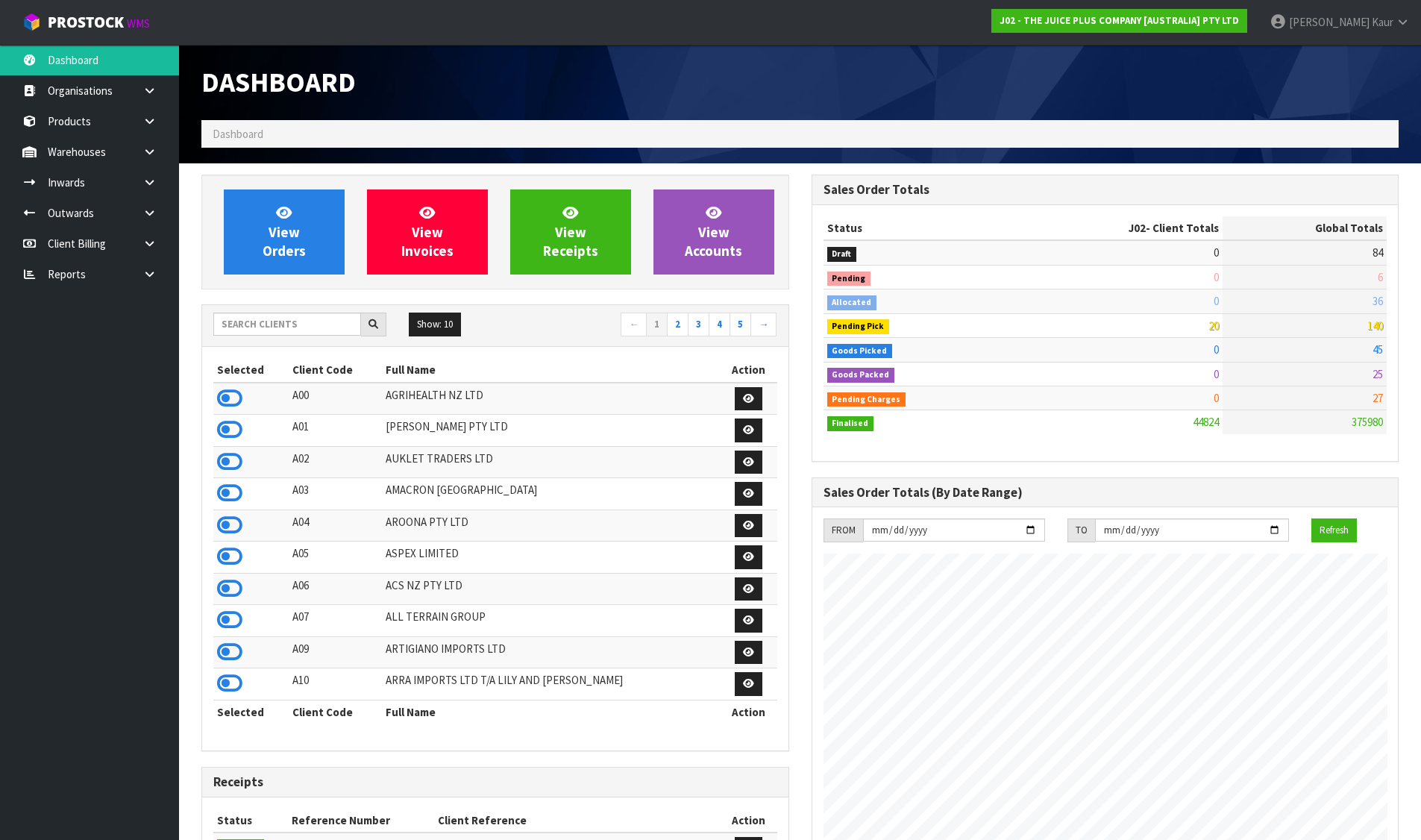
scroll to position [1130, 609]
drag, startPoint x: 302, startPoint y: 326, endPoint x: 299, endPoint y: 333, distance: 7.6
click at [302, 326] on input "text" at bounding box center [287, 324] width 148 height 23
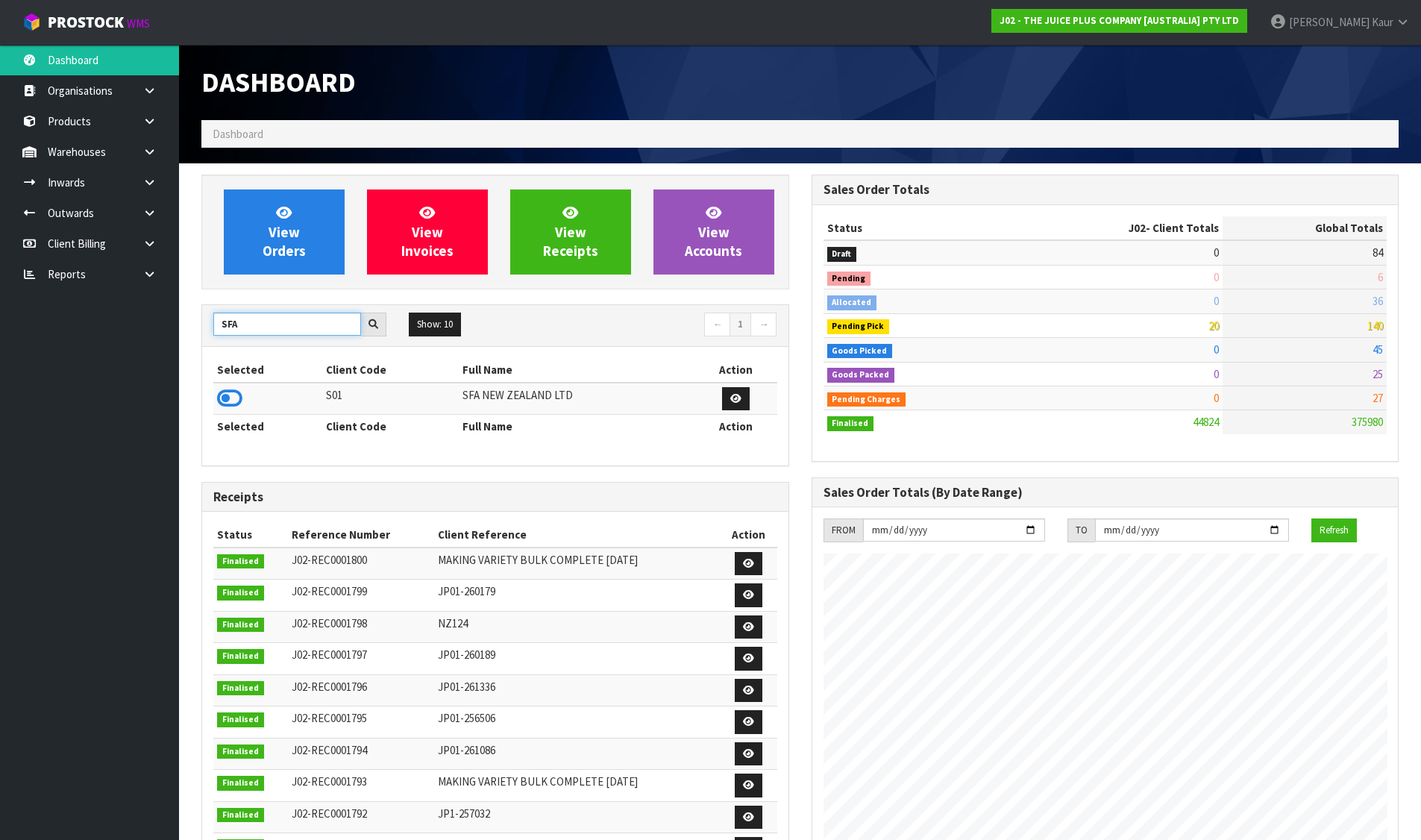
type input "SFA"
click at [223, 392] on icon at bounding box center [230, 398] width 26 height 22
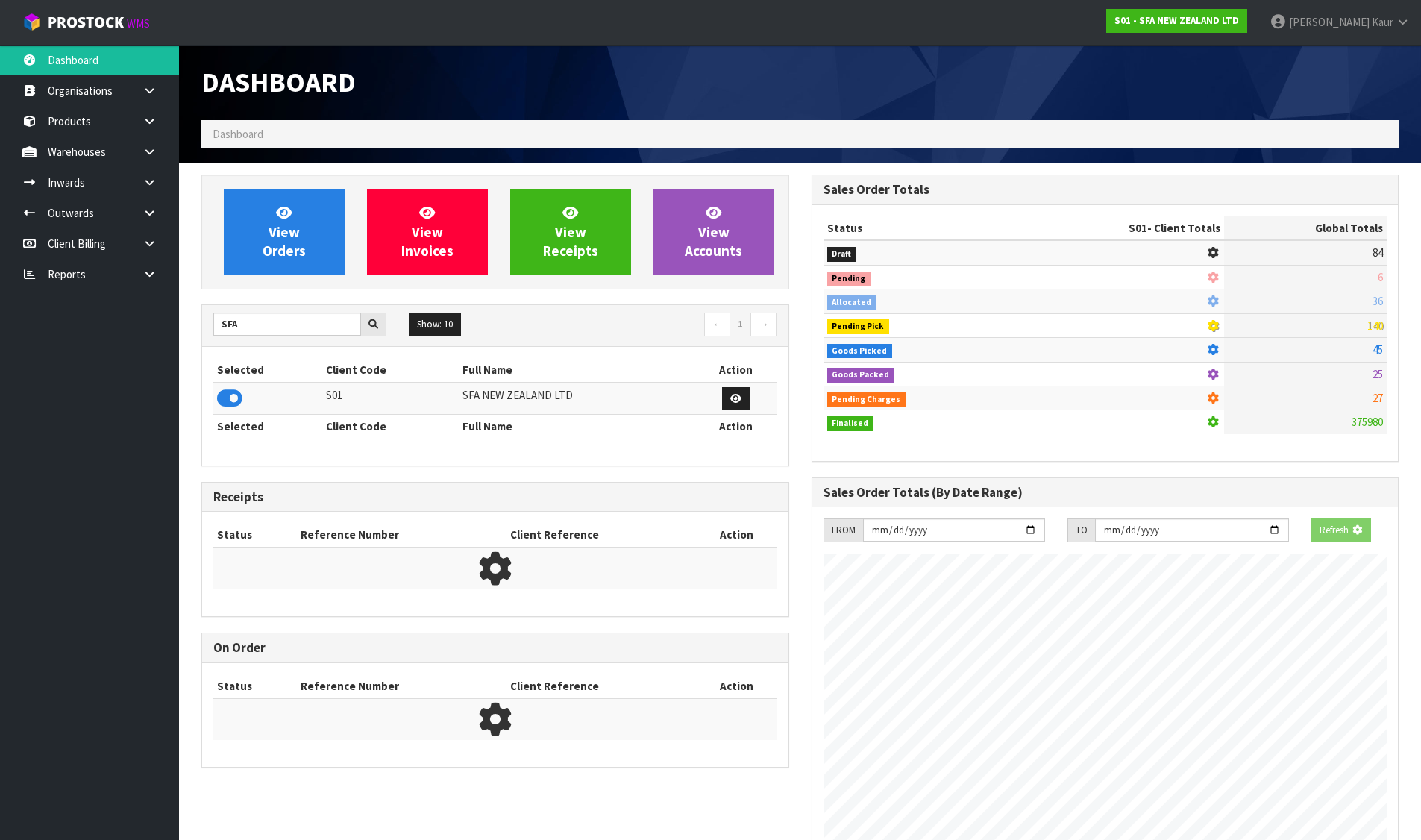
scroll to position [930, 609]
click at [288, 277] on div "View Orders View Invoices View Receipts View Accounts" at bounding box center [495, 232] width 588 height 115
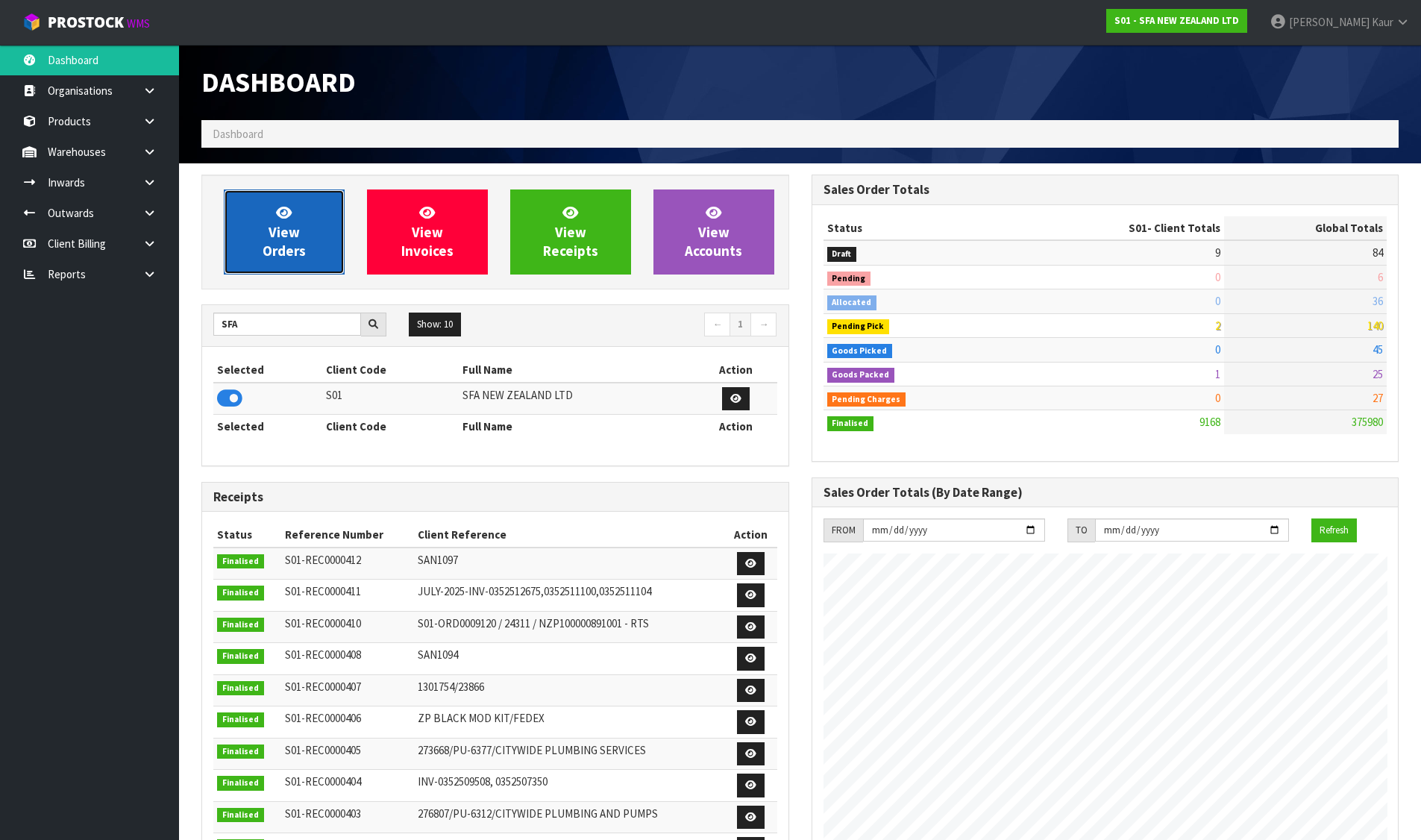
click at [297, 265] on link "View Orders" at bounding box center [284, 232] width 121 height 85
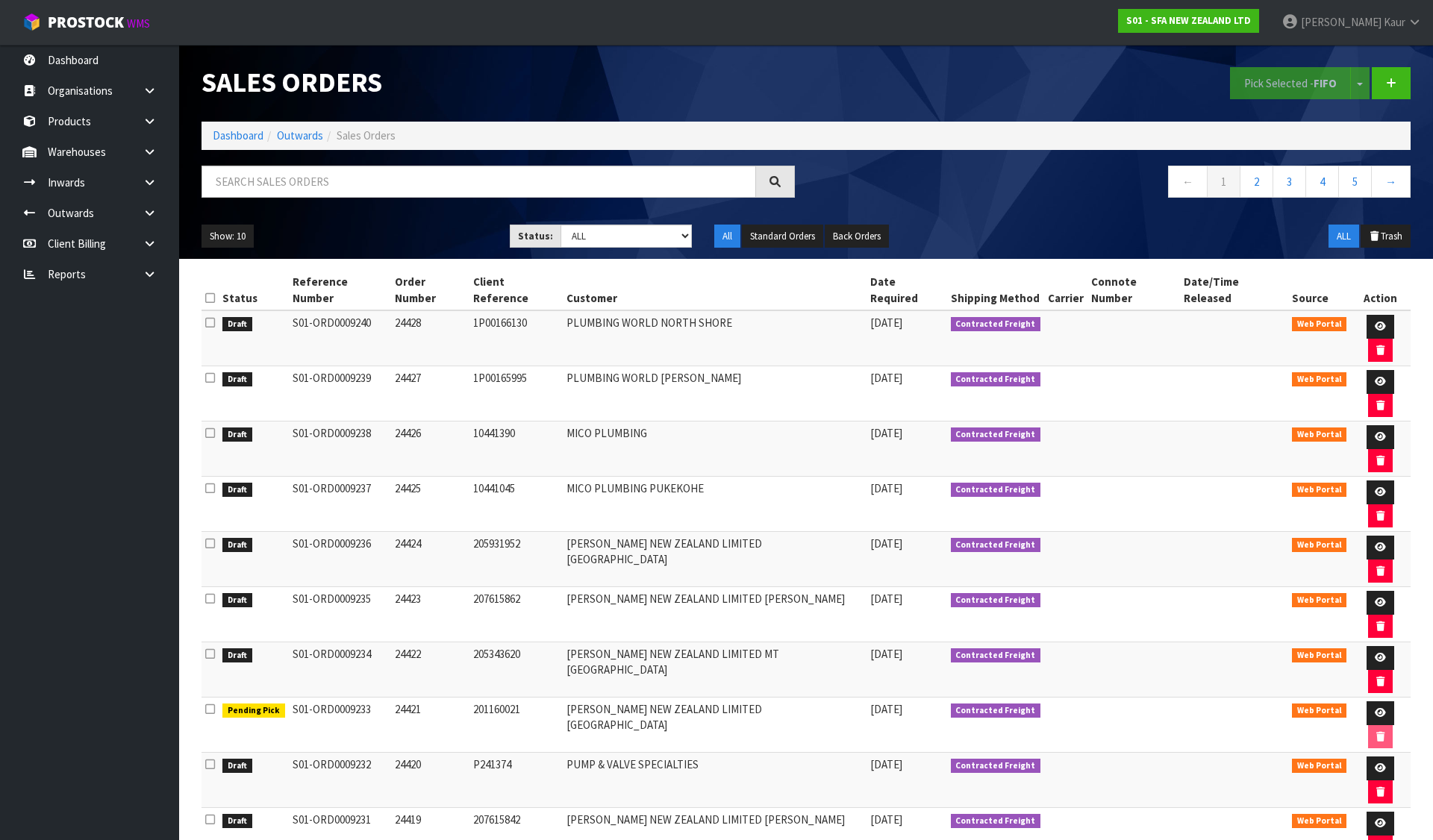
drag, startPoint x: 210, startPoint y: 306, endPoint x: 212, endPoint y: 334, distance: 28.1
click at [210, 317] on icon at bounding box center [209, 322] width 10 height 12
click at [0, 0] on input "checkbox" at bounding box center [0, 0] width 0 height 0
click at [213, 373] on icon at bounding box center [209, 378] width 10 height 12
click at [0, 0] on input "checkbox" at bounding box center [0, 0] width 0 height 0
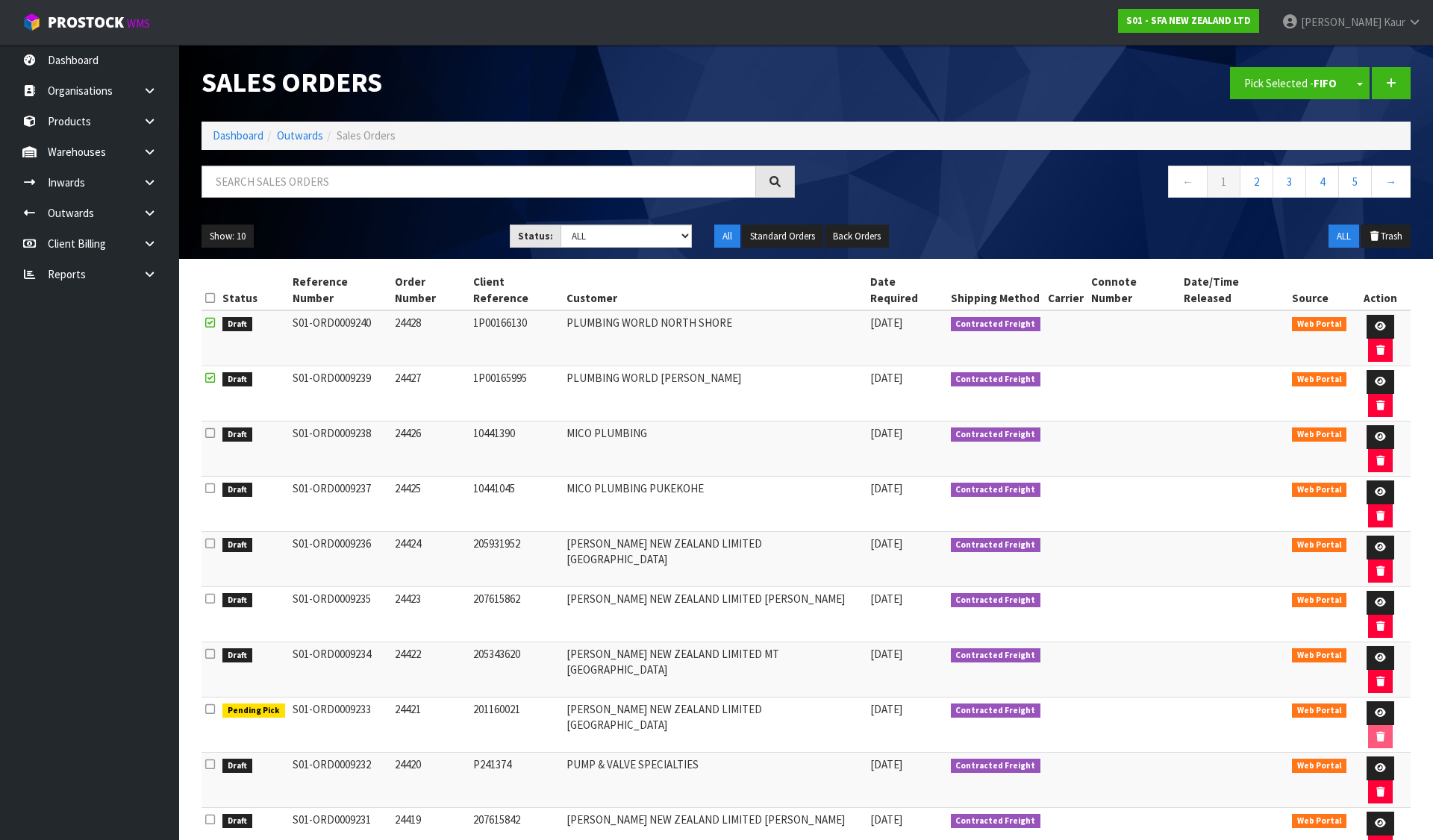
click at [208, 428] on icon at bounding box center [209, 433] width 10 height 12
click at [0, 0] on input "checkbox" at bounding box center [0, 0] width 0 height 0
click at [1299, 89] on button "Pick Selected - FIFO" at bounding box center [1290, 83] width 121 height 32
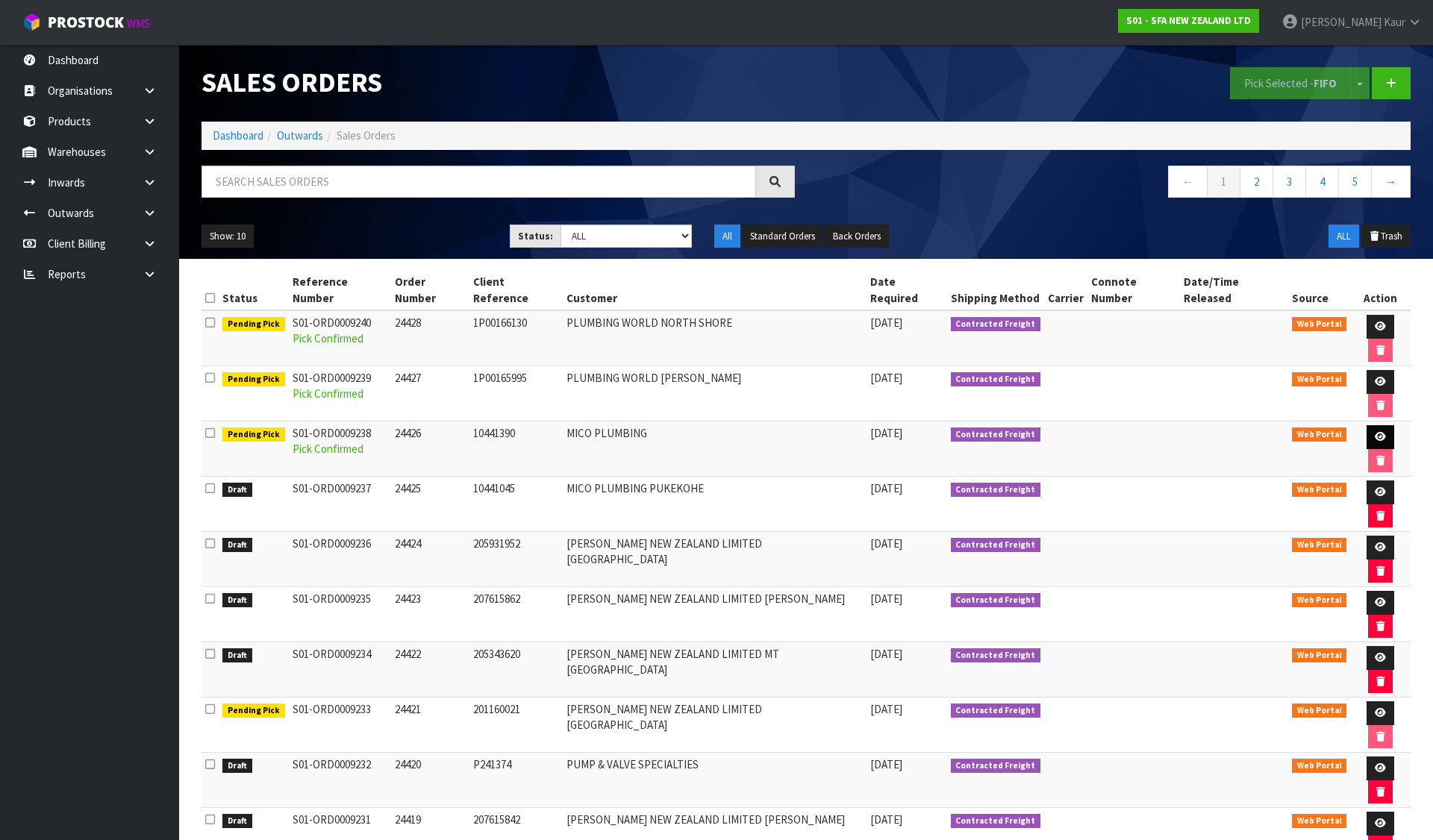
drag, startPoint x: 1364, startPoint y: 378, endPoint x: 1361, endPoint y: 387, distance: 9.5
click at [1362, 421] on td at bounding box center [1381, 449] width 60 height 55
click at [1374, 432] on icon at bounding box center [1380, 436] width 12 height 10
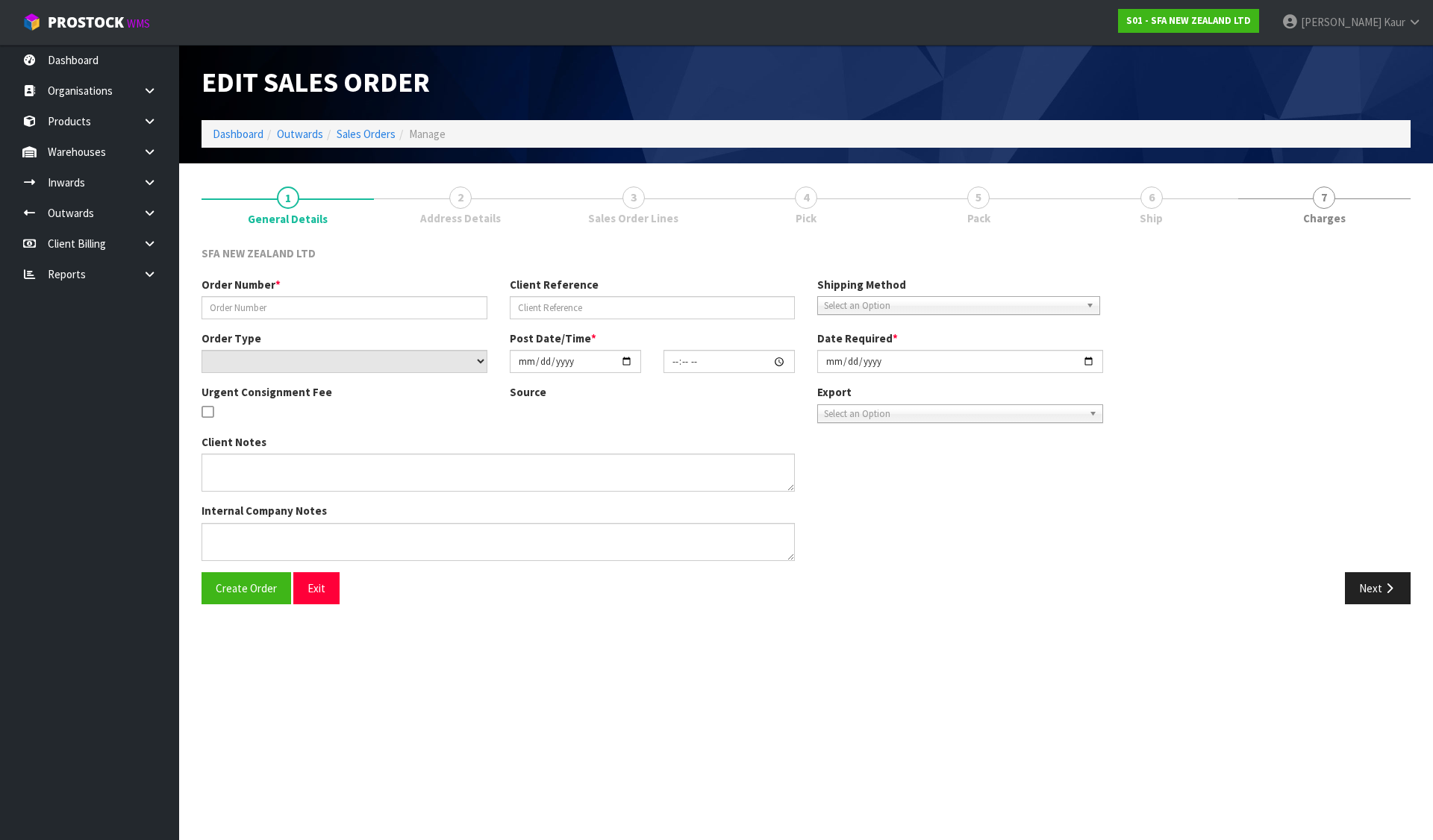
type input "24426"
type input "10441390"
select select "number:0"
type input "[DATE]"
type input "09:45:00.000"
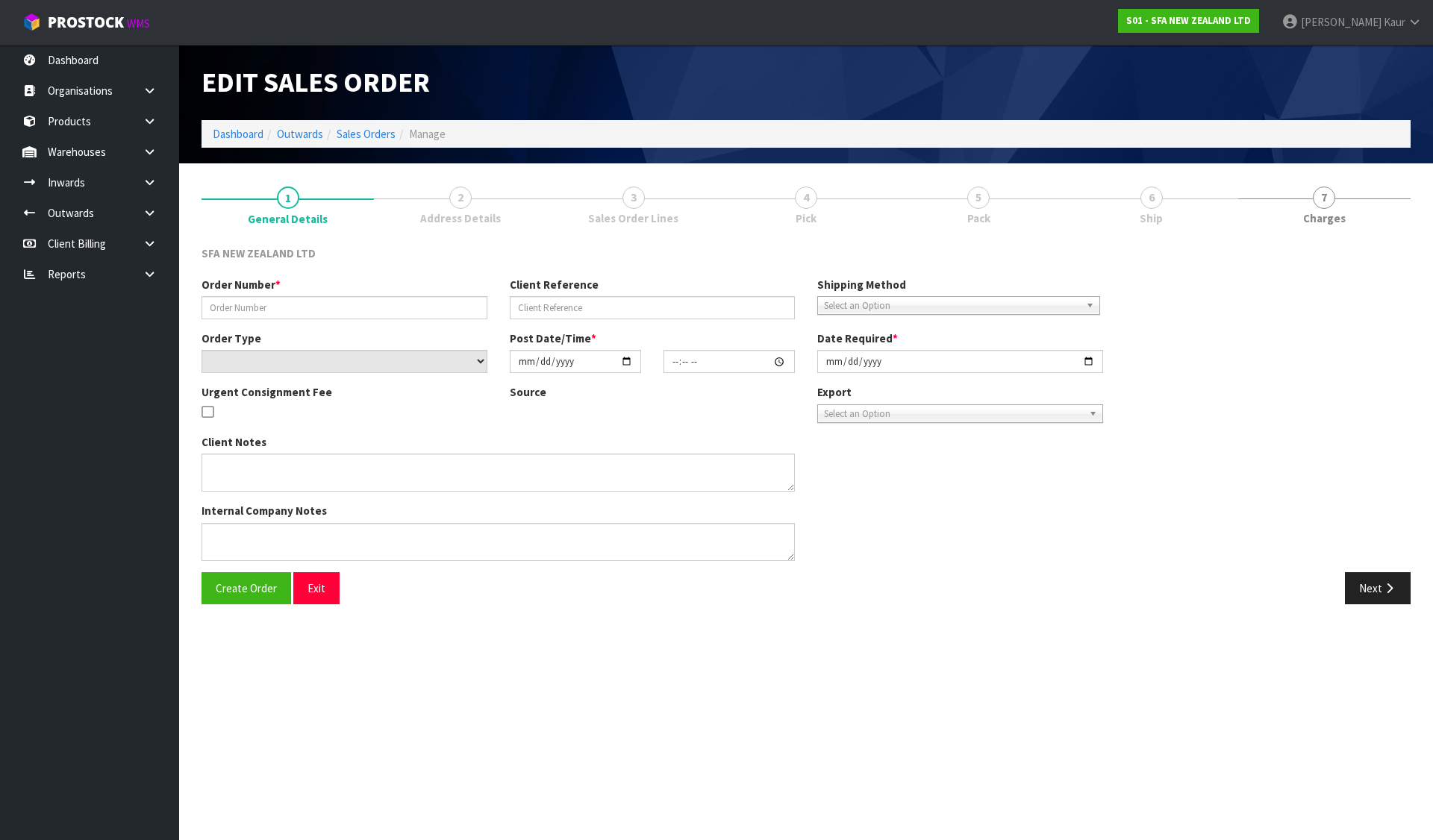
type input "[DATE]"
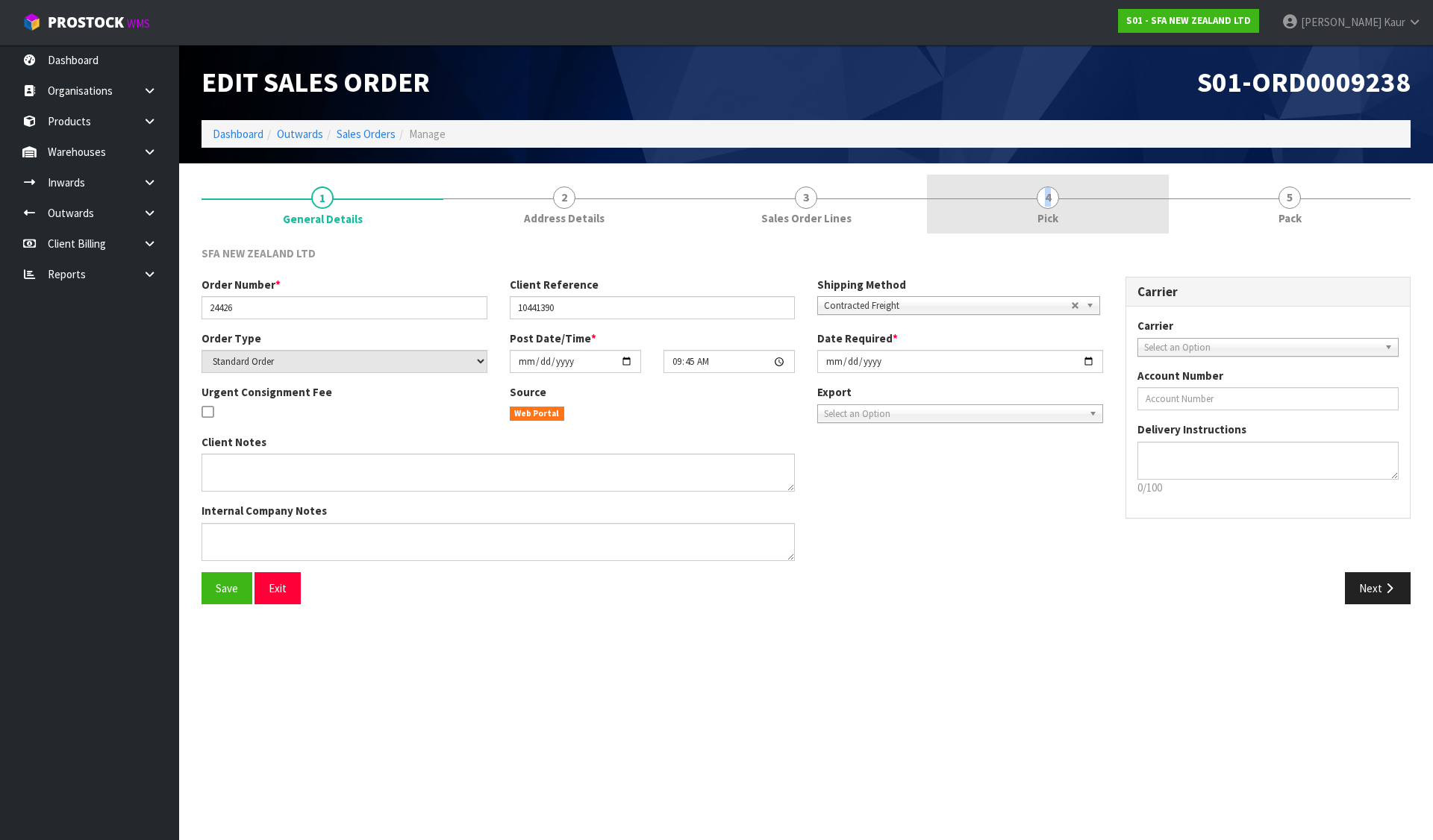
click at [1037, 202] on link "4 Pick" at bounding box center [1048, 204] width 242 height 59
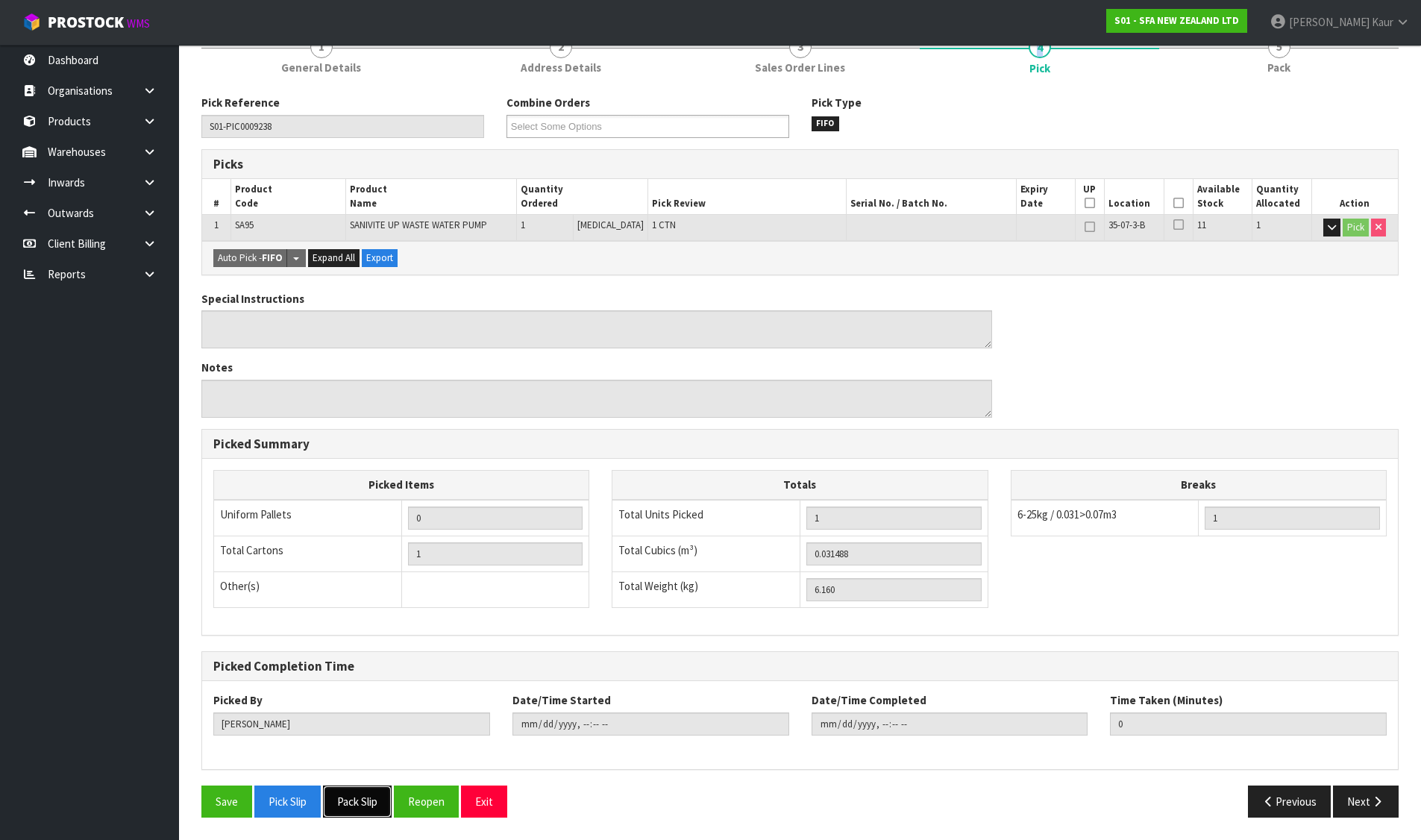
click at [373, 797] on button "Pack Slip" at bounding box center [357, 802] width 68 height 32
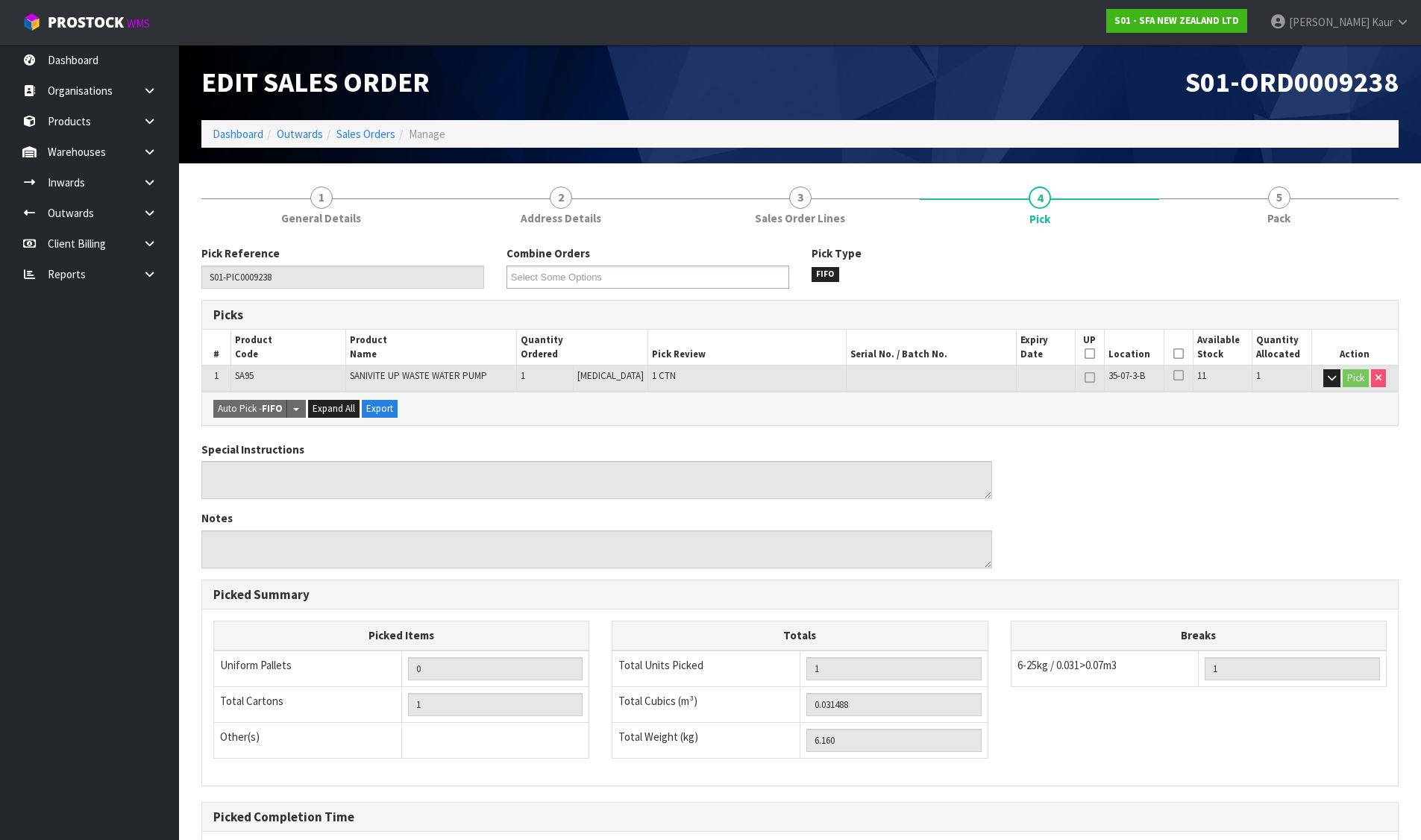
click at [375, 124] on ol "Dashboard Outwards Sales Orders Manage" at bounding box center [800, 133] width 1197 height 27
click at [383, 137] on link "Sales Orders" at bounding box center [365, 134] width 59 height 14
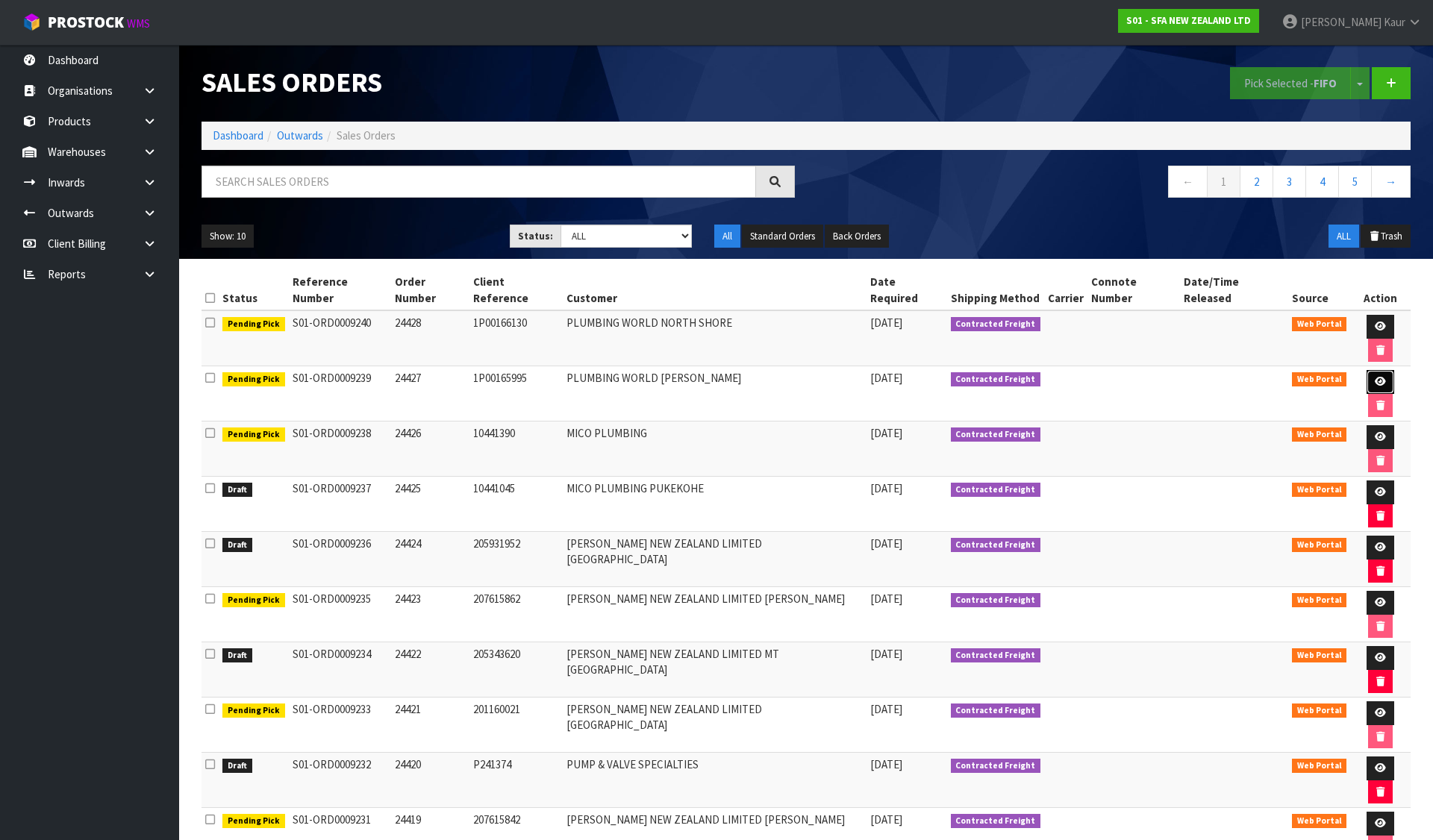
click at [1372, 370] on link at bounding box center [1380, 381] width 28 height 24
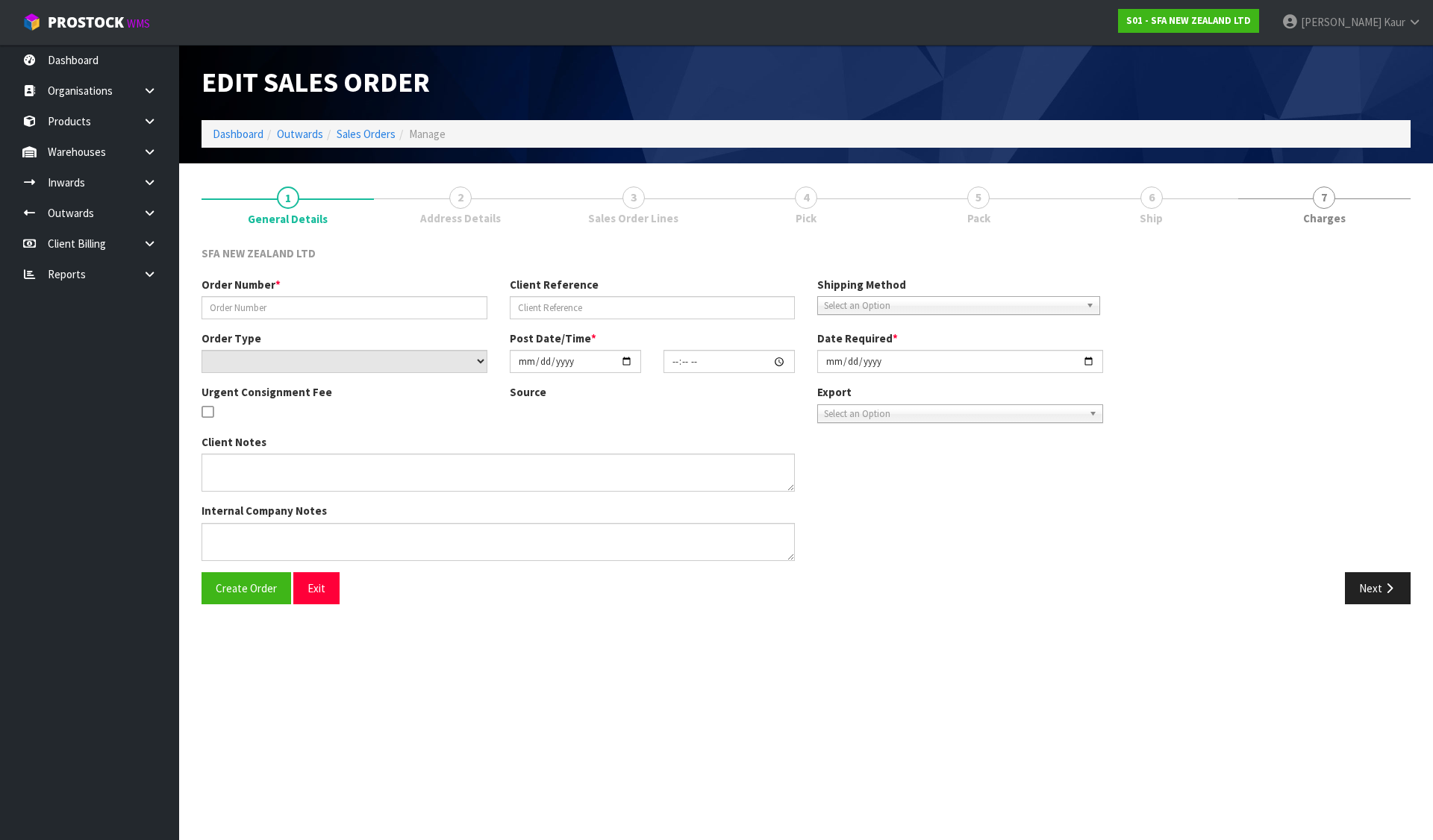
type input "24427"
type input "1P00165995"
select select "number:0"
type input "[DATE]"
type input "09:45:00.000"
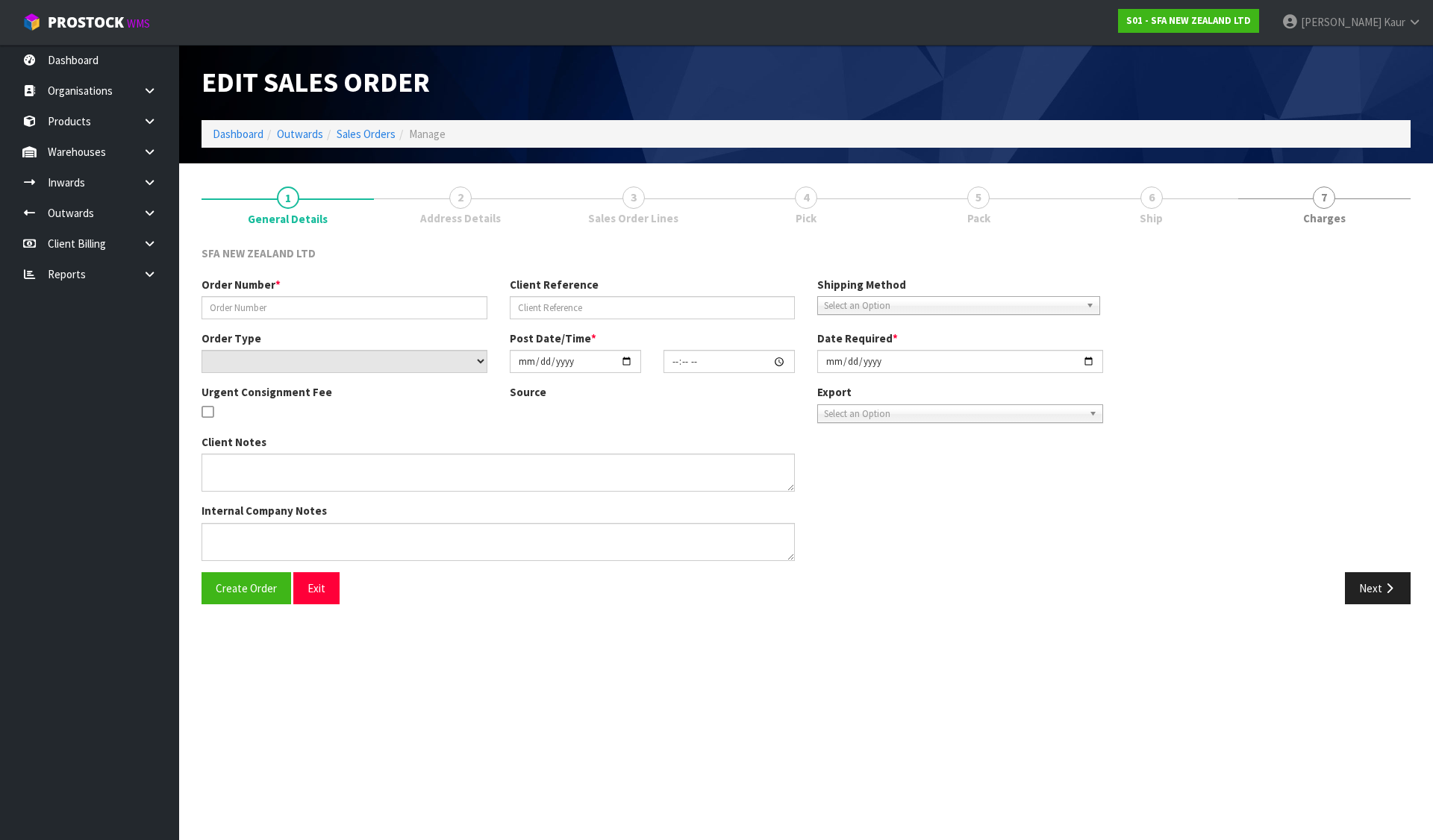
type input "[DATE]"
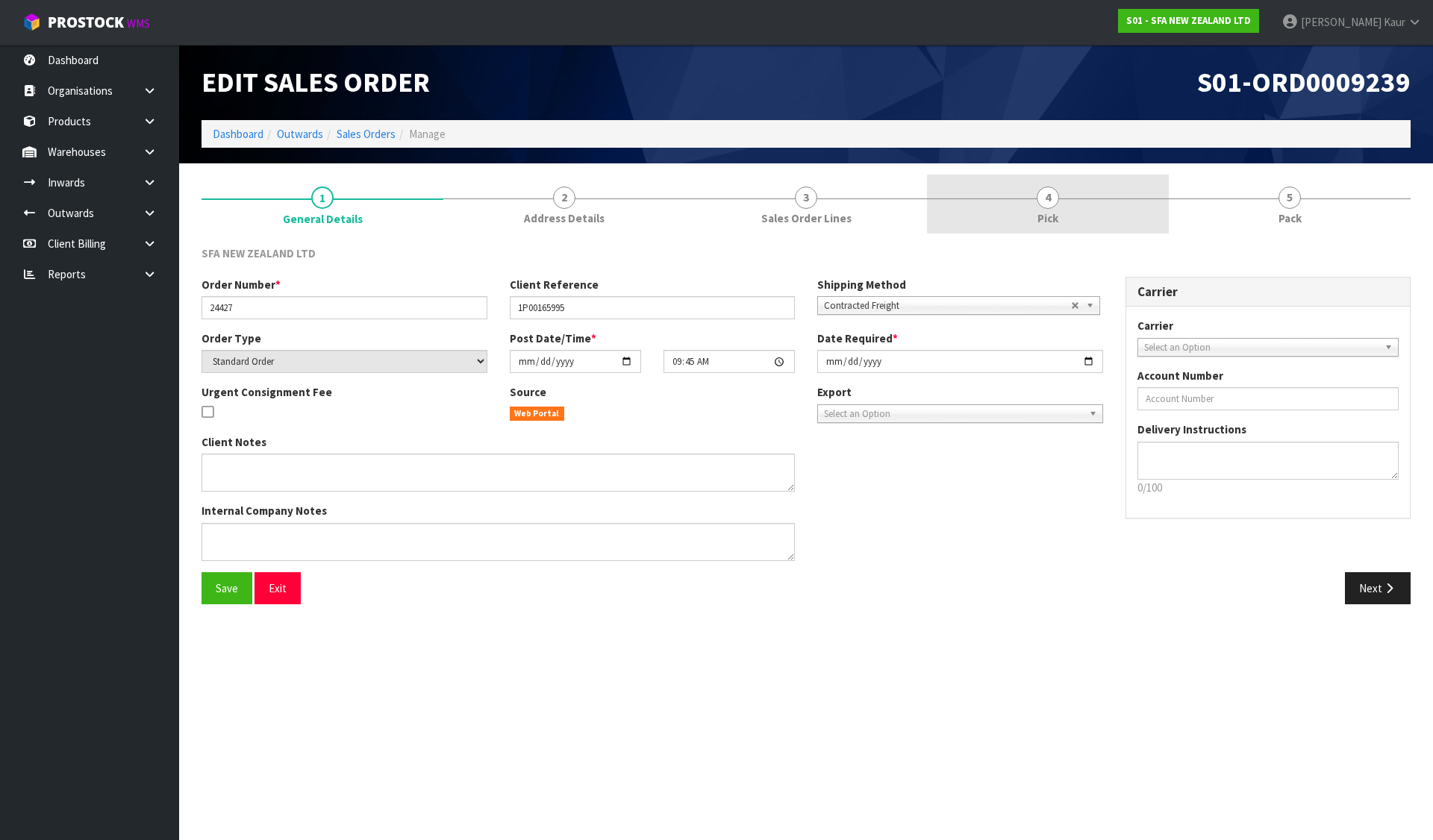
click at [972, 214] on link "4 Pick" at bounding box center [1048, 204] width 242 height 59
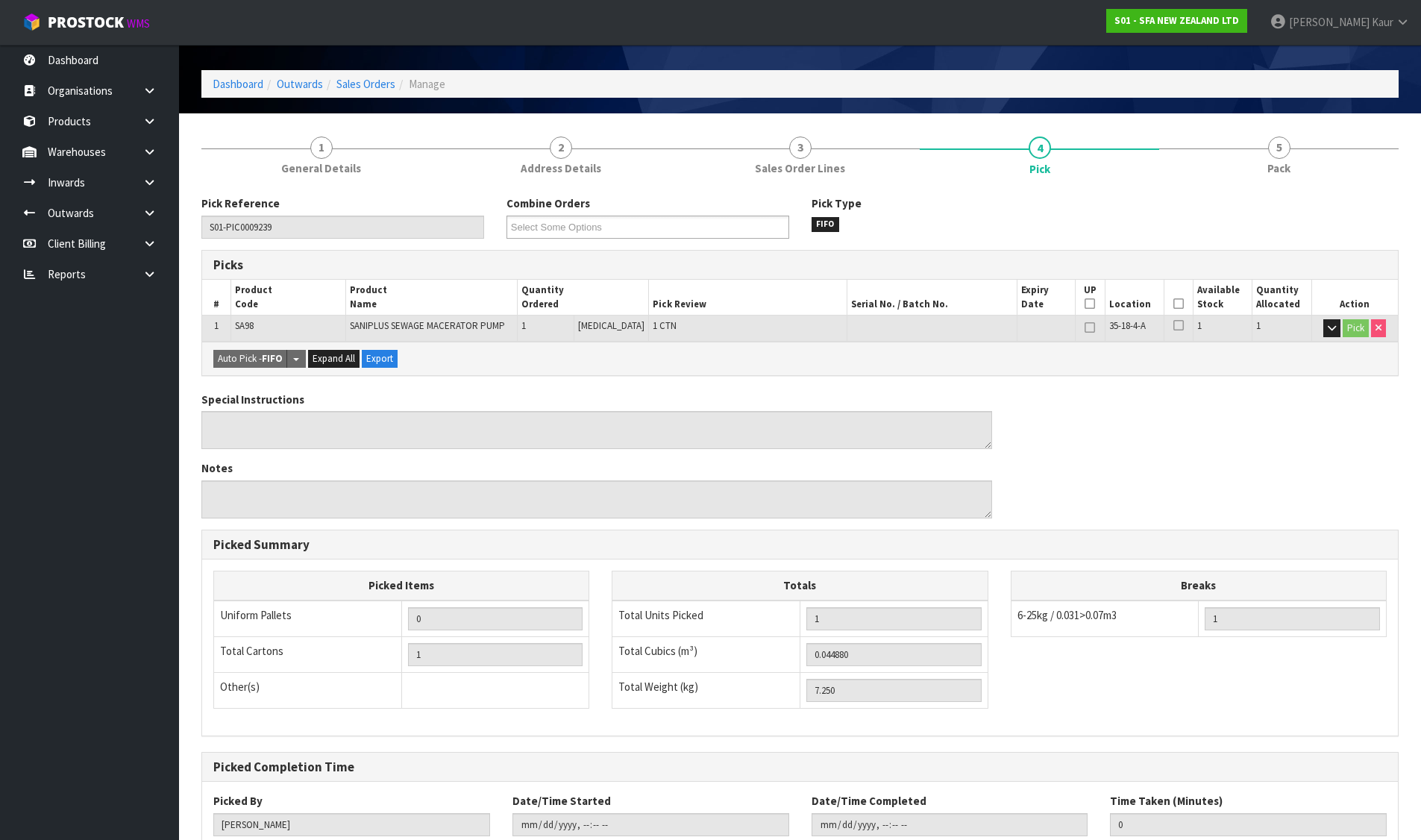
scroll to position [151, 0]
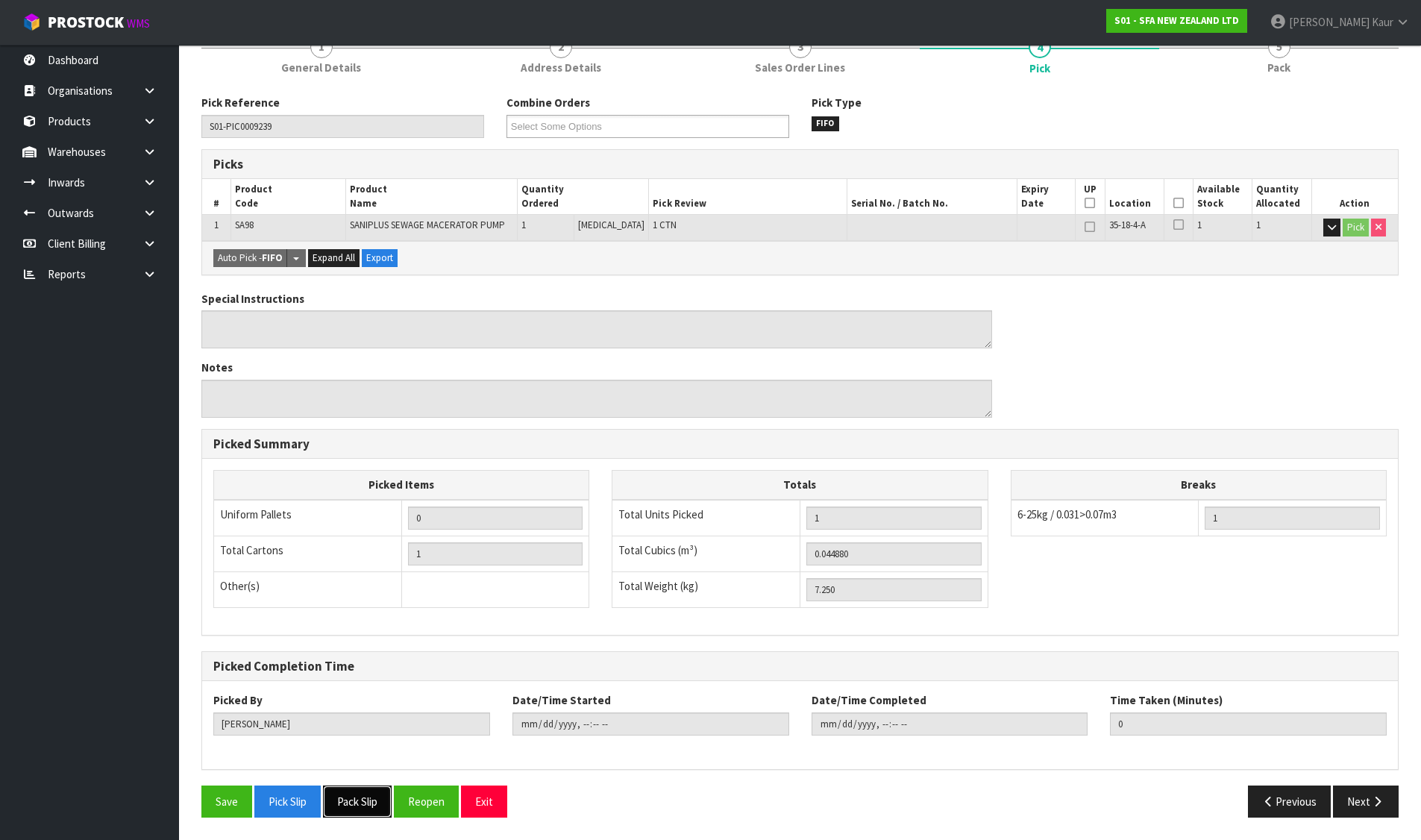
drag, startPoint x: 369, startPoint y: 811, endPoint x: 365, endPoint y: 749, distance: 62.1
click at [370, 812] on button "Pack Slip" at bounding box center [357, 802] width 68 height 32
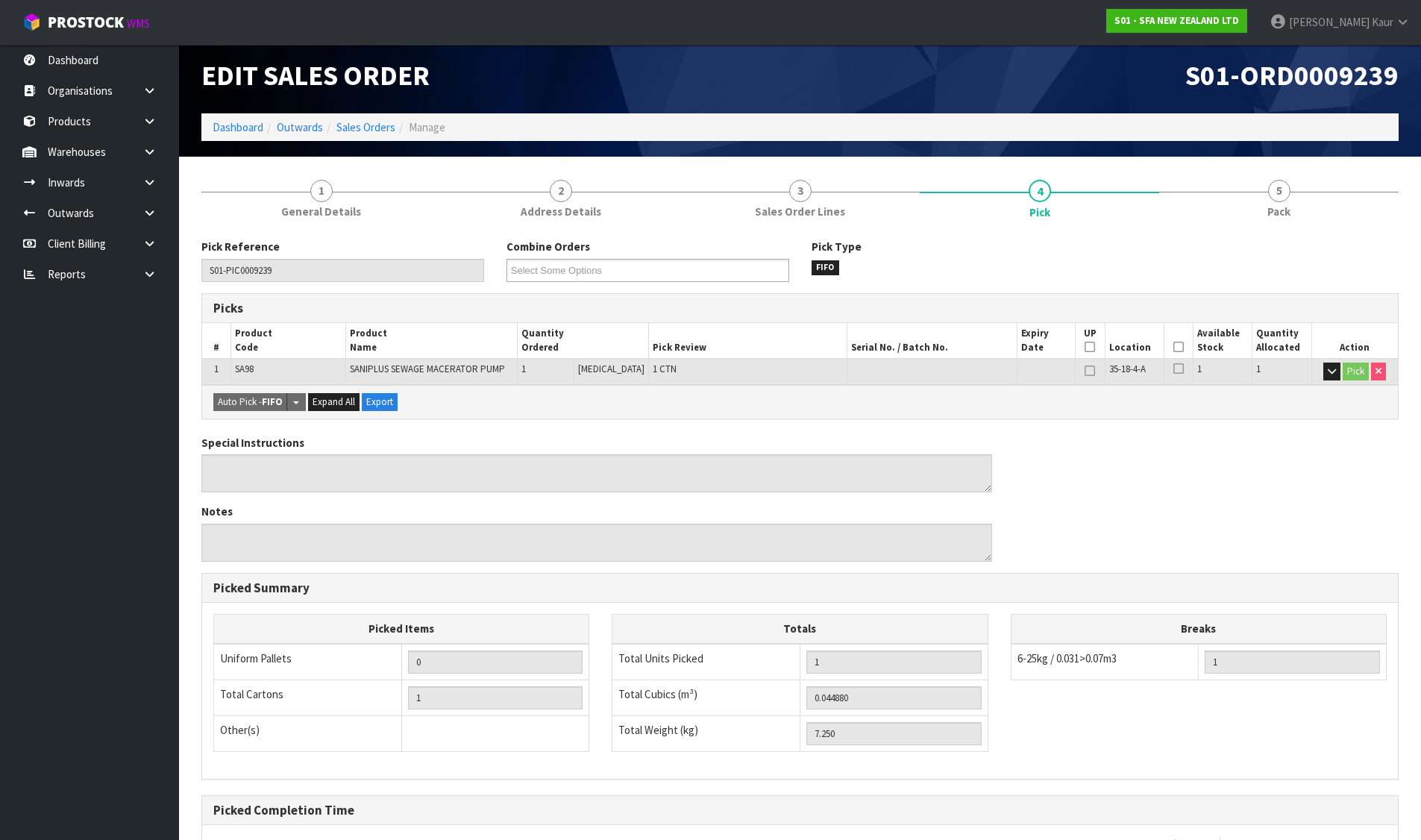
scroll to position [0, 0]
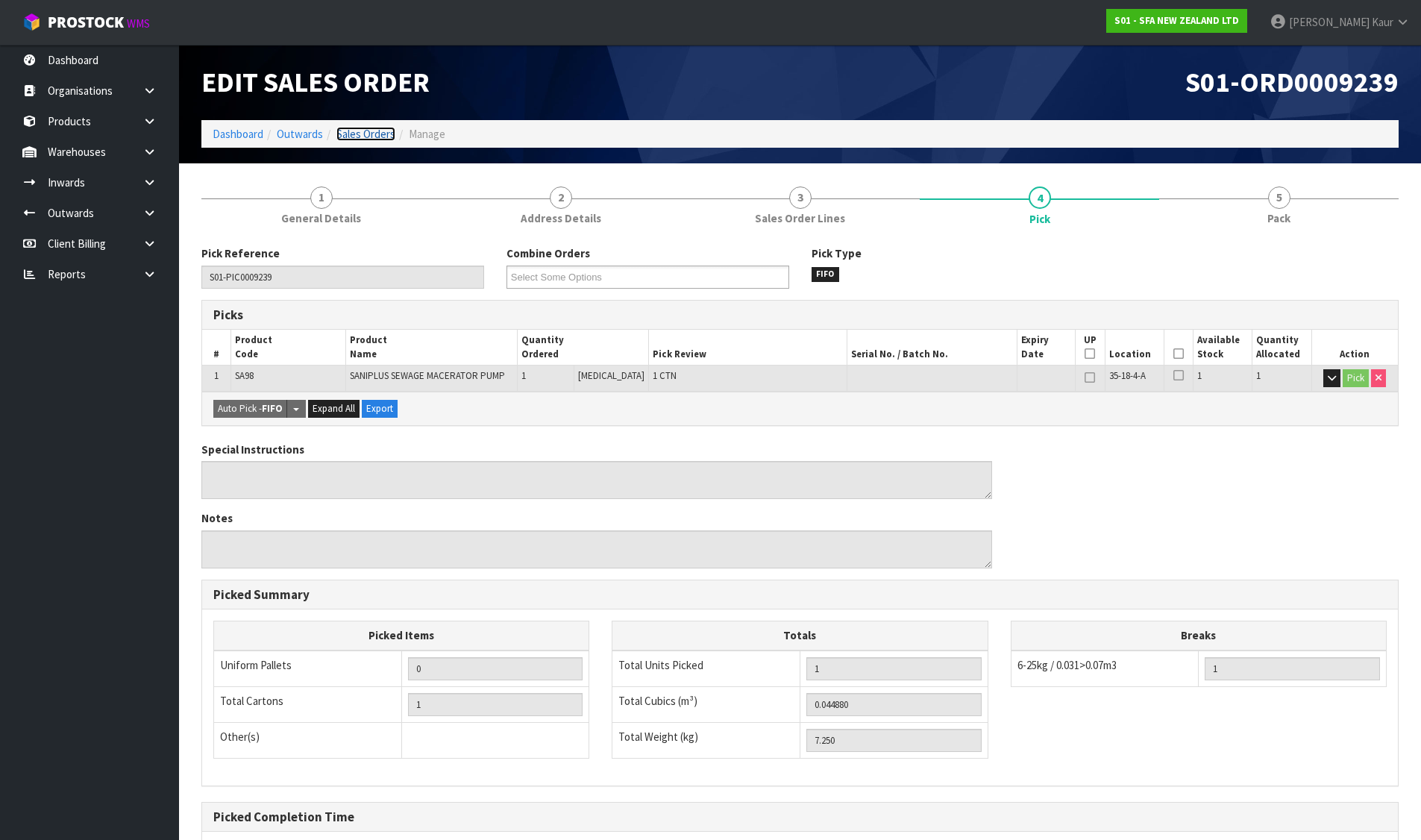
click at [372, 131] on link "Sales Orders" at bounding box center [365, 134] width 59 height 14
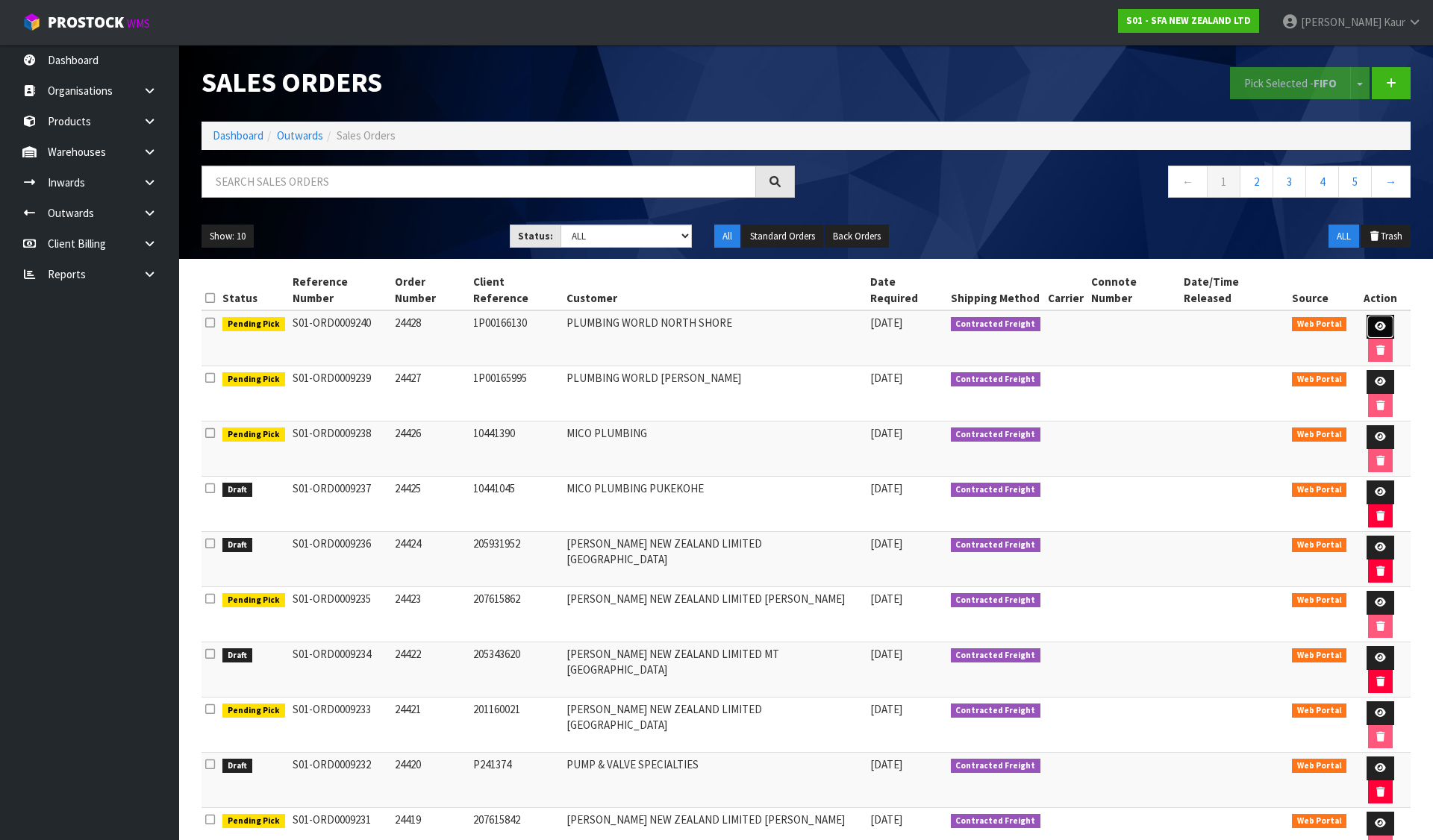
click at [1374, 322] on icon at bounding box center [1380, 326] width 12 height 10
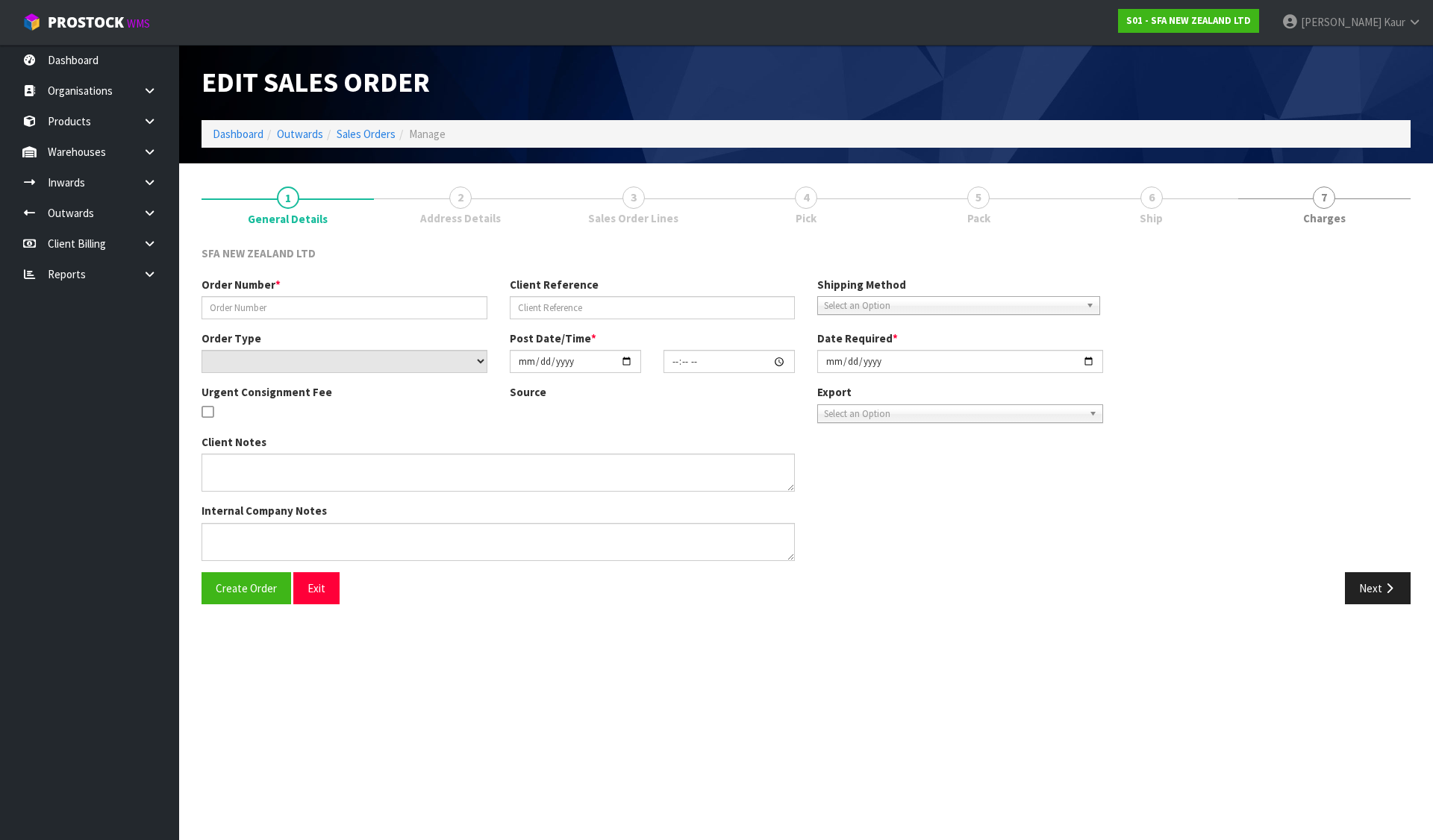
type input "24428"
type input "1P00166130"
select select "number:0"
type input "[DATE]"
type input "09:46:00.000"
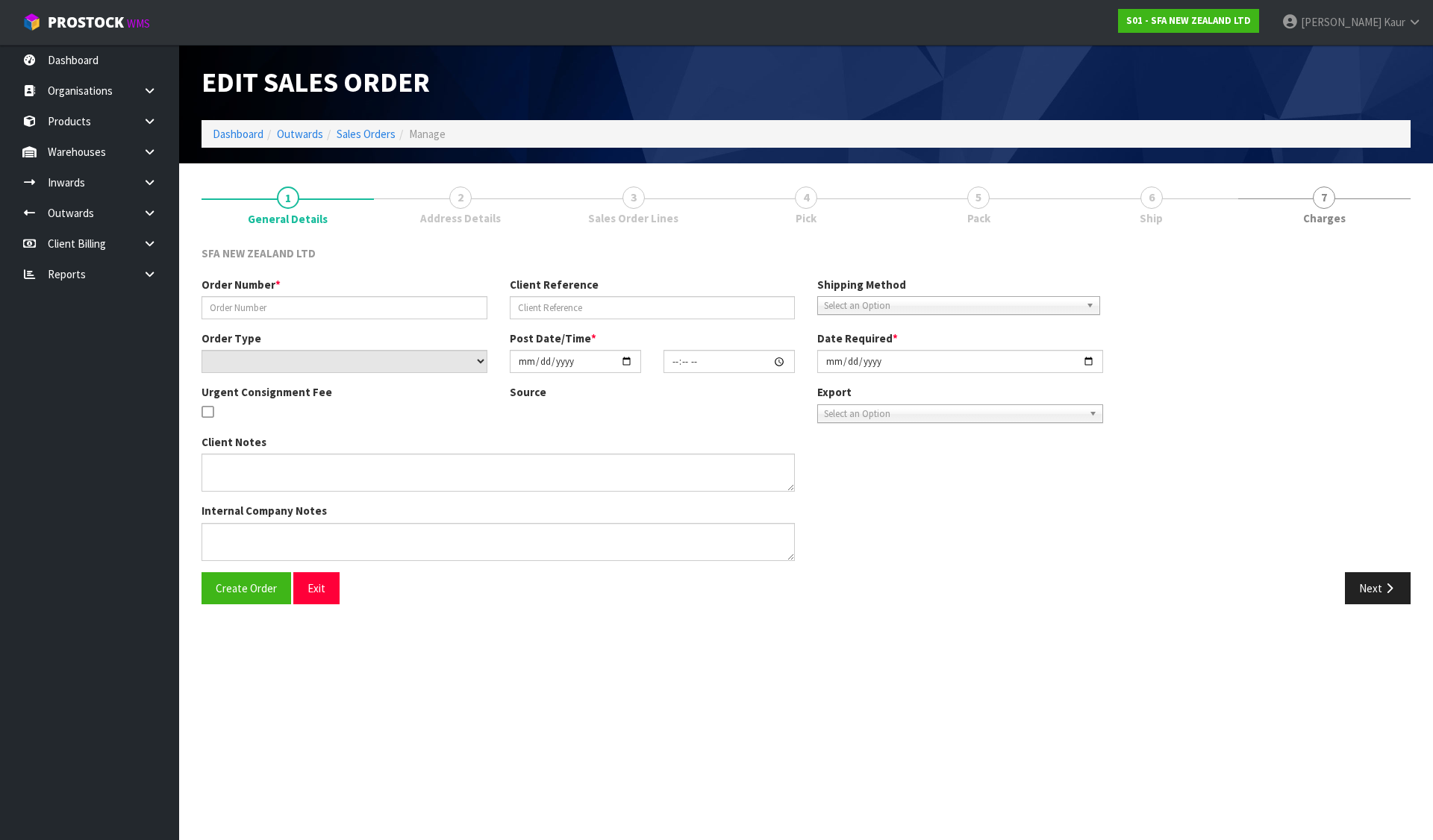
type input "[DATE]"
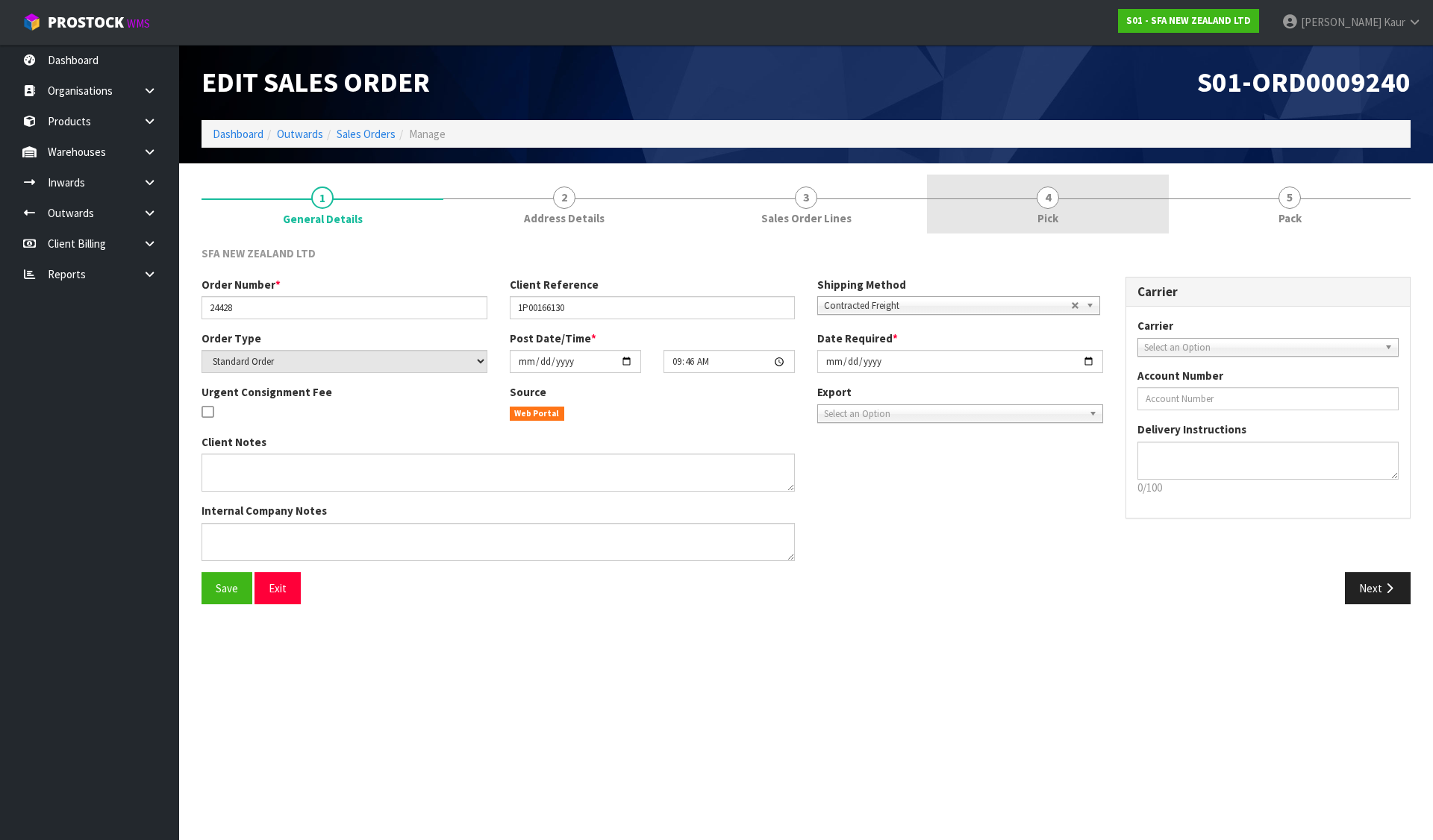
drag, startPoint x: 1078, startPoint y: 185, endPoint x: 1066, endPoint y: 190, distance: 13.0
click at [1076, 190] on link "4 Pick" at bounding box center [1048, 204] width 242 height 59
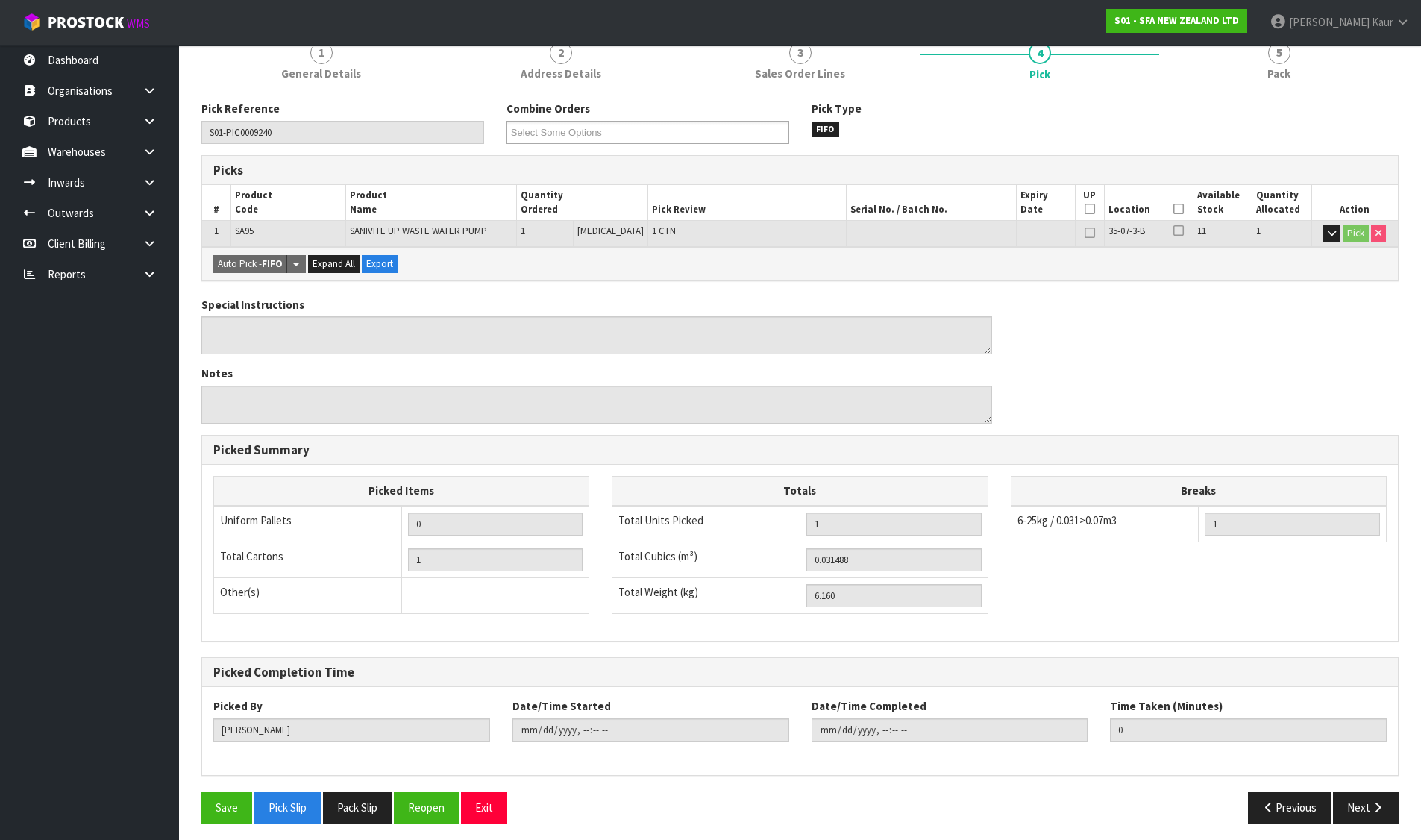
scroll to position [151, 0]
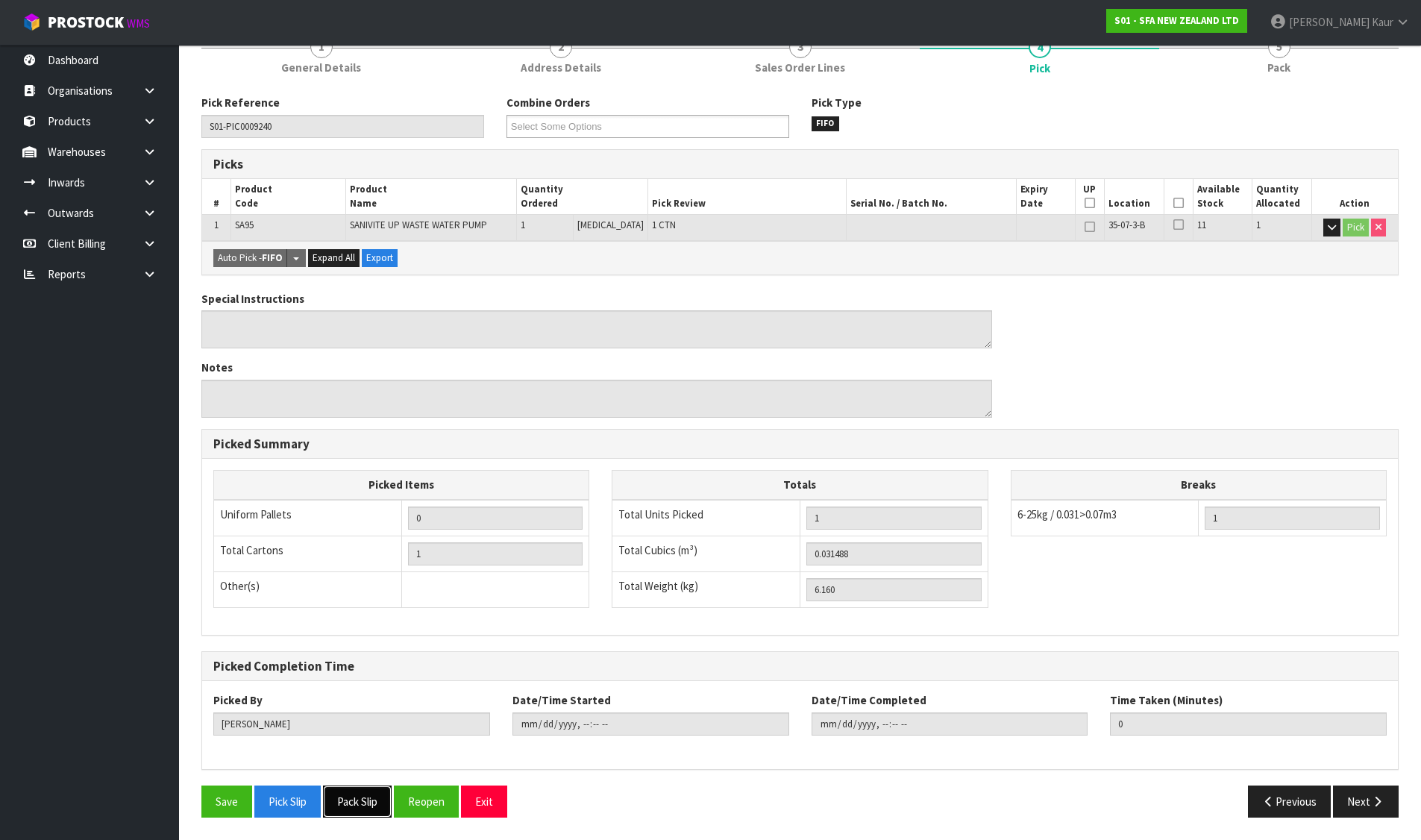
click at [349, 801] on button "Pack Slip" at bounding box center [357, 802] width 68 height 32
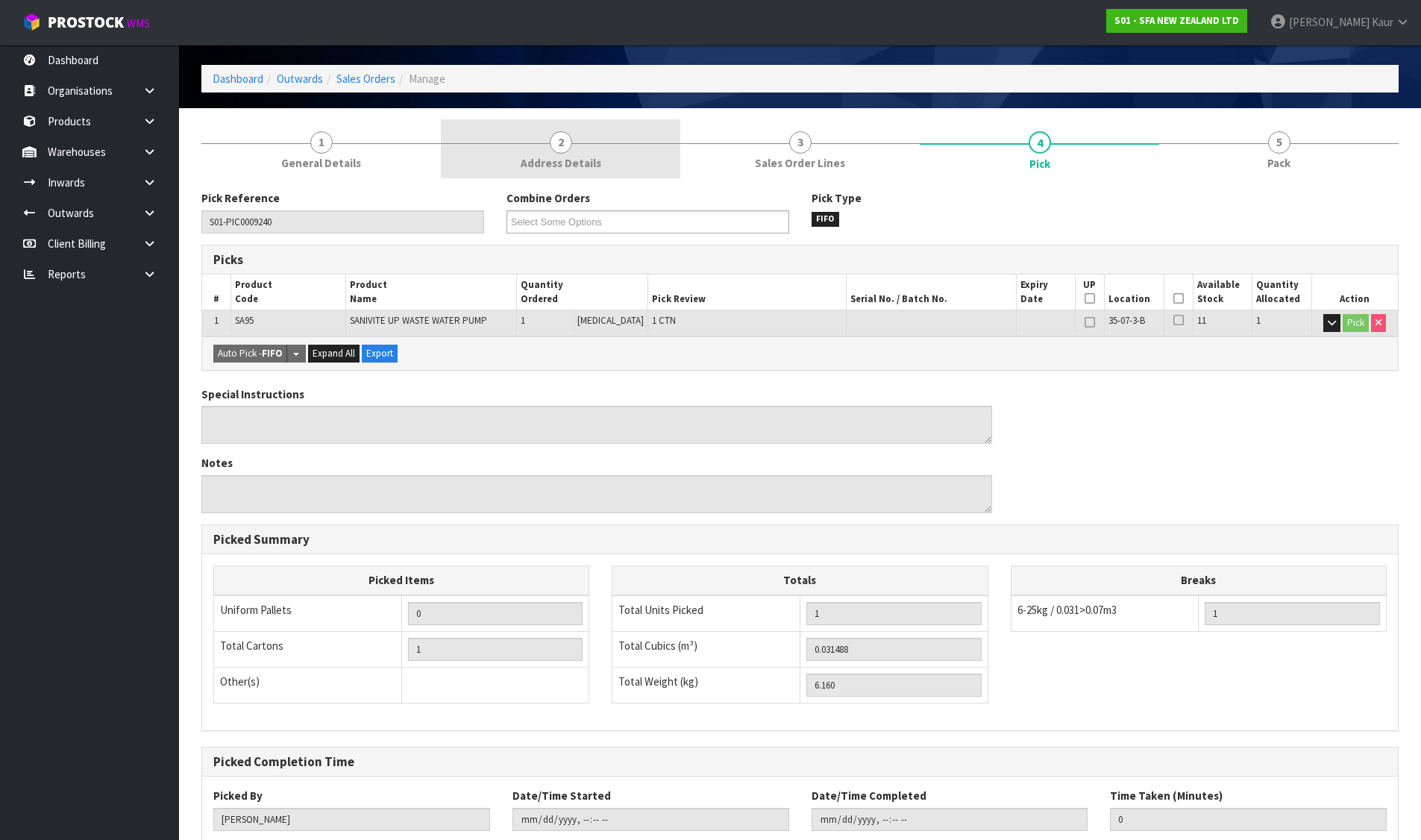
scroll to position [75, 0]
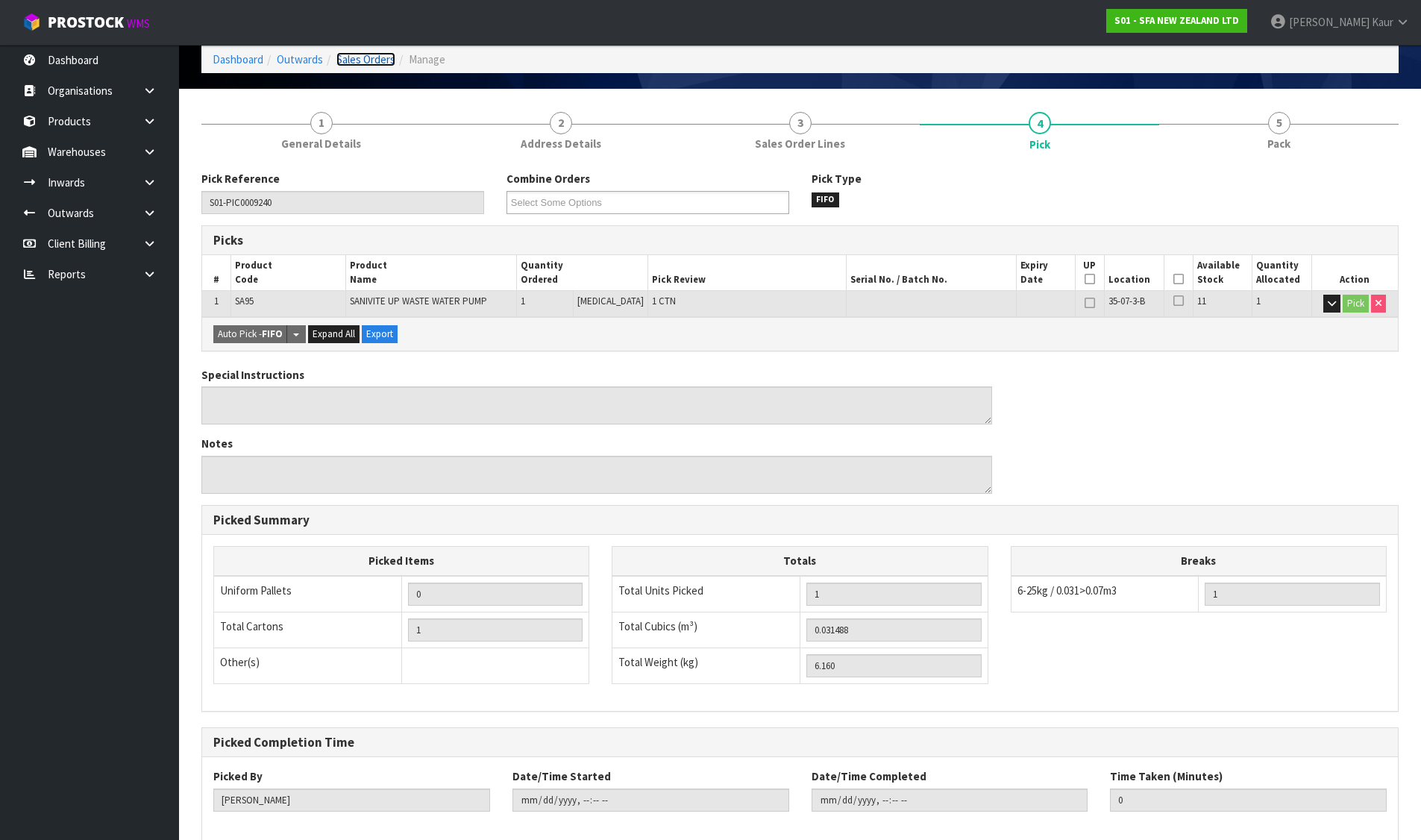
click at [355, 59] on link "Sales Orders" at bounding box center [365, 59] width 59 height 14
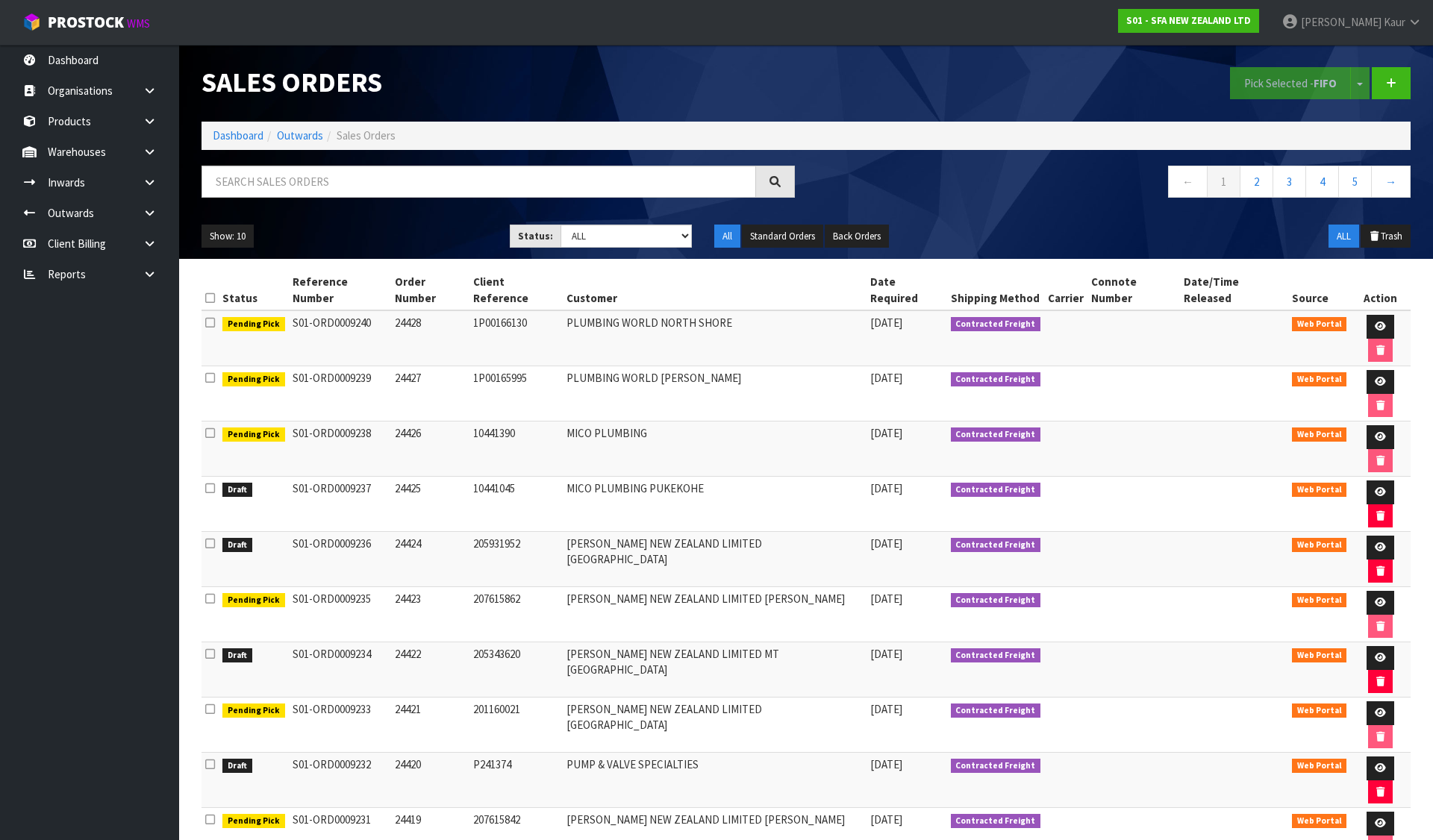
click at [209, 538] on icon at bounding box center [209, 543] width 10 height 12
click at [0, 0] on input "checkbox" at bounding box center [0, 0] width 0 height 0
click at [209, 483] on icon at bounding box center [209, 488] width 10 height 12
click at [0, 0] on input "checkbox" at bounding box center [0, 0] width 0 height 0
click at [1290, 76] on button "Pick Selected - FIFO" at bounding box center [1290, 83] width 121 height 32
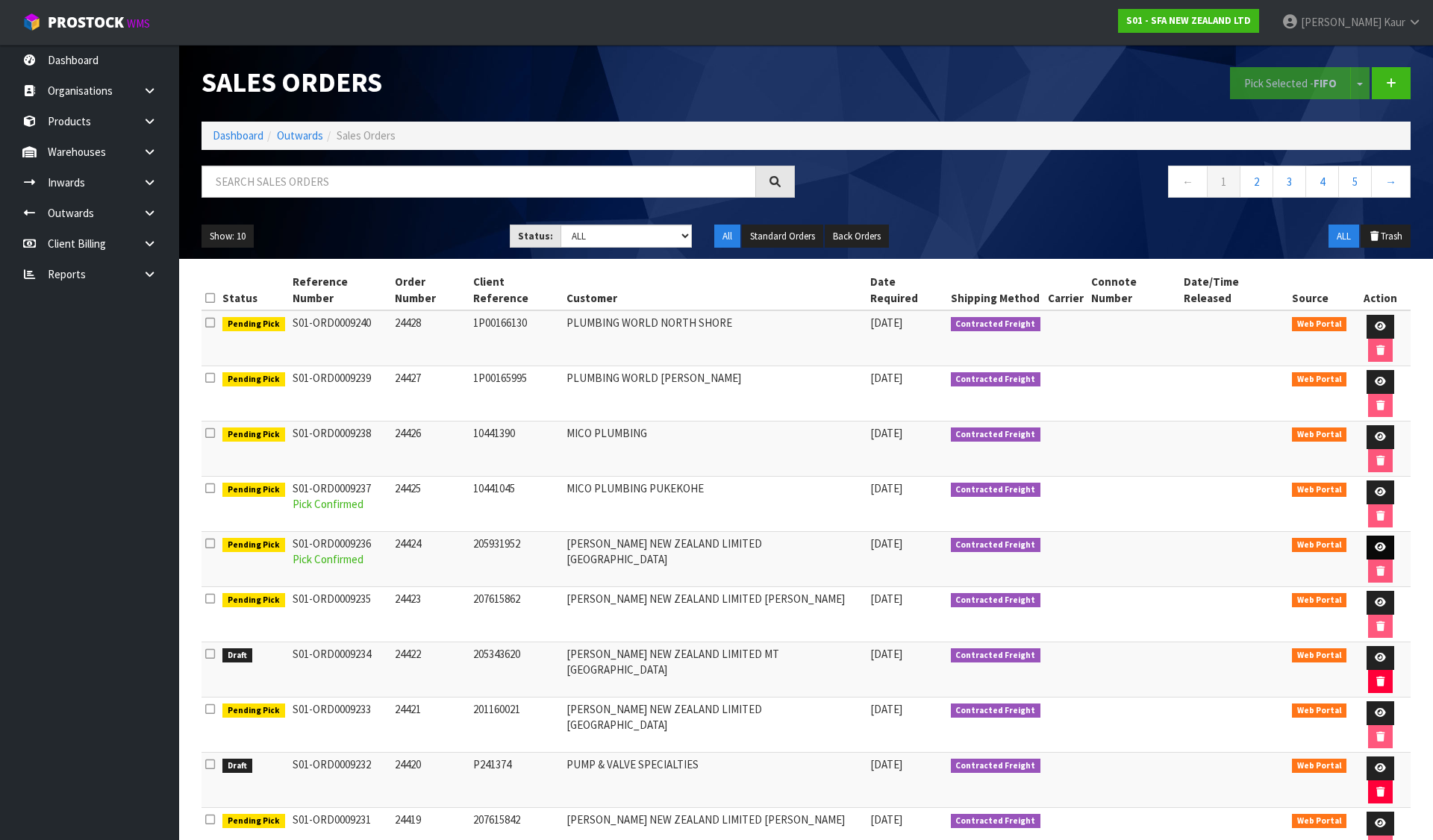
click at [1366, 536] on link at bounding box center [1380, 547] width 28 height 24
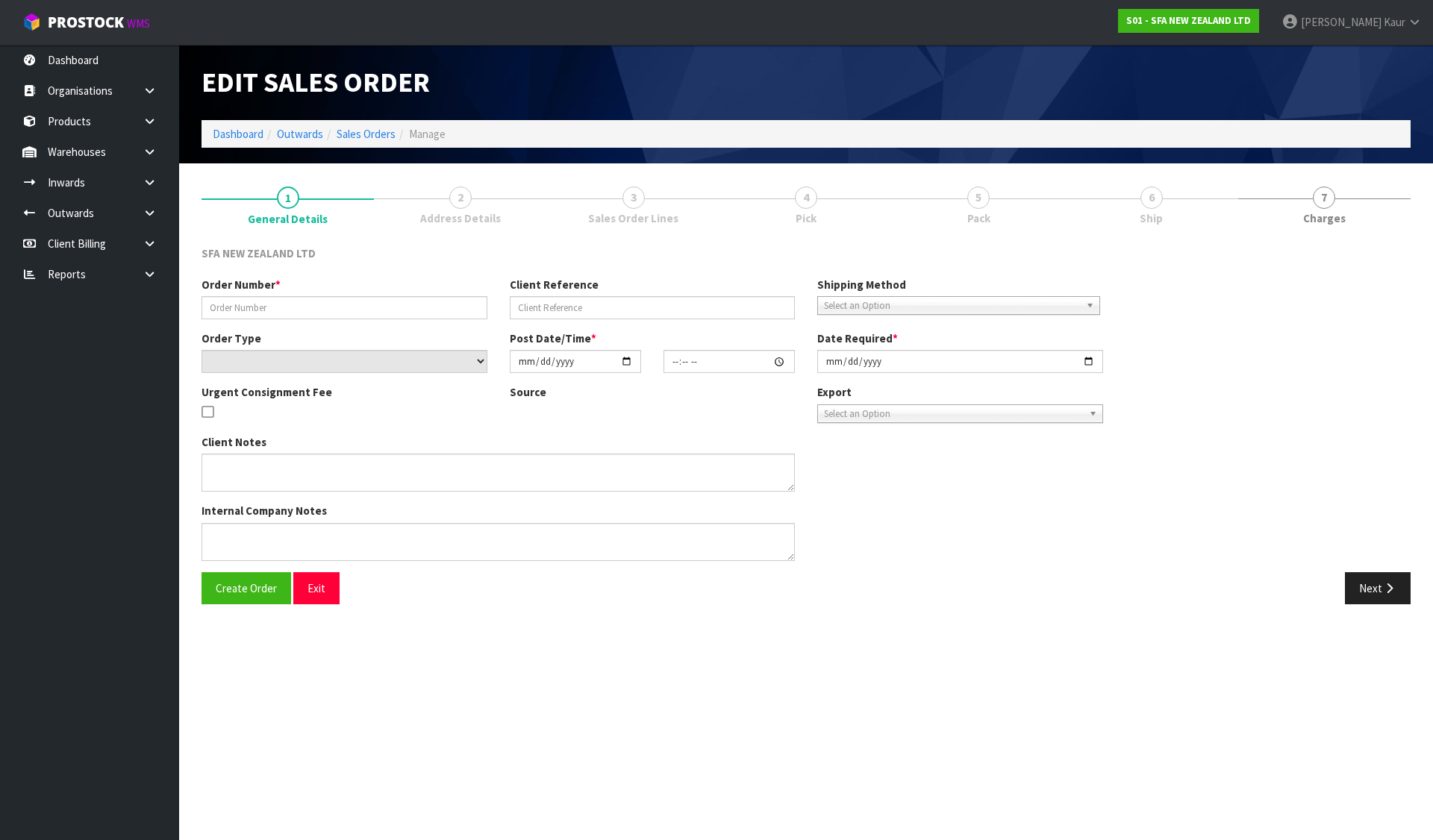
type input "24424"
type input "205931952"
select select "number:0"
type input "[DATE]"
type input "09:42:00.000"
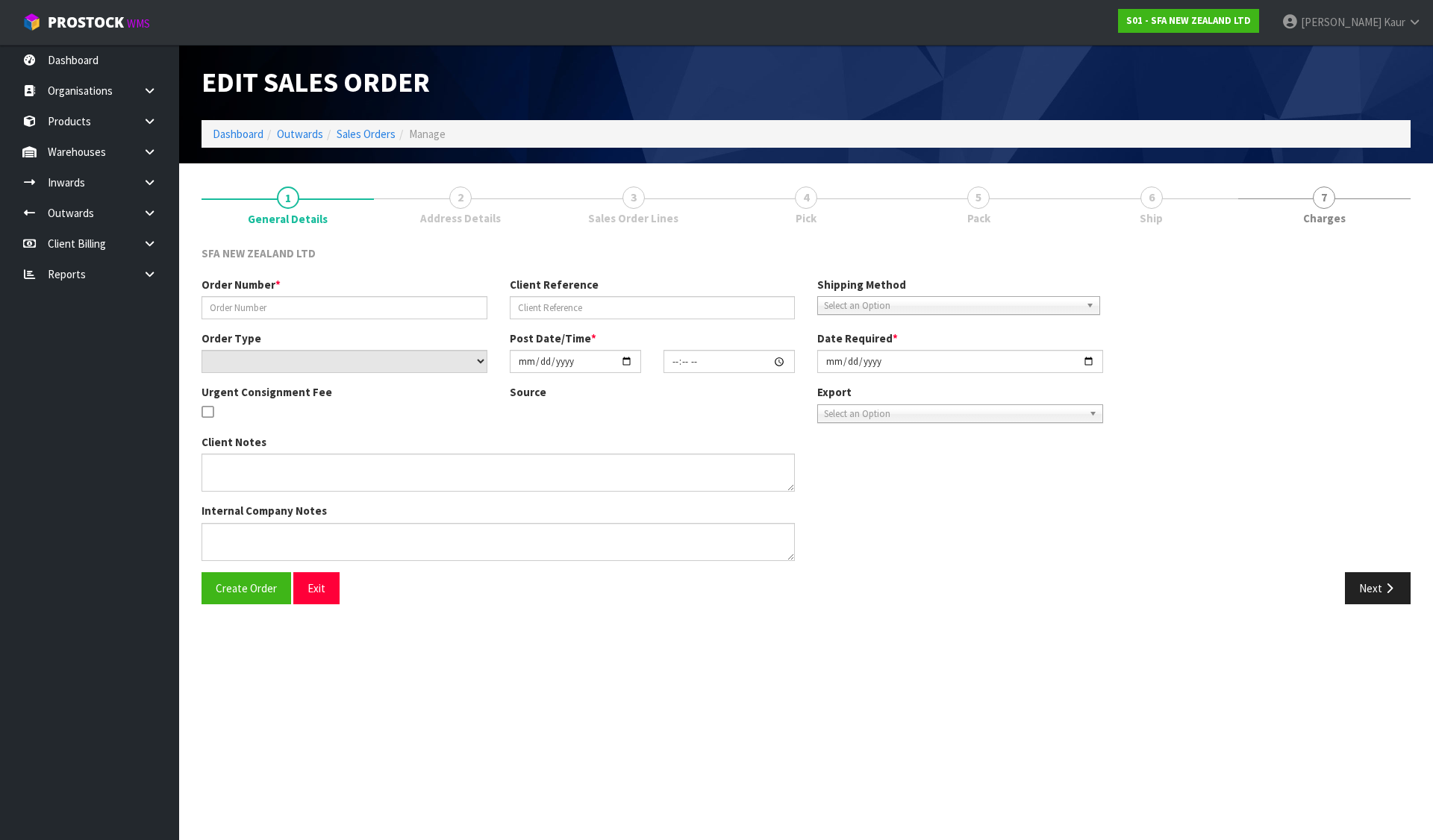
type input "[DATE]"
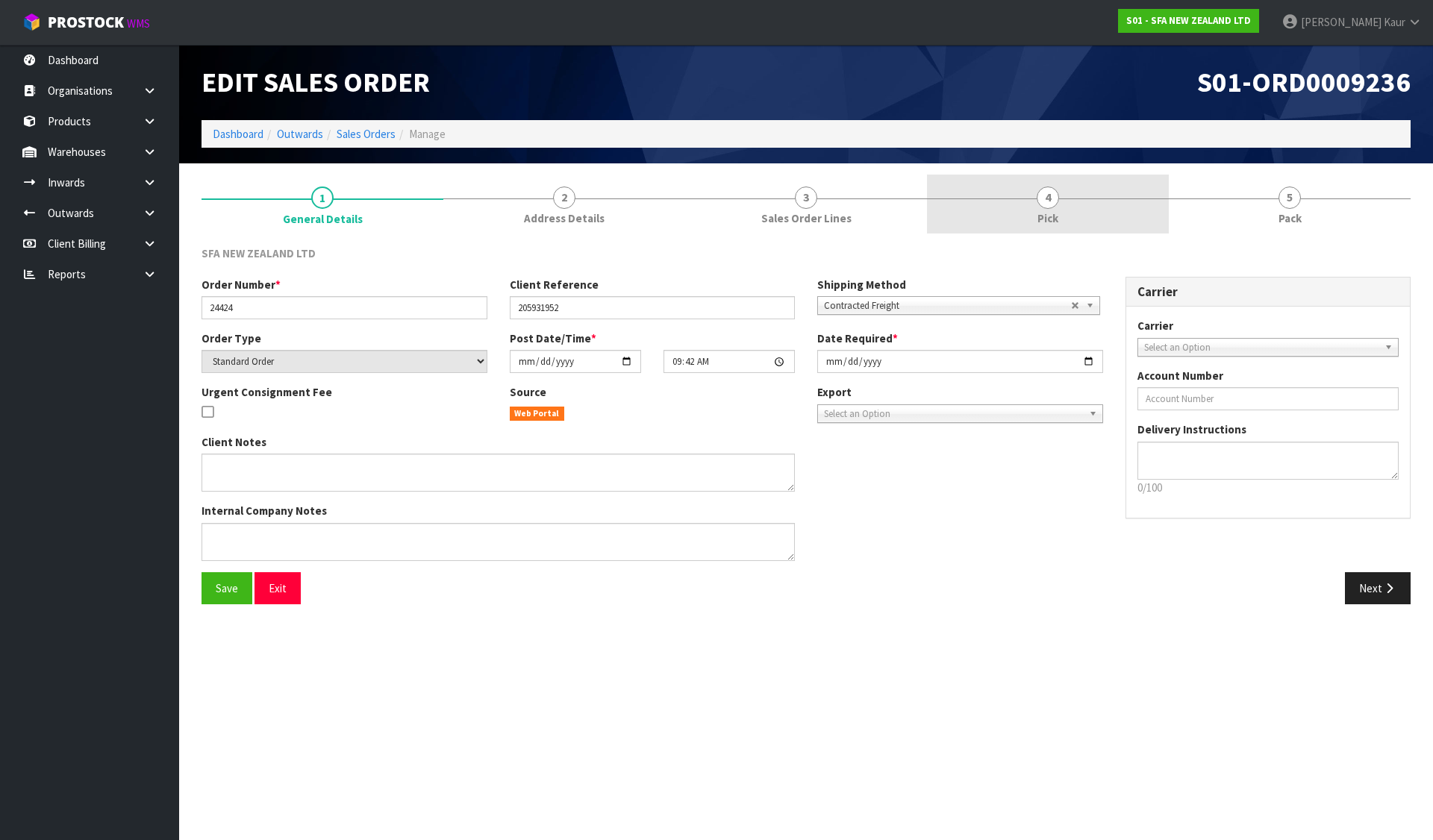
click at [1052, 215] on span "Pick" at bounding box center [1048, 218] width 21 height 16
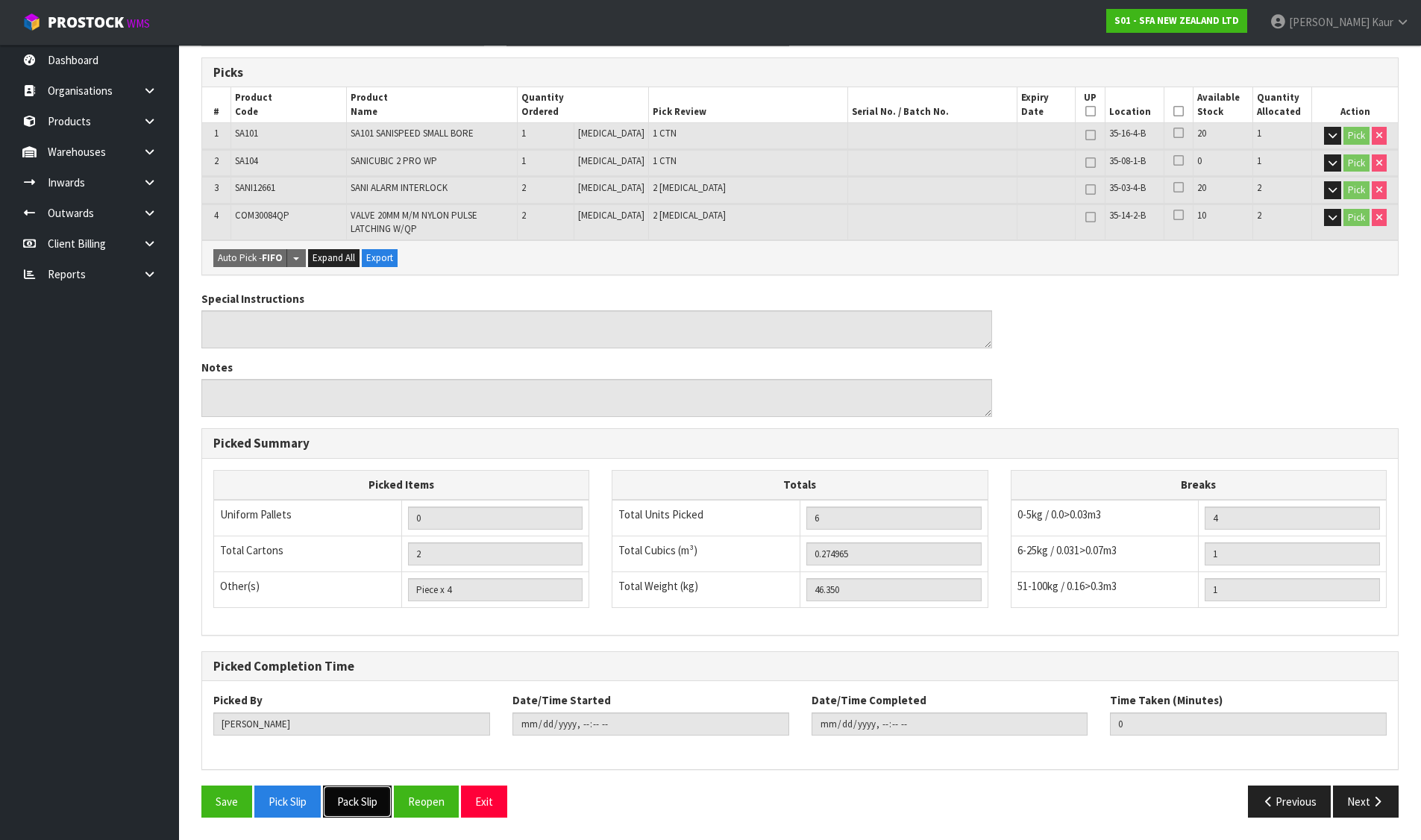
click at [368, 798] on button "Pack Slip" at bounding box center [357, 802] width 68 height 32
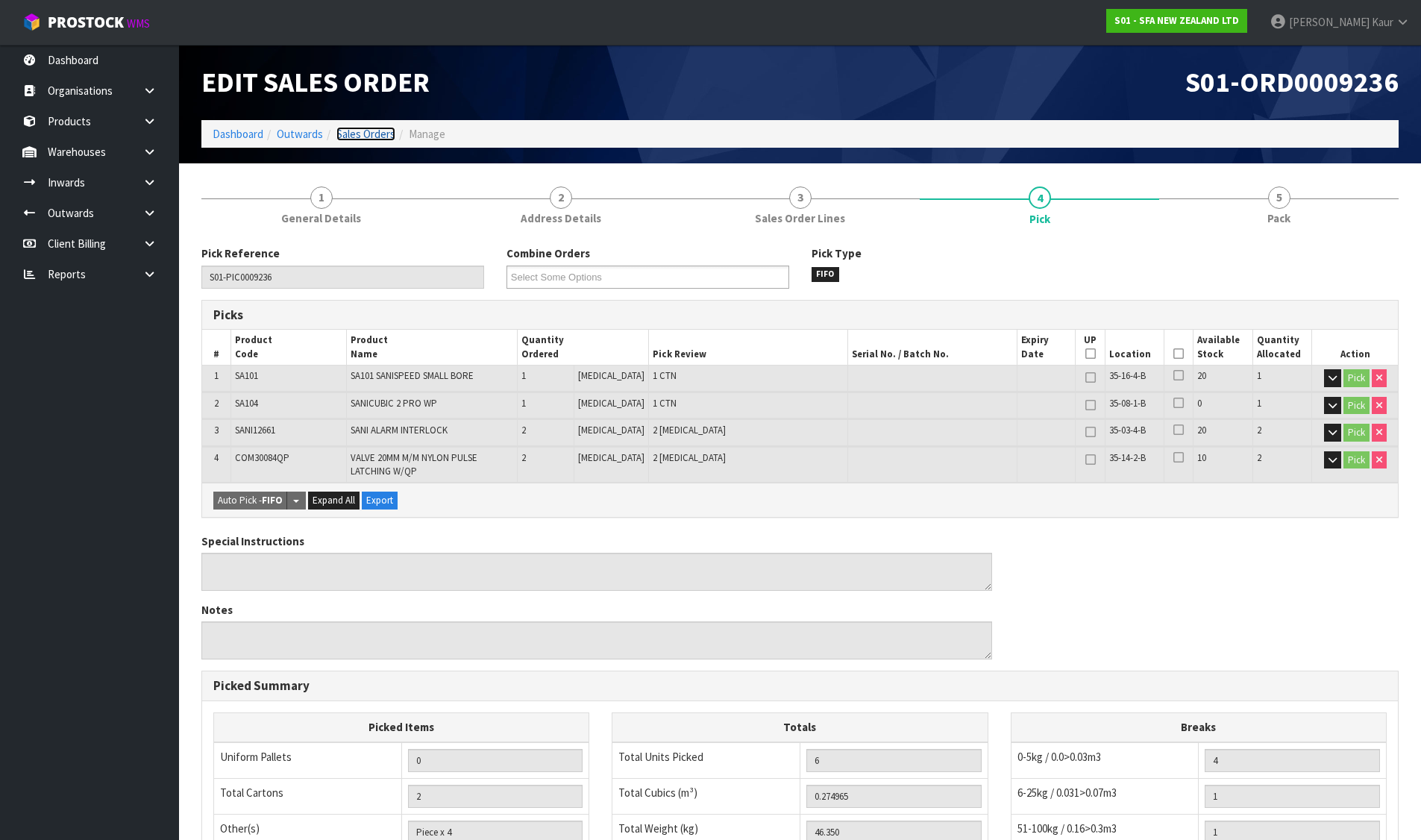
click at [382, 134] on link "Sales Orders" at bounding box center [365, 134] width 59 height 14
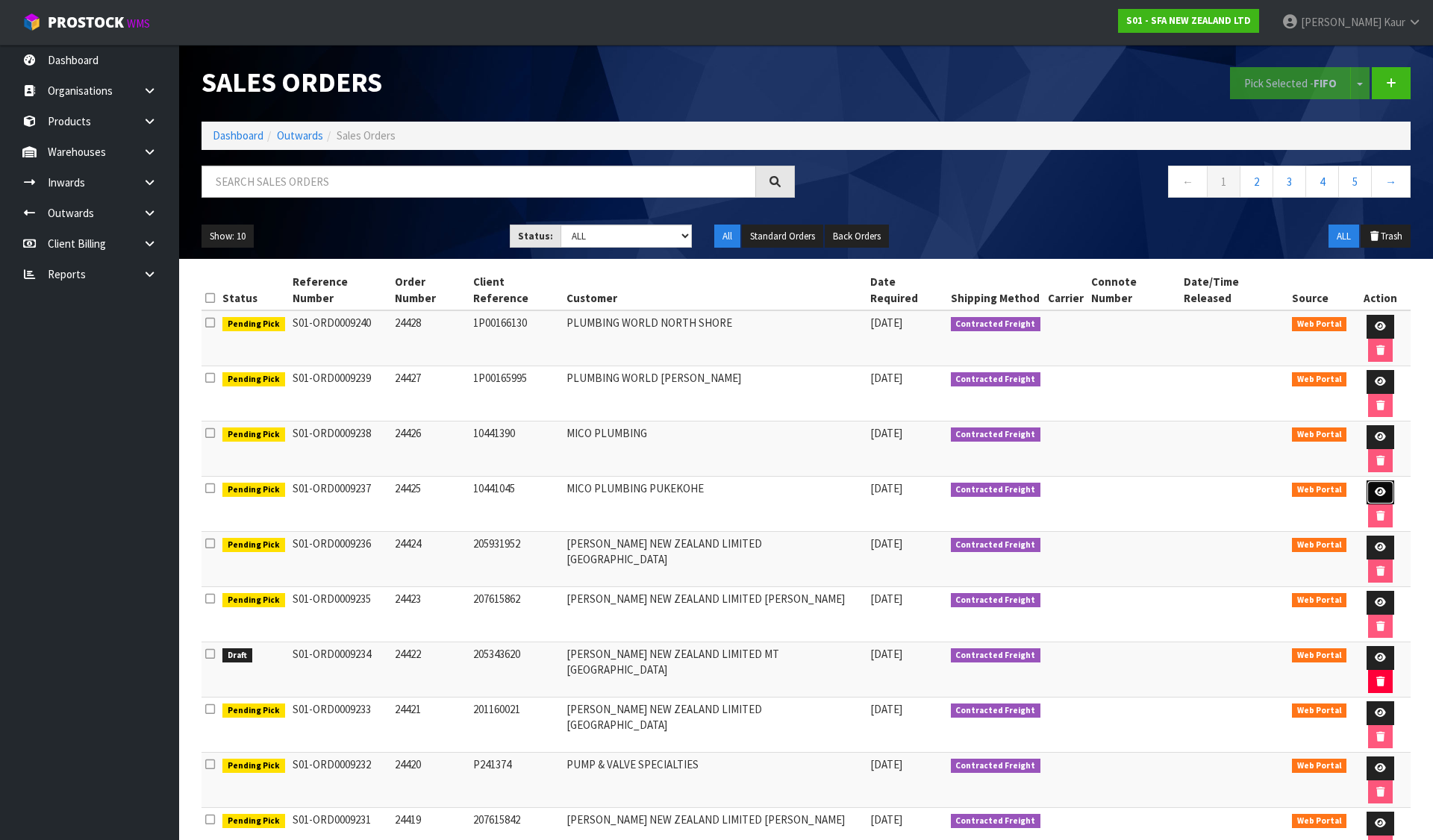
click at [1366, 481] on link at bounding box center [1380, 492] width 28 height 24
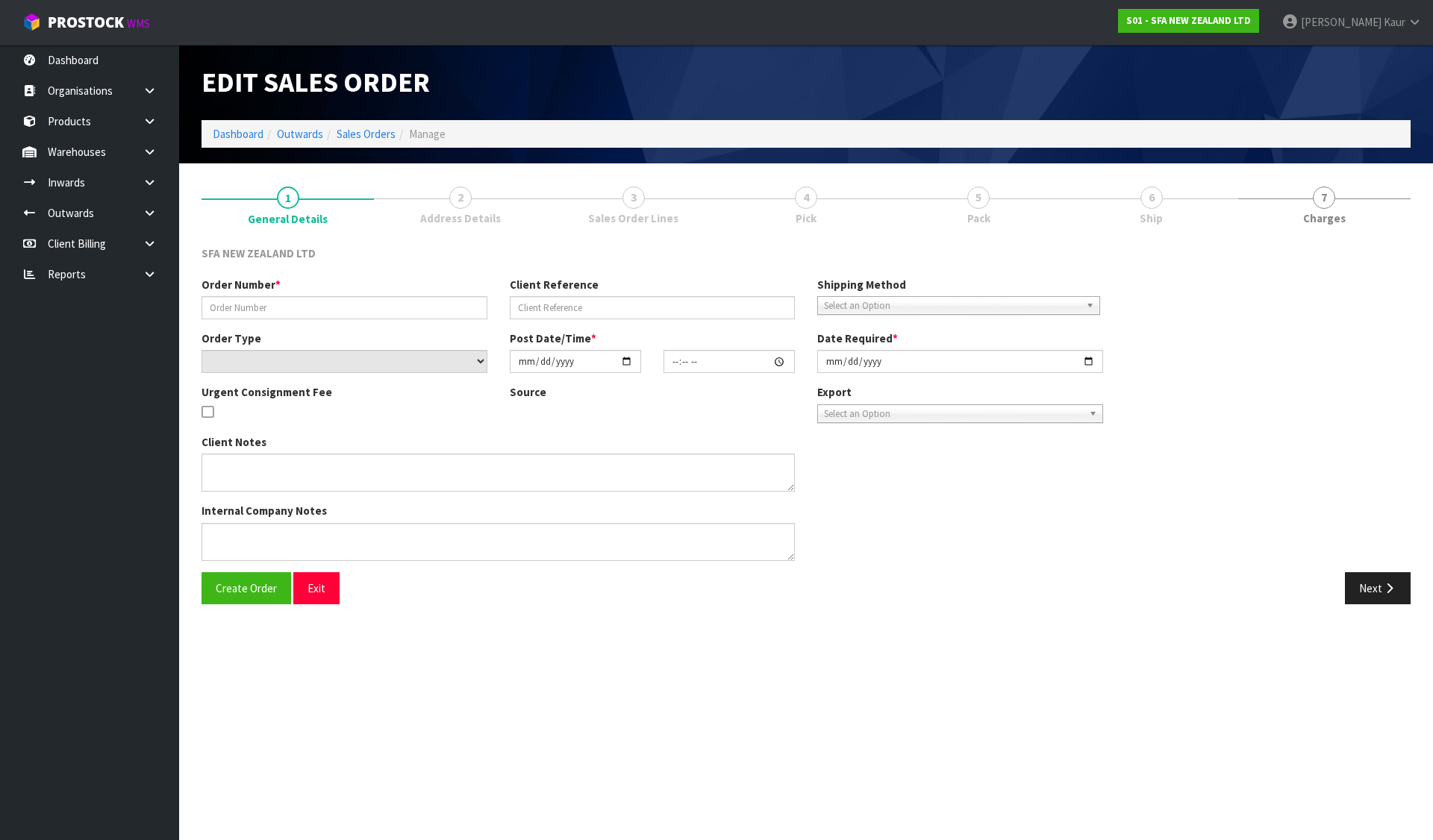
type input "24425"
type input "10441045"
select select "number:0"
type input "[DATE]"
type input "09:44:00.000"
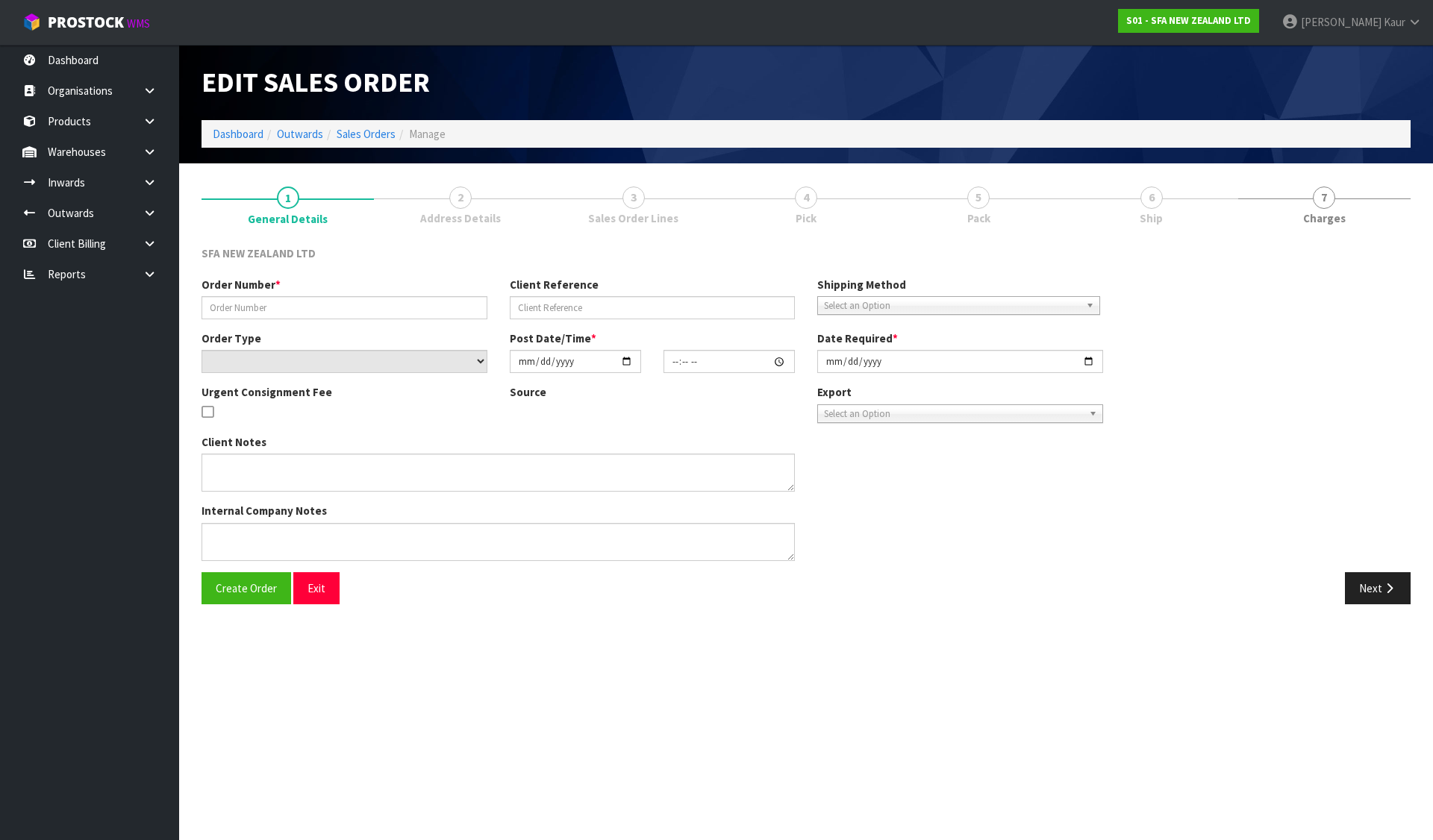
type input "[DATE]"
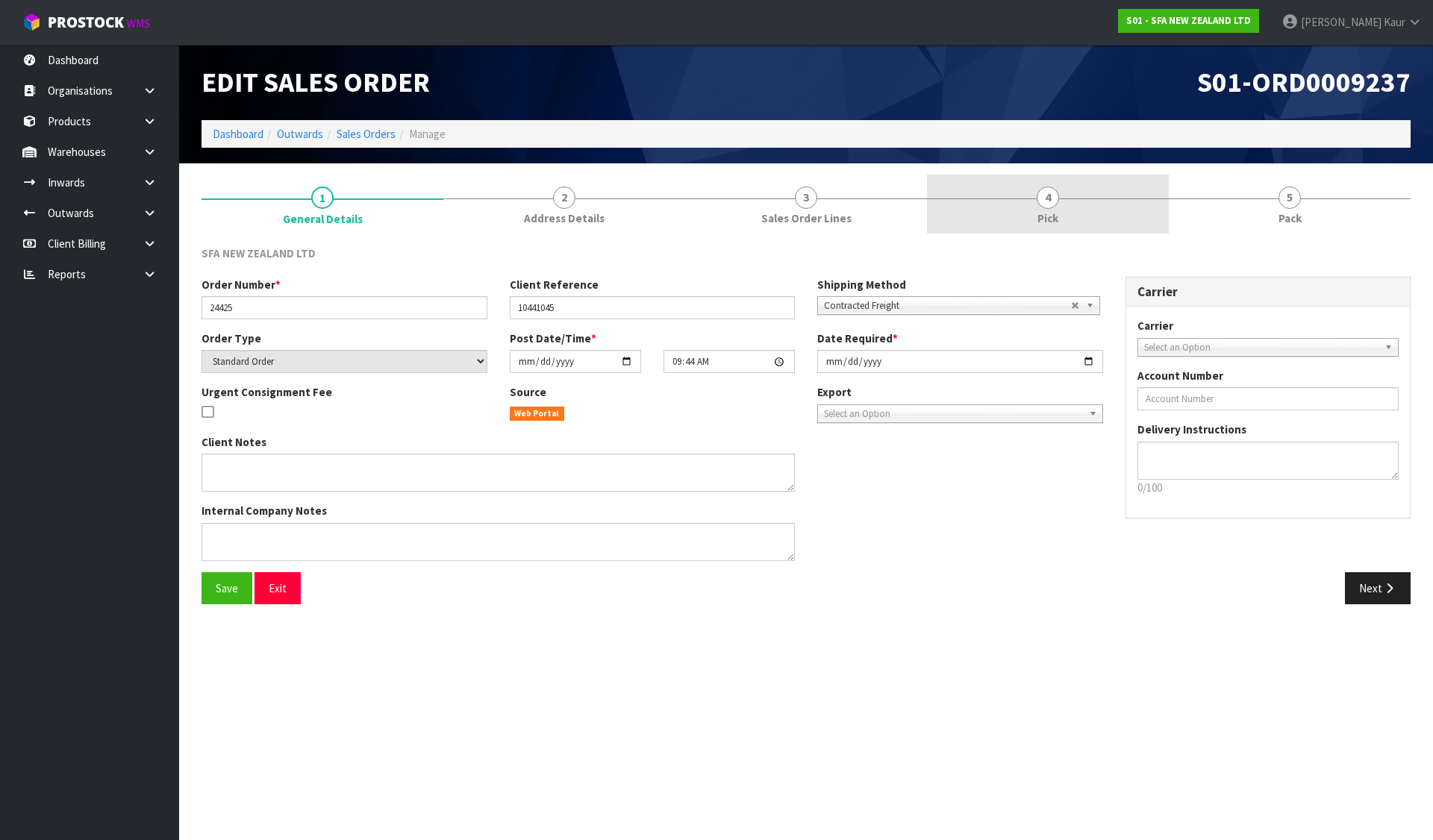
click at [1051, 214] on span "Pick" at bounding box center [1048, 218] width 21 height 16
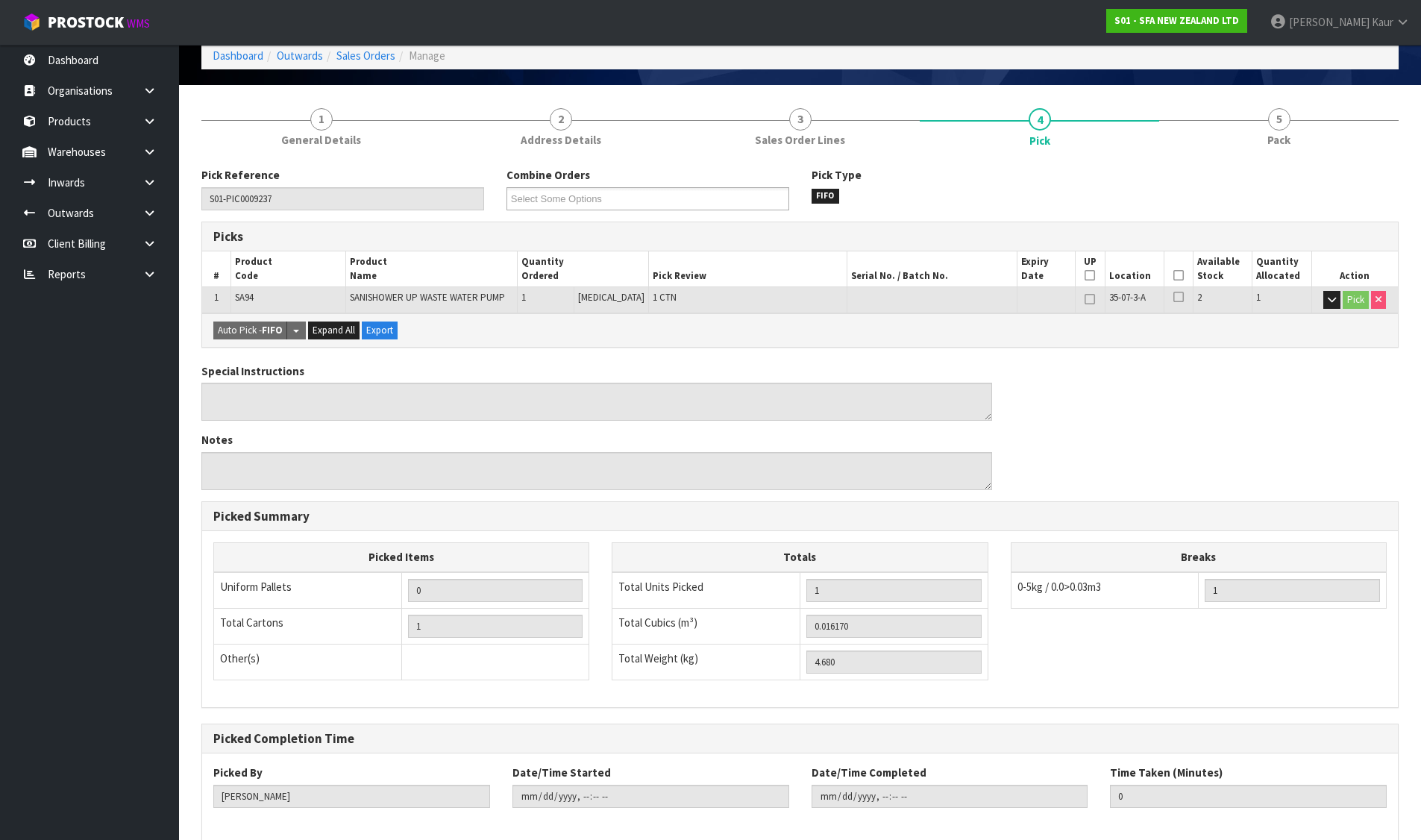
scroll to position [151, 0]
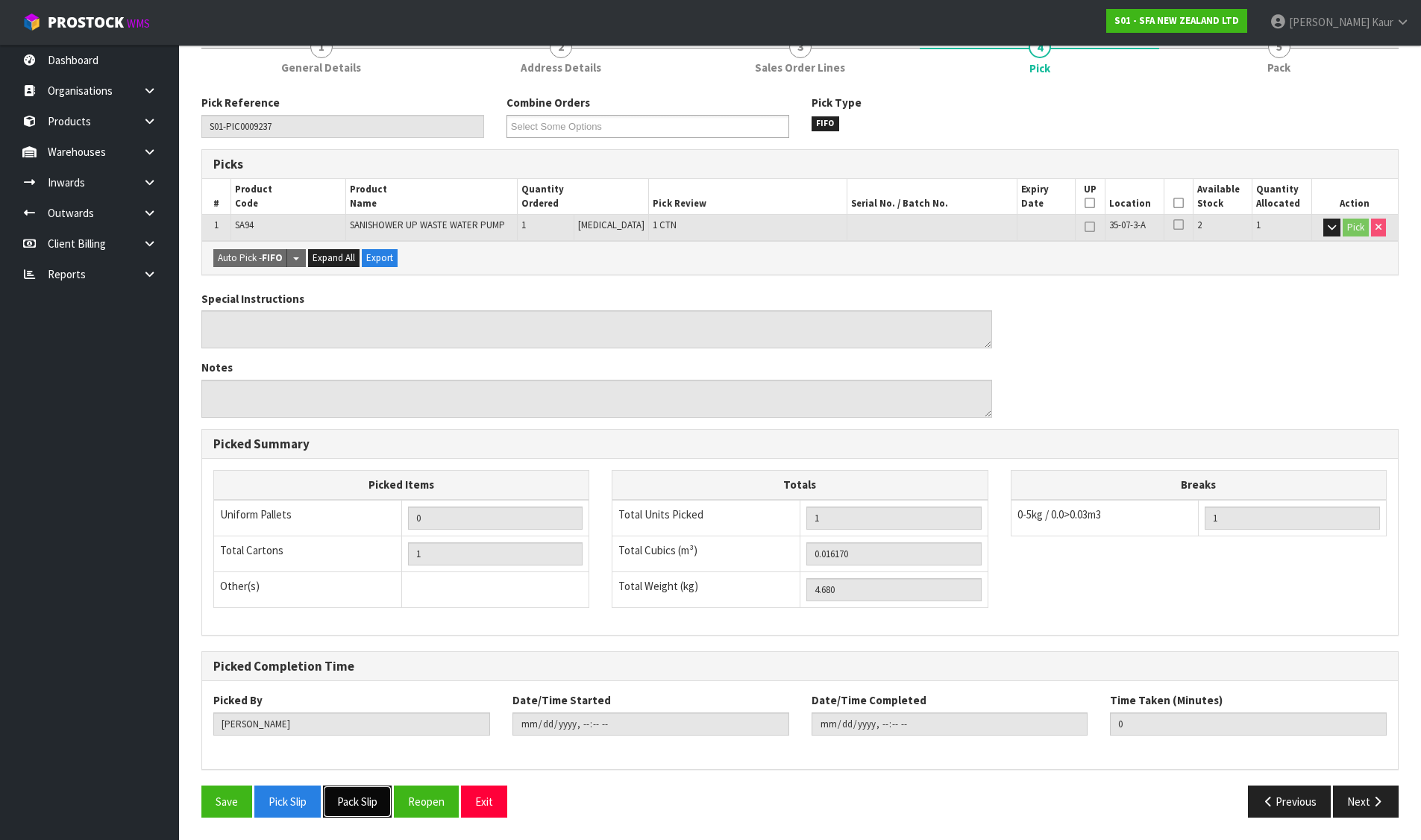
click at [363, 788] on button "Pack Slip" at bounding box center [357, 802] width 68 height 32
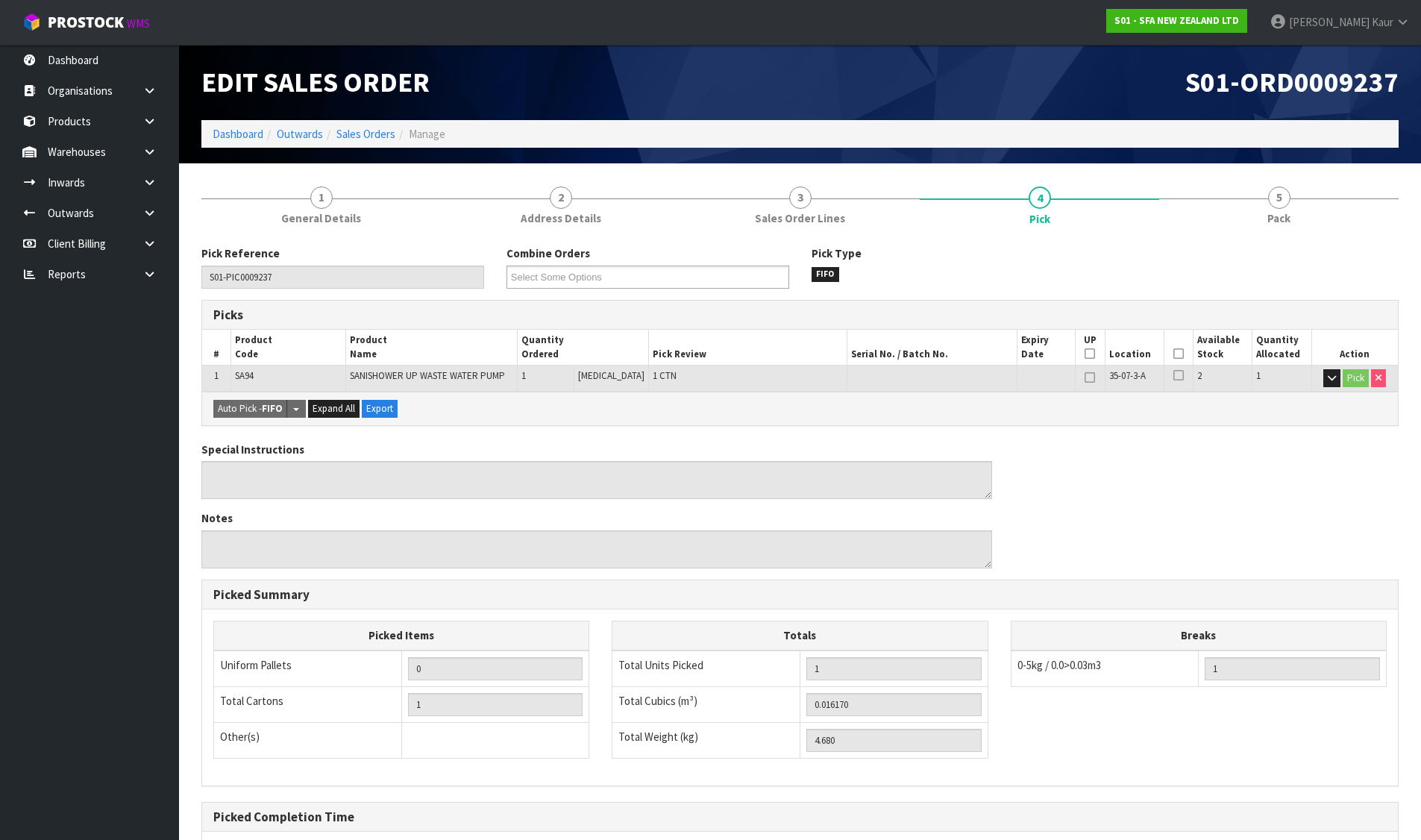
click at [359, 144] on ol "Dashboard Outwards Sales Orders Manage" at bounding box center [800, 133] width 1197 height 27
click at [362, 130] on link "Sales Orders" at bounding box center [365, 134] width 59 height 14
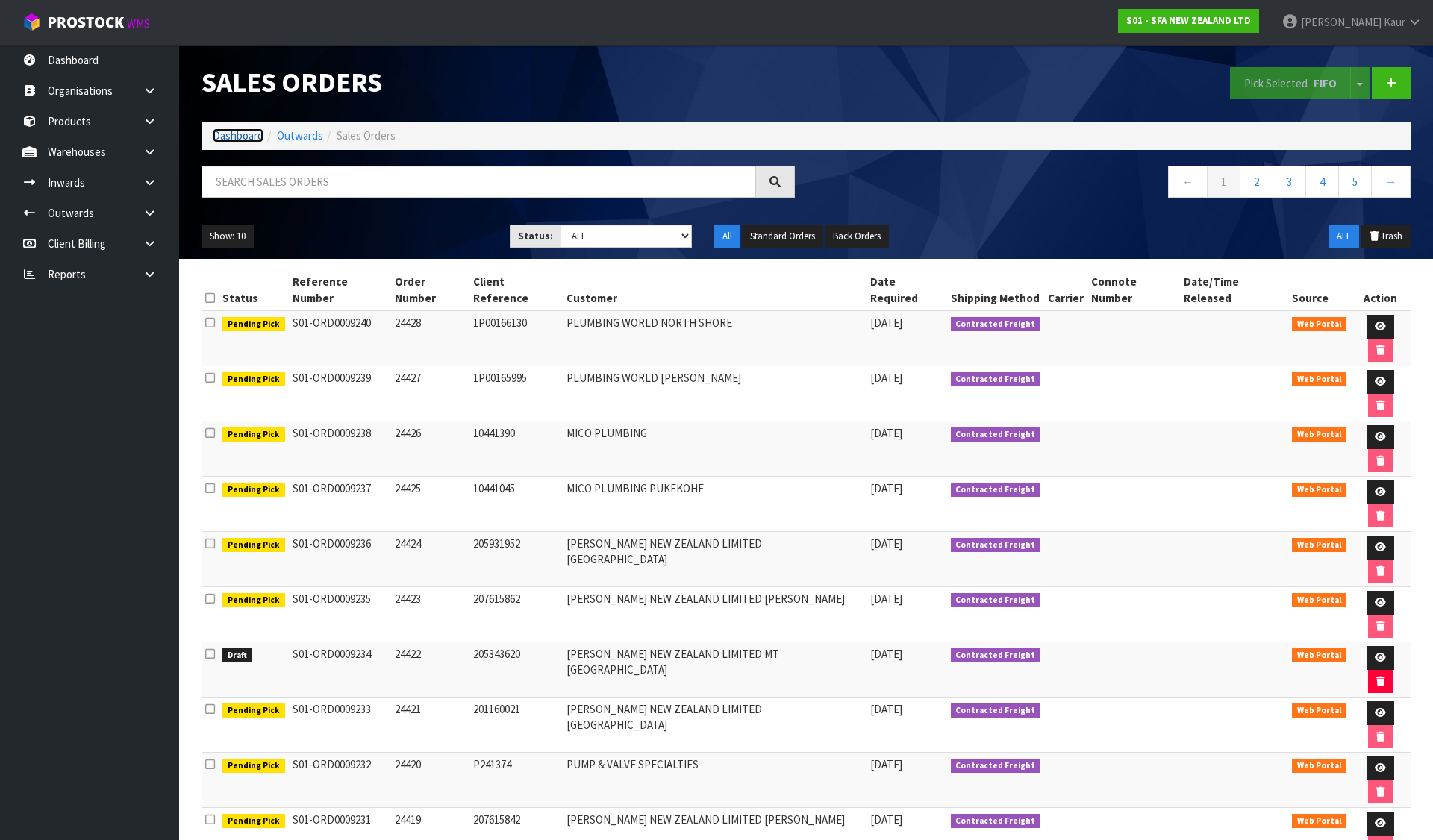
click at [242, 130] on link "Dashboard" at bounding box center [238, 136] width 51 height 14
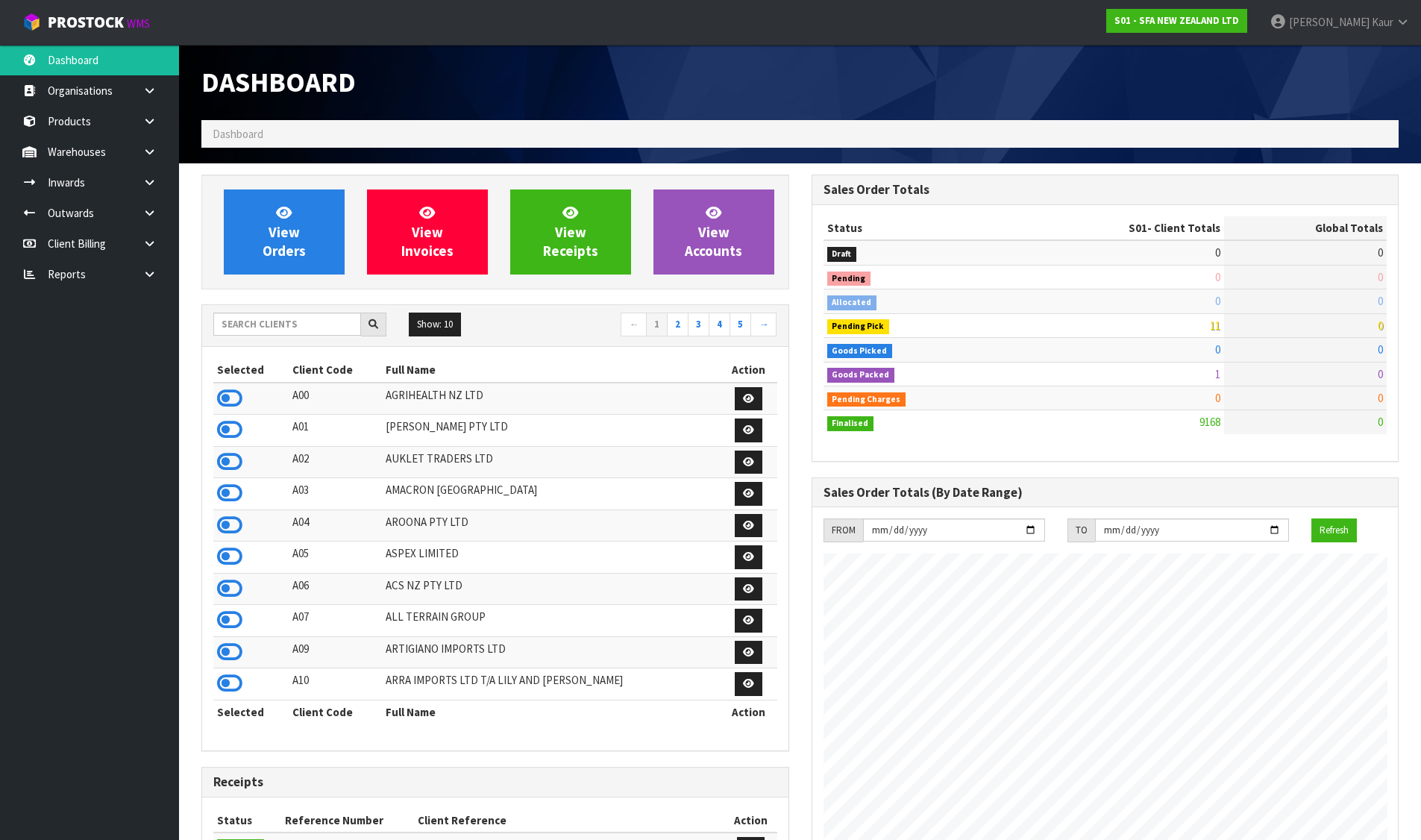
scroll to position [1130, 609]
click at [269, 334] on input "text" at bounding box center [287, 324] width 148 height 23
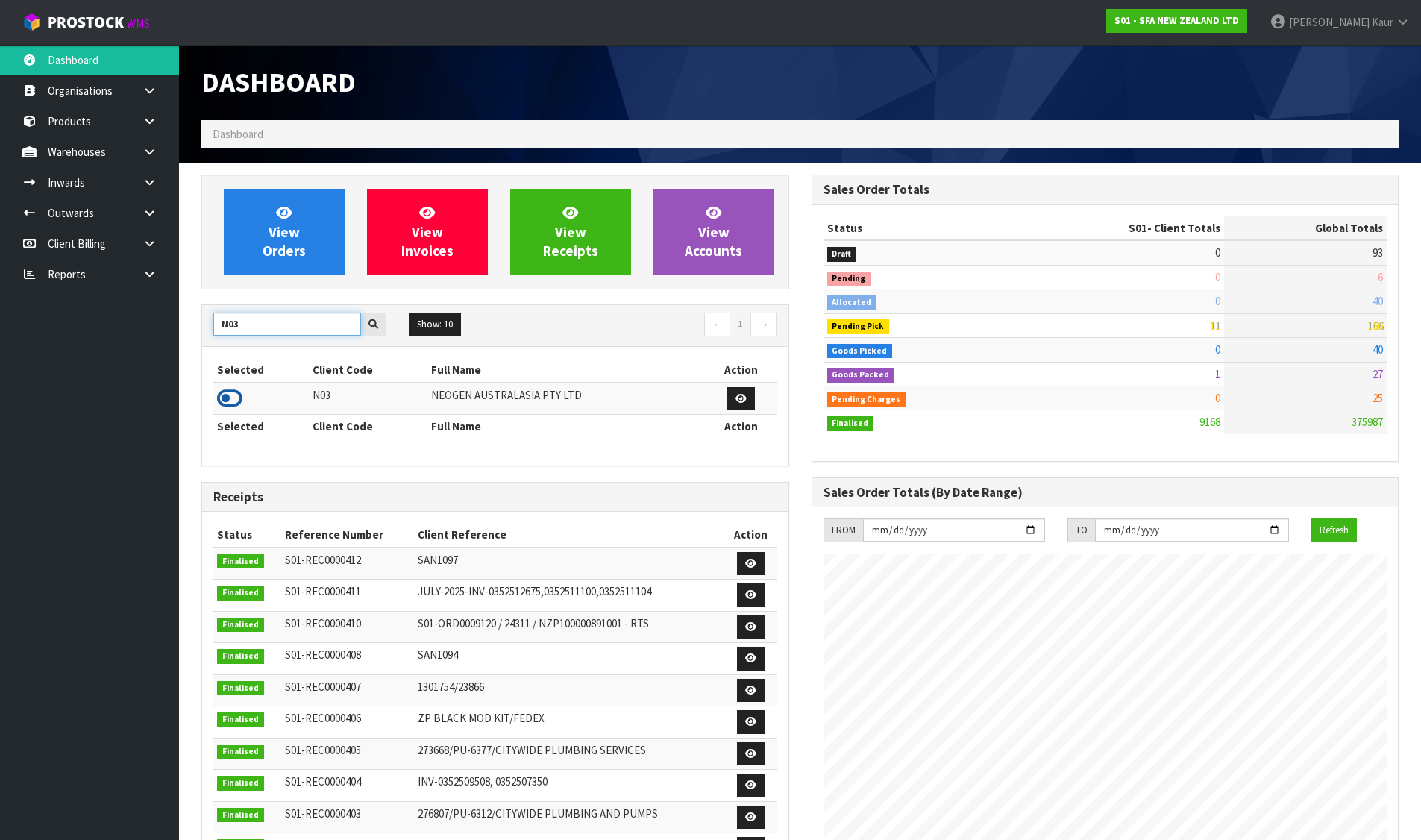
type input "N03"
click at [239, 397] on icon at bounding box center [230, 398] width 26 height 22
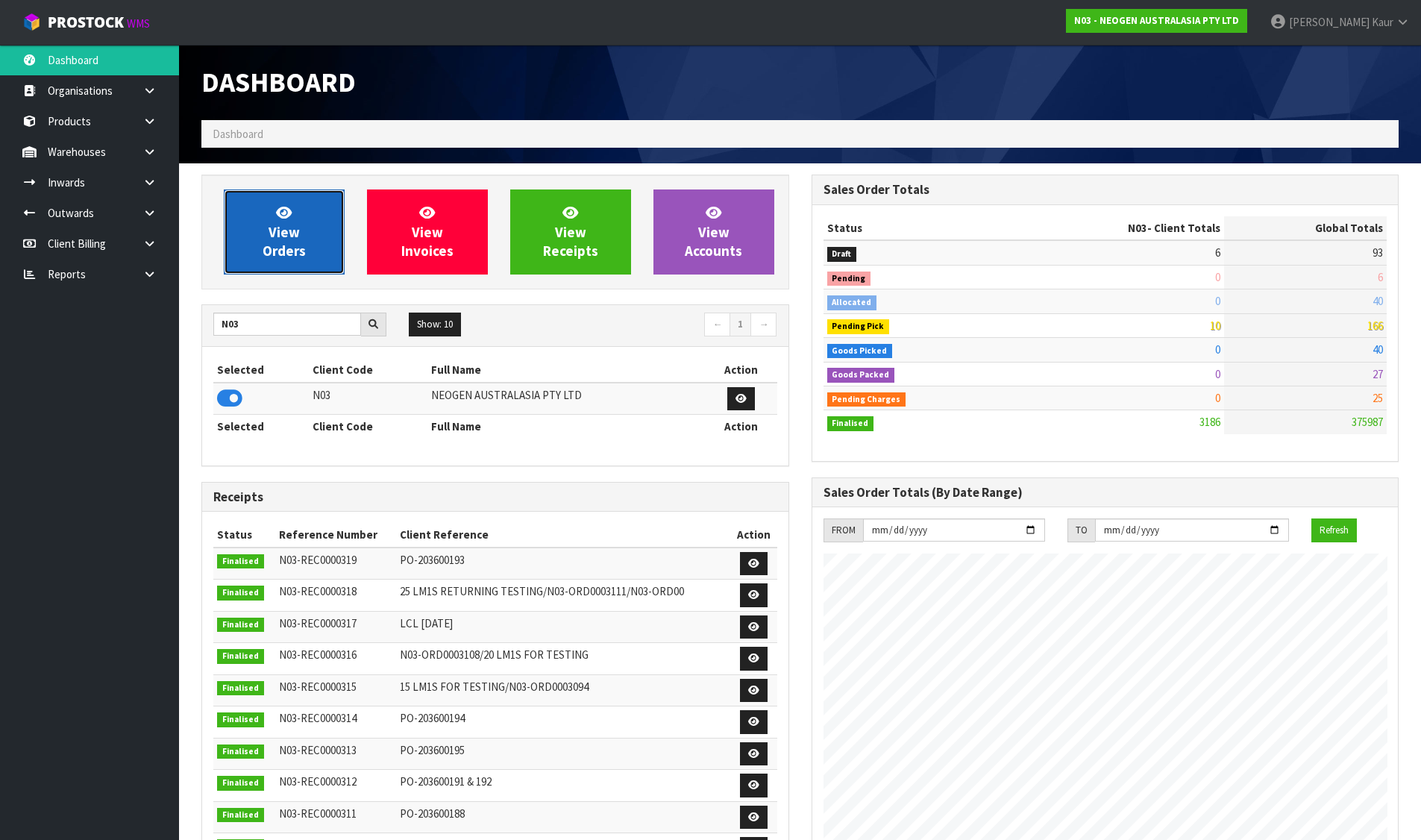
click at [279, 259] on span "View Orders" at bounding box center [284, 232] width 43 height 56
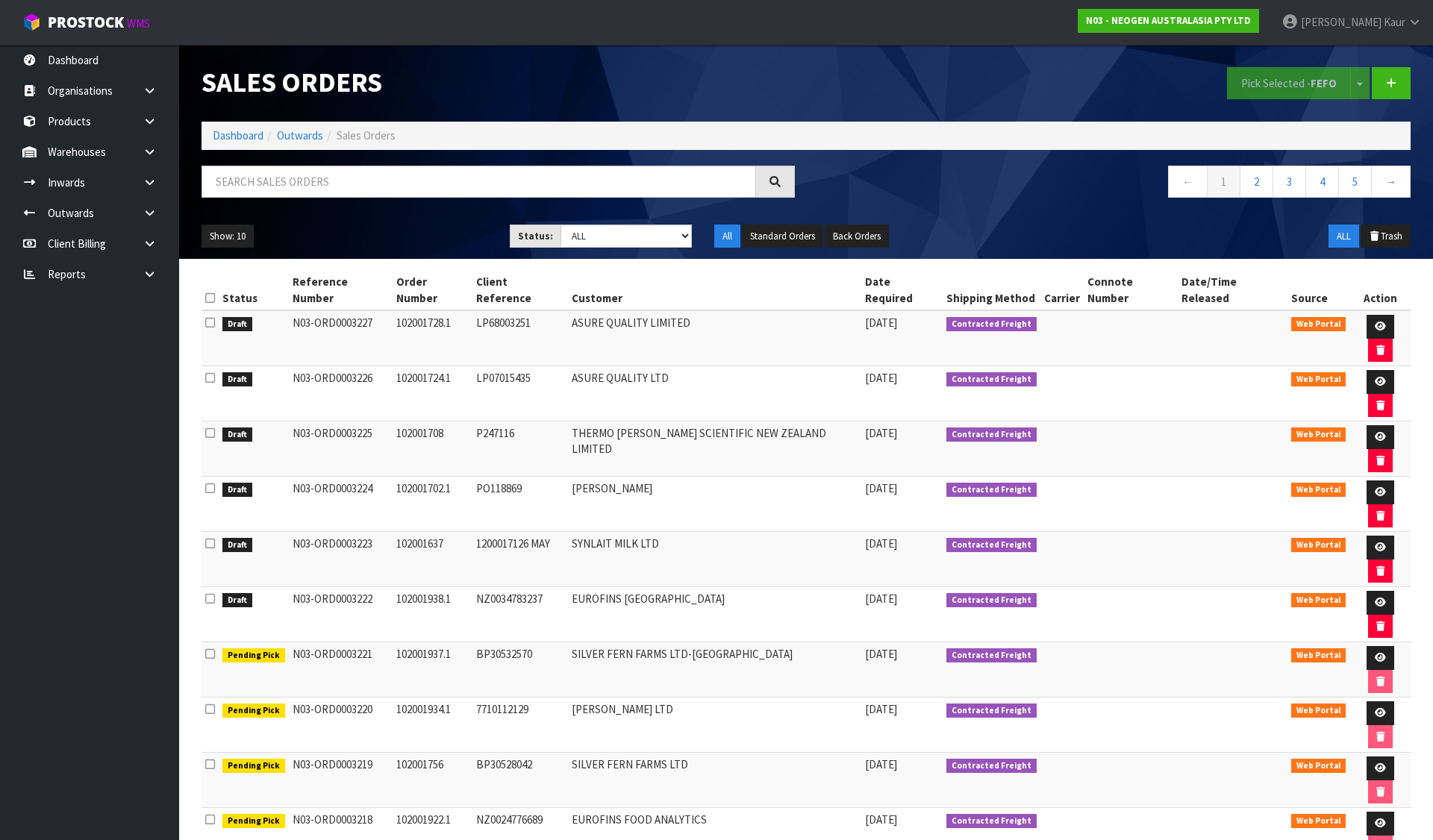
click at [210, 538] on icon at bounding box center [209, 543] width 10 height 12
click at [0, 0] on input "checkbox" at bounding box center [0, 0] width 0 height 0
click at [1374, 542] on icon at bounding box center [1380, 546] width 12 height 10
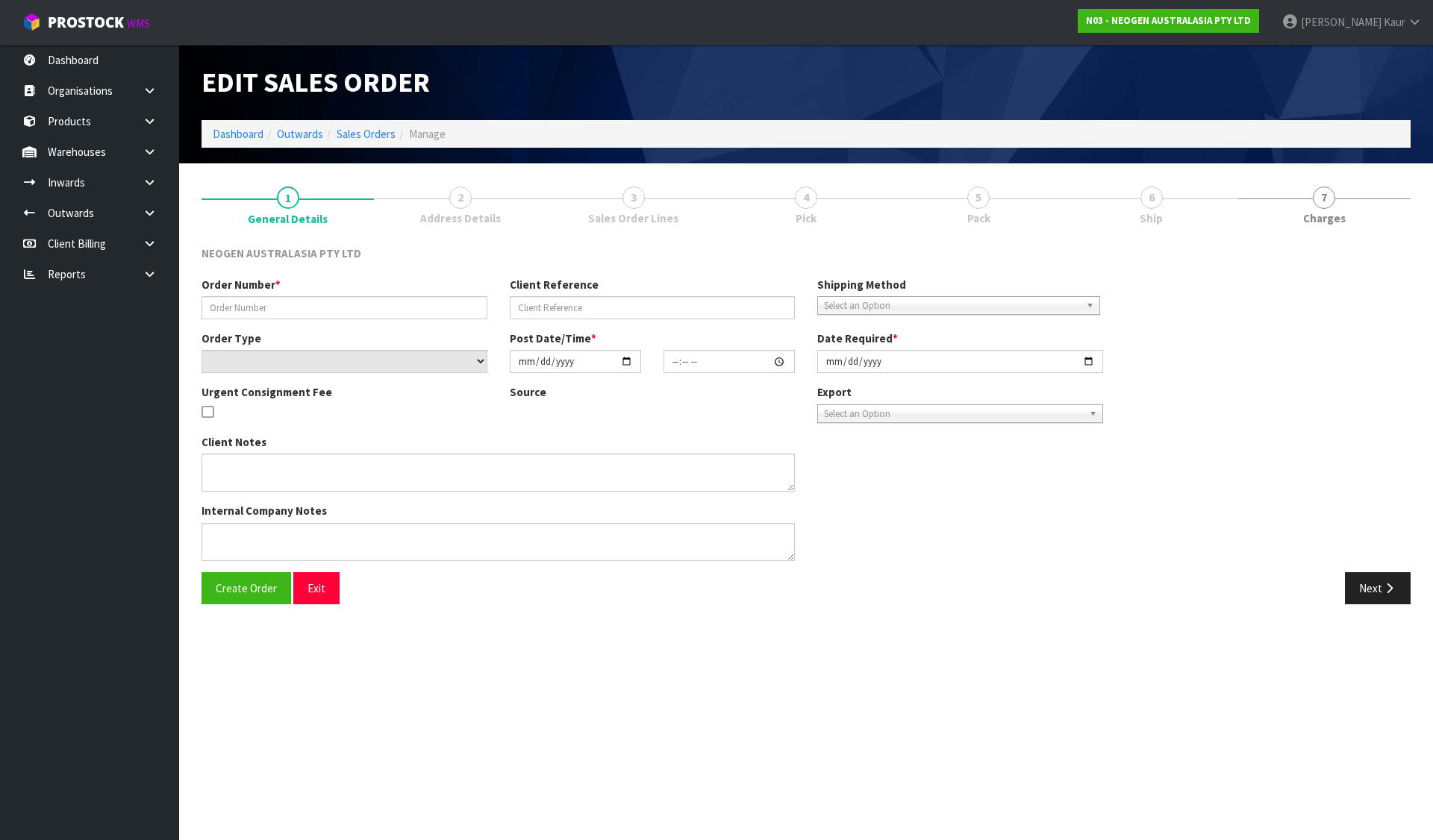
type input "102001637"
type input "1200017126 MAY"
select select "number:0"
type input "[DATE]"
type input "09:40:00.000"
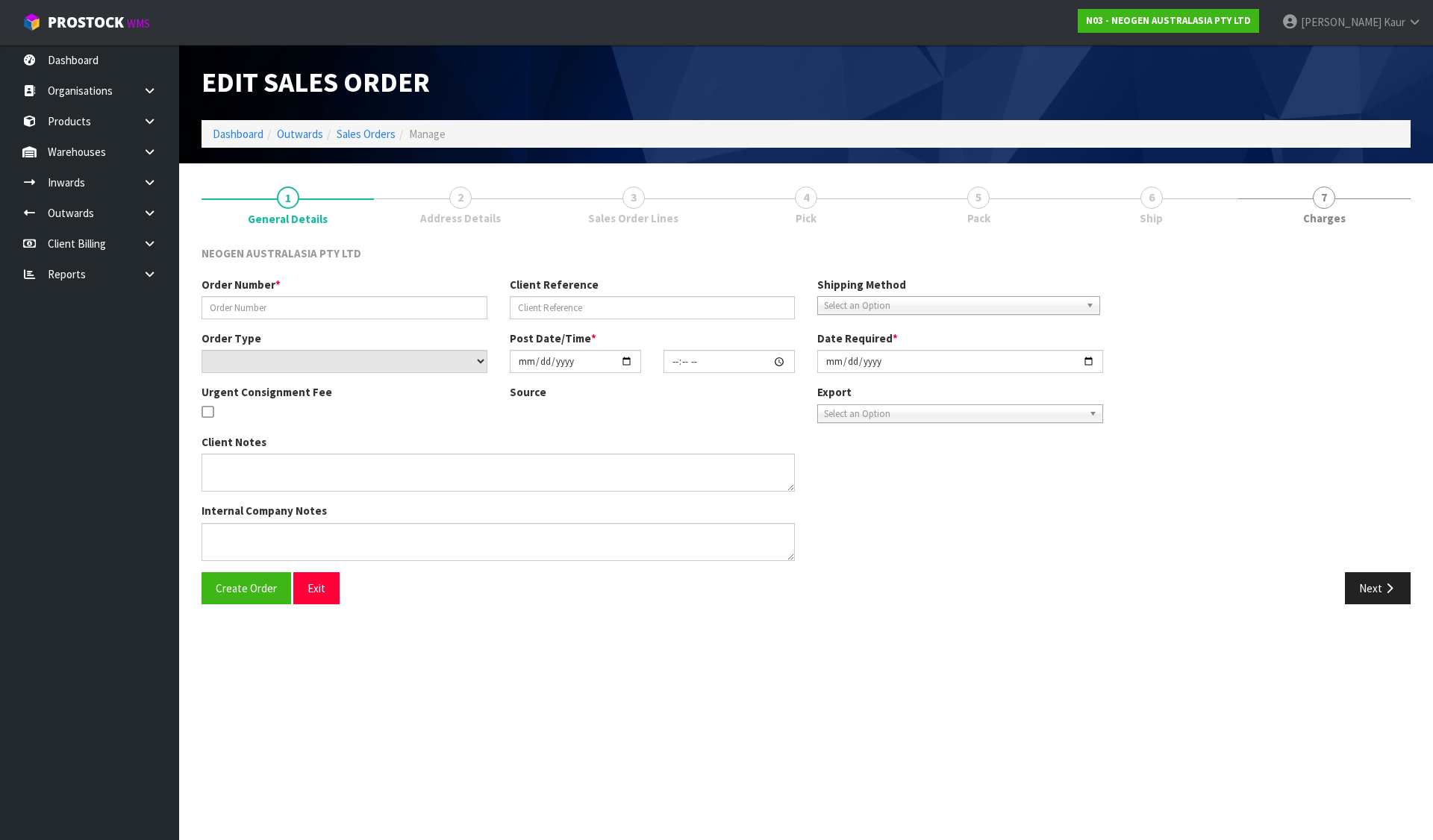
type input "[DATE]"
type textarea "ATTN: JULIETH SANTA HERRERA"
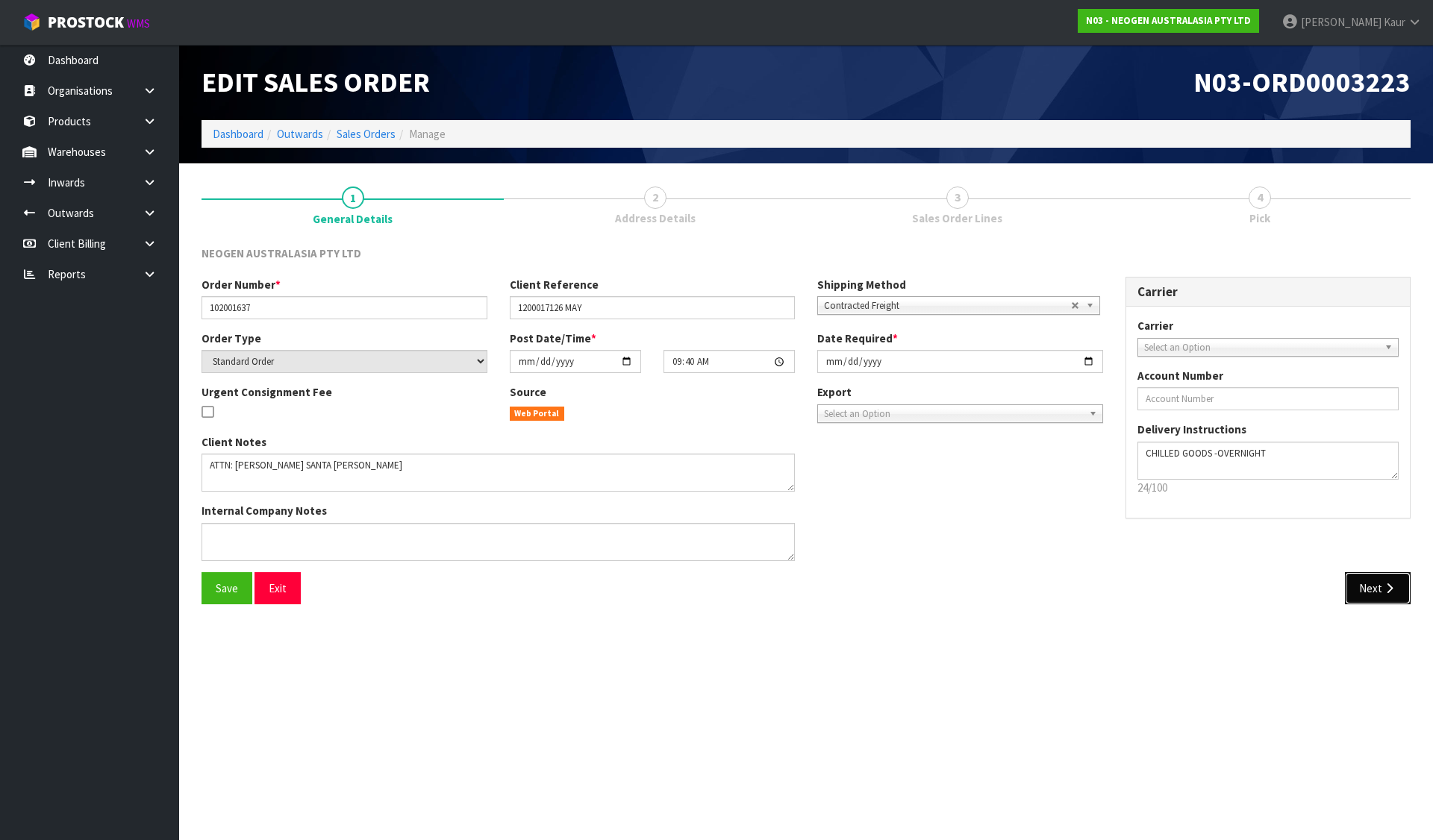
click at [1374, 582] on button "Next" at bounding box center [1378, 588] width 66 height 32
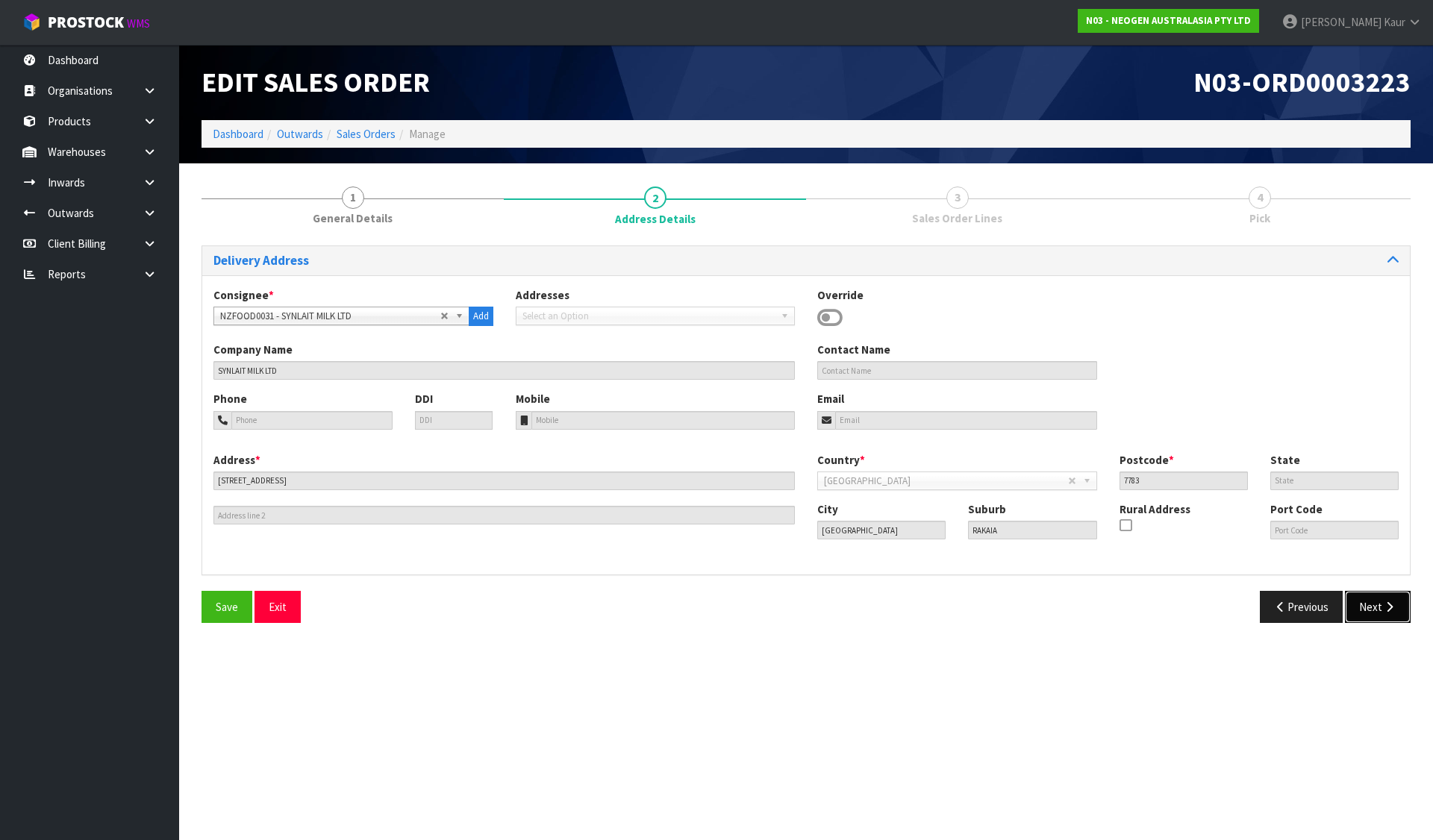
click at [1377, 600] on button "Next" at bounding box center [1378, 607] width 66 height 32
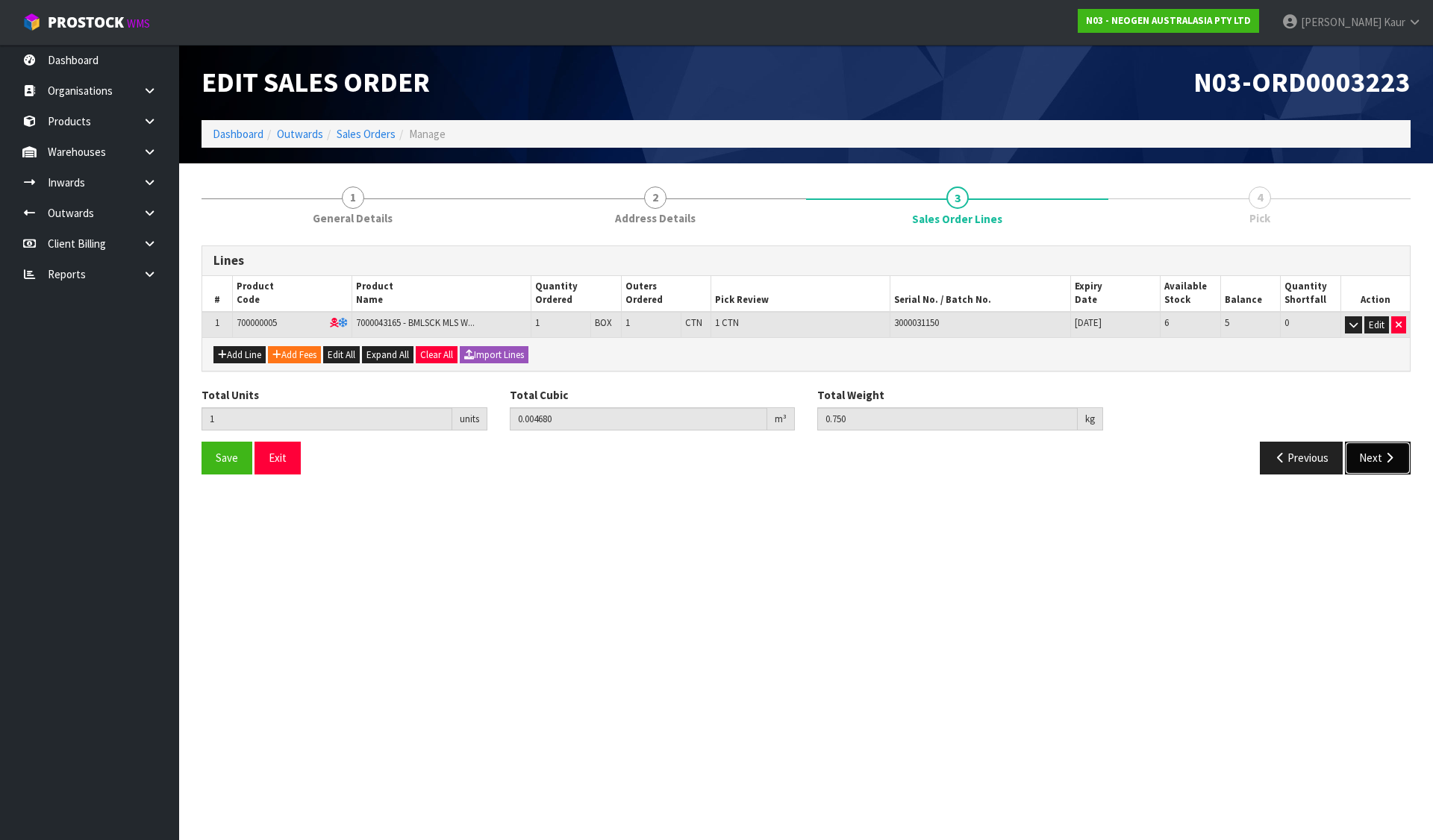
click at [1384, 462] on icon "button" at bounding box center [1390, 458] width 14 height 12
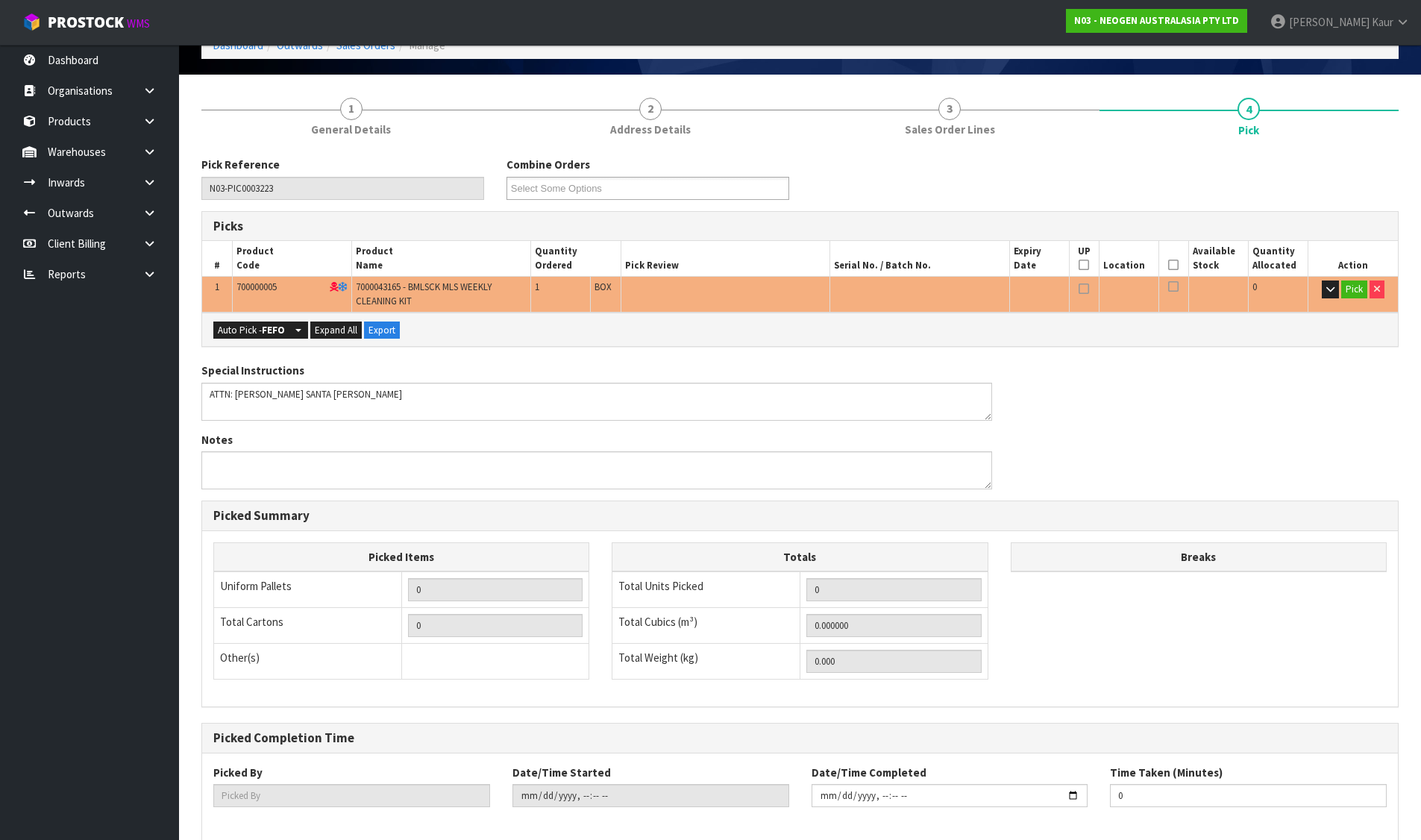
scroll to position [161, 0]
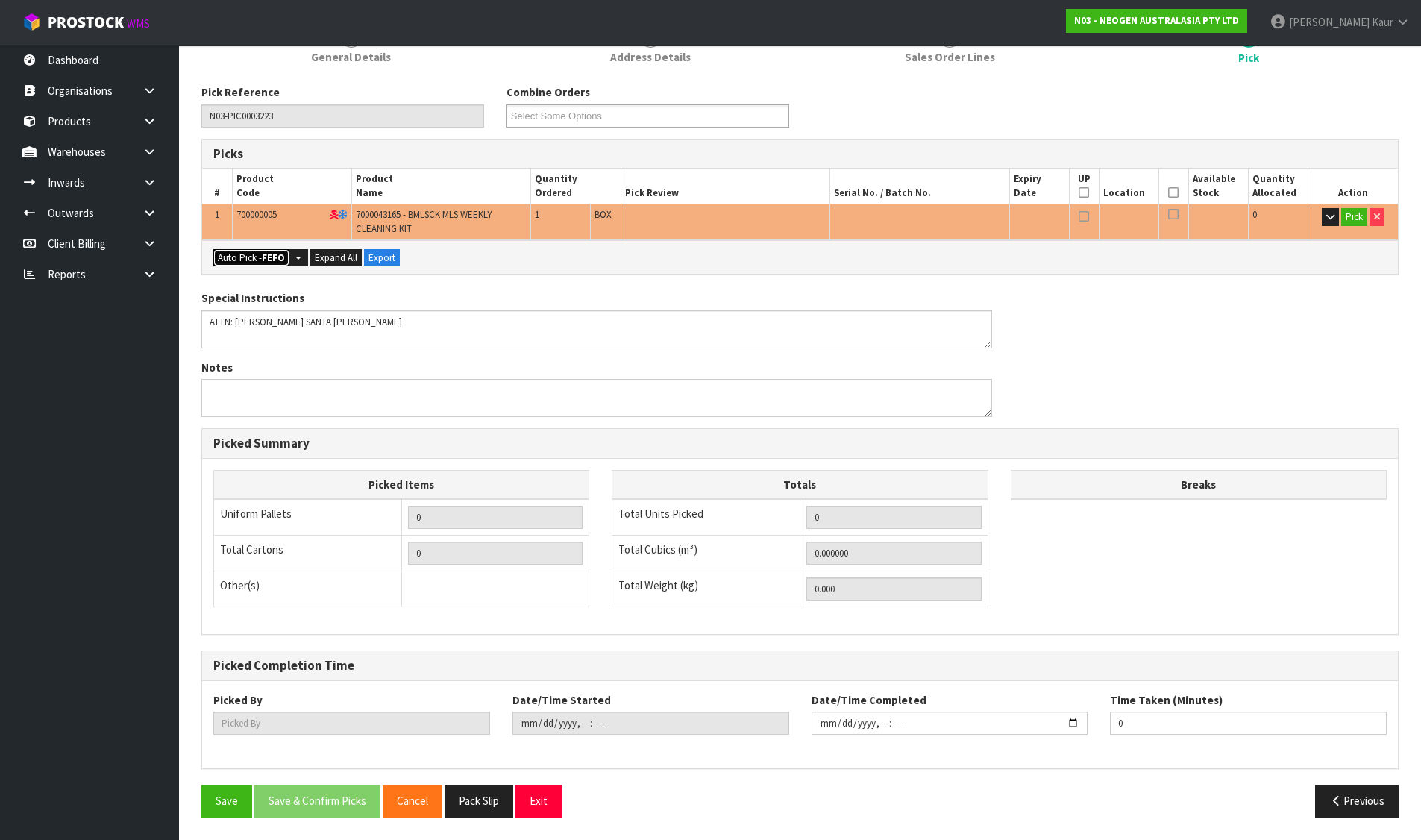
click at [252, 249] on button "Auto Pick - FEFO" at bounding box center [252, 258] width 76 height 18
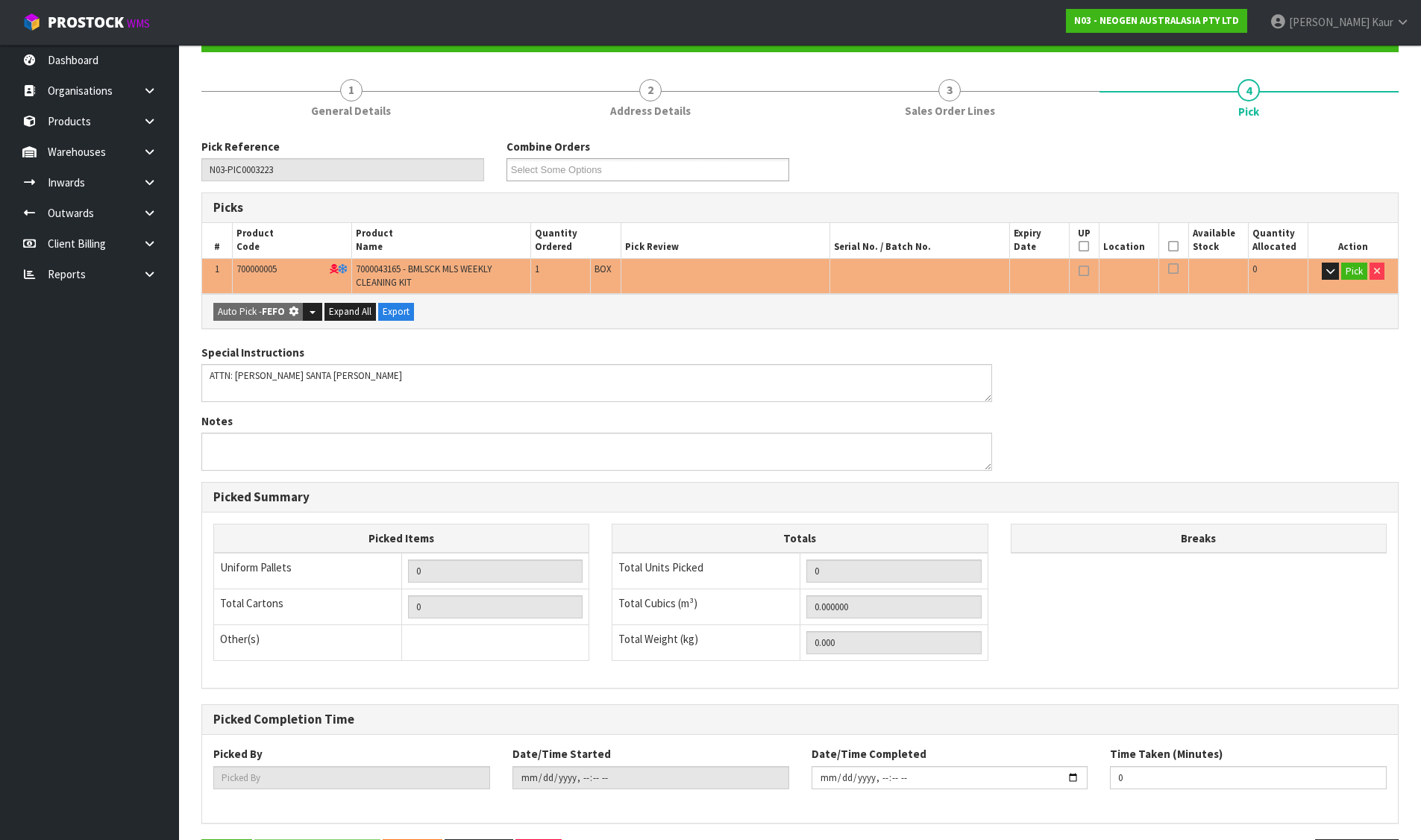
scroll to position [0, 0]
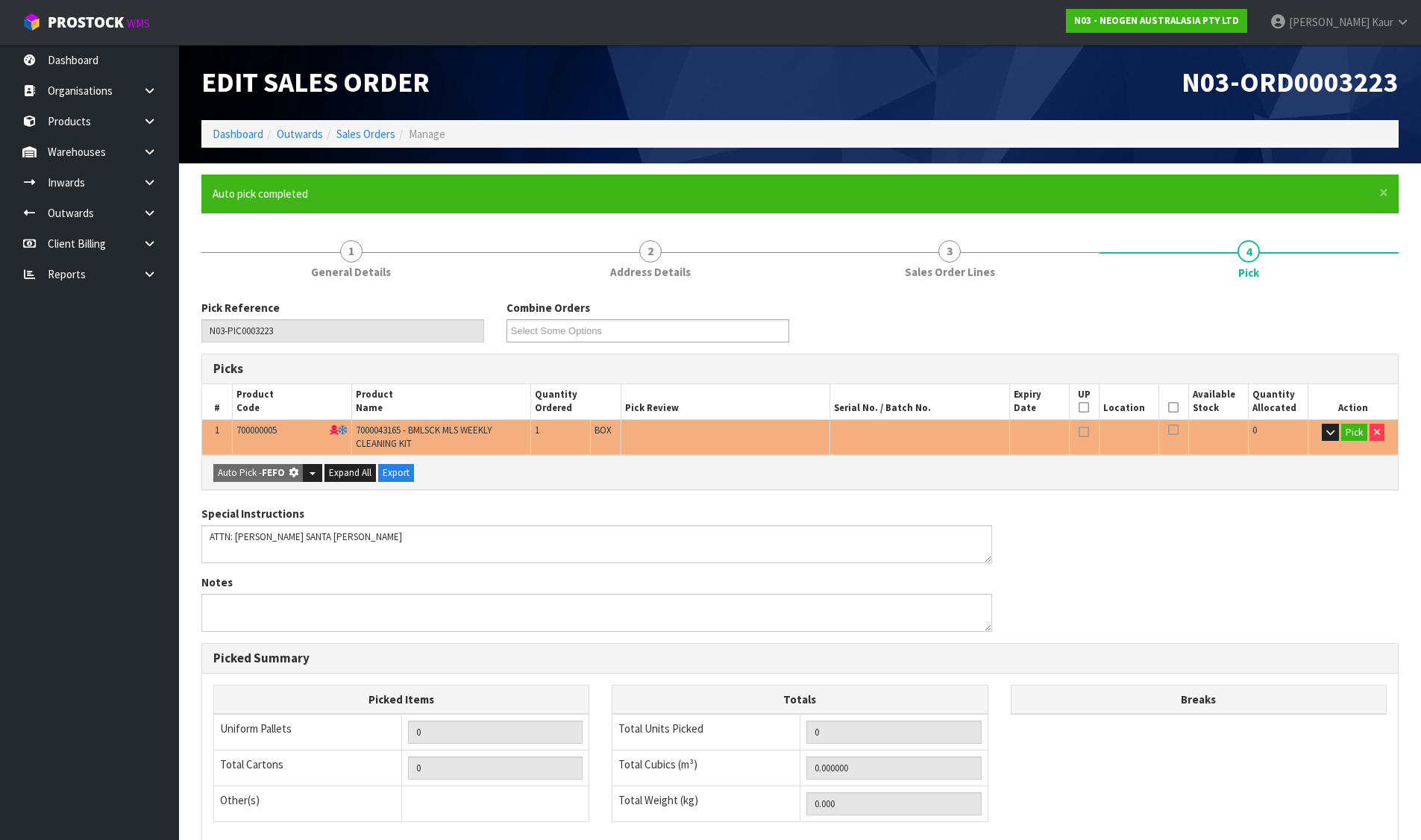
type input "1"
type input "0.004680"
type input "0.750"
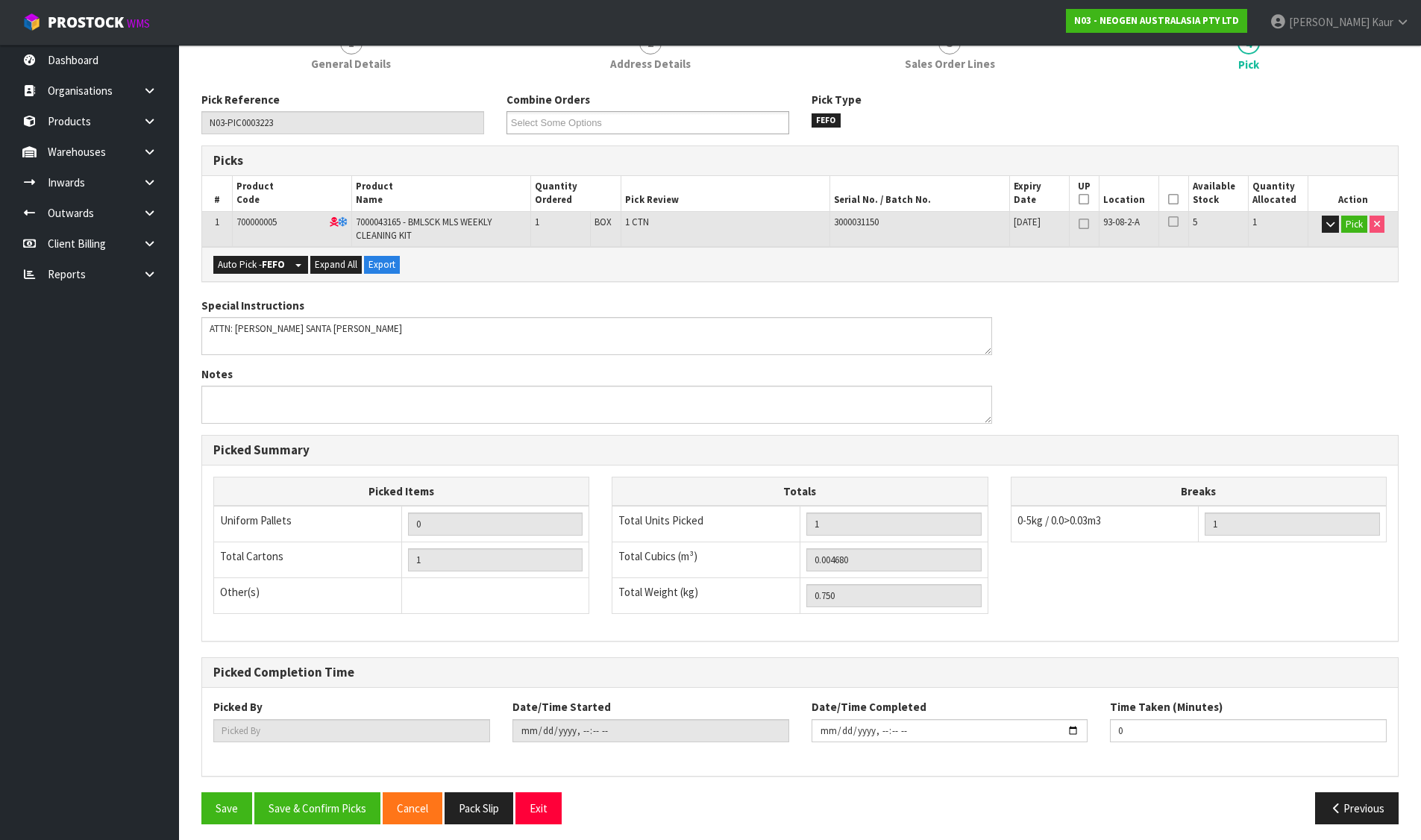
scroll to position [215, 0]
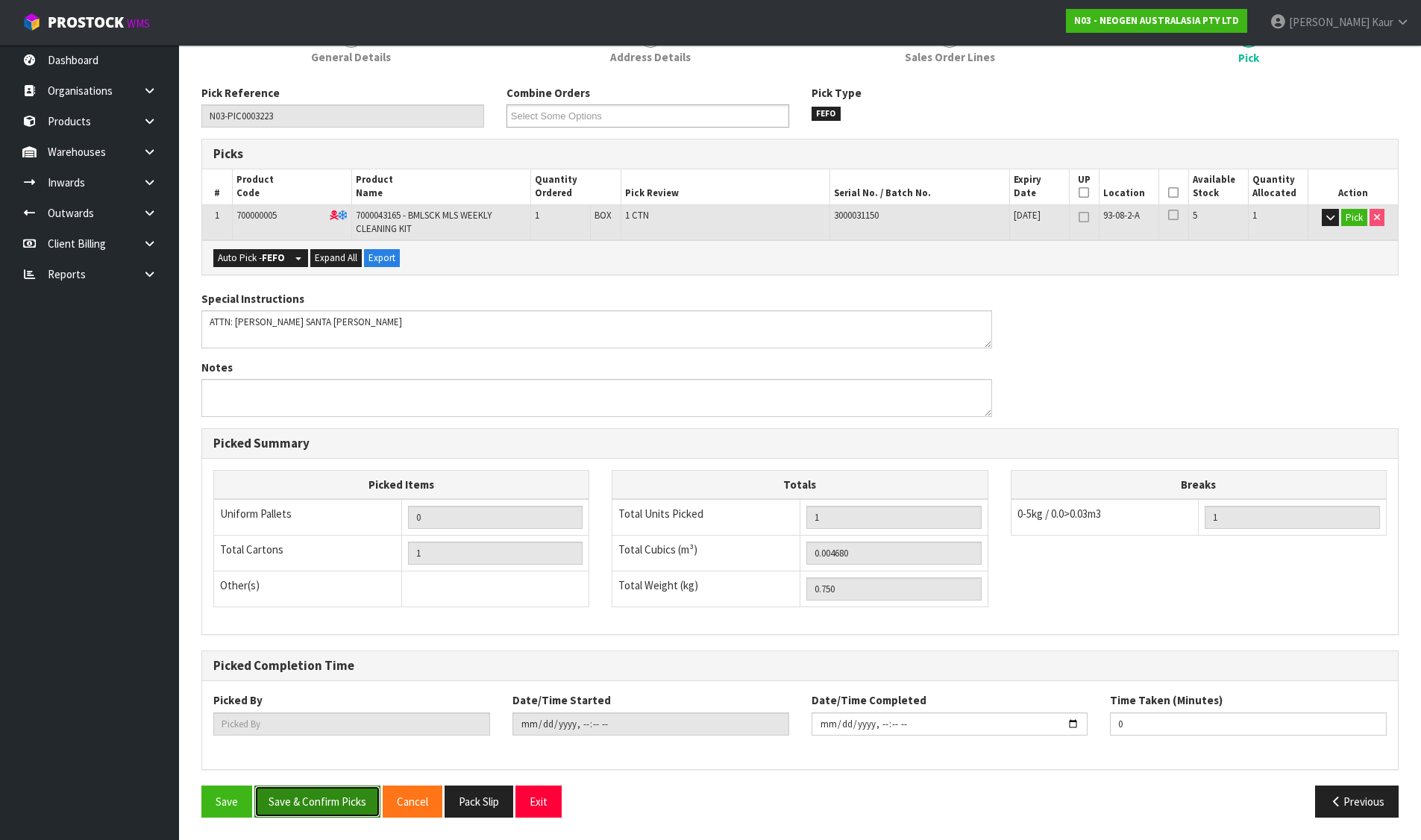
click at [292, 799] on button "Save & Confirm Picks" at bounding box center [318, 802] width 126 height 32
type input "[PERSON_NAME]"
type input "2025-08-11T10:04:02"
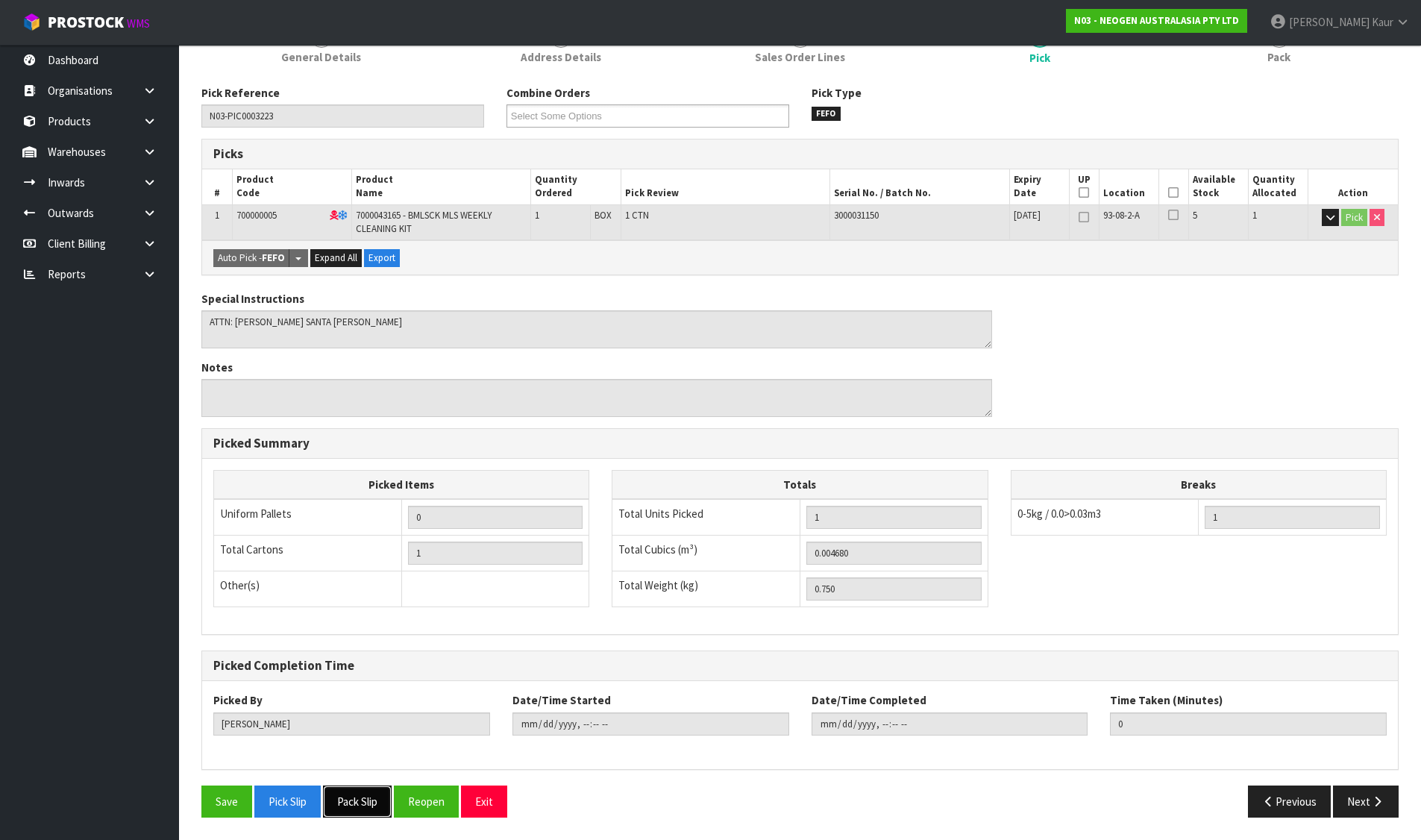
click at [360, 801] on button "Pack Slip" at bounding box center [357, 802] width 68 height 32
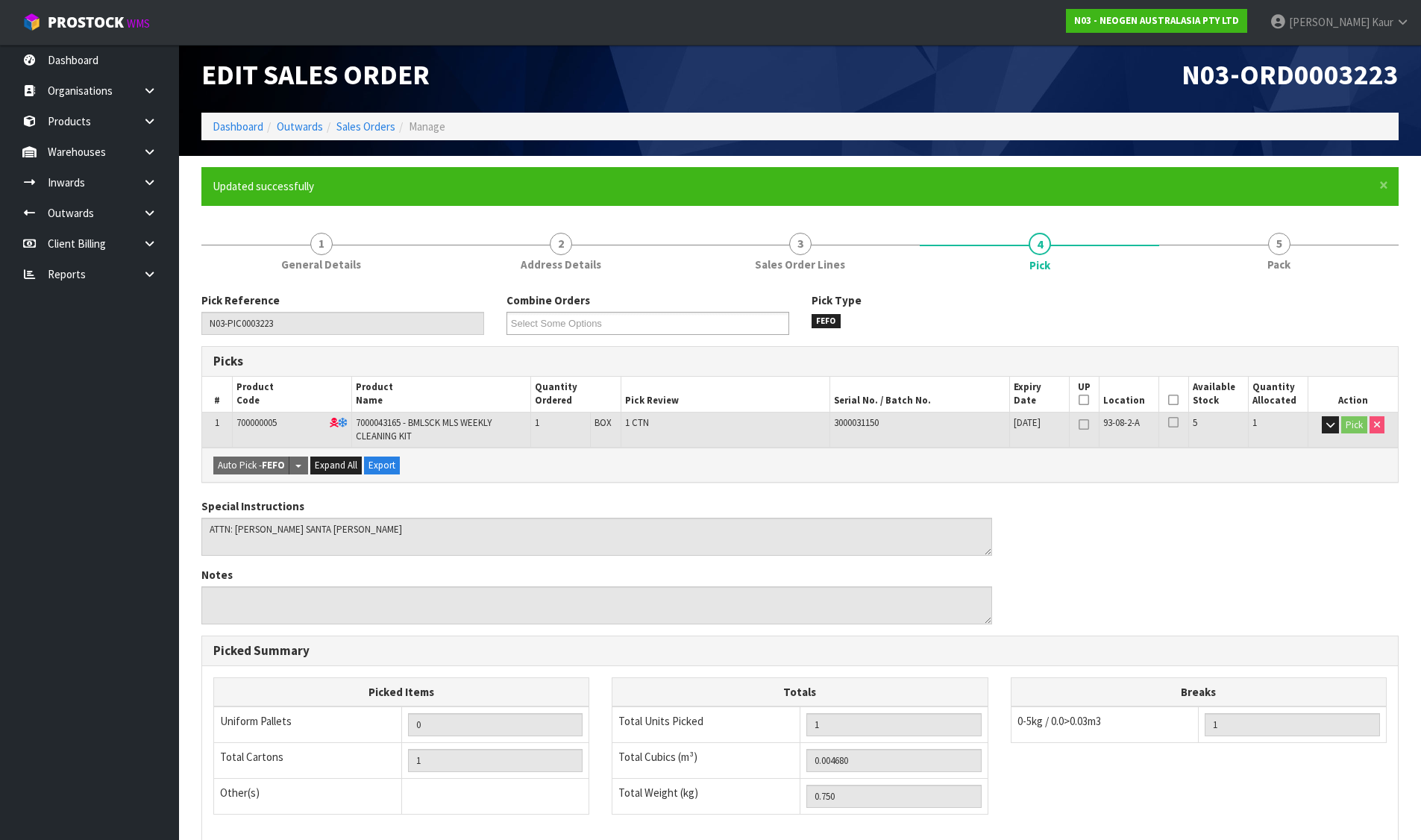
scroll to position [0, 0]
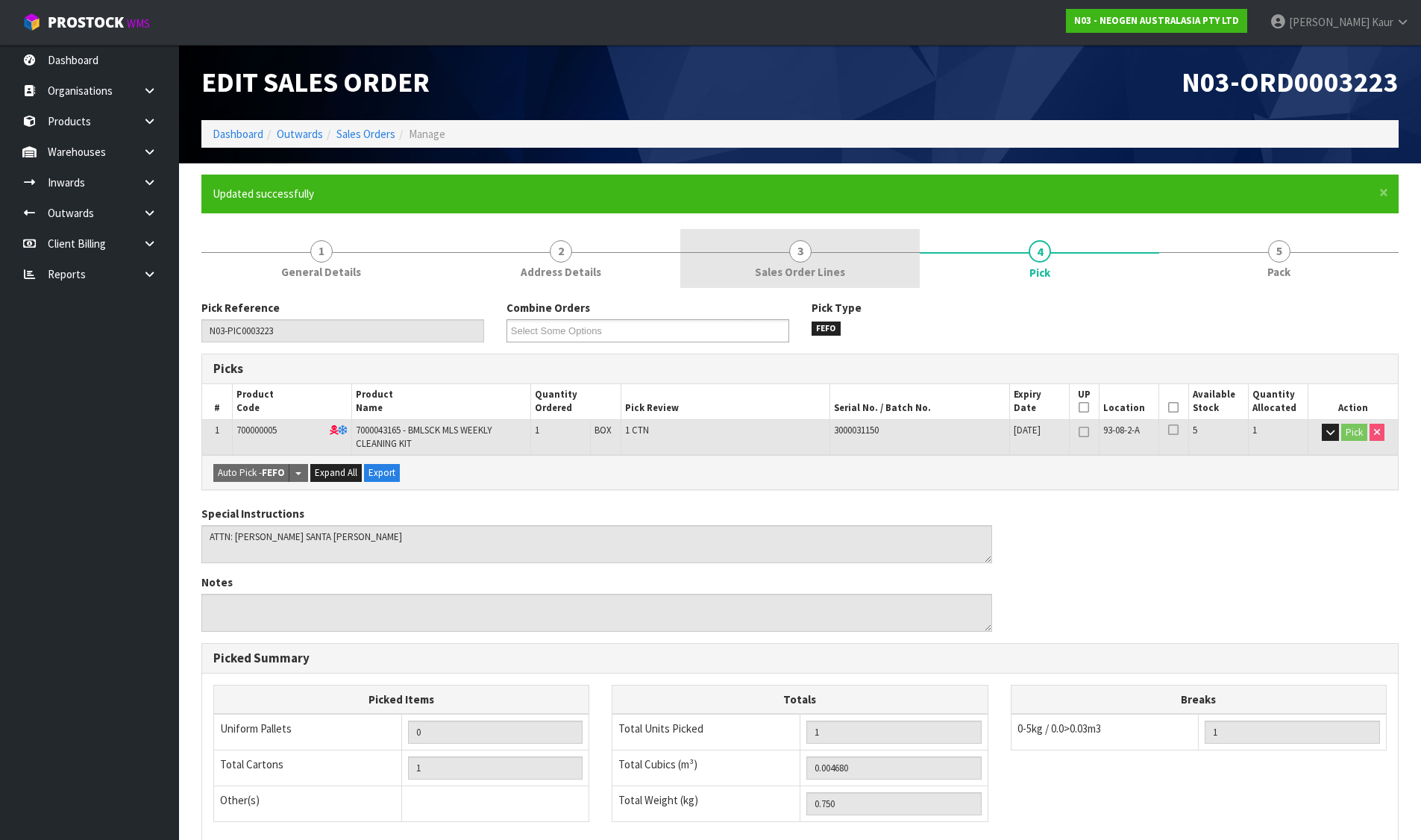
click at [852, 247] on link "3 Sales Order Lines" at bounding box center [800, 258] width 239 height 59
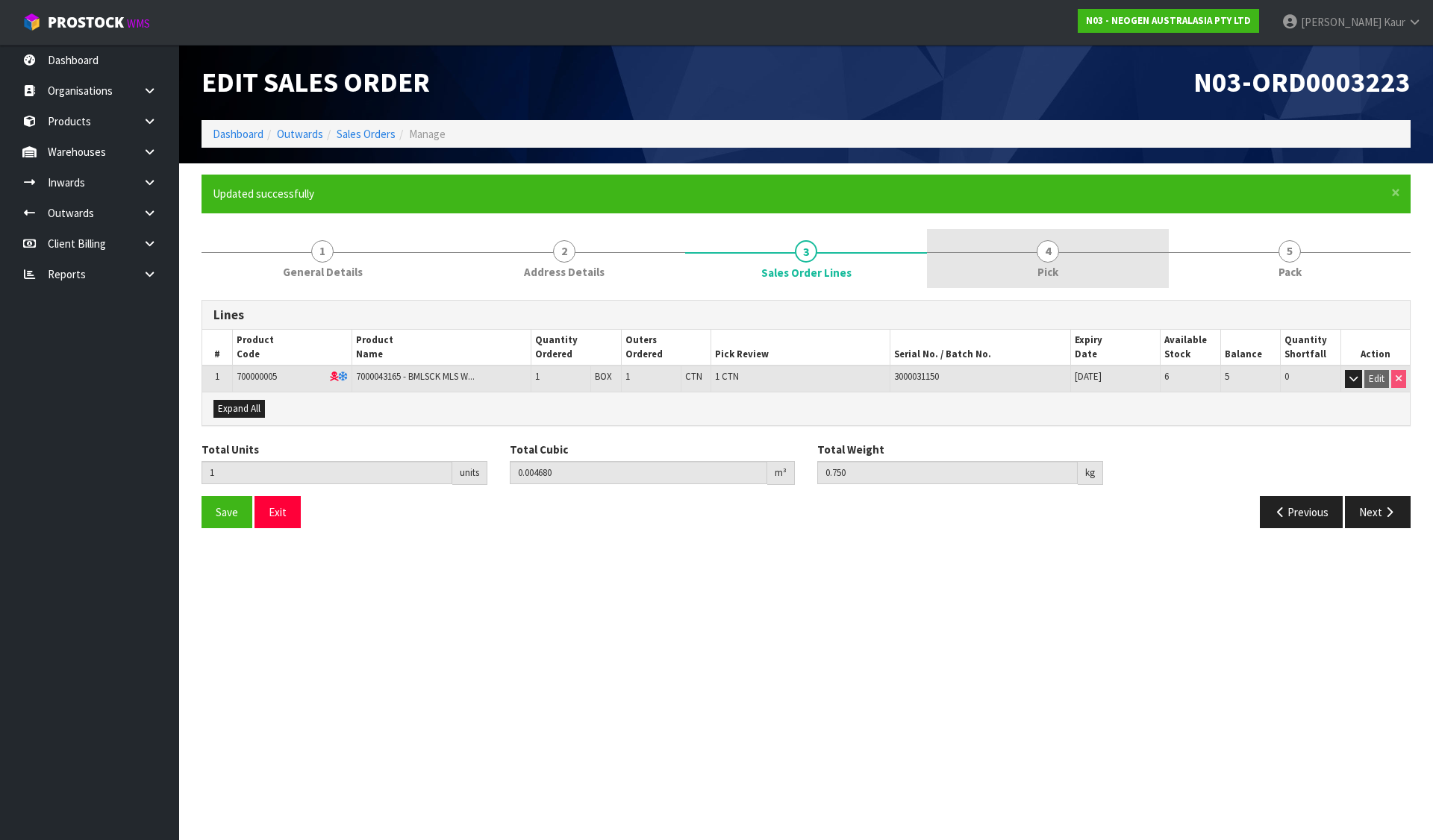
click at [1031, 257] on link "4 Pick" at bounding box center [1048, 258] width 242 height 59
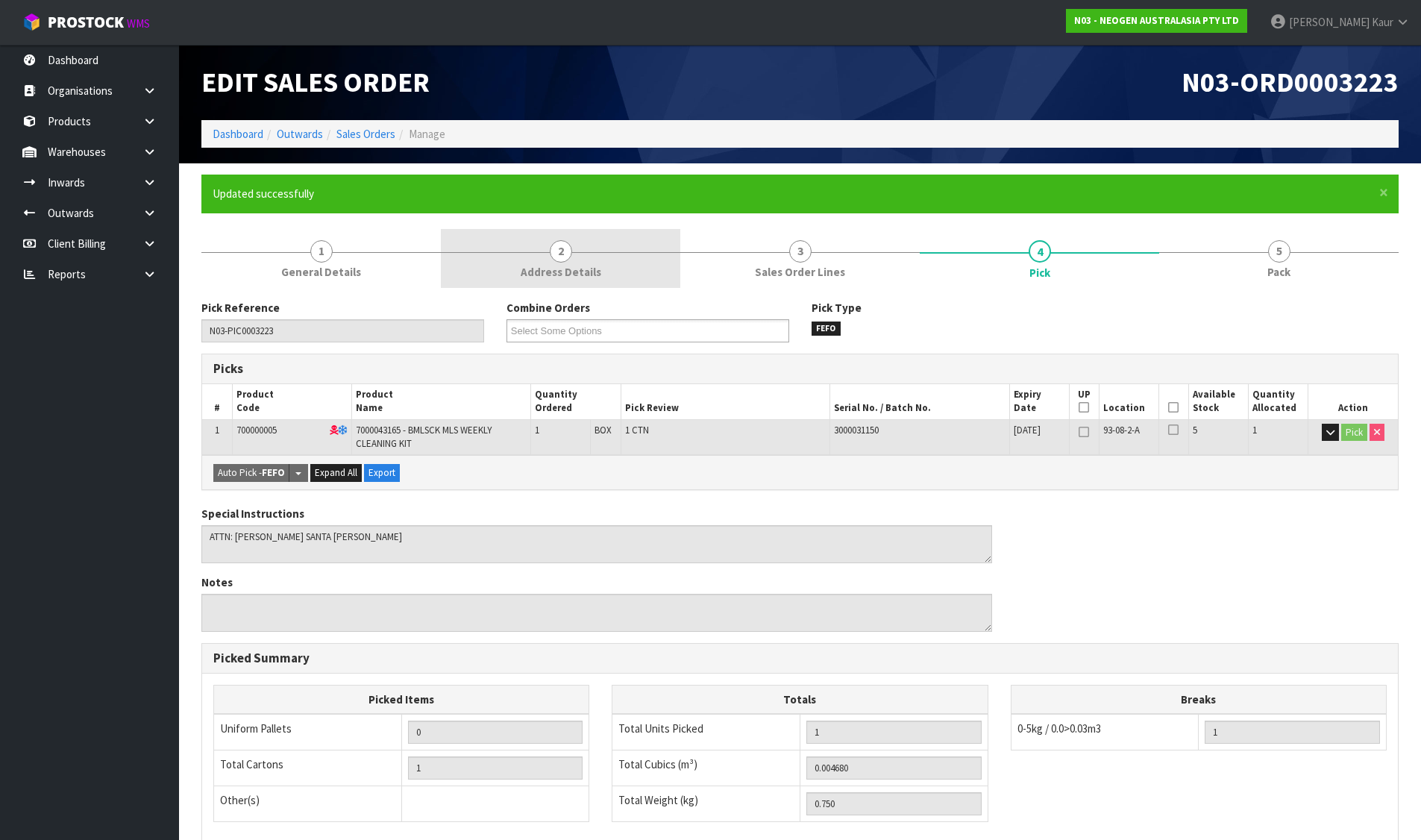
click at [598, 261] on link "2 Address Details" at bounding box center [561, 258] width 239 height 59
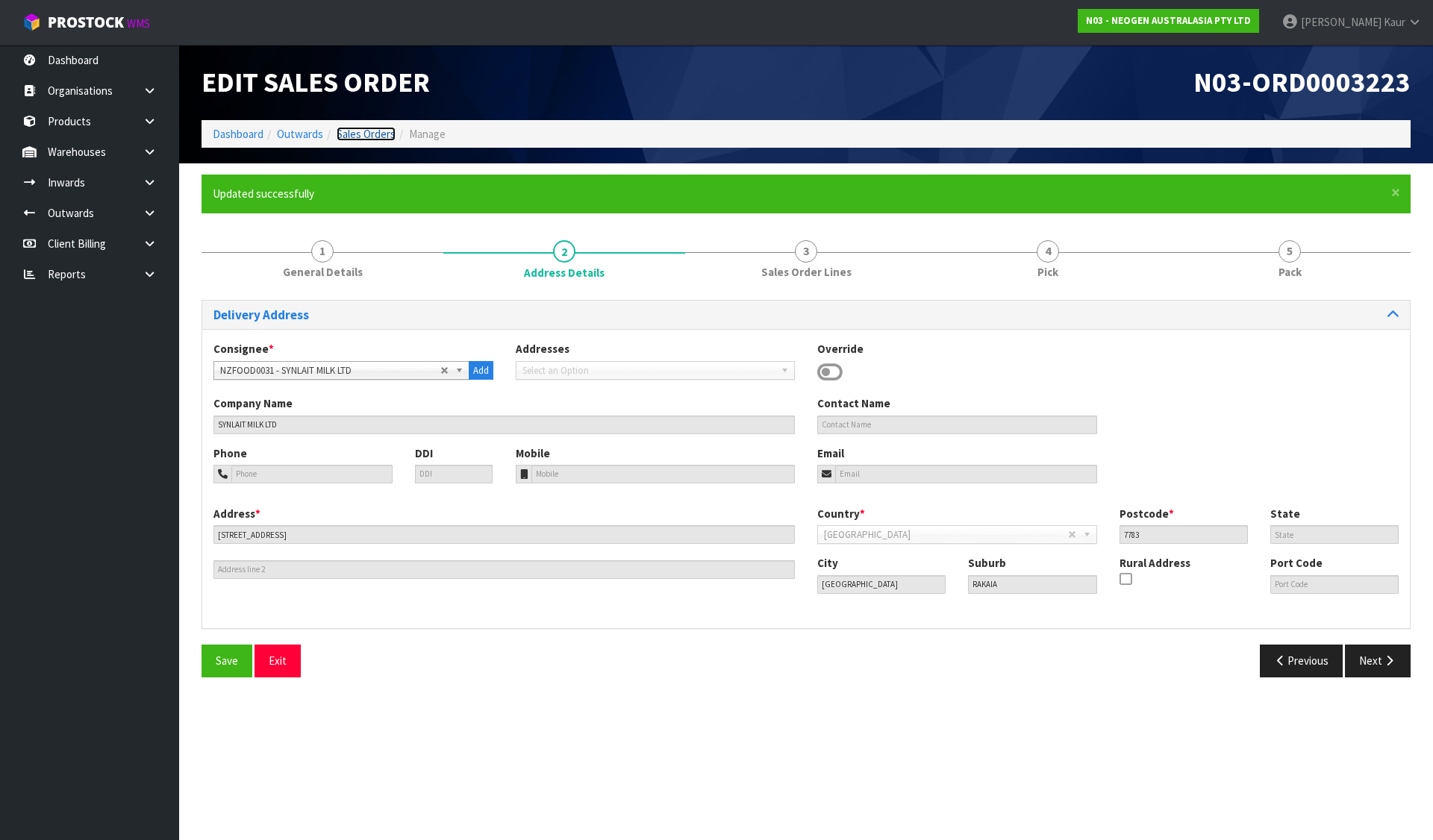
click at [359, 134] on link "Sales Orders" at bounding box center [366, 134] width 59 height 14
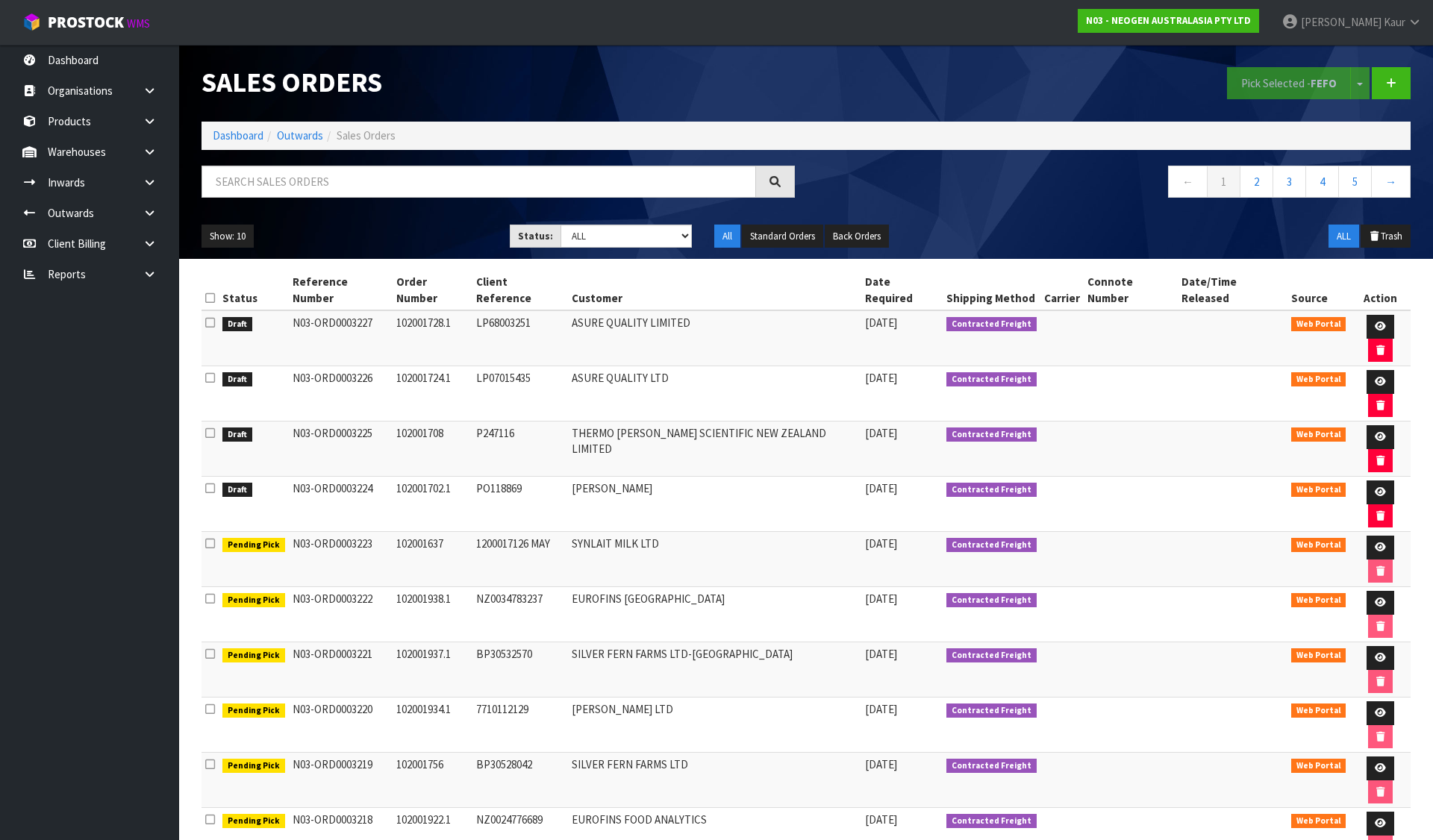
click at [210, 483] on icon at bounding box center [209, 488] width 10 height 12
click at [0, 0] on input "checkbox" at bounding box center [0, 0] width 0 height 0
click at [214, 428] on icon at bounding box center [209, 433] width 10 height 12
click at [0, 0] on input "checkbox" at bounding box center [0, 0] width 0 height 0
click at [1275, 95] on button "Pick Selected - FEFO" at bounding box center [1289, 83] width 124 height 32
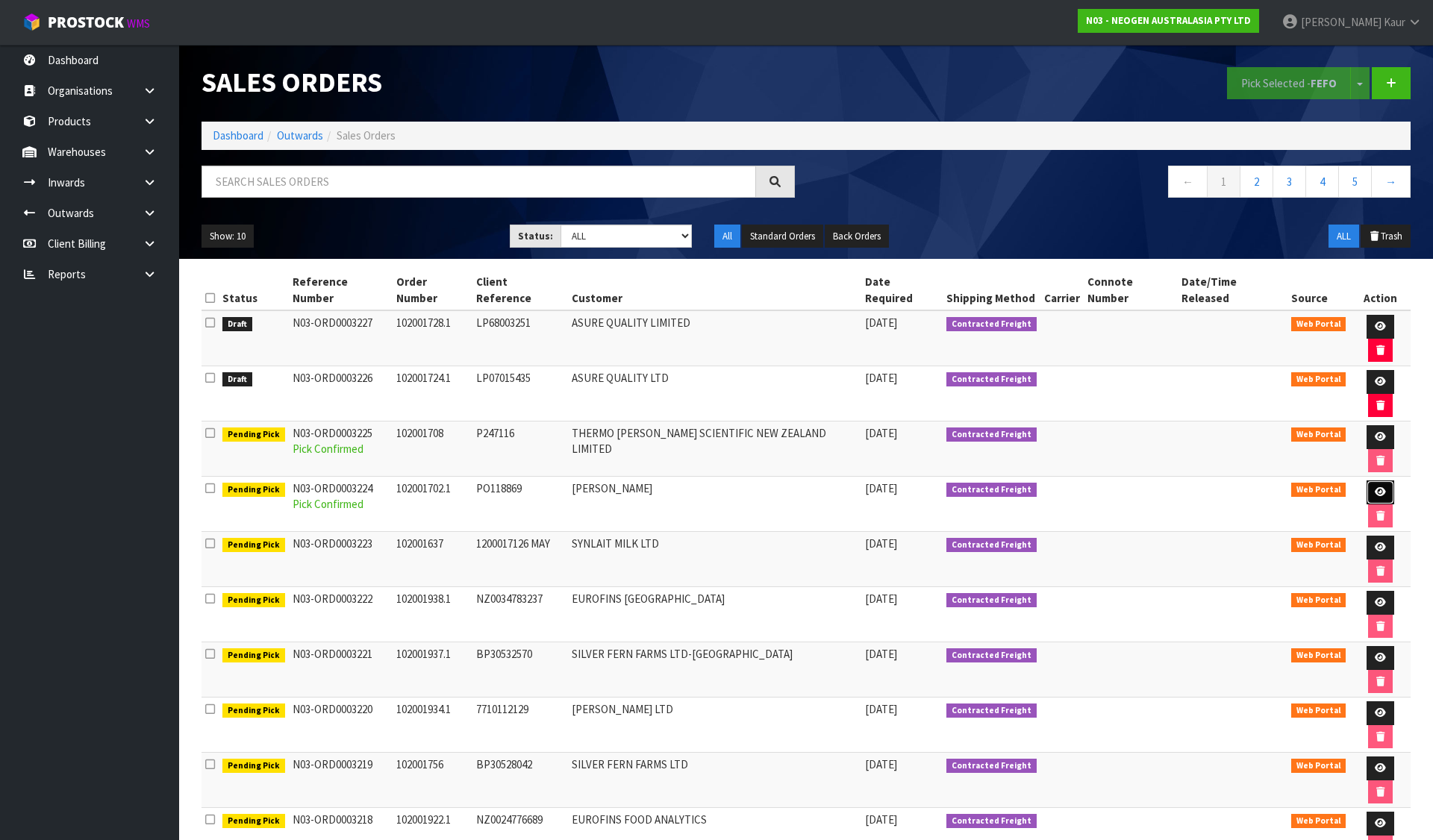
click at [1366, 481] on link at bounding box center [1380, 492] width 28 height 24
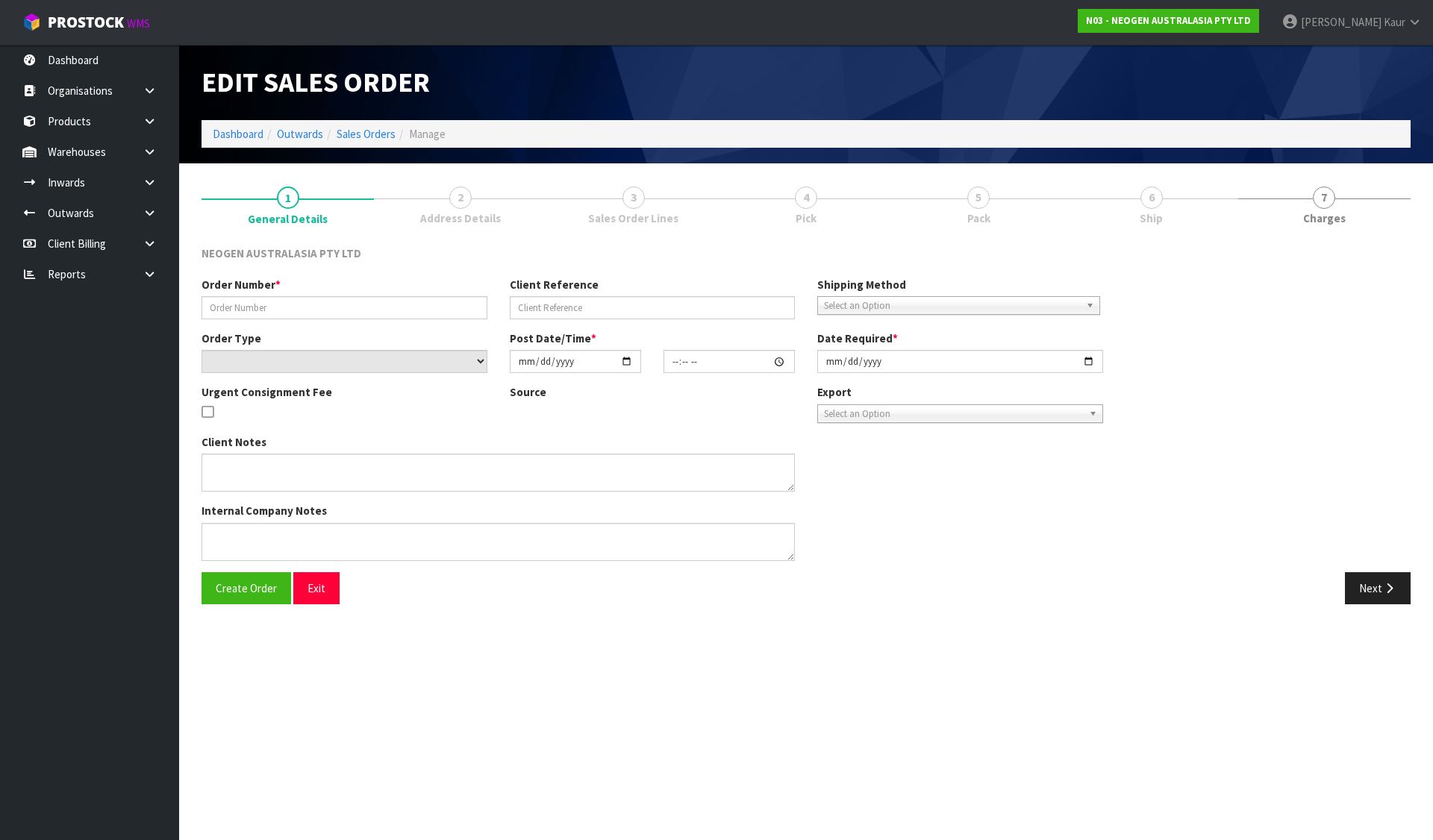
type input "102001702.1"
type input "PO118869"
select select "number:0"
type input "[DATE]"
type input "09:50:00.000"
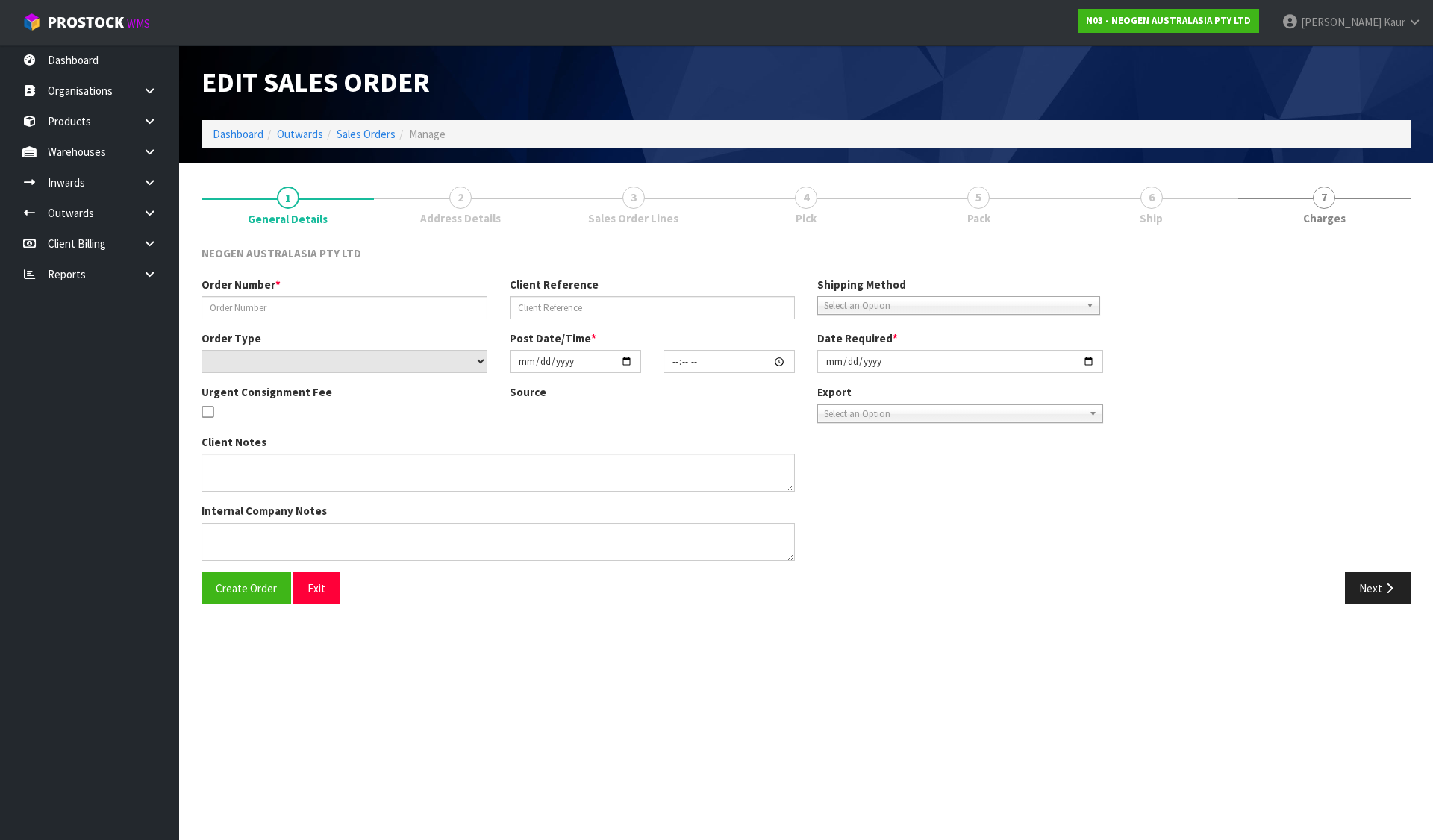
type input "[DATE]"
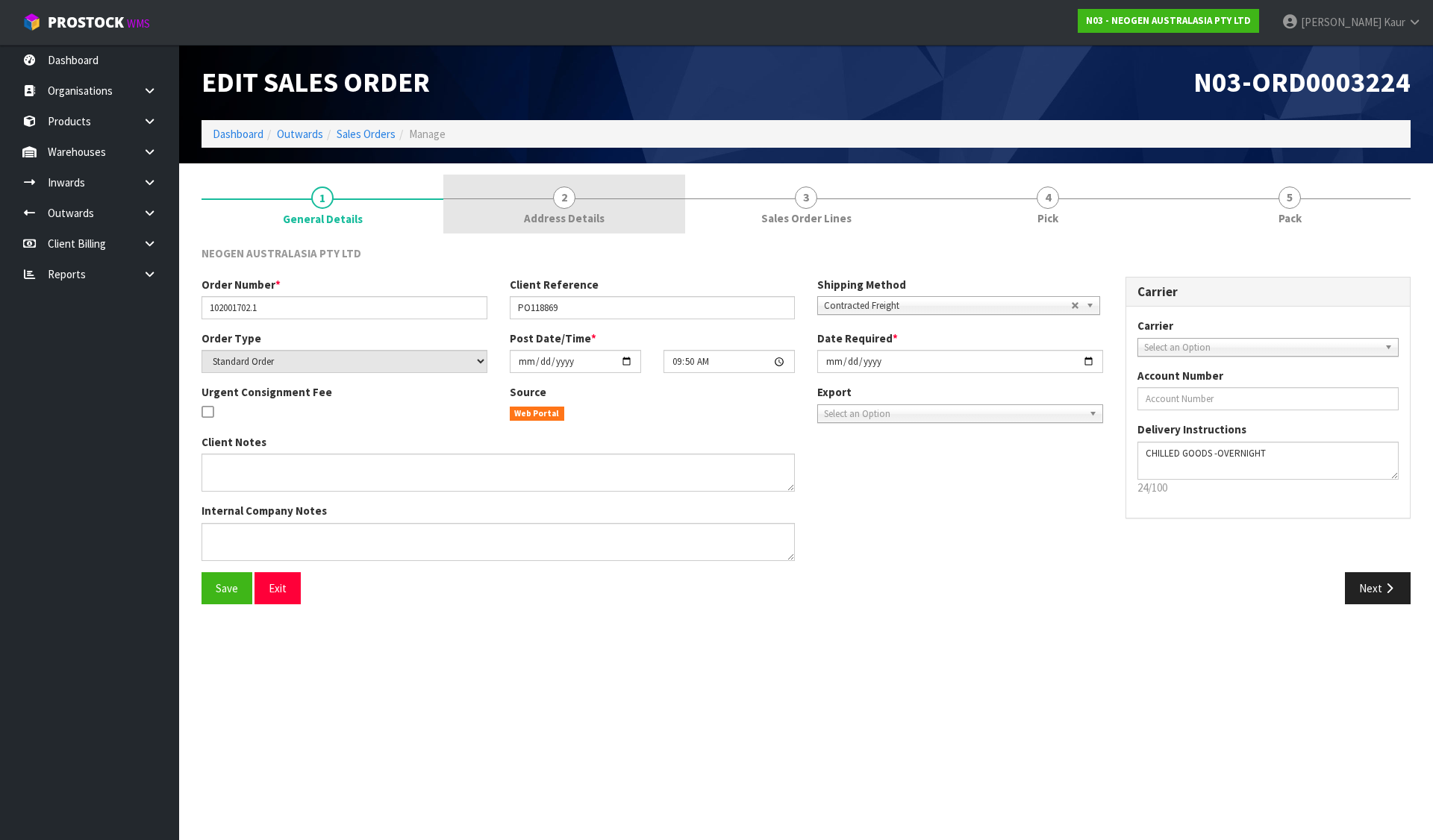
click at [608, 210] on link "2 Address Details" at bounding box center [564, 204] width 242 height 59
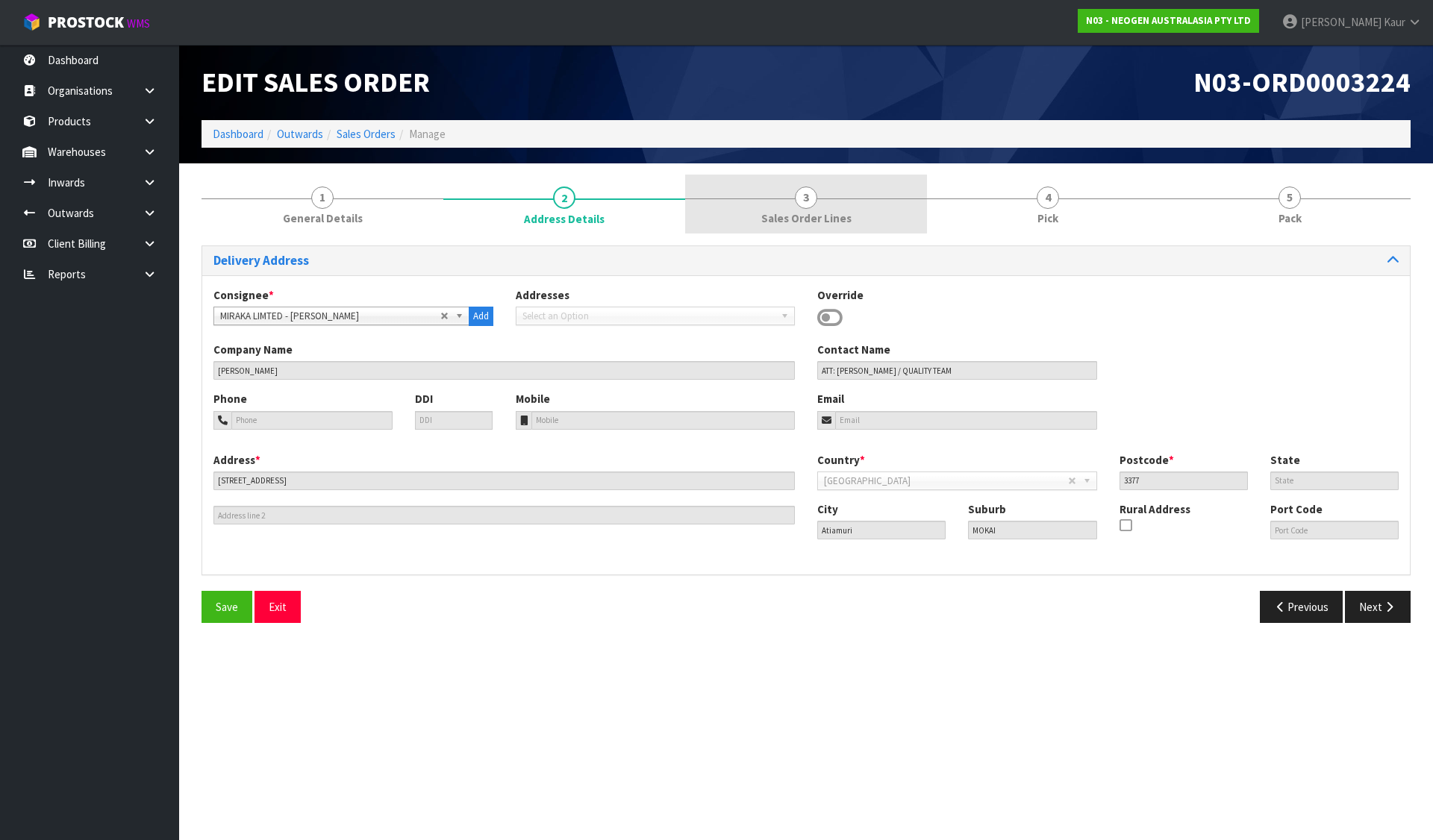
click at [875, 200] on link "3 Sales Order Lines" at bounding box center [806, 204] width 242 height 59
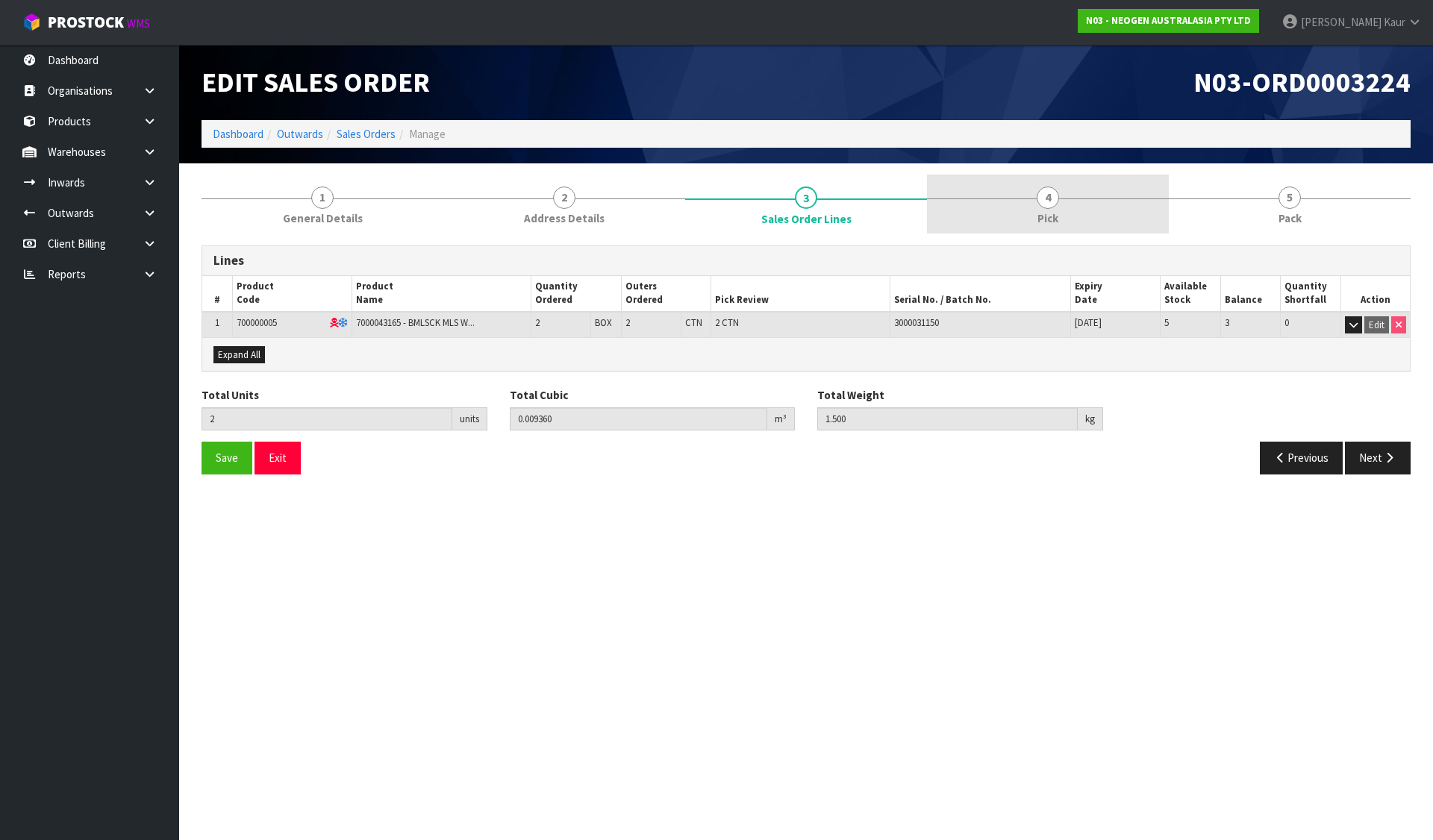
click at [1050, 195] on span "4" at bounding box center [1047, 197] width 22 height 22
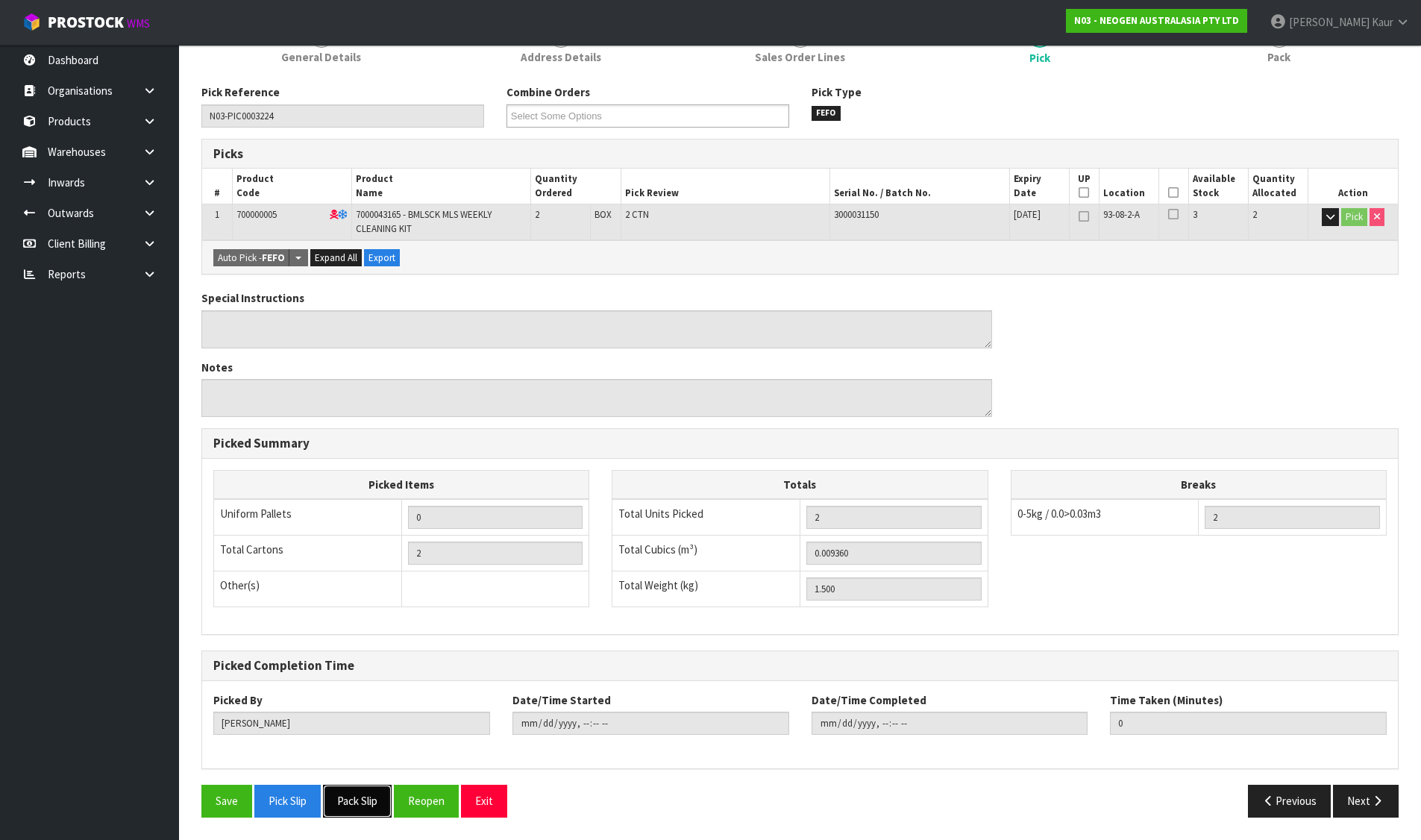
drag, startPoint x: 353, startPoint y: 806, endPoint x: 357, endPoint y: 798, distance: 8.9
click at [352, 806] on button "Pack Slip" at bounding box center [357, 801] width 68 height 32
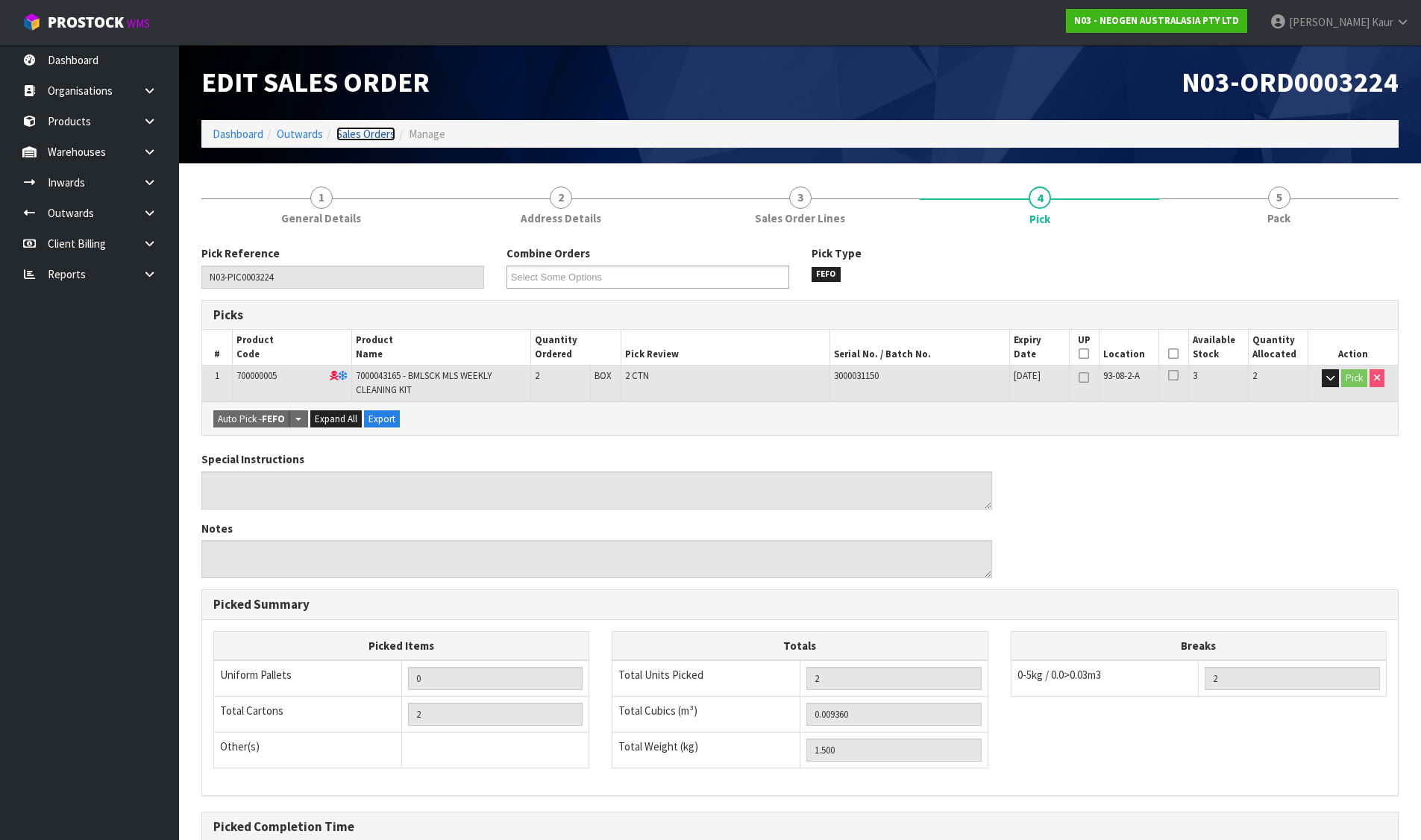
click at [366, 128] on link "Sales Orders" at bounding box center [365, 134] width 59 height 14
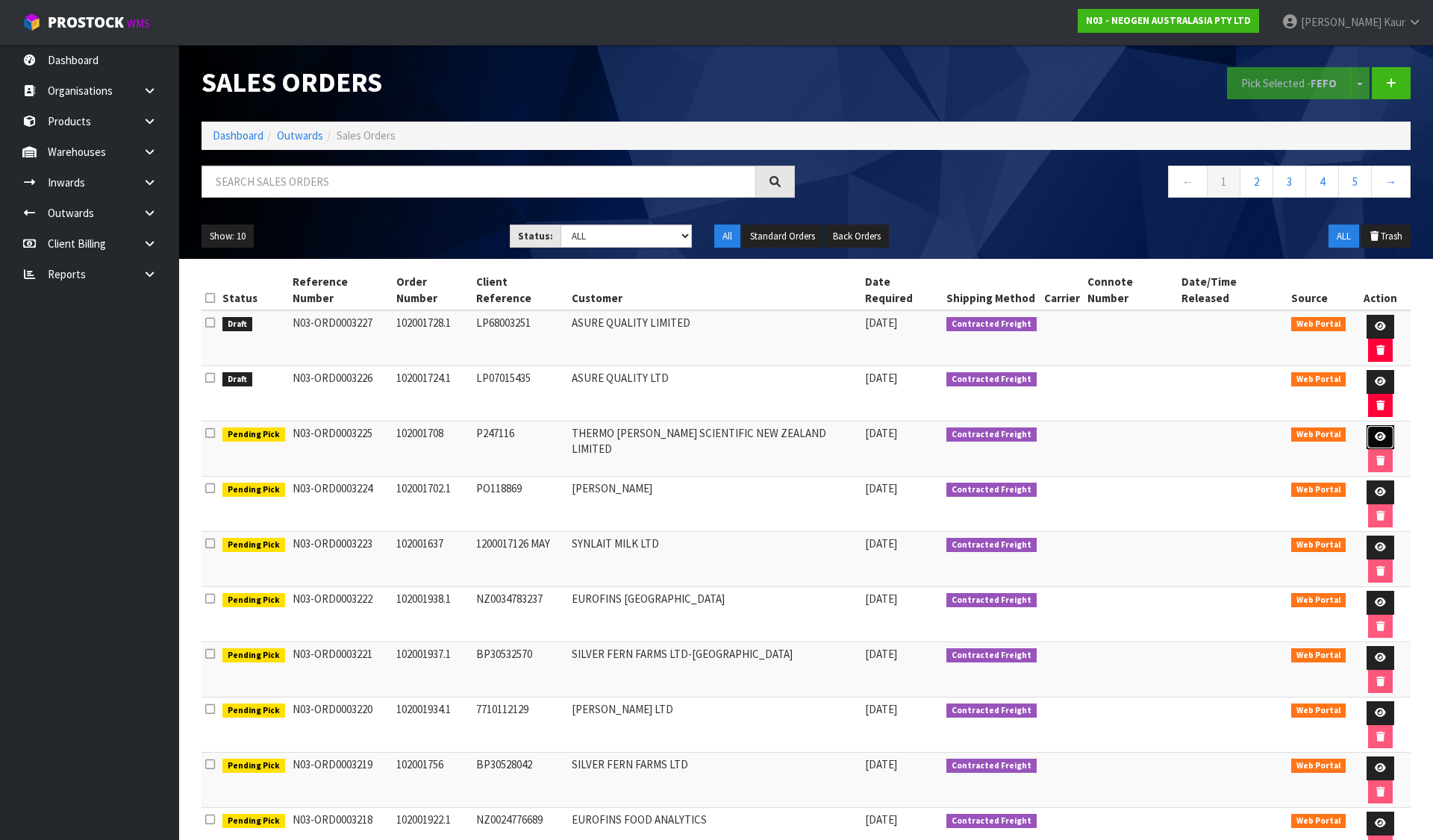
click at [1374, 432] on icon at bounding box center [1380, 436] width 12 height 10
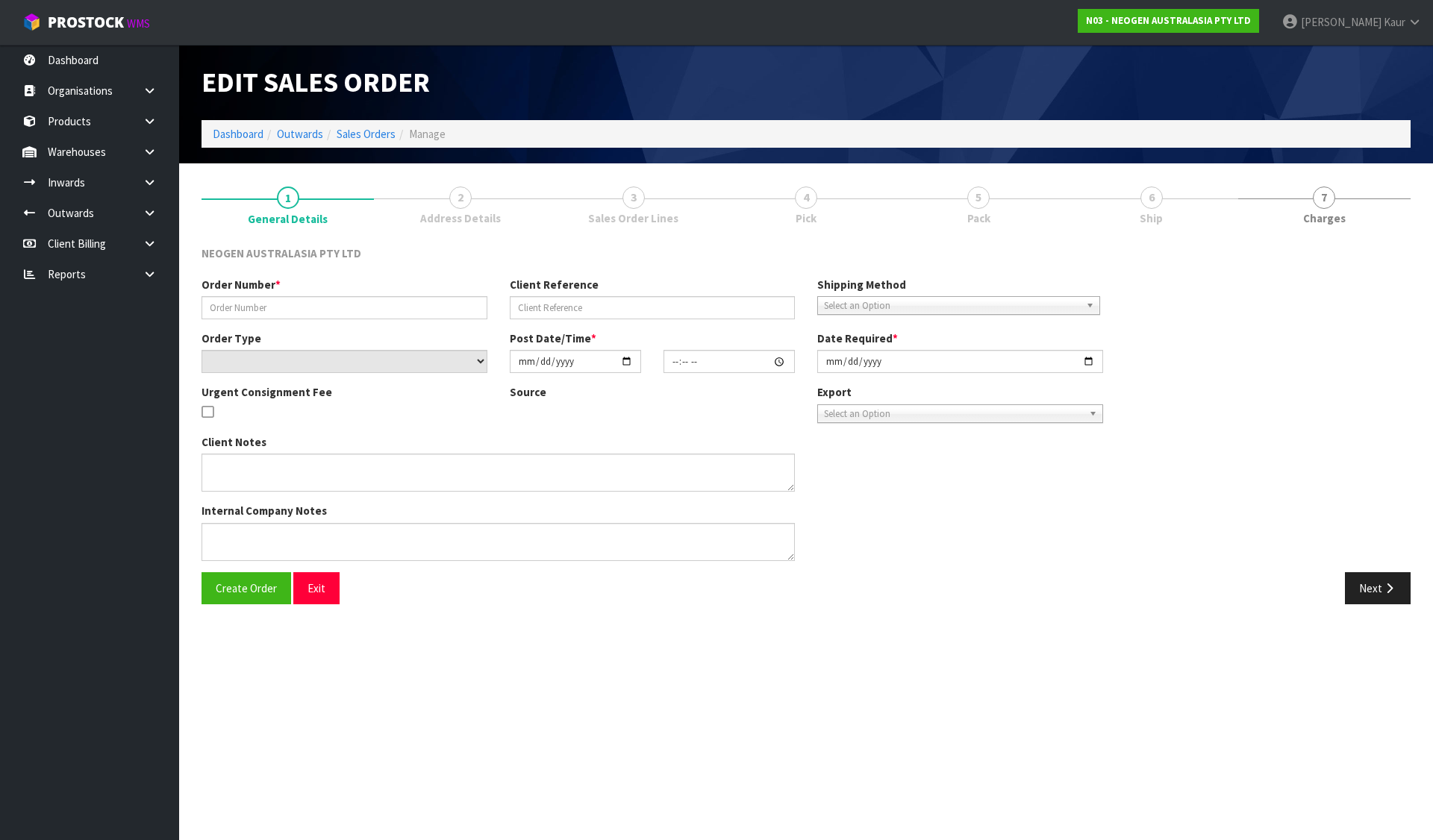
type input "102001708"
type input "P247116"
select select "number:0"
type input "[DATE]"
type input "09:52:00.000"
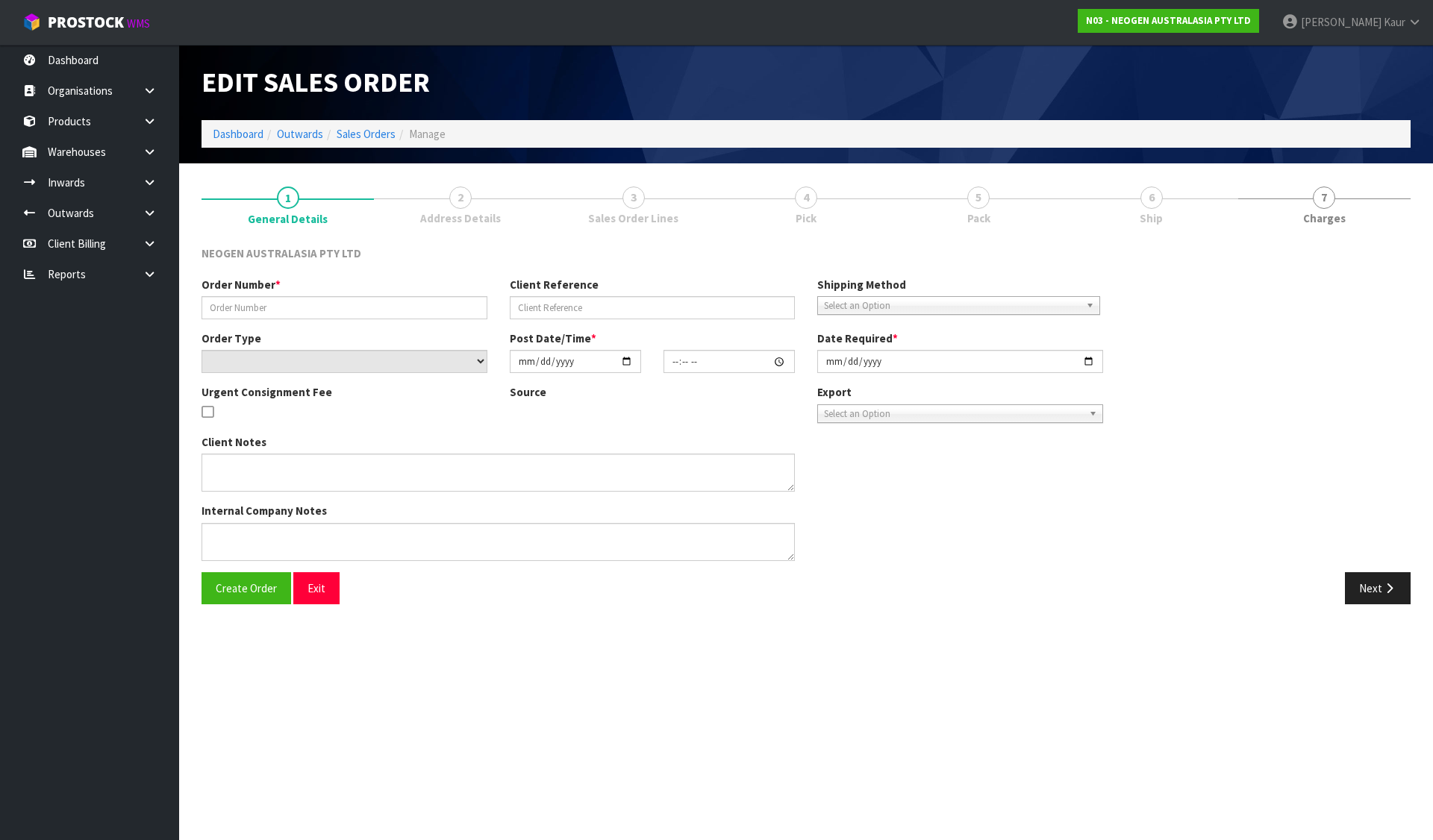
type input "[DATE]"
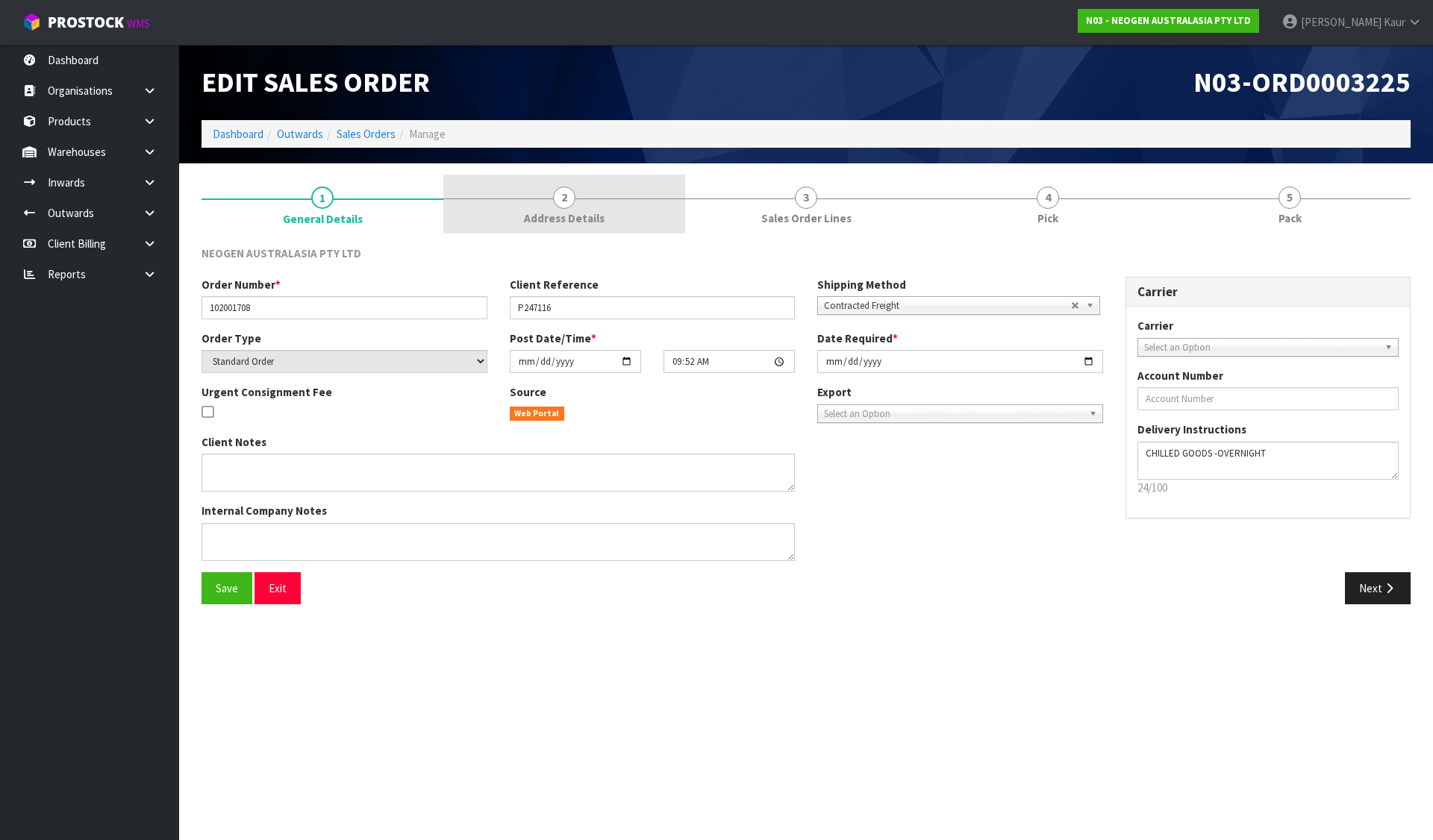
click at [632, 200] on link "2 Address Details" at bounding box center [564, 204] width 242 height 59
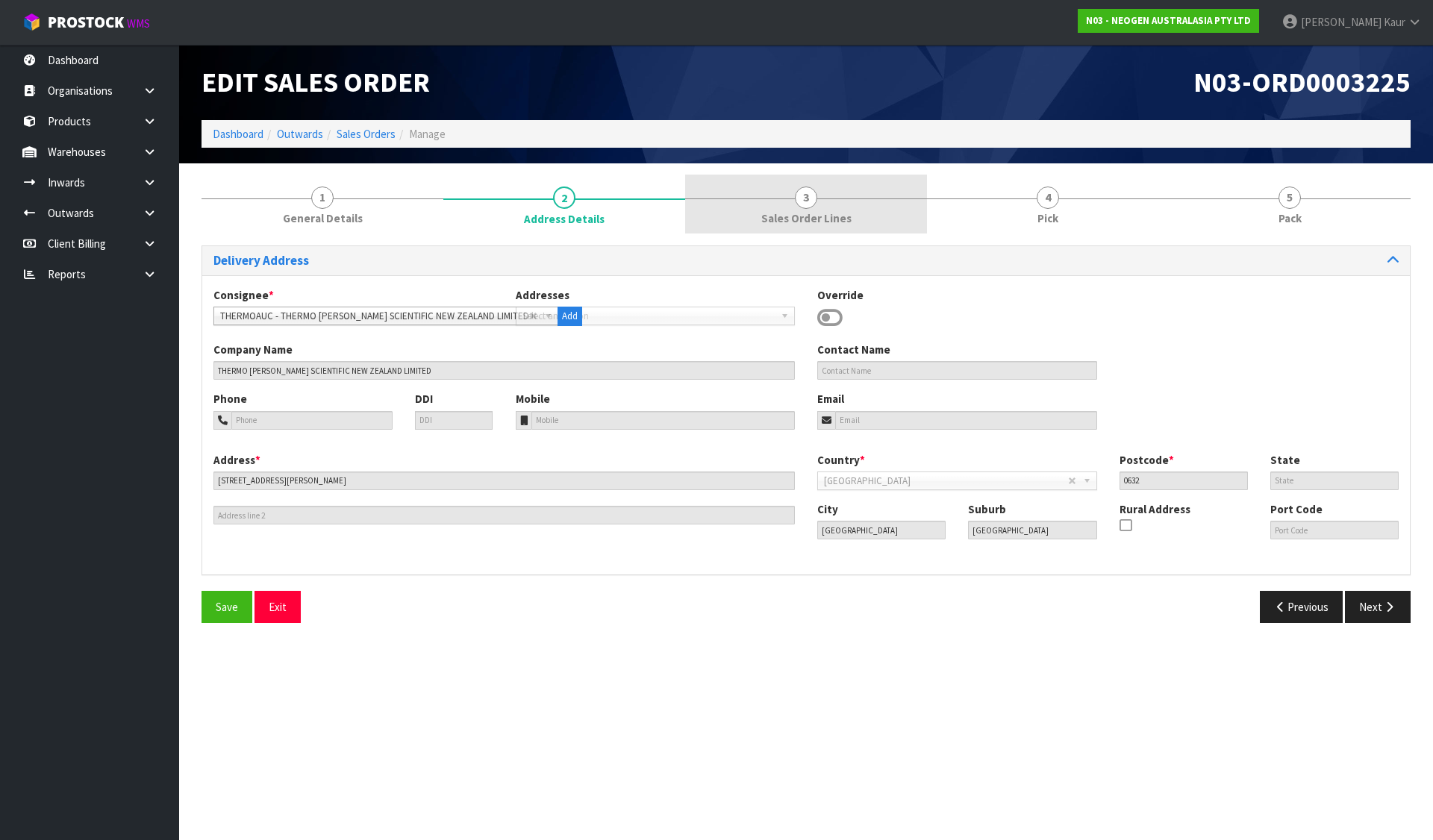
click at [794, 200] on link "3 Sales Order Lines" at bounding box center [806, 204] width 242 height 59
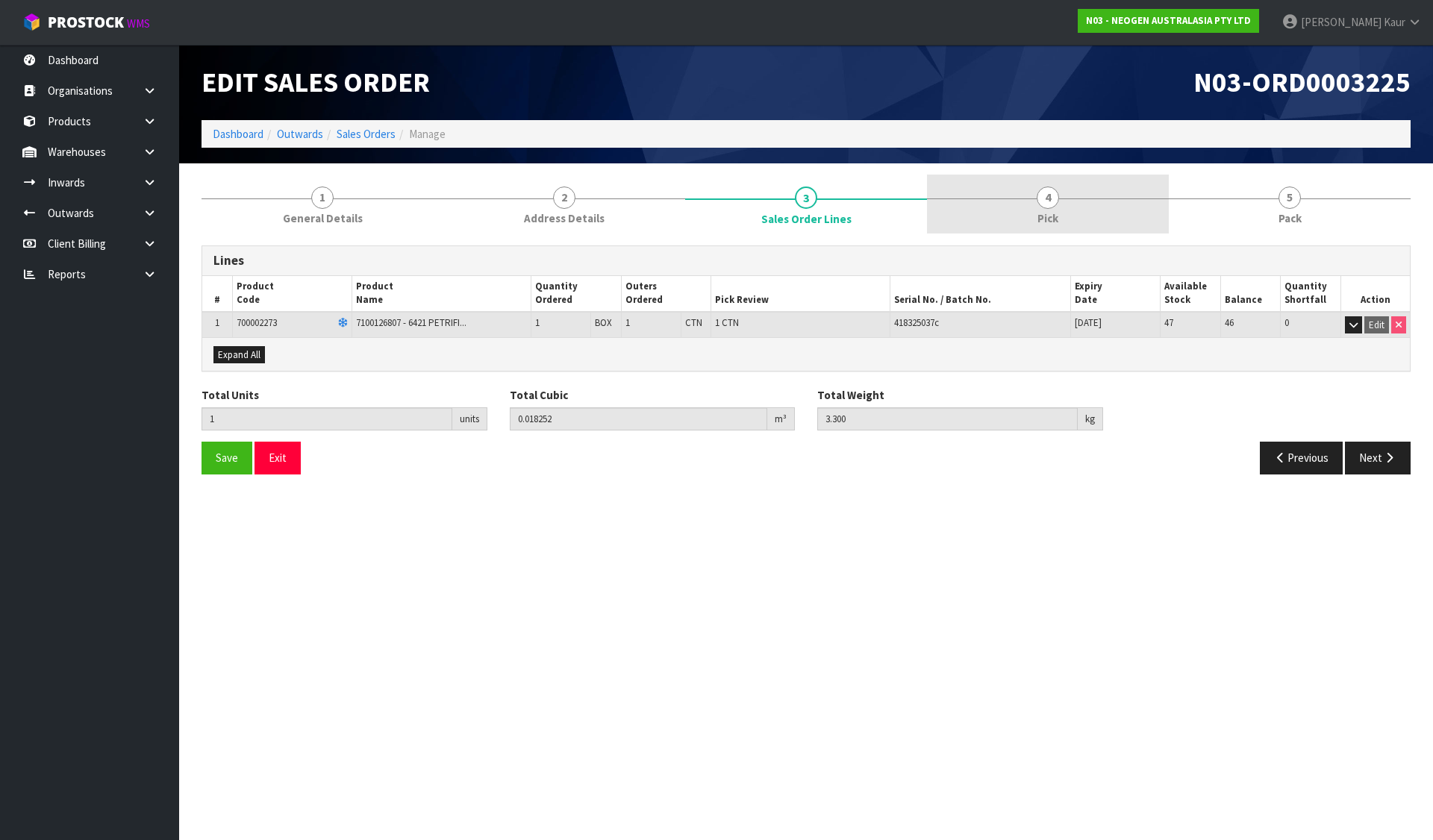
click at [1082, 199] on div at bounding box center [1048, 199] width 242 height 1
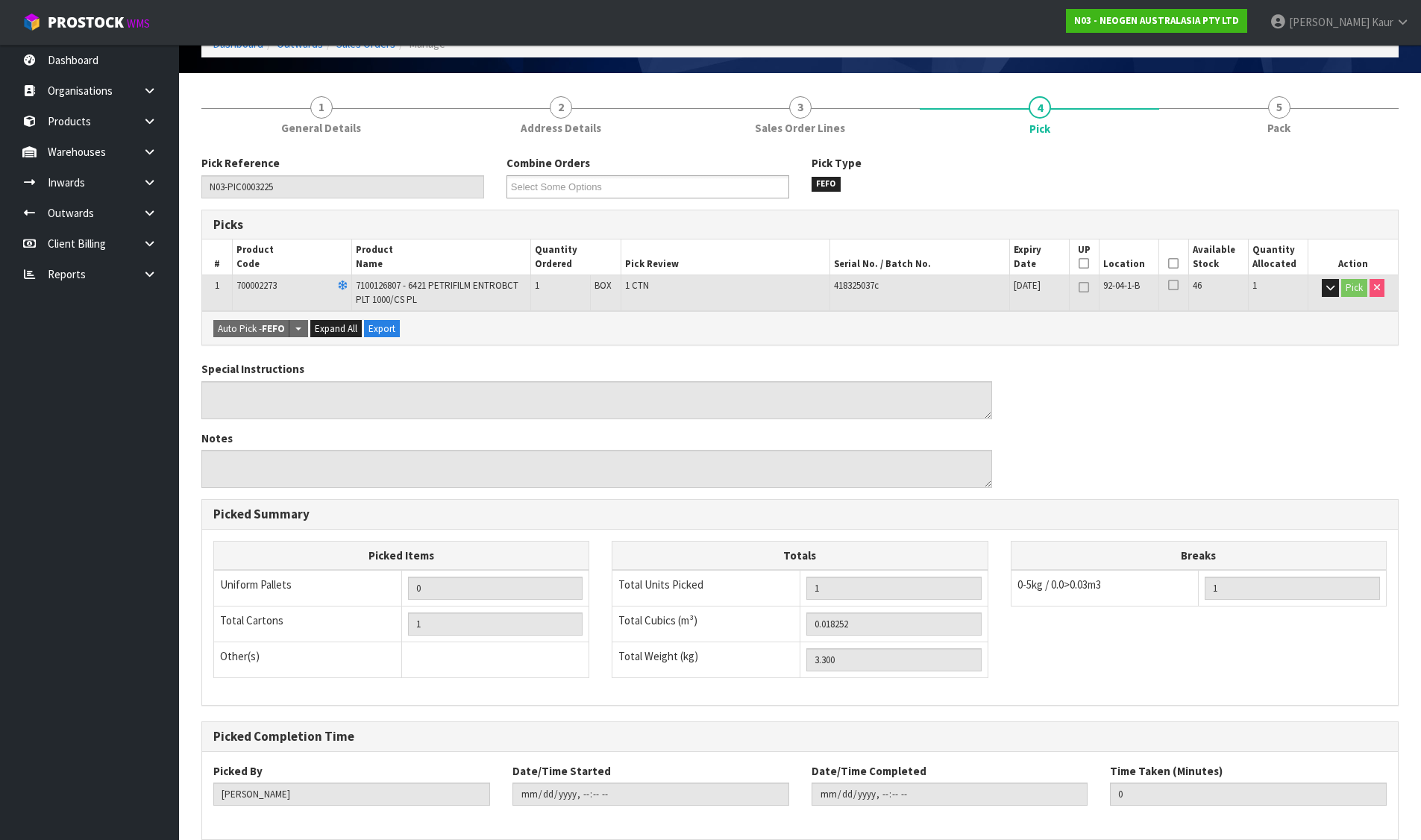
scroll to position [161, 0]
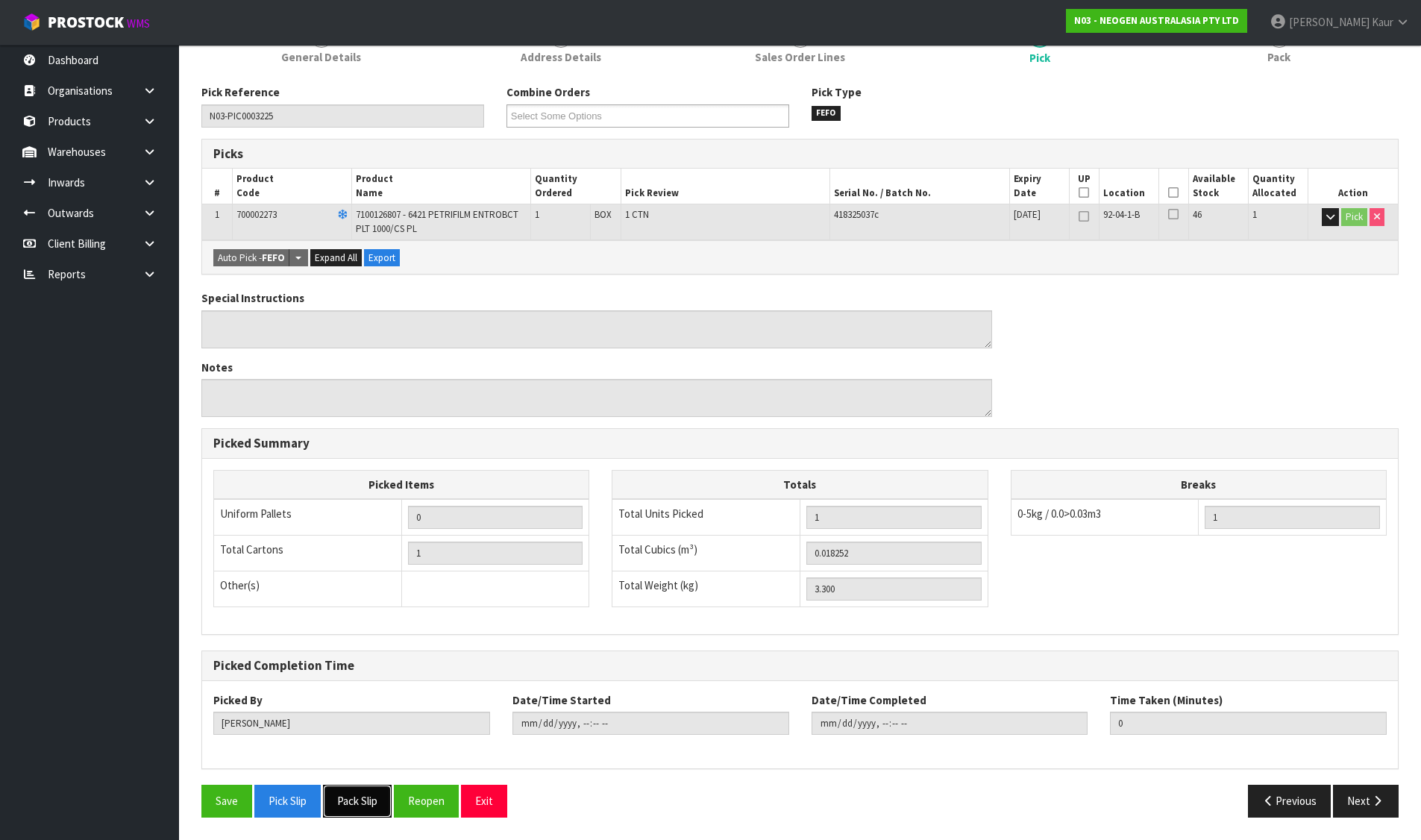
click at [342, 793] on button "Pack Slip" at bounding box center [357, 801] width 68 height 32
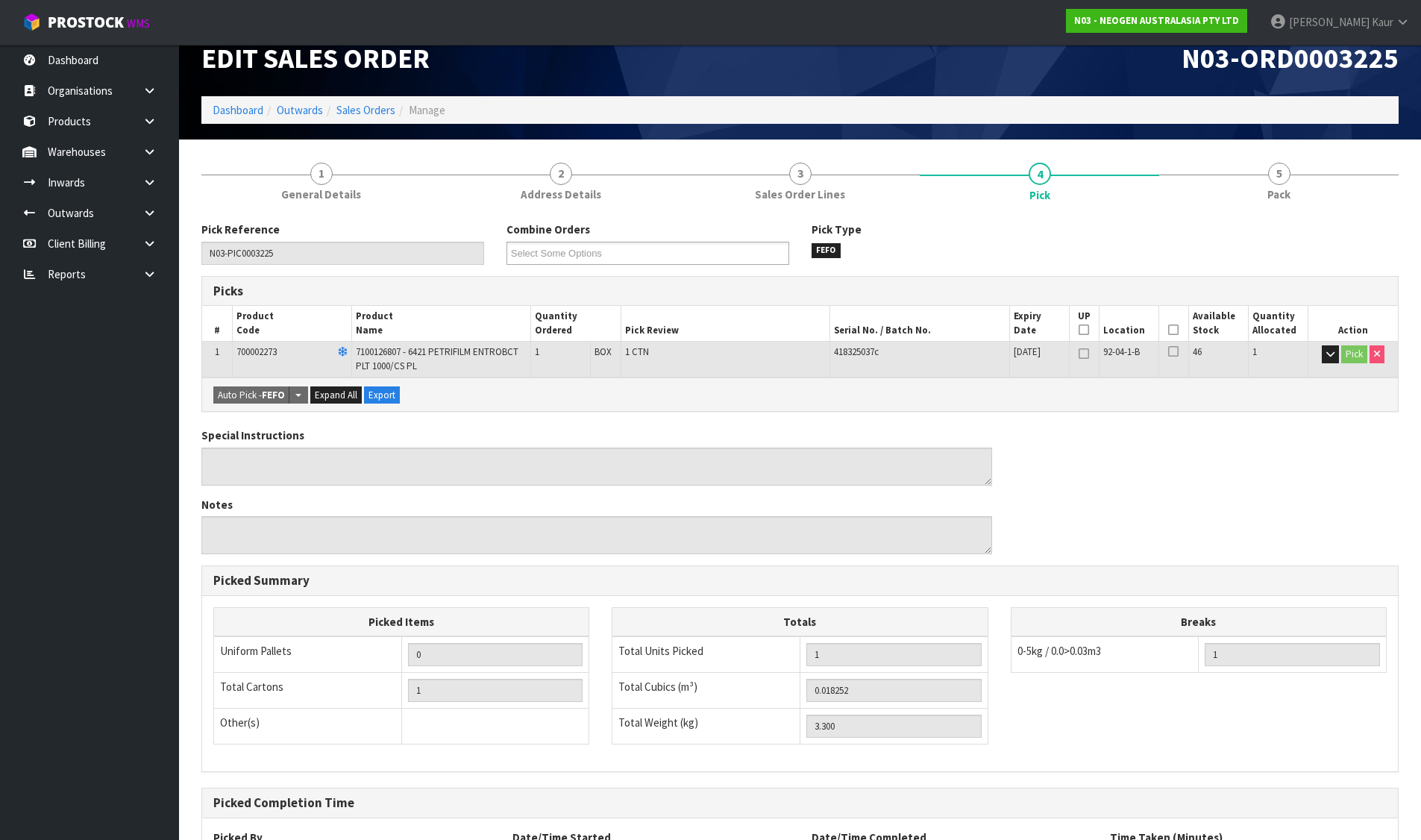
scroll to position [0, 0]
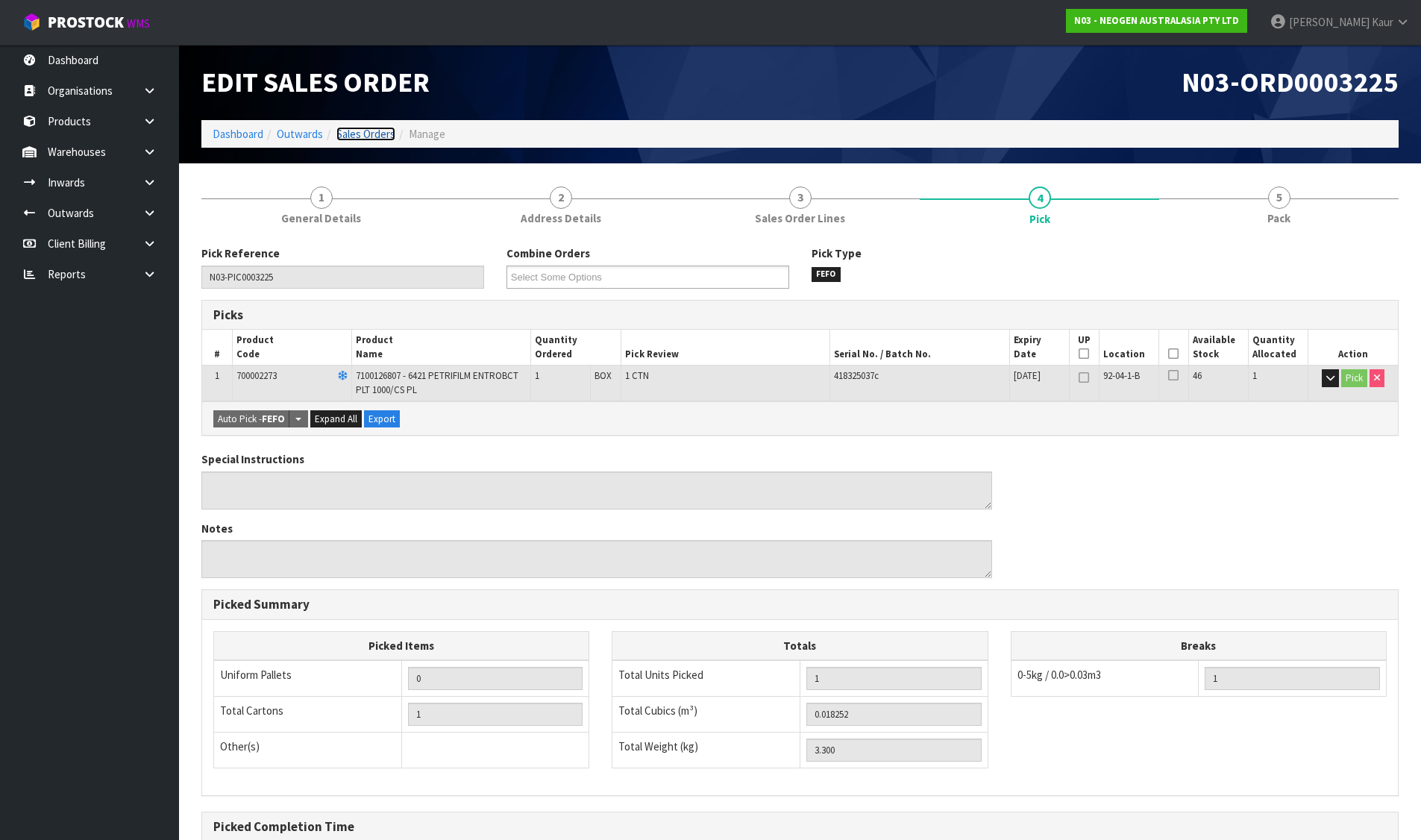
click at [355, 130] on link "Sales Orders" at bounding box center [365, 134] width 59 height 14
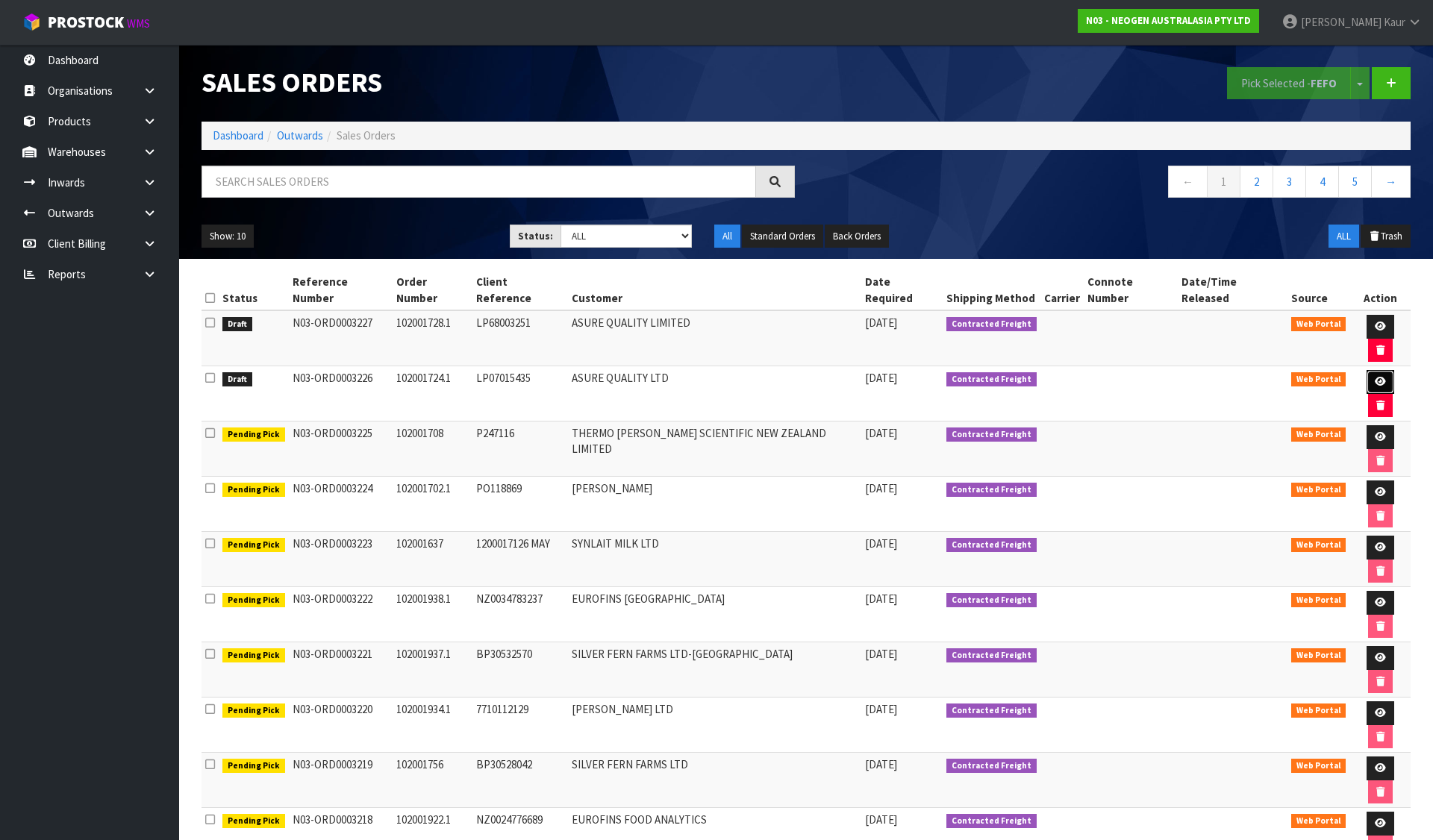
click at [1368, 370] on link at bounding box center [1380, 381] width 28 height 24
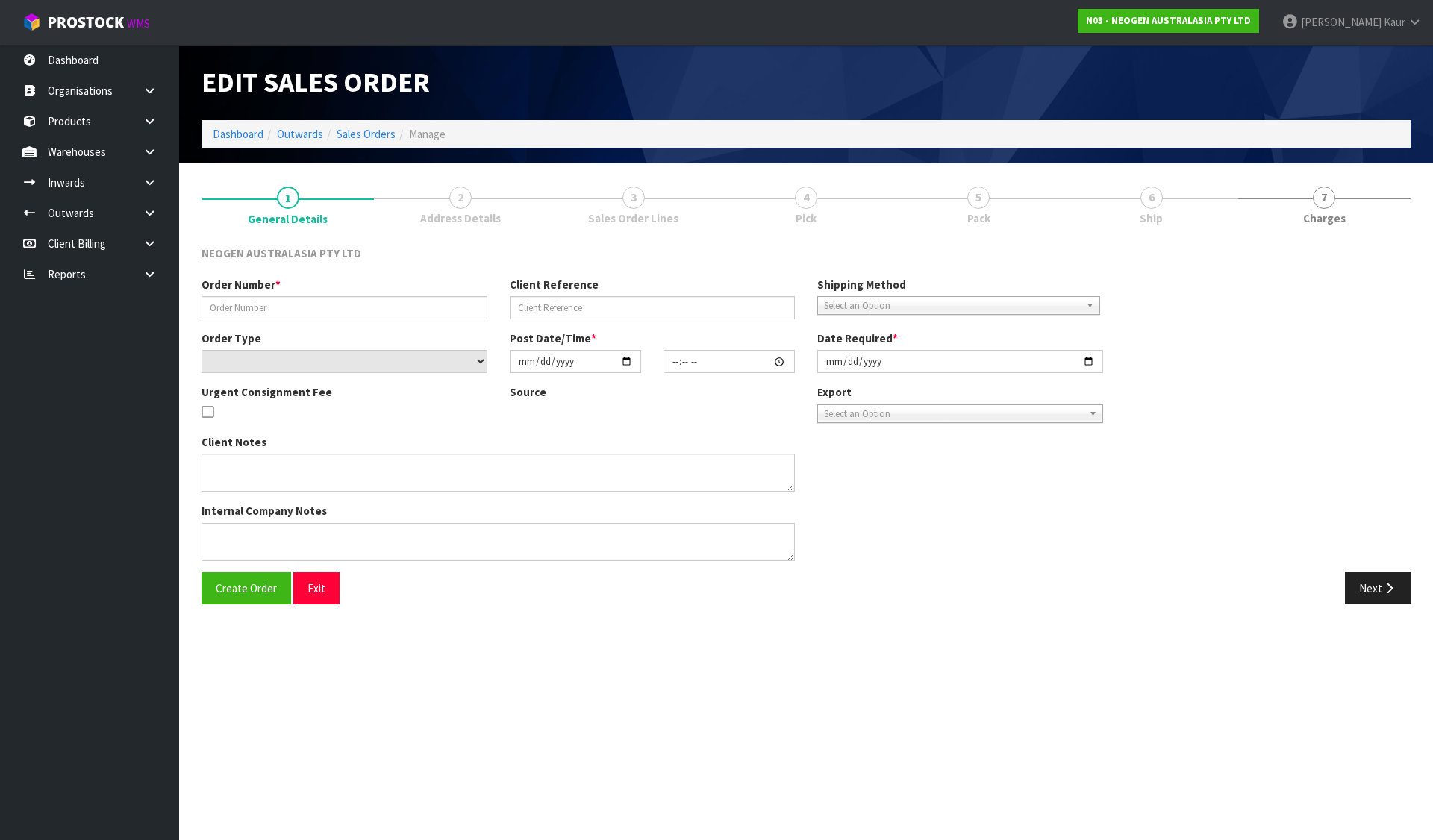
type input "102001724.1"
type input "LP07015435"
select select "number:0"
type input "[DATE]"
type input "09:55:00.000"
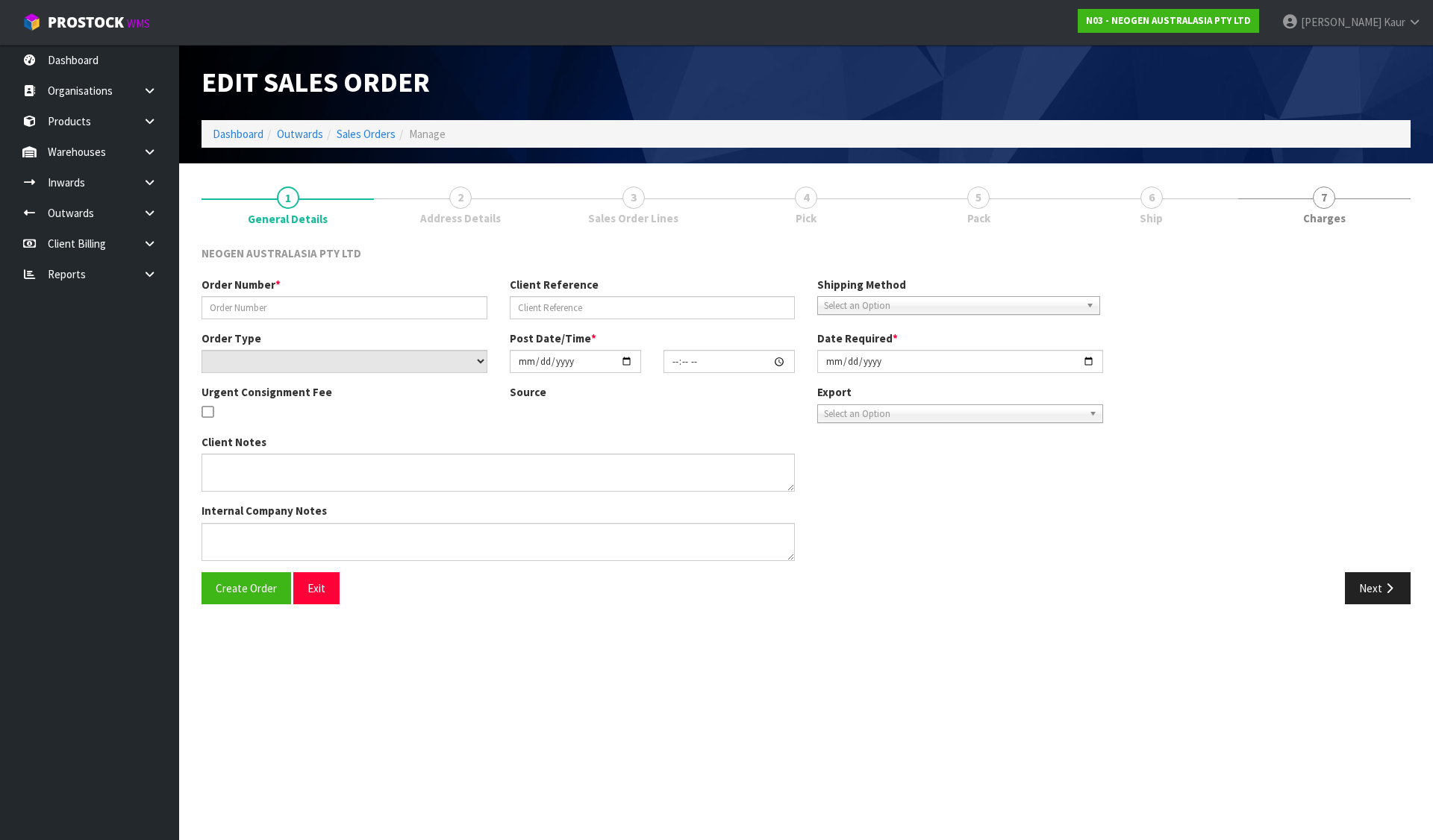
type input "[DATE]"
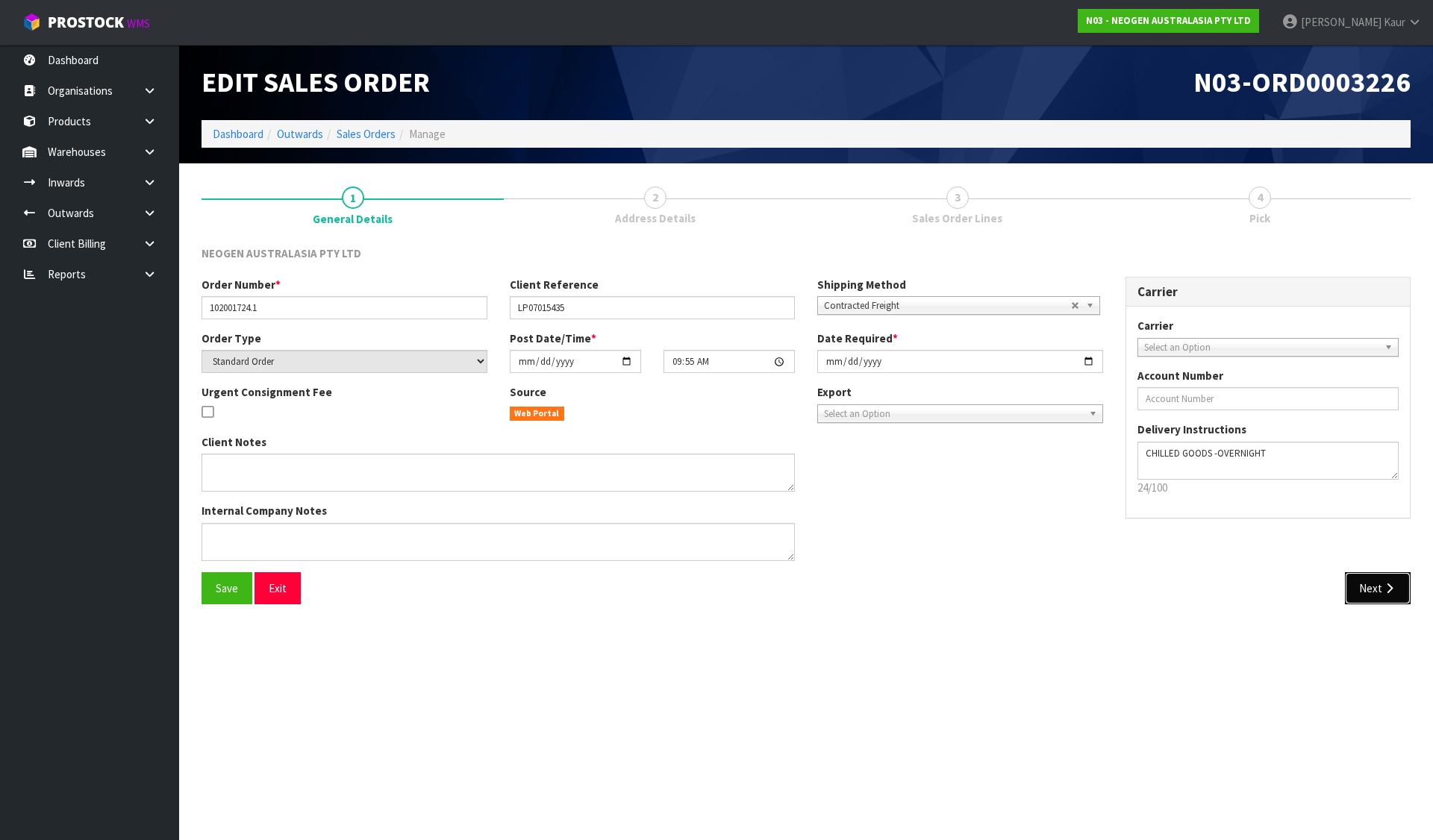
click at [1374, 585] on button "Next" at bounding box center [1378, 588] width 66 height 32
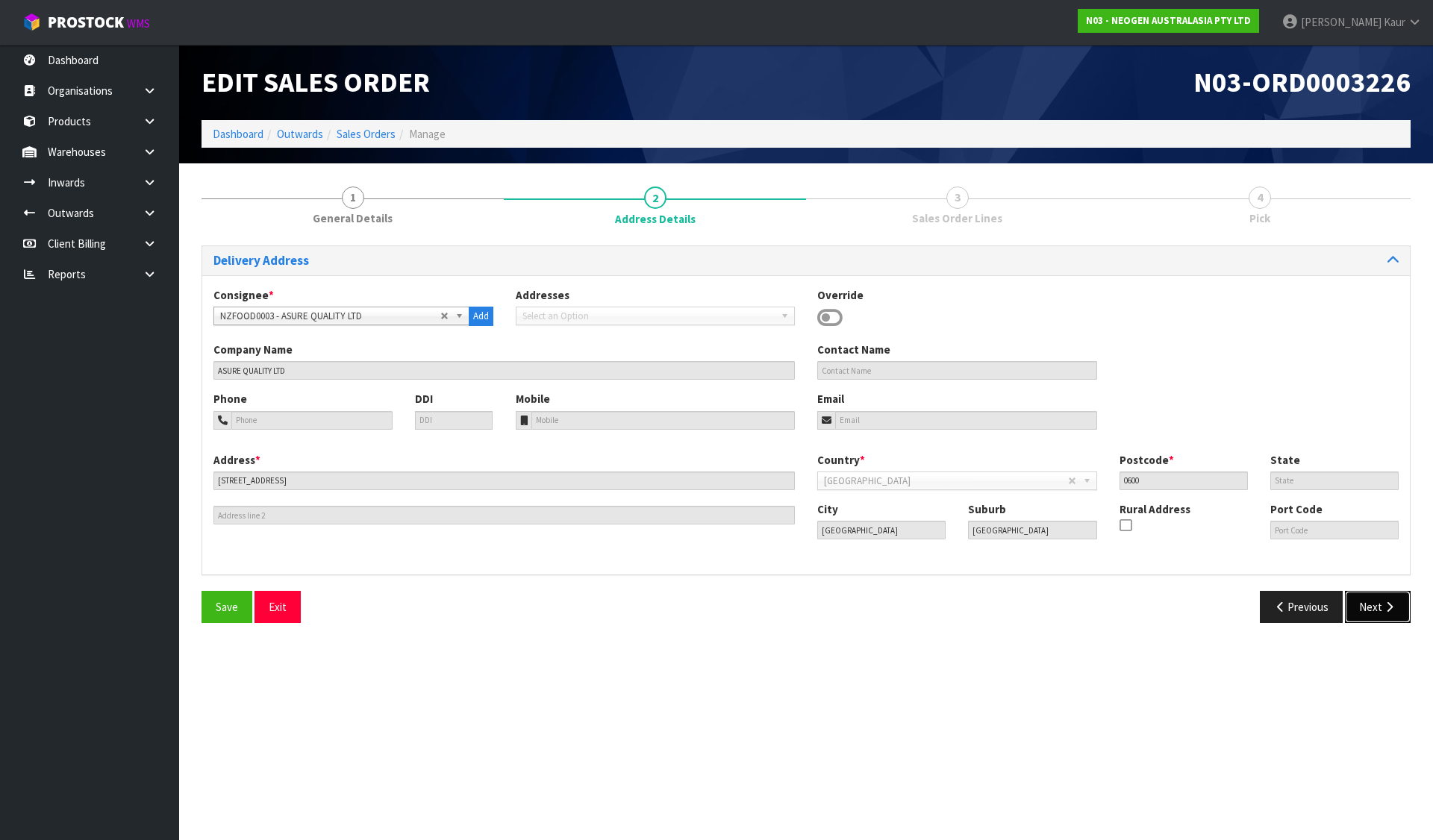
click at [1374, 605] on button "Next" at bounding box center [1378, 607] width 66 height 32
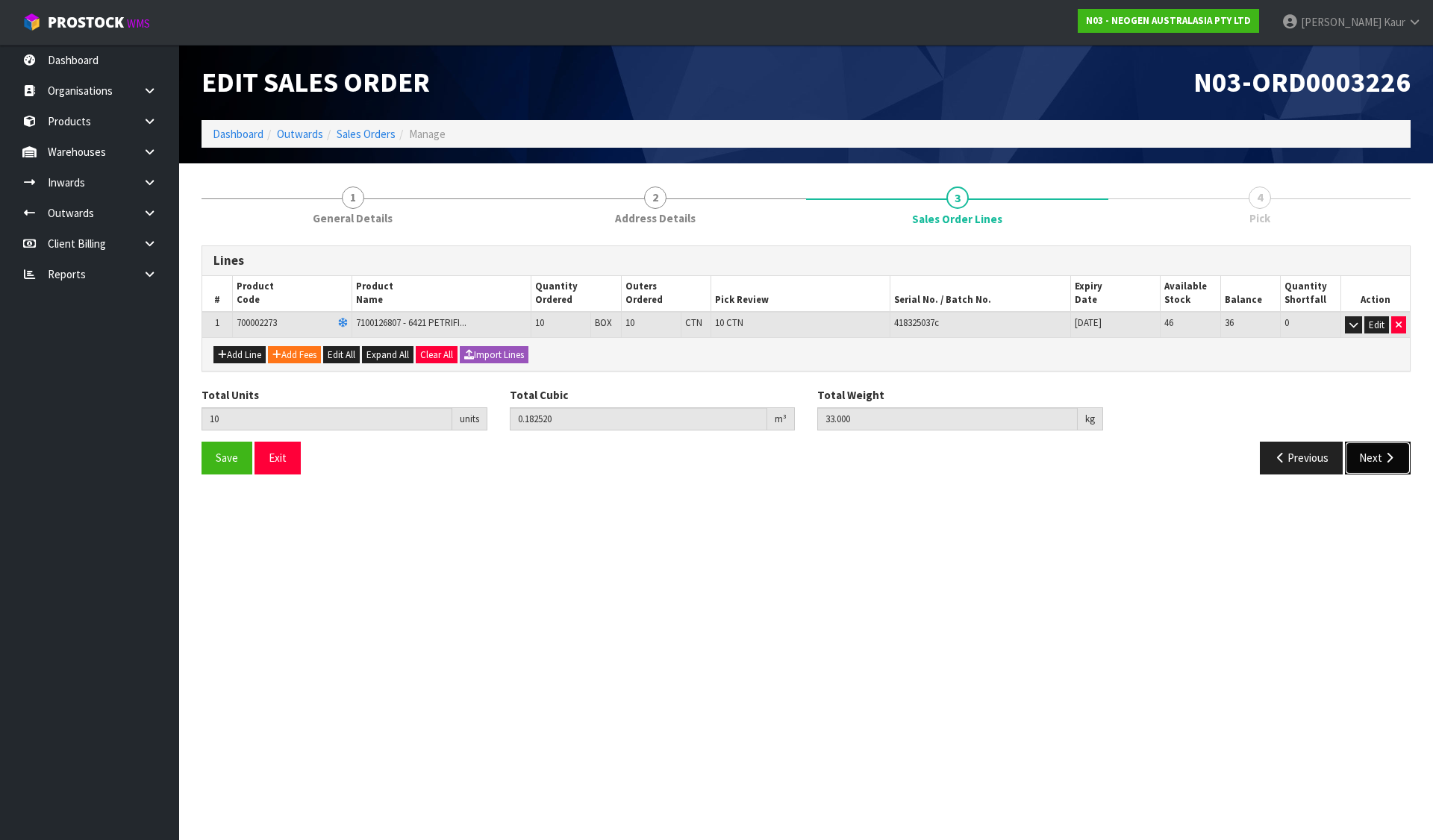
click at [1391, 459] on icon "button" at bounding box center [1390, 458] width 14 height 12
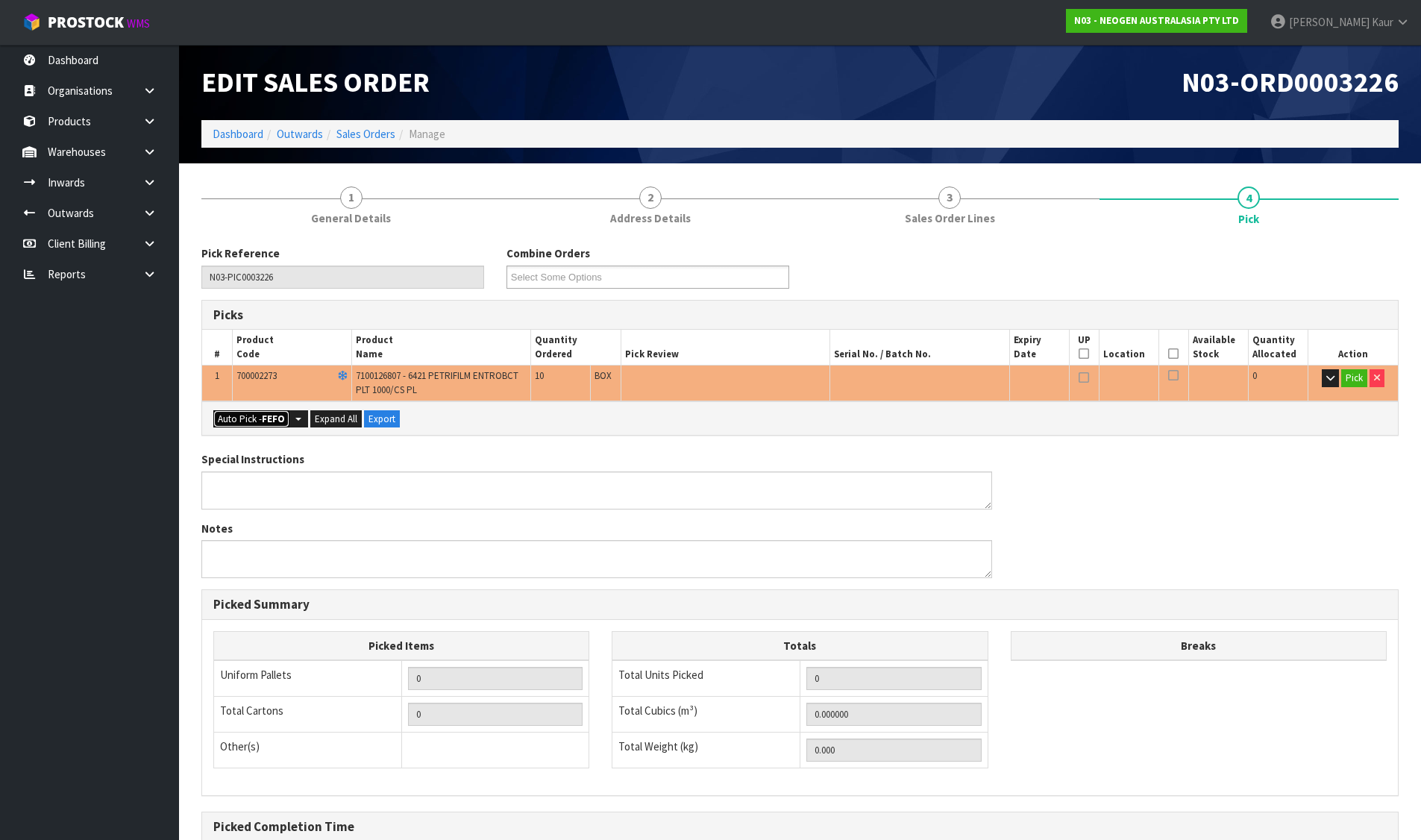
click at [242, 418] on button "Auto Pick - FEFO" at bounding box center [252, 420] width 76 height 18
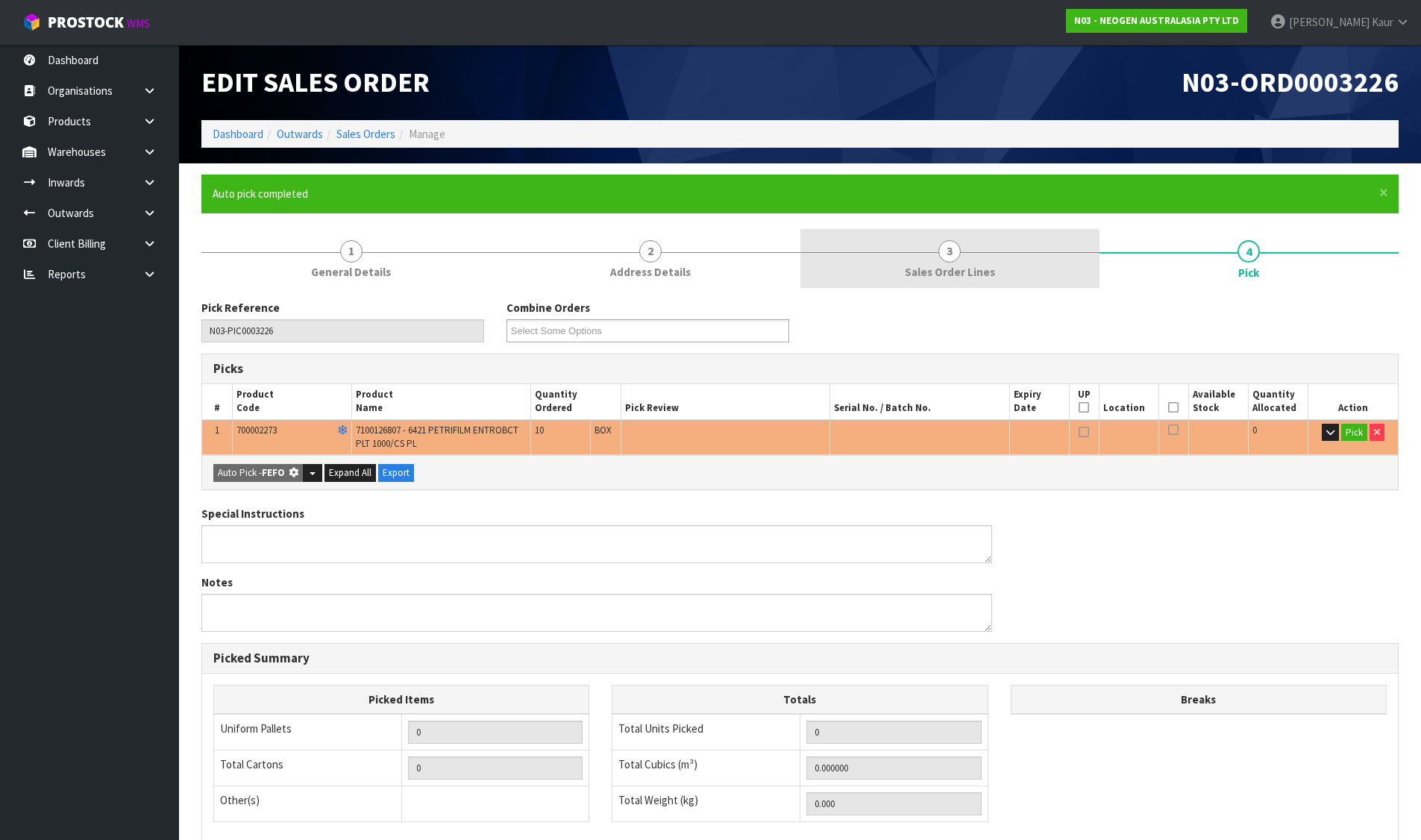
type input "10"
type input "0.182520"
type input "33.000"
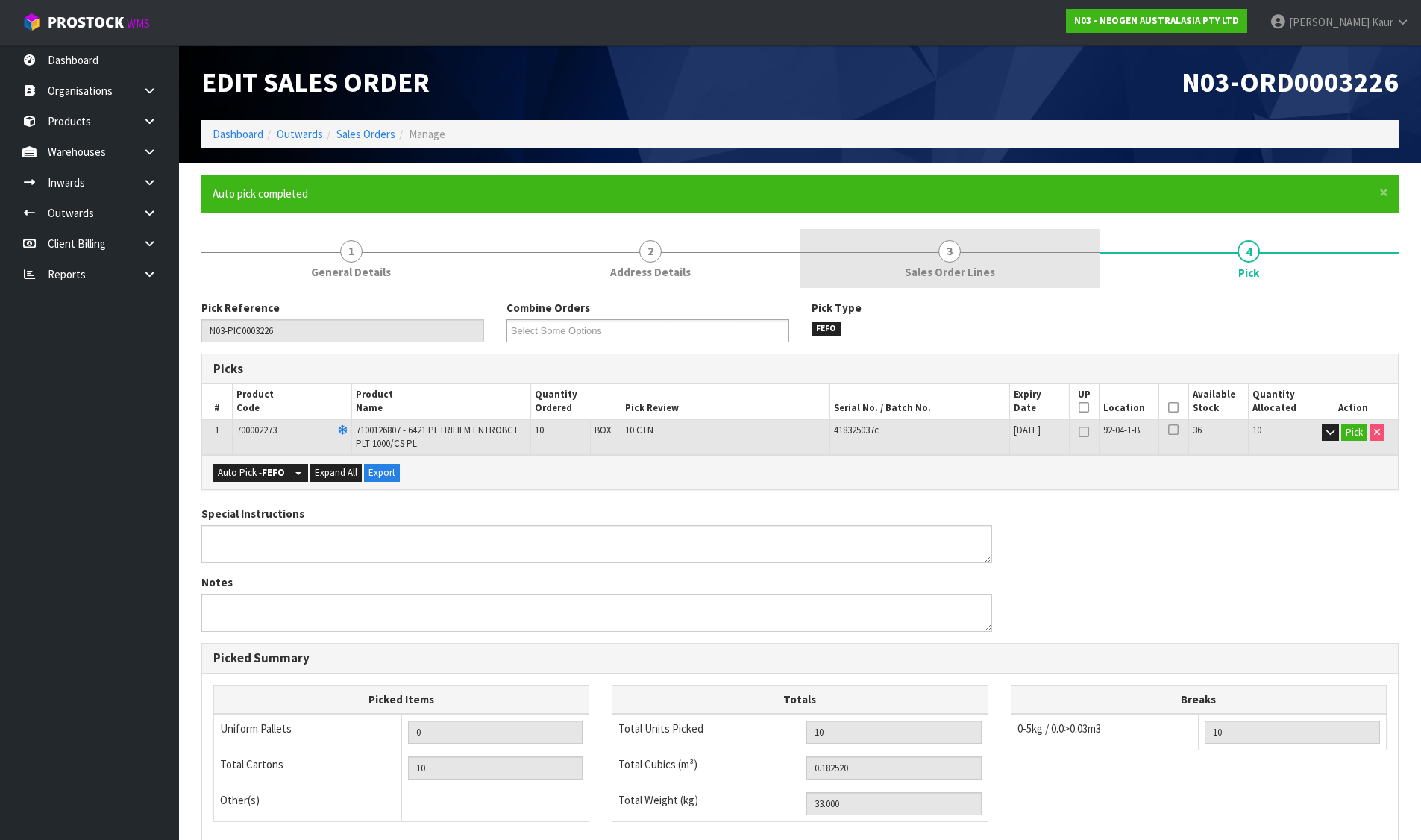
click at [965, 243] on link "3 Sales Order Lines" at bounding box center [949, 258] width 299 height 59
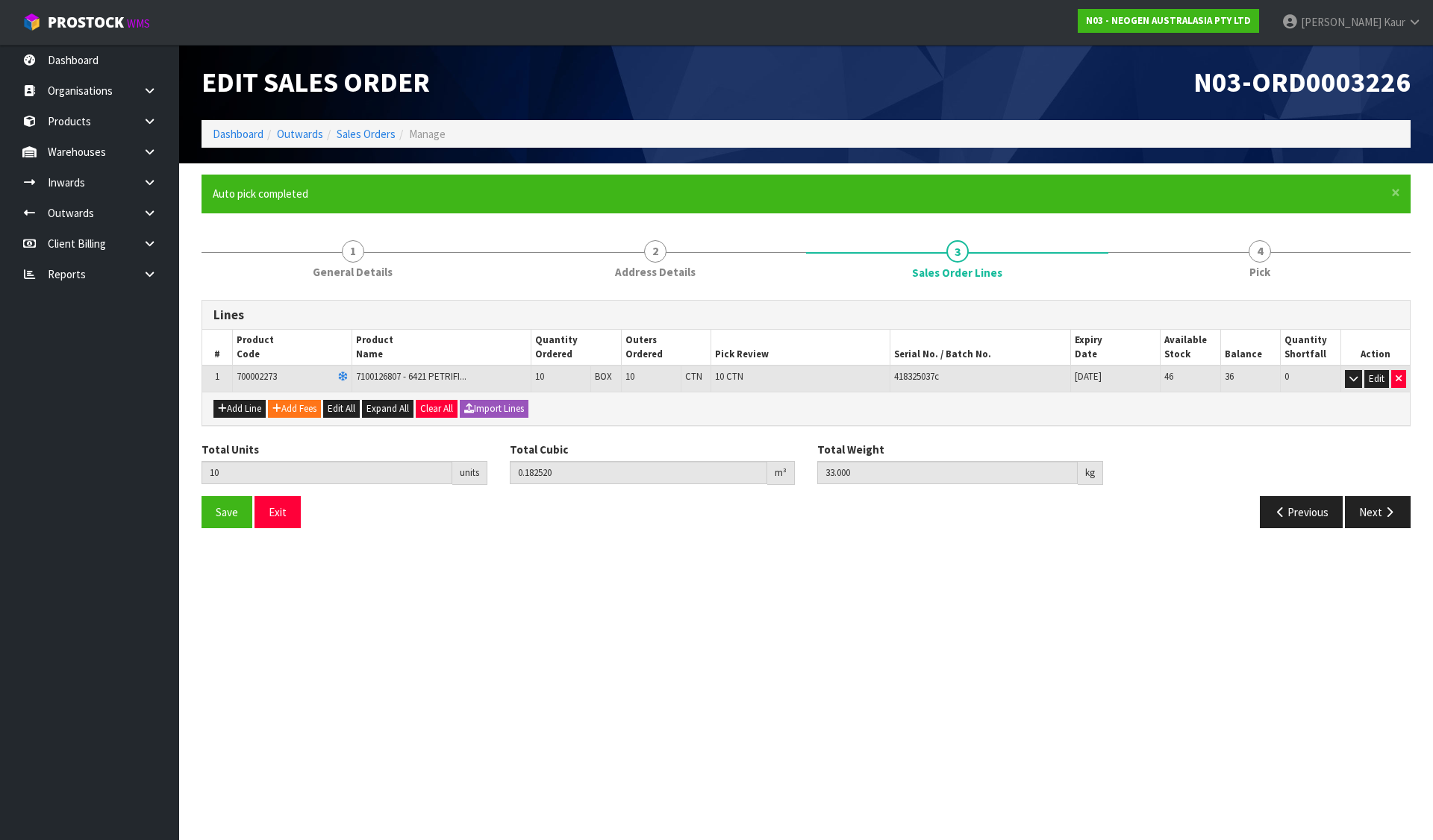
click at [1195, 227] on form "× Close Auto pick completed 1 General Details 2 Address Details 3 Sales Order L…" at bounding box center [806, 357] width 1209 height 365
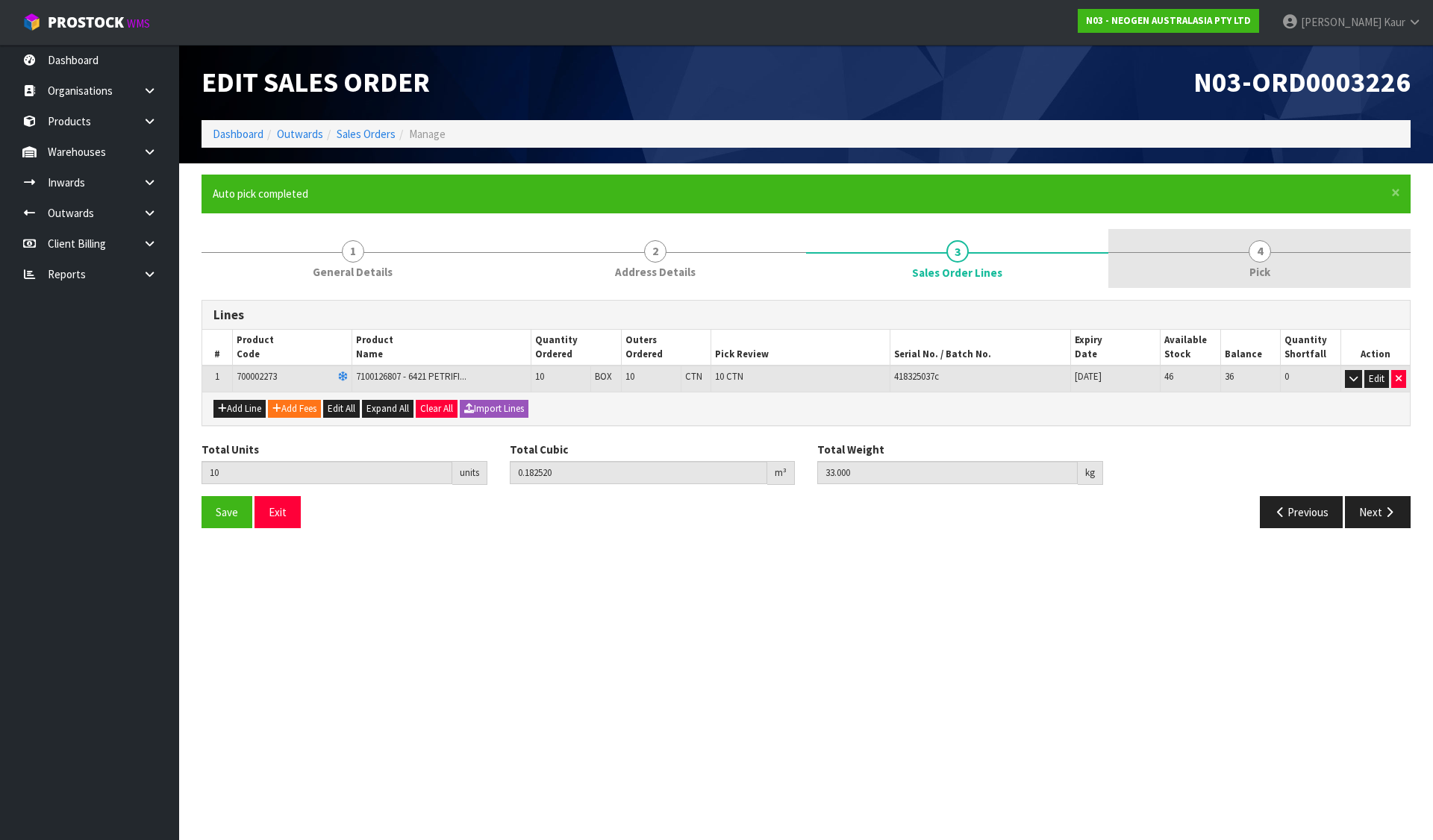
click at [1253, 260] on span "4" at bounding box center [1259, 251] width 22 height 22
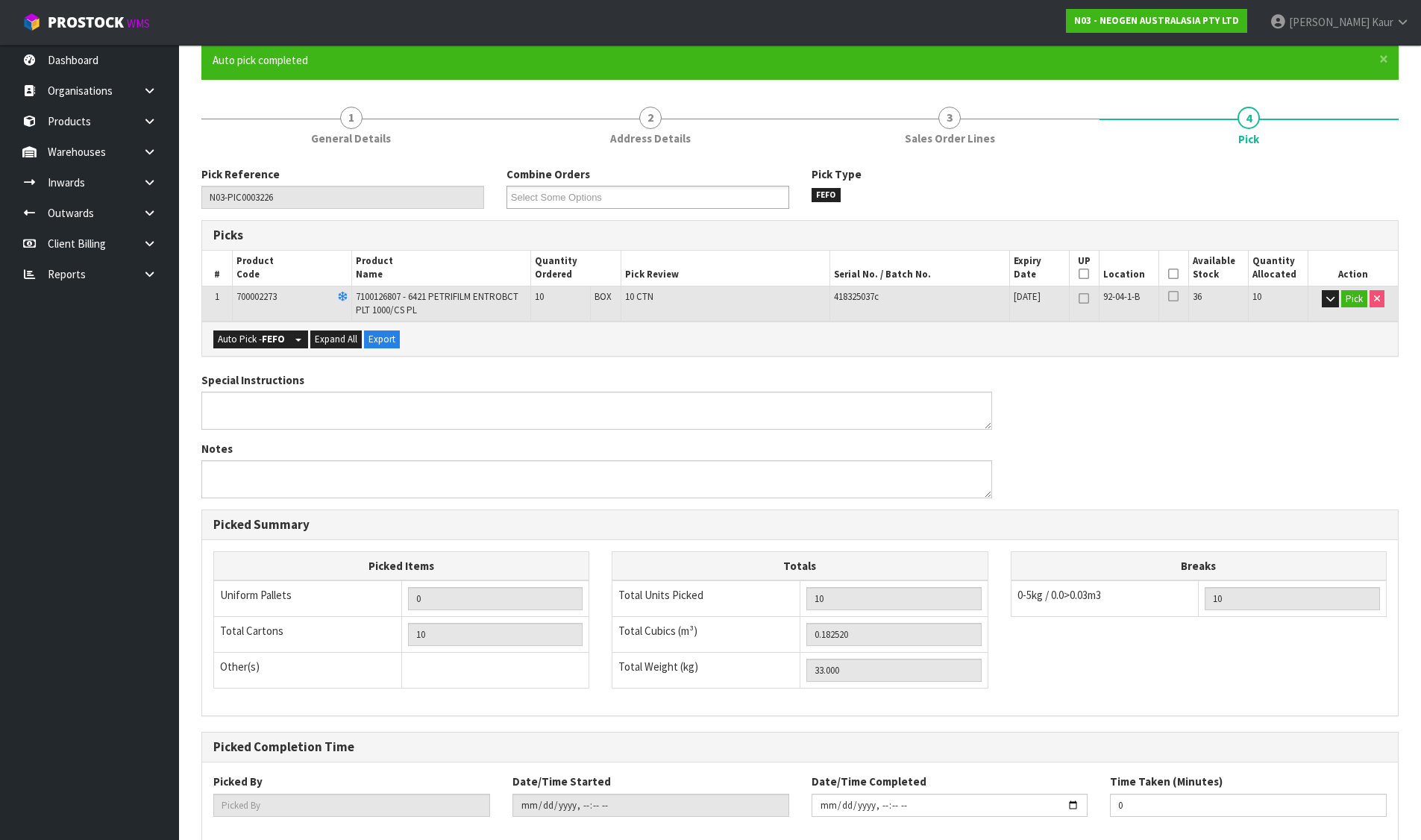
scroll to position [215, 0]
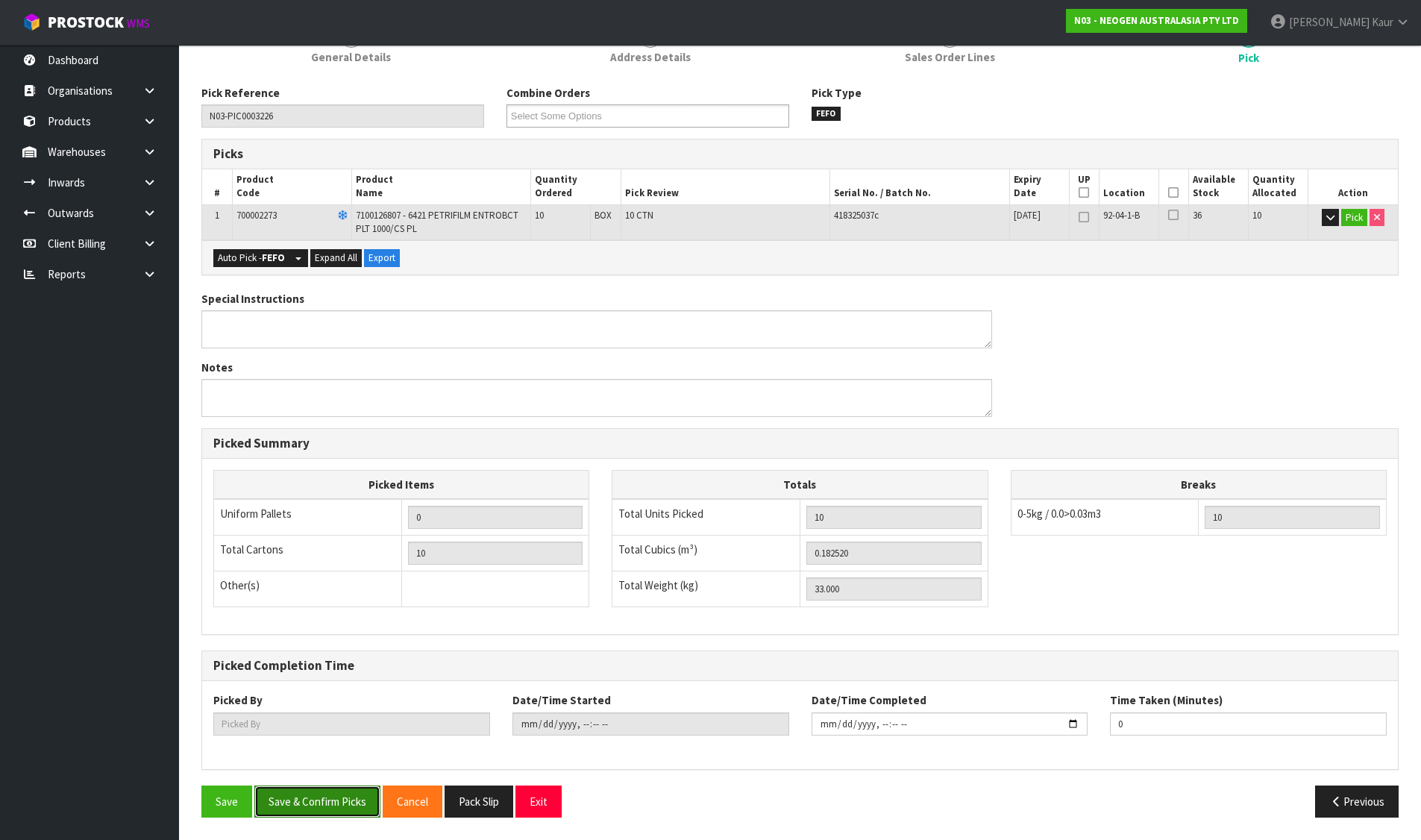
click at [349, 814] on button "Save & Confirm Picks" at bounding box center [318, 802] width 126 height 32
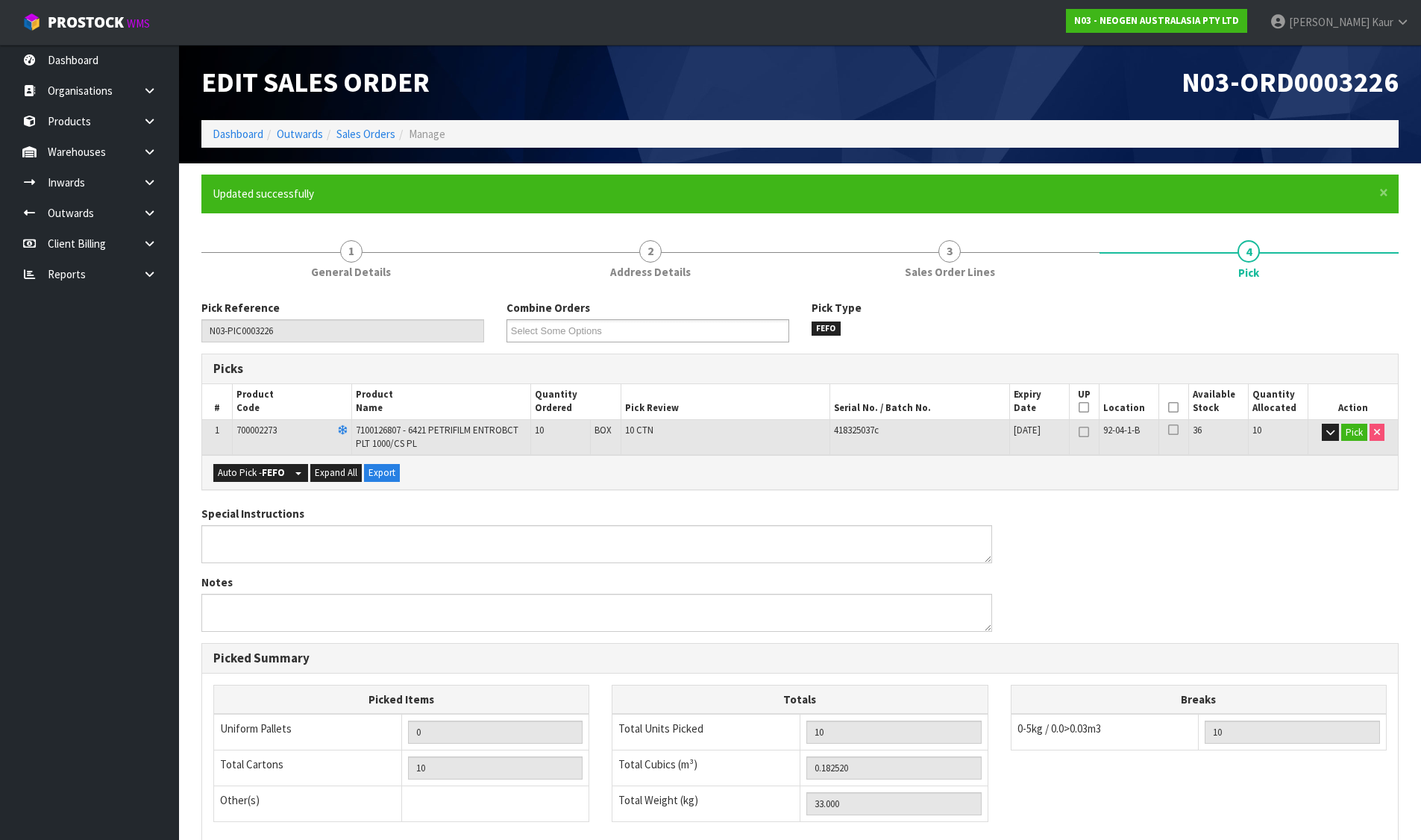
type input "[PERSON_NAME]"
type input "2025-08-11T10:05:40"
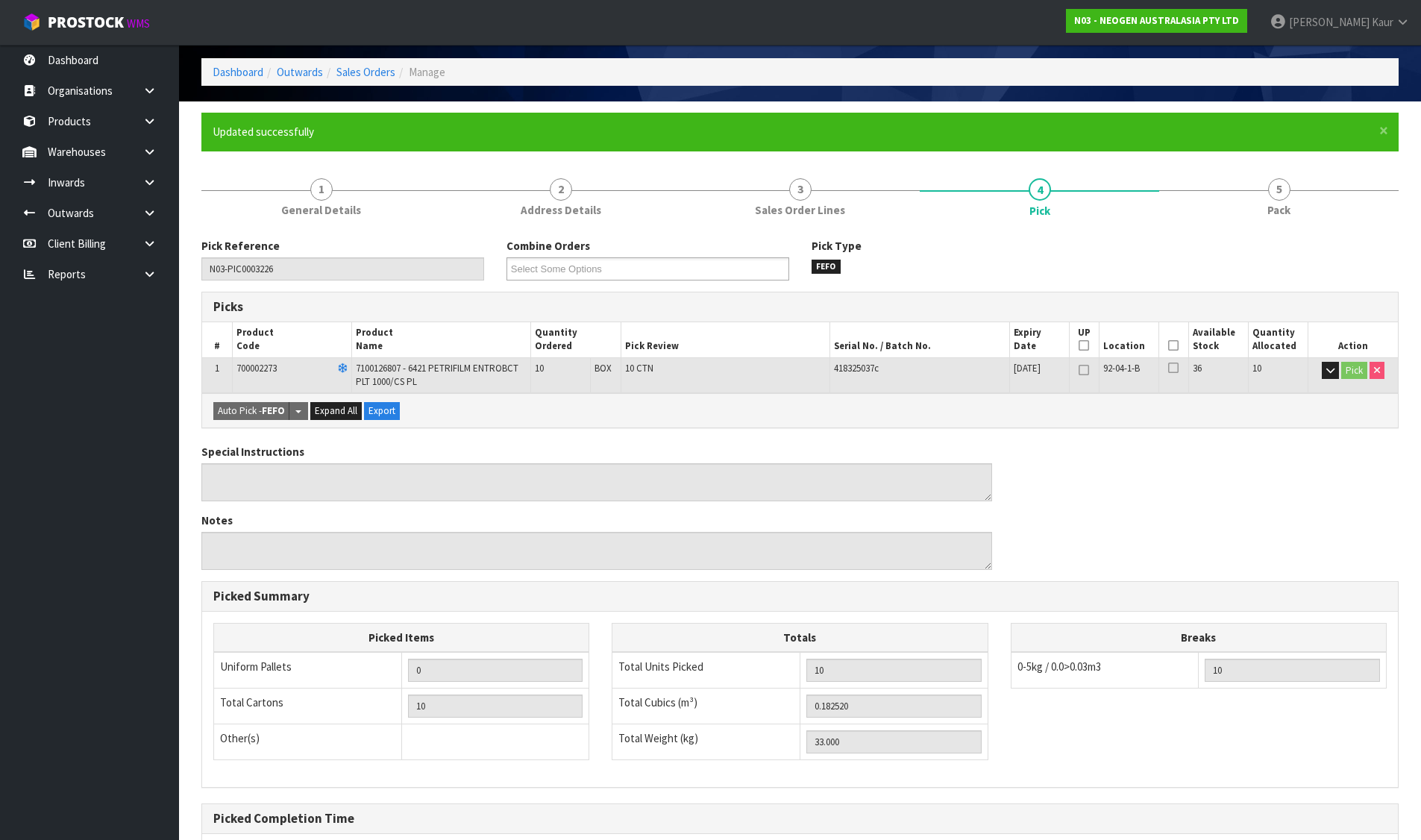
scroll to position [215, 0]
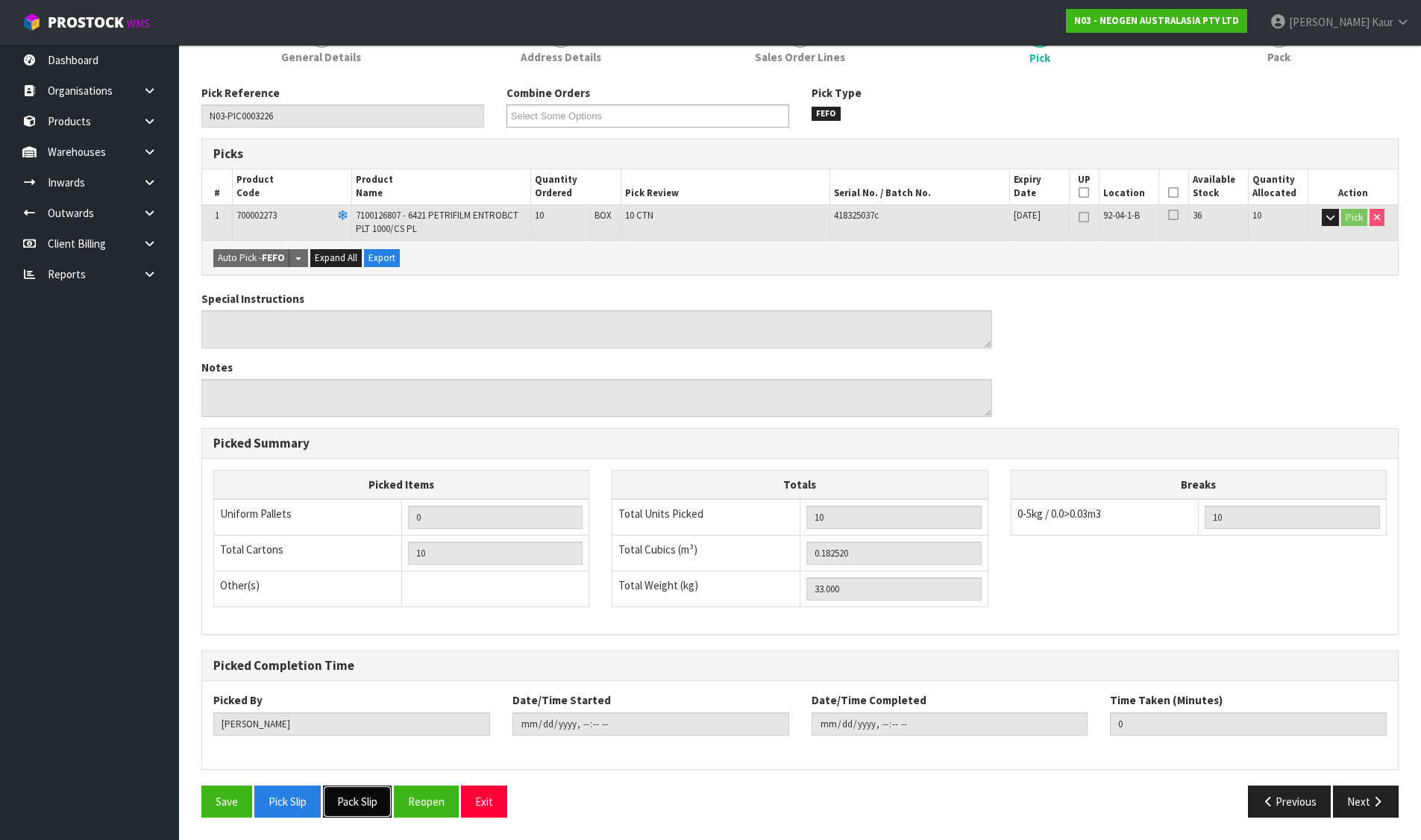
click at [362, 807] on button "Pack Slip" at bounding box center [357, 802] width 68 height 32
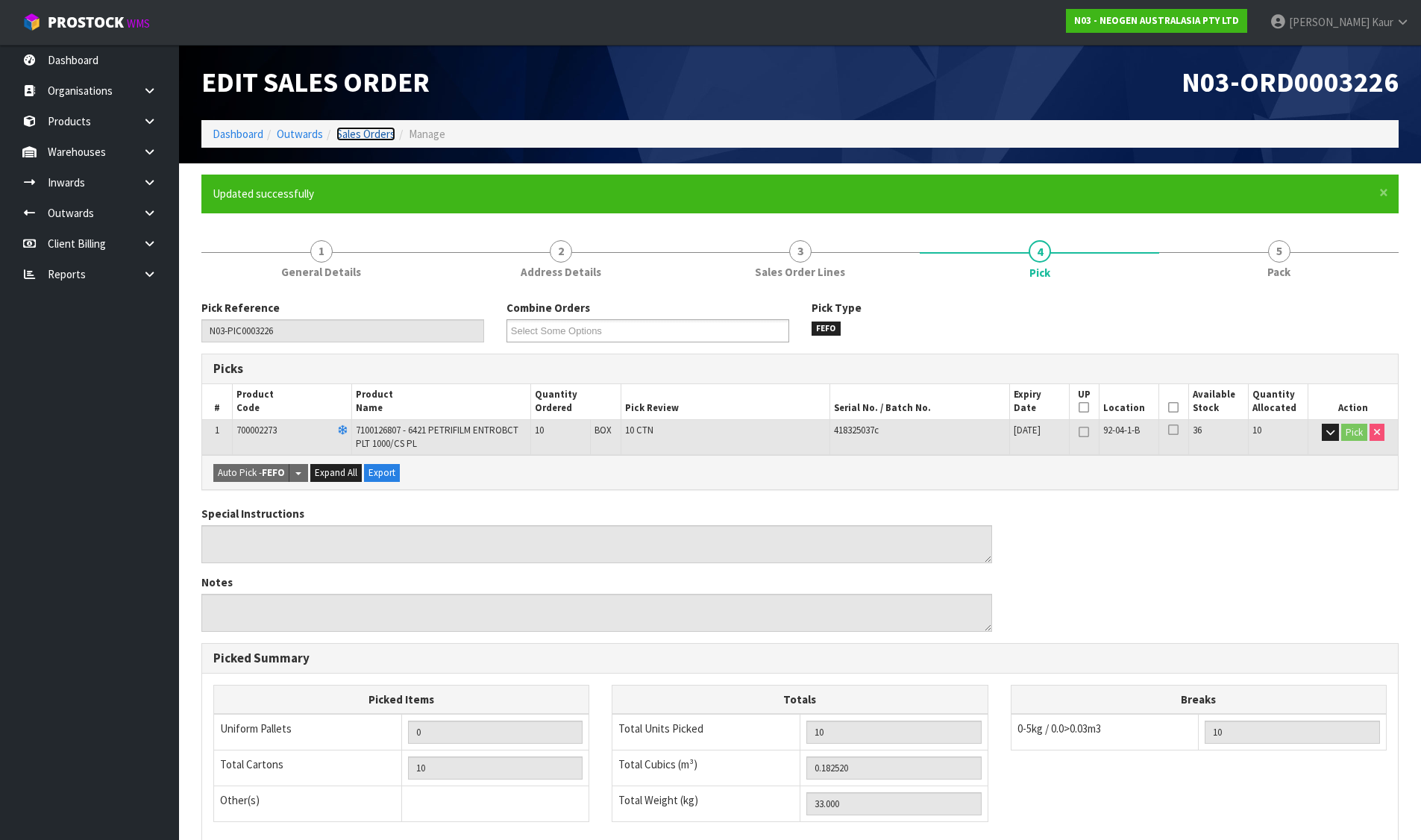
click at [359, 131] on link "Sales Orders" at bounding box center [365, 134] width 59 height 14
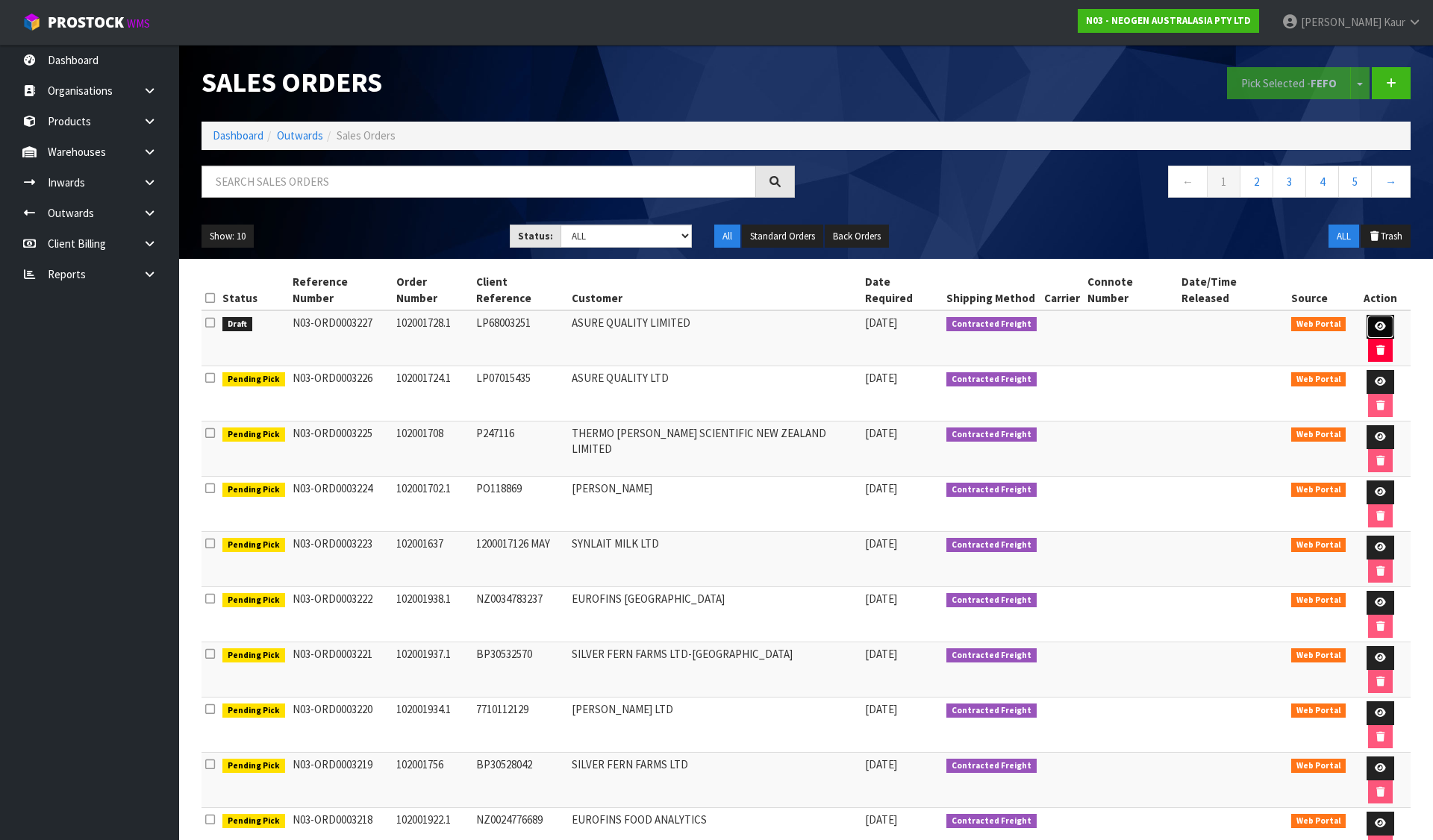
click at [1366, 315] on link at bounding box center [1380, 326] width 28 height 24
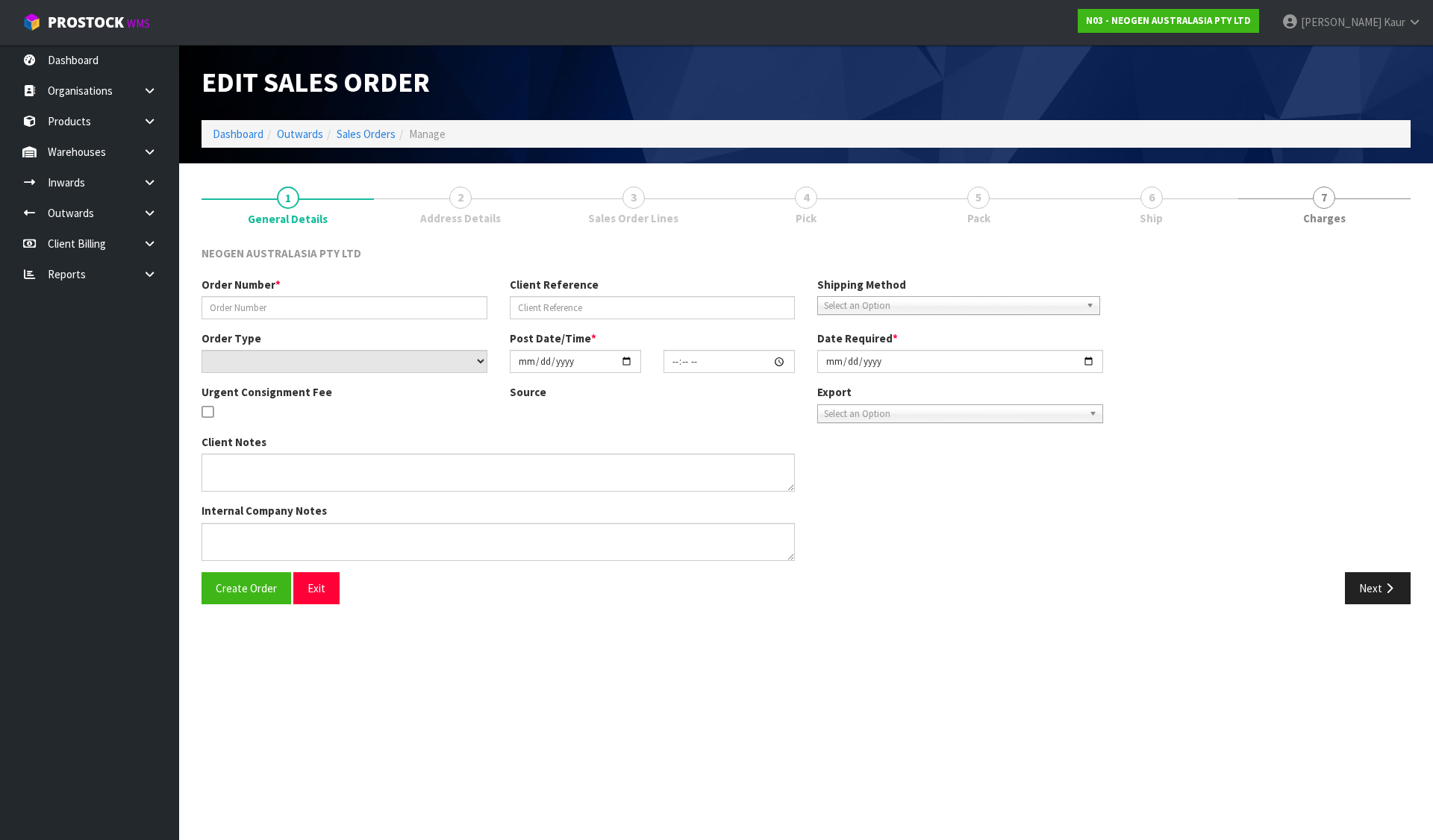
type input "102001728.1"
type input "LP68003251"
select select "number:0"
type input "[DATE]"
type input "09:57:00.000"
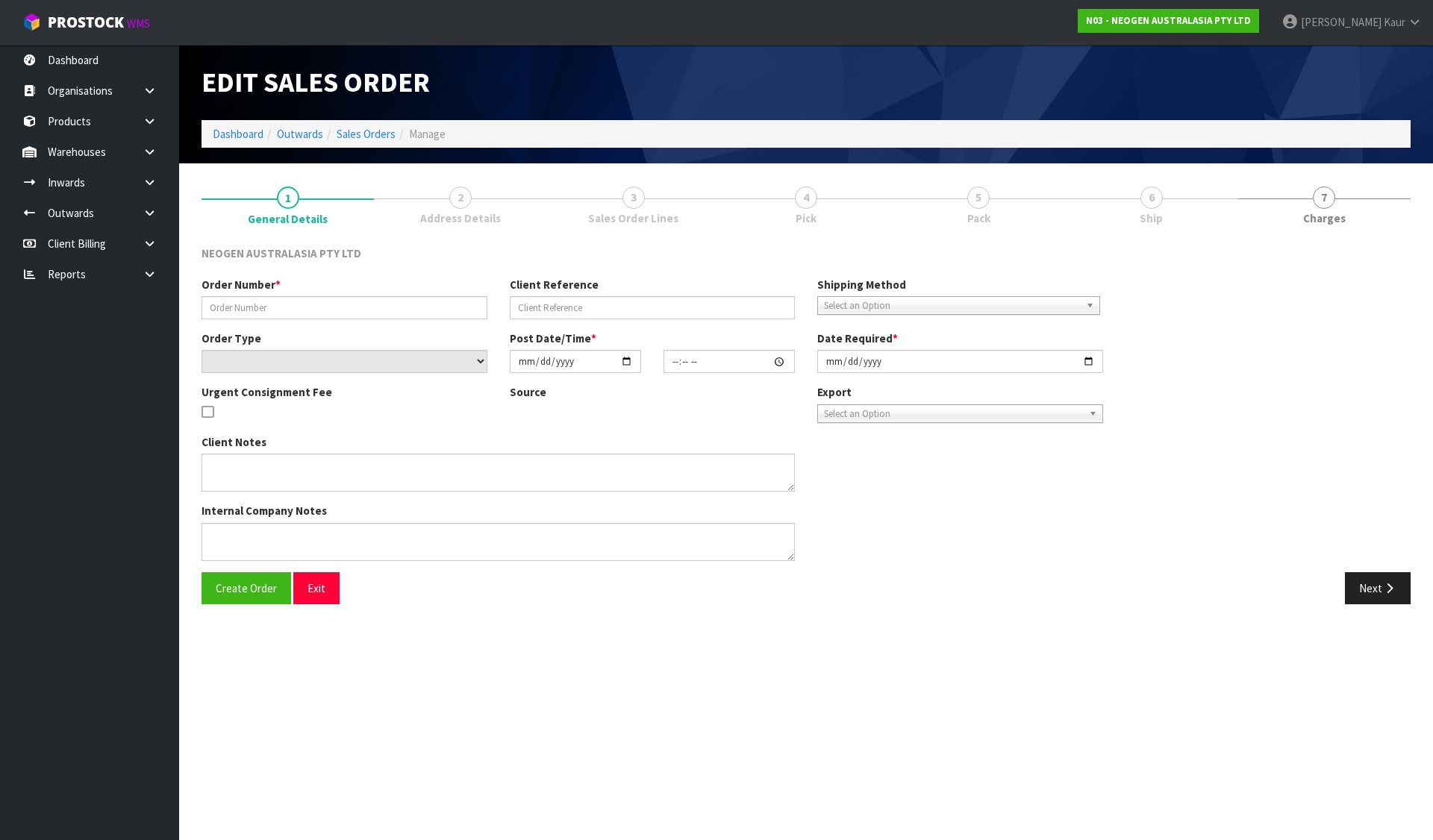
type input "[DATE]"
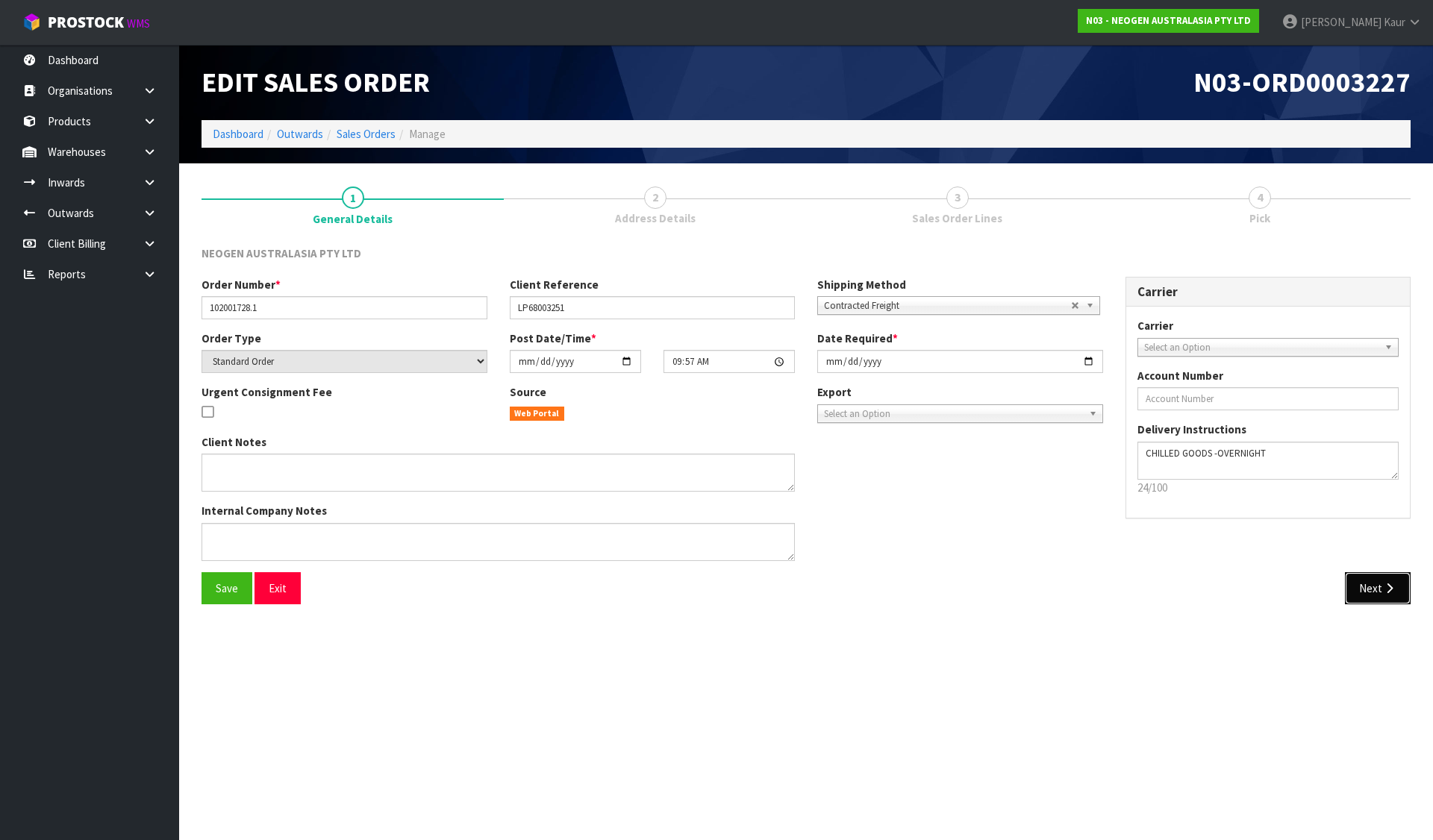
click at [1389, 598] on button "Next" at bounding box center [1378, 588] width 66 height 32
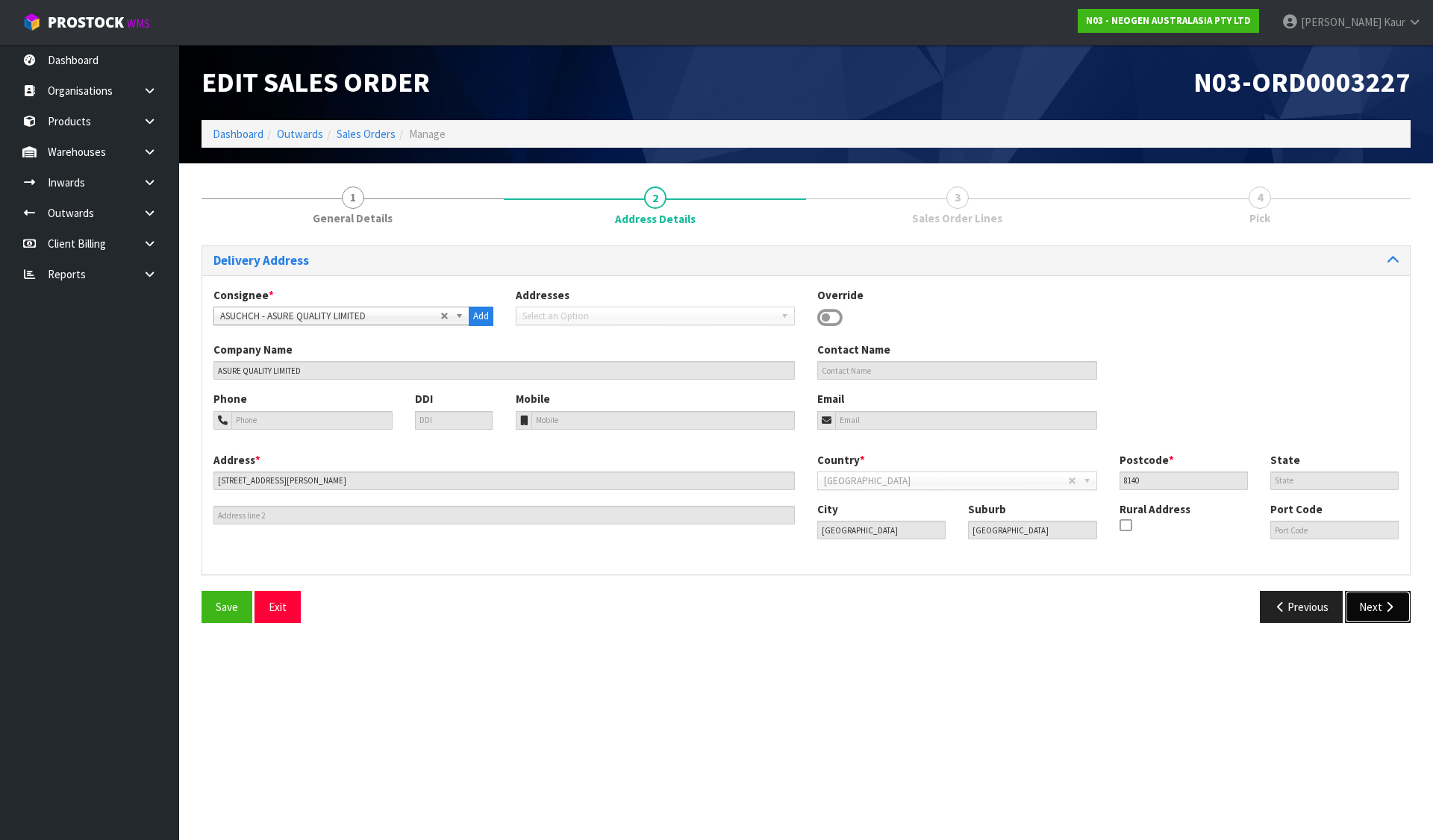
click at [1384, 613] on button "Next" at bounding box center [1378, 607] width 66 height 32
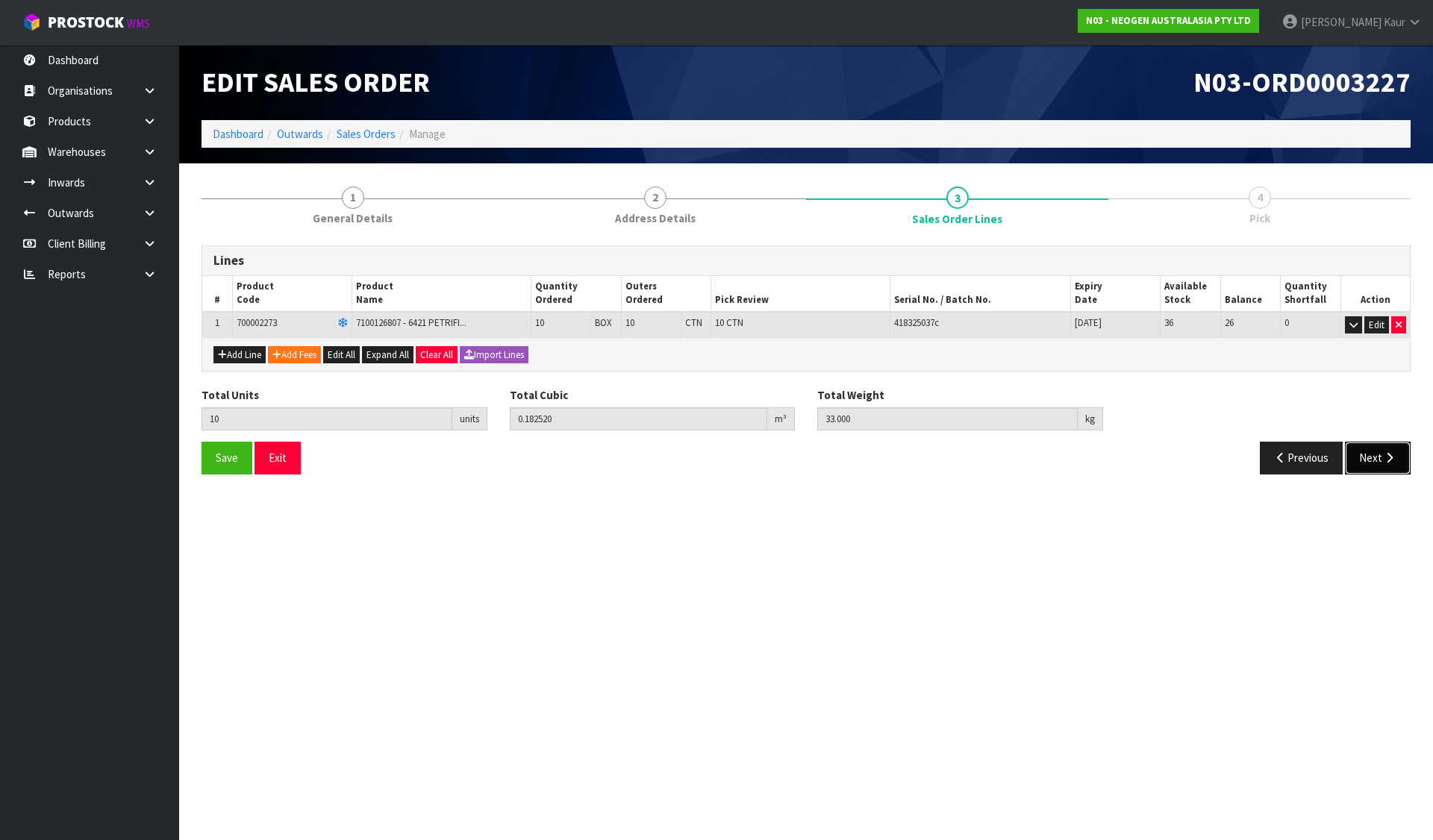
click at [1370, 454] on button "Next" at bounding box center [1378, 458] width 66 height 32
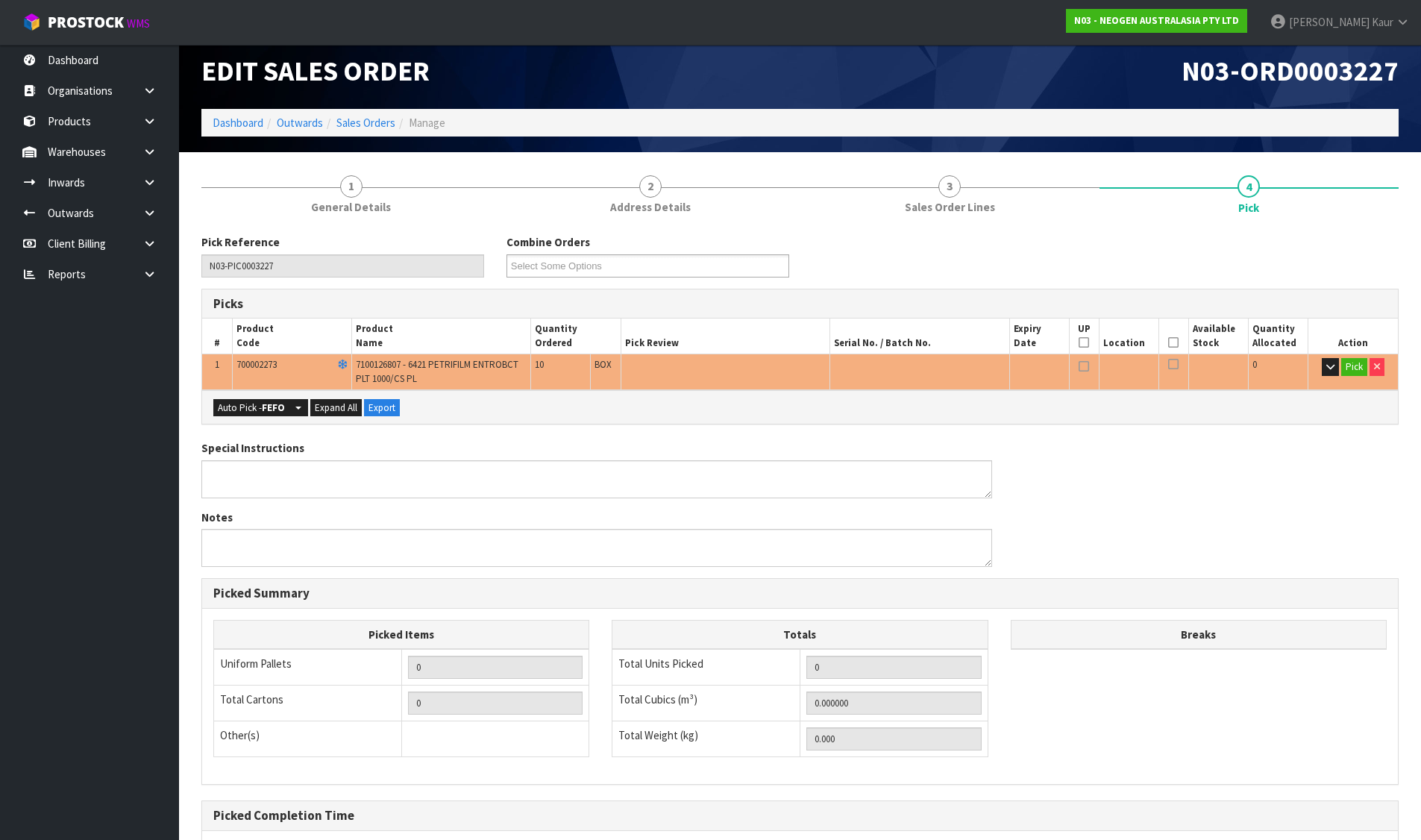
scroll to position [161, 0]
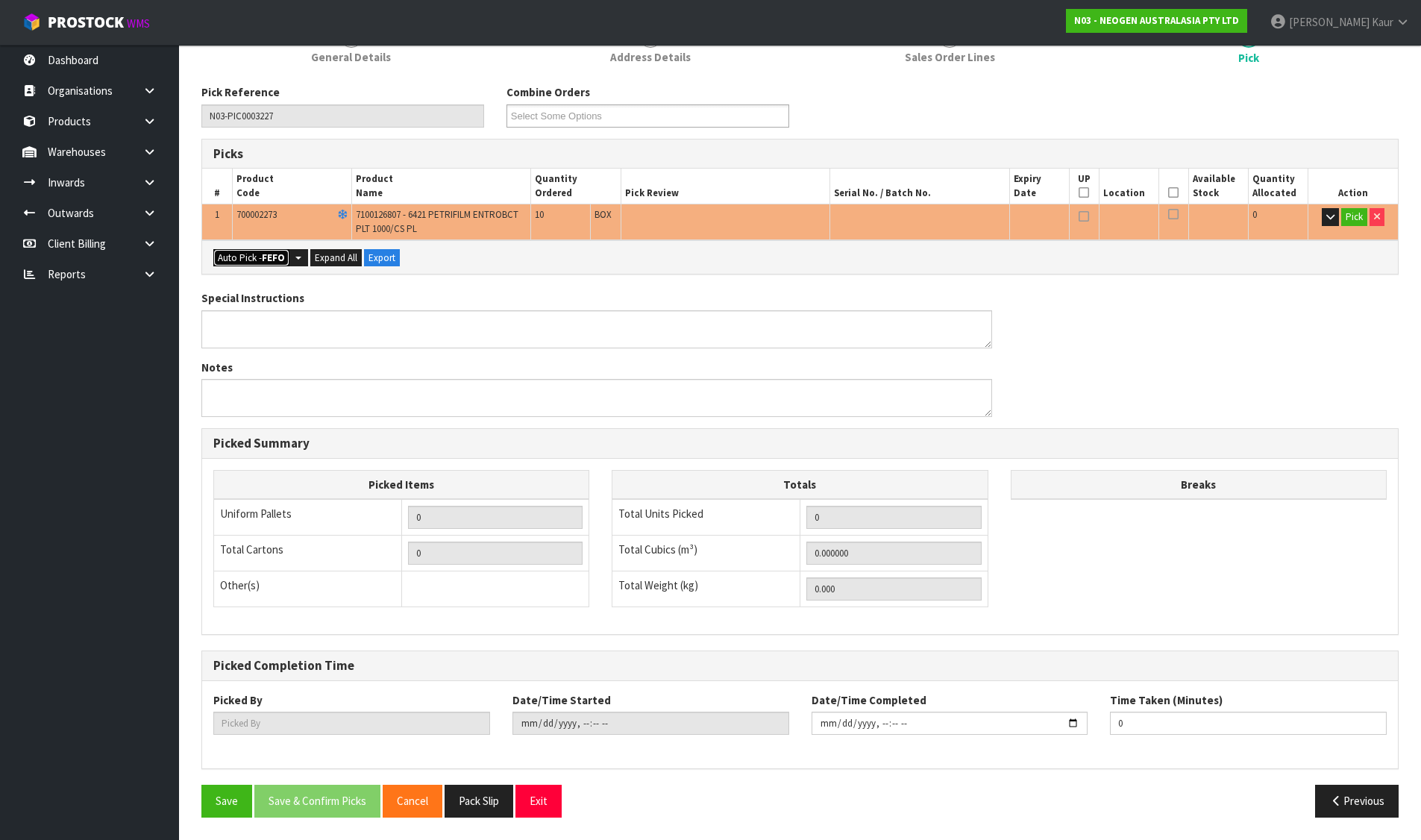
click at [234, 255] on button "Auto Pick - FEFO" at bounding box center [252, 258] width 76 height 18
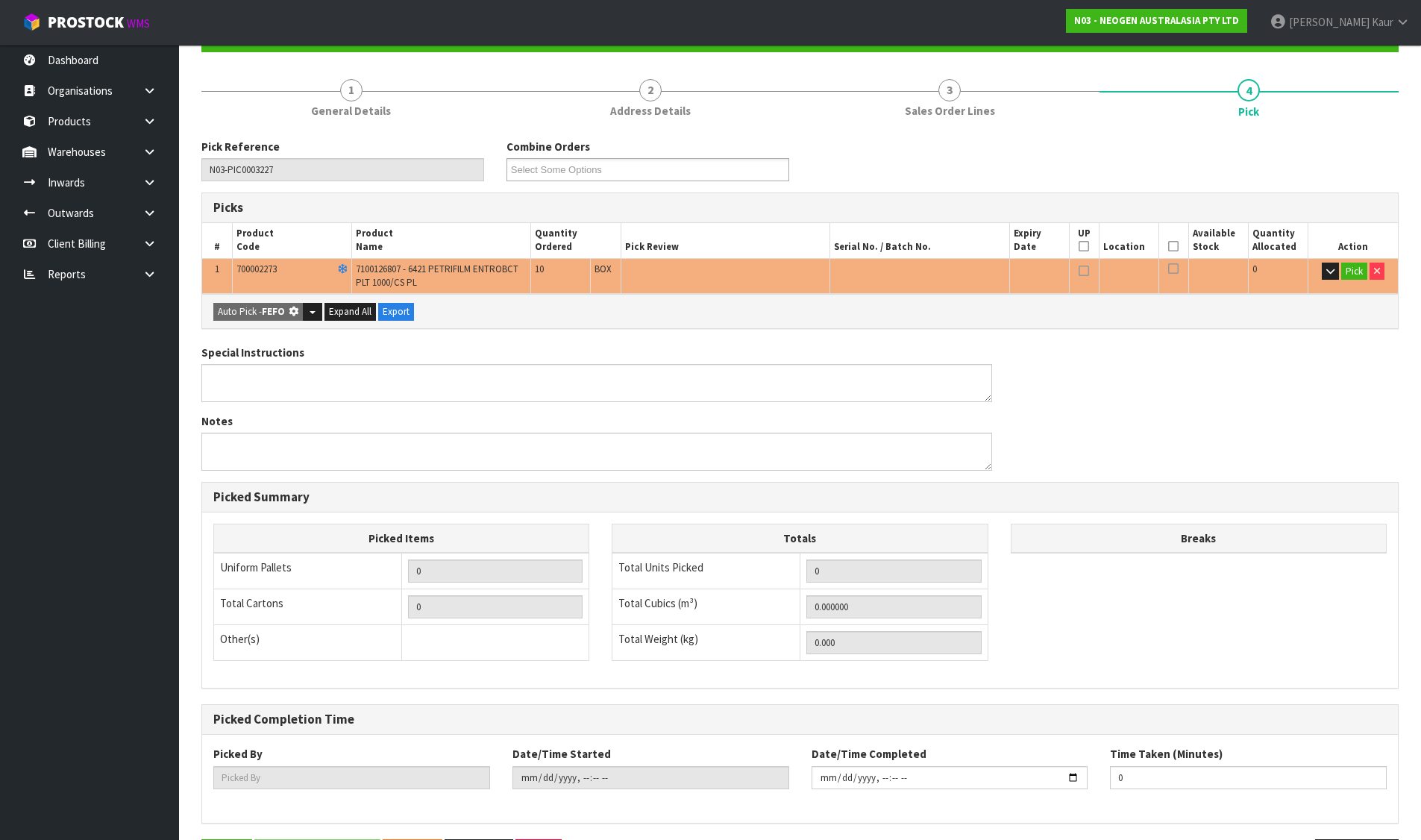
scroll to position [0, 0]
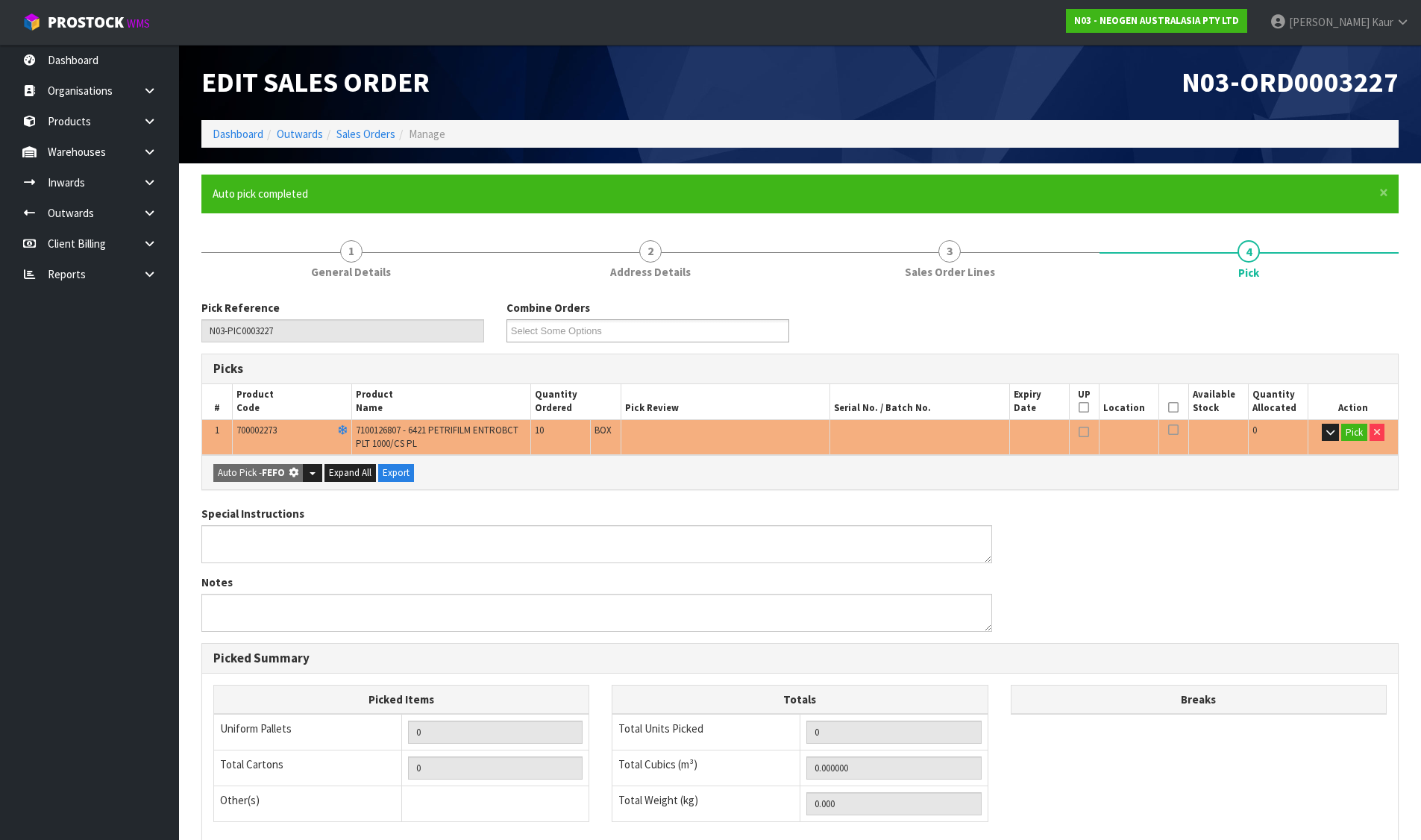
type input "10"
type input "0.182520"
type input "33.000"
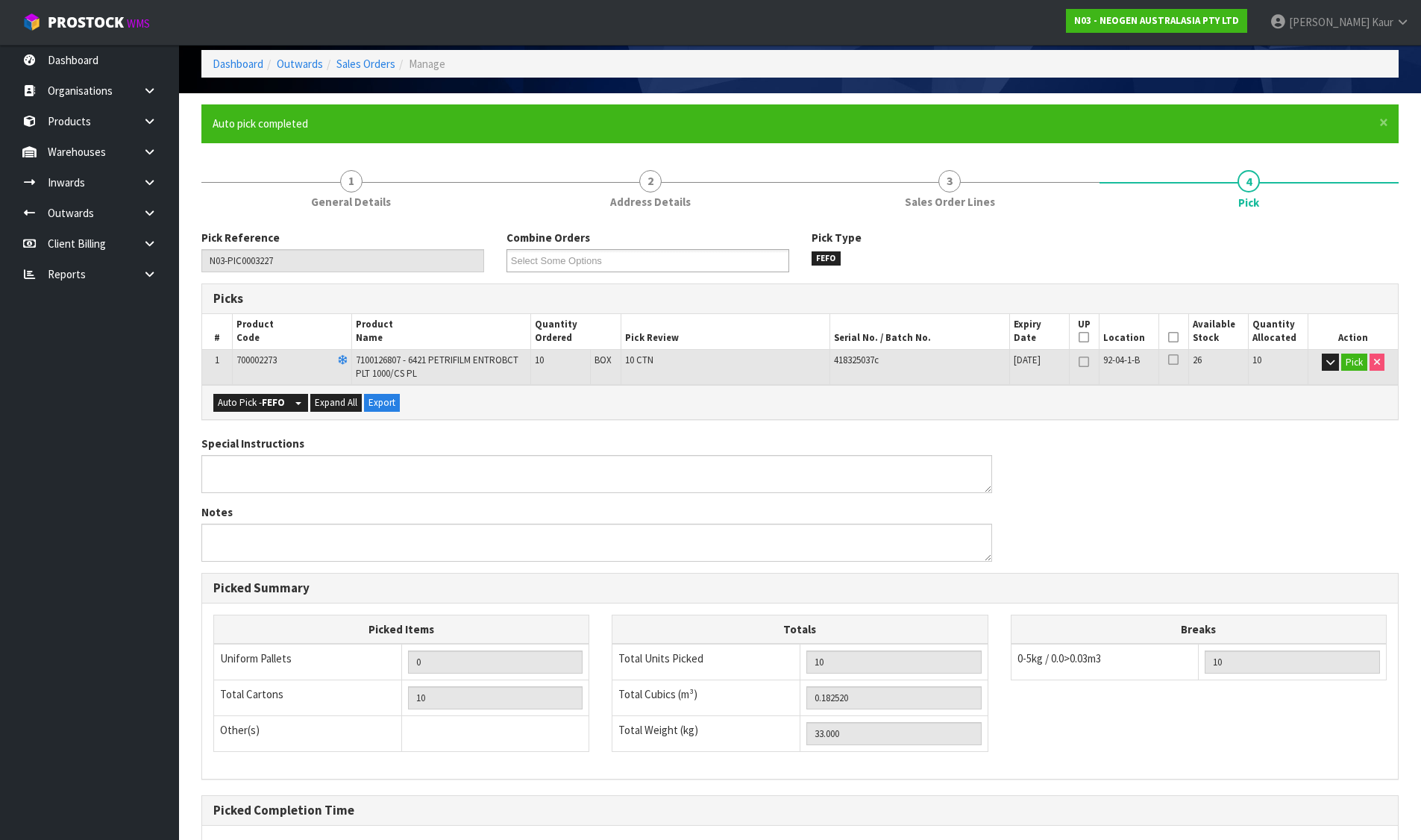
scroll to position [215, 0]
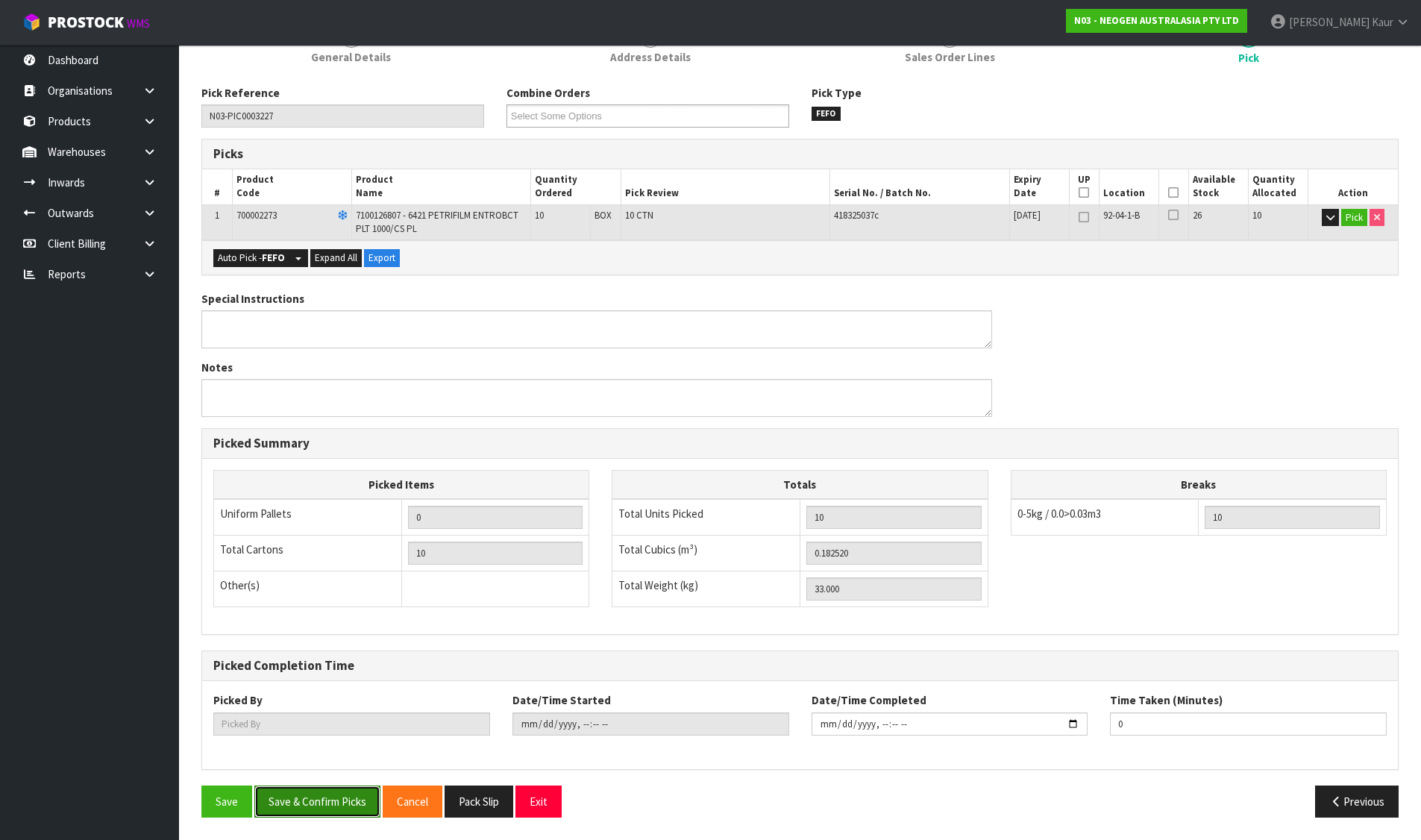
click at [345, 793] on button "Save & Confirm Picks" at bounding box center [318, 802] width 126 height 32
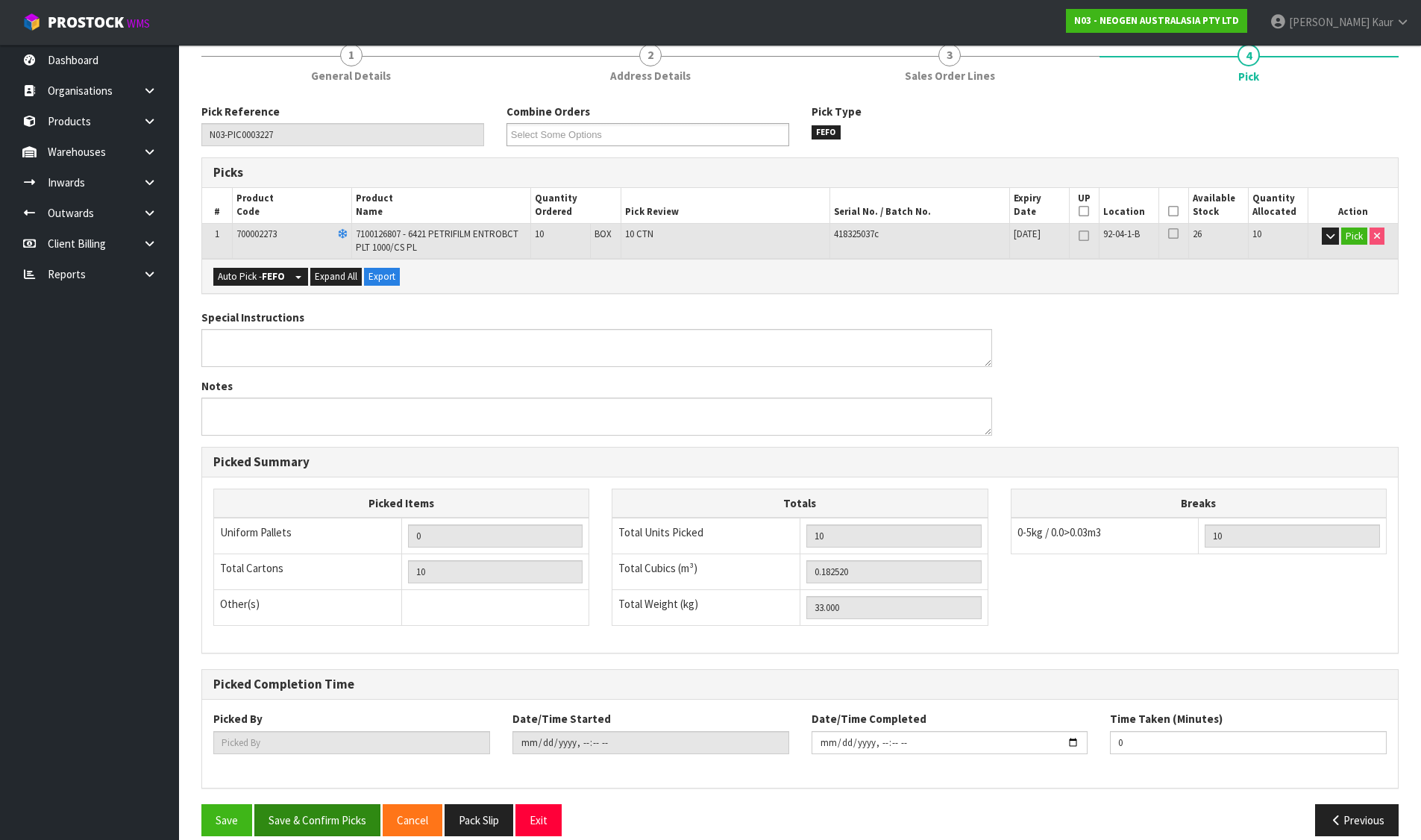
type input "[PERSON_NAME]"
type input "2025-08-11T10:05:52"
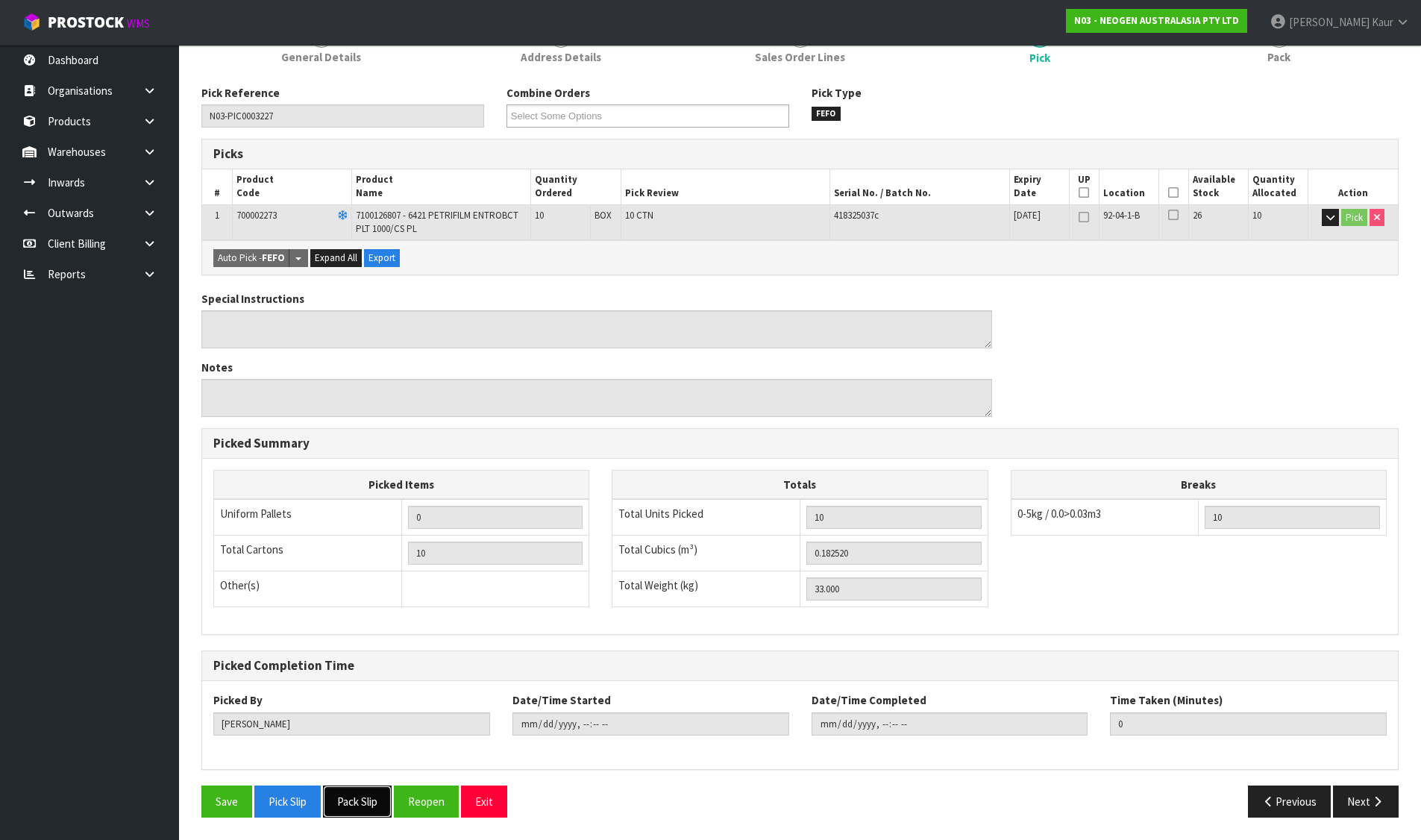
click at [345, 793] on button "Pack Slip" at bounding box center [357, 802] width 68 height 32
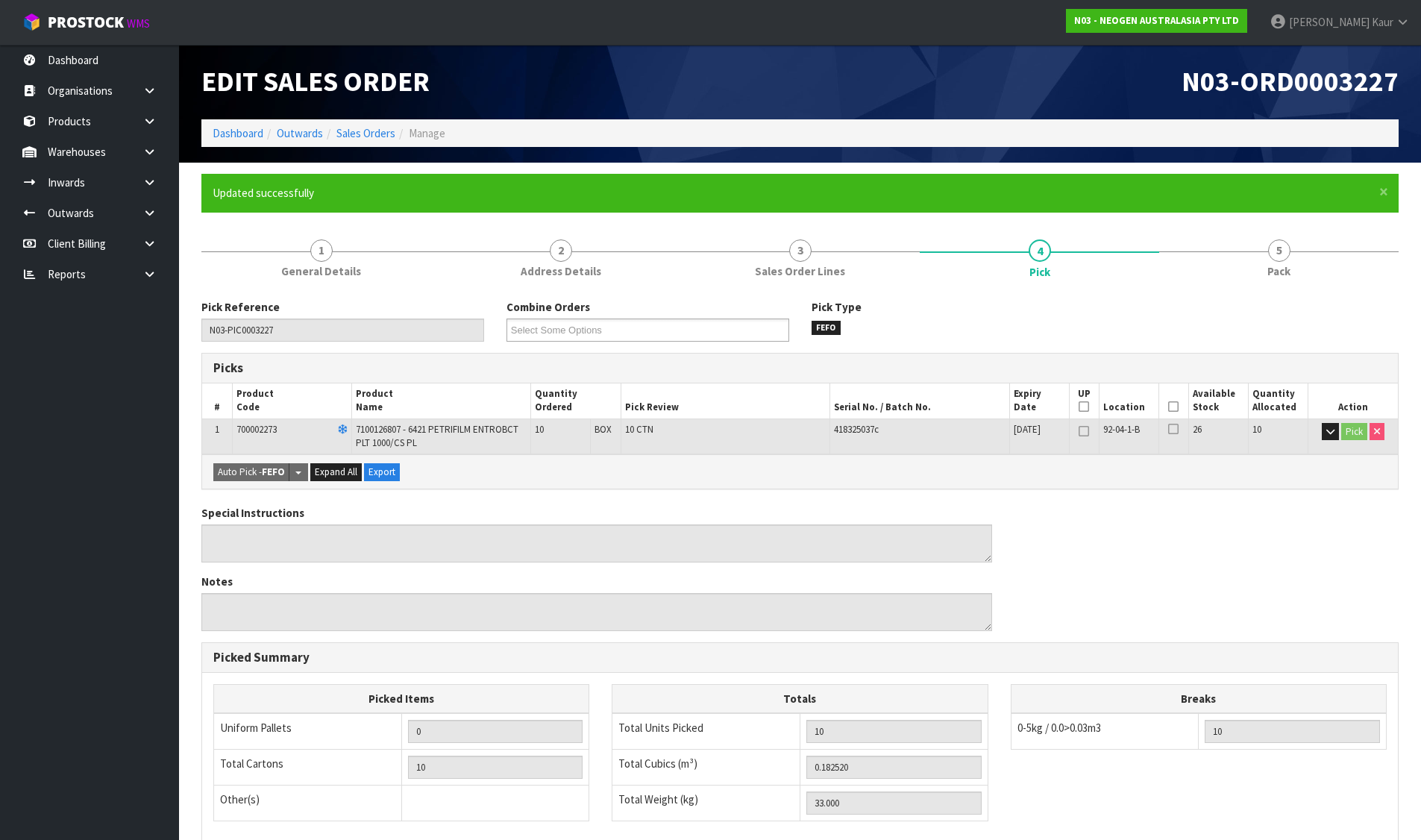
scroll to position [0, 0]
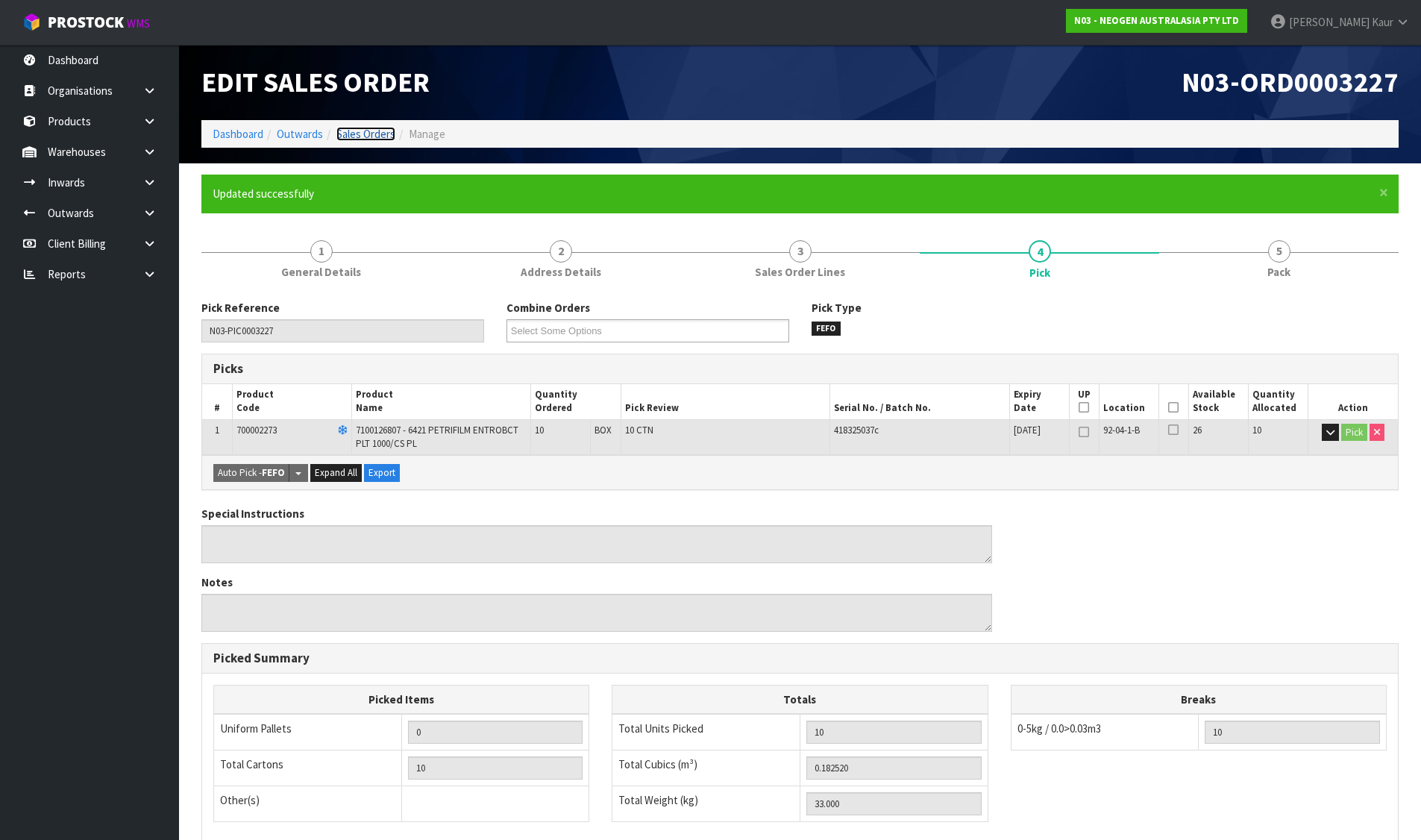
click at [342, 137] on link "Sales Orders" at bounding box center [365, 134] width 59 height 14
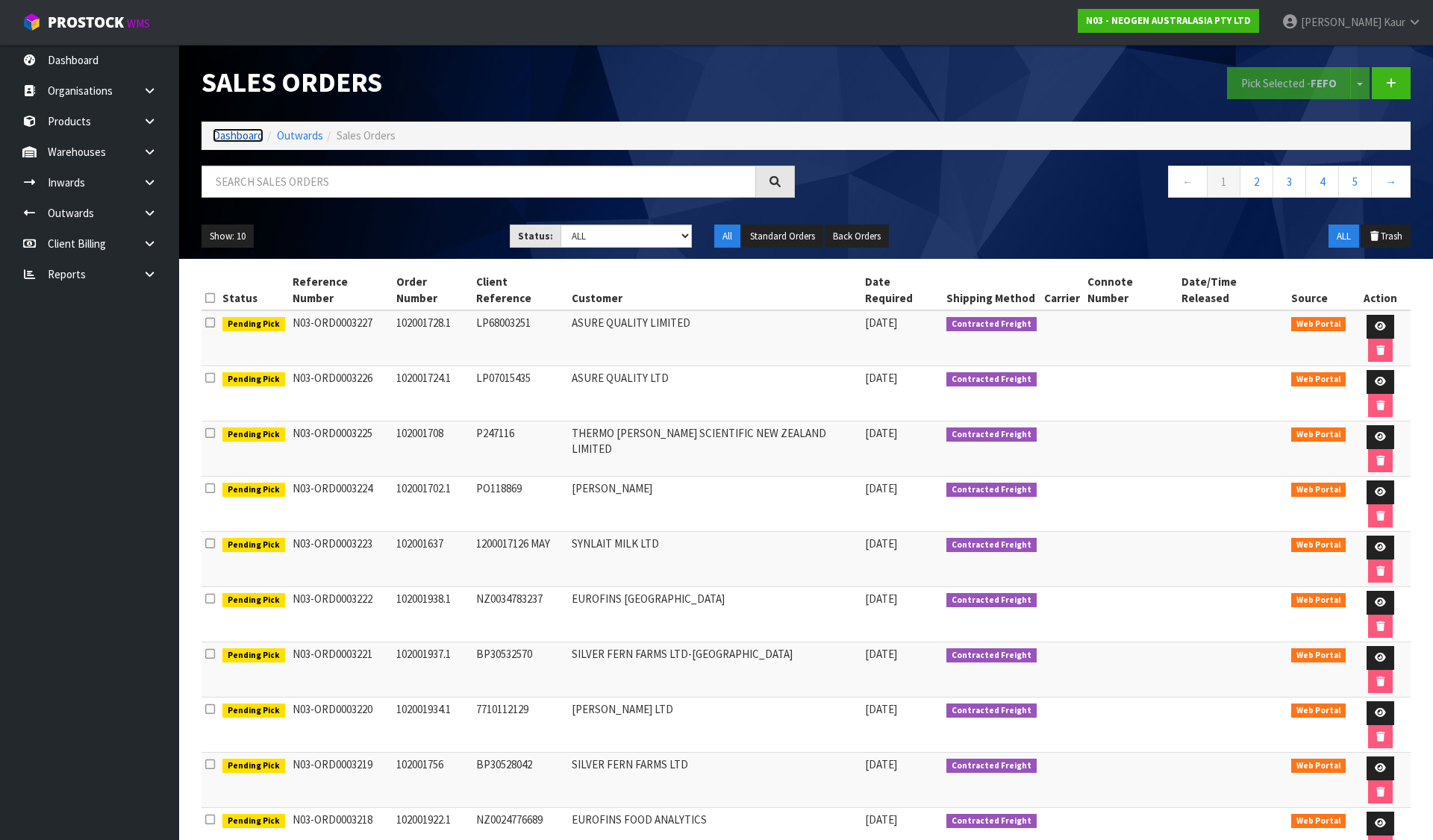
click at [244, 134] on link "Dashboard" at bounding box center [238, 136] width 51 height 14
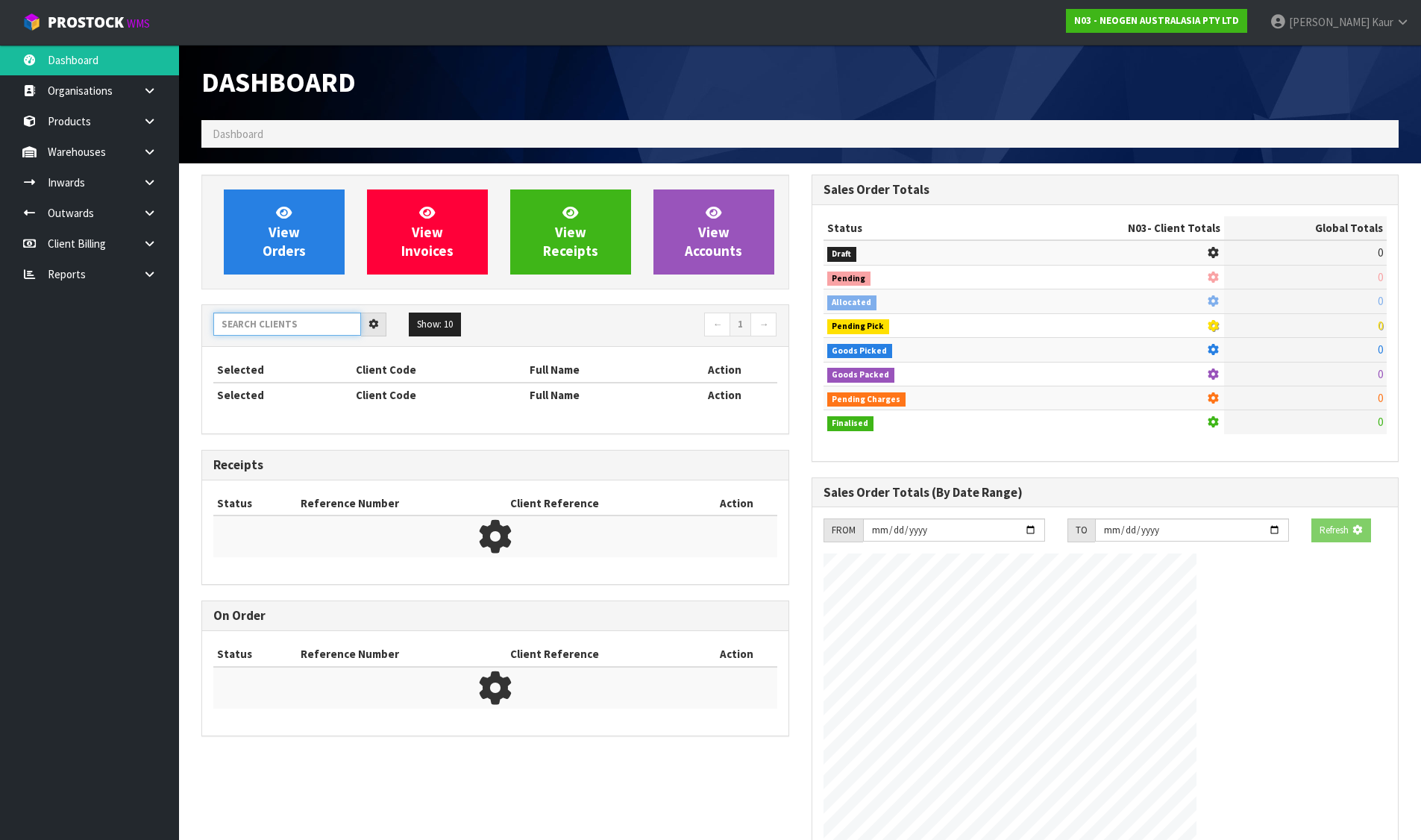
click at [284, 312] on input "text" at bounding box center [287, 324] width 148 height 23
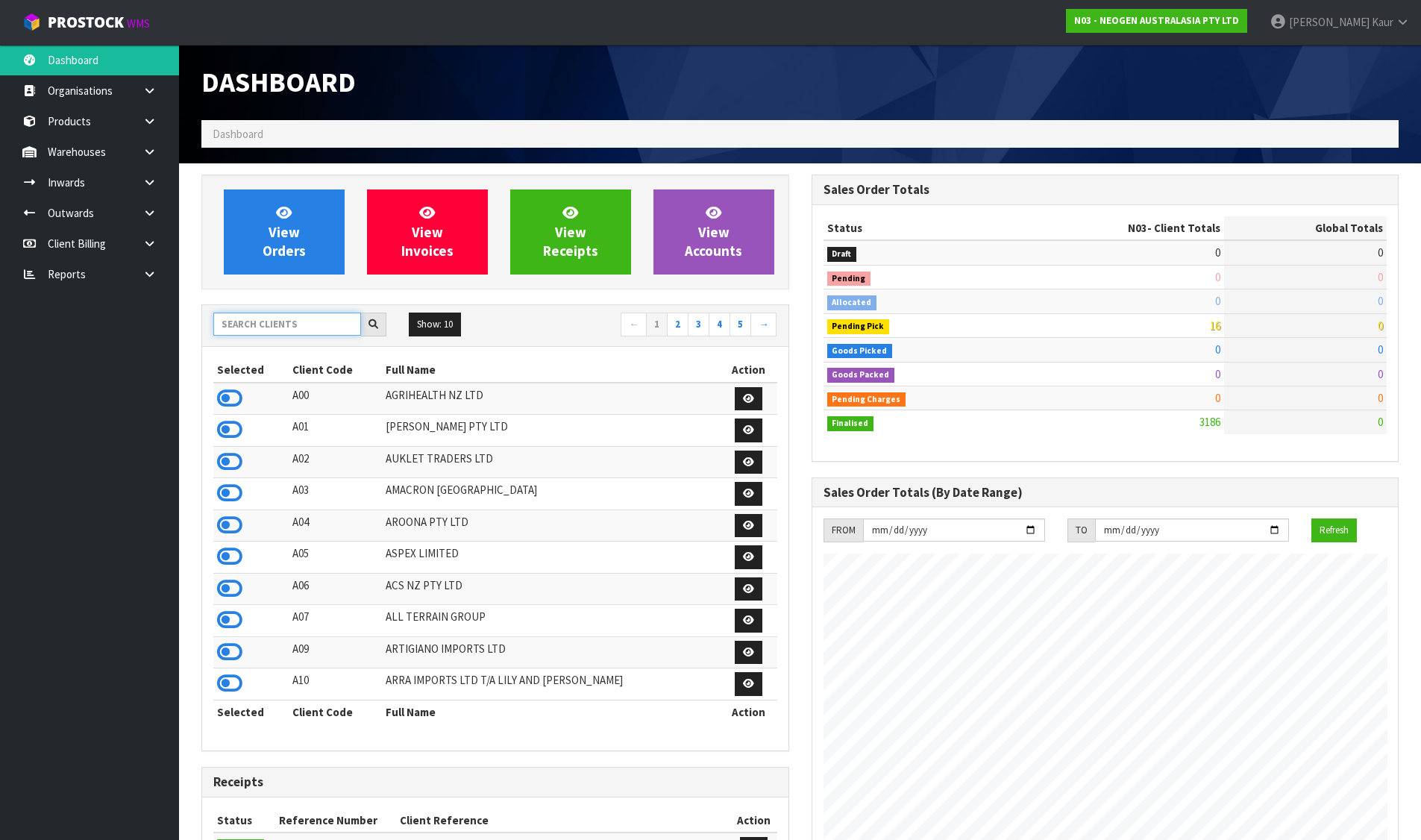
scroll to position [1130, 609]
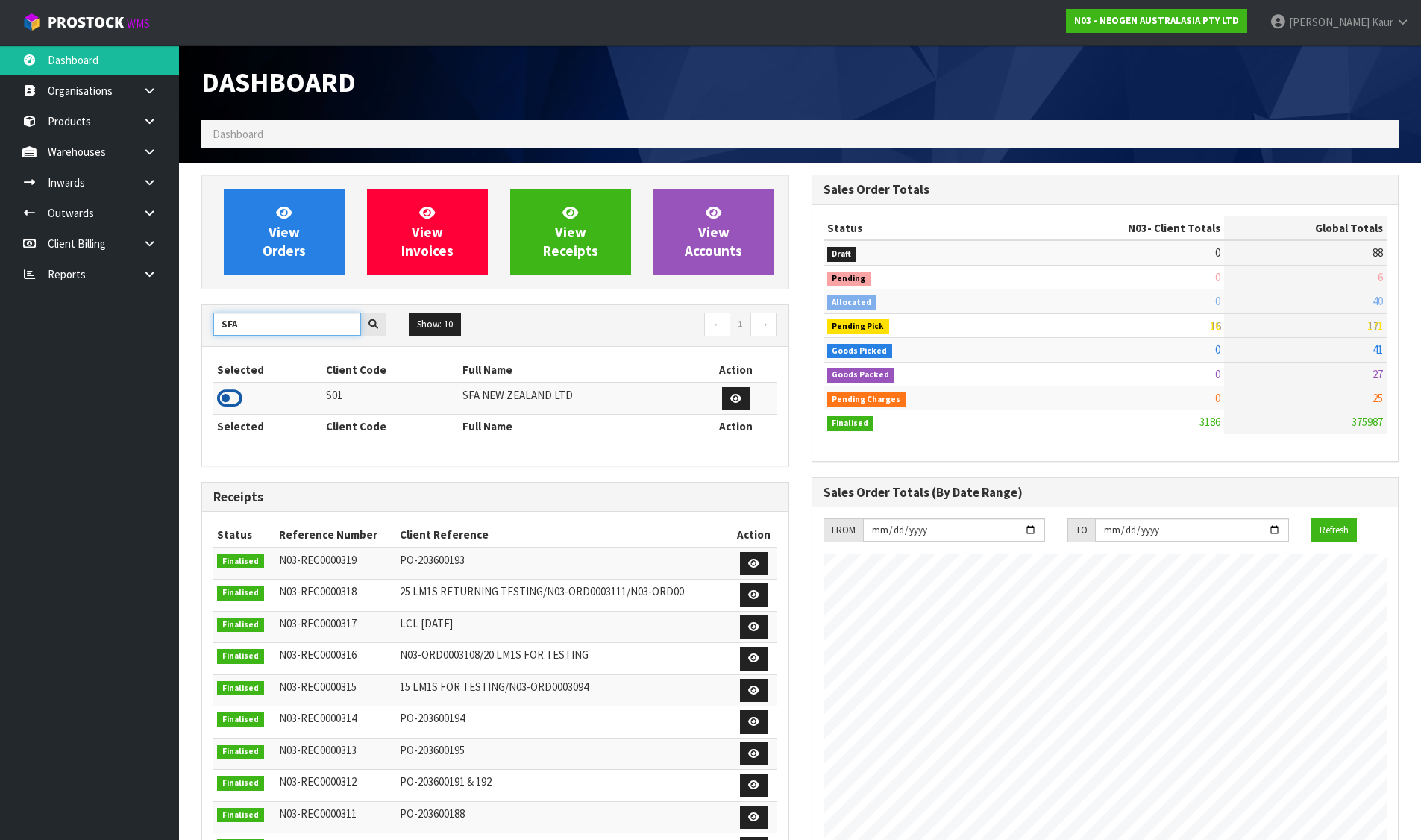
type input "SFA"
click at [221, 388] on icon at bounding box center [230, 398] width 26 height 22
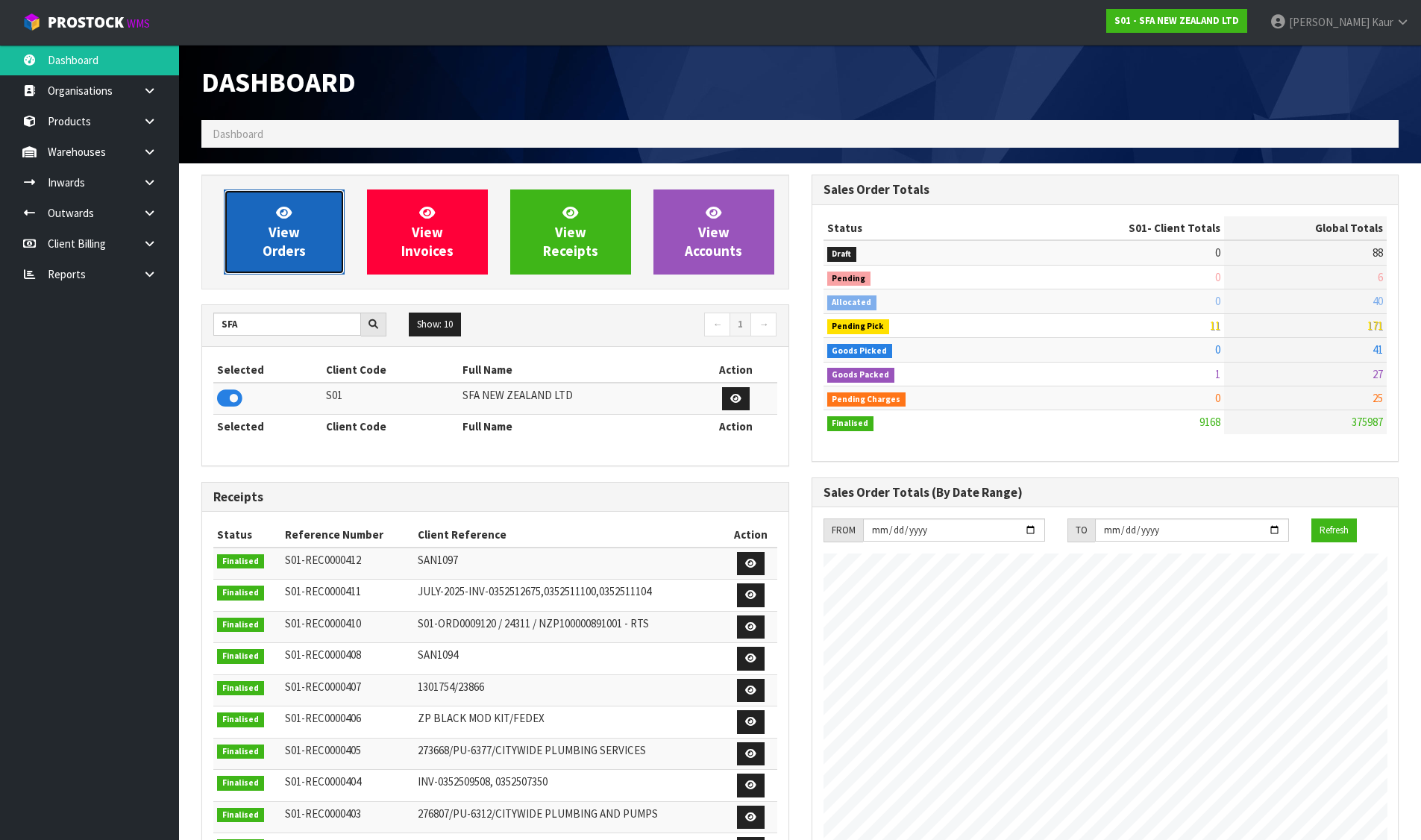
click at [260, 264] on link "View Orders" at bounding box center [284, 232] width 121 height 85
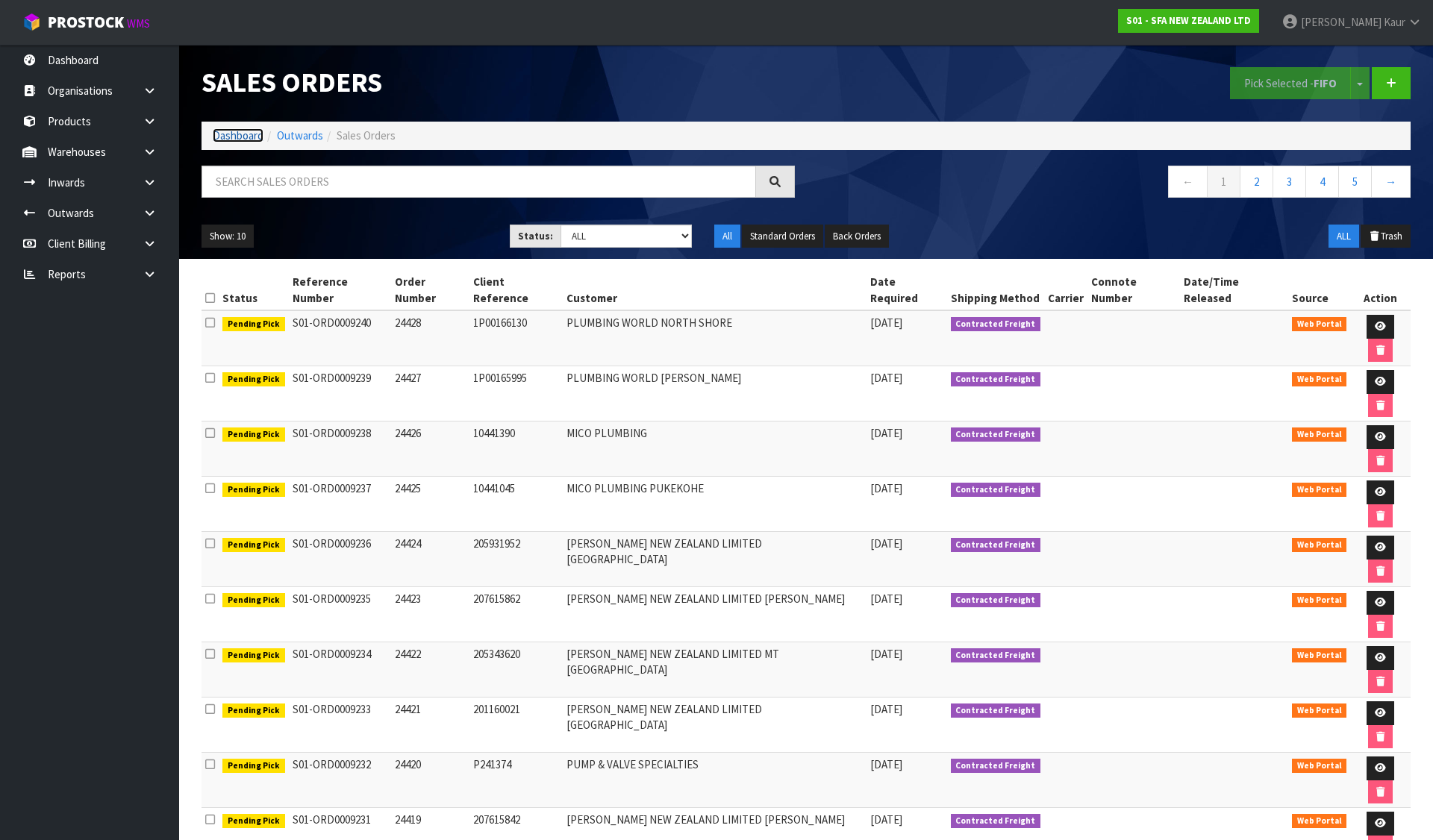
click at [246, 137] on link "Dashboard" at bounding box center [238, 136] width 51 height 14
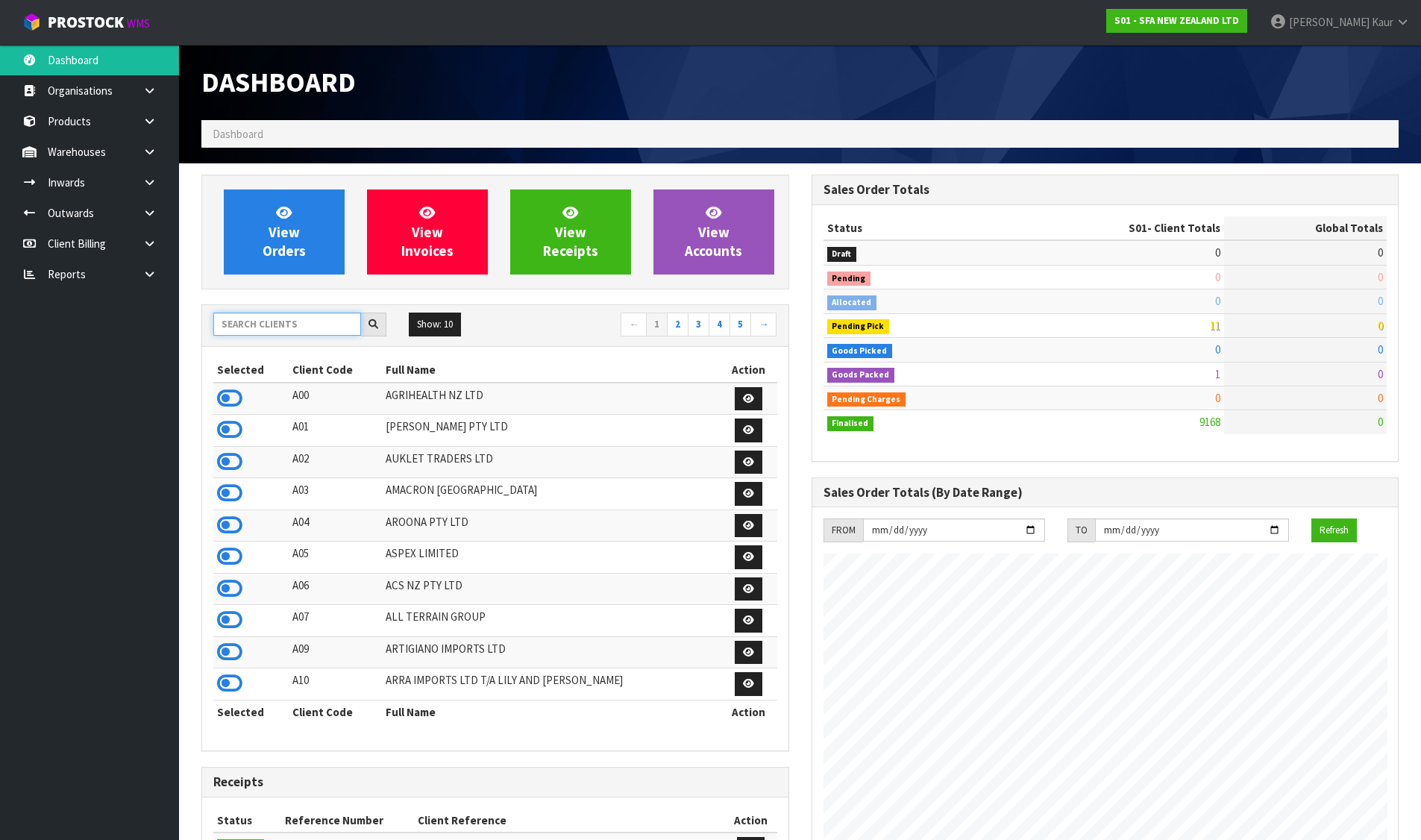
scroll to position [1130, 609]
click at [284, 322] on input "text" at bounding box center [287, 324] width 148 height 23
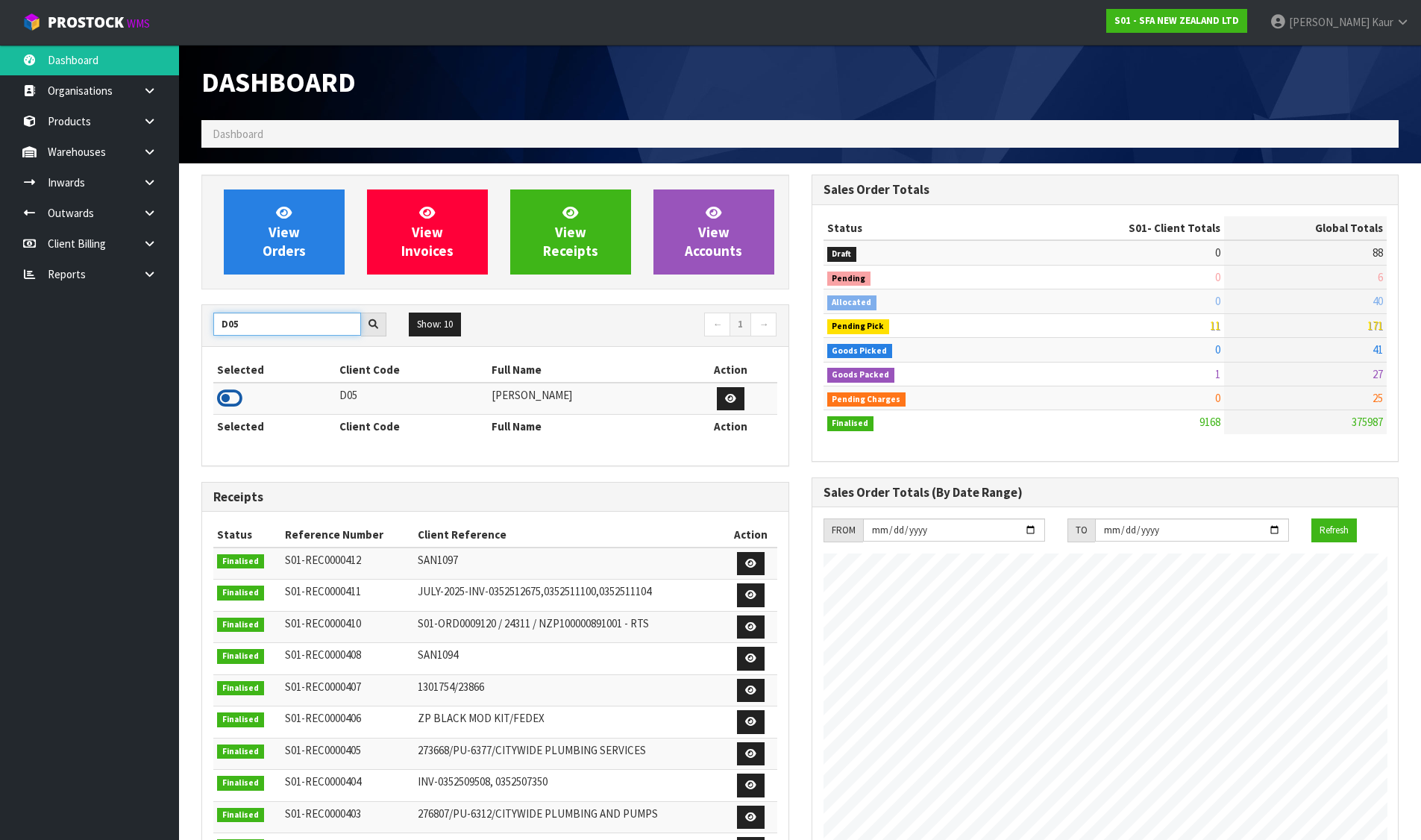
type input "D05"
click at [230, 398] on icon at bounding box center [230, 398] width 26 height 22
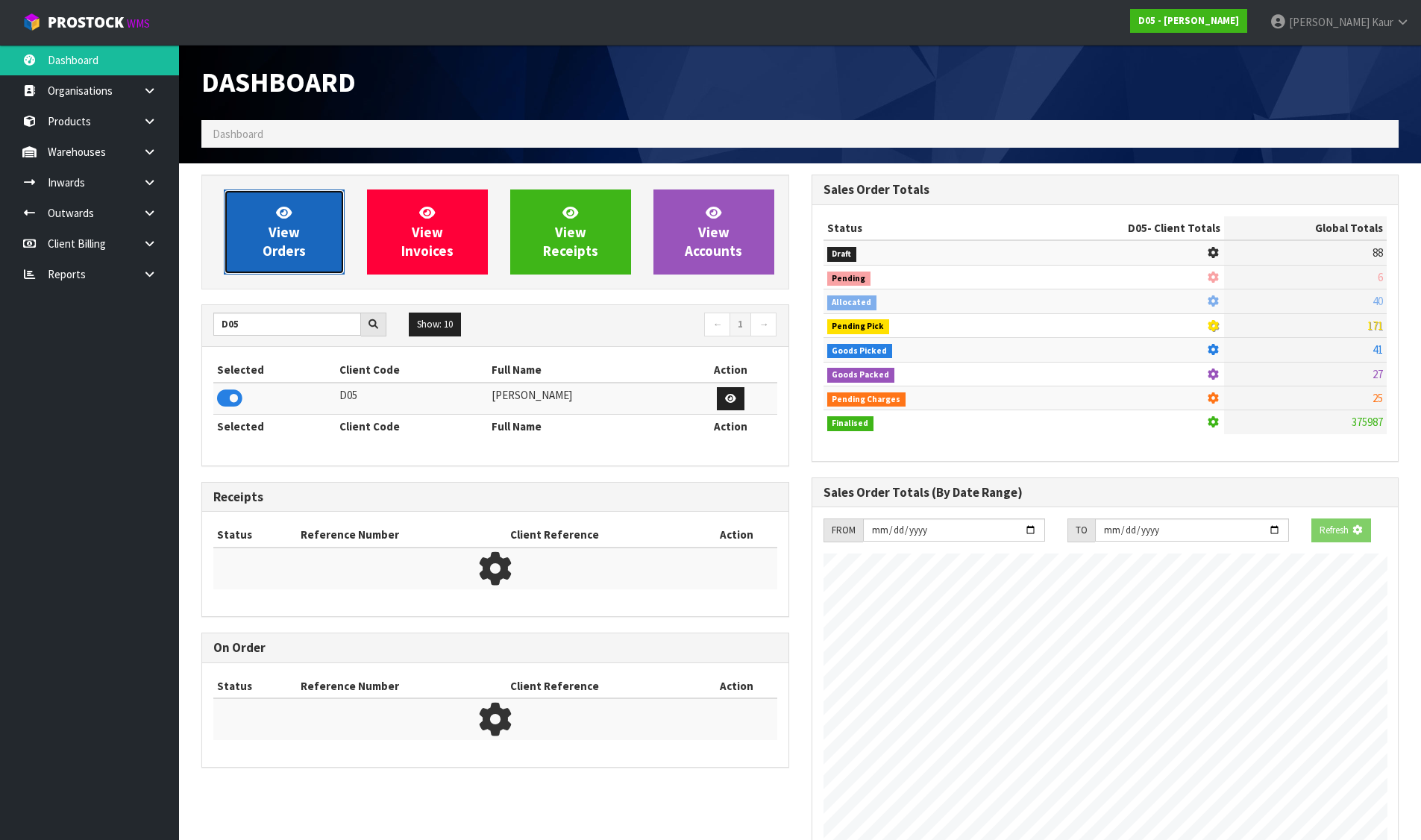
click at [269, 217] on link "View Orders" at bounding box center [284, 232] width 121 height 85
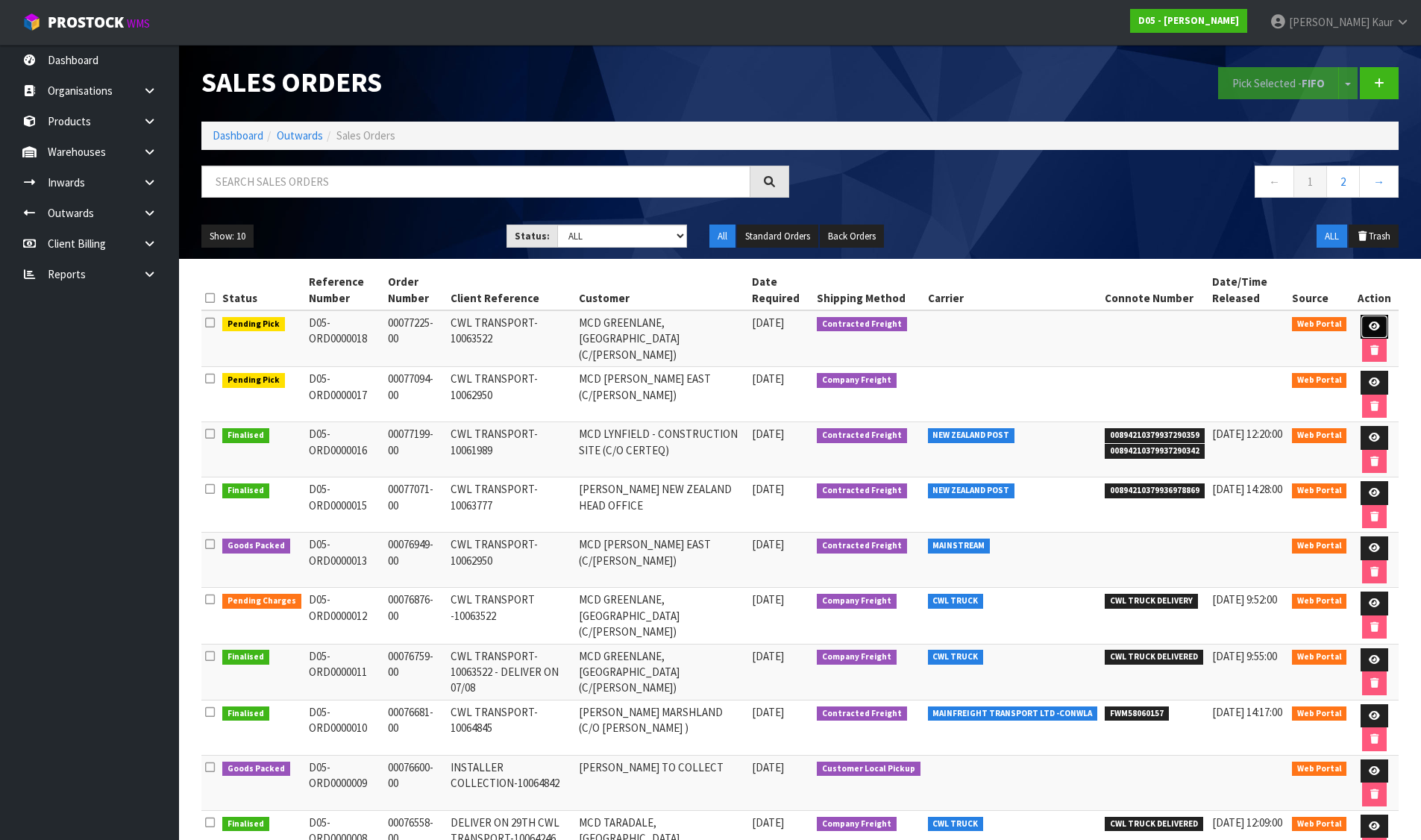
click at [1370, 322] on icon at bounding box center [1374, 326] width 12 height 10
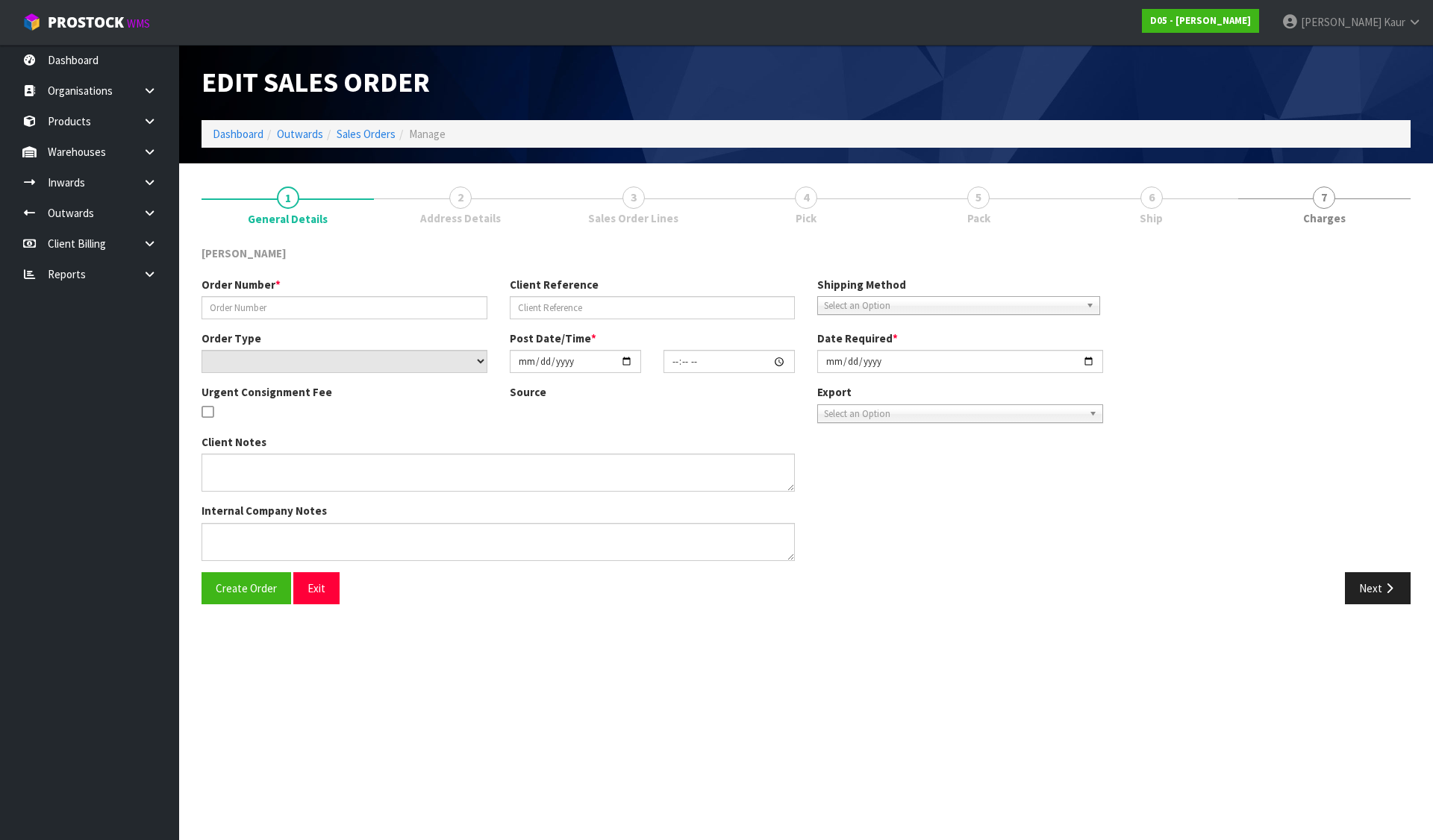
type input "00077225-00"
type input "CWL TRANSPORT-10063522"
select select "number:0"
type input "2025-08-08"
type input "13:01:00.000"
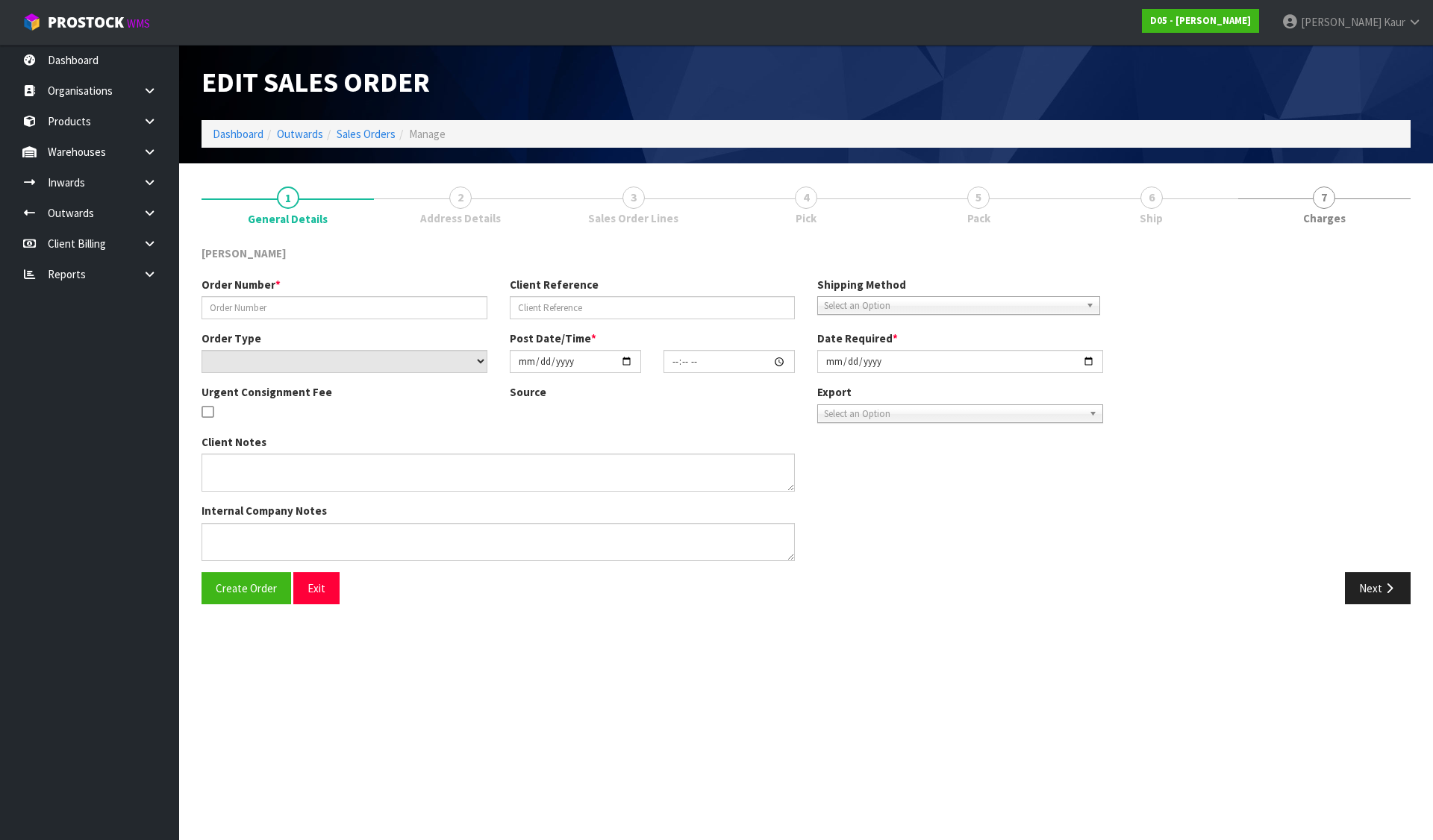
type input "[DATE]"
type textarea "FORKLIFT ON SITE - PLEASE DELIVER ASAP"
type textarea "IF WE COULD HAVE THIS DELIVERED ON MONDAY 11/08/2025"
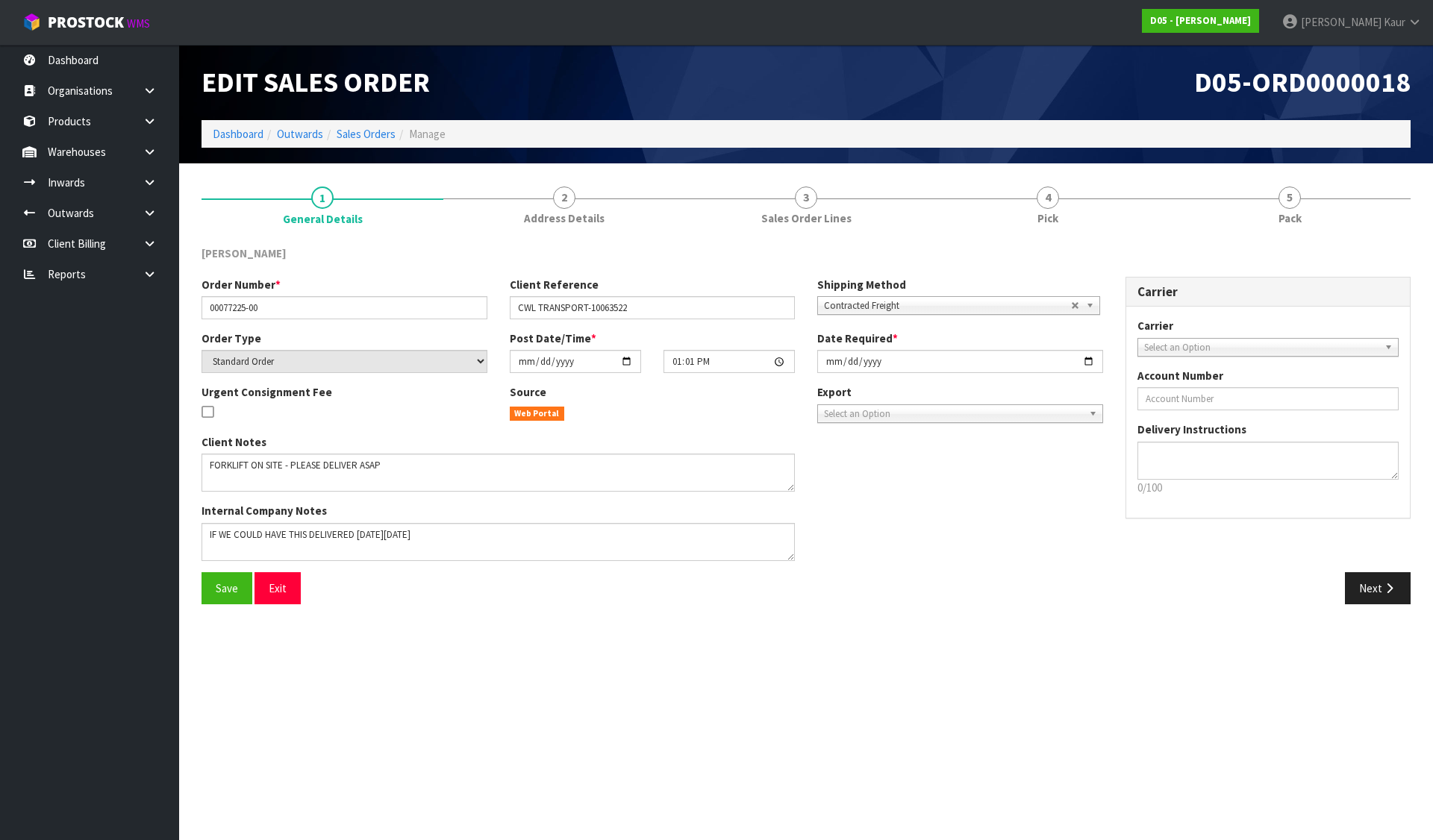
click at [901, 302] on span "Contracted Freight" at bounding box center [948, 306] width 247 height 18
click at [222, 593] on span "Save" at bounding box center [226, 588] width 22 height 14
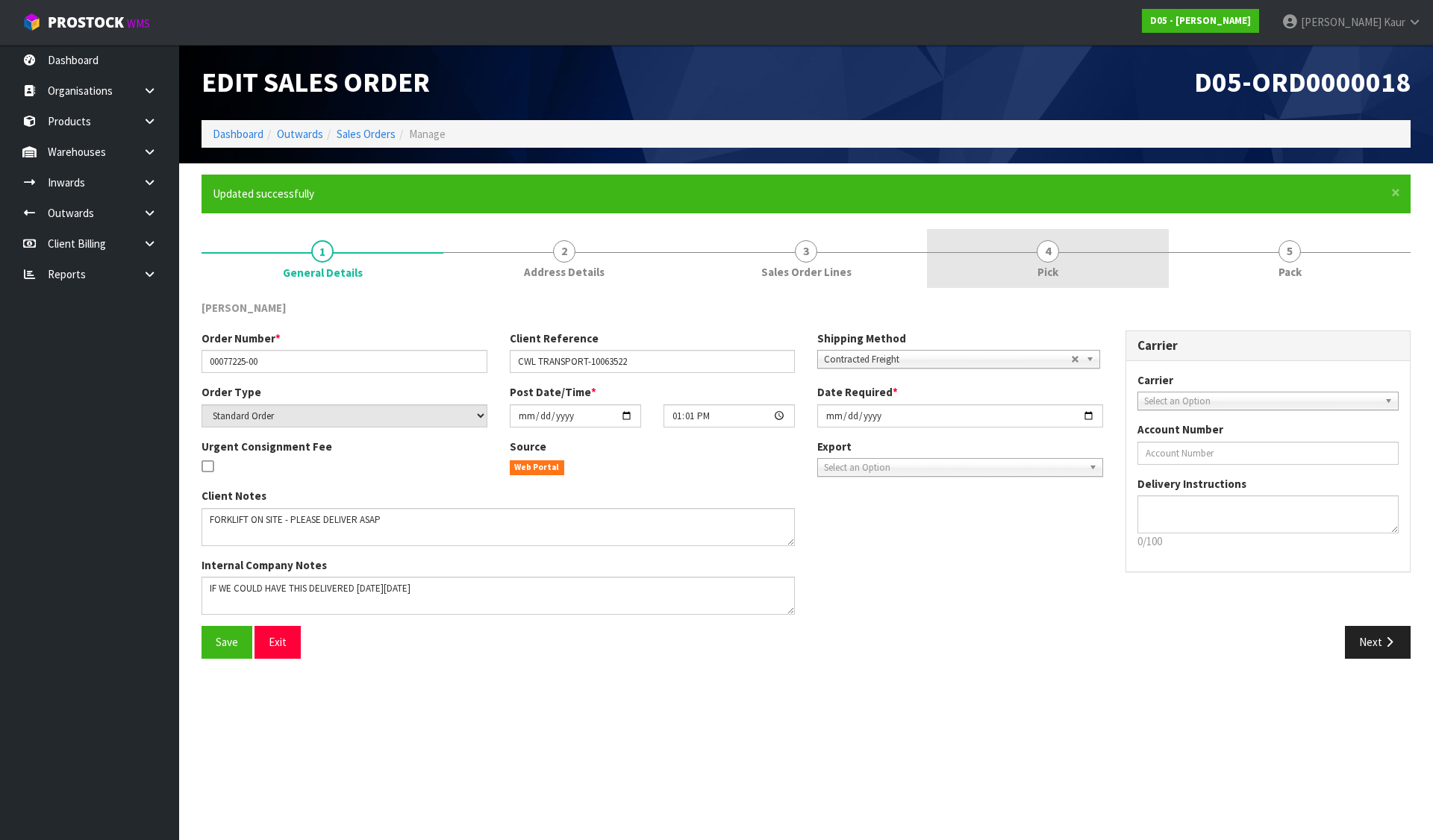
click at [1058, 248] on span "4" at bounding box center [1047, 251] width 22 height 22
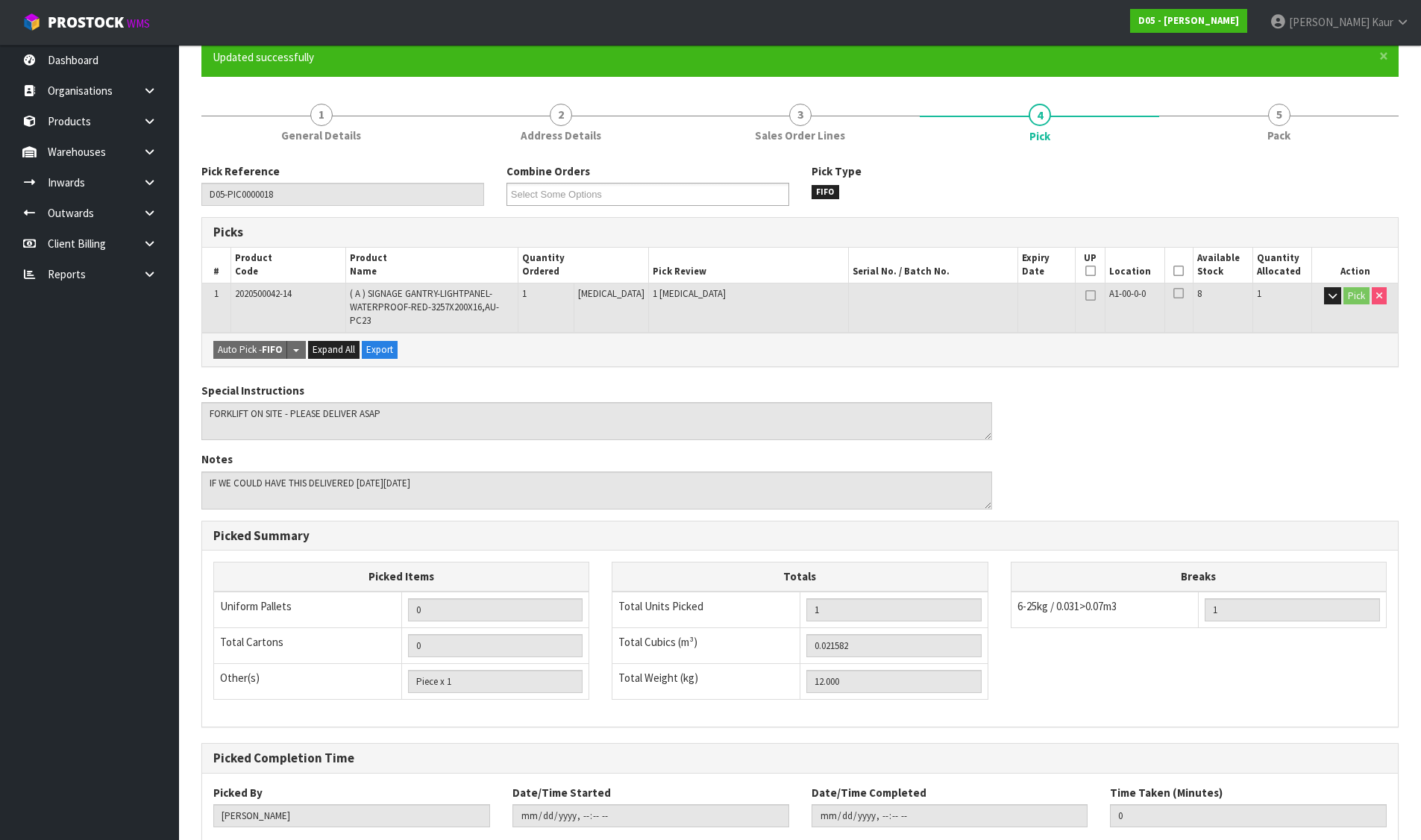
scroll to position [215, 0]
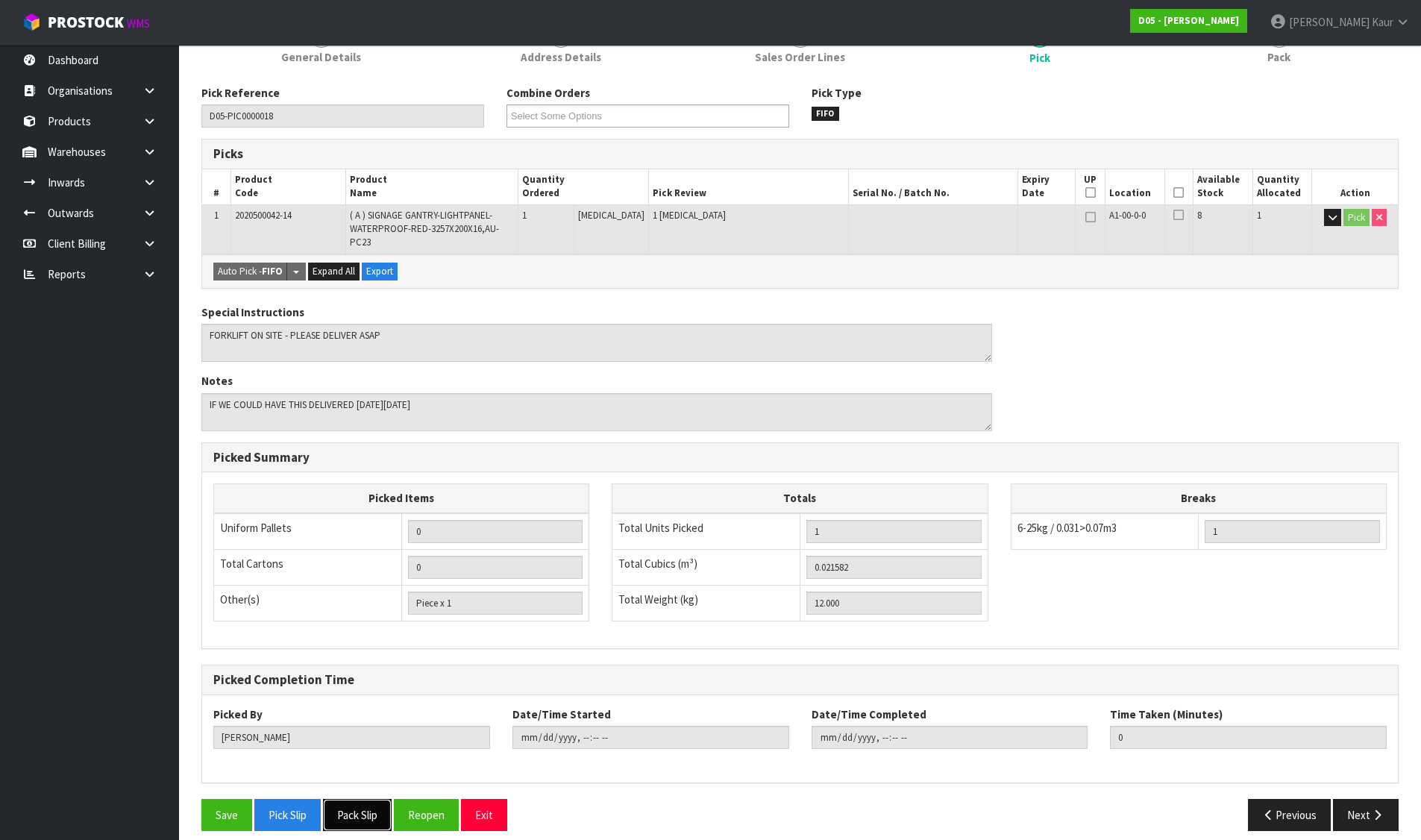
click at [345, 799] on button "Pack Slip" at bounding box center [357, 815] width 68 height 32
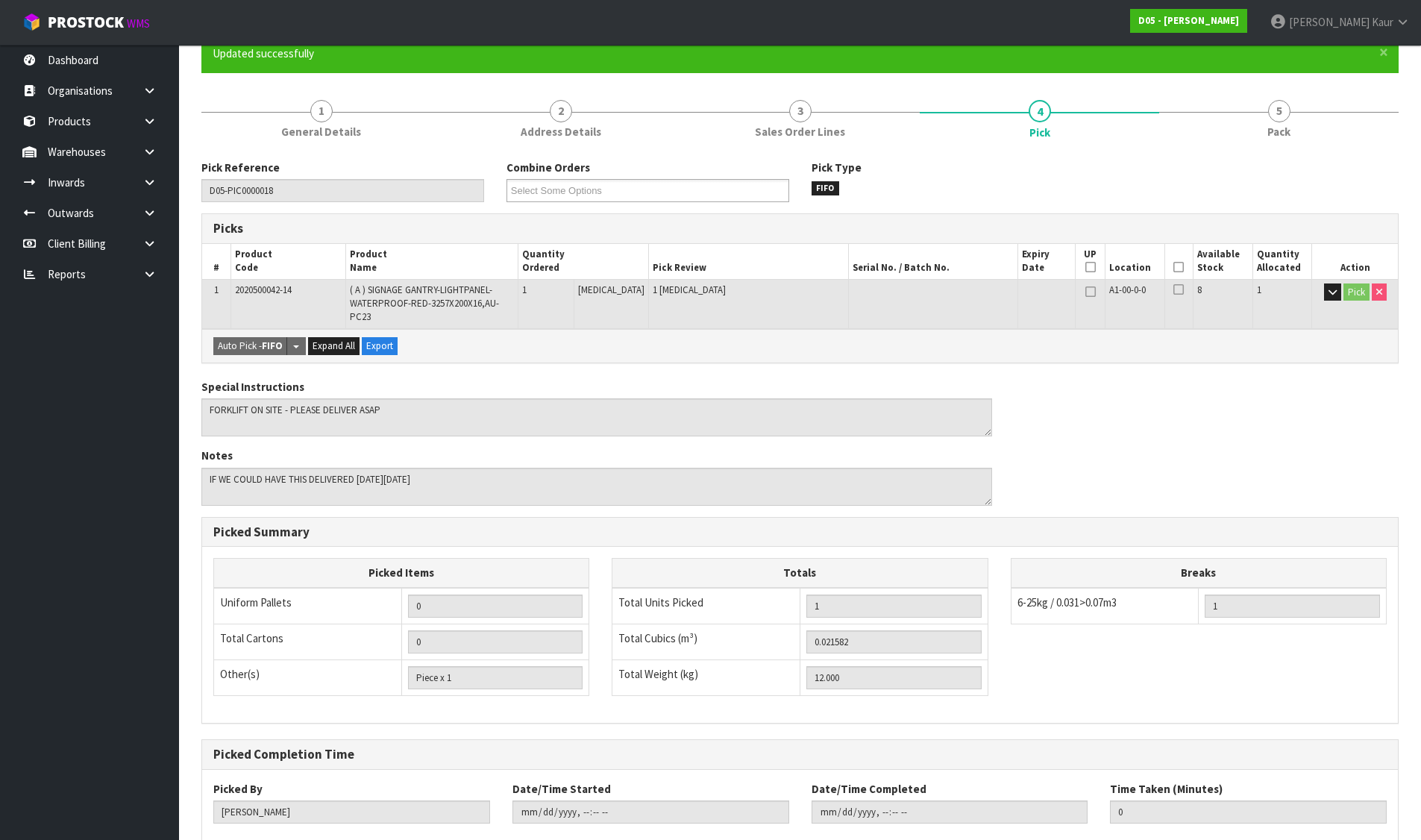
scroll to position [0, 0]
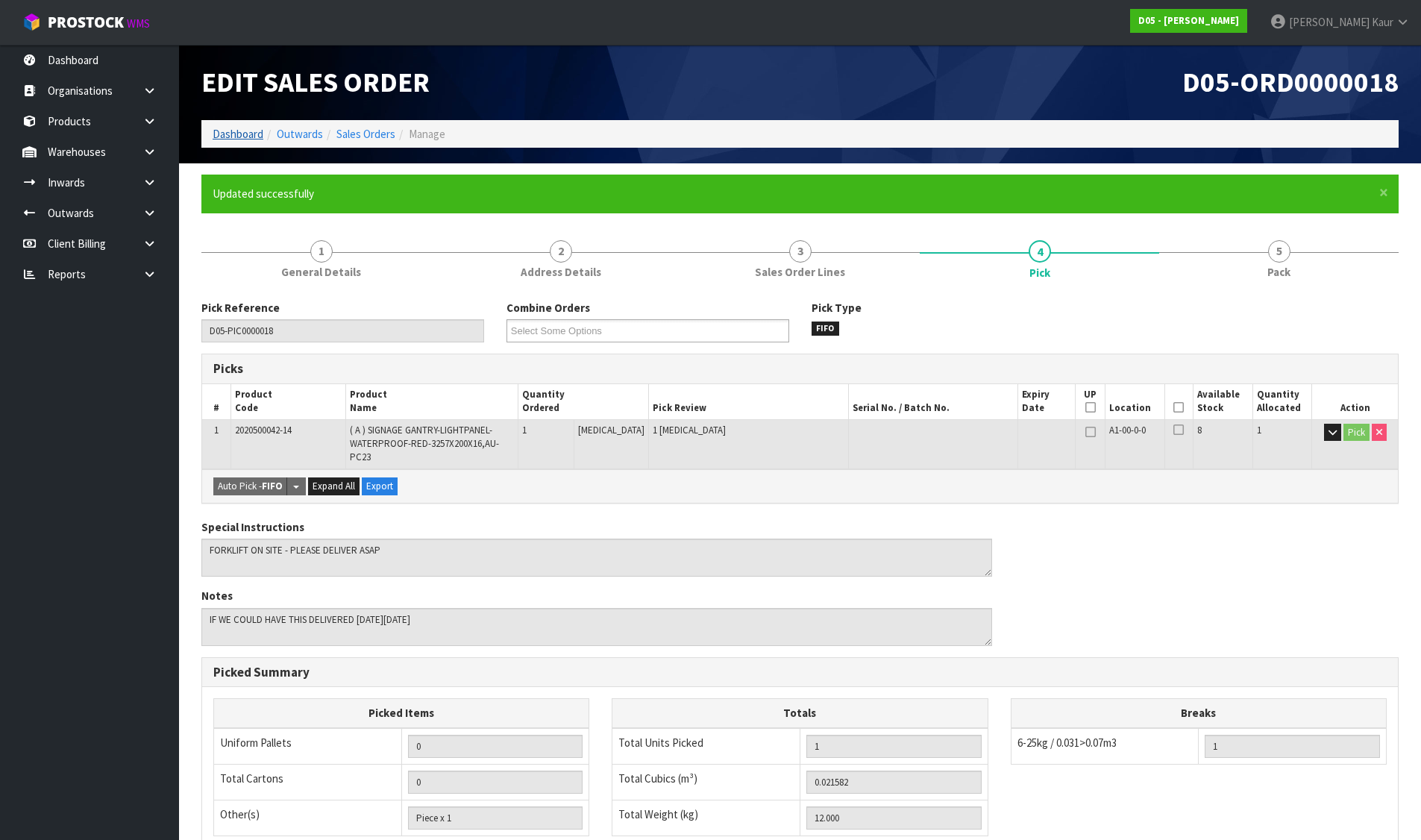
drag, startPoint x: 252, startPoint y: 143, endPoint x: 246, endPoint y: 137, distance: 8.5
click at [252, 143] on ol "Dashboard Outwards Sales Orders Manage" at bounding box center [800, 133] width 1197 height 27
click at [237, 124] on ol "Dashboard Outwards Sales Orders Manage" at bounding box center [800, 133] width 1197 height 27
click at [236, 130] on link "Dashboard" at bounding box center [238, 134] width 51 height 14
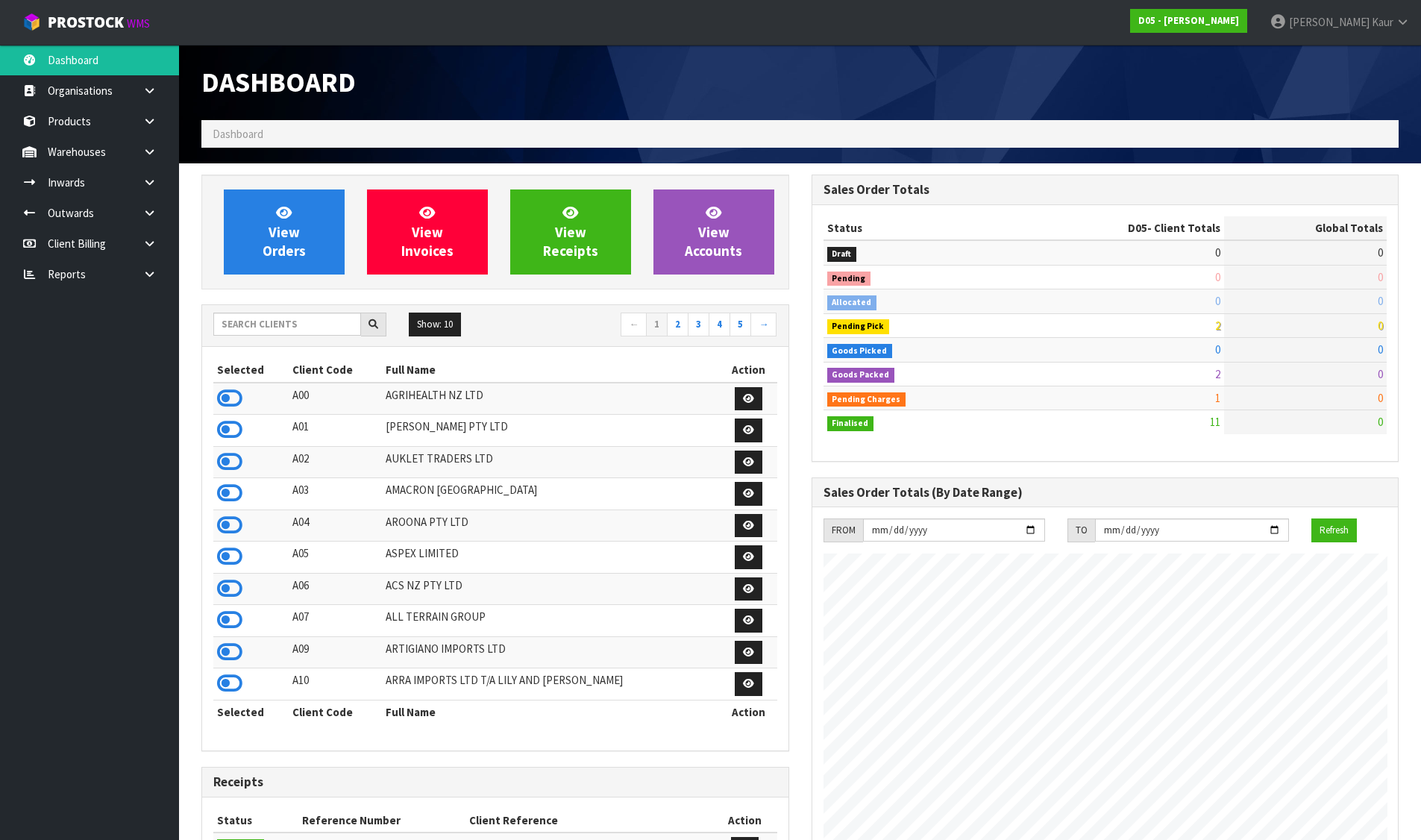
scroll to position [1210, 609]
click at [237, 581] on icon at bounding box center [230, 588] width 26 height 22
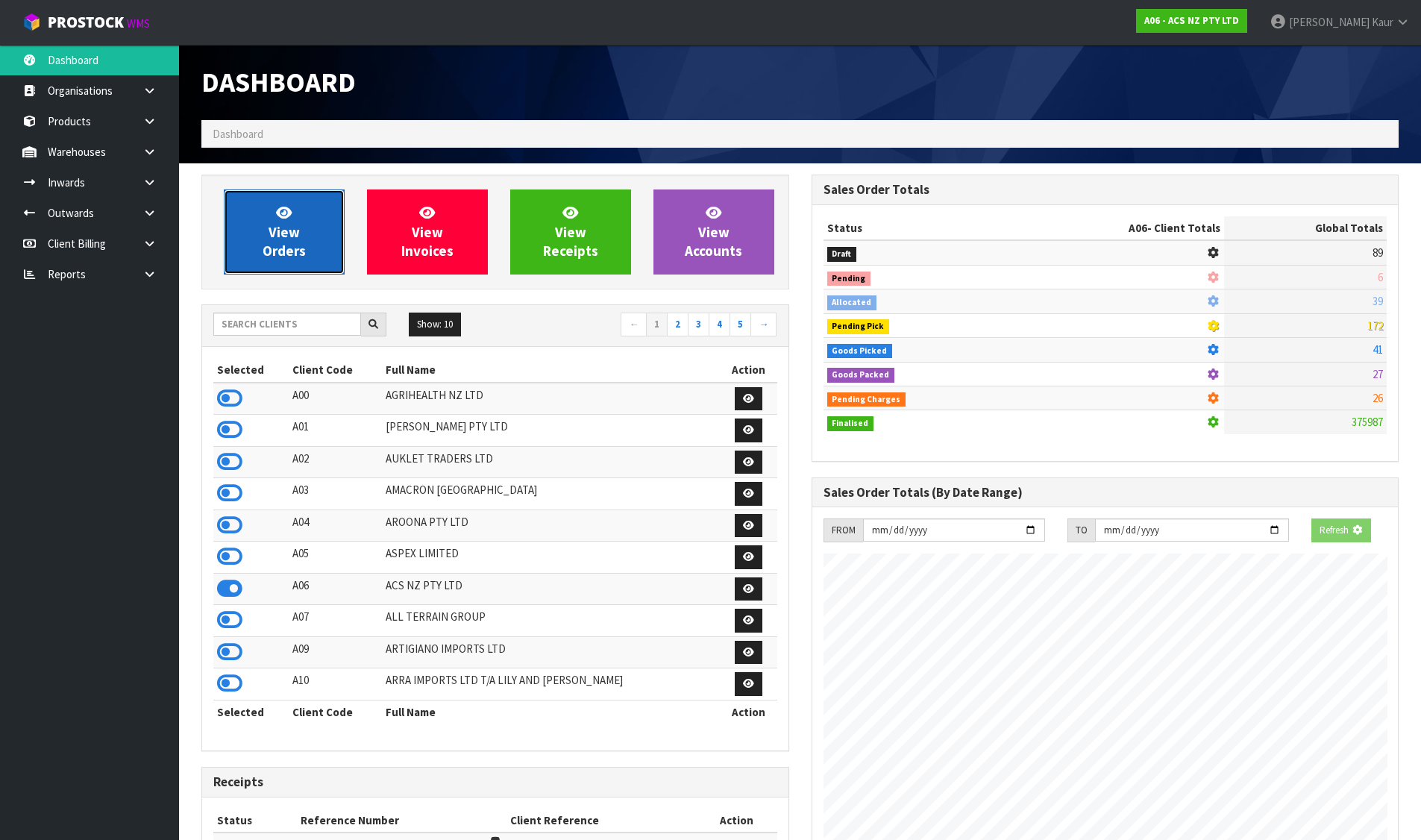
scroll to position [1130, 609]
click at [284, 247] on span "View Orders" at bounding box center [284, 232] width 43 height 56
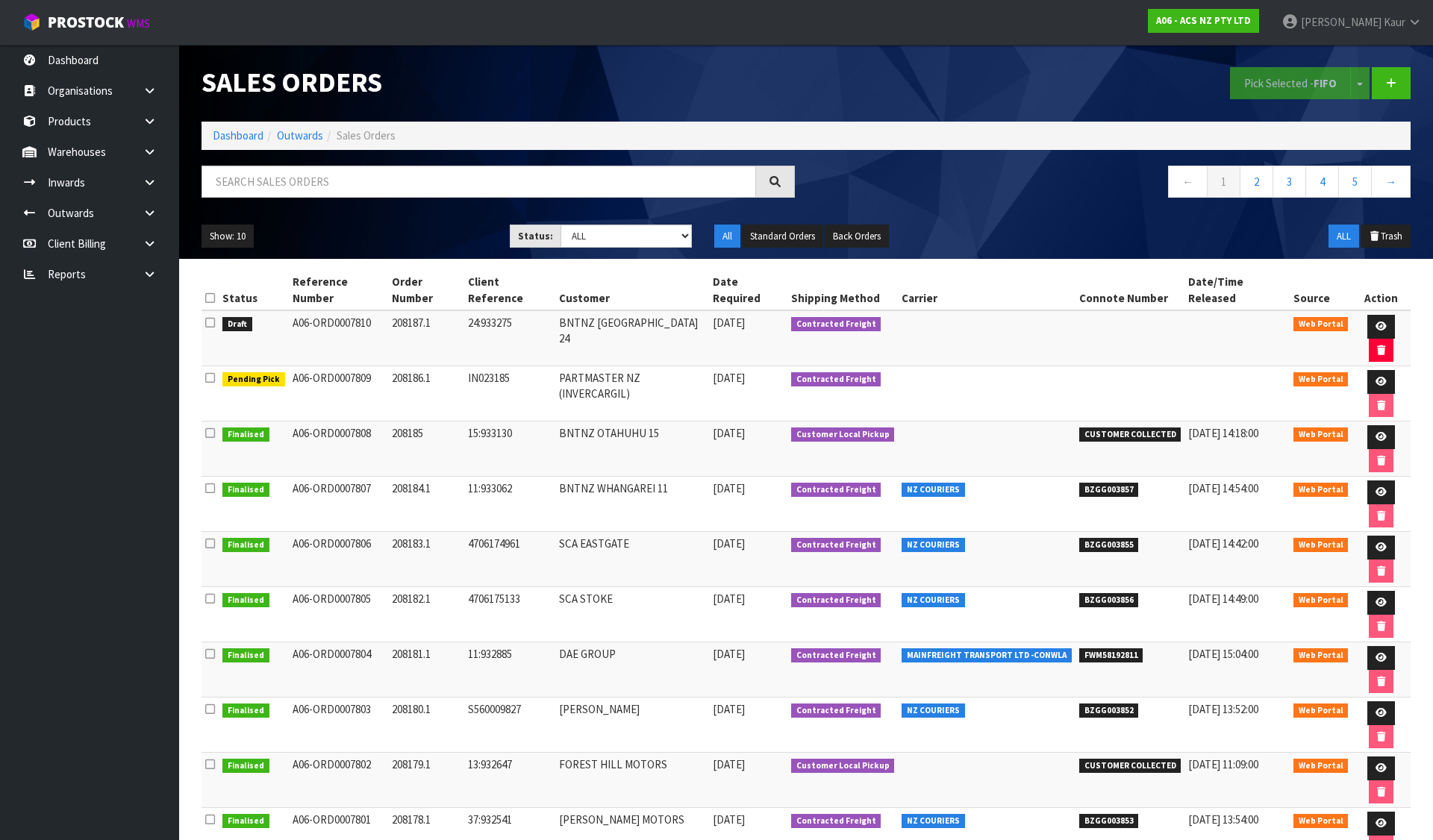
click at [210, 317] on icon at bounding box center [209, 322] width 10 height 12
click at [0, 0] on input "checkbox" at bounding box center [0, 0] width 0 height 0
click at [1294, 84] on button "Pick Selected - FIFO" at bounding box center [1290, 83] width 121 height 32
click at [233, 132] on link "Dashboard" at bounding box center [238, 136] width 51 height 14
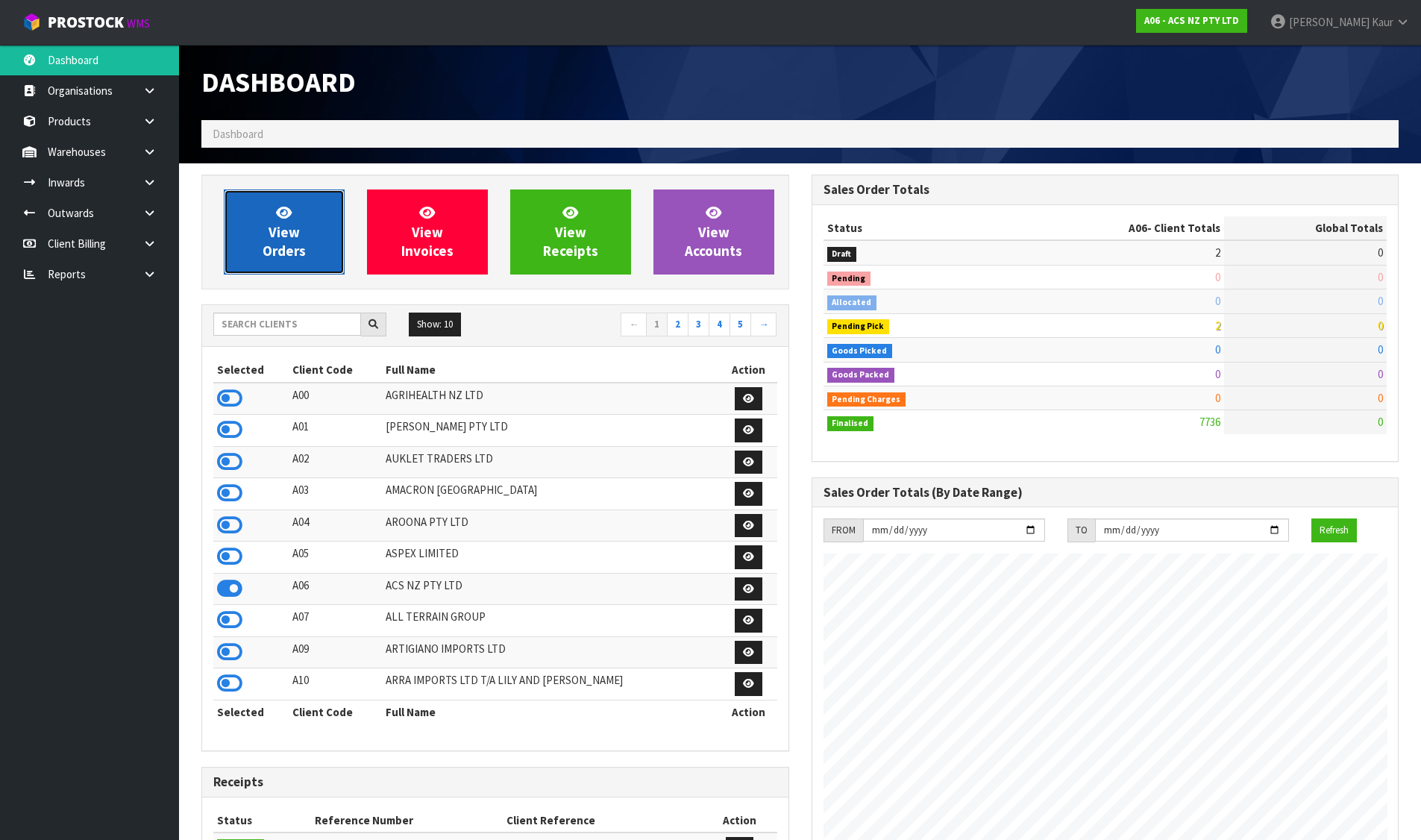
click at [265, 224] on link "View Orders" at bounding box center [284, 232] width 121 height 85
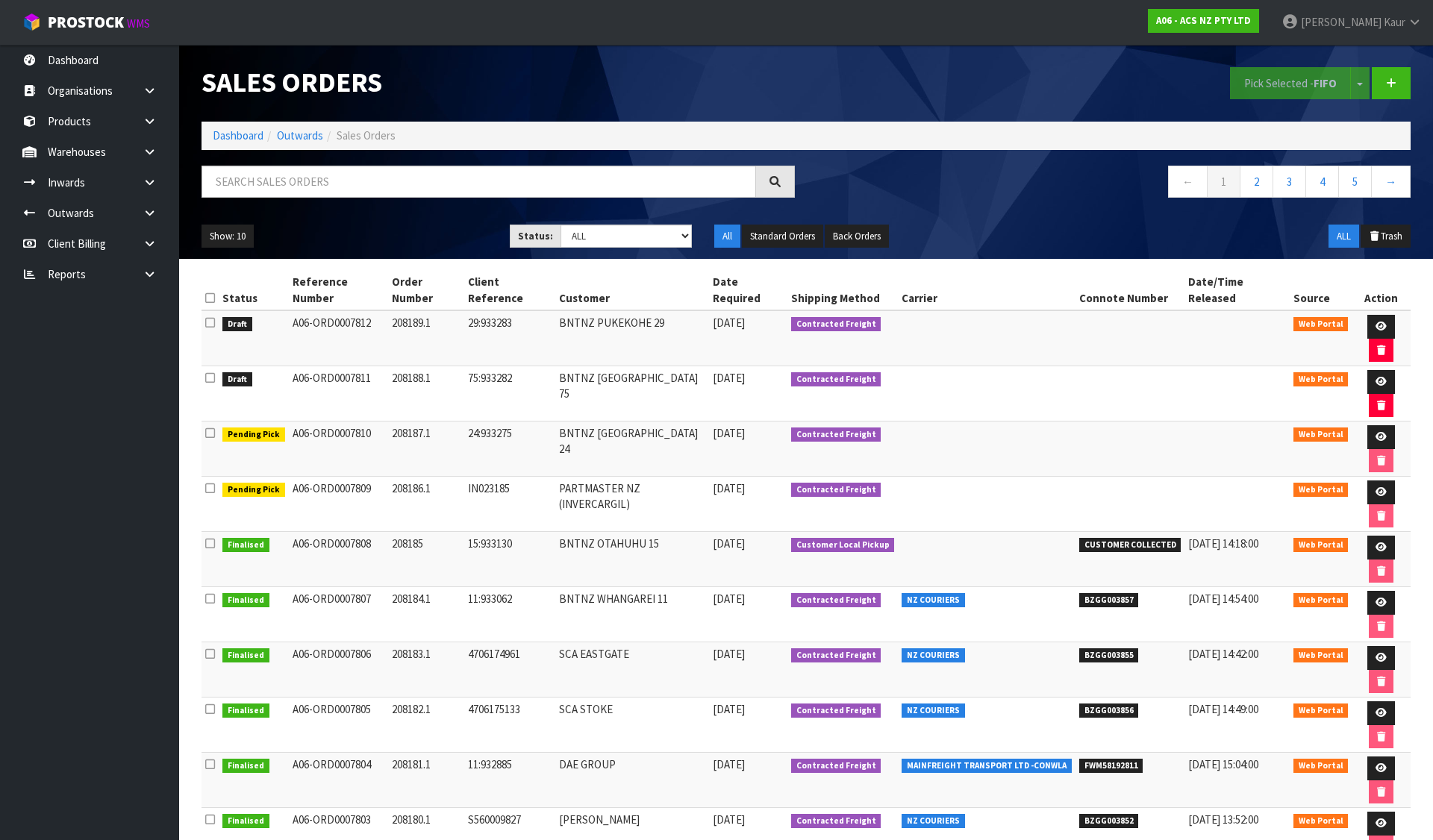
click at [209, 293] on icon at bounding box center [209, 298] width 10 height 12
click at [1287, 77] on button "Pick Selected - FIFO" at bounding box center [1290, 83] width 121 height 32
click at [251, 136] on link "Dashboard" at bounding box center [238, 136] width 51 height 14
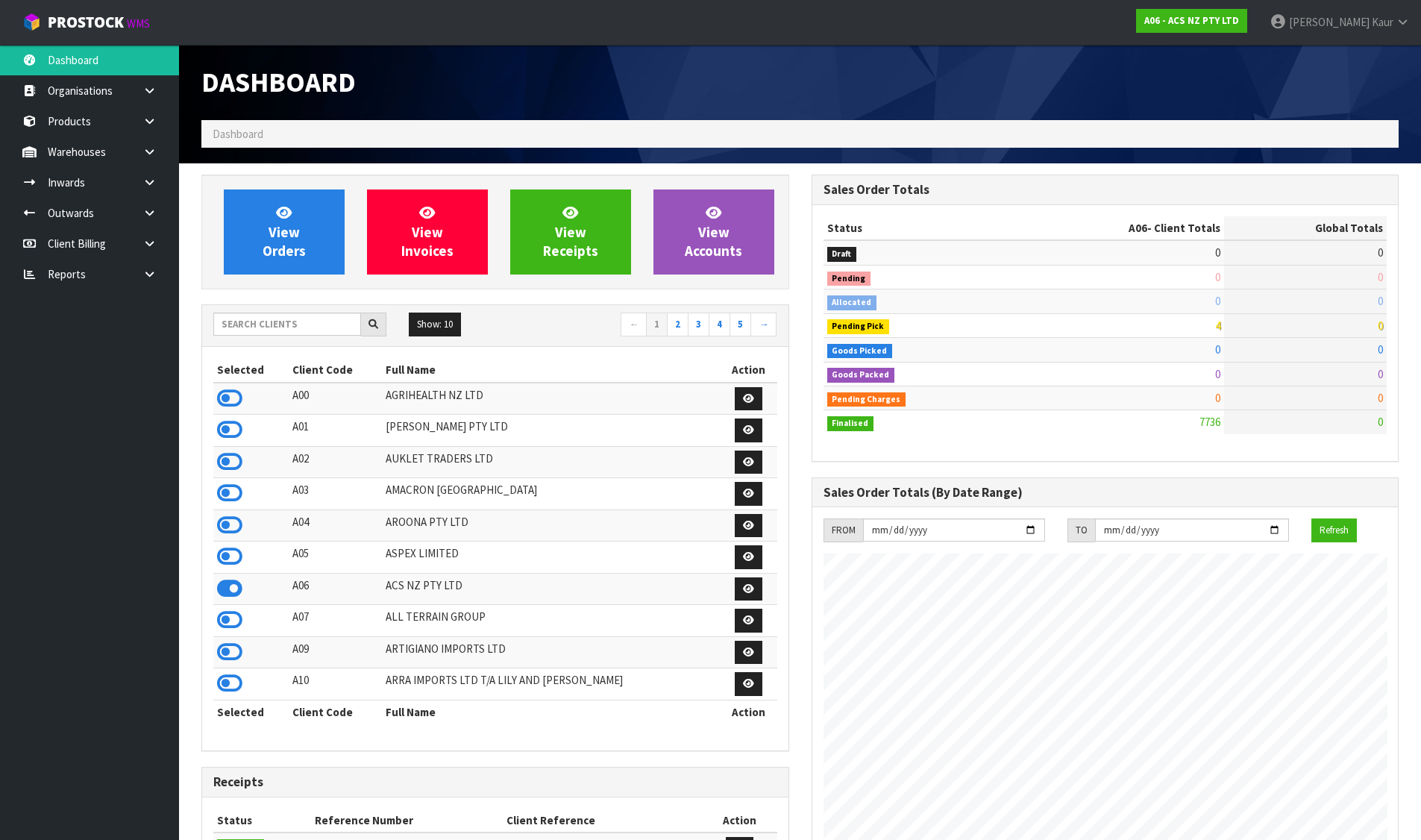
scroll to position [1130, 609]
click at [224, 486] on icon at bounding box center [230, 492] width 26 height 22
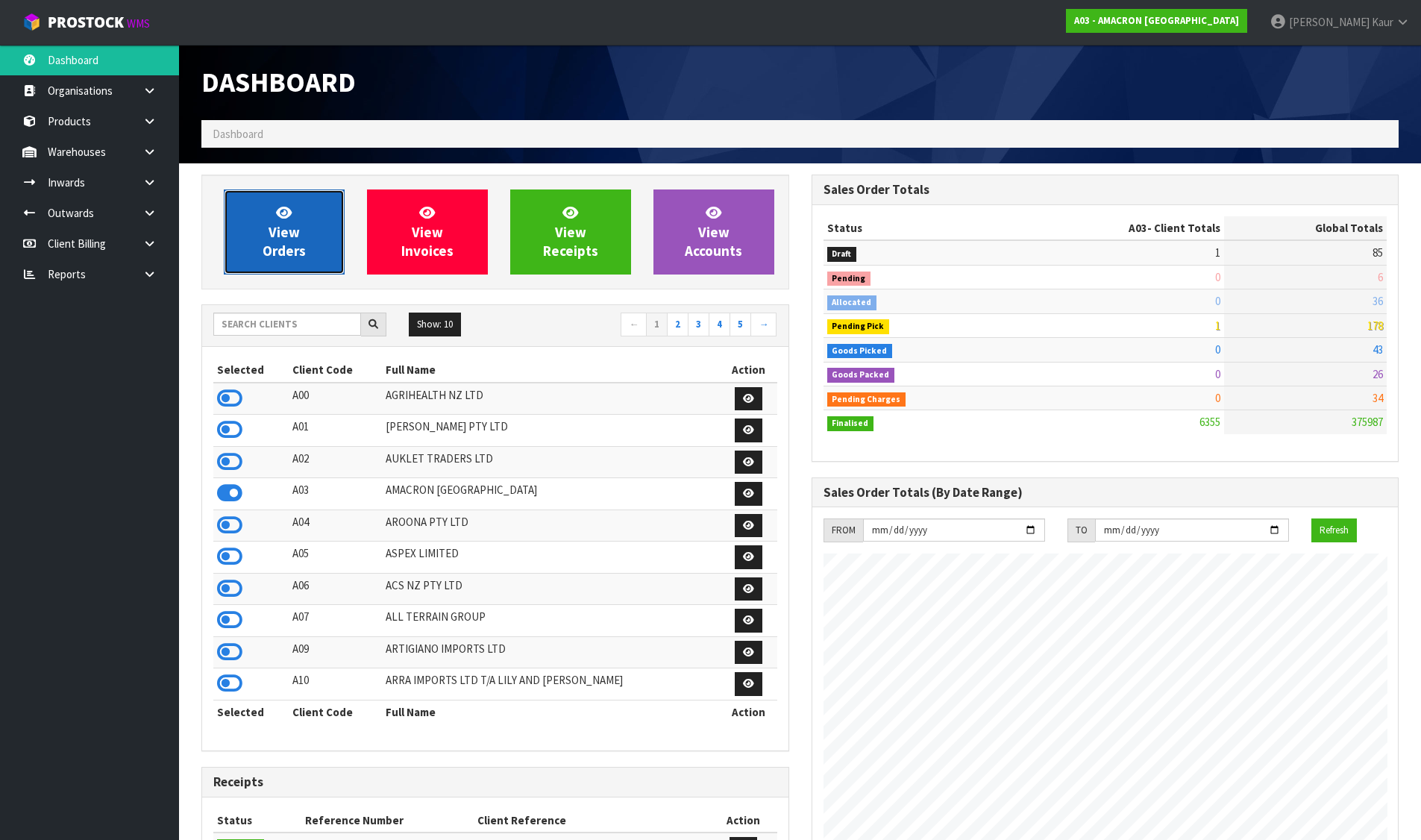
scroll to position [961, 609]
click at [249, 266] on link "View Orders" at bounding box center [284, 232] width 121 height 85
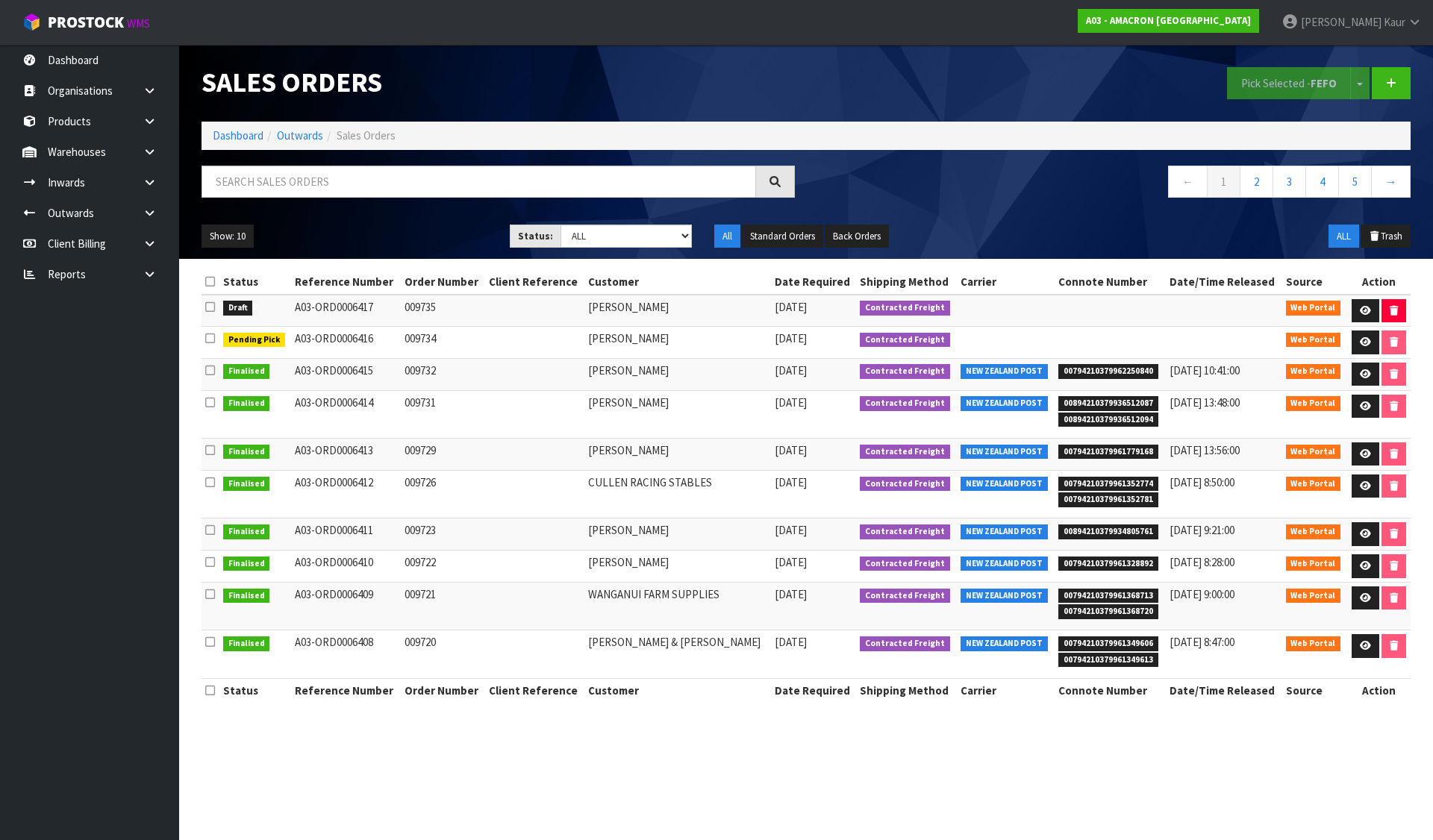
click at [209, 311] on icon at bounding box center [209, 307] width 10 height 12
click at [0, 0] on input "checkbox" at bounding box center [0, 0] width 0 height 0
click at [1248, 91] on button "Pick Selected - FEFO" at bounding box center [1289, 83] width 124 height 32
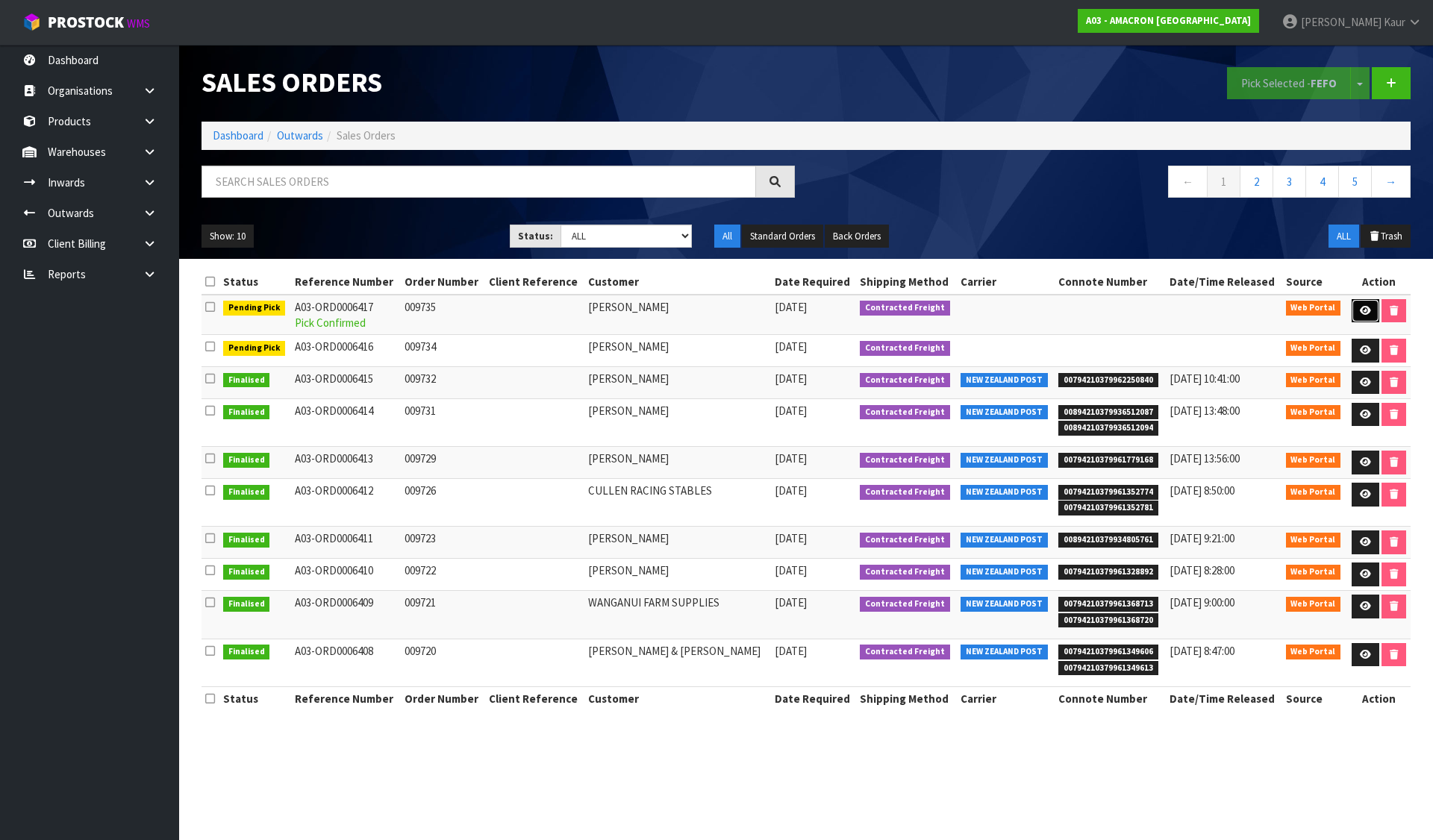
click at [1366, 309] on link at bounding box center [1365, 310] width 28 height 24
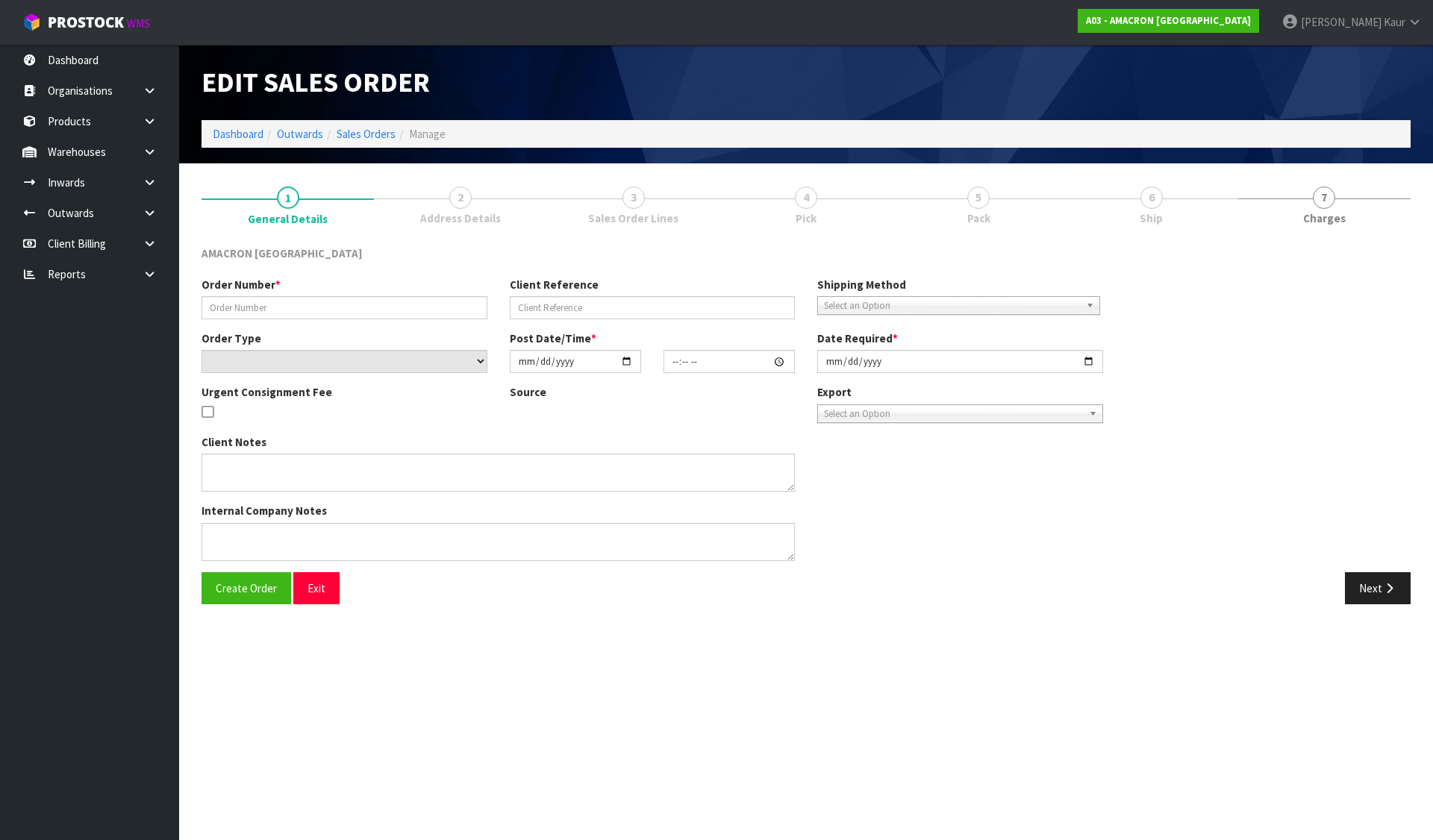
type input "009735"
select select "number:0"
type input "[DATE]"
type input "10:21:00.000"
type input "[DATE]"
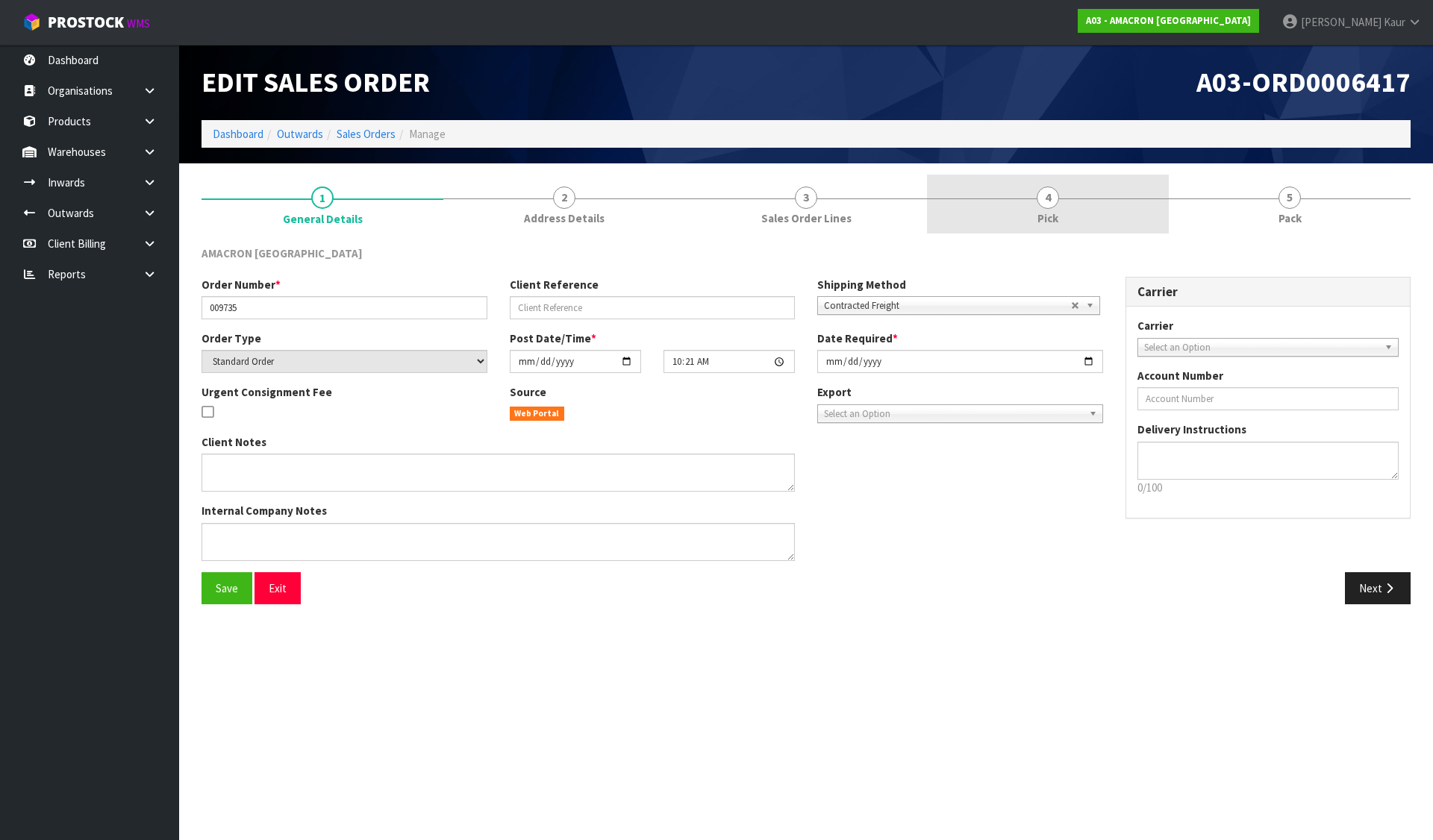
click at [1003, 197] on link "4 Pick" at bounding box center [1048, 204] width 242 height 59
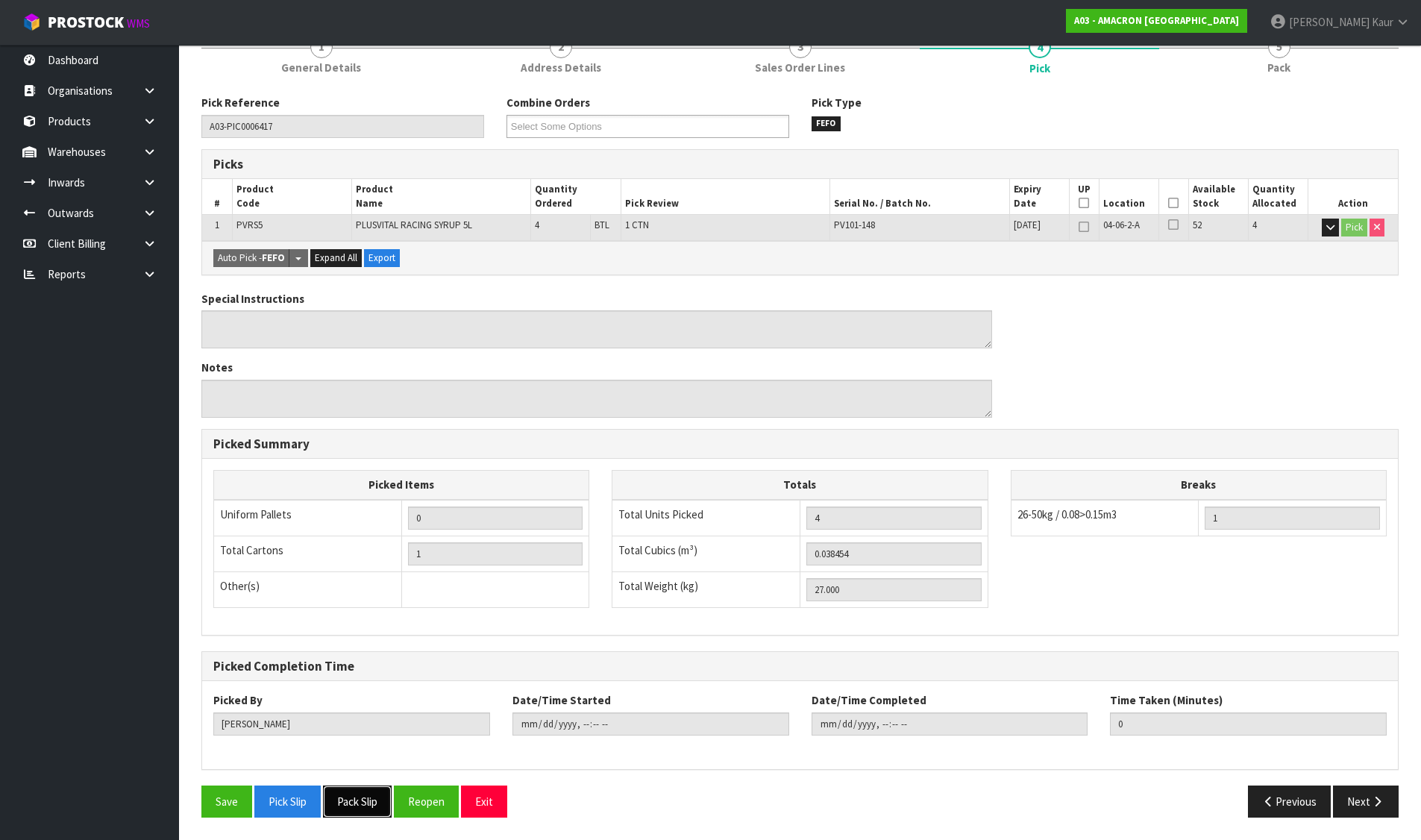
click at [360, 803] on button "Pack Slip" at bounding box center [357, 802] width 68 height 32
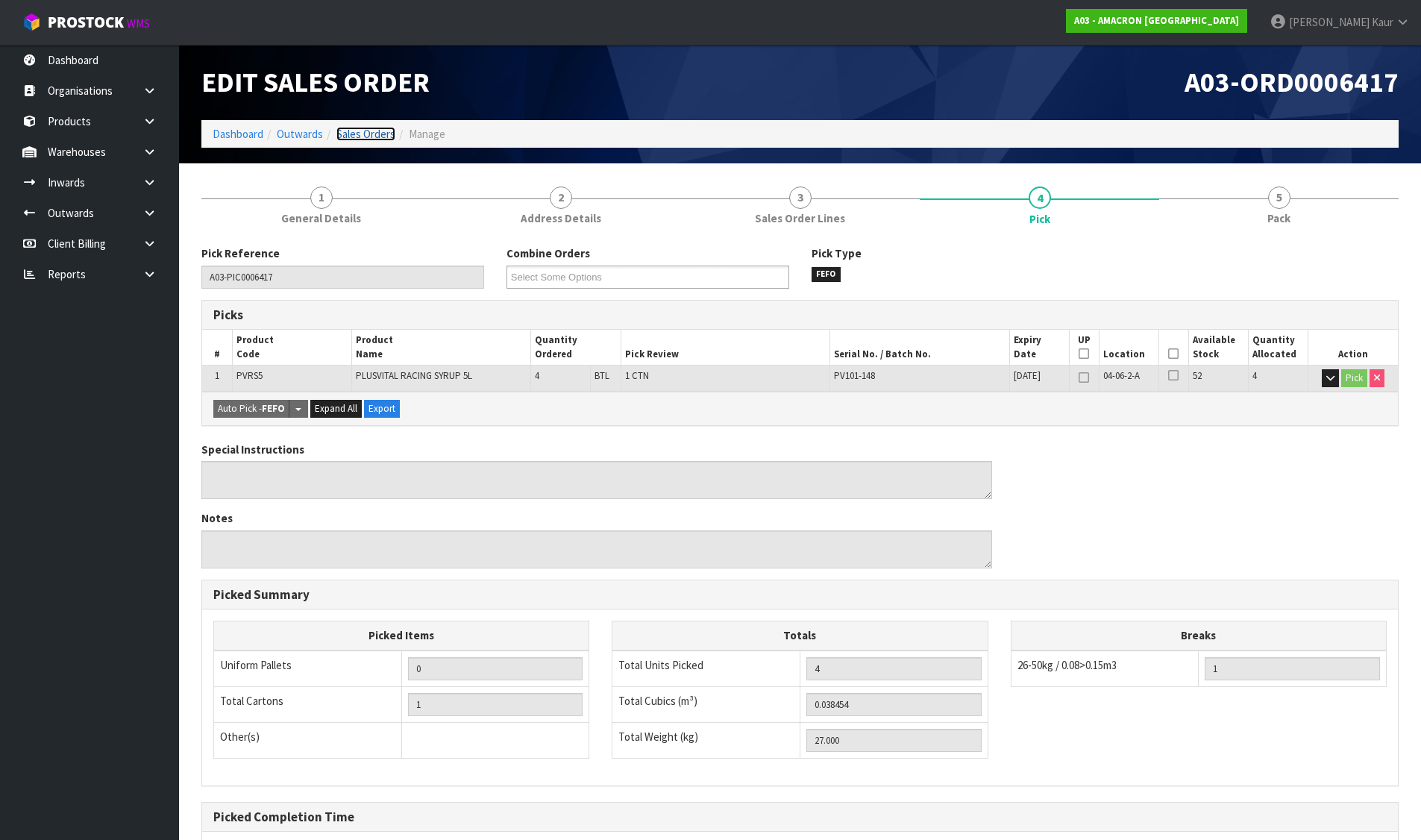
click at [342, 137] on link "Sales Orders" at bounding box center [365, 134] width 59 height 14
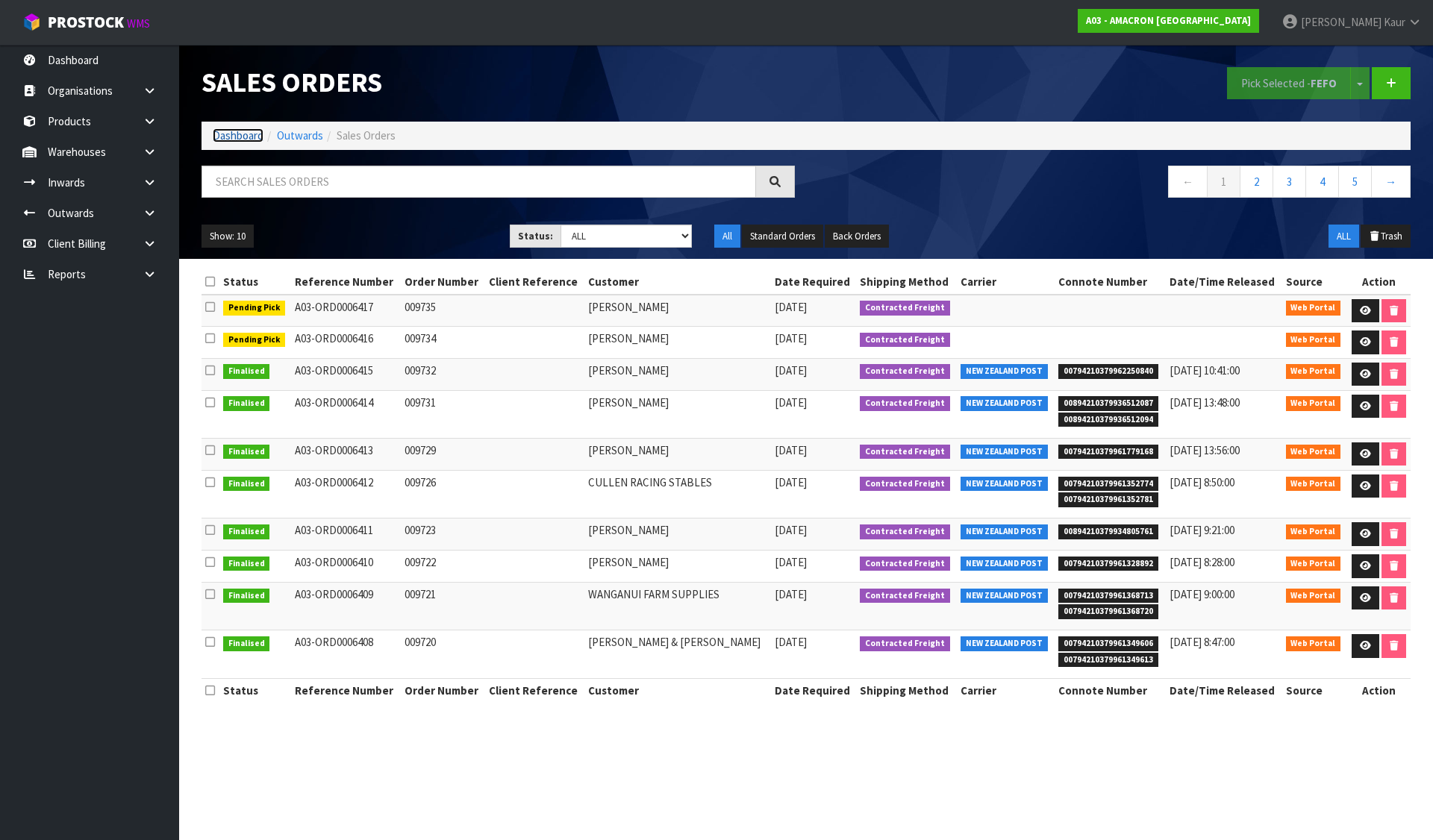
click at [253, 134] on link "Dashboard" at bounding box center [238, 136] width 51 height 14
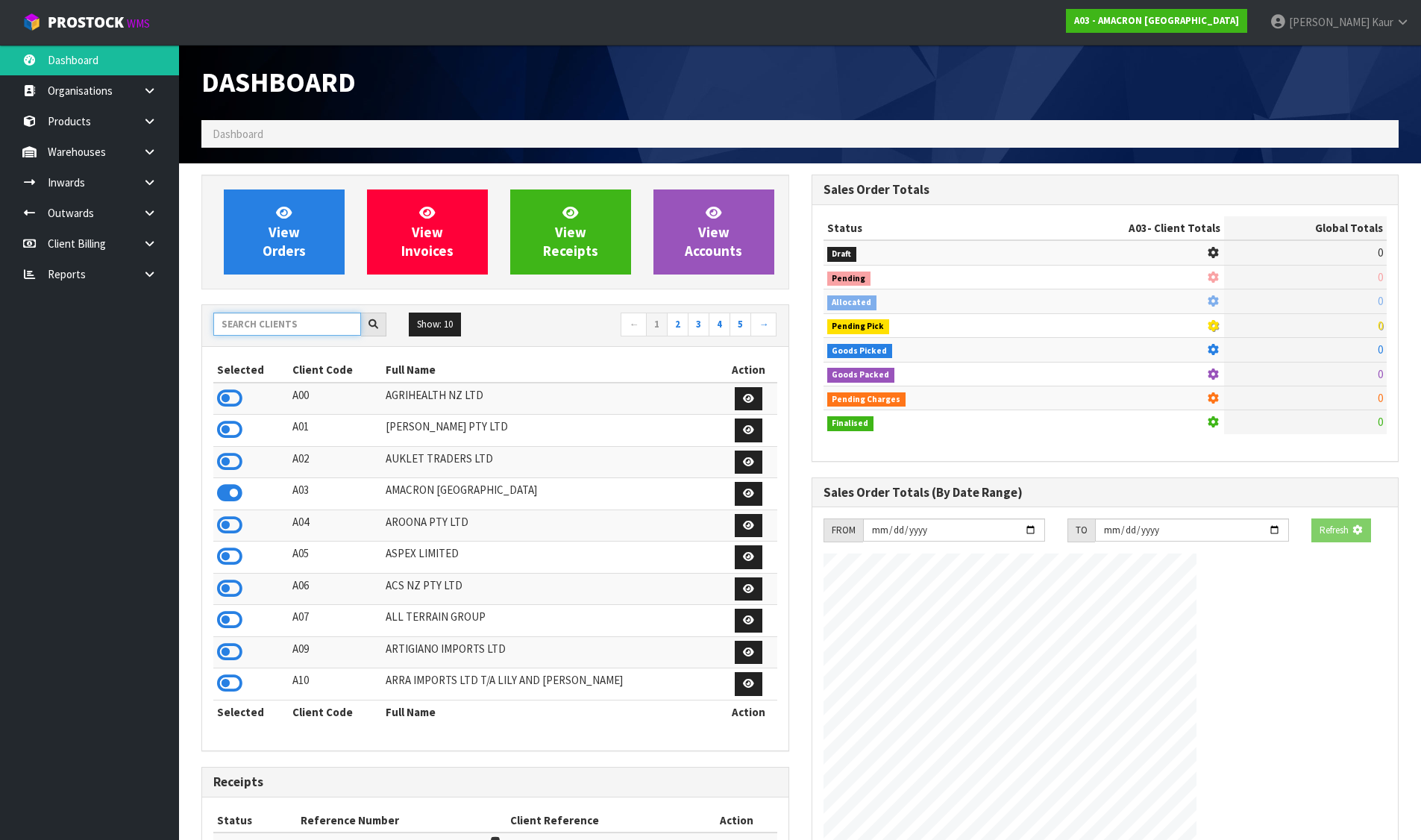
click at [288, 319] on input "text" at bounding box center [287, 324] width 148 height 23
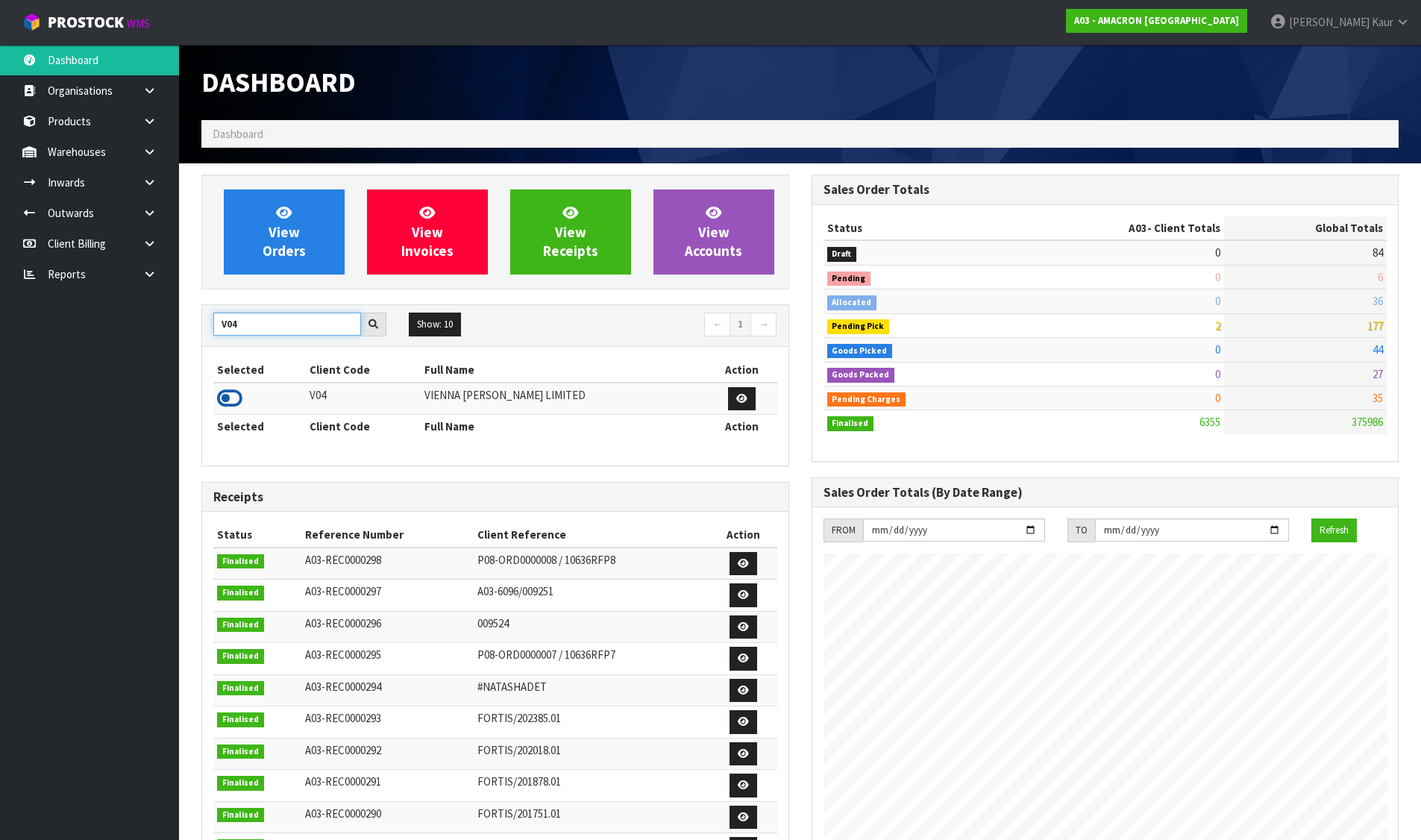
type input "V04"
drag, startPoint x: 235, startPoint y: 401, endPoint x: 241, endPoint y: 355, distance: 46.4
click at [233, 401] on icon at bounding box center [230, 398] width 26 height 22
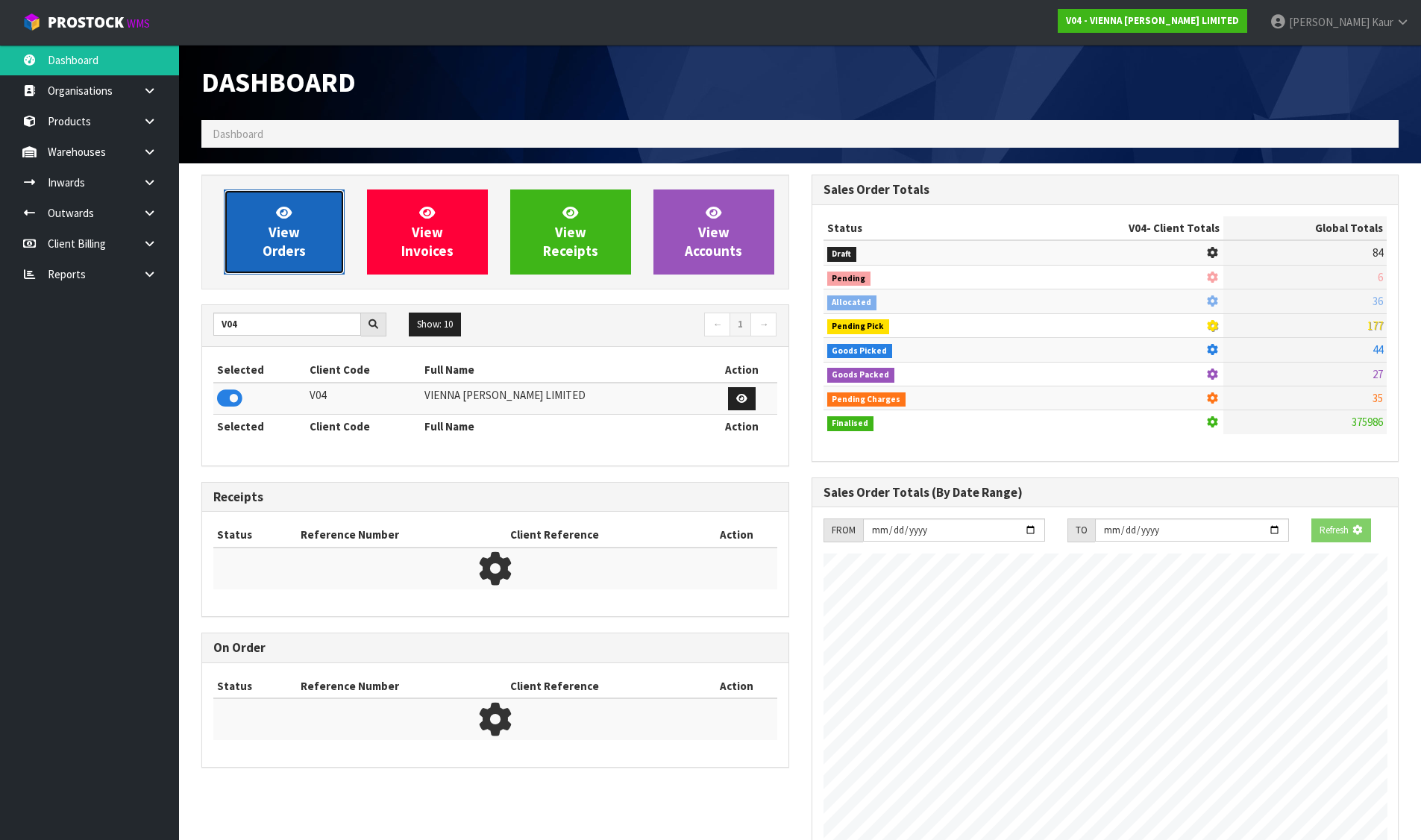
click at [271, 268] on link "View Orders" at bounding box center [284, 232] width 121 height 85
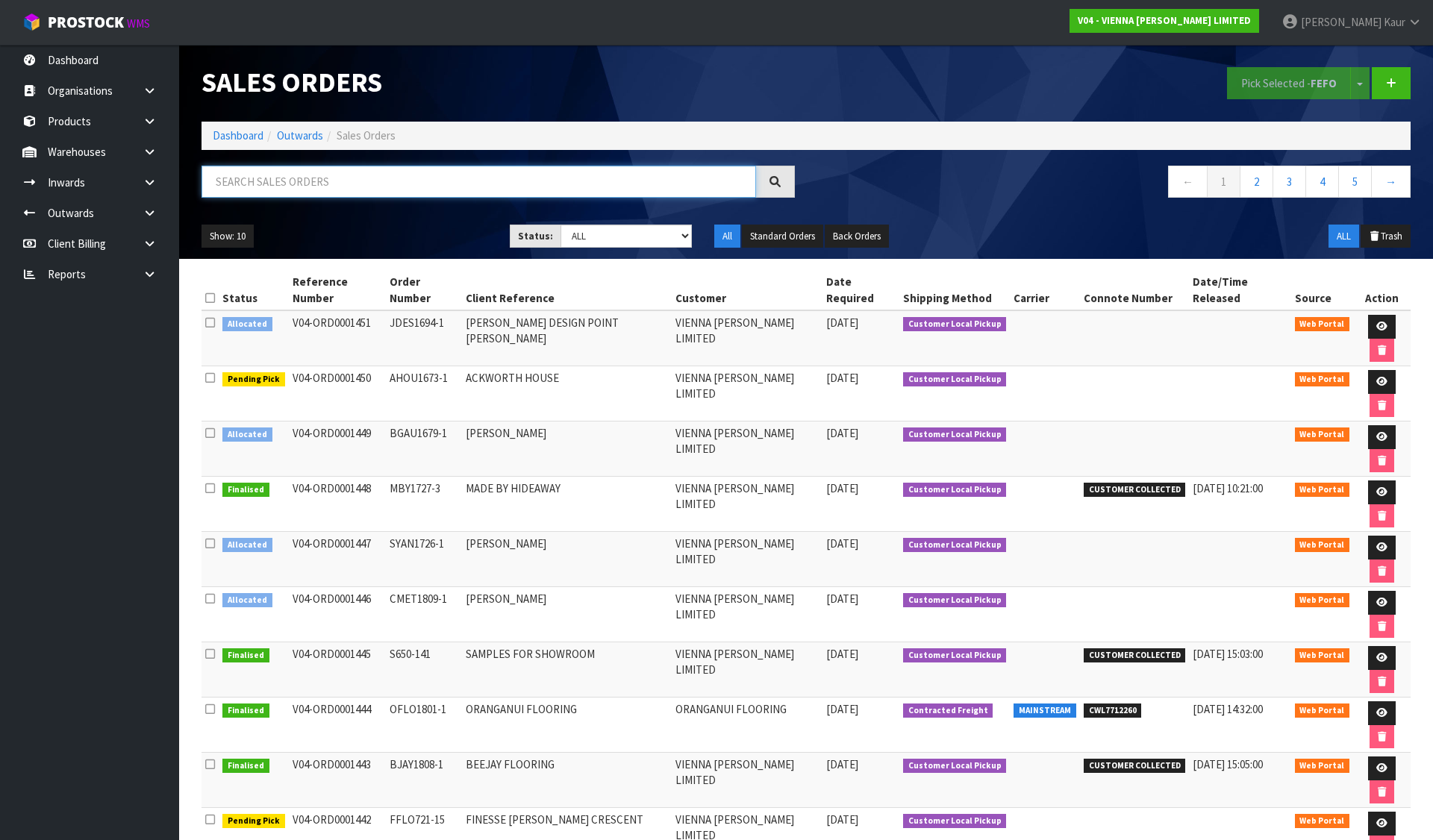
click at [315, 181] on input "text" at bounding box center [478, 182] width 555 height 32
click at [250, 134] on link "Dashboard" at bounding box center [238, 136] width 51 height 14
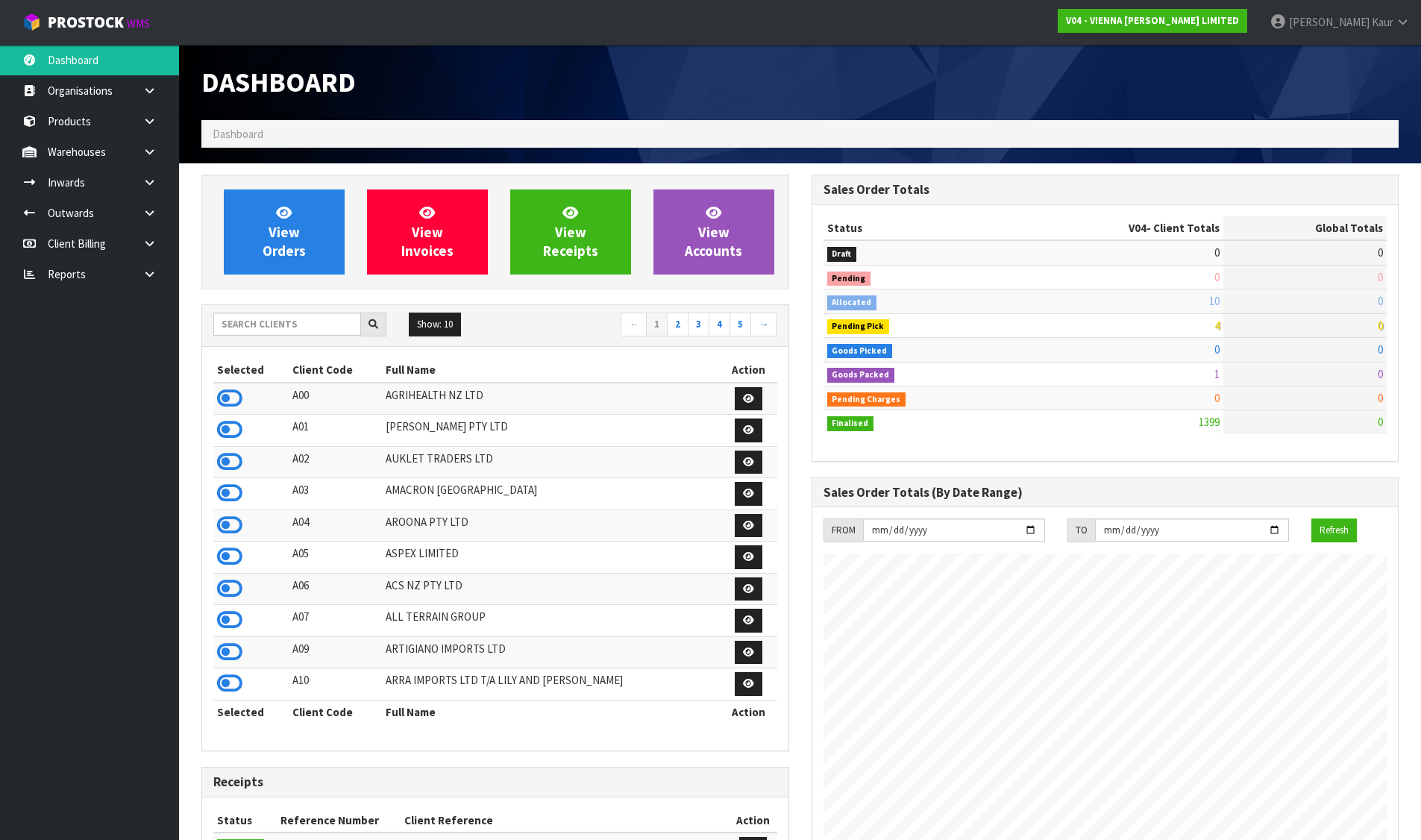
scroll to position [1194, 609]
click at [237, 586] on icon at bounding box center [230, 588] width 26 height 22
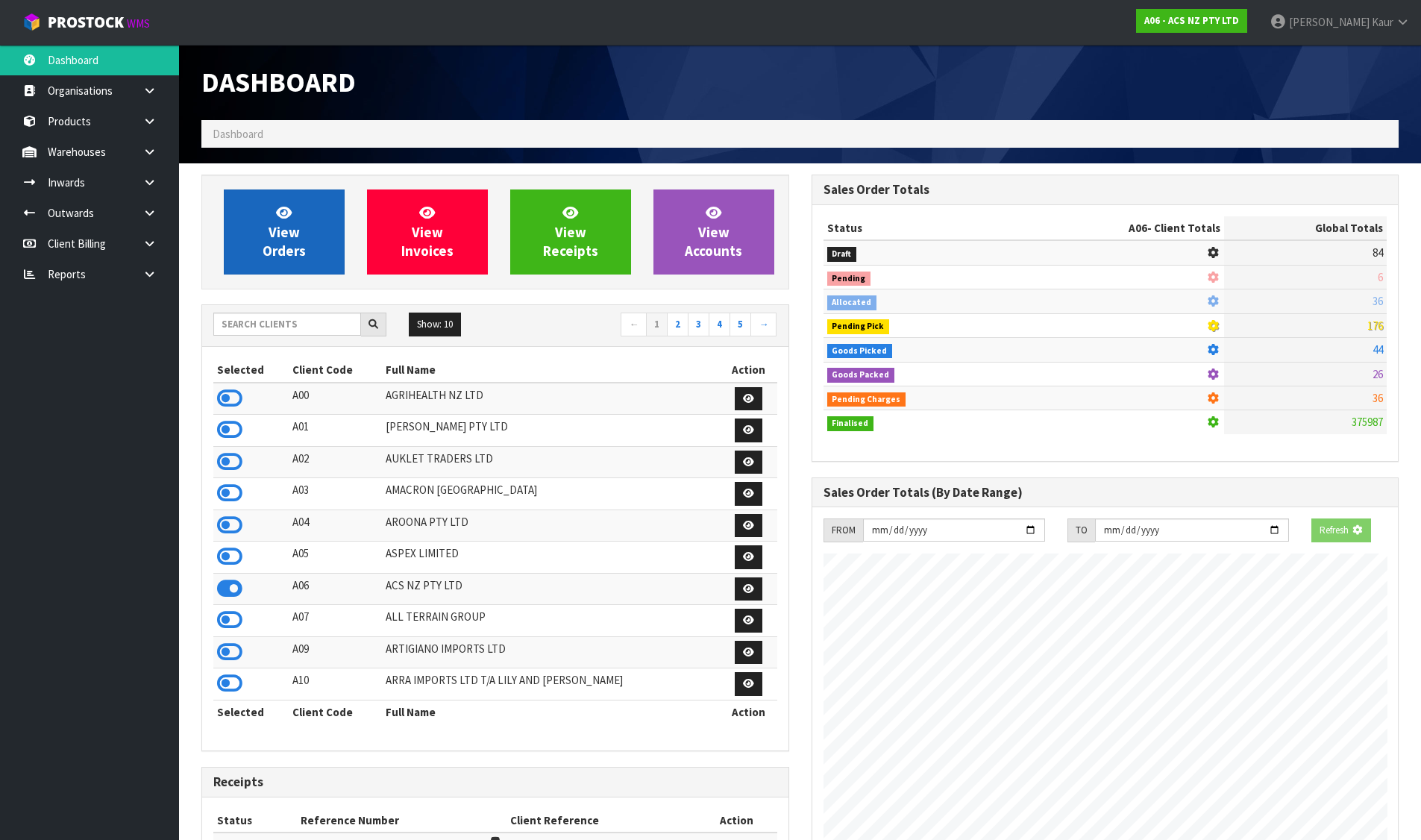
scroll to position [745117, 745441]
click at [290, 235] on span "View Orders" at bounding box center [284, 232] width 43 height 56
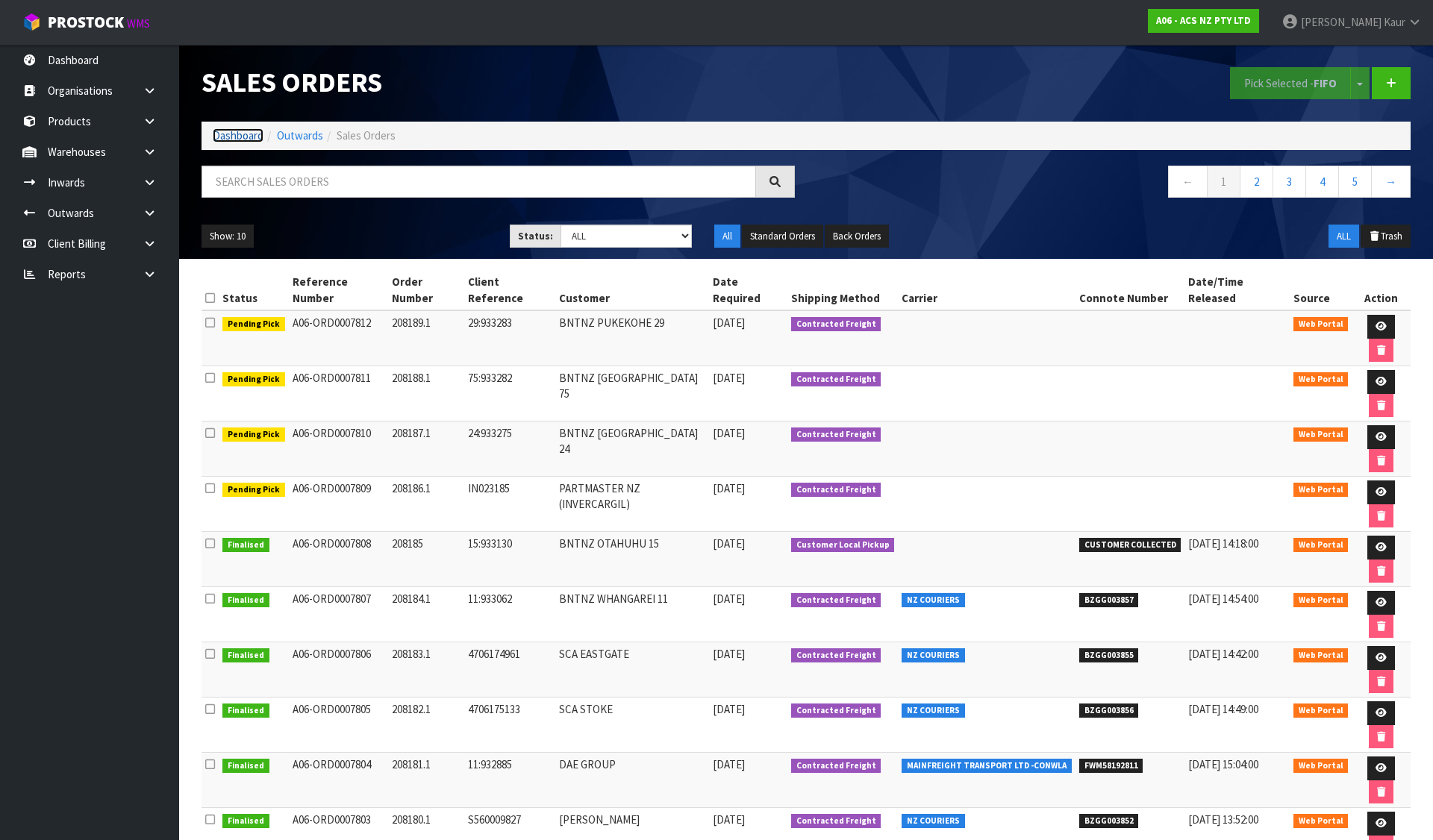
click at [245, 134] on link "Dashboard" at bounding box center [238, 136] width 51 height 14
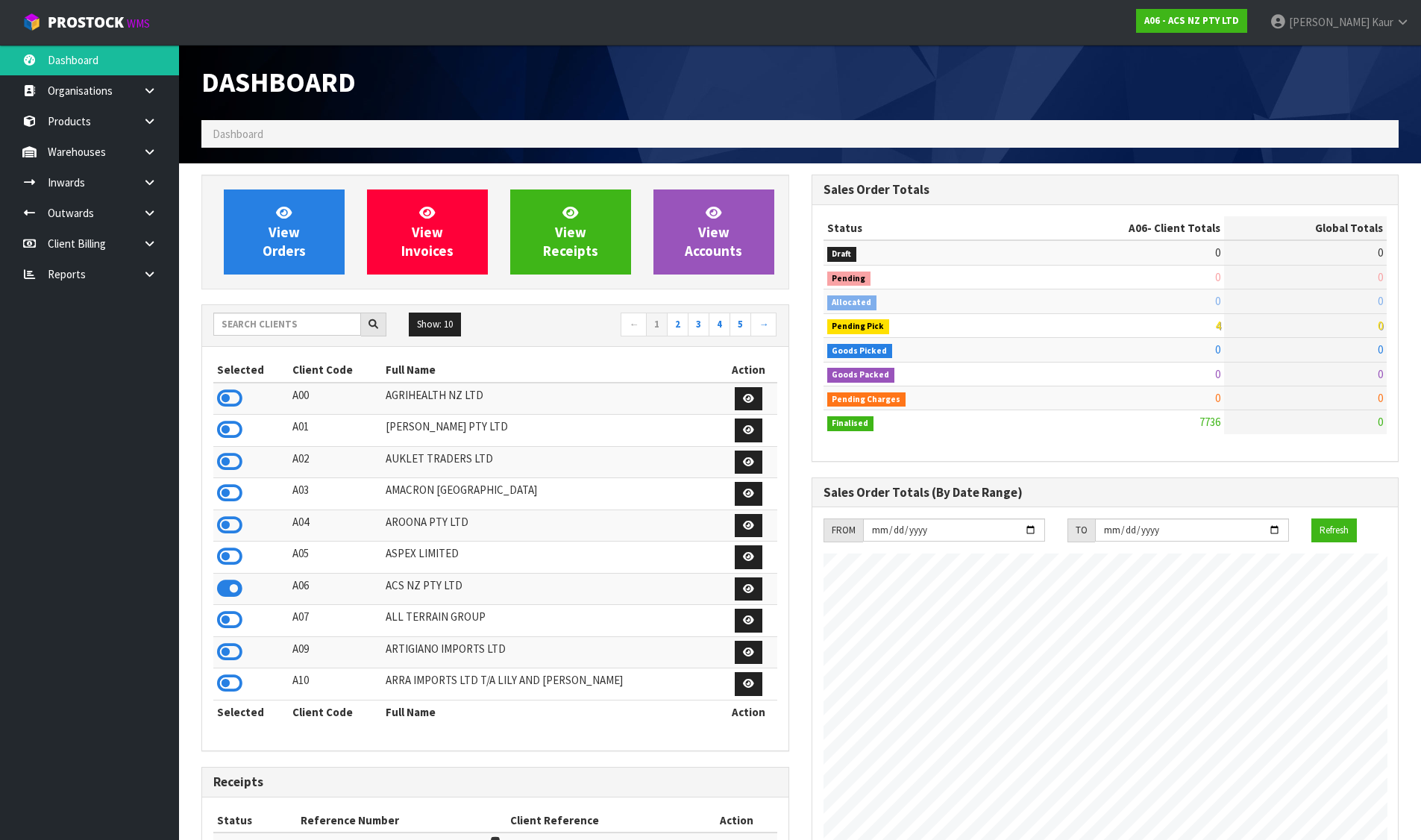
scroll to position [1130, 609]
click at [302, 318] on input "text" at bounding box center [287, 324] width 148 height 23
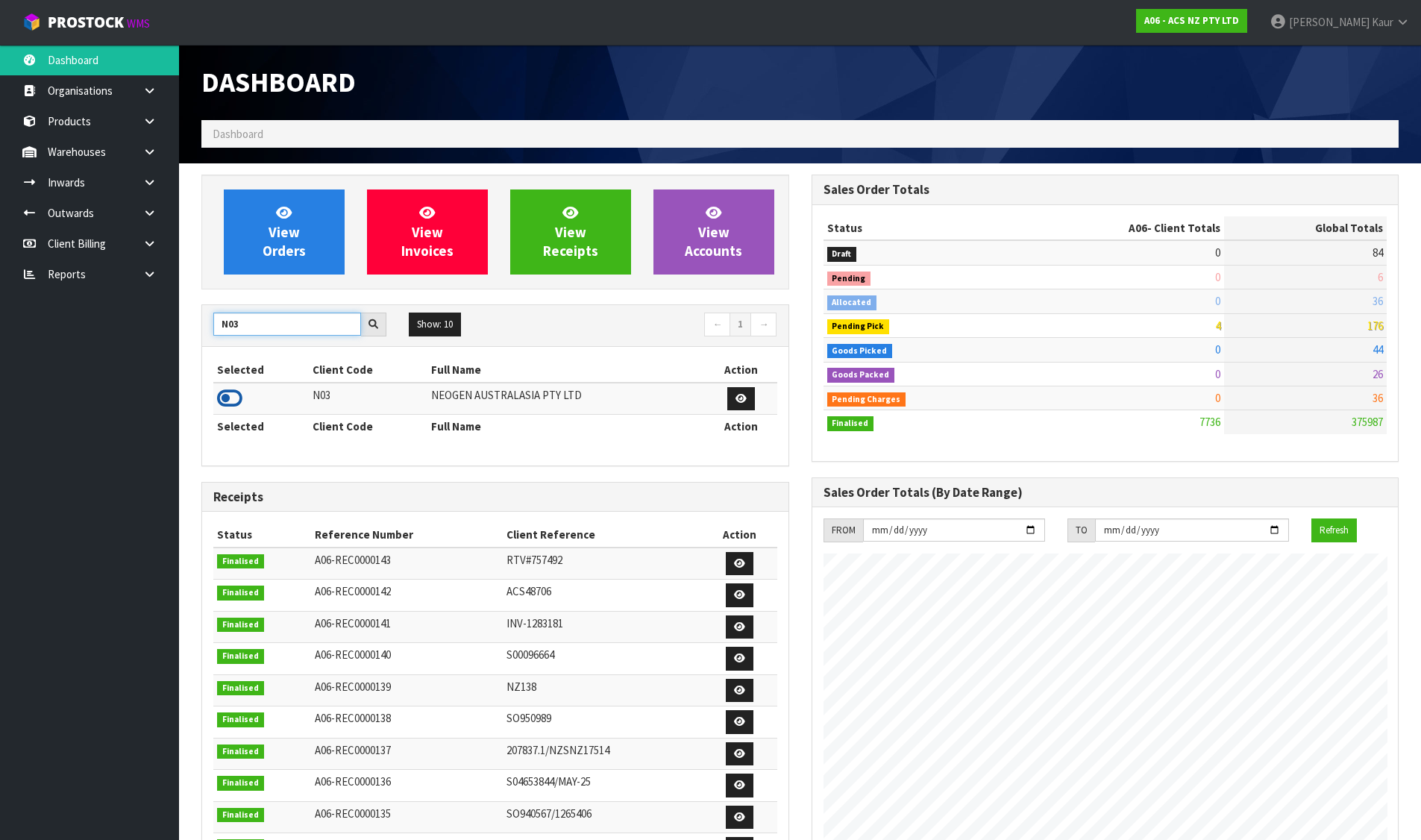
type input "N03"
click at [240, 392] on icon at bounding box center [230, 398] width 26 height 22
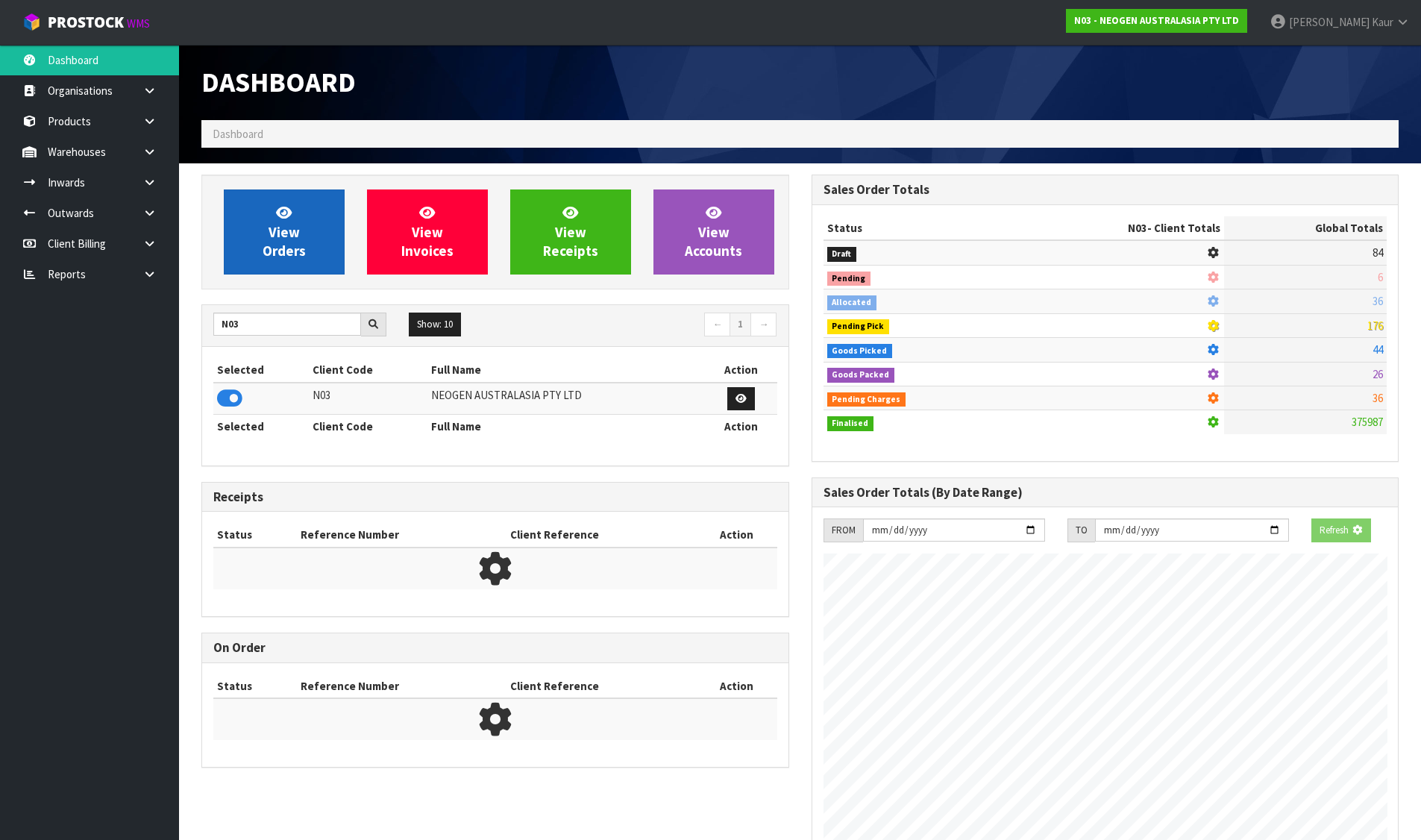
scroll to position [930, 609]
click at [272, 260] on link "View Orders" at bounding box center [284, 232] width 121 height 85
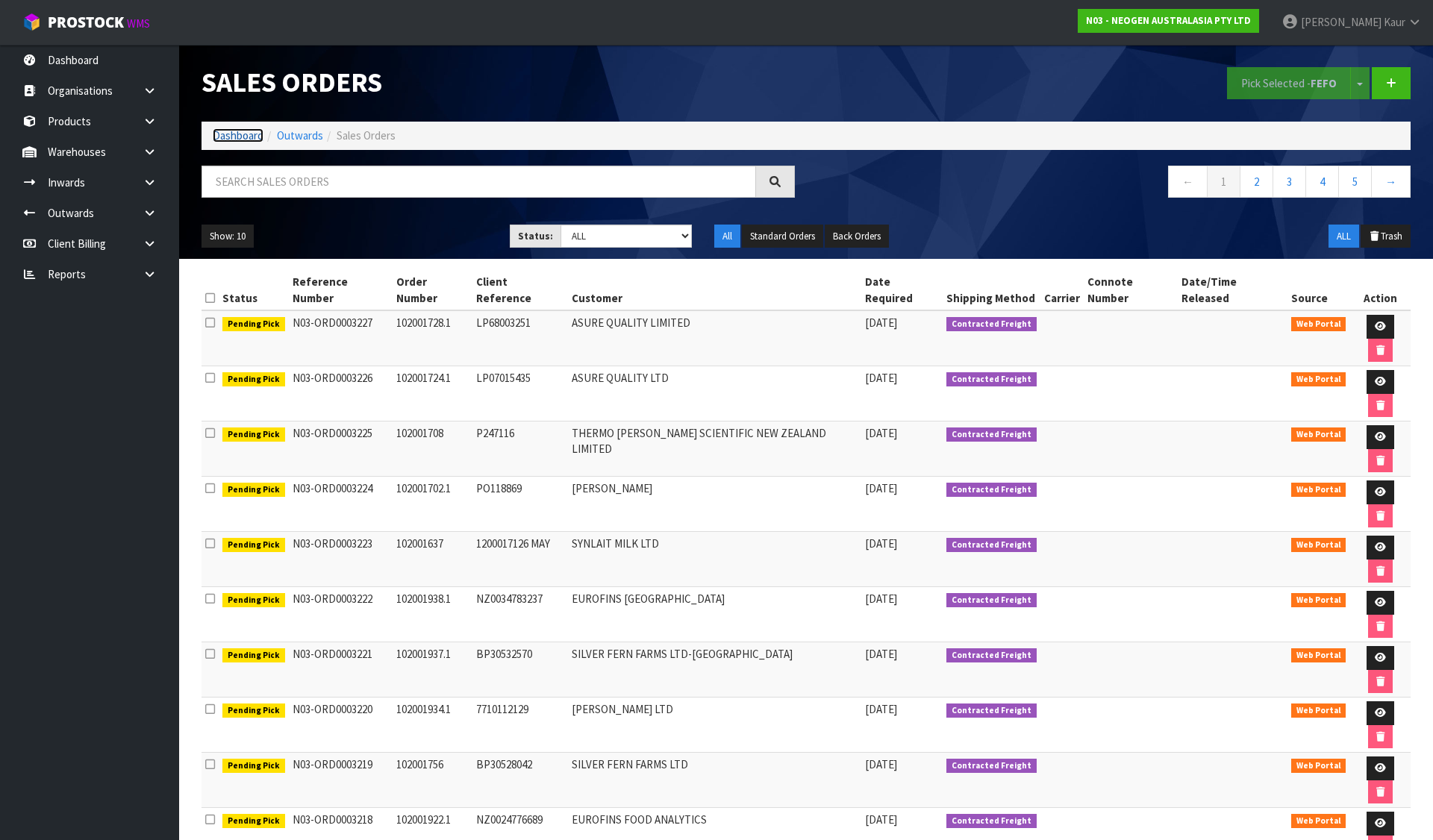
click at [224, 135] on link "Dashboard" at bounding box center [238, 136] width 51 height 14
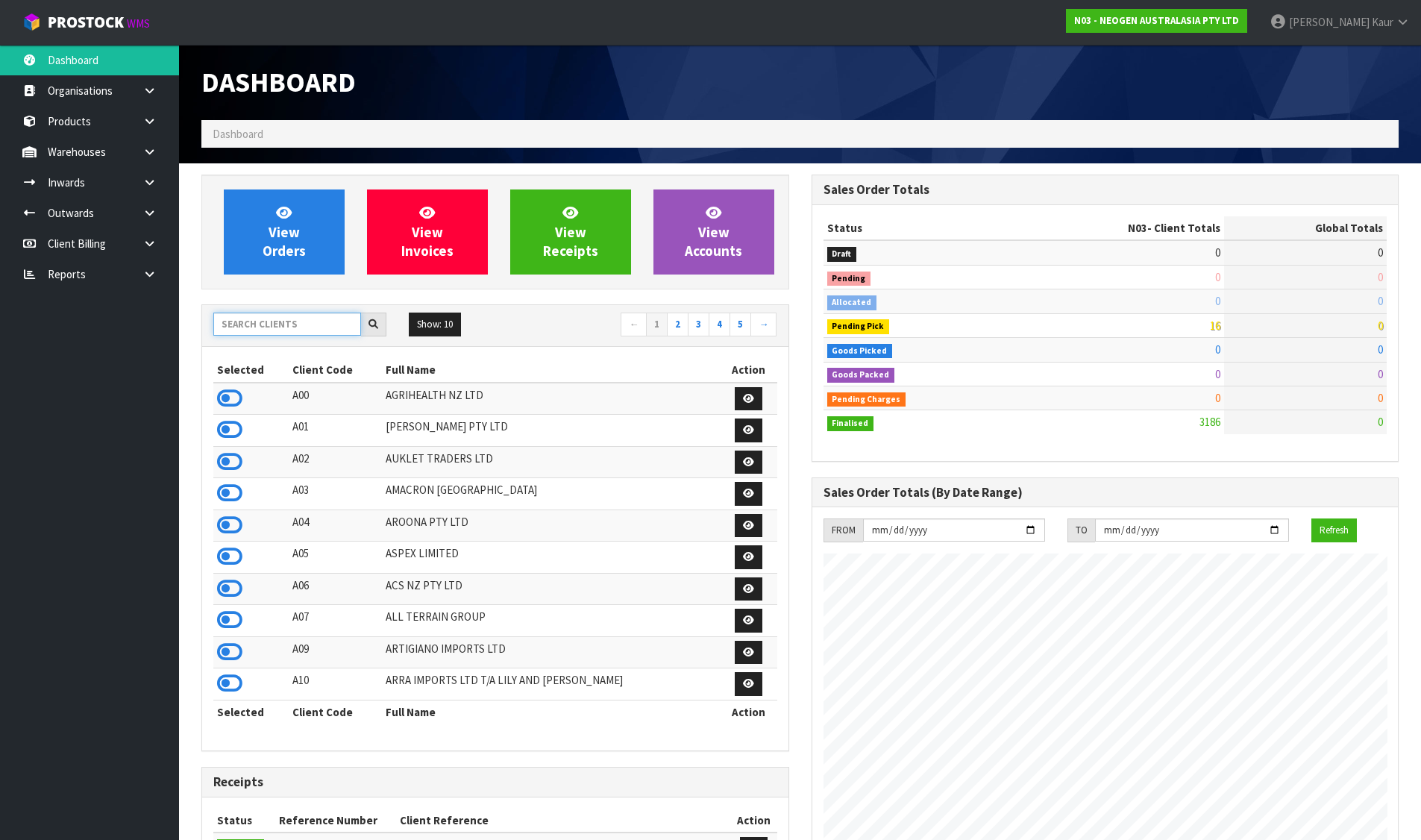
scroll to position [1130, 609]
click at [282, 318] on input "text" at bounding box center [287, 324] width 148 height 23
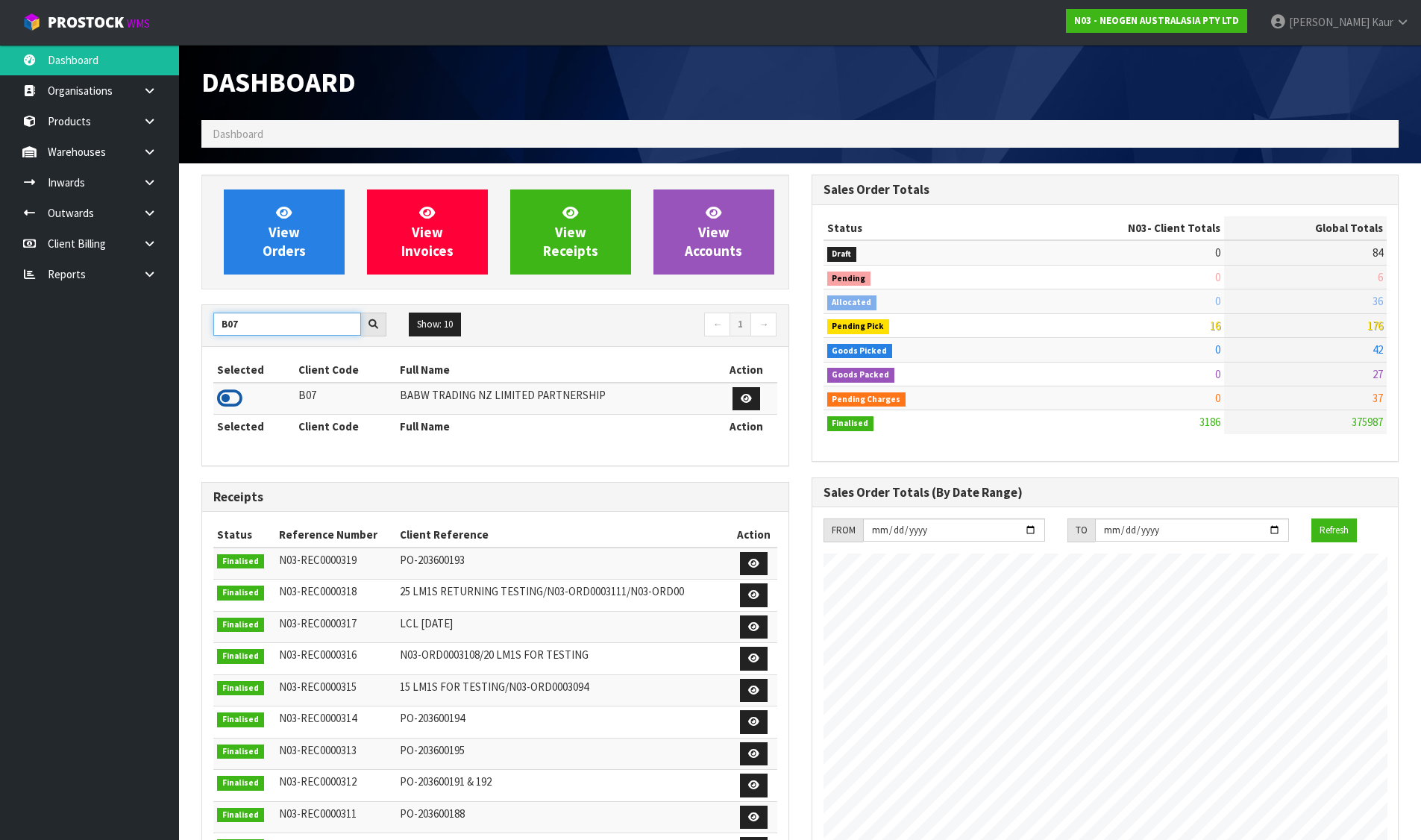
type input "B07"
click at [231, 408] on icon at bounding box center [230, 398] width 26 height 22
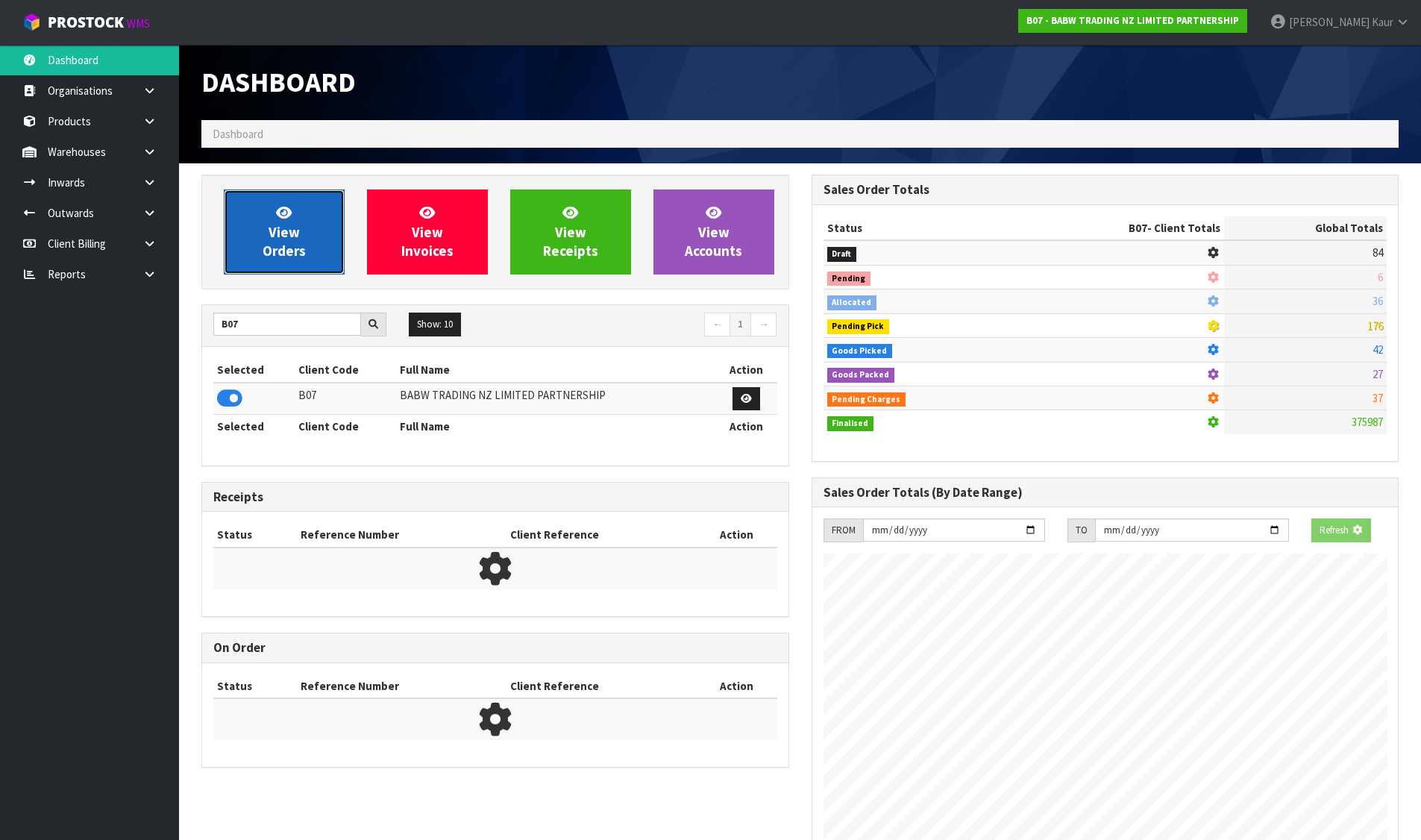
click at [291, 229] on span "View Orders" at bounding box center [284, 232] width 43 height 56
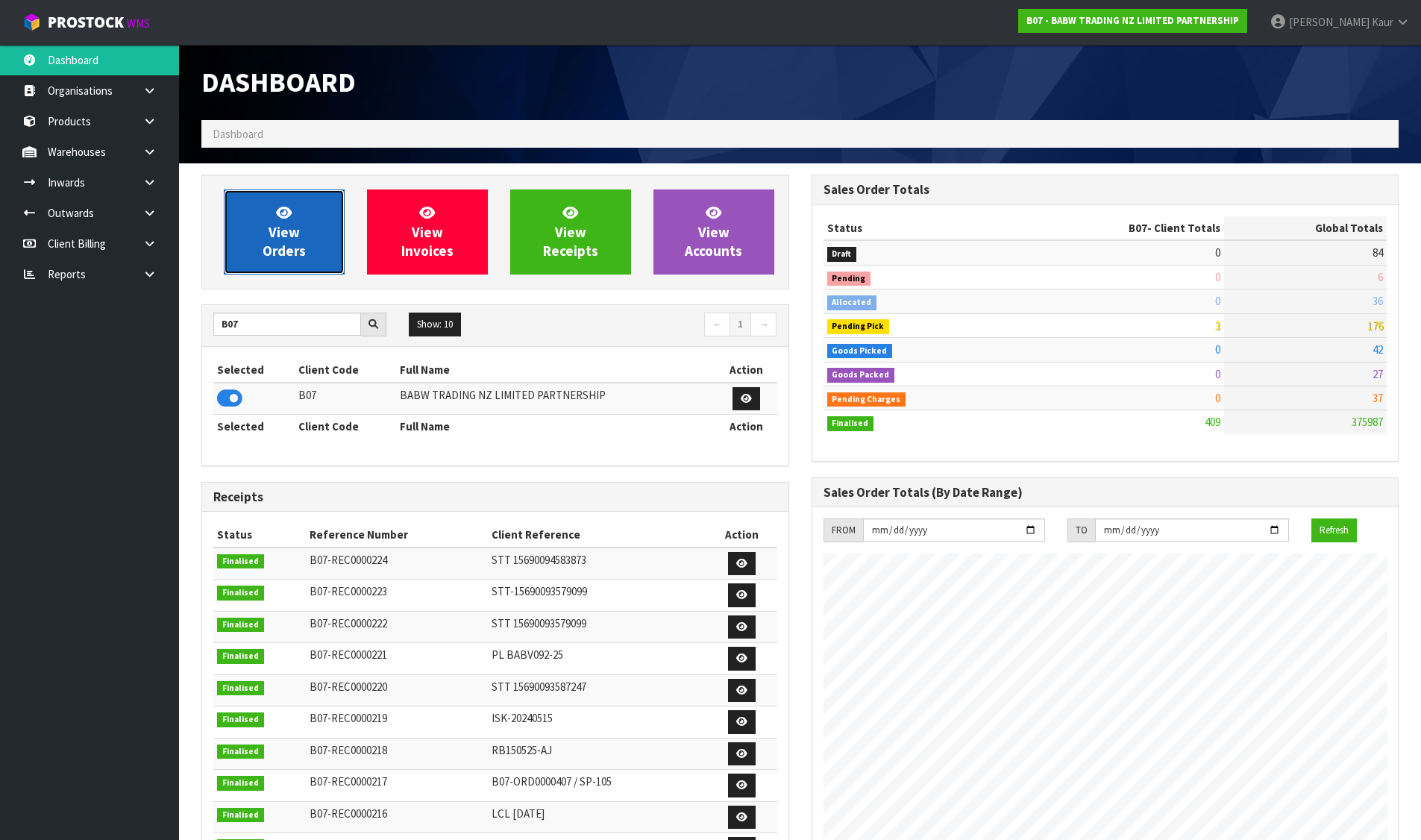
scroll to position [1130, 609]
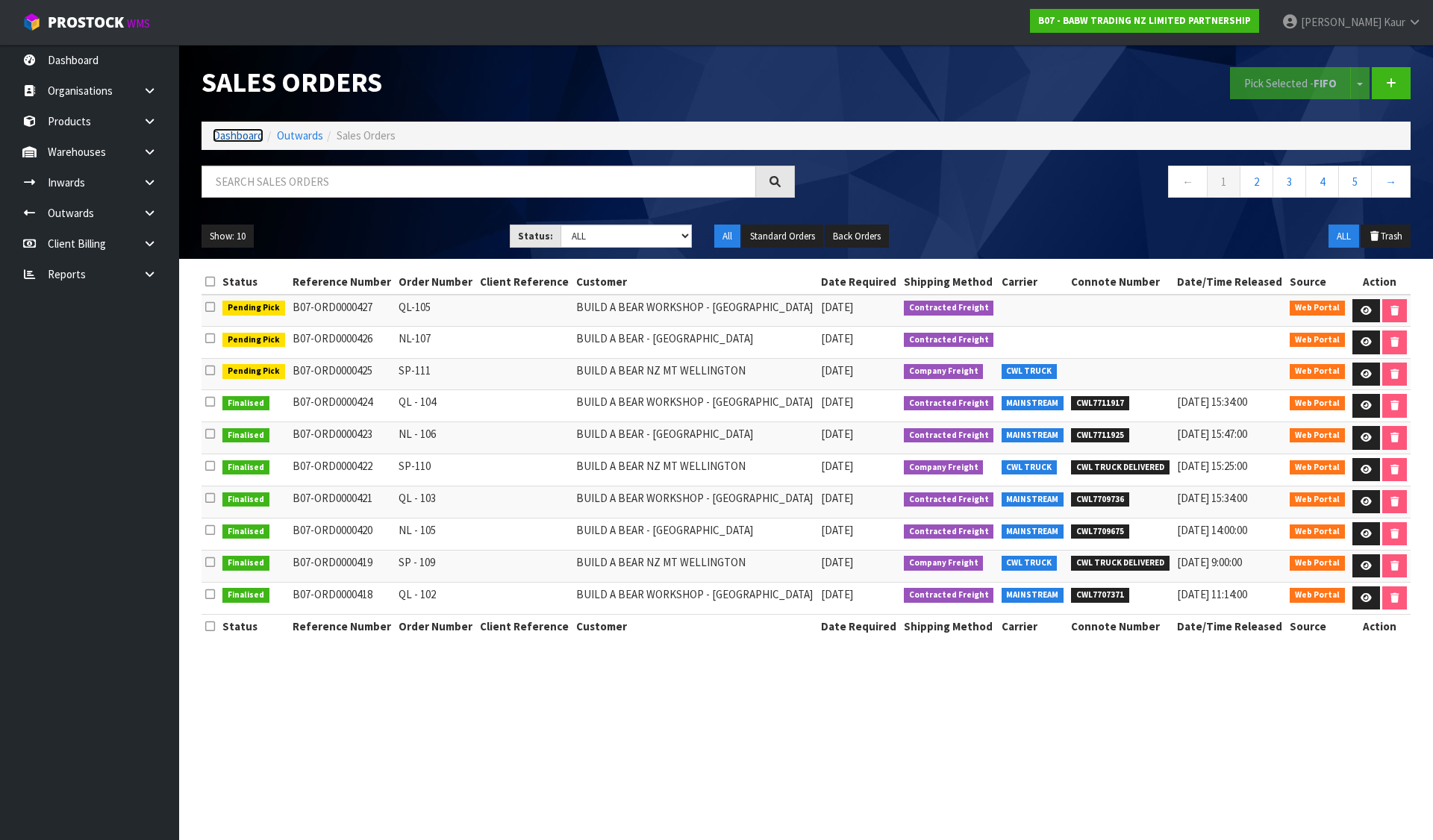
click at [257, 137] on link "Dashboard" at bounding box center [238, 136] width 51 height 14
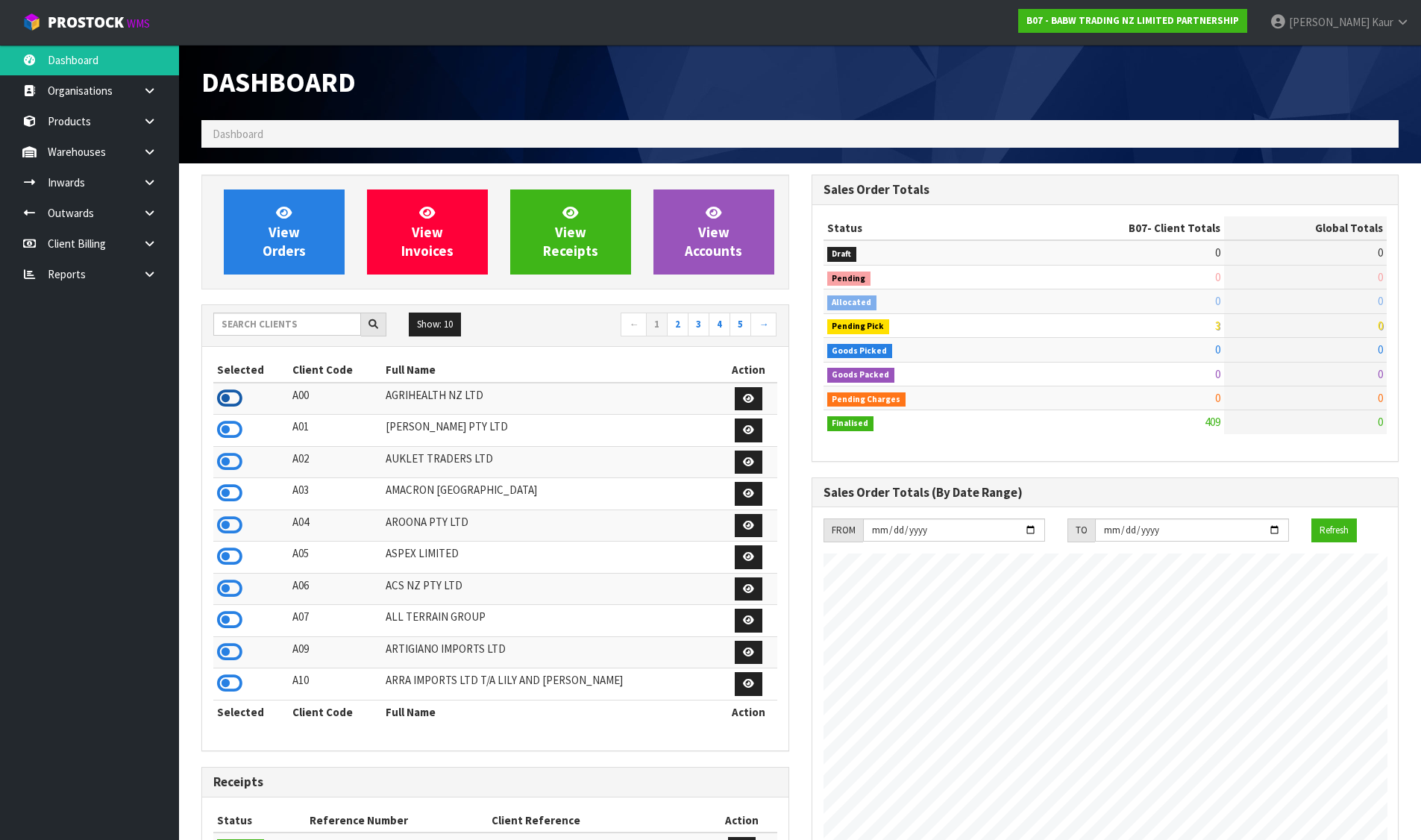
scroll to position [744917, 745441]
click at [223, 396] on icon at bounding box center [230, 398] width 26 height 22
click at [291, 185] on div "View Orders View Invoices View Receipts View Accounts" at bounding box center [495, 232] width 588 height 115
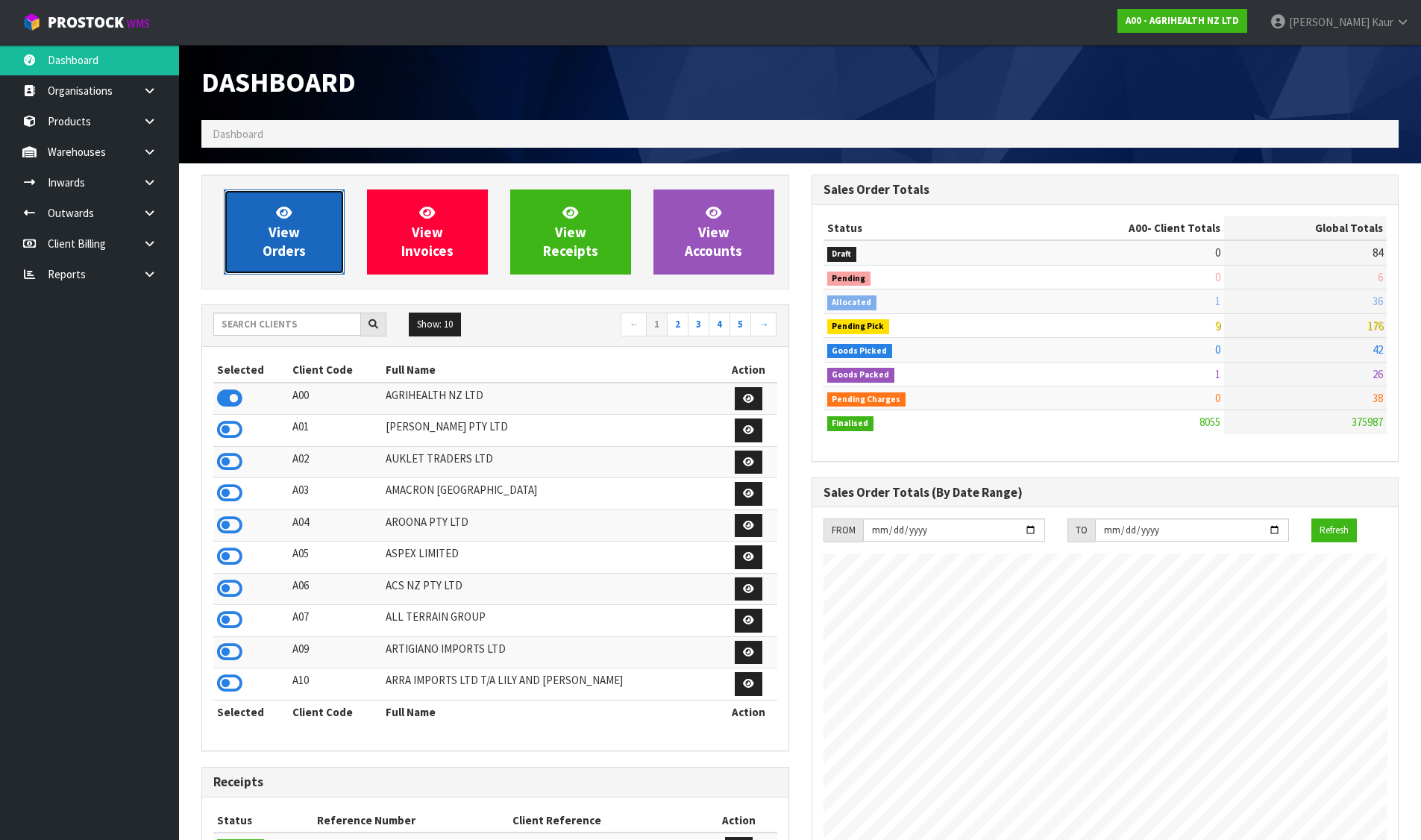
click at [295, 230] on span "View Orders" at bounding box center [284, 232] width 43 height 56
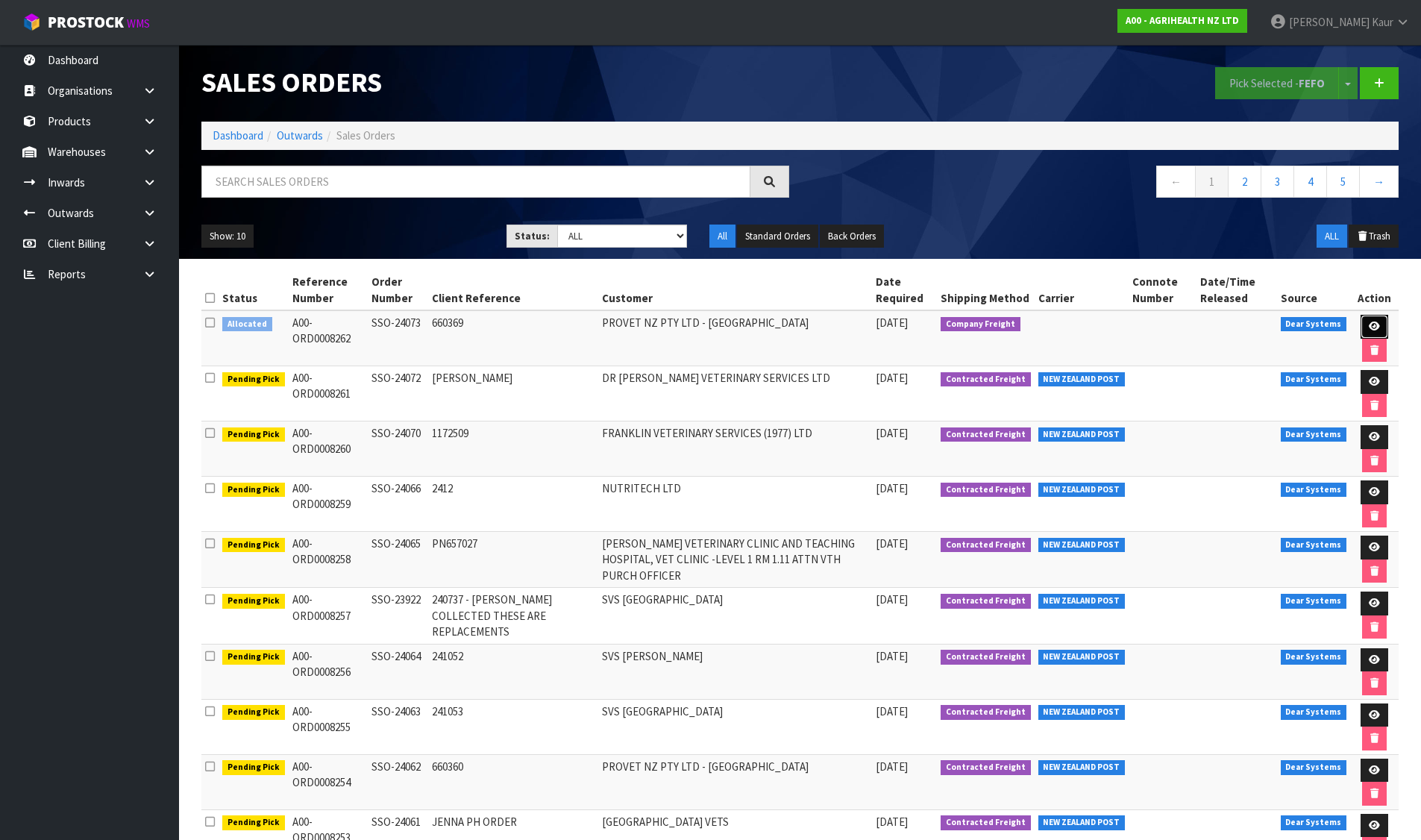
click at [1376, 322] on icon at bounding box center [1374, 326] width 12 height 10
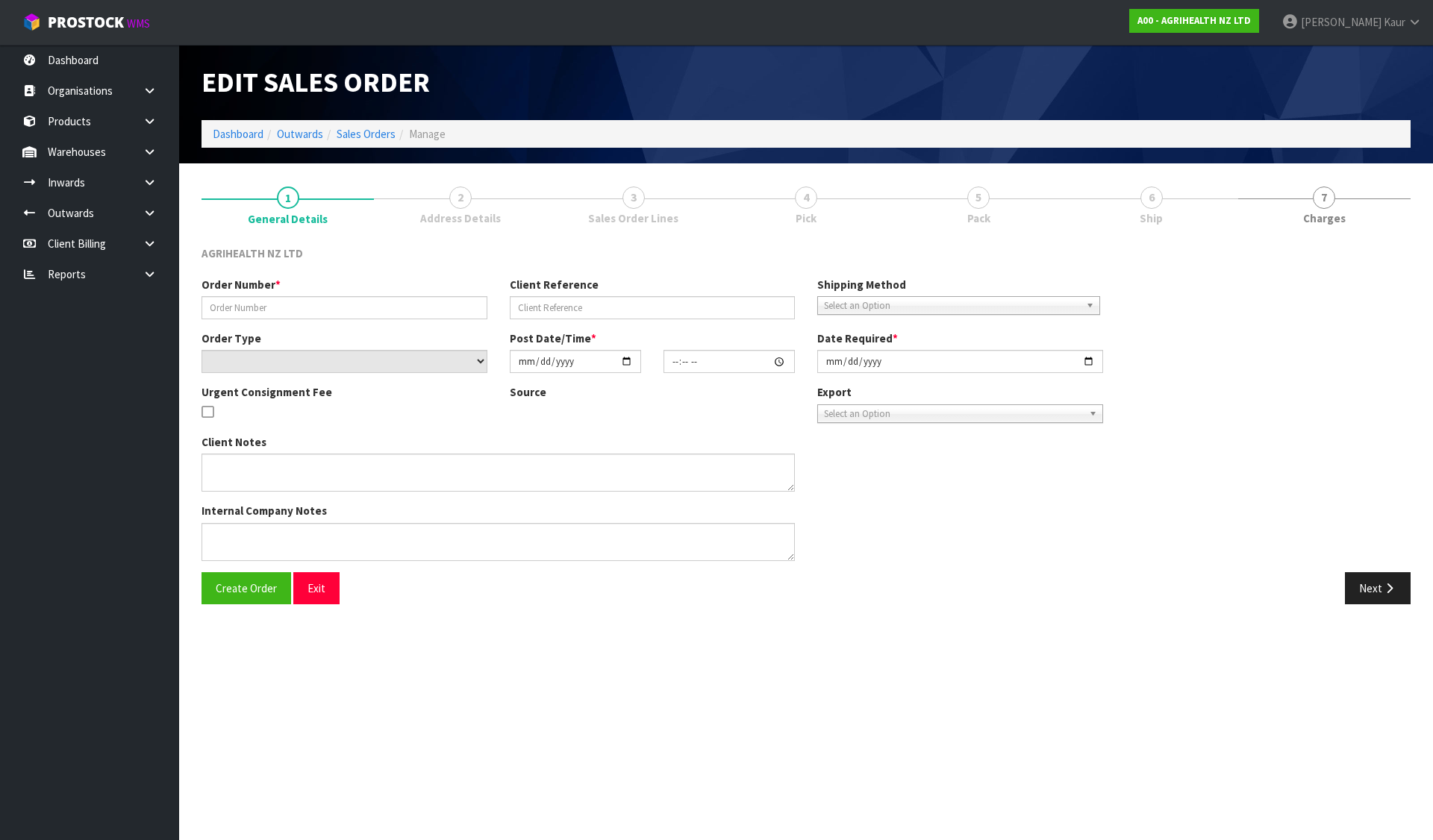
type input "SSO-24073"
type input "660369"
select select "number:0"
type input "[DATE]"
type input "10:21:34.000"
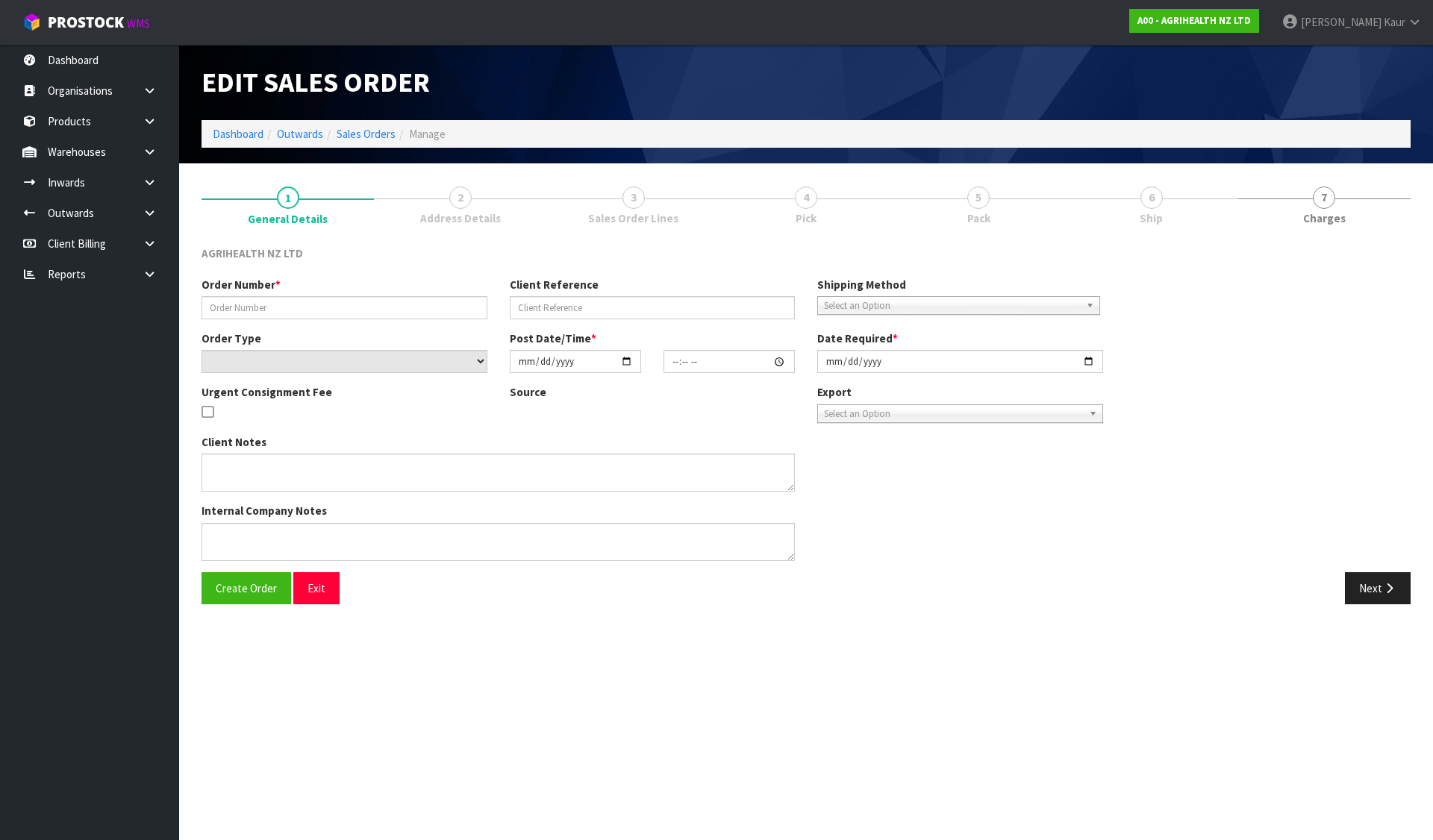
type input "[DATE]"
type textarea "SHIP BY: CWL Truck"
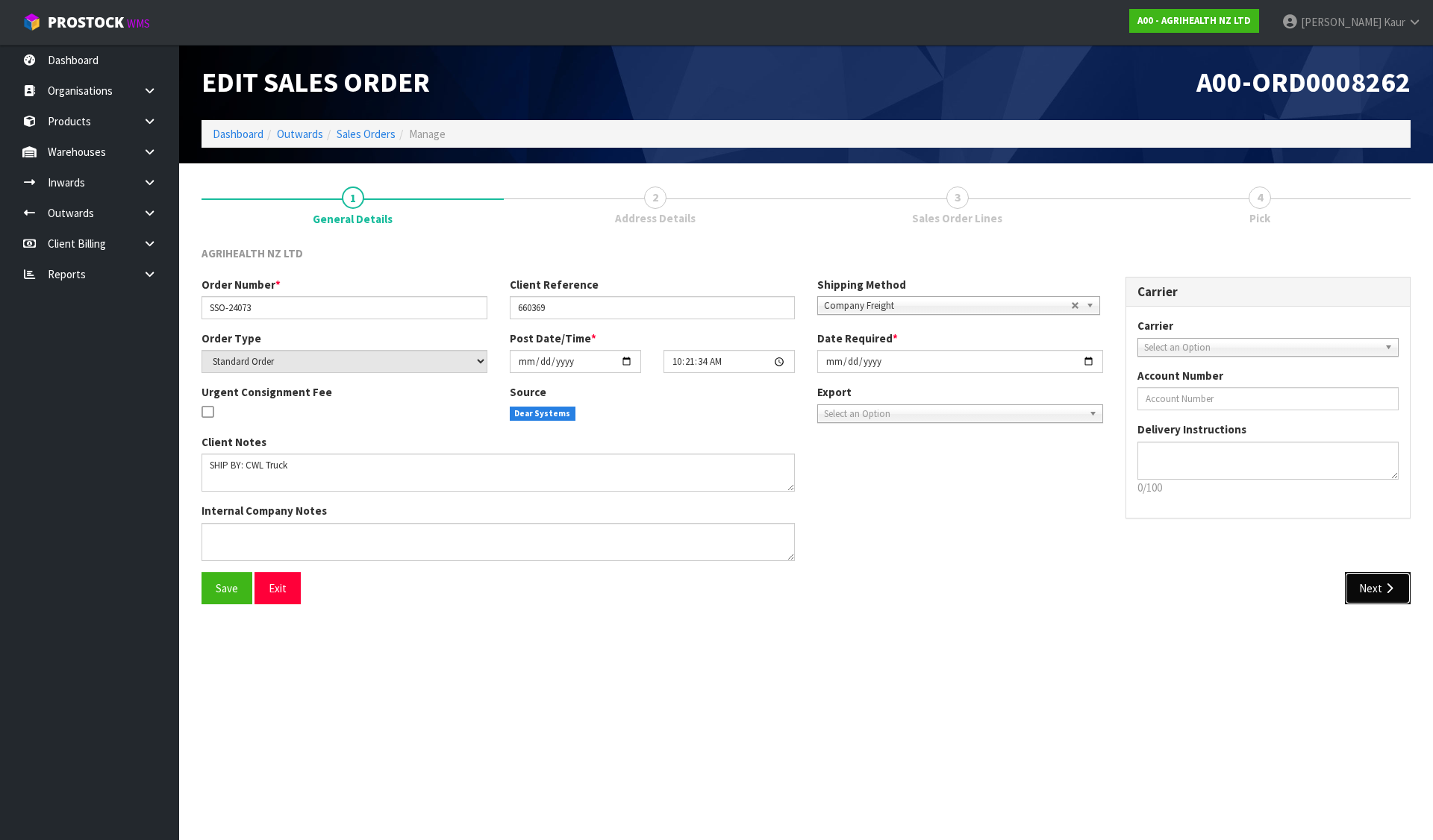
click at [1382, 581] on button "Next" at bounding box center [1378, 588] width 66 height 32
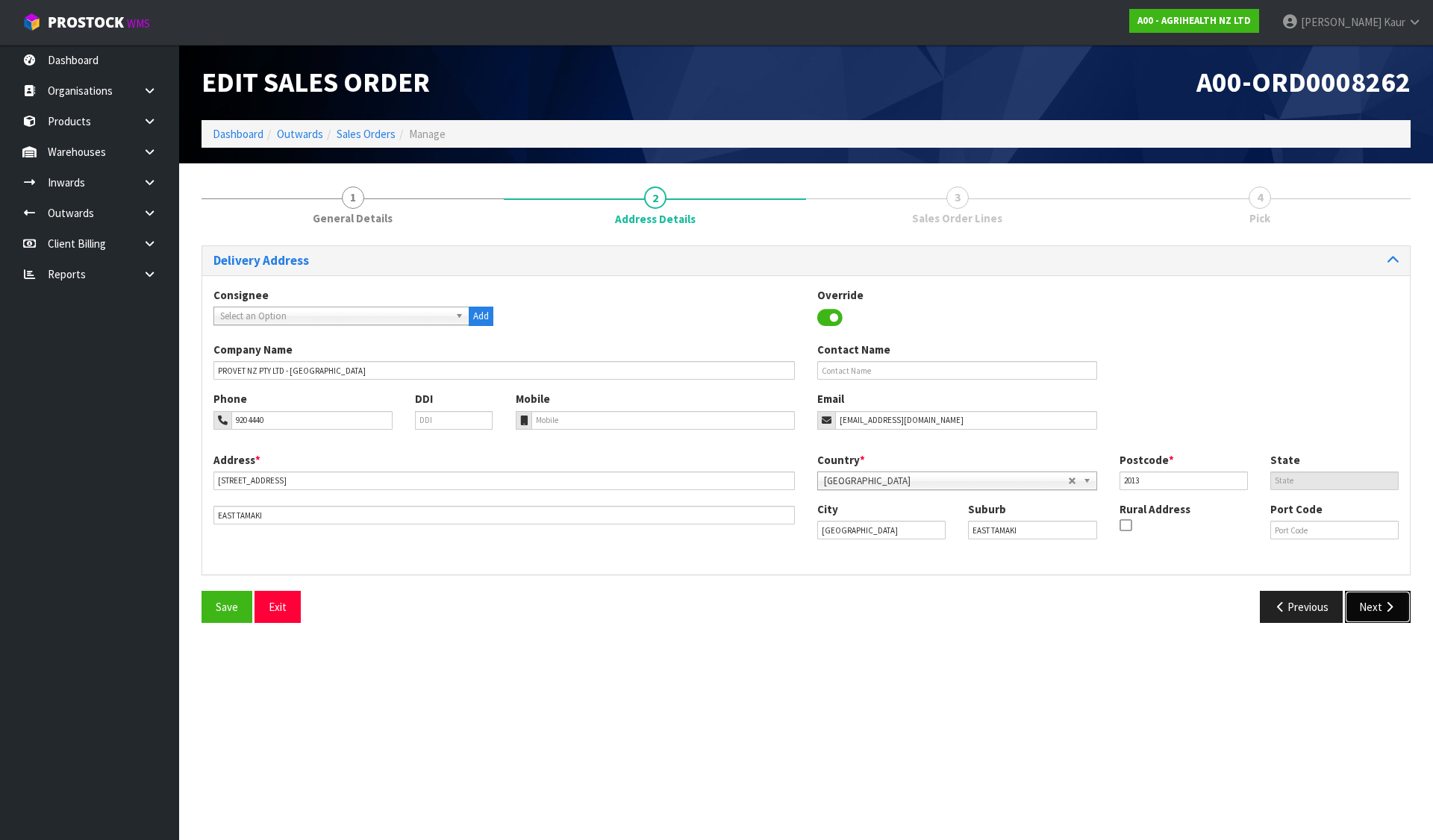
click at [1388, 603] on icon "button" at bounding box center [1390, 607] width 14 height 12
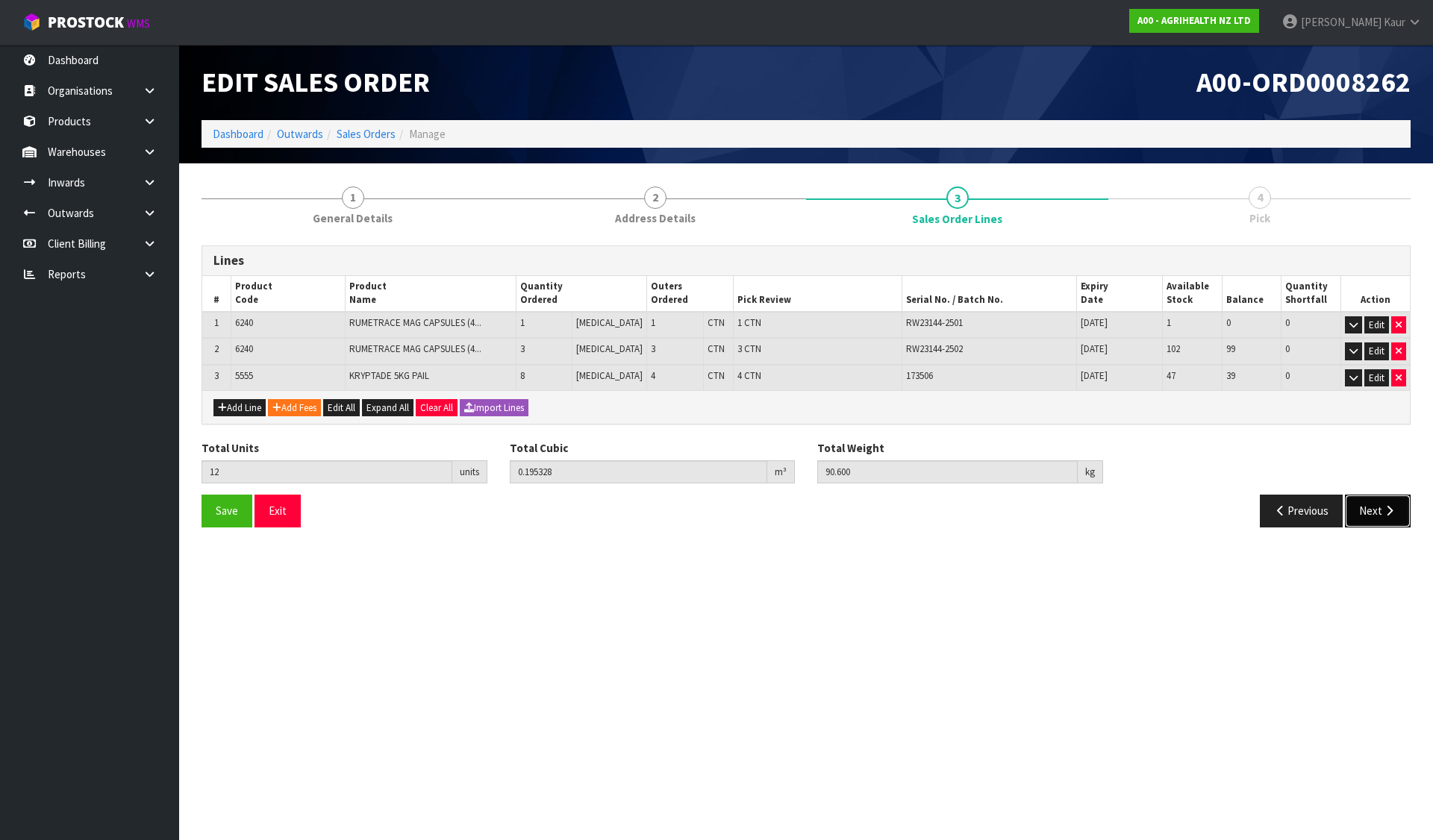
click at [1402, 506] on button "Next" at bounding box center [1378, 511] width 66 height 32
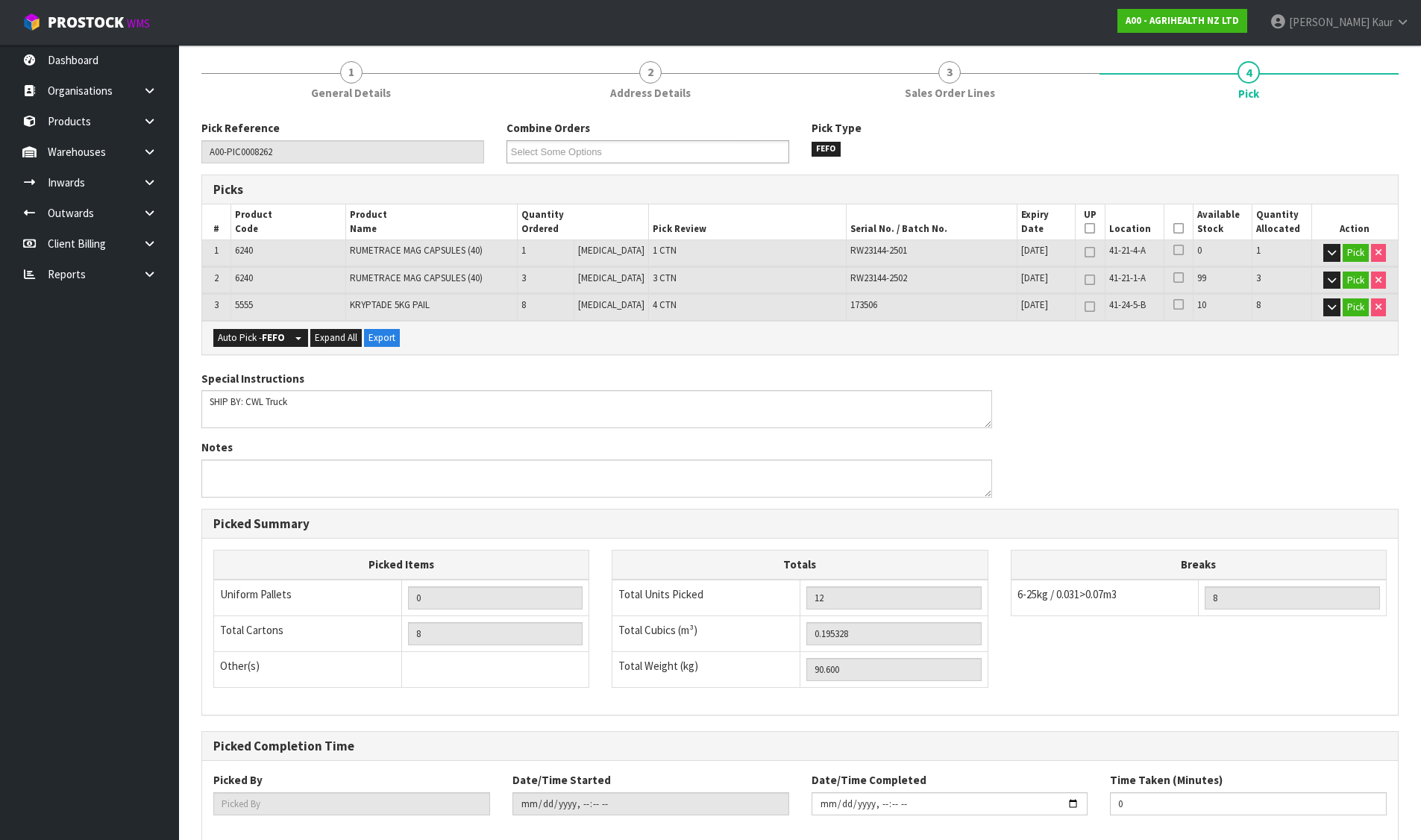
scroll to position [205, 0]
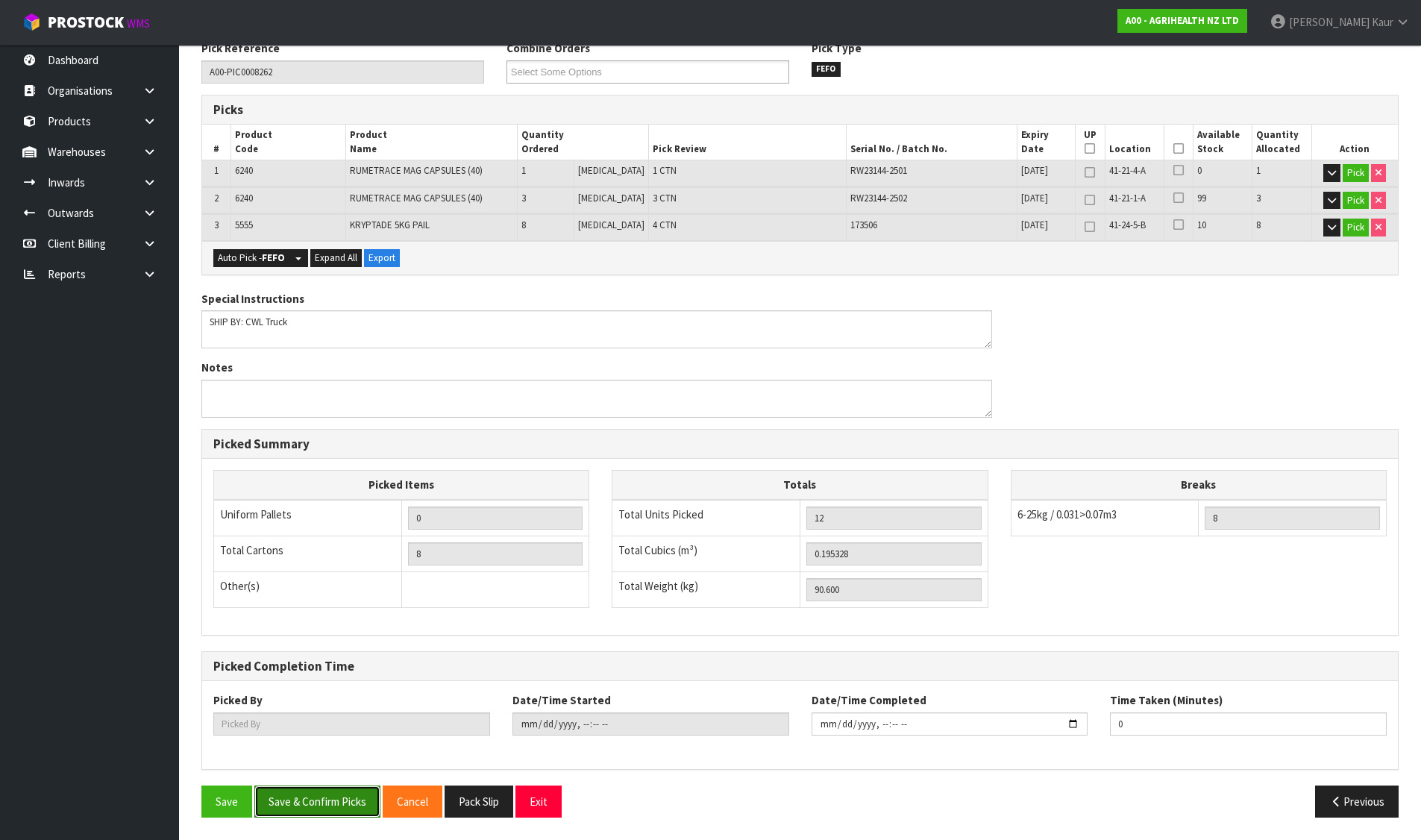
click at [307, 805] on button "Save & Confirm Picks" at bounding box center [318, 802] width 126 height 32
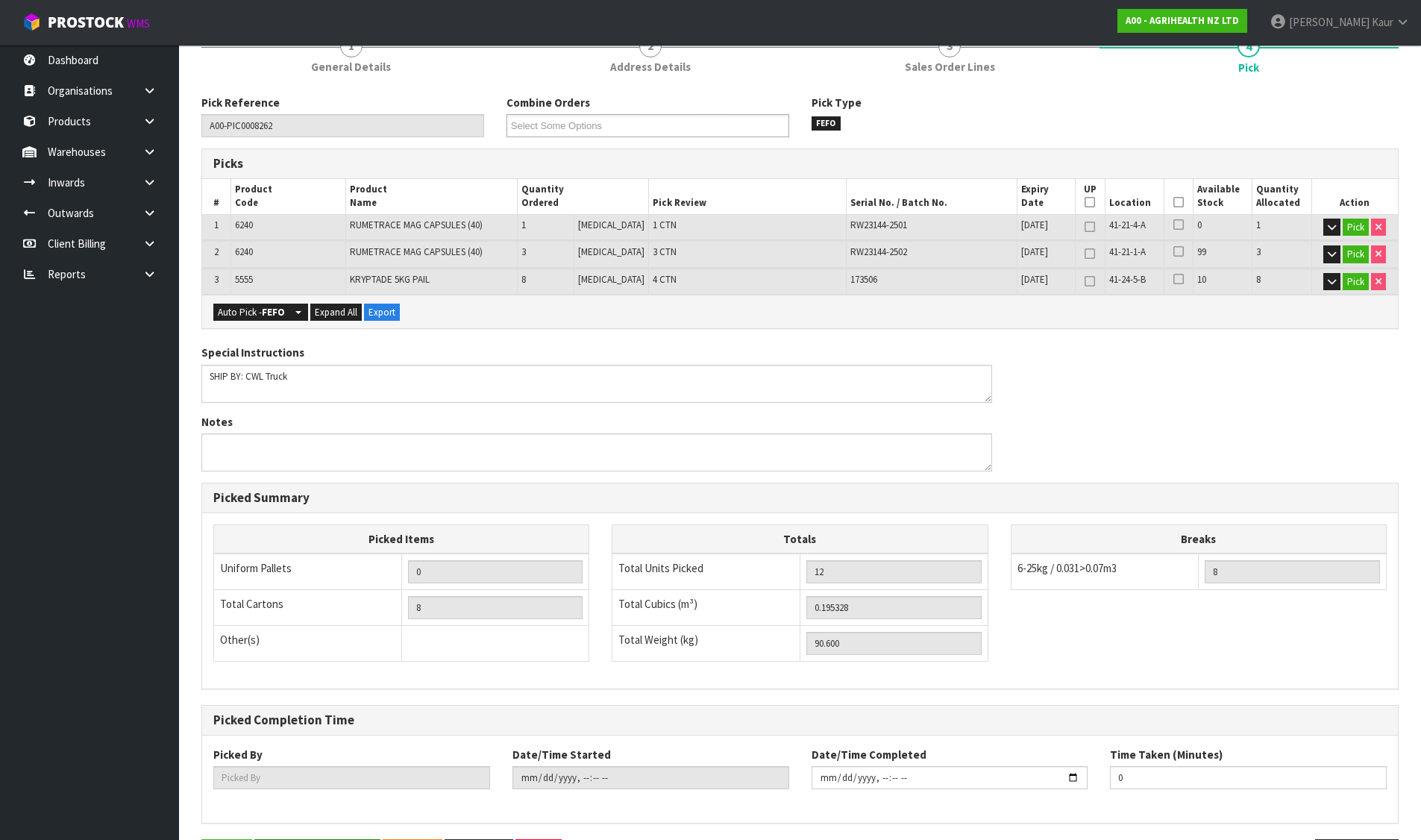
scroll to position [0, 0]
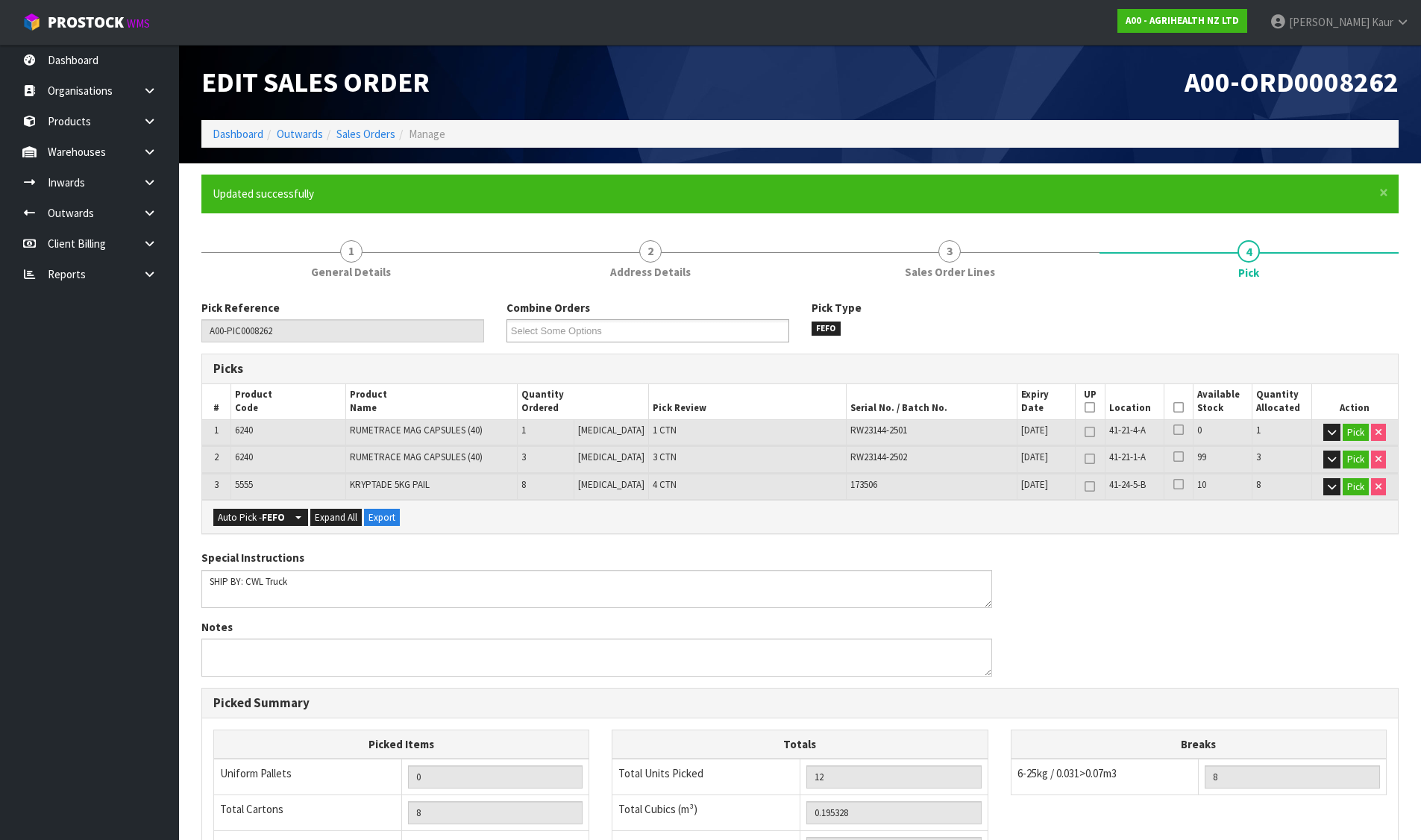
type input "[PERSON_NAME]"
type input "2025-08-11T10:34:07"
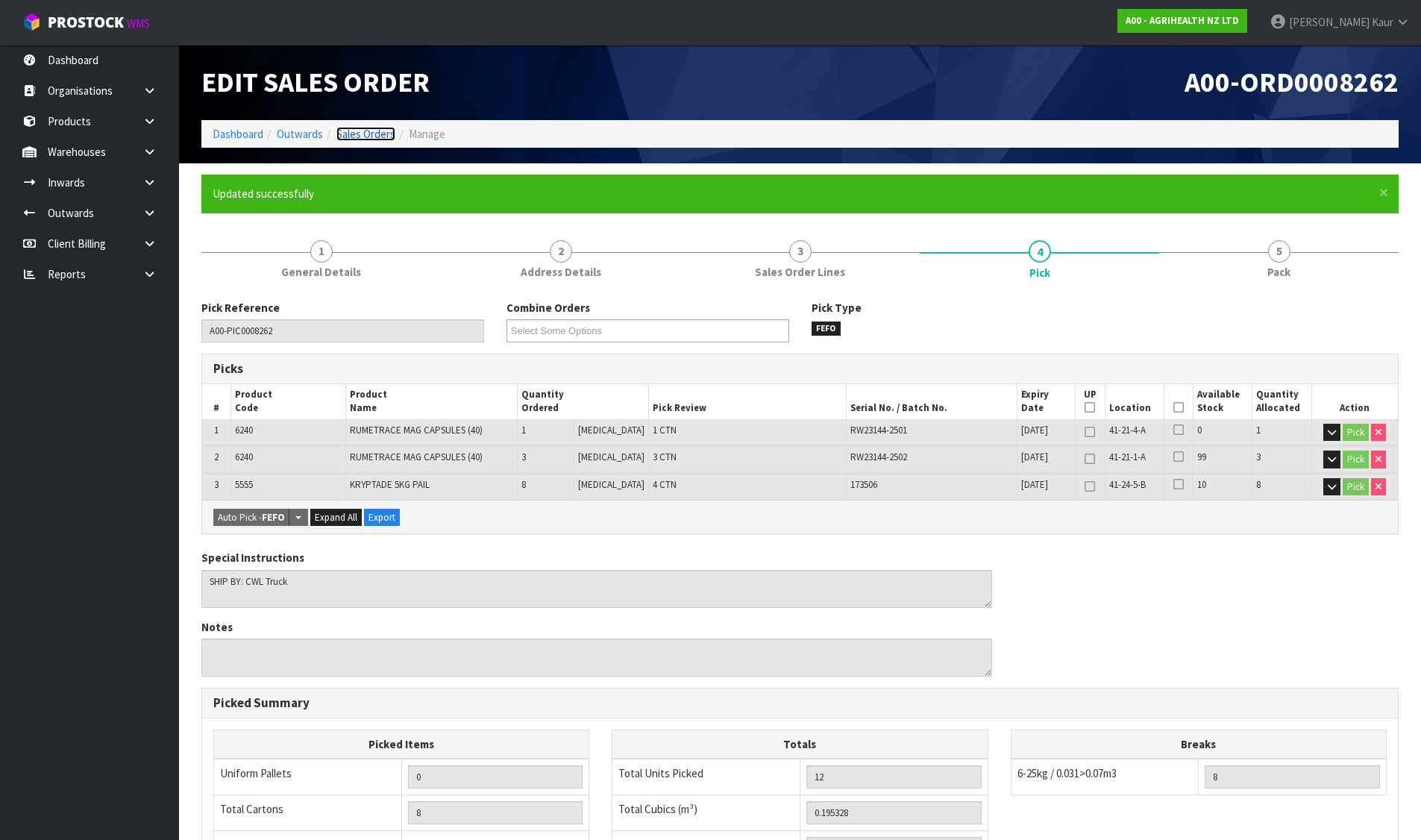
click at [365, 135] on link "Sales Orders" at bounding box center [365, 134] width 59 height 14
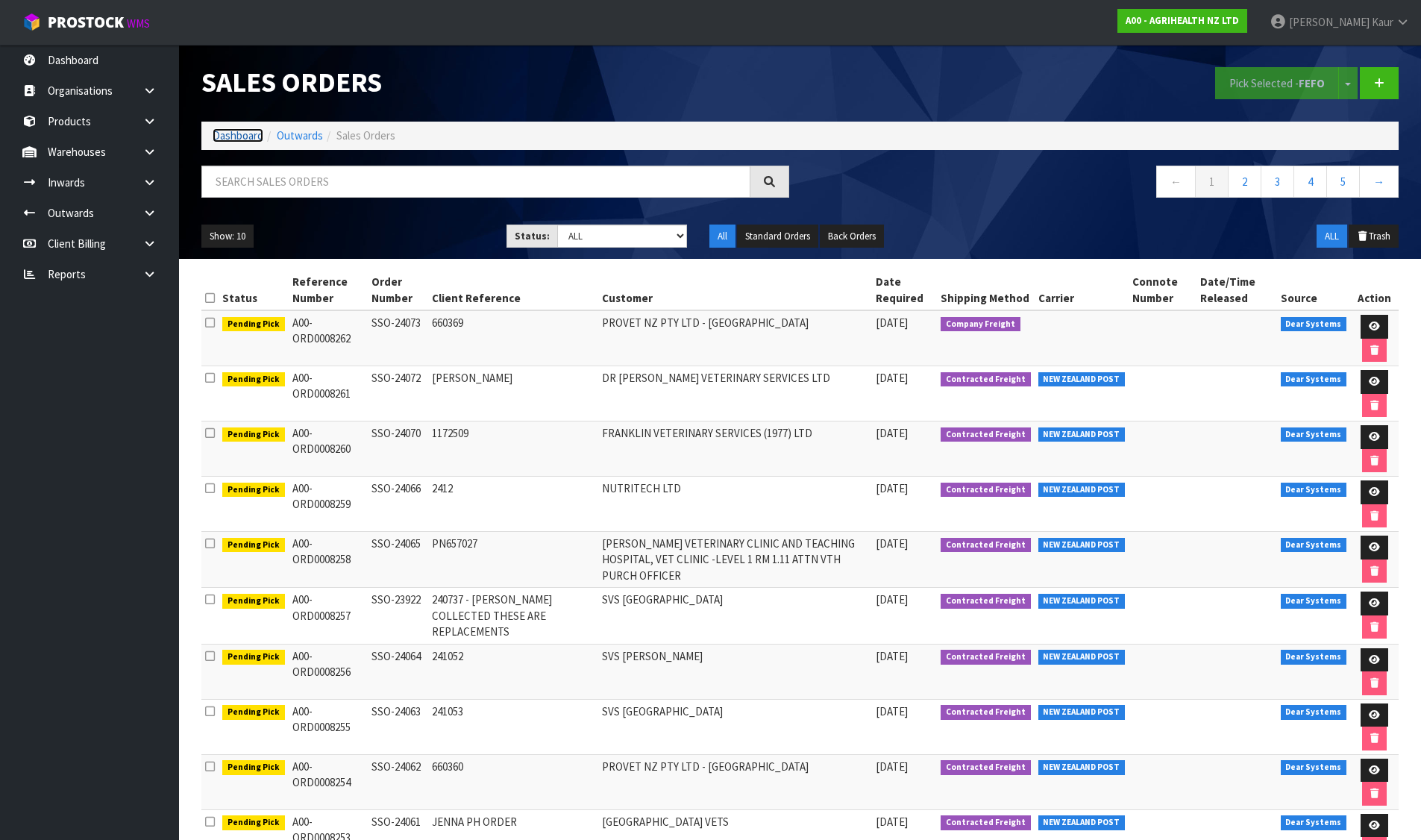
click at [250, 139] on link "Dashboard" at bounding box center [238, 136] width 51 height 14
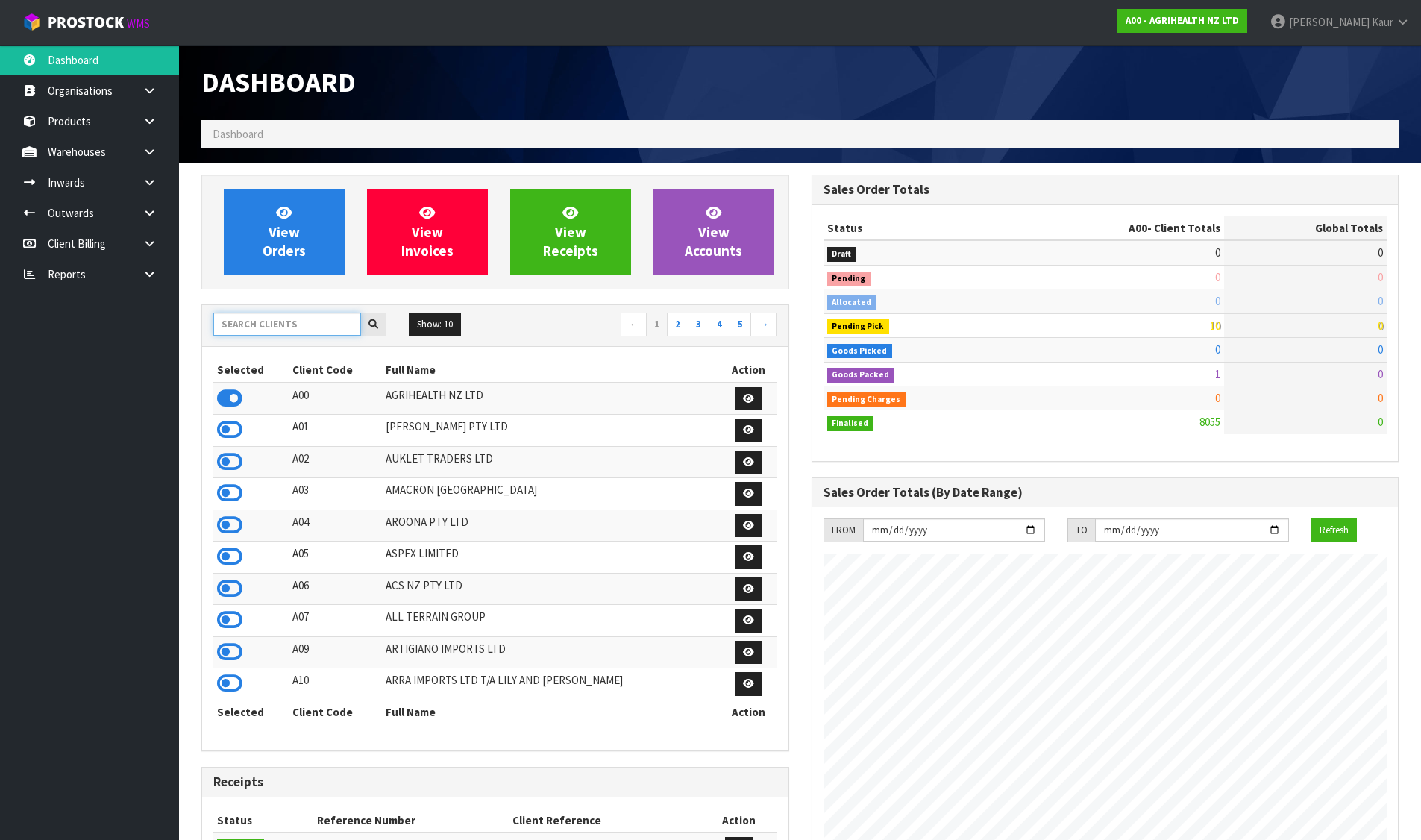
click at [329, 326] on input "text" at bounding box center [287, 324] width 148 height 23
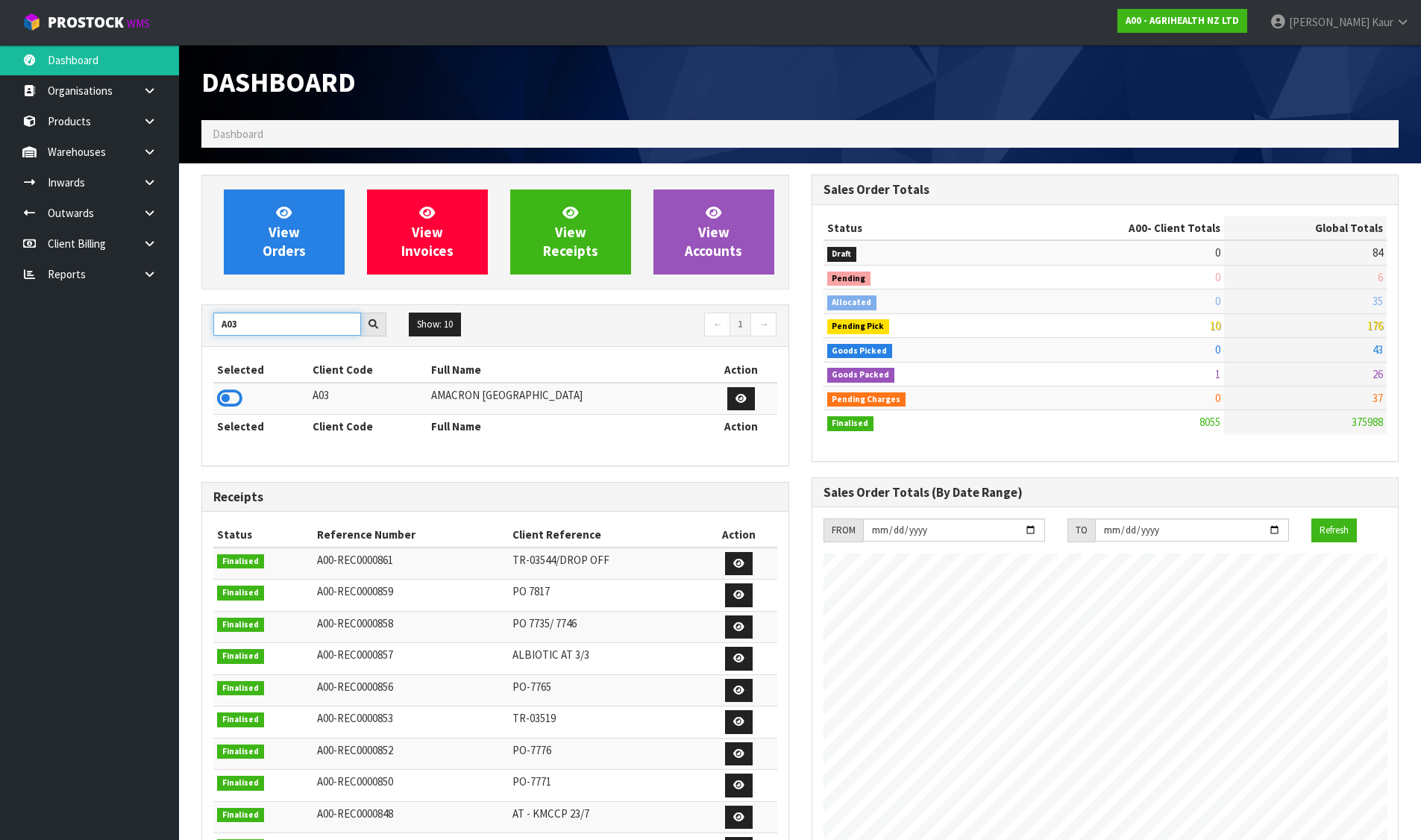
type input "A03"
click at [211, 396] on div "Selected Client Code Full Name Action A03 AMACRON NEW ZEALAND Selected Client C…" at bounding box center [495, 405] width 586 height 118
click at [232, 396] on icon at bounding box center [230, 398] width 26 height 22
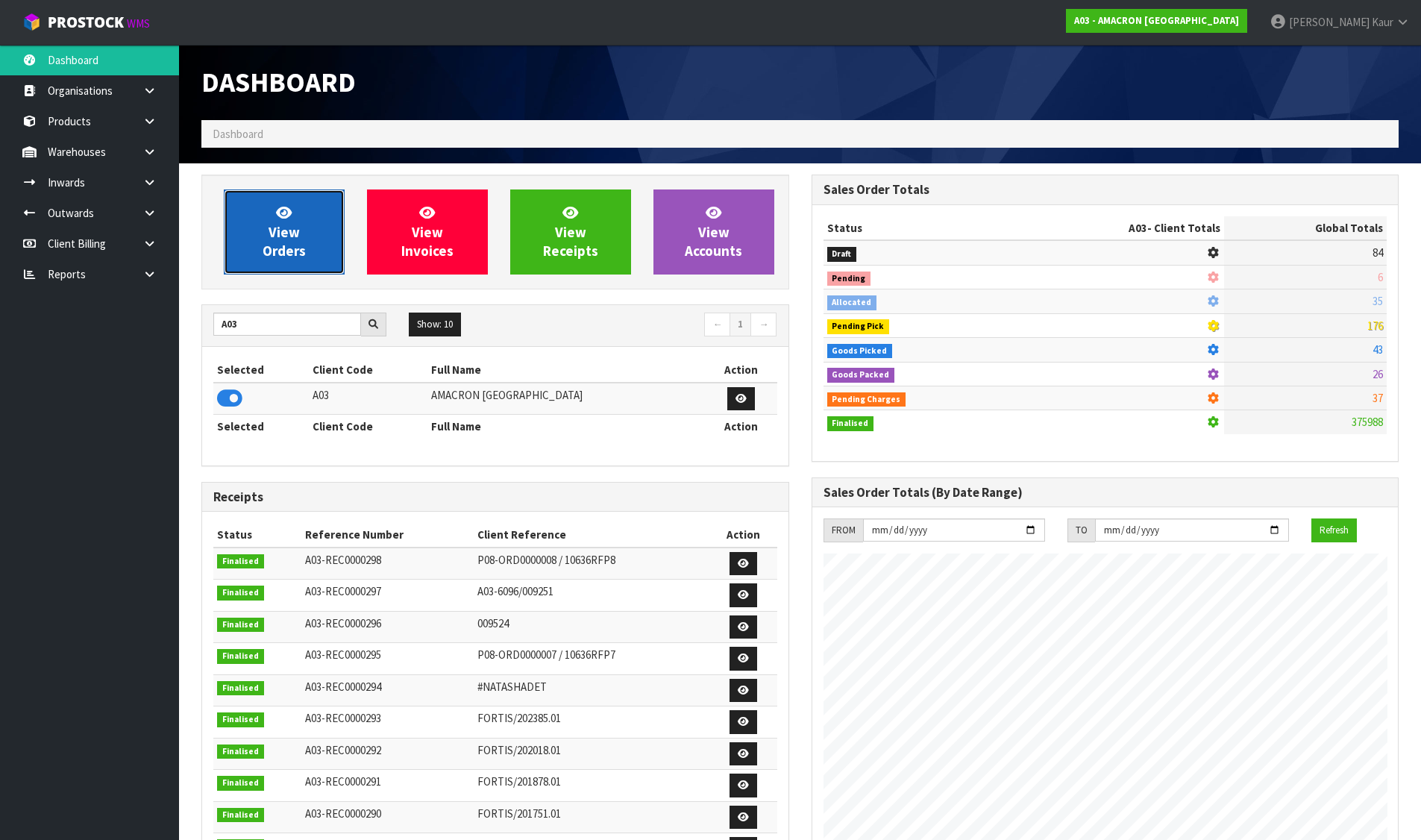
click at [263, 274] on link "View Orders" at bounding box center [284, 232] width 121 height 85
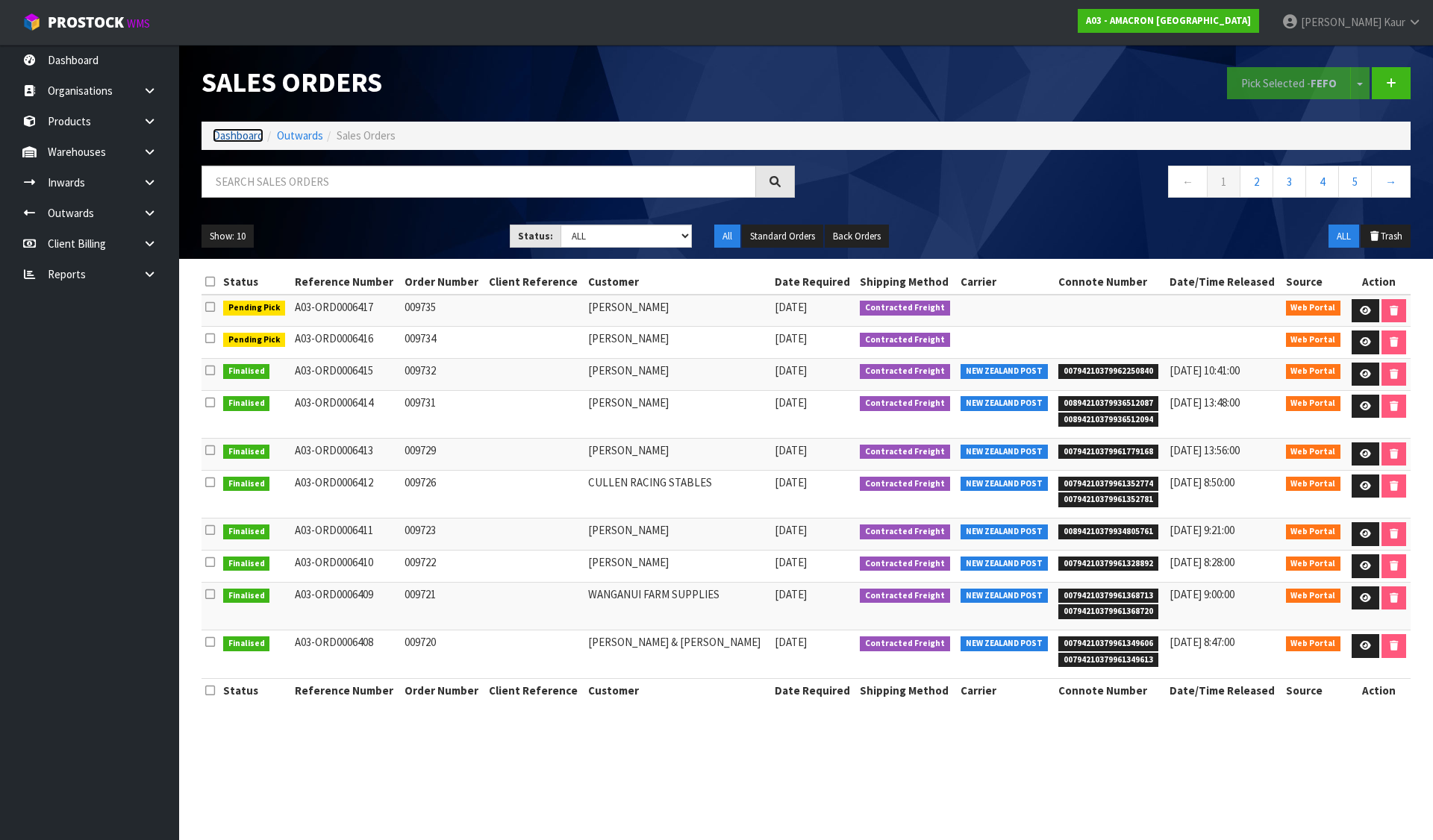
click at [242, 132] on link "Dashboard" at bounding box center [238, 136] width 51 height 14
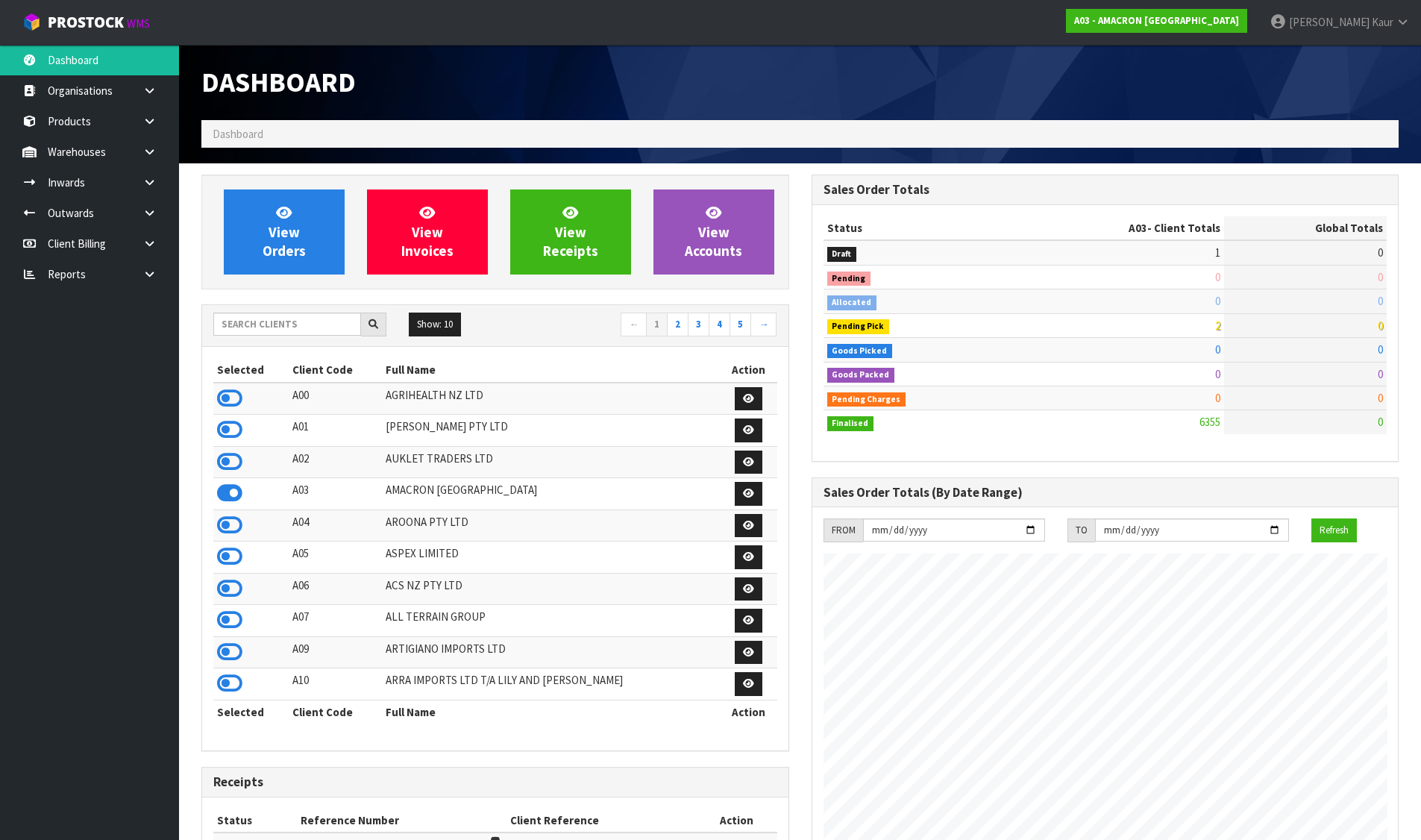
scroll to position [961, 609]
click at [259, 322] on input "text" at bounding box center [287, 324] width 148 height 23
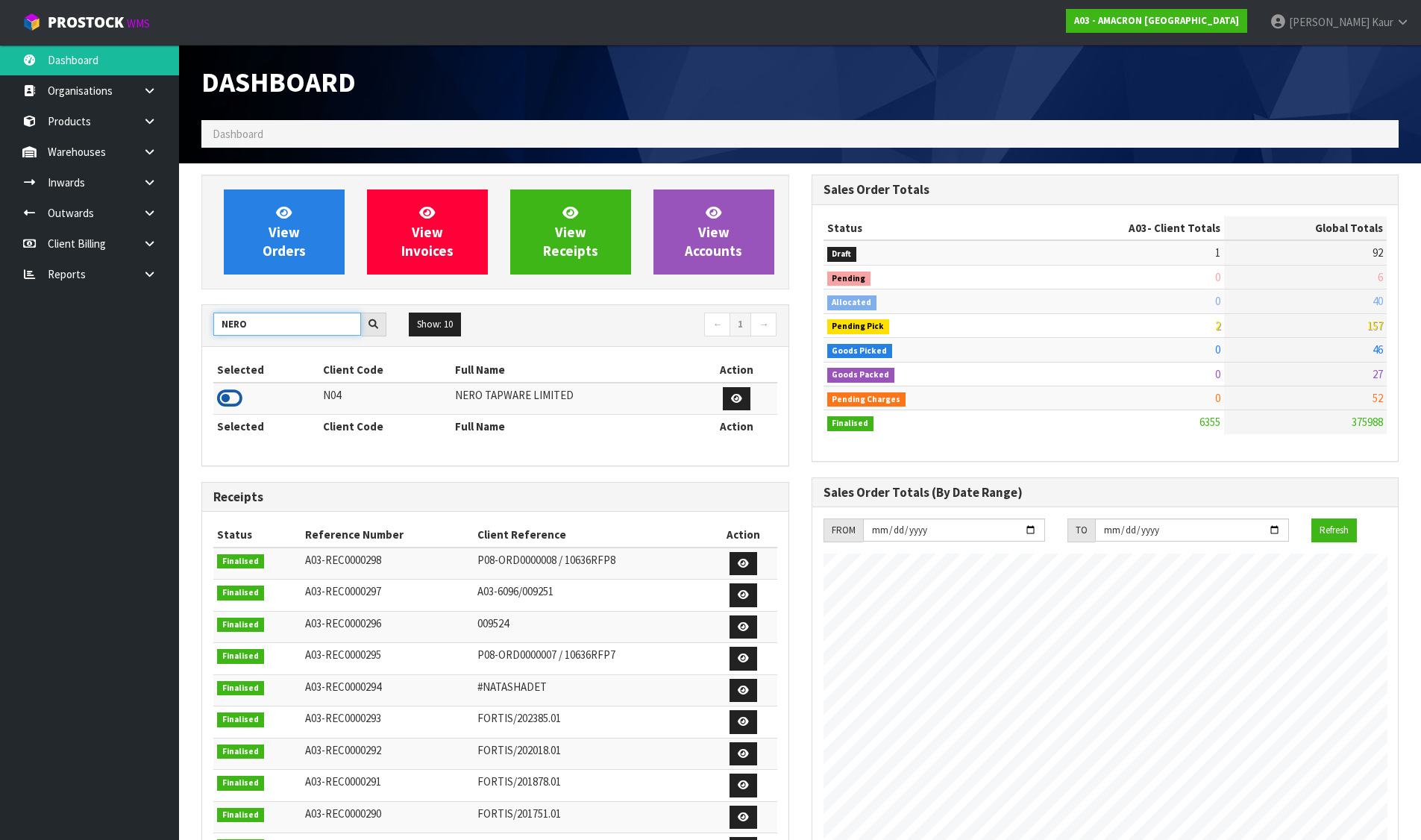
type input "NERO"
click at [235, 394] on icon at bounding box center [230, 398] width 26 height 22
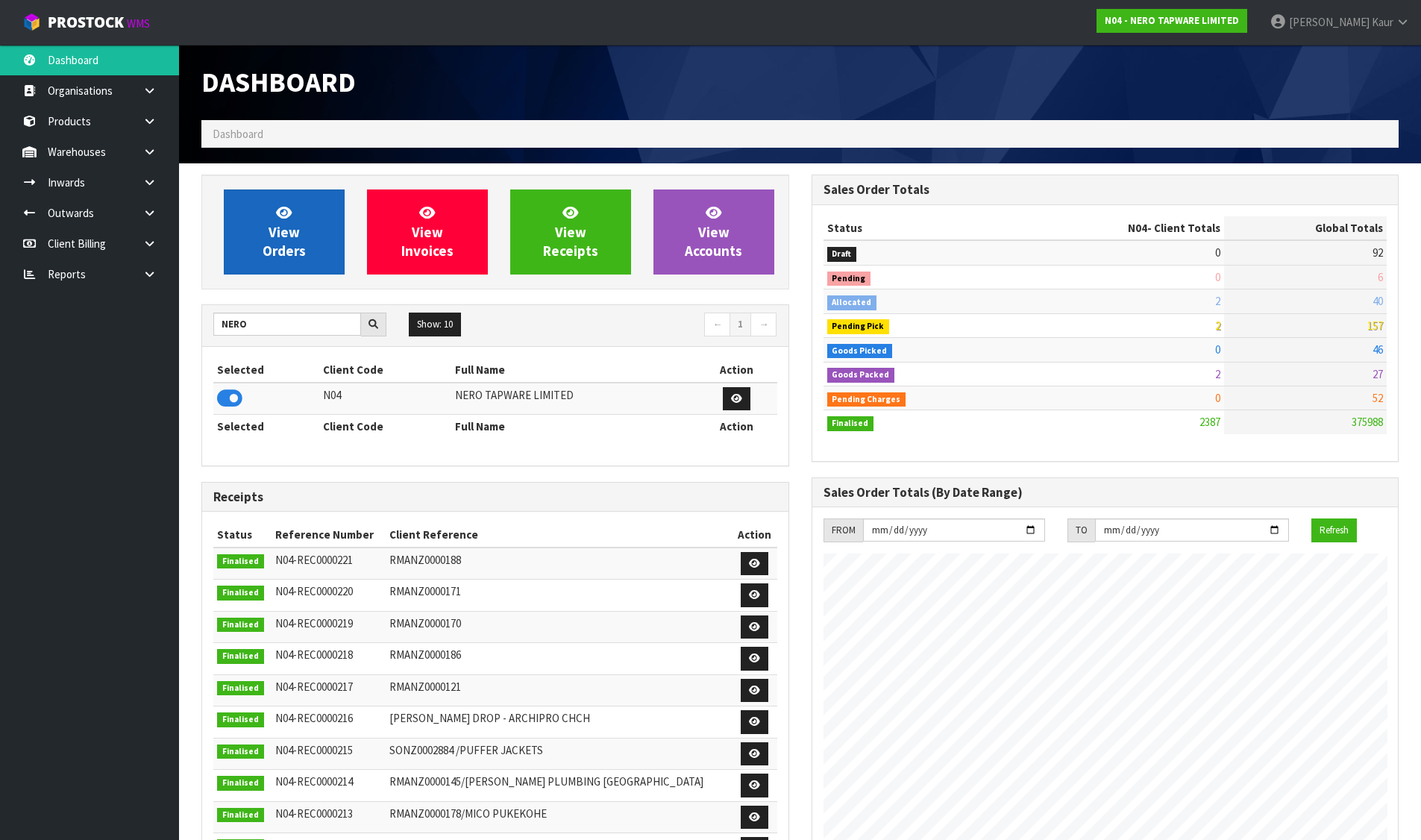
scroll to position [1162, 609]
click at [263, 241] on link "View Orders" at bounding box center [284, 232] width 121 height 85
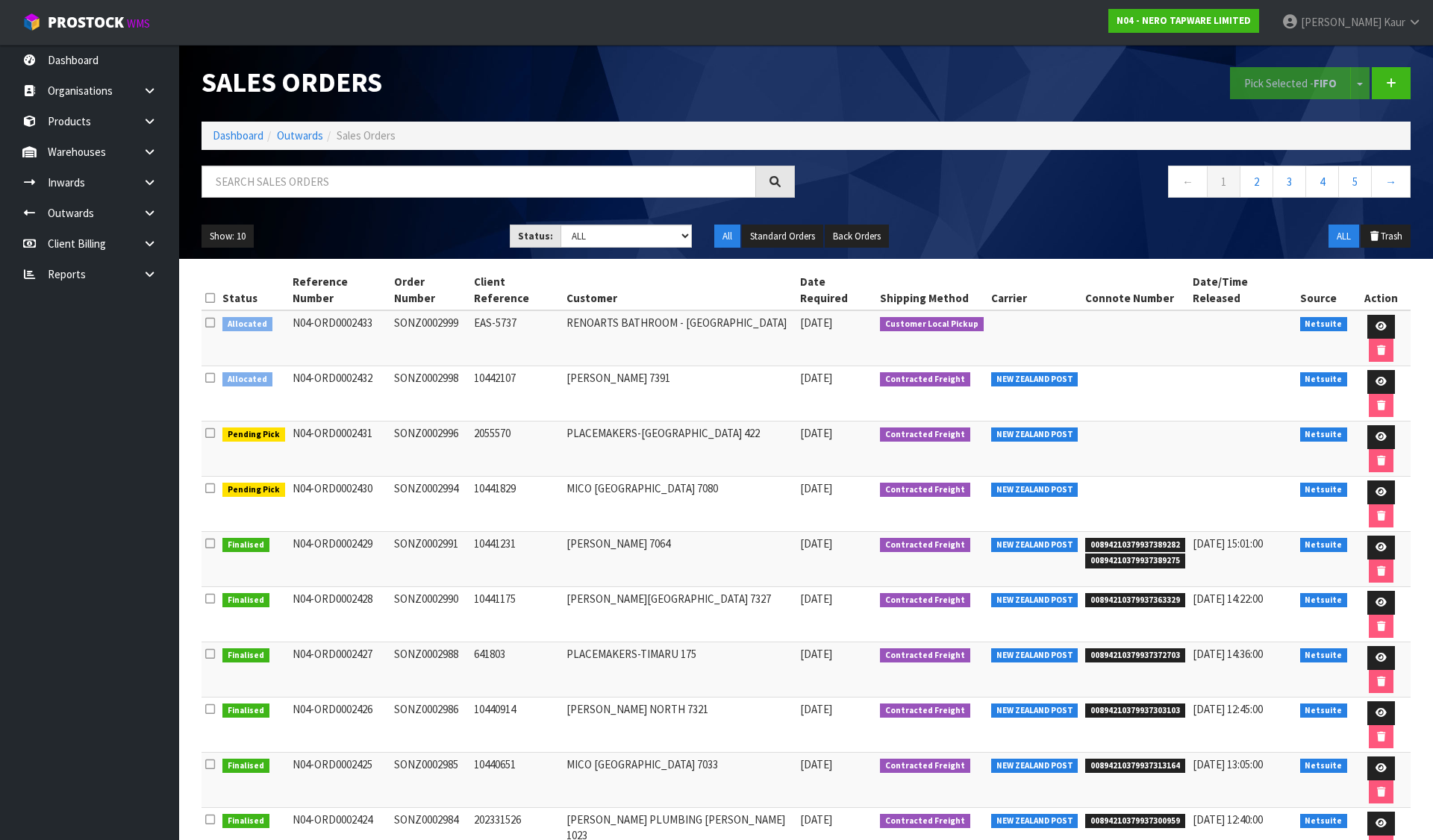
click at [211, 293] on icon at bounding box center [209, 298] width 10 height 12
click at [1275, 77] on button "Pick Selected - FIFO" at bounding box center [1290, 83] width 121 height 32
click at [1367, 315] on link at bounding box center [1381, 326] width 28 height 24
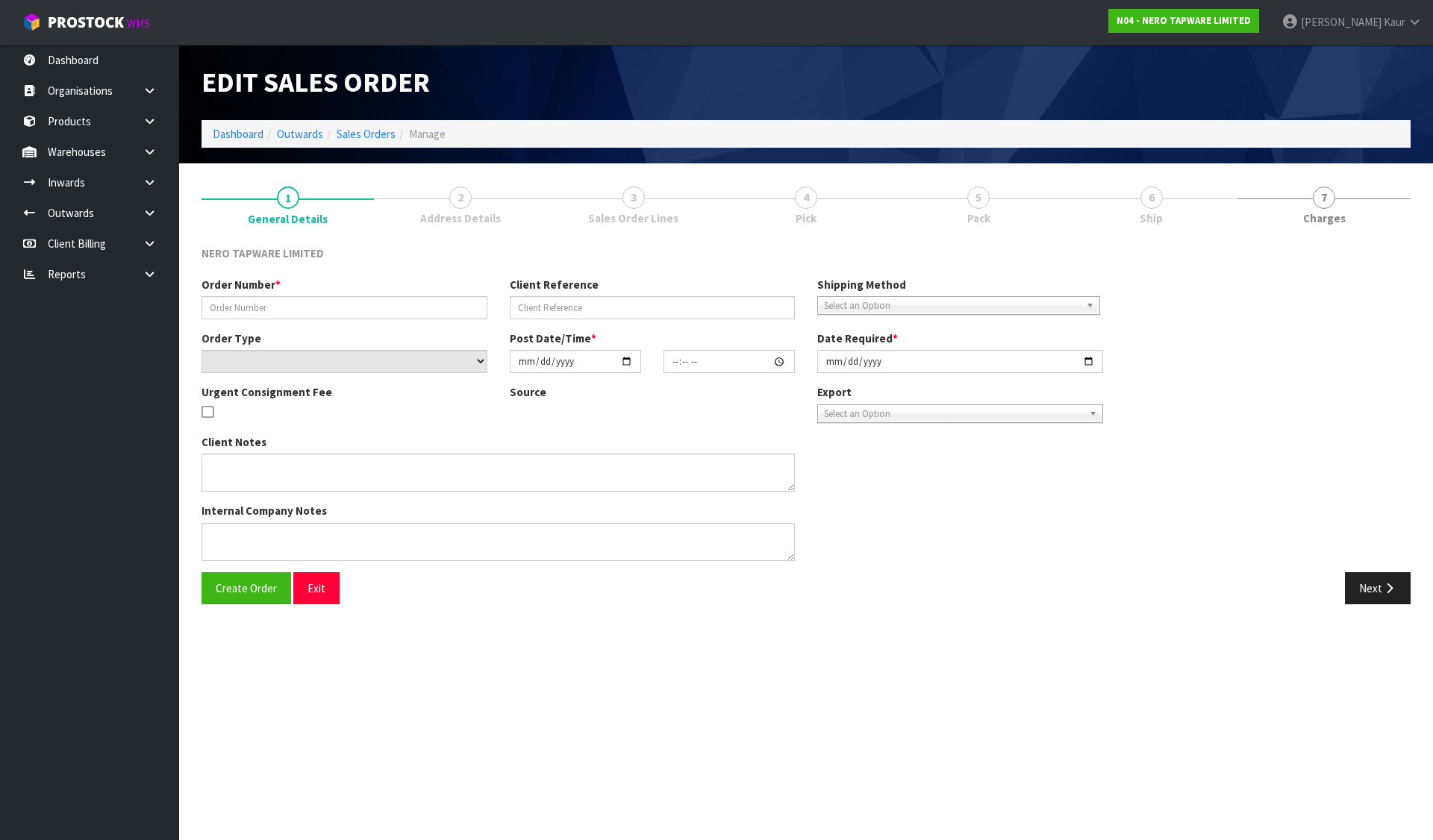
type input "SONZ0002999"
type input "EAS-5737"
select select "number:0"
type input "[DATE]"
type input "10:45:05.000"
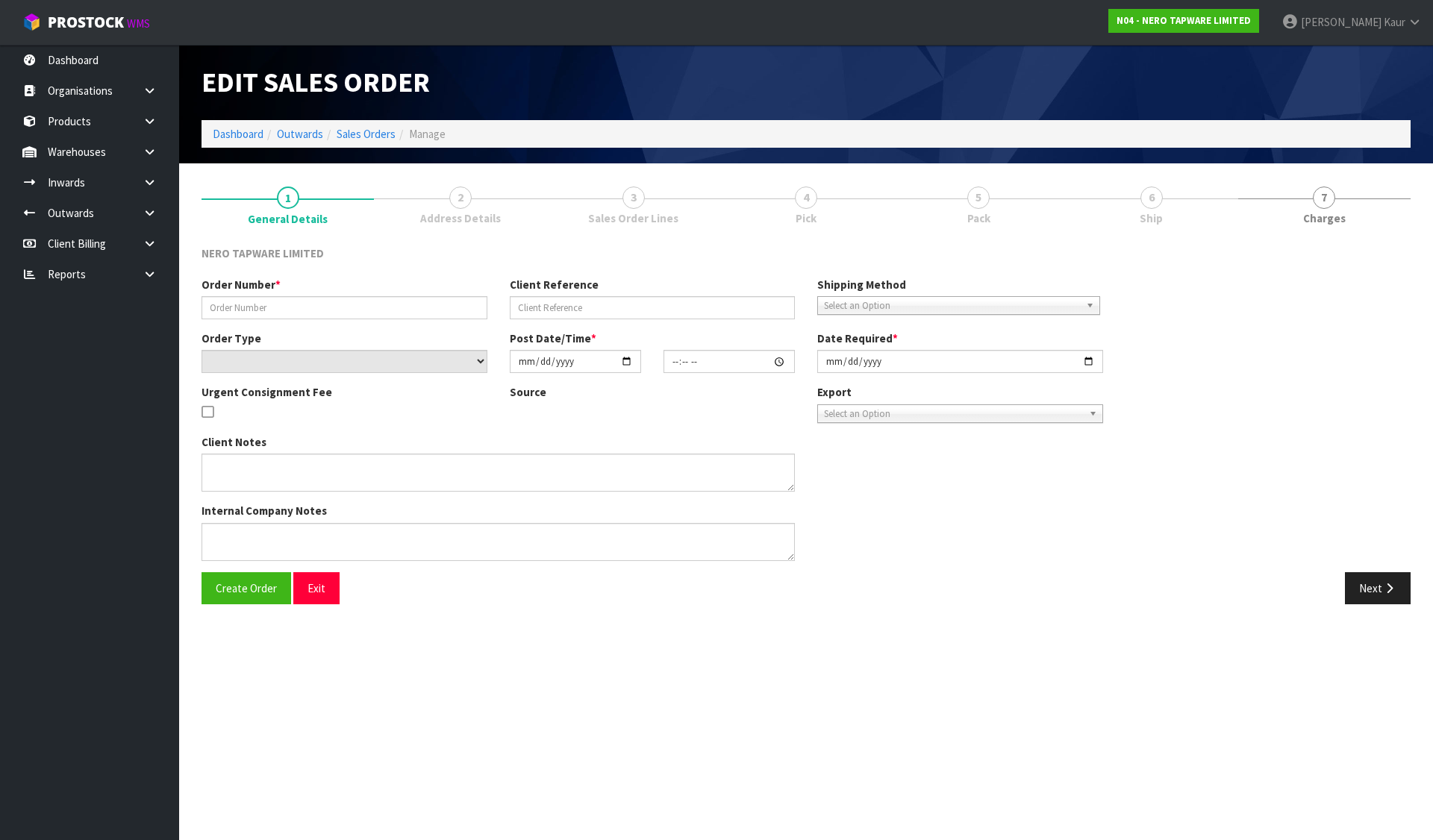
type input "[DATE]"
type textarea "customer pick up 11/08"
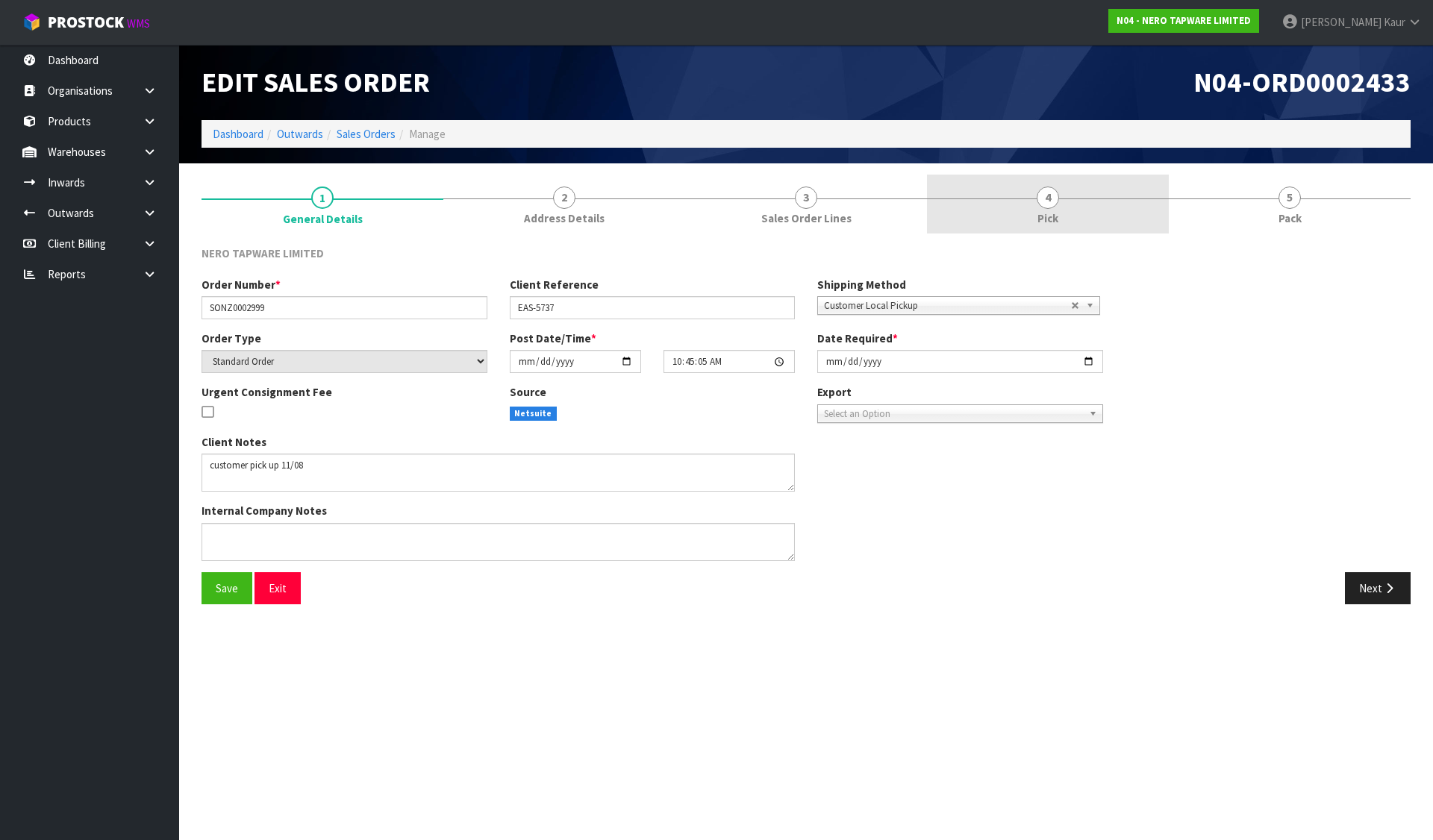
click at [998, 202] on link "4 Pick" at bounding box center [1048, 204] width 242 height 59
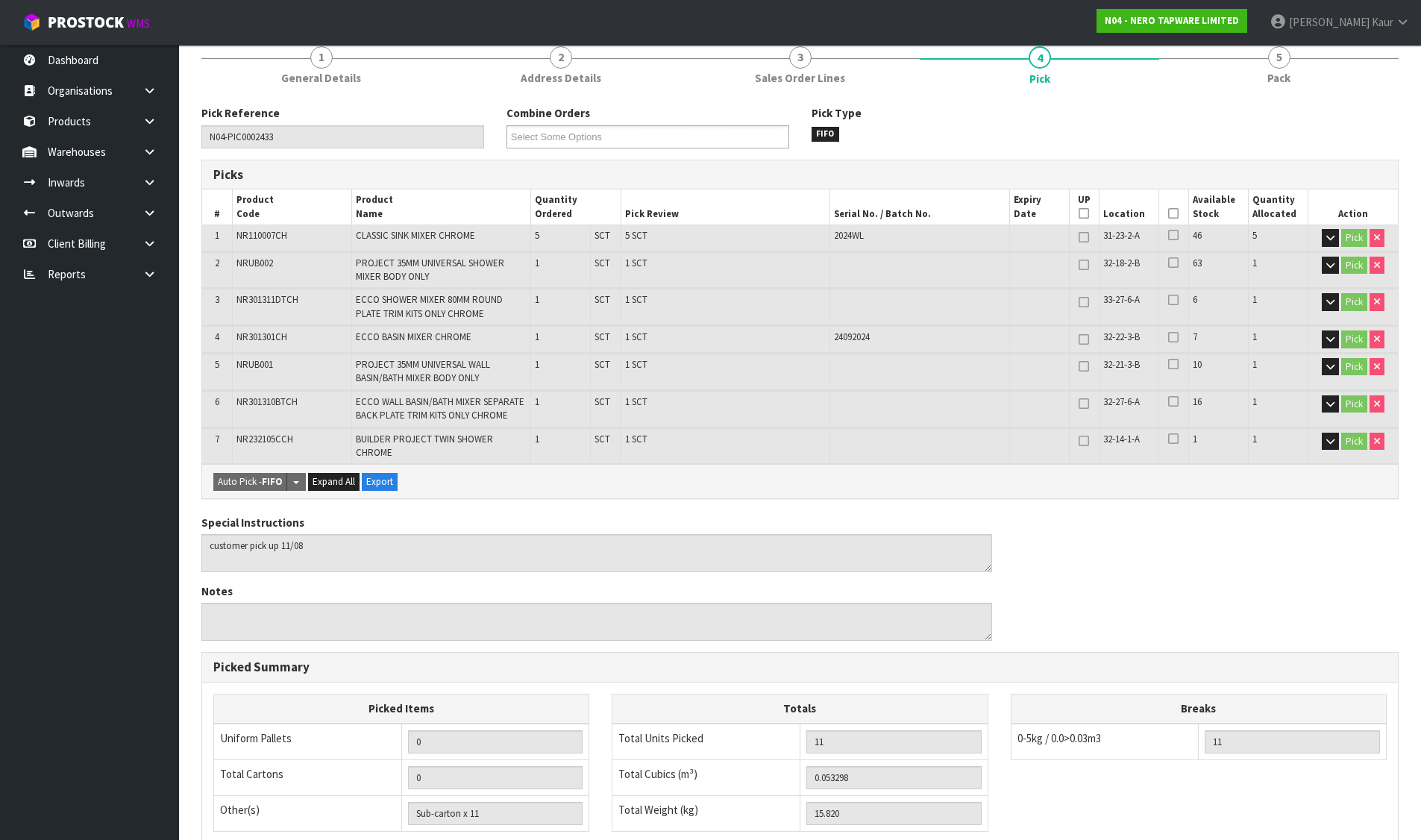
scroll to position [364, 0]
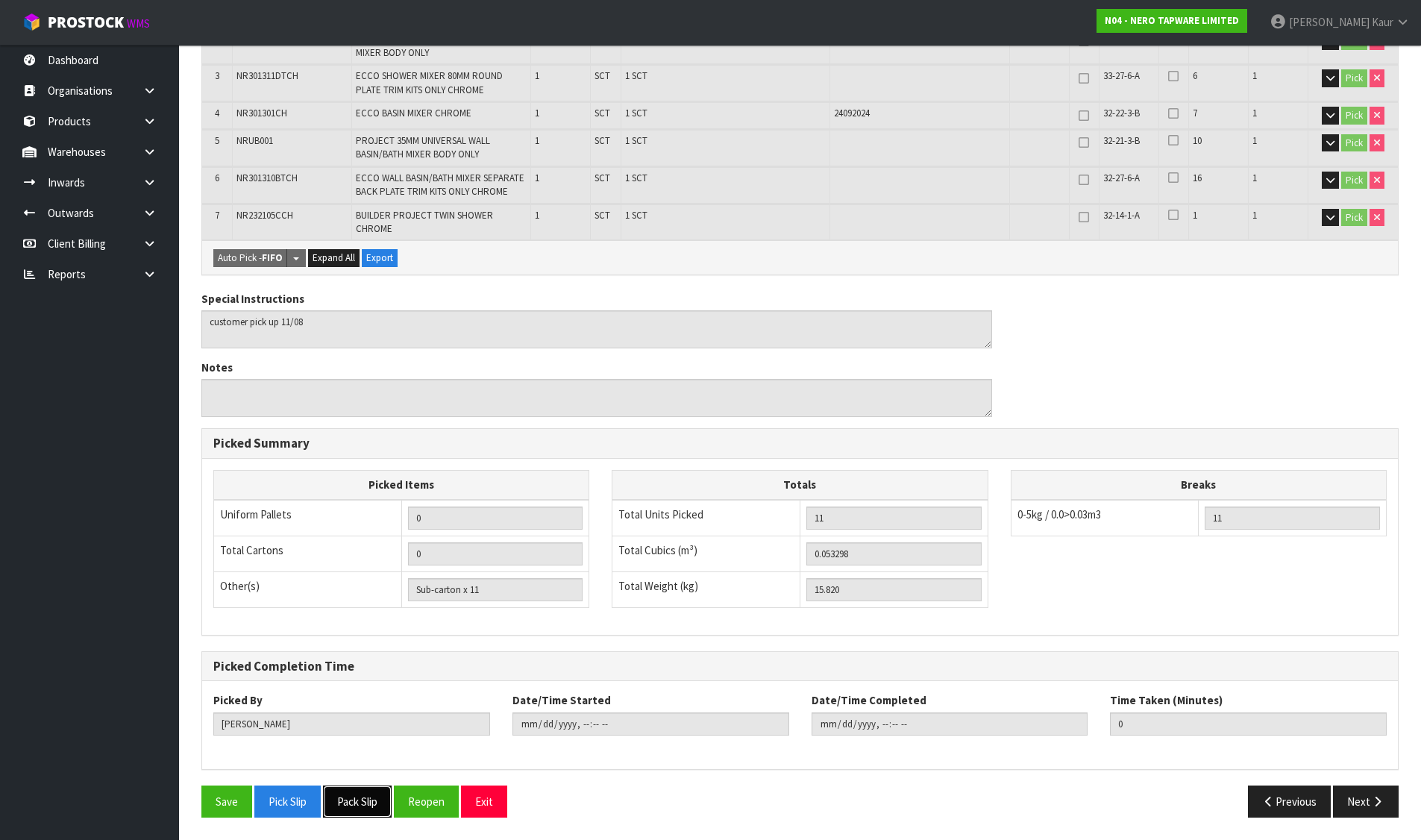
click at [379, 796] on button "Pack Slip" at bounding box center [357, 802] width 68 height 32
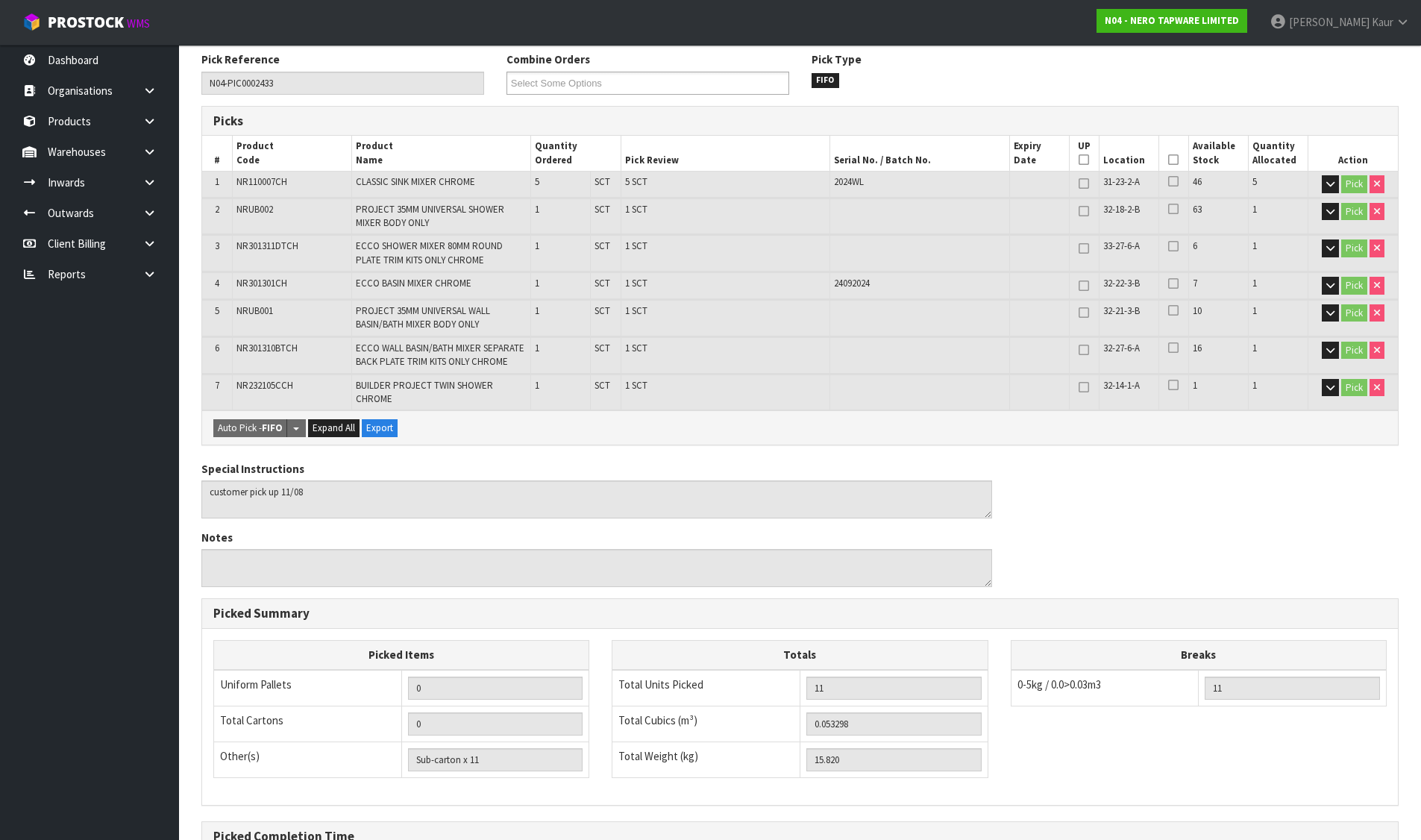
scroll to position [0, 0]
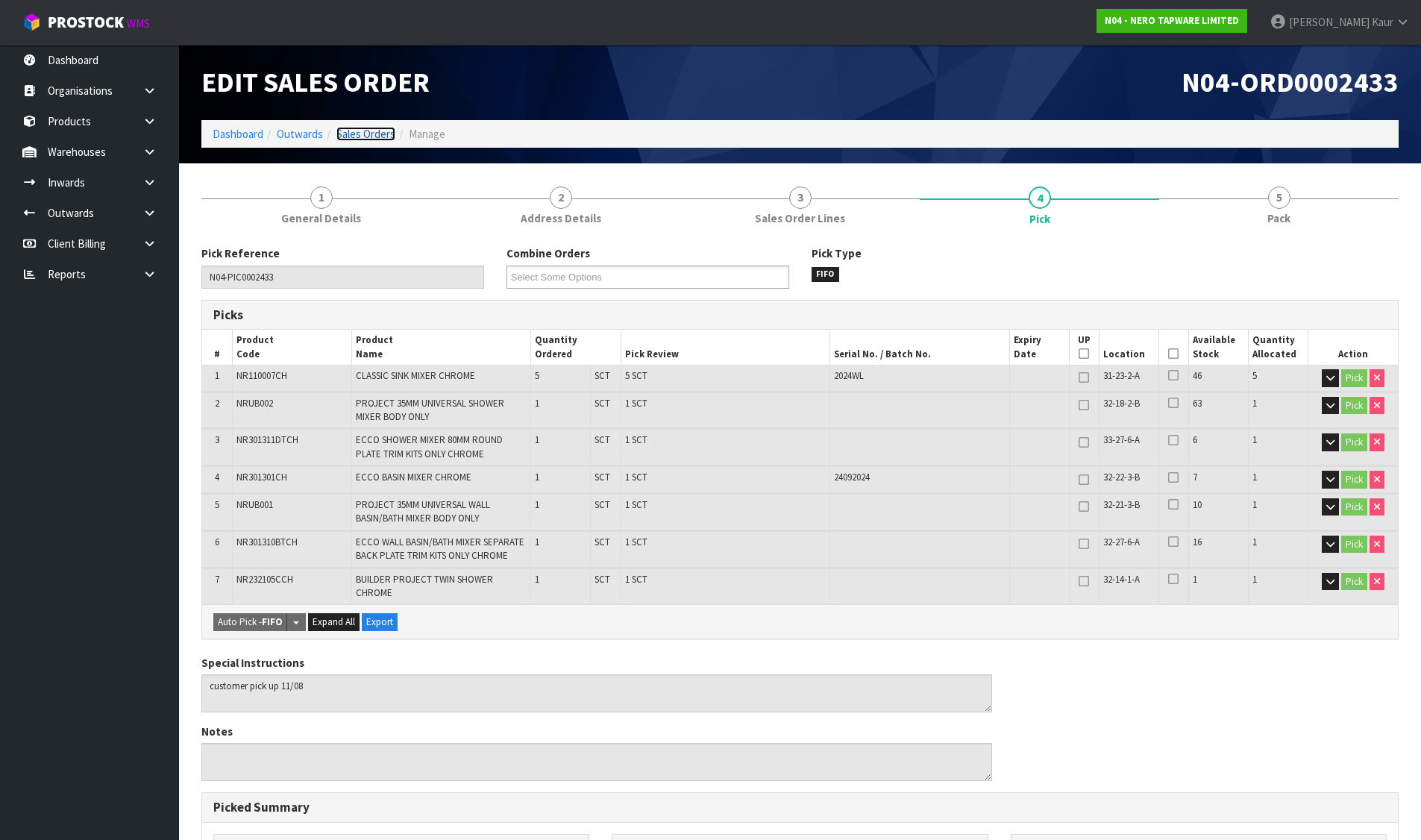
click at [368, 132] on link "Sales Orders" at bounding box center [365, 134] width 59 height 14
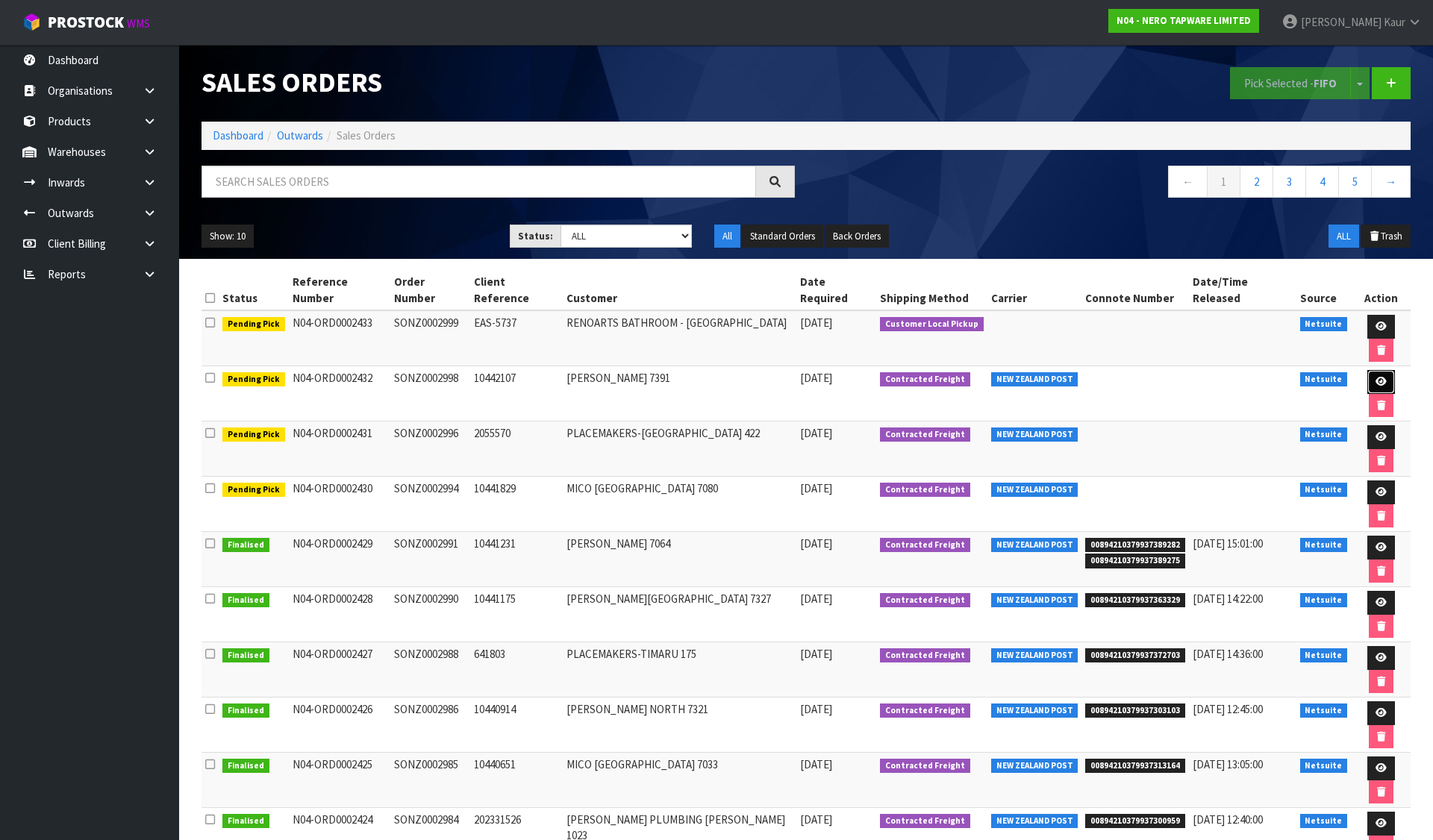
click at [1375, 377] on icon at bounding box center [1381, 381] width 12 height 10
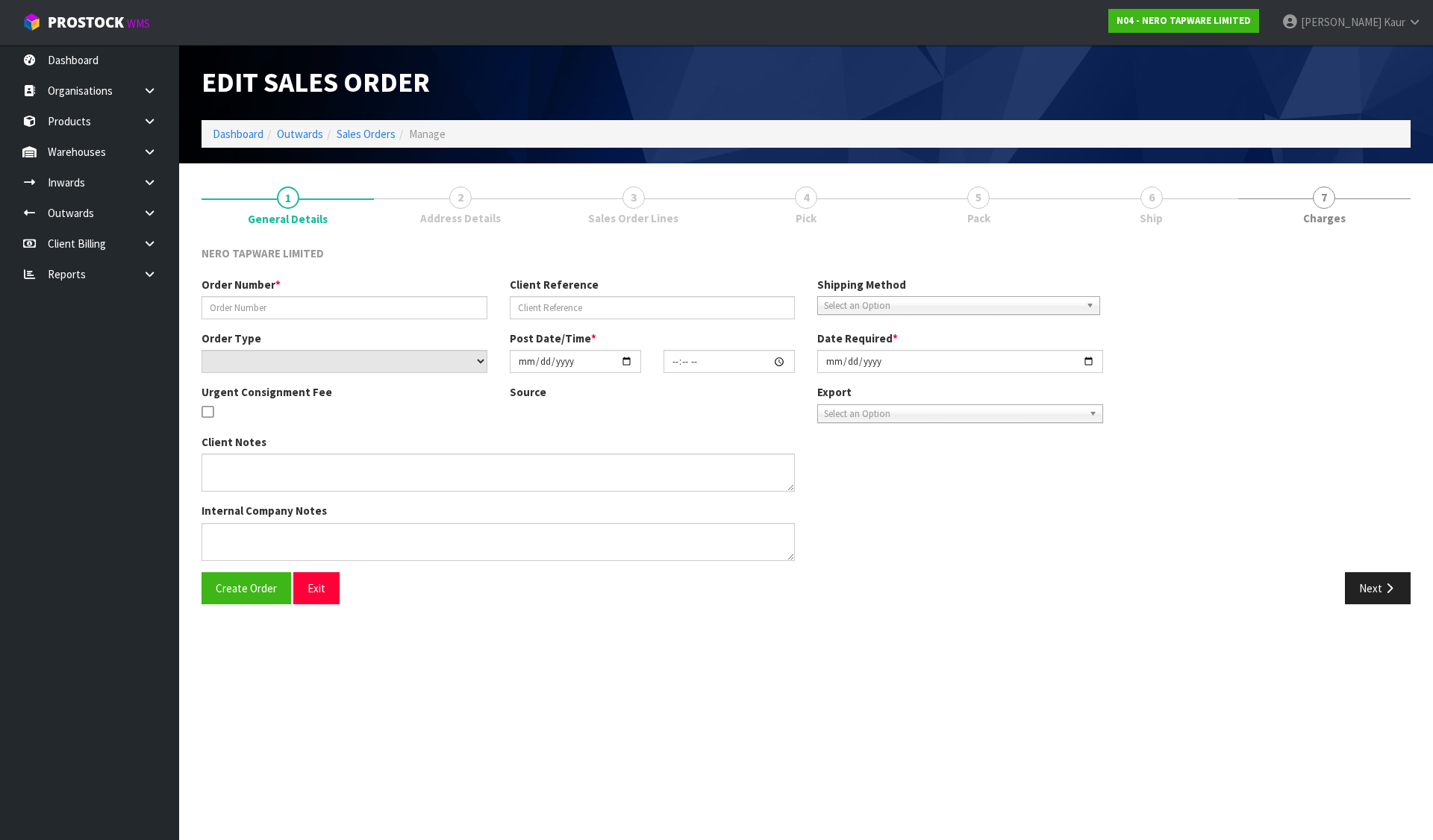
type input "SONZ0002998"
type input "10442107"
select select "number:0"
type input "[DATE]"
type input "10:15:06.000"
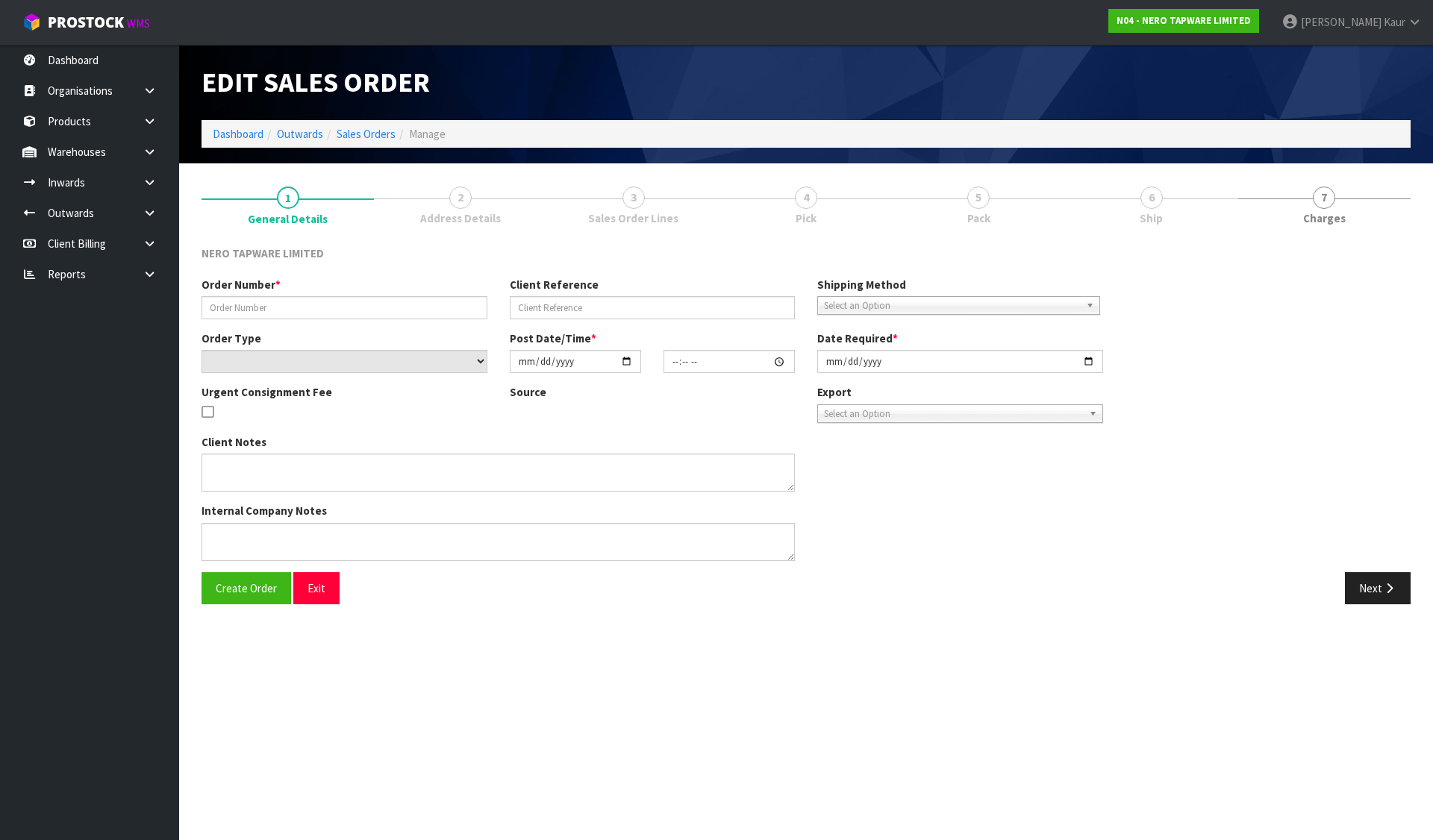
type input "[DATE]"
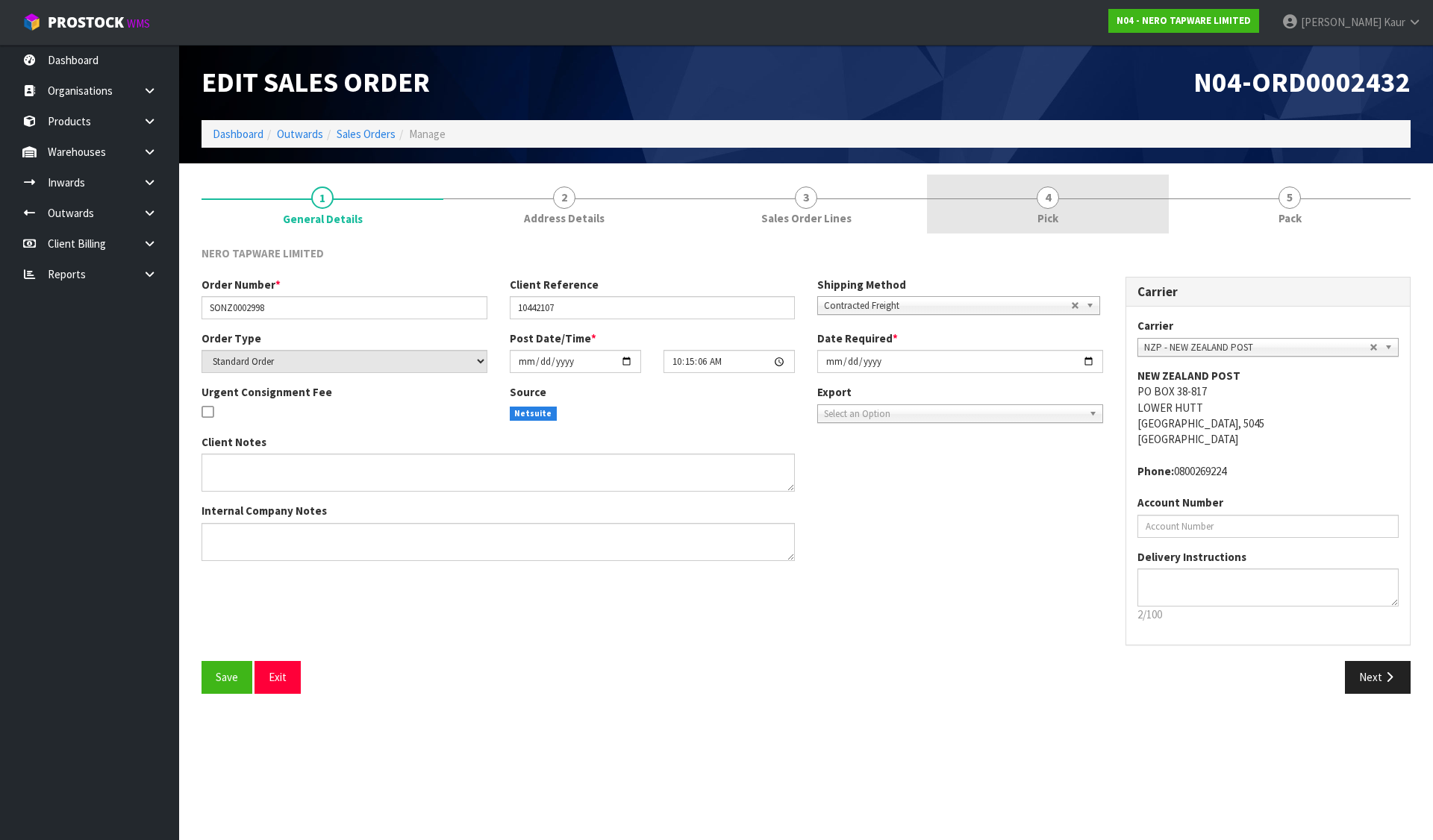
click at [998, 209] on link "4 Pick" at bounding box center [1048, 204] width 242 height 59
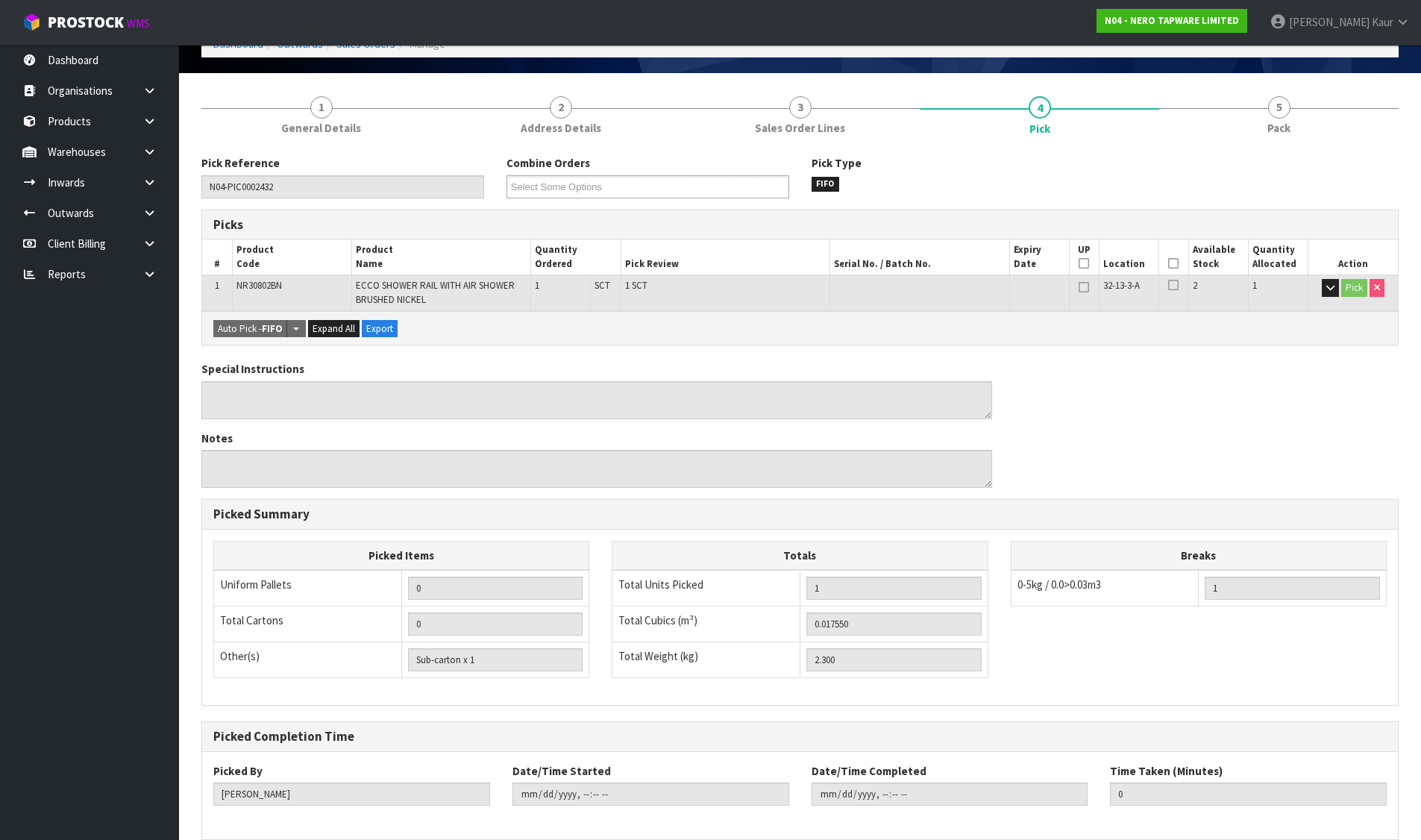
scroll to position [161, 0]
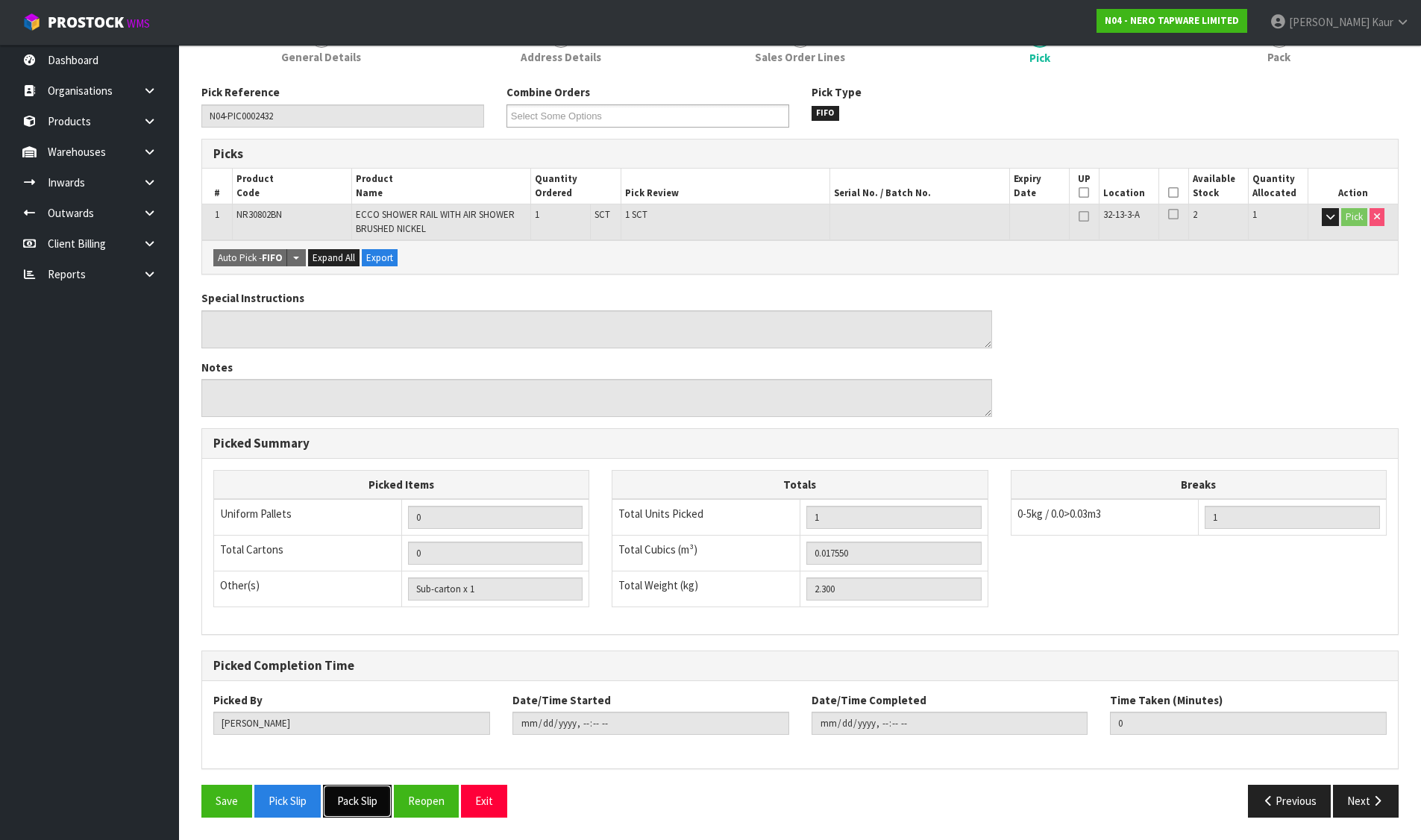
click at [371, 793] on button "Pack Slip" at bounding box center [357, 801] width 68 height 32
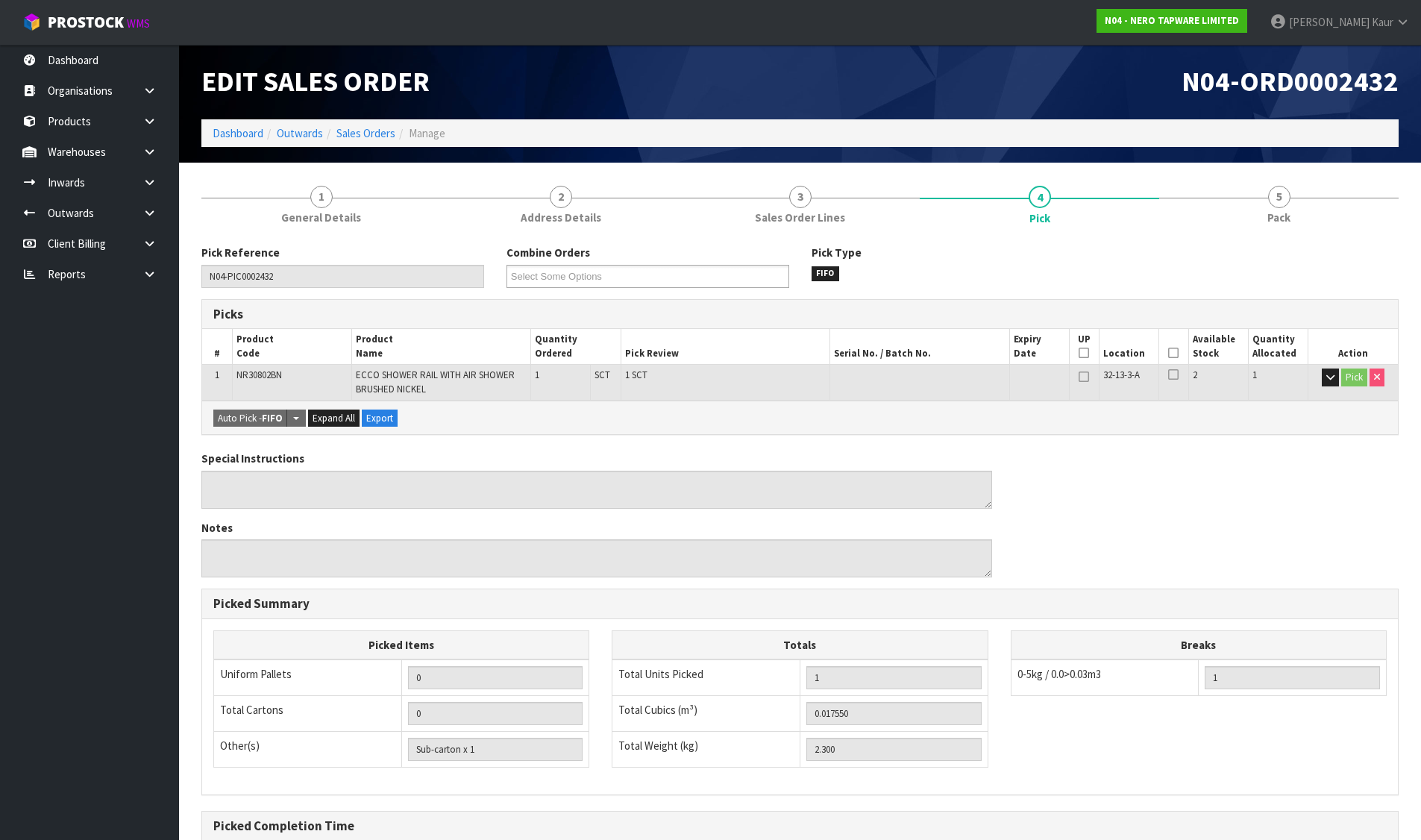
scroll to position [0, 0]
click at [378, 129] on link "Sales Orders" at bounding box center [365, 134] width 59 height 14
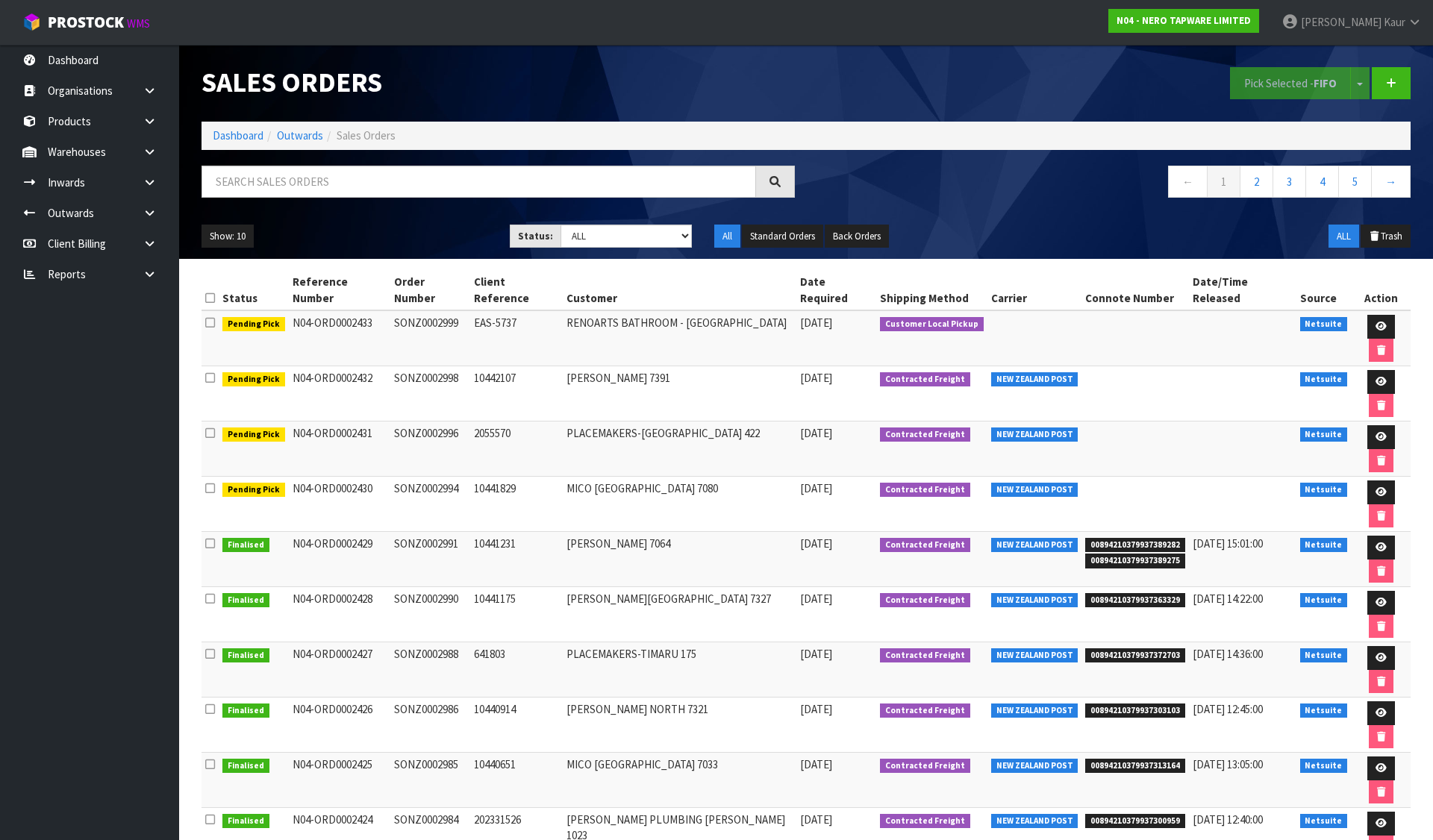
drag, startPoint x: 153, startPoint y: 271, endPoint x: 124, endPoint y: 302, distance: 42.4
click at [153, 271] on icon at bounding box center [150, 274] width 14 height 12
click at [240, 135] on link "Dashboard" at bounding box center [238, 136] width 51 height 14
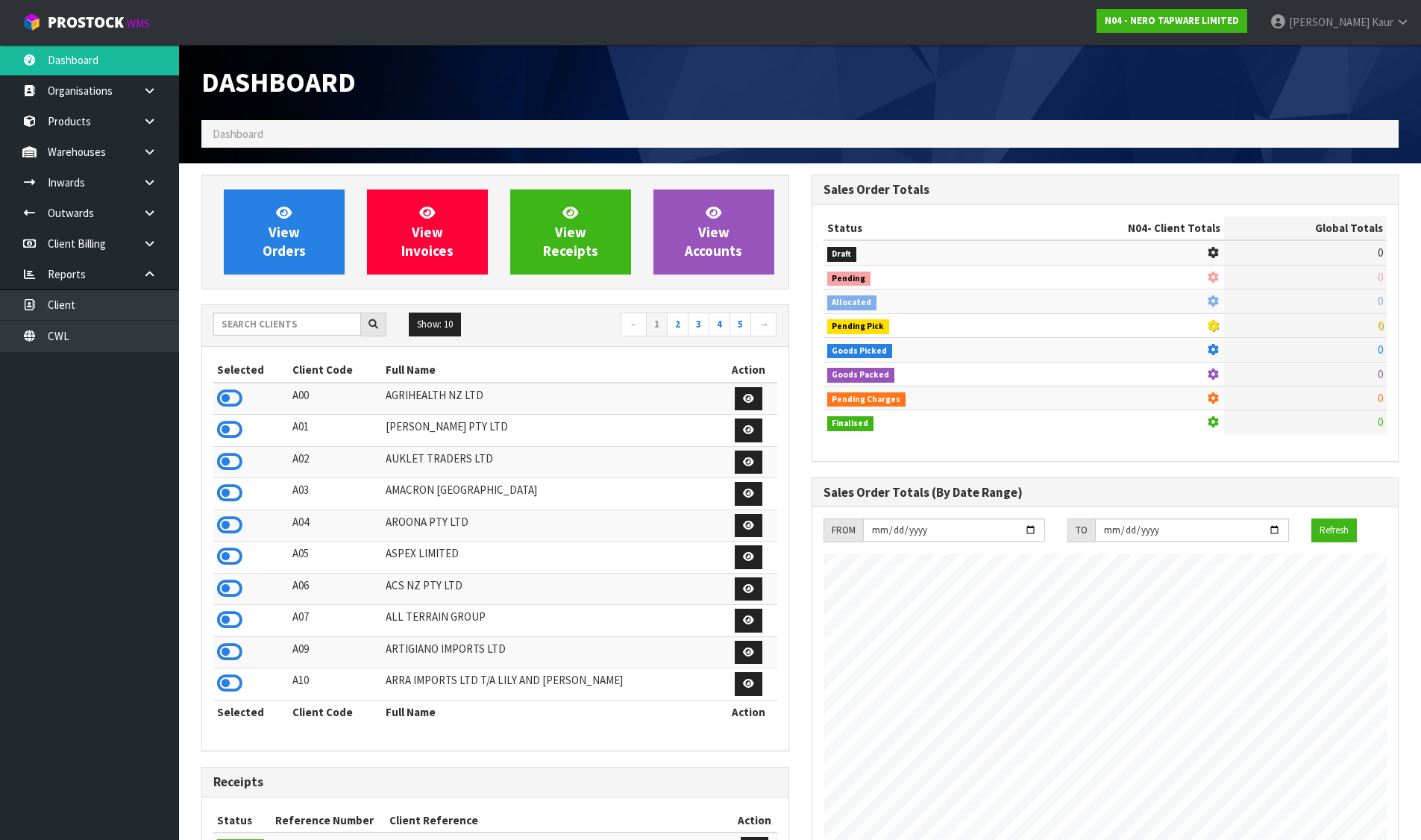
scroll to position [930, 609]
click at [251, 320] on input "text" at bounding box center [287, 324] width 148 height 23
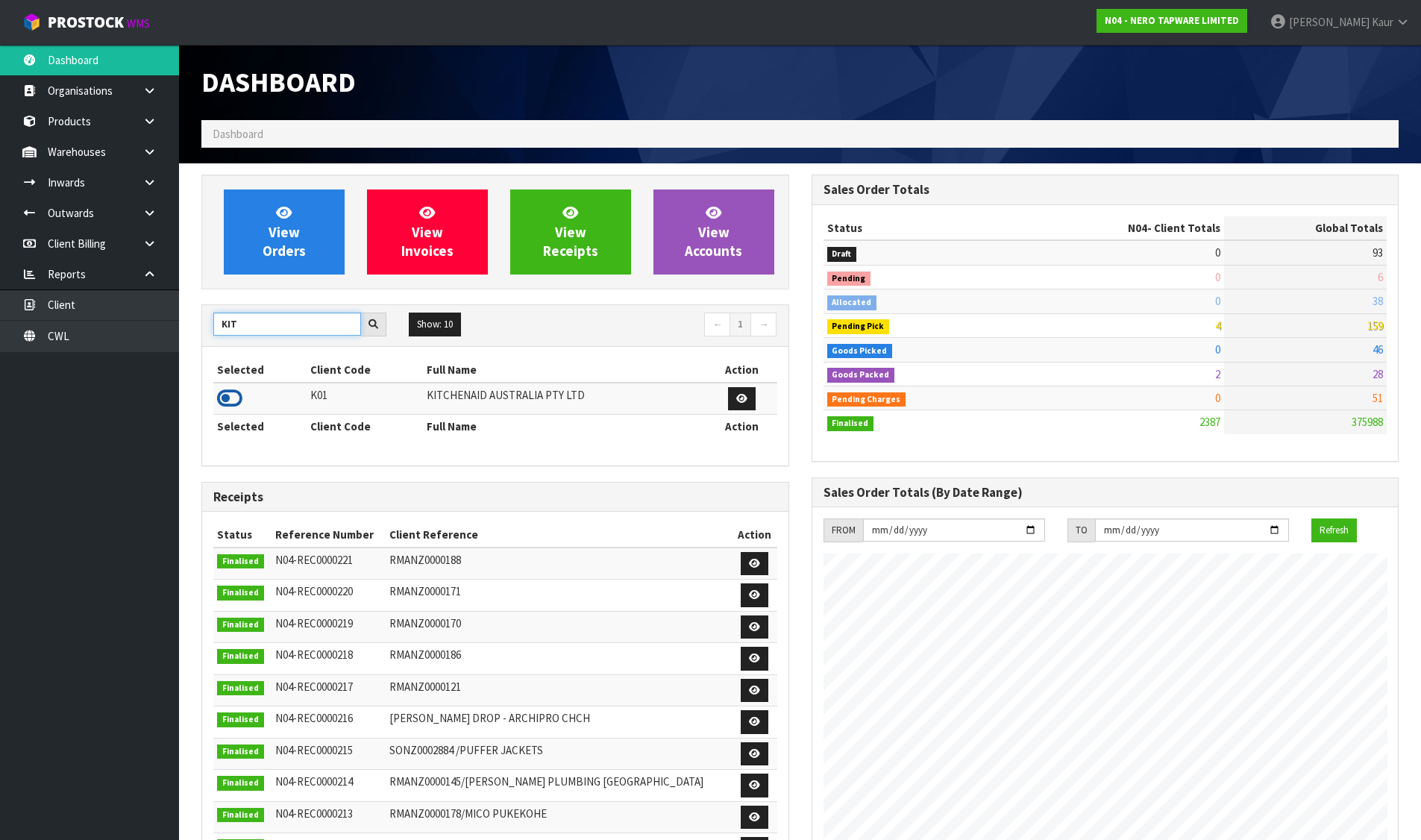
type input "KIT"
click at [223, 389] on icon at bounding box center [230, 398] width 26 height 22
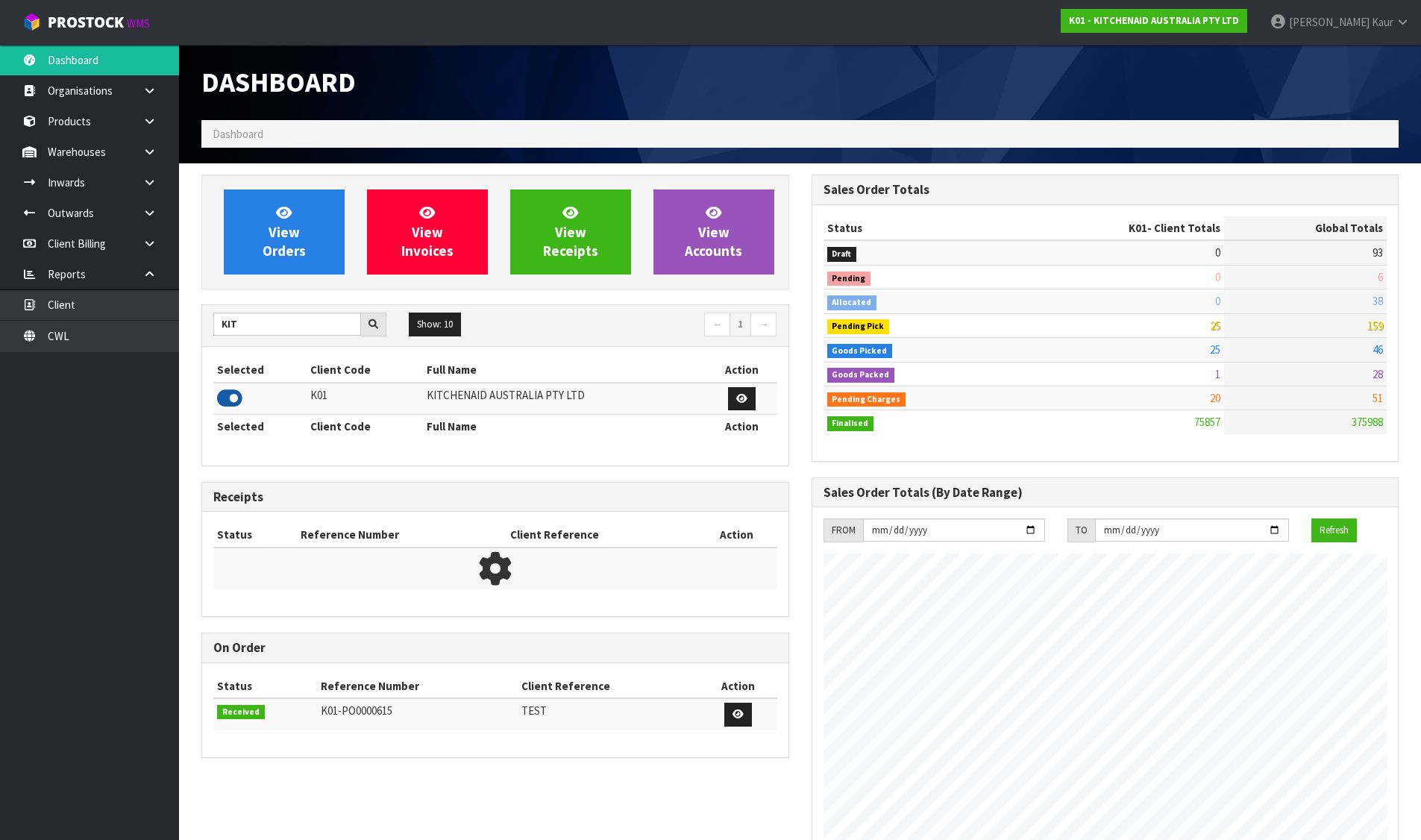
scroll to position [1130, 609]
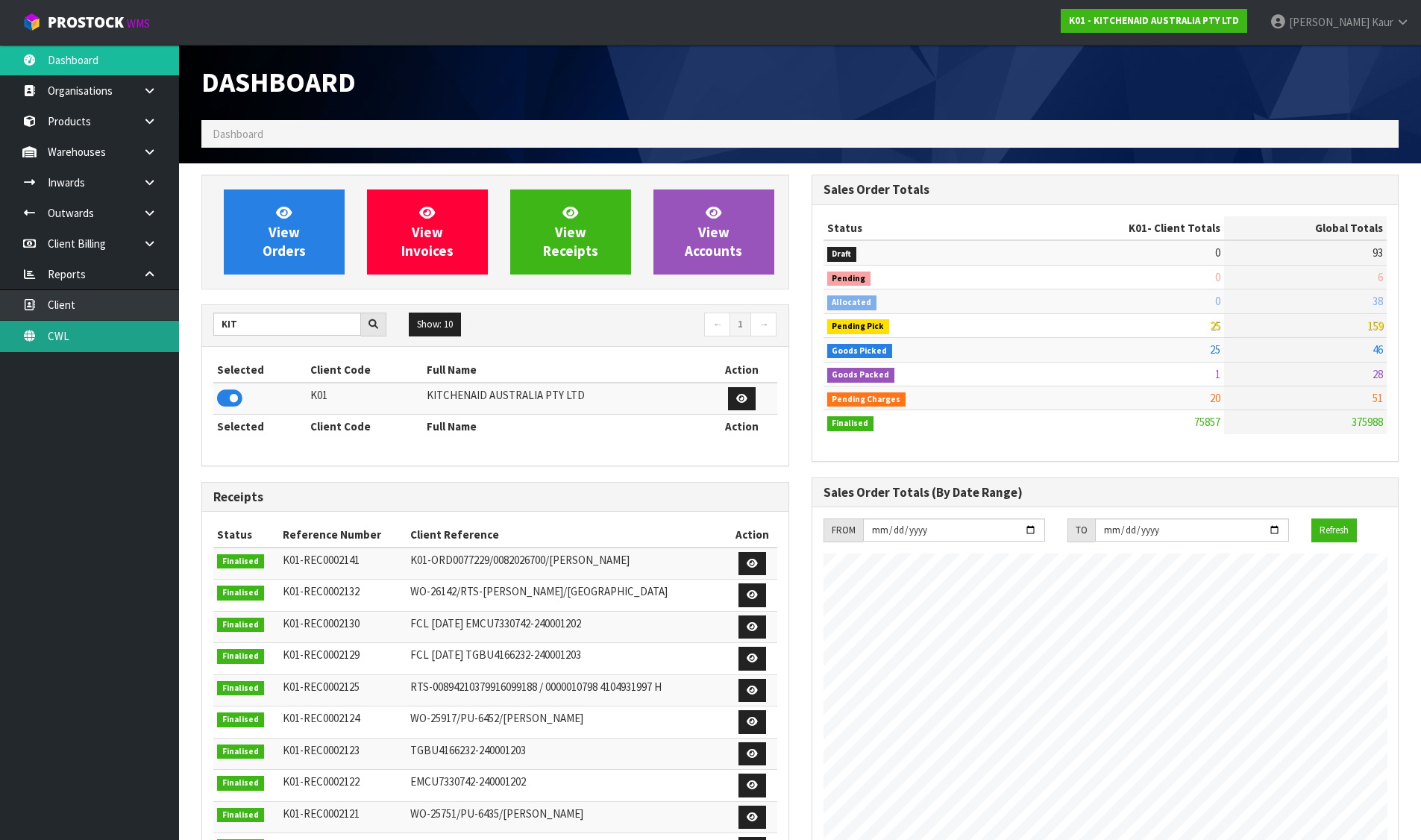
click at [130, 329] on link "CWL" at bounding box center [90, 336] width 179 height 30
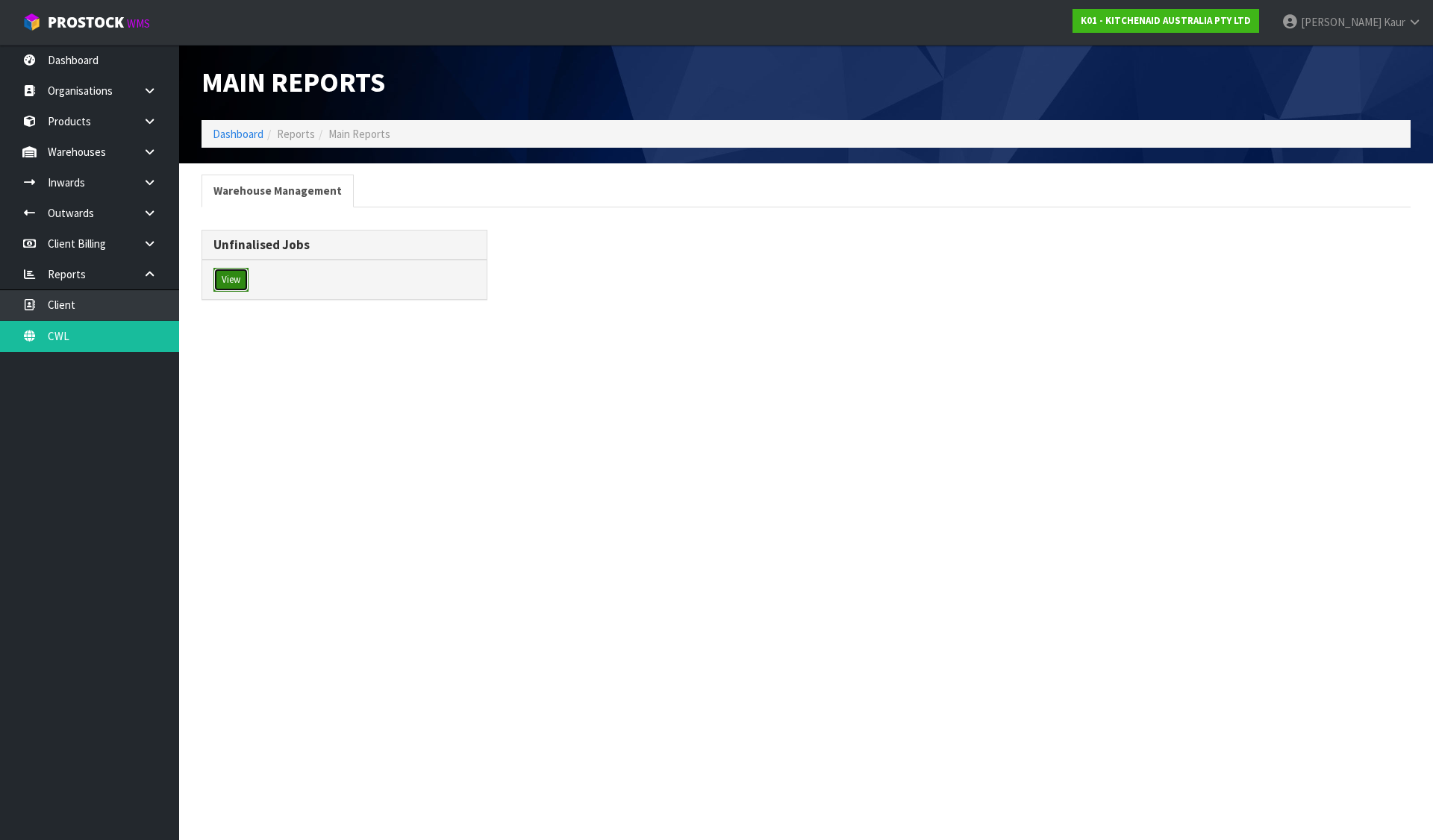
drag, startPoint x: 214, startPoint y: 280, endPoint x: 248, endPoint y: 272, distance: 34.9
click at [216, 280] on button "View" at bounding box center [232, 279] width 35 height 24
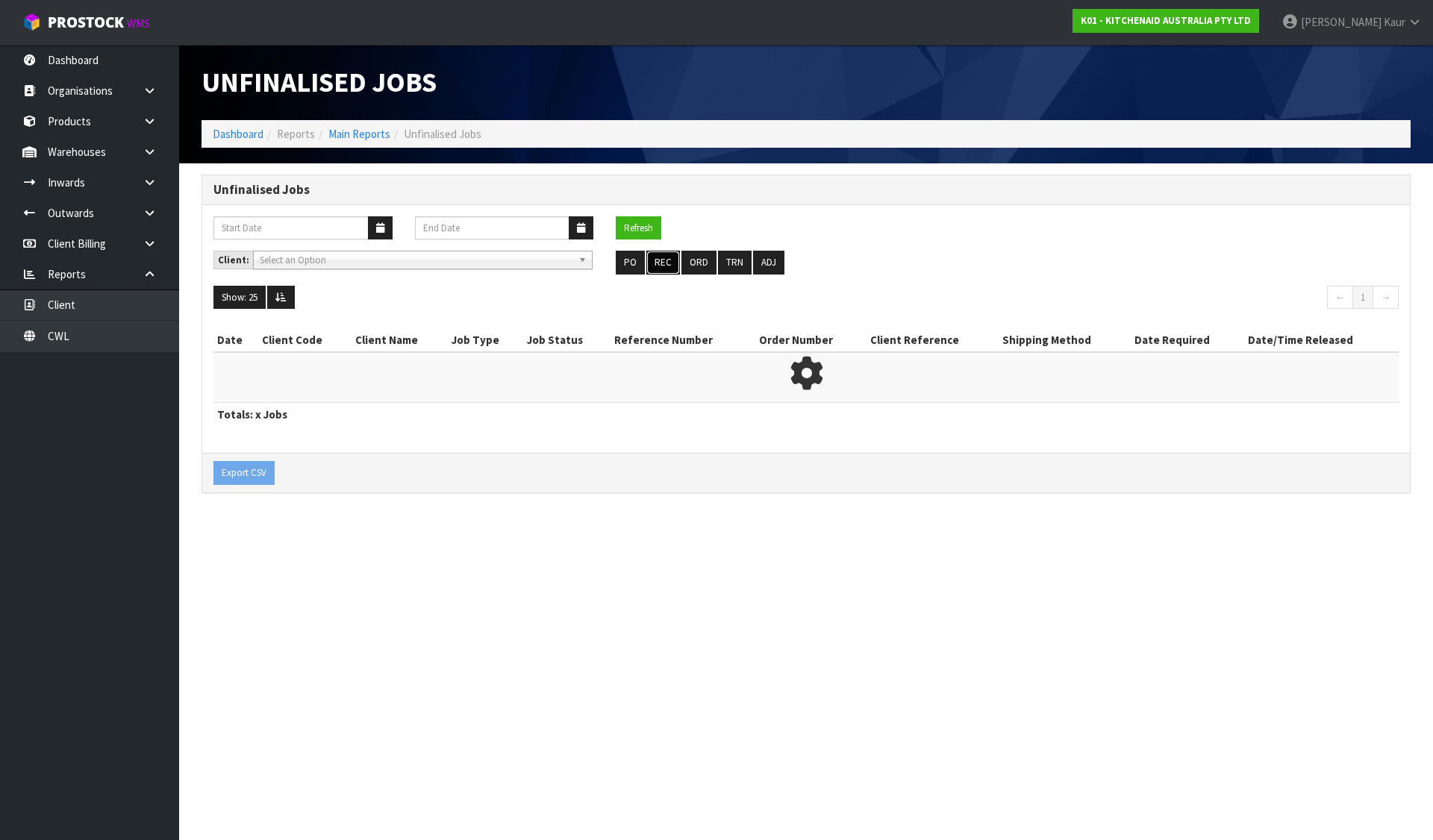
click at [672, 266] on button "REC" at bounding box center [663, 263] width 34 height 24
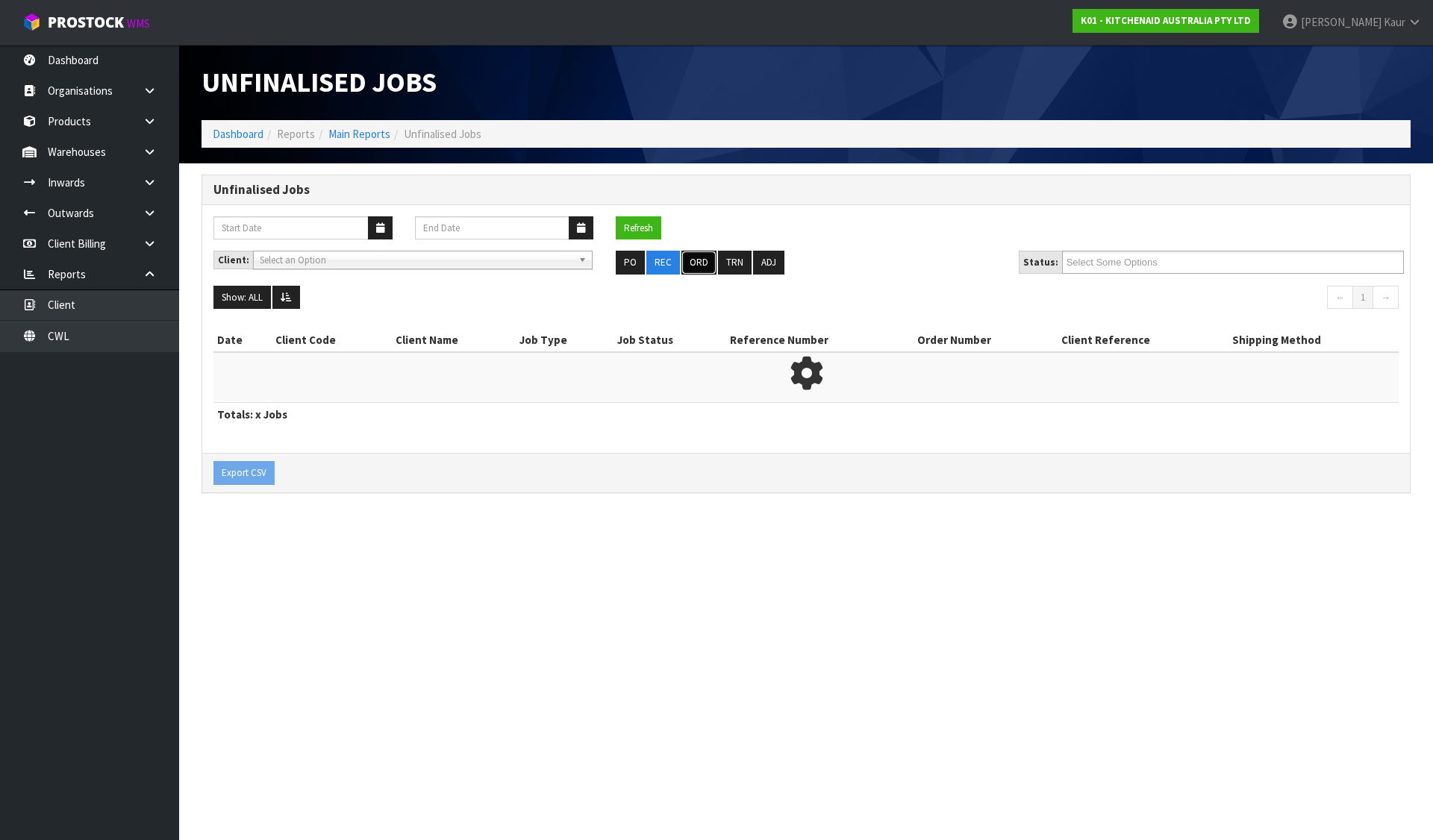
click at [697, 258] on button "ORD" at bounding box center [699, 263] width 35 height 24
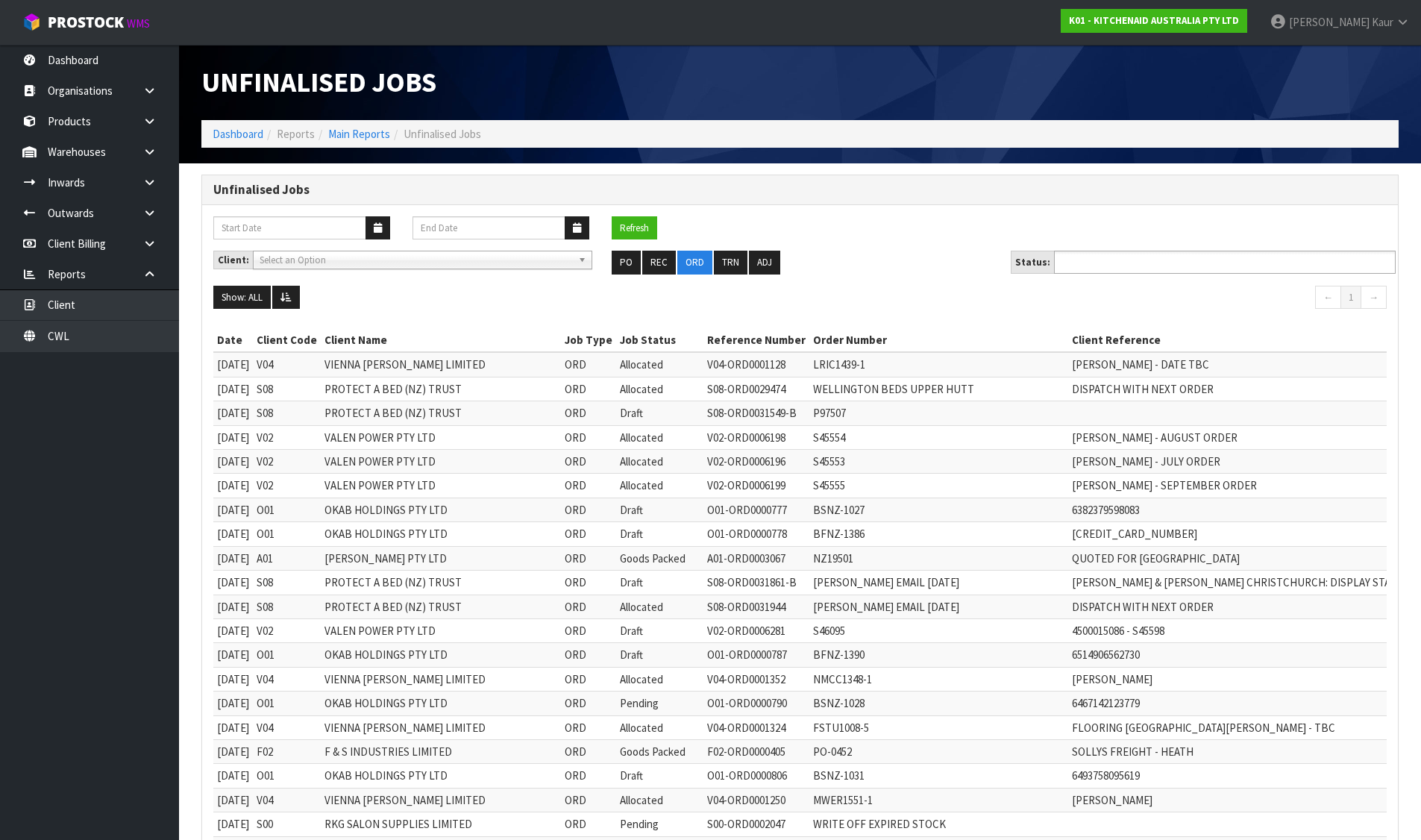
click at [1129, 269] on input "text" at bounding box center [1113, 262] width 110 height 19
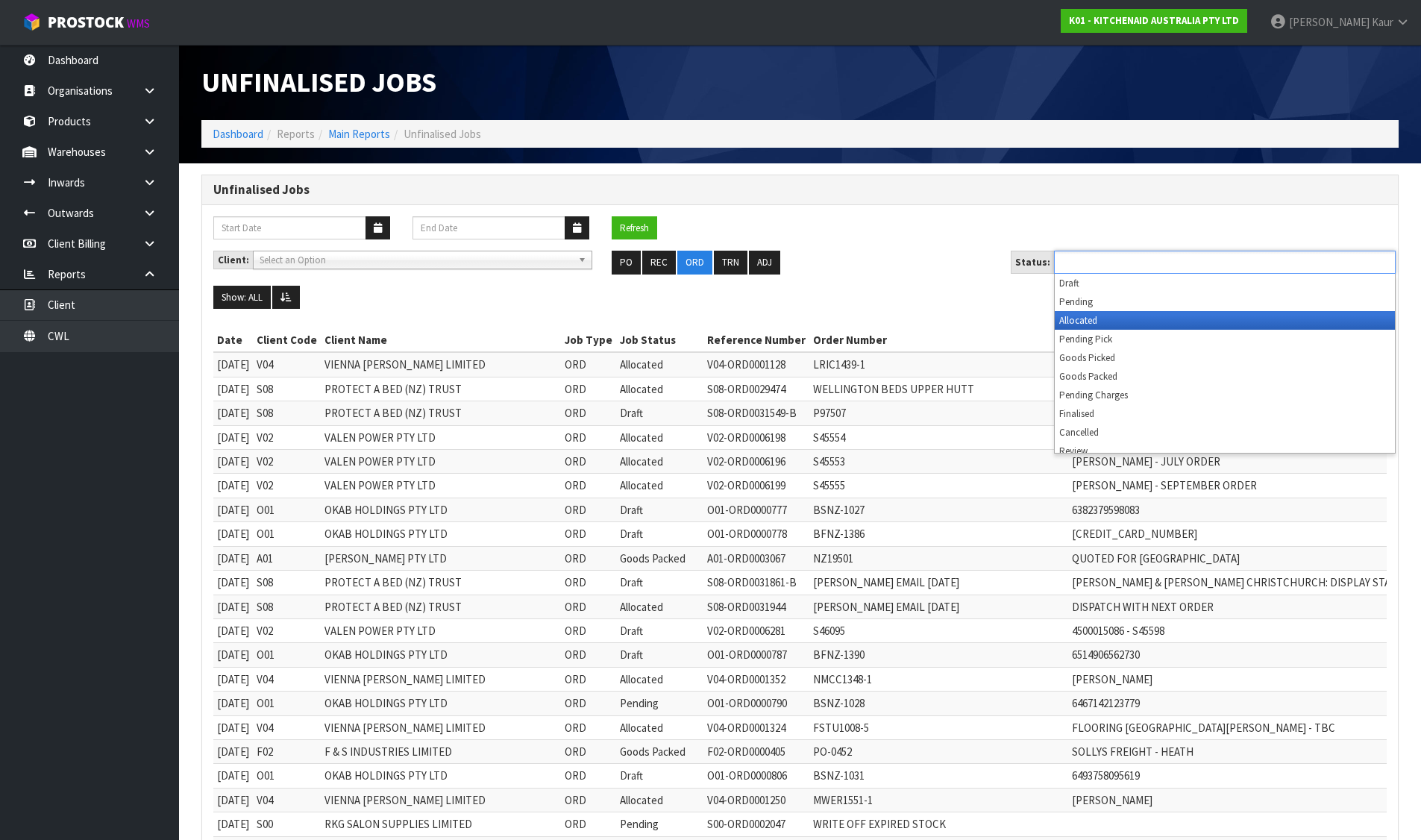
click at [1082, 317] on li "Allocated" at bounding box center [1225, 320] width 341 height 19
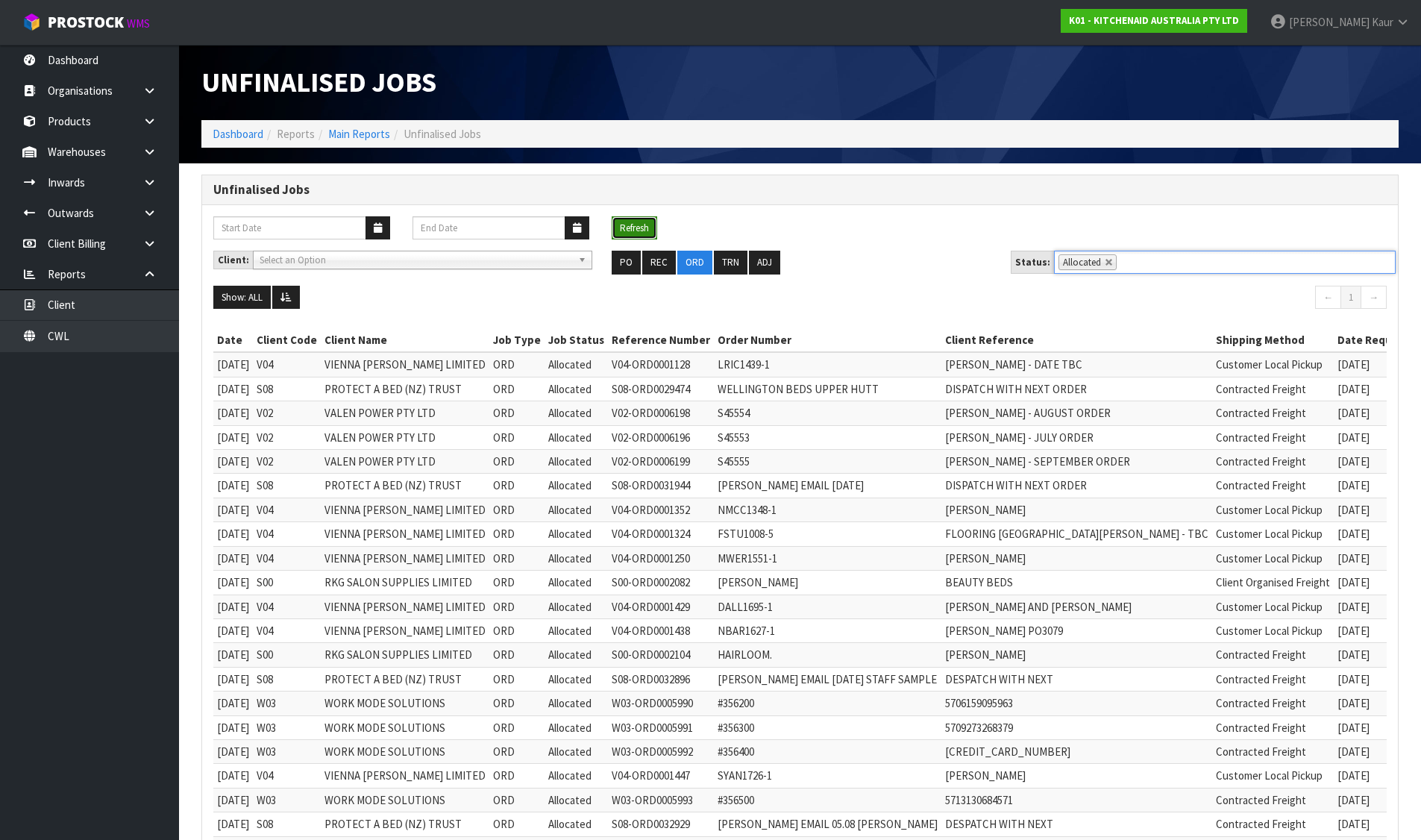
click at [647, 228] on button "Refresh" at bounding box center [634, 228] width 45 height 24
click at [287, 293] on icon at bounding box center [286, 297] width 12 height 10
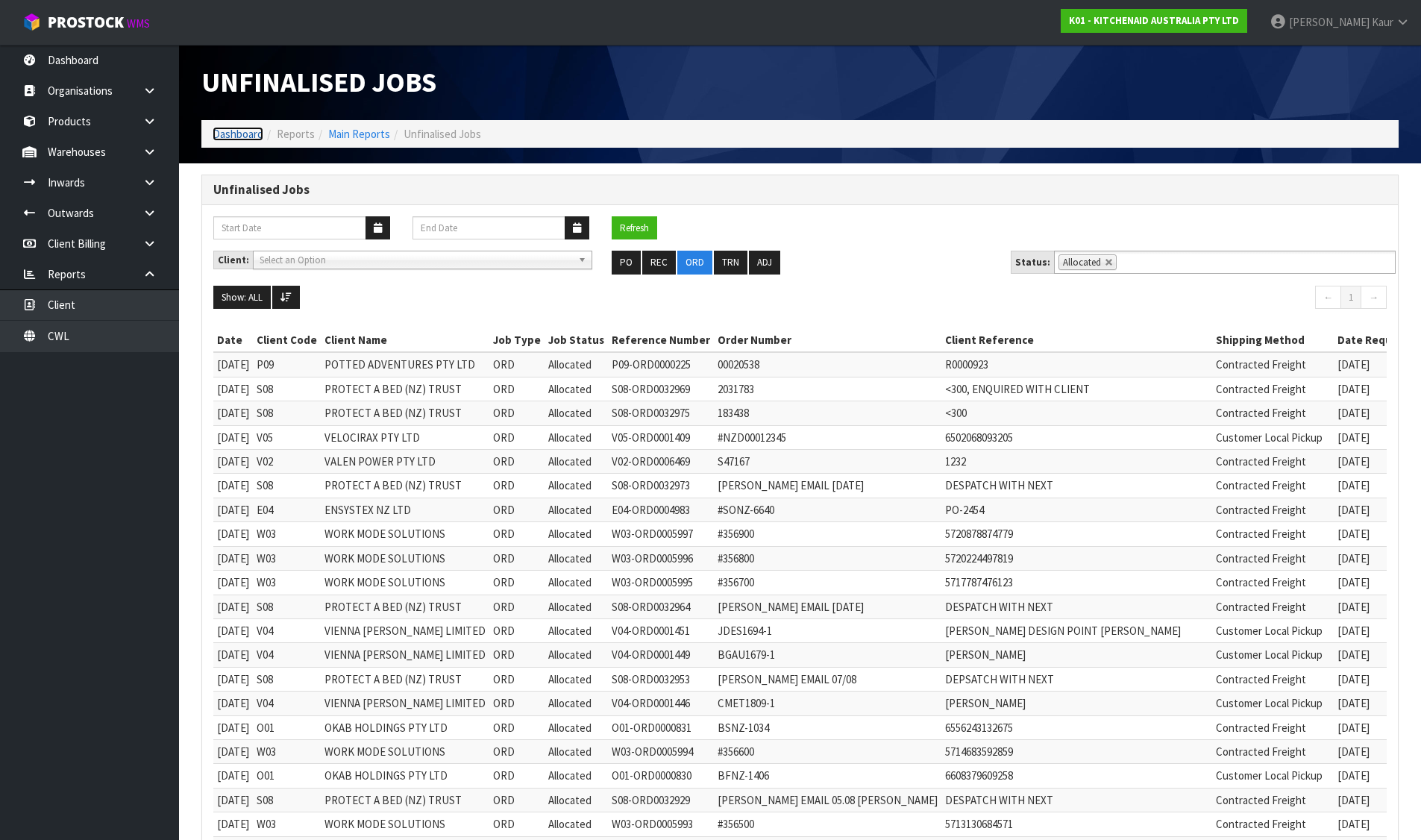
click at [233, 130] on link "Dashboard" at bounding box center [238, 134] width 51 height 14
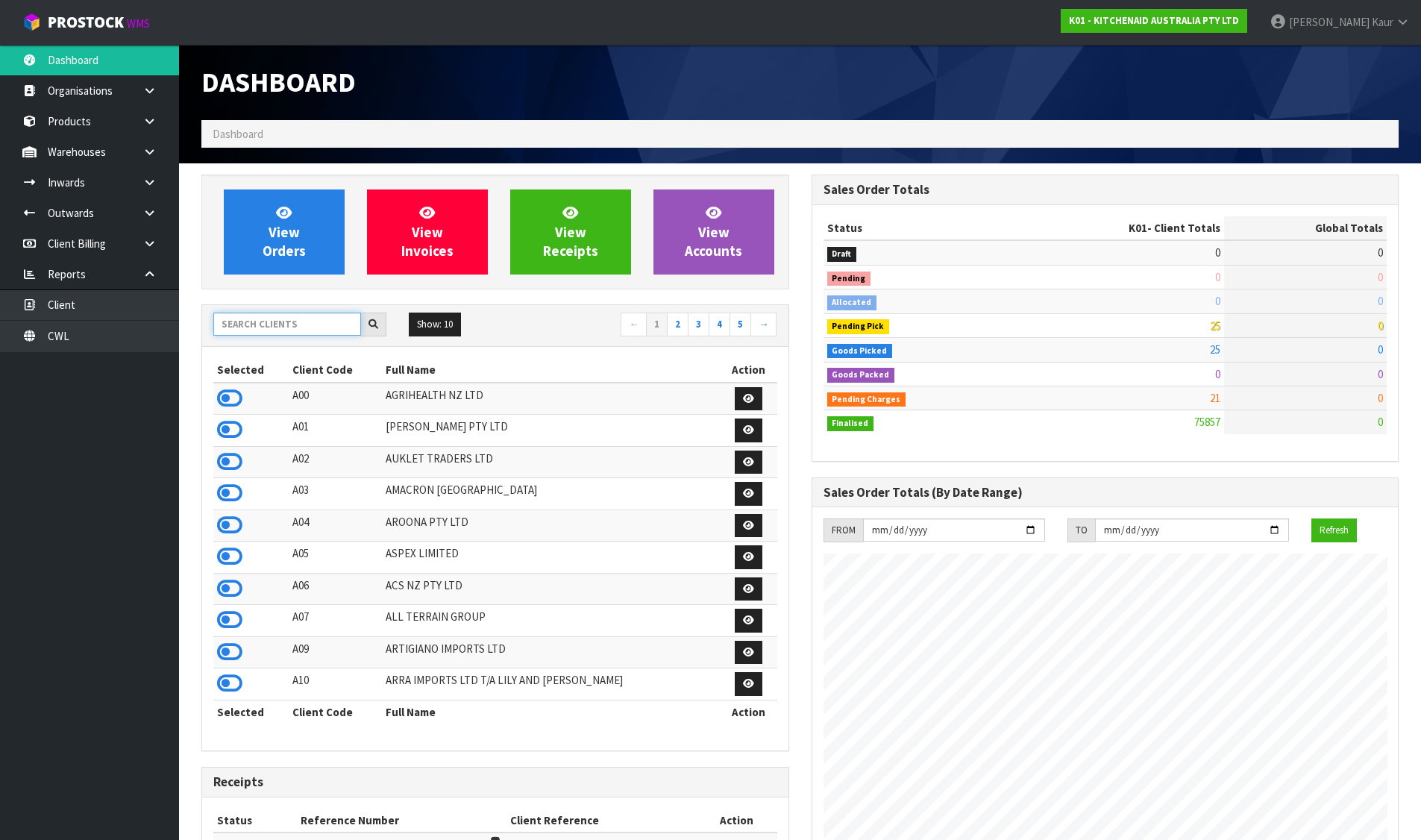
scroll to position [1130, 609]
click at [279, 326] on input "text" at bounding box center [287, 324] width 148 height 23
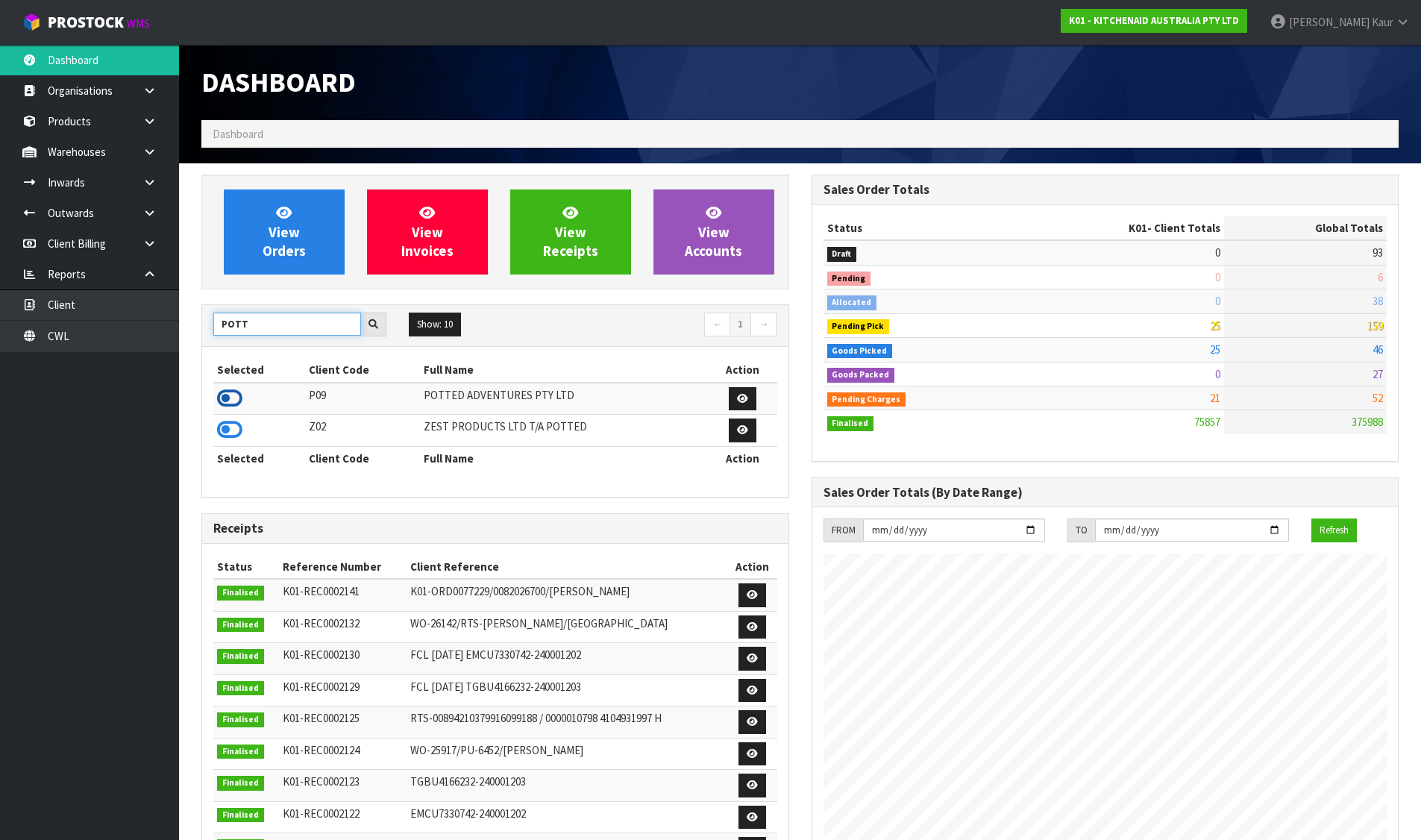
type input "POTT"
click at [237, 389] on icon at bounding box center [230, 398] width 26 height 22
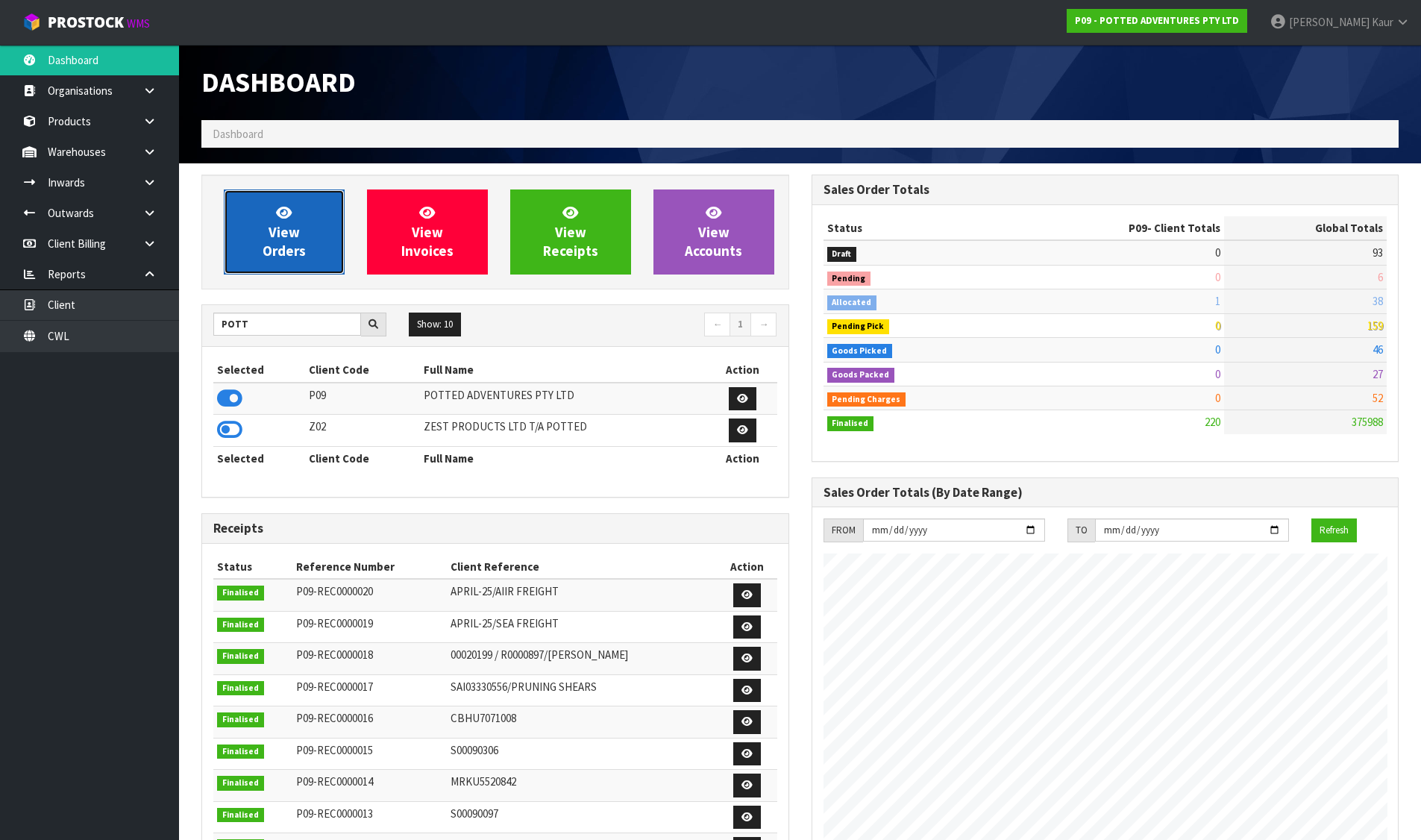
click at [280, 264] on link "View Orders" at bounding box center [284, 232] width 121 height 85
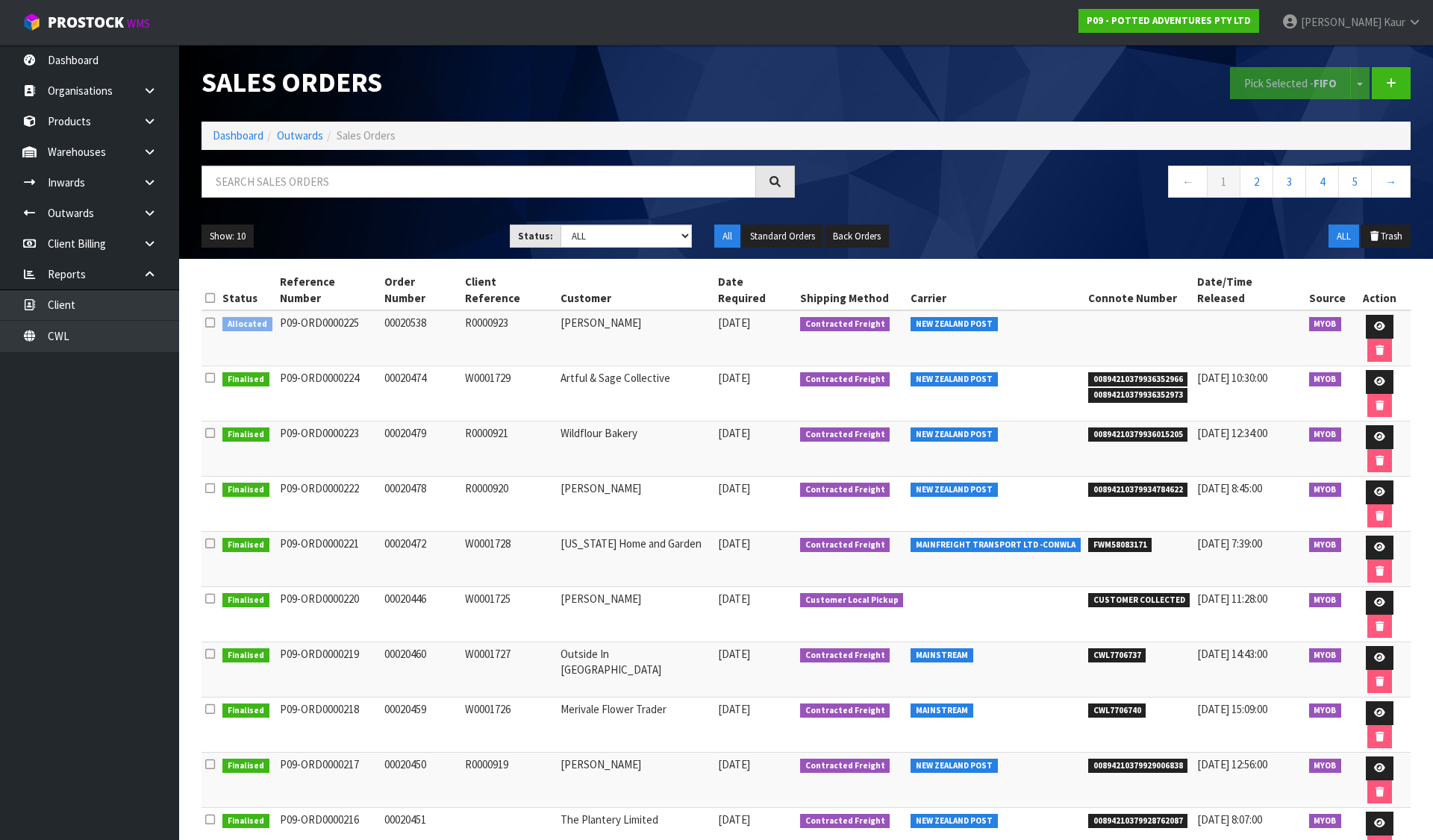
click at [210, 317] on icon at bounding box center [209, 322] width 10 height 12
click at [0, 0] on input "checkbox" at bounding box center [0, 0] width 0 height 0
click at [1312, 80] on button "Pick Selected - FIFO" at bounding box center [1290, 83] width 121 height 32
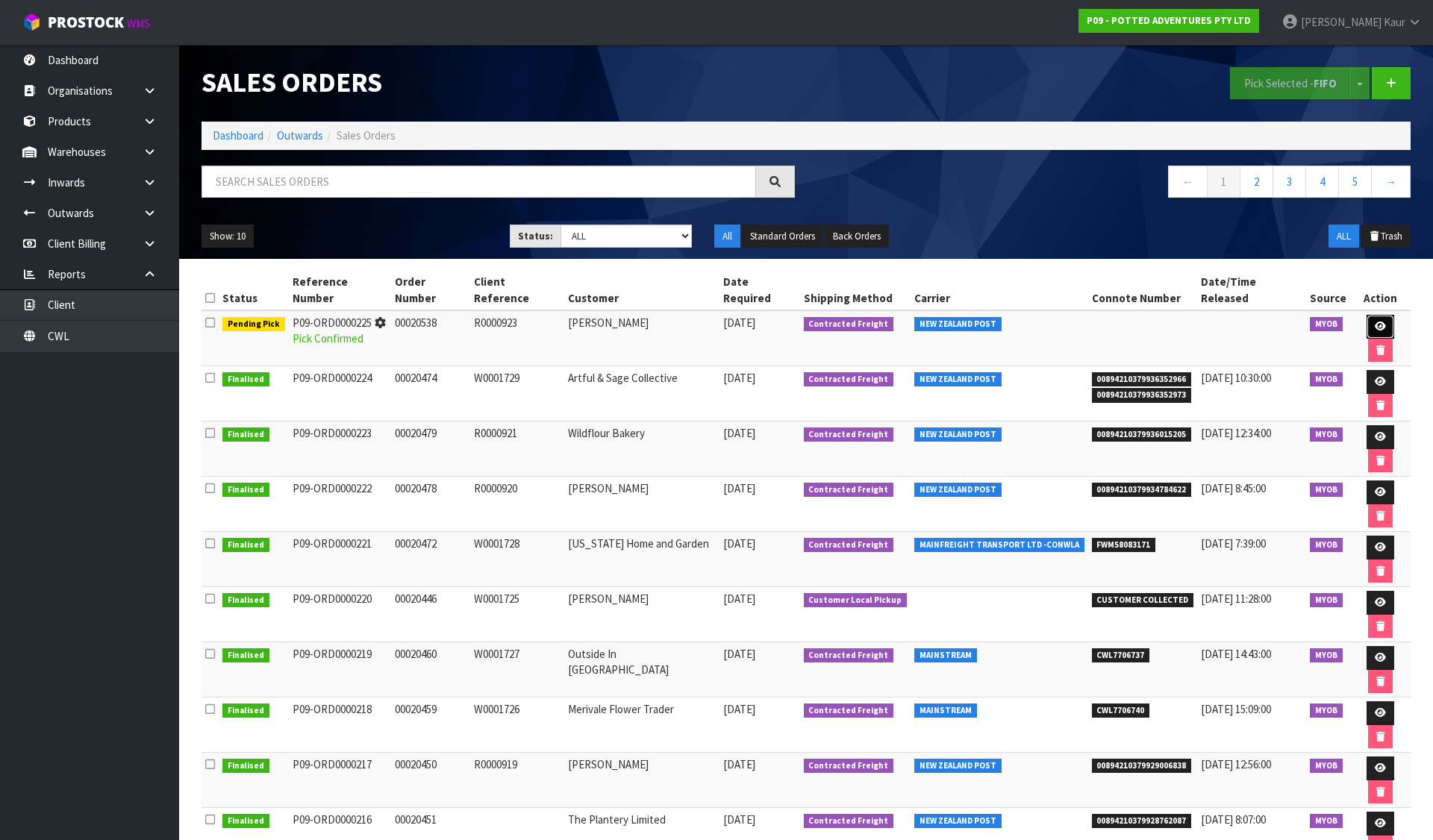
click at [1366, 315] on link at bounding box center [1380, 326] width 28 height 24
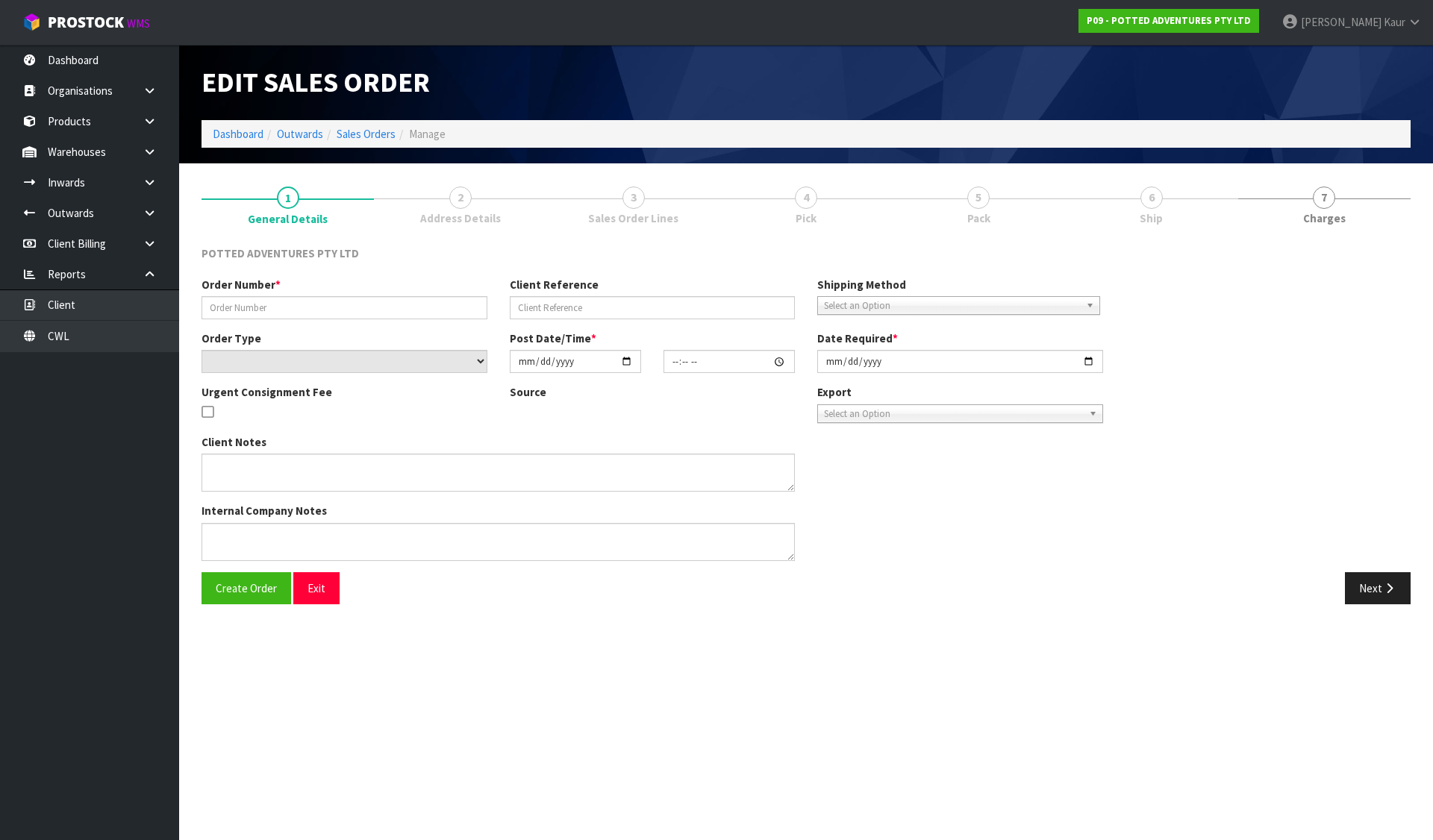
type input "00020538"
type input "R0000923"
select select "number:0"
type input "[DATE]"
type input "11:00:33.000"
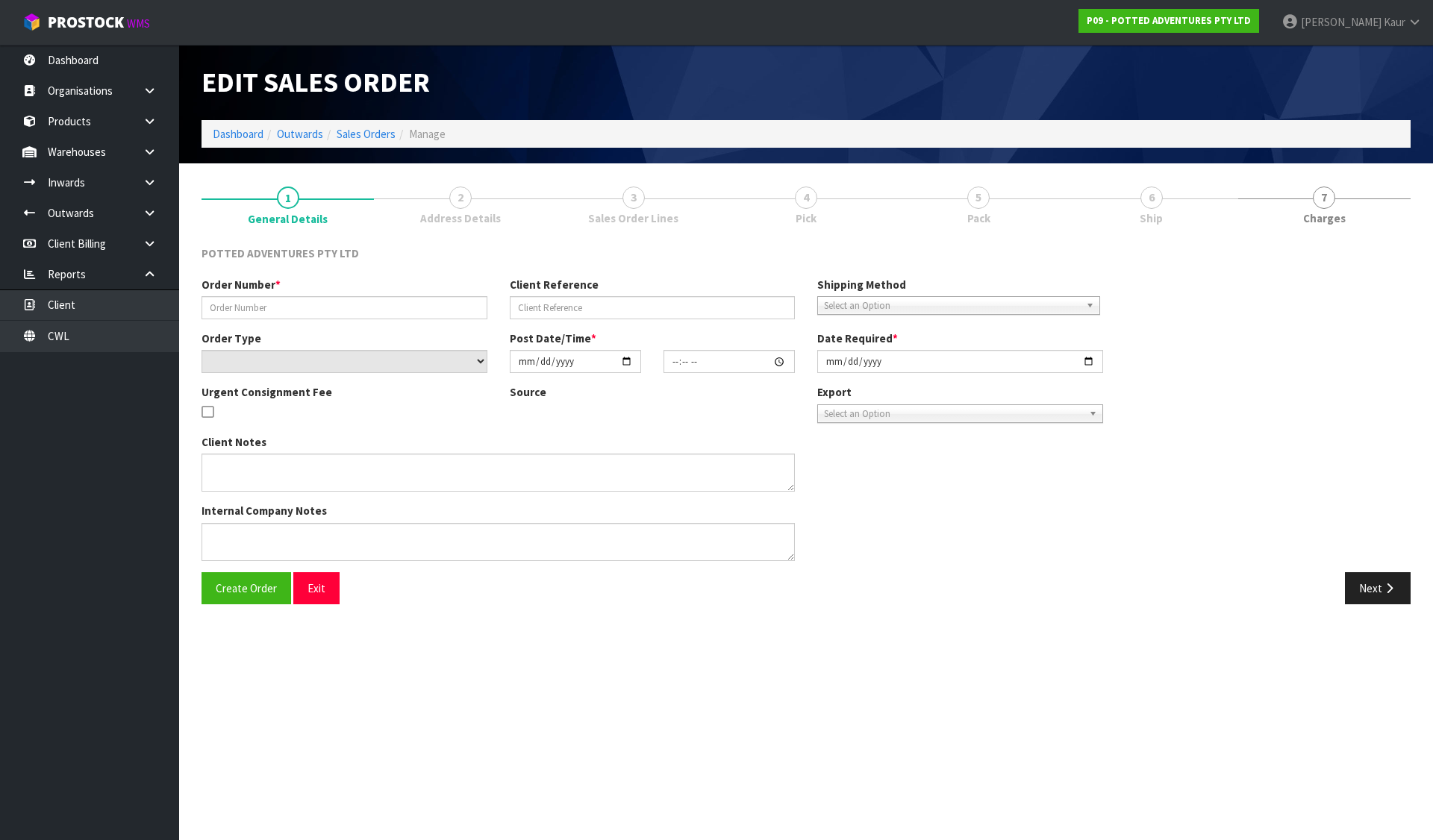
type input "[DATE]"
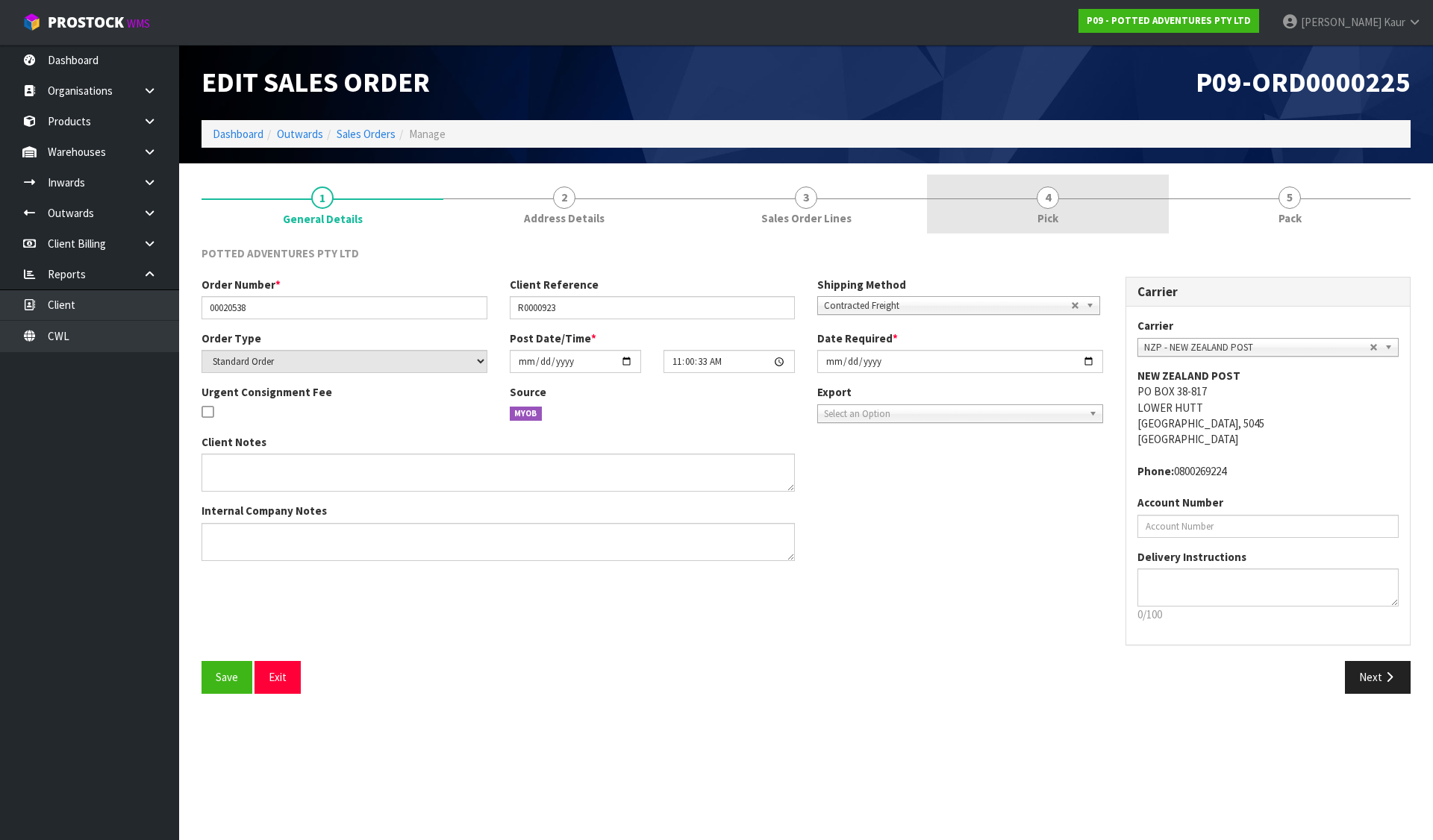
click at [996, 190] on link "4 Pick" at bounding box center [1048, 204] width 242 height 59
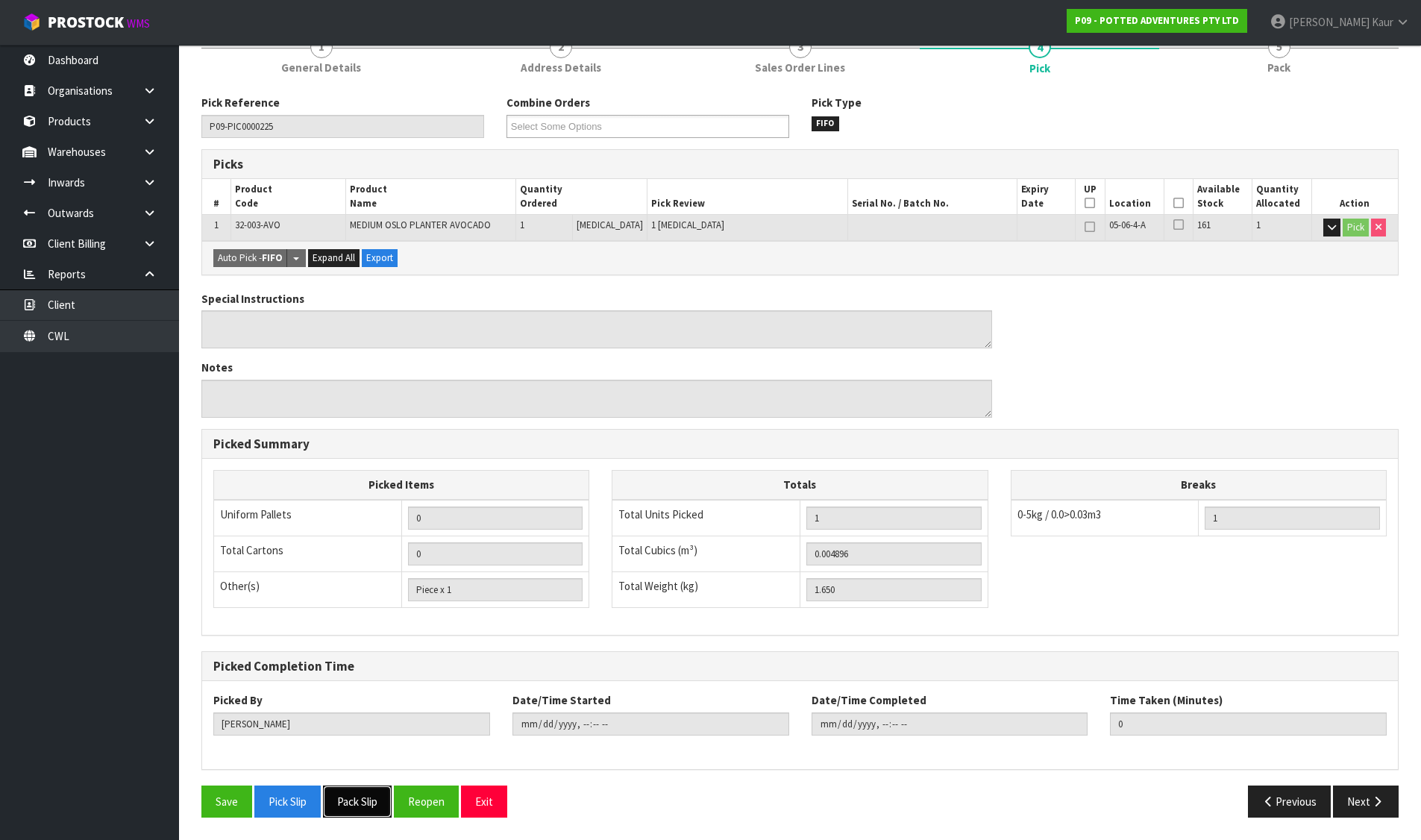
click at [374, 807] on button "Pack Slip" at bounding box center [357, 802] width 68 height 32
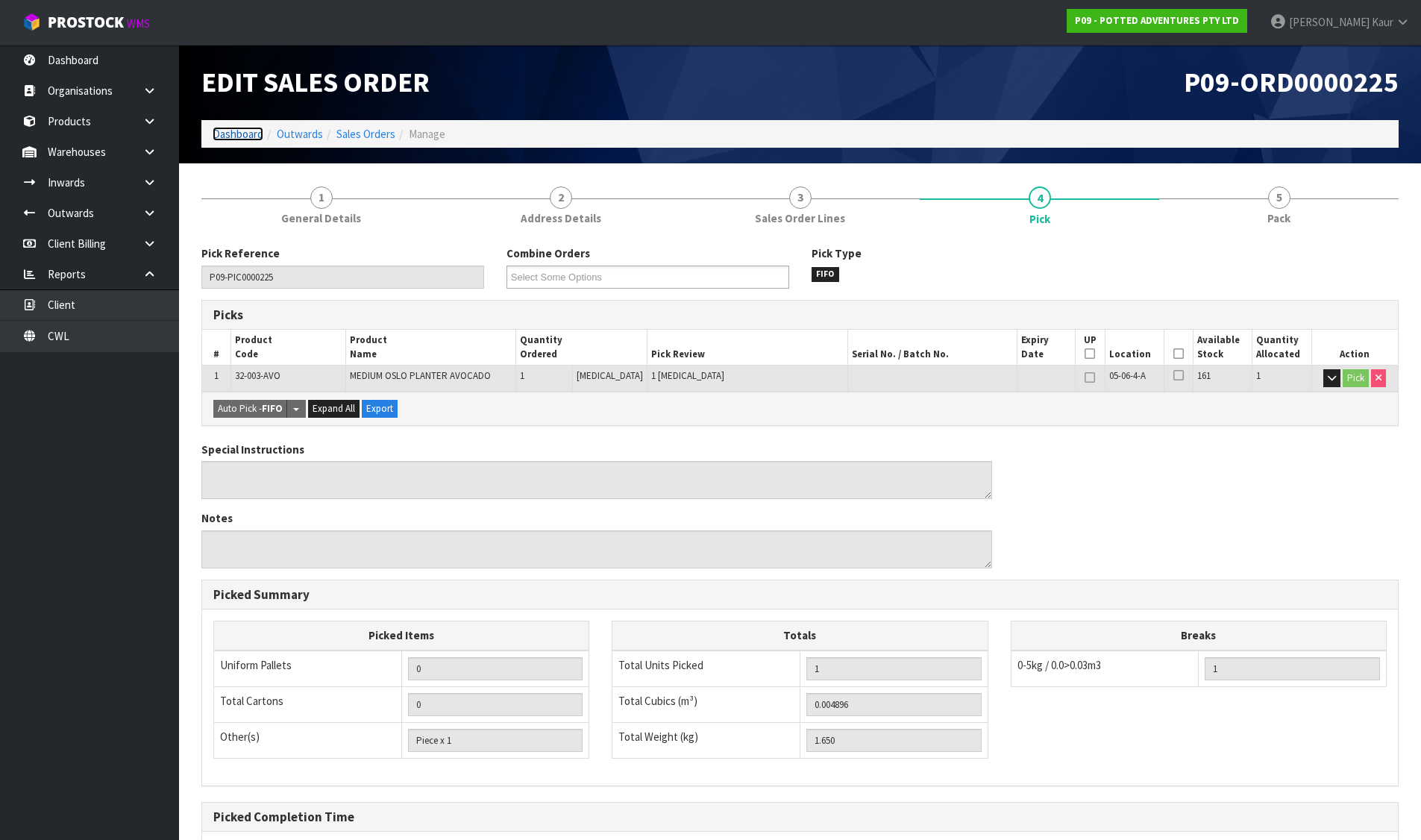
click at [240, 130] on link "Dashboard" at bounding box center [238, 134] width 51 height 14
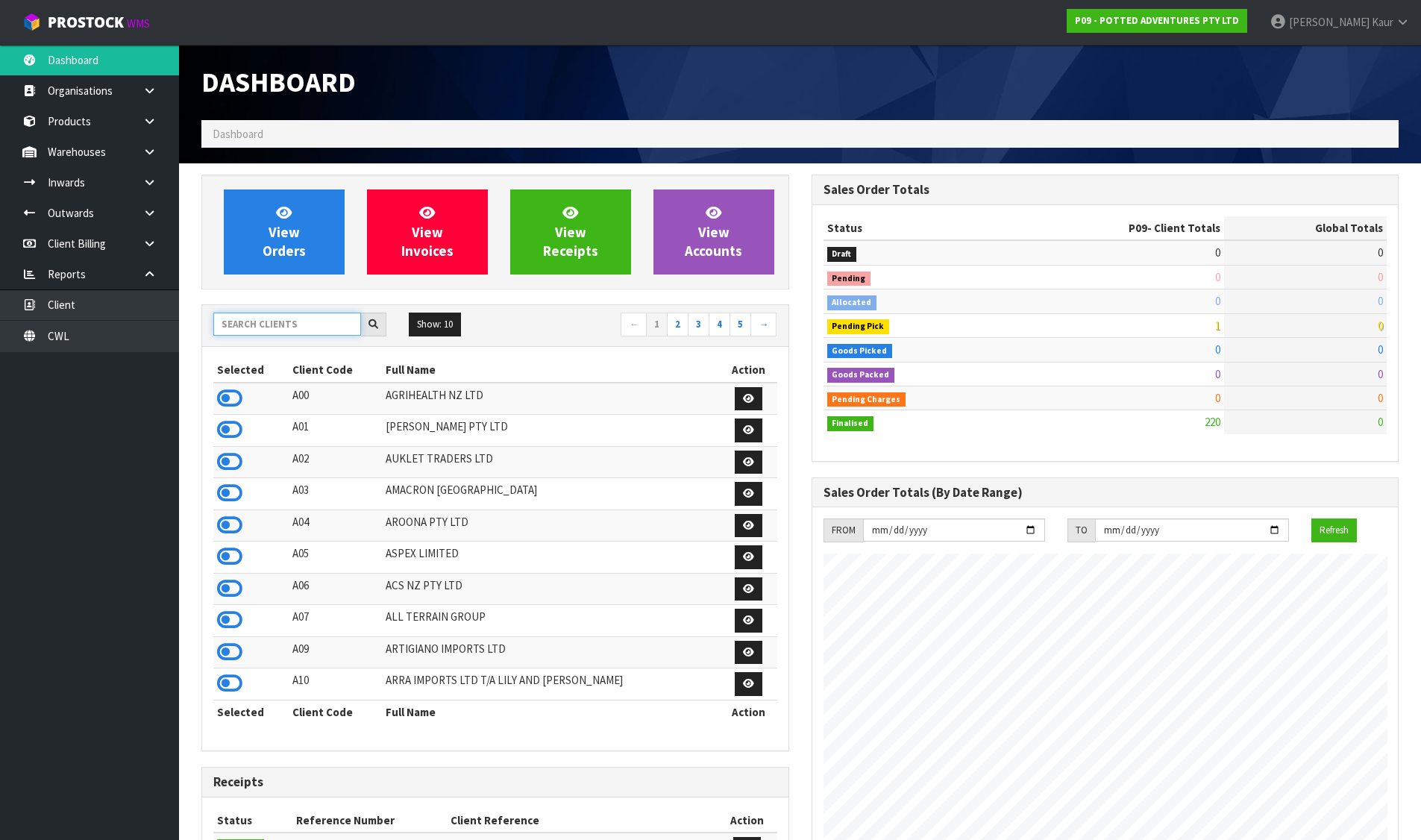
click at [303, 318] on input "text" at bounding box center [287, 324] width 148 height 23
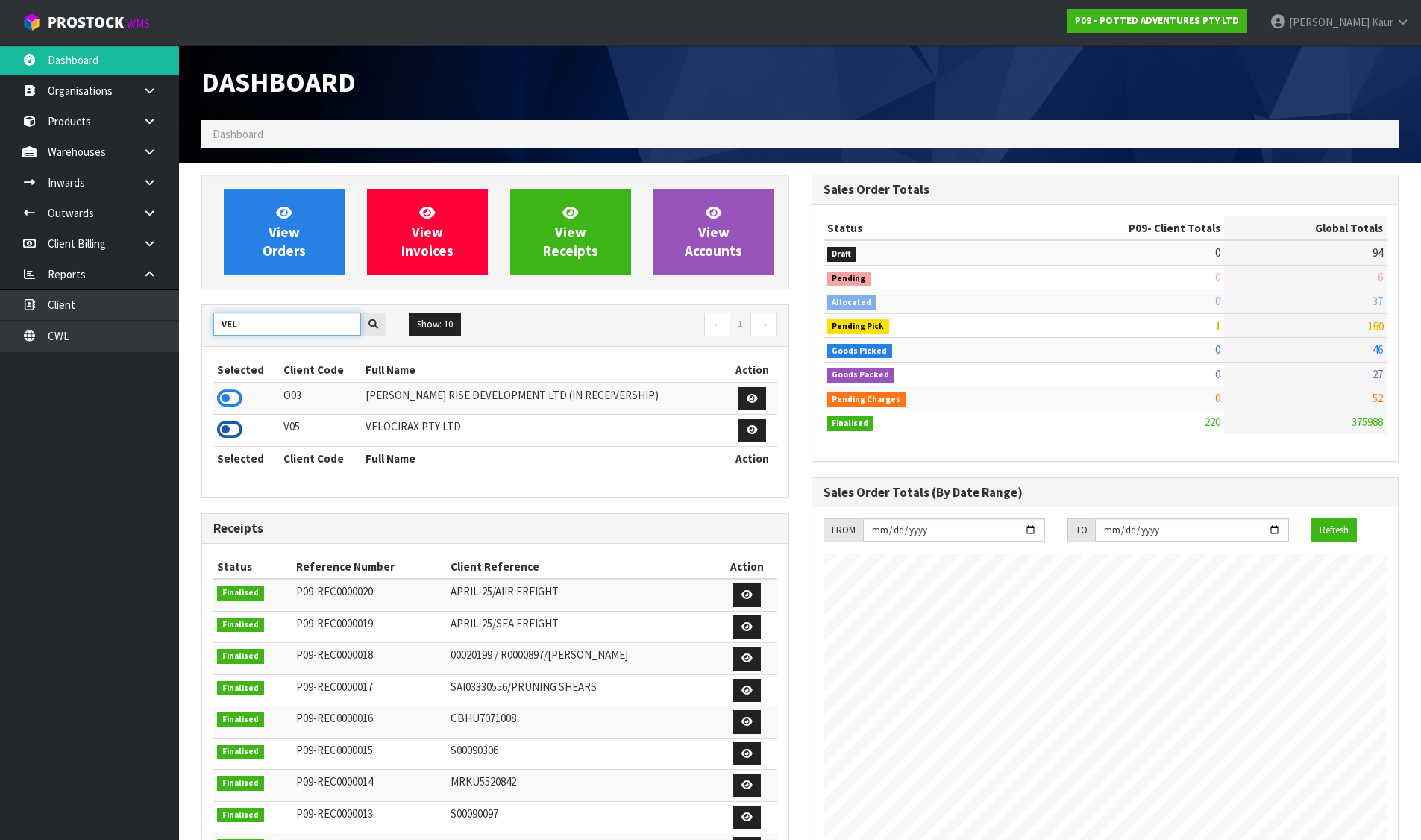
type input "VEL"
click at [228, 436] on icon at bounding box center [230, 429] width 26 height 22
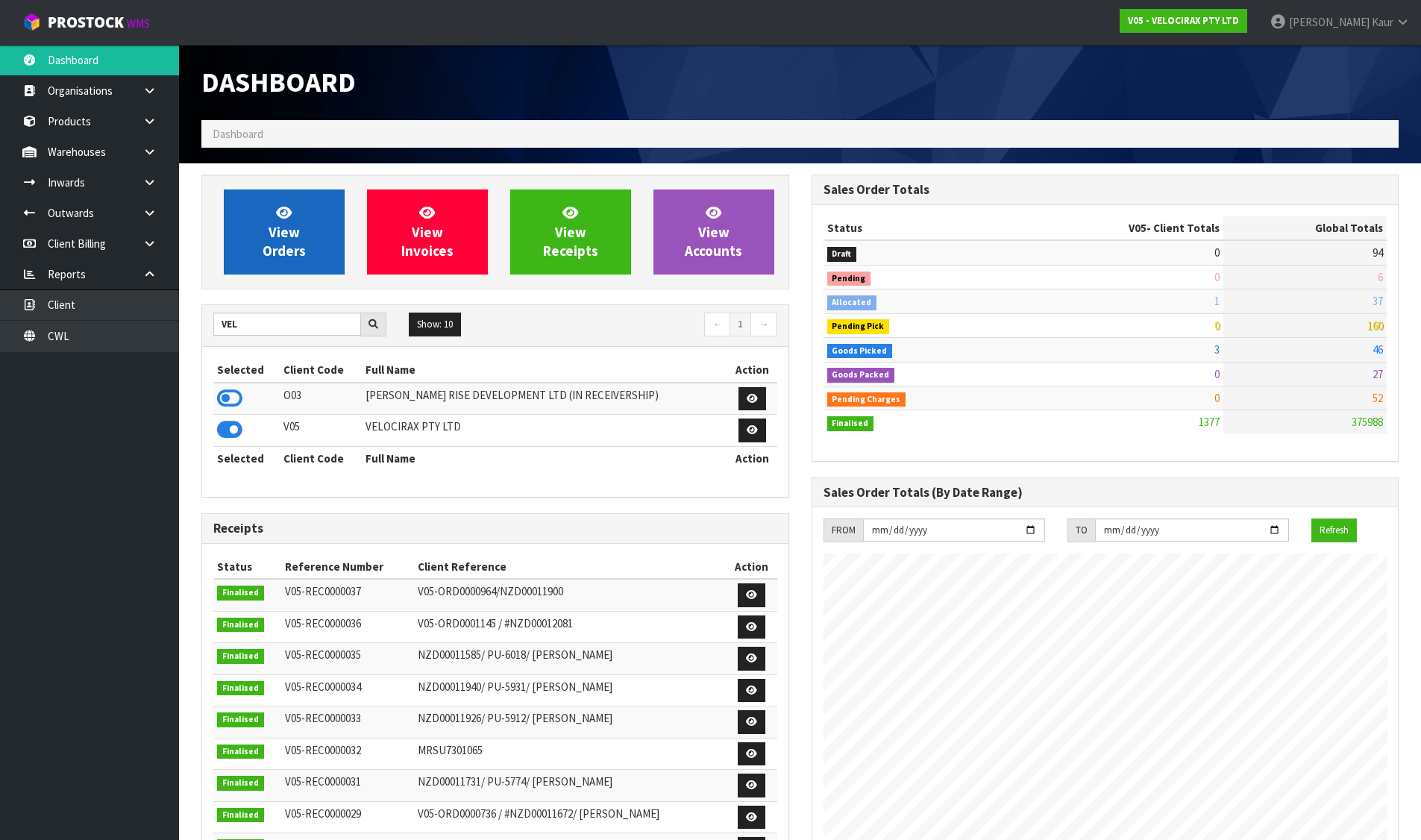
scroll to position [1162, 609]
click at [242, 237] on link "View Orders" at bounding box center [284, 232] width 121 height 85
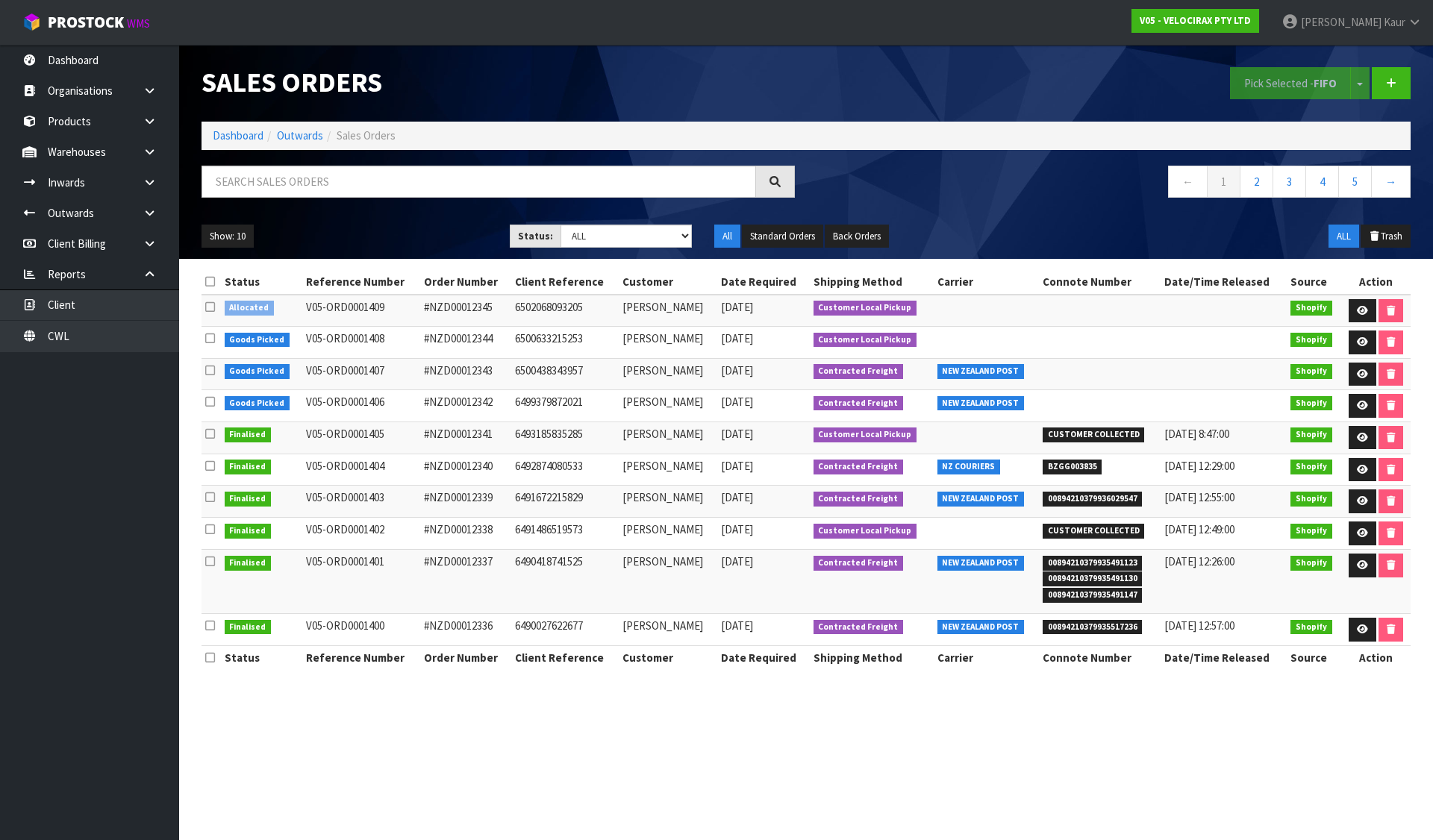
click at [214, 306] on icon at bounding box center [209, 307] width 10 height 12
click at [0, 0] on input "checkbox" at bounding box center [0, 0] width 0 height 0
click at [1256, 78] on button "Pick Selected - FIFO" at bounding box center [1290, 83] width 121 height 32
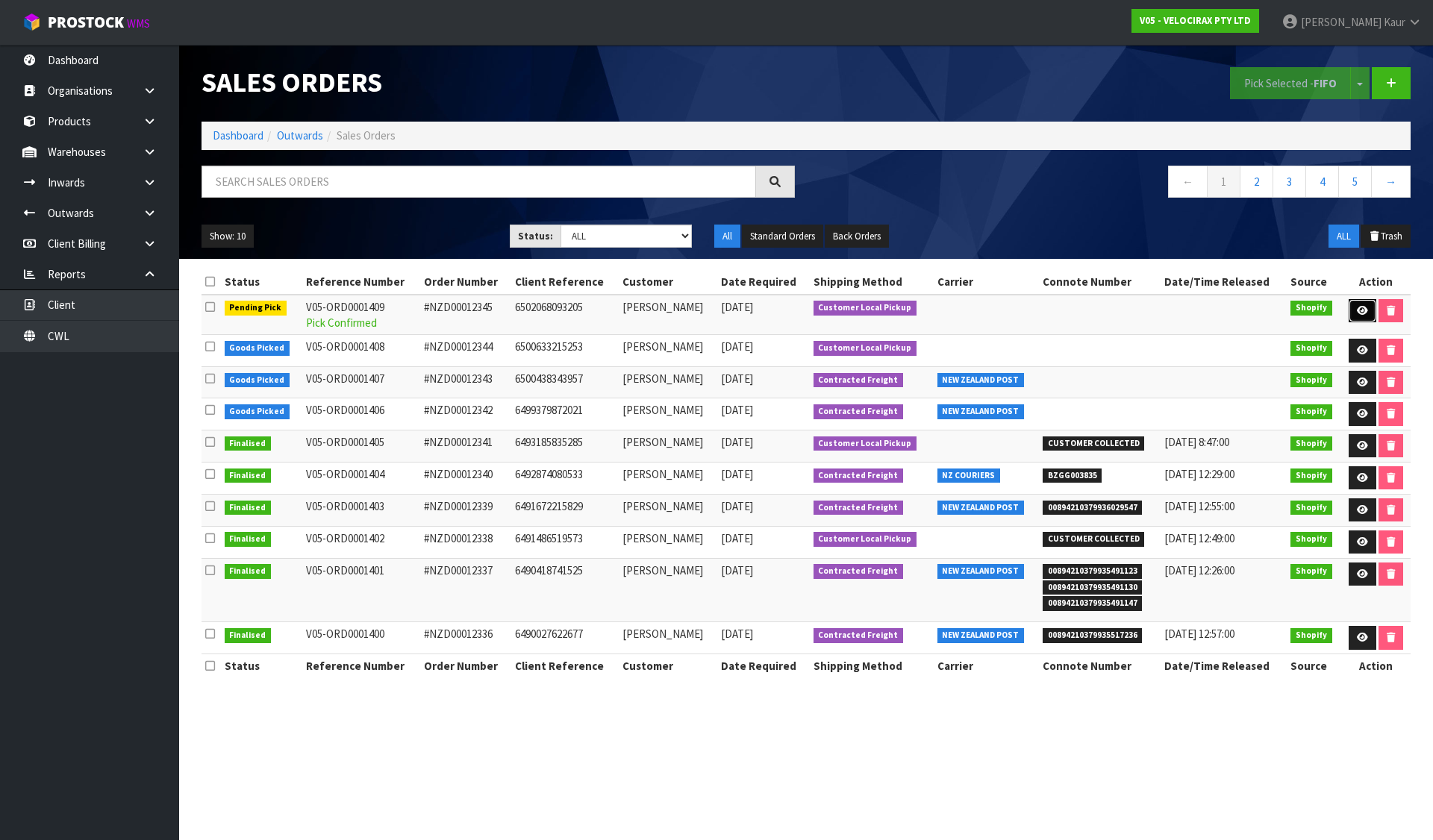
click at [1353, 305] on link at bounding box center [1362, 310] width 28 height 24
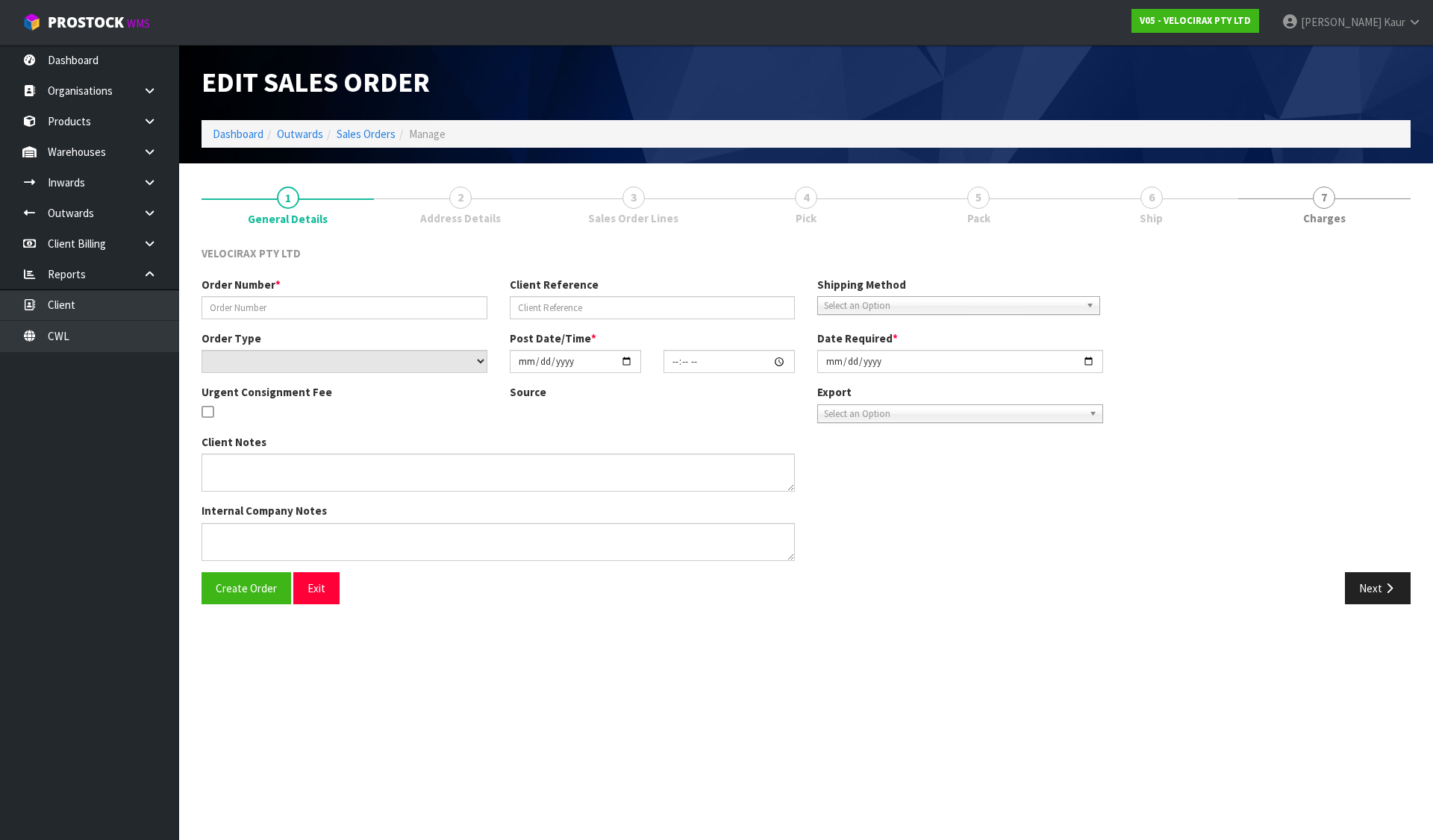
type input "#NZD00012345"
type input "6502068093205"
select select "number:0"
type input "[DATE]"
type input "10:48:04.000"
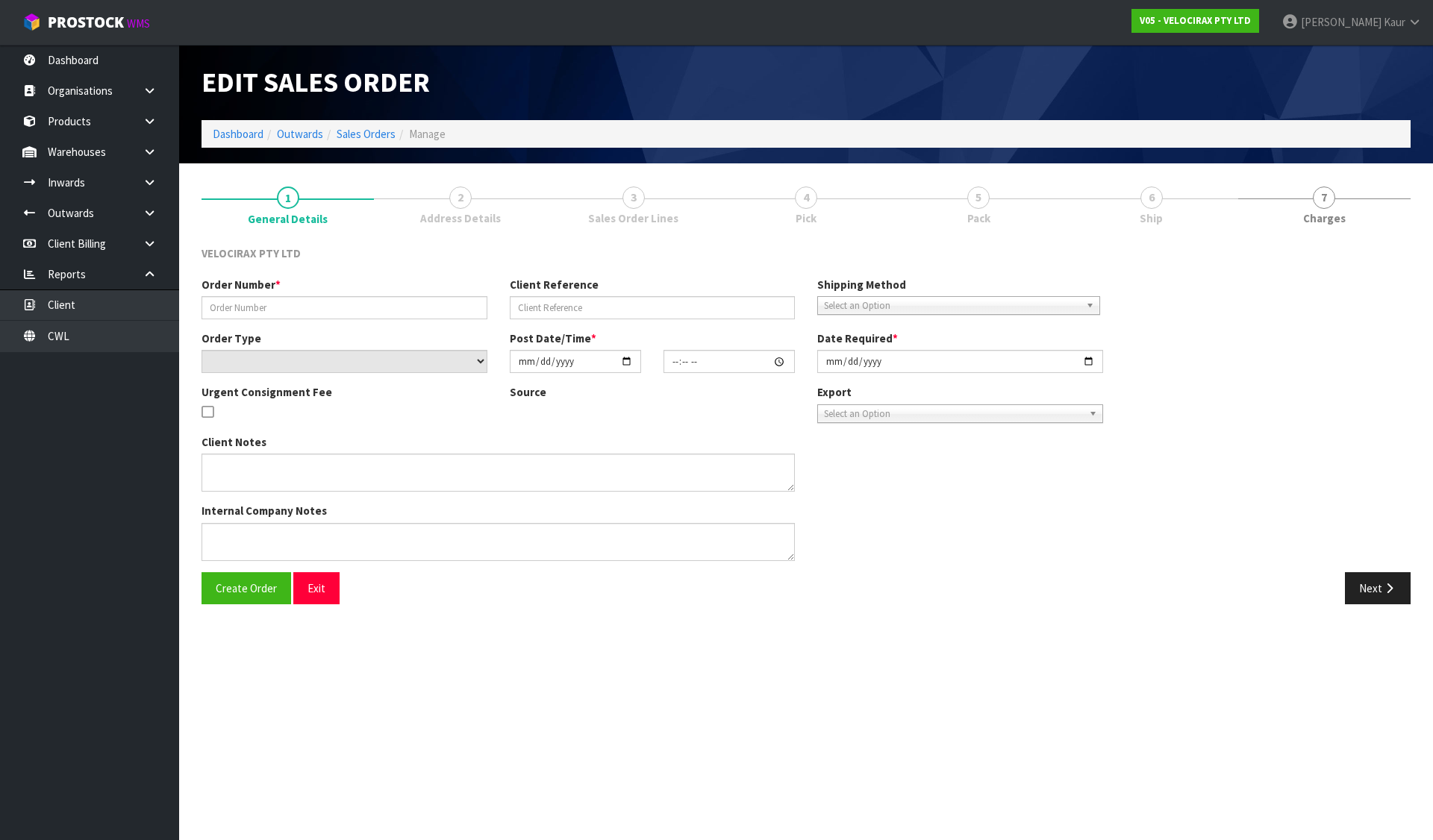
type input "[DATE]"
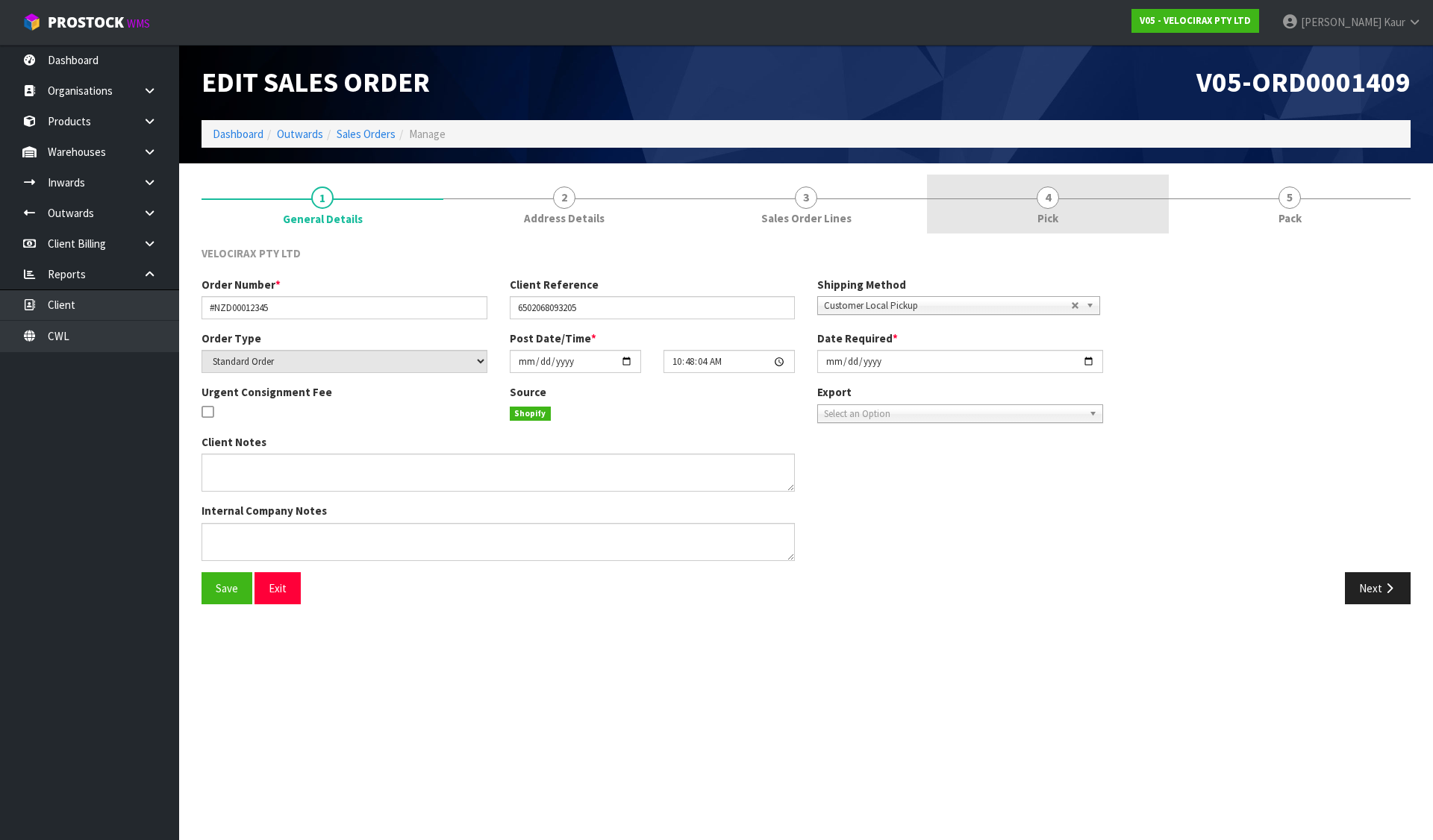
click at [1004, 206] on link "4 Pick" at bounding box center [1048, 204] width 242 height 59
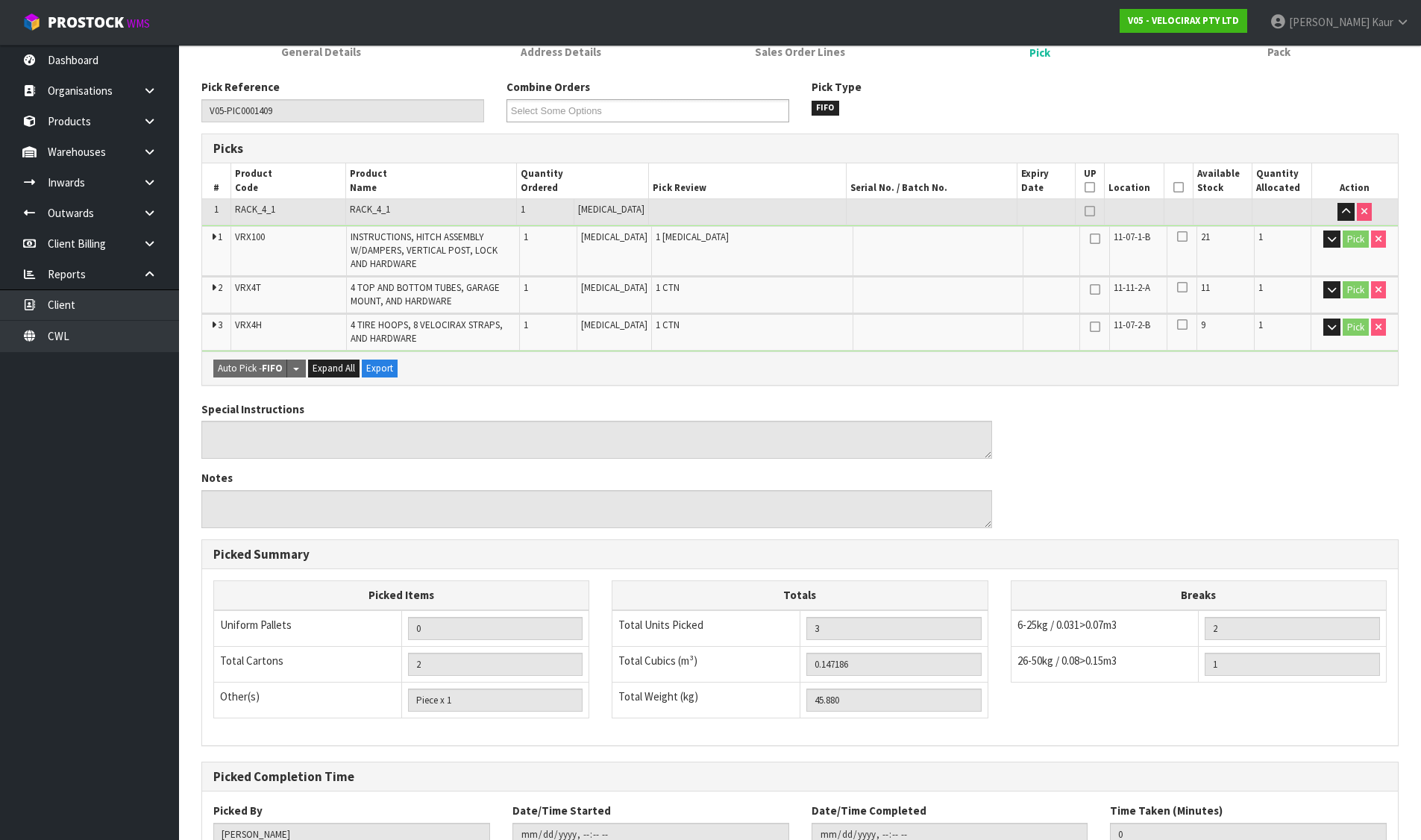
scroll to position [277, 0]
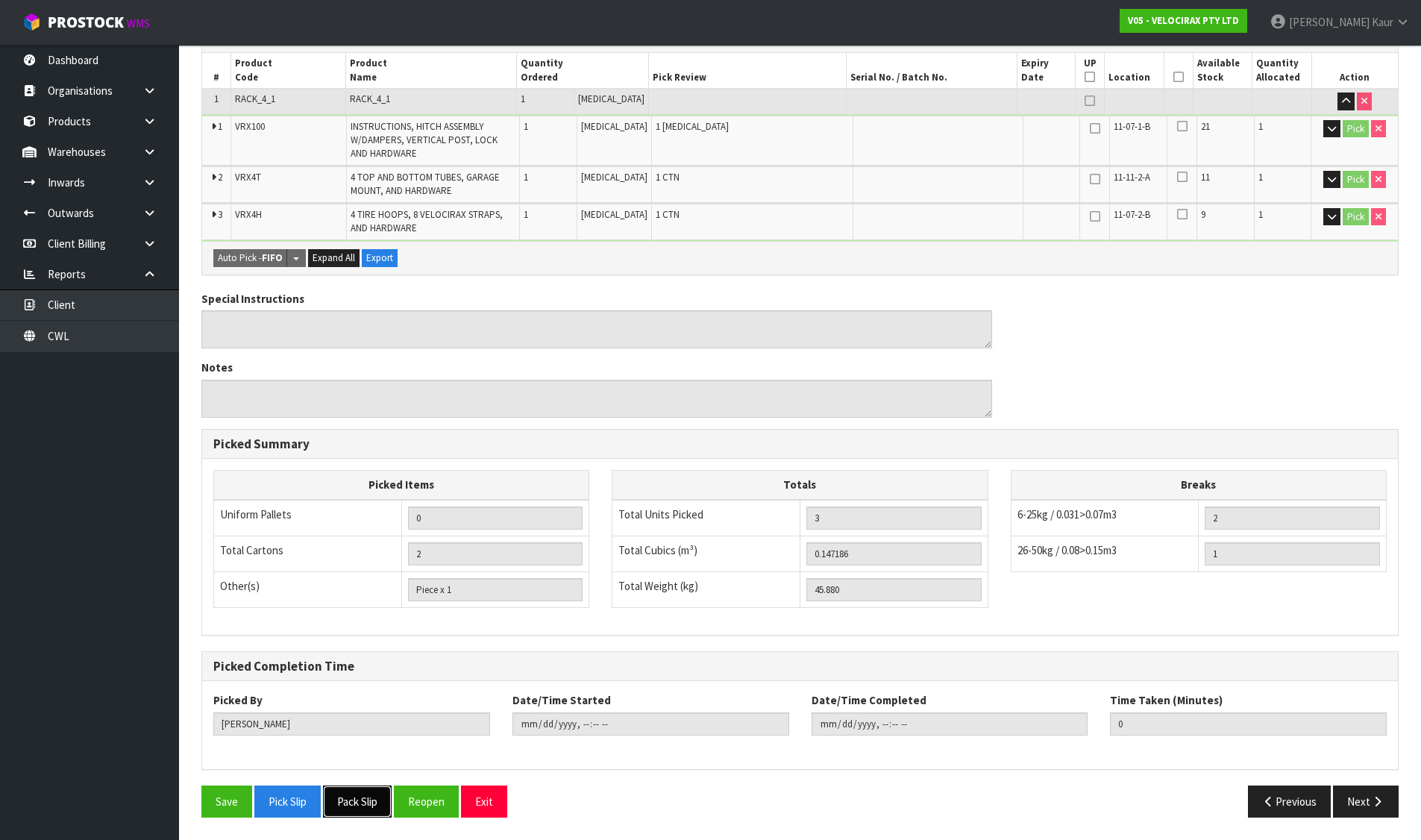
click at [374, 795] on button "Pack Slip" at bounding box center [357, 802] width 68 height 32
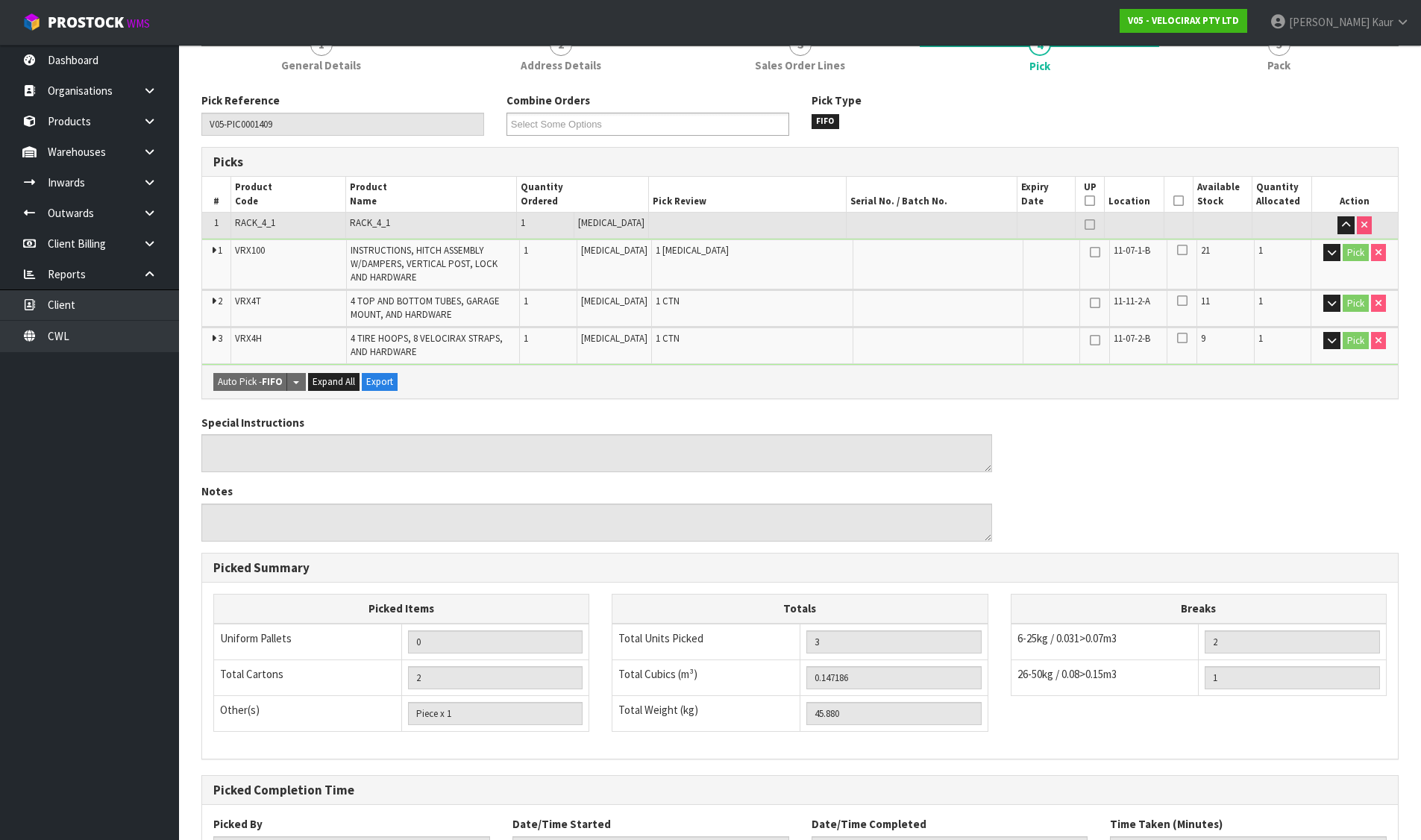
scroll to position [0, 0]
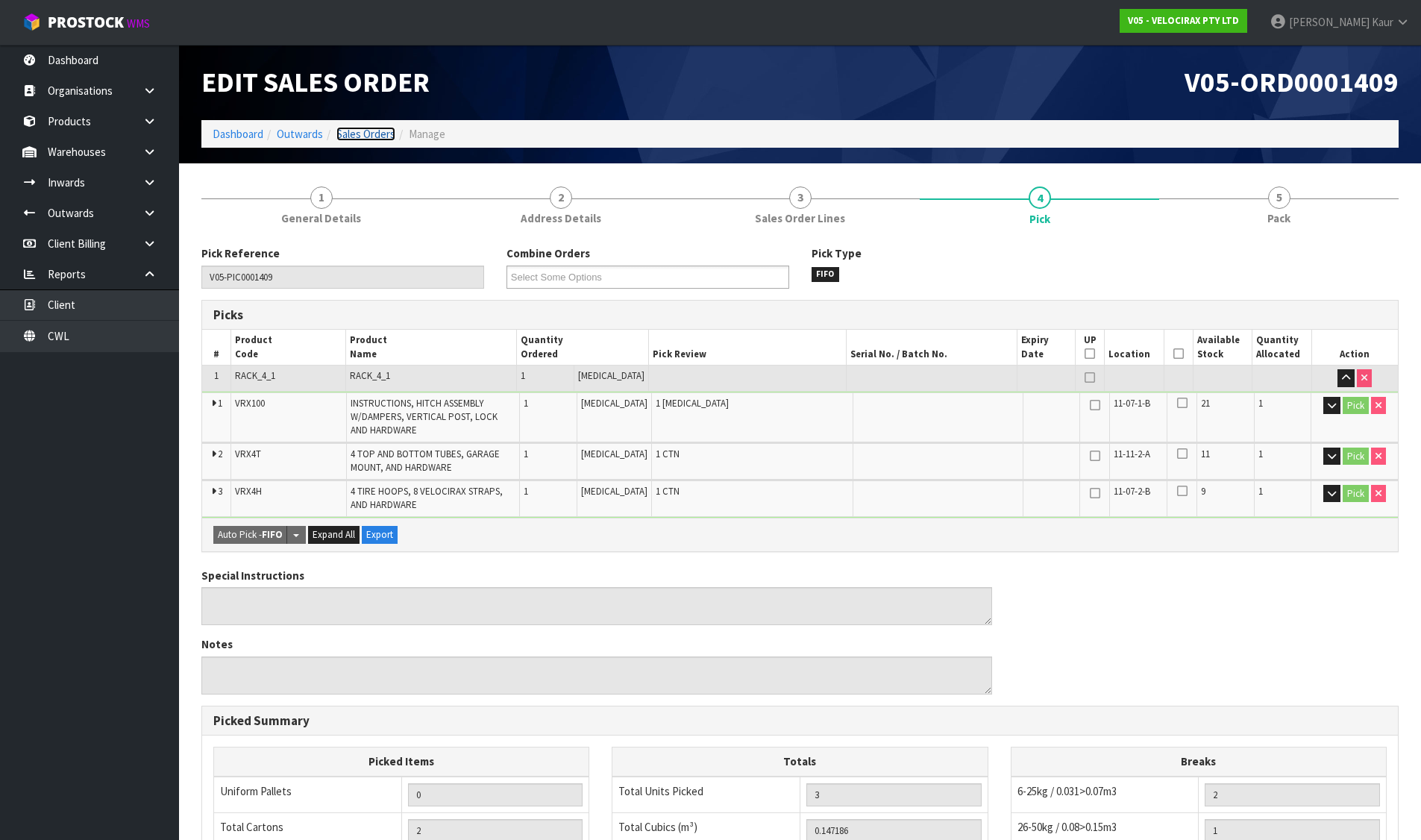
click at [346, 130] on link "Sales Orders" at bounding box center [365, 134] width 59 height 14
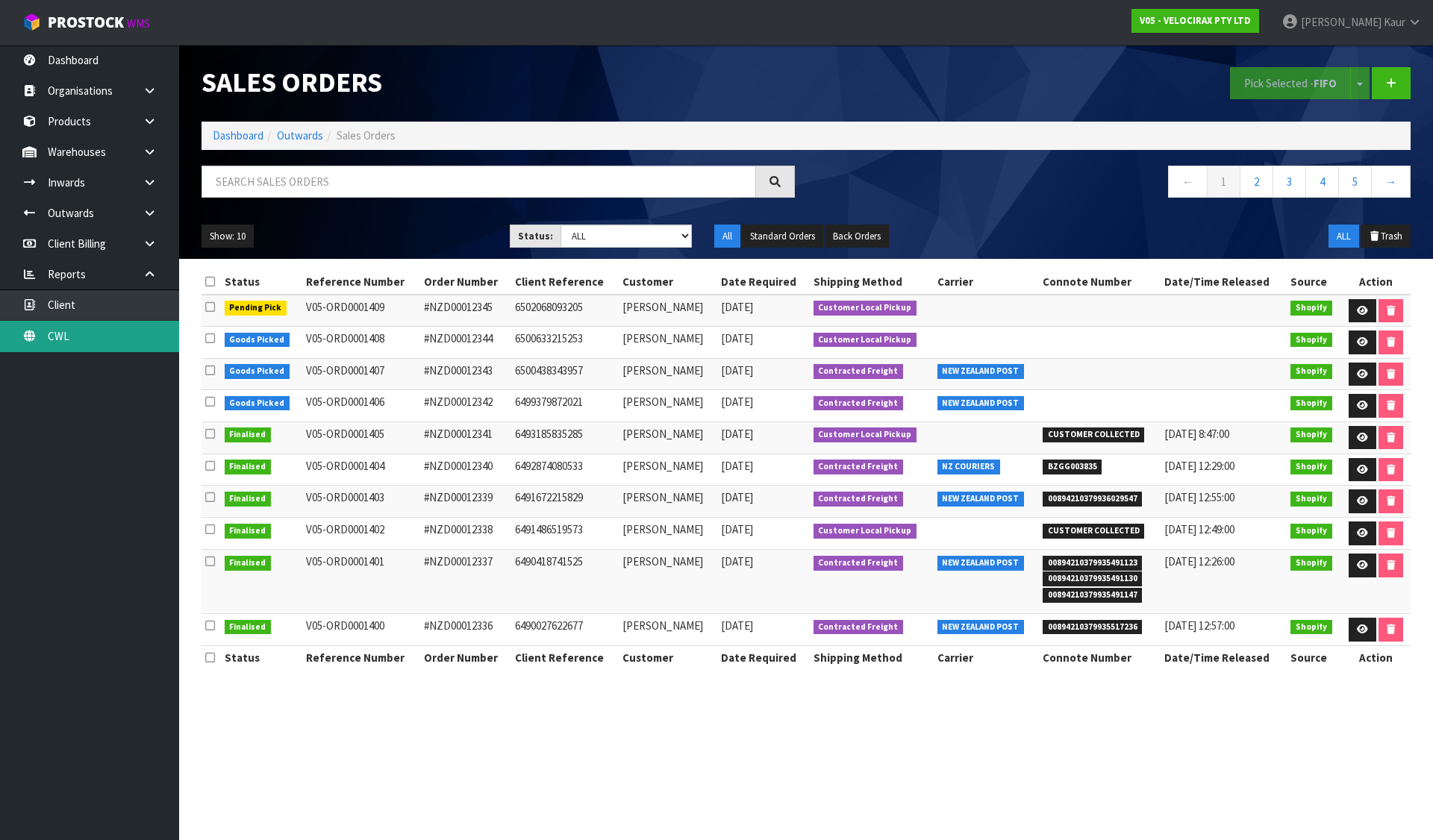
click at [88, 336] on link "CWL" at bounding box center [90, 336] width 179 height 30
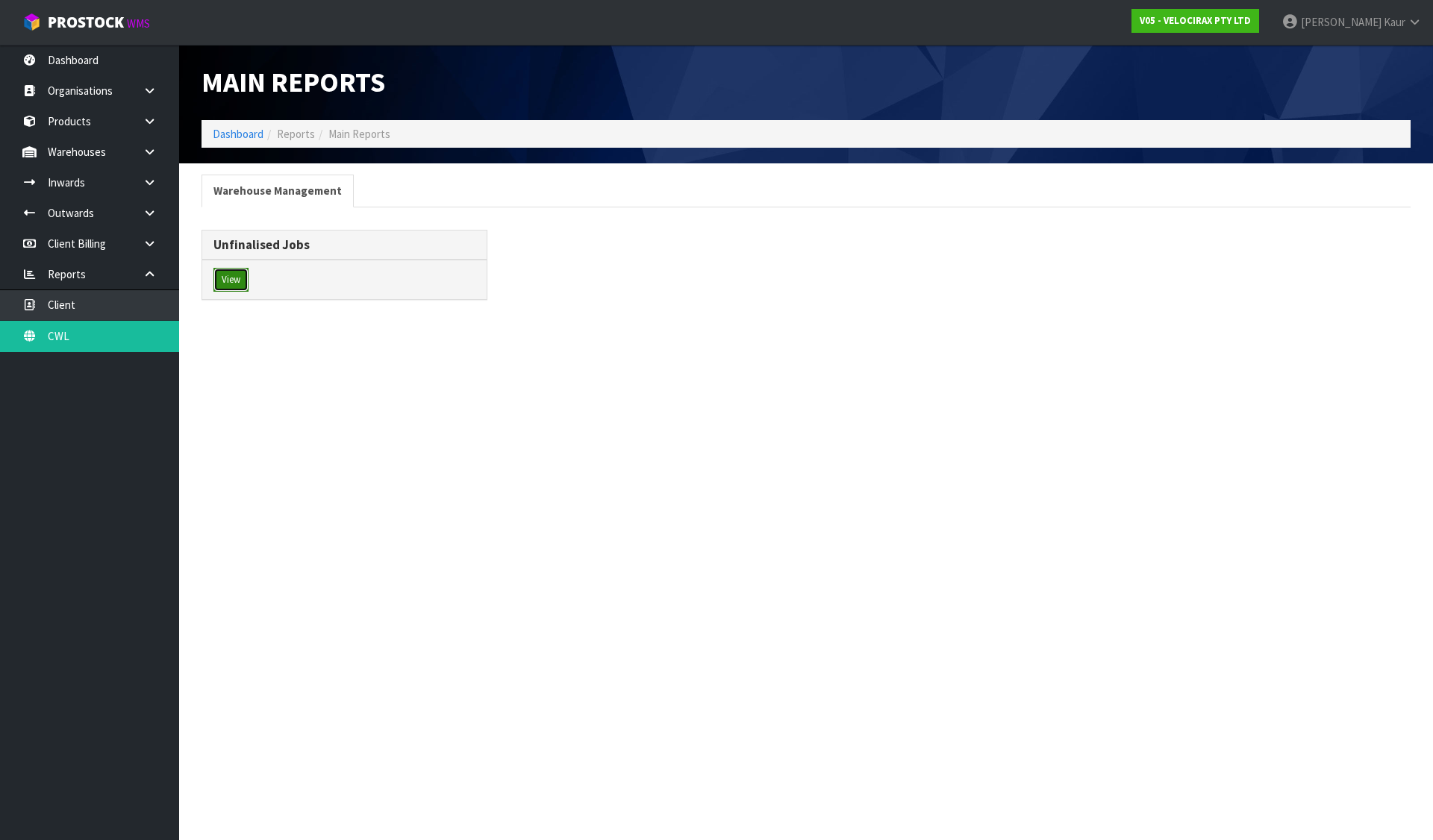
click at [228, 271] on button "View" at bounding box center [232, 279] width 35 height 24
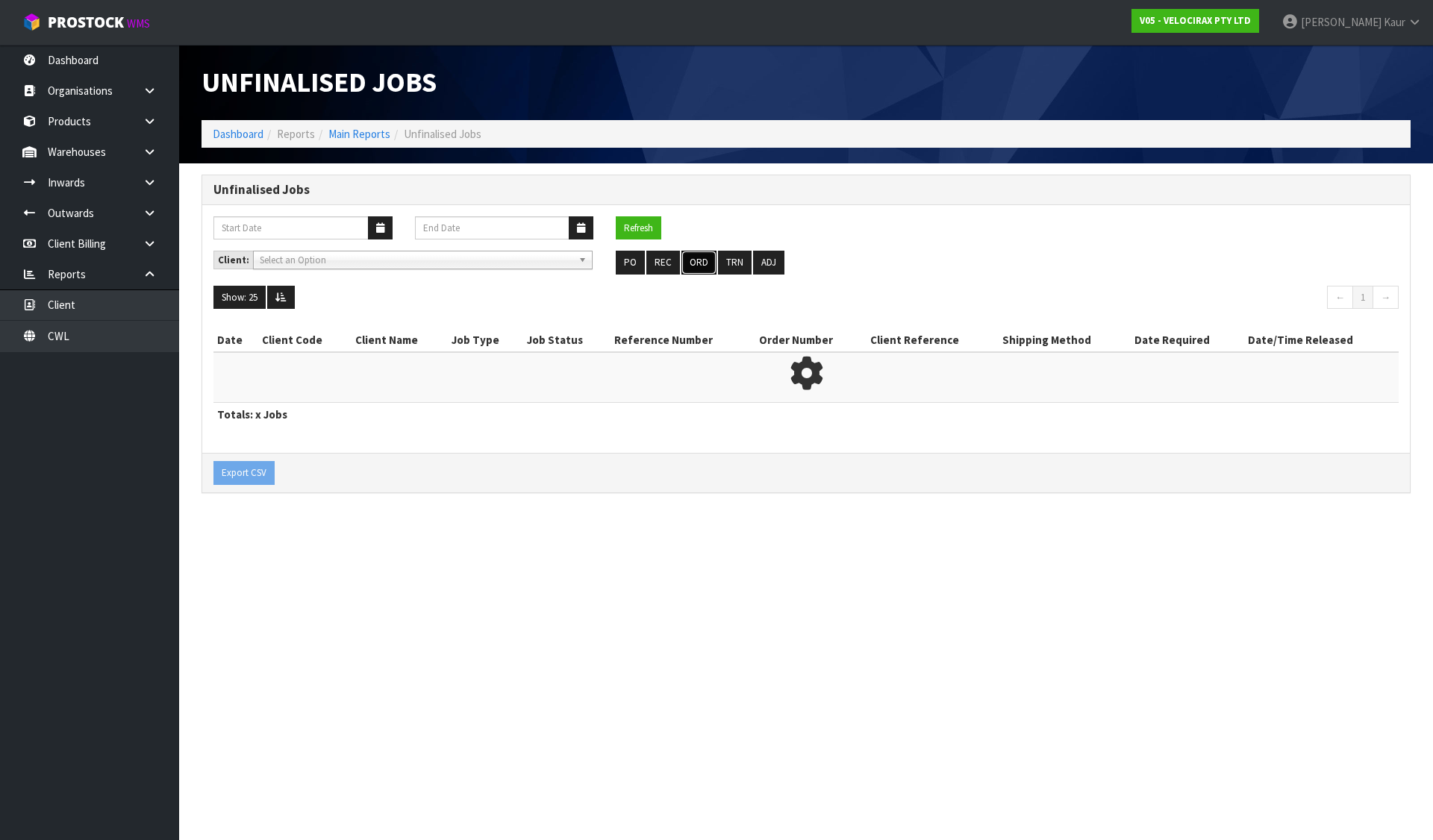
click at [697, 259] on button "ORD" at bounding box center [699, 263] width 35 height 24
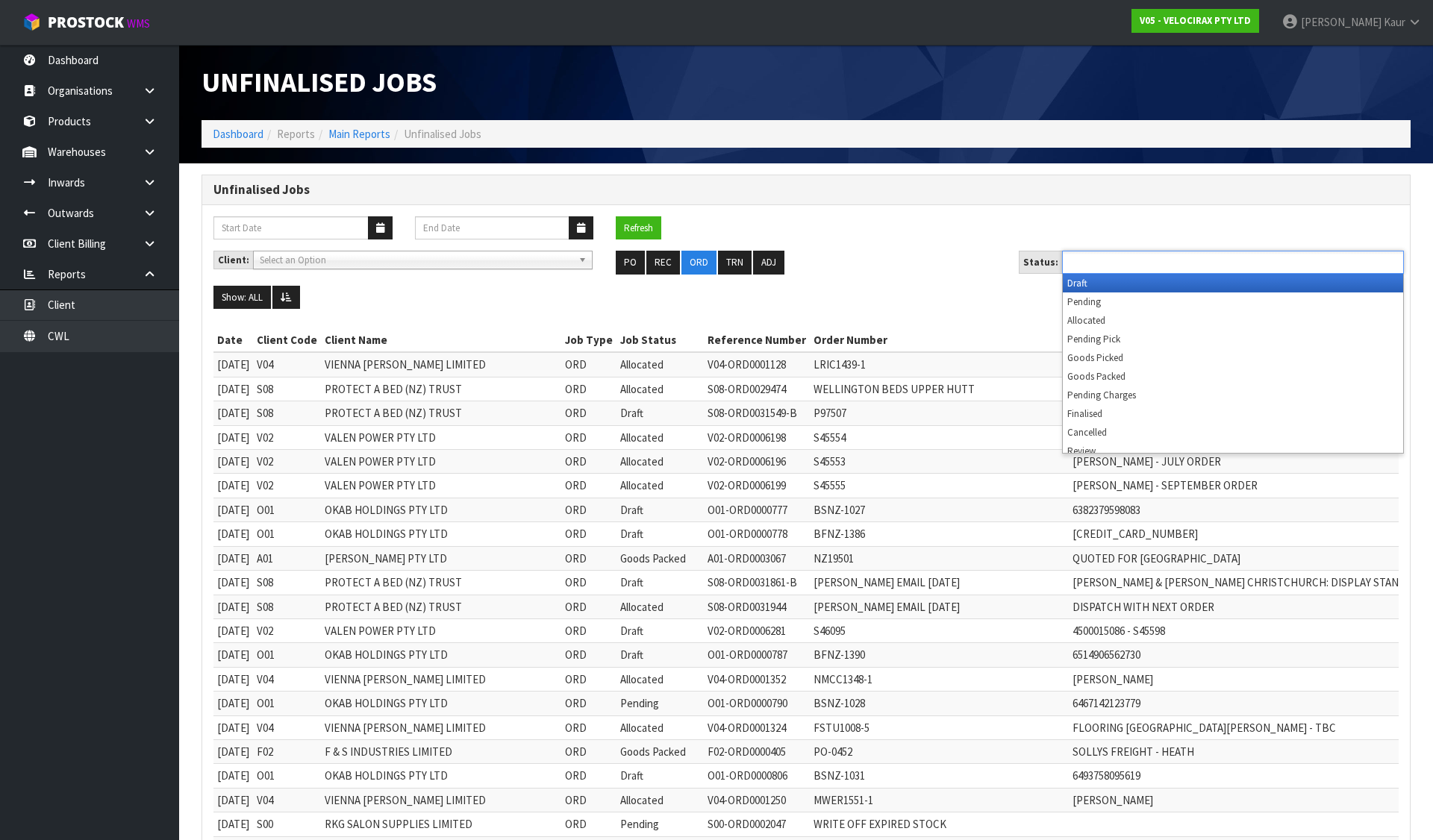
click at [1123, 258] on input "text" at bounding box center [1122, 262] width 110 height 19
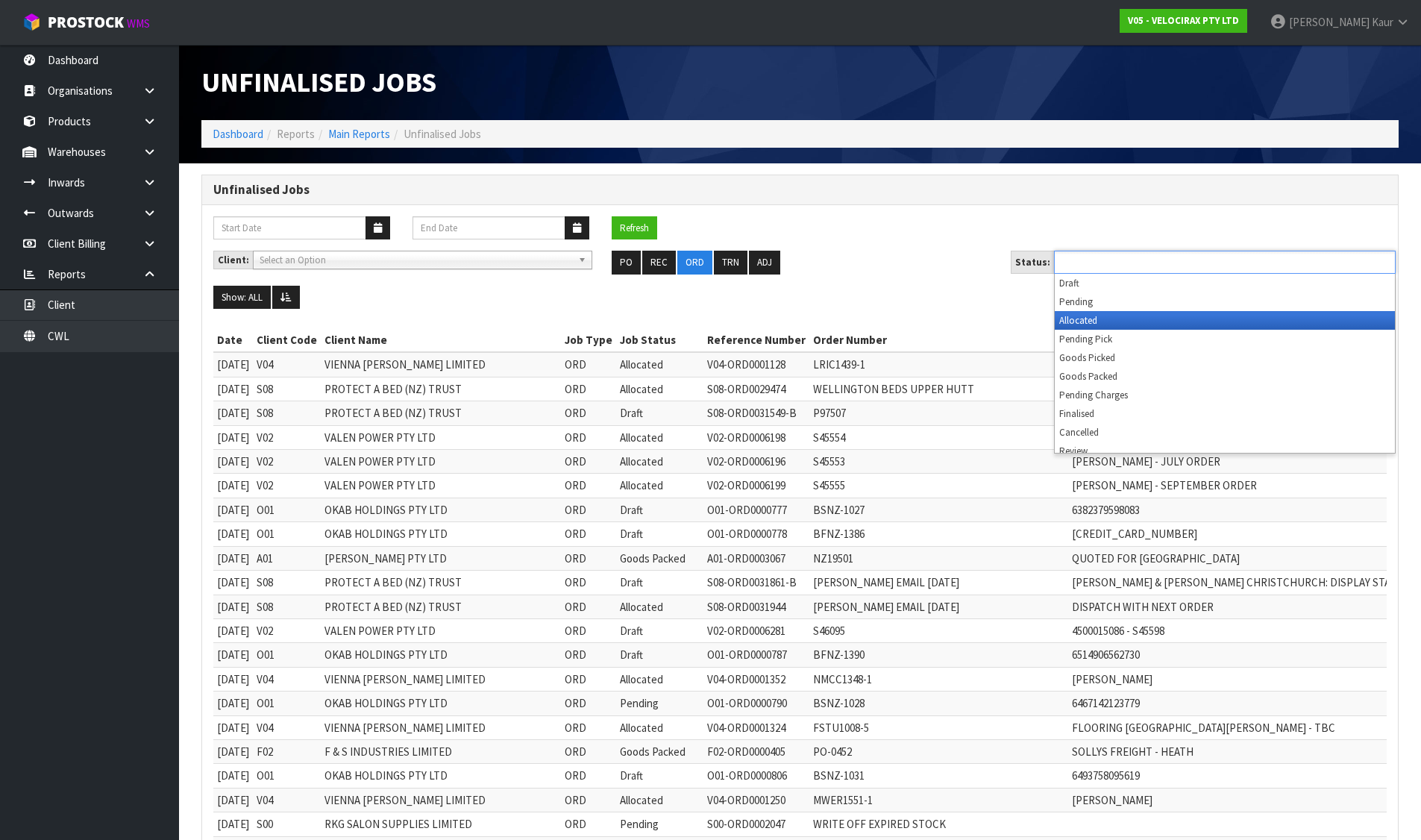
click at [1091, 314] on li "Allocated" at bounding box center [1225, 320] width 341 height 19
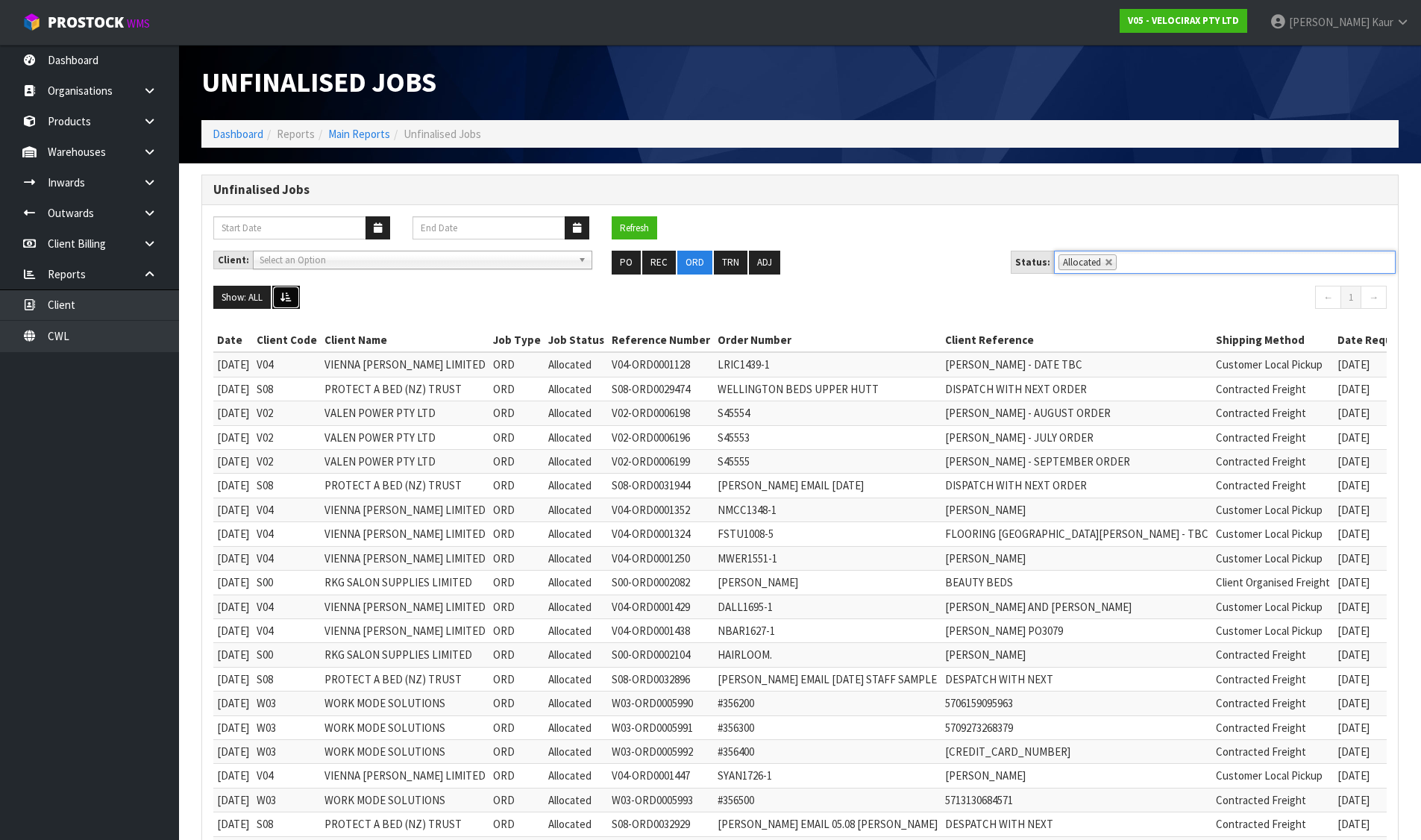
click at [294, 298] on button at bounding box center [286, 297] width 27 height 24
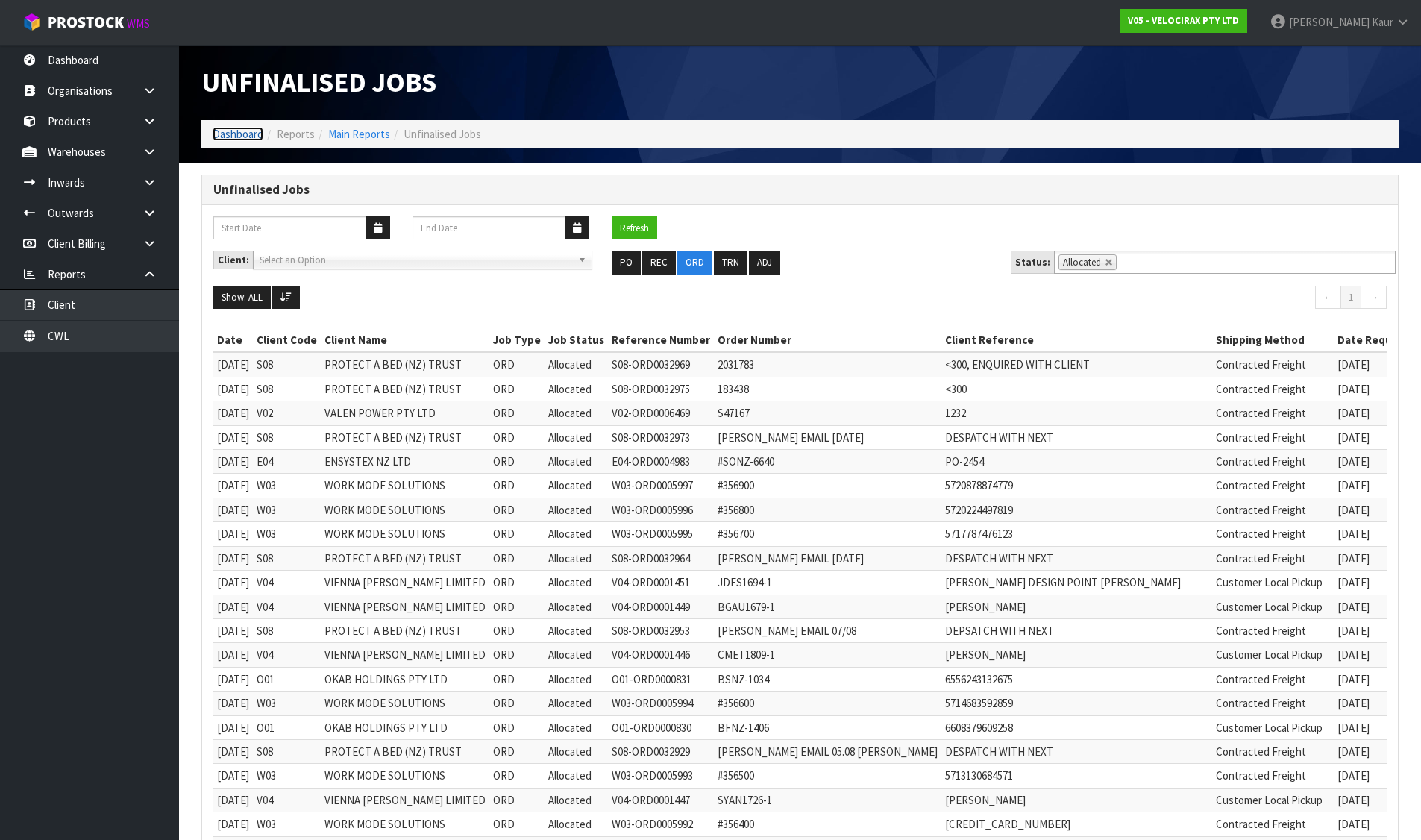
click at [220, 129] on link "Dashboard" at bounding box center [238, 134] width 51 height 14
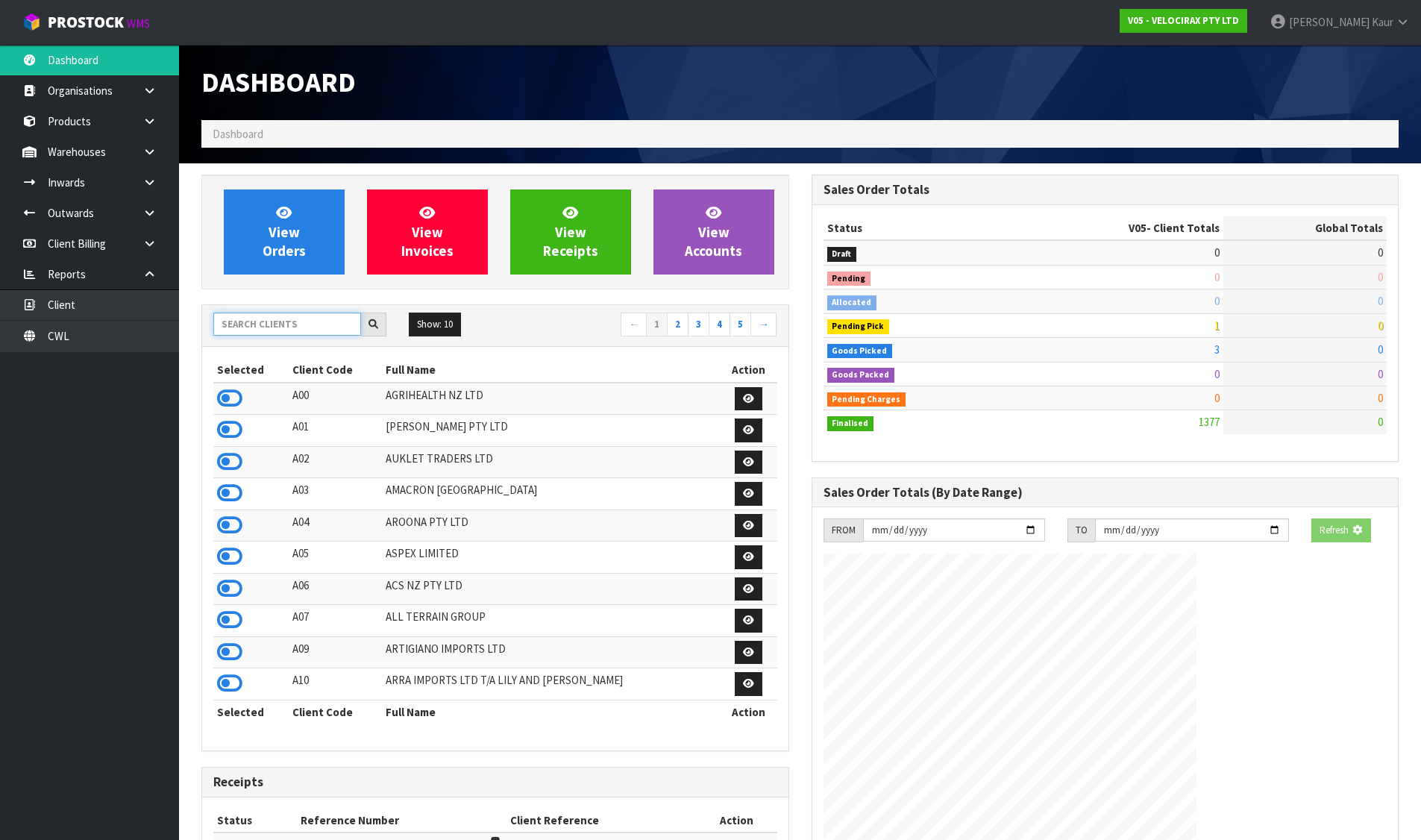
click at [286, 319] on input "text" at bounding box center [287, 324] width 148 height 23
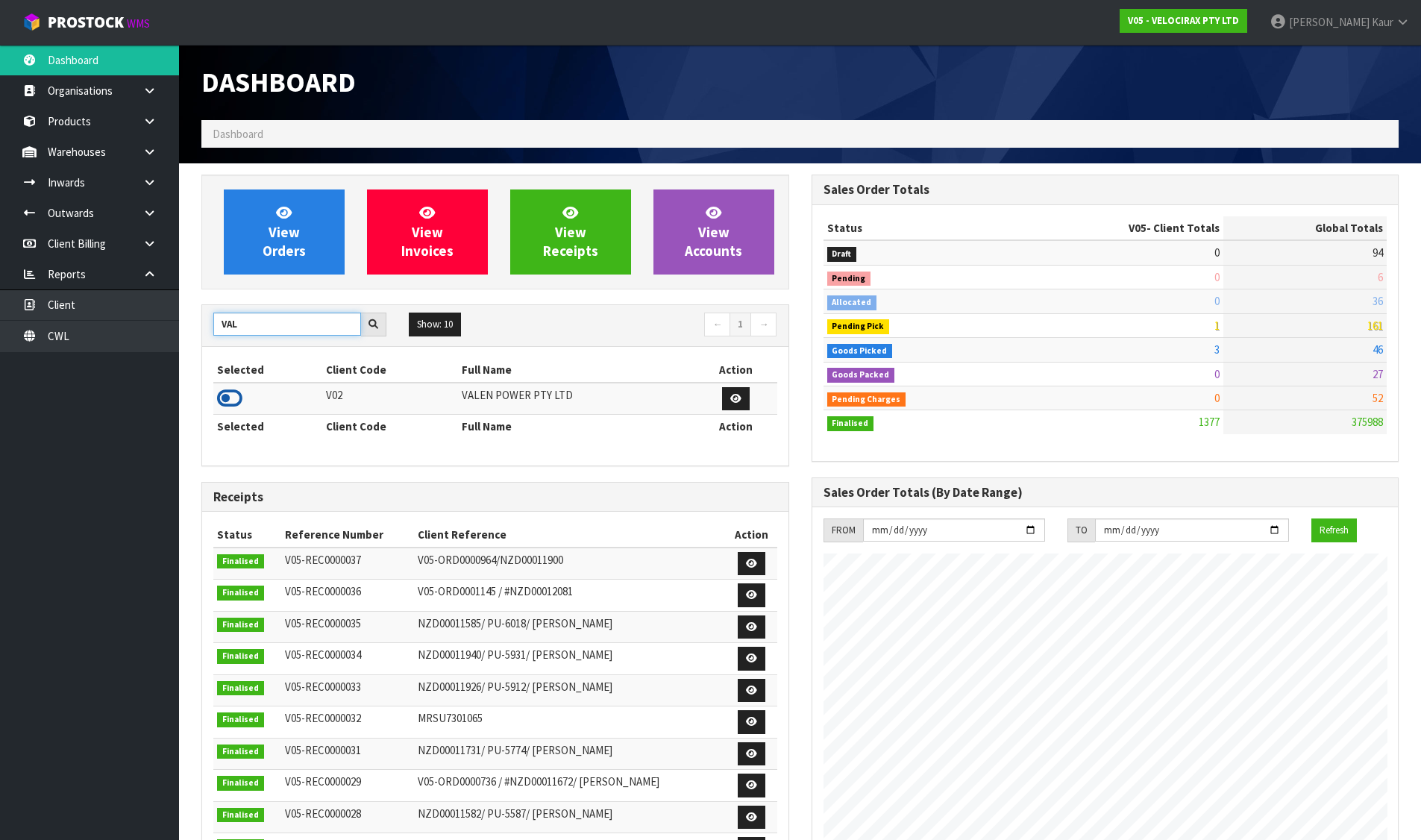
type input "VAL"
click at [229, 392] on icon at bounding box center [230, 398] width 26 height 22
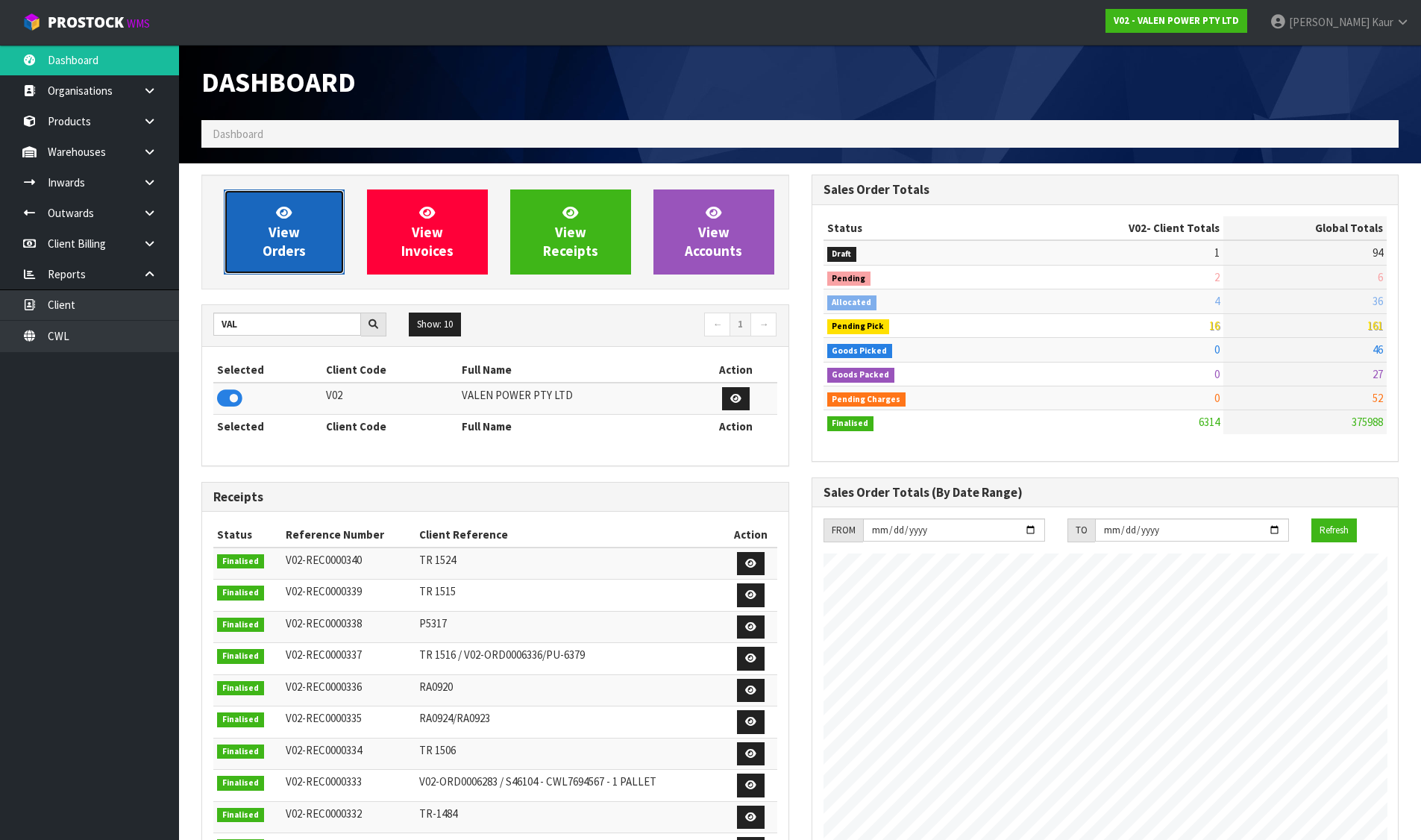
scroll to position [1130, 609]
click at [275, 248] on span "View Orders" at bounding box center [284, 232] width 43 height 56
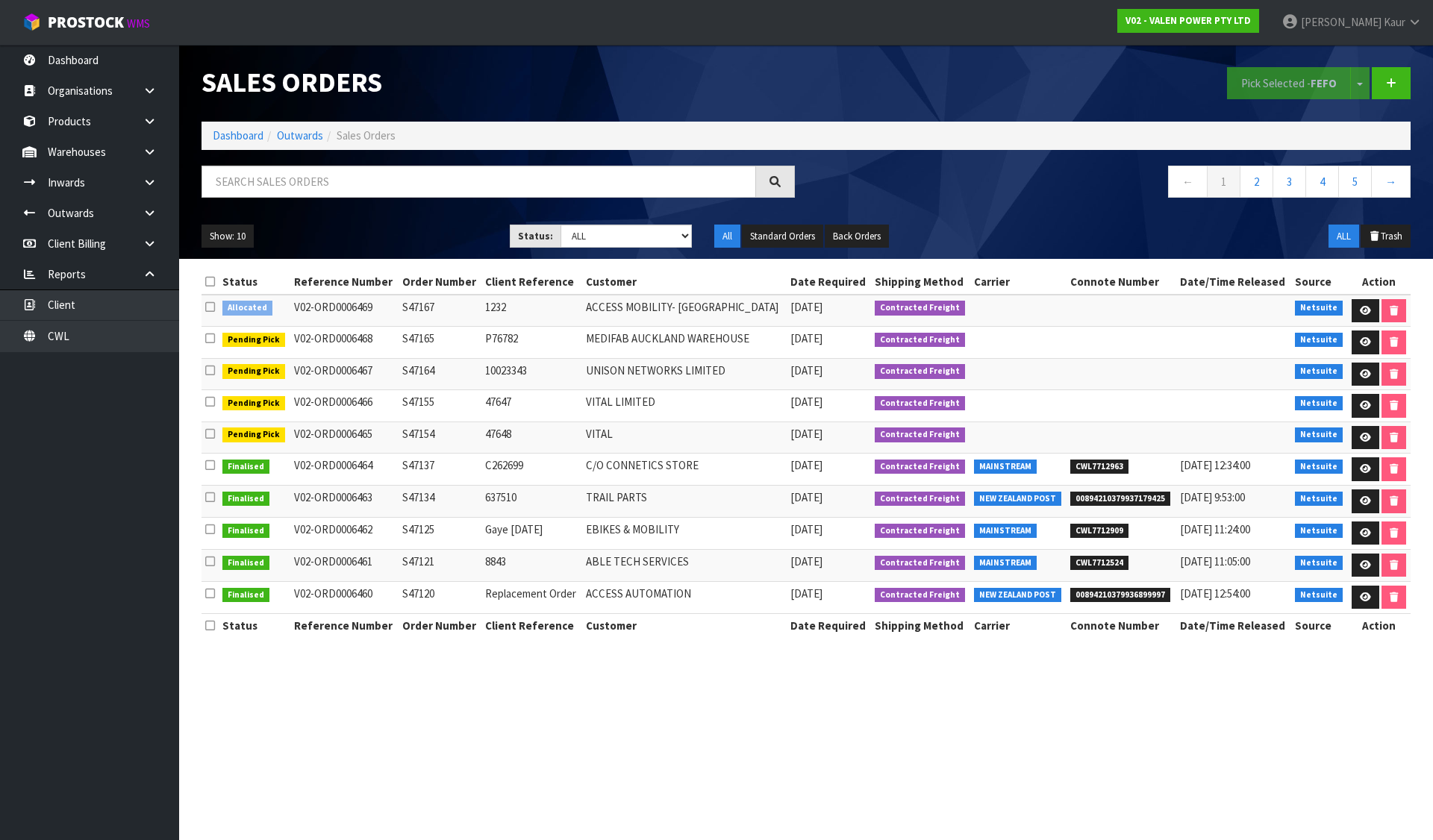
click at [210, 307] on icon at bounding box center [209, 307] width 10 height 12
click at [0, 0] on input "checkbox" at bounding box center [0, 0] width 0 height 0
click at [1264, 74] on button "Pick Selected - FEFO" at bounding box center [1289, 83] width 124 height 32
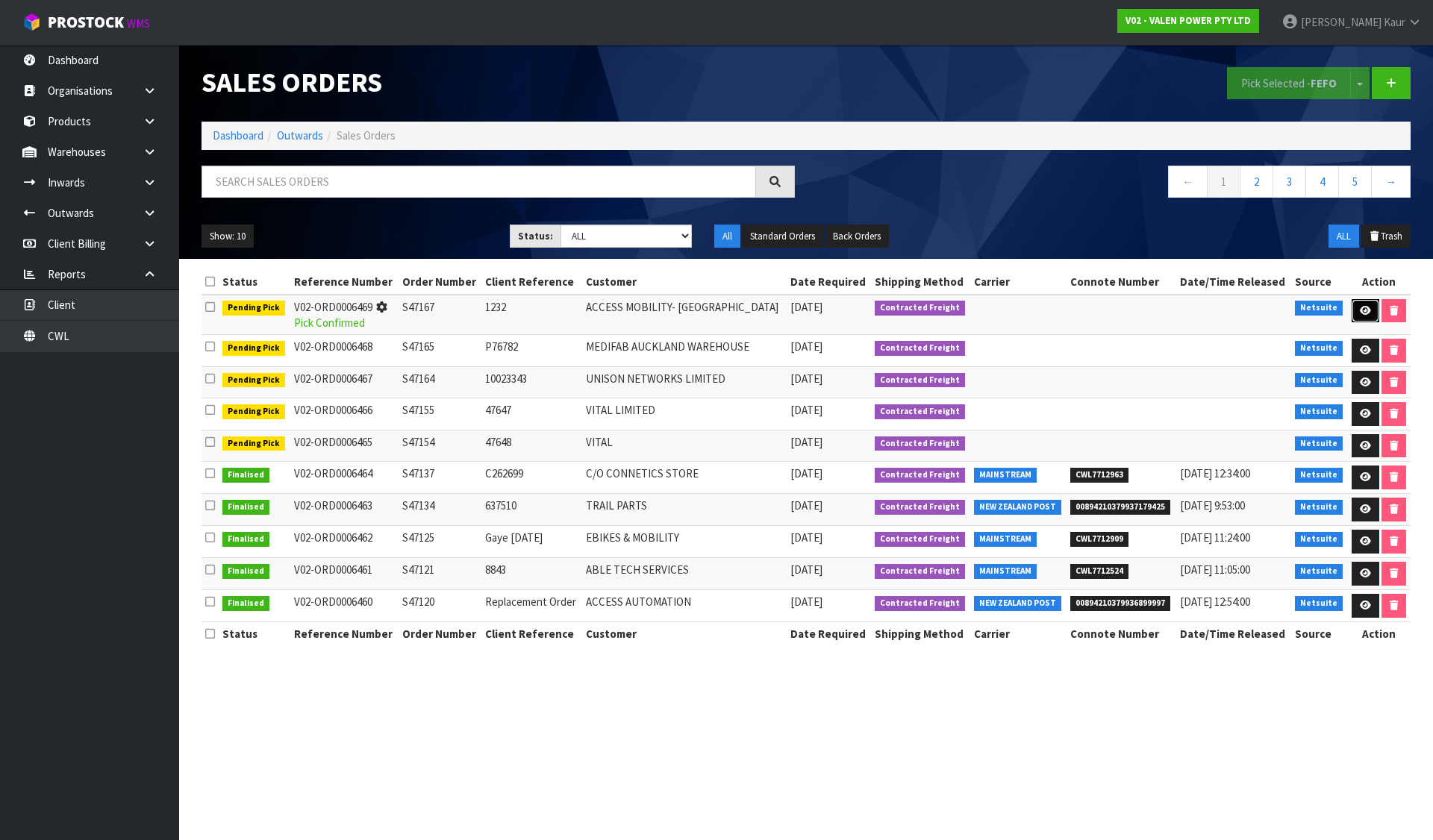
click at [1365, 308] on icon at bounding box center [1365, 310] width 12 height 10
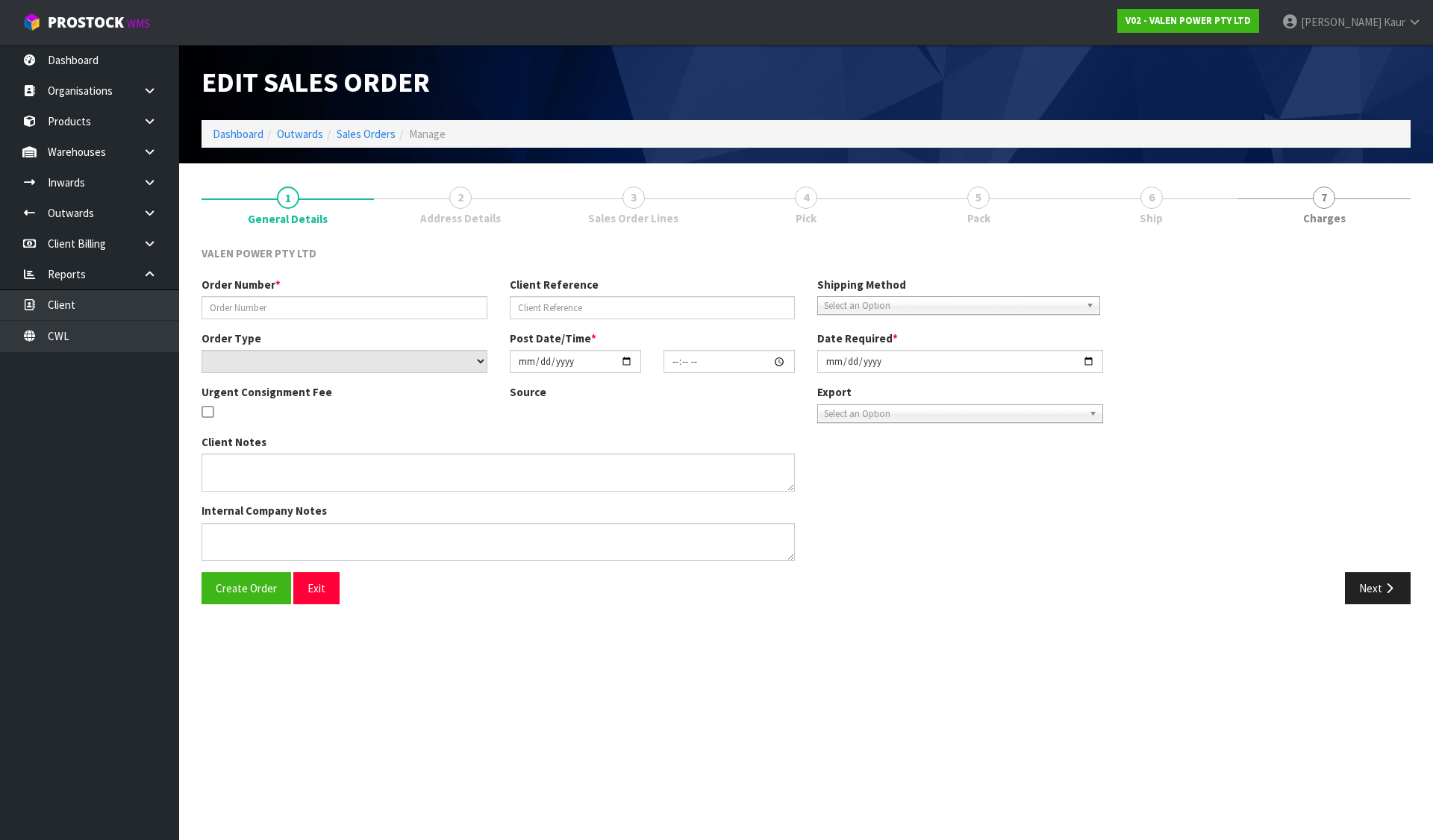
type input "S47167"
type input "1232"
select select "number:0"
type input "[DATE]"
type input "11:00:10.000"
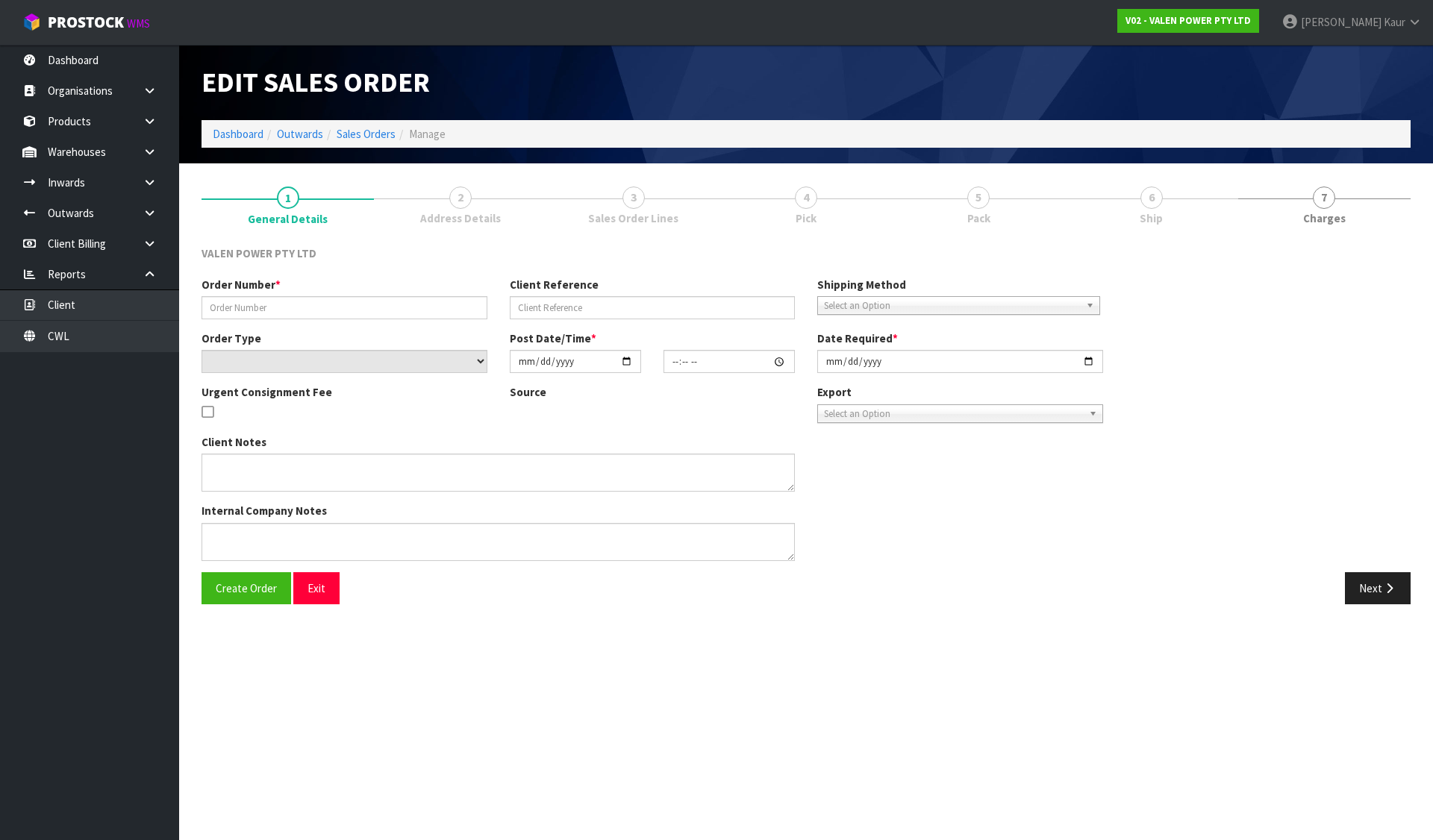
type input "[DATE]"
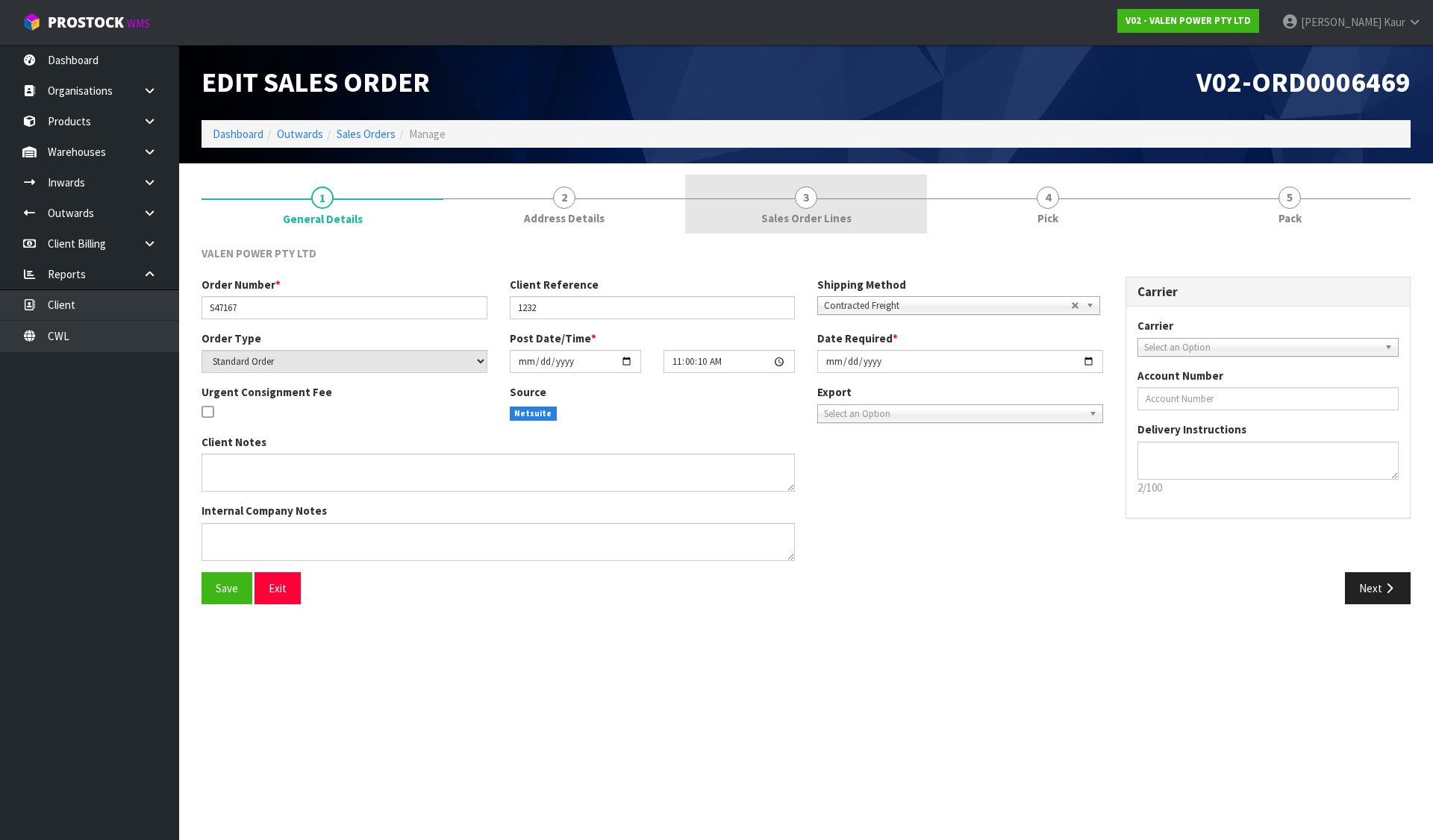
drag, startPoint x: 657, startPoint y: 209, endPoint x: 805, endPoint y: 196, distance: 148.6
click at [657, 209] on link "2 Address Details" at bounding box center [564, 204] width 242 height 59
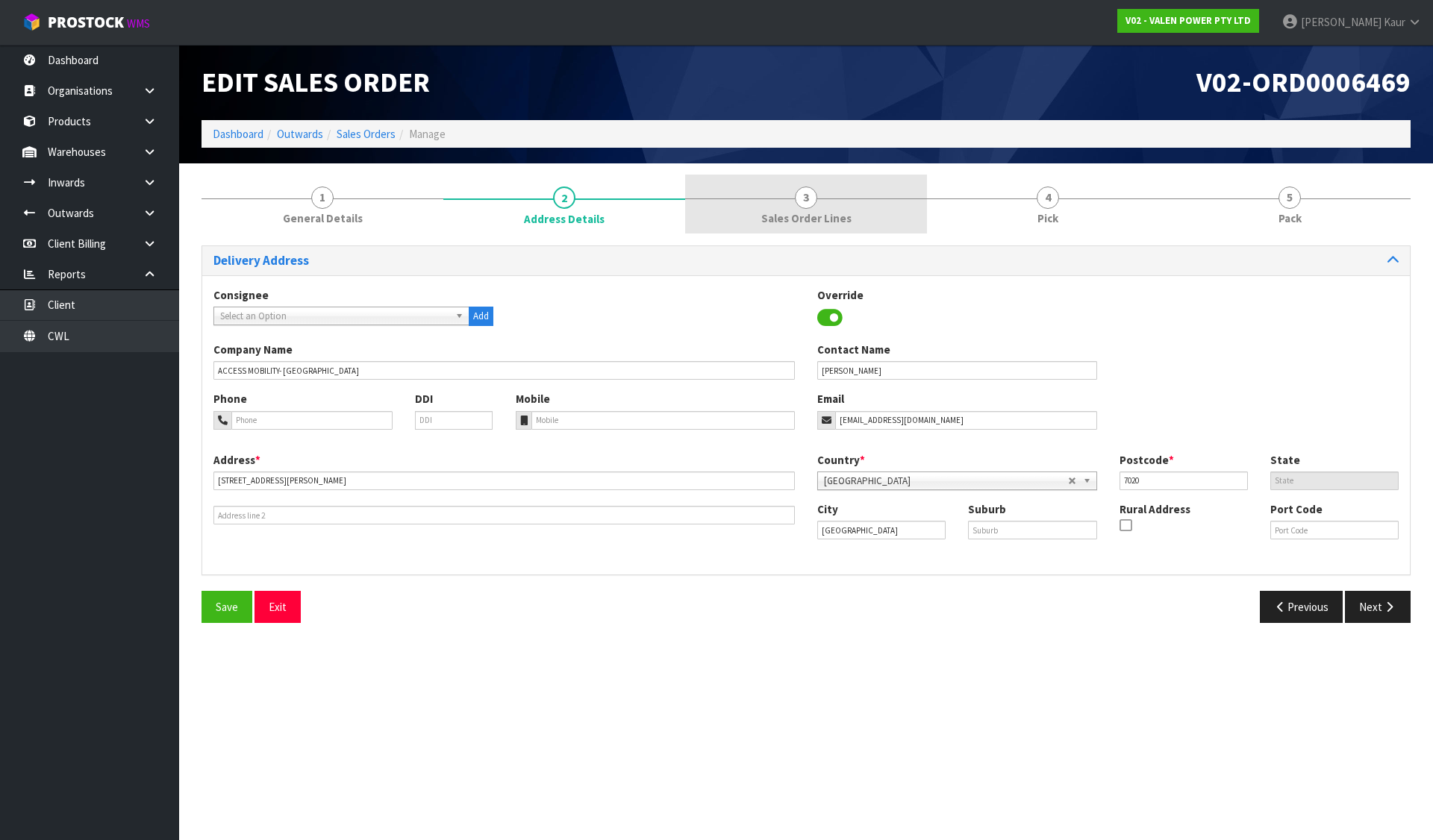
click at [806, 196] on span "3" at bounding box center [806, 197] width 22 height 22
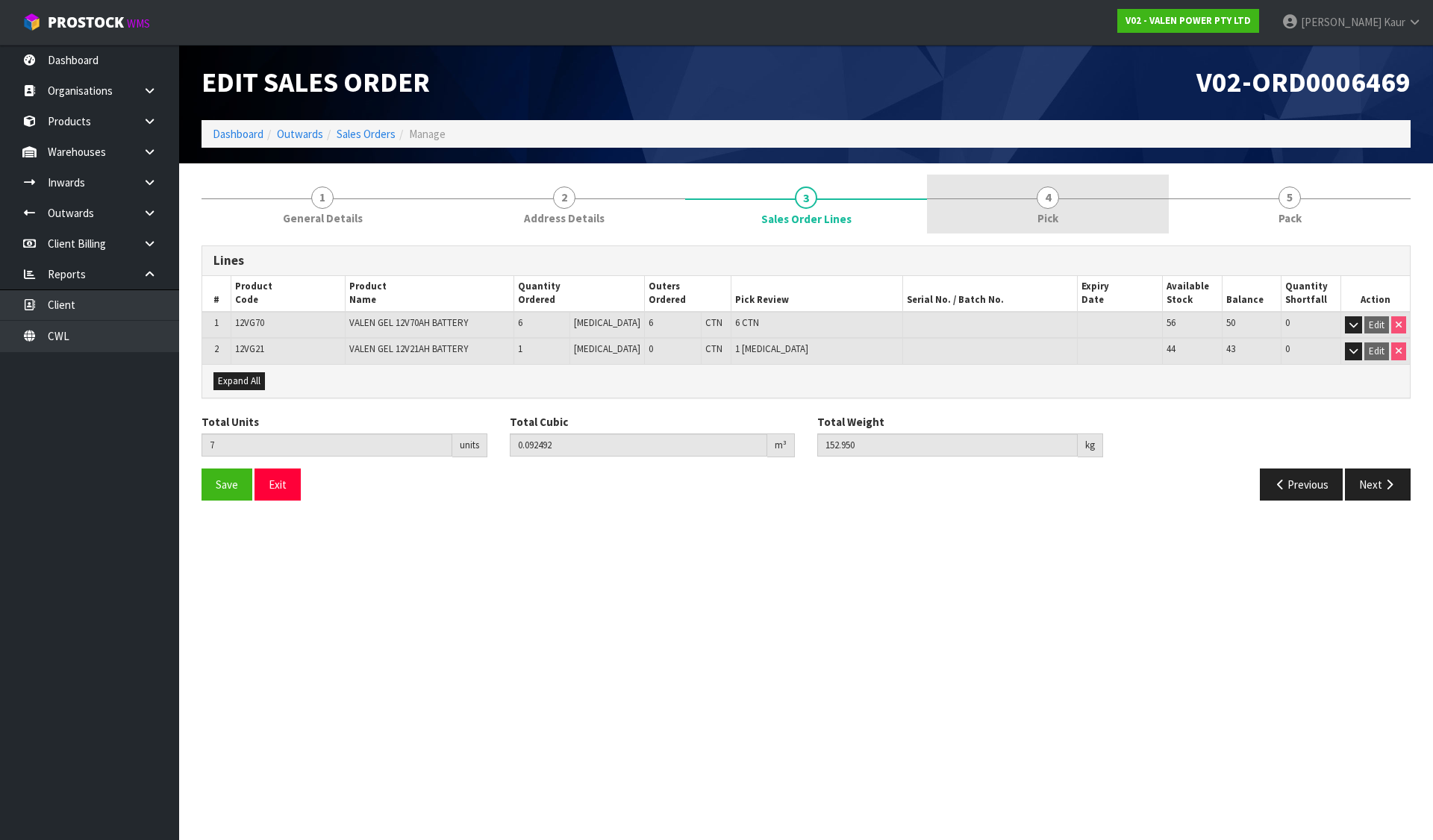
click at [960, 195] on link "4 Pick" at bounding box center [1048, 204] width 242 height 59
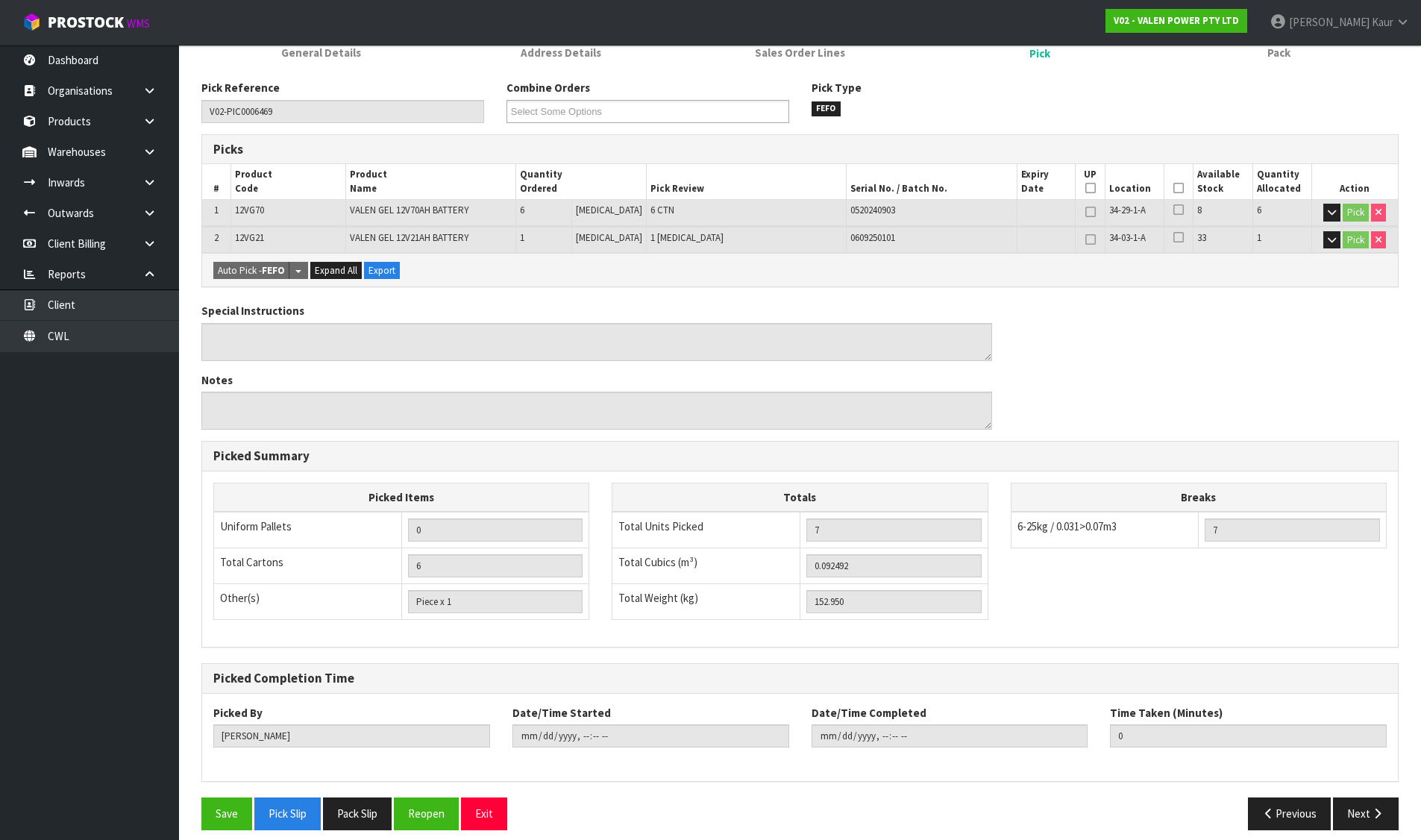
scroll to position [178, 0]
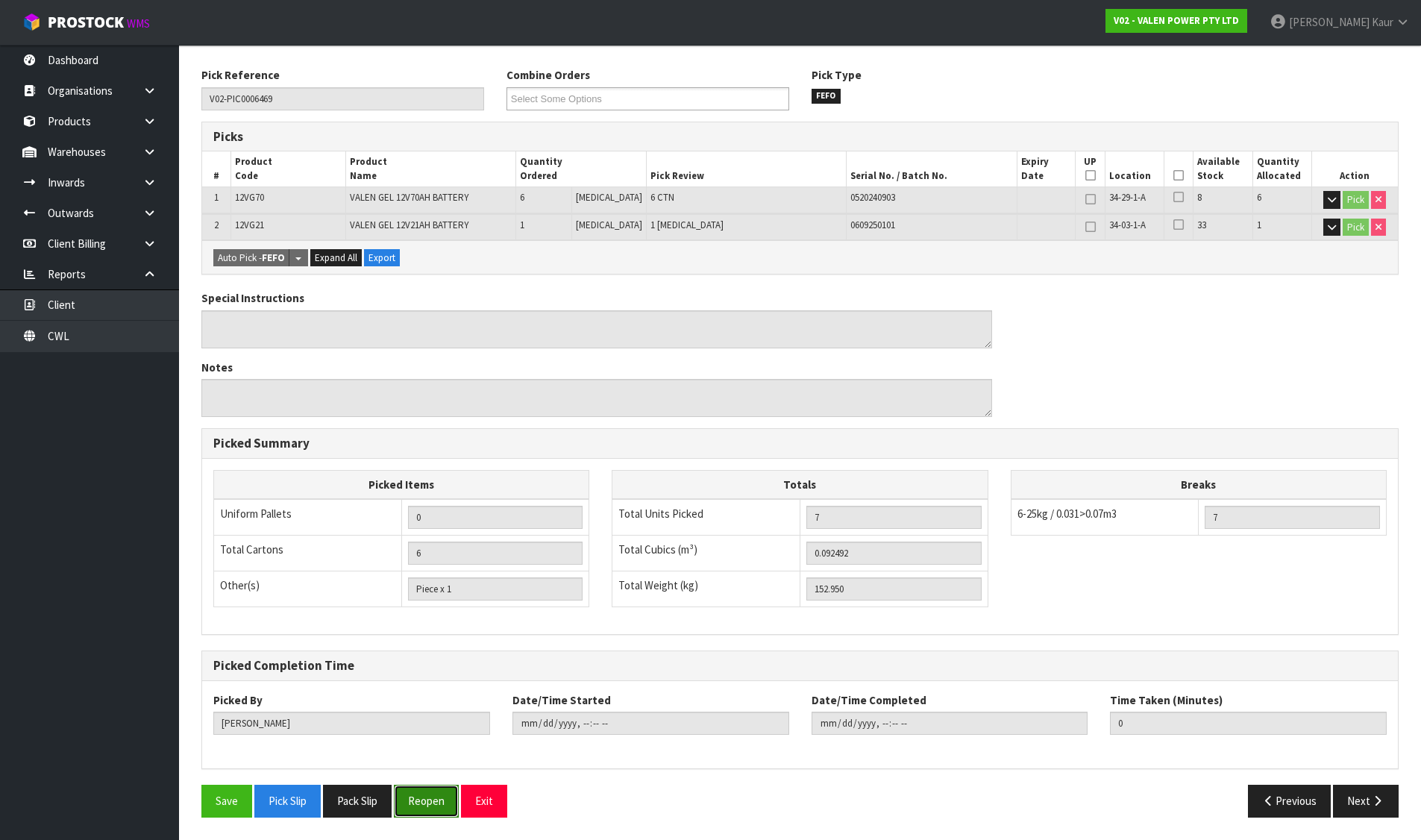
click at [449, 805] on button "Reopen" at bounding box center [426, 801] width 65 height 32
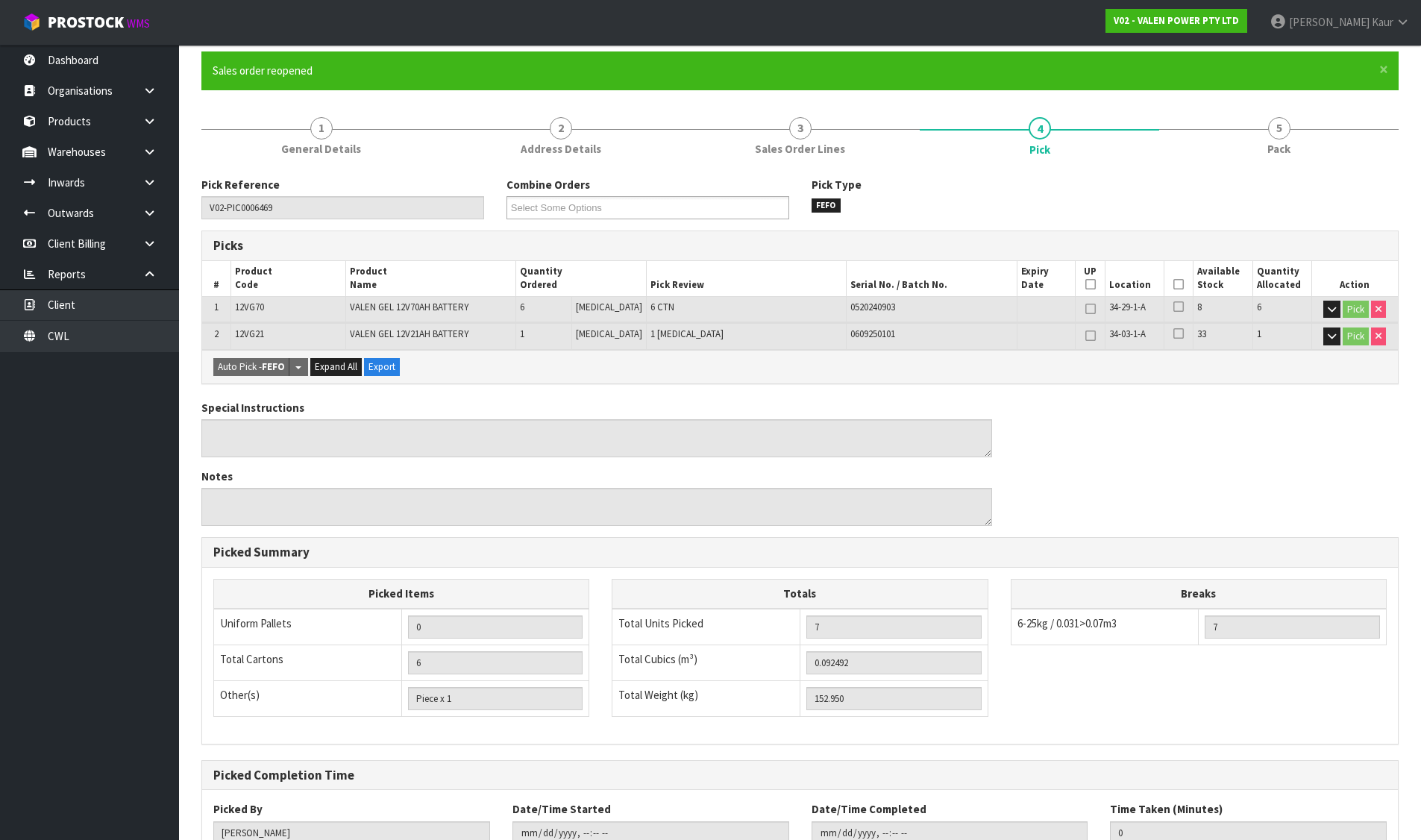
type input "6"
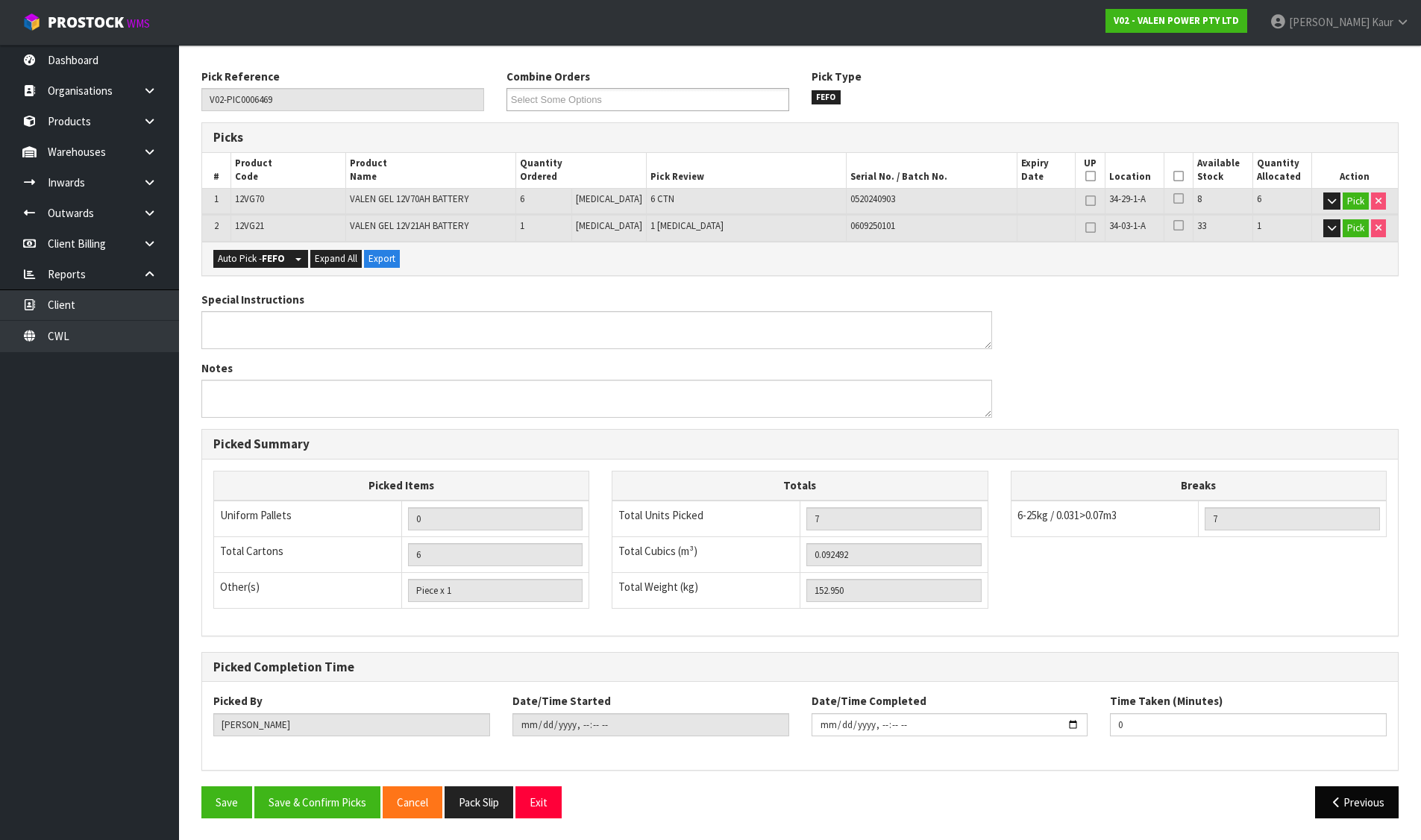
scroll to position [232, 0]
click at [1360, 802] on button "Previous" at bounding box center [1357, 802] width 83 height 32
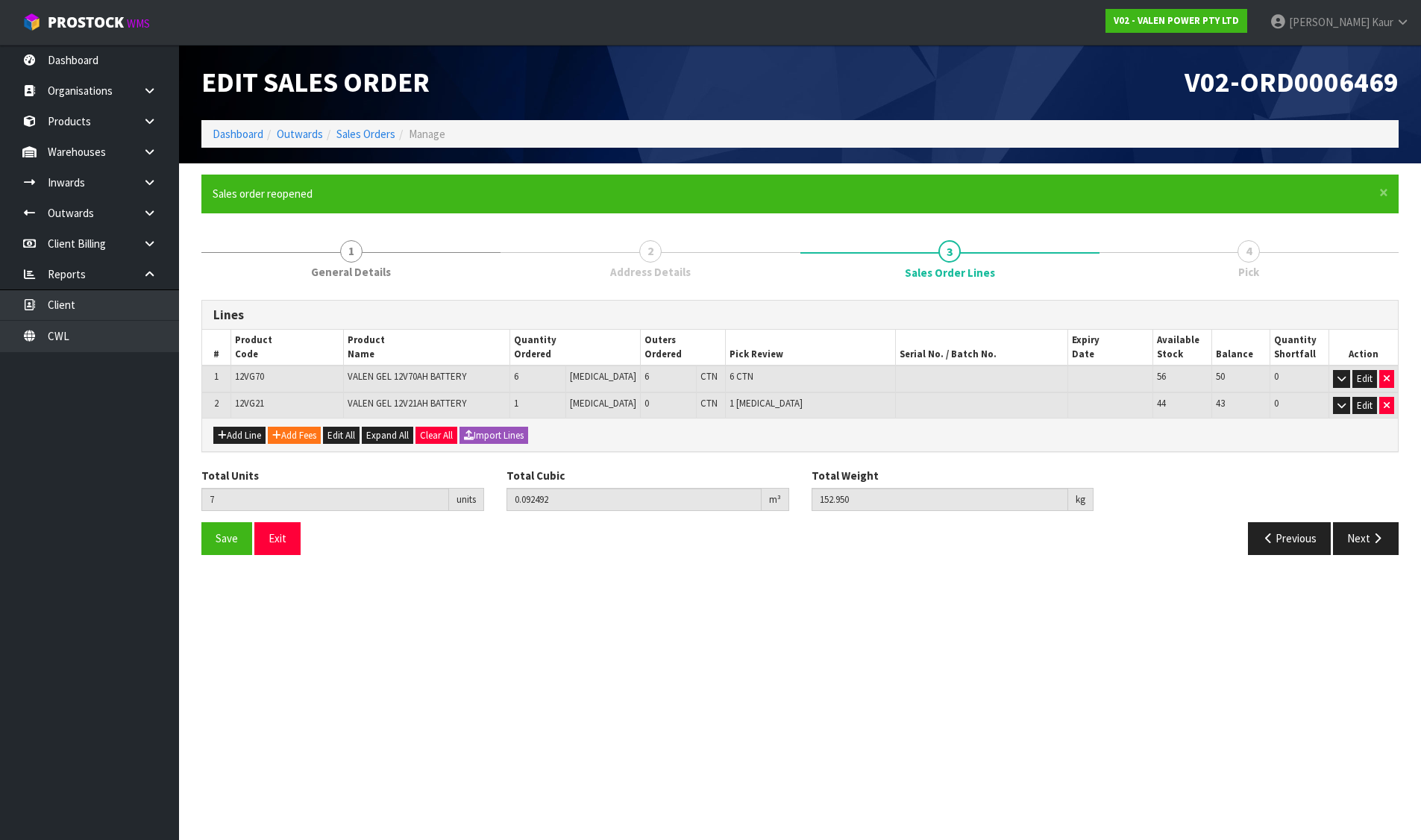
scroll to position [0, 0]
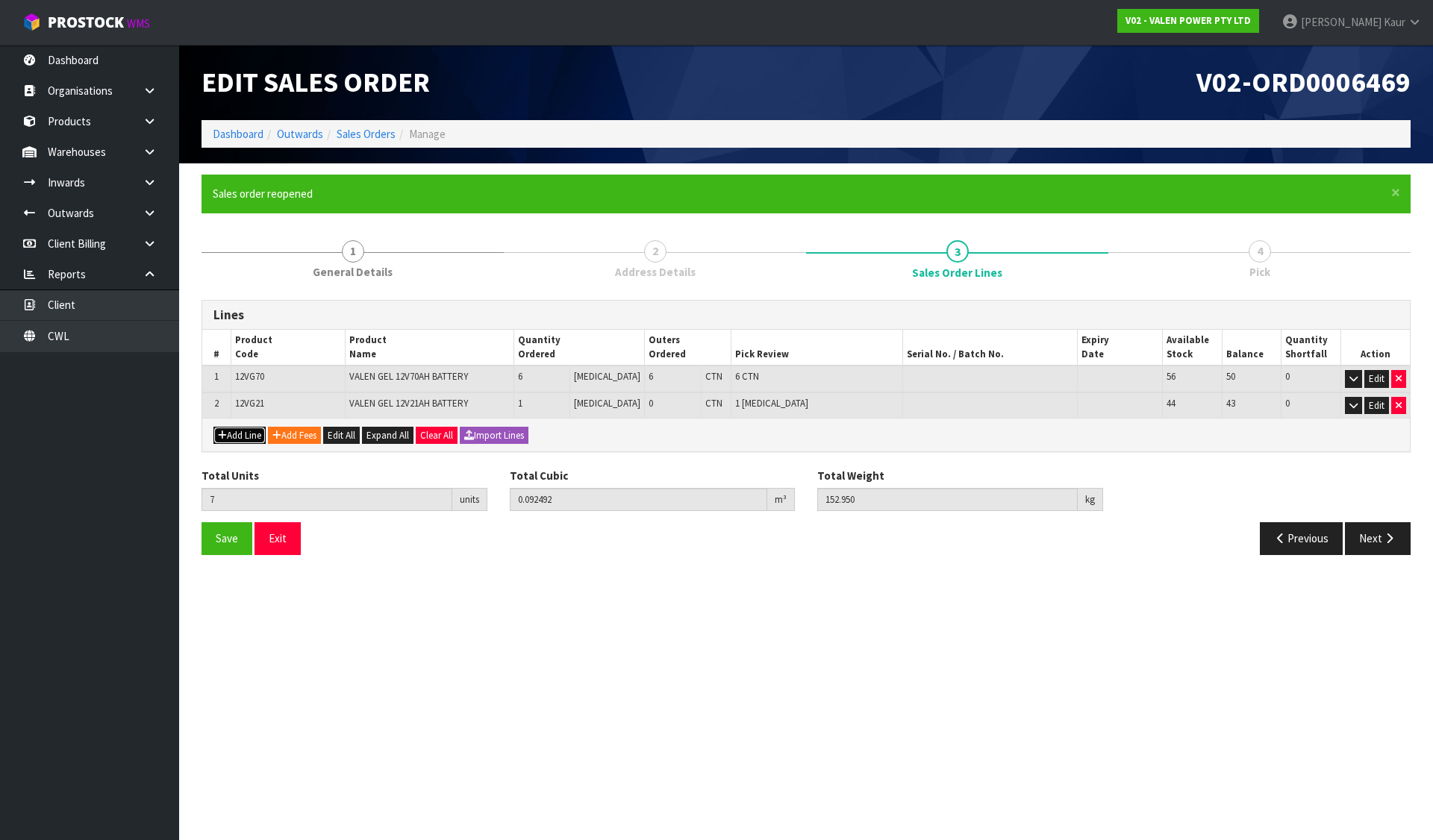
click at [237, 427] on button "Add Line" at bounding box center [240, 436] width 52 height 18
type input "0"
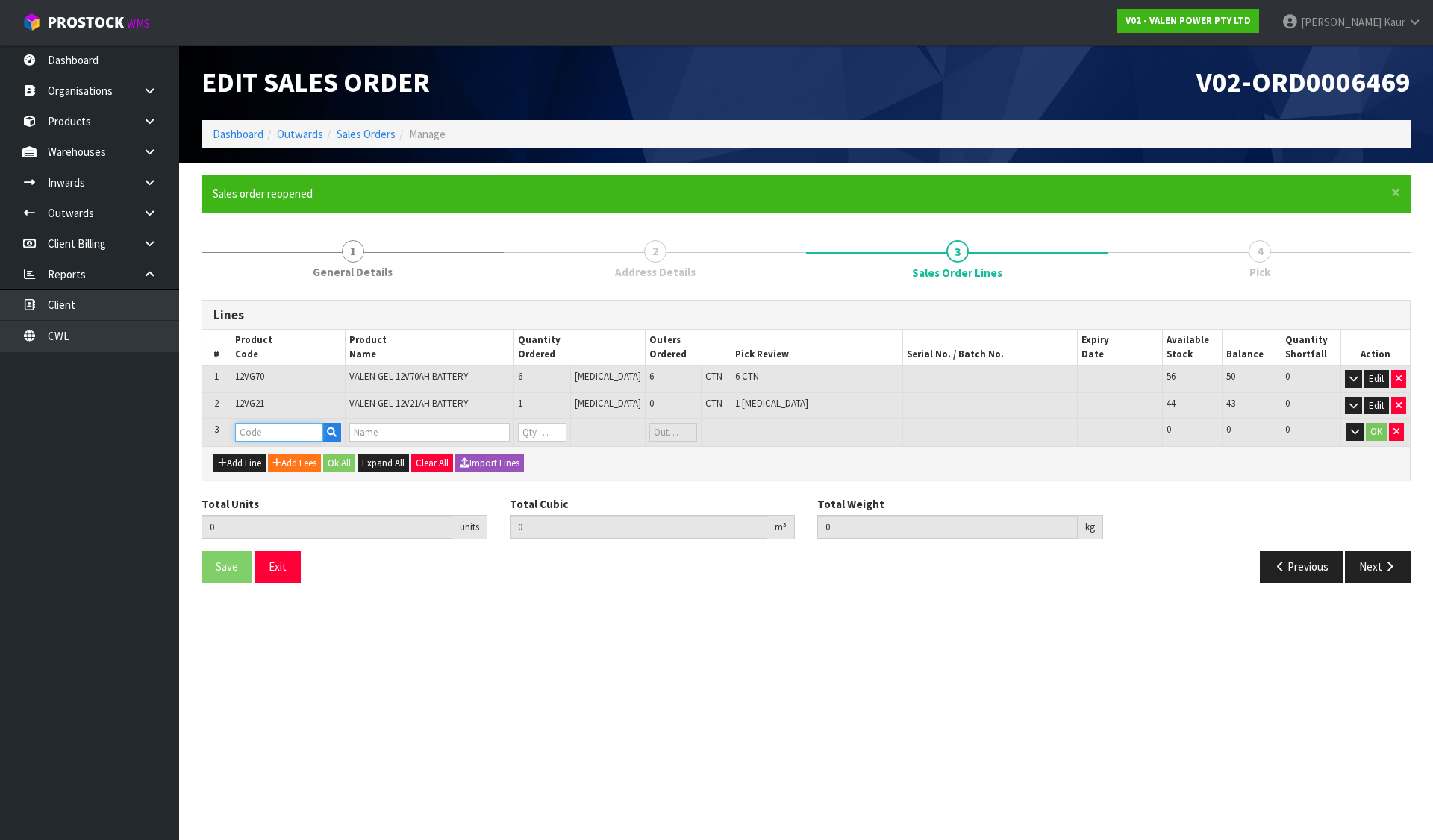
click at [269, 436] on input "text" at bounding box center [279, 432] width 88 height 19
type input "P-LOLLY"
type input "7"
type input "0.092492"
type input "152.95"
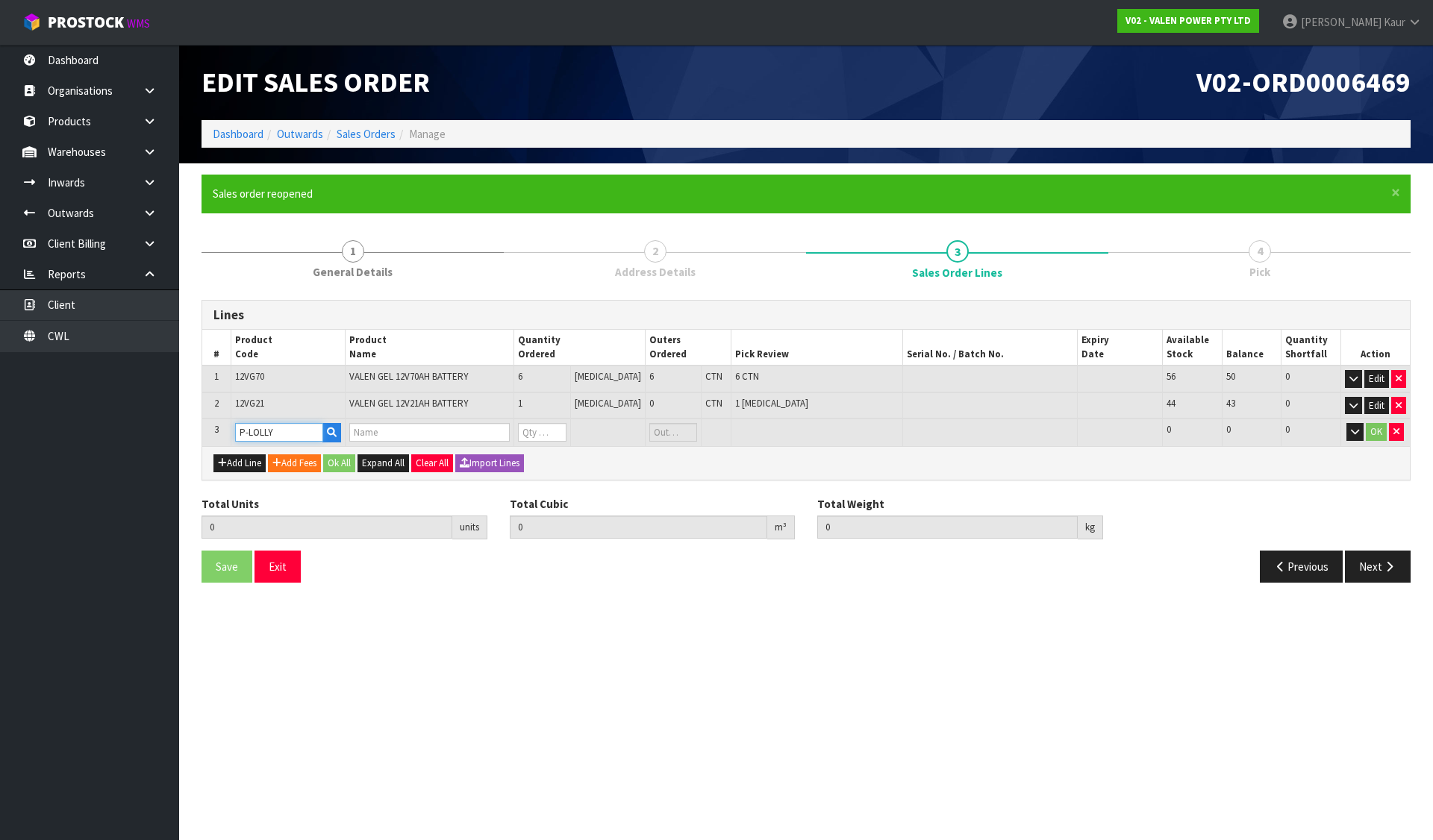
type input "PROMO LOLLIES"
type input "0"
type input "P-LOLLY"
type input "8"
type input "0.093392"
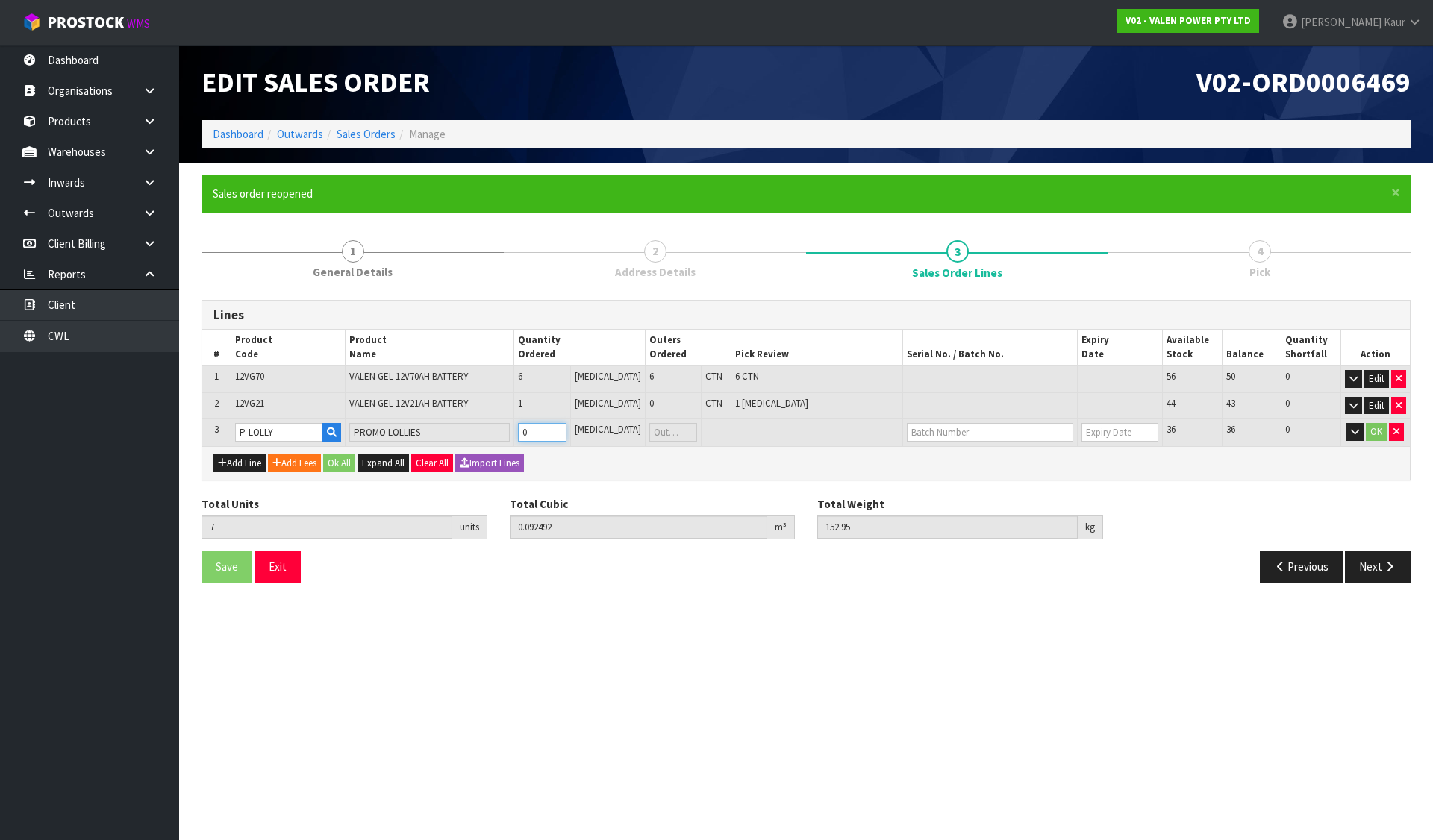
type input "153.15"
type input "1"
drag, startPoint x: 351, startPoint y: 463, endPoint x: 308, endPoint y: 528, distance: 77.9
click at [350, 463] on button "Ok All" at bounding box center [339, 463] width 32 height 18
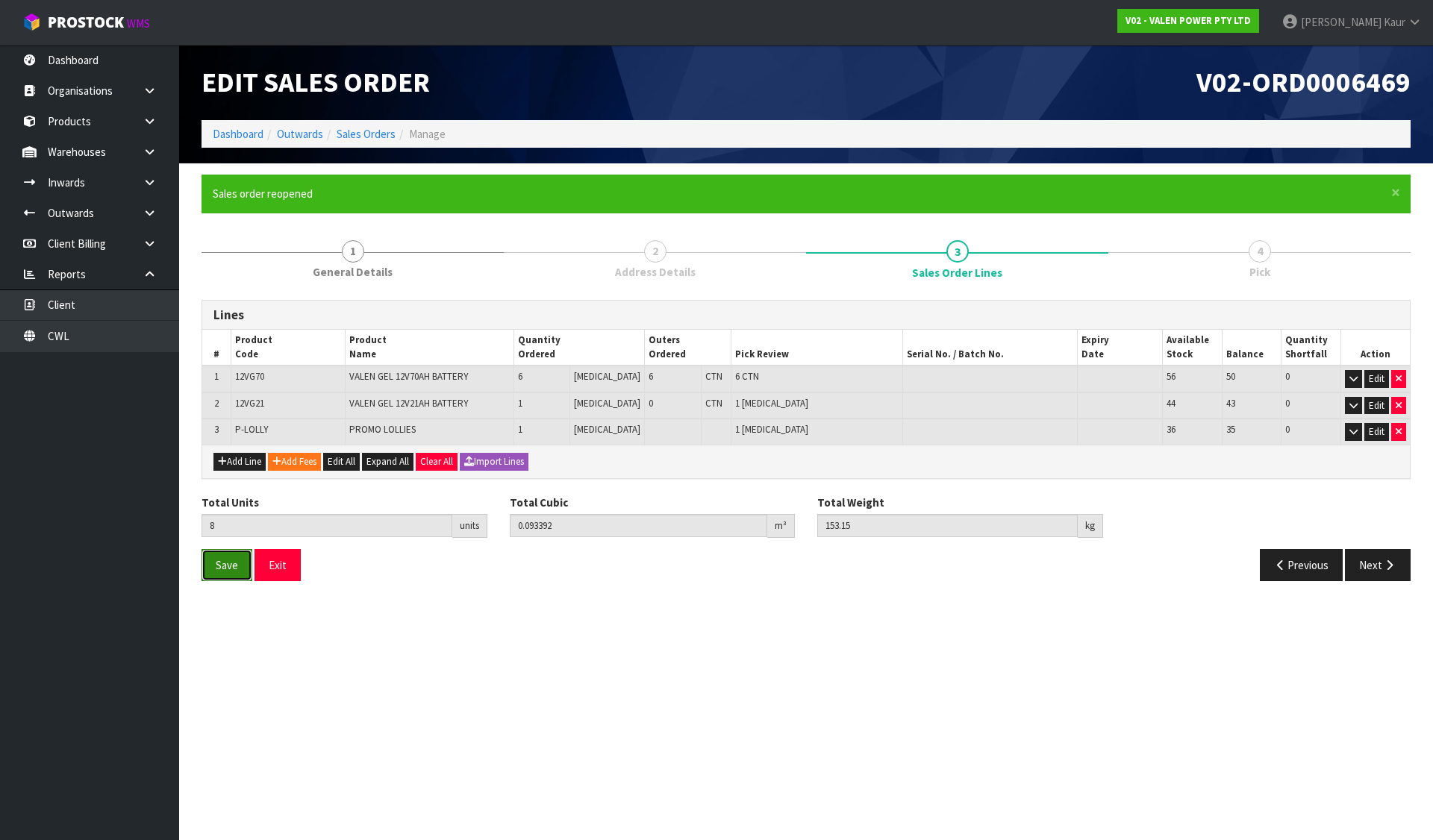
click at [230, 560] on span "Save" at bounding box center [226, 565] width 22 height 14
drag, startPoint x: 1372, startPoint y: 562, endPoint x: 1205, endPoint y: 542, distance: 168.2
click at [1369, 562] on button "Next" at bounding box center [1378, 565] width 66 height 32
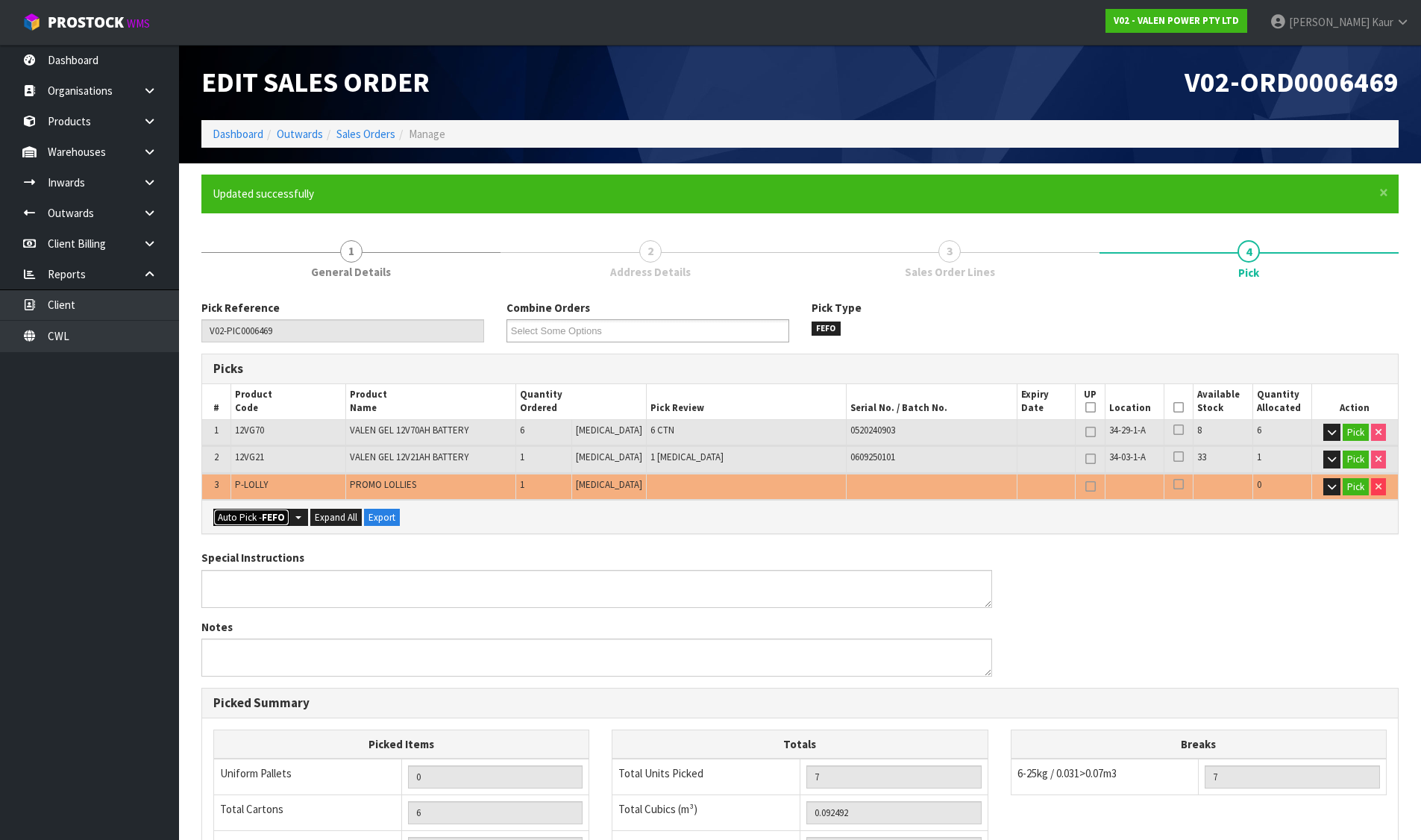
click at [232, 519] on button "Auto Pick - FEFO" at bounding box center [252, 518] width 76 height 18
type input "Piece x 2"
type input "8"
type input "0.093392"
type input "153.150"
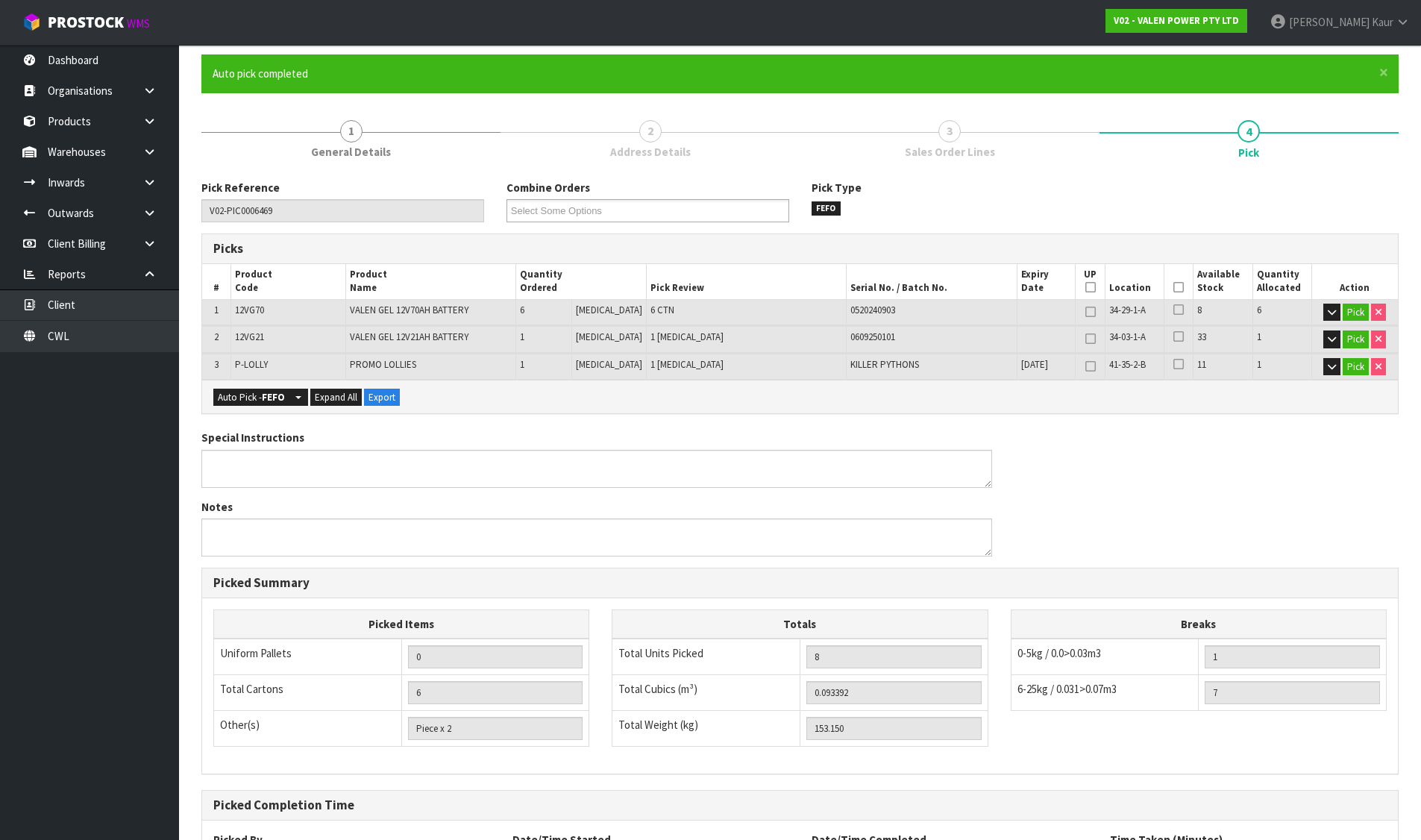
scroll to position [260, 0]
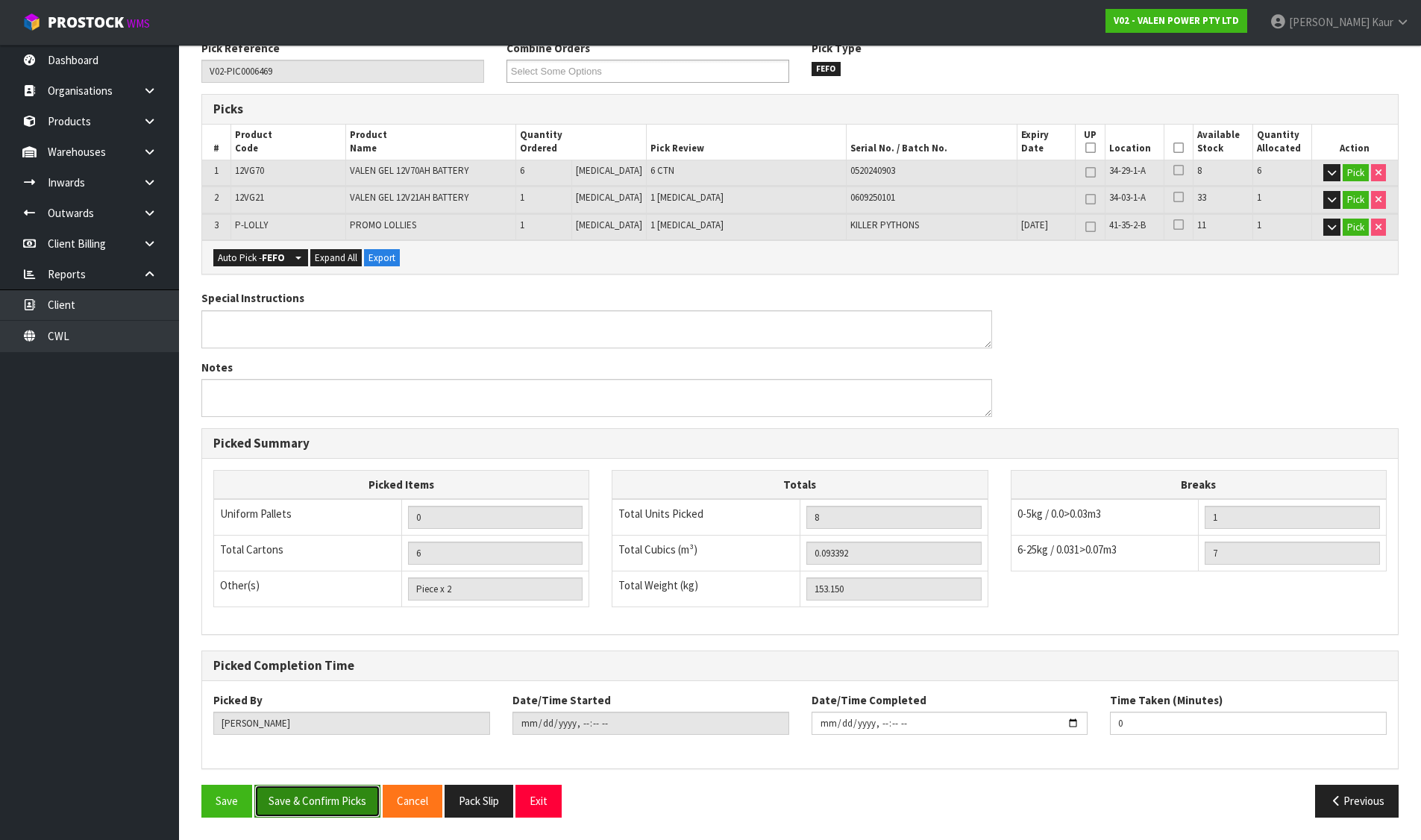
click at [332, 789] on button "Save & Confirm Picks" at bounding box center [318, 801] width 126 height 32
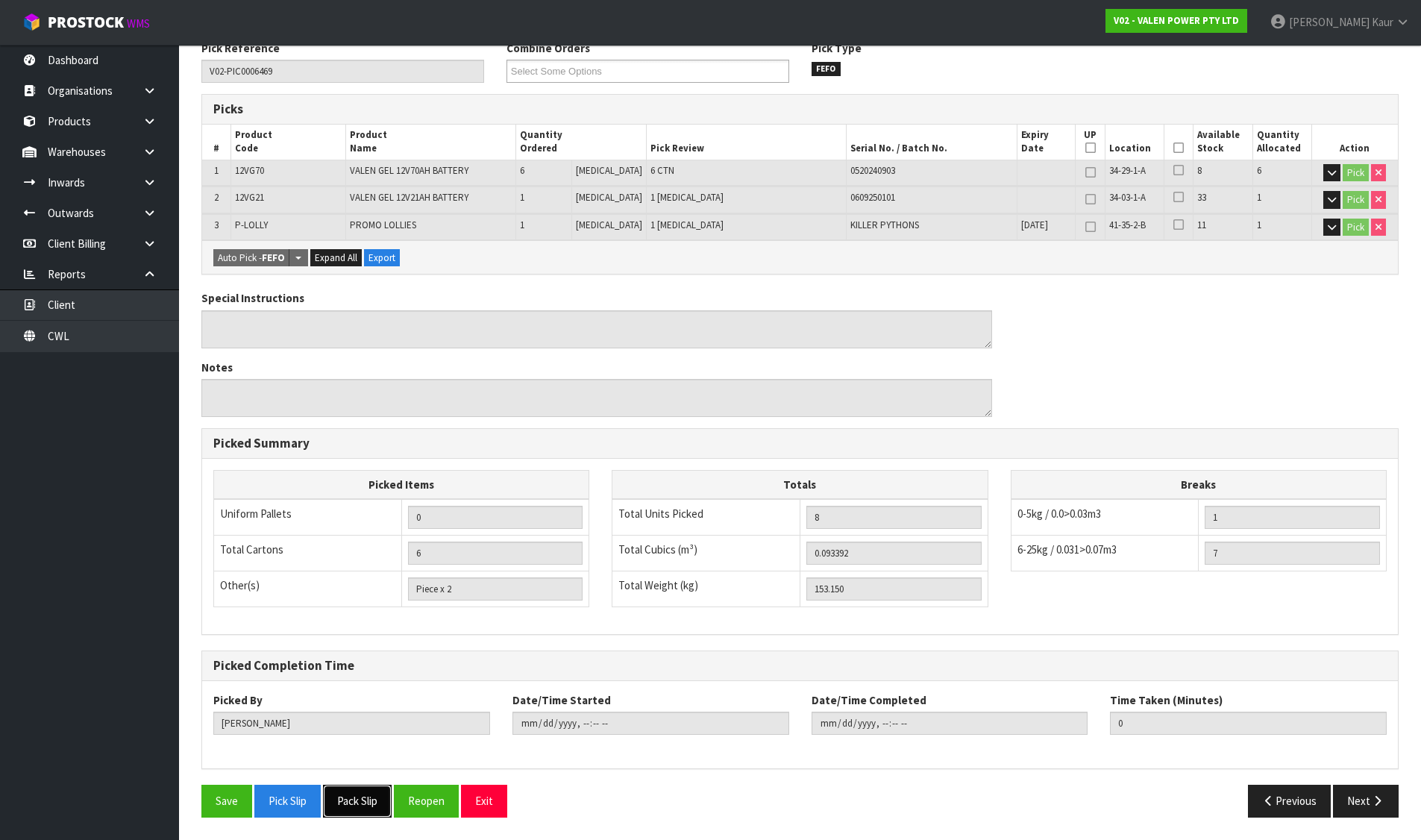
click at [334, 794] on button "Pack Slip" at bounding box center [357, 801] width 68 height 32
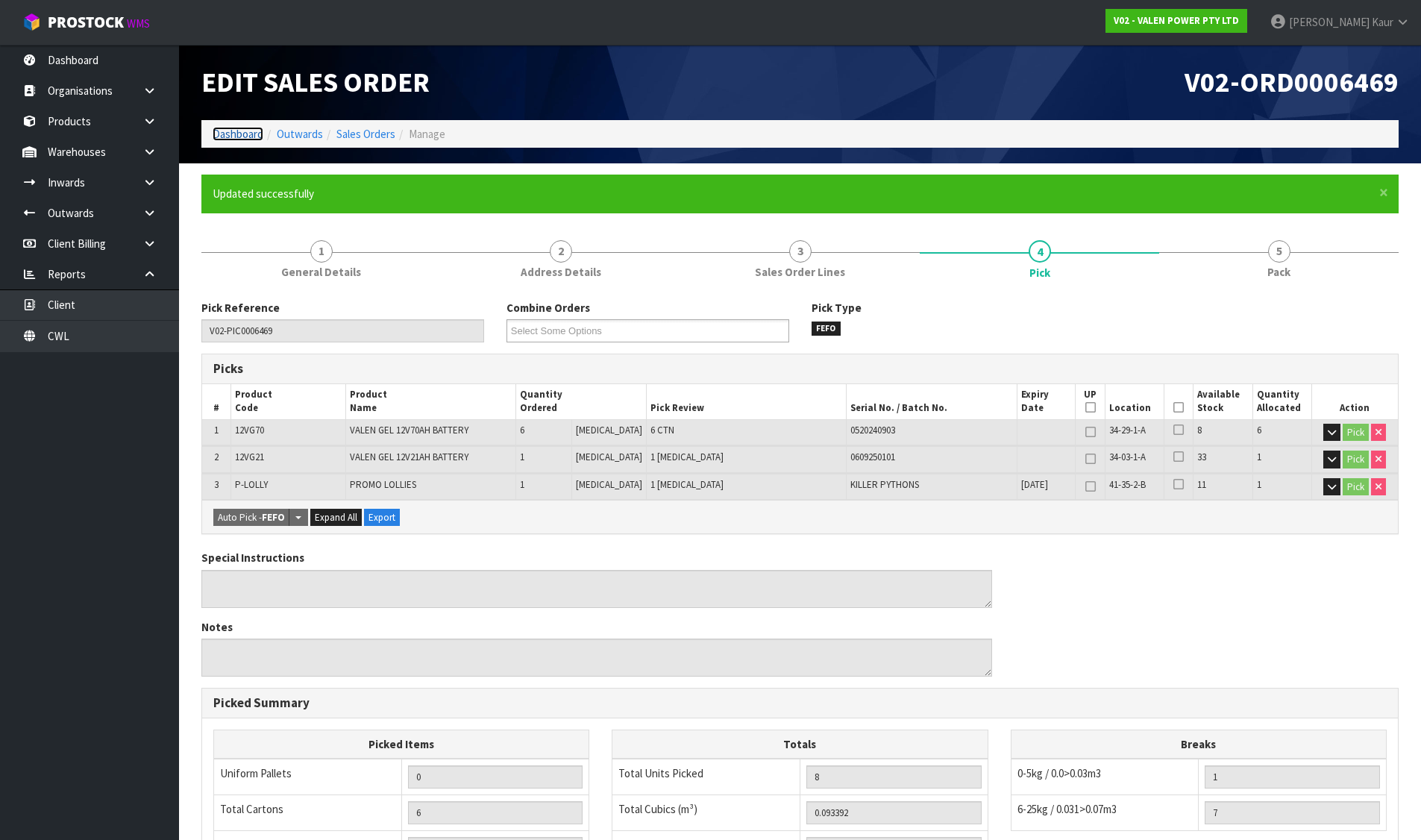
click at [218, 141] on li "Dashboard" at bounding box center [238, 134] width 51 height 16
click at [251, 135] on link "Dashboard" at bounding box center [238, 134] width 51 height 14
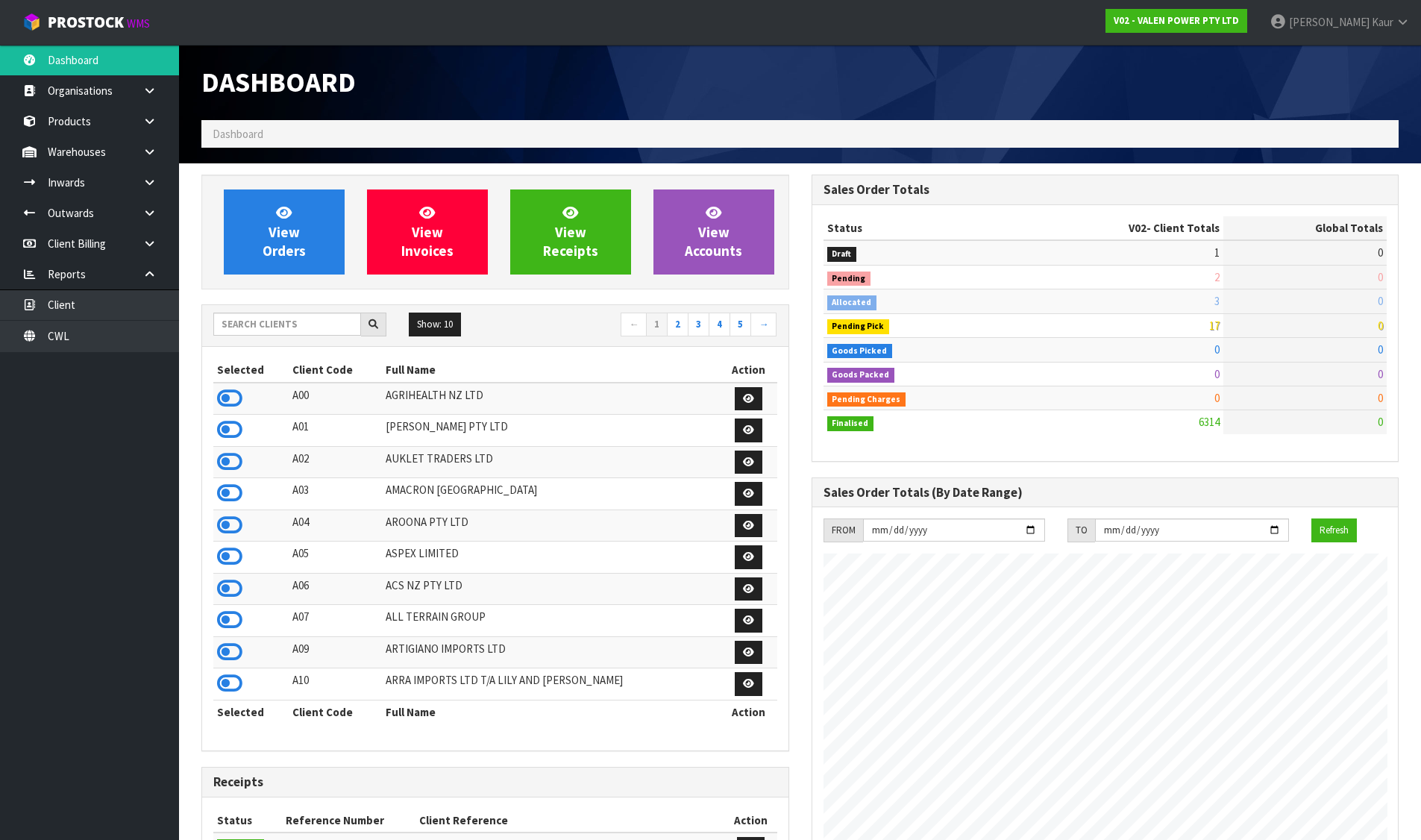
scroll to position [1130, 609]
click at [255, 328] on input "text" at bounding box center [287, 324] width 148 height 23
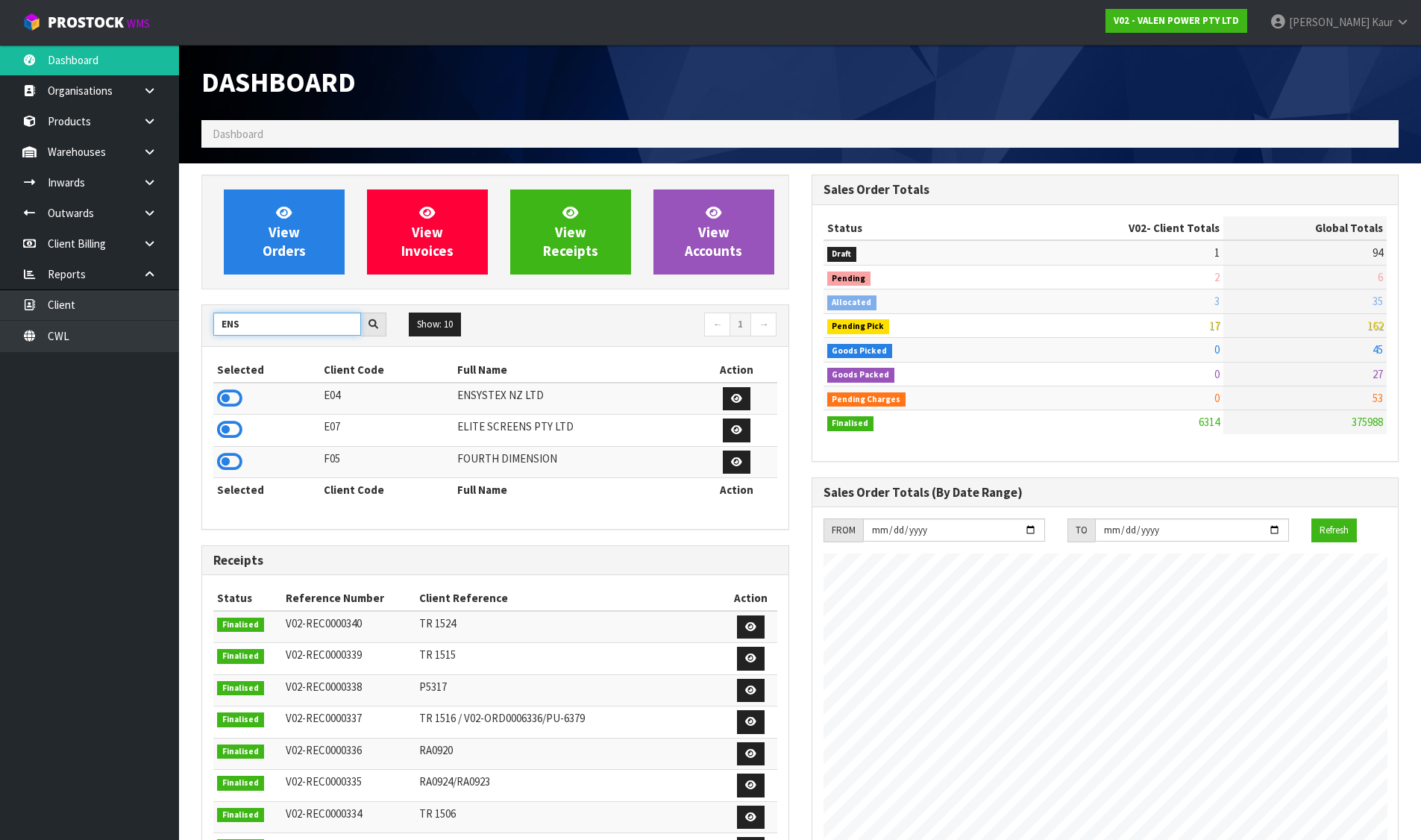
type input "ENS"
click at [233, 402] on icon at bounding box center [230, 398] width 26 height 22
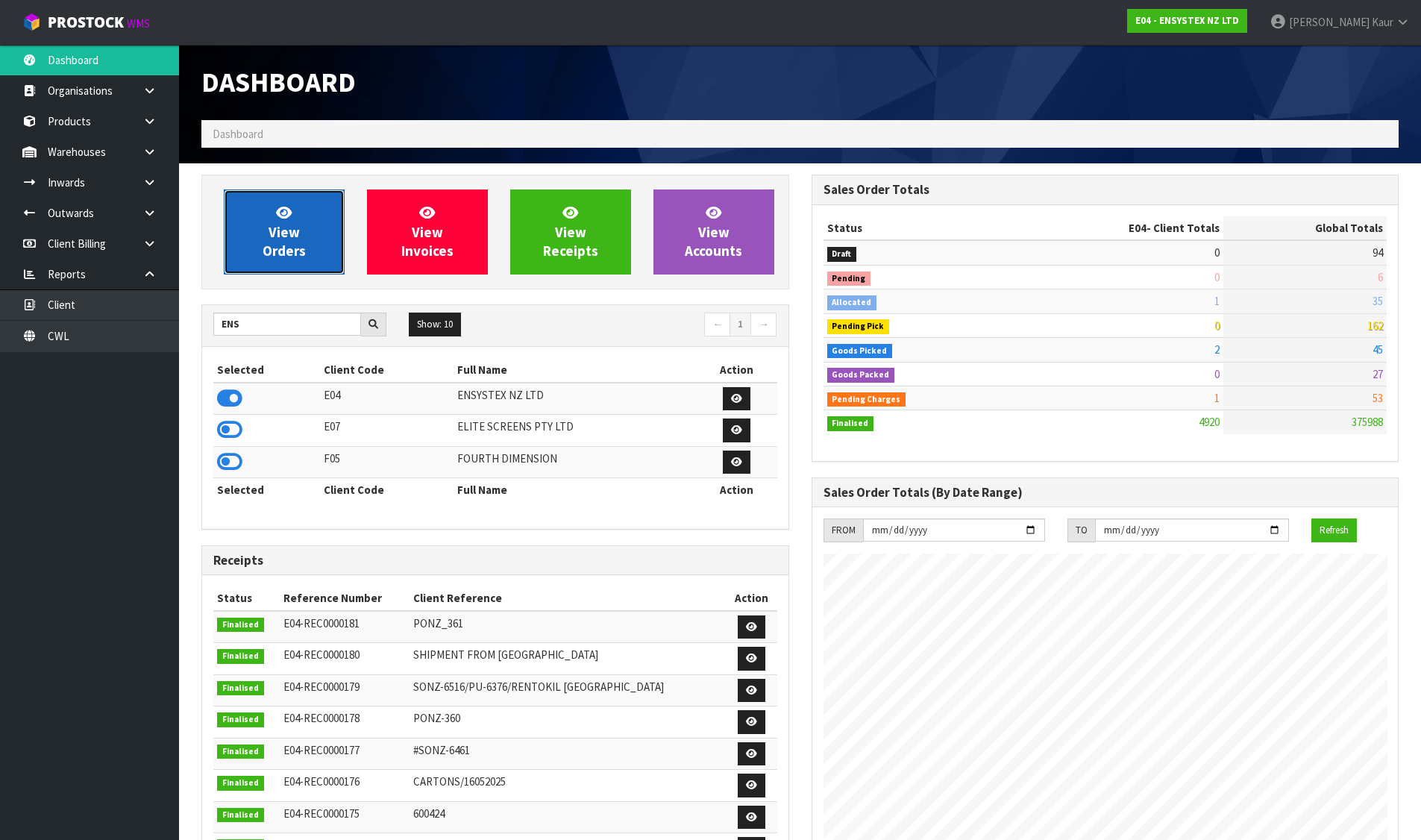
click at [322, 221] on link "View Orders" at bounding box center [284, 232] width 121 height 85
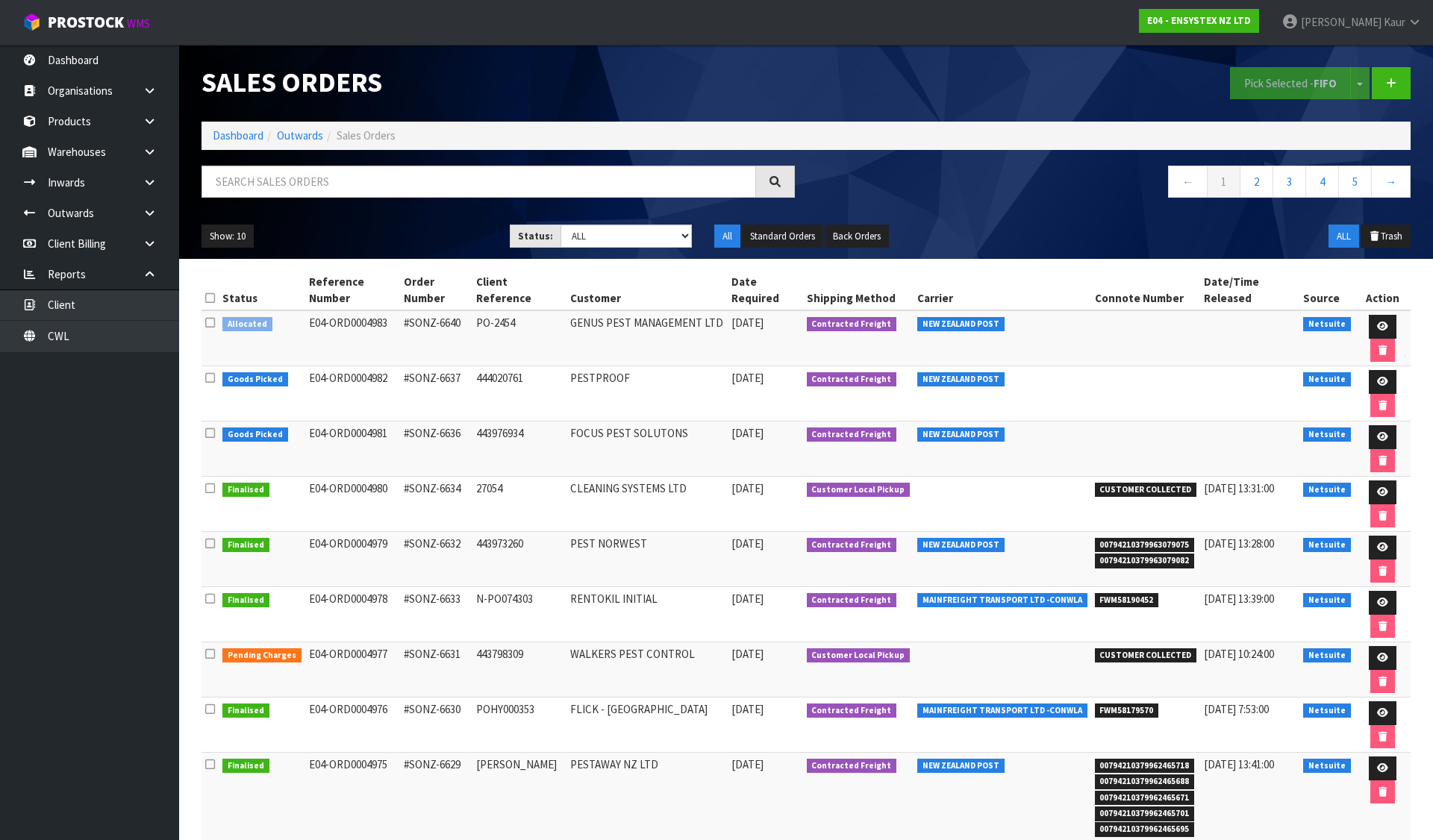
click at [213, 317] on icon at bounding box center [209, 322] width 10 height 12
click at [0, 0] on input "checkbox" at bounding box center [0, 0] width 0 height 0
click at [1301, 73] on button "Pick Selected - FIFO" at bounding box center [1290, 83] width 121 height 32
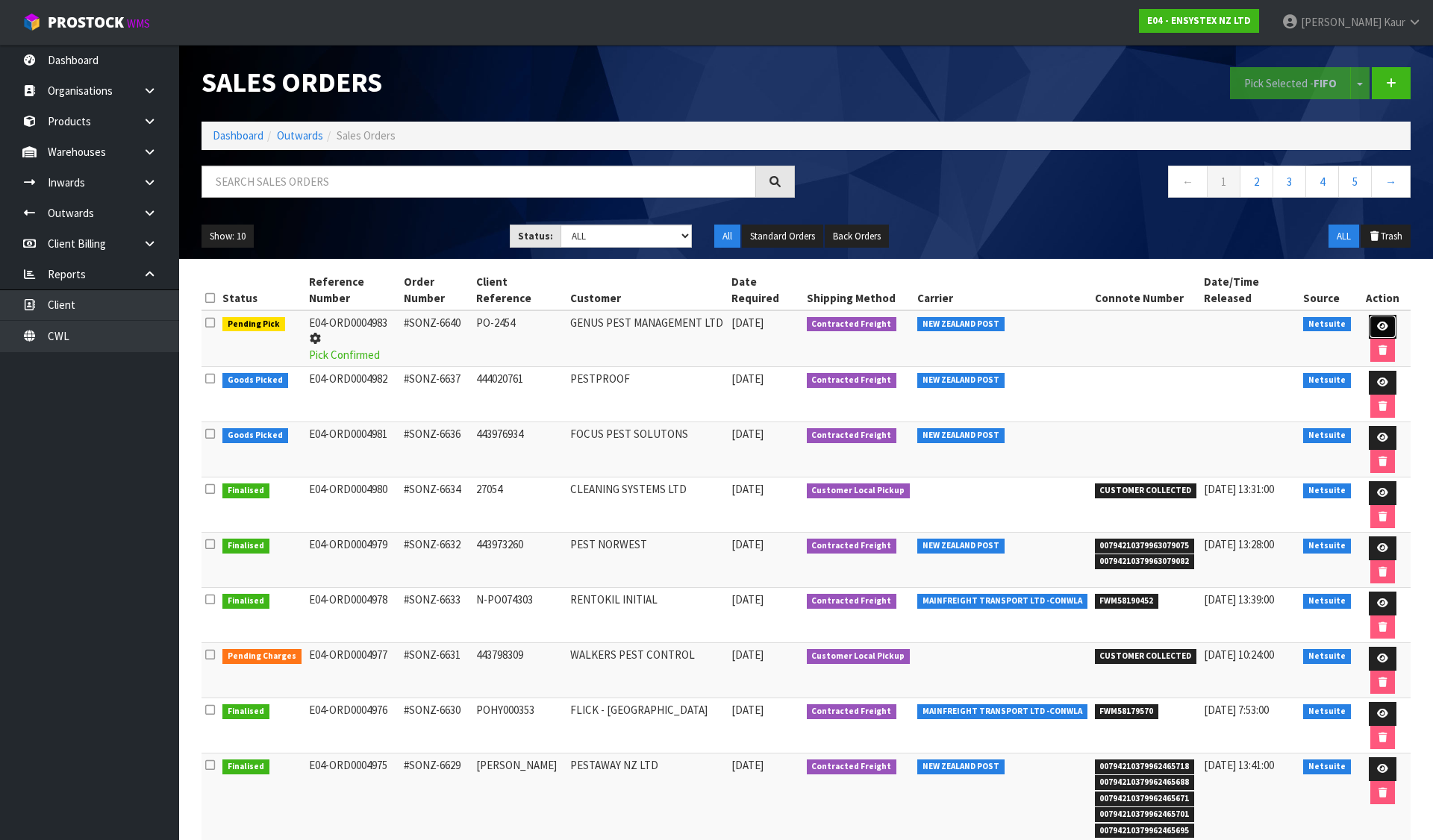
click at [1377, 322] on icon at bounding box center [1382, 326] width 12 height 10
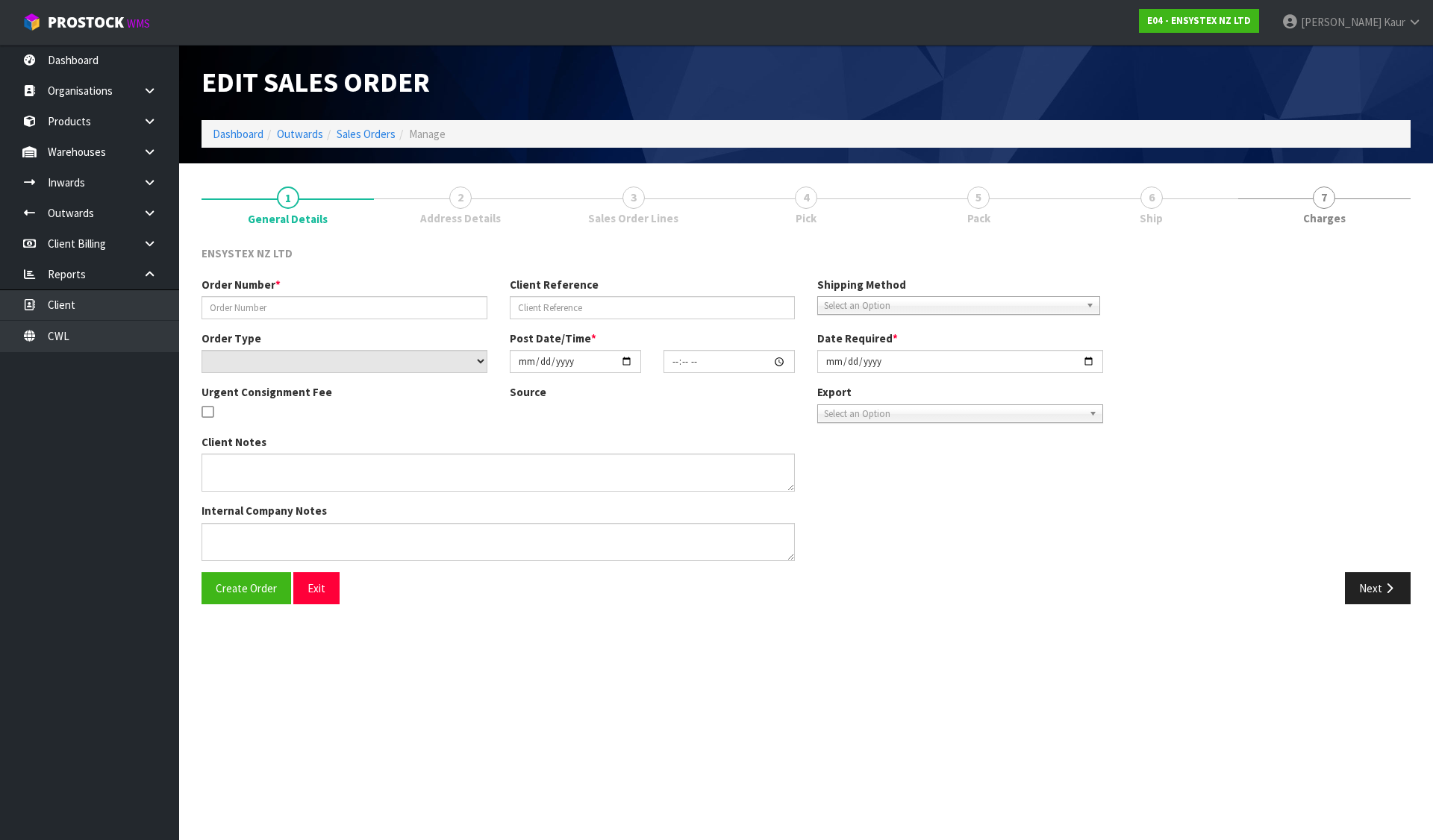
type input "#SONZ-6640"
type input "PO-2454"
select select "number:0"
type input "[DATE]"
type input "11:00:14.000"
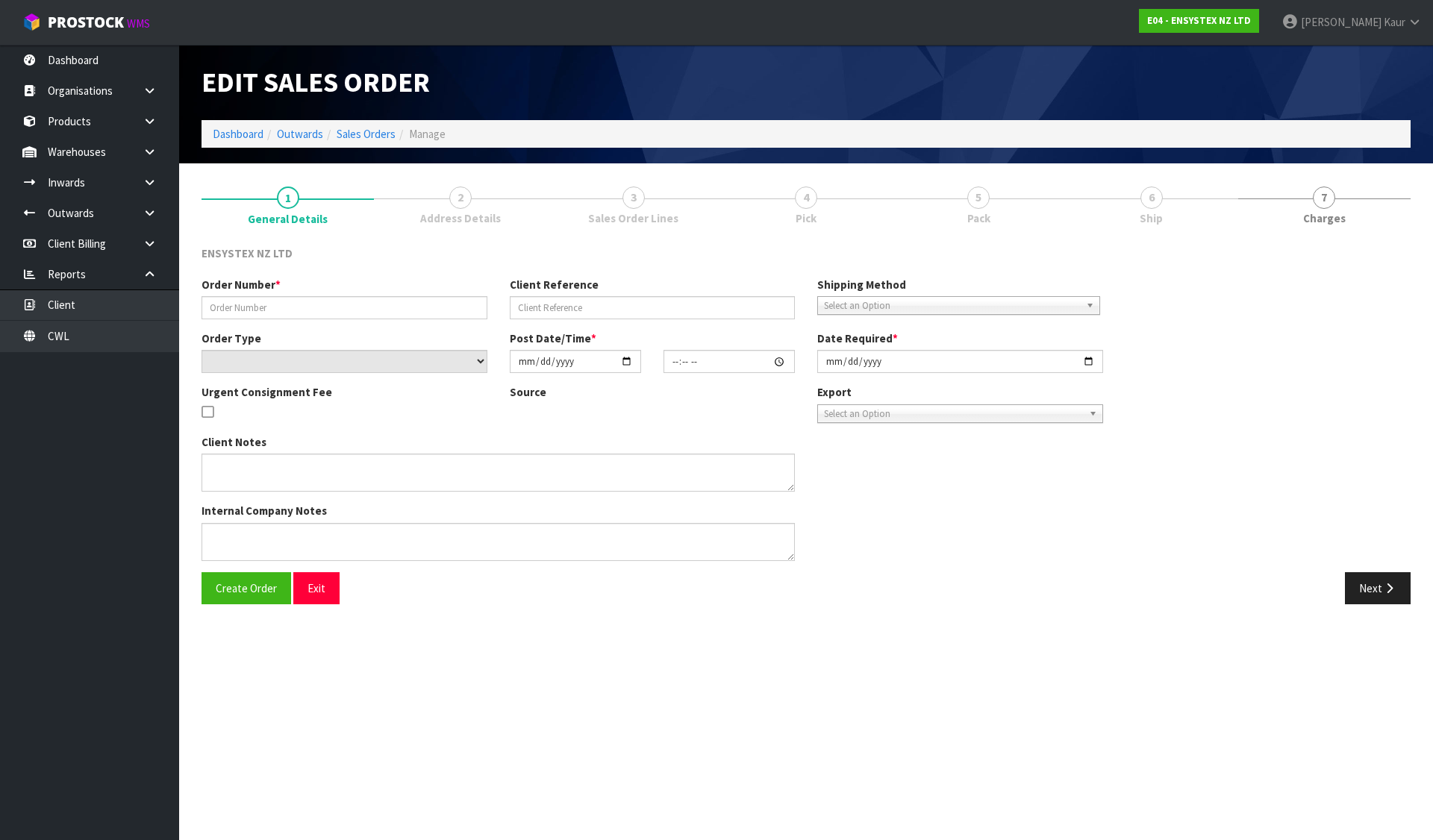
type input "[DATE]"
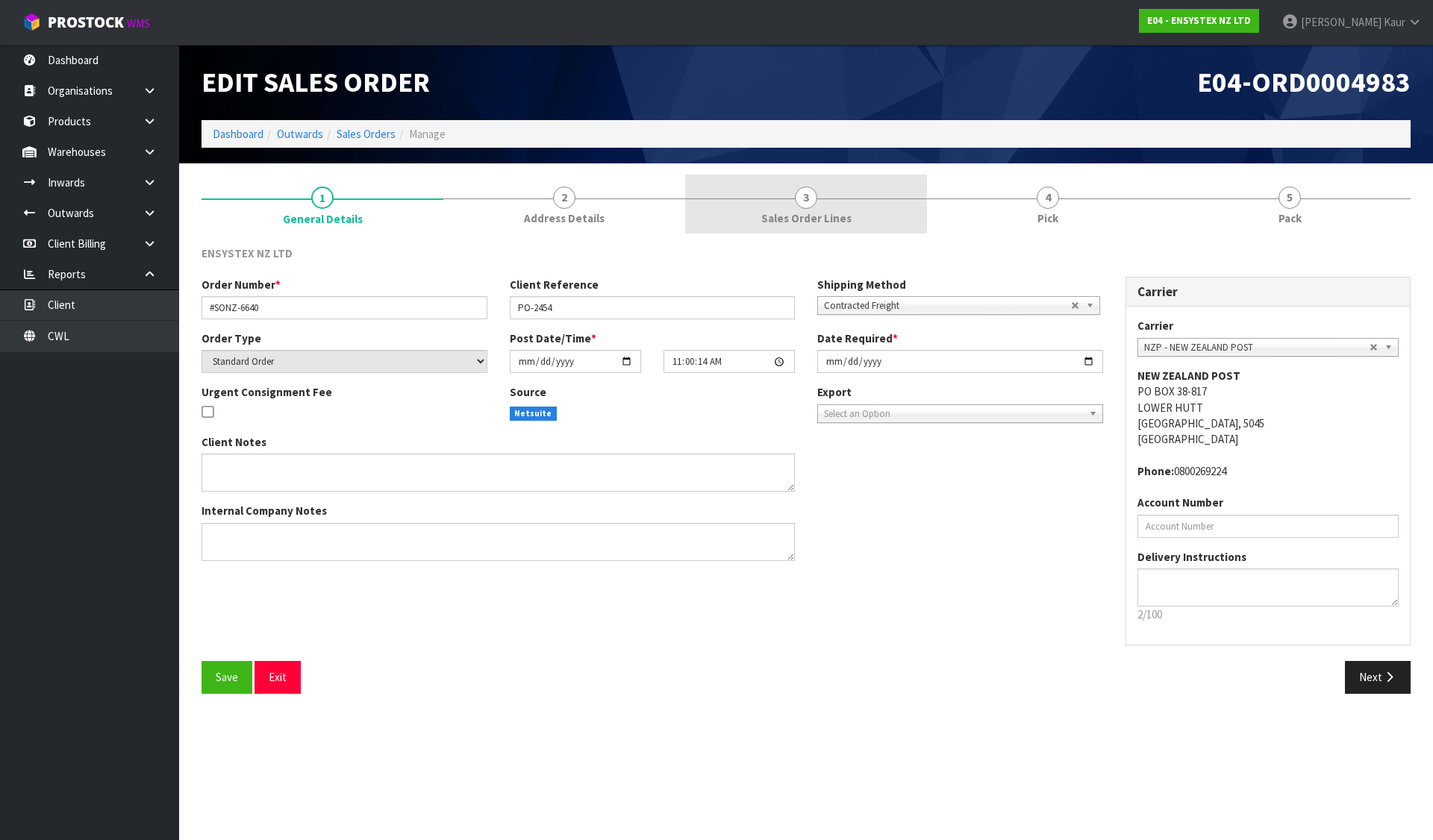
click at [796, 199] on span "3" at bounding box center [806, 197] width 22 height 22
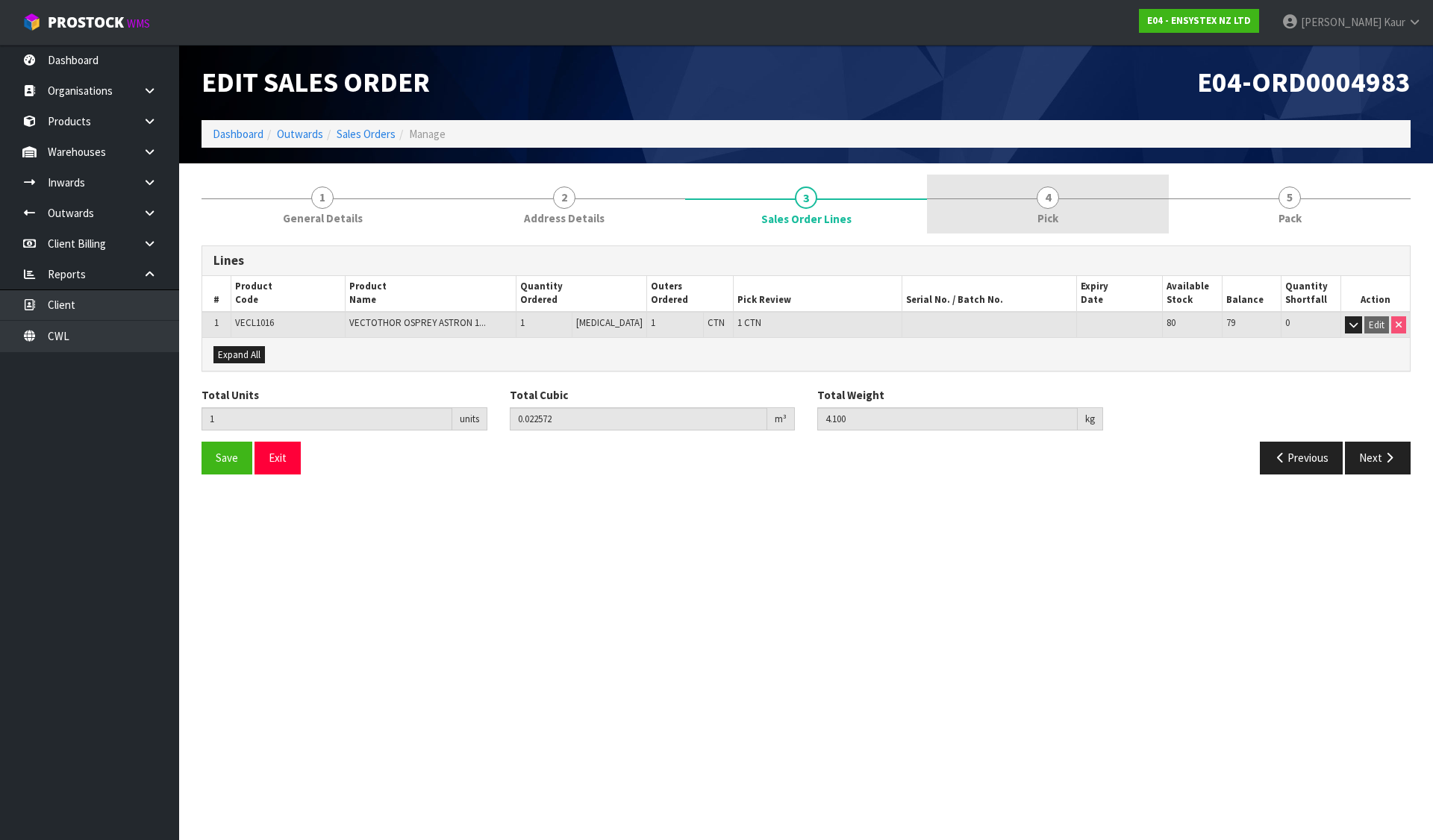
click at [1077, 202] on link "4 Pick" at bounding box center [1048, 204] width 242 height 59
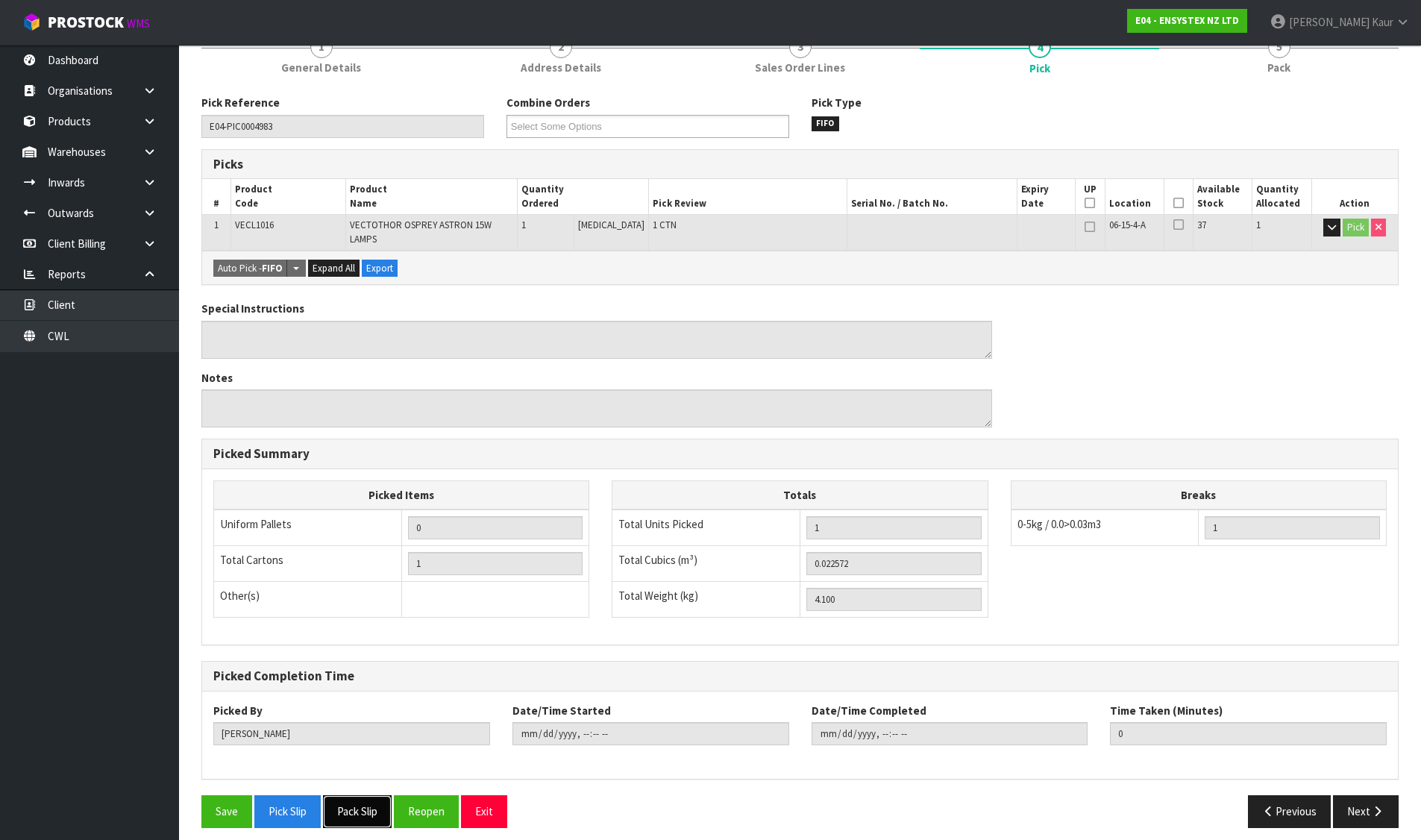
click at [365, 812] on button "Pack Slip" at bounding box center [357, 812] width 68 height 32
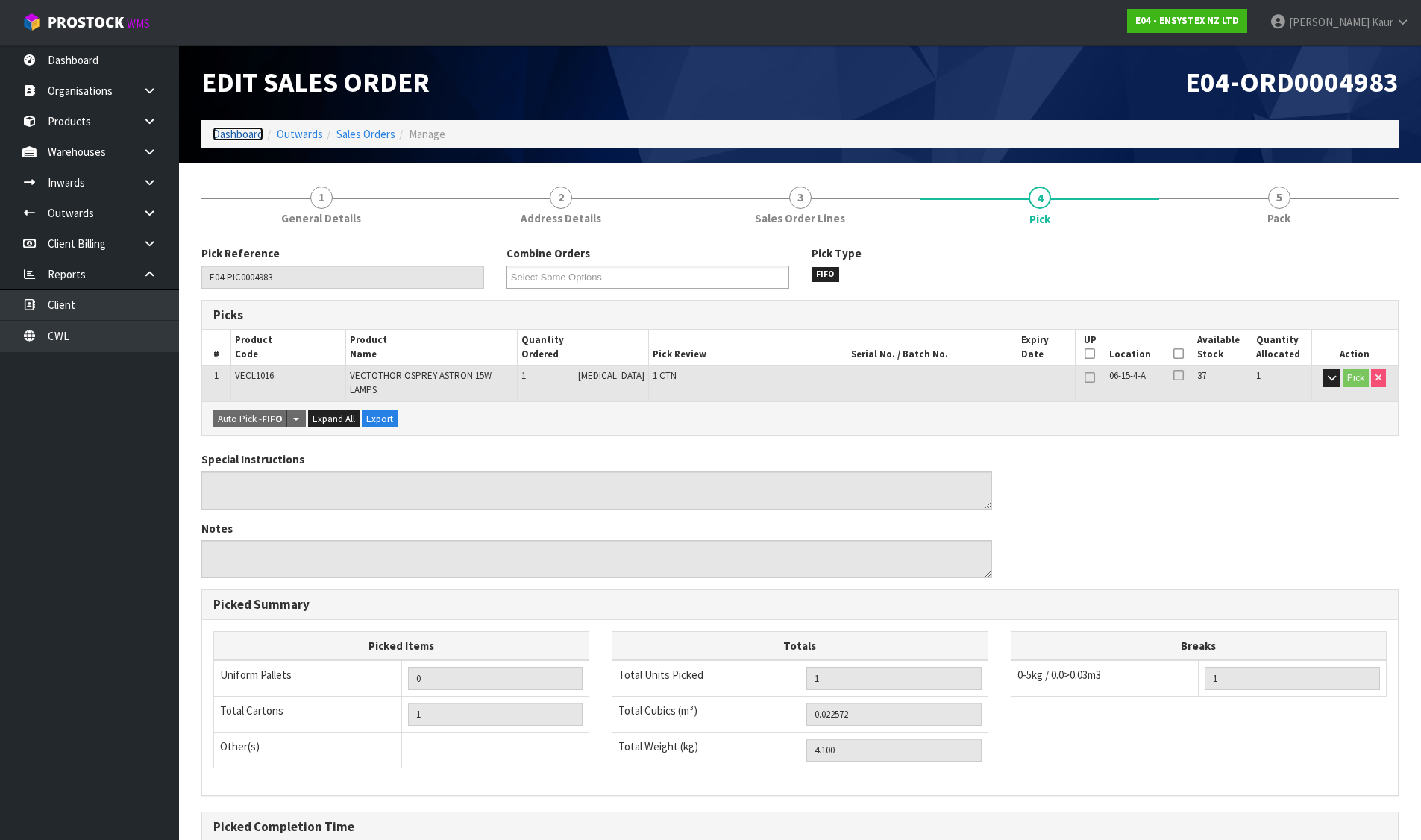
click at [244, 136] on link "Dashboard" at bounding box center [238, 134] width 51 height 14
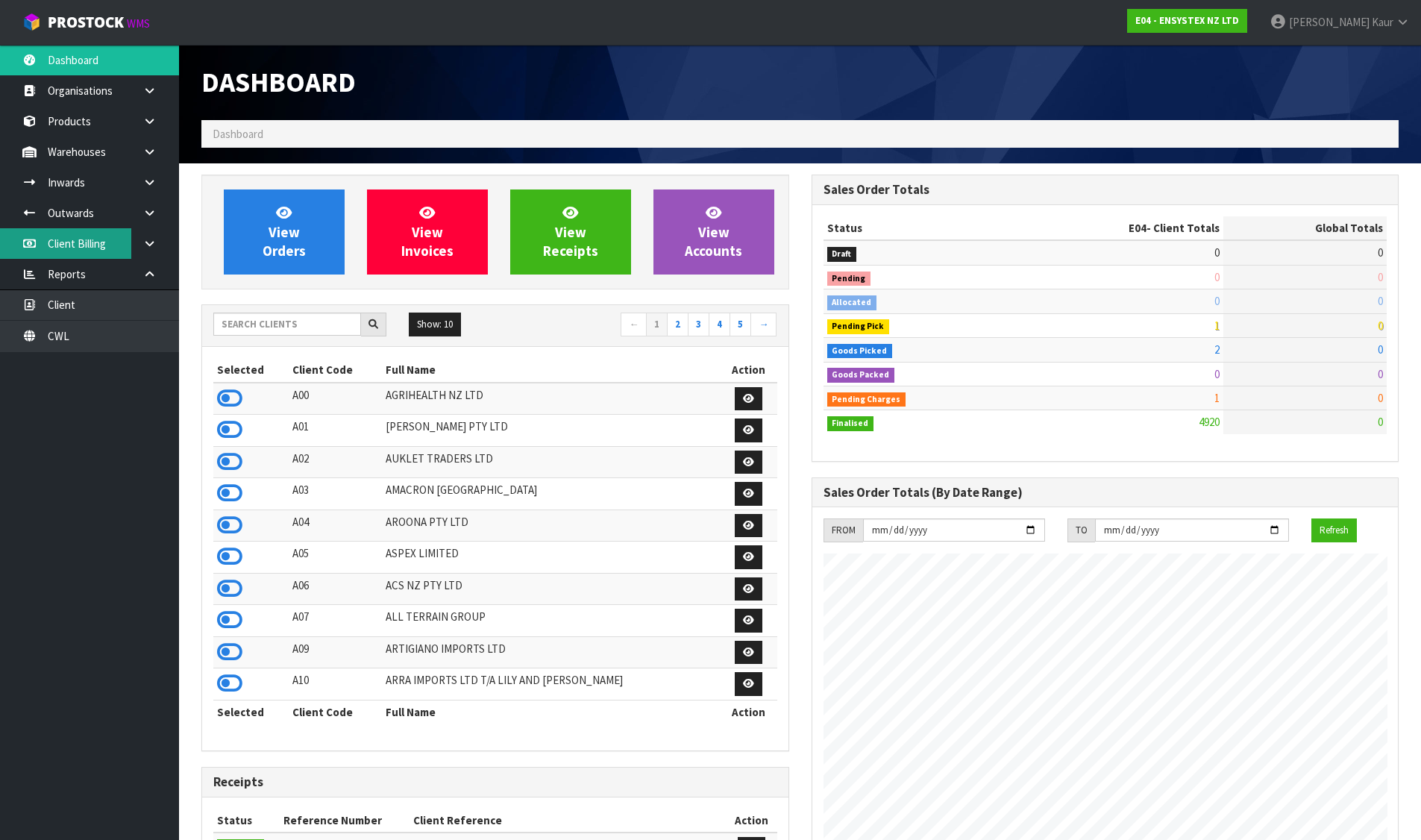
scroll to position [1130, 609]
click at [236, 322] on input "text" at bounding box center [287, 324] width 148 height 23
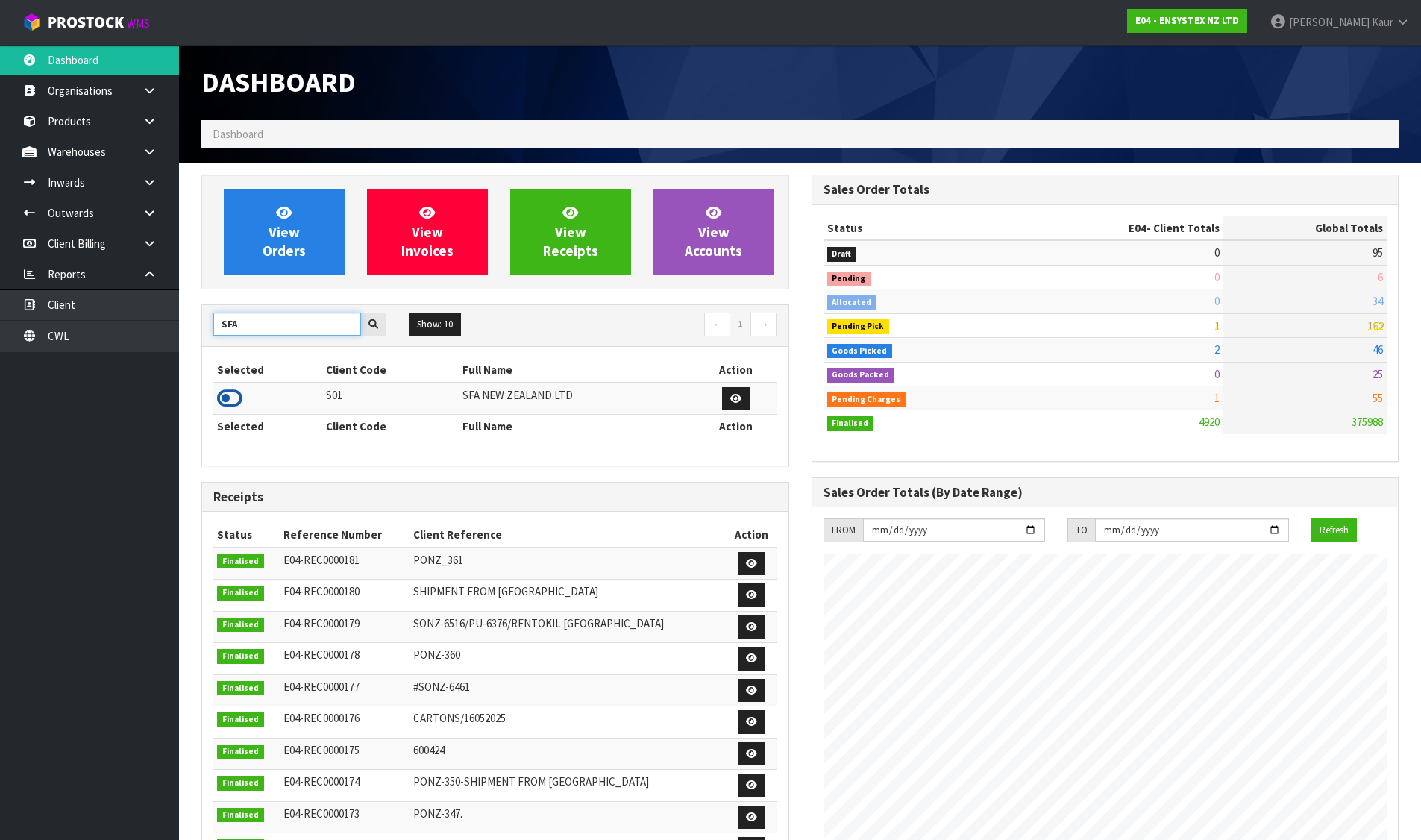
type input "SFA"
click at [232, 396] on icon at bounding box center [230, 398] width 26 height 22
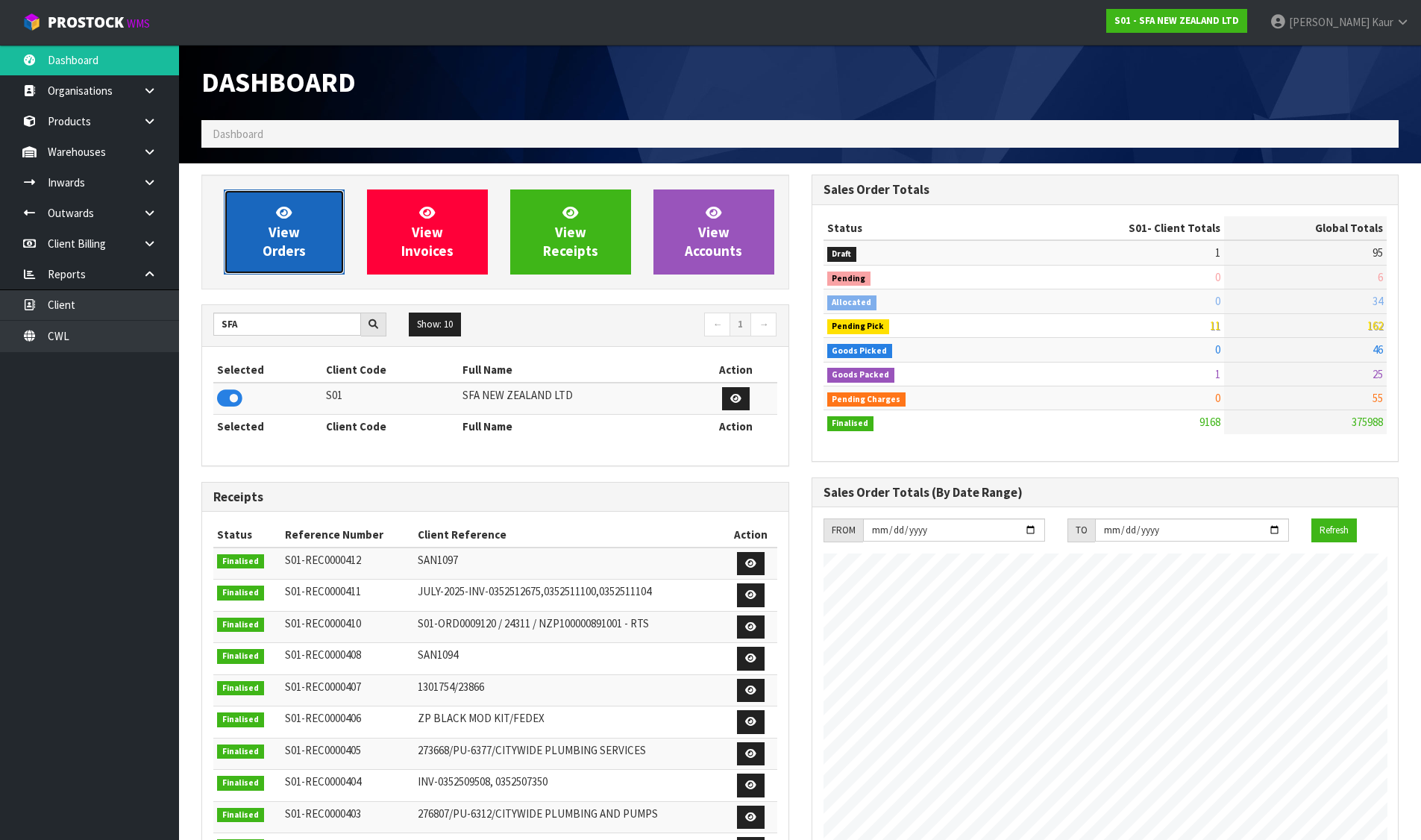
click at [306, 223] on link "View Orders" at bounding box center [284, 232] width 121 height 85
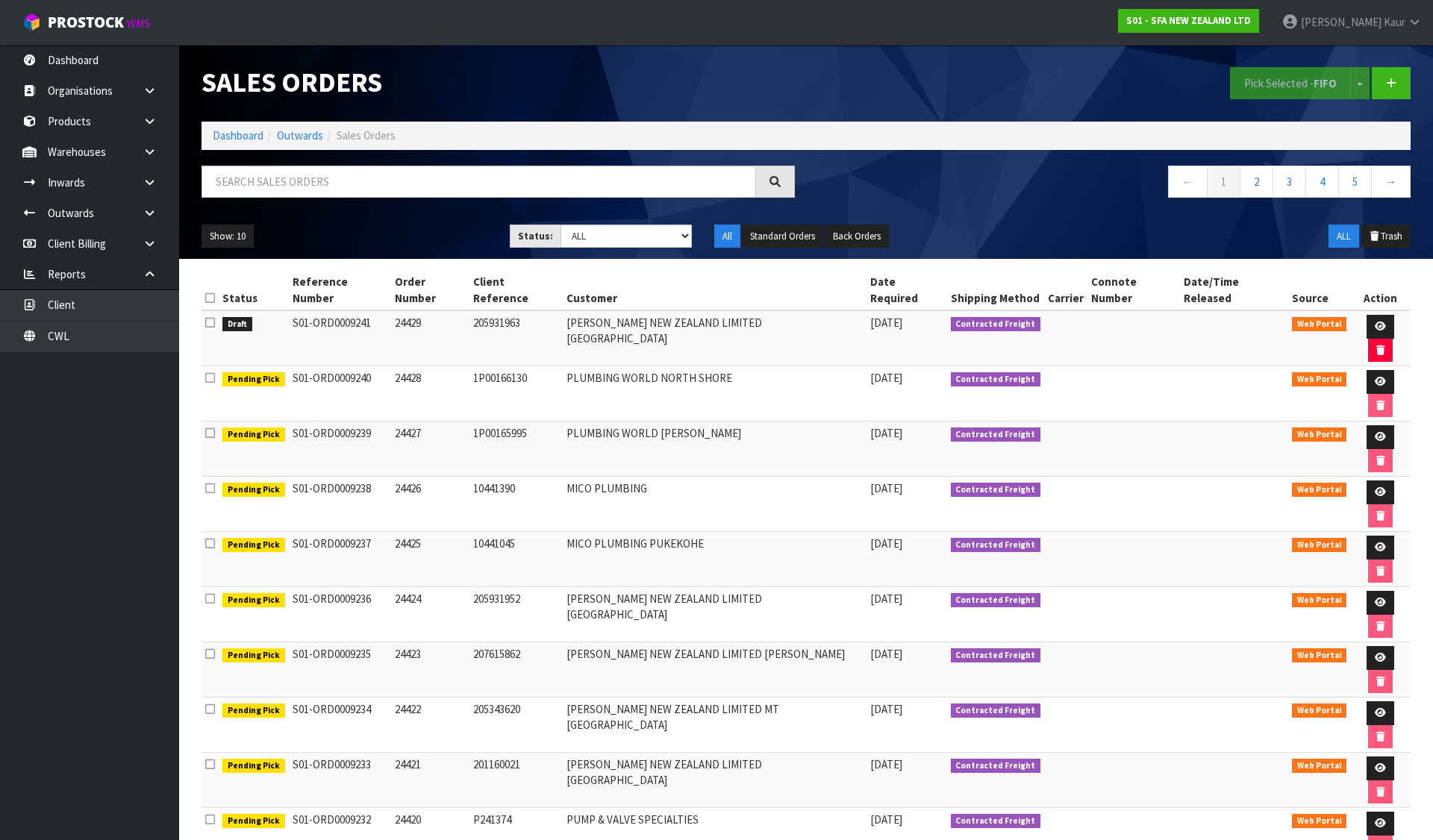
click at [210, 317] on icon at bounding box center [209, 322] width 10 height 12
click at [0, 0] on input "checkbox" at bounding box center [0, 0] width 0 height 0
click at [1292, 85] on button "Pick Selected - FIFO" at bounding box center [1290, 83] width 121 height 32
click at [1370, 315] on link at bounding box center [1380, 326] width 28 height 24
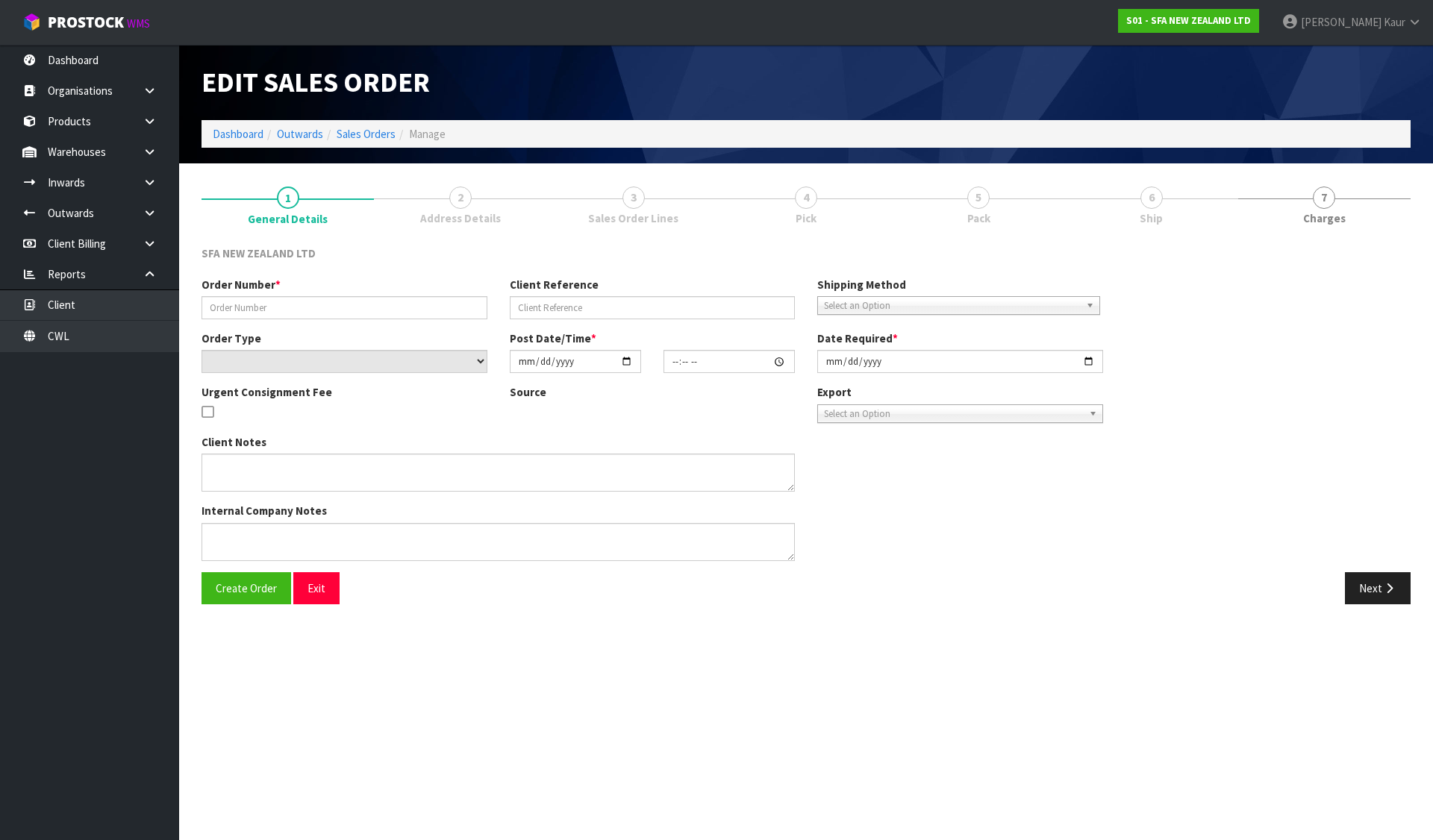
type input "24429"
type input "205931963"
select select "number:0"
type input "[DATE]"
type input "11:02:00.000"
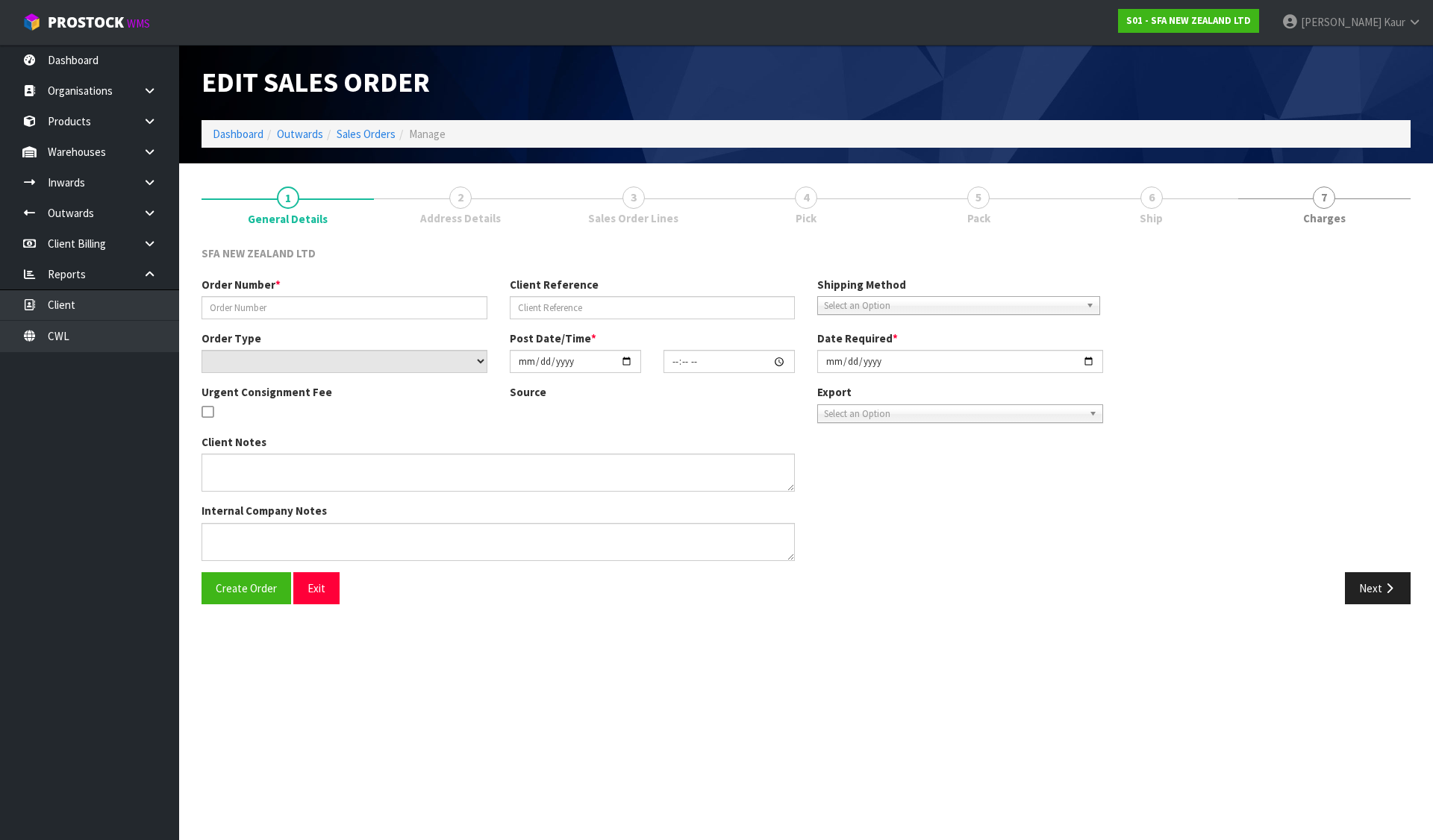
type input "[DATE]"
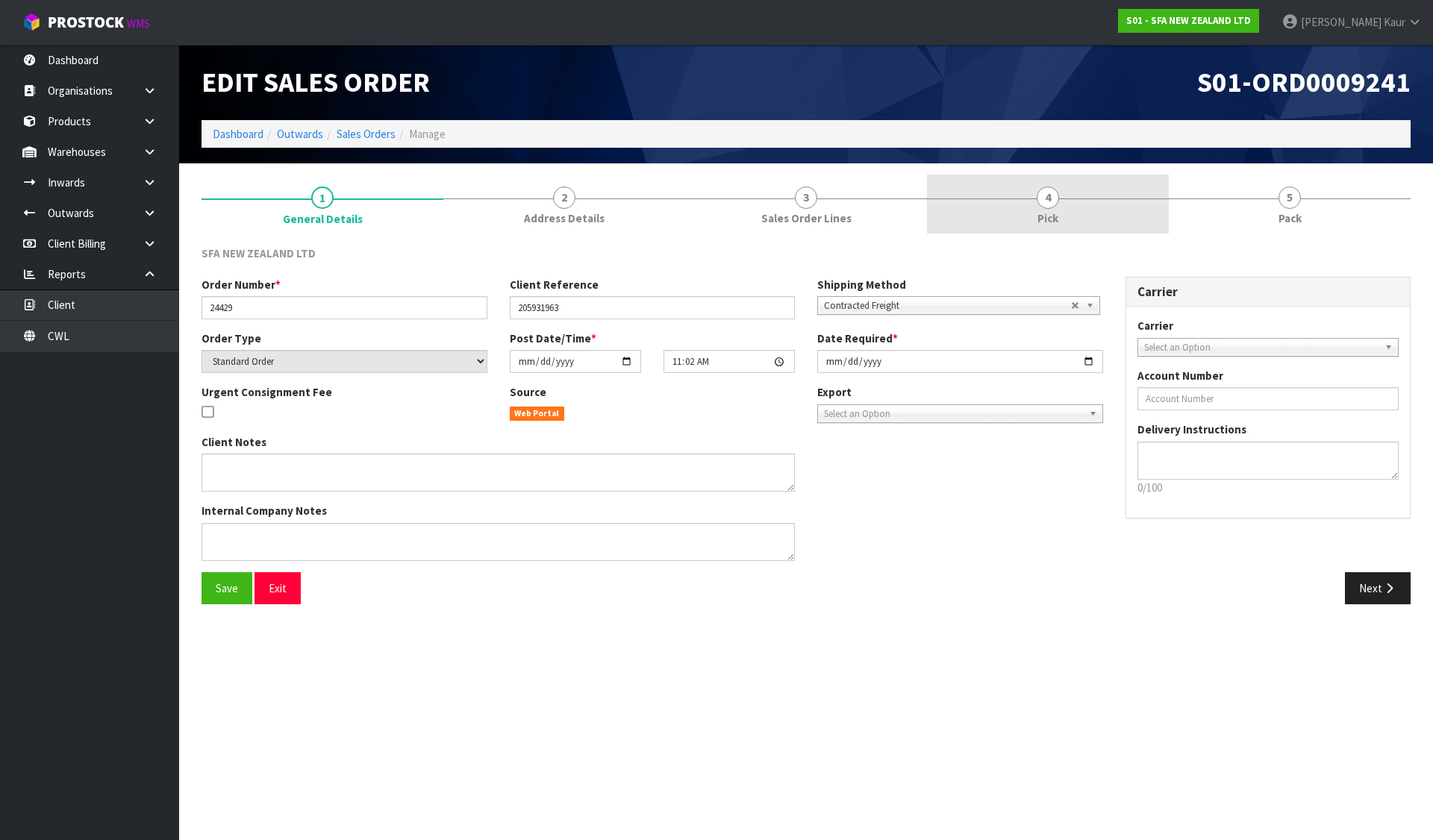
click at [1028, 215] on link "4 Pick" at bounding box center [1048, 204] width 242 height 59
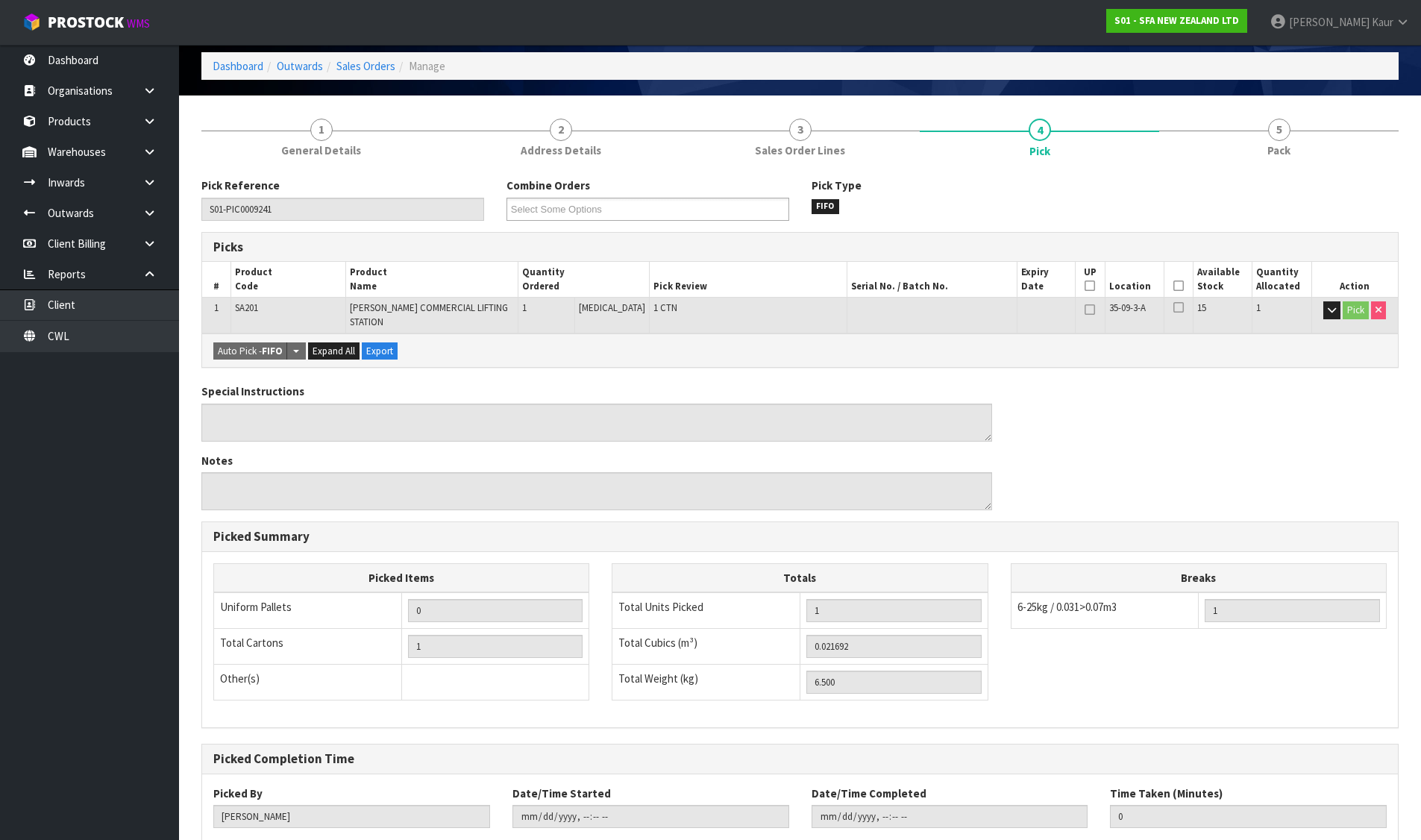
scroll to position [151, 0]
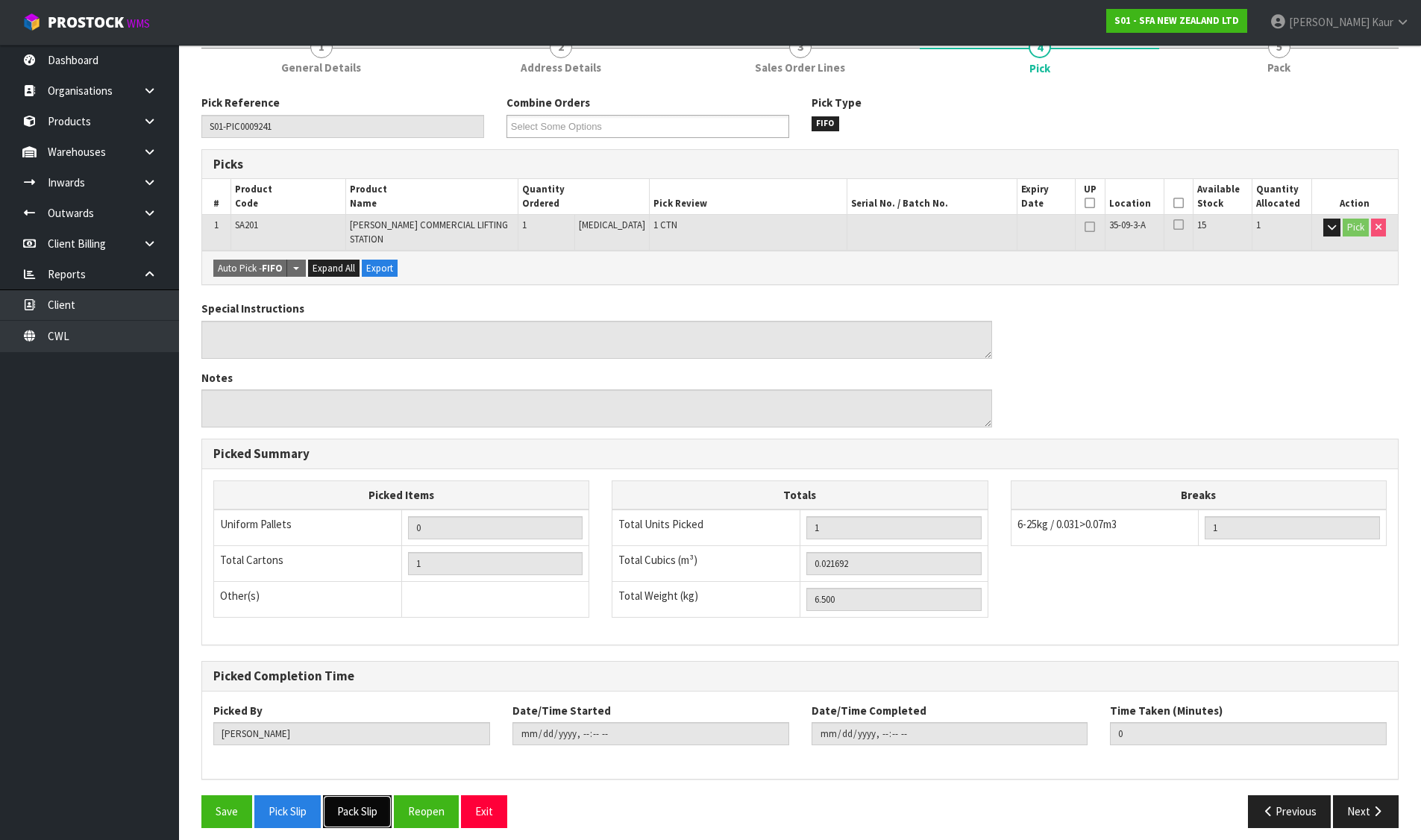
click at [385, 806] on button "Pack Slip" at bounding box center [357, 812] width 68 height 32
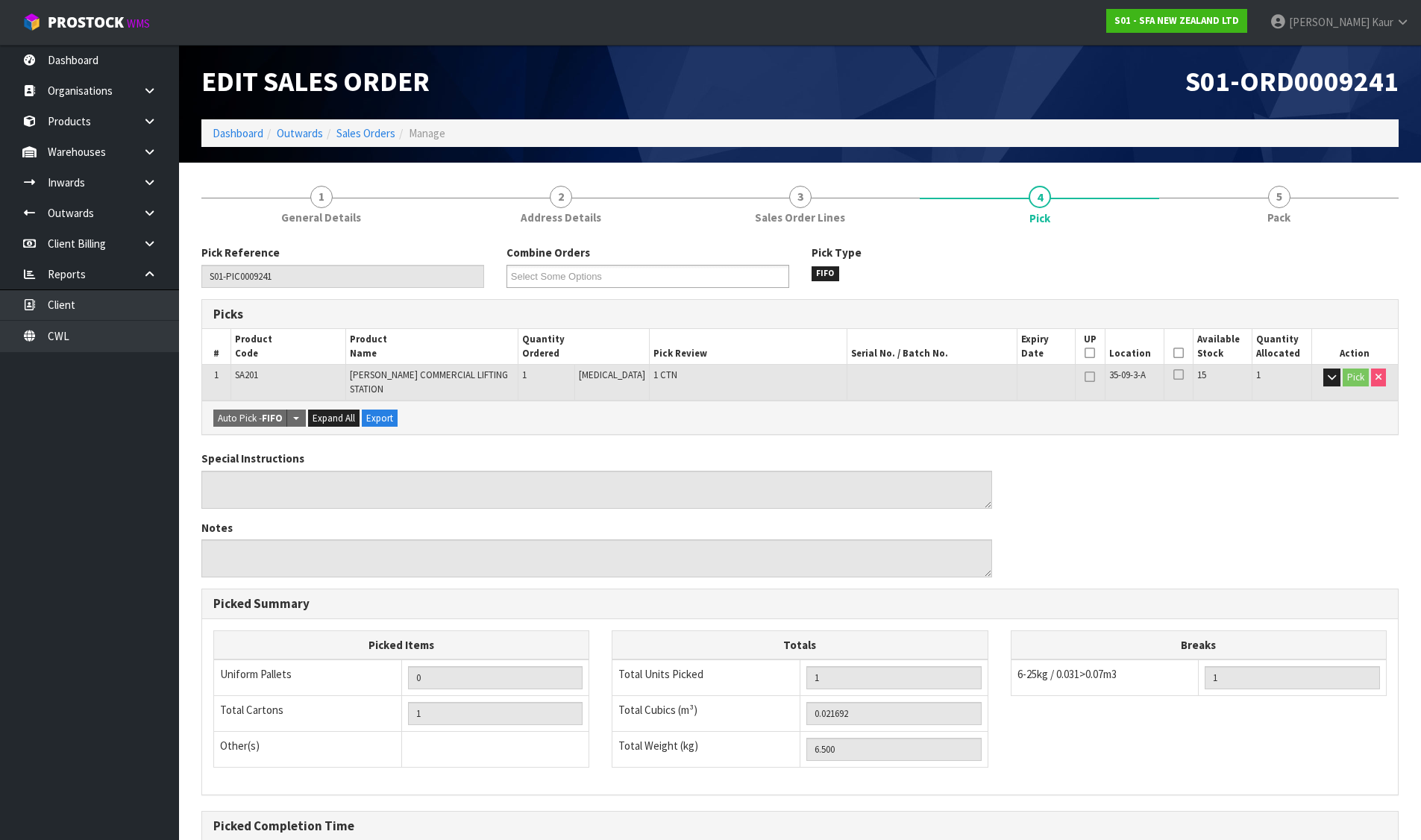
scroll to position [0, 0]
click at [239, 130] on link "Dashboard" at bounding box center [238, 134] width 51 height 14
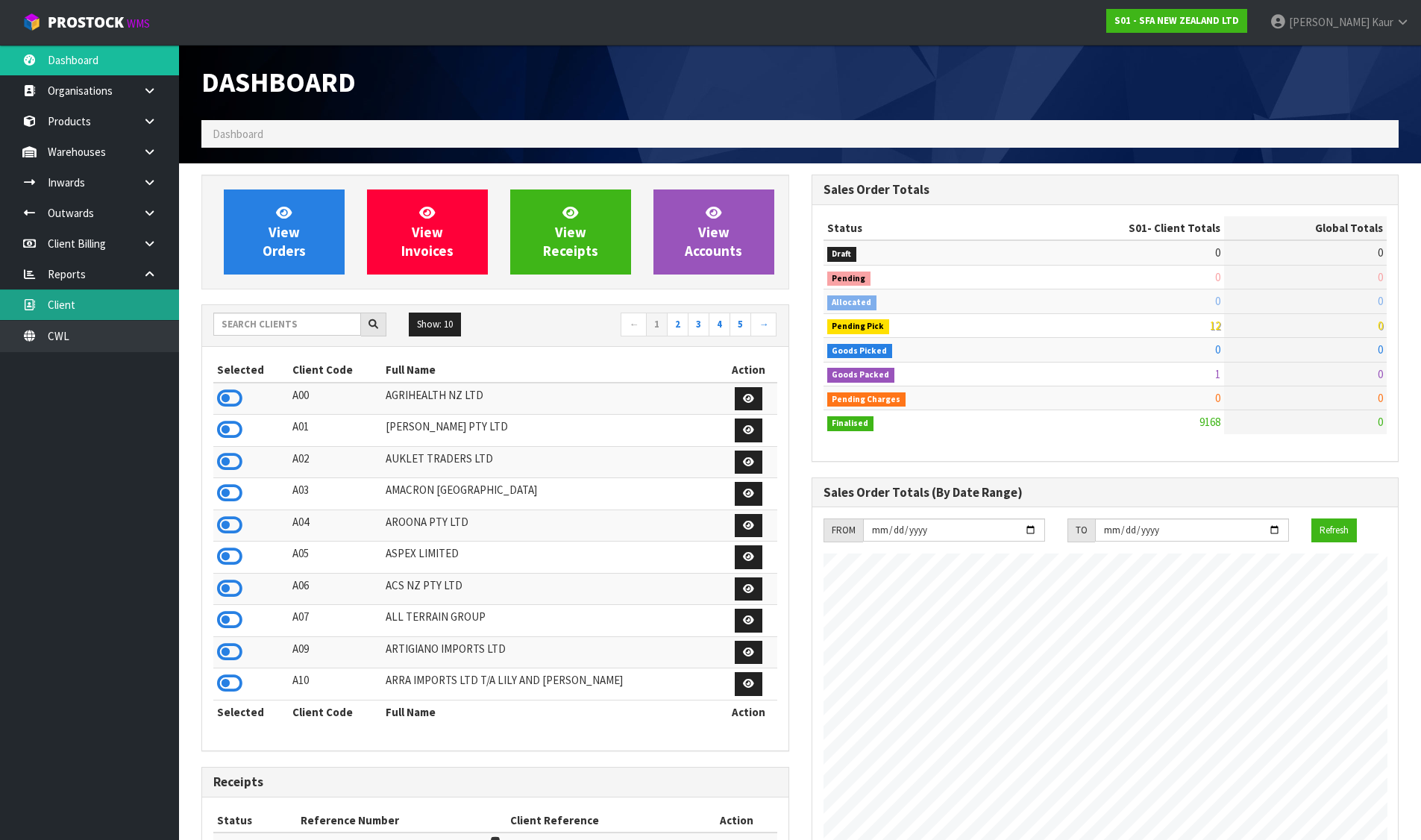
scroll to position [1130, 609]
click at [225, 486] on icon at bounding box center [230, 492] width 26 height 22
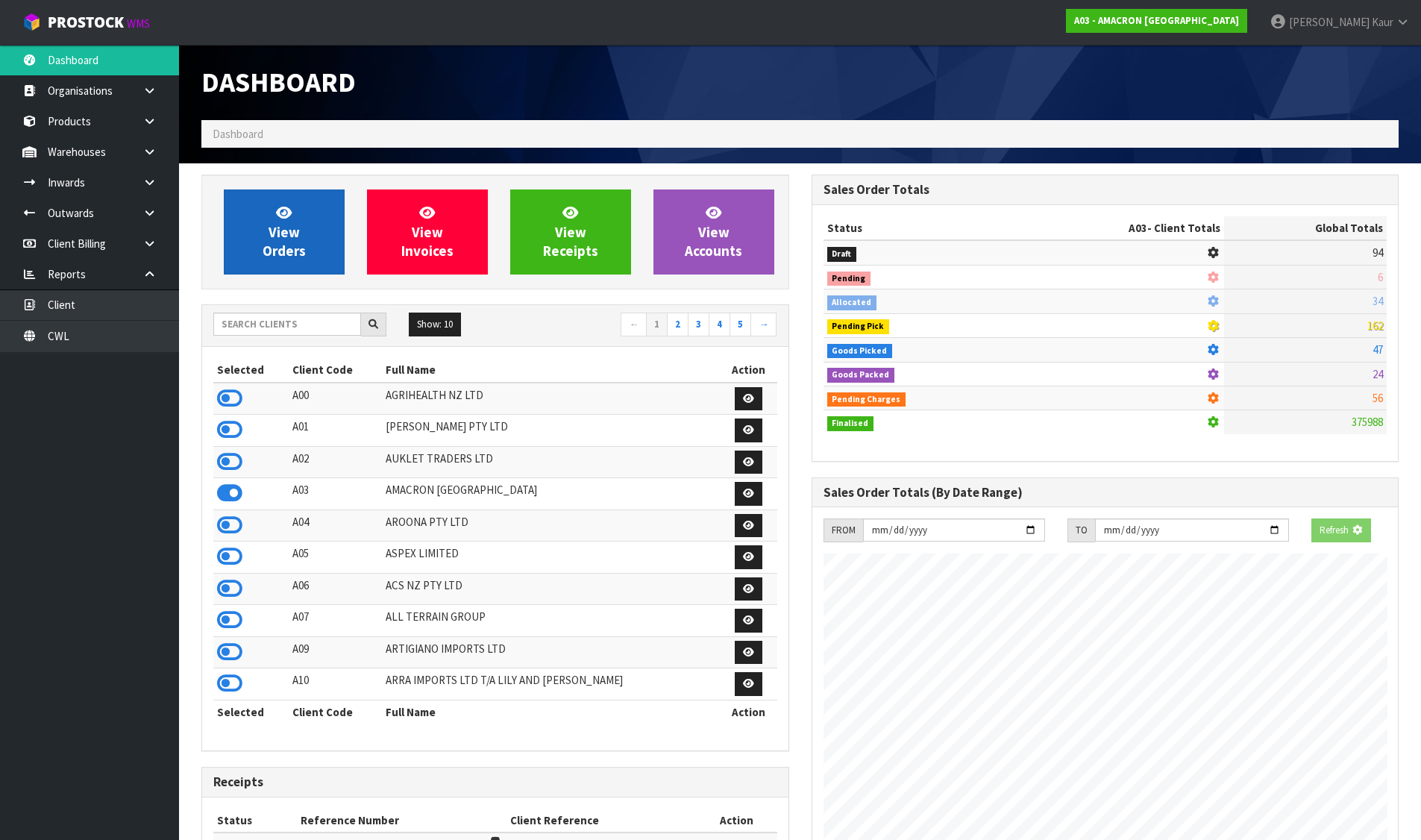
scroll to position [930, 609]
click at [278, 260] on link "View Orders" at bounding box center [284, 232] width 121 height 85
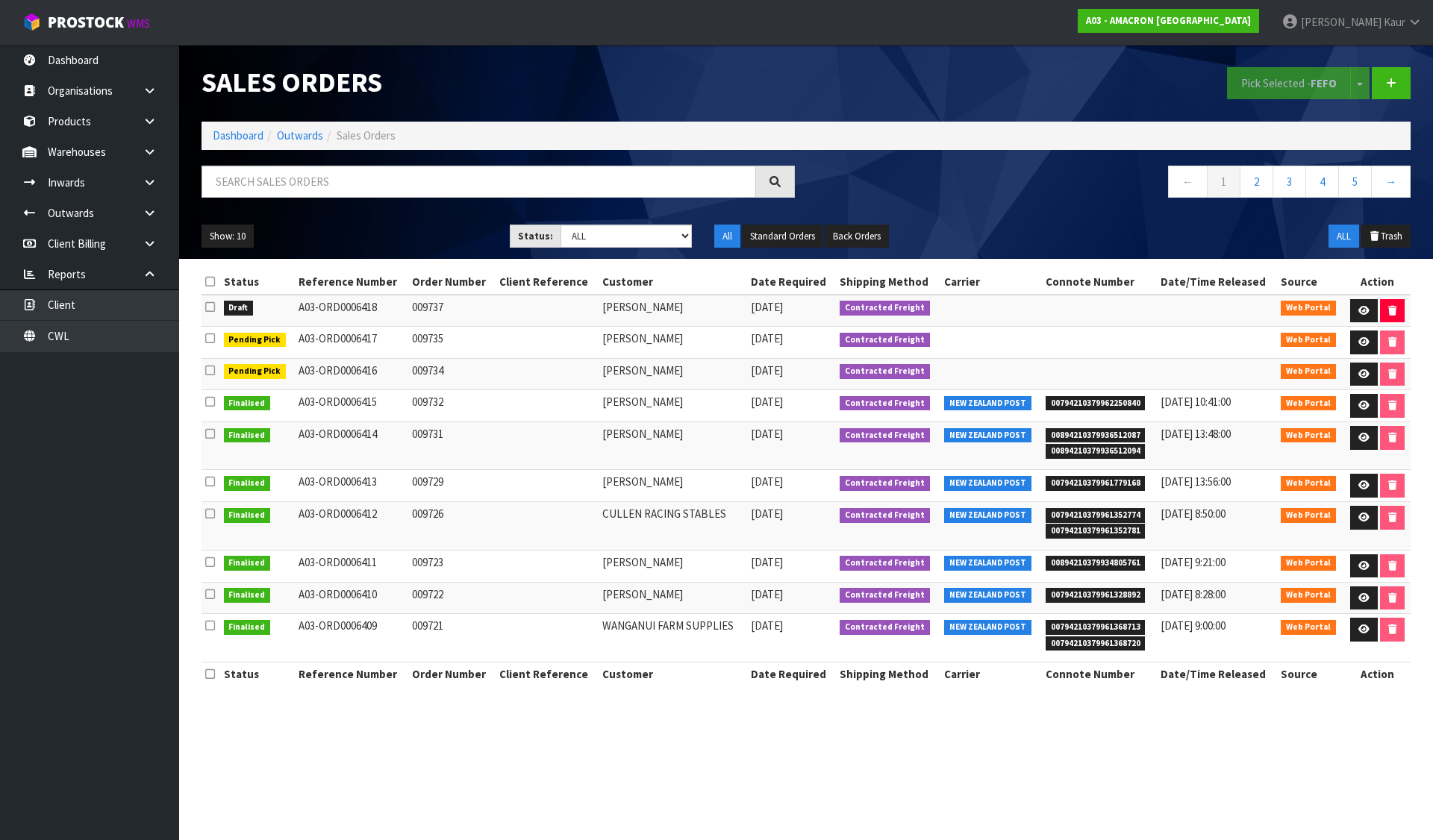
click at [209, 308] on icon at bounding box center [209, 307] width 10 height 12
click at [0, 0] on input "checkbox" at bounding box center [0, 0] width 0 height 0
click at [1284, 70] on button "Pick Selected - FEFO" at bounding box center [1289, 83] width 124 height 32
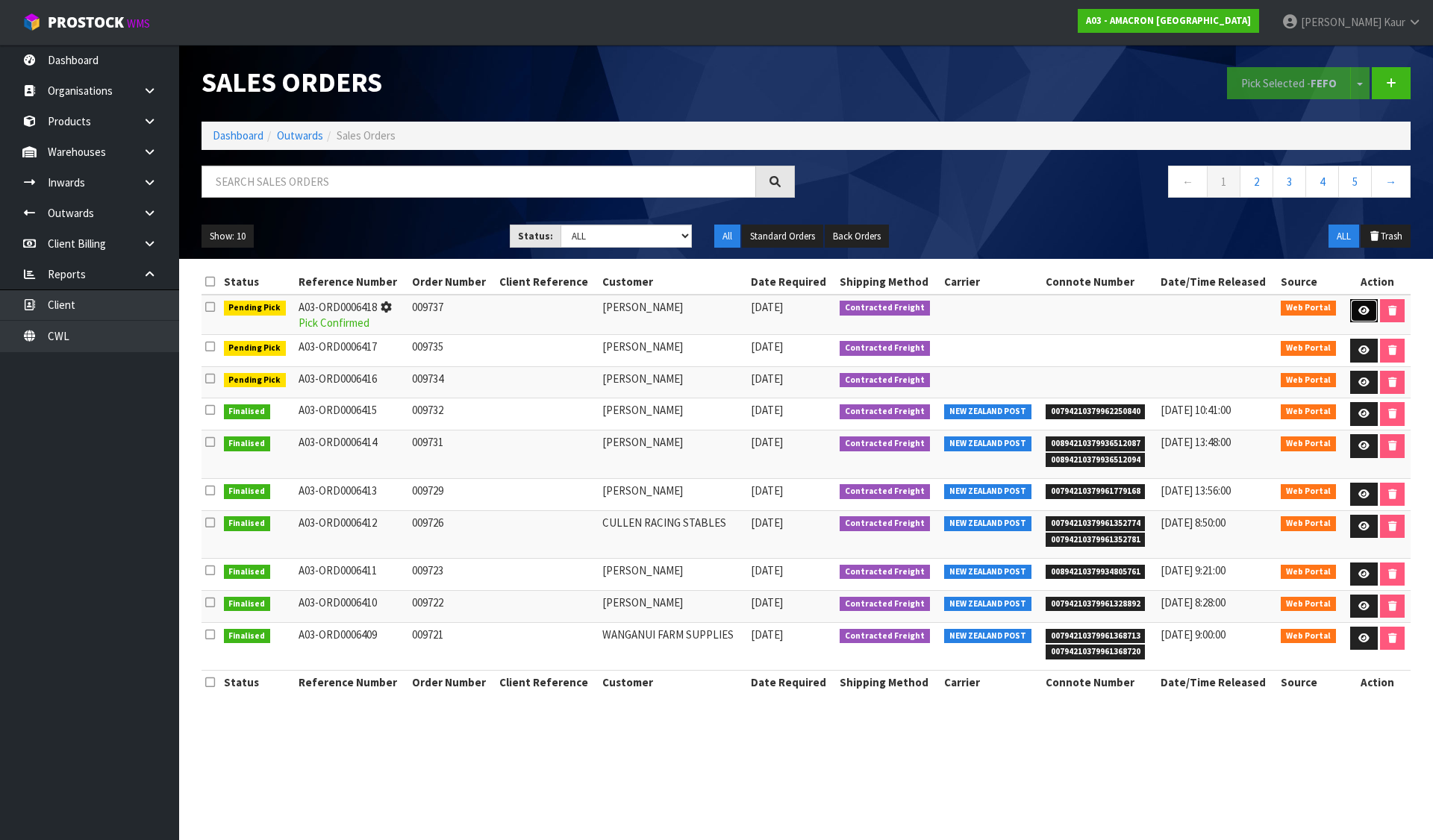
click at [1364, 302] on link at bounding box center [1364, 310] width 28 height 24
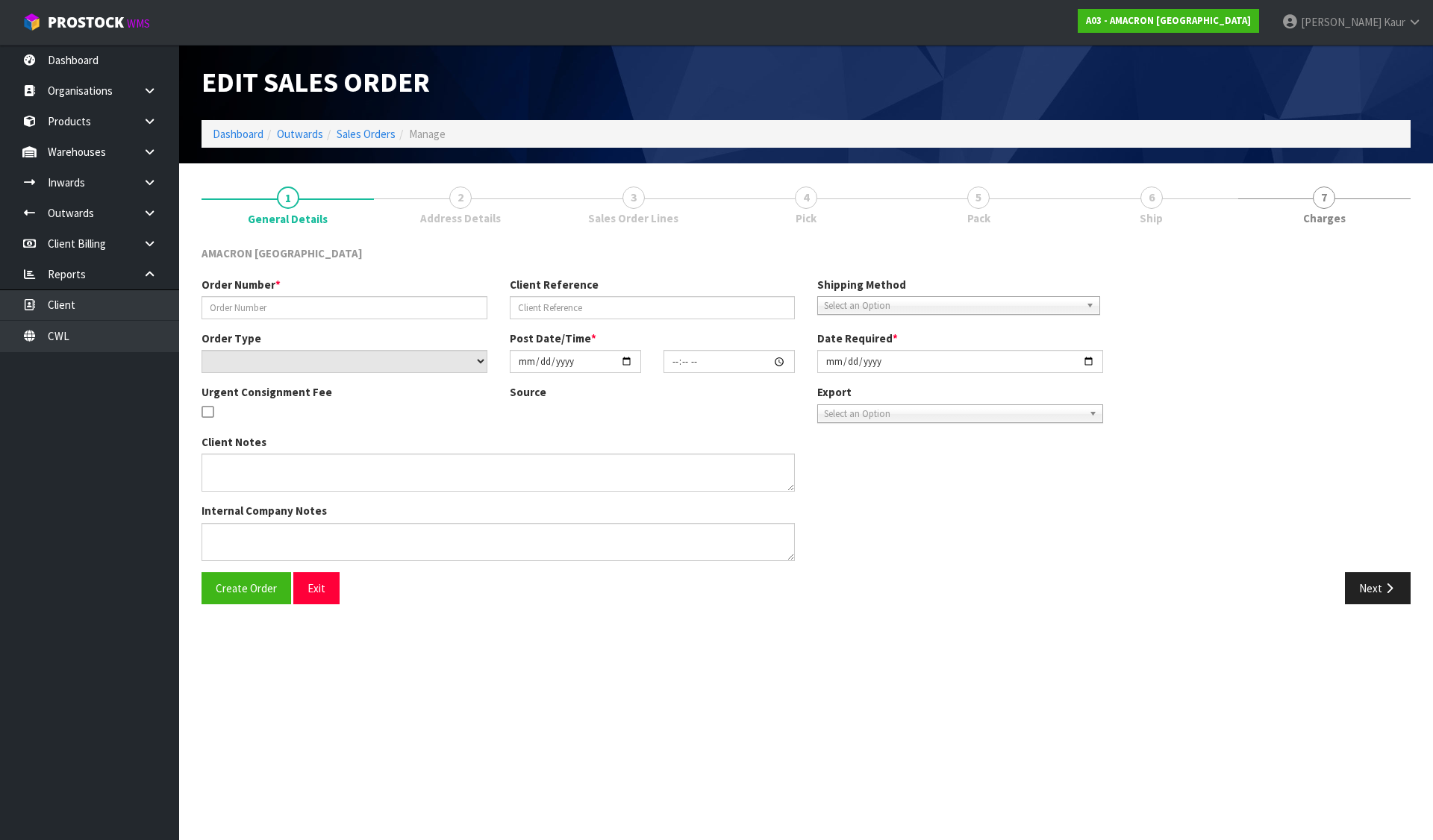
type input "009737"
select select "number:0"
type input "[DATE]"
type input "10:36:00.000"
type input "[DATE]"
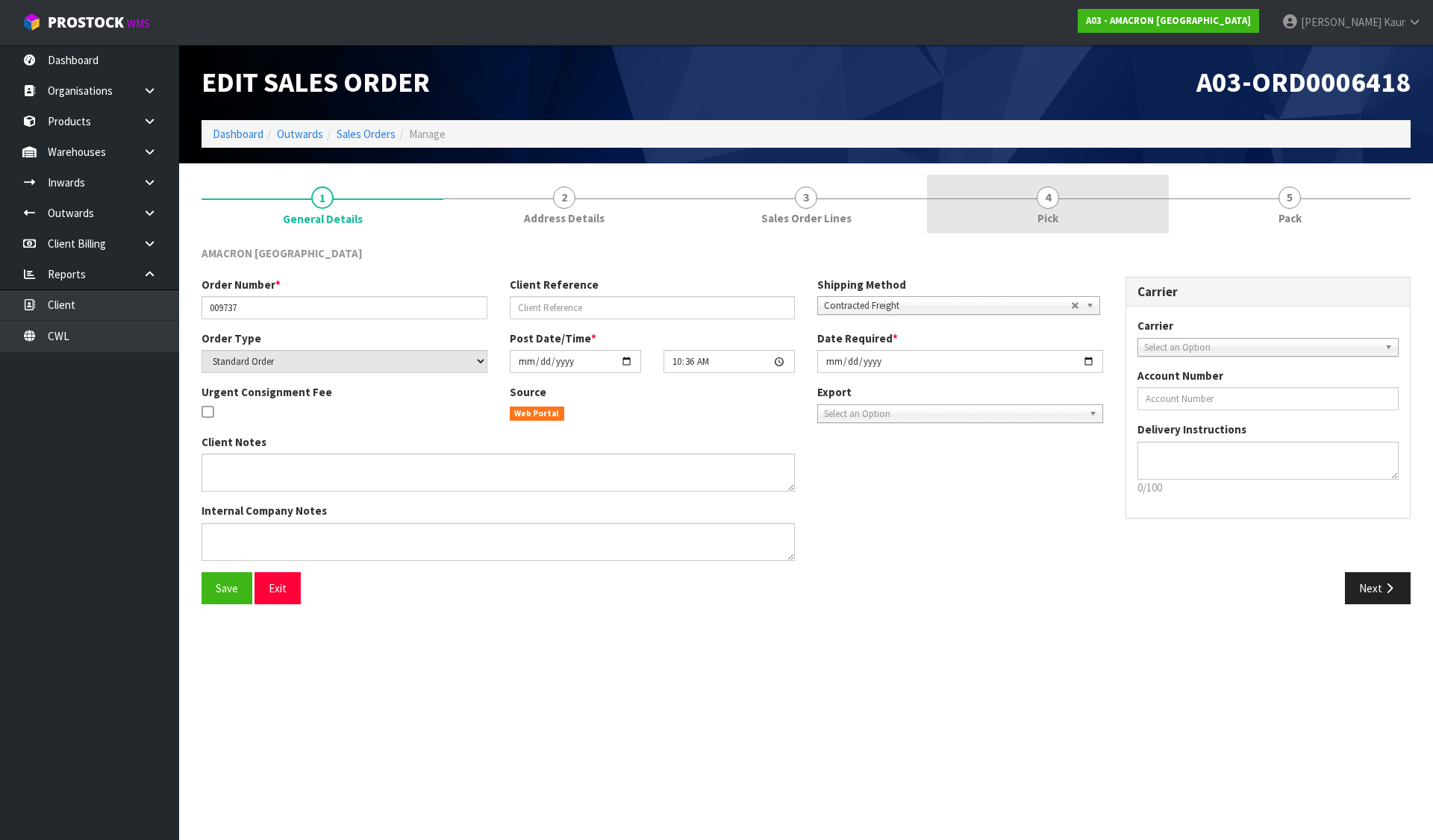
click at [1029, 211] on link "4 Pick" at bounding box center [1048, 204] width 242 height 59
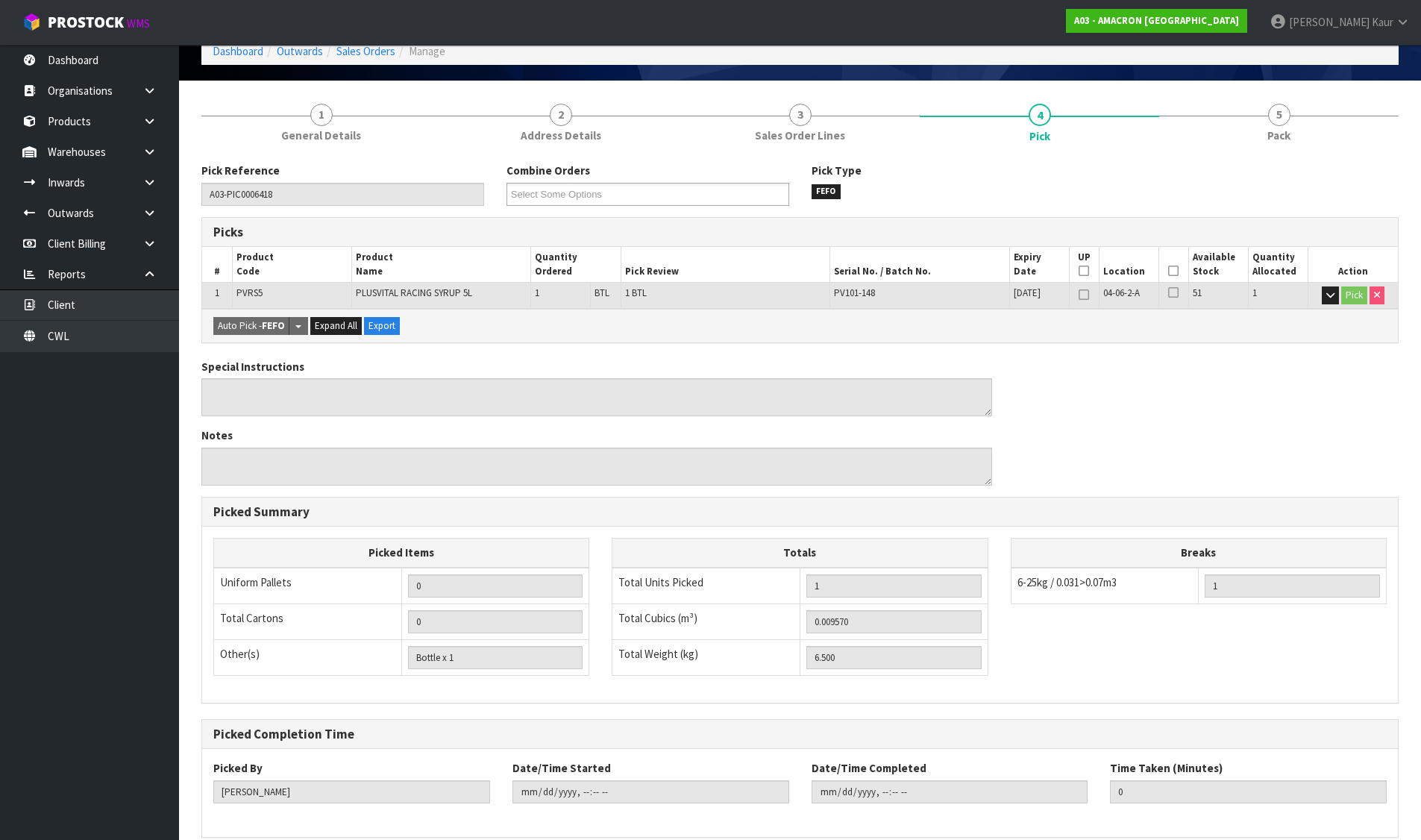
scroll to position [151, 0]
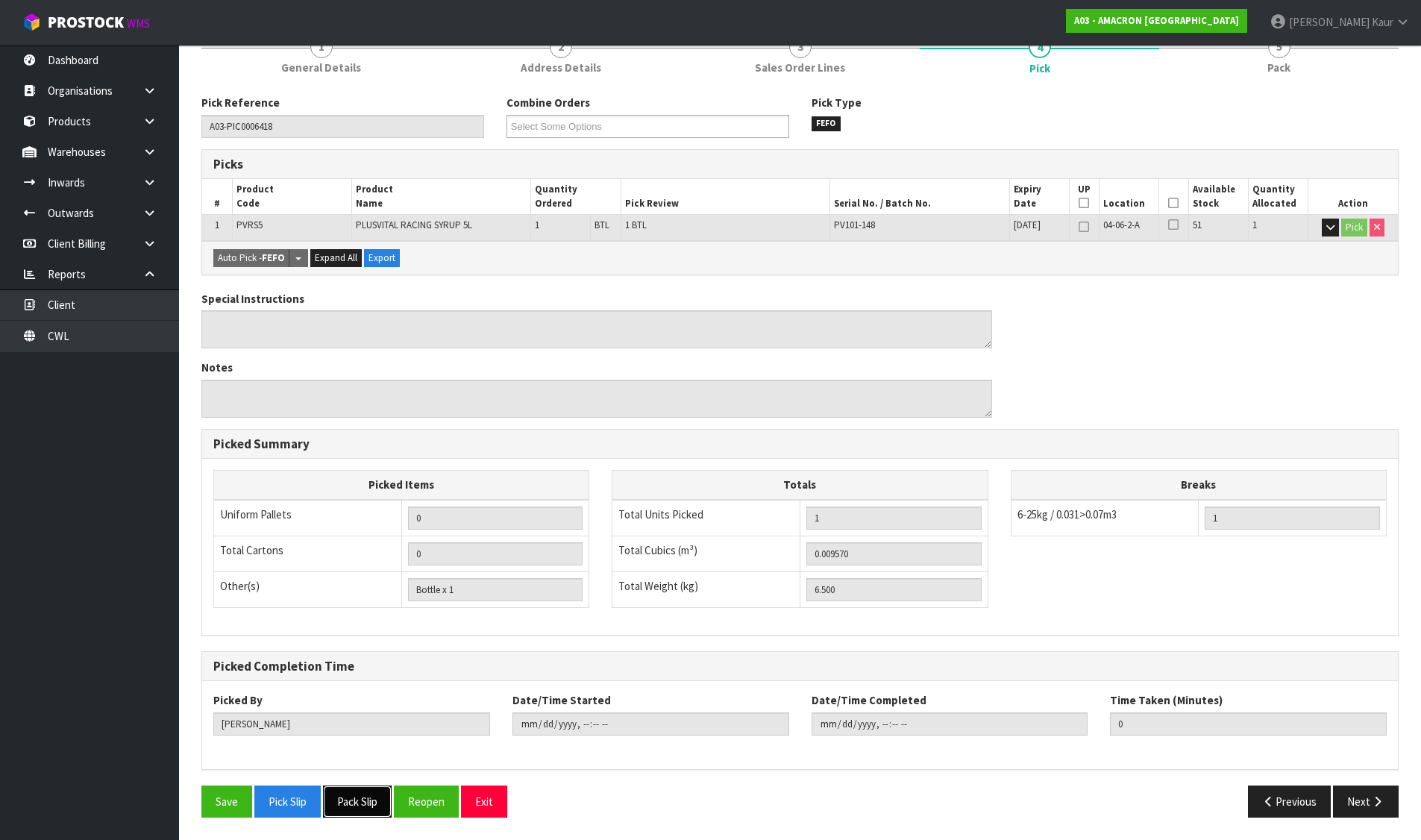
click at [368, 801] on button "Pack Slip" at bounding box center [357, 802] width 68 height 32
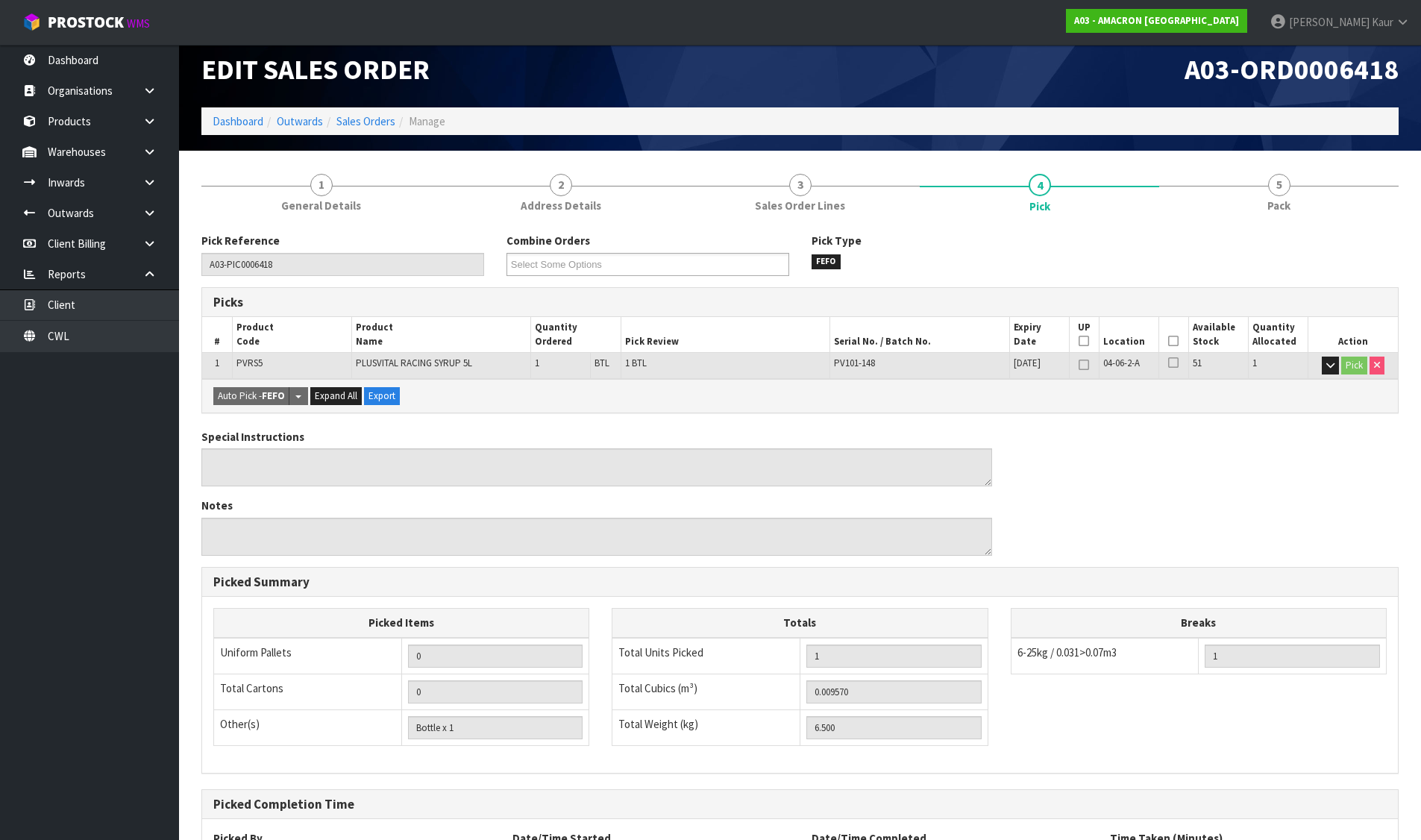
scroll to position [0, 0]
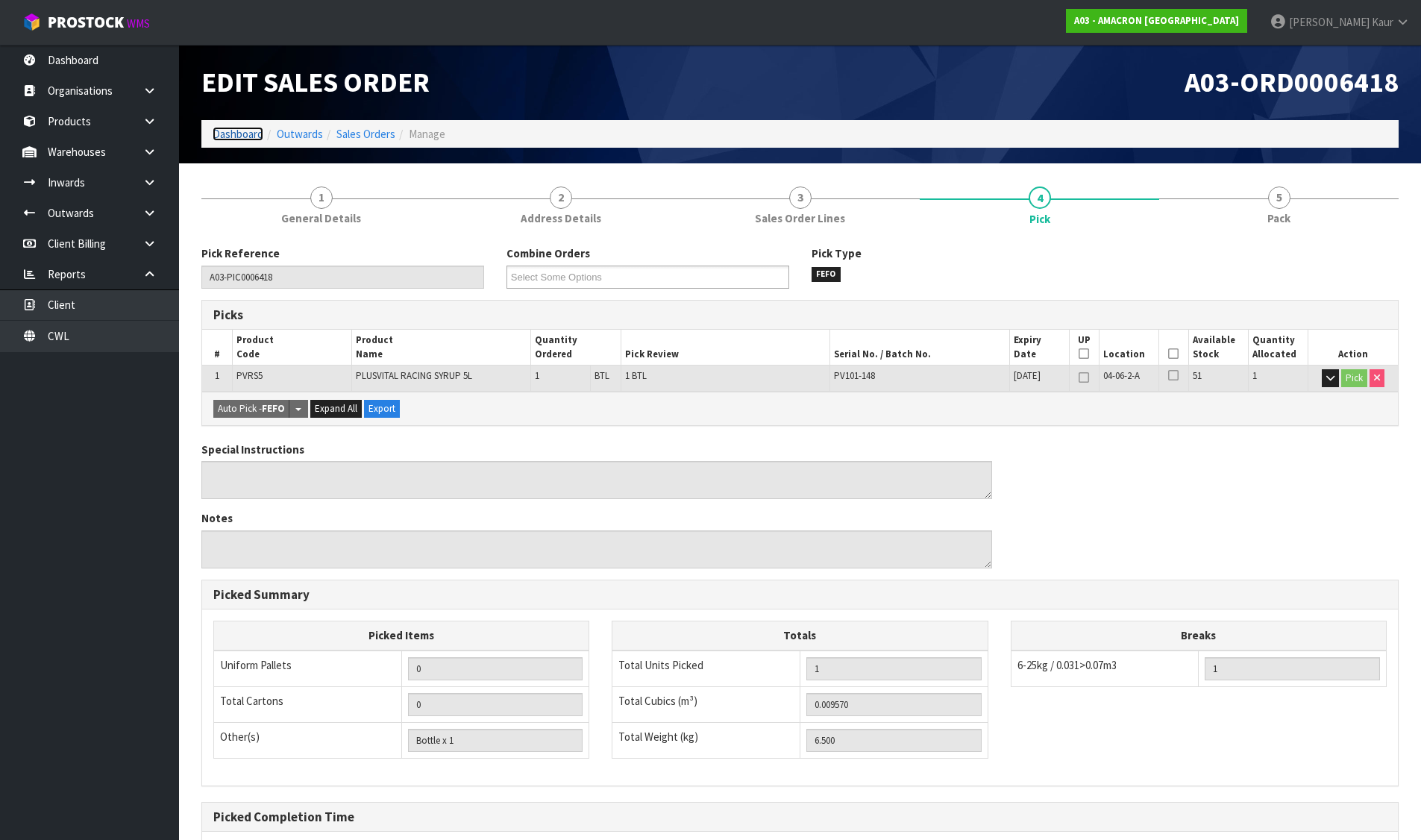
click at [232, 136] on link "Dashboard" at bounding box center [238, 134] width 51 height 14
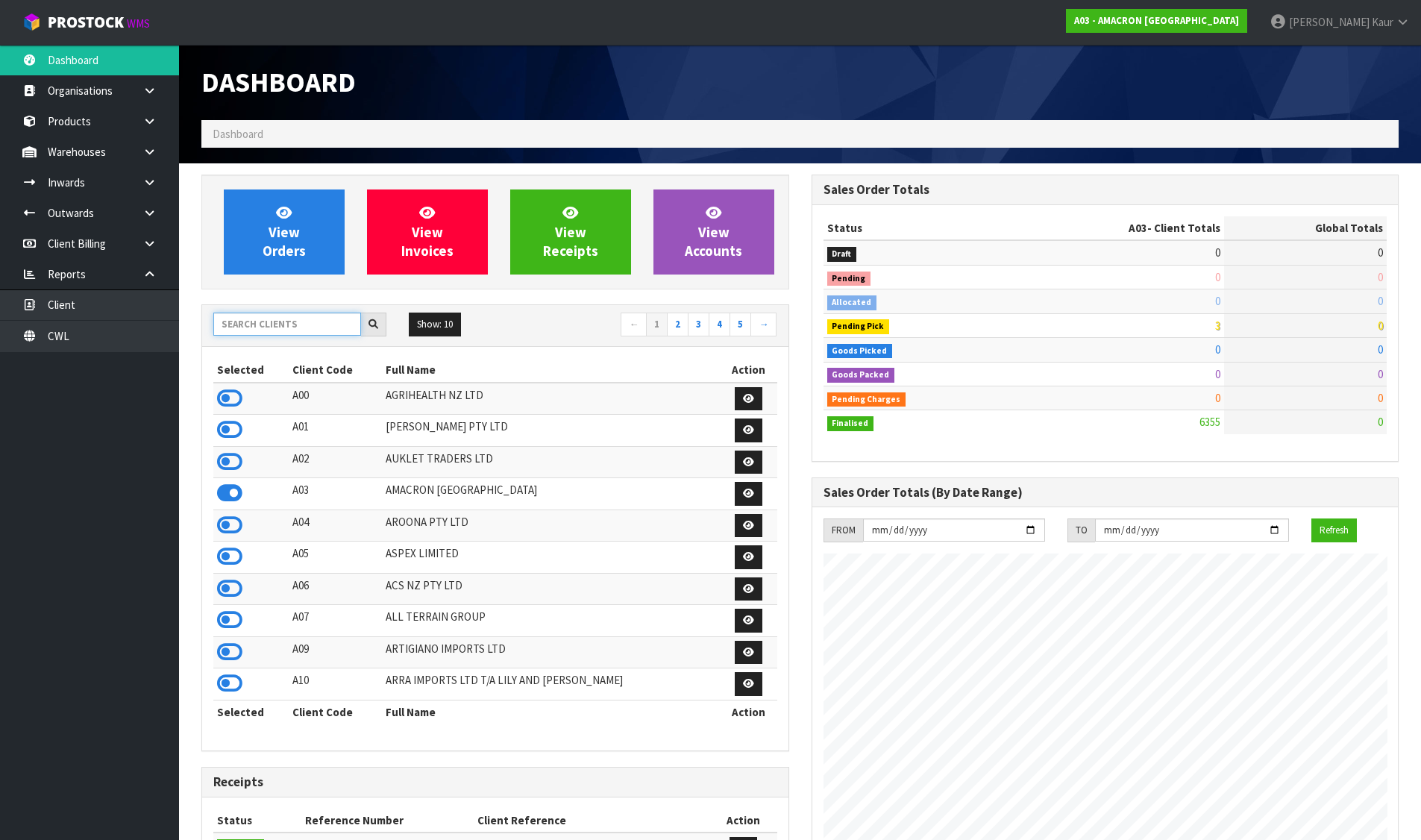
scroll to position [961, 609]
click at [275, 318] on input "text" at bounding box center [287, 324] width 148 height 23
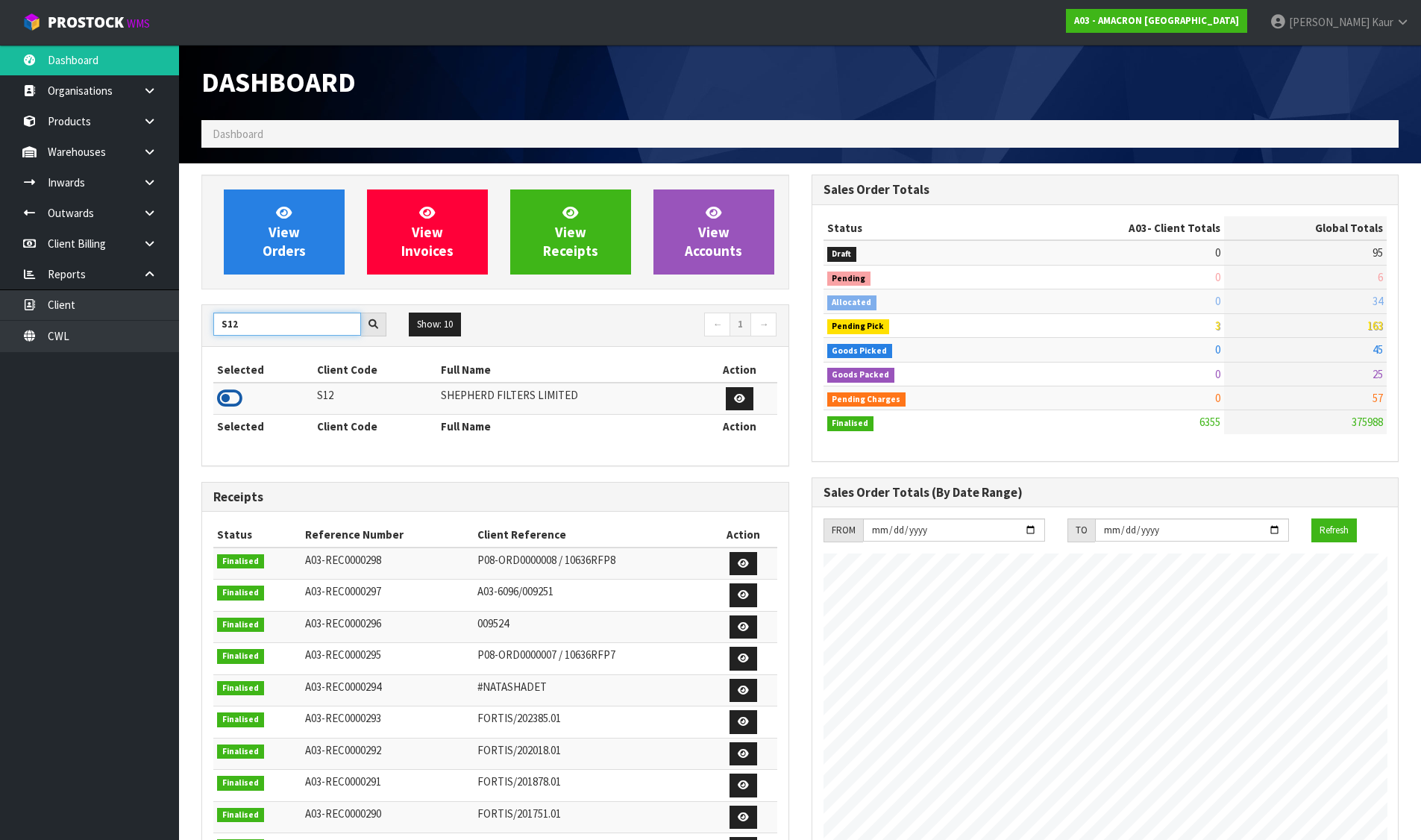
type input "S12"
click at [232, 399] on icon at bounding box center [230, 398] width 26 height 22
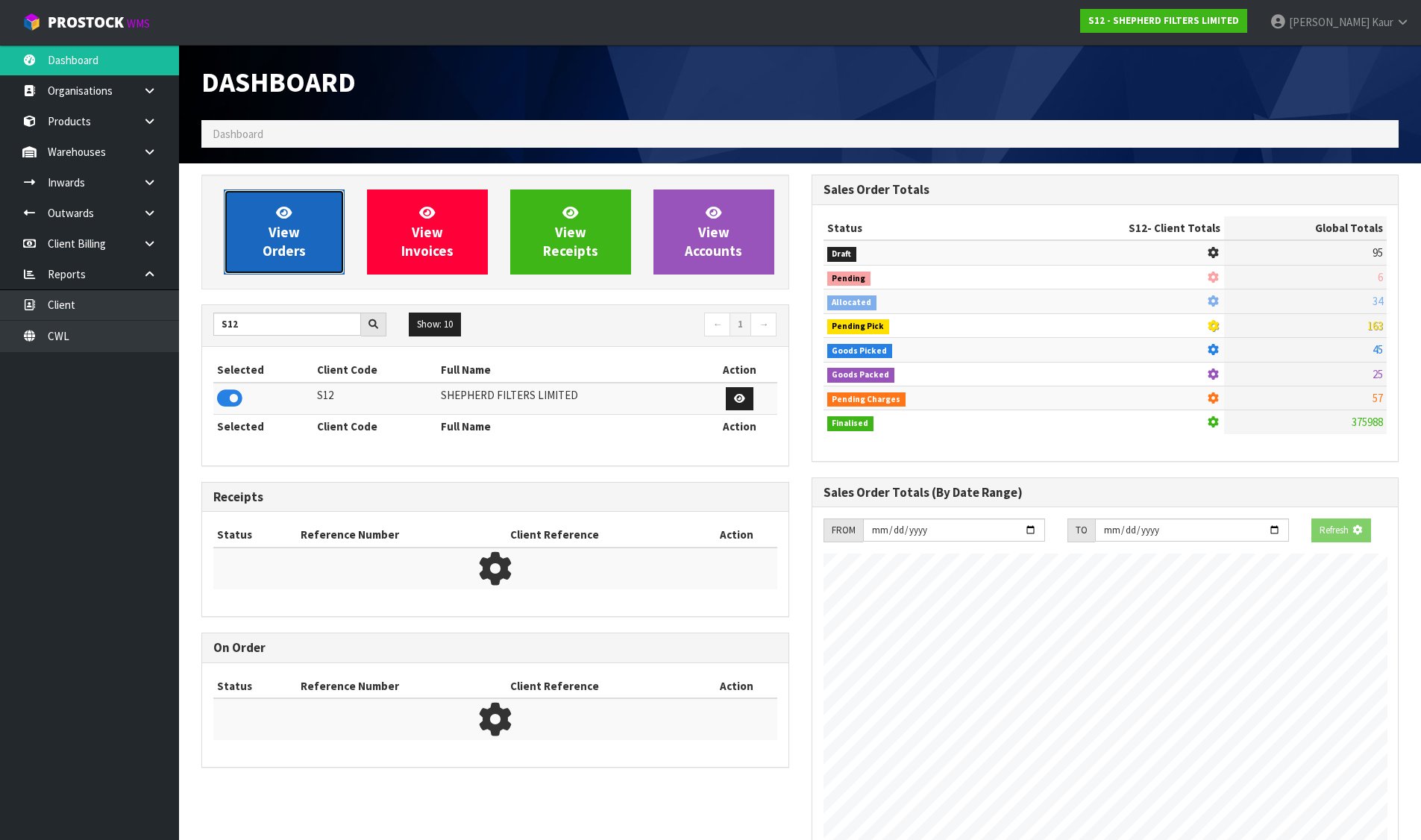
click at [310, 240] on link "View Orders" at bounding box center [284, 232] width 121 height 85
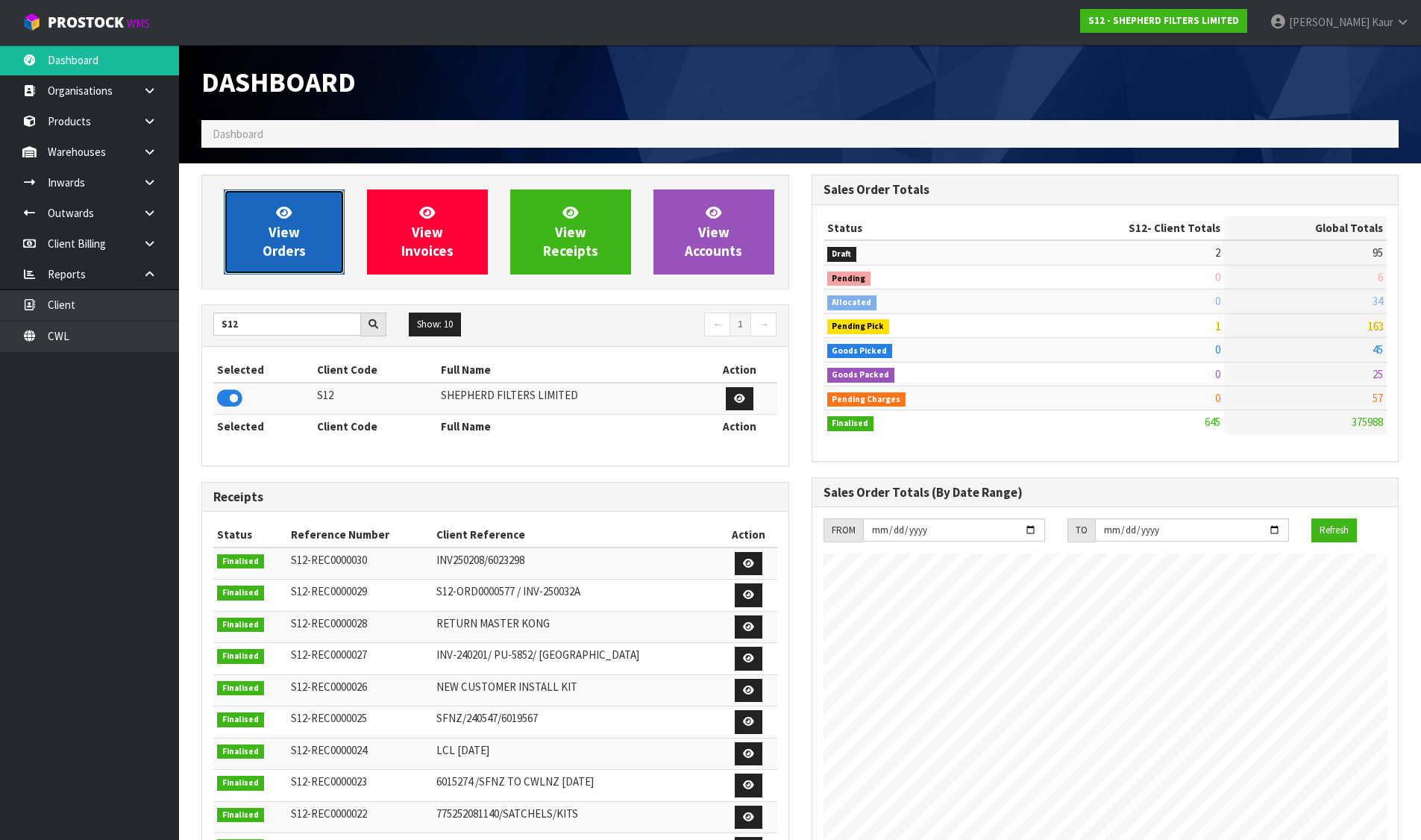
scroll to position [1081, 609]
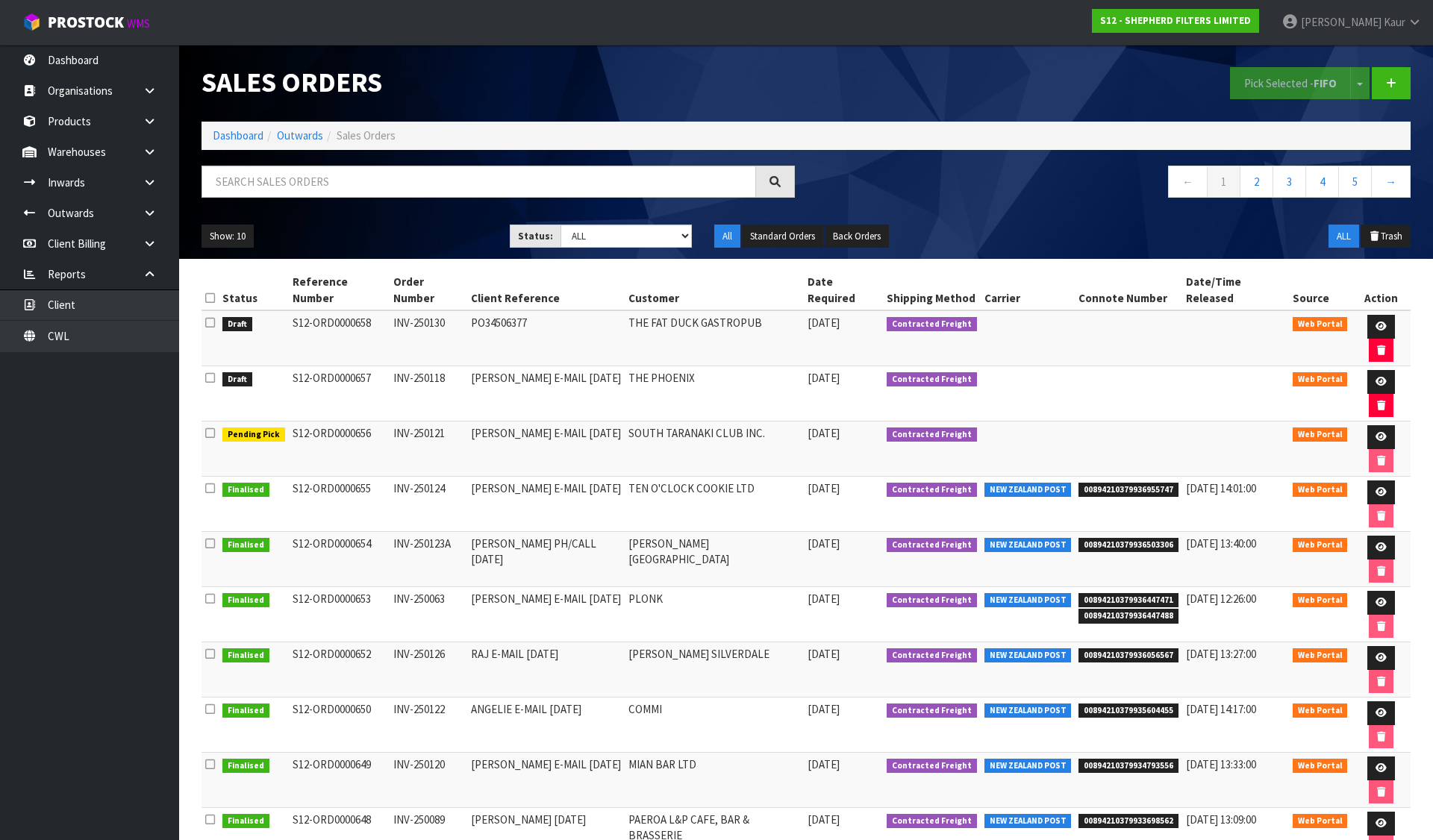
click at [209, 293] on icon at bounding box center [209, 298] width 10 height 12
click at [1279, 78] on button "Pick Selected - FIFO" at bounding box center [1290, 83] width 121 height 32
click at [1375, 377] on icon at bounding box center [1381, 381] width 12 height 10
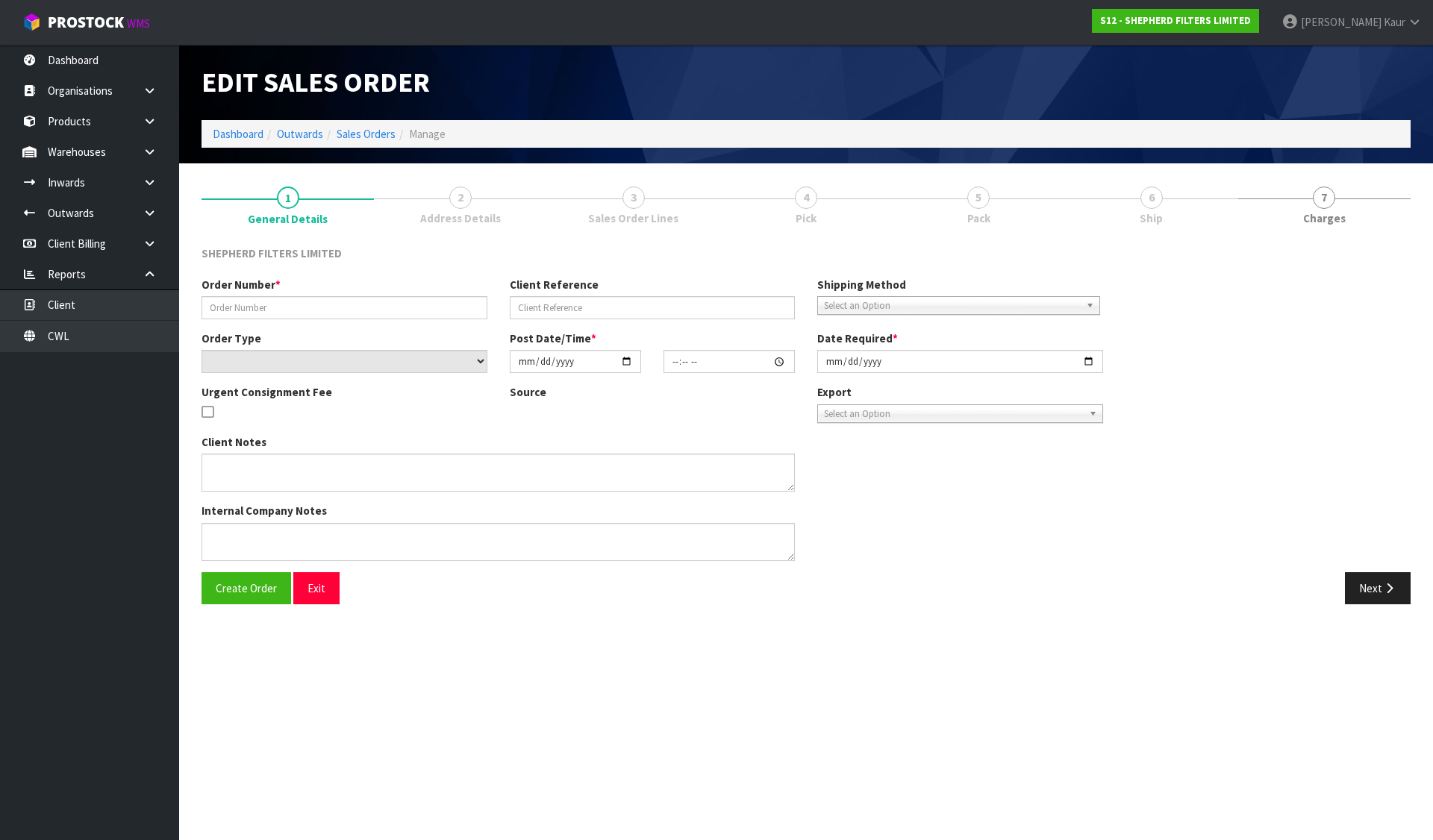
type input "INV-250118"
type input "[PERSON_NAME] E-MAIL [DATE]"
select select "number:0"
type input "[DATE]"
type input "16:47:00.000"
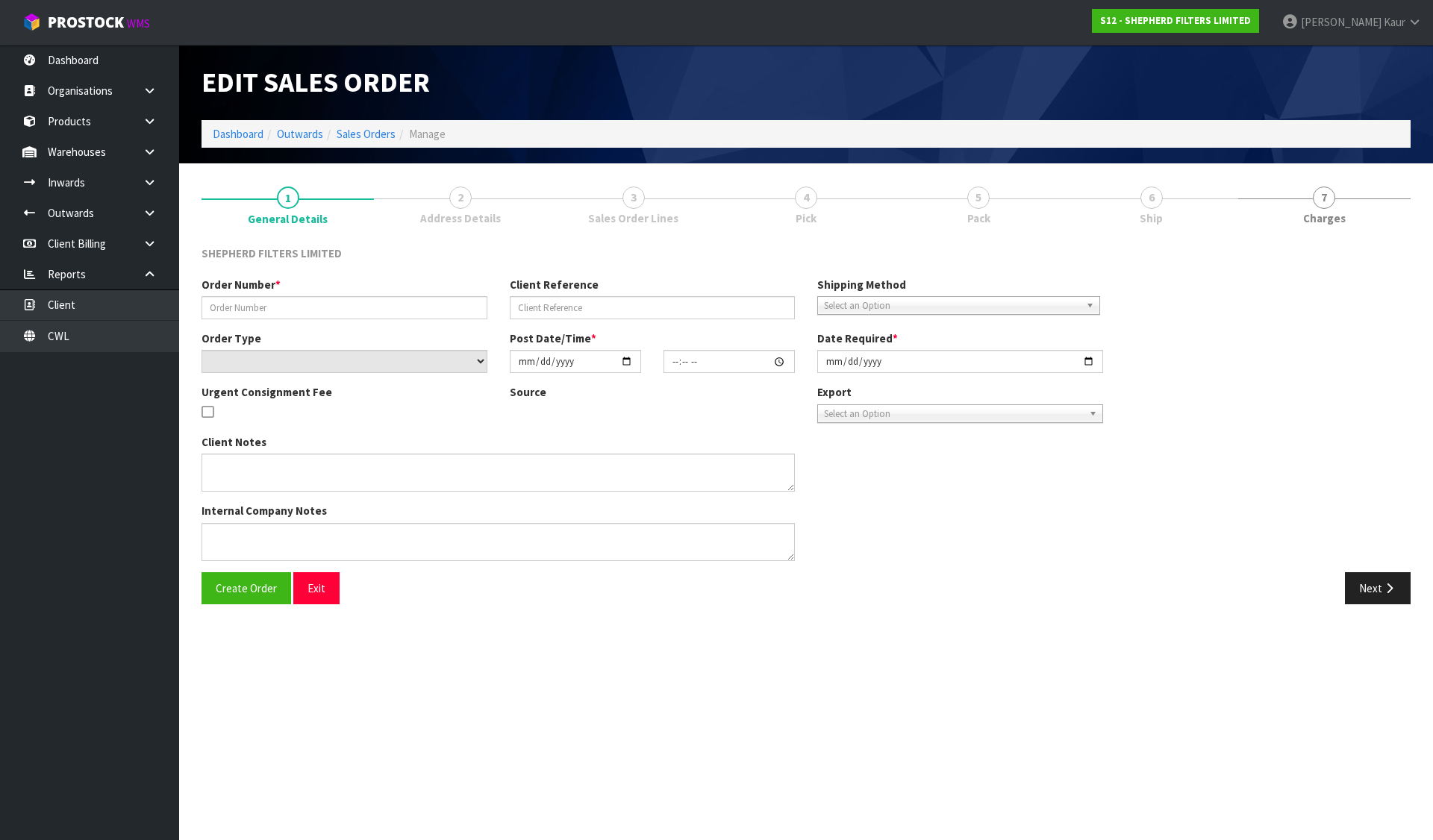
type input "[DATE]"
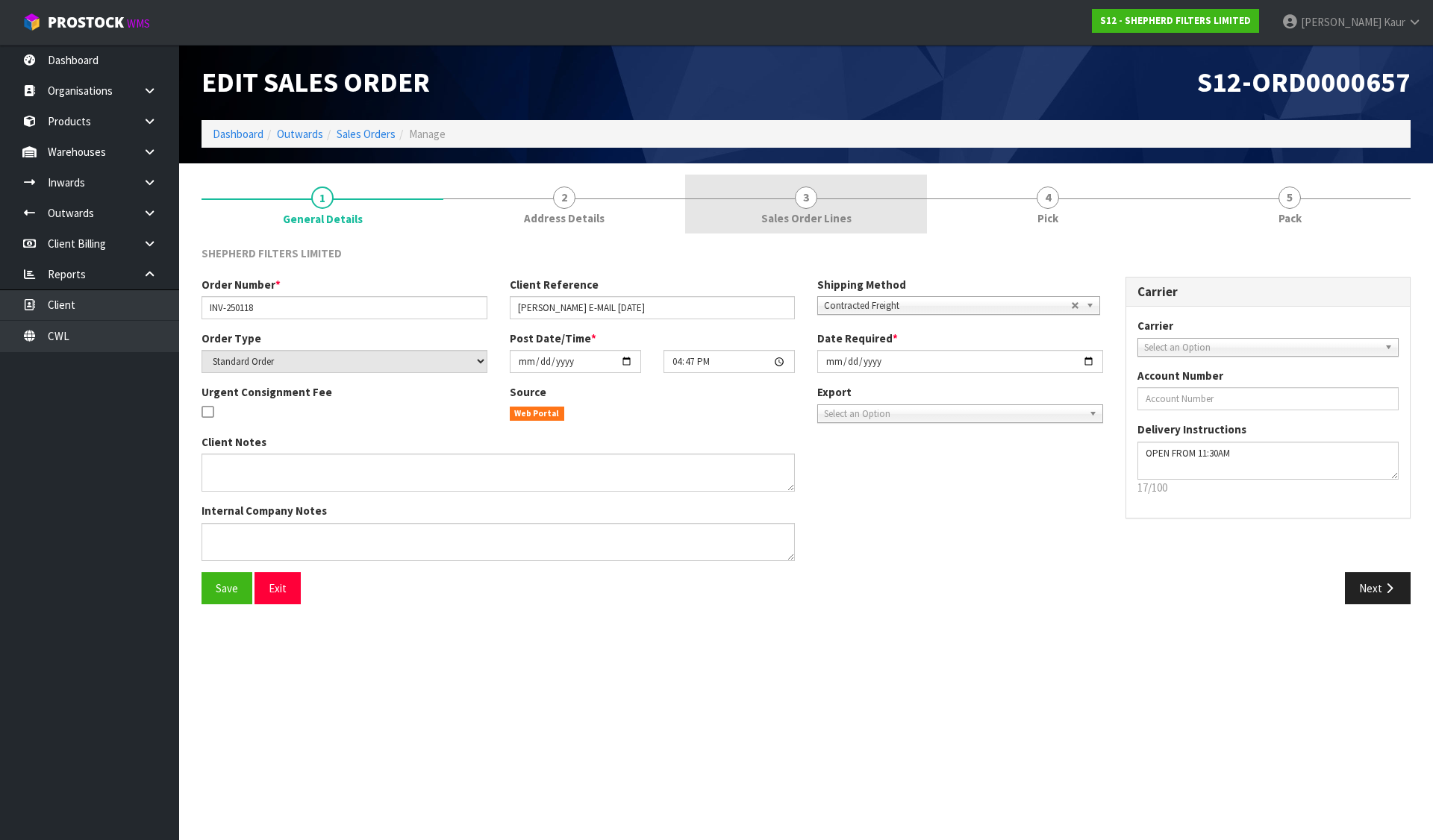
click at [886, 185] on link "3 Sales Order Lines" at bounding box center [806, 204] width 242 height 59
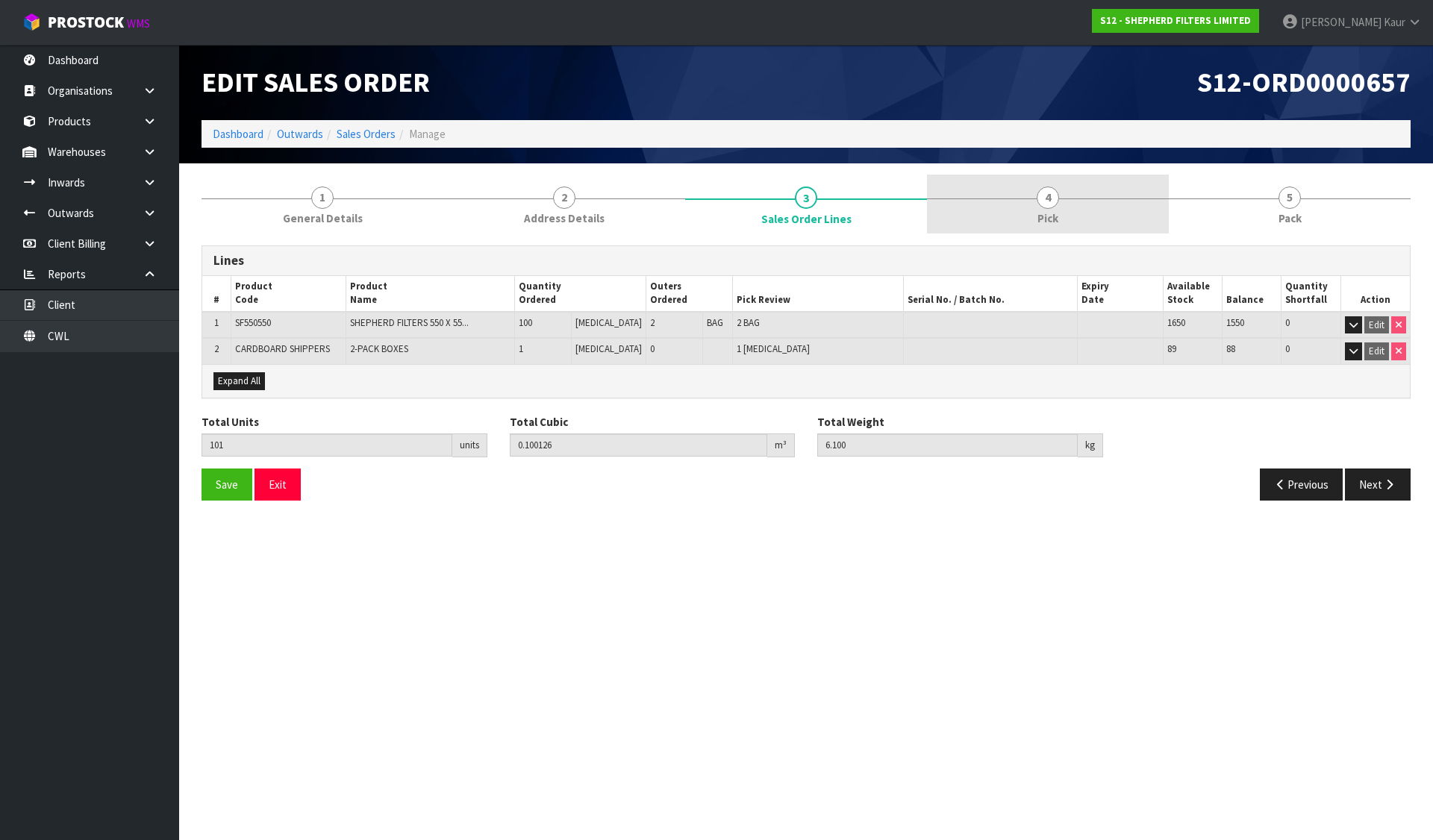
click at [1098, 200] on link "4 Pick" at bounding box center [1048, 204] width 242 height 59
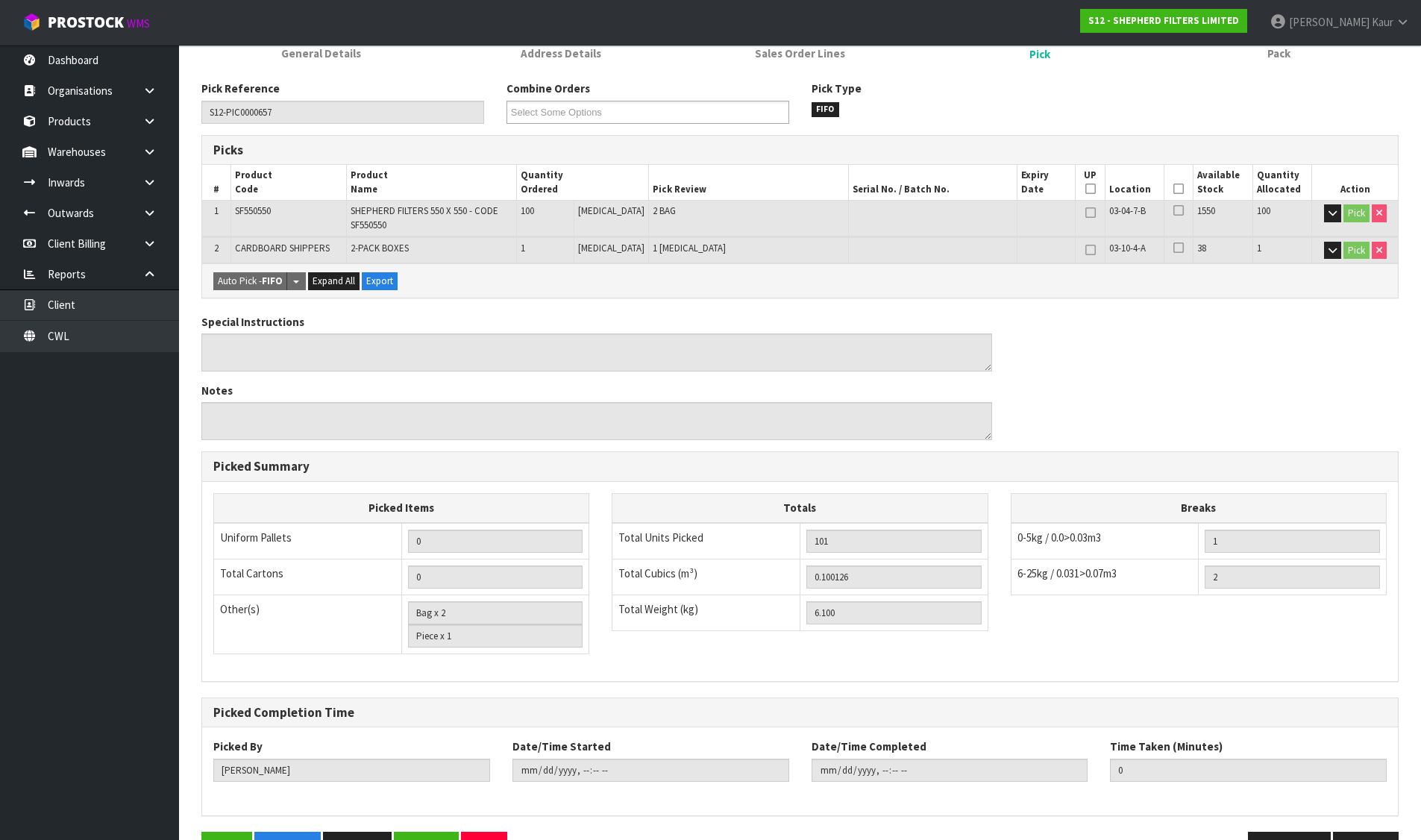
scroll to position [211, 0]
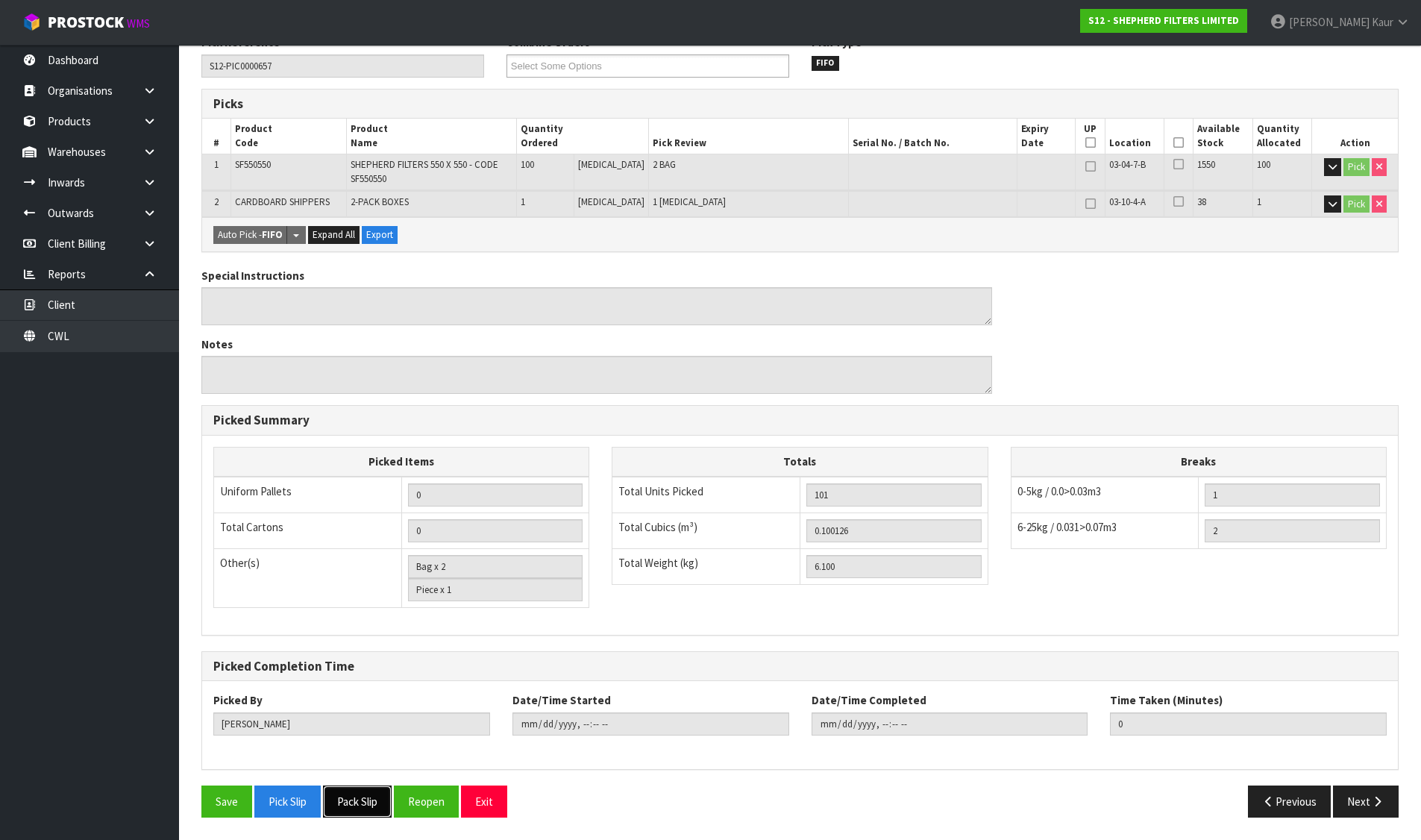
click at [365, 796] on button "Pack Slip" at bounding box center [357, 802] width 68 height 32
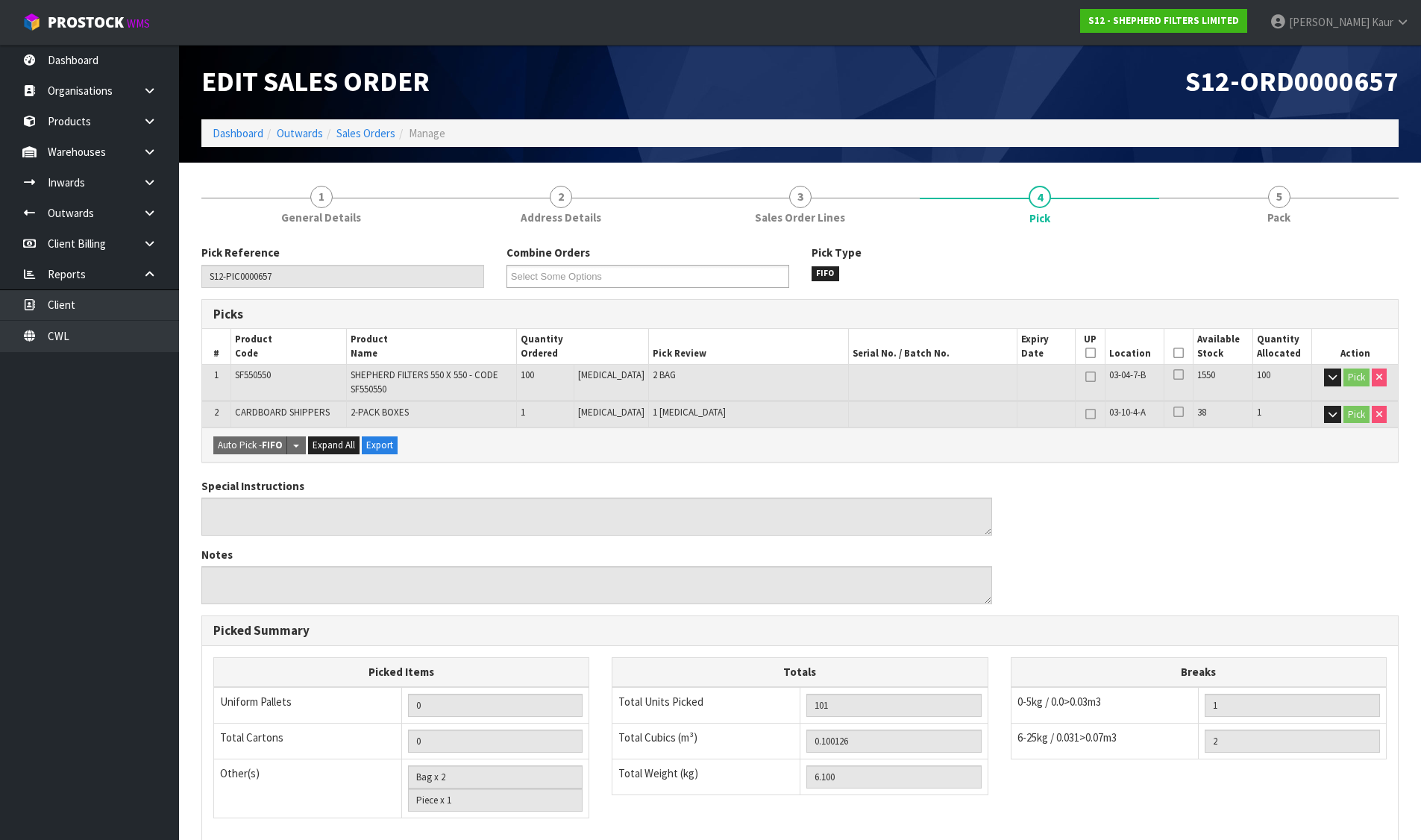
scroll to position [0, 0]
click at [378, 135] on link "Sales Orders" at bounding box center [365, 134] width 59 height 14
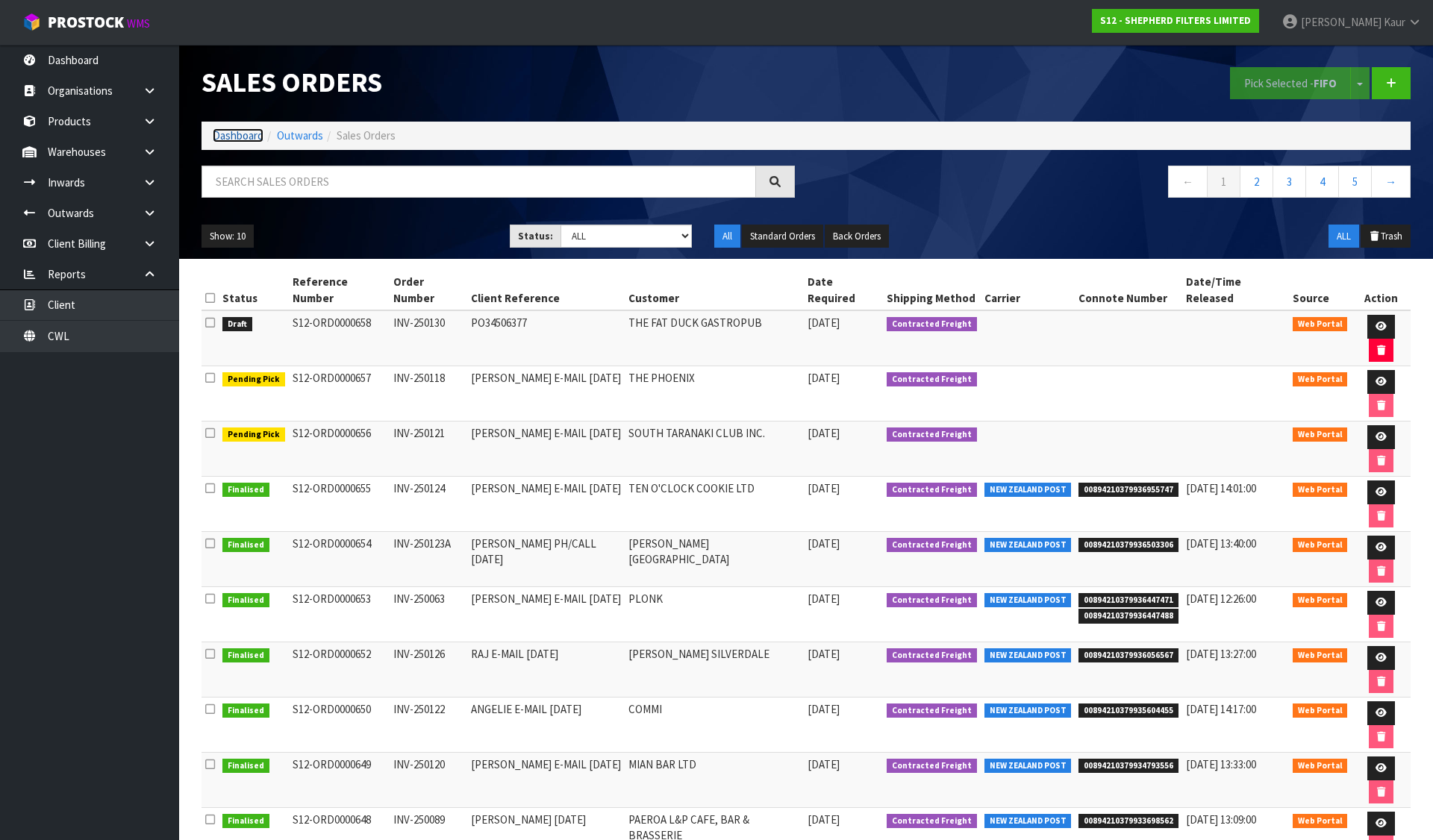
click at [237, 138] on link "Dashboard" at bounding box center [238, 136] width 51 height 14
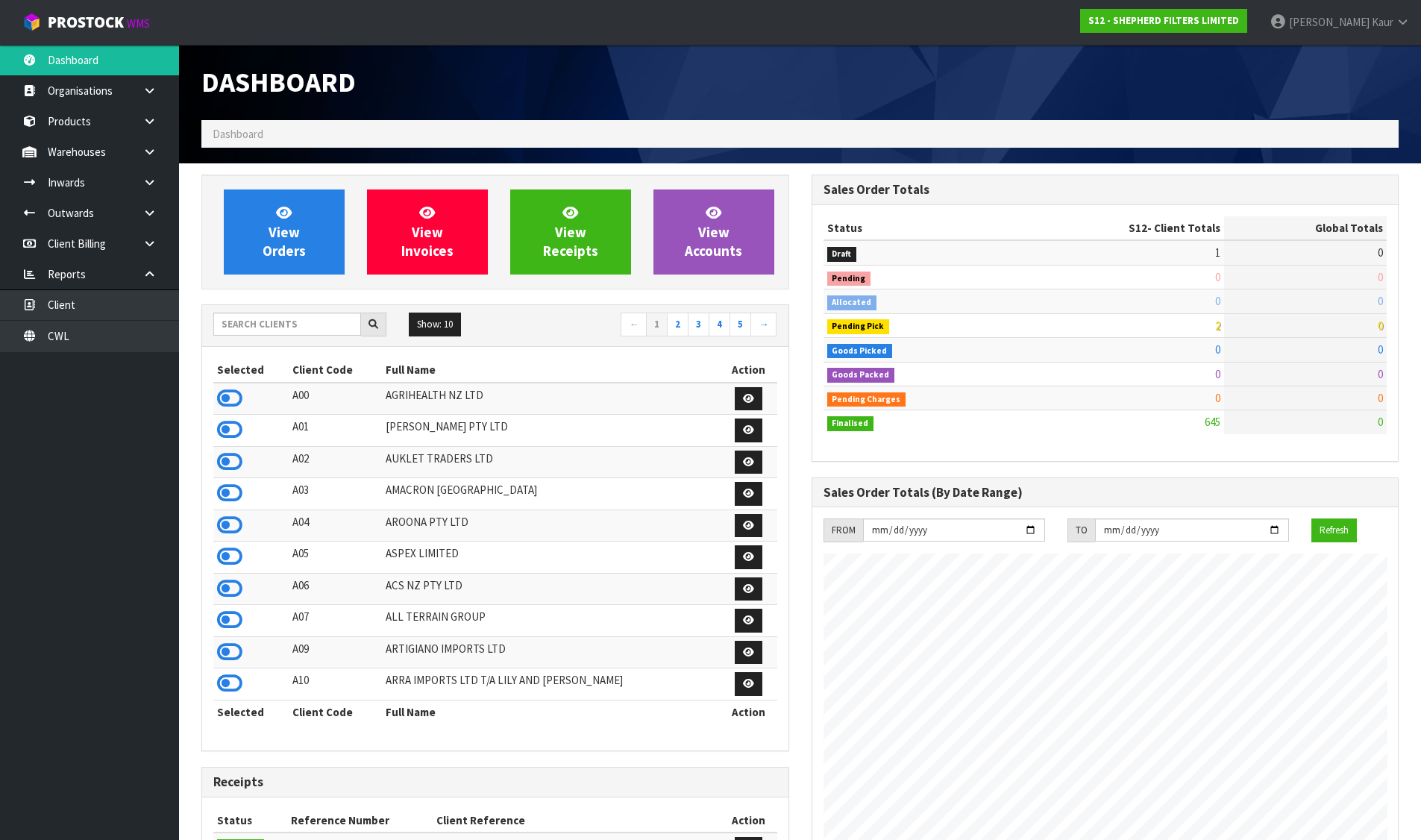
scroll to position [1081, 609]
click at [232, 489] on icon at bounding box center [230, 492] width 26 height 22
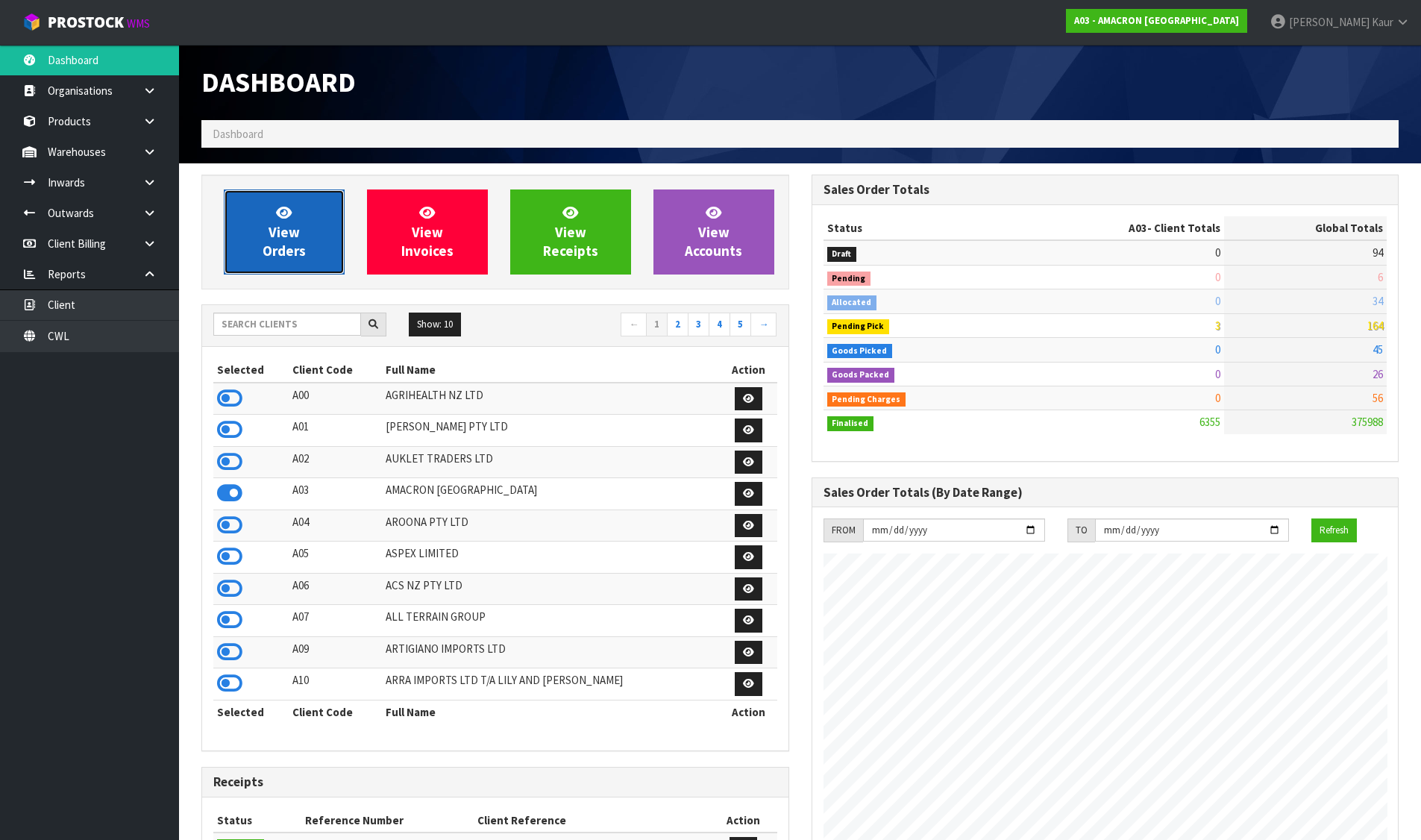
click at [309, 260] on link "View Orders" at bounding box center [284, 232] width 121 height 85
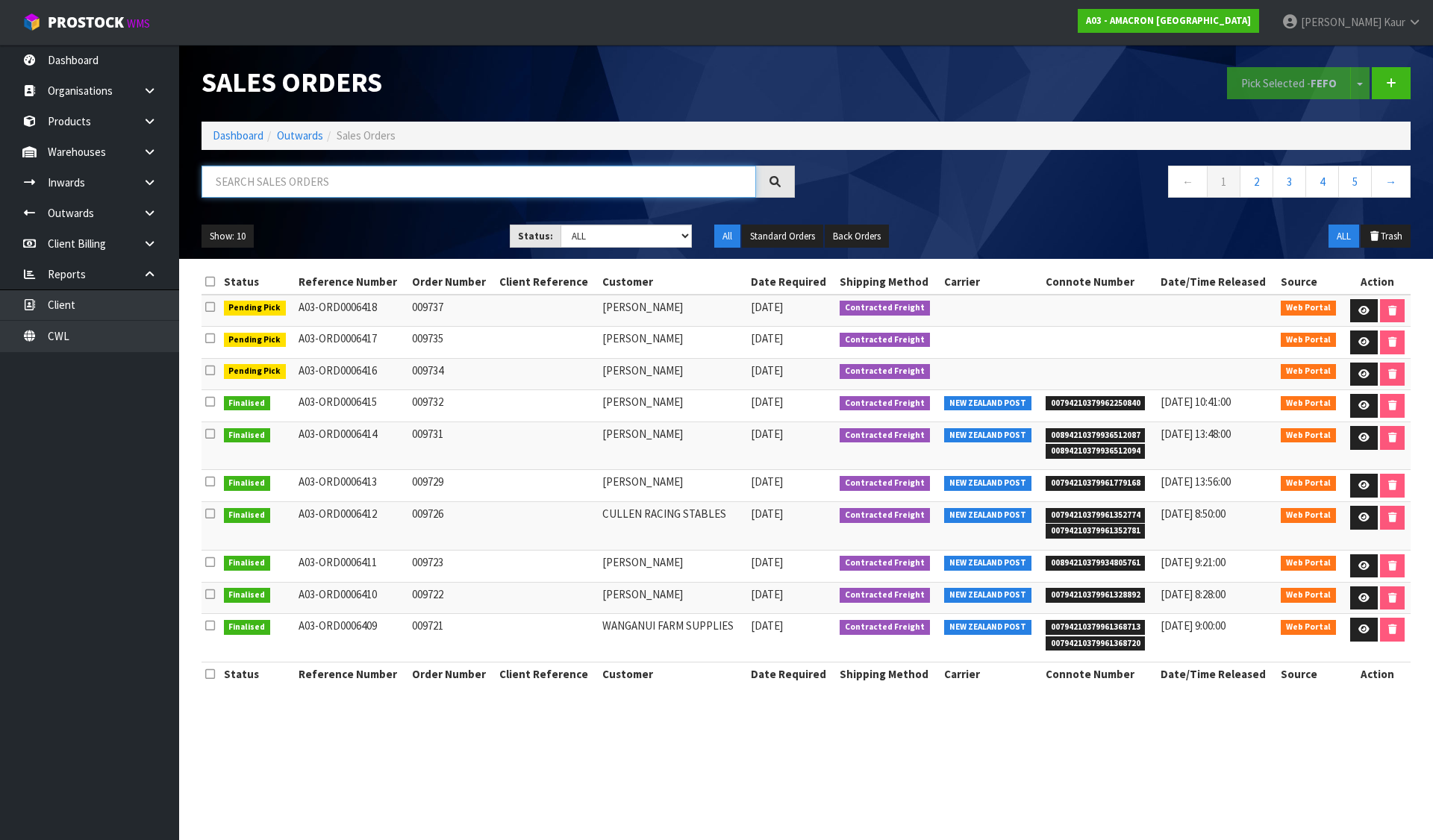
click at [500, 187] on input "text" at bounding box center [478, 182] width 555 height 32
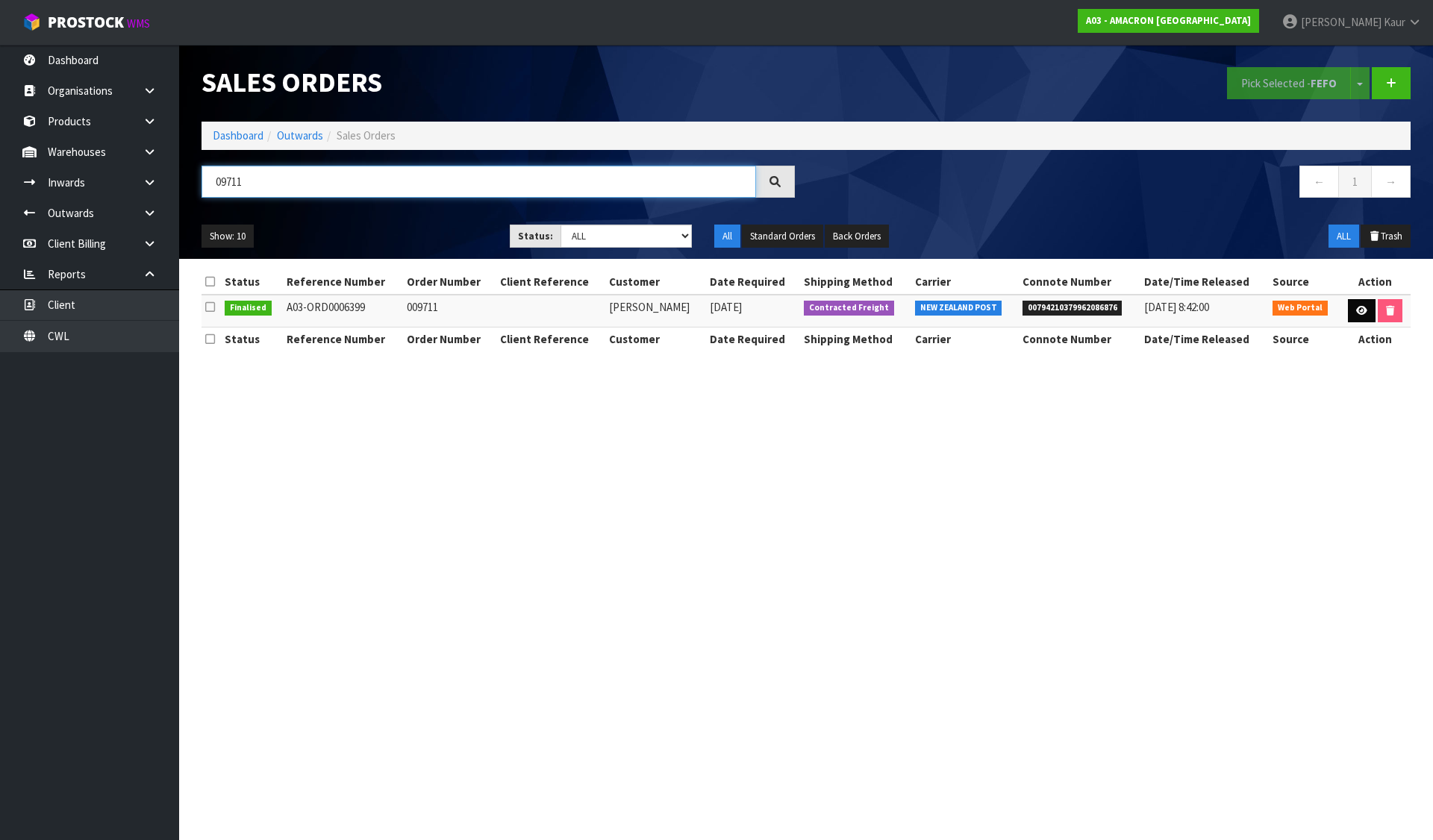
type input "09711"
click at [1358, 310] on icon at bounding box center [1361, 310] width 12 height 10
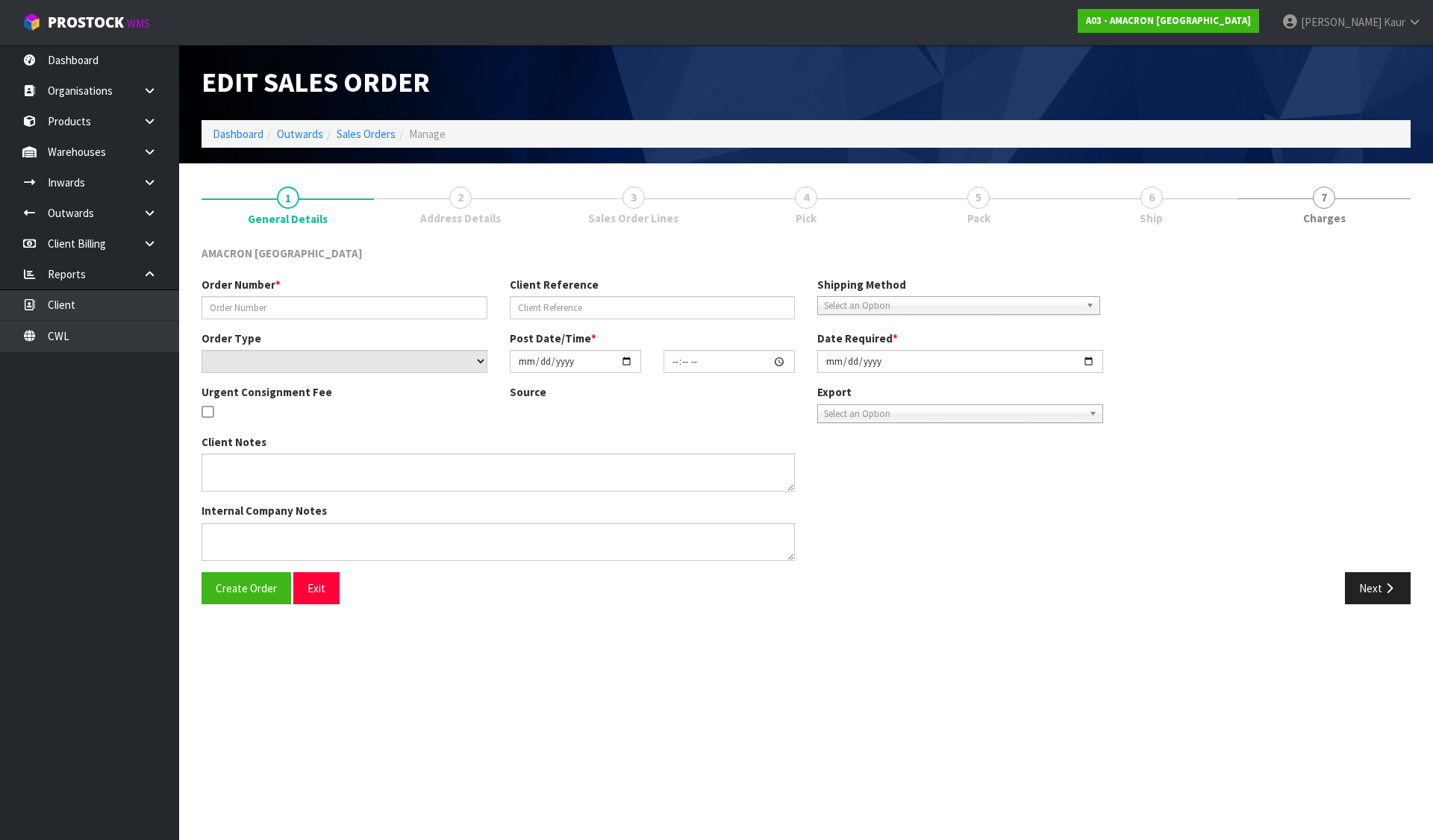
type input "009711"
select select "number:0"
type input "2025-07-31"
type input "11:55:00.000"
type input "2025-08-07"
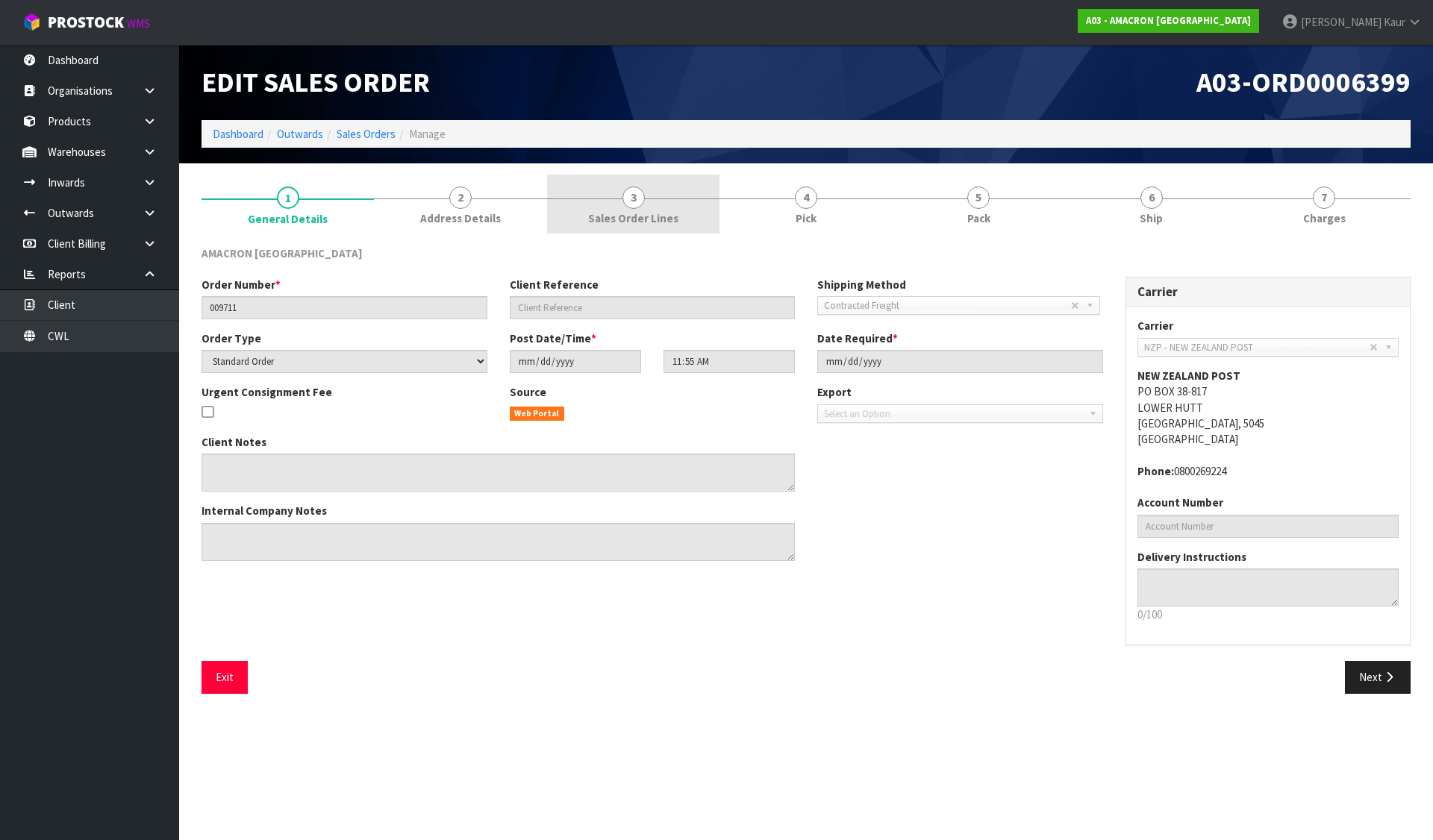
click at [684, 205] on link "3 Sales Order Lines" at bounding box center [634, 204] width 172 height 59
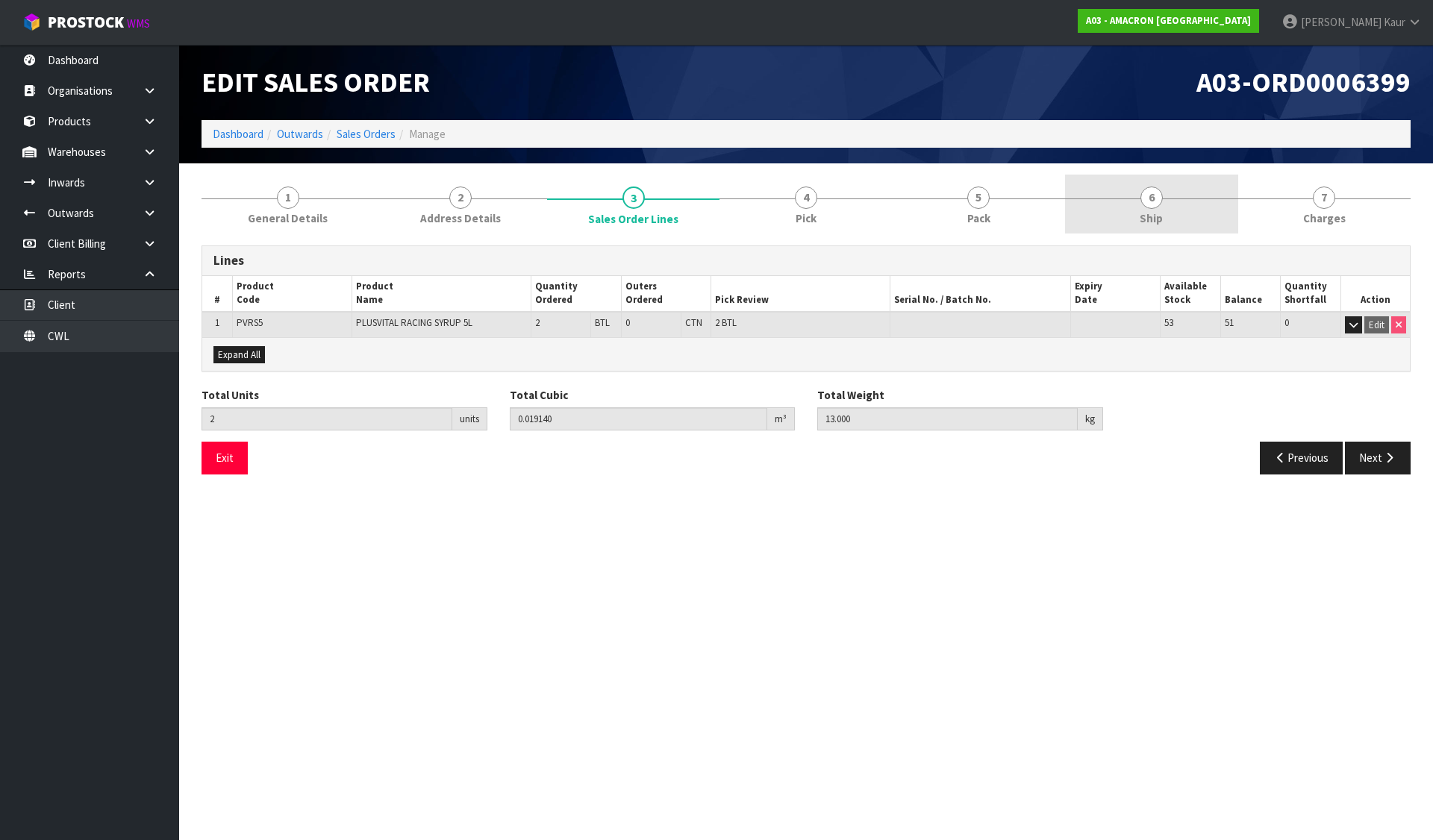
click at [1147, 230] on link "6 Ship" at bounding box center [1151, 204] width 172 height 59
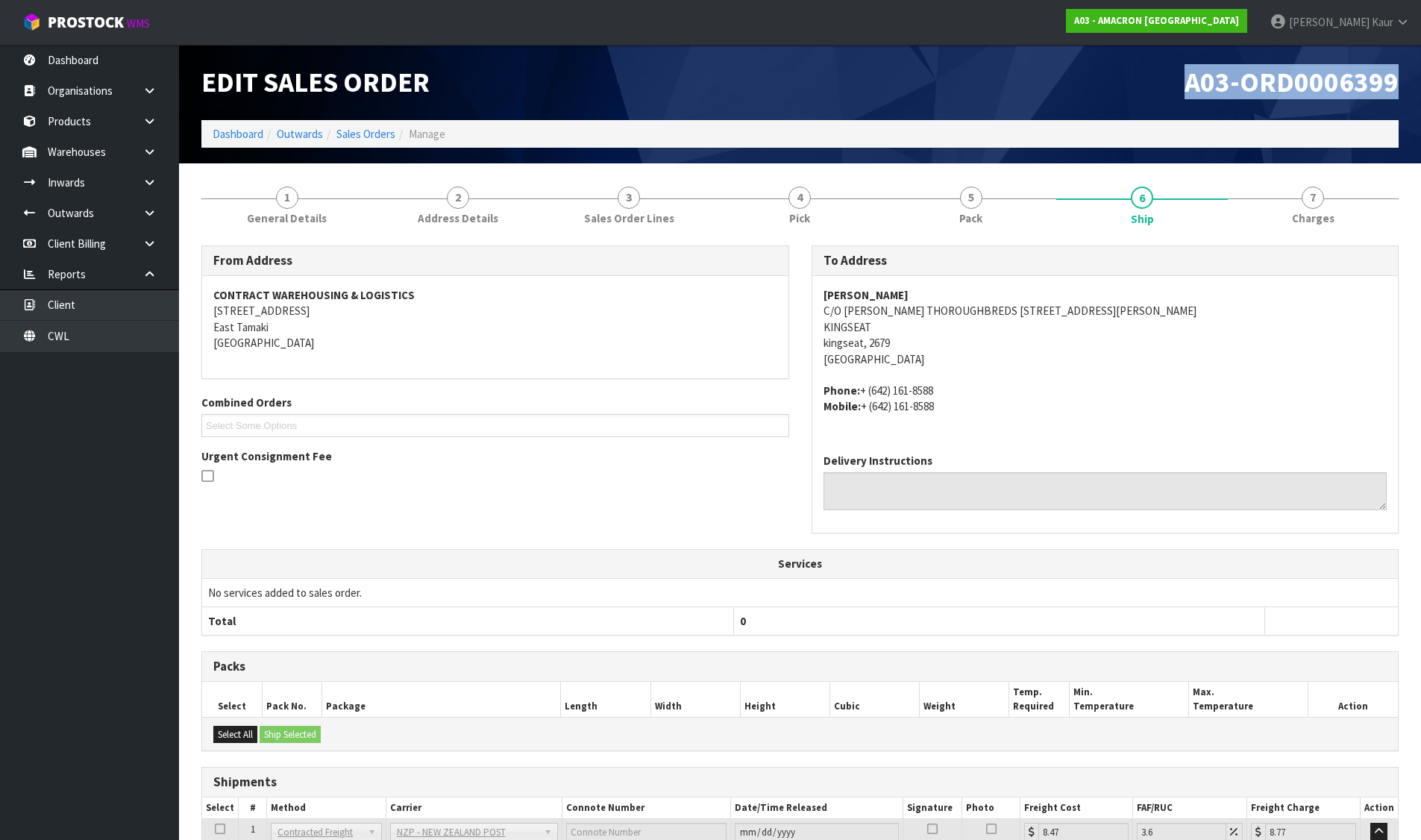
drag, startPoint x: 1179, startPoint y: 82, endPoint x: 1406, endPoint y: 86, distance: 227.0
click at [1406, 86] on div "A03-ORD0006399" at bounding box center [1105, 82] width 610 height 75
copy span "A03-ORD0006399"
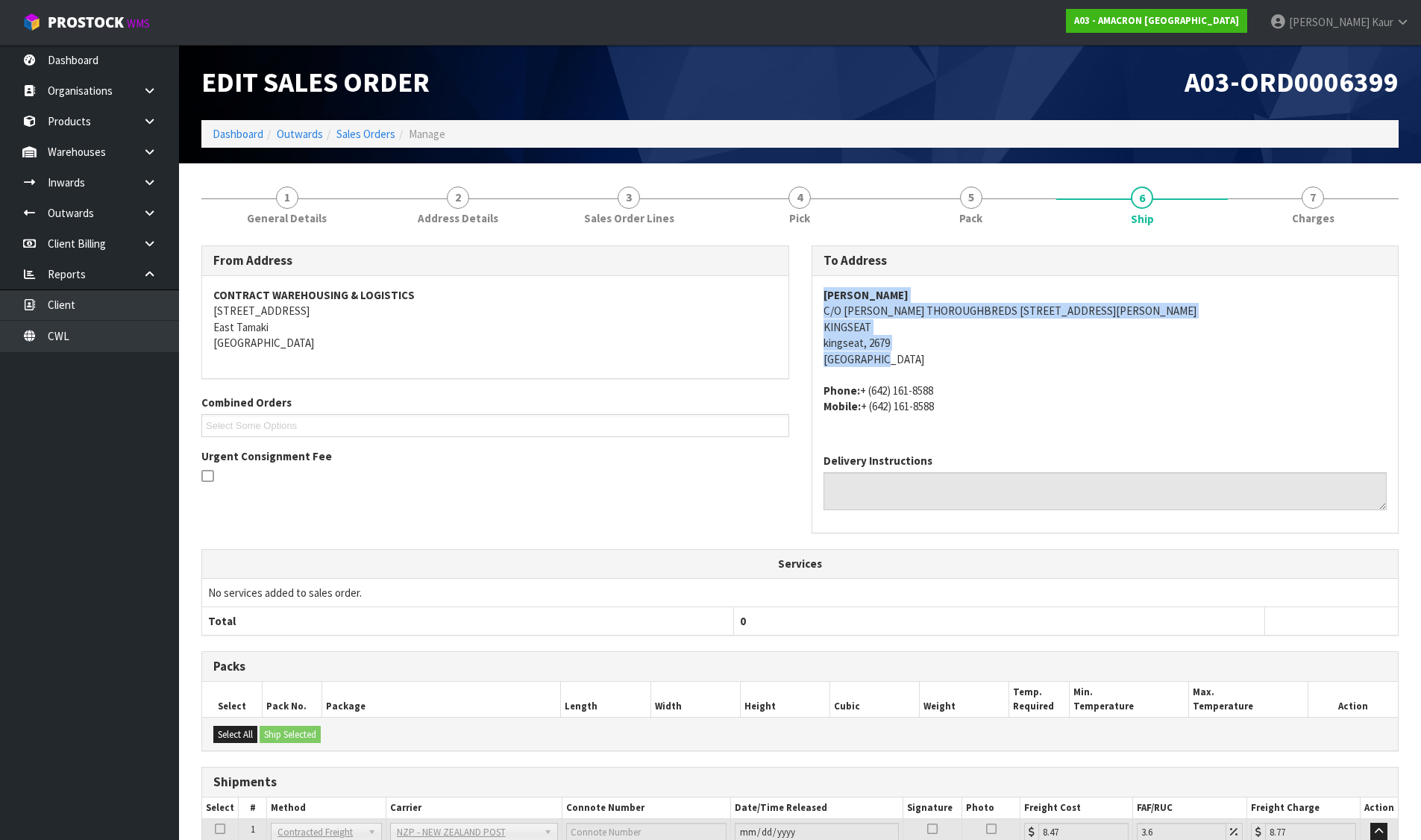
drag, startPoint x: 824, startPoint y: 294, endPoint x: 932, endPoint y: 360, distance: 126.6
click at [932, 360] on address "GRANT COOKSLEY C/O ANDREA WALLACE THOROUGHBREDS 44 SYDNEY OWEN ROAD KINGSEAT ki…" at bounding box center [1106, 327] width 564 height 80
copy address "GRANT COOKSLEY C/O ANDREA WALLACE THOROUGHBREDS 44 SYDNEY OWEN ROAD KINGSEAT ki…"
click at [236, 133] on link "Dashboard" at bounding box center [238, 134] width 51 height 14
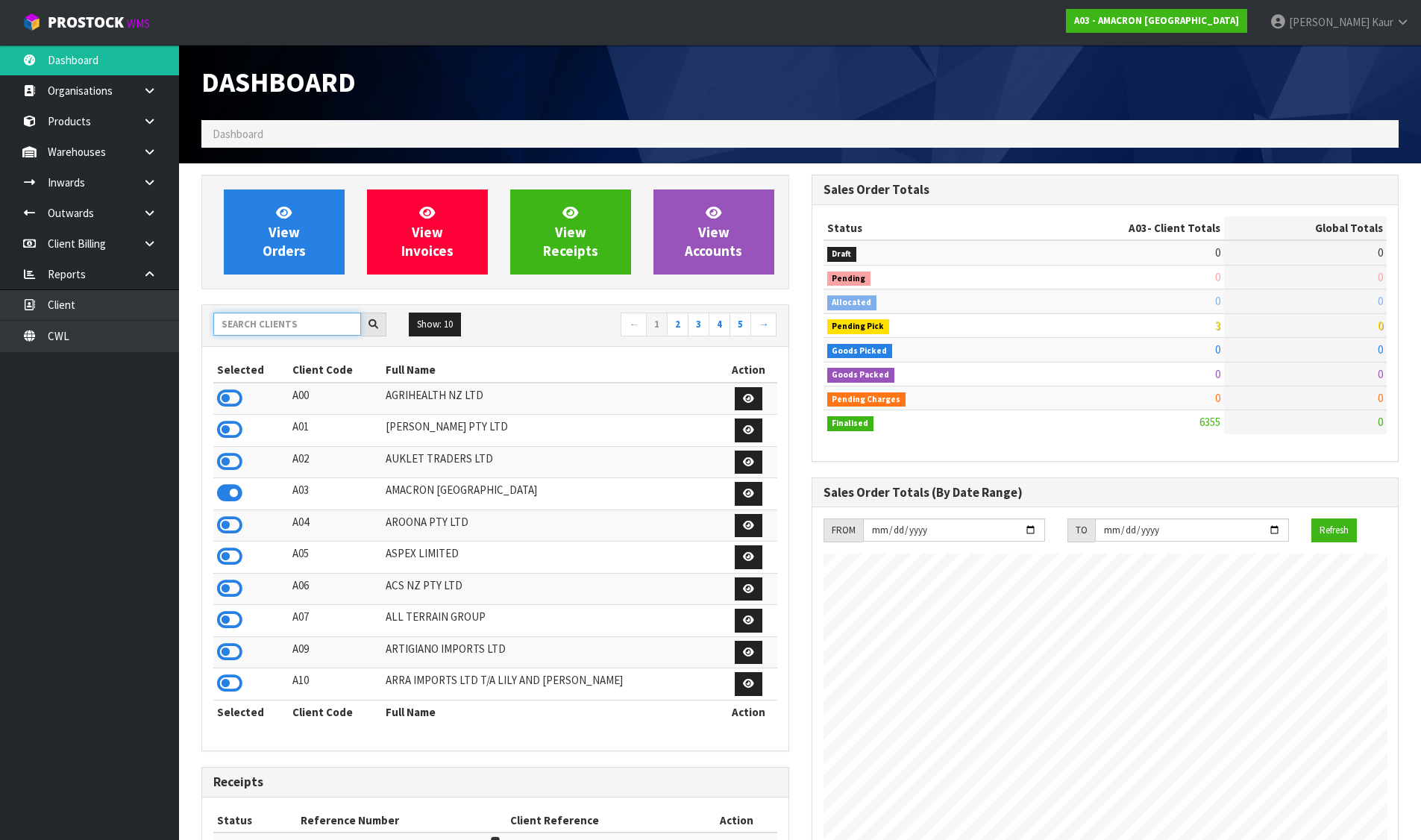
scroll to position [961, 609]
click at [316, 320] on input "text" at bounding box center [287, 324] width 148 height 23
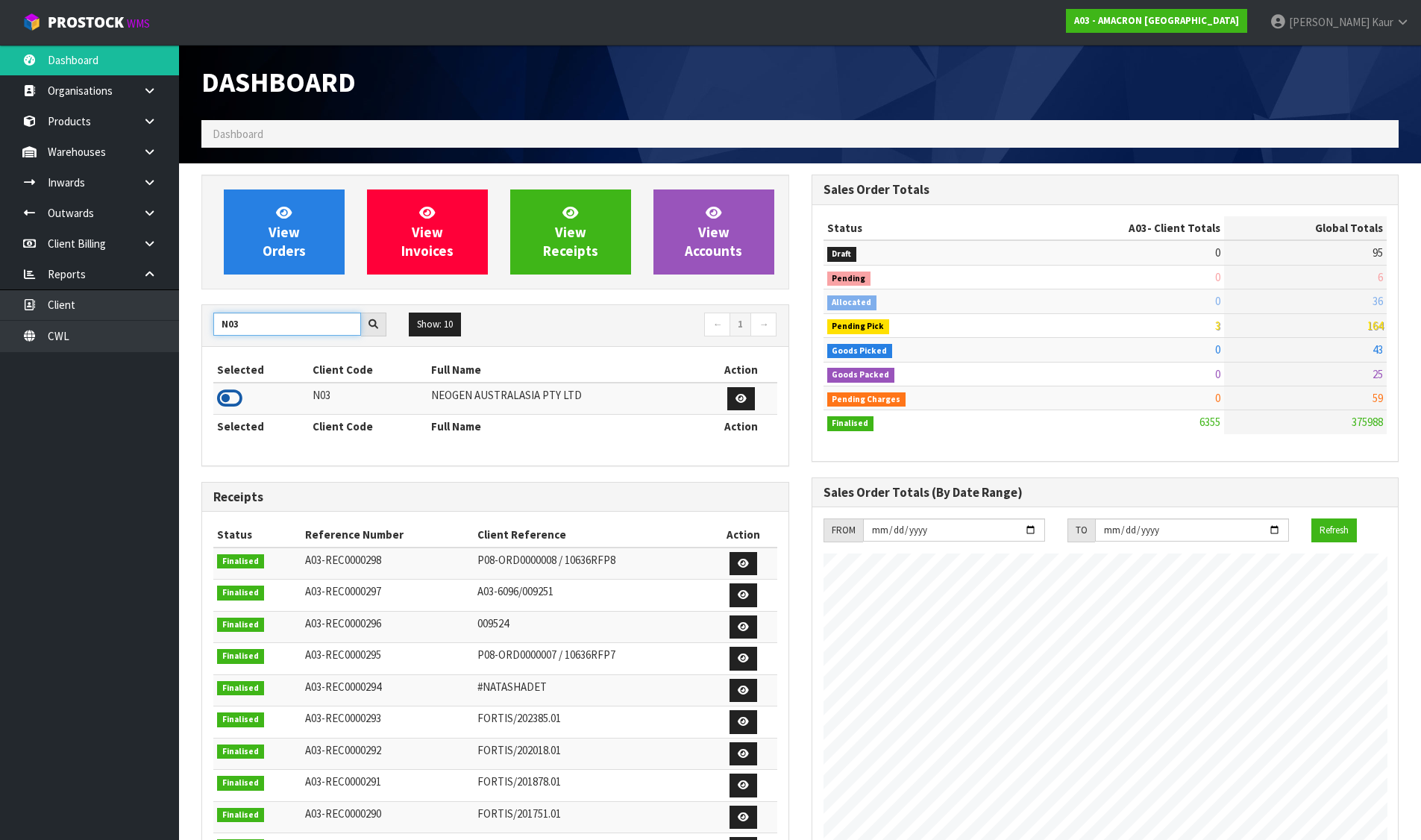
type input "N03"
click at [236, 401] on icon at bounding box center [230, 398] width 26 height 22
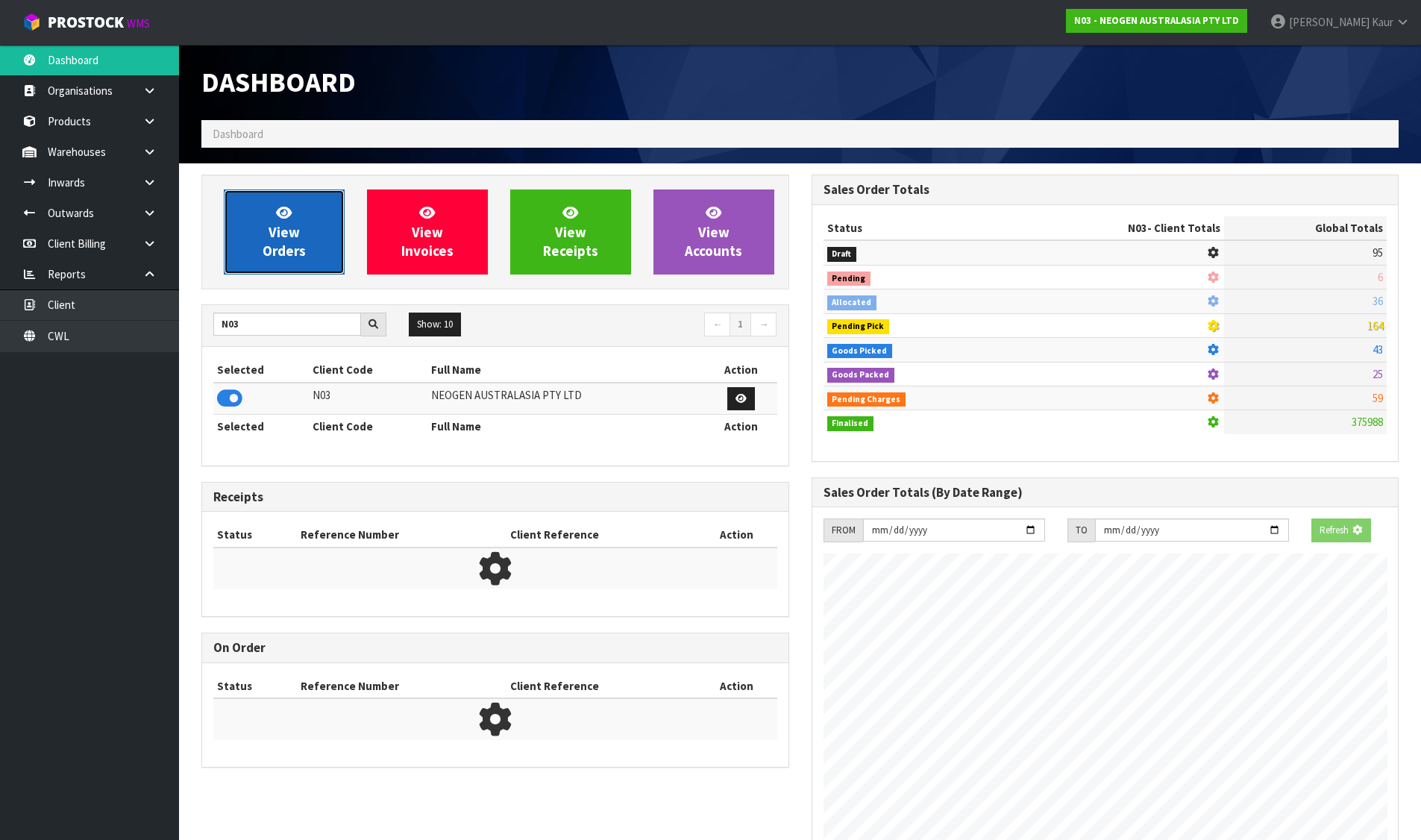
click at [322, 203] on link "View Orders" at bounding box center [284, 232] width 121 height 85
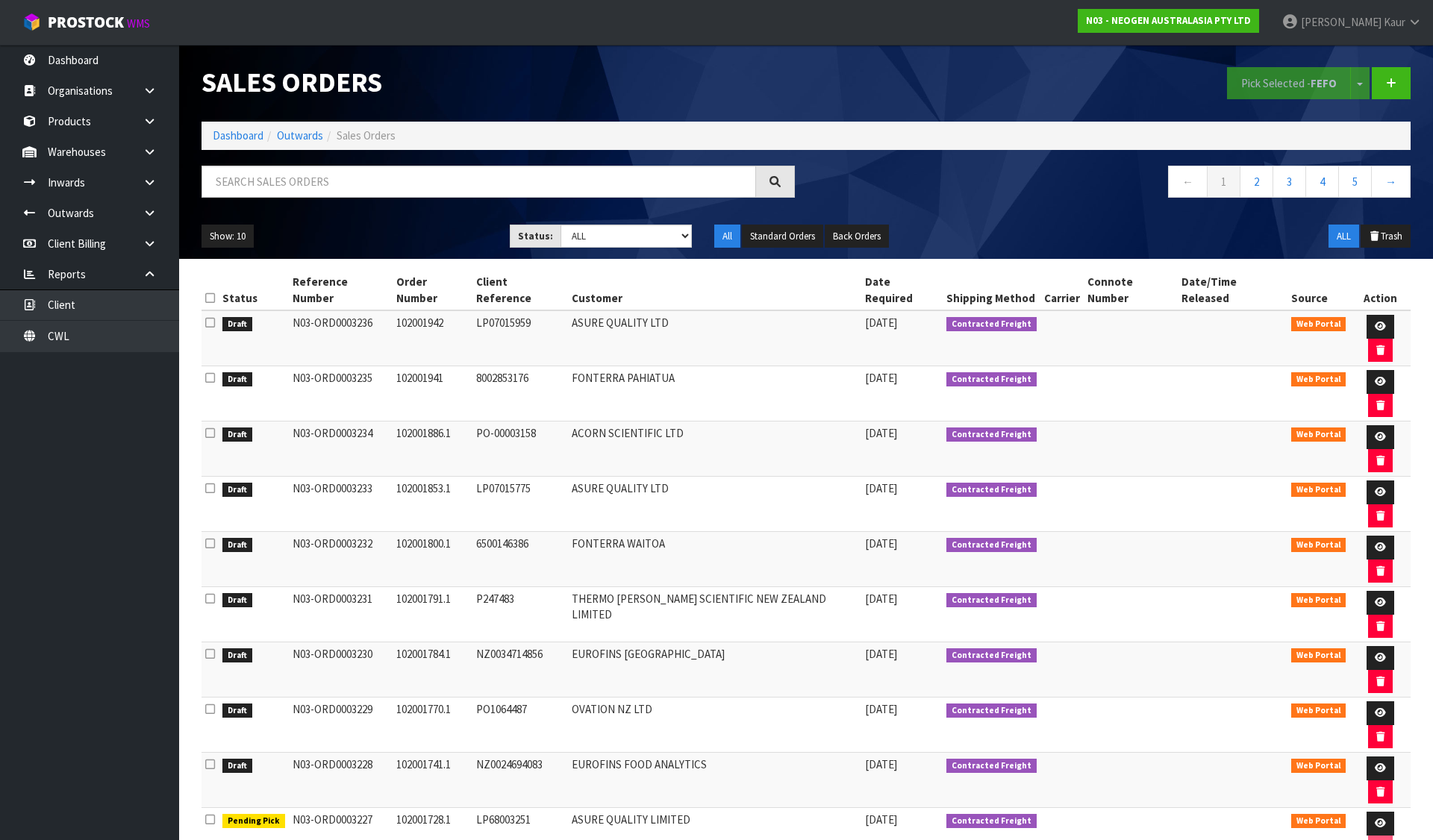
click at [209, 758] on icon at bounding box center [209, 764] width 10 height 12
click at [0, 0] on input "checkbox" at bounding box center [0, 0] width 0 height 0
click at [1272, 87] on button "Pick Selected - FEFO" at bounding box center [1289, 83] width 124 height 32
click at [1374, 763] on icon at bounding box center [1380, 767] width 12 height 10
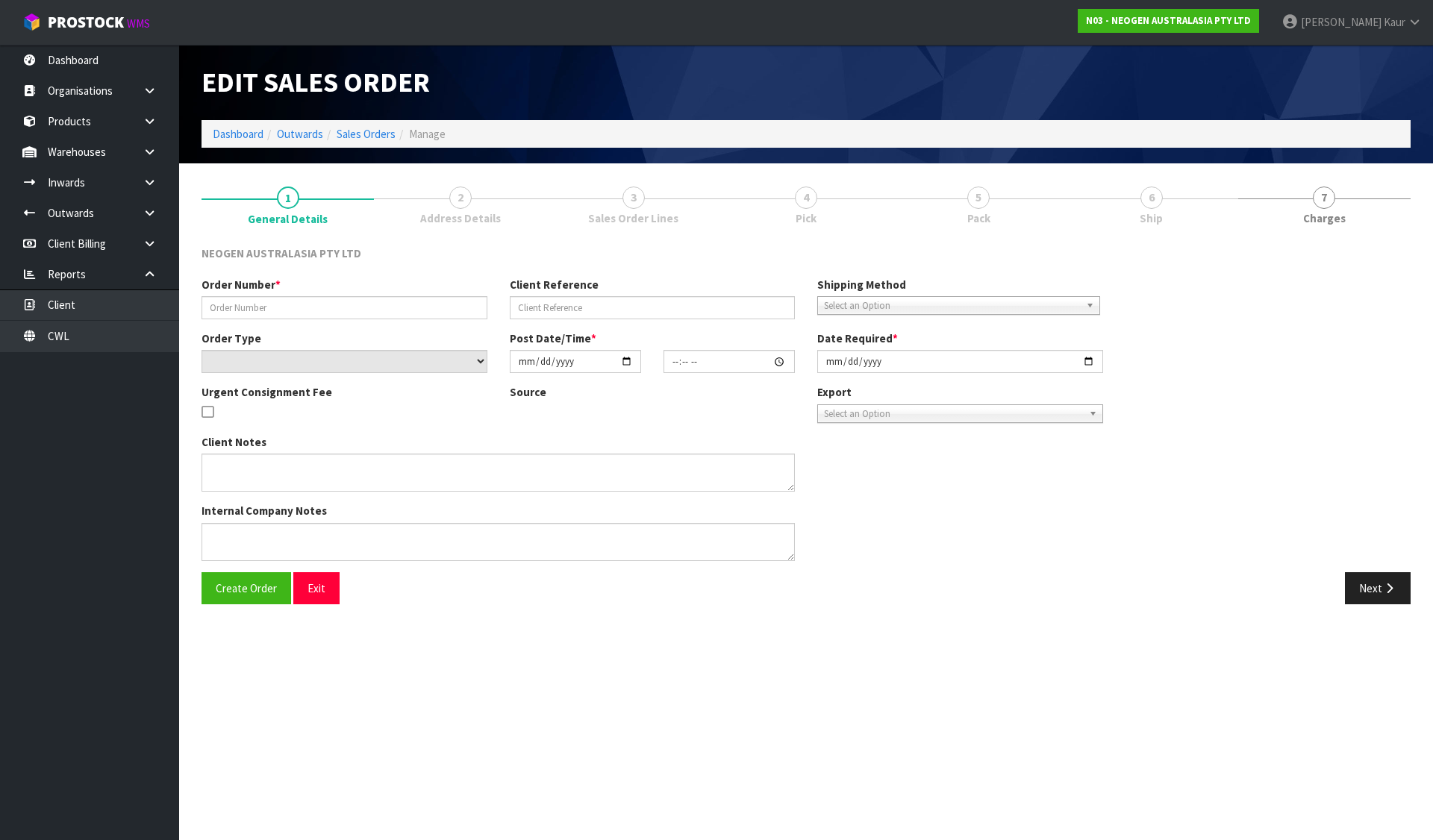
type input "102001741.1"
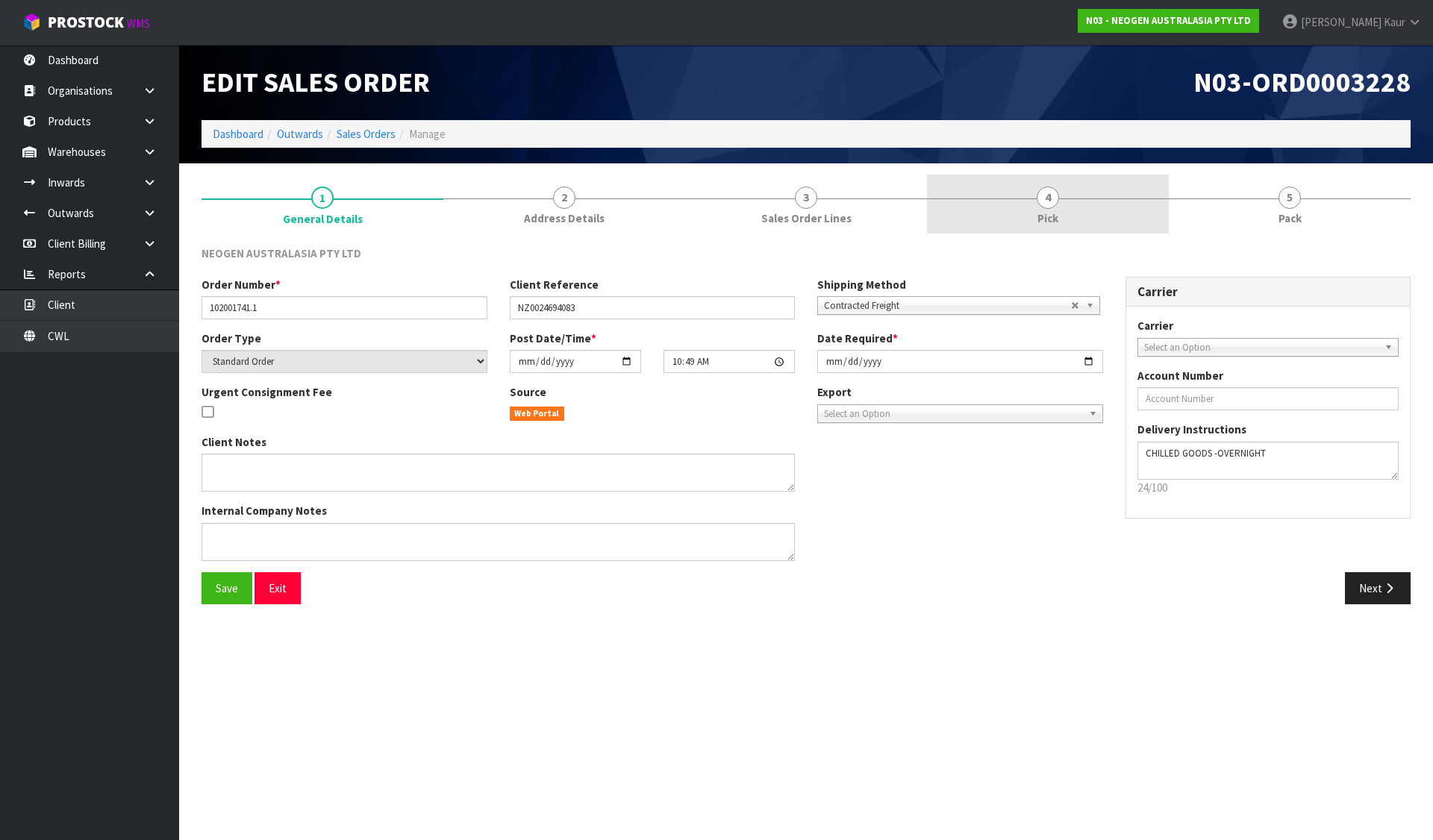
click at [1059, 202] on link "4 Pick" at bounding box center [1048, 204] width 242 height 59
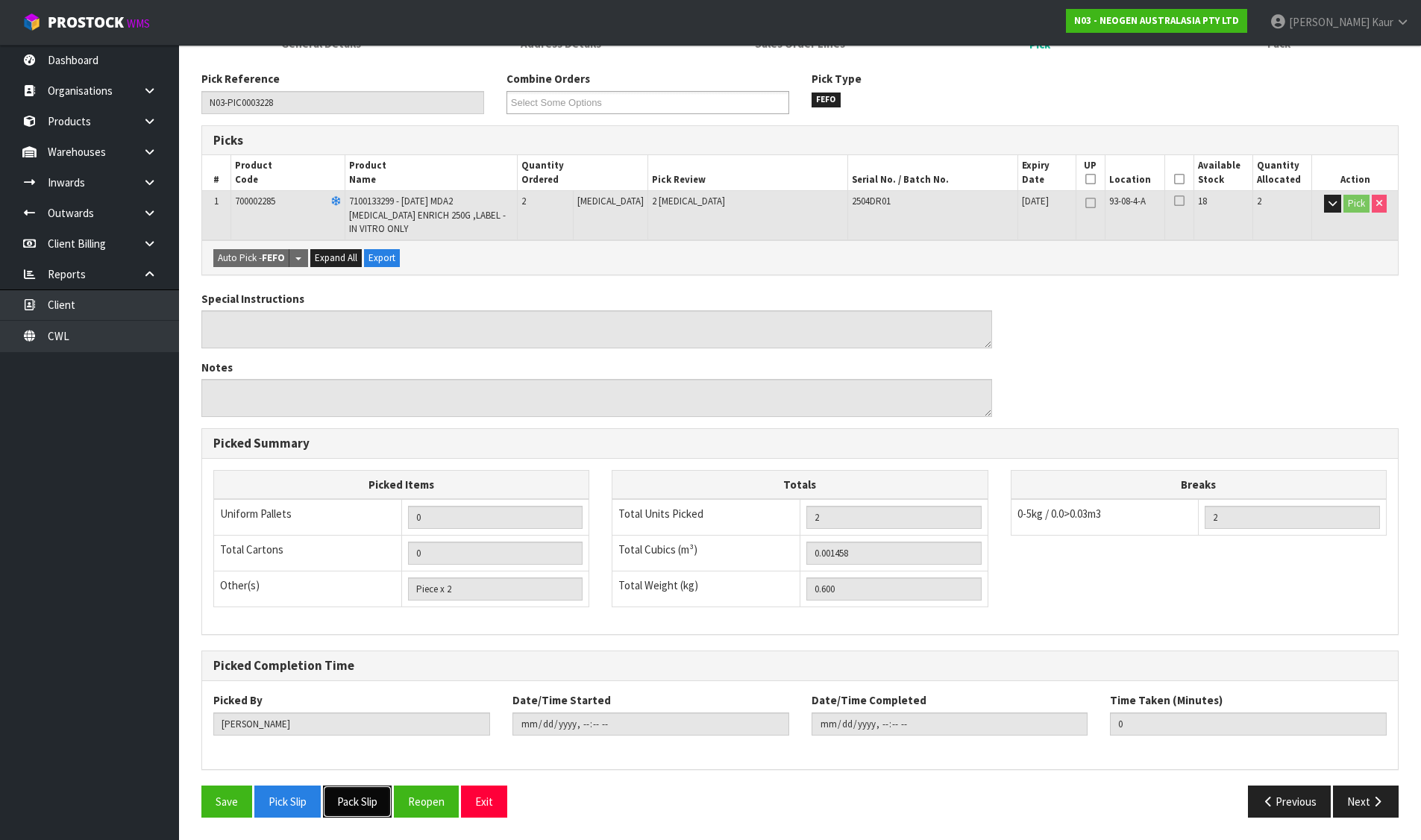
click at [369, 809] on button "Pack Slip" at bounding box center [357, 802] width 68 height 32
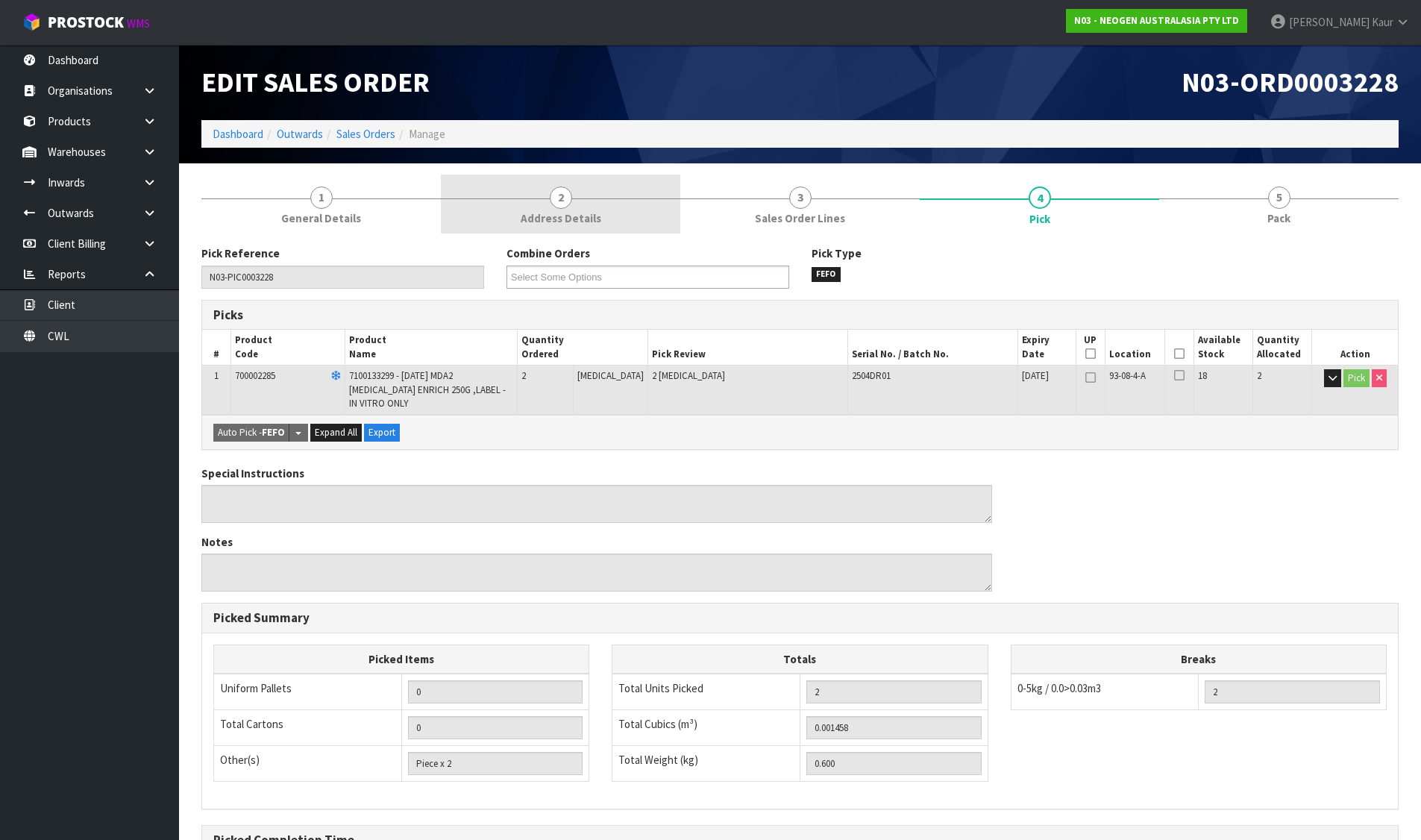
click at [581, 181] on link "2 Address Details" at bounding box center [561, 204] width 239 height 59
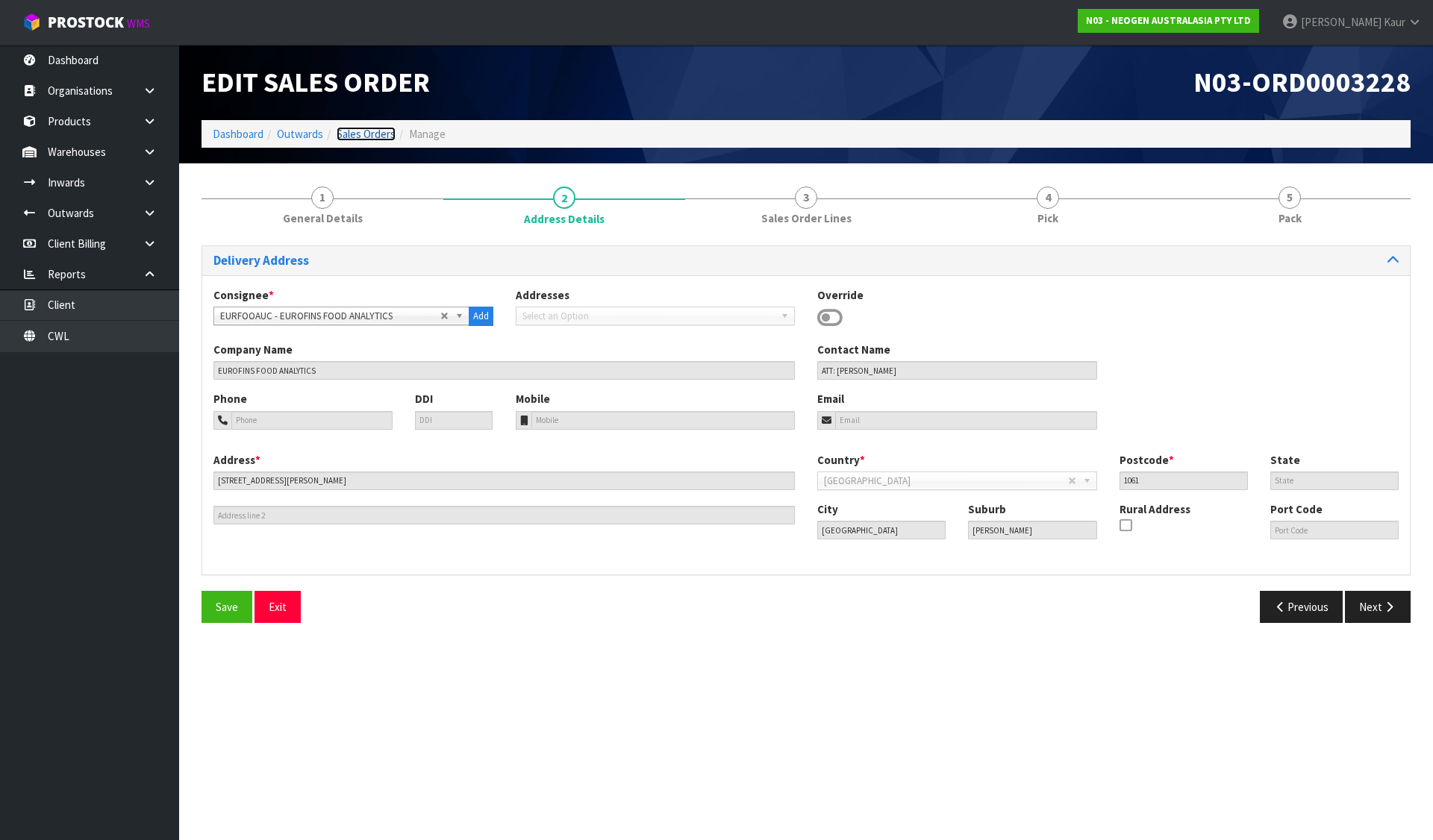
click at [350, 127] on link "Sales Orders" at bounding box center [366, 134] width 59 height 14
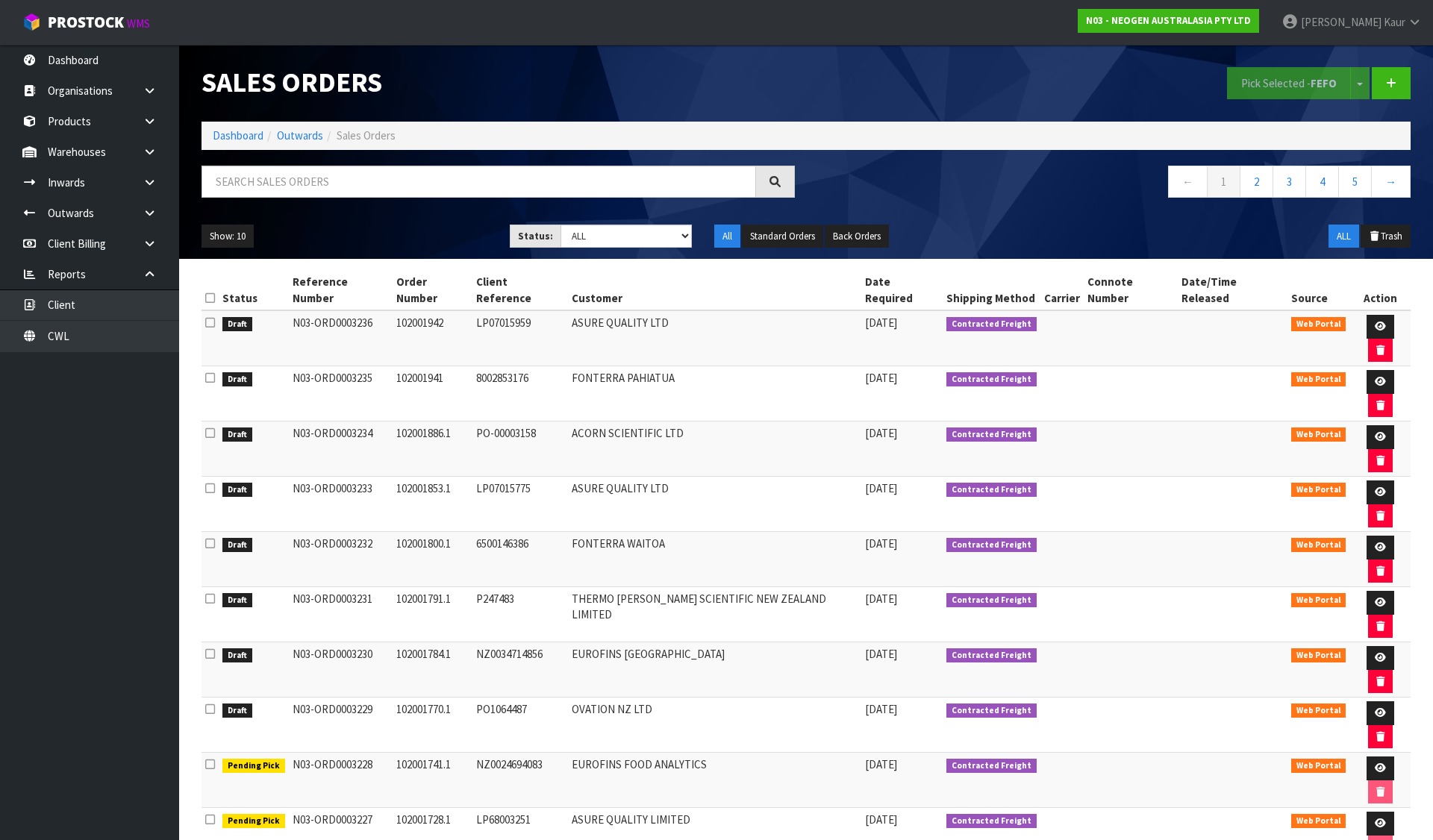
drag, startPoint x: 208, startPoint y: 530, endPoint x: 288, endPoint y: 476, distance: 96.5
click at [208, 703] on icon at bounding box center [209, 709] width 10 height 12
click at [0, 0] on input "checkbox" at bounding box center [0, 0] width 0 height 0
click at [1245, 74] on button "Pick Selected - FEFO" at bounding box center [1289, 83] width 124 height 32
click at [1366, 702] on link at bounding box center [1380, 713] width 28 height 24
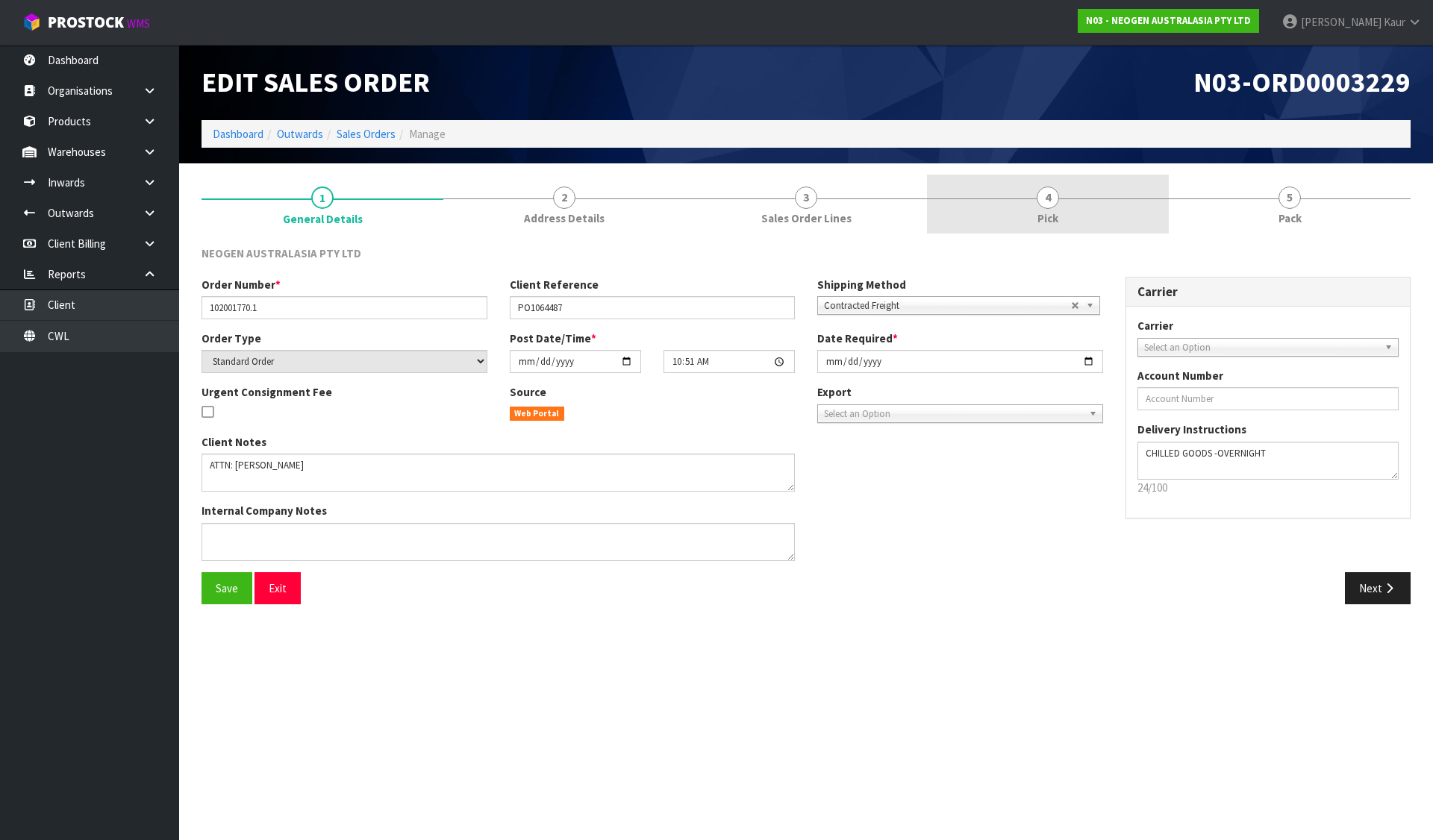
click at [1012, 209] on link "4 Pick" at bounding box center [1048, 204] width 242 height 59
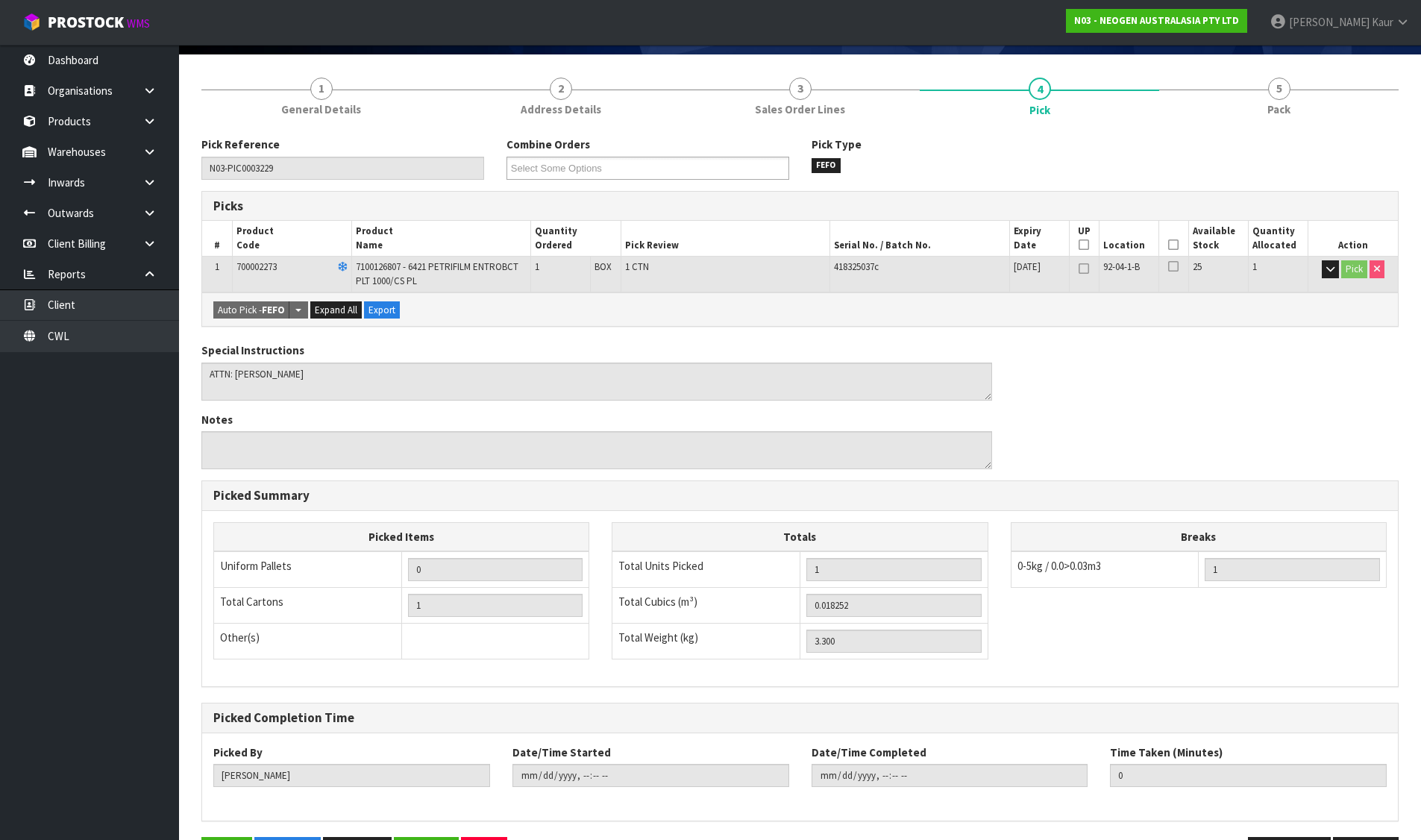
scroll to position [161, 0]
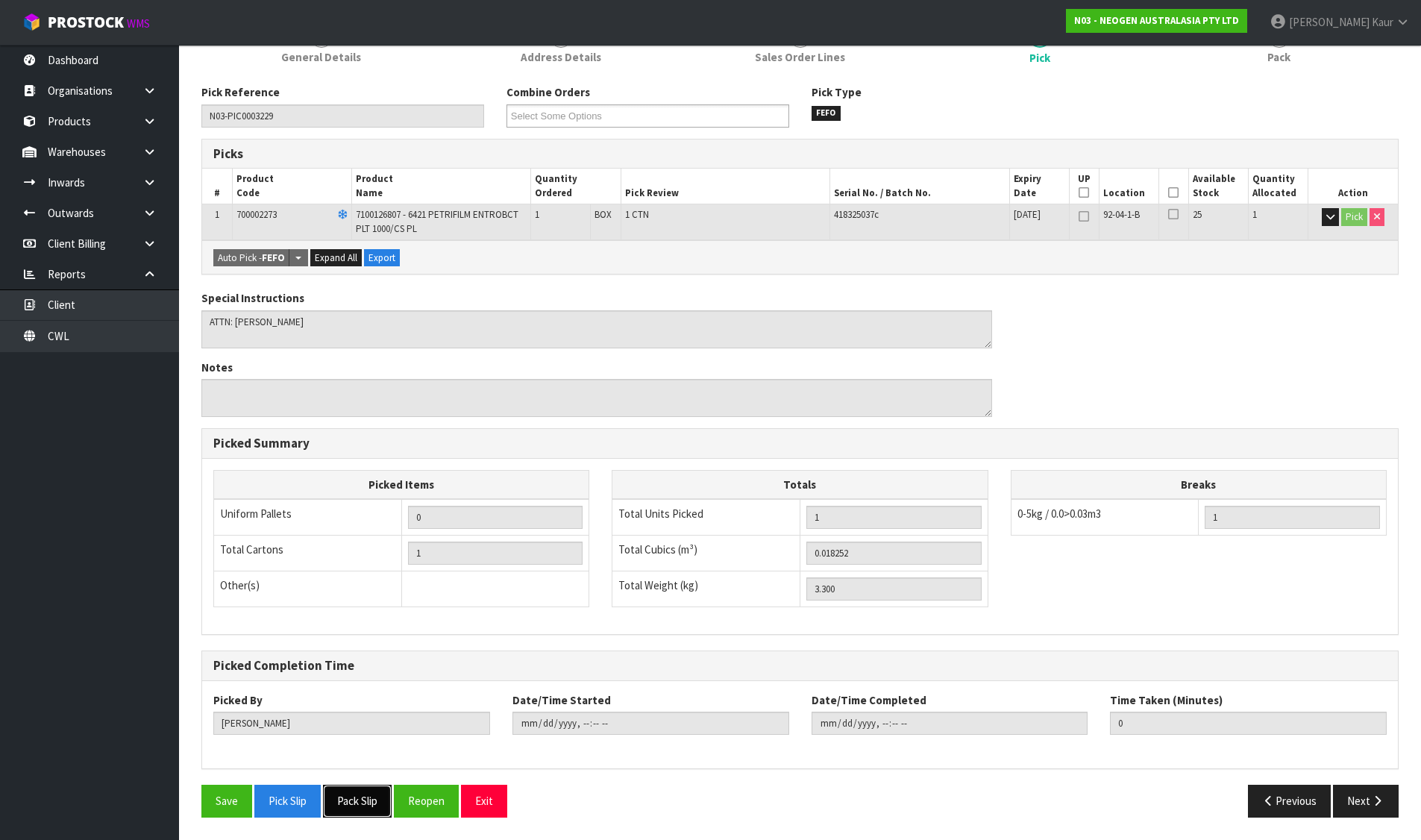
click at [354, 808] on button "Pack Slip" at bounding box center [357, 801] width 68 height 32
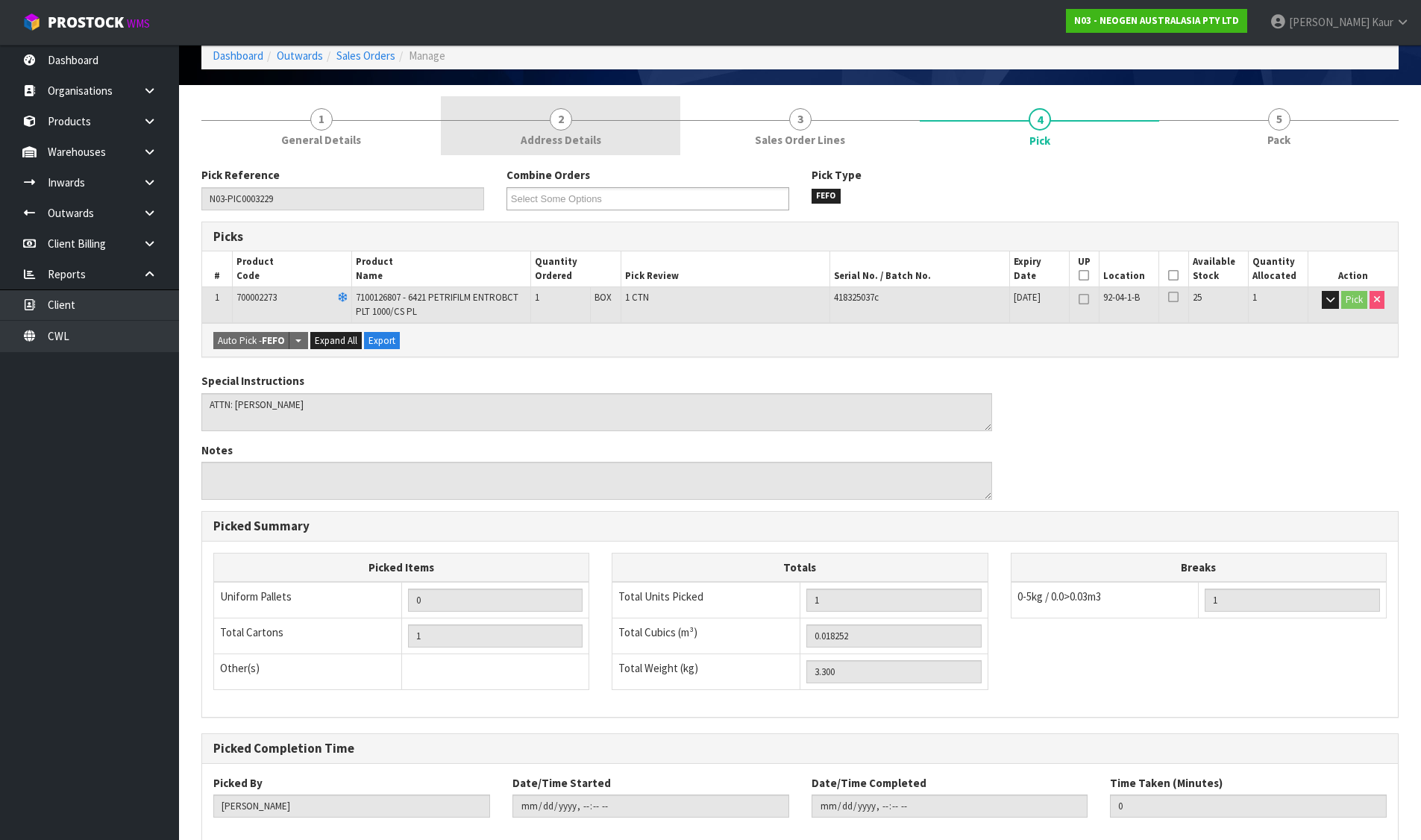
scroll to position [0, 0]
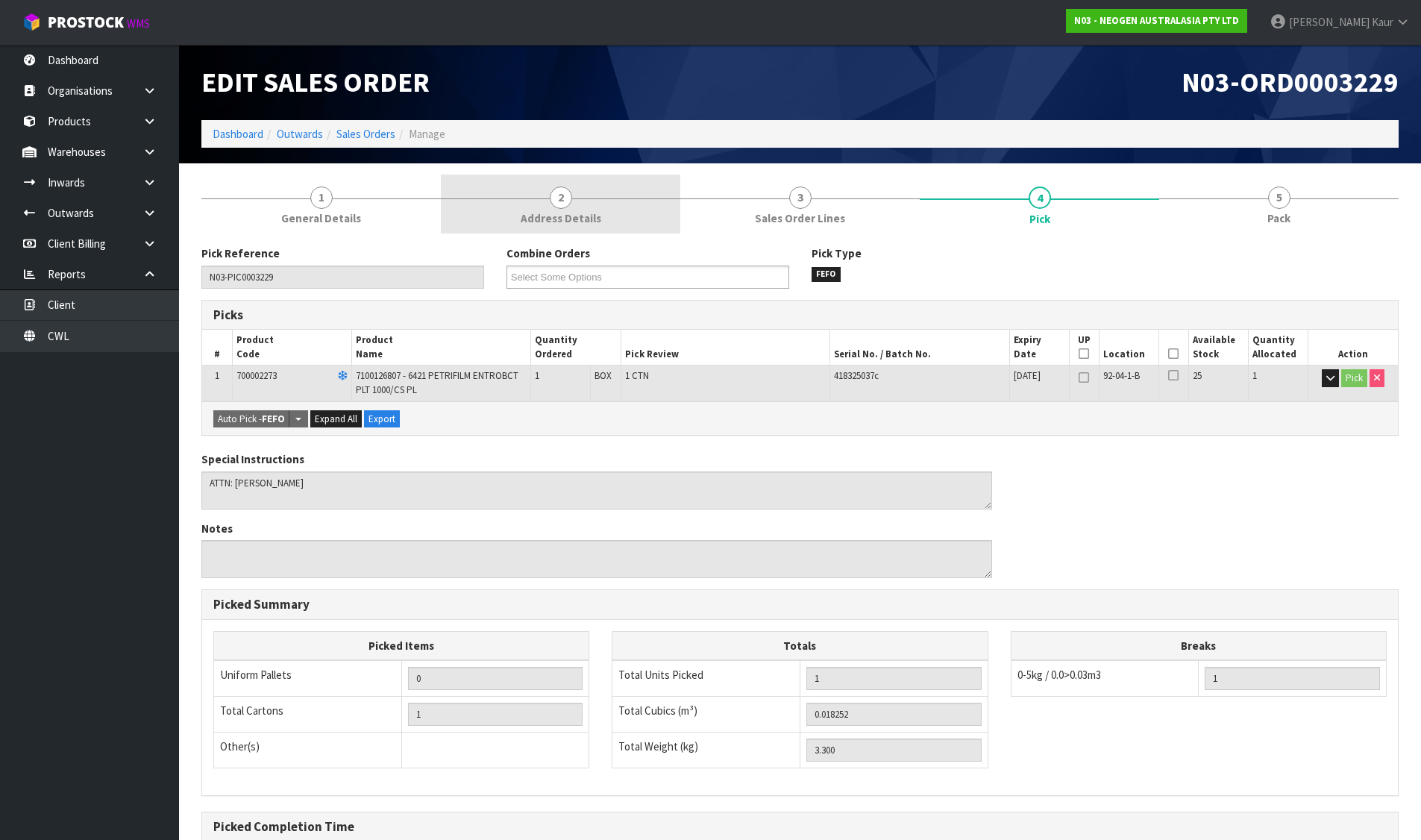
click at [579, 195] on link "2 Address Details" at bounding box center [561, 204] width 239 height 59
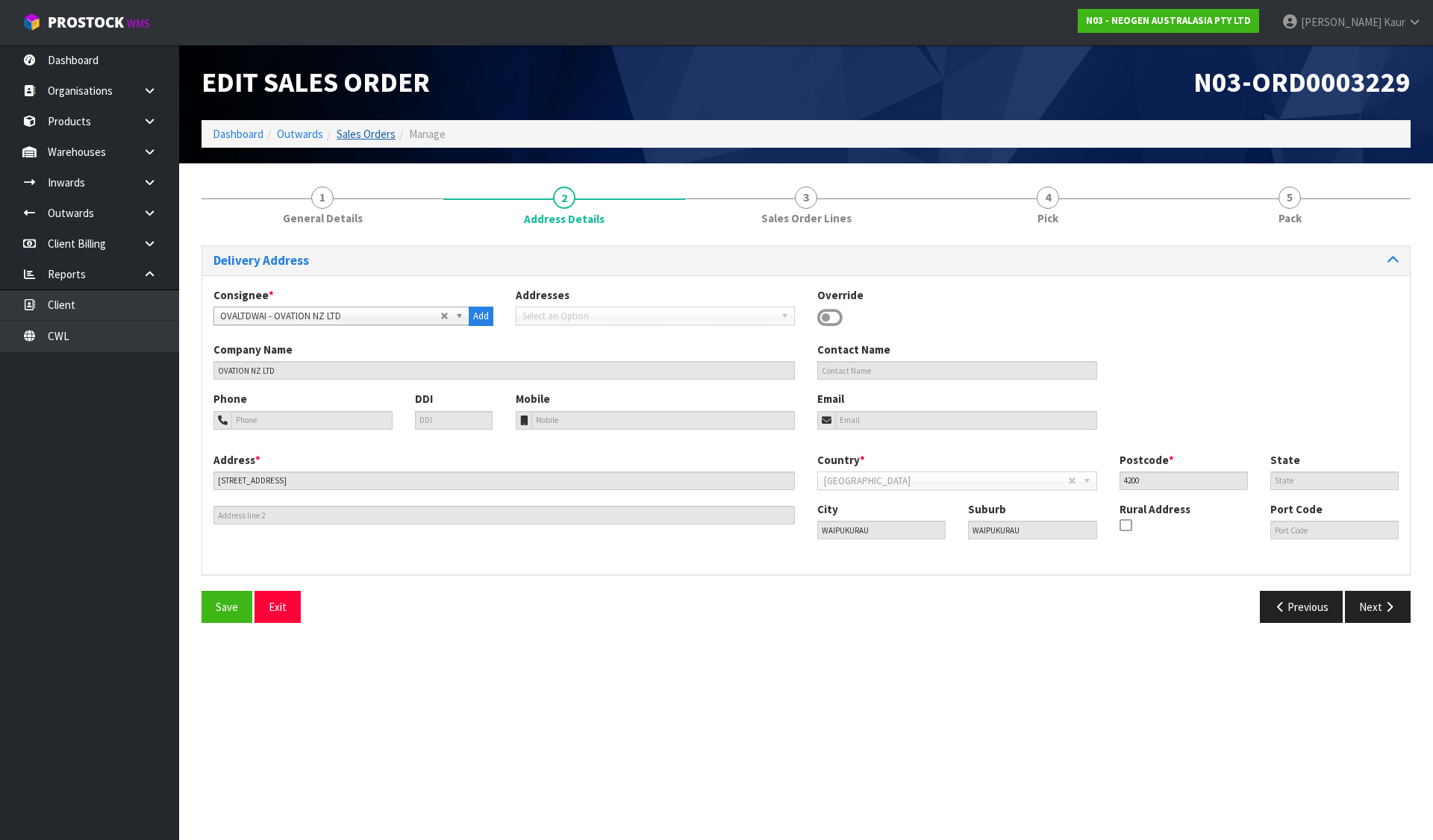
click at [384, 134] on link "Sales Orders" at bounding box center [366, 134] width 59 height 14
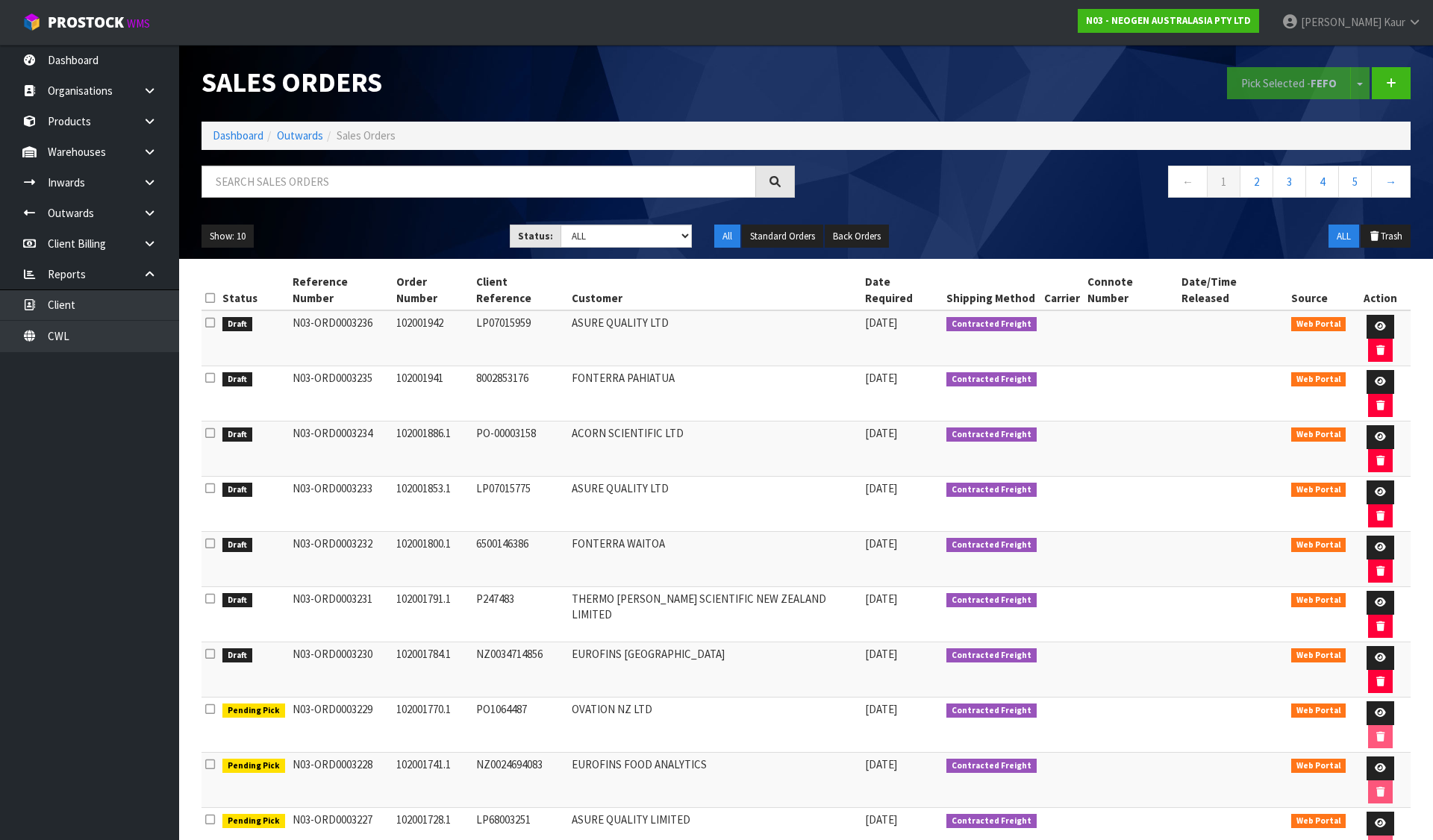
click at [215, 648] on icon at bounding box center [209, 654] width 10 height 12
click at [0, 0] on input "checkbox" at bounding box center [0, 0] width 0 height 0
click at [1287, 77] on button "Pick Selected - FEFO" at bounding box center [1289, 83] width 124 height 32
click at [1374, 653] on icon at bounding box center [1380, 657] width 12 height 10
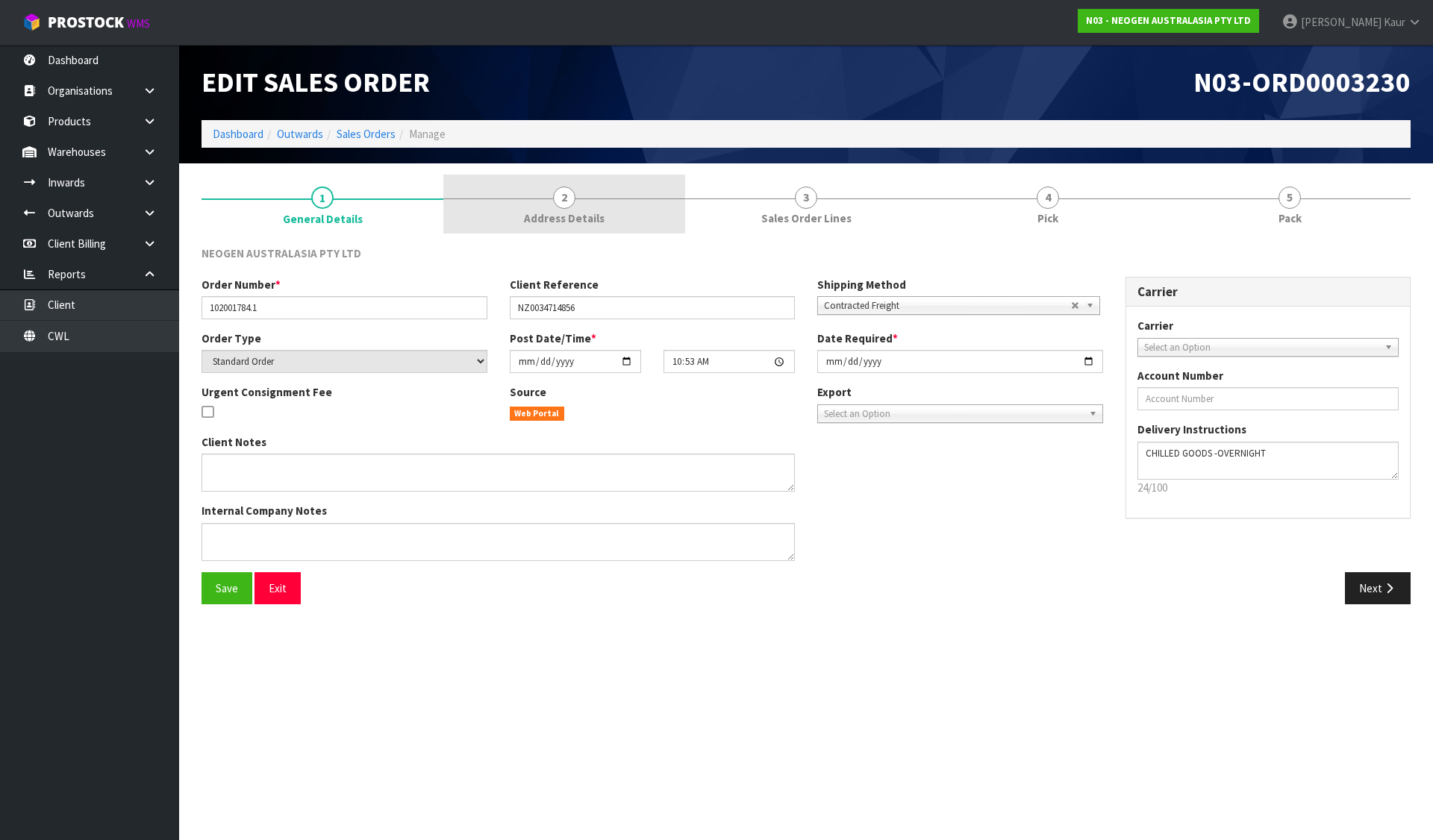
click at [605, 210] on link "2 Address Details" at bounding box center [564, 204] width 242 height 59
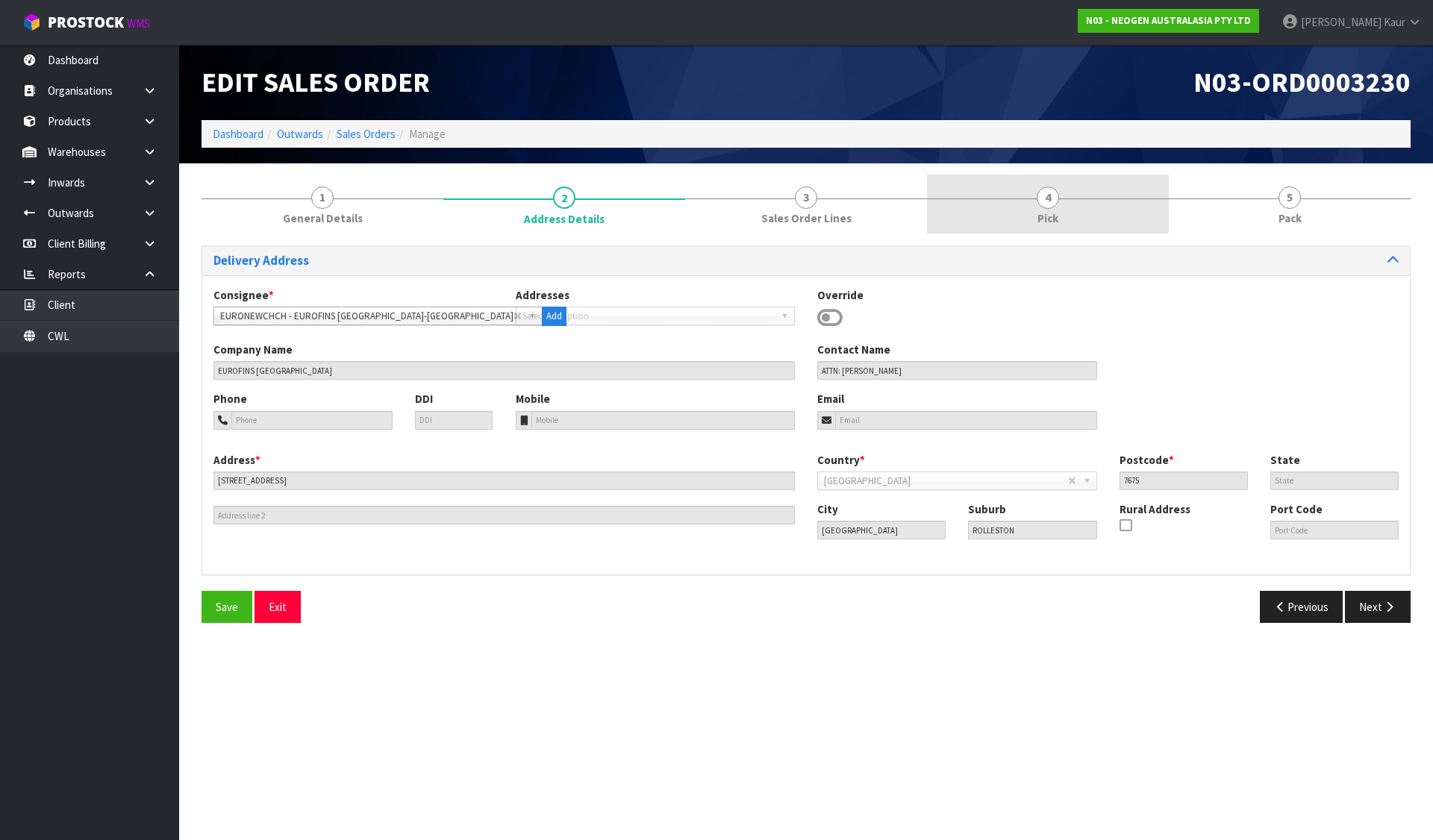
click at [1054, 207] on span "4" at bounding box center [1047, 197] width 22 height 22
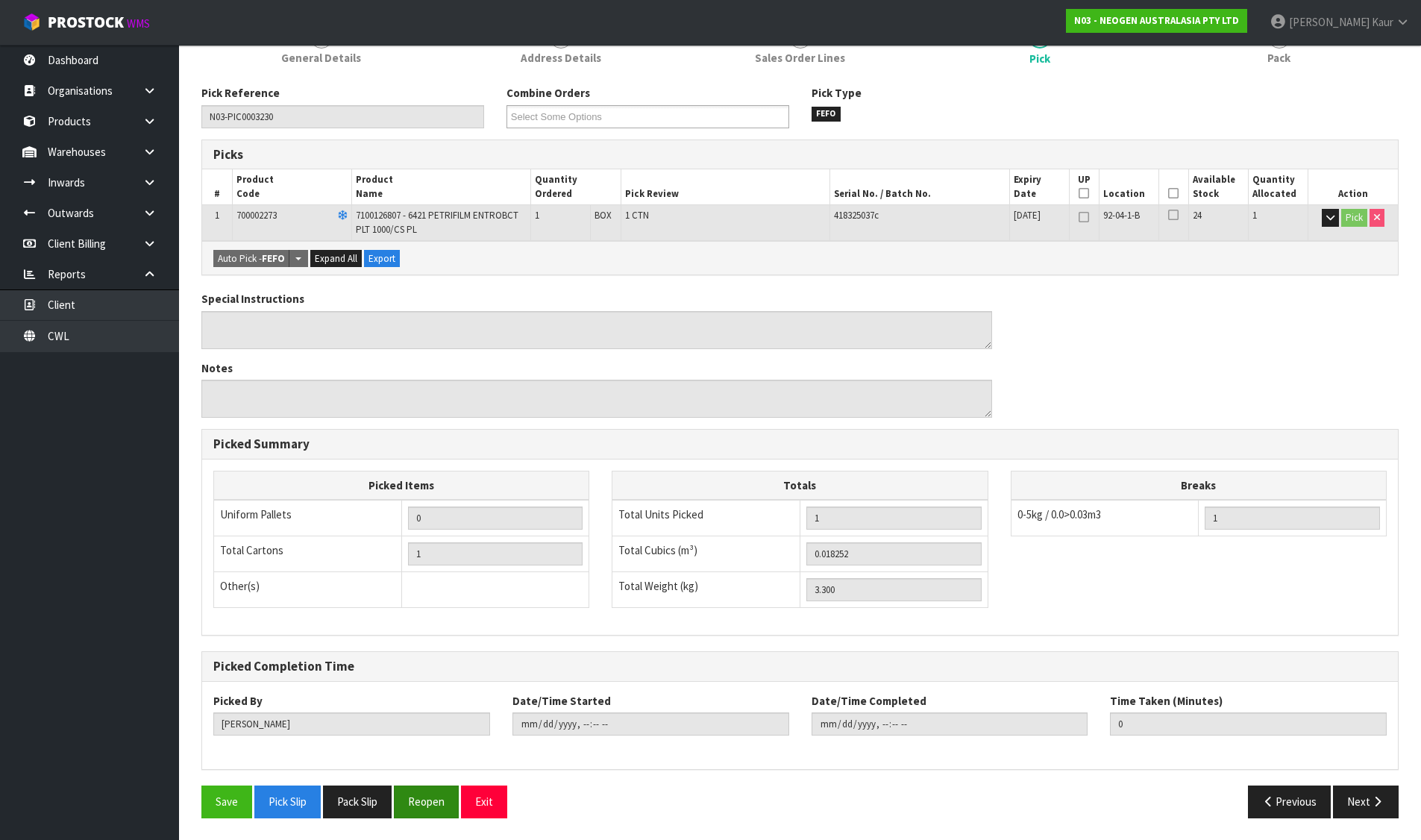
scroll to position [161, 0]
click at [364, 803] on button "Pack Slip" at bounding box center [357, 801] width 68 height 32
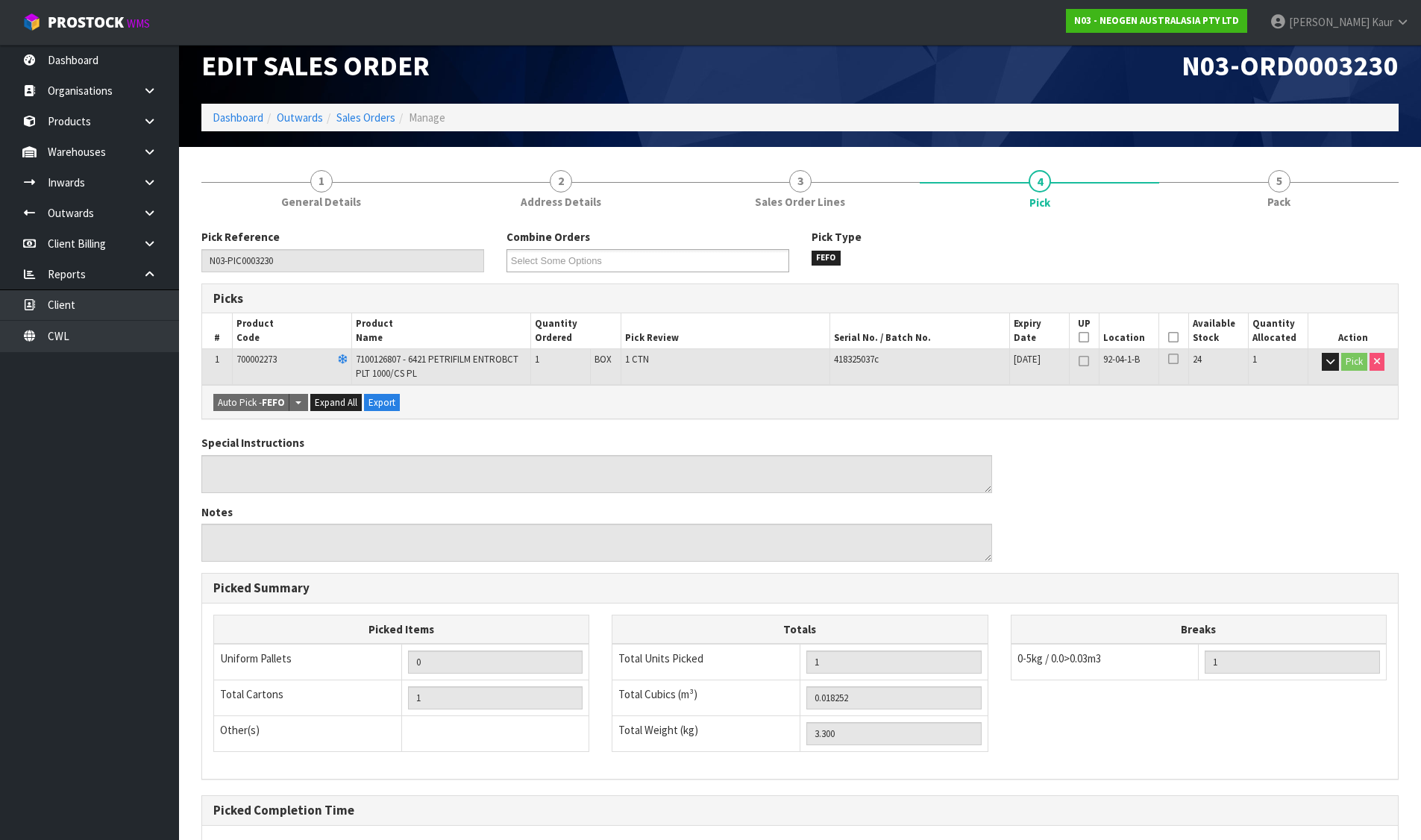
scroll to position [0, 0]
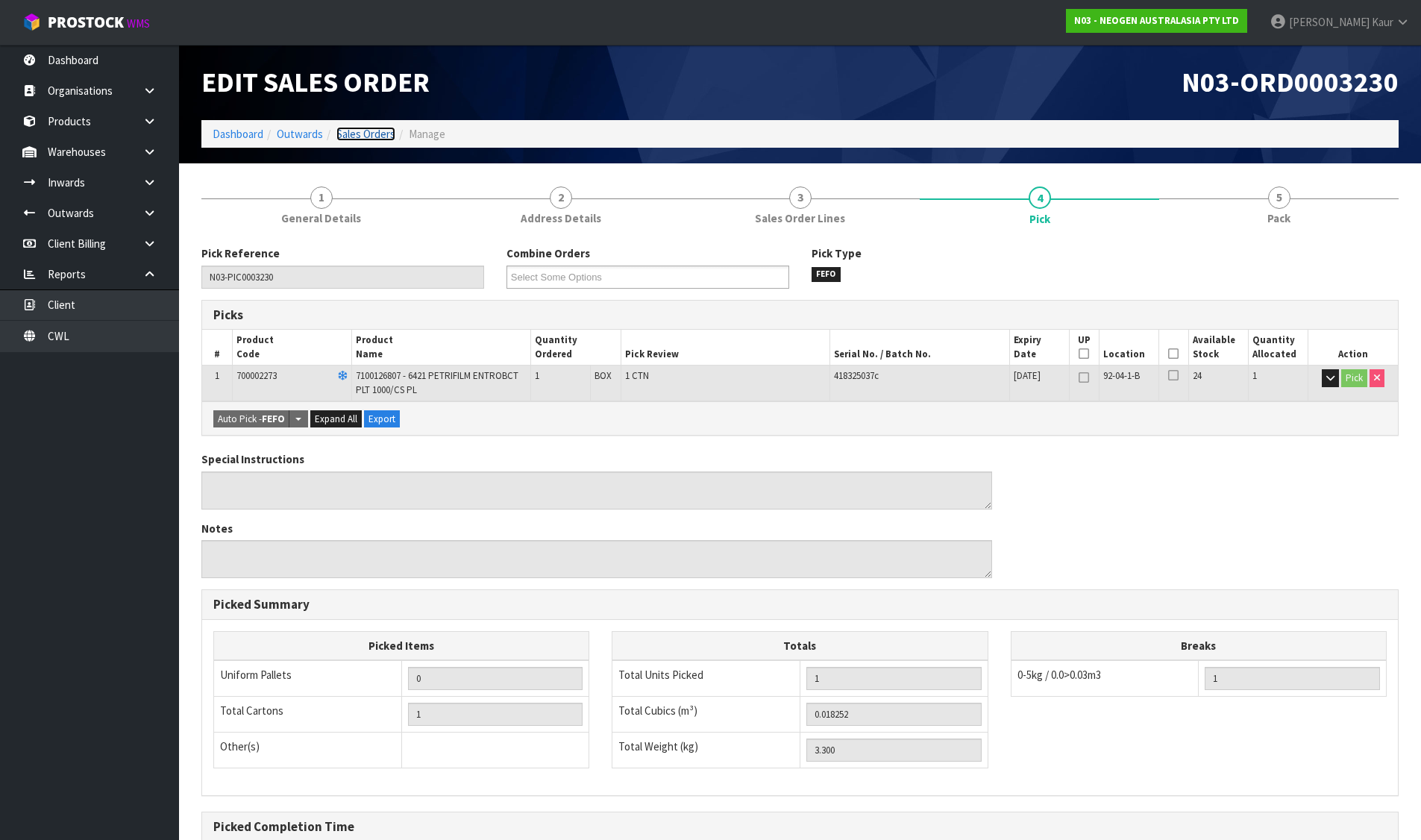
click at [366, 132] on link "Sales Orders" at bounding box center [365, 134] width 59 height 14
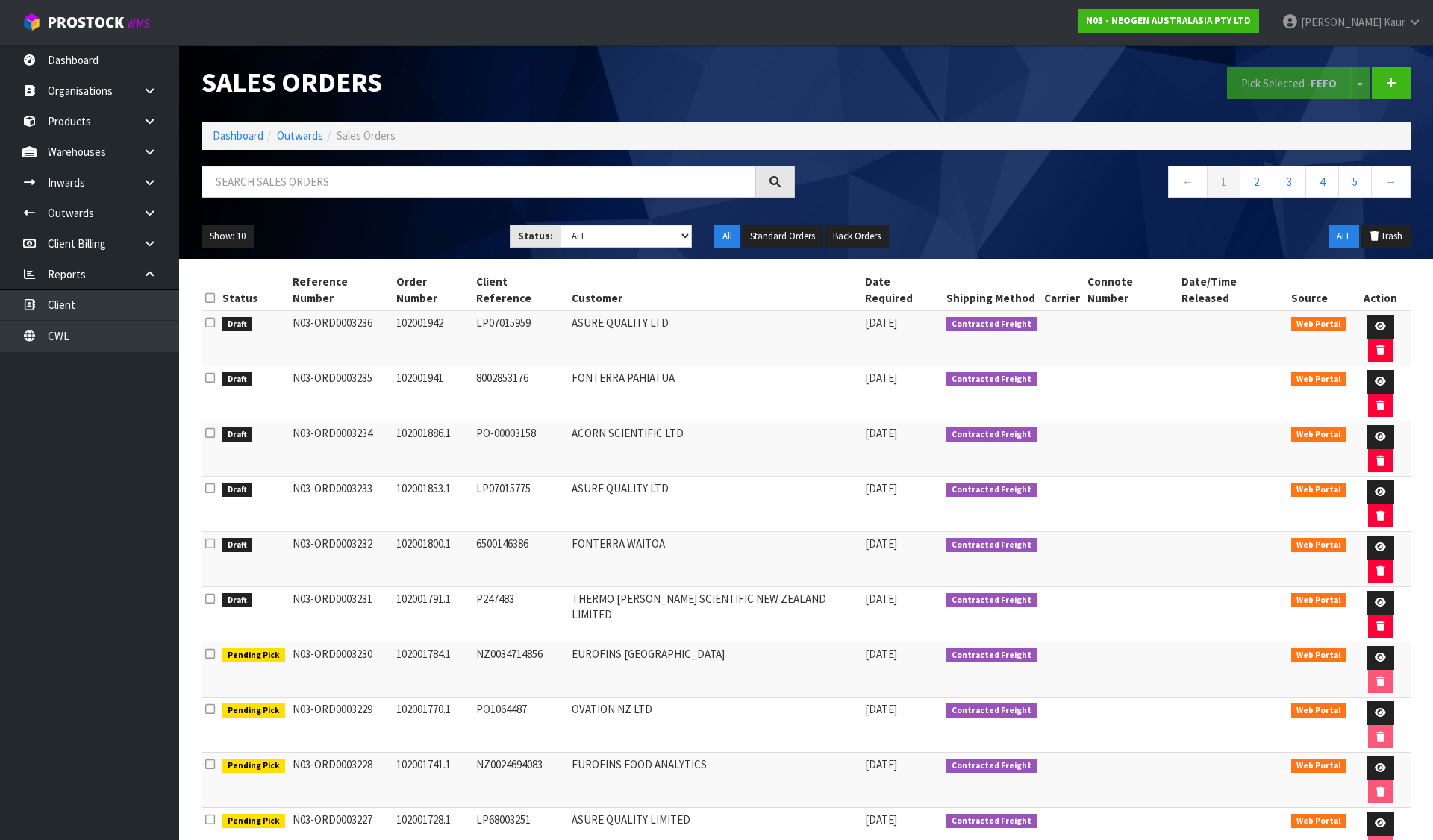
click at [209, 593] on icon at bounding box center [209, 599] width 10 height 12
click at [0, 0] on input "checkbox" at bounding box center [0, 0] width 0 height 0
click at [1251, 73] on button "Pick Selected - FEFO" at bounding box center [1289, 83] width 124 height 32
click at [1374, 598] on icon at bounding box center [1380, 602] width 12 height 10
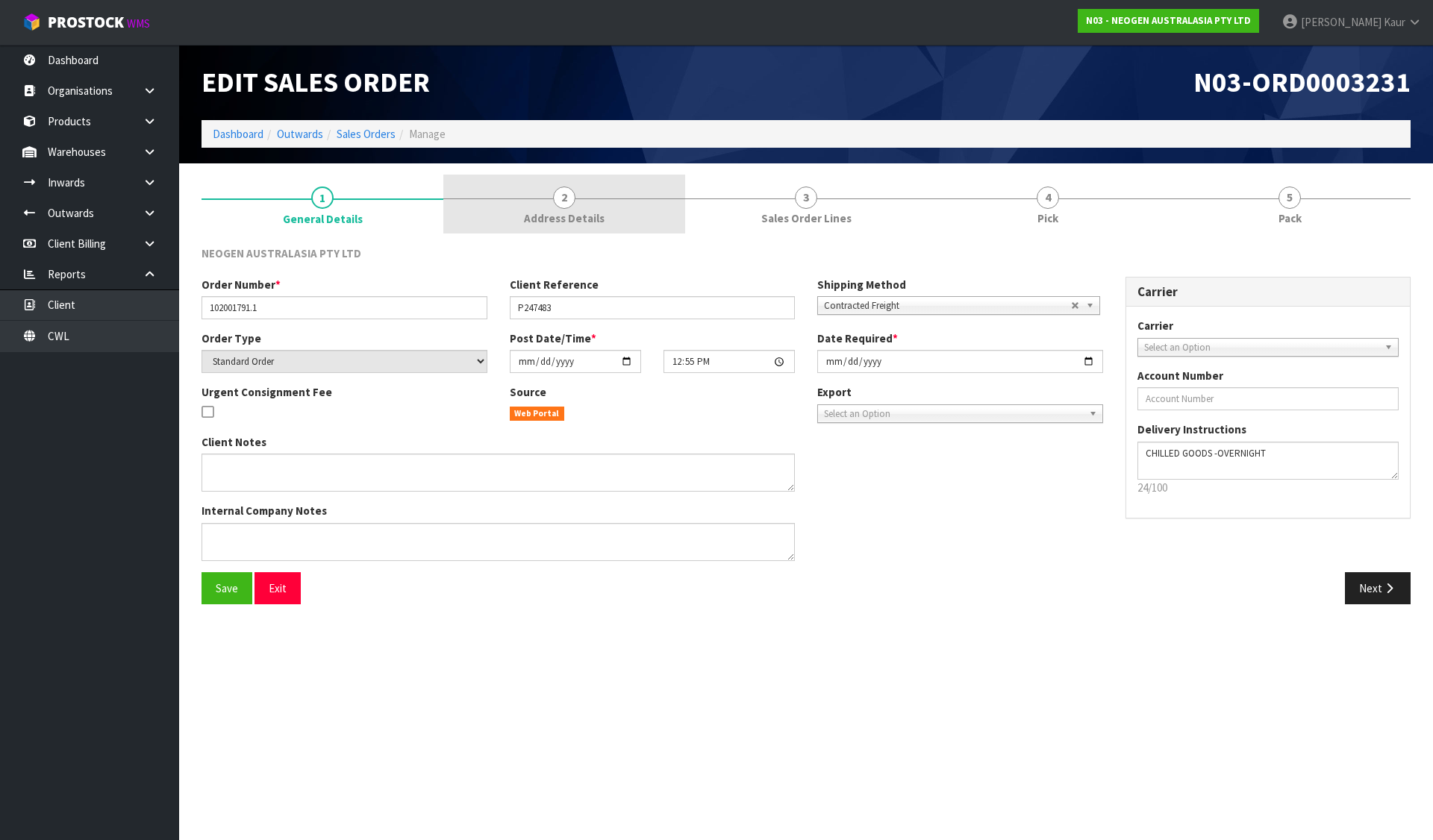
click at [597, 210] on span "Address Details" at bounding box center [563, 218] width 81 height 16
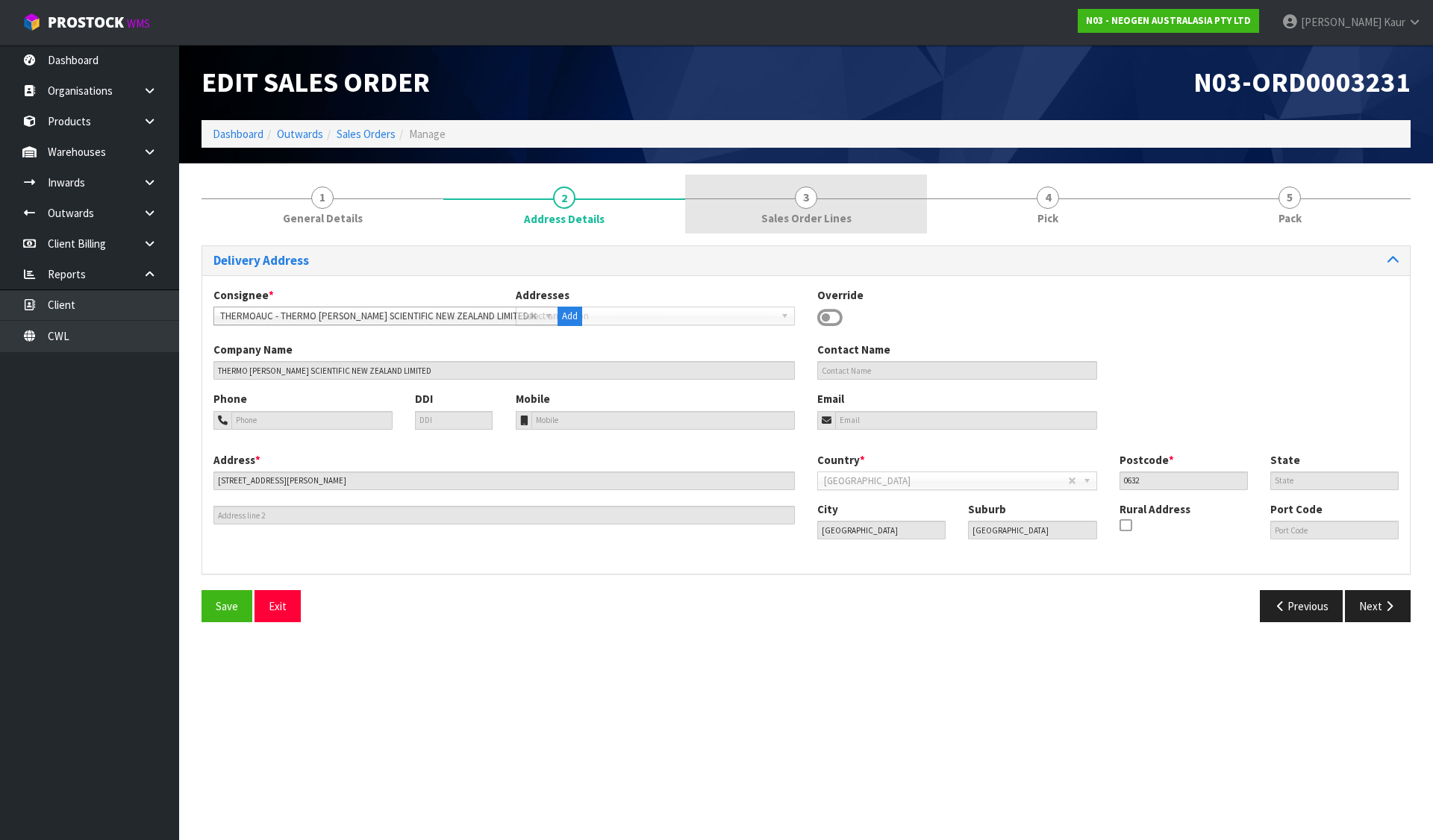
click at [763, 205] on link "3 Sales Order Lines" at bounding box center [806, 204] width 242 height 59
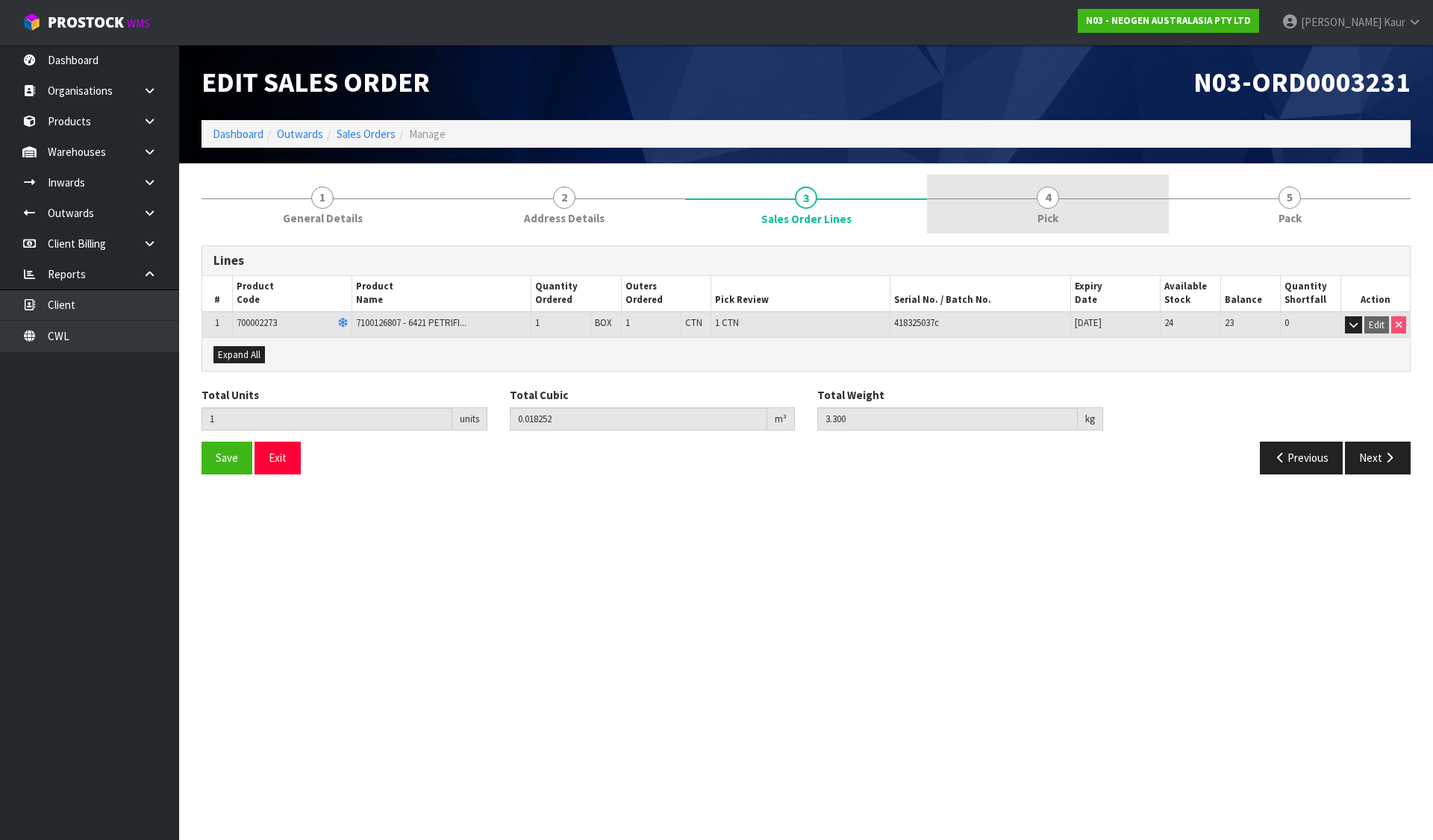
click at [1037, 200] on span "4" at bounding box center [1047, 197] width 22 height 22
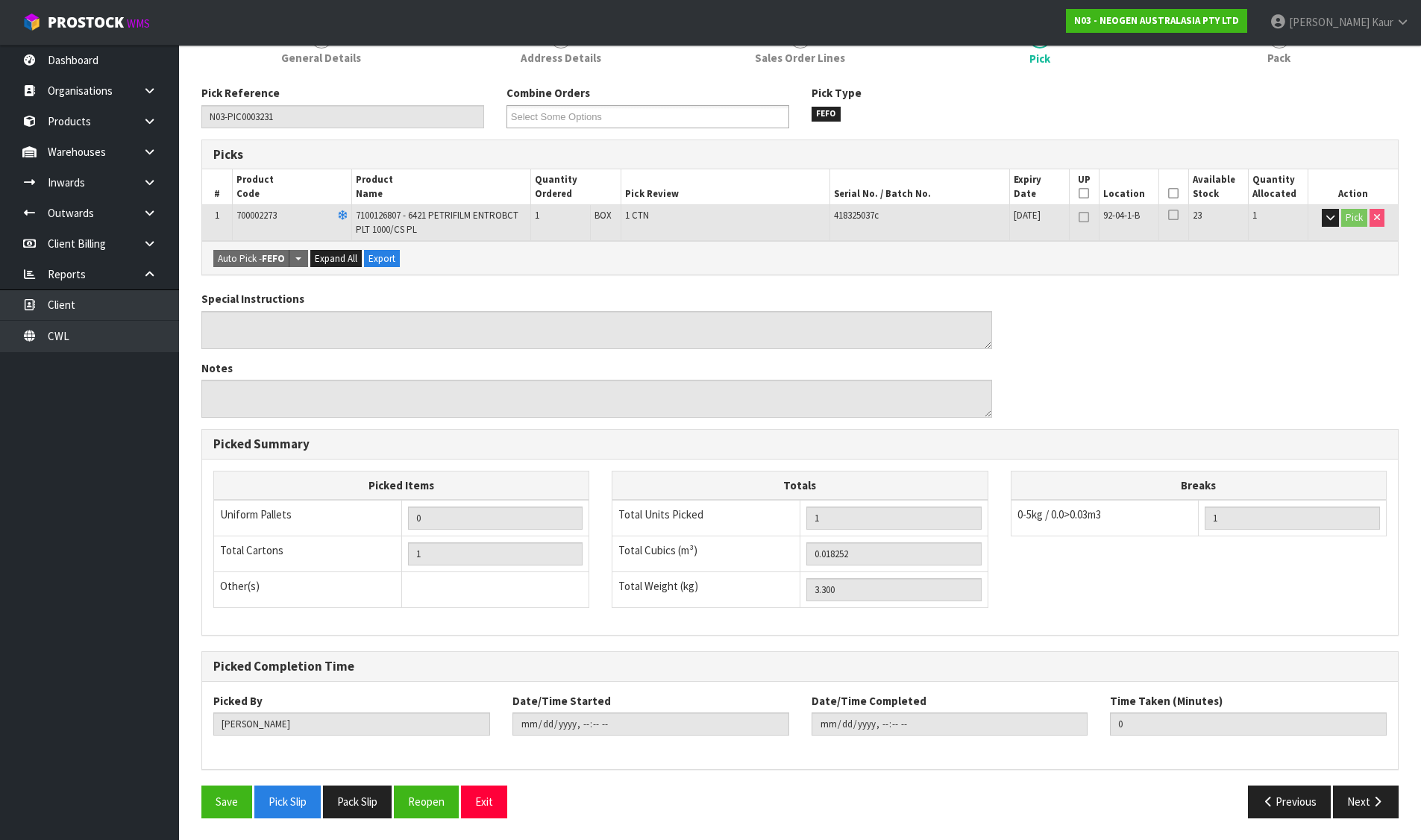
scroll to position [161, 0]
drag, startPoint x: 383, startPoint y: 812, endPoint x: 371, endPoint y: 806, distance: 13.4
click at [381, 811] on button "Pack Slip" at bounding box center [357, 801] width 68 height 32
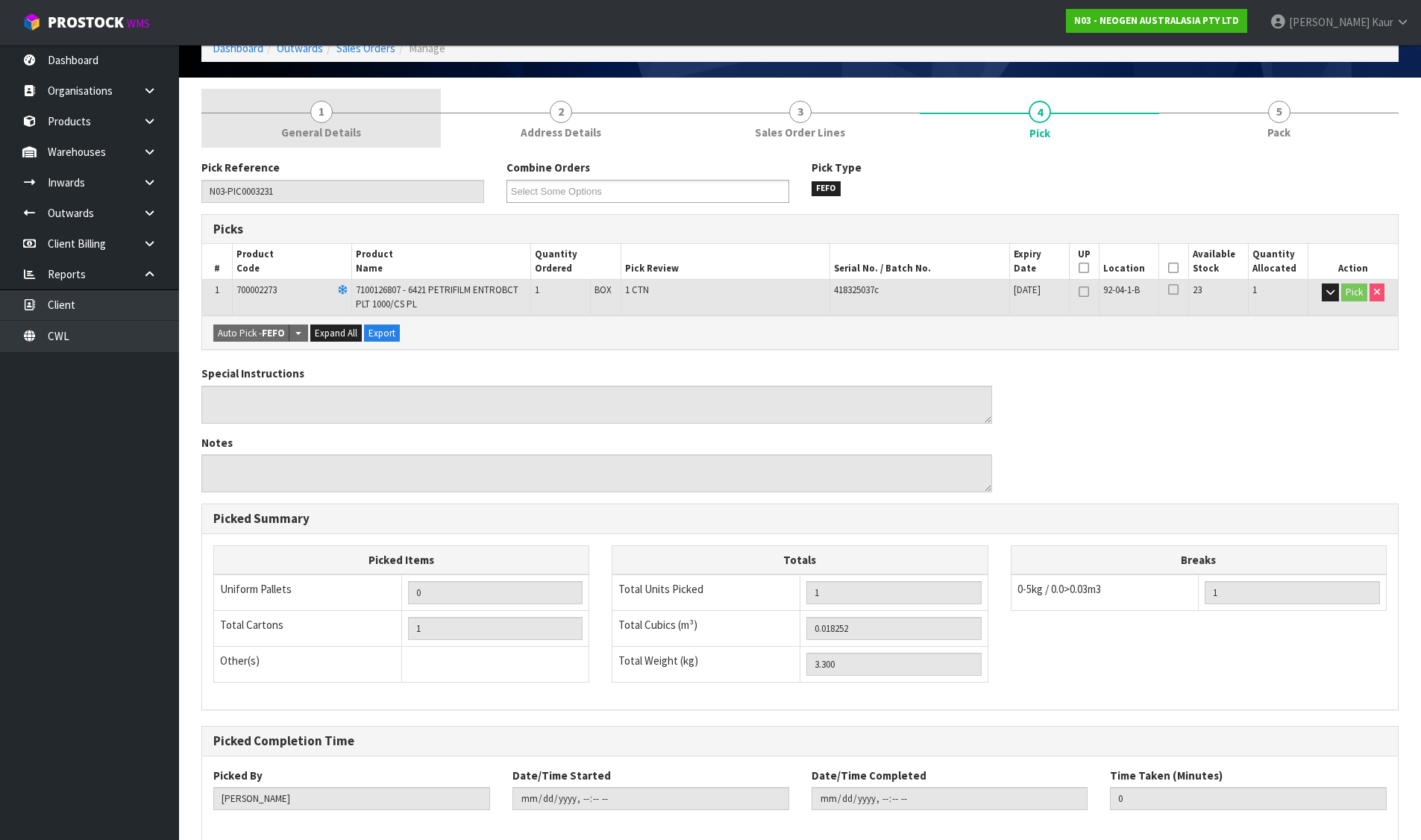
scroll to position [0, 0]
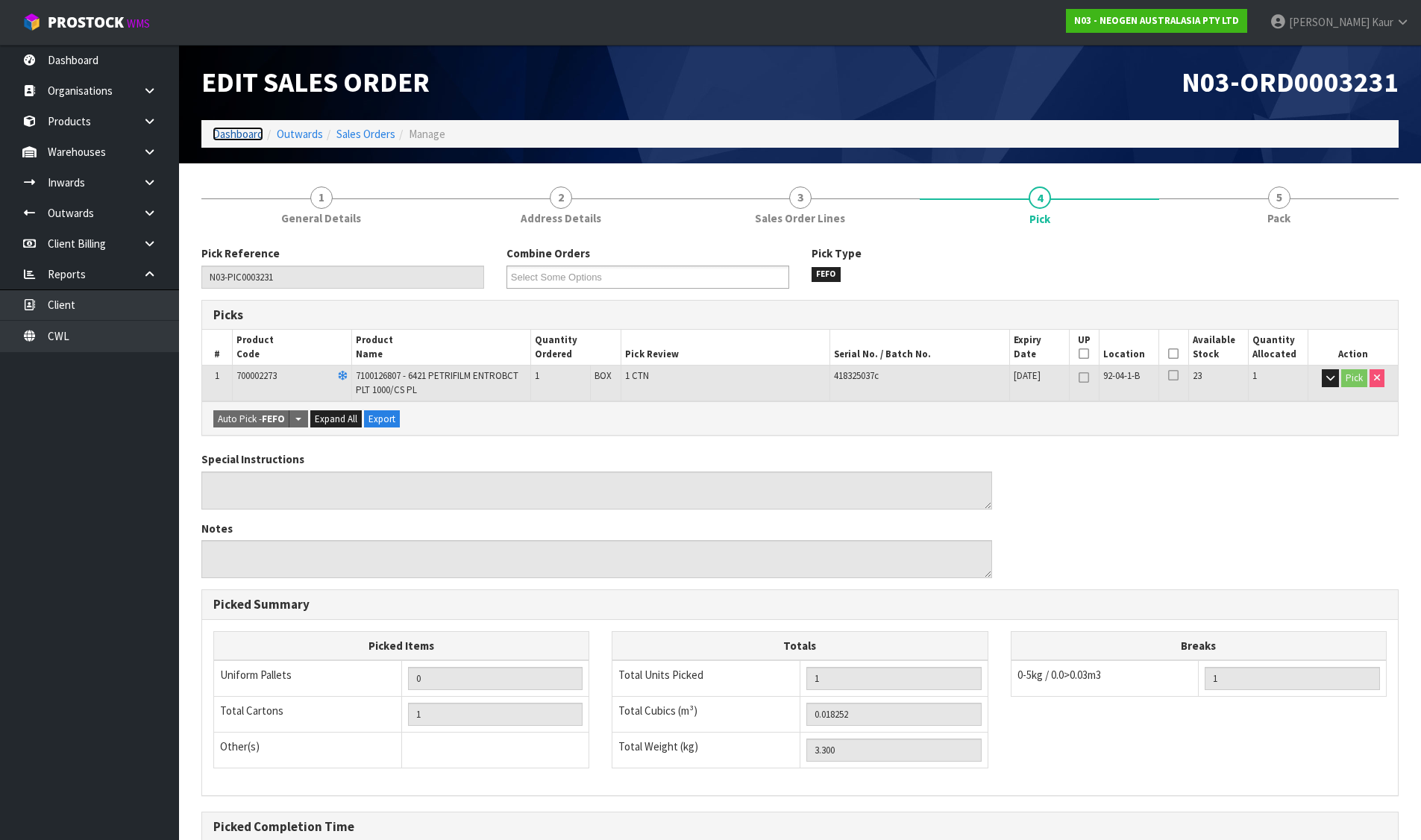
click at [246, 133] on link "Dashboard" at bounding box center [238, 134] width 51 height 14
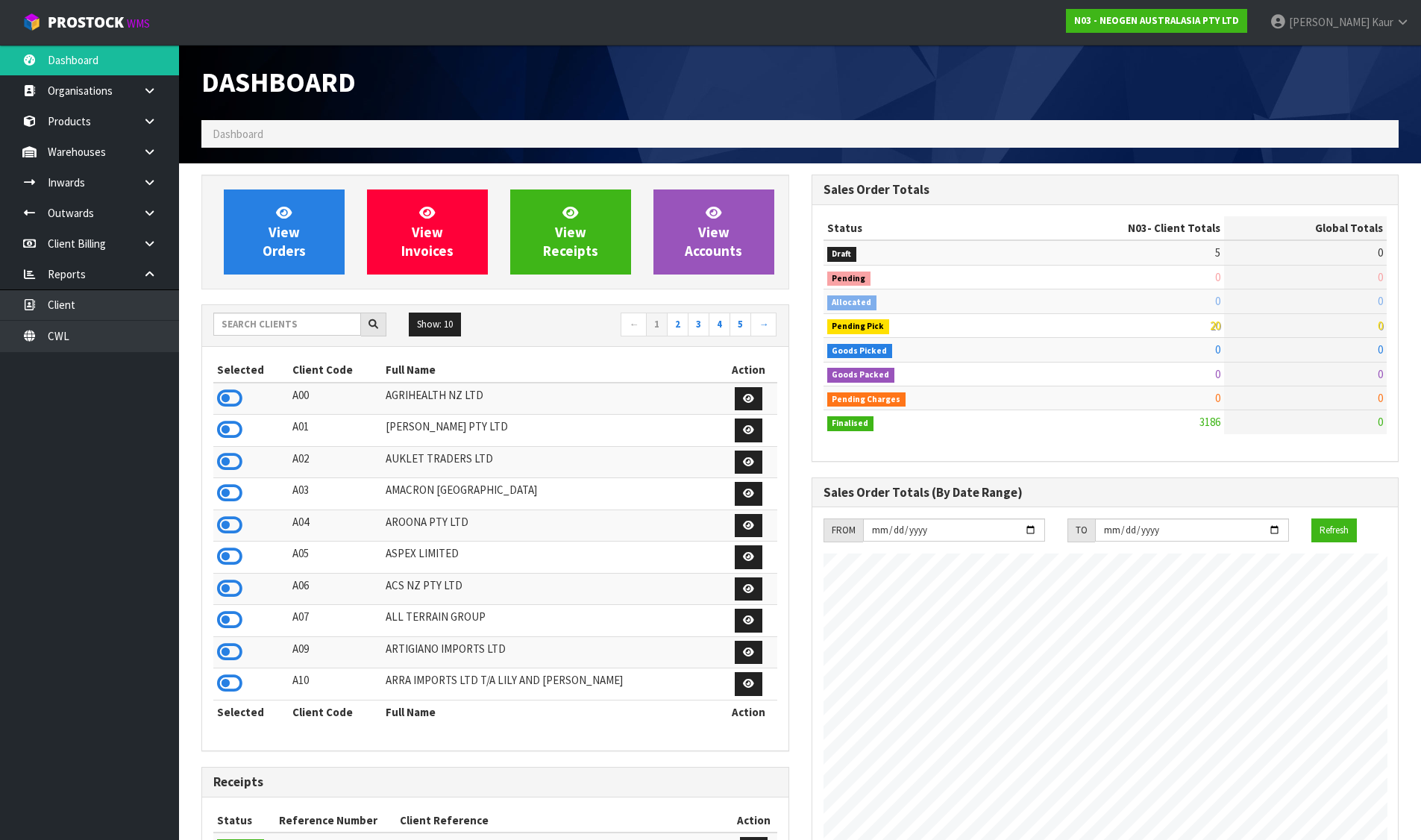
scroll to position [1130, 609]
click at [268, 317] on input "text" at bounding box center [287, 324] width 148 height 23
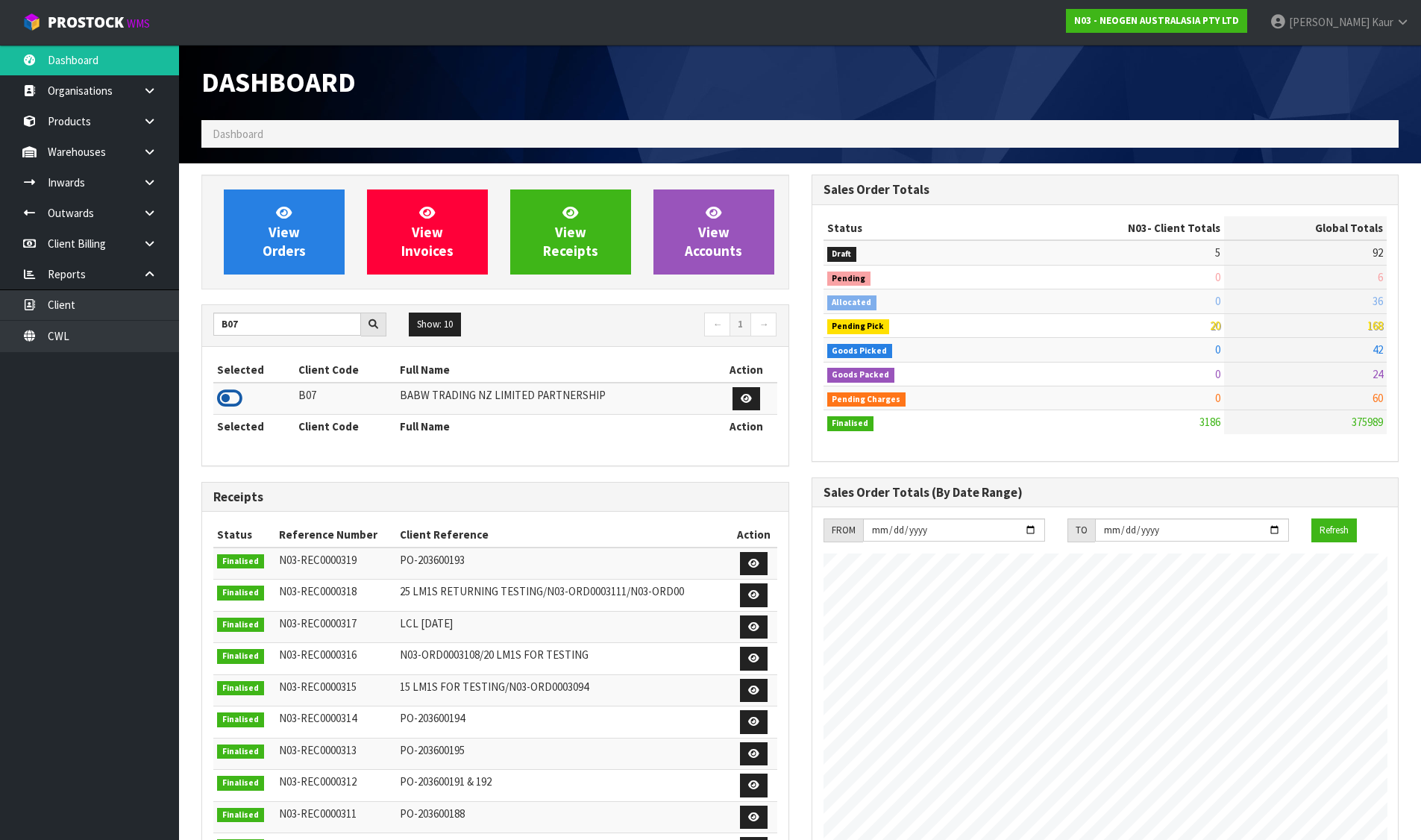
click at [226, 399] on icon at bounding box center [230, 398] width 26 height 22
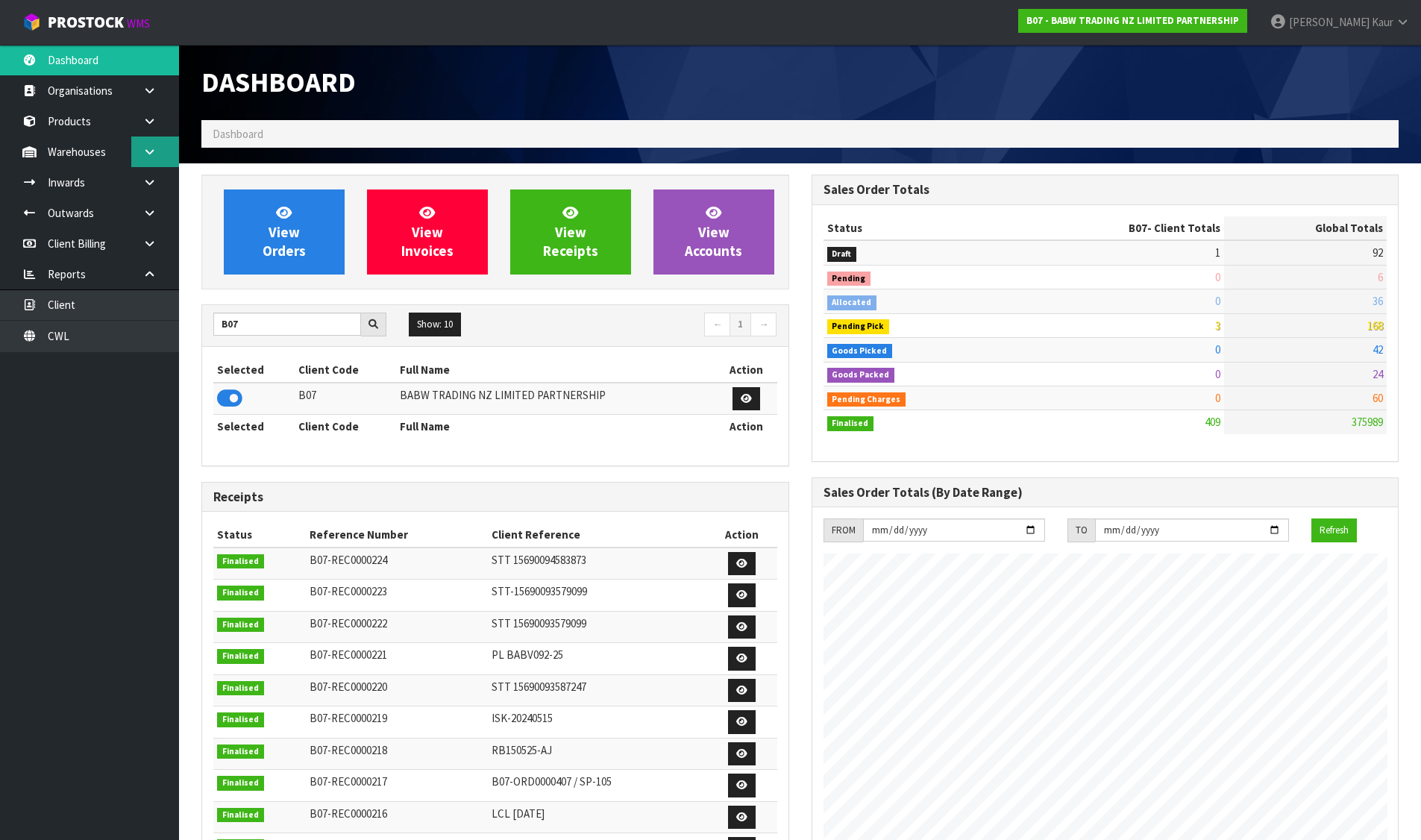
click at [152, 150] on icon at bounding box center [150, 152] width 14 height 12
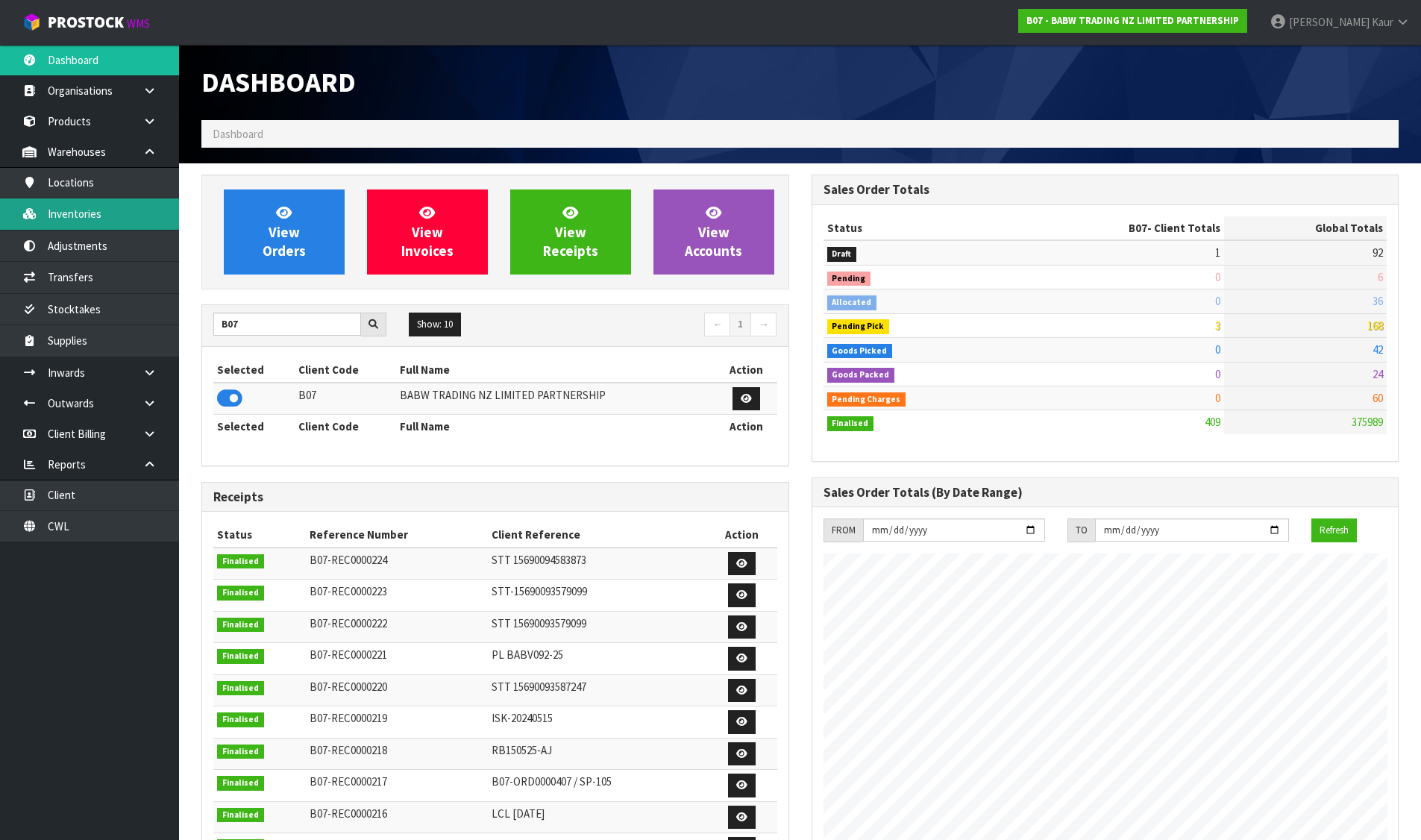
click at [122, 202] on link "Inventories" at bounding box center [90, 214] width 179 height 30
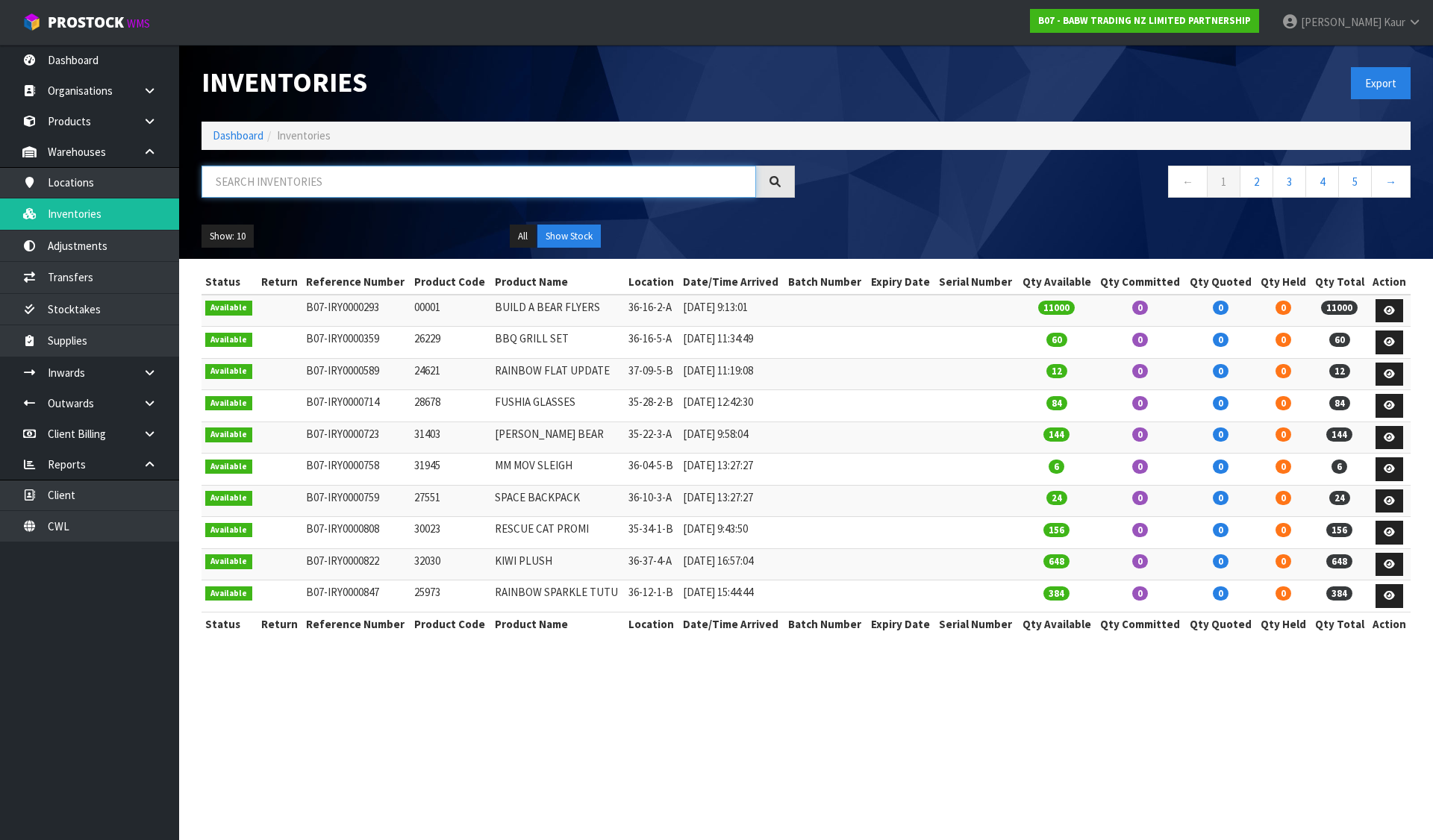
click at [282, 180] on input "text" at bounding box center [478, 182] width 555 height 32
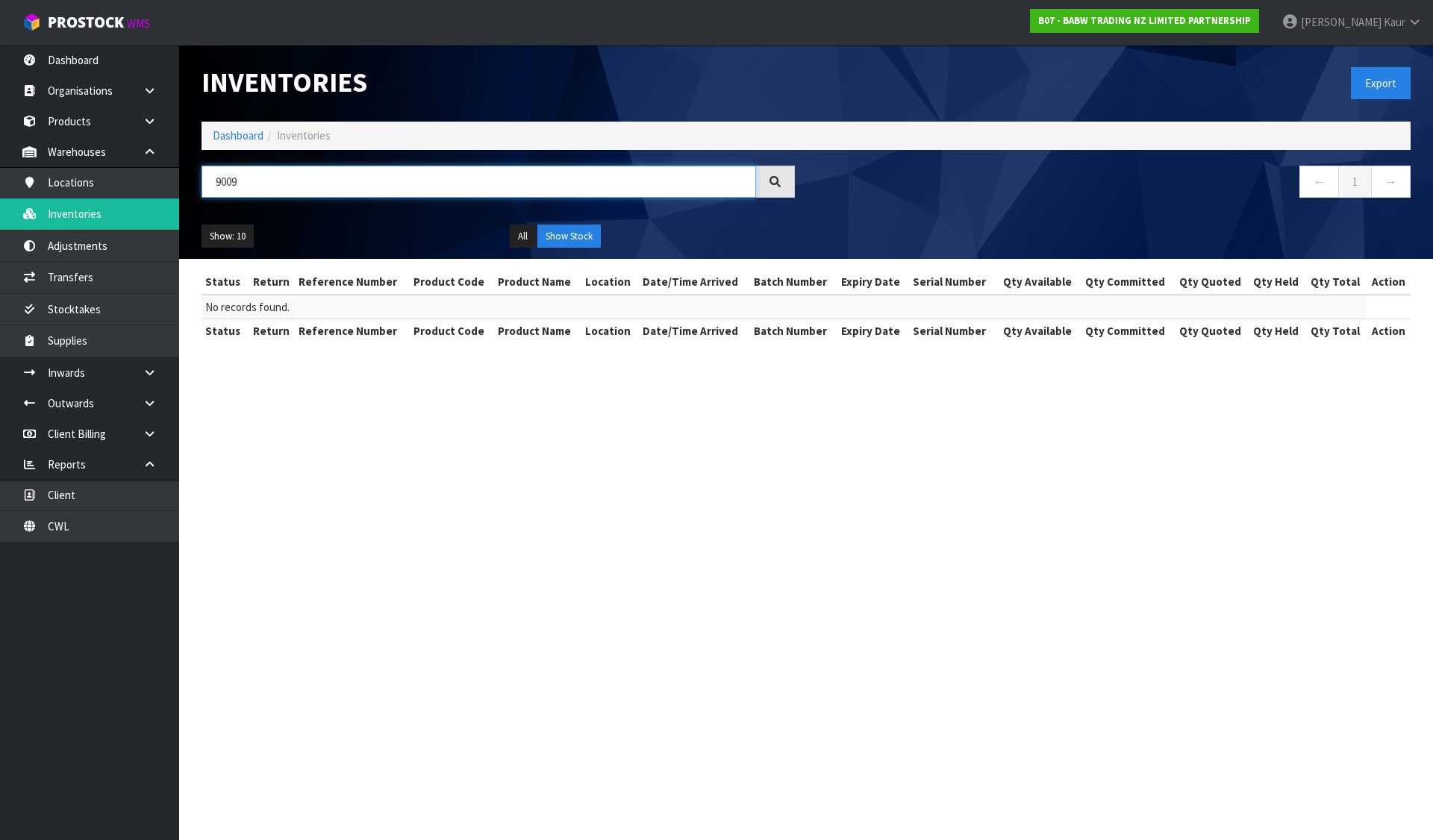
drag, startPoint x: 282, startPoint y: 179, endPoint x: 273, endPoint y: 180, distance: 9.1
click at [278, 180] on input "9009" at bounding box center [478, 182] width 555 height 32
click at [217, 176] on input "9009" at bounding box center [478, 182] width 555 height 32
click at [229, 184] on input "9009" at bounding box center [478, 182] width 555 height 32
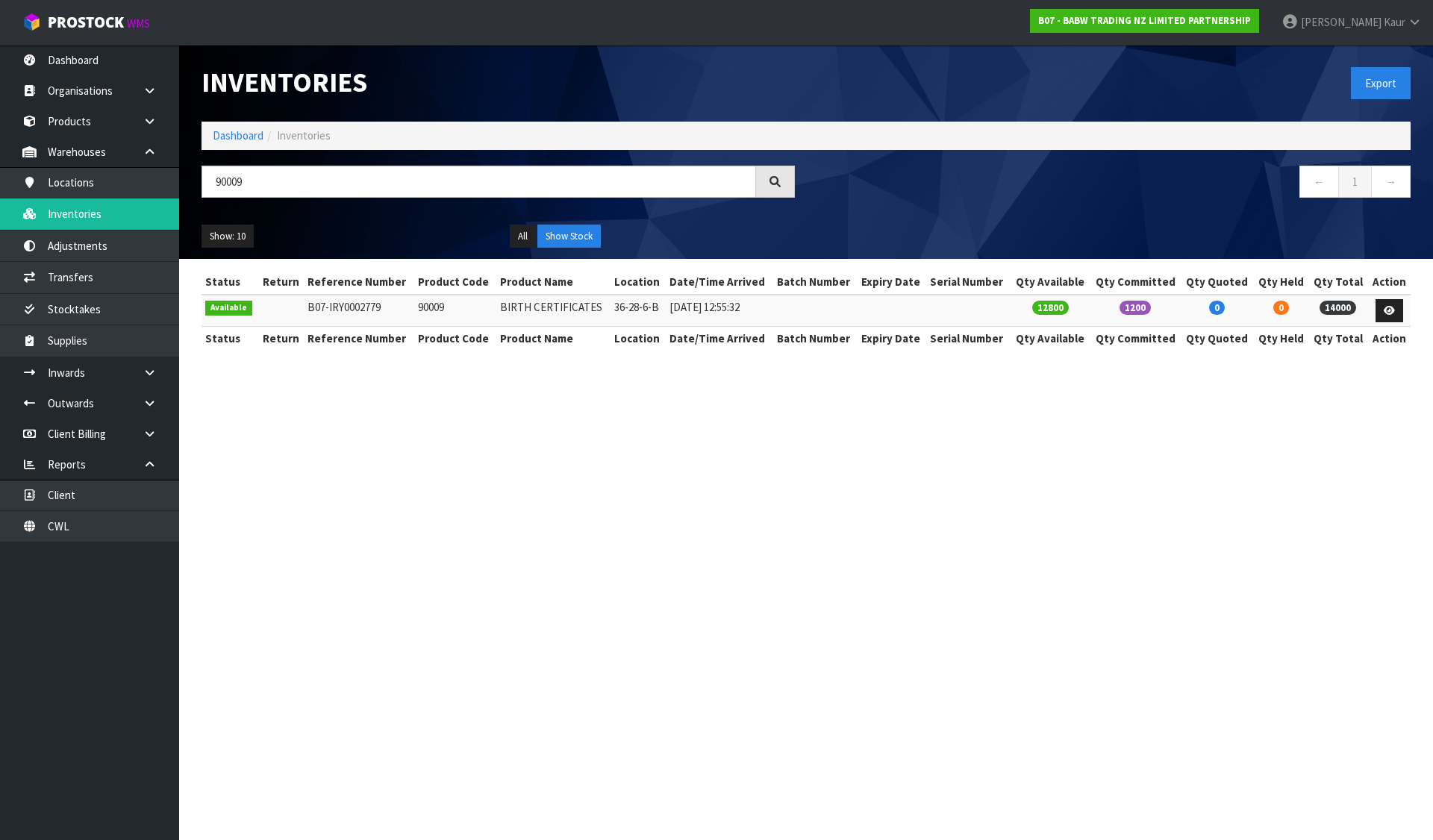
click at [829, 575] on section "Inventories Export Dashboard Inventories 90009 ← 1 → Show: 10 5 10 25 50 All Sh…" at bounding box center [716, 420] width 1433 height 840
click at [241, 137] on link "Dashboard" at bounding box center [238, 136] width 51 height 14
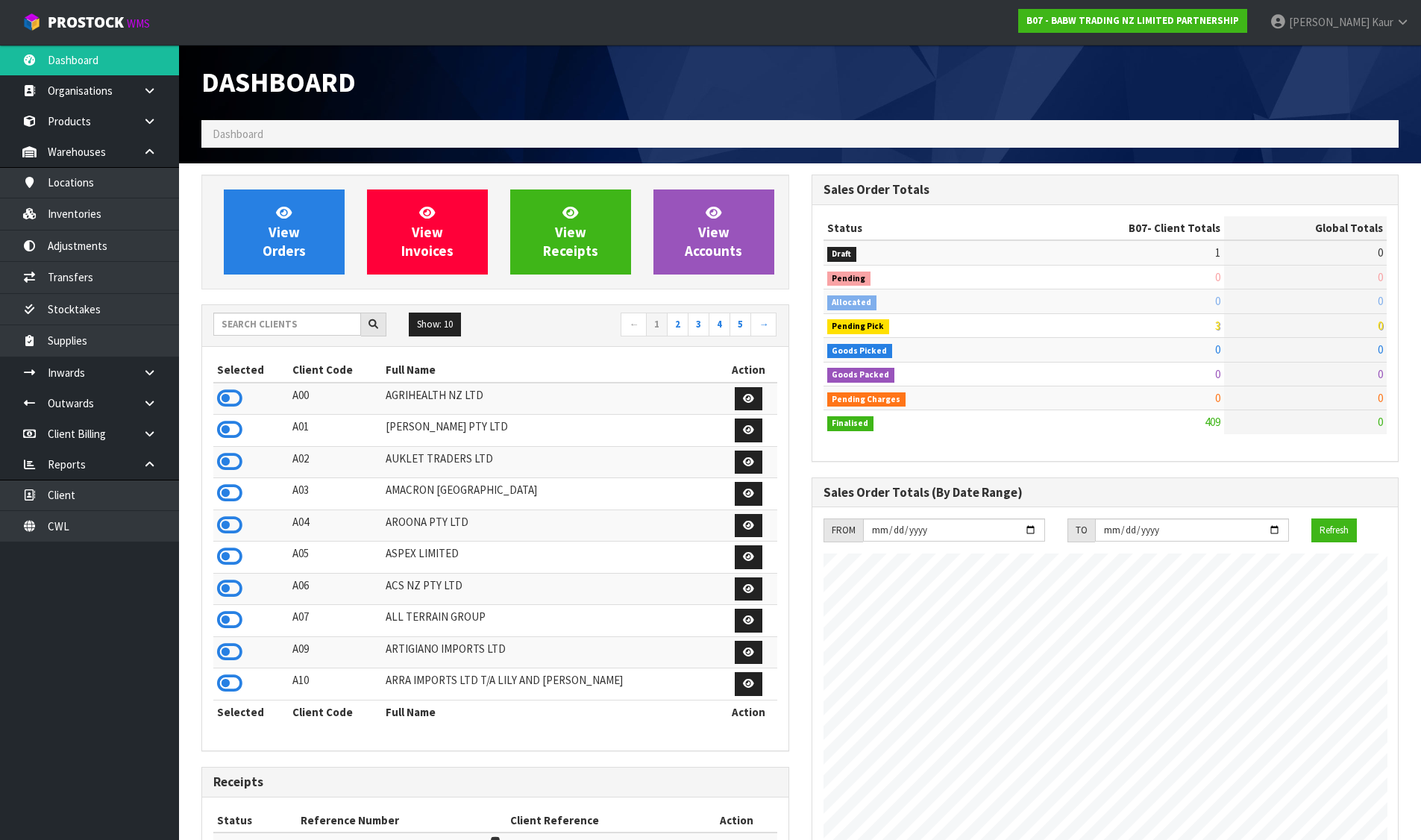
scroll to position [1130, 609]
click at [307, 326] on input "text" at bounding box center [287, 324] width 148 height 23
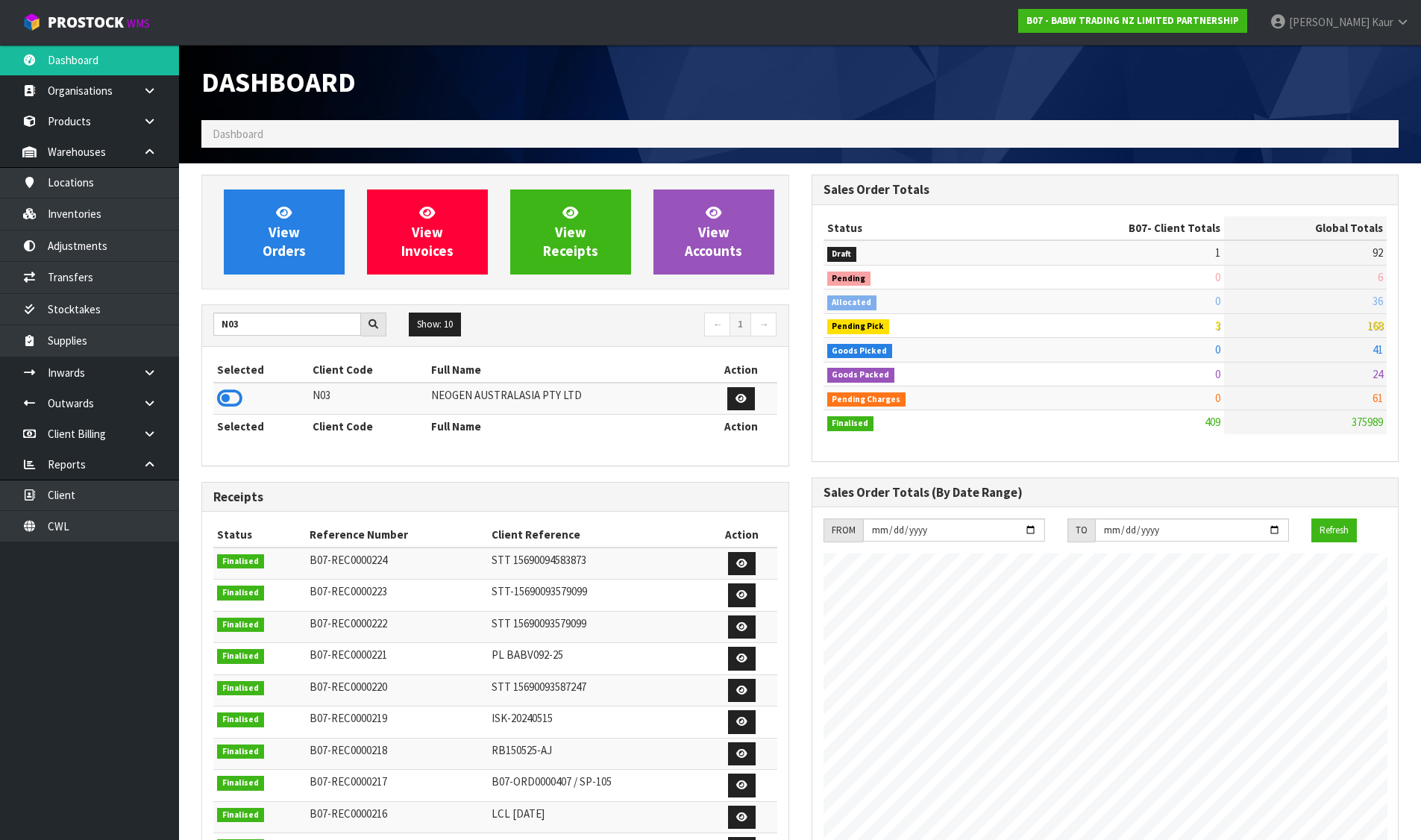
click at [212, 396] on div "Selected Client Code Full Name Action N03 NEOGEN AUSTRALASIA PTY LTD Selected C…" at bounding box center [495, 405] width 586 height 118
click at [232, 403] on icon at bounding box center [230, 398] width 26 height 22
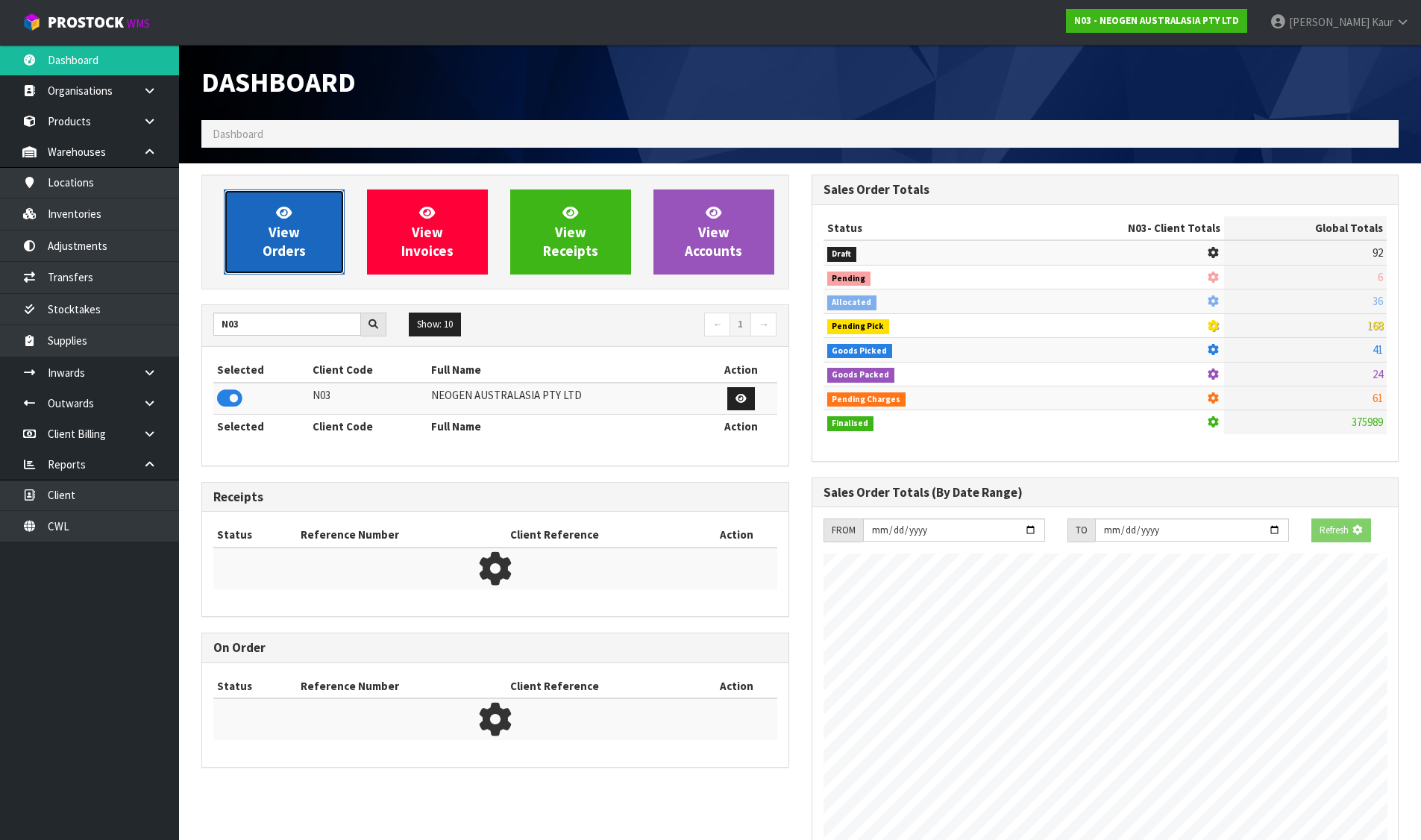
click at [260, 253] on link "View Orders" at bounding box center [284, 232] width 121 height 85
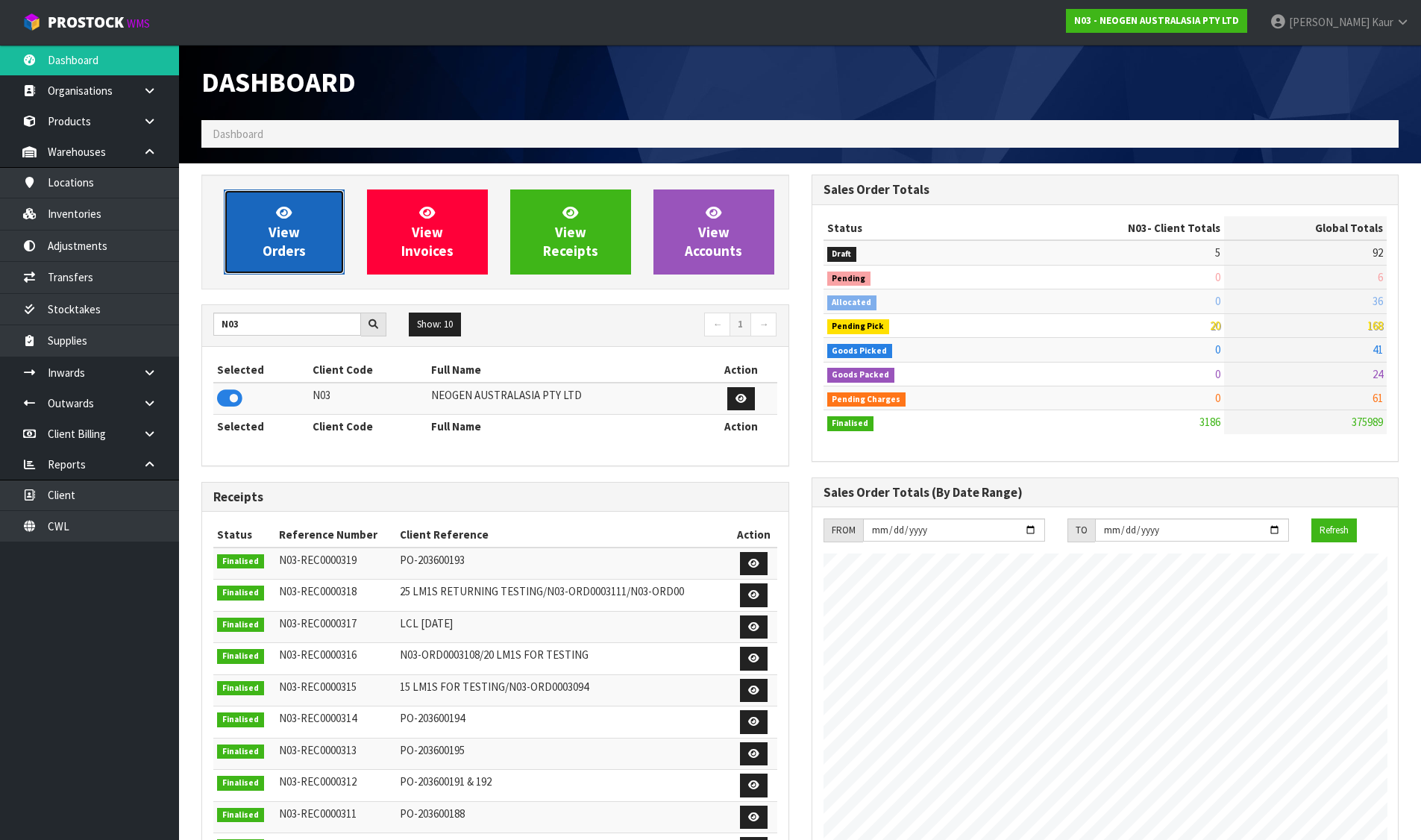
scroll to position [1130, 609]
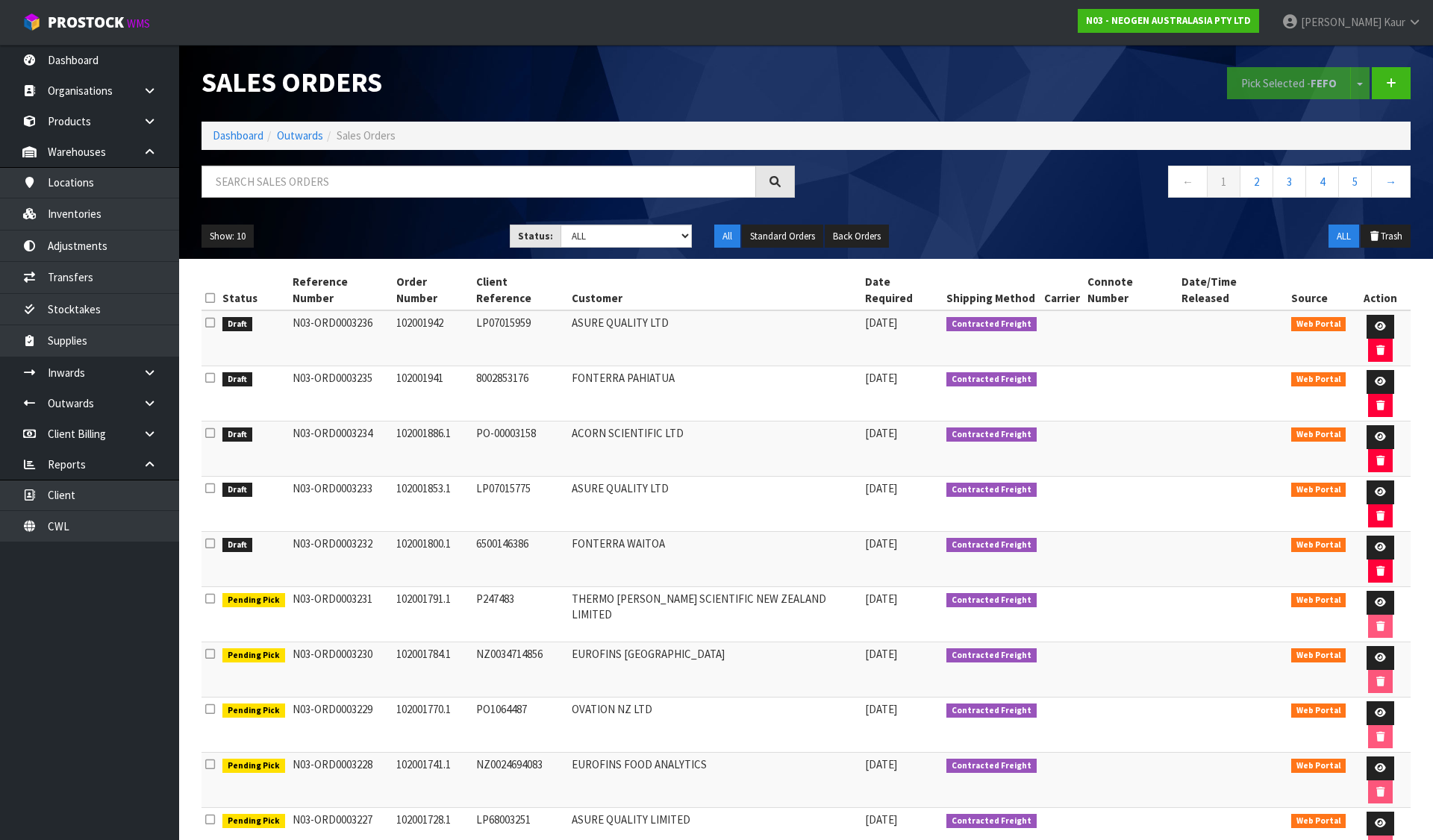
click at [210, 538] on icon at bounding box center [209, 543] width 10 height 12
click at [0, 0] on input "checkbox" at bounding box center [0, 0] width 0 height 0
click at [1275, 93] on button "Pick Selected - FEFO" at bounding box center [1289, 83] width 124 height 32
click at [1370, 536] on link at bounding box center [1380, 547] width 28 height 24
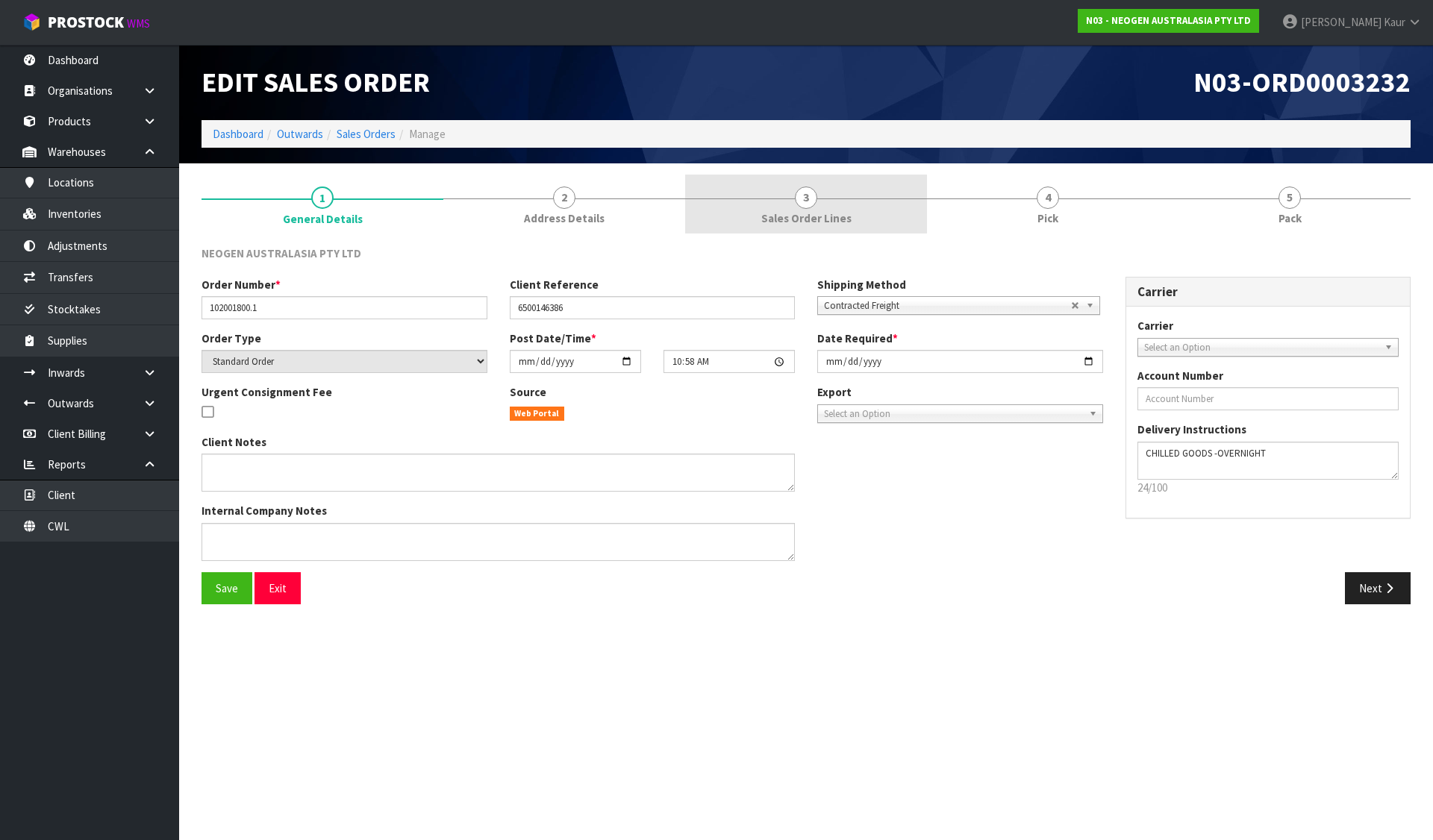
drag, startPoint x: 540, startPoint y: 189, endPoint x: 761, endPoint y: 200, distance: 221.3
click at [545, 190] on link "2 Address Details" at bounding box center [564, 204] width 242 height 59
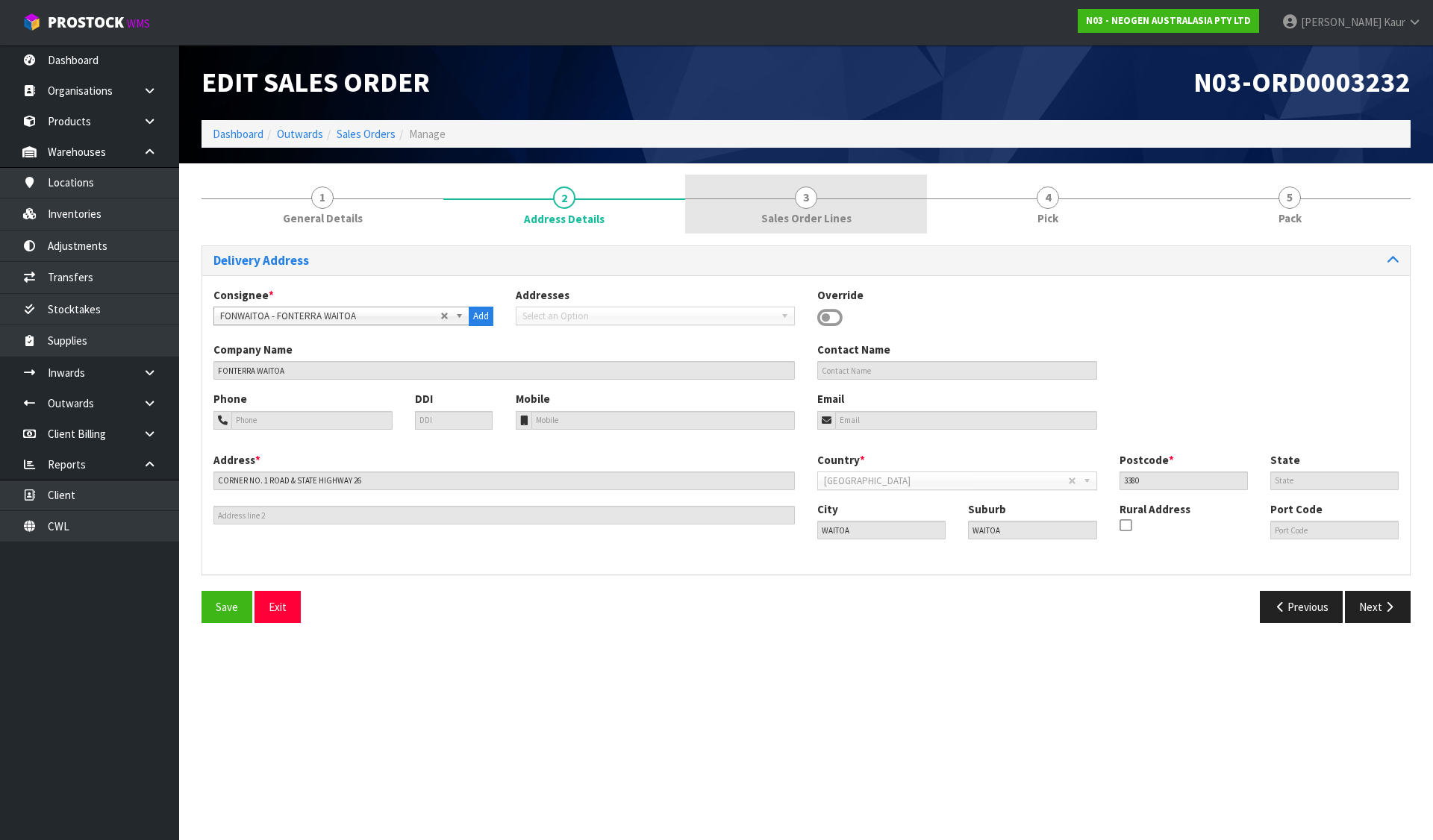
click at [761, 200] on link "3 Sales Order Lines" at bounding box center [806, 204] width 242 height 59
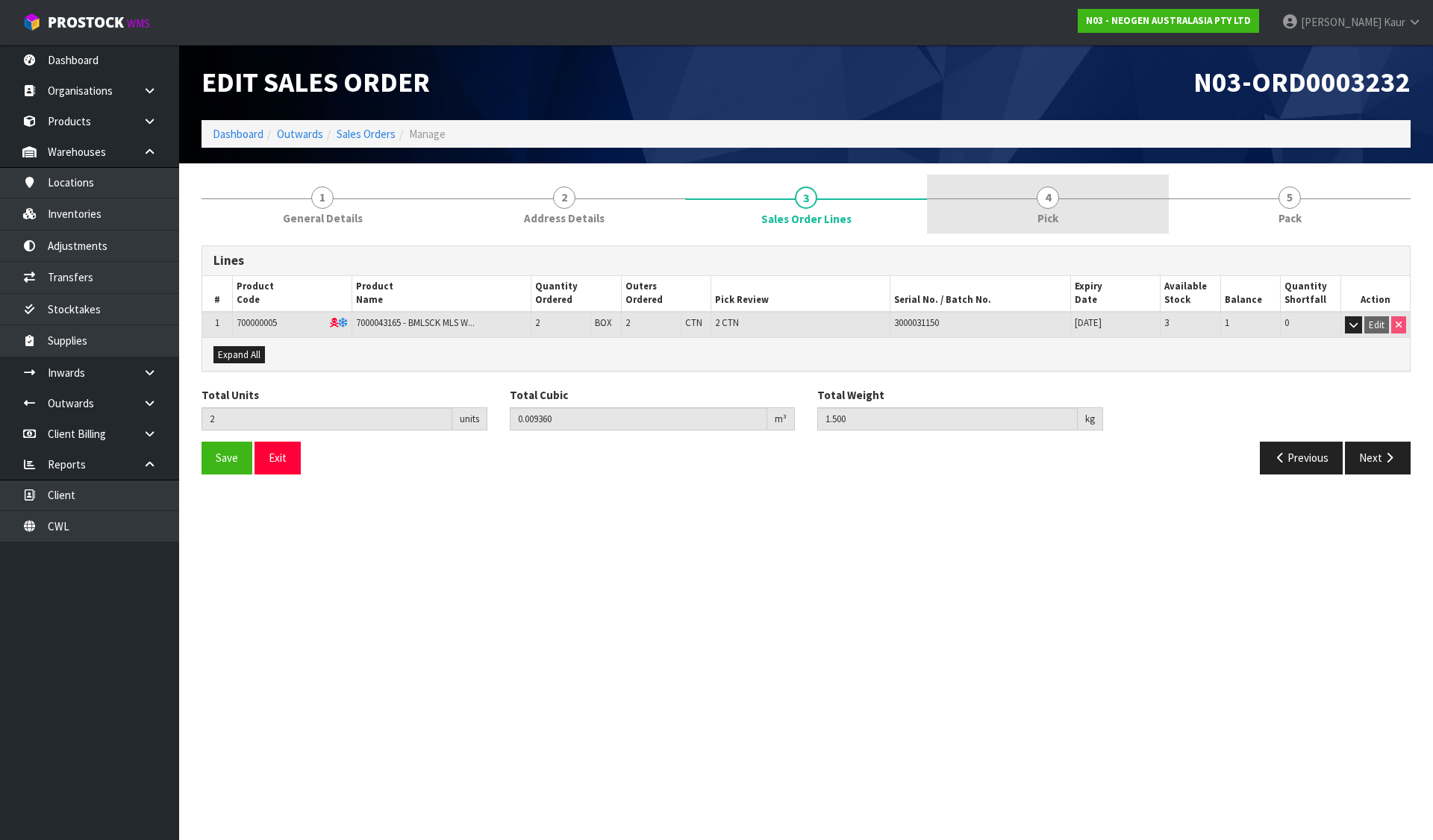
click at [1007, 200] on link "4 Pick" at bounding box center [1048, 204] width 242 height 59
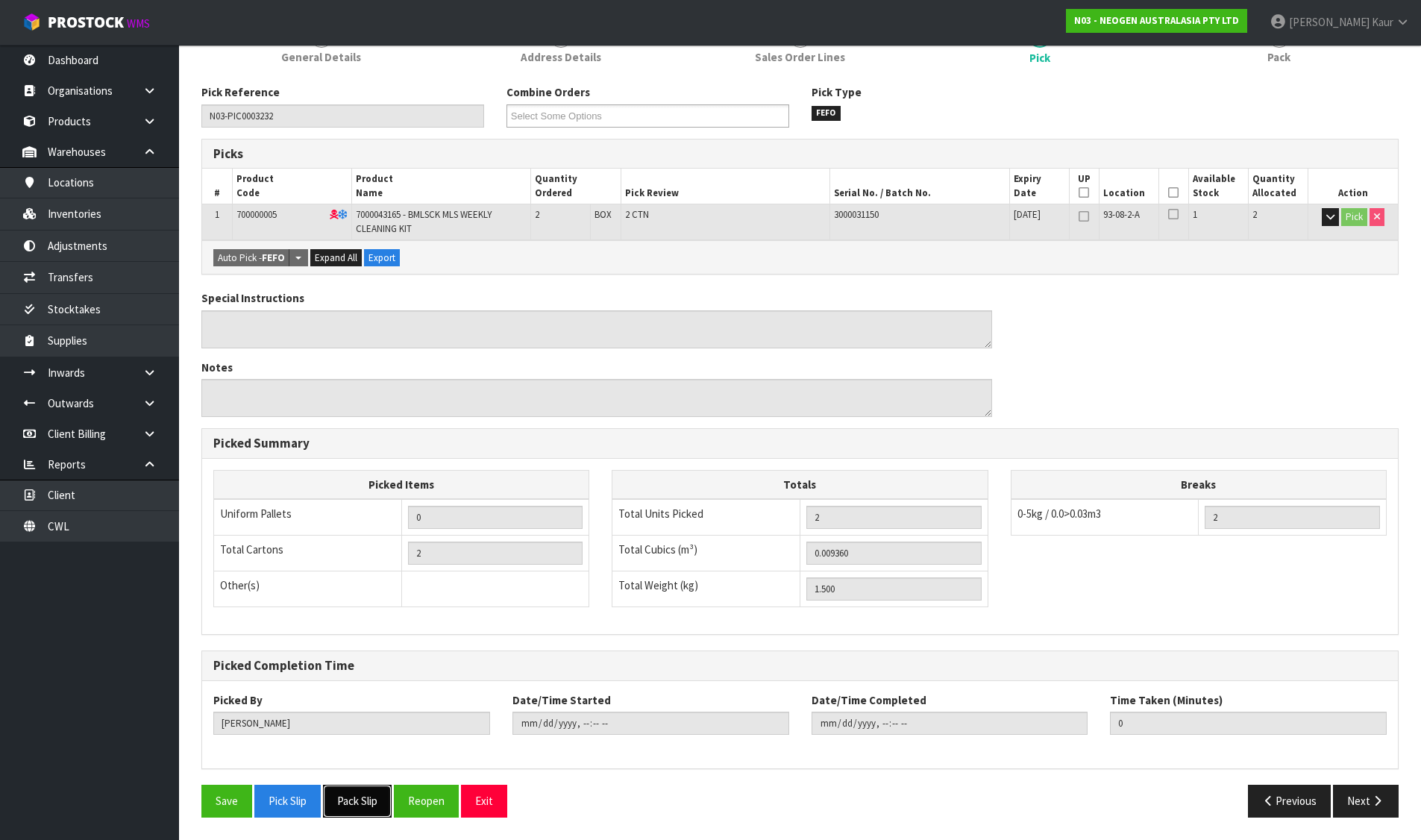
click at [378, 813] on button "Pack Slip" at bounding box center [357, 801] width 68 height 32
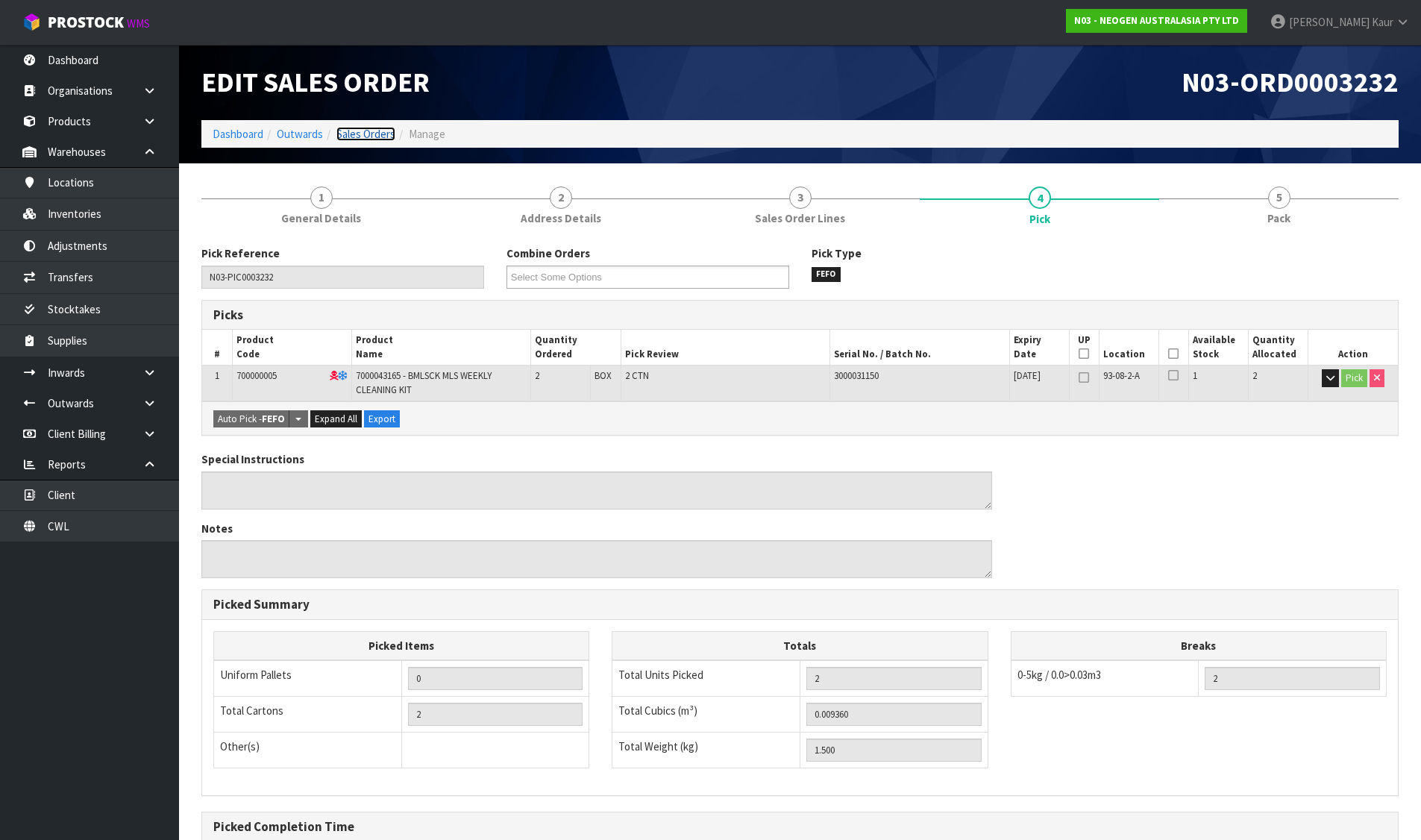
click at [381, 130] on link "Sales Orders" at bounding box center [365, 134] width 59 height 14
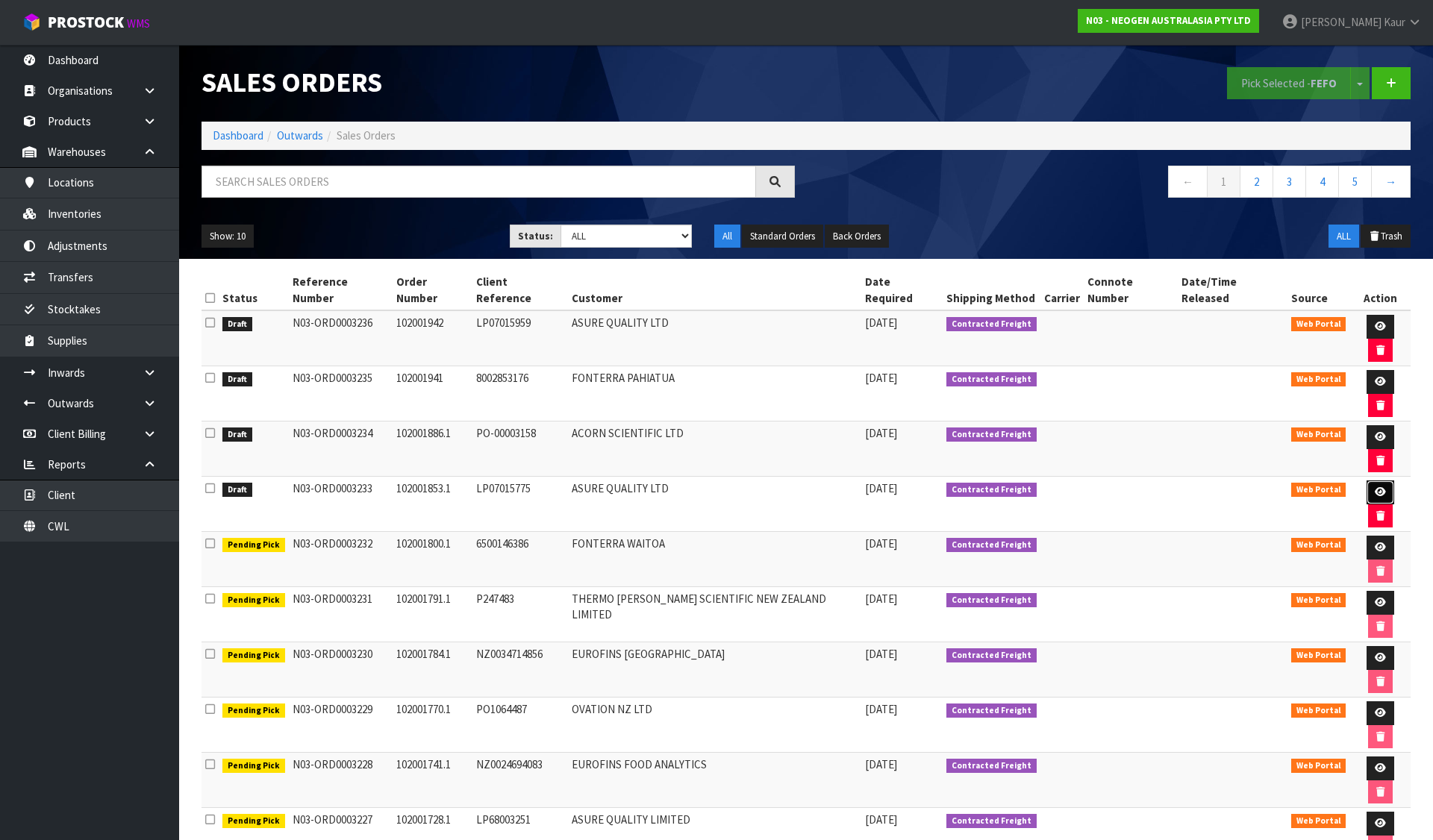
click at [1366, 481] on link at bounding box center [1380, 492] width 28 height 24
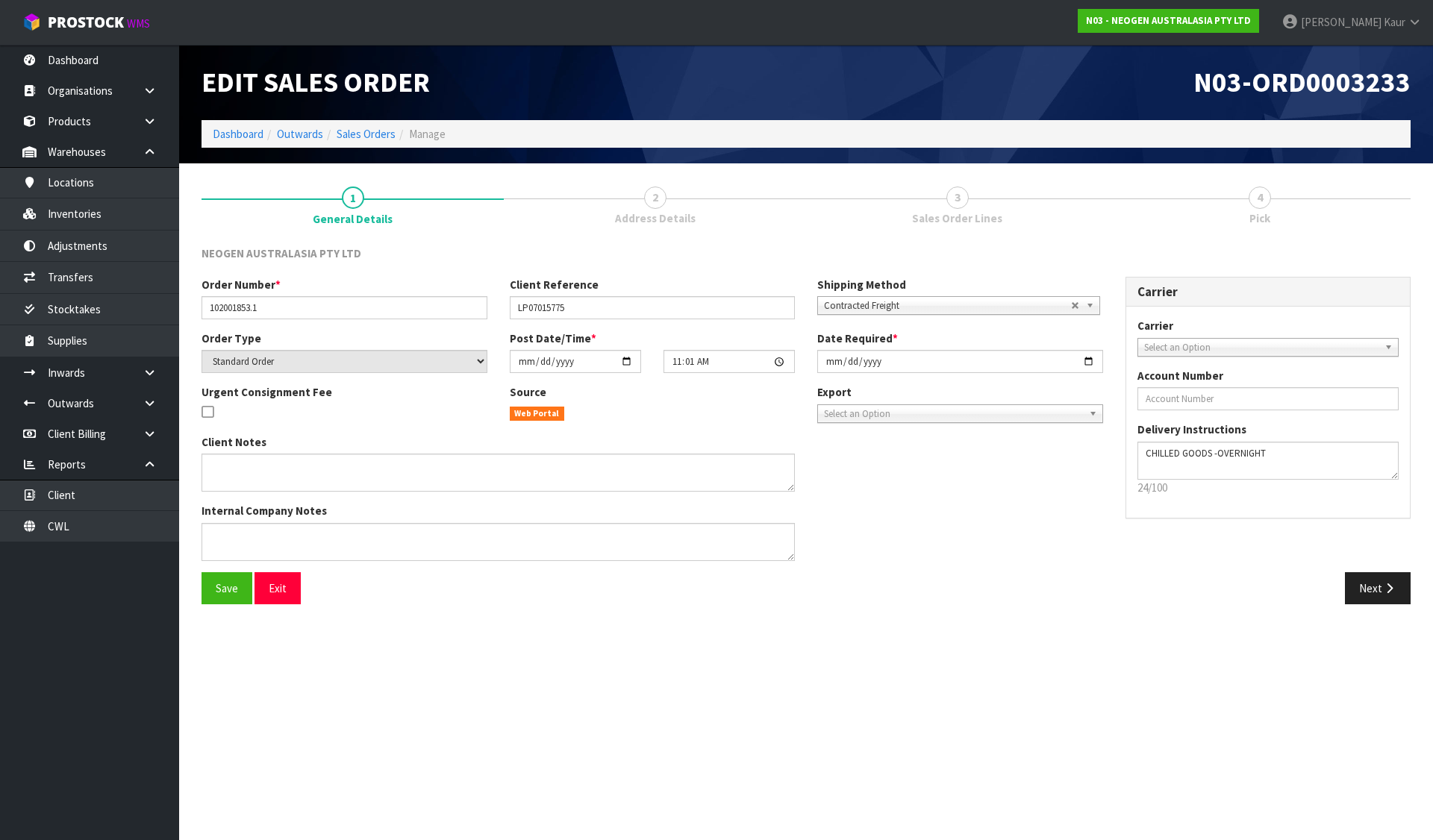
click at [1394, 609] on div "Save Exit Next" at bounding box center [806, 593] width 1232 height 43
click at [1388, 588] on icon "button" at bounding box center [1390, 588] width 14 height 12
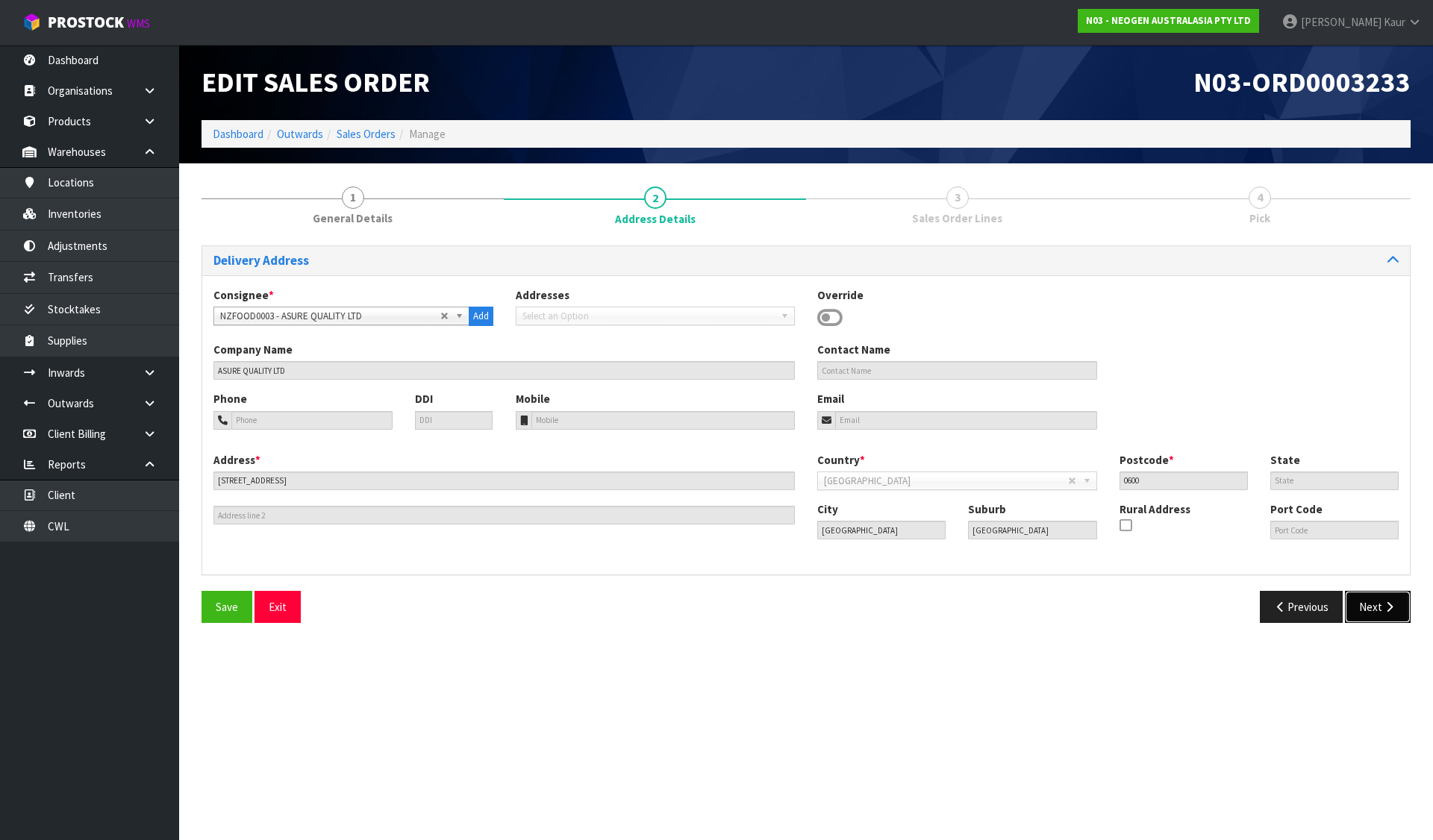
click at [1398, 600] on button "Next" at bounding box center [1378, 607] width 66 height 32
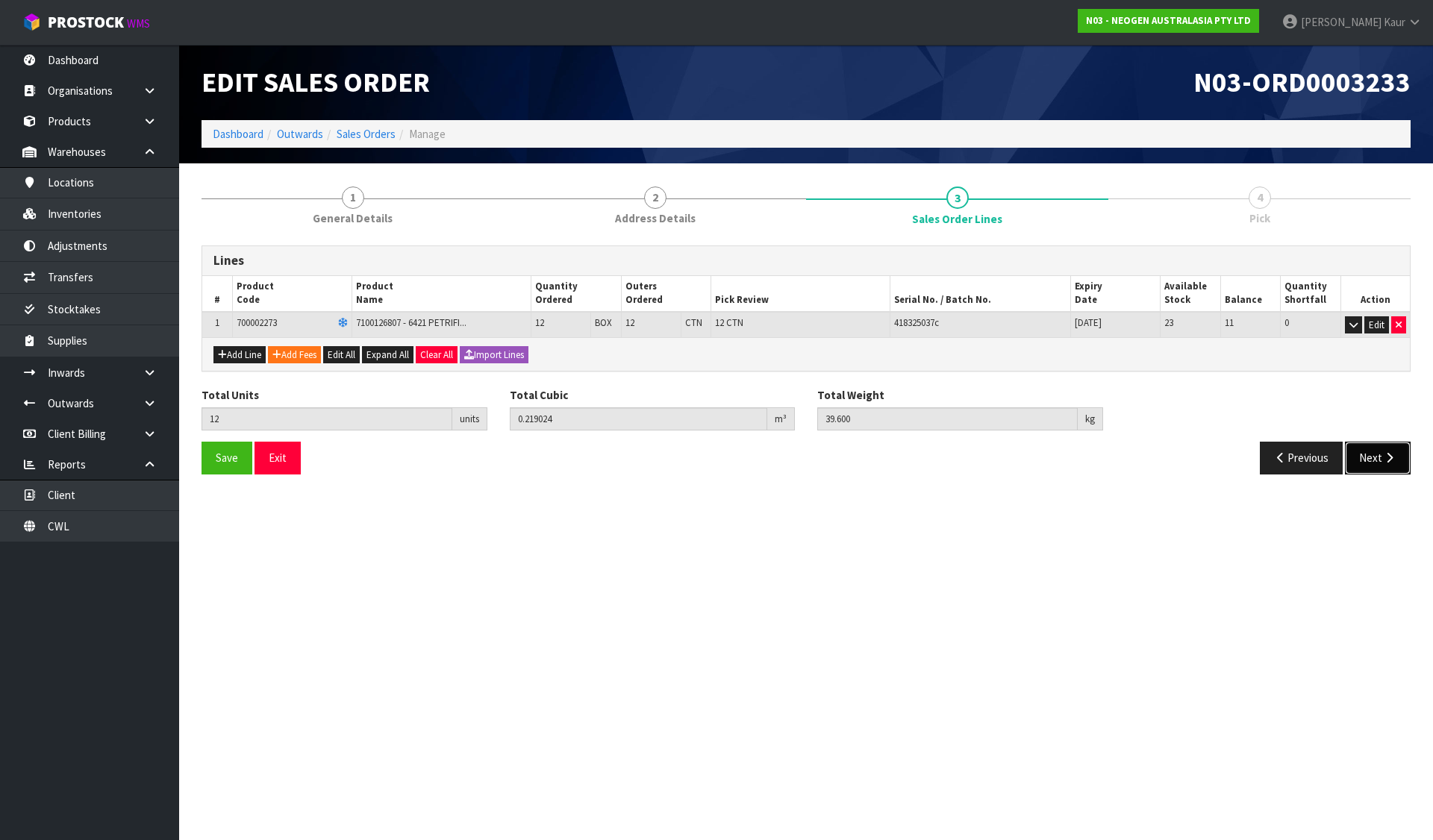
click at [1382, 444] on button "Next" at bounding box center [1378, 458] width 66 height 32
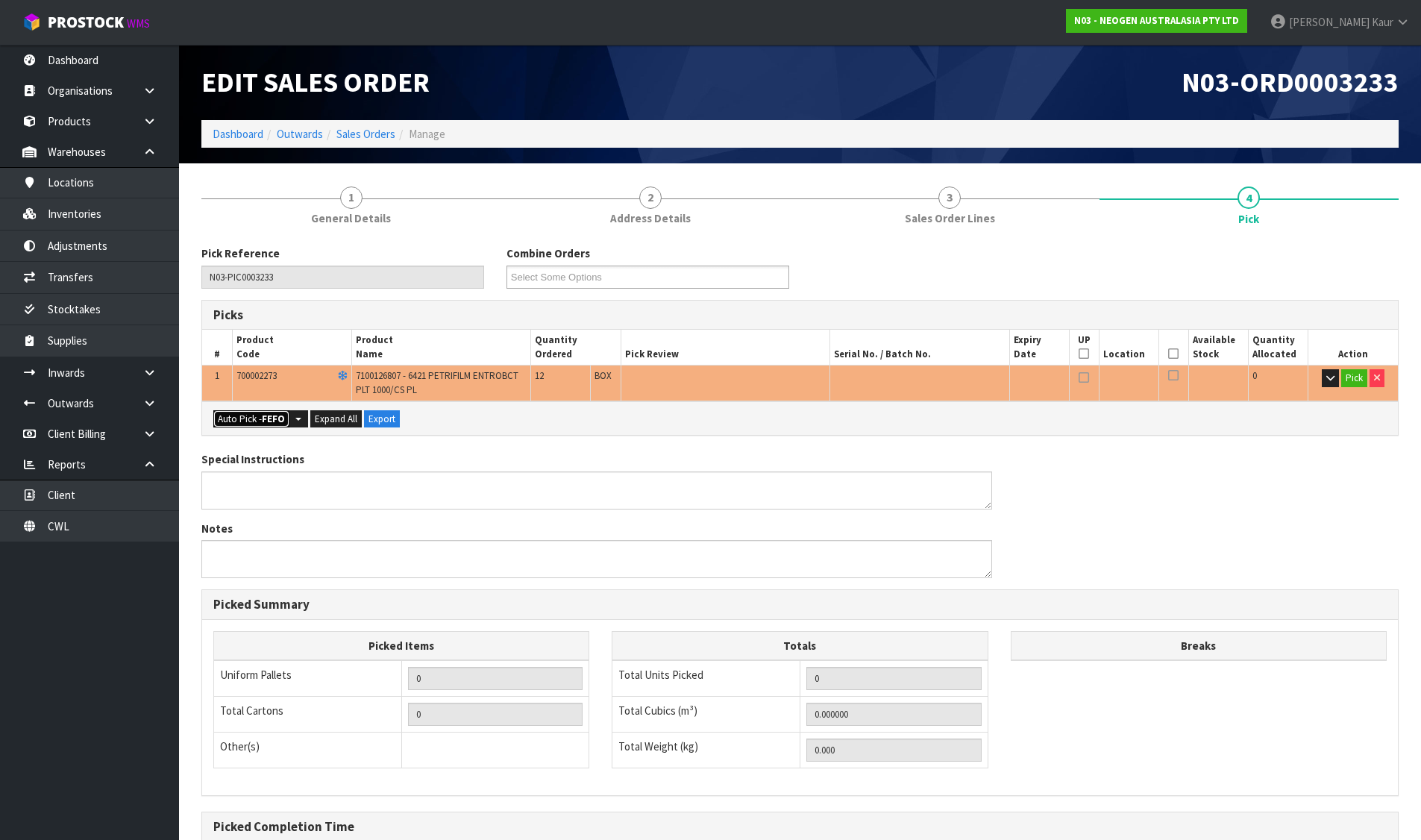
click at [241, 414] on button "Auto Pick - FEFO" at bounding box center [252, 420] width 76 height 18
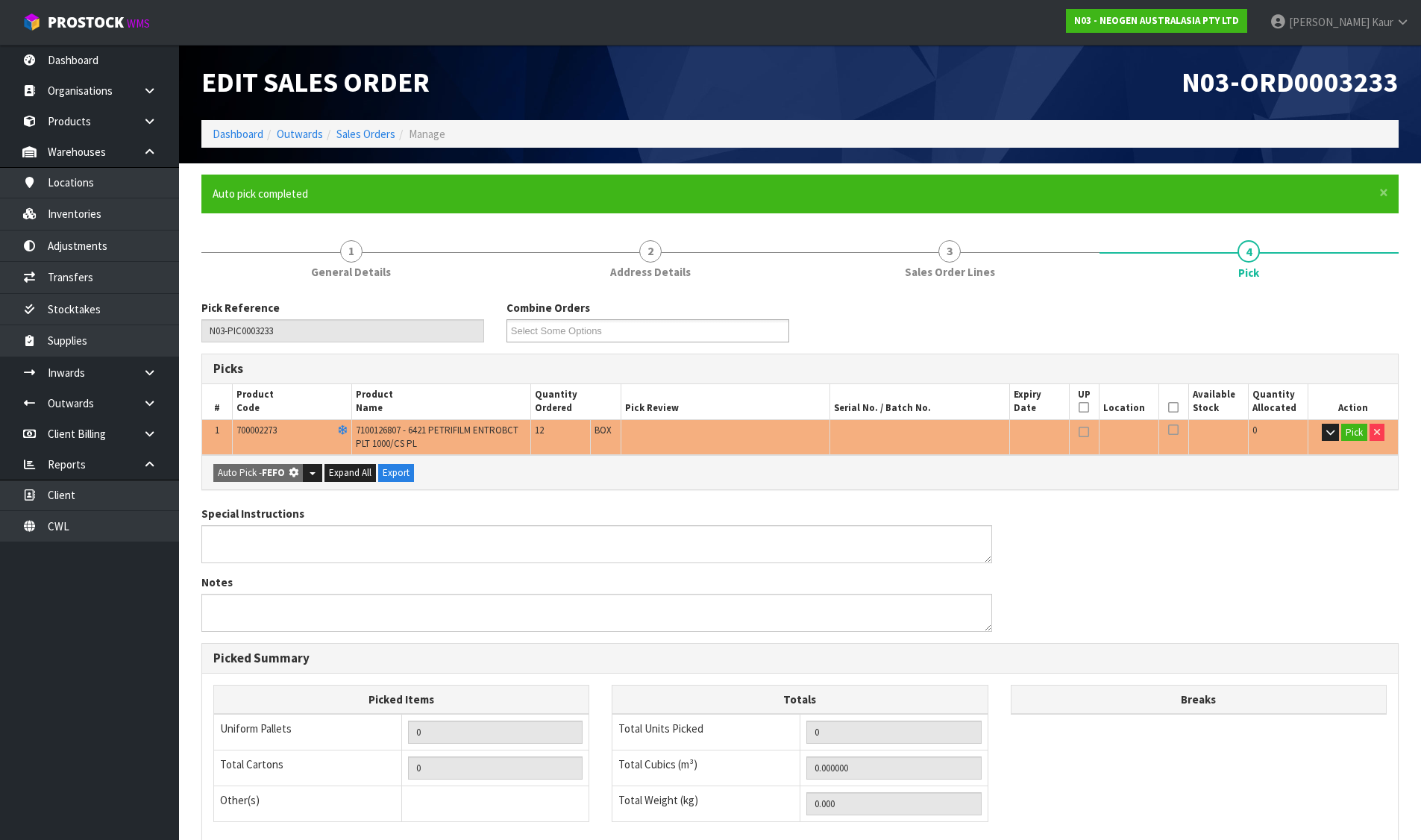
scroll to position [17, 0]
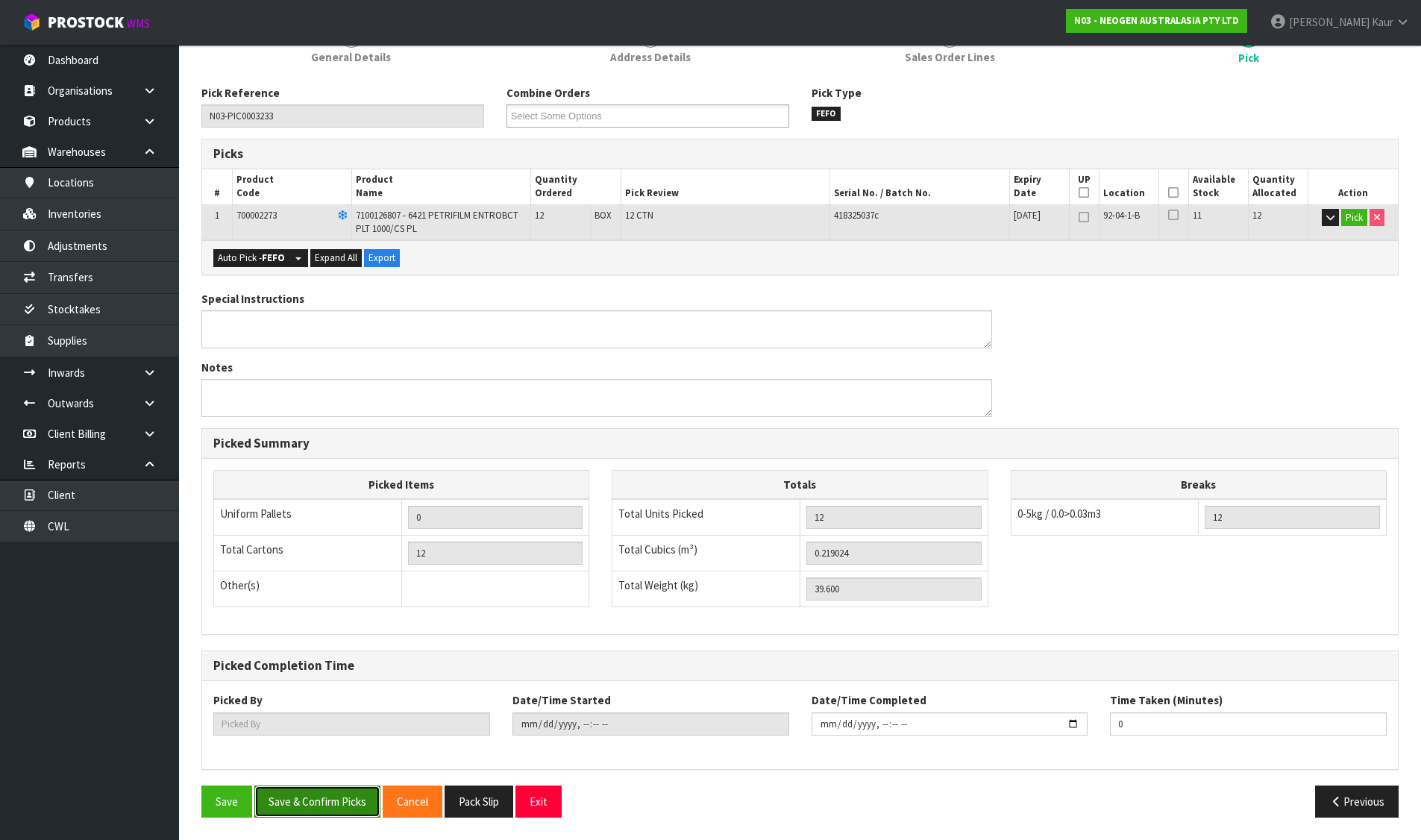
click at [314, 797] on button "Save & Confirm Picks" at bounding box center [318, 802] width 126 height 32
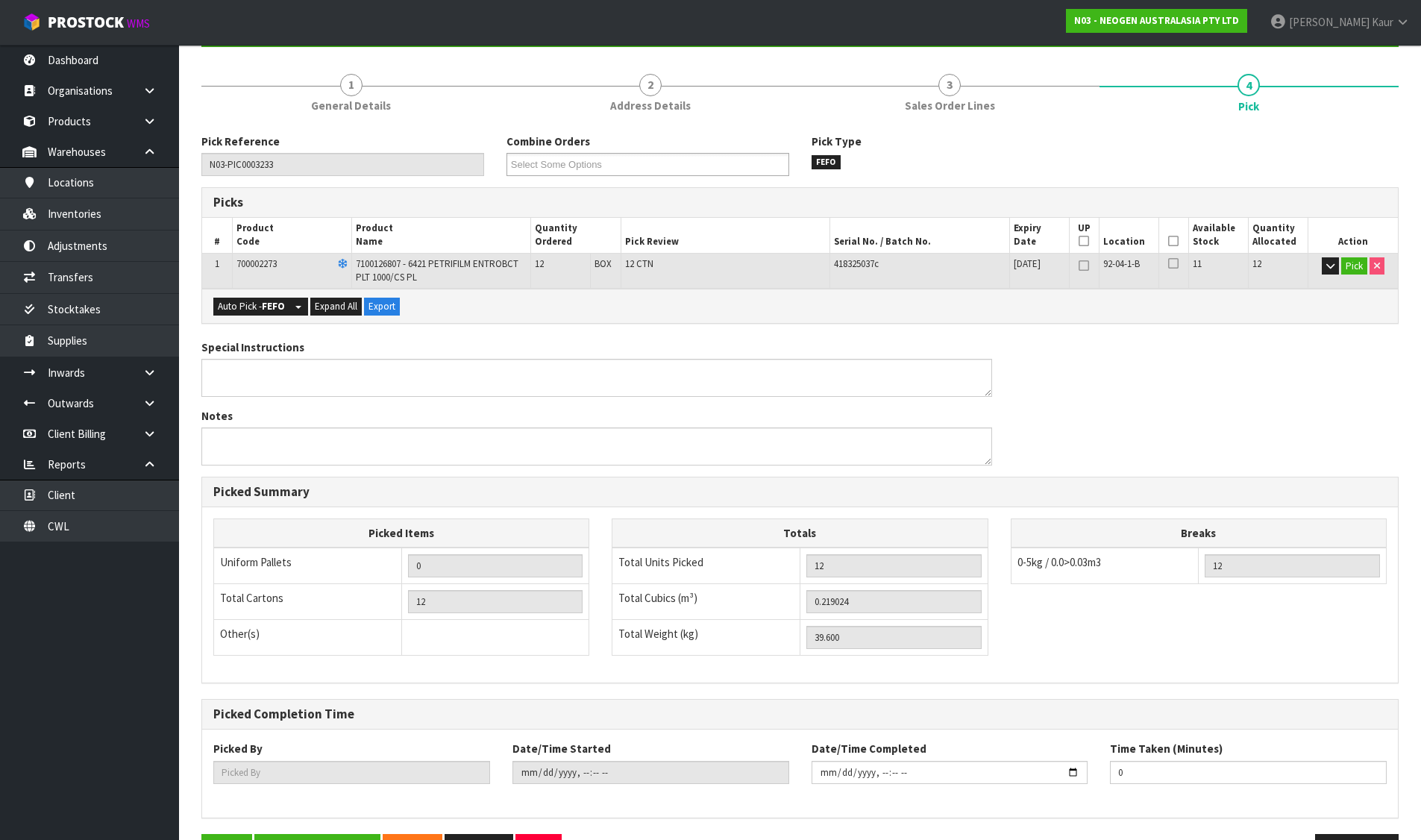
type input "[PERSON_NAME]"
type input "[DATE]T11:21:58"
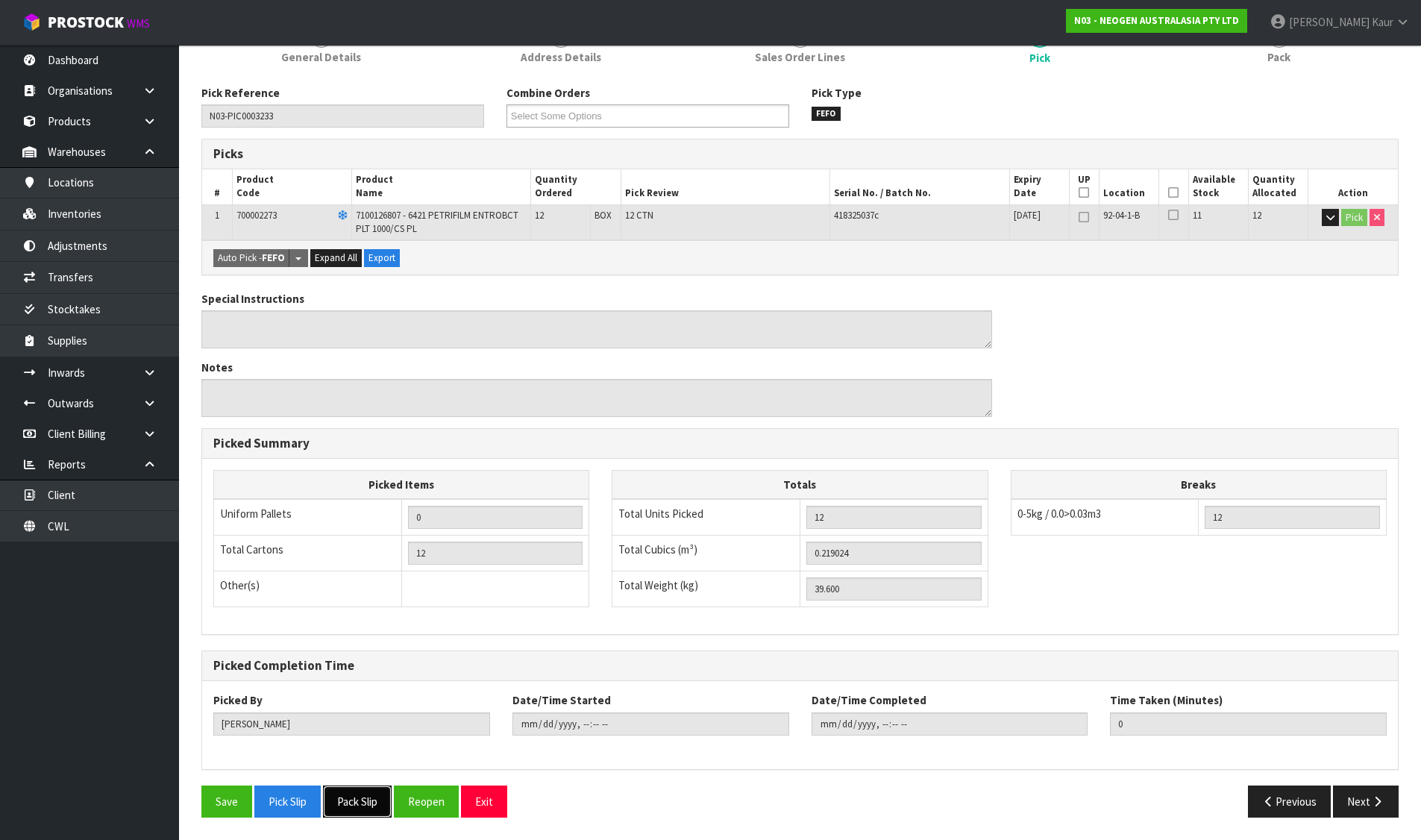
click at [345, 796] on button "Pack Slip" at bounding box center [357, 802] width 68 height 32
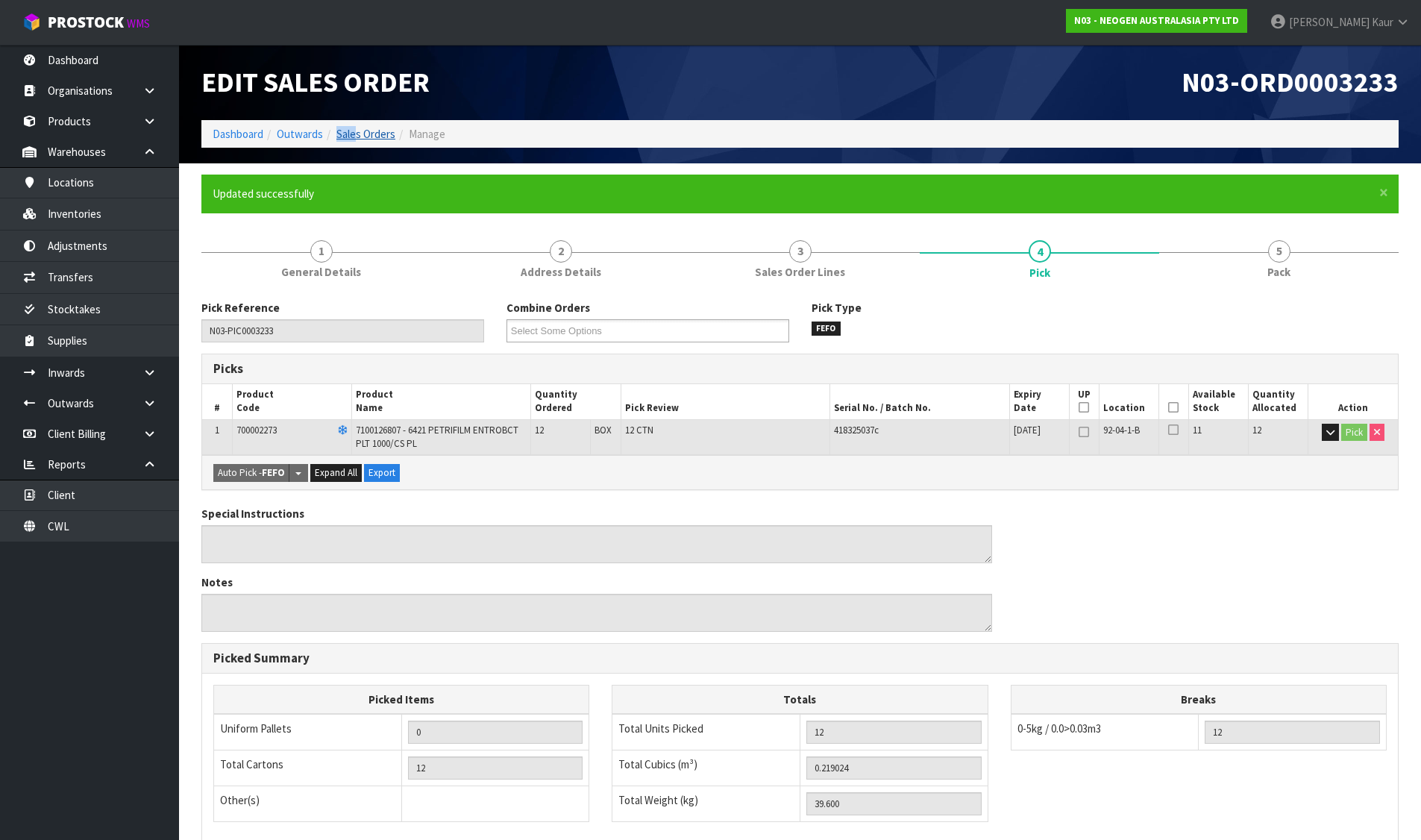
click at [355, 132] on li "Sales Orders" at bounding box center [359, 134] width 73 height 16
click at [370, 130] on link "Sales Orders" at bounding box center [365, 134] width 59 height 14
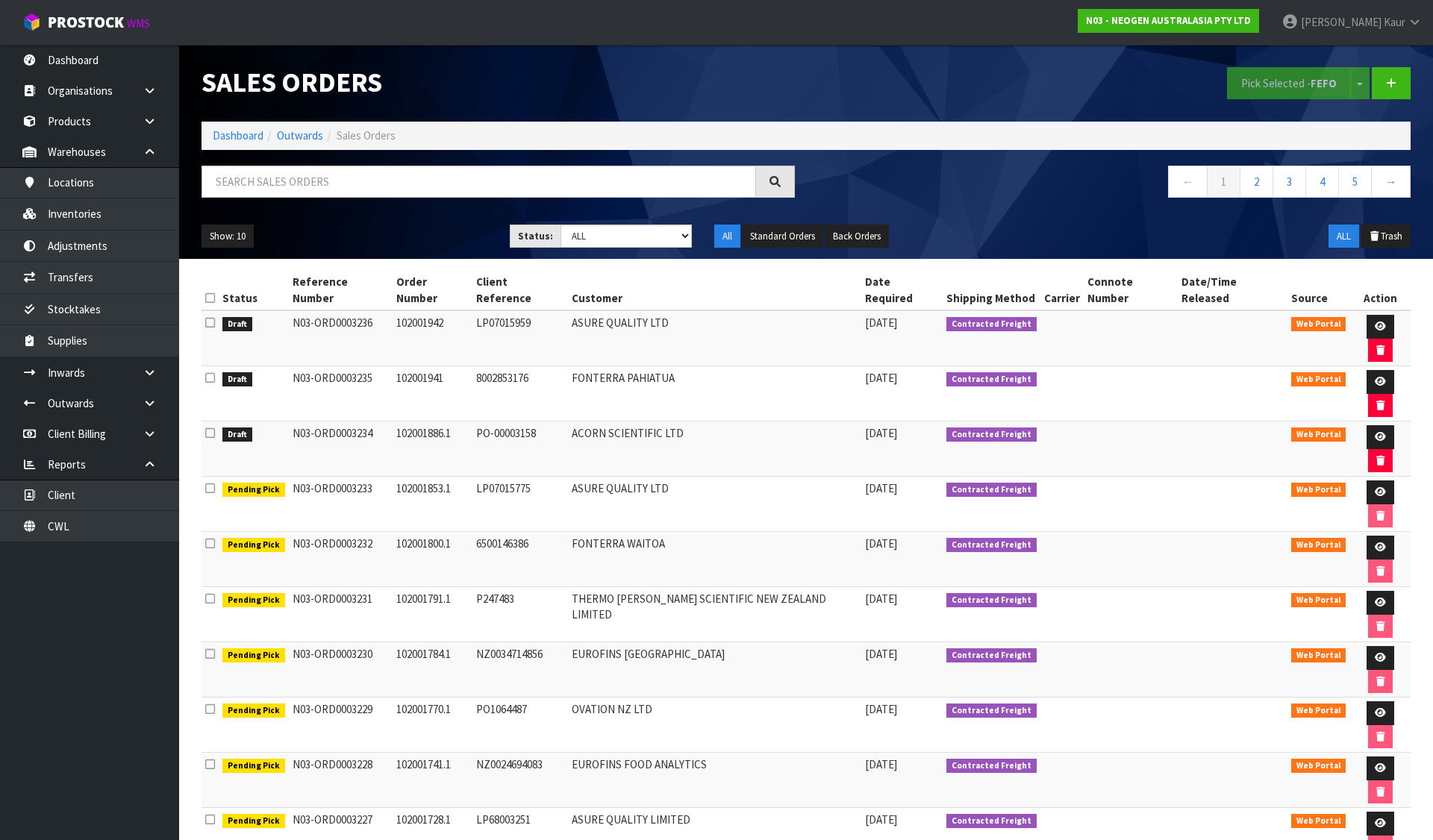
click at [213, 428] on icon at bounding box center [209, 433] width 10 height 12
click at [0, 0] on input "checkbox" at bounding box center [0, 0] width 0 height 0
click at [1274, 77] on button "Pick Selected - FEFO" at bounding box center [1289, 83] width 124 height 32
click at [1374, 432] on icon at bounding box center [1380, 436] width 12 height 10
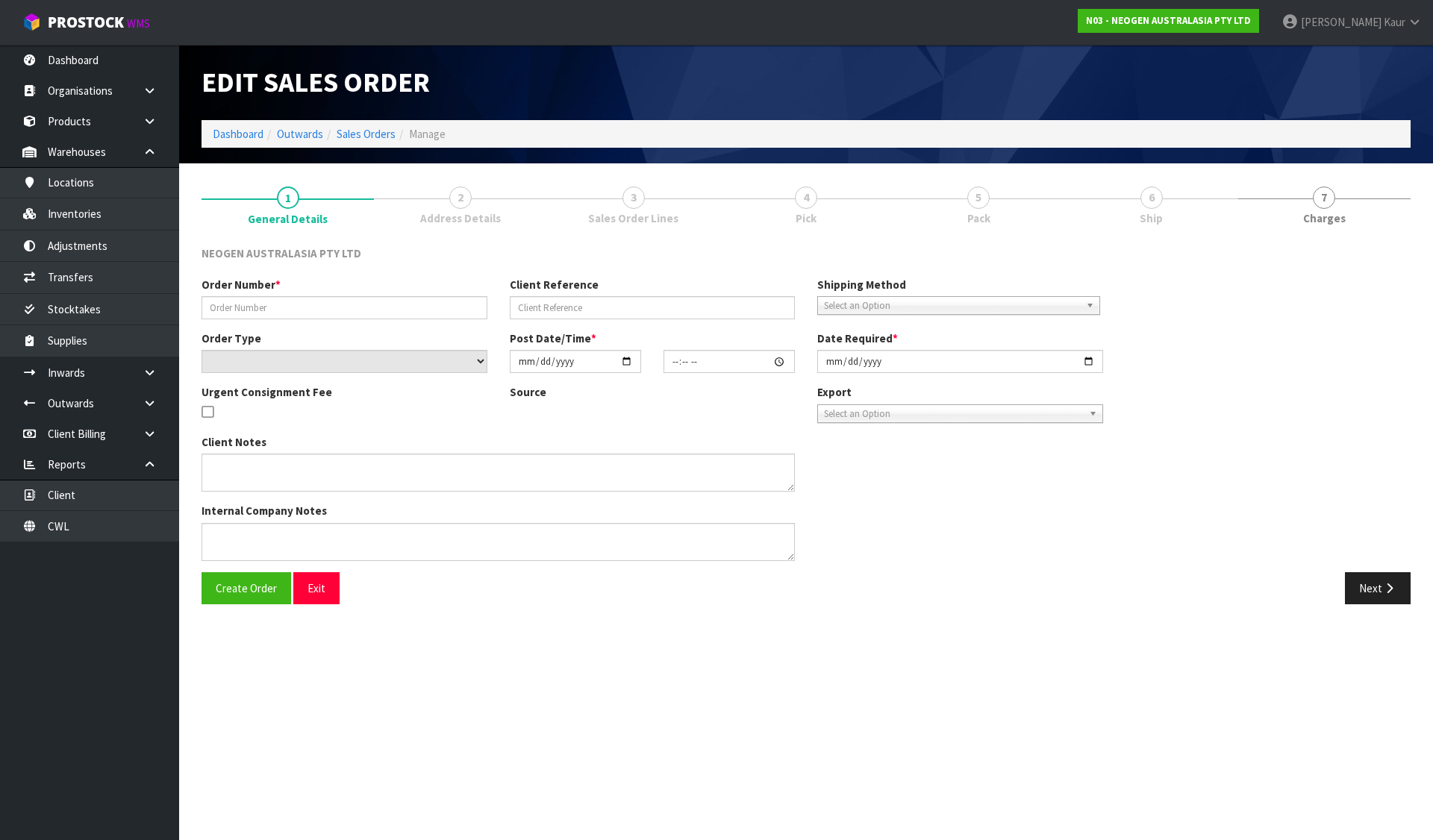
type input "102001886.1"
type input "PO-00003158"
select select "number:0"
type input "[DATE]"
type input "13:04:00.000"
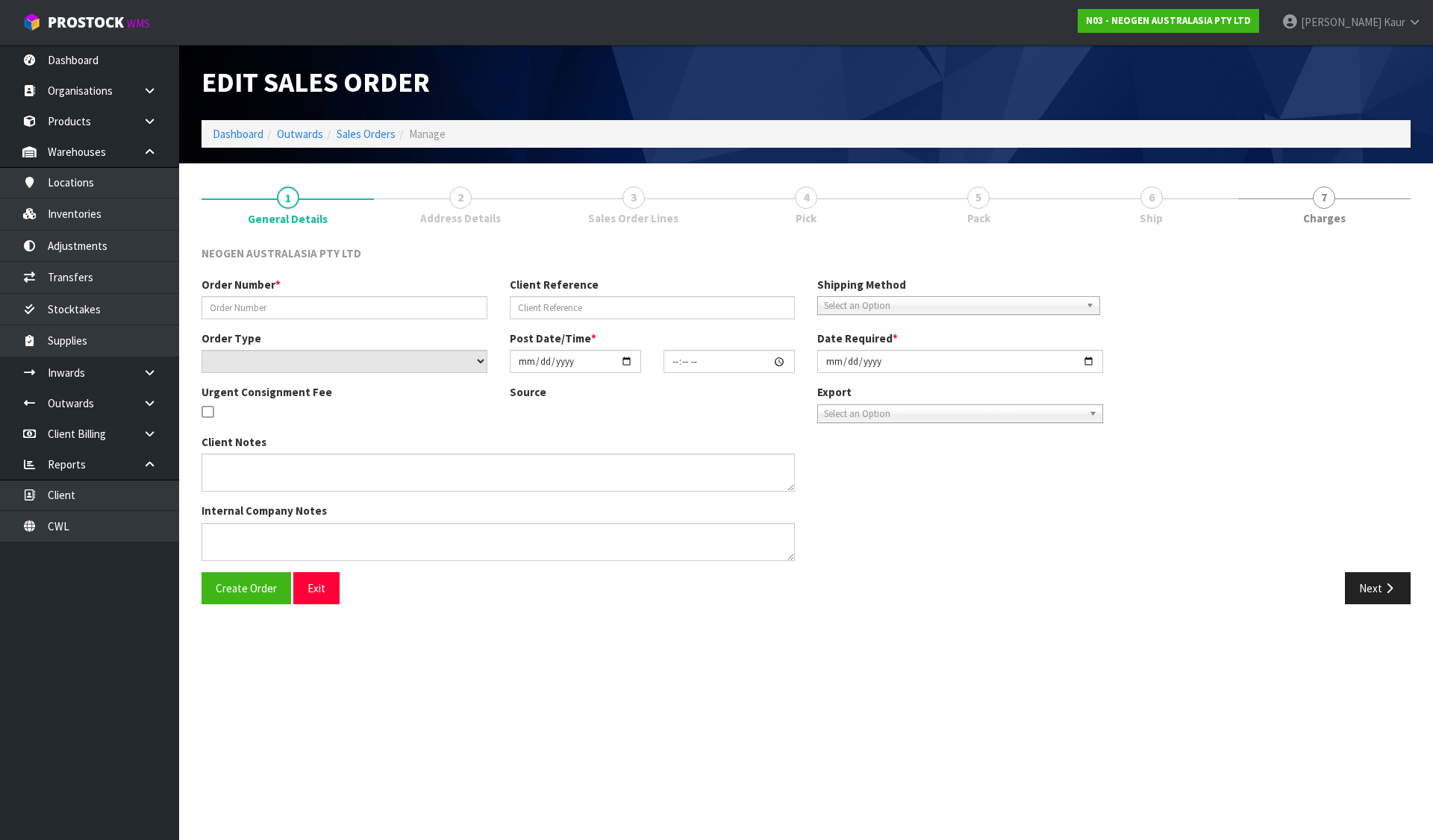
type input "[DATE]"
type textarea "ATTN: MYRL LIM"
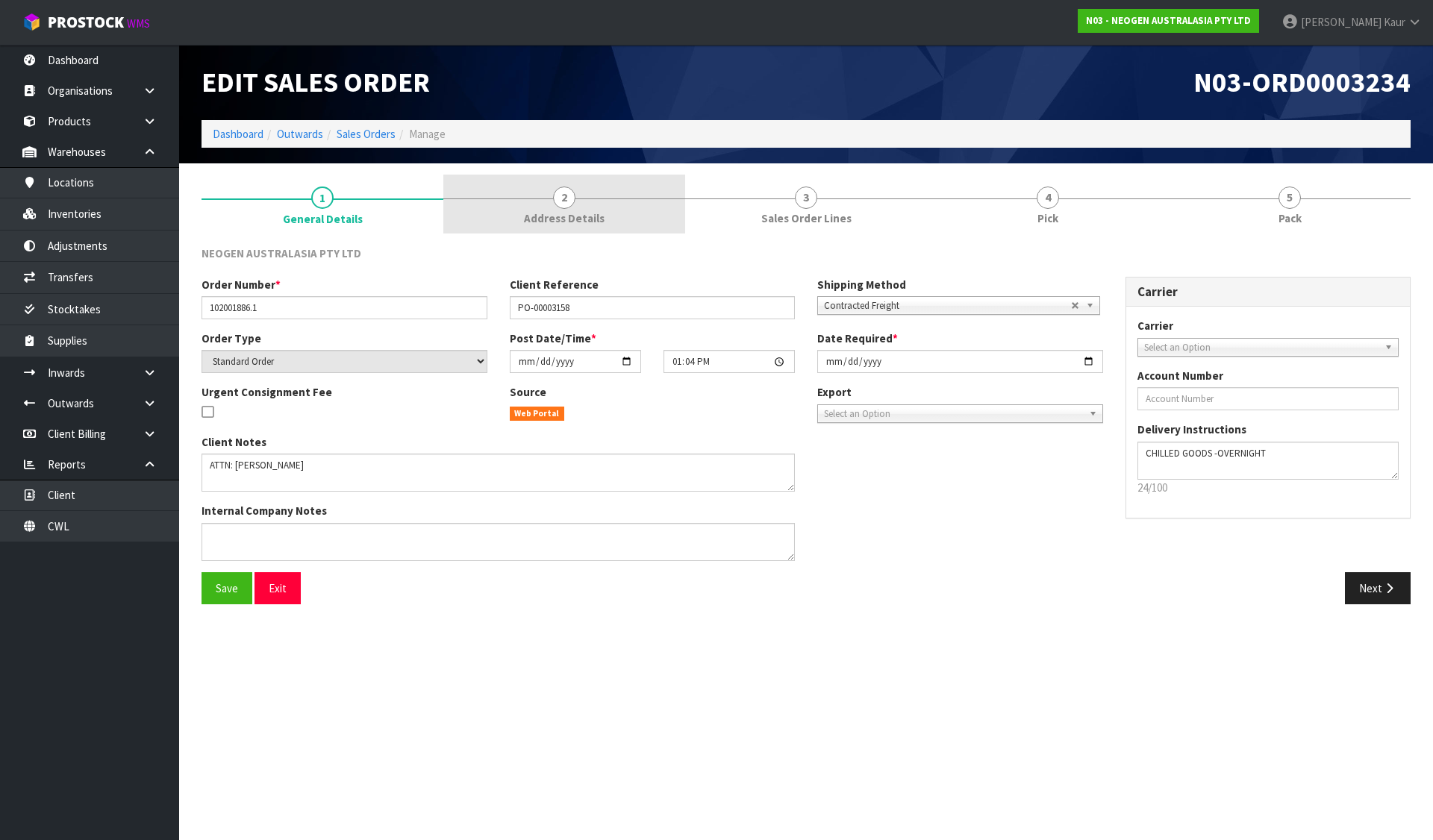
click at [581, 202] on link "2 Address Details" at bounding box center [564, 204] width 242 height 59
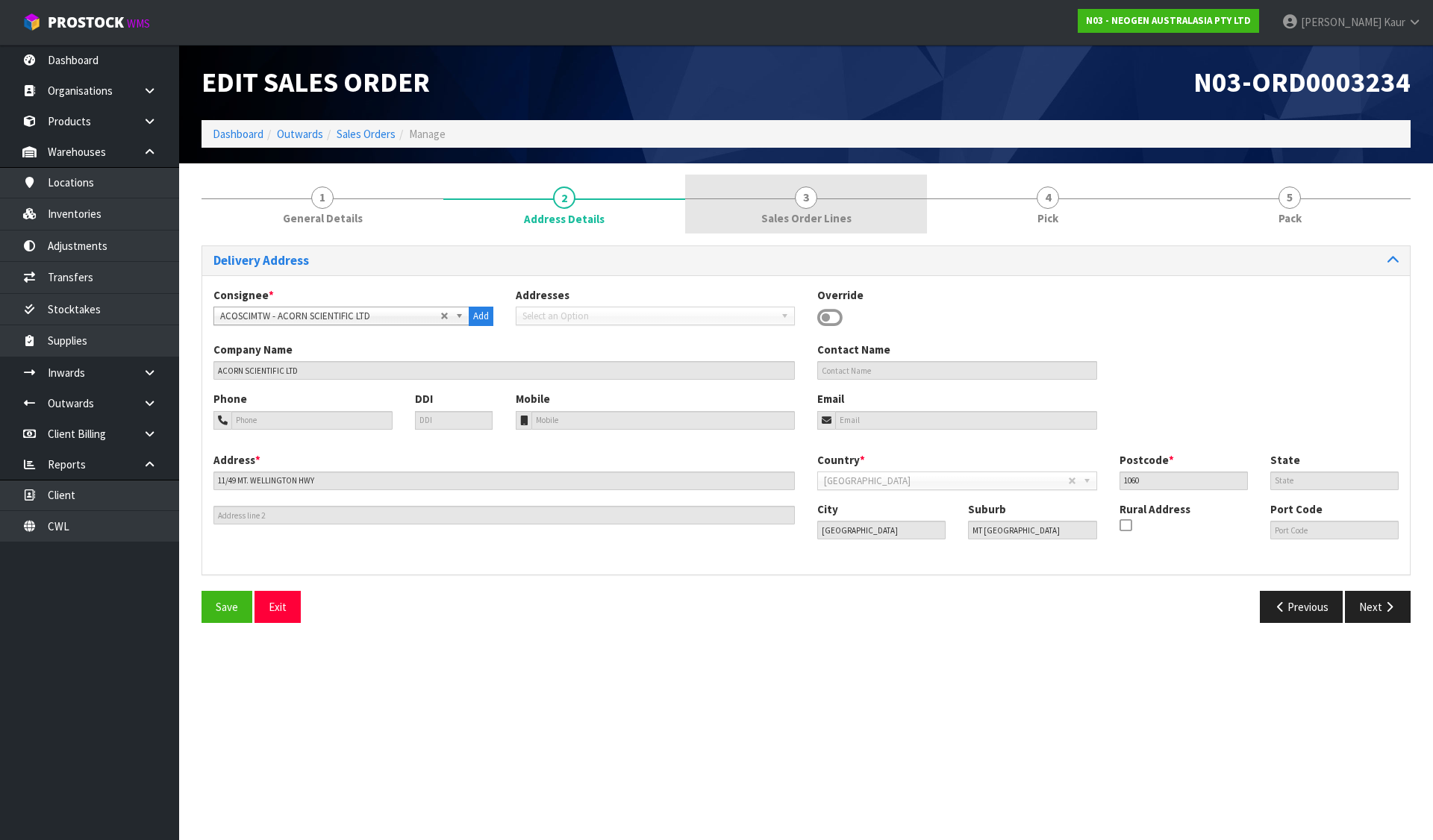
click at [836, 204] on link "3 Sales Order Lines" at bounding box center [806, 204] width 242 height 59
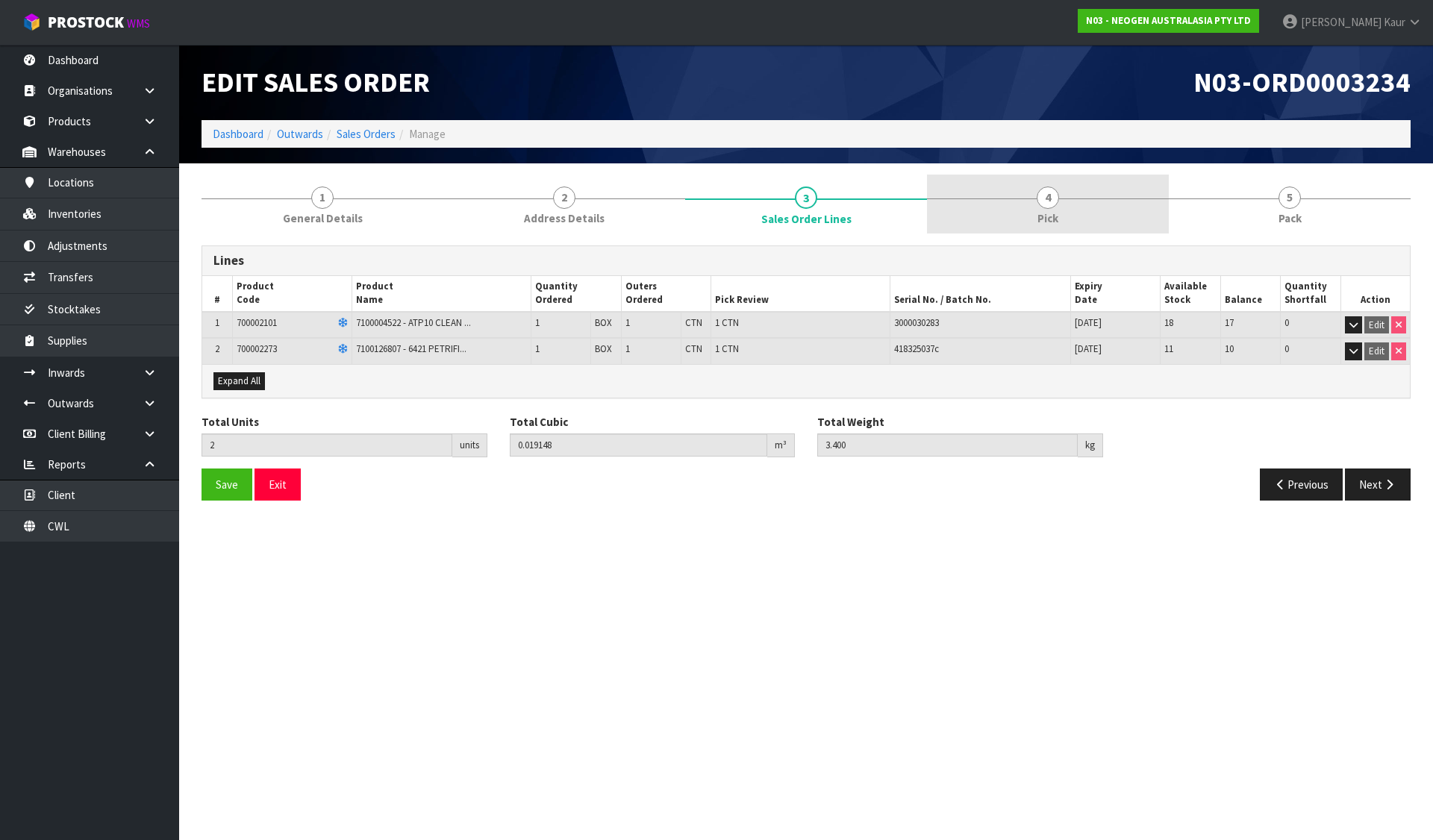
click at [1025, 192] on link "4 Pick" at bounding box center [1048, 204] width 242 height 59
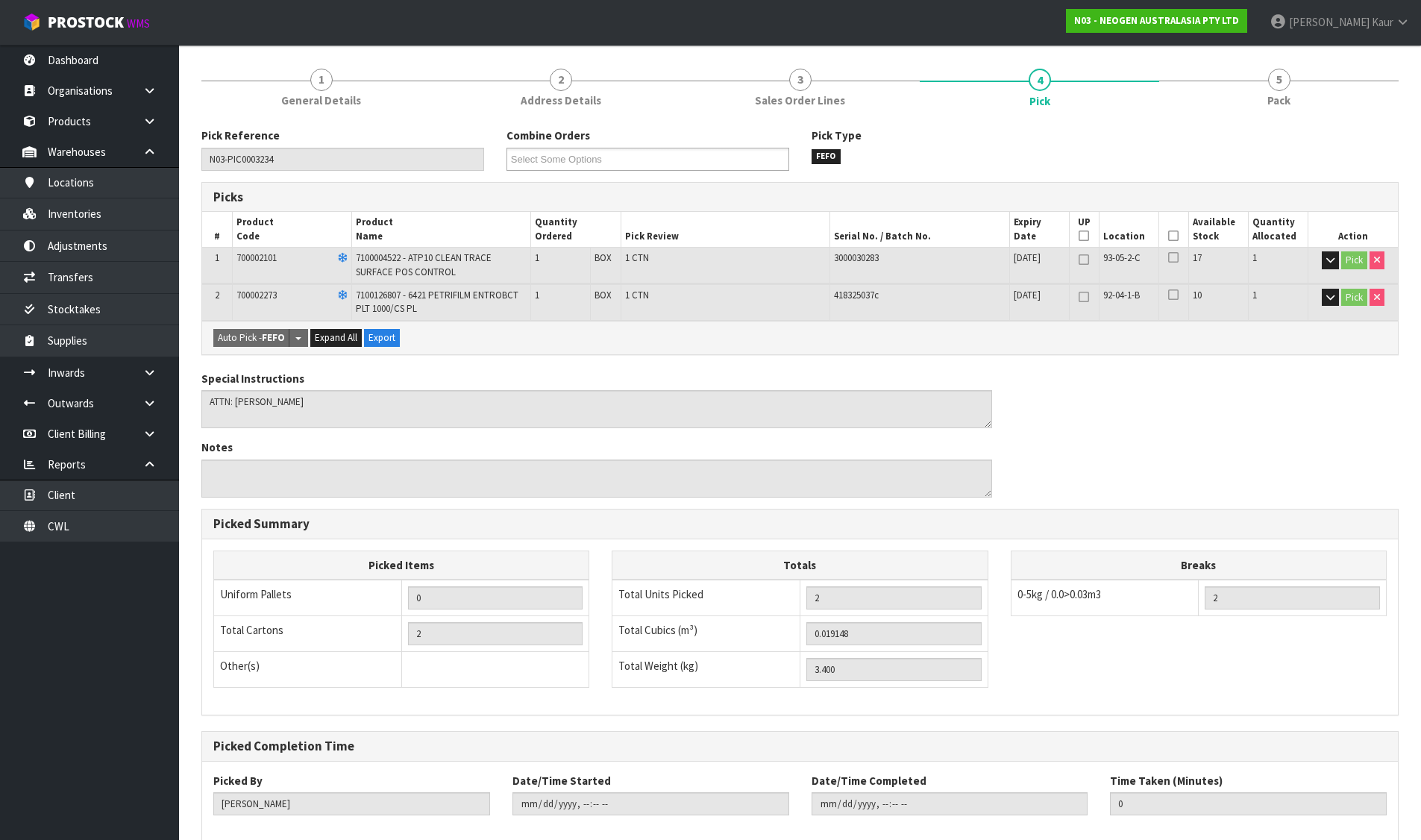
scroll to position [198, 0]
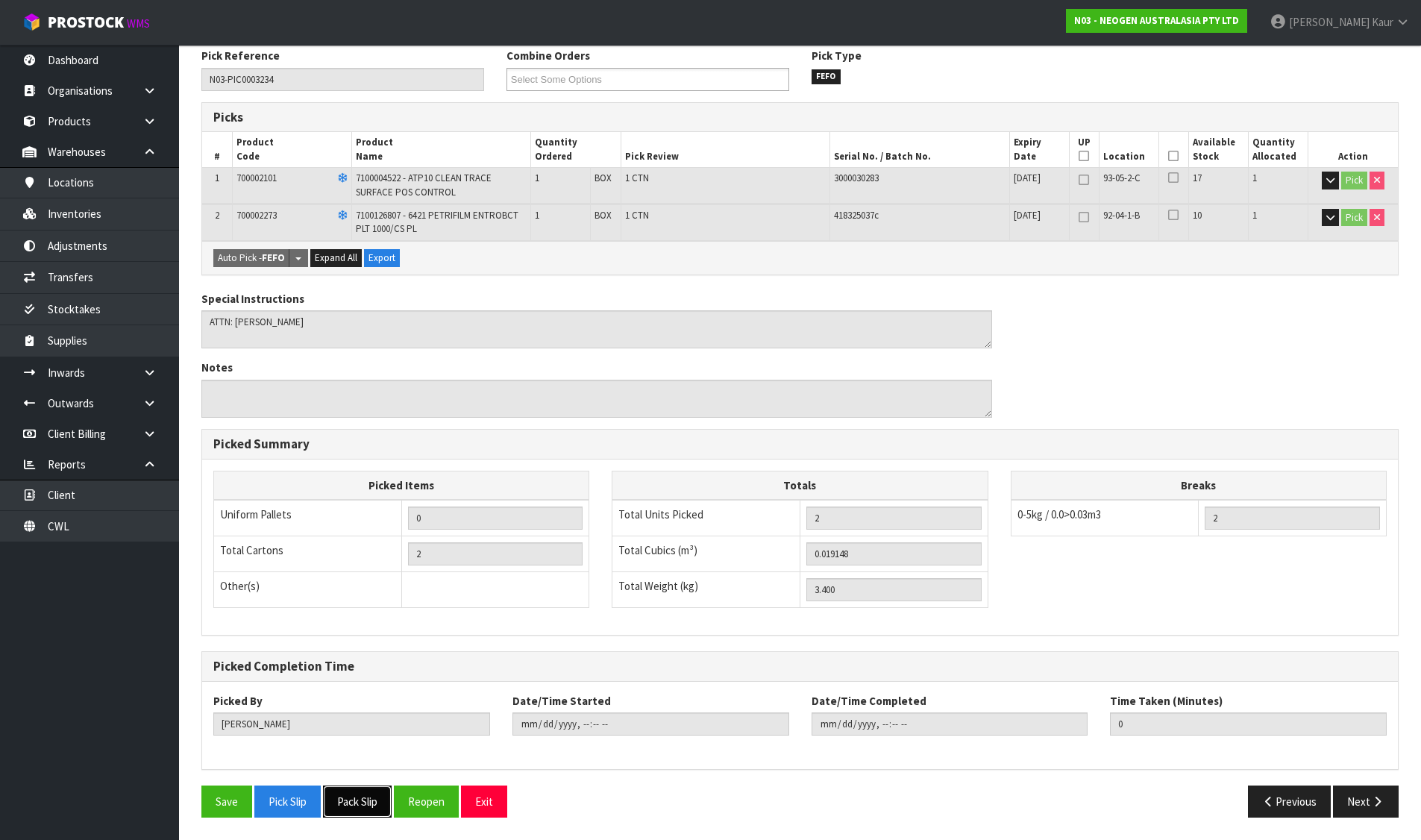
click at [355, 798] on button "Pack Slip" at bounding box center [357, 802] width 68 height 32
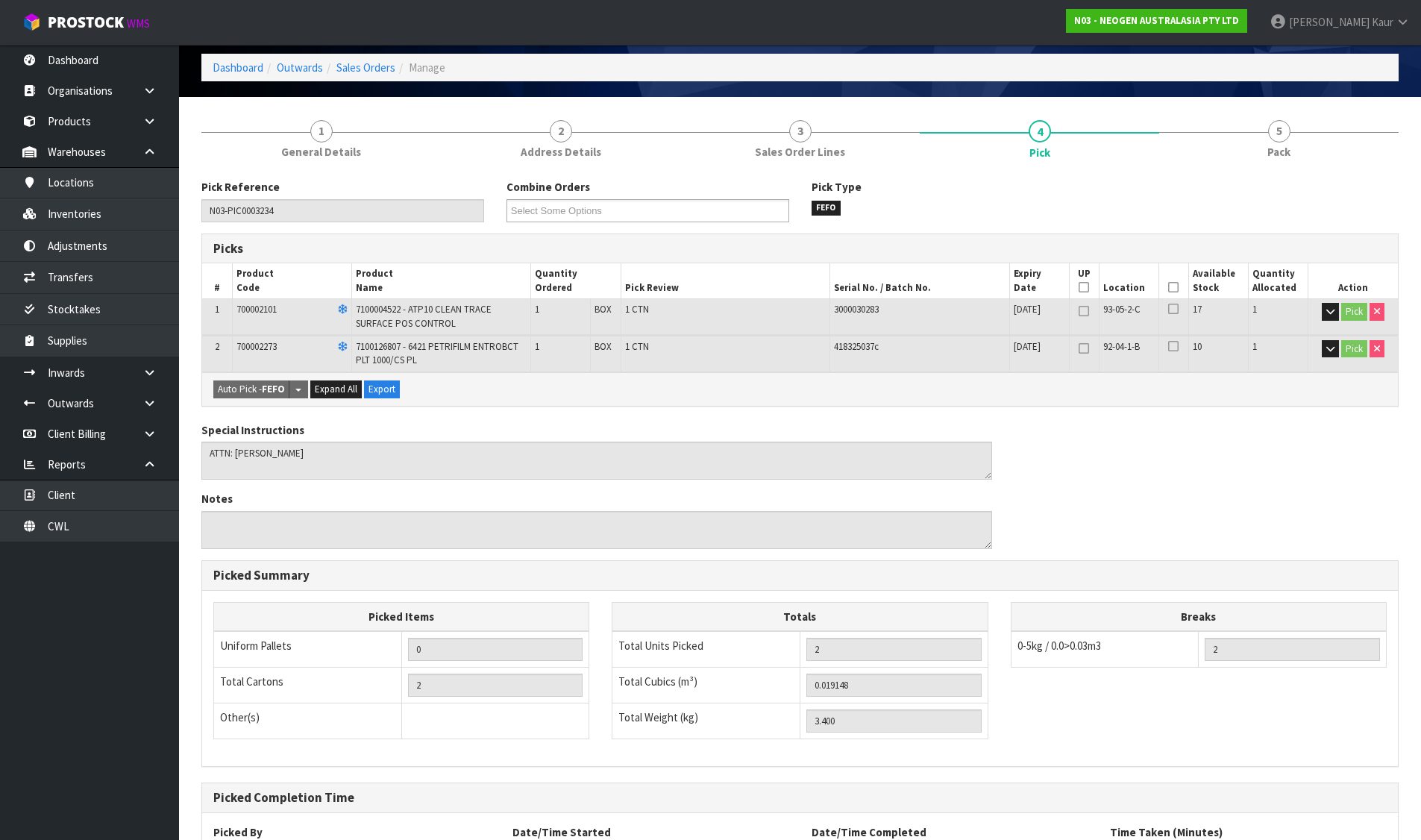
scroll to position [0, 0]
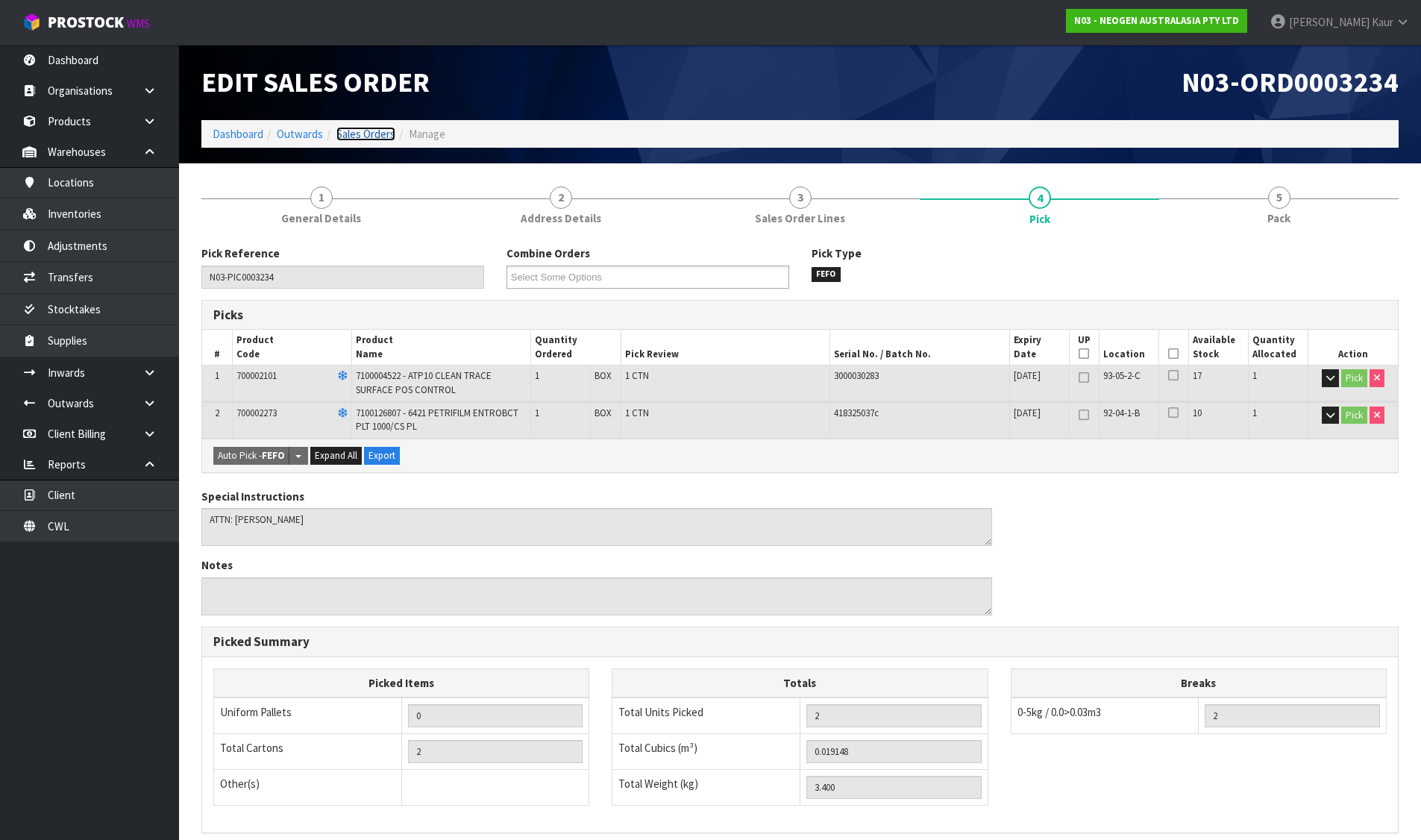
click at [373, 134] on link "Sales Orders" at bounding box center [365, 134] width 59 height 14
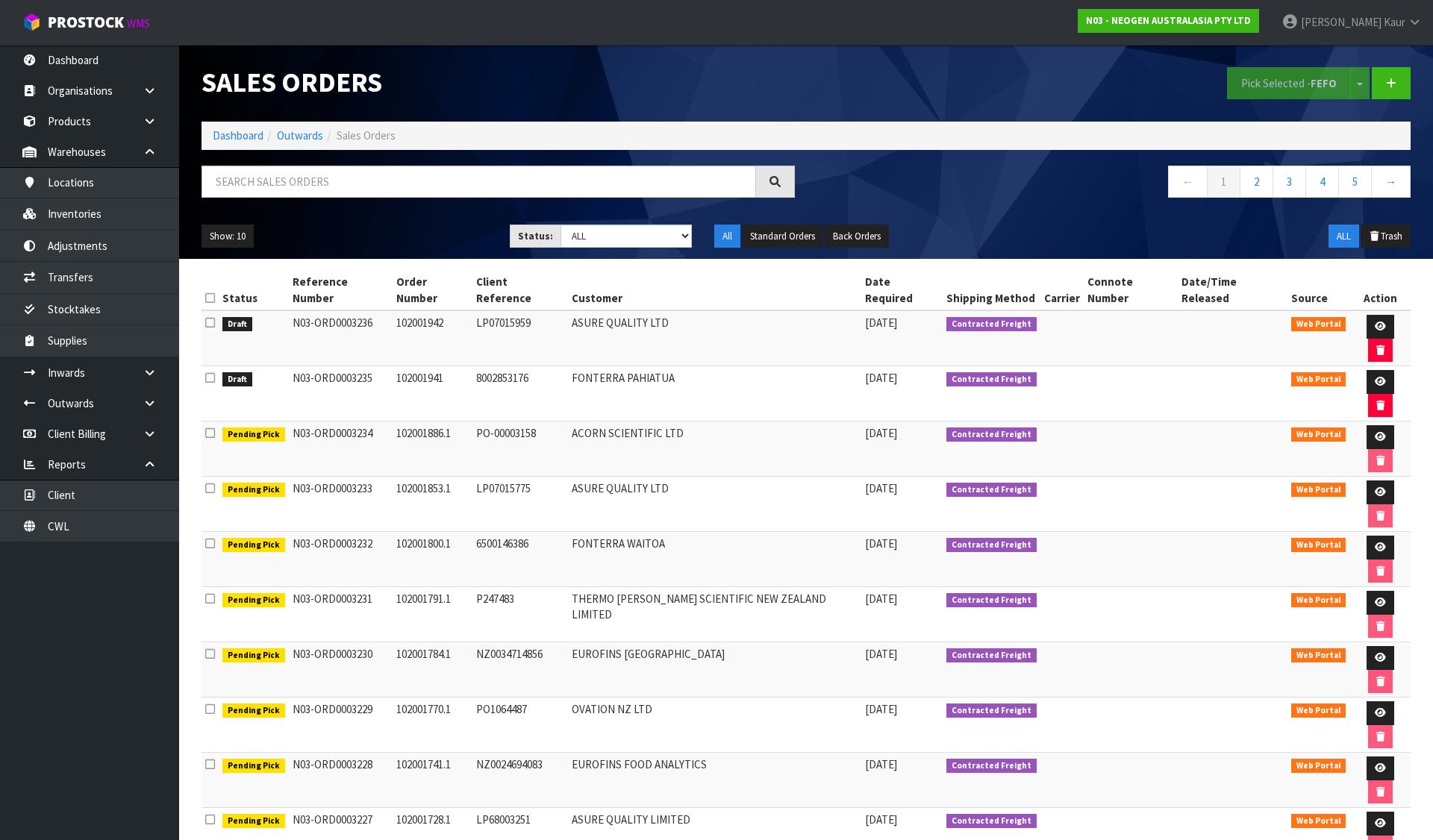
click at [210, 373] on icon at bounding box center [209, 378] width 10 height 12
click at [0, 0] on input "checkbox" at bounding box center [0, 0] width 0 height 0
click at [1249, 86] on button "Pick Selected - FEFO" at bounding box center [1289, 83] width 124 height 32
click at [1374, 377] on icon at bounding box center [1380, 381] width 12 height 10
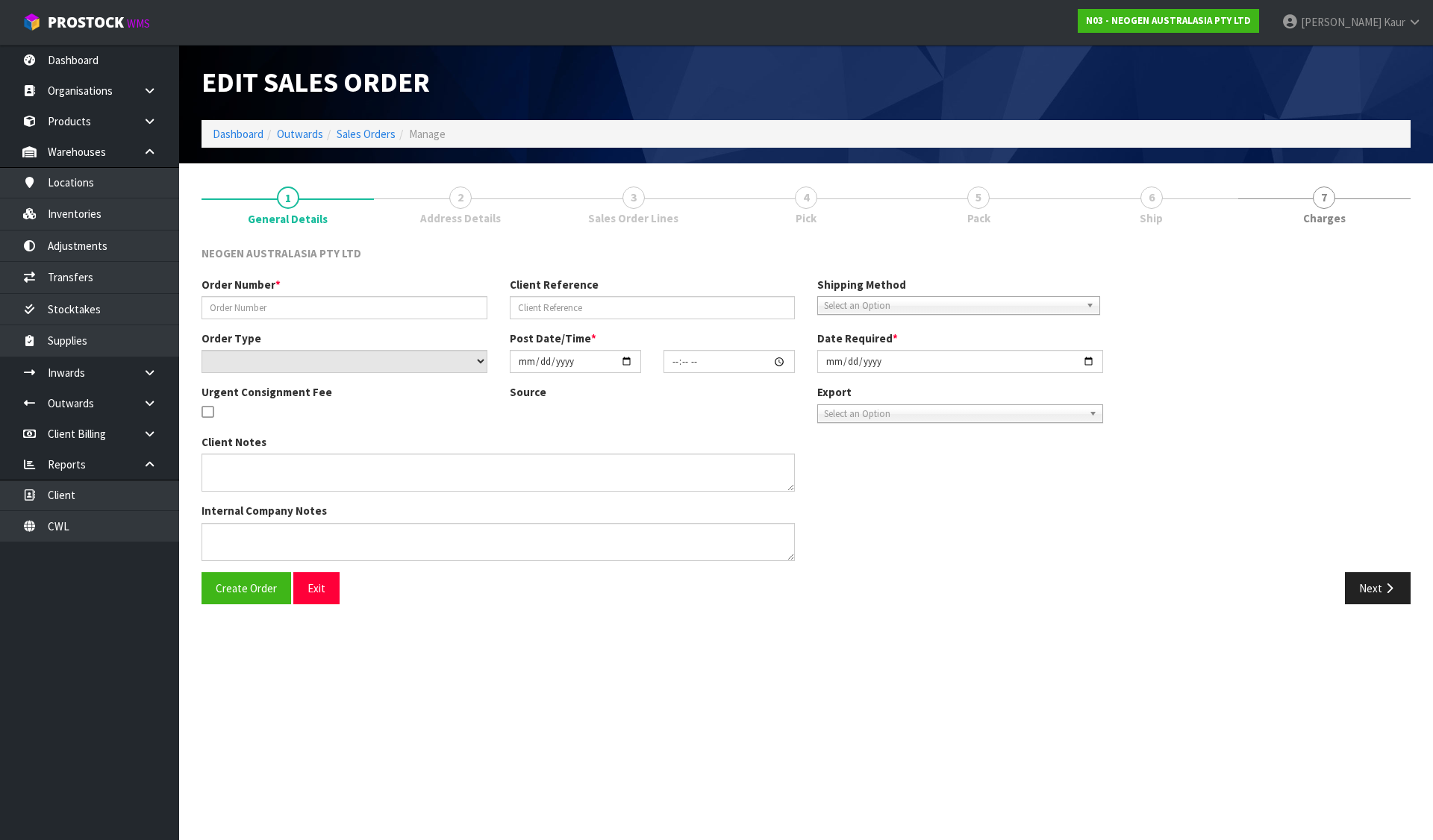
type input "102001941"
type input "8002853176"
select select "number:0"
type input "[DATE]"
type input "11:11:00.000"
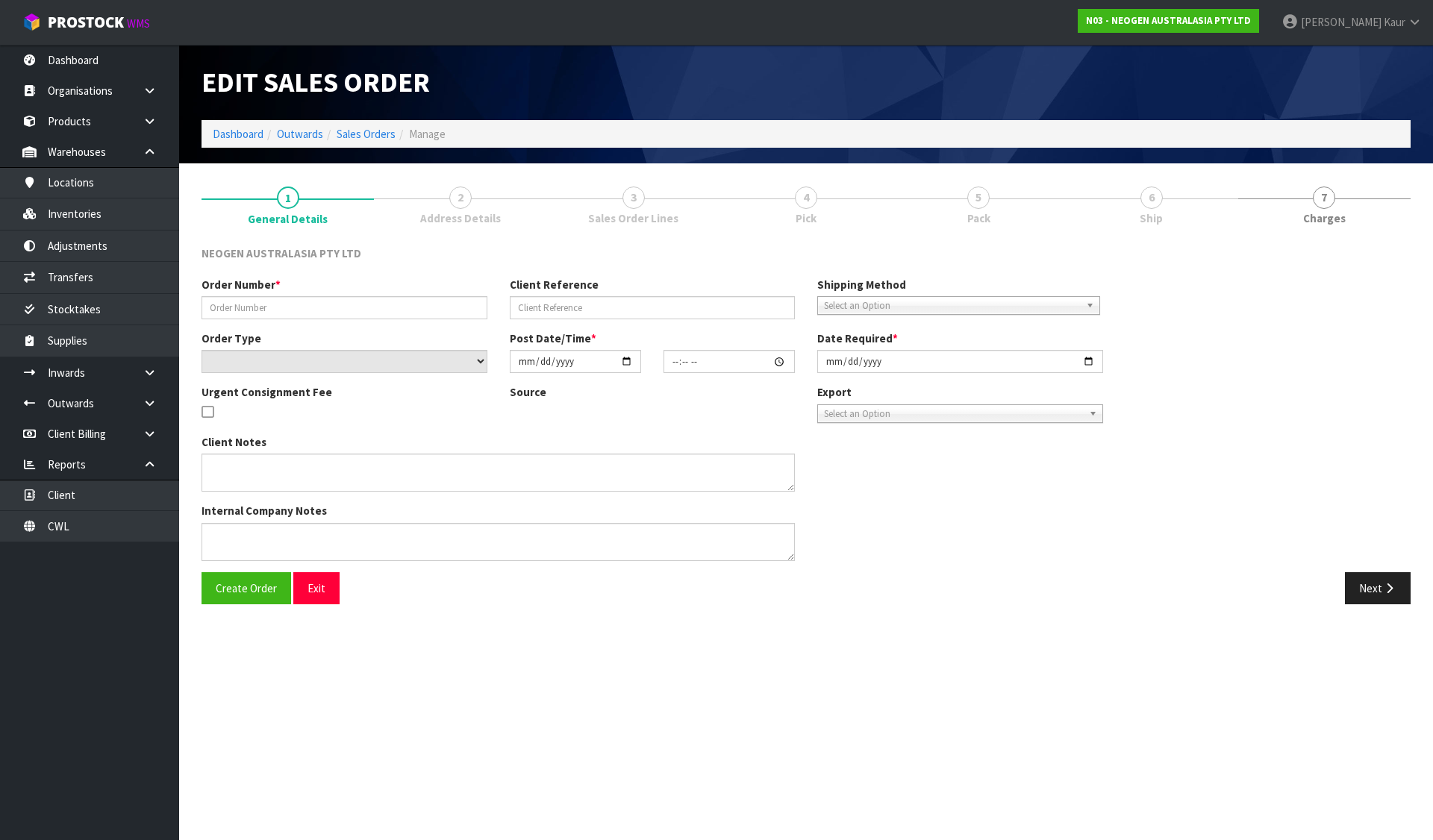
type input "[DATE]"
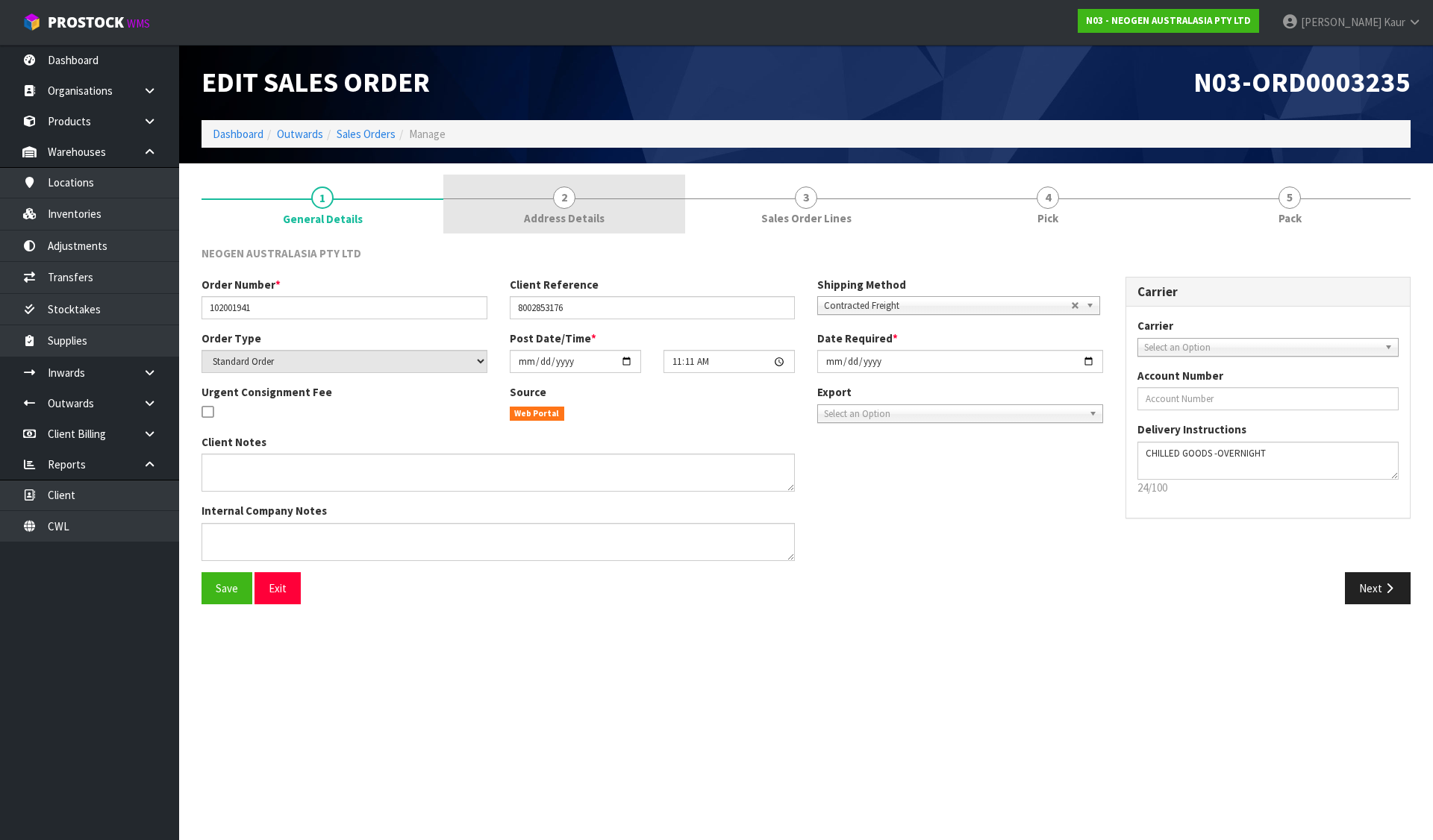
click at [599, 213] on span "Address Details" at bounding box center [563, 218] width 81 height 16
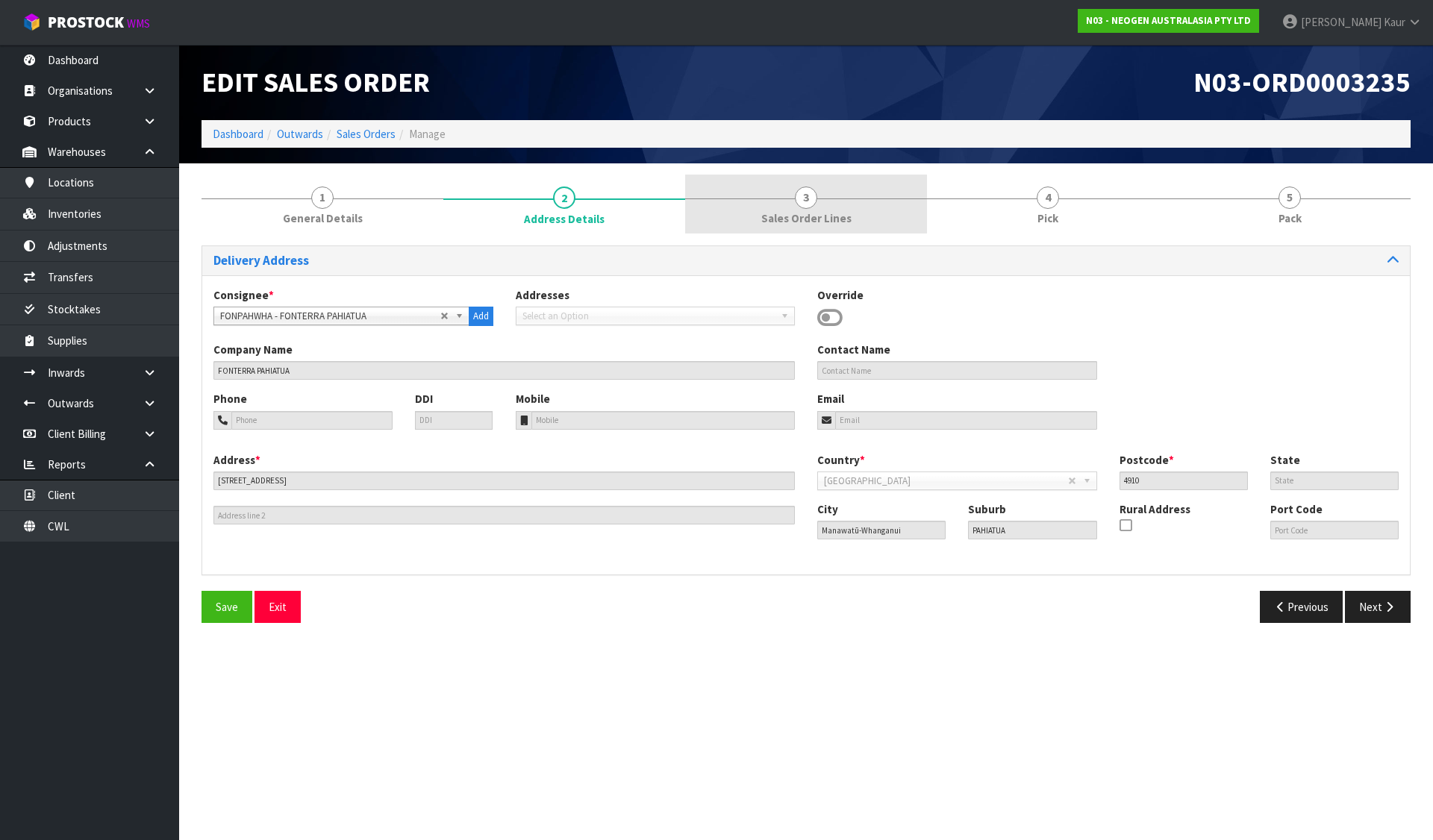
click at [751, 204] on link "3 Sales Order Lines" at bounding box center [806, 204] width 242 height 59
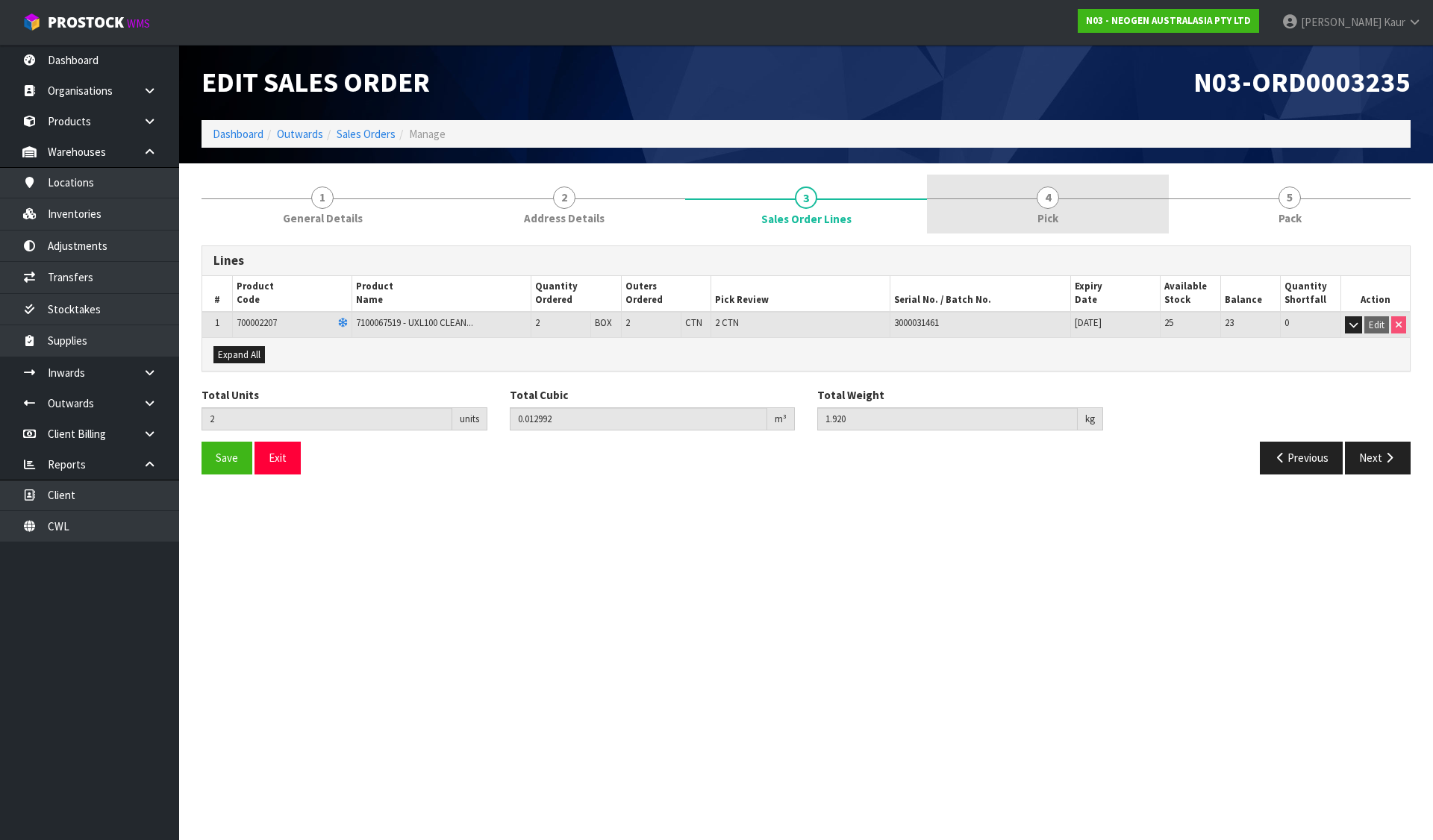
click at [1132, 218] on link "4 Pick" at bounding box center [1048, 204] width 242 height 59
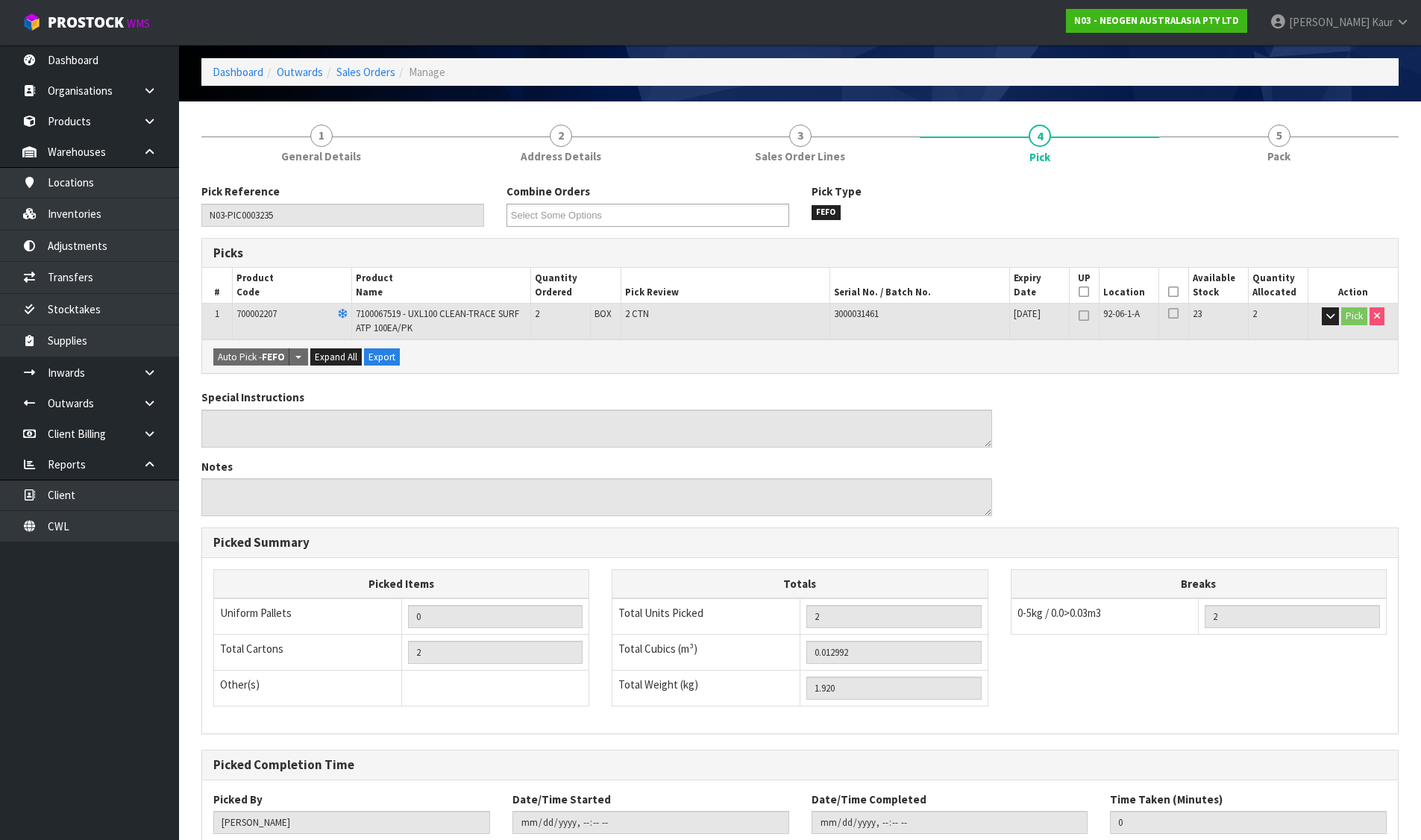
scroll to position [161, 0]
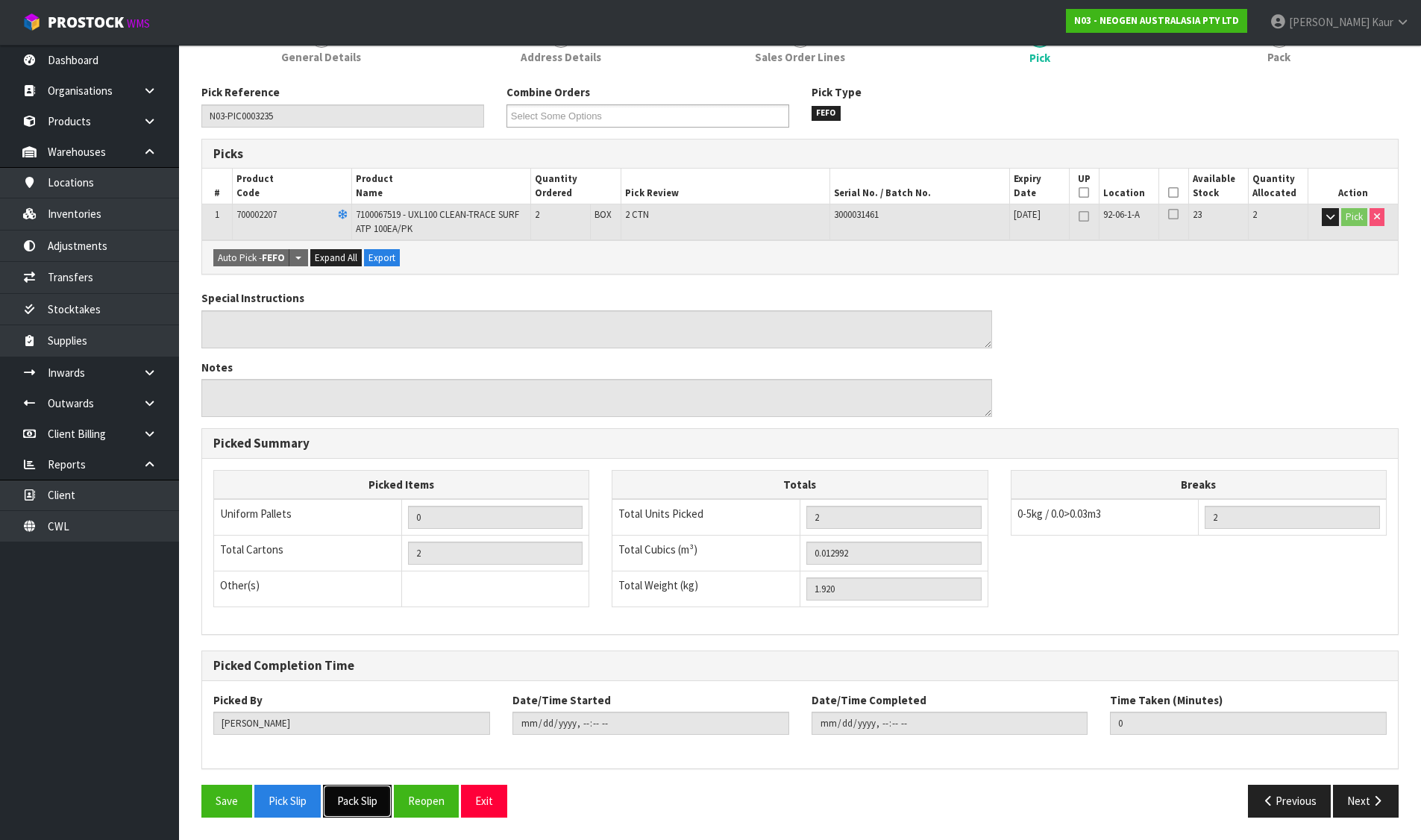
click at [353, 802] on button "Pack Slip" at bounding box center [357, 801] width 68 height 32
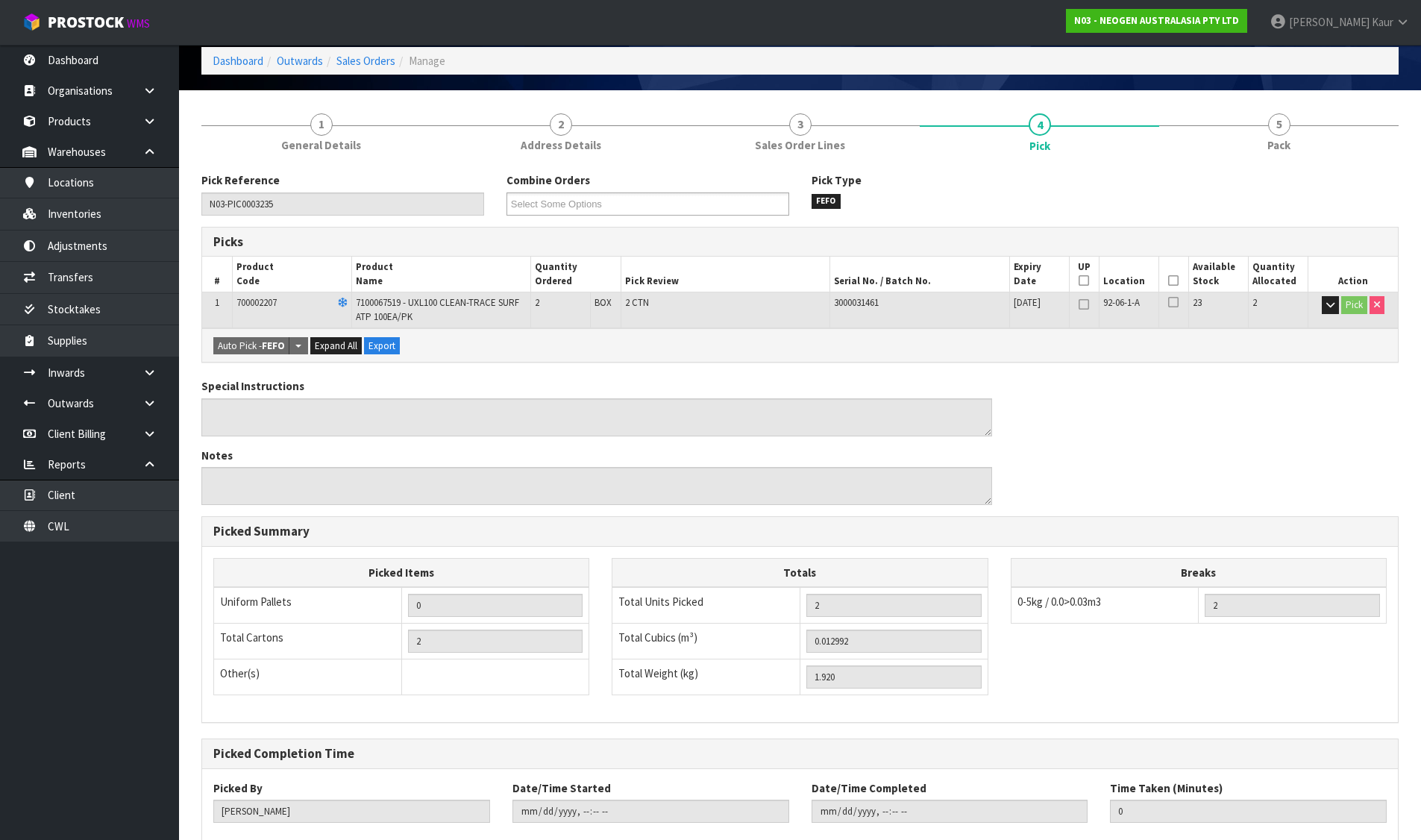
scroll to position [0, 0]
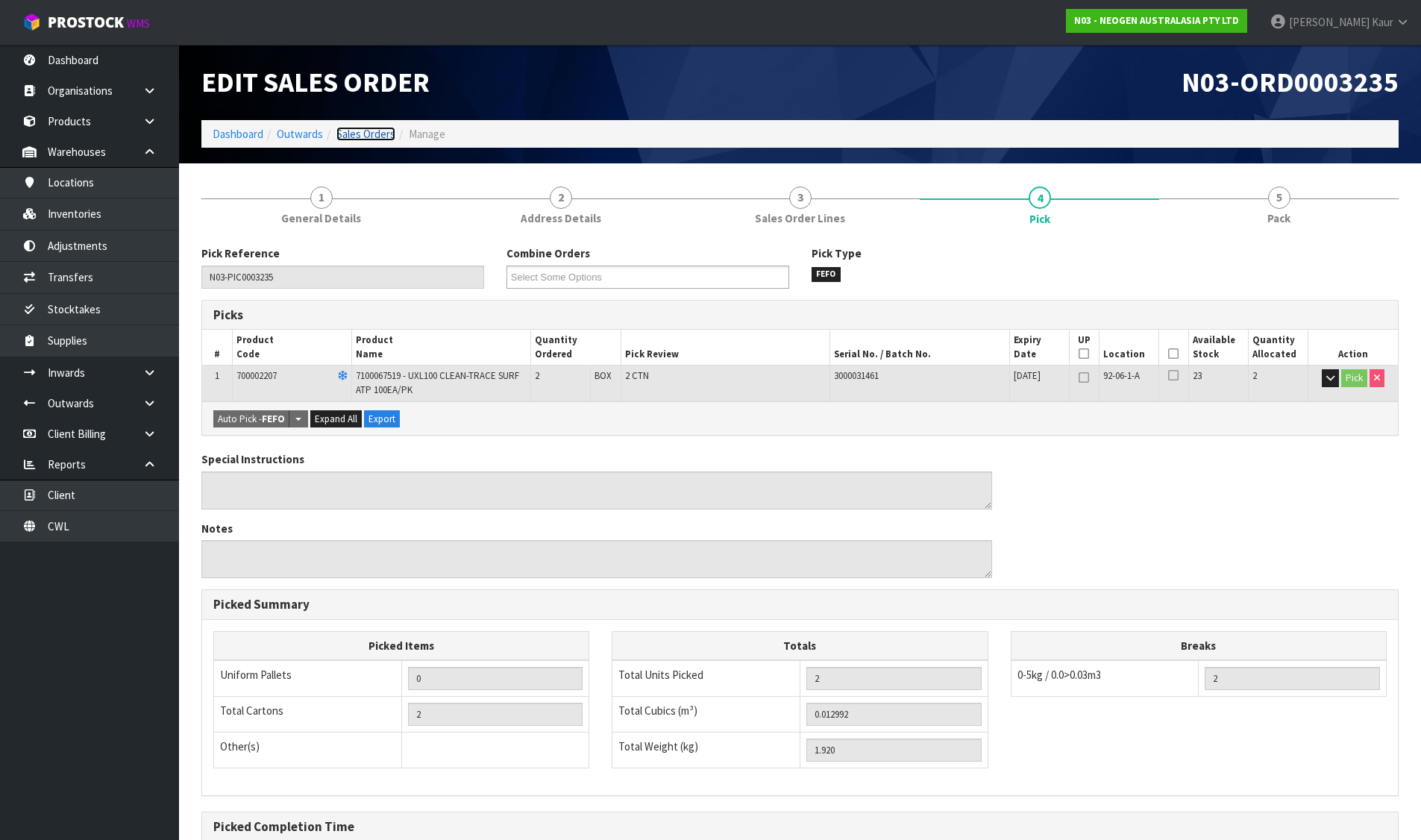
click at [371, 130] on link "Sales Orders" at bounding box center [365, 134] width 59 height 14
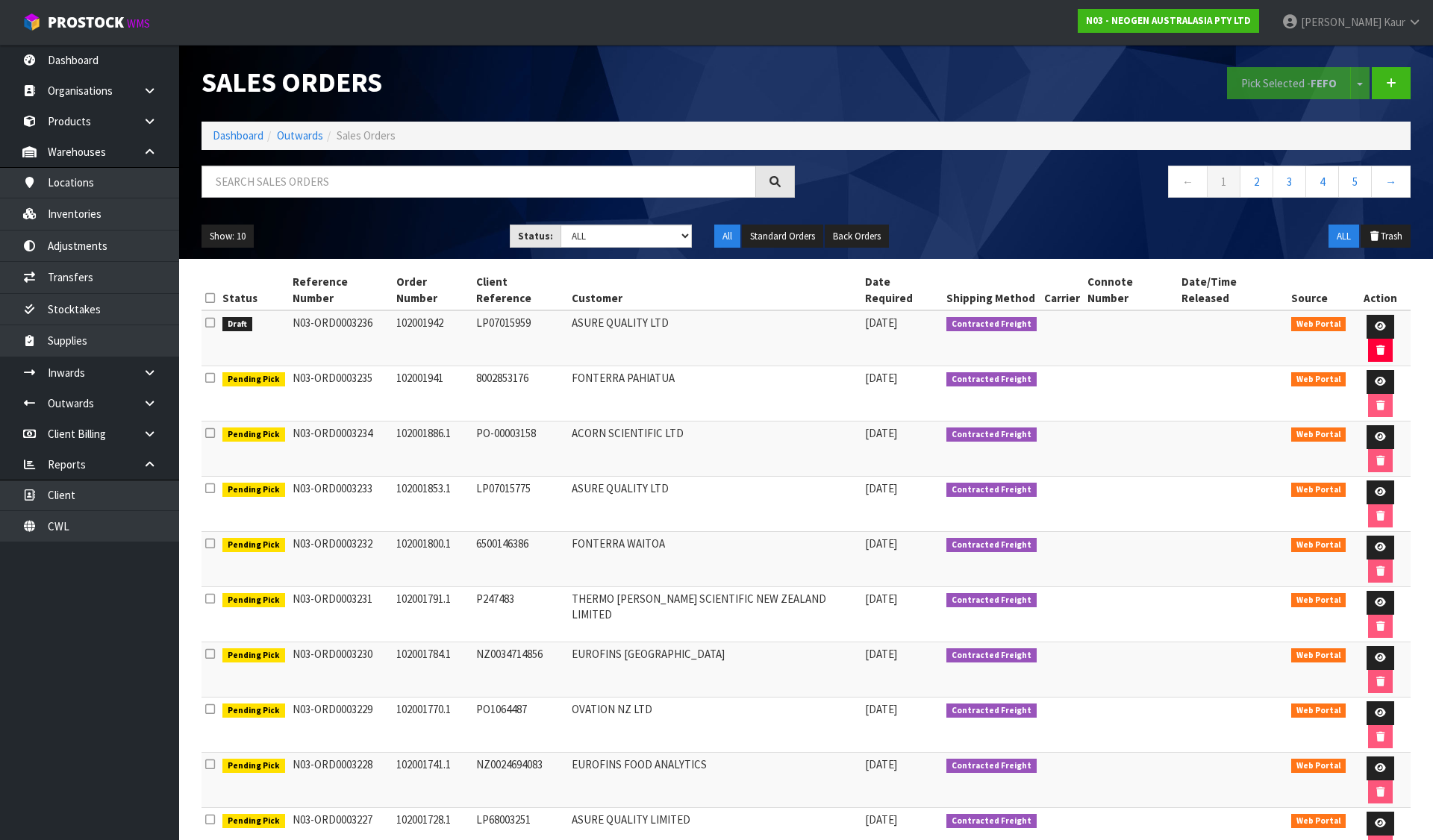
click at [214, 317] on icon at bounding box center [209, 322] width 10 height 12
click at [0, 0] on input "checkbox" at bounding box center [0, 0] width 0 height 0
click at [1286, 78] on button "Pick Selected - FEFO" at bounding box center [1289, 83] width 124 height 32
click at [1374, 322] on icon at bounding box center [1380, 326] width 12 height 10
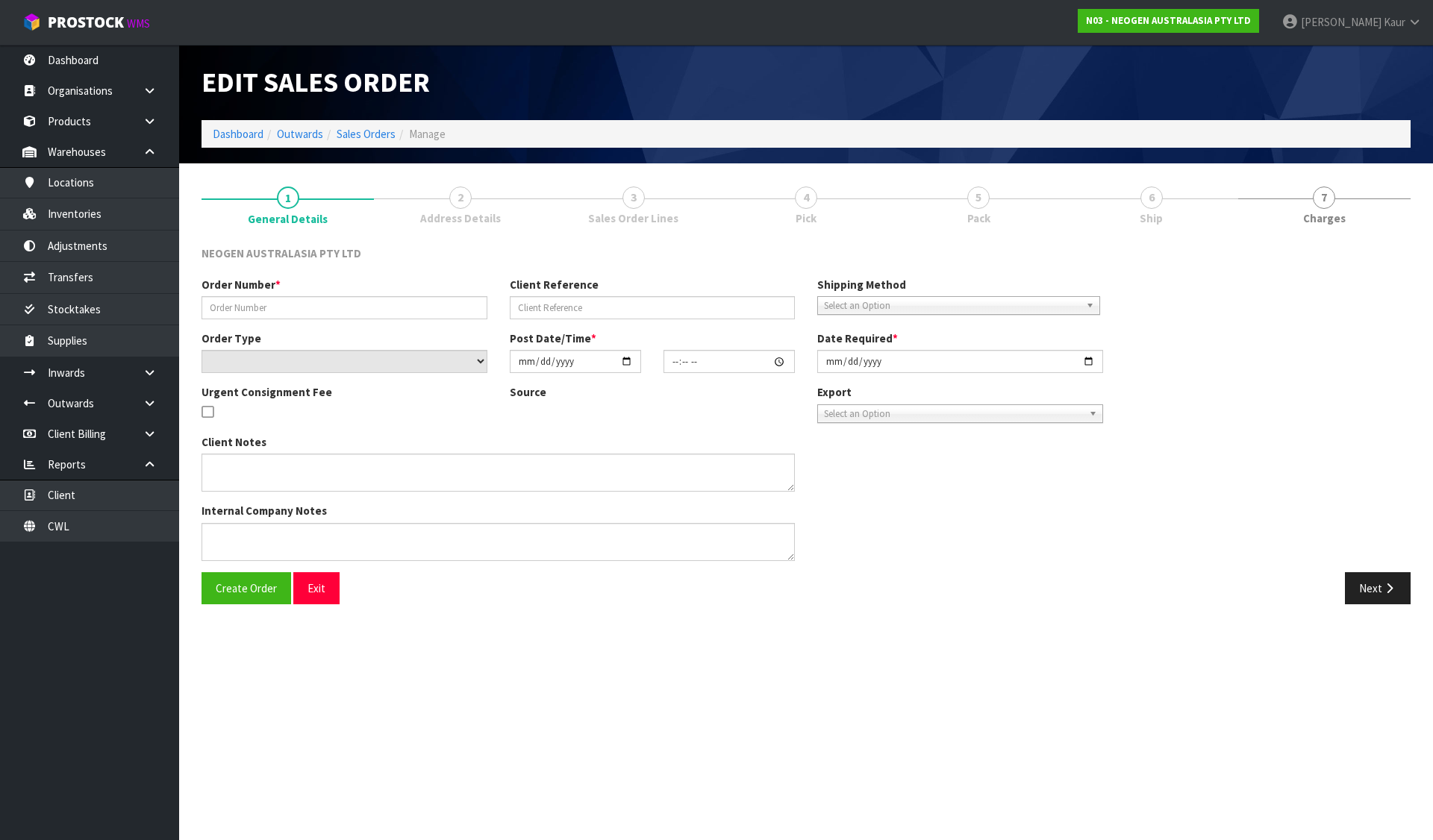
type input "102001942"
type input "LP07015959"
select select "number:0"
type input "[DATE]"
type input "11:14:00.000"
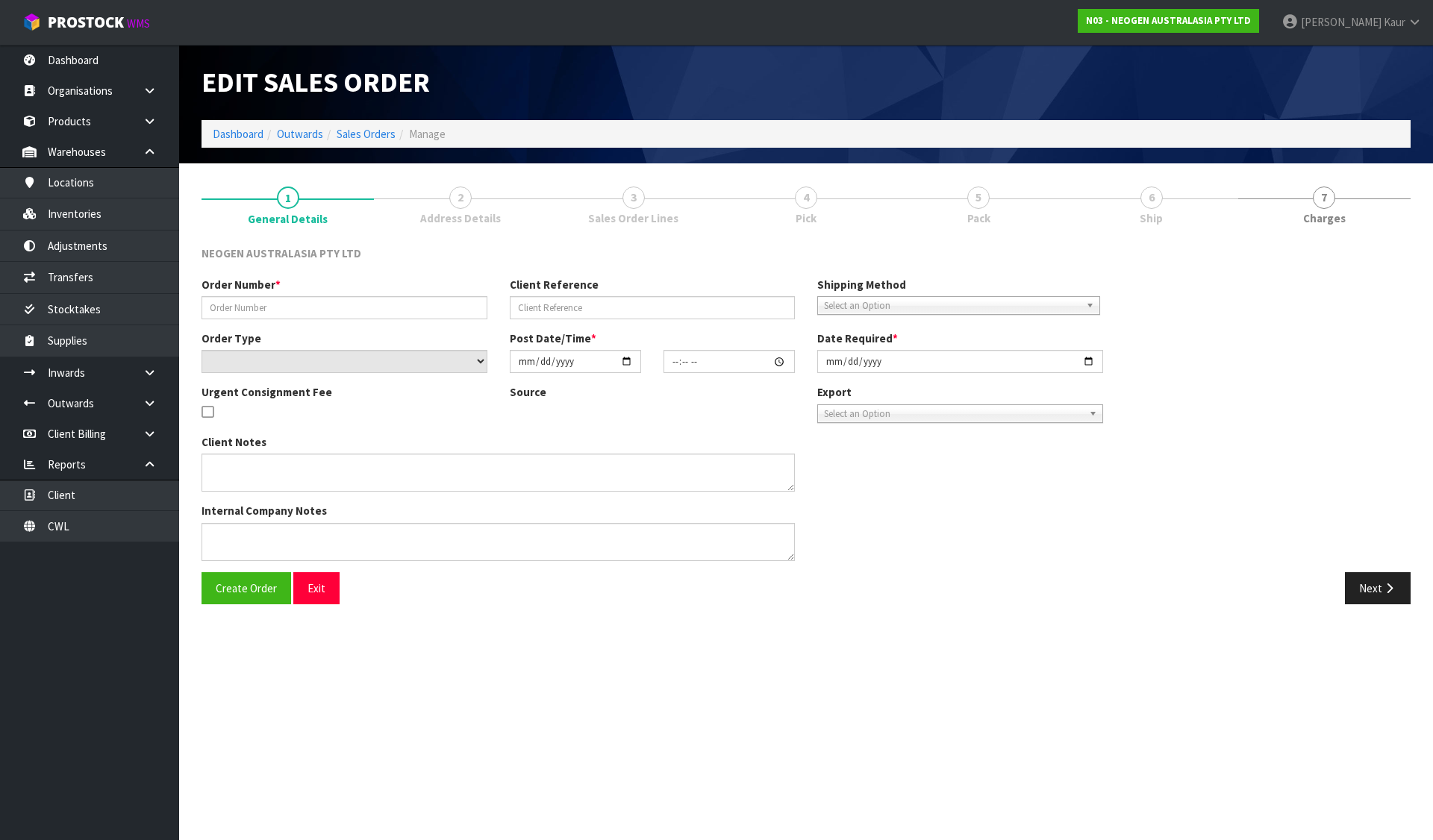
type input "[DATE]"
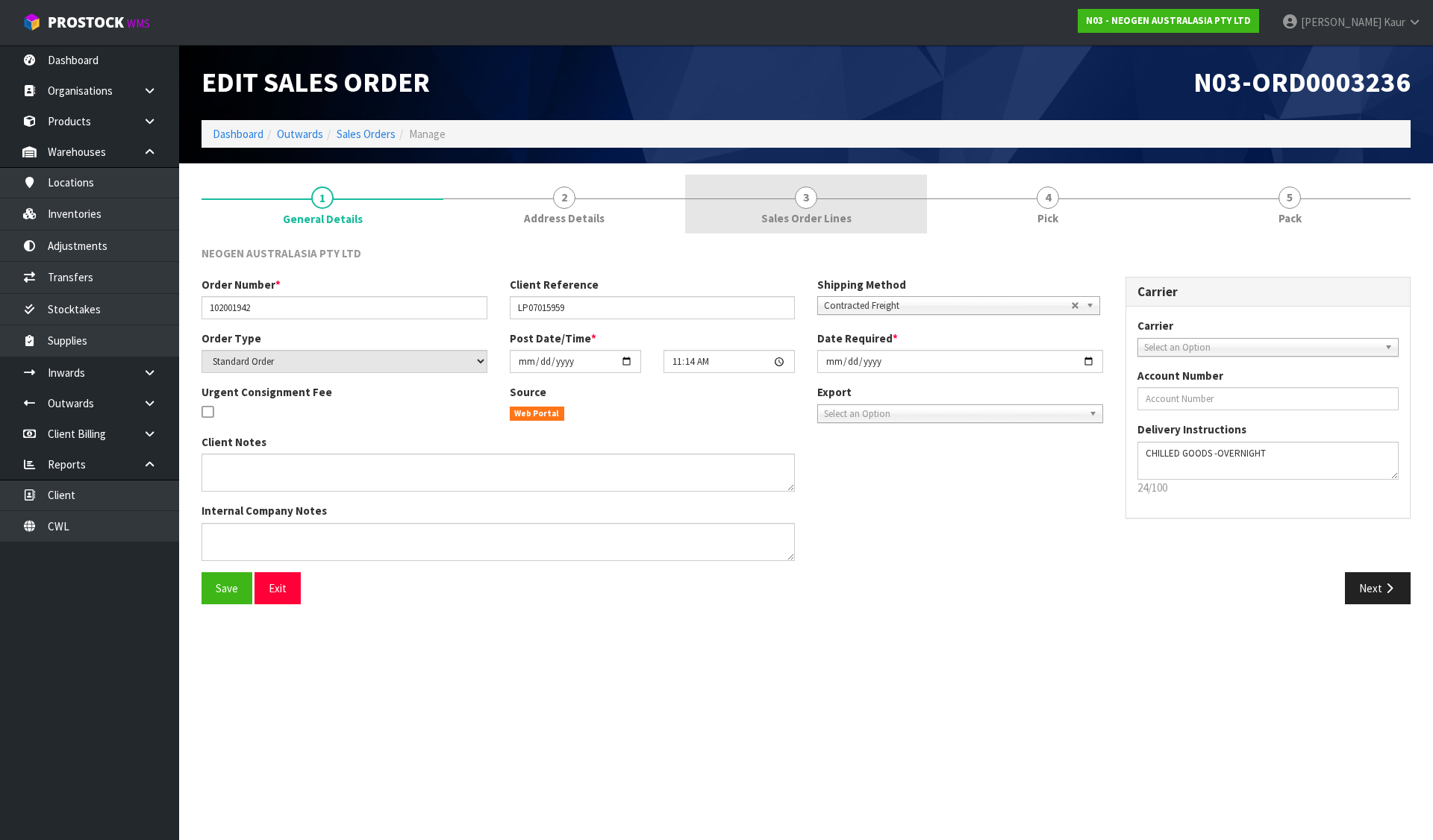
drag, startPoint x: 590, startPoint y: 203, endPoint x: 765, endPoint y: 198, distance: 175.1
click at [594, 203] on link "2 Address Details" at bounding box center [564, 204] width 242 height 59
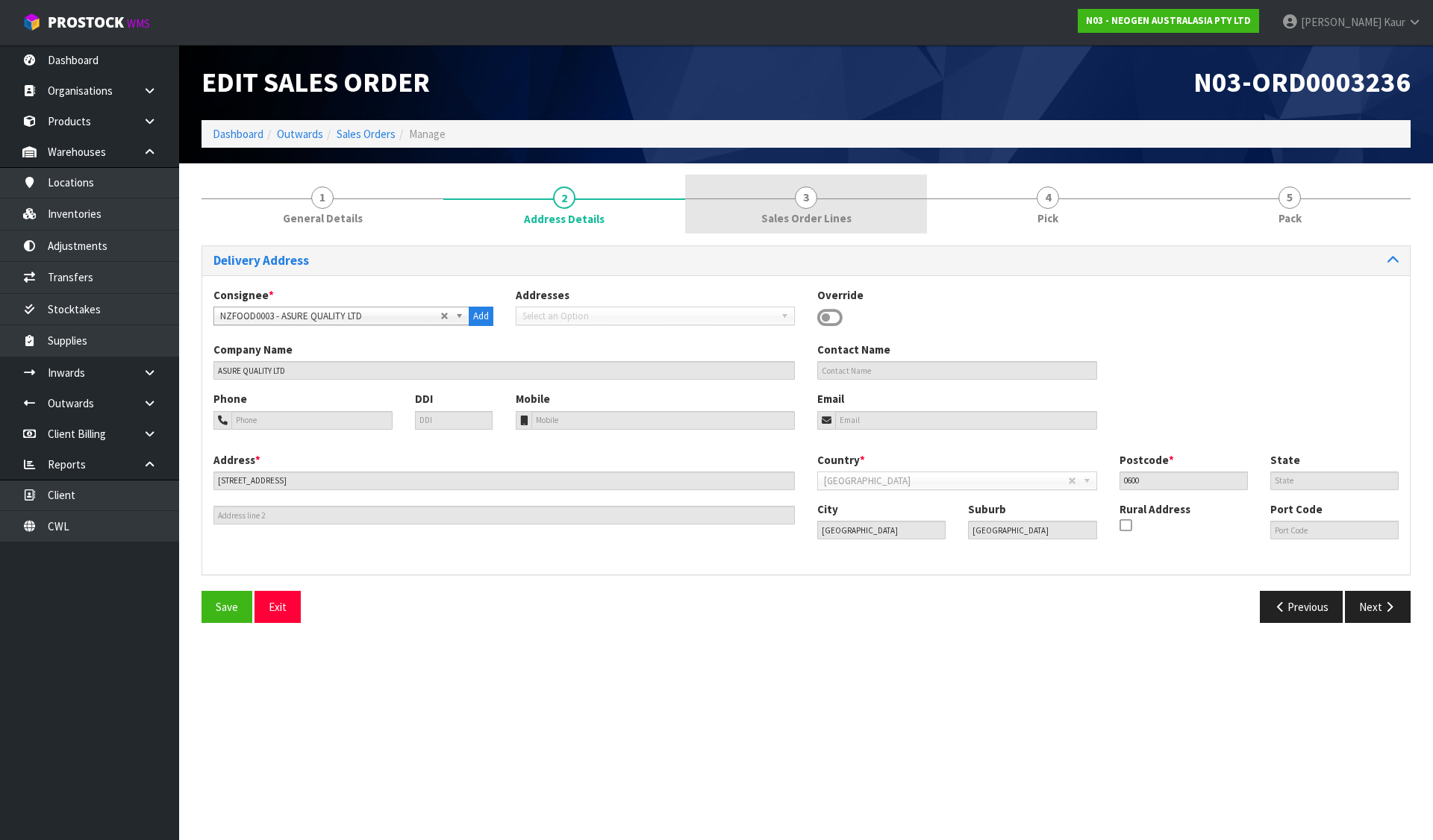
click at [765, 199] on div at bounding box center [806, 199] width 242 height 1
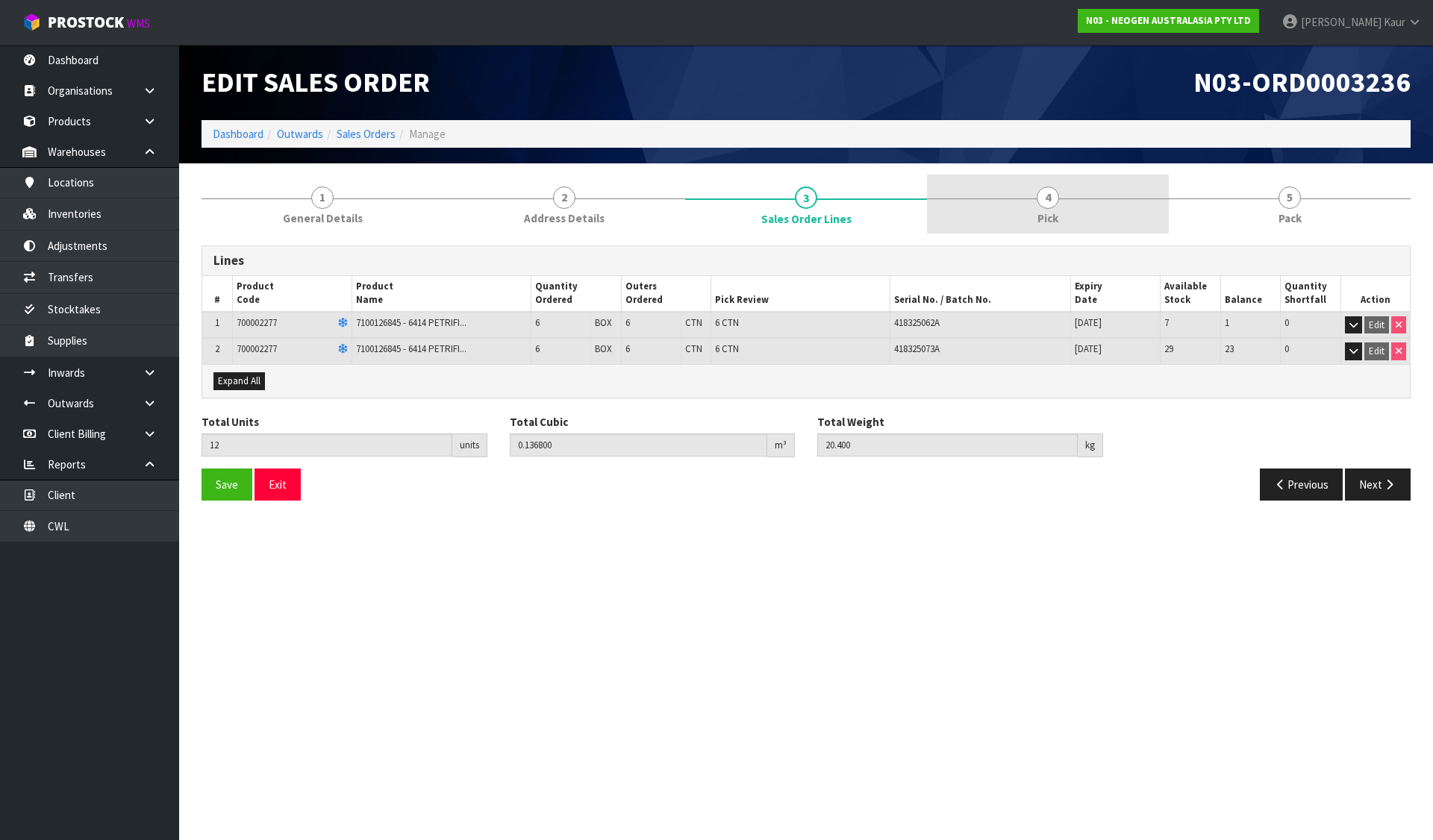
click at [1026, 191] on link "4 Pick" at bounding box center [1048, 204] width 242 height 59
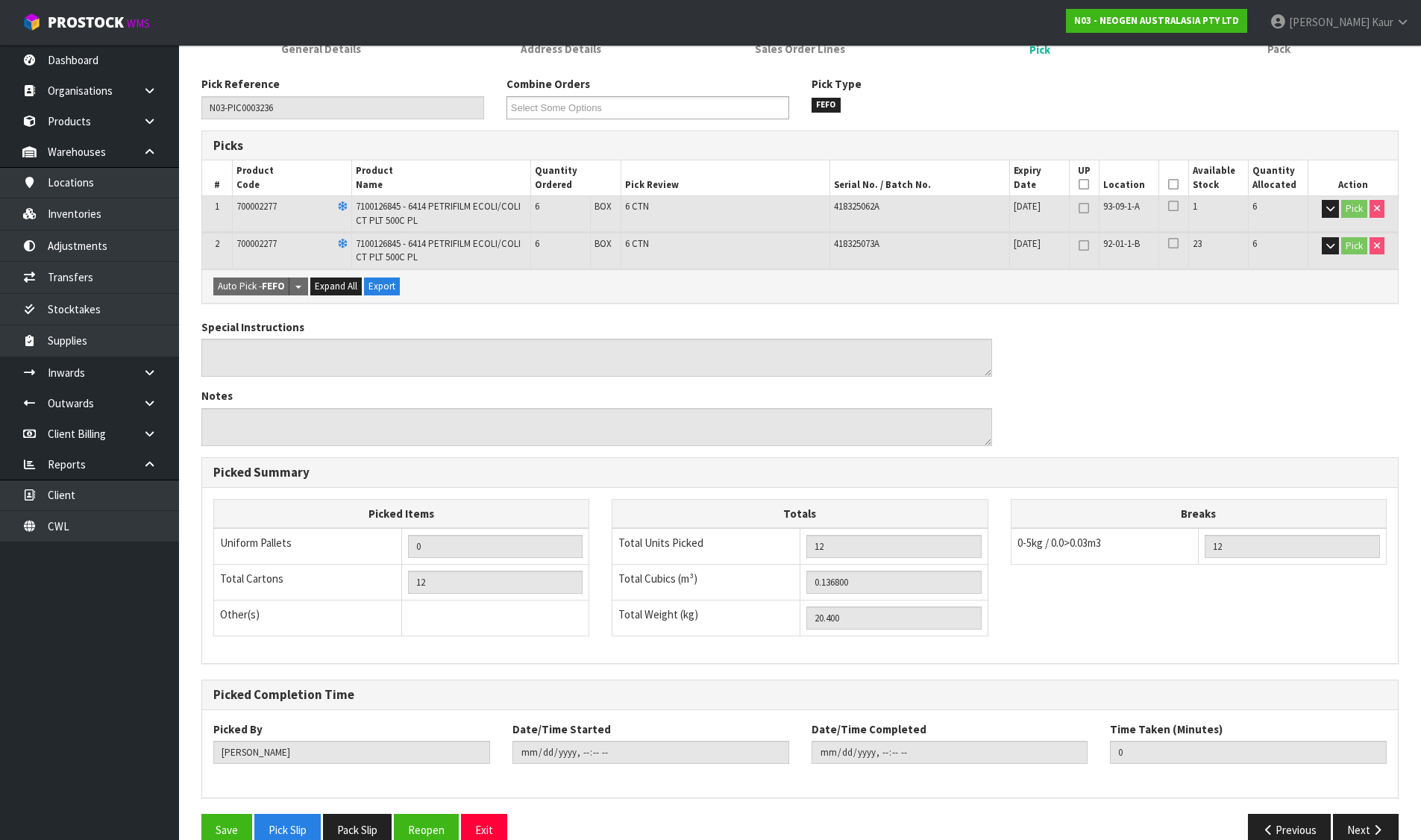
scroll to position [198, 0]
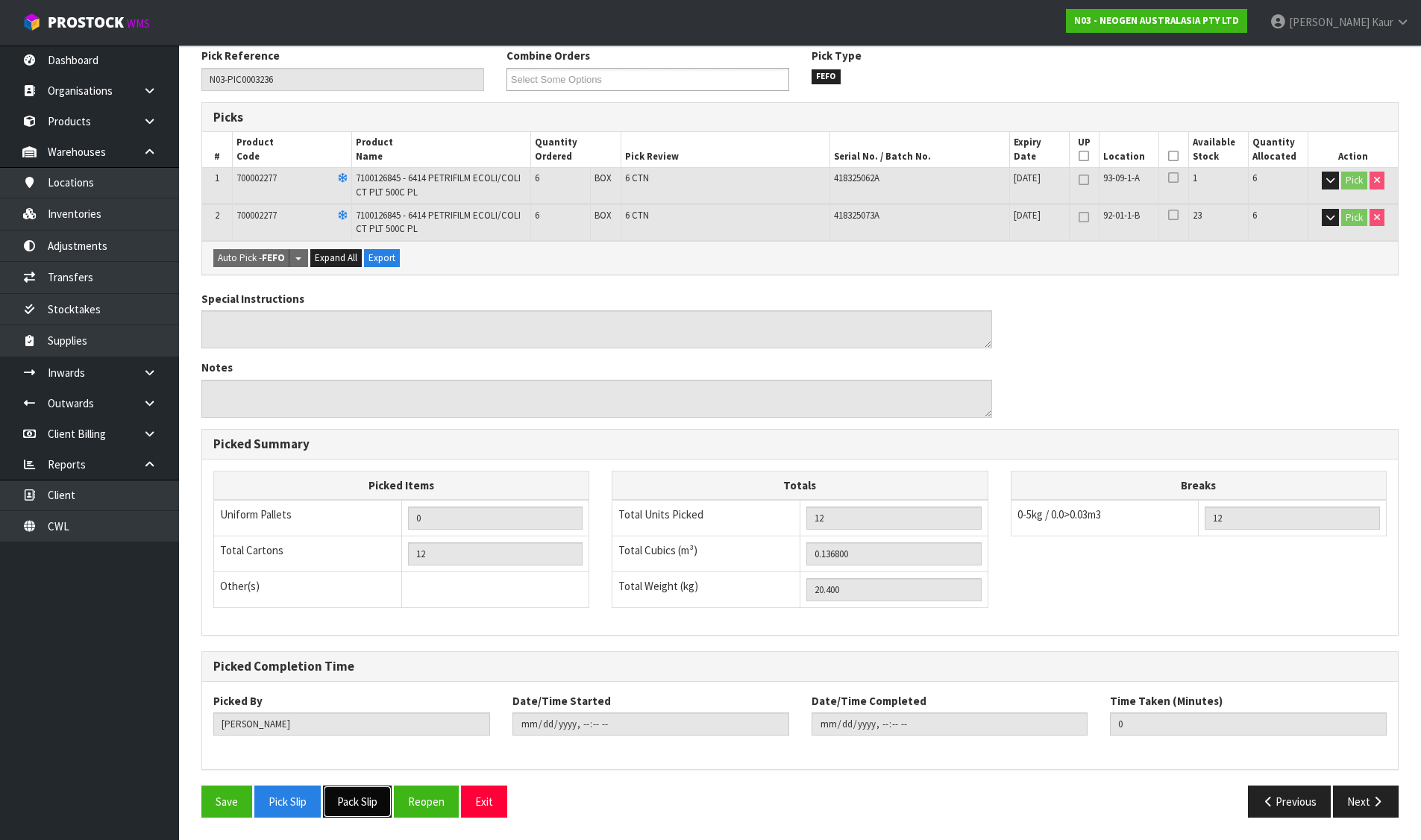
click at [357, 800] on button "Pack Slip" at bounding box center [357, 802] width 68 height 32
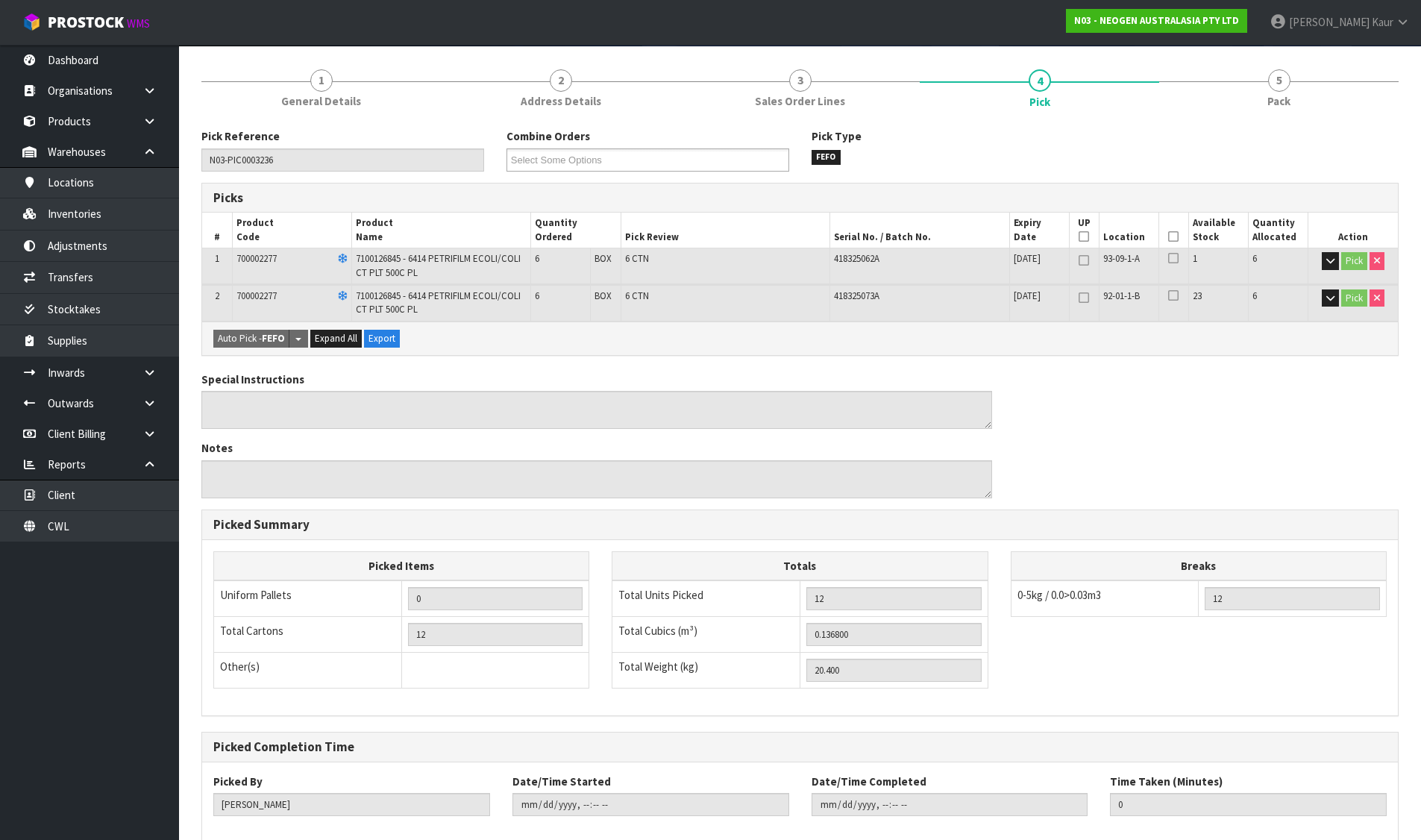
scroll to position [0, 0]
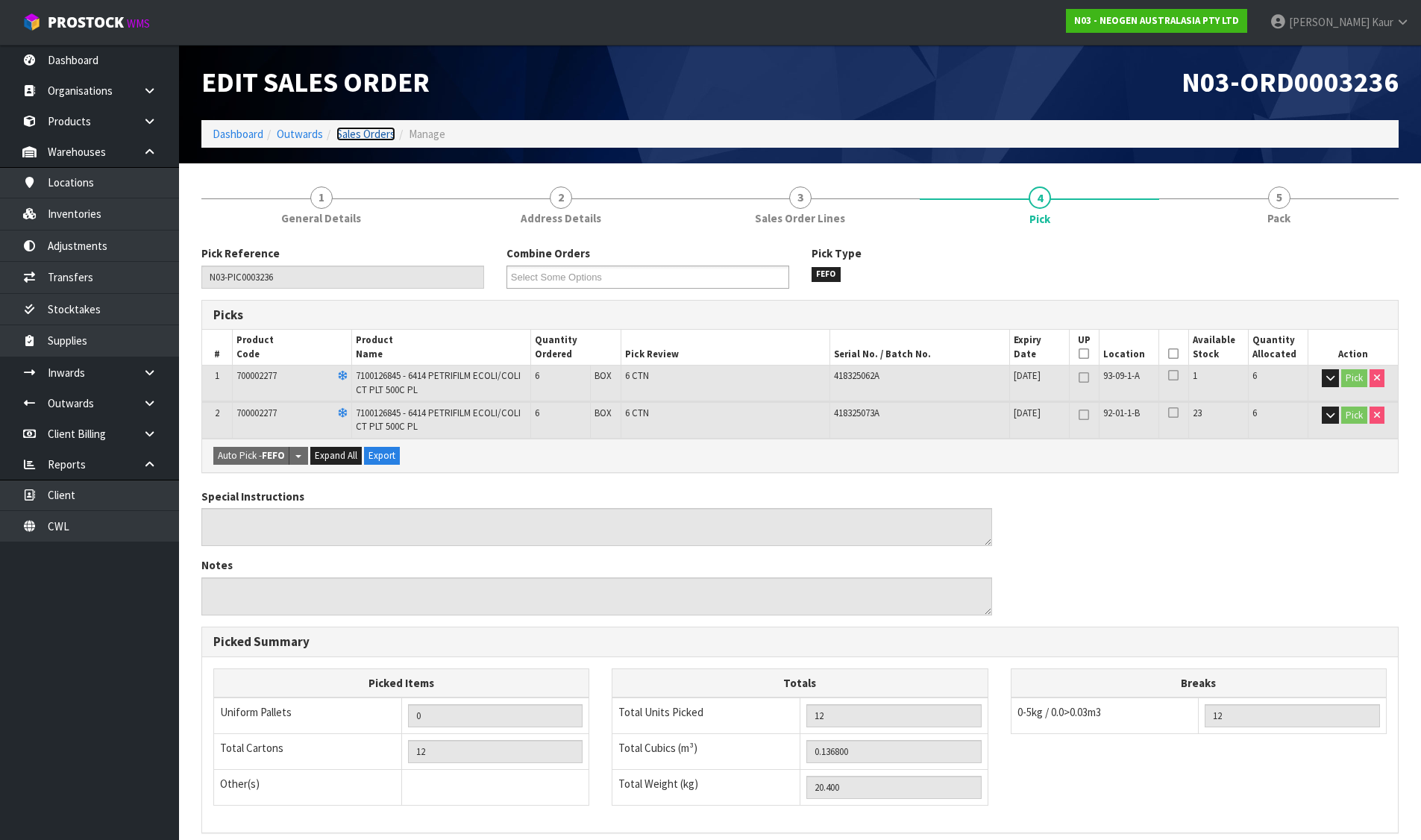
click at [358, 137] on link "Sales Orders" at bounding box center [365, 134] width 59 height 14
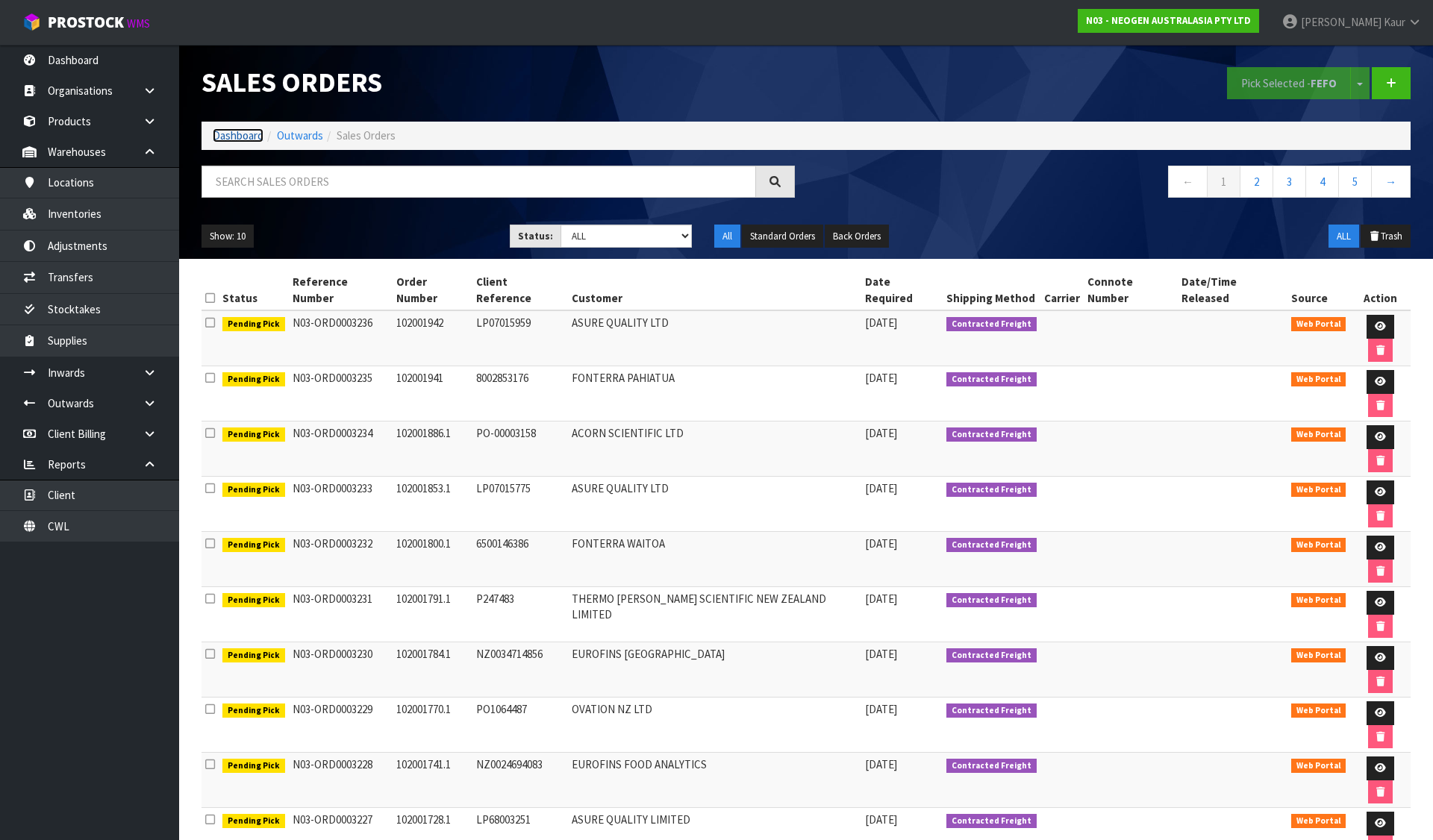
click at [246, 132] on link "Dashboard" at bounding box center [238, 136] width 51 height 14
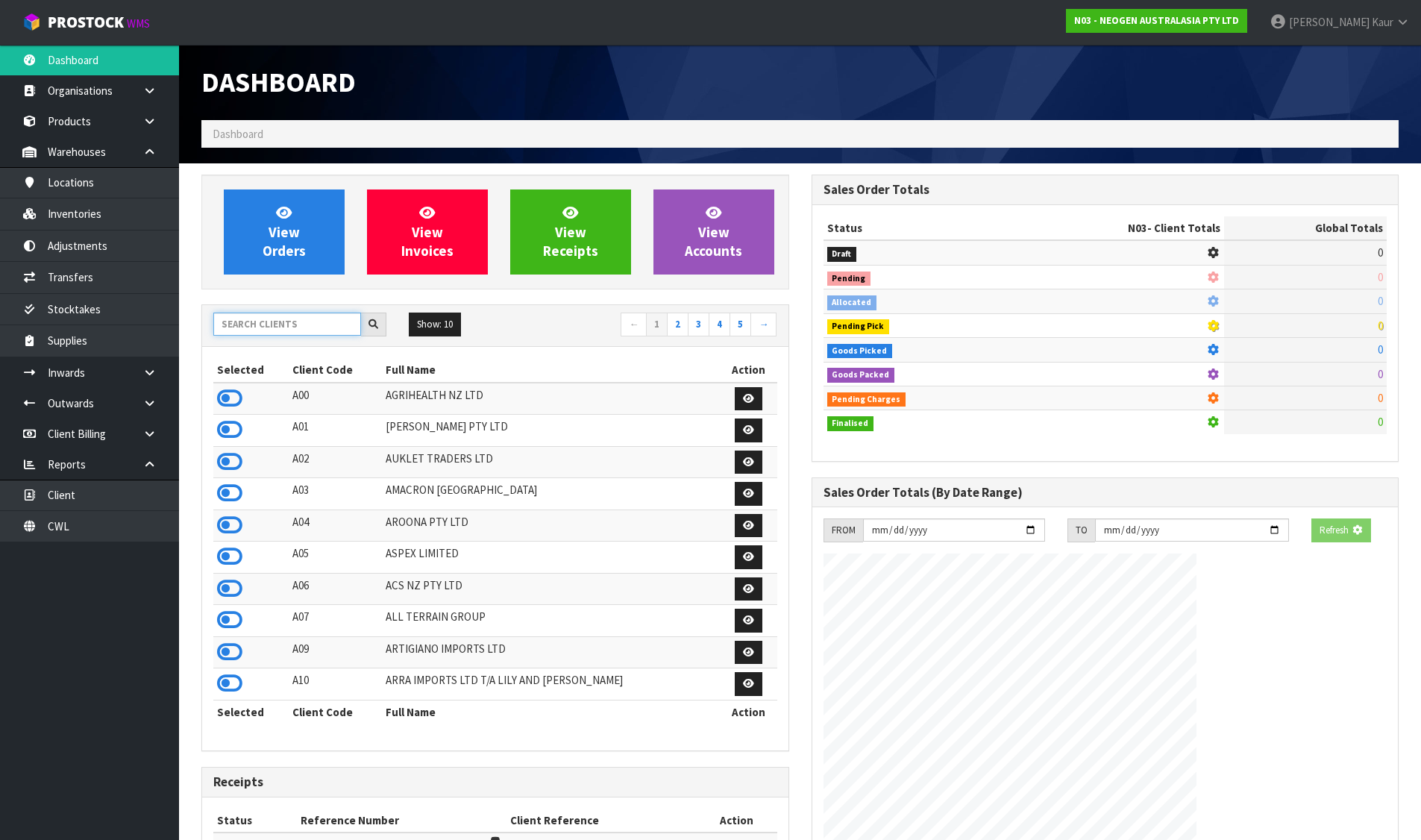
click at [294, 326] on input "text" at bounding box center [287, 324] width 148 height 23
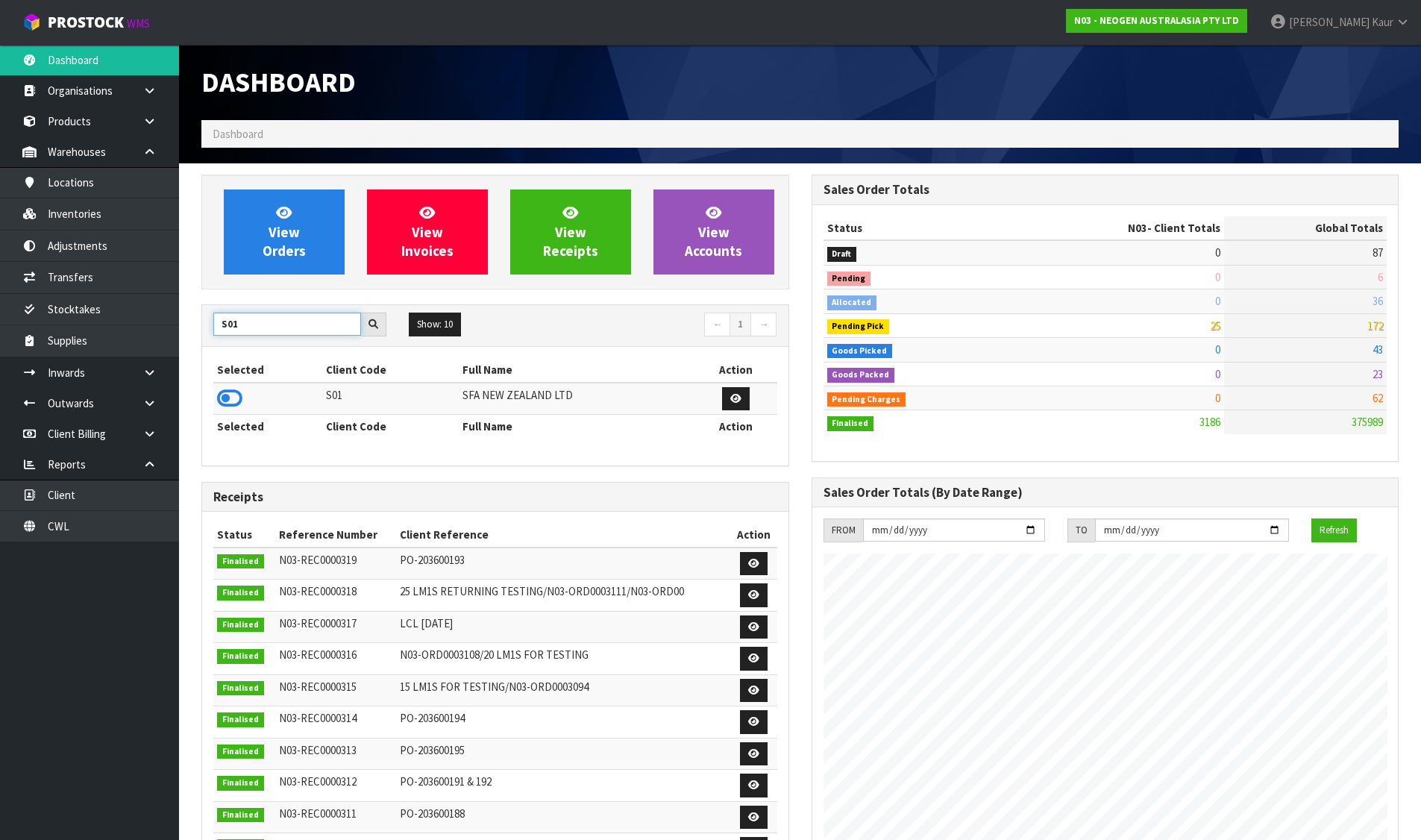
type input "S01"
click at [232, 400] on icon at bounding box center [230, 398] width 26 height 22
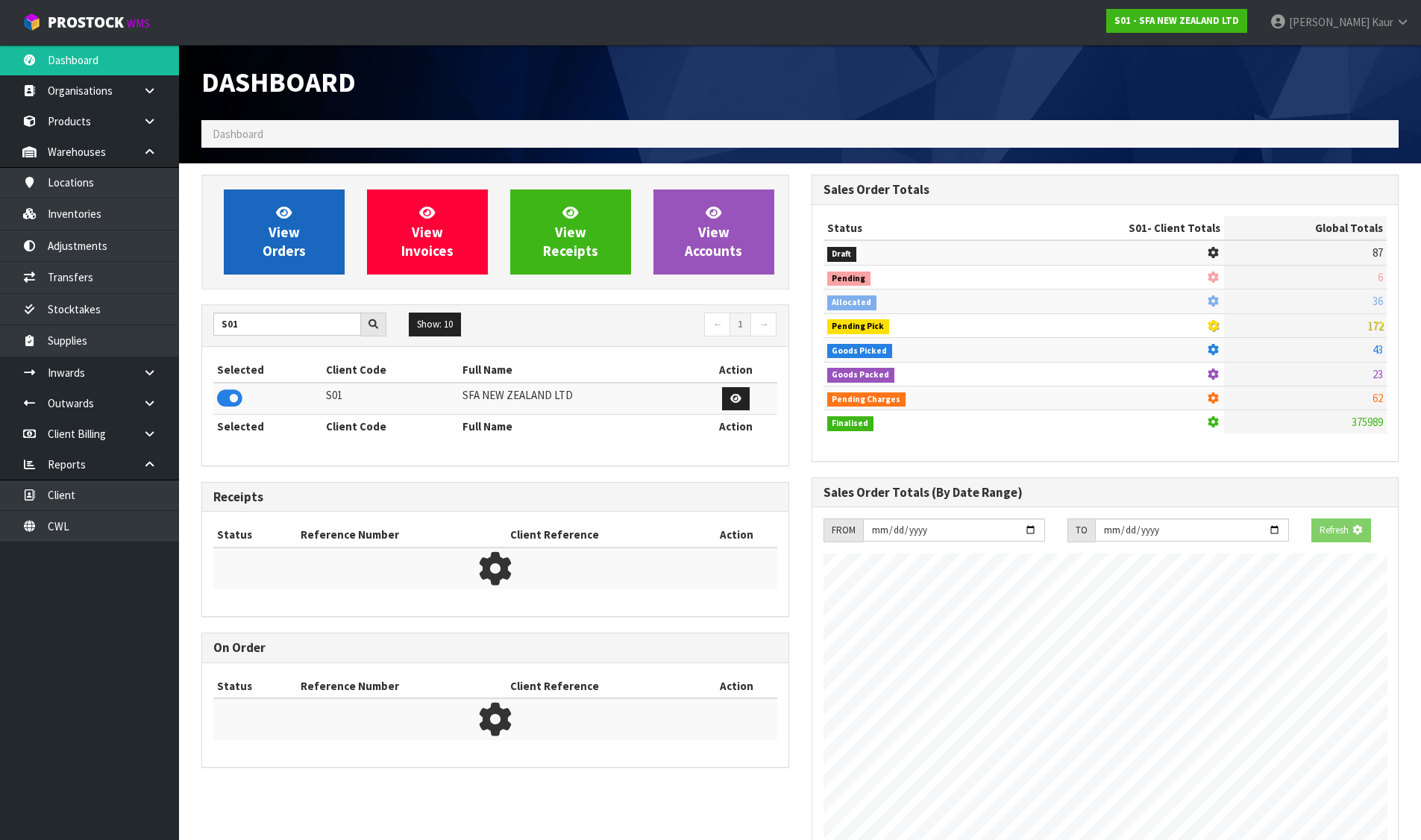
scroll to position [930, 609]
click at [302, 242] on span "View Orders" at bounding box center [284, 232] width 43 height 56
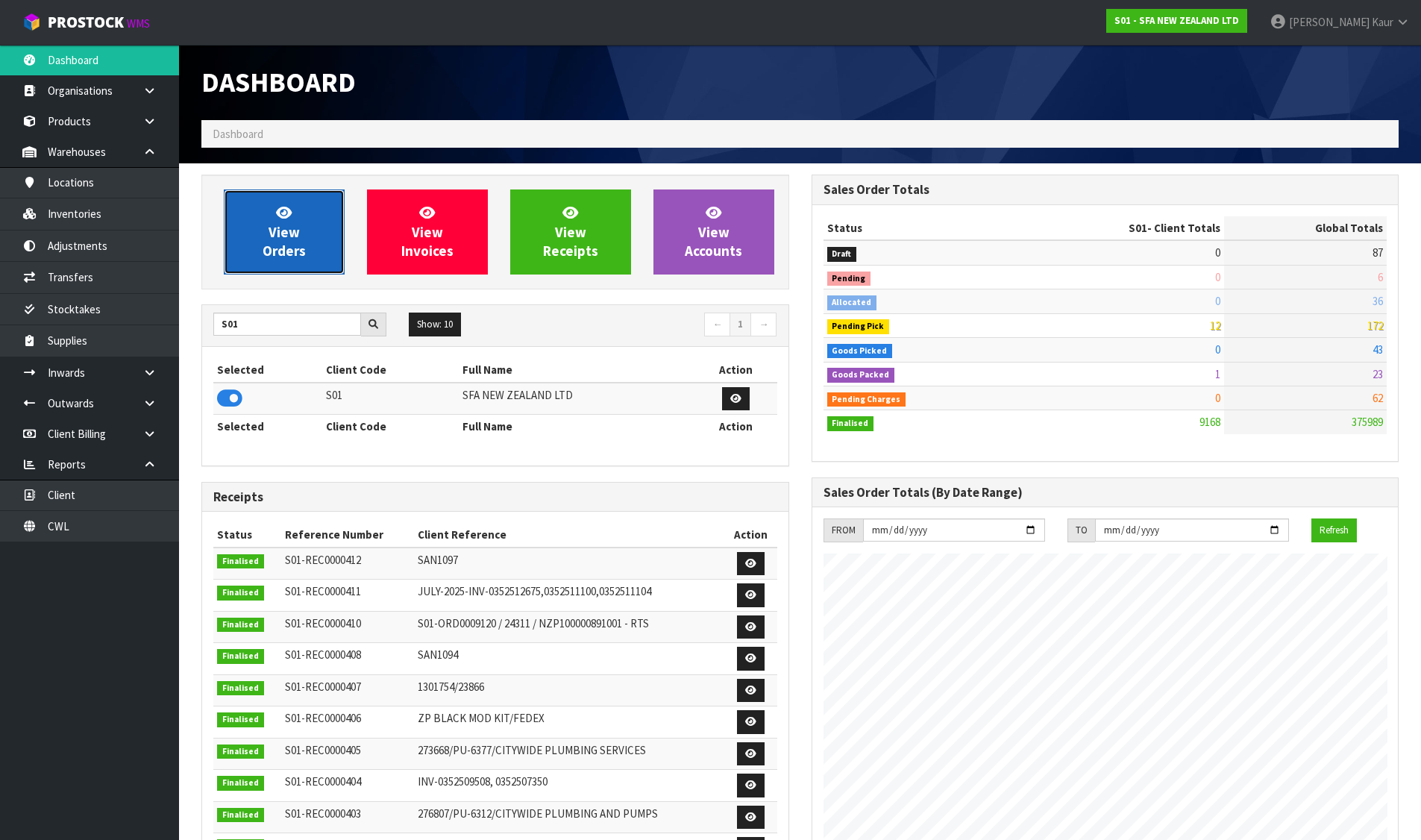
scroll to position [1130, 609]
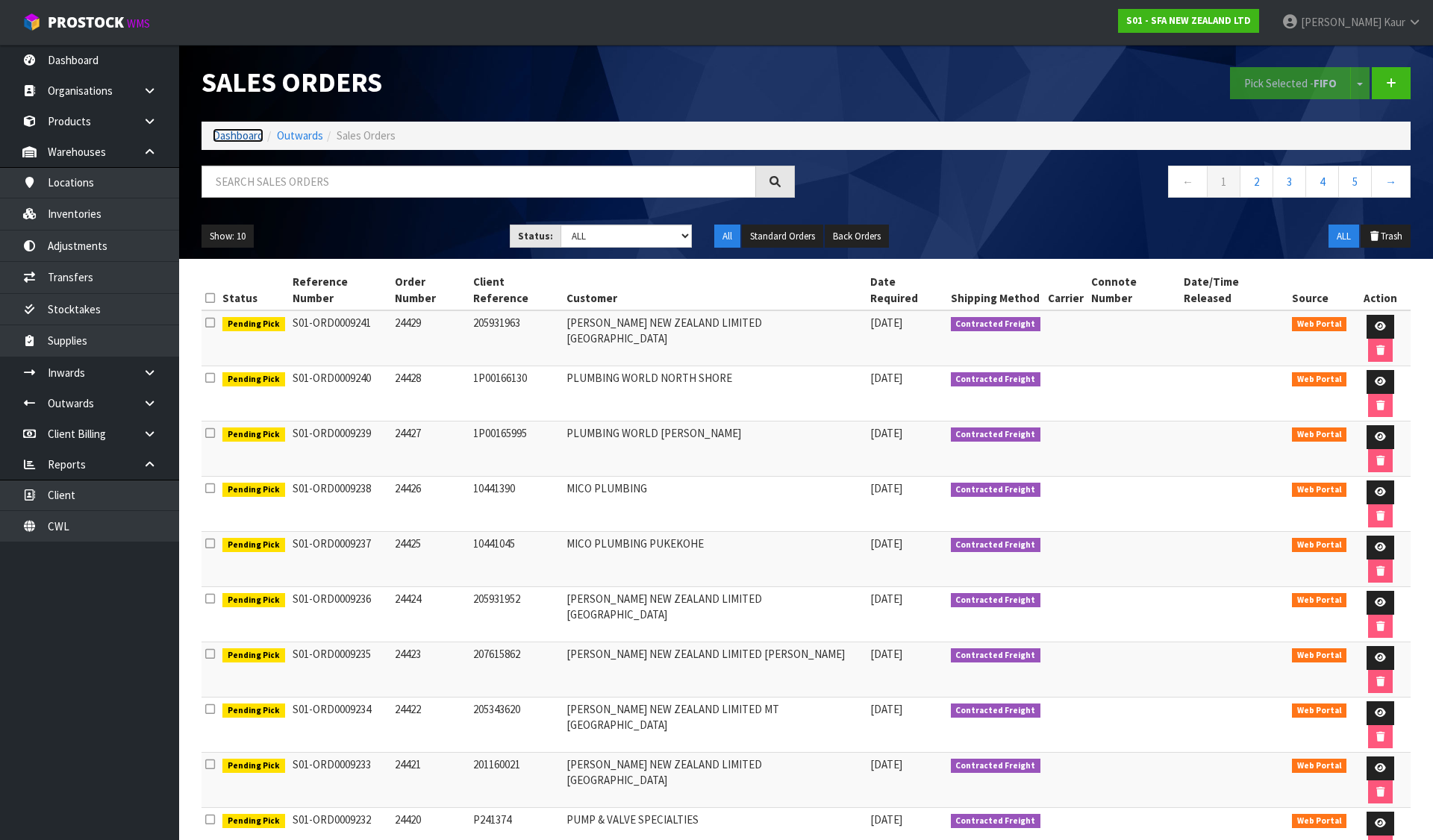
click at [250, 134] on link "Dashboard" at bounding box center [238, 136] width 51 height 14
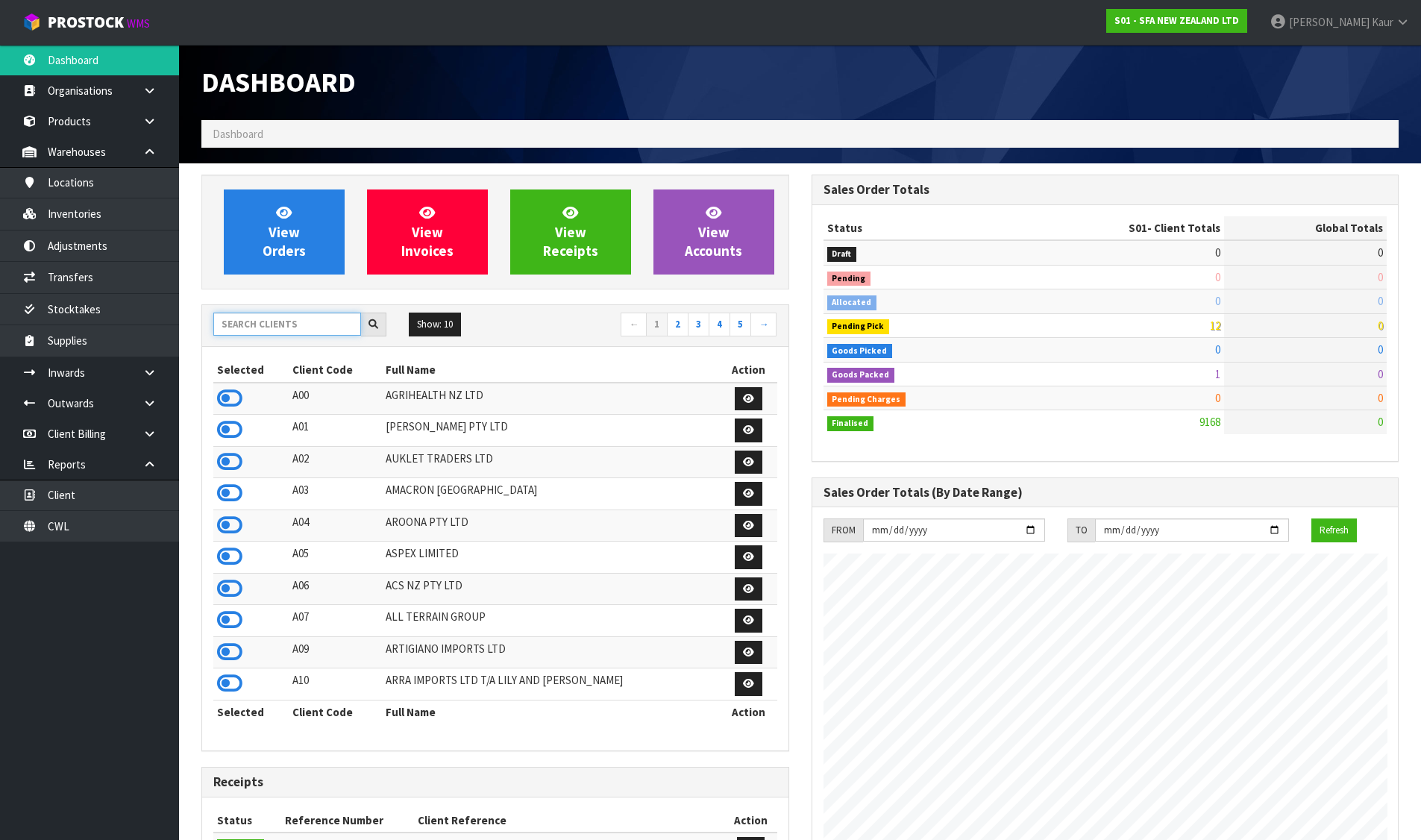
click at [287, 321] on input "text" at bounding box center [287, 324] width 148 height 23
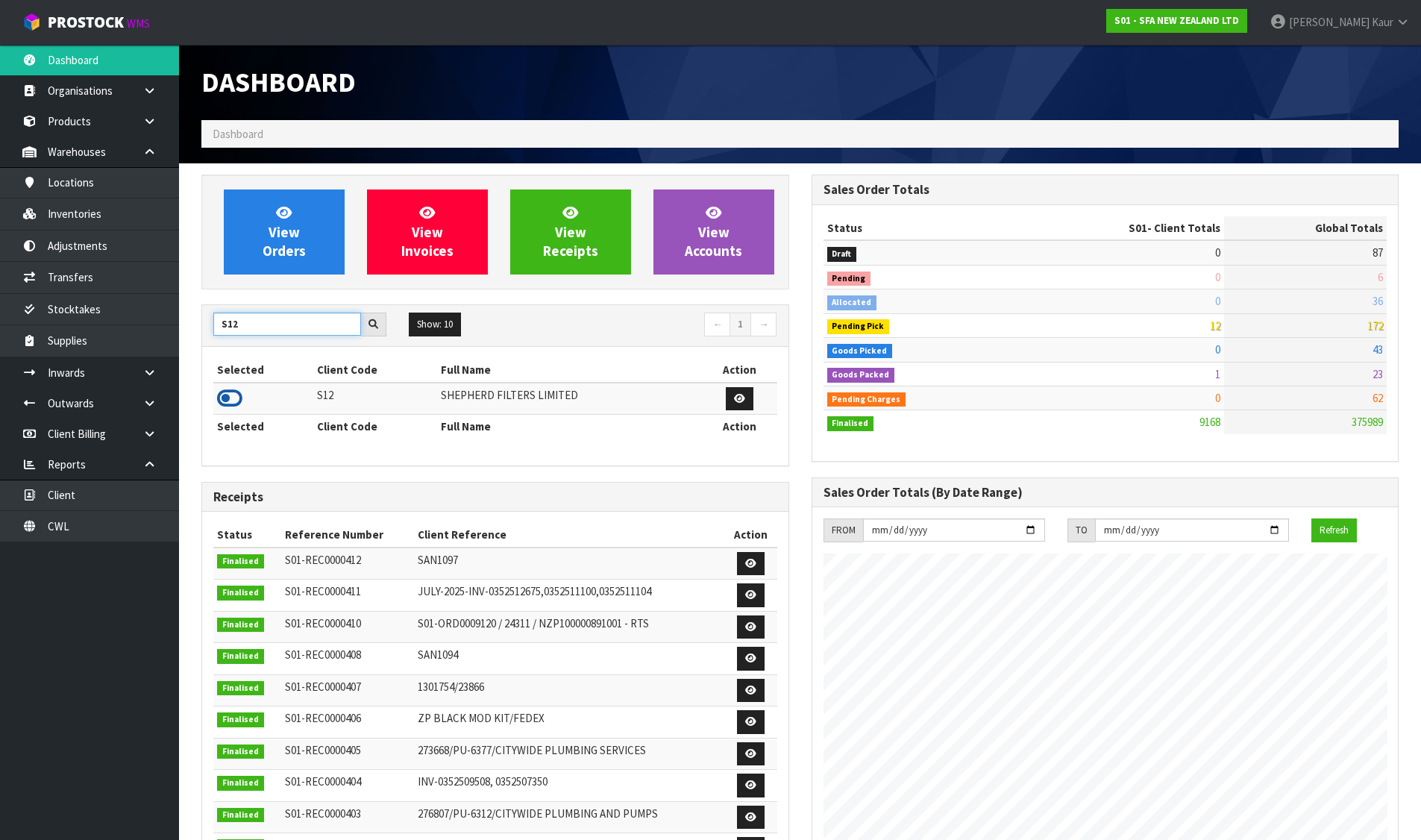
type input "S12"
click at [236, 400] on icon at bounding box center [230, 398] width 26 height 22
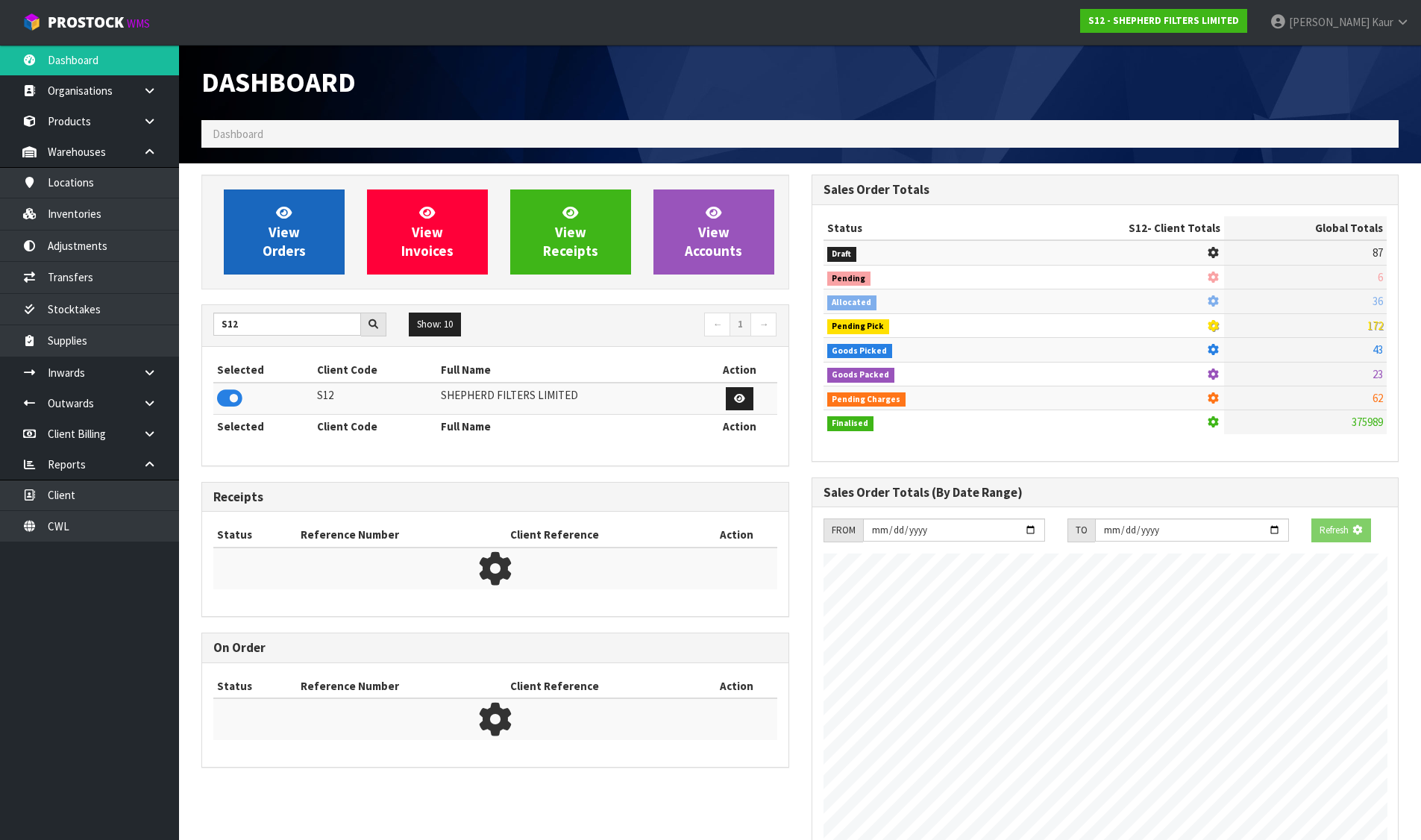
scroll to position [930, 609]
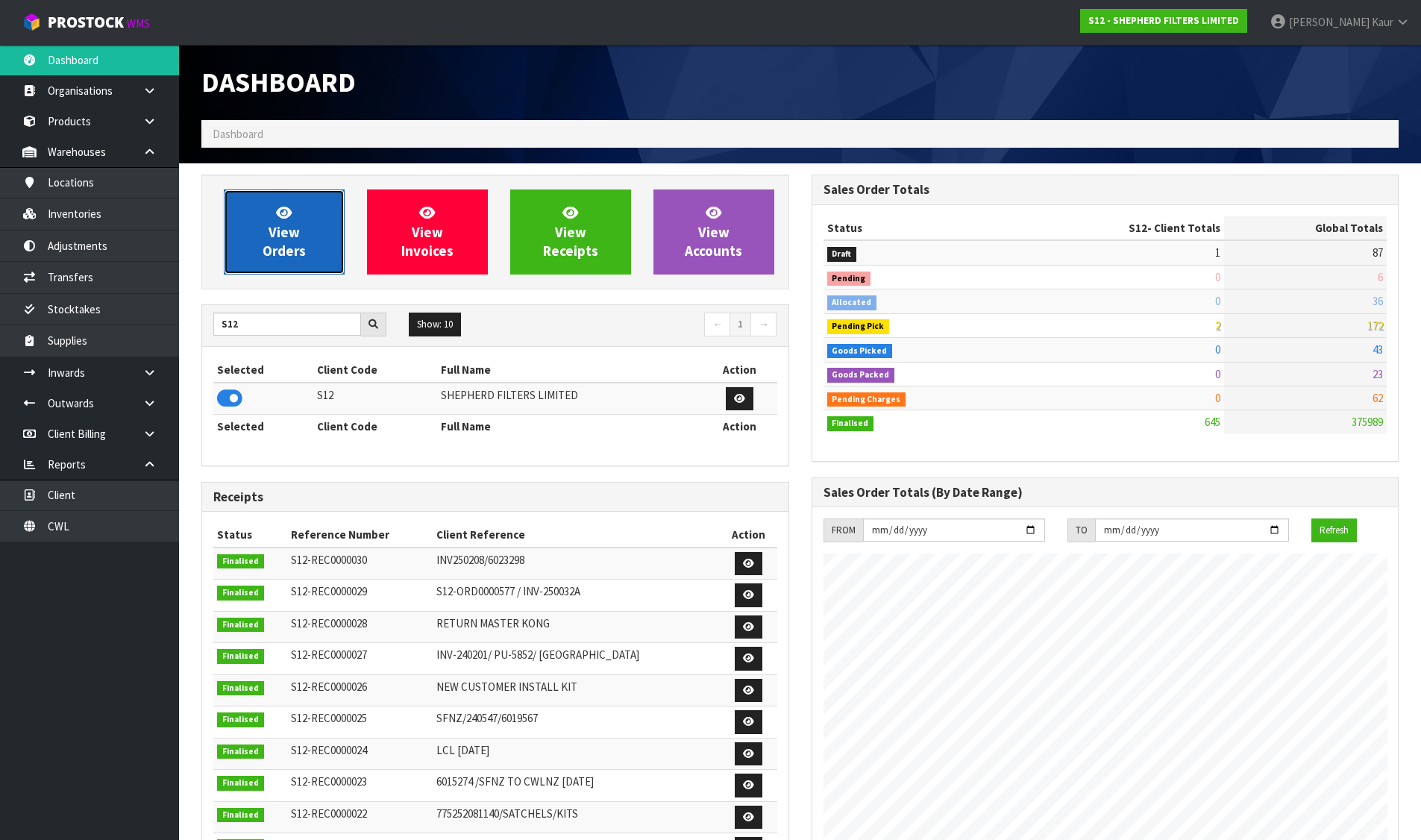
click at [288, 235] on span "View Orders" at bounding box center [284, 232] width 43 height 56
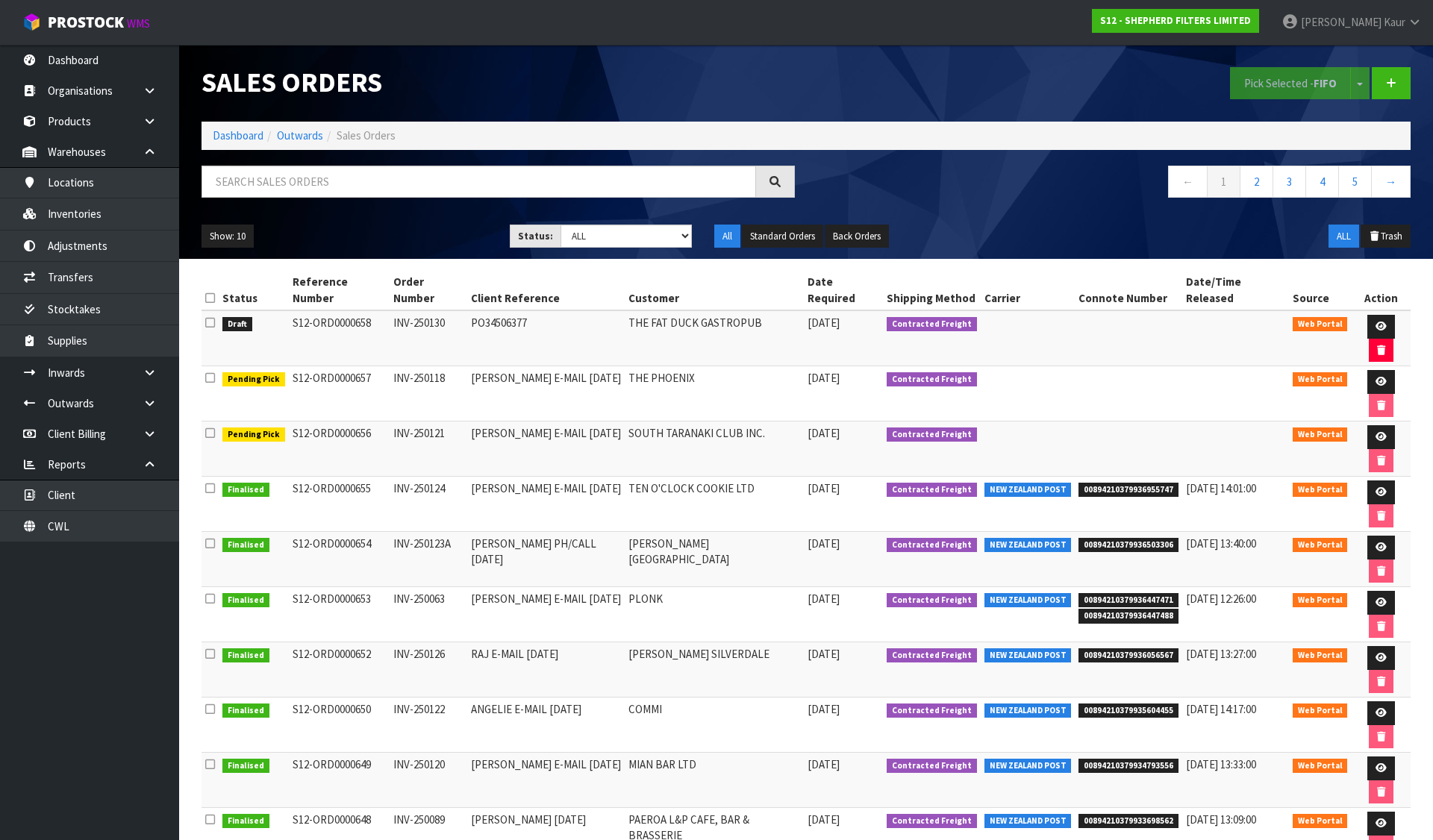
click at [210, 317] on icon at bounding box center [209, 322] width 10 height 12
click at [0, 0] on input "checkbox" at bounding box center [0, 0] width 0 height 0
click at [1288, 80] on button "Pick Selected - FIFO" at bounding box center [1290, 83] width 121 height 32
click at [1375, 322] on icon at bounding box center [1381, 326] width 12 height 10
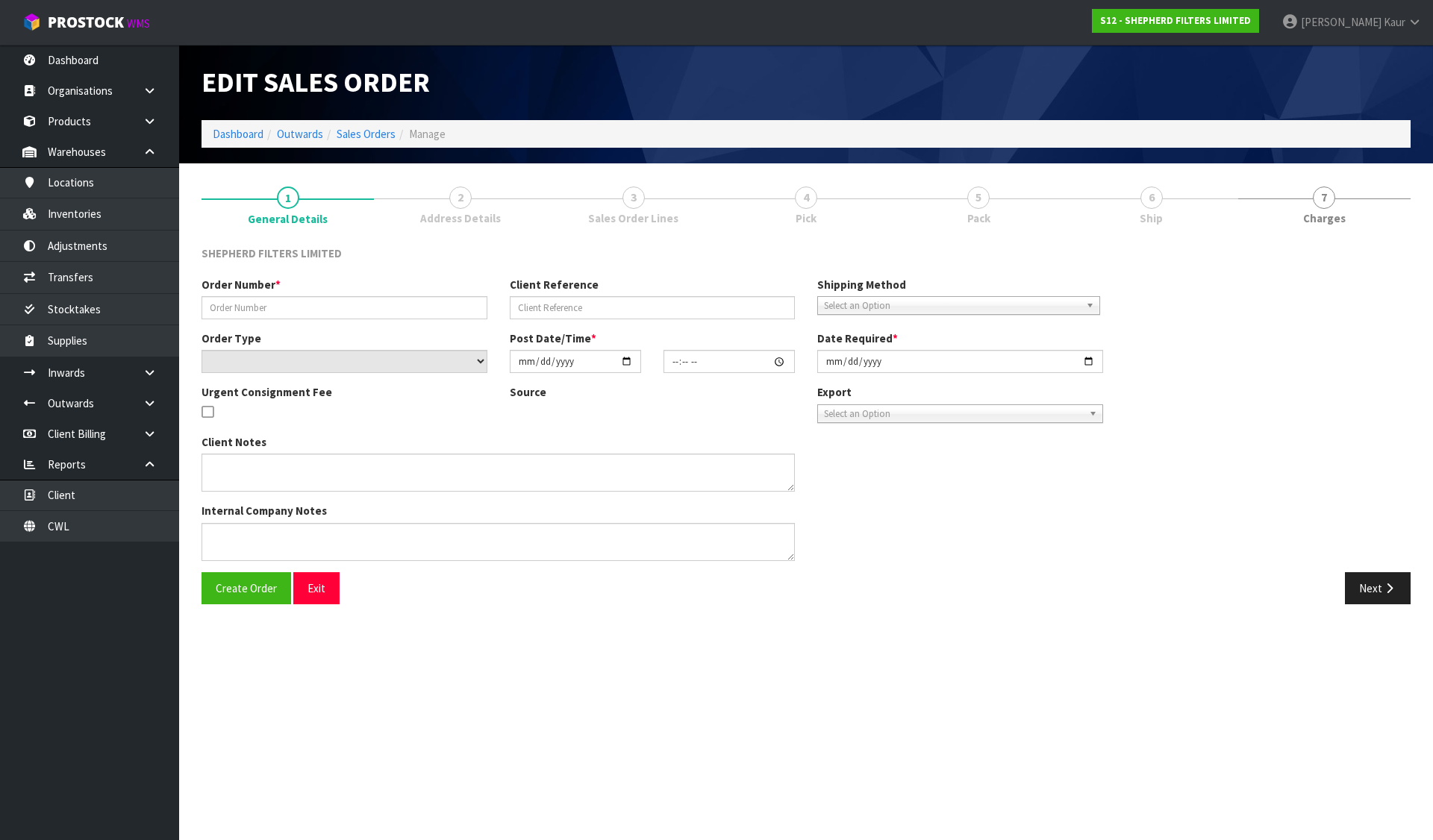
type input "INV-250130"
type input "PO34506377"
select select "number:0"
type input "[DATE]"
type input "17:13:00.000"
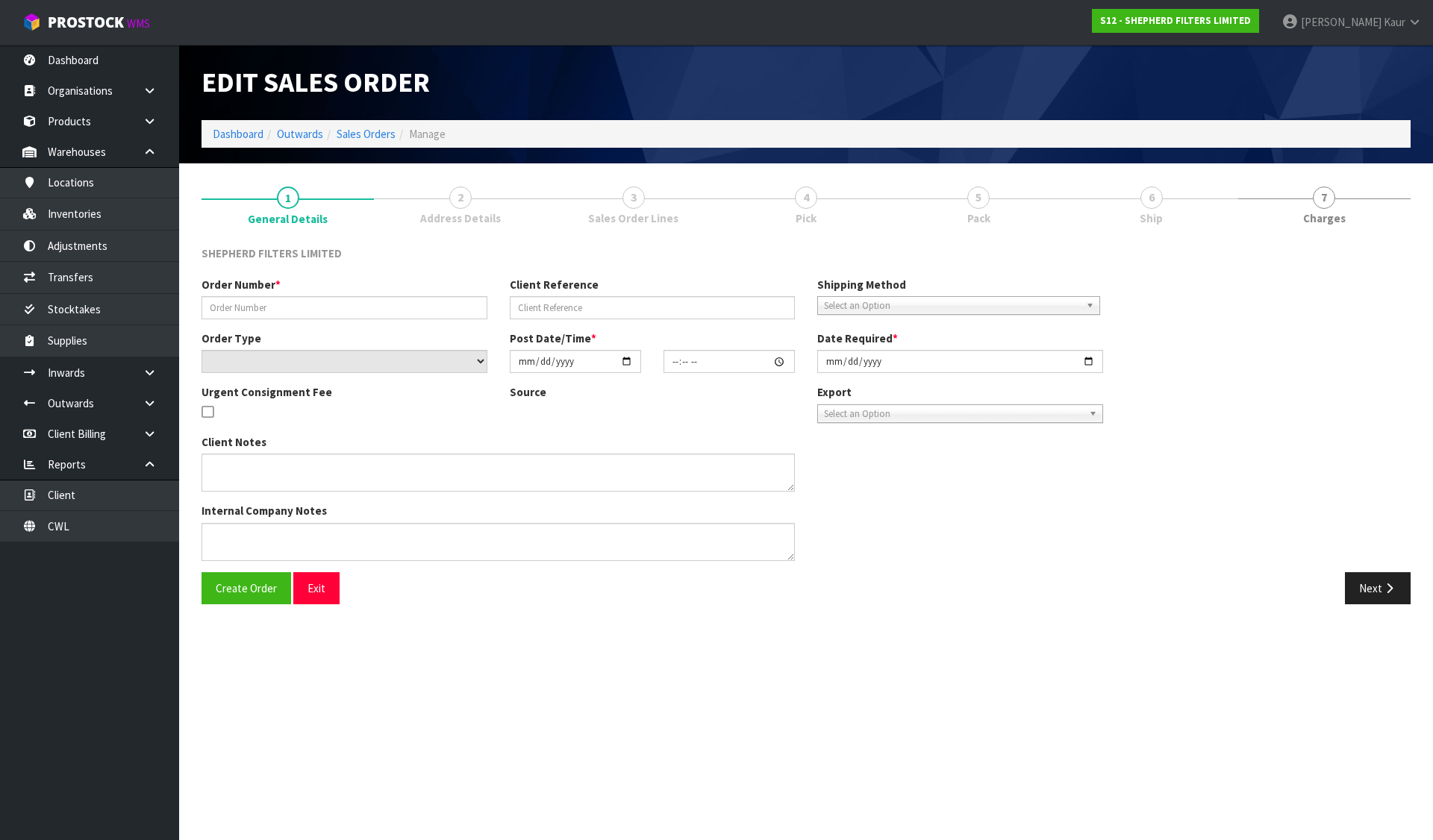
type input "[DATE]"
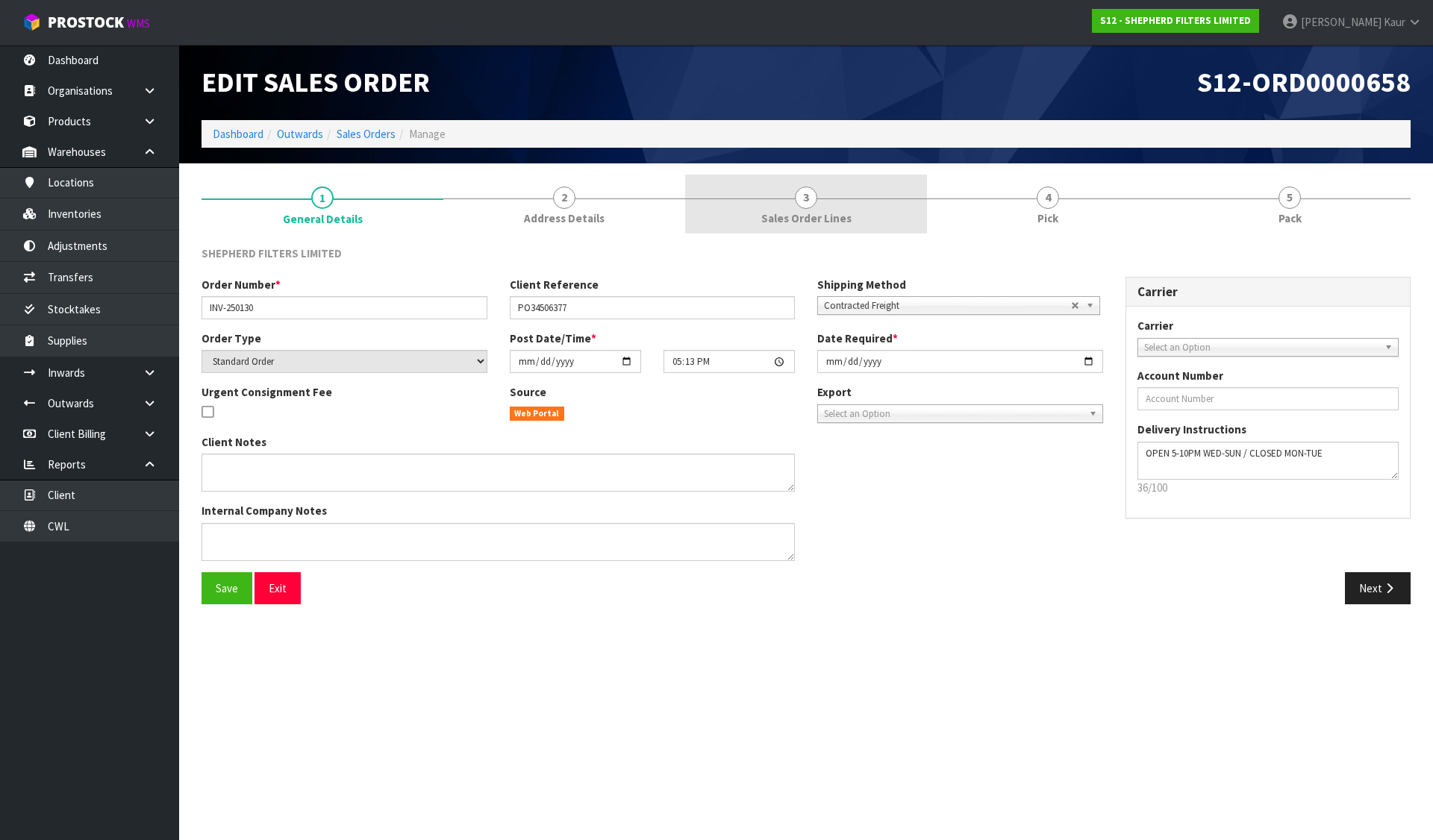
drag, startPoint x: 607, startPoint y: 221, endPoint x: 787, endPoint y: 210, distance: 180.3
click at [607, 221] on link "2 Address Details" at bounding box center [564, 204] width 242 height 59
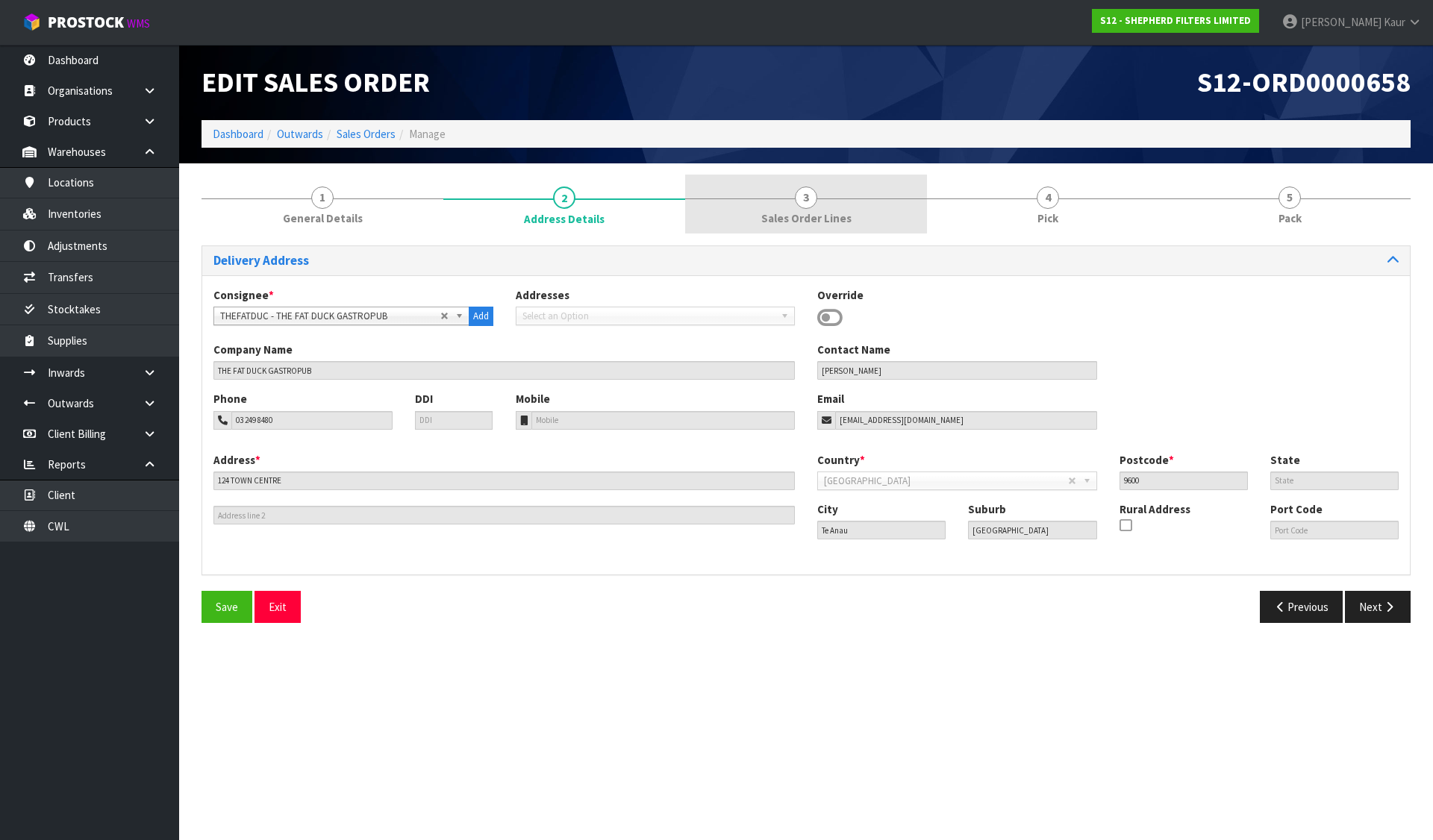
click at [788, 210] on span "Sales Order Lines" at bounding box center [807, 218] width 91 height 16
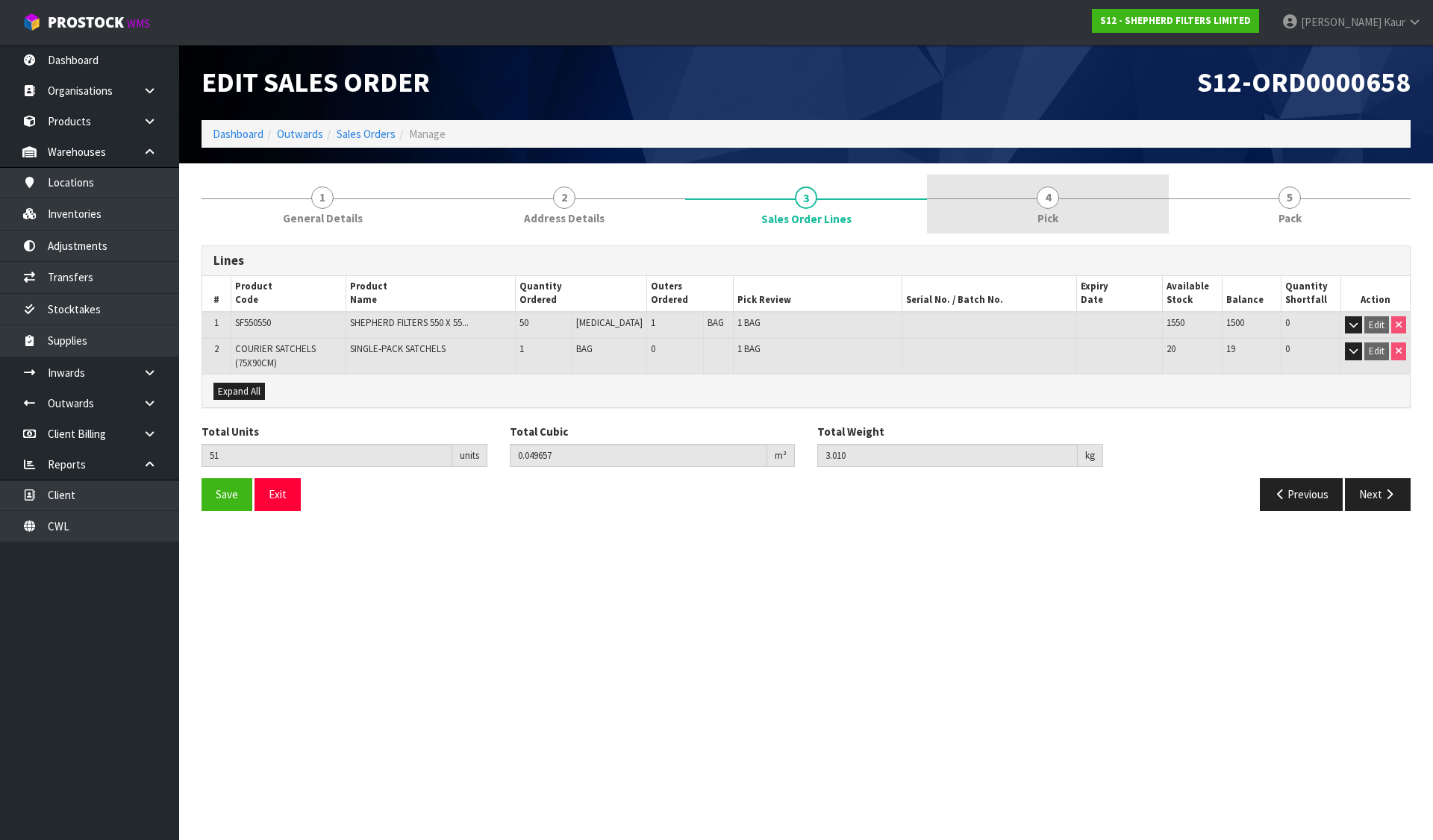
click at [1050, 211] on span "Pick" at bounding box center [1048, 218] width 21 height 16
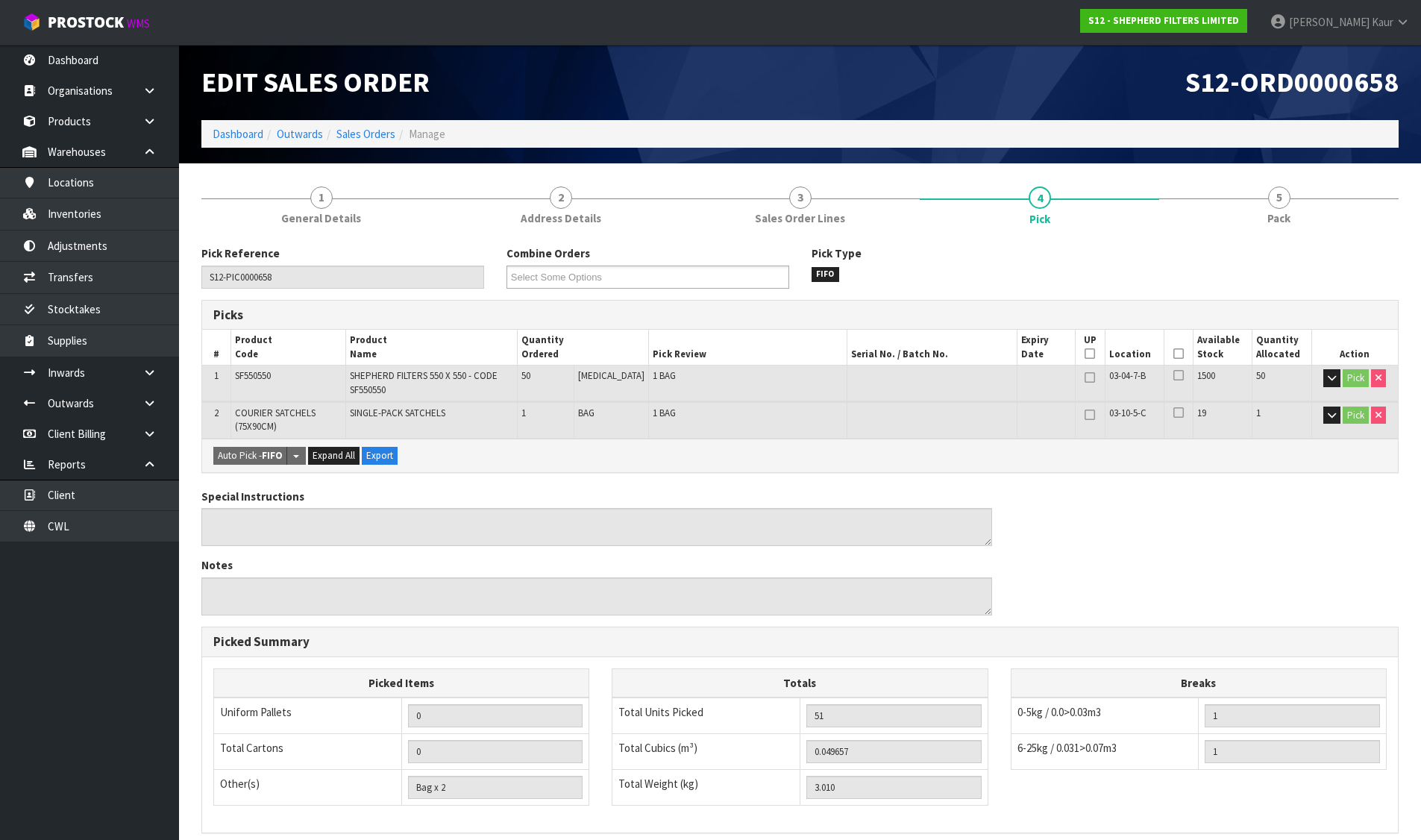
scroll to position [198, 0]
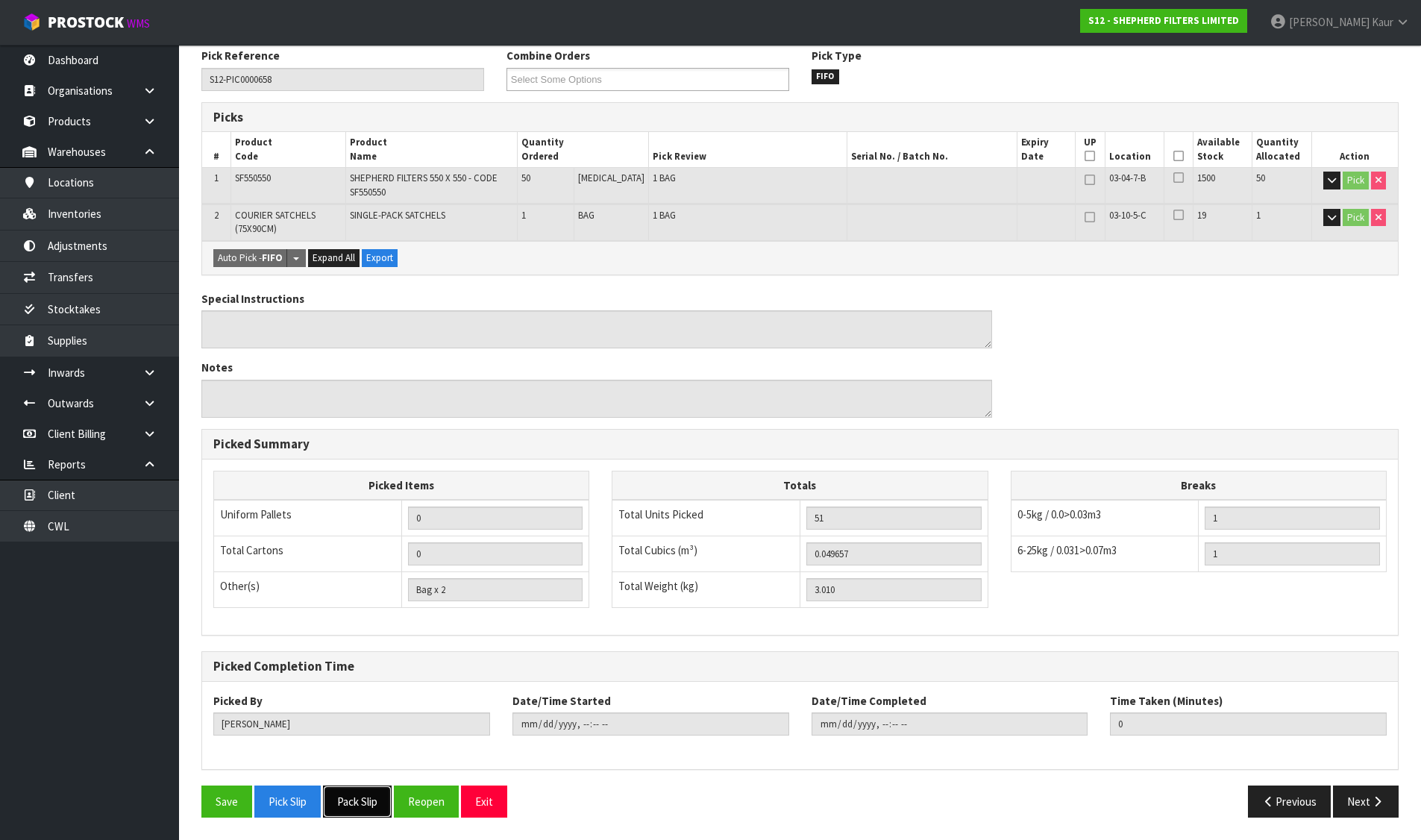
click at [360, 802] on button "Pack Slip" at bounding box center [357, 802] width 68 height 32
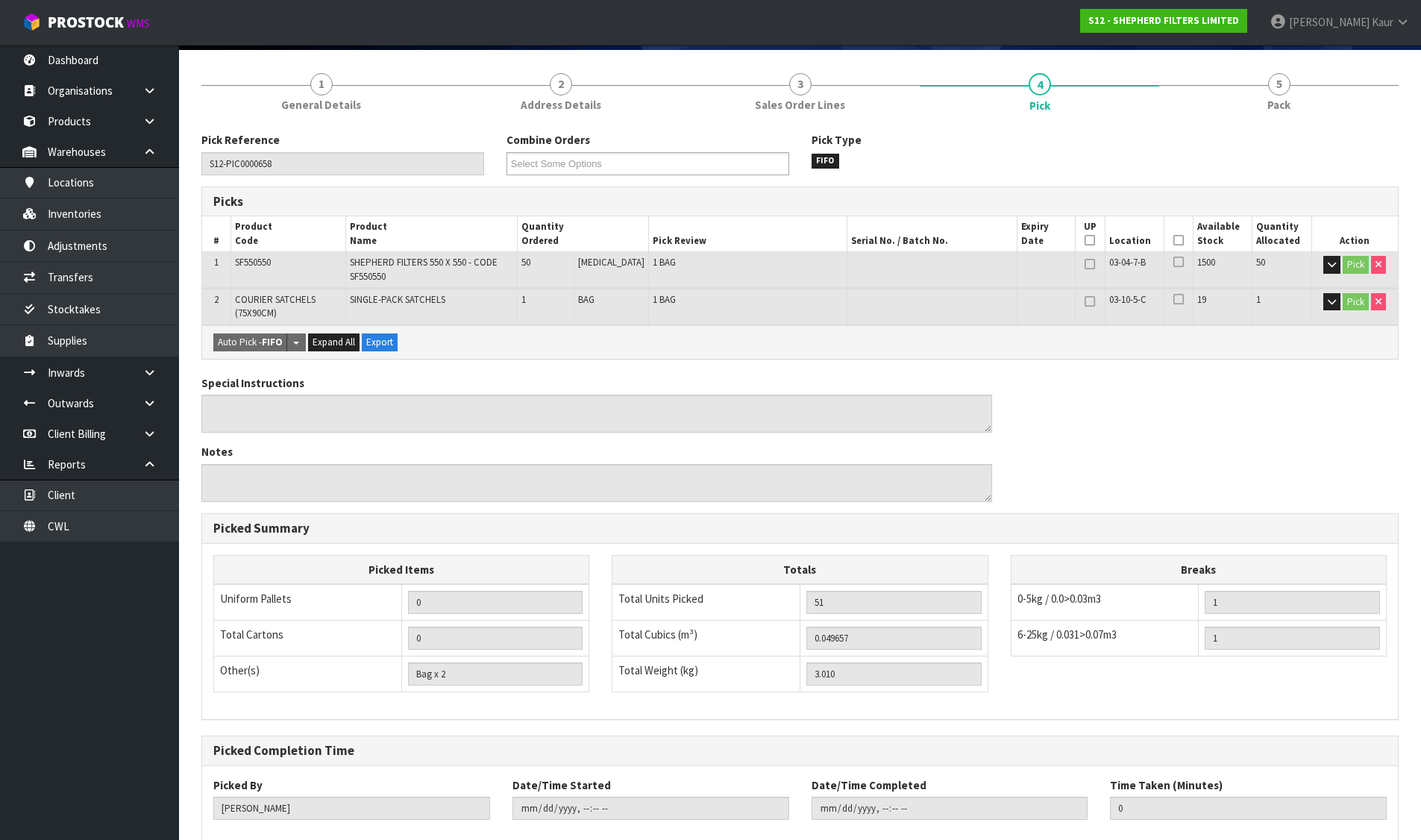
scroll to position [0, 0]
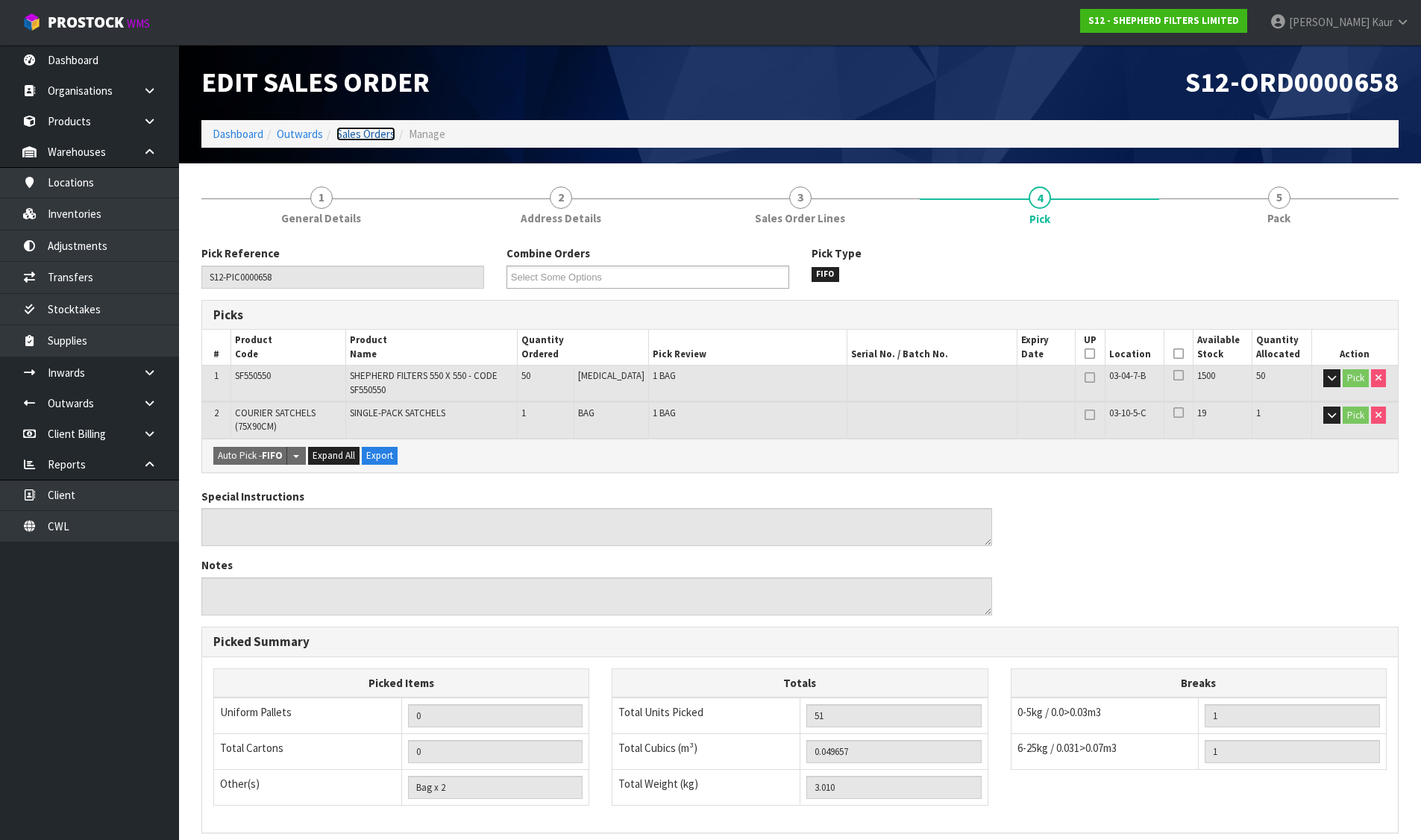
click at [362, 133] on link "Sales Orders" at bounding box center [365, 134] width 59 height 14
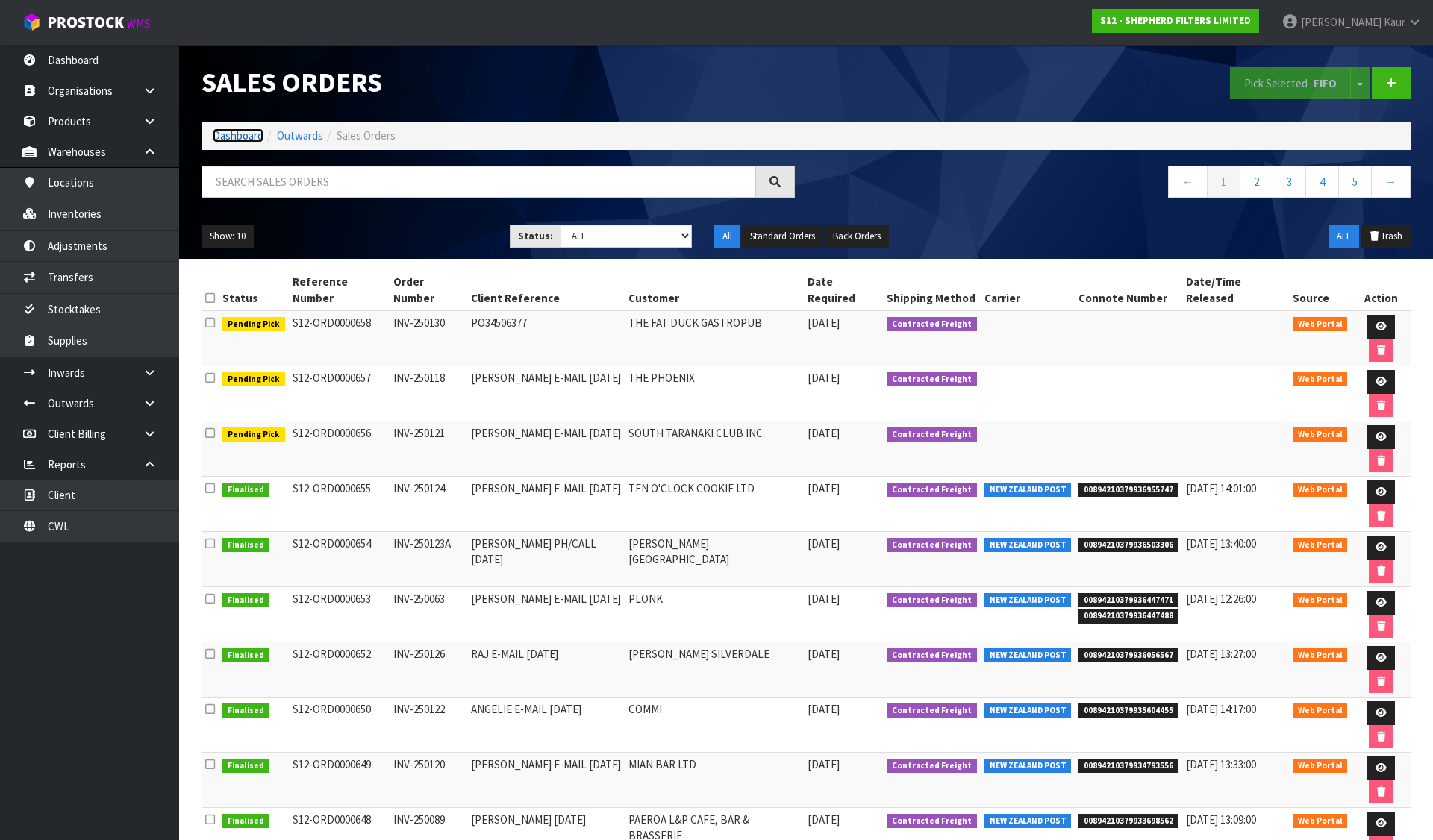
click at [219, 135] on link "Dashboard" at bounding box center [238, 136] width 51 height 14
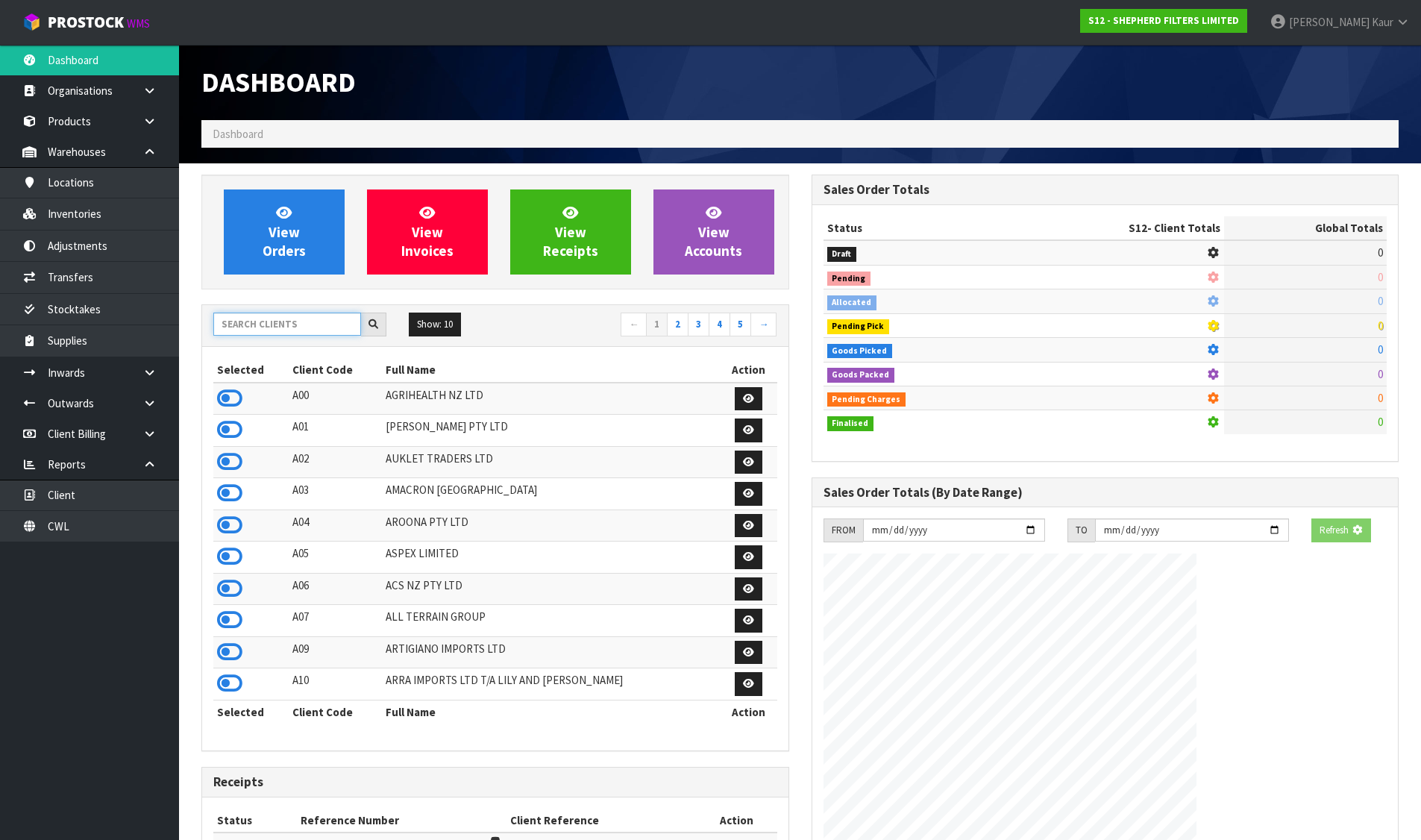
click at [280, 321] on input "text" at bounding box center [287, 324] width 148 height 23
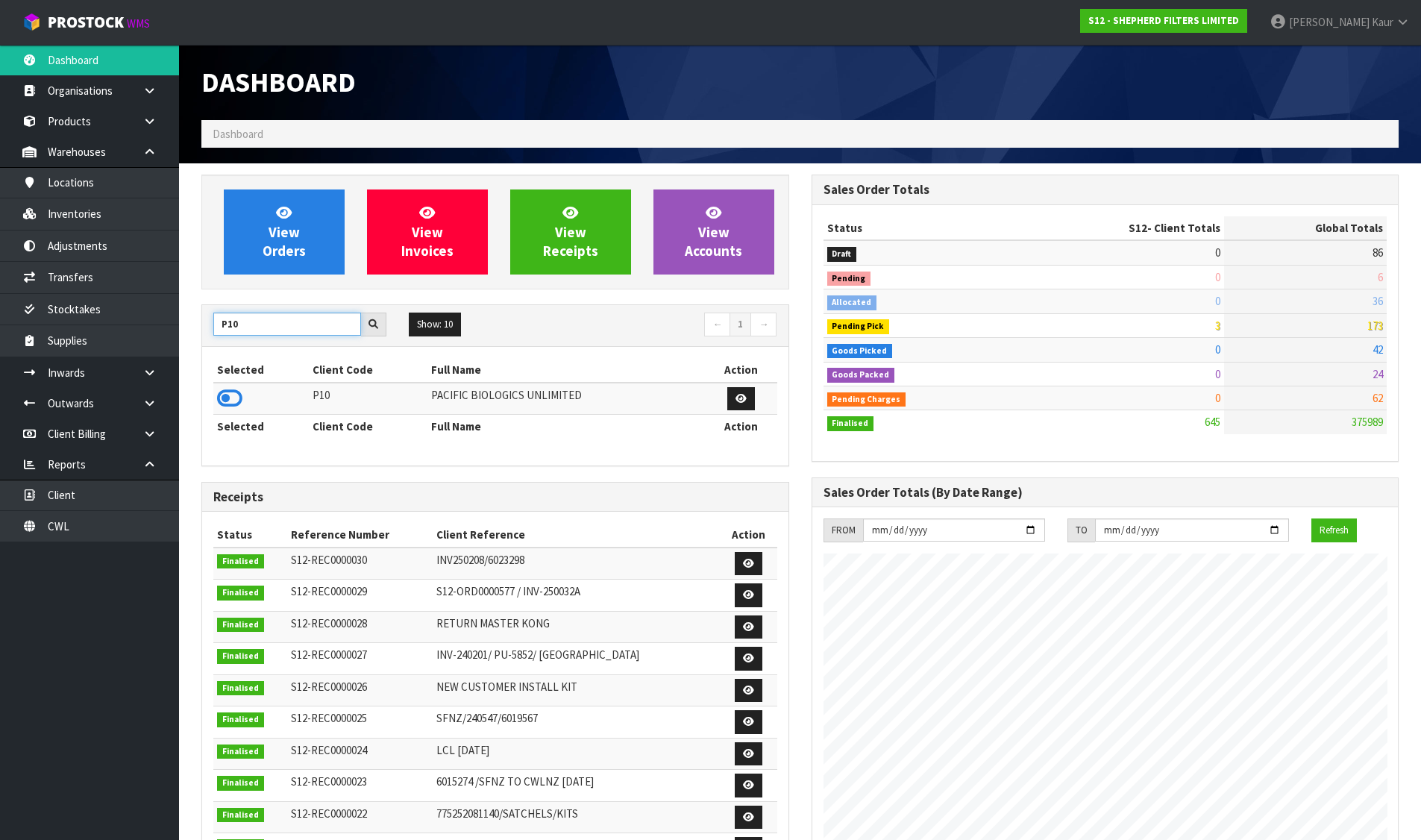
type input "P10"
click at [232, 392] on icon at bounding box center [230, 398] width 26 height 22
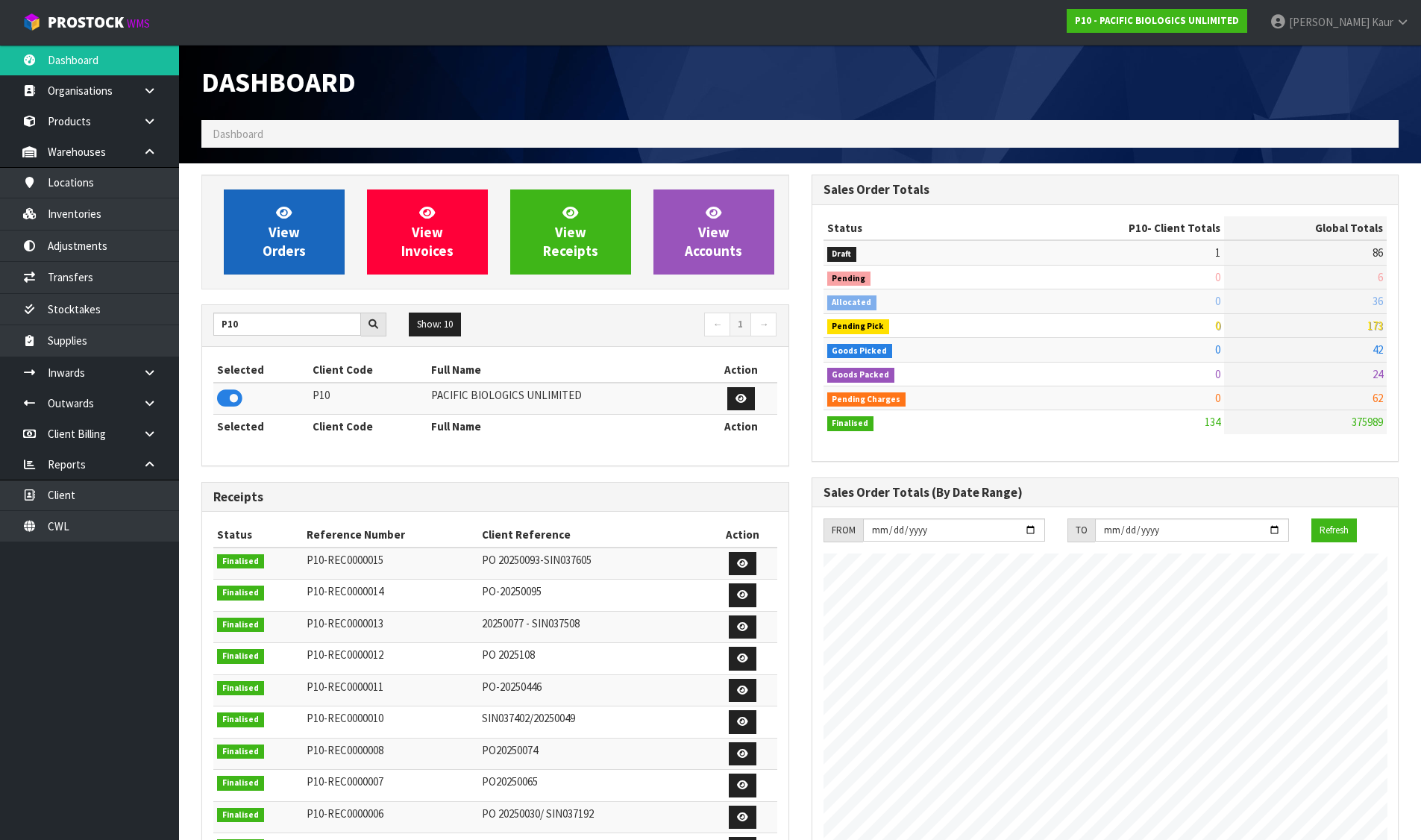
scroll to position [961, 609]
click at [307, 195] on link "View Orders" at bounding box center [284, 232] width 121 height 85
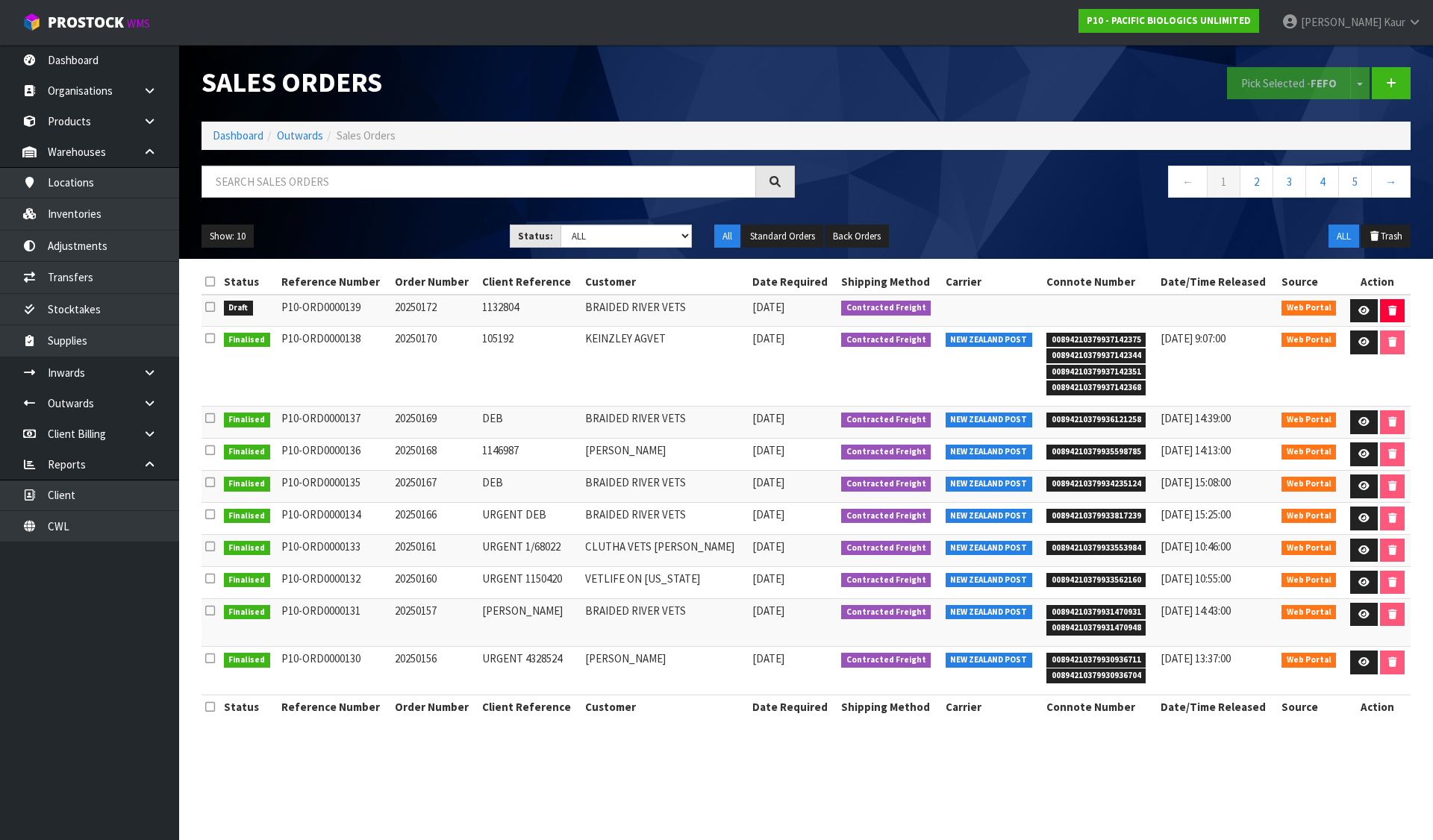
click at [209, 305] on icon at bounding box center [209, 307] width 10 height 12
click at [0, 0] on input "checkbox" at bounding box center [0, 0] width 0 height 0
click at [1261, 82] on button "Pick Selected - FEFO" at bounding box center [1289, 83] width 124 height 32
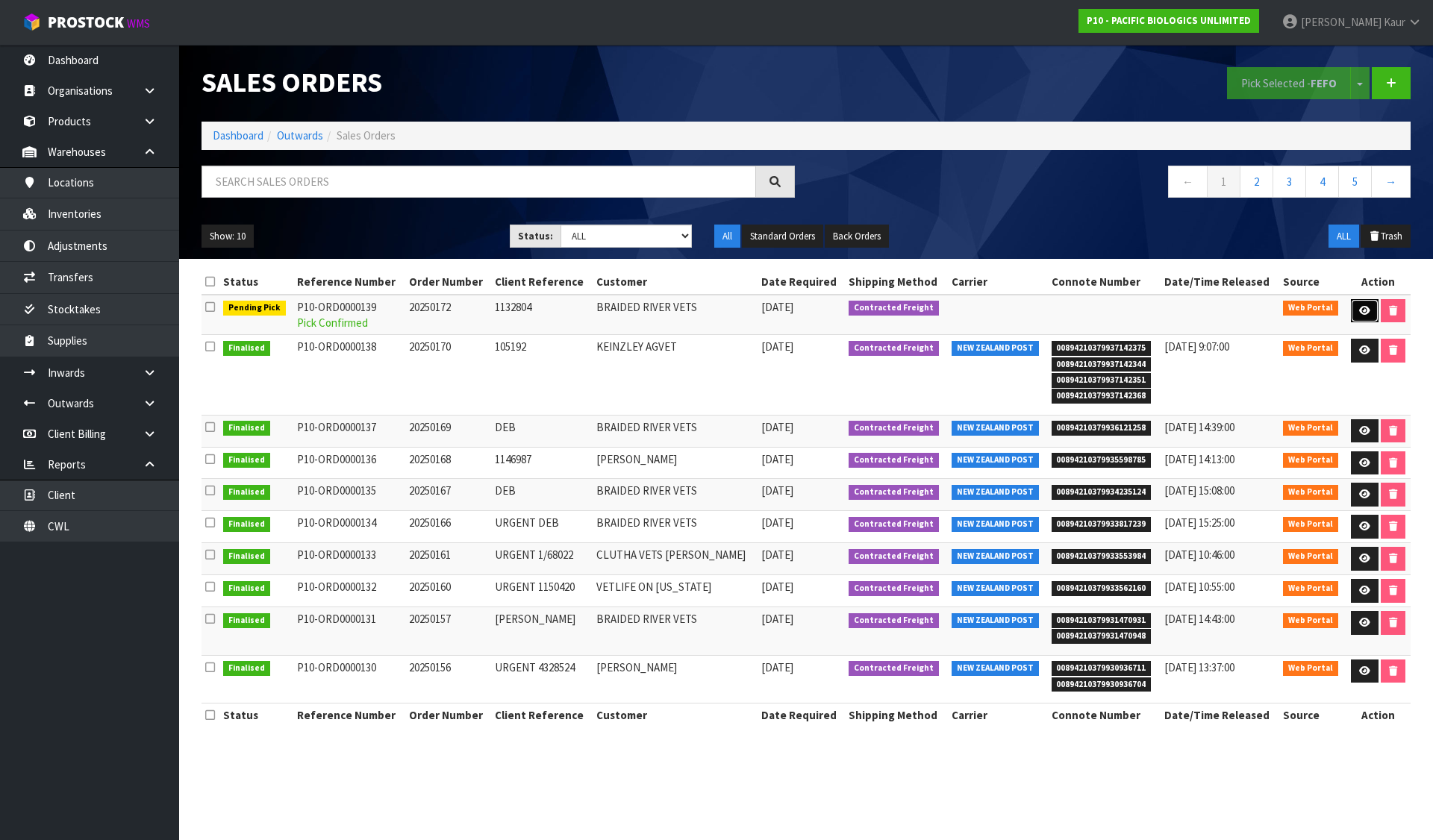
click at [1362, 308] on icon at bounding box center [1365, 310] width 12 height 10
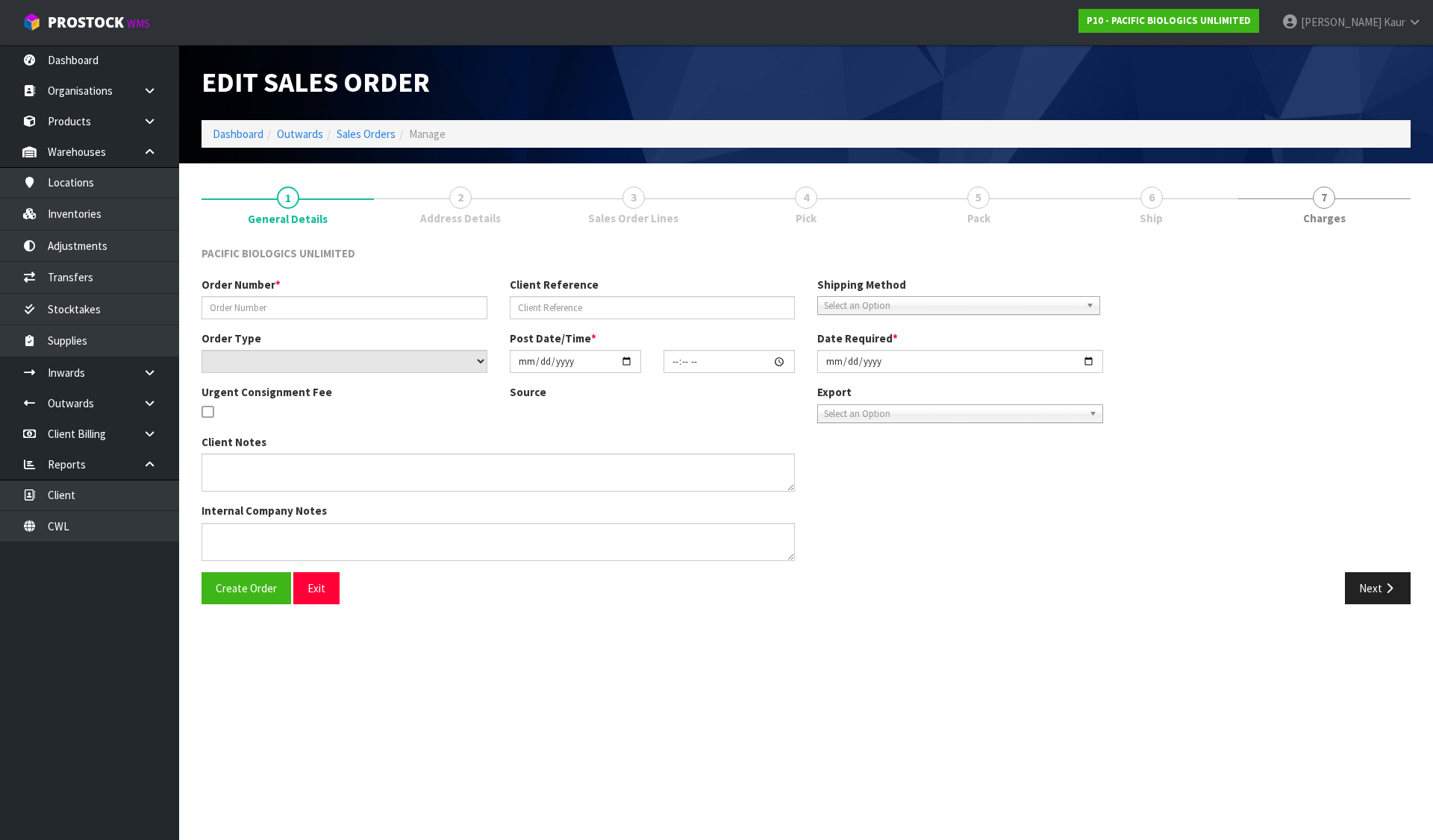
type input "20250172"
type input "1132804"
select select "number:0"
type input "[DATE]"
type input "11:17:00.000"
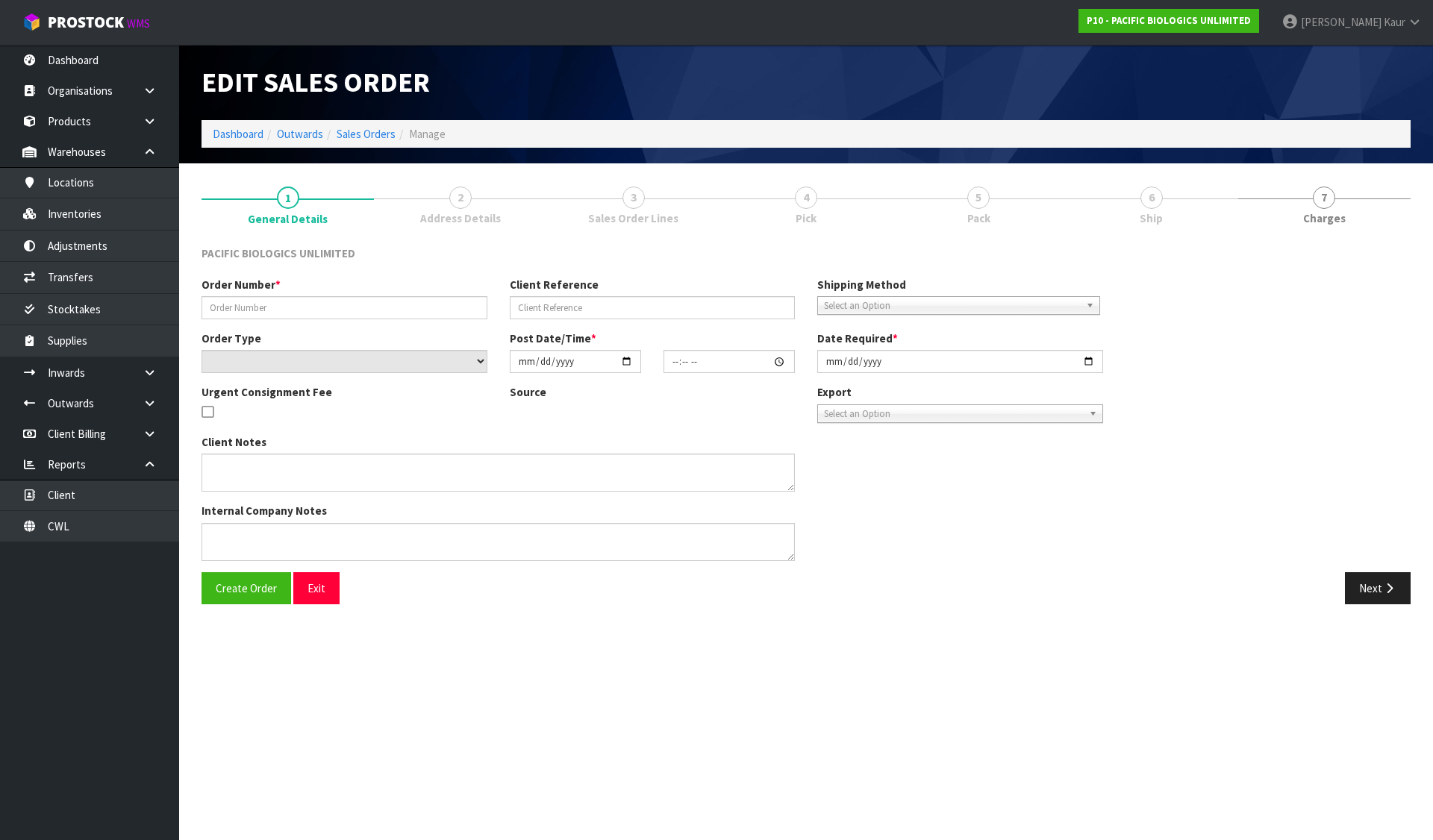
type input "[DATE]"
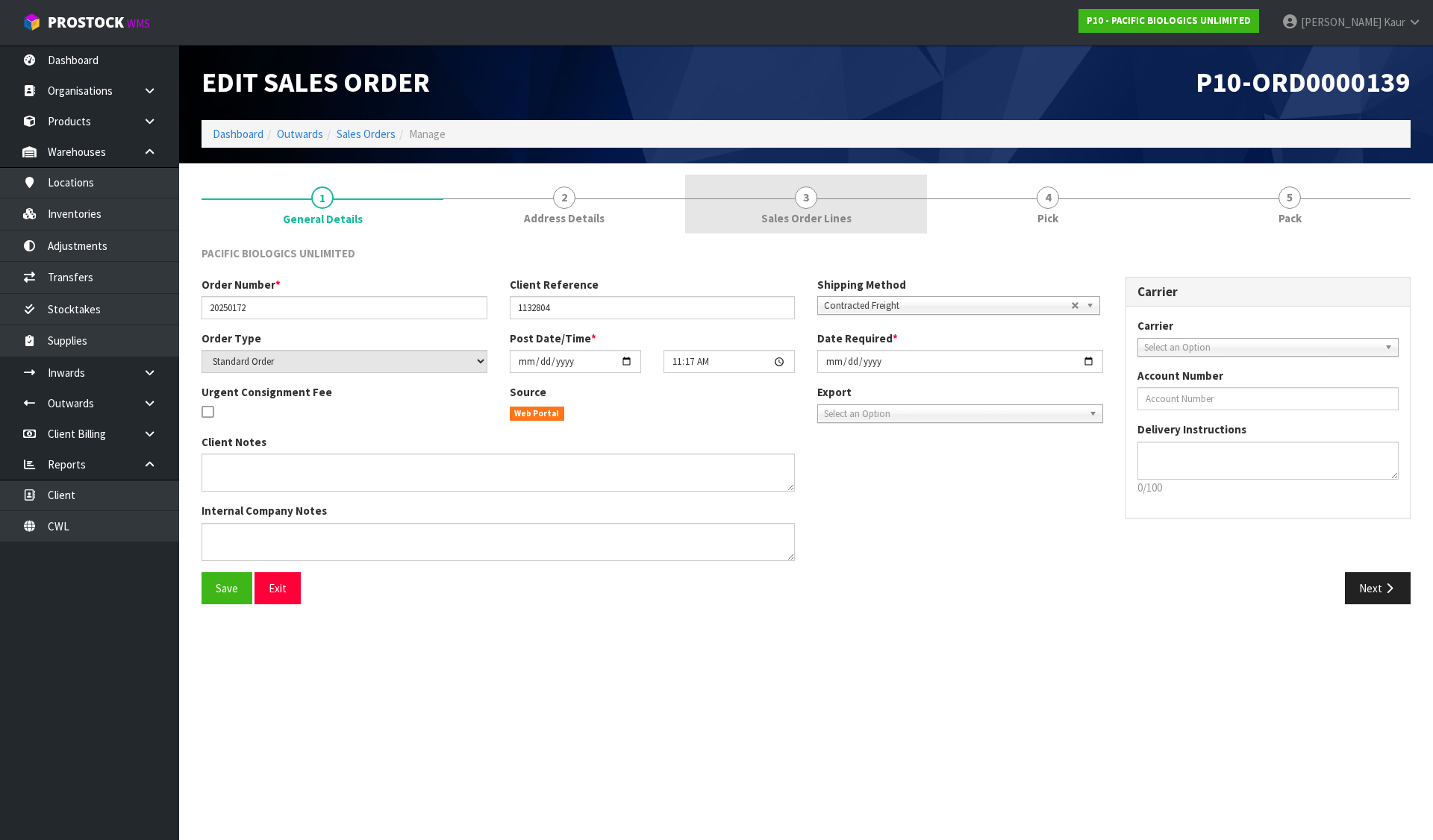
drag, startPoint x: 599, startPoint y: 212, endPoint x: 705, endPoint y: 209, distance: 106.0
click at [599, 212] on span "Address Details" at bounding box center [563, 218] width 81 height 16
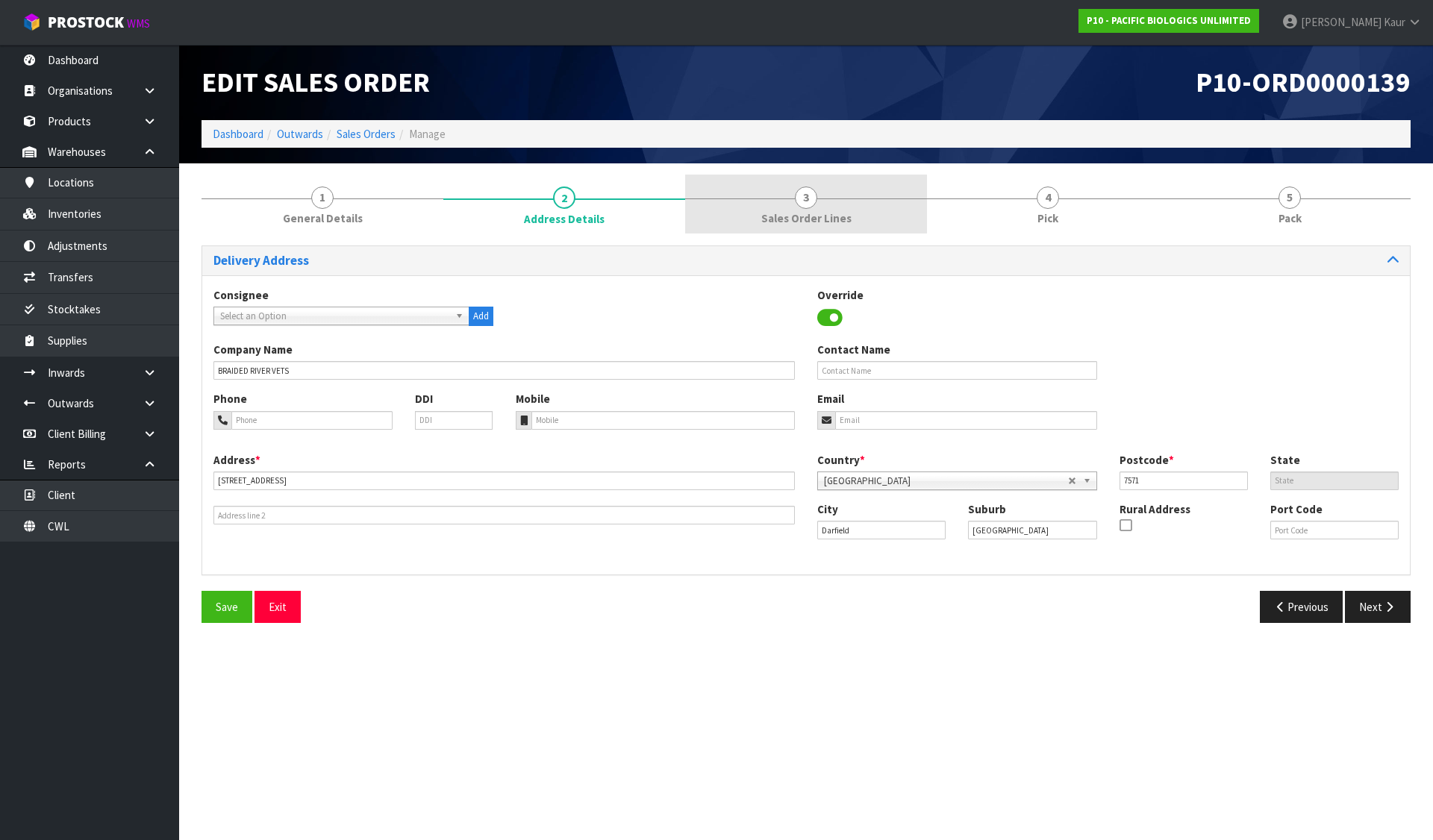
click at [744, 209] on link "3 Sales Order Lines" at bounding box center [806, 204] width 242 height 59
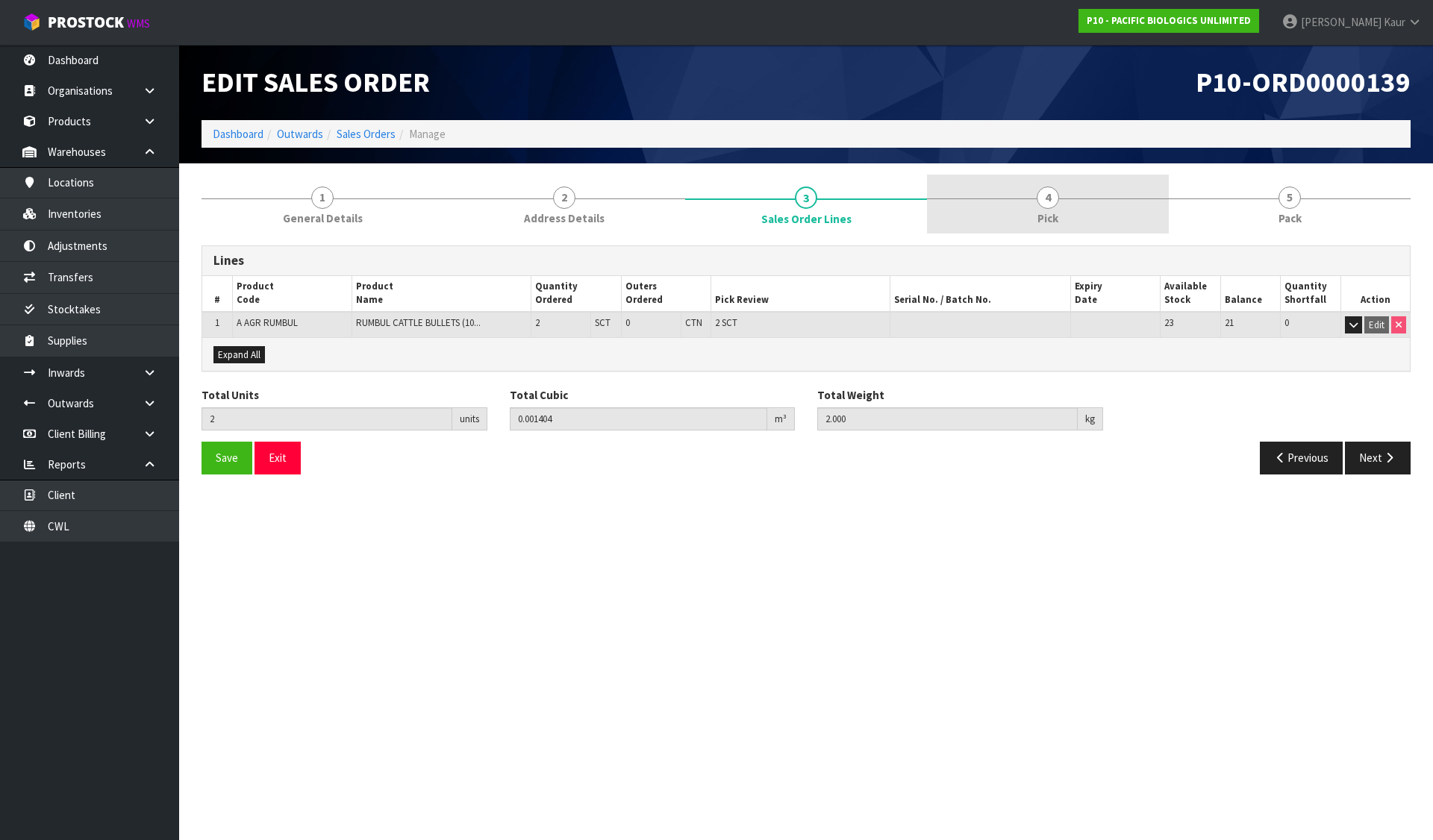
click at [1096, 209] on link "4 Pick" at bounding box center [1048, 204] width 242 height 59
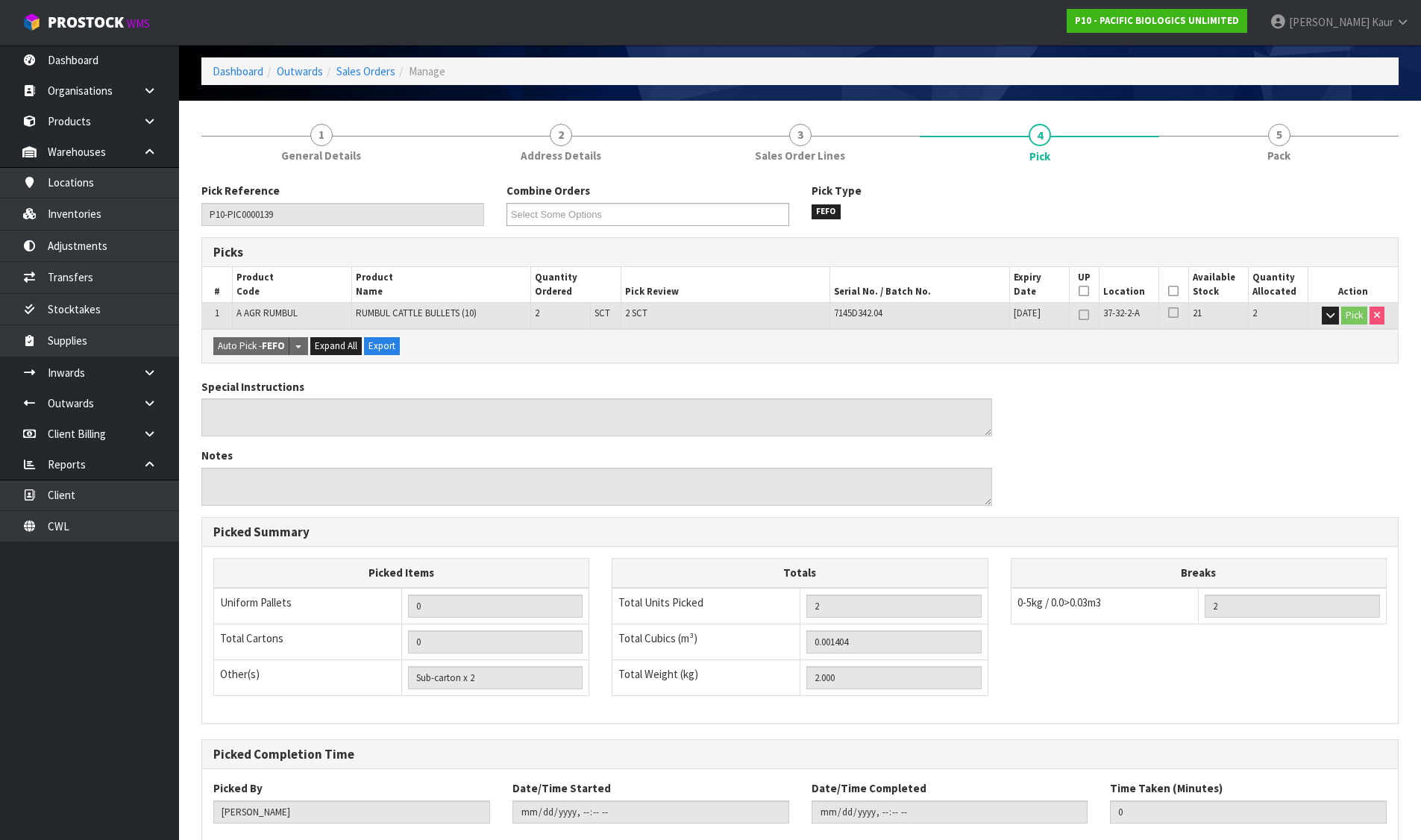
scroll to position [151, 0]
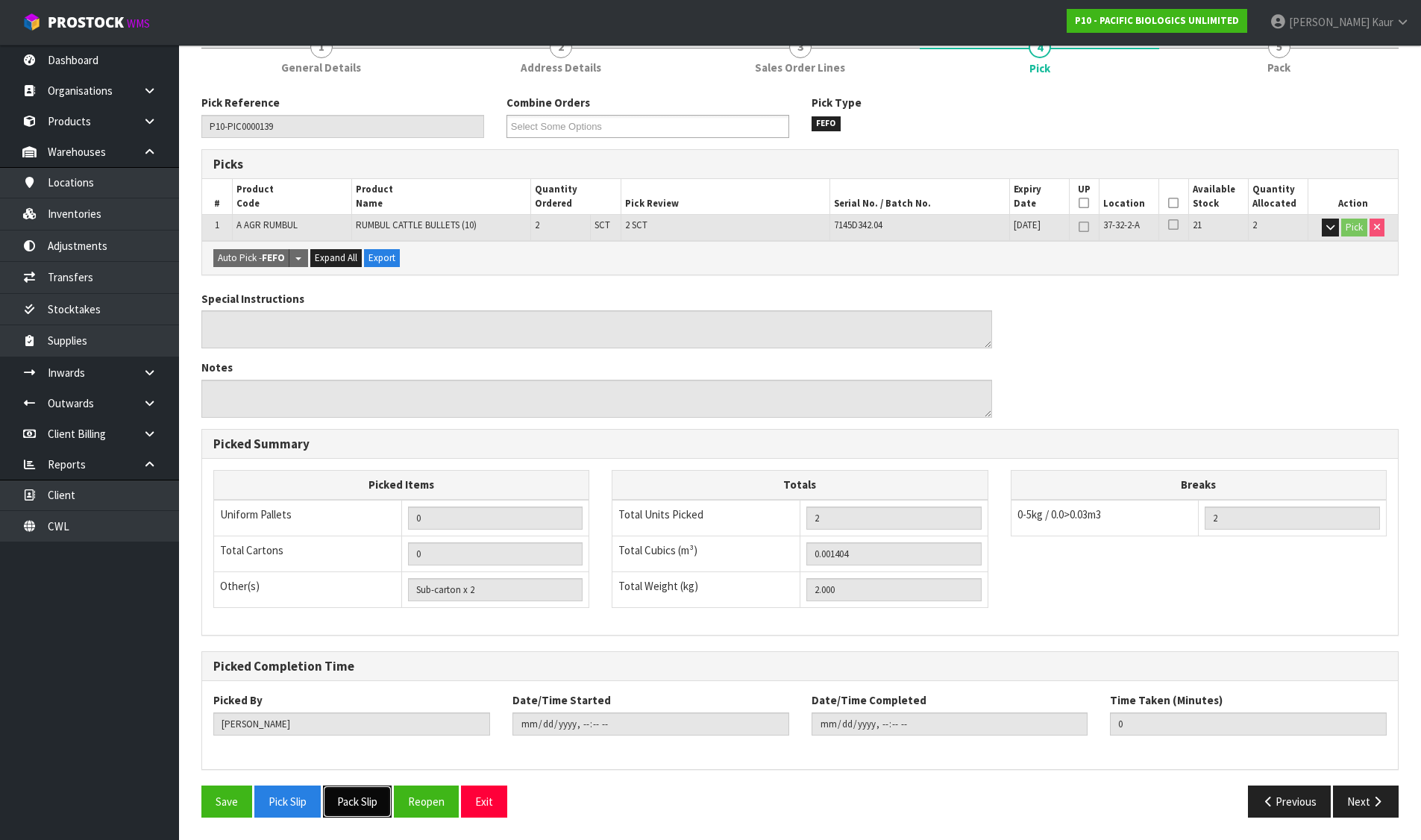
click at [361, 808] on button "Pack Slip" at bounding box center [357, 802] width 68 height 32
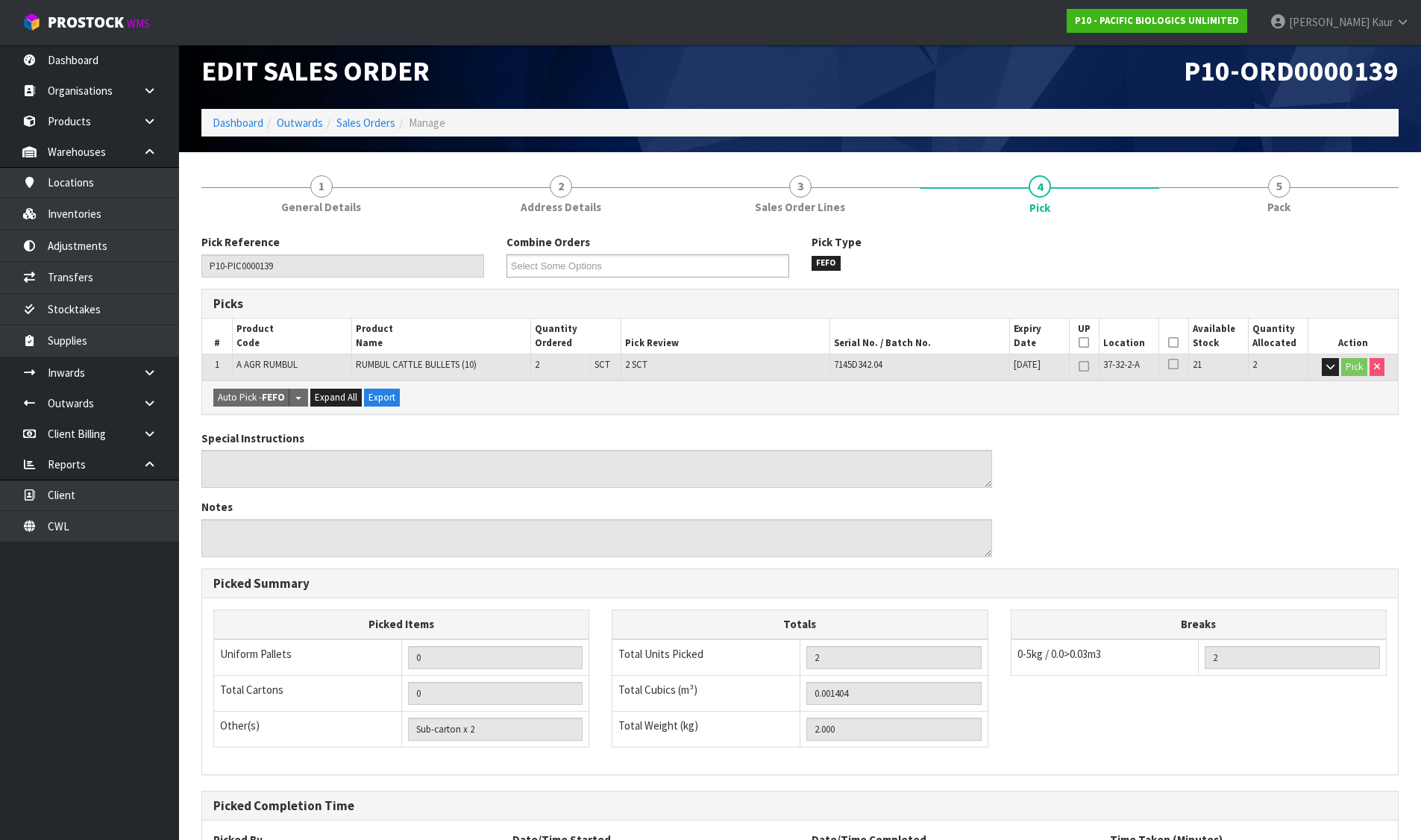
scroll to position [0, 0]
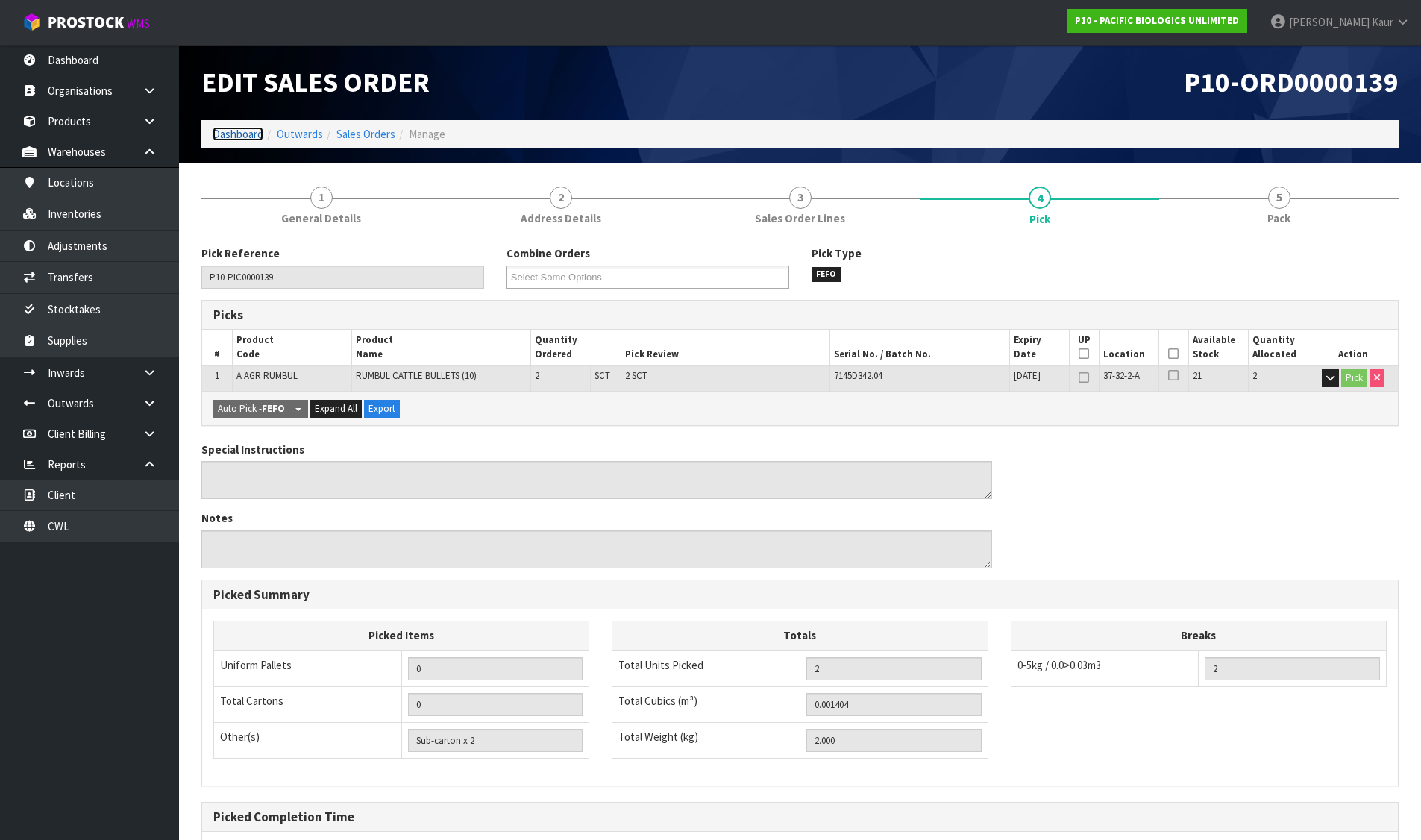
click at [239, 129] on link "Dashboard" at bounding box center [238, 134] width 51 height 14
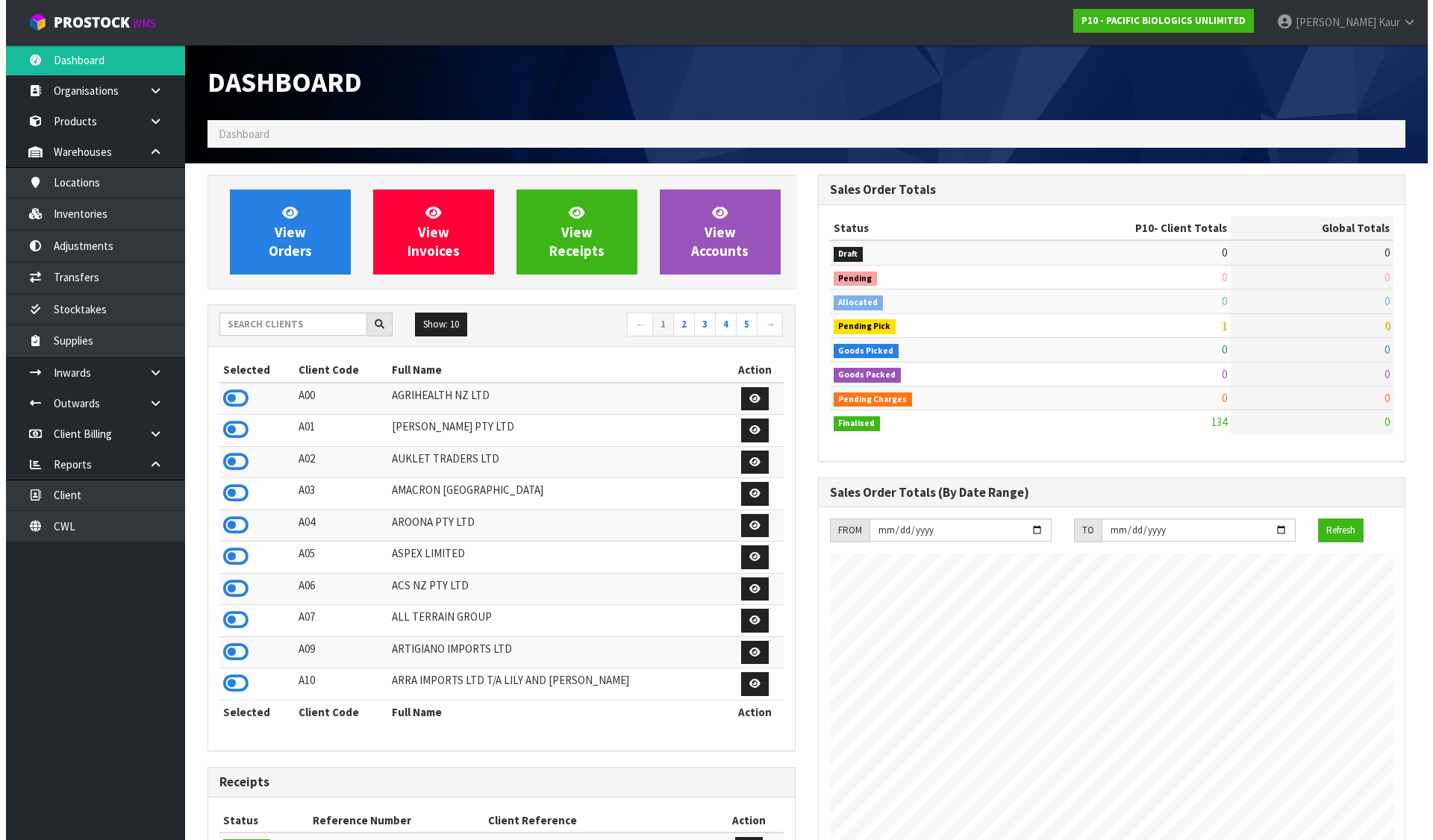
scroll to position [961, 610]
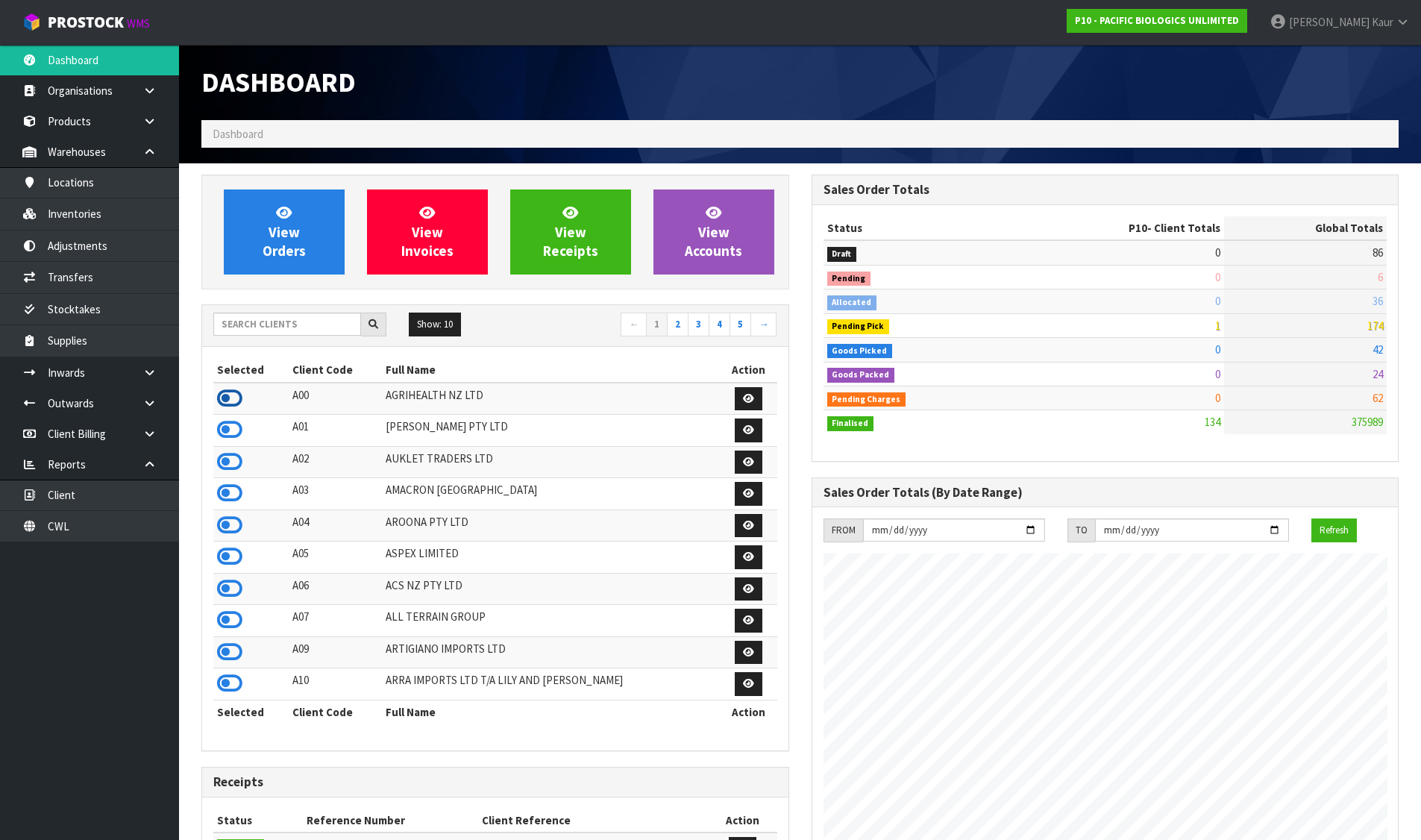
click at [237, 398] on icon at bounding box center [230, 398] width 26 height 22
click at [295, 229] on span "View Orders" at bounding box center [284, 232] width 43 height 56
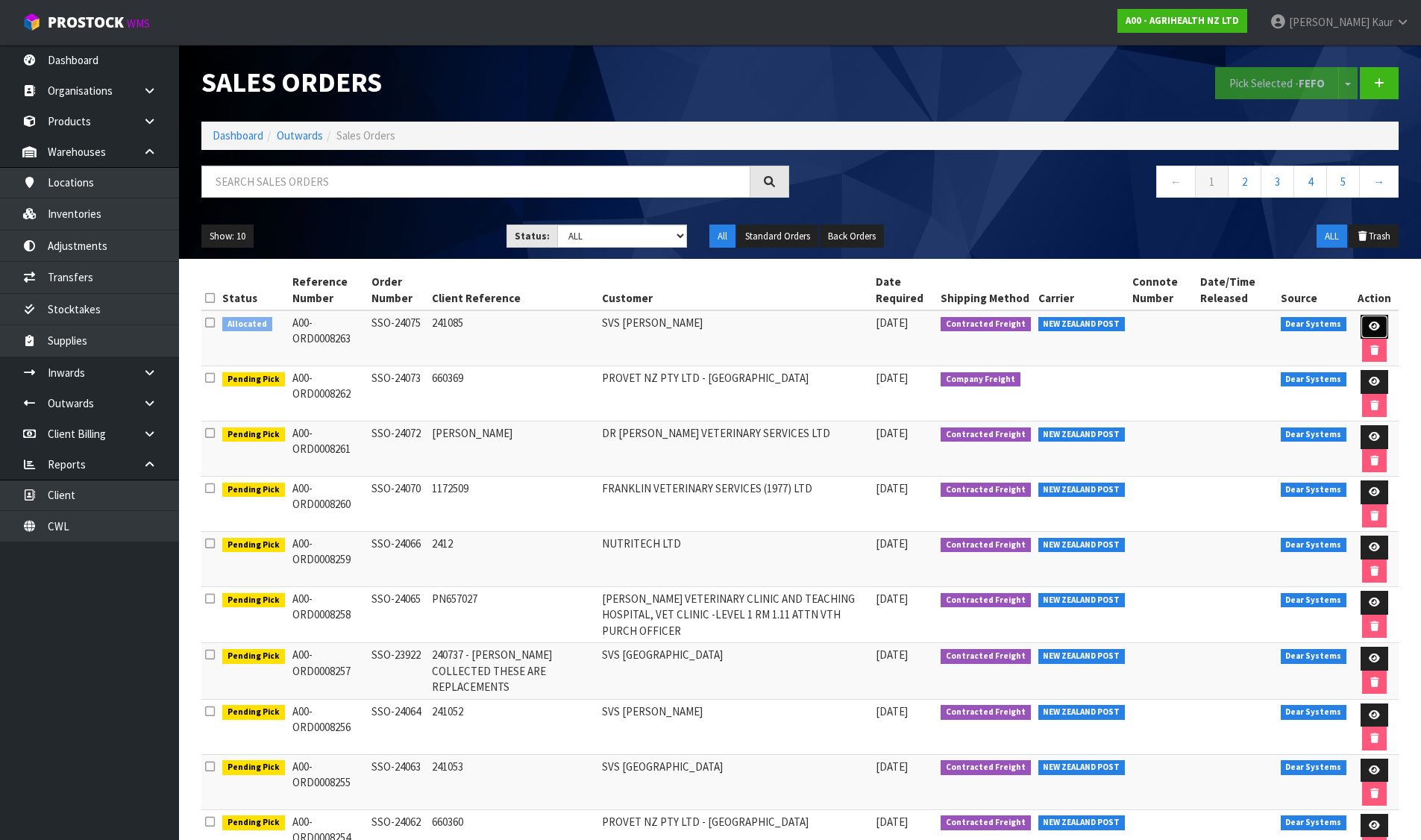
click at [1373, 317] on link at bounding box center [1374, 326] width 27 height 24
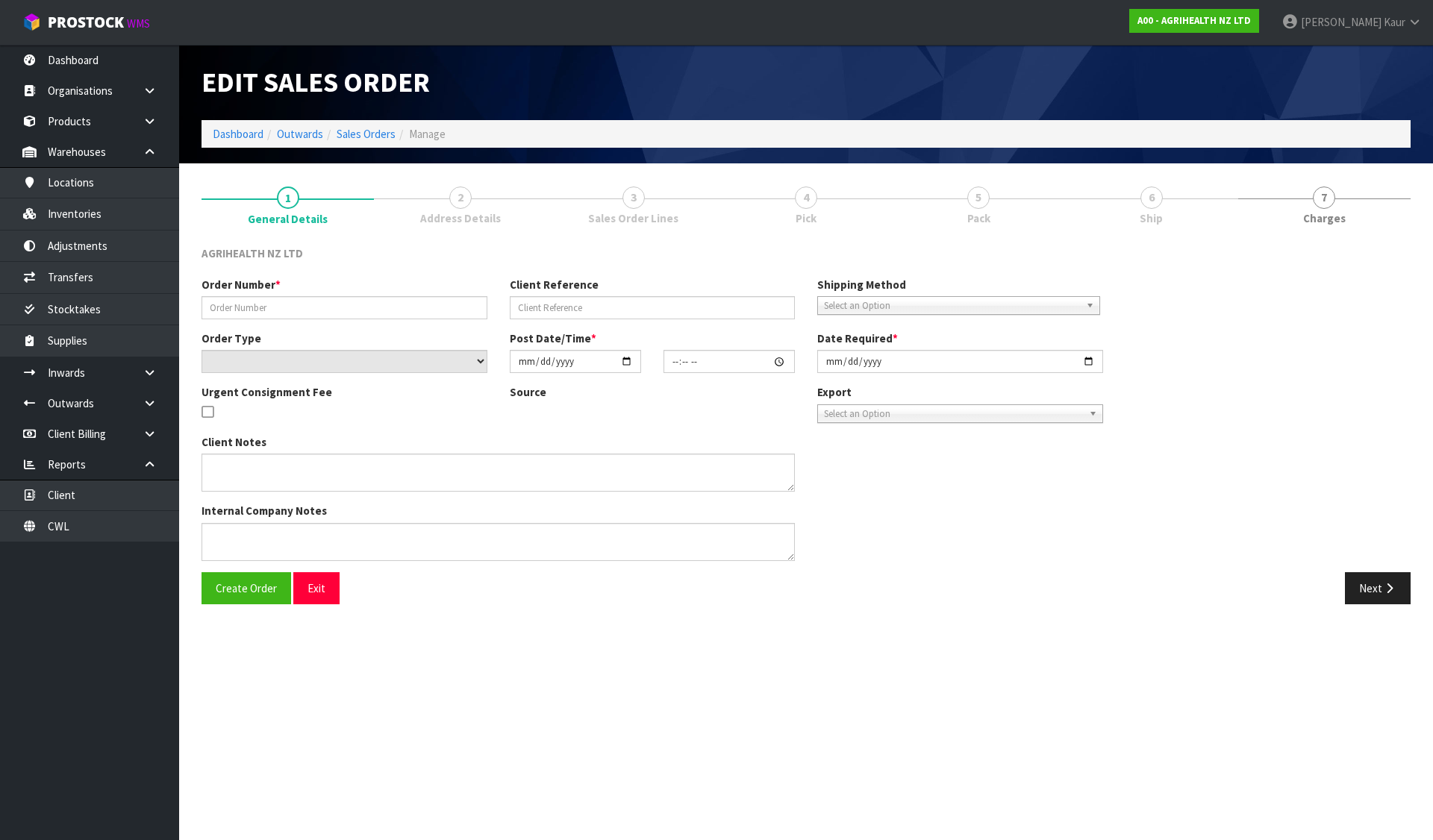
type input "SSO-24075"
type input "241085"
select select "number:0"
type input "[DATE]"
type input "11:31:16.000"
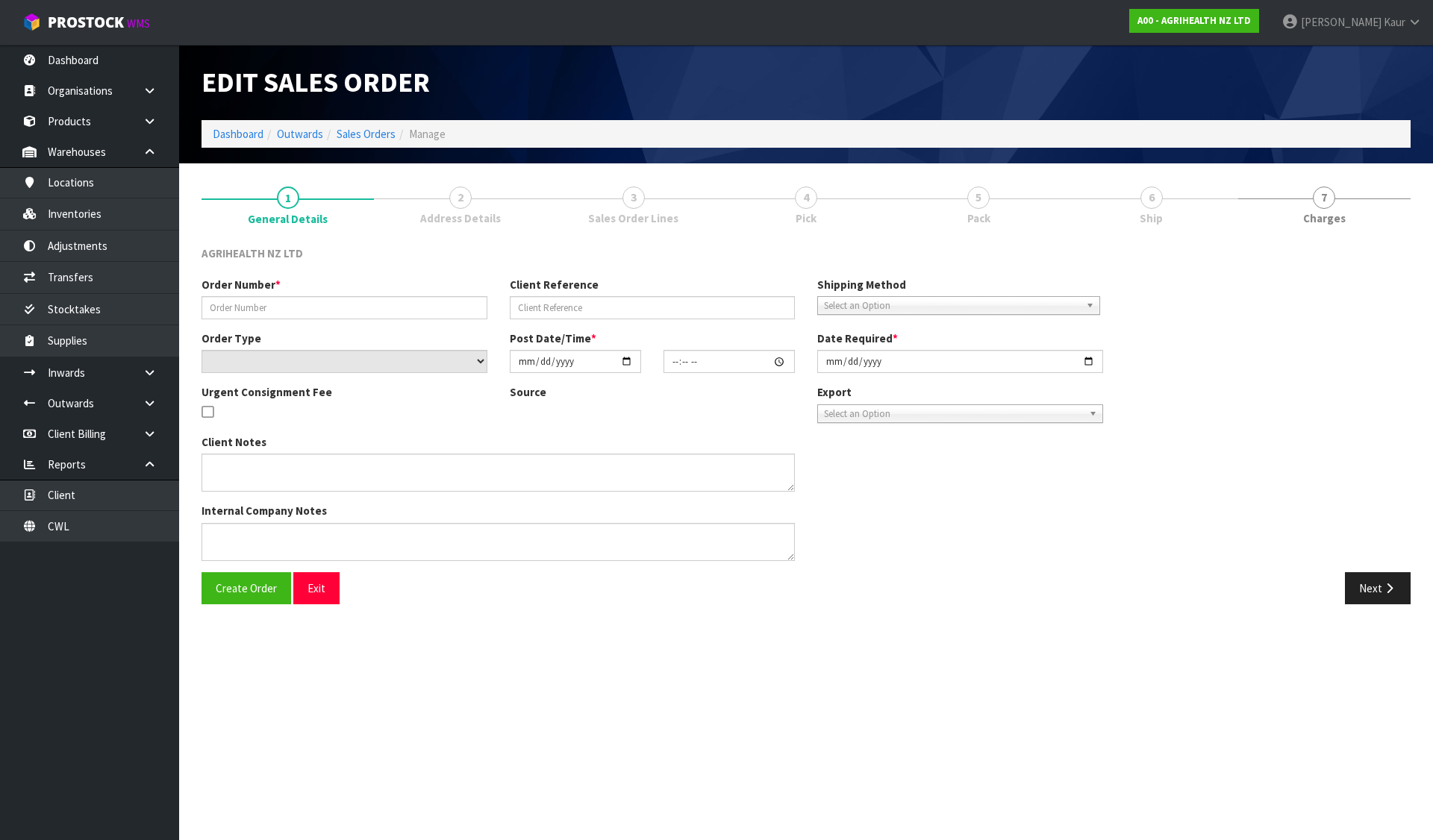
type input "[DATE]"
type textarea "SHIP BY: Freight"
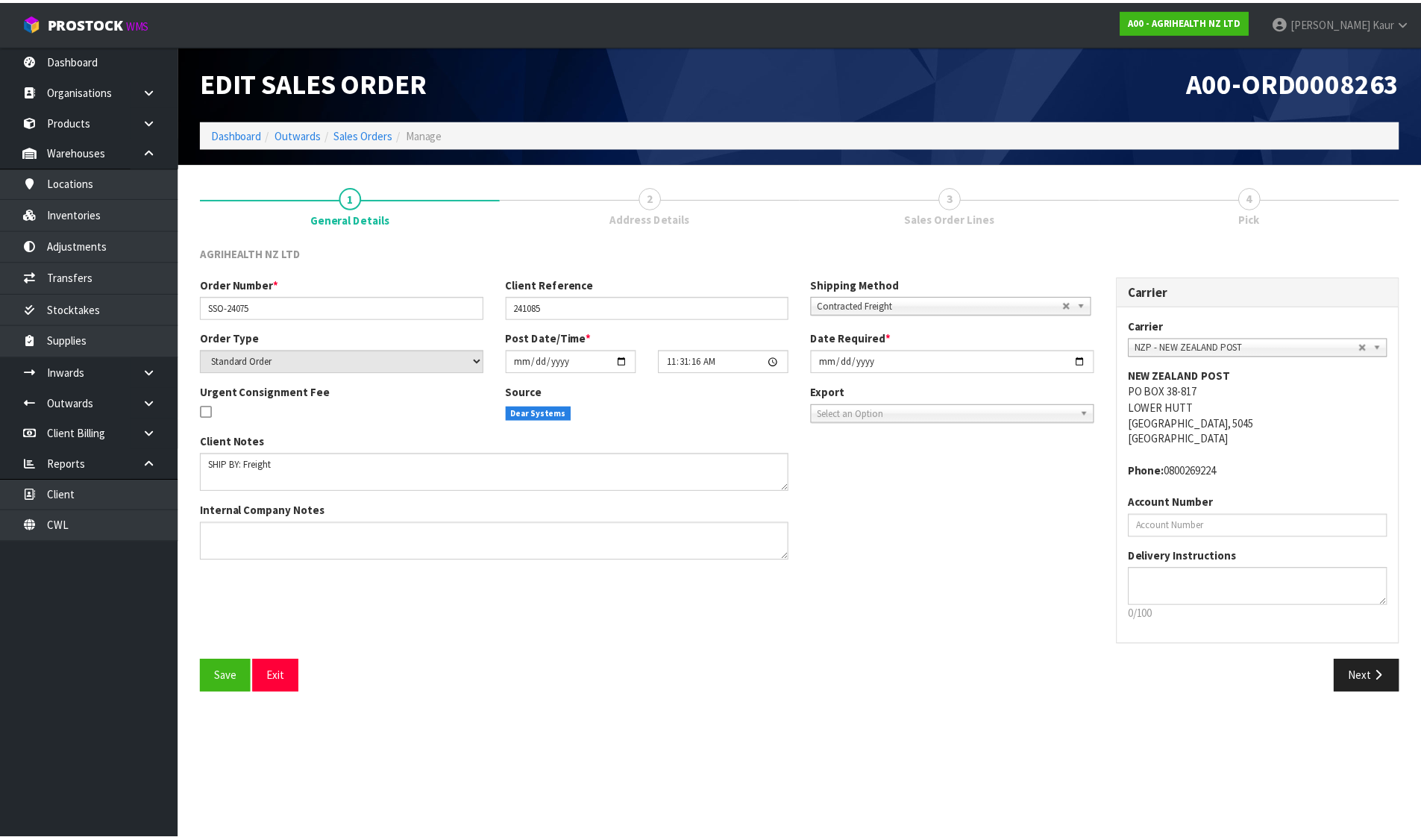
scroll to position [142, 0]
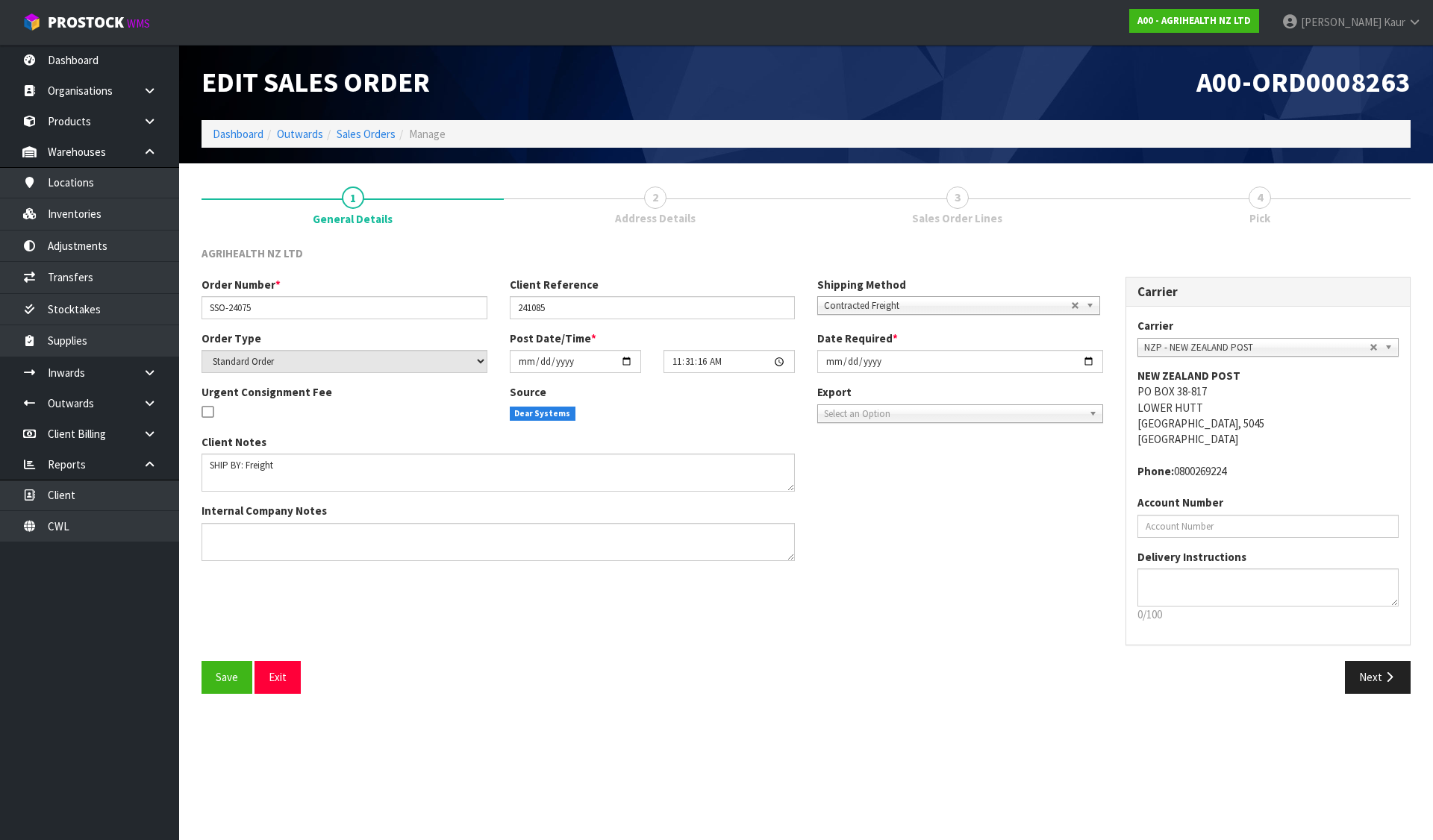
click at [1381, 345] on link "NZP - NEW ZEALAND POST" at bounding box center [1268, 347] width 262 height 19
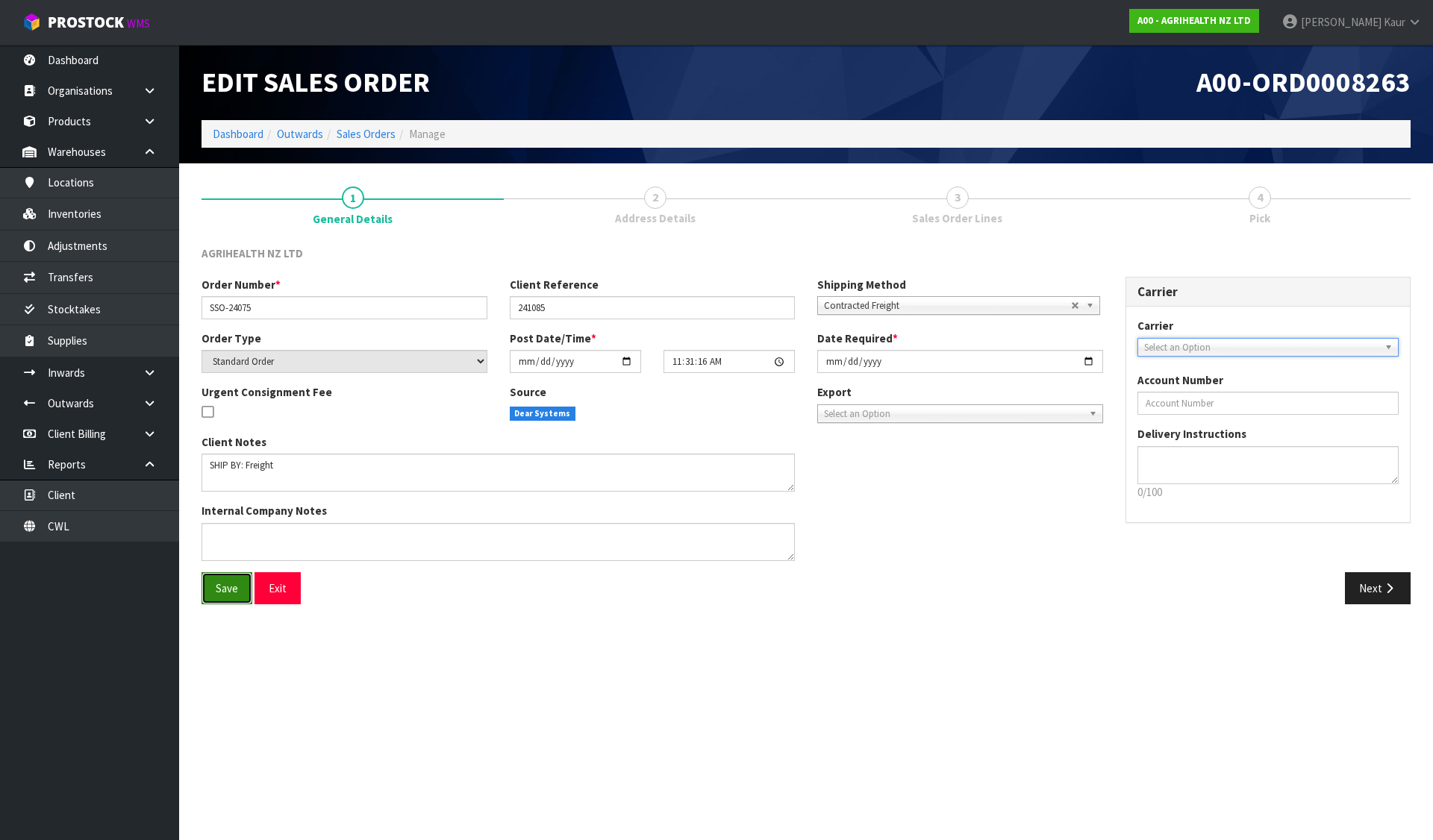
click at [220, 578] on button "Save" at bounding box center [226, 588] width 51 height 32
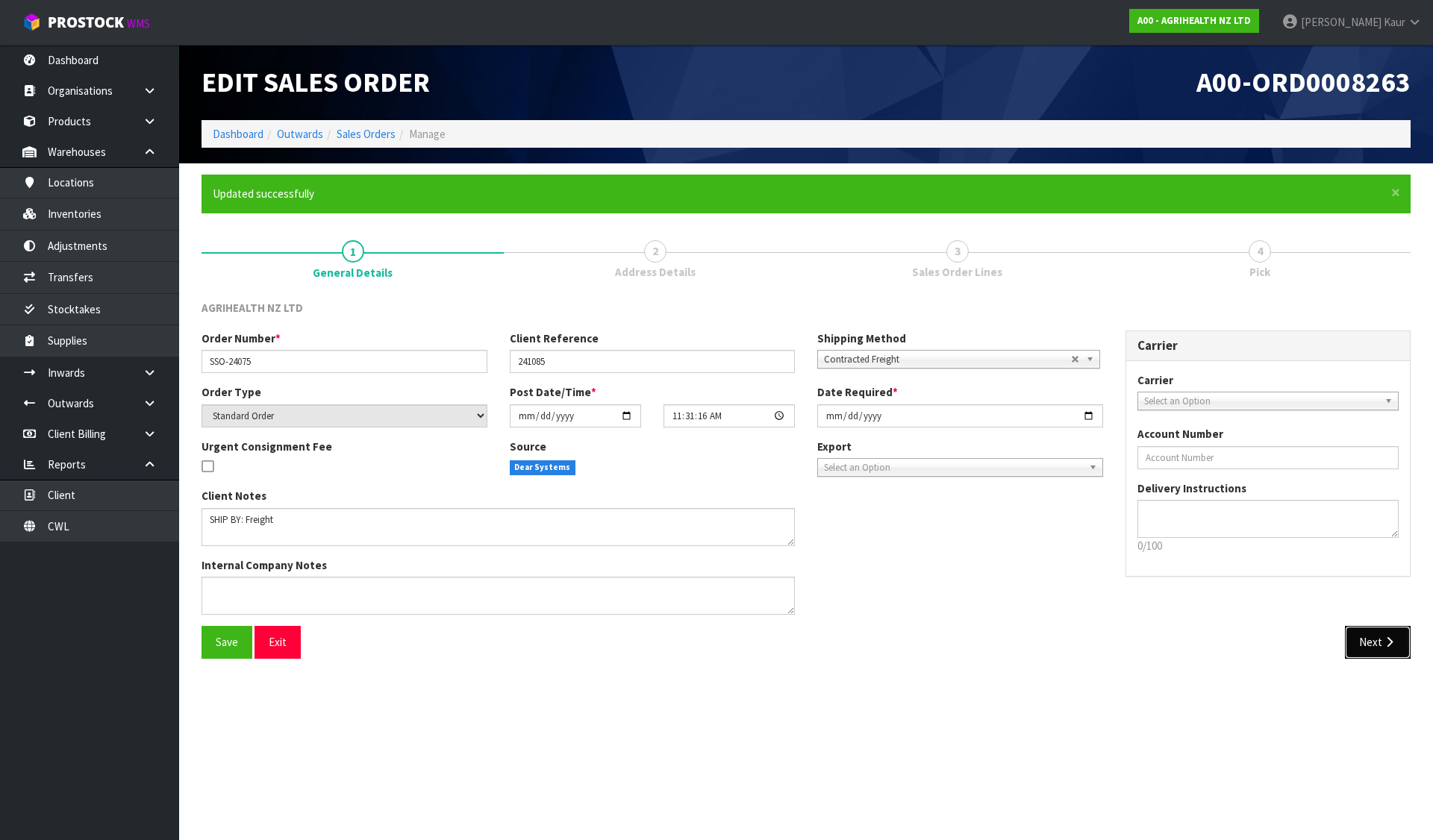
click at [1384, 631] on button "Next" at bounding box center [1378, 642] width 66 height 32
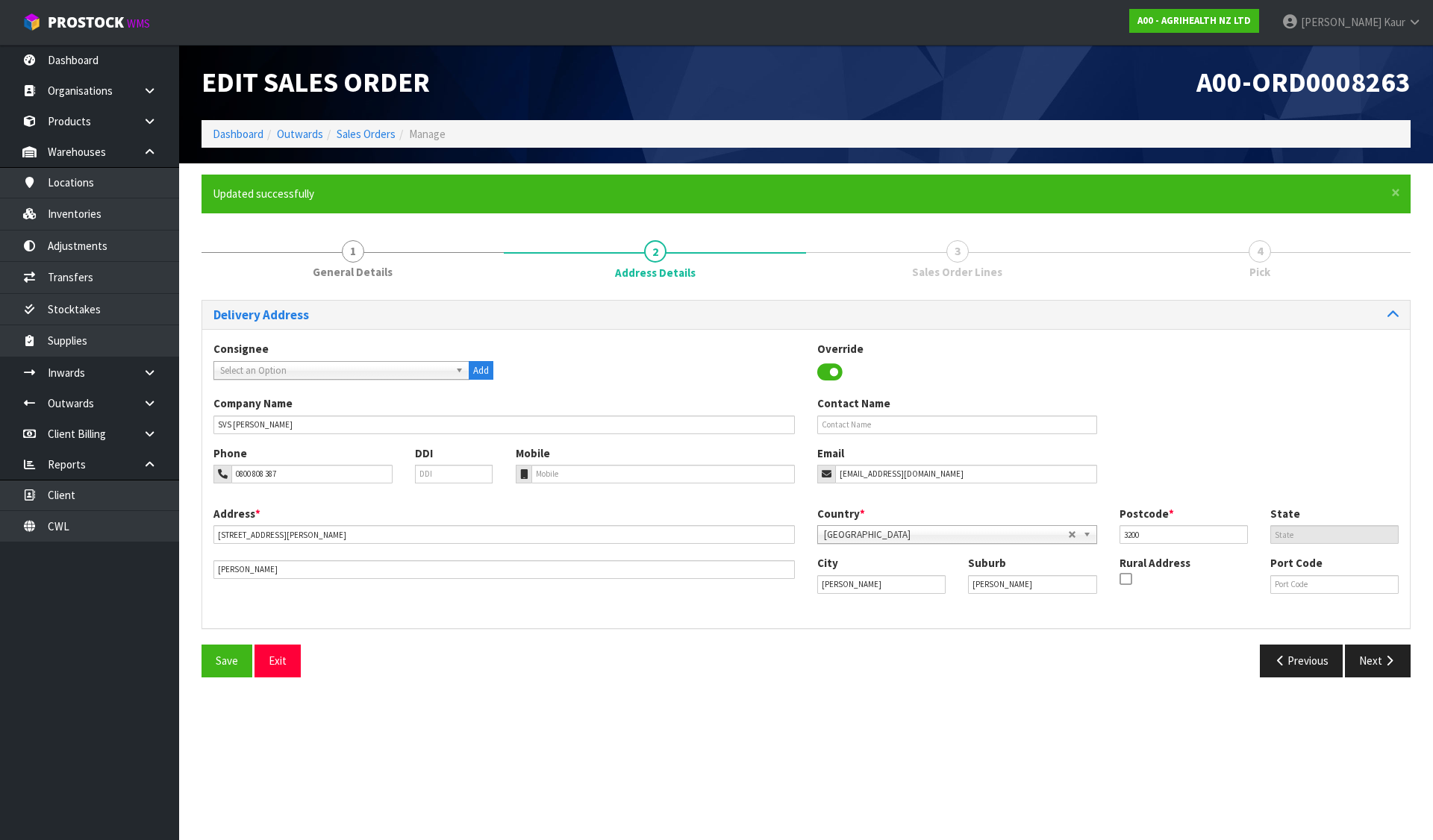
click at [1380, 643] on div "Delivery Address Consignee 000001.BAY MECHANICS - BAY MECHANICS 000001A - BRAKE…" at bounding box center [806, 494] width 1209 height 389
click at [1380, 657] on button "Next" at bounding box center [1378, 661] width 66 height 32
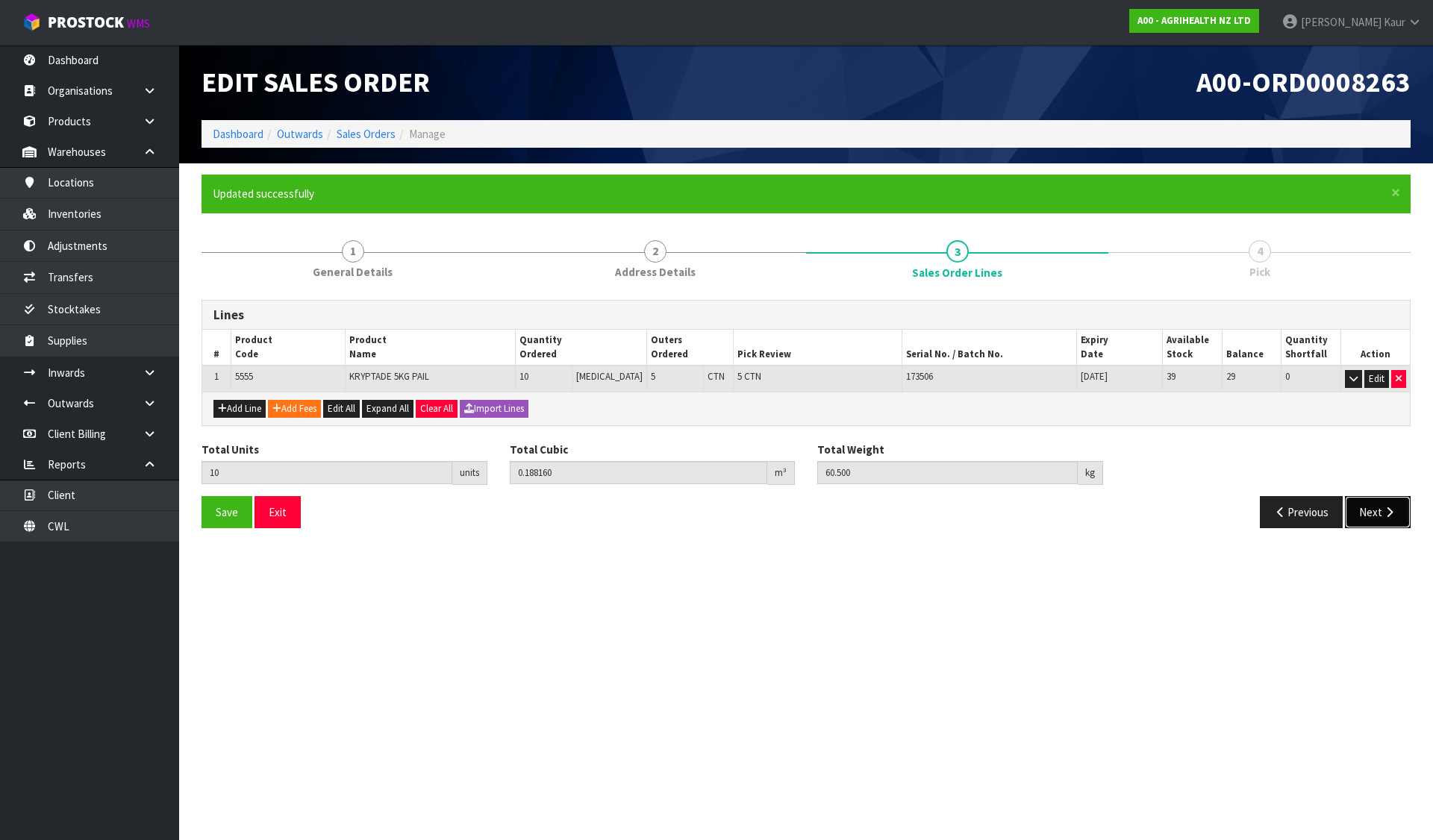
click at [1399, 505] on button "Next" at bounding box center [1378, 512] width 66 height 32
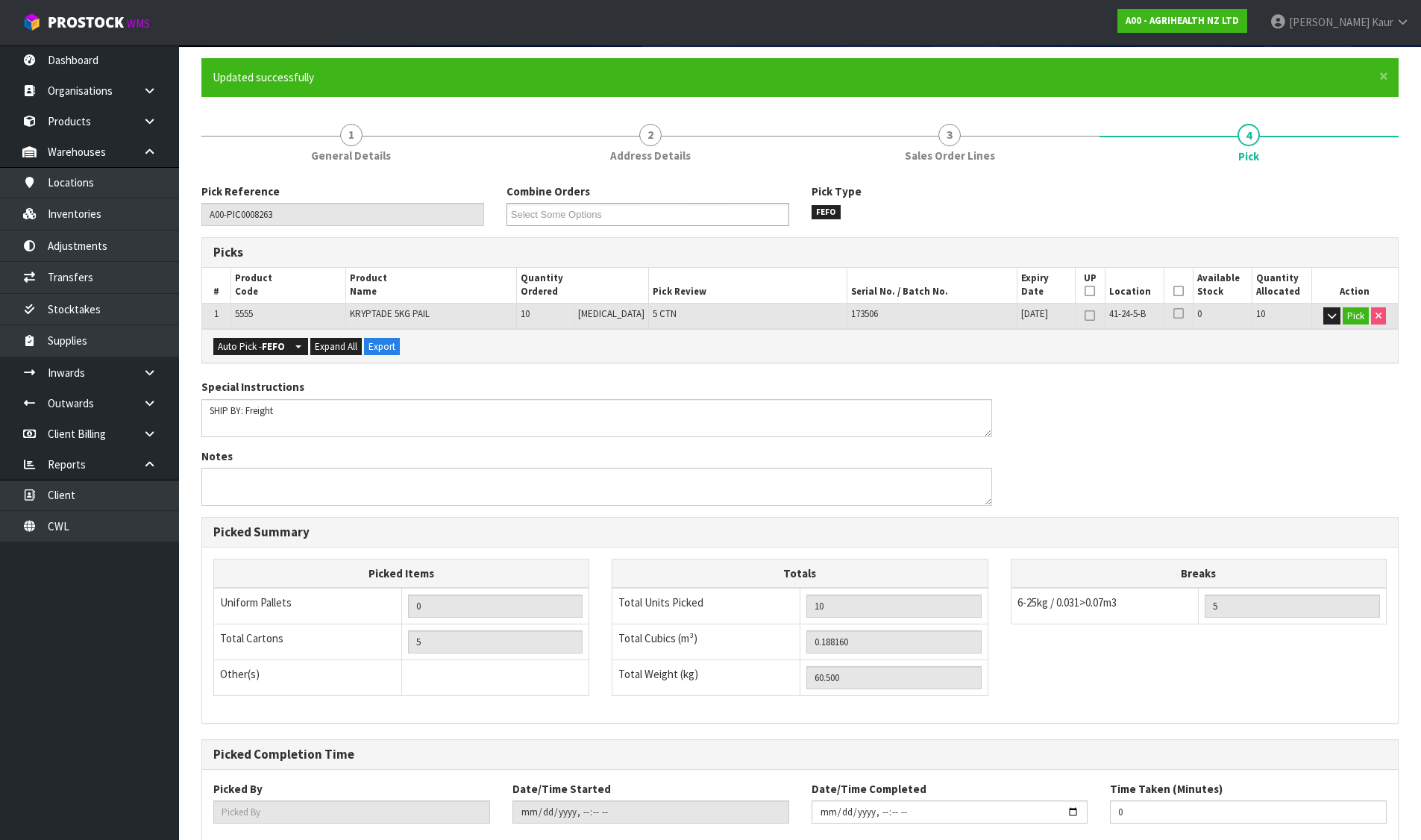
scroll to position [205, 0]
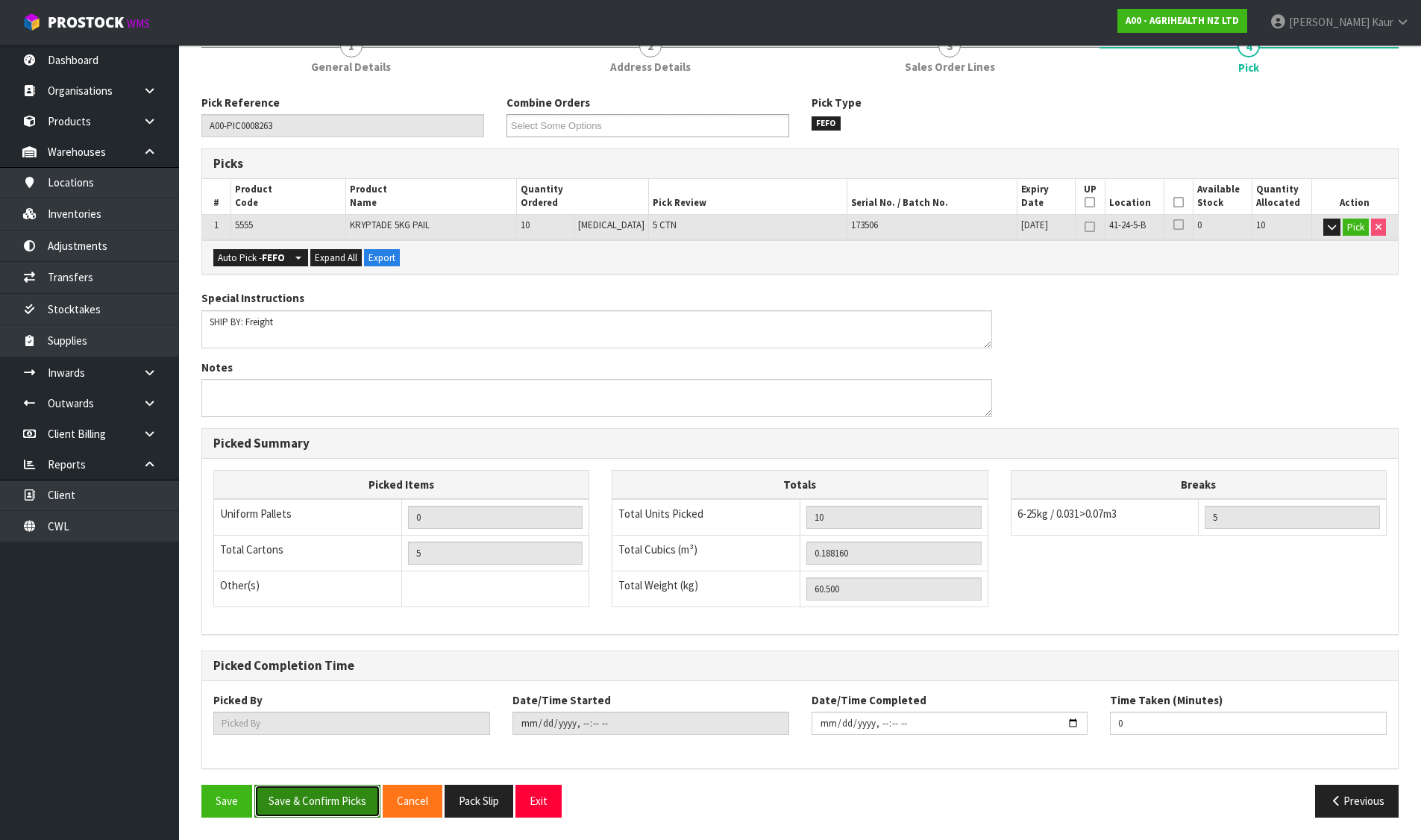
click at [322, 805] on button "Save & Confirm Picks" at bounding box center [318, 801] width 126 height 32
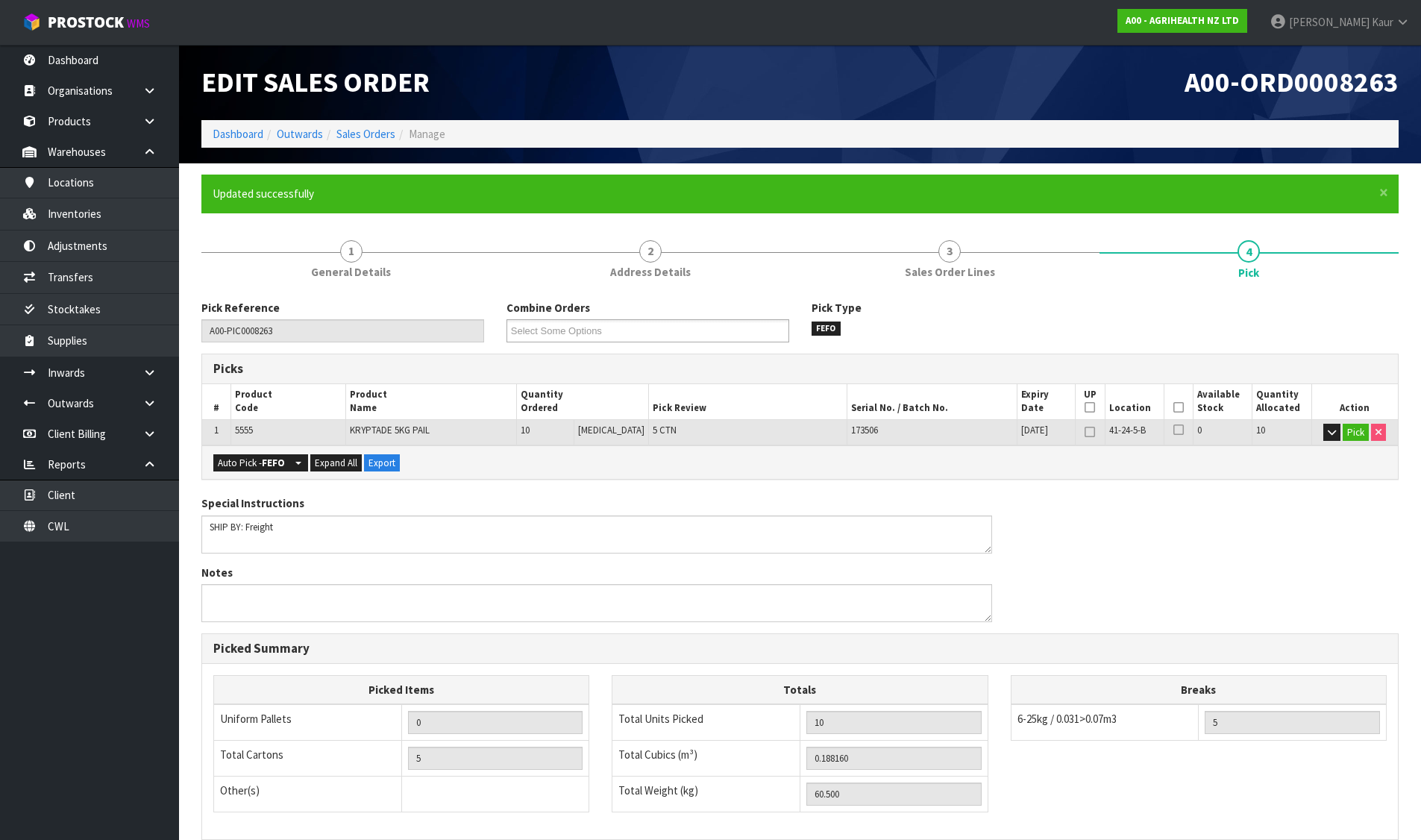
type input "[PERSON_NAME]"
type input "2025-08-11T11:32:51"
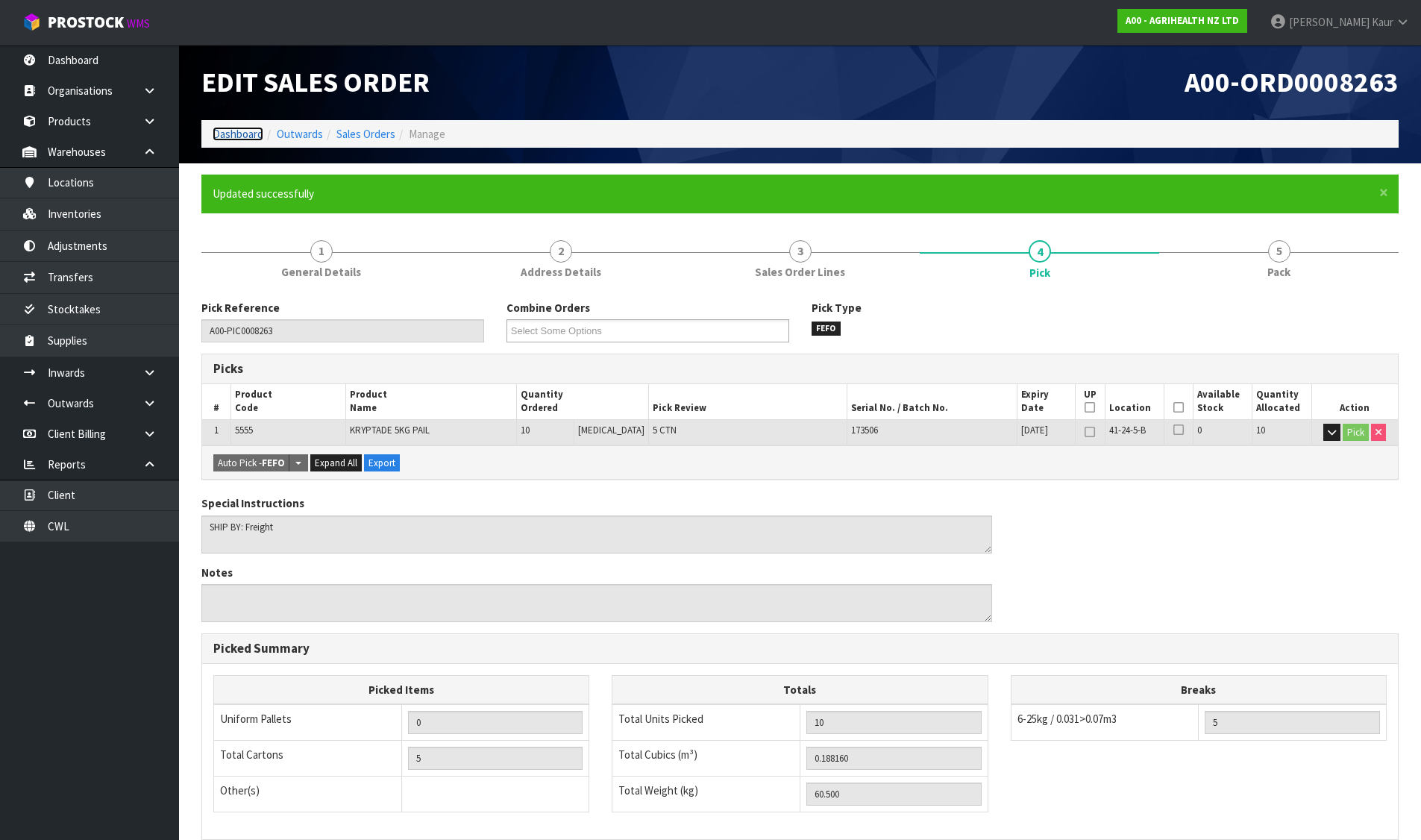
click at [249, 133] on link "Dashboard" at bounding box center [238, 134] width 51 height 14
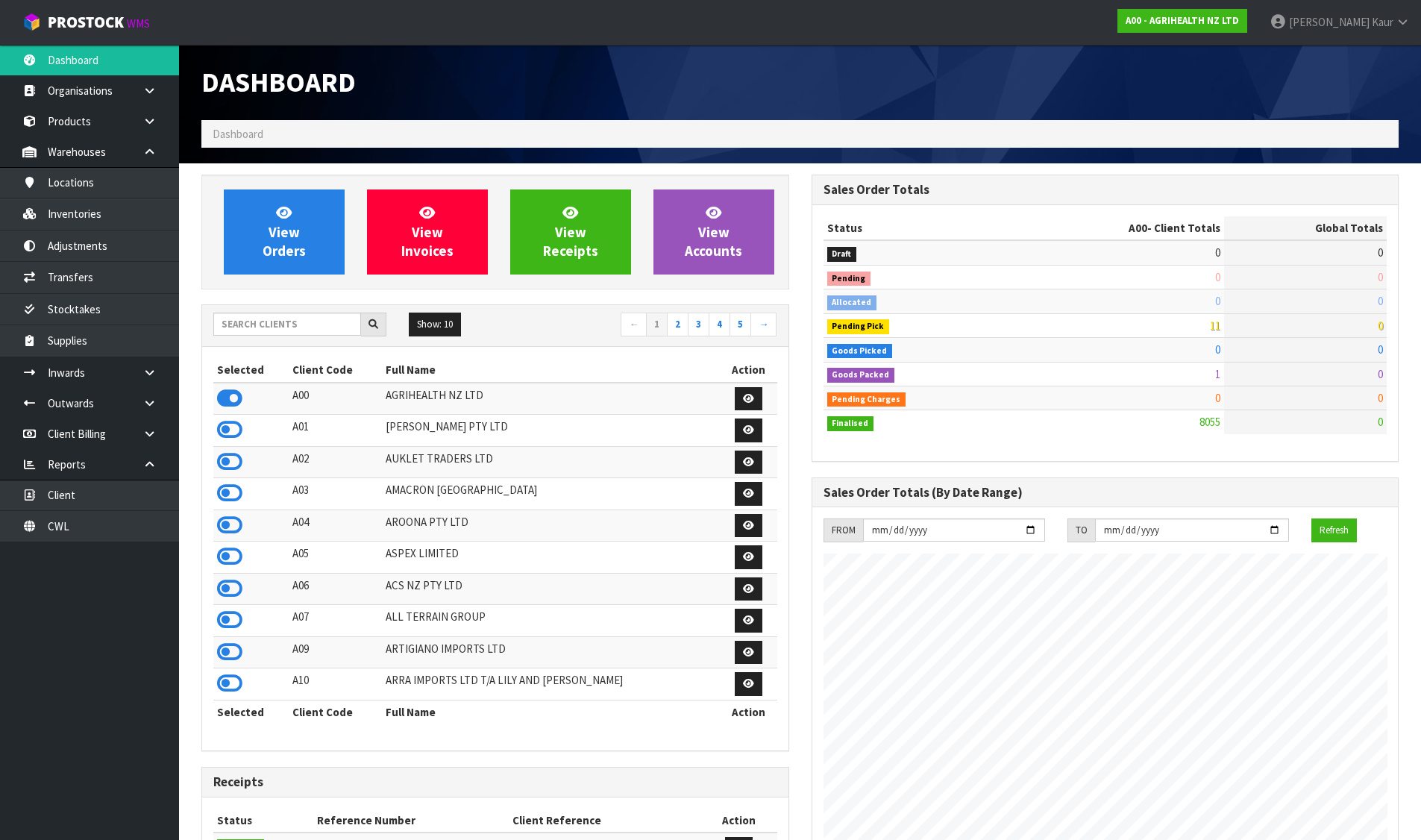
scroll to position [1130, 609]
click at [313, 223] on link "View Orders" at bounding box center [284, 232] width 121 height 85
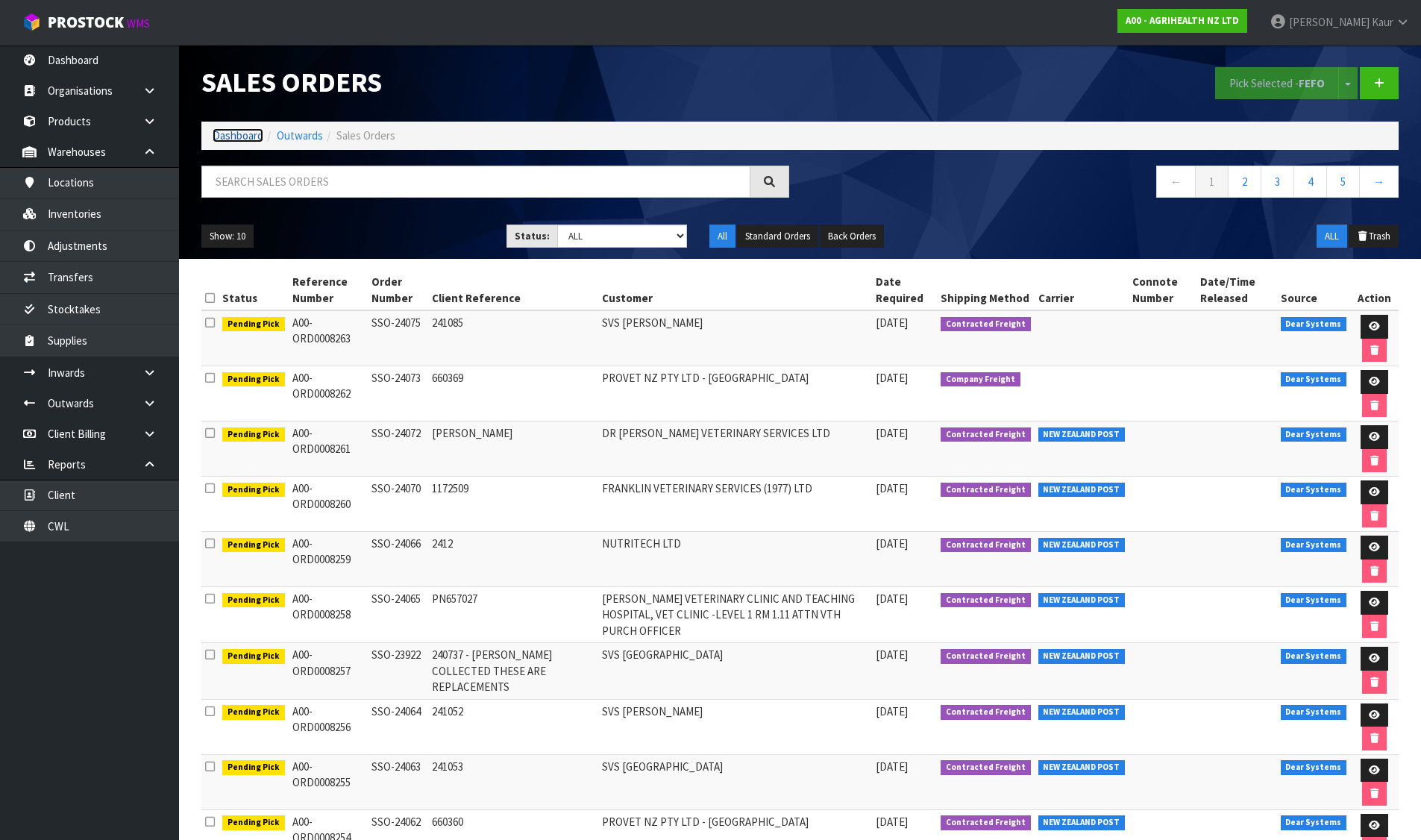
click at [246, 138] on link "Dashboard" at bounding box center [238, 136] width 51 height 14
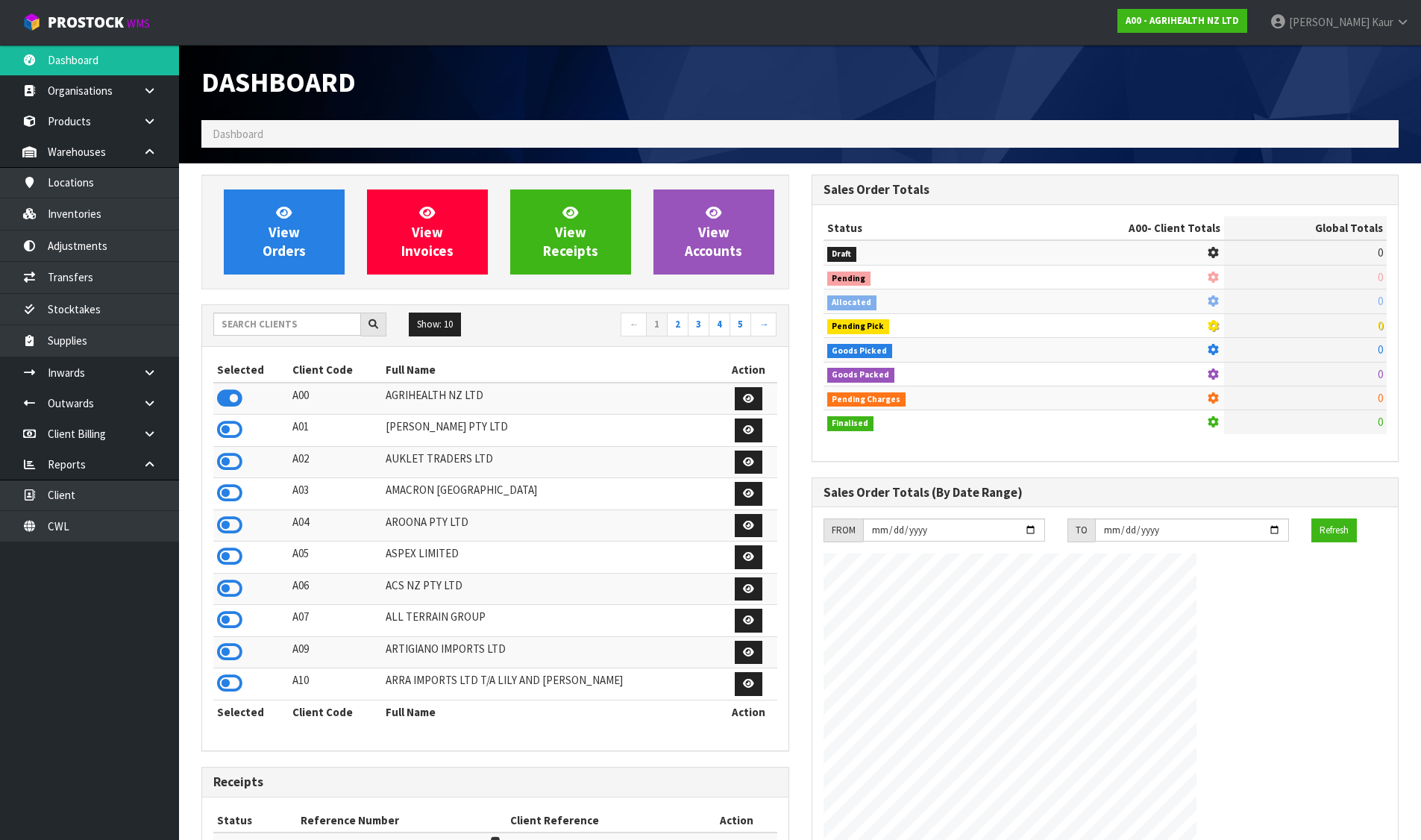
scroll to position [1130, 609]
click at [317, 322] on input "text" at bounding box center [287, 324] width 148 height 23
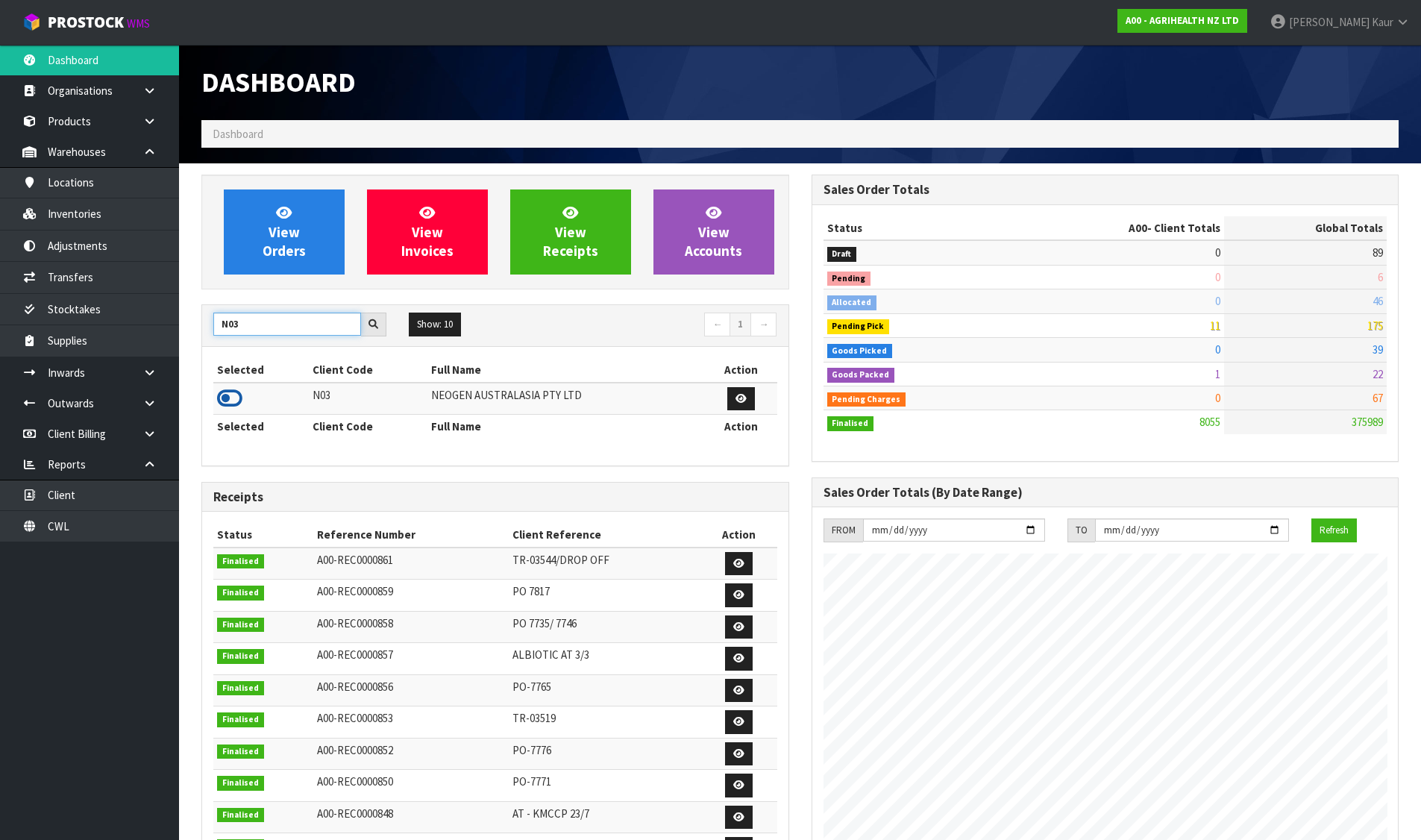
type input "N03"
drag, startPoint x: 228, startPoint y: 400, endPoint x: 302, endPoint y: 239, distance: 177.2
click at [231, 399] on icon at bounding box center [230, 398] width 26 height 22
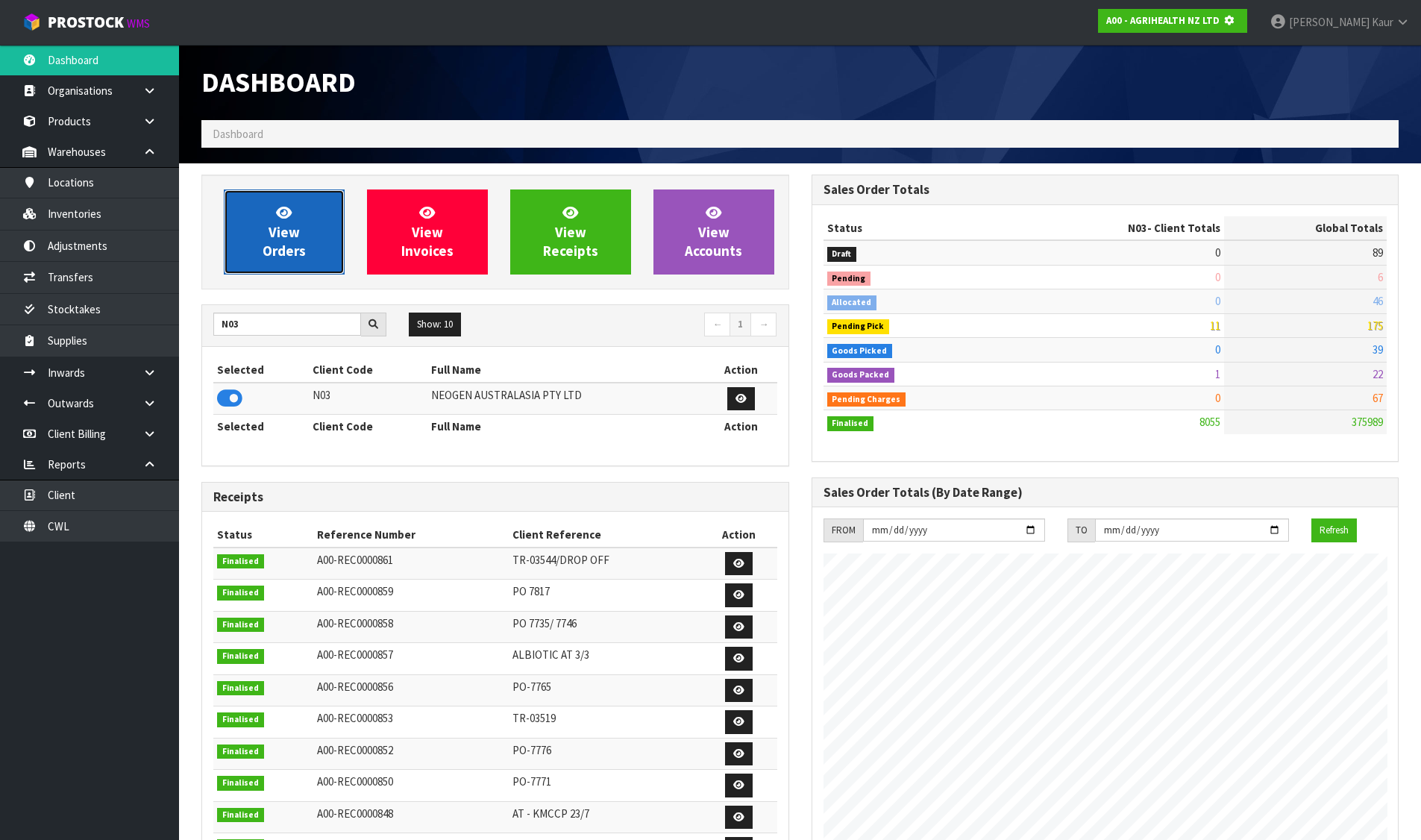
click at [308, 224] on link "View Orders" at bounding box center [284, 232] width 121 height 85
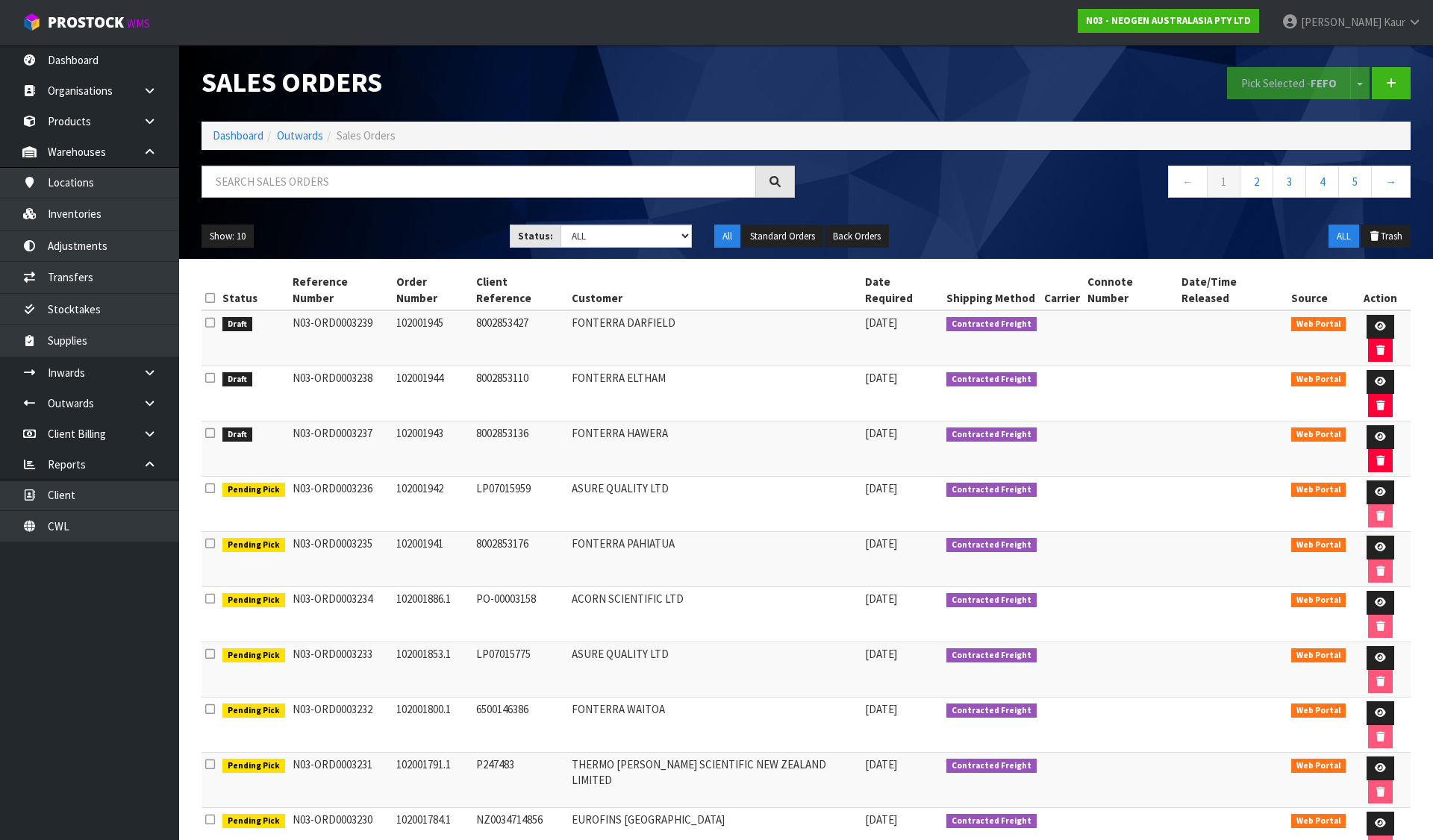
click at [213, 293] on icon at bounding box center [209, 298] width 10 height 12
click at [1271, 82] on button "Pick Selected - FEFO" at bounding box center [1289, 83] width 124 height 32
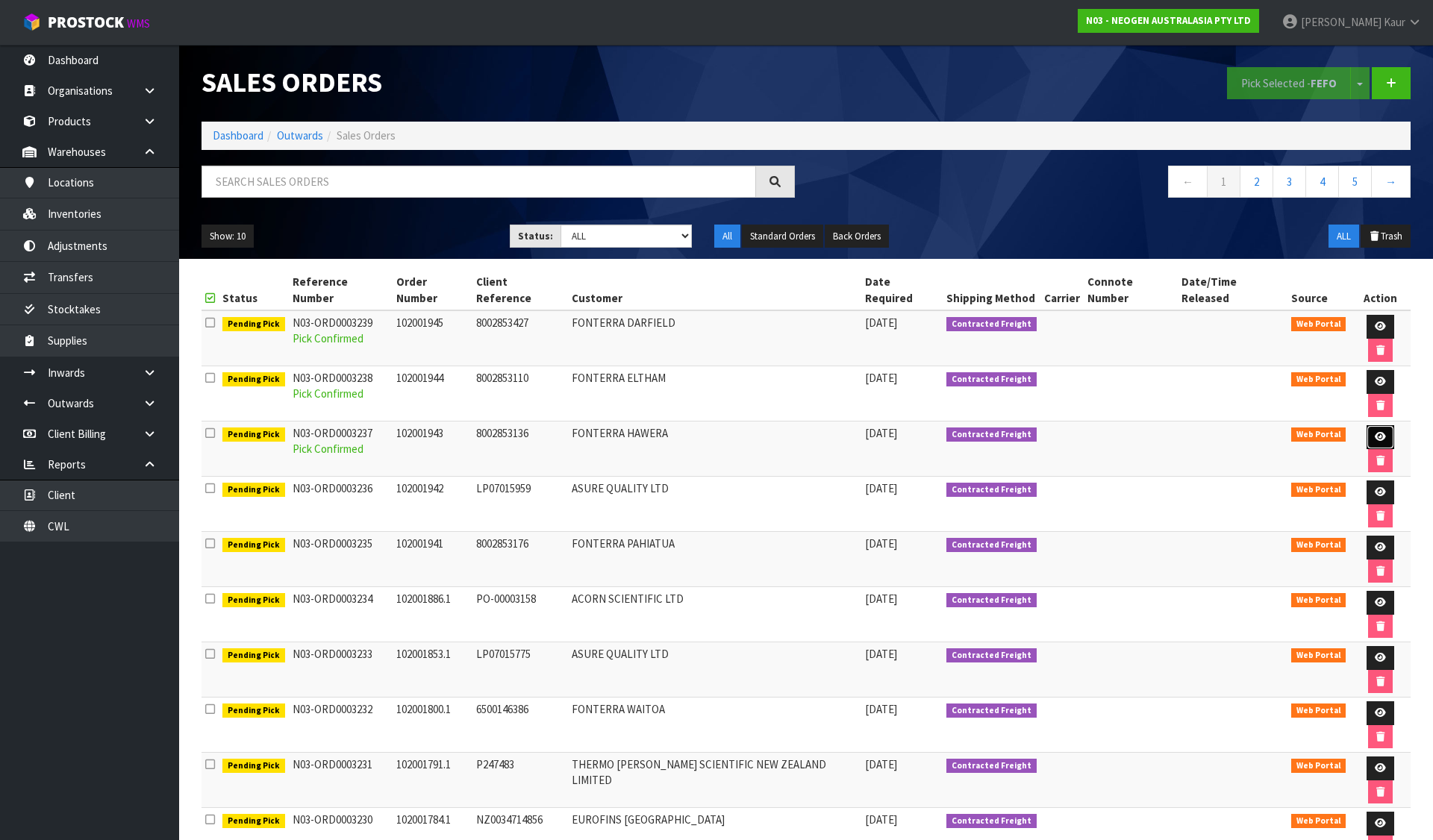
click at [1374, 432] on icon at bounding box center [1380, 436] width 12 height 10
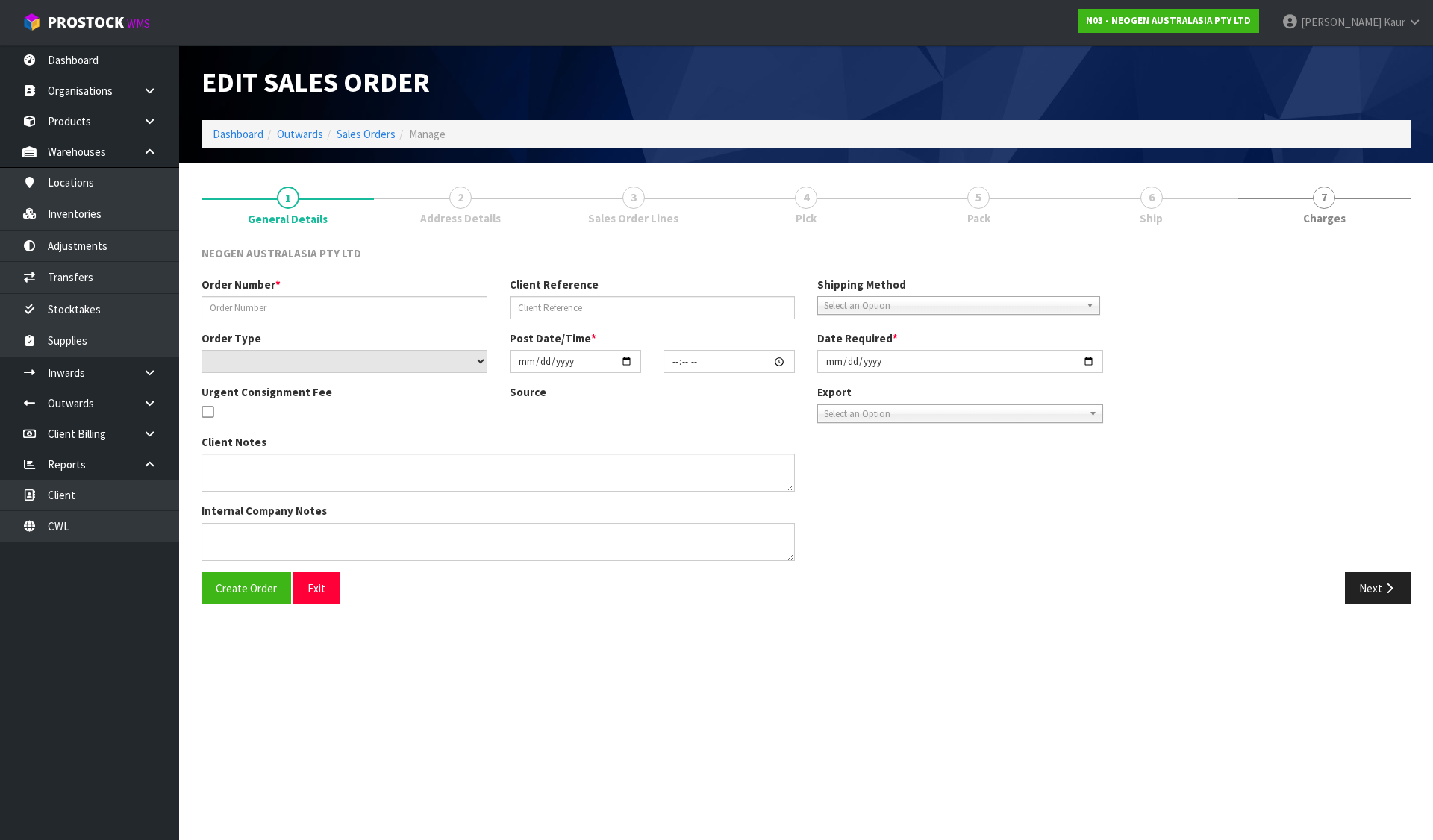
type input "102001943"
type input "8002853136"
select select "number:0"
type input "[DATE]"
type input "11:23:00.000"
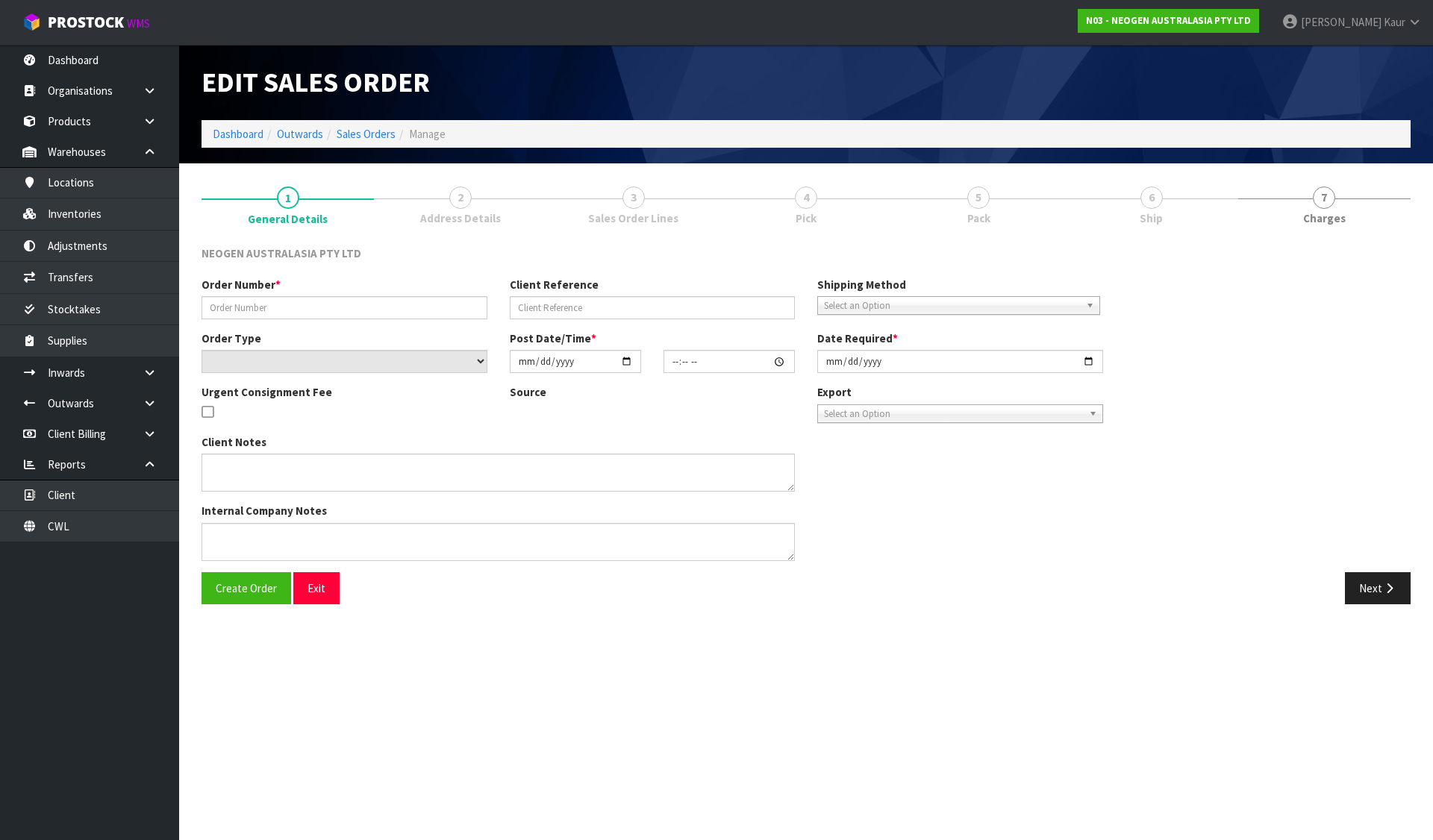
type input "[DATE]"
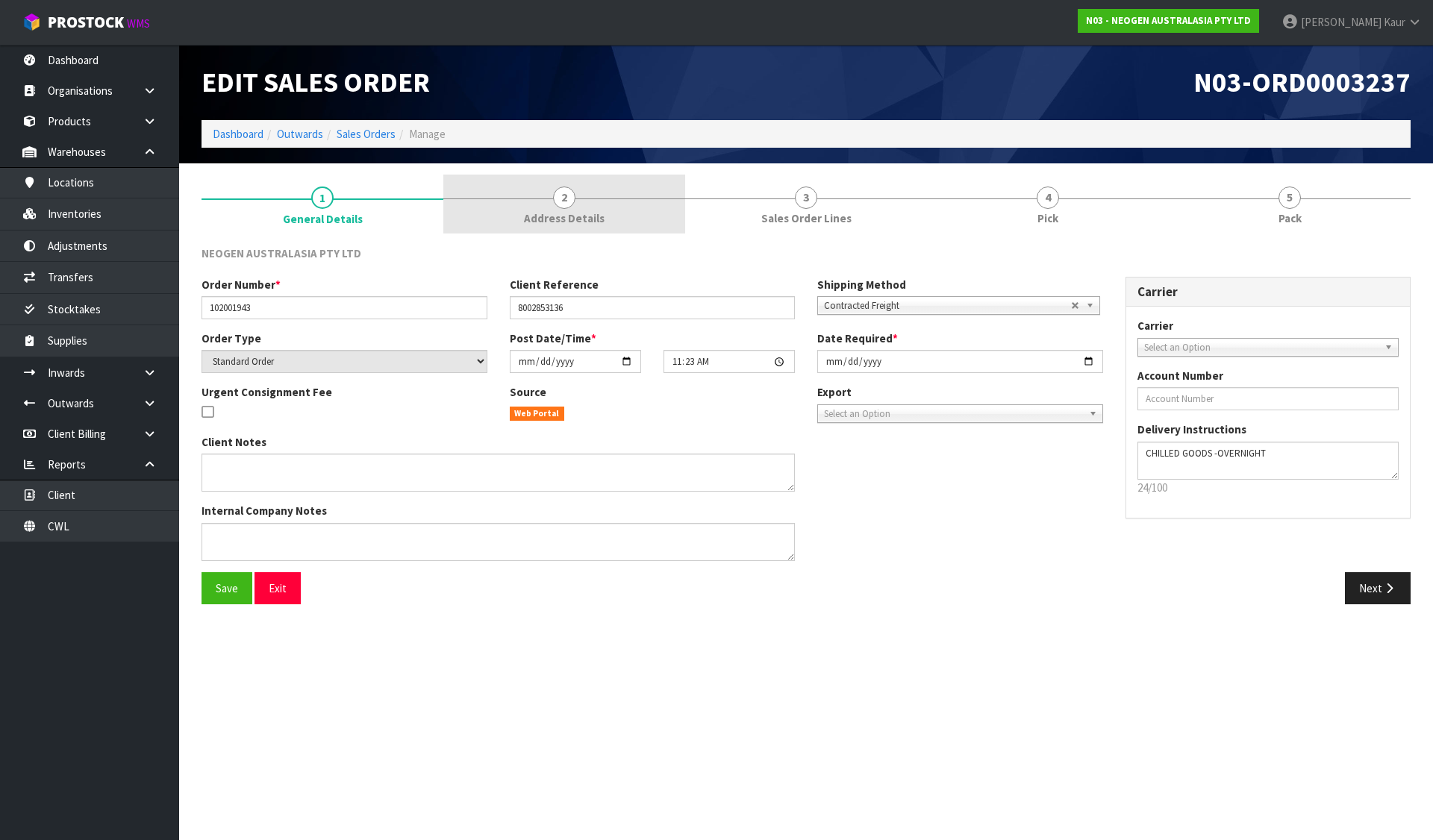
click at [605, 200] on link "2 Address Details" at bounding box center [564, 204] width 242 height 59
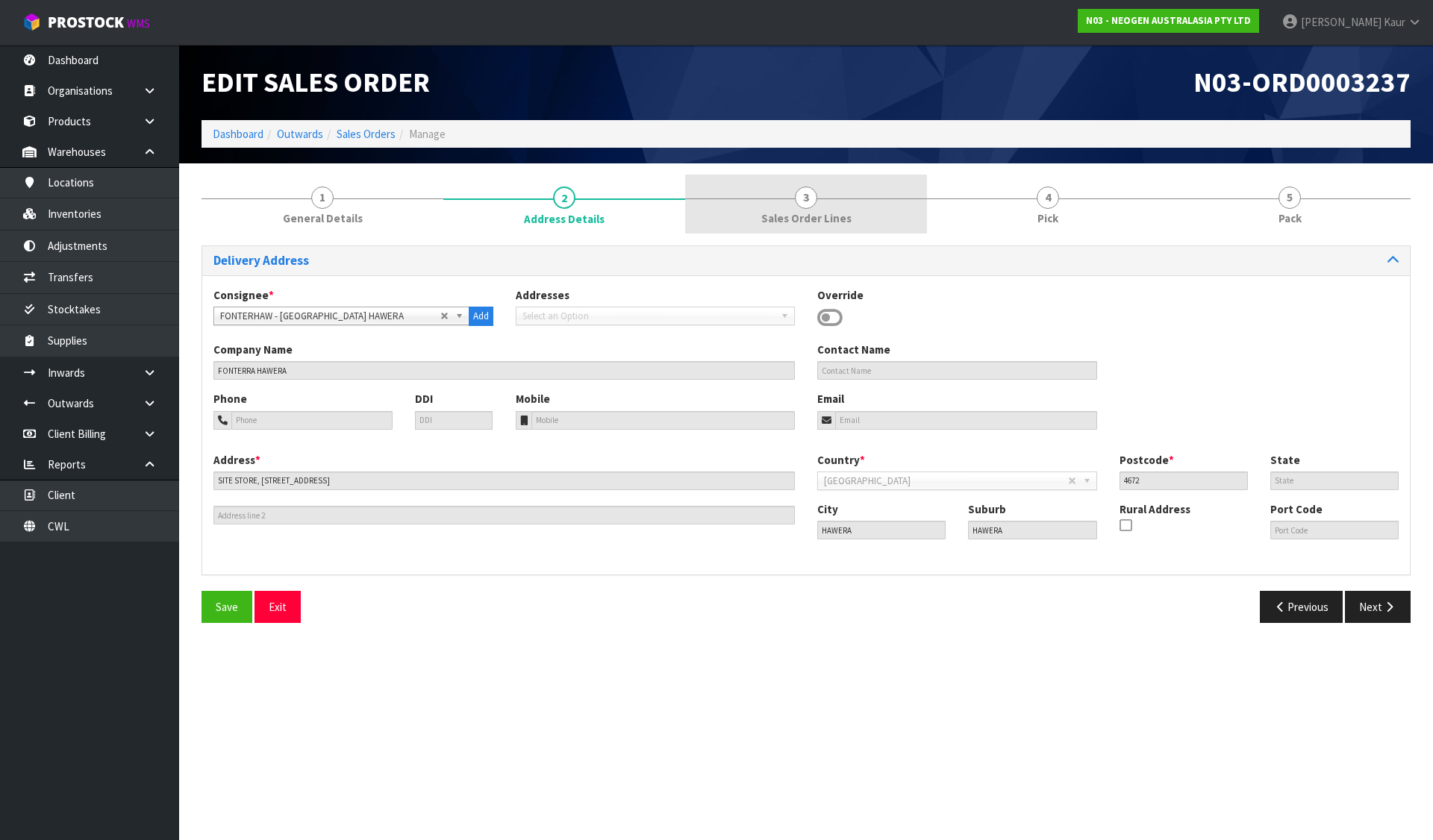
click at [820, 195] on link "3 Sales Order Lines" at bounding box center [806, 204] width 242 height 59
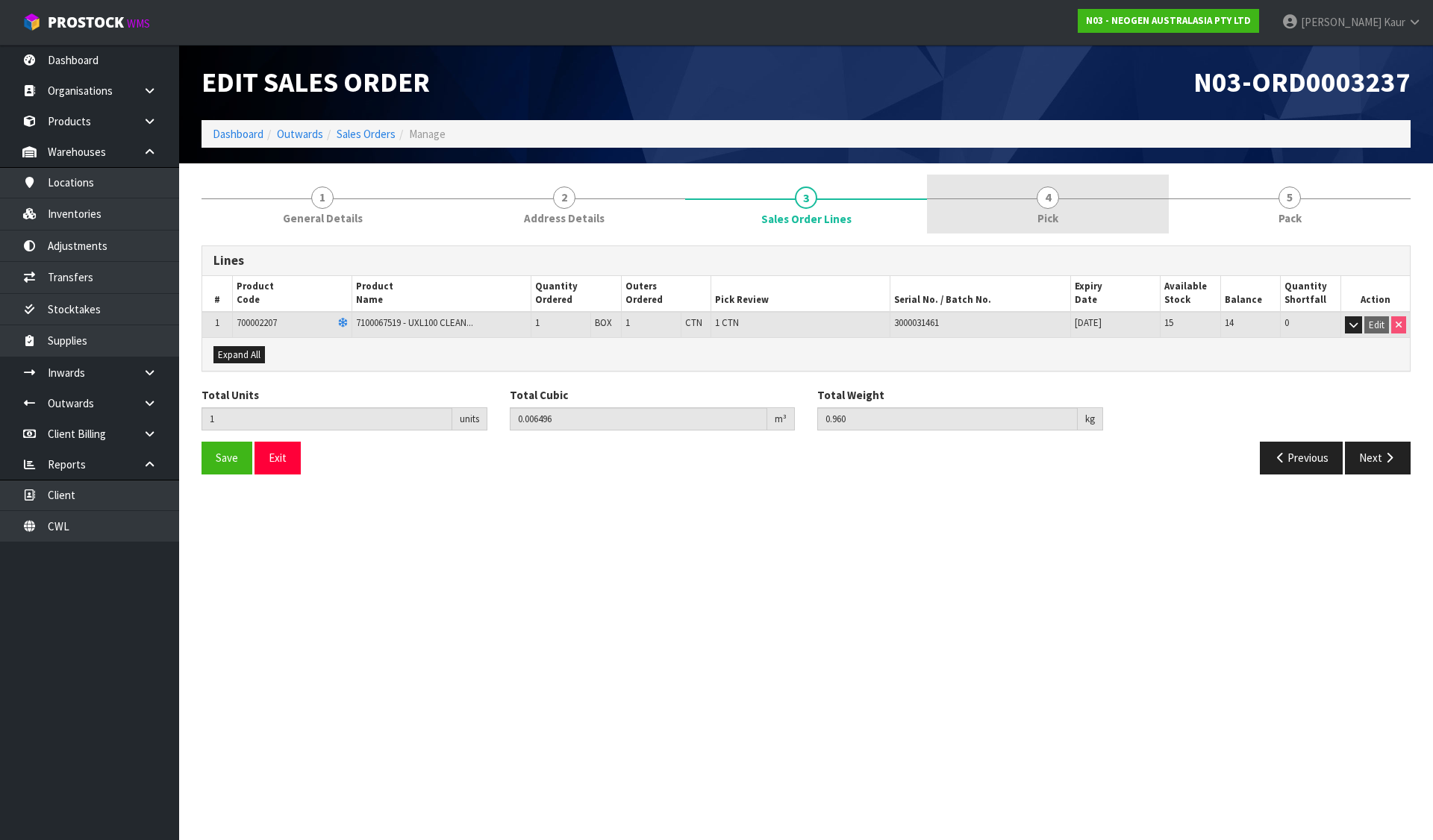
click at [1086, 205] on link "4 Pick" at bounding box center [1048, 204] width 242 height 59
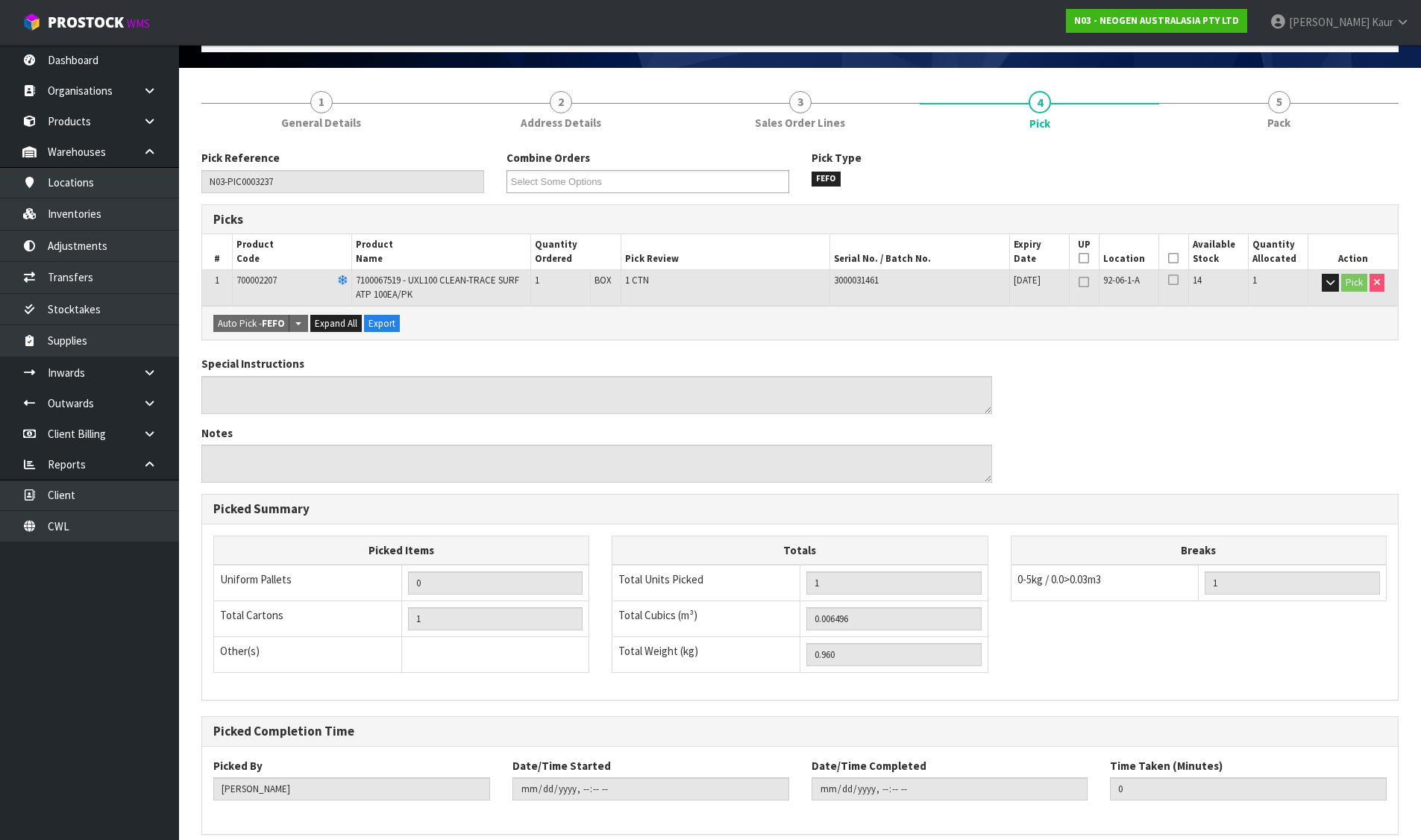
scroll to position [161, 0]
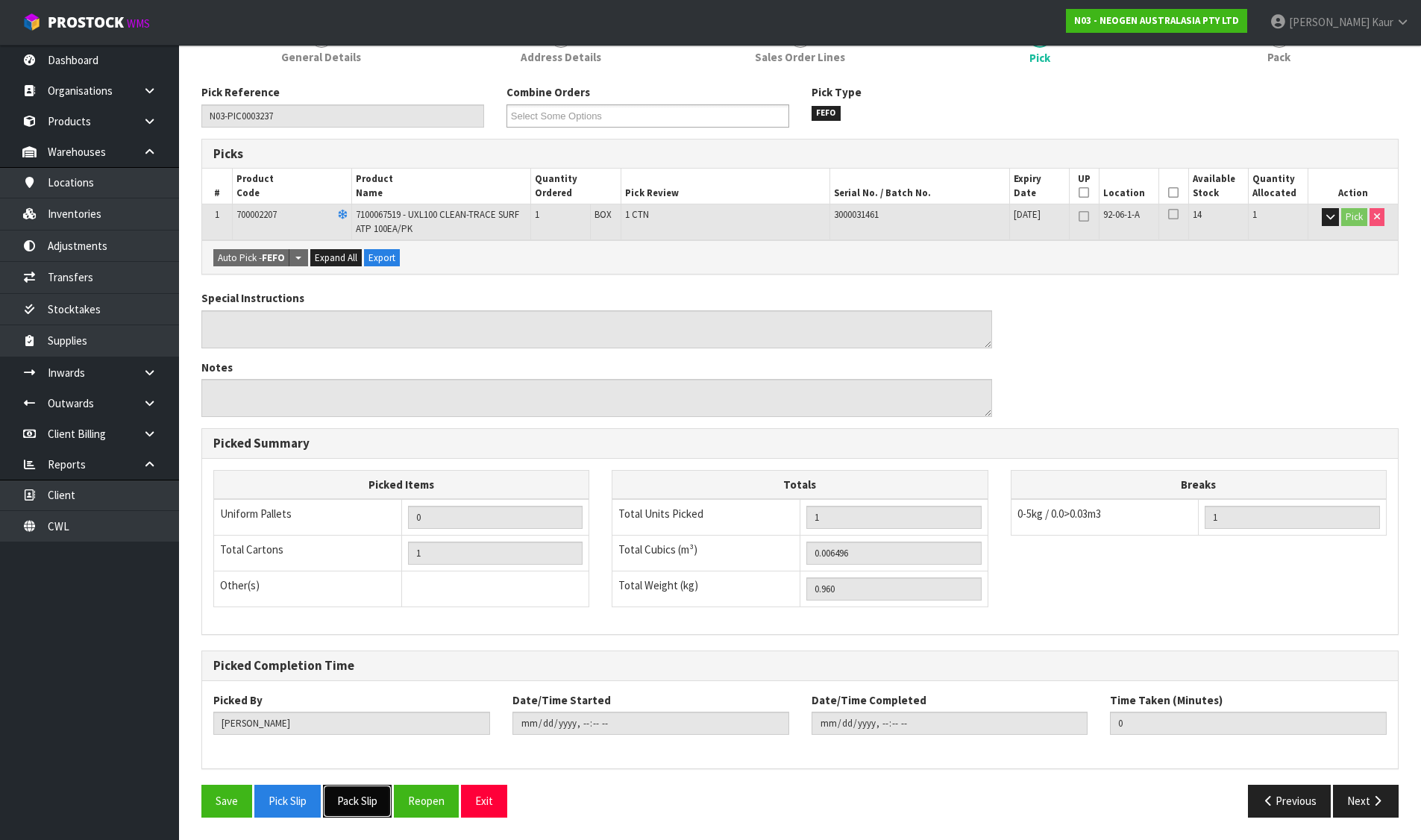
click at [353, 797] on button "Pack Slip" at bounding box center [357, 801] width 68 height 32
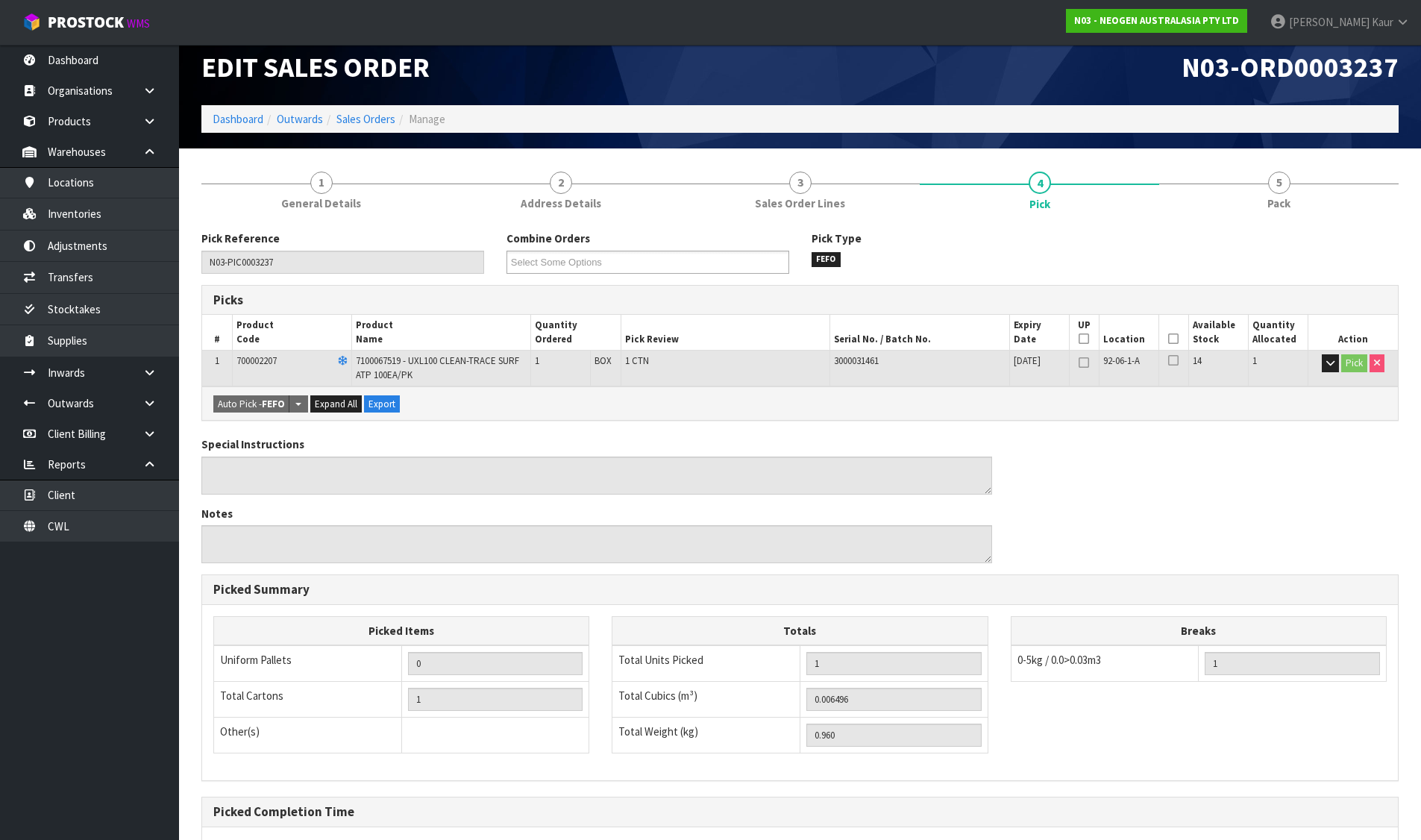
scroll to position [0, 0]
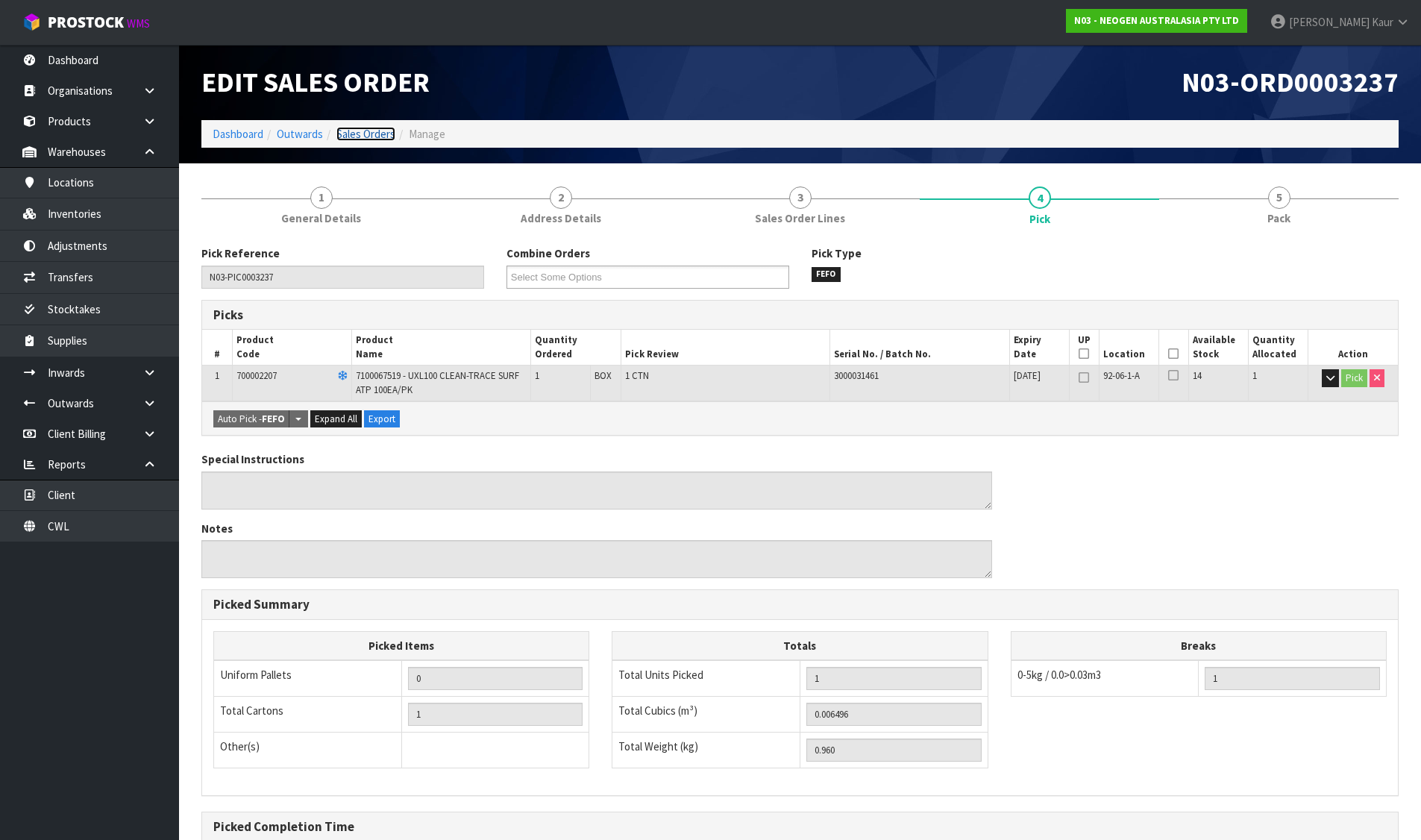
click at [360, 134] on link "Sales Orders" at bounding box center [365, 134] width 59 height 14
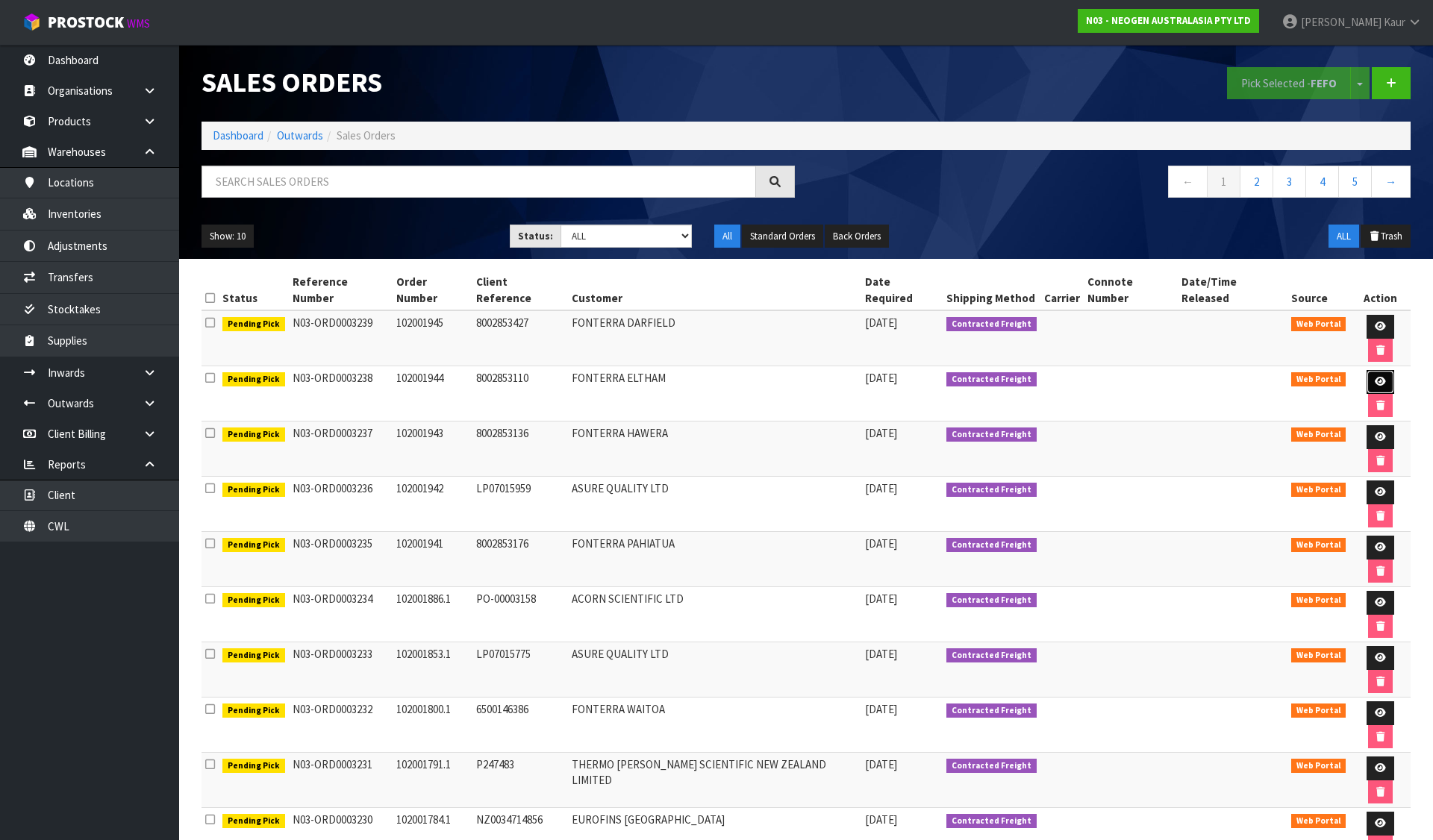
click at [1366, 370] on link at bounding box center [1380, 381] width 28 height 24
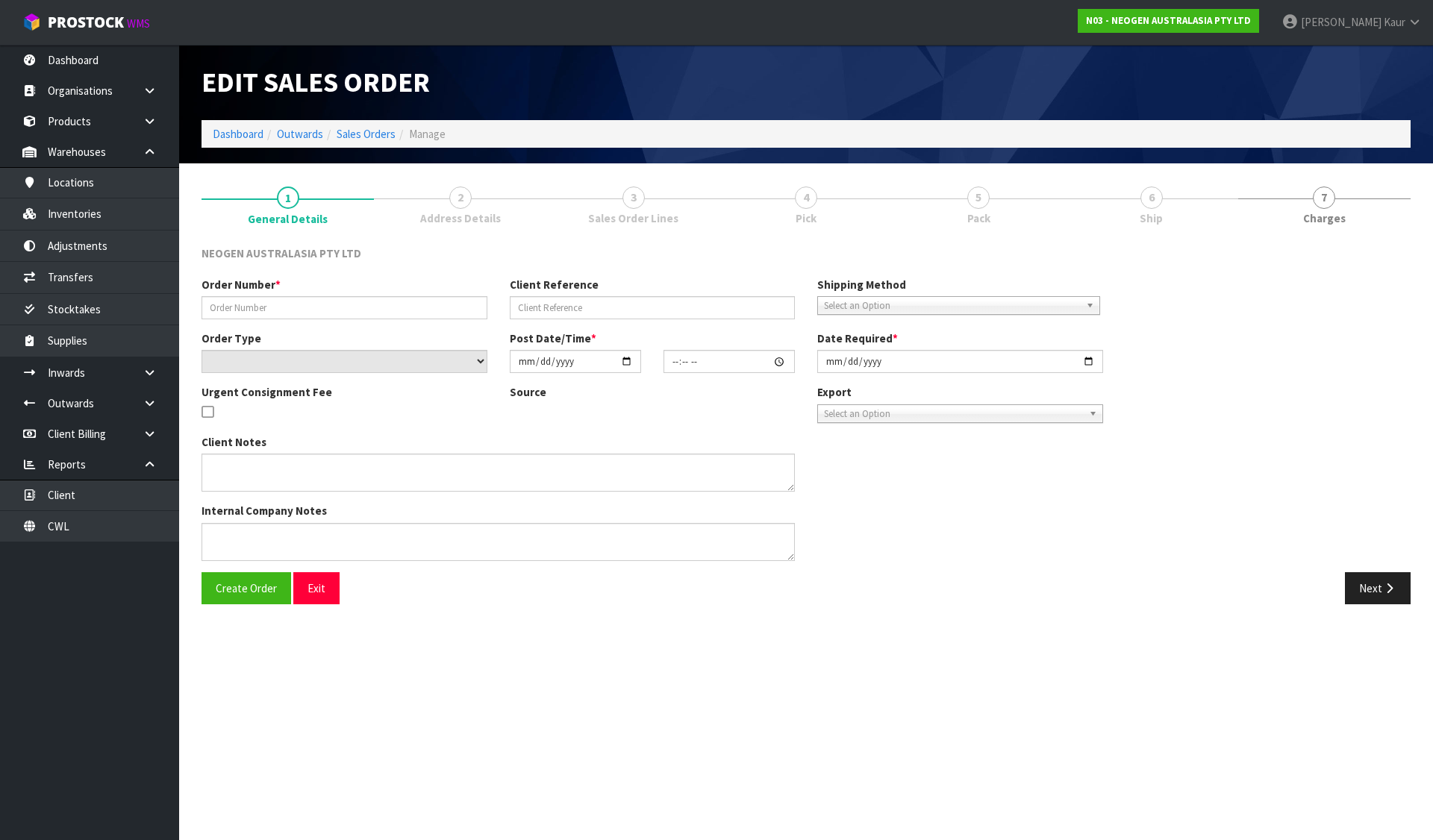
type input "102001944"
type input "8002853110"
select select "number:0"
type input "[DATE]"
type input "11:27:00.000"
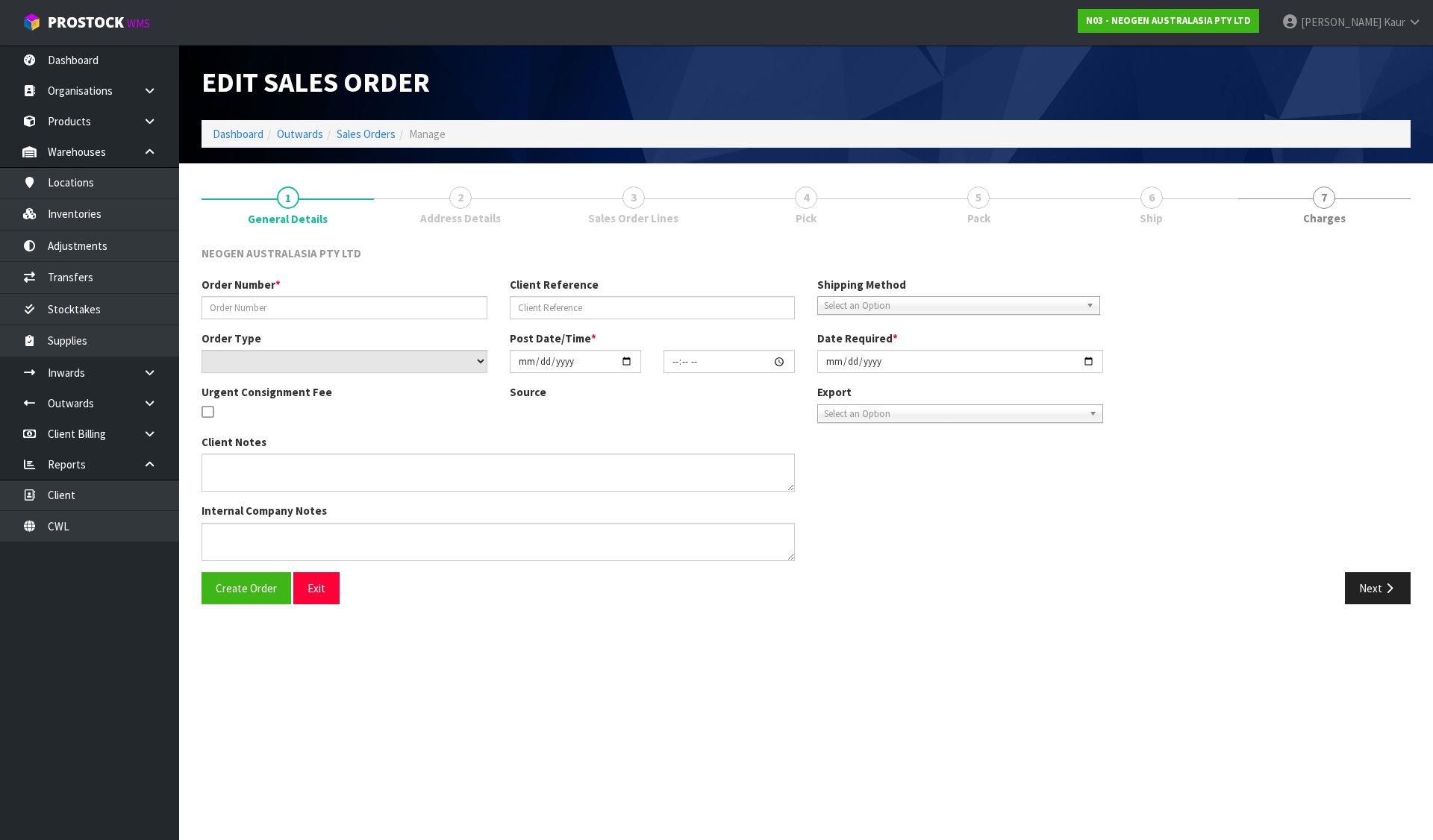
type input "[DATE]"
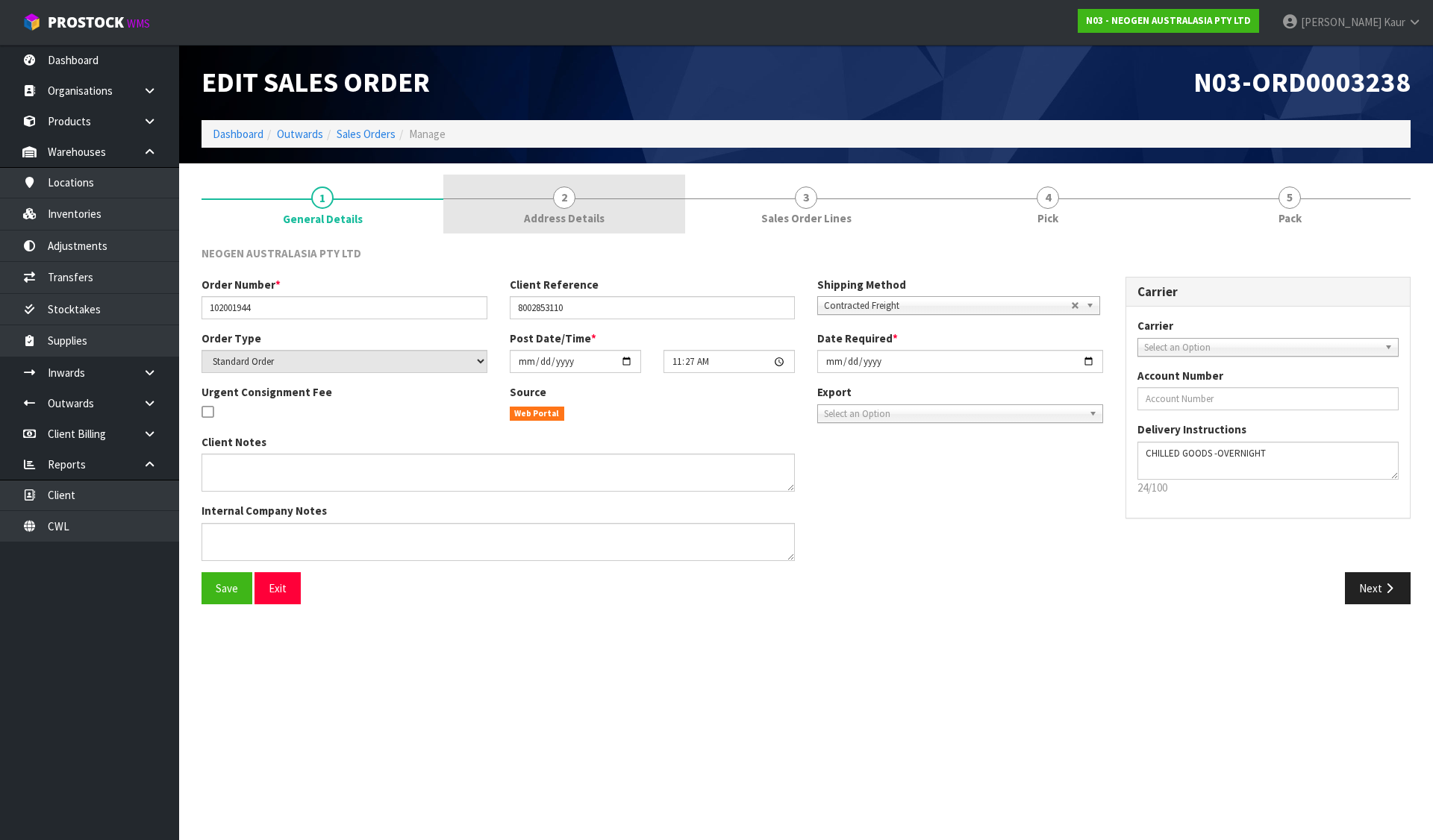
click at [618, 205] on link "2 Address Details" at bounding box center [564, 204] width 242 height 59
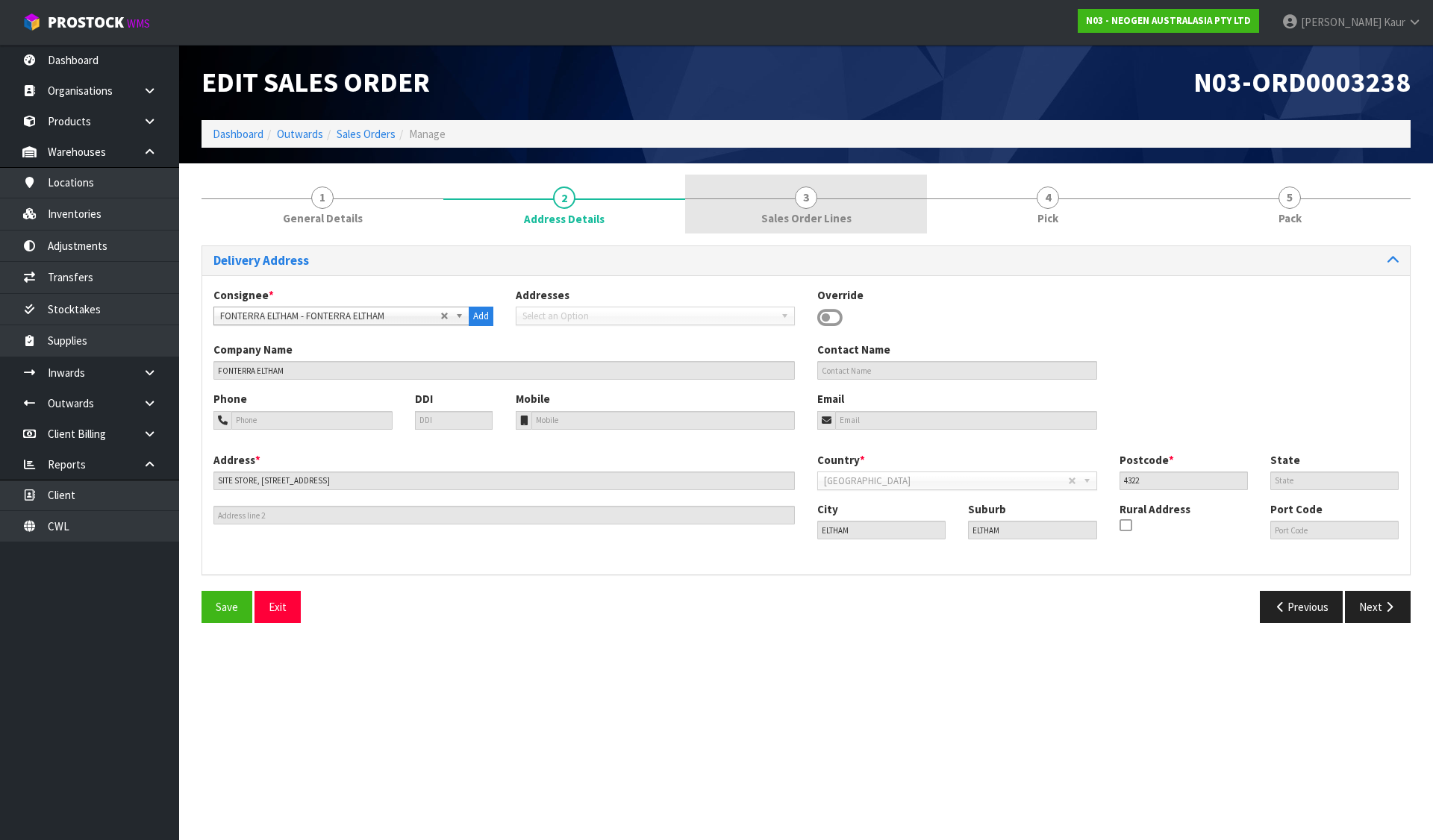
drag, startPoint x: 785, startPoint y: 191, endPoint x: 799, endPoint y: 189, distance: 14.1
click at [786, 191] on link "3 Sales Order Lines" at bounding box center [806, 204] width 242 height 59
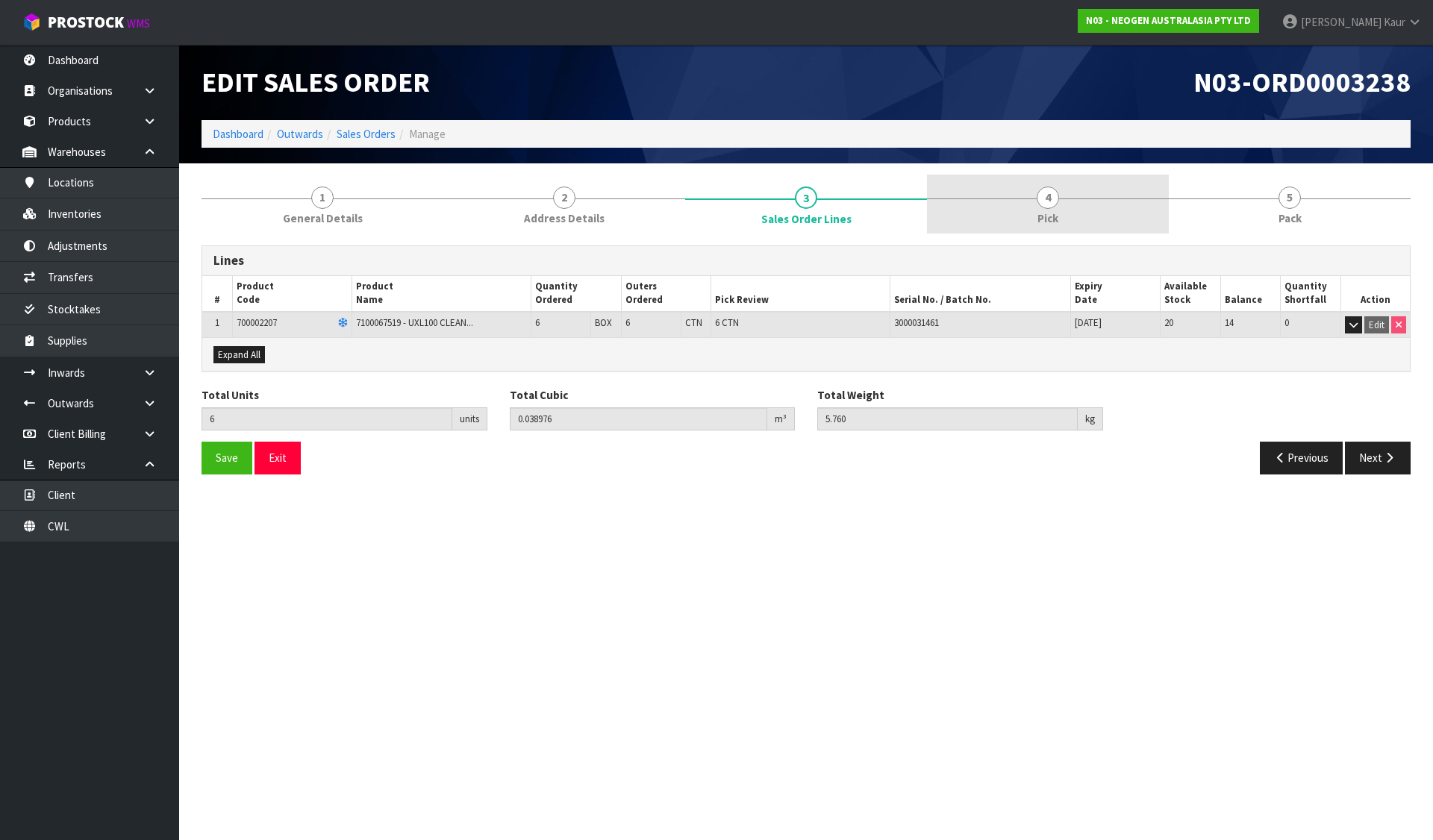
click at [1029, 184] on link "4 Pick" at bounding box center [1048, 204] width 242 height 59
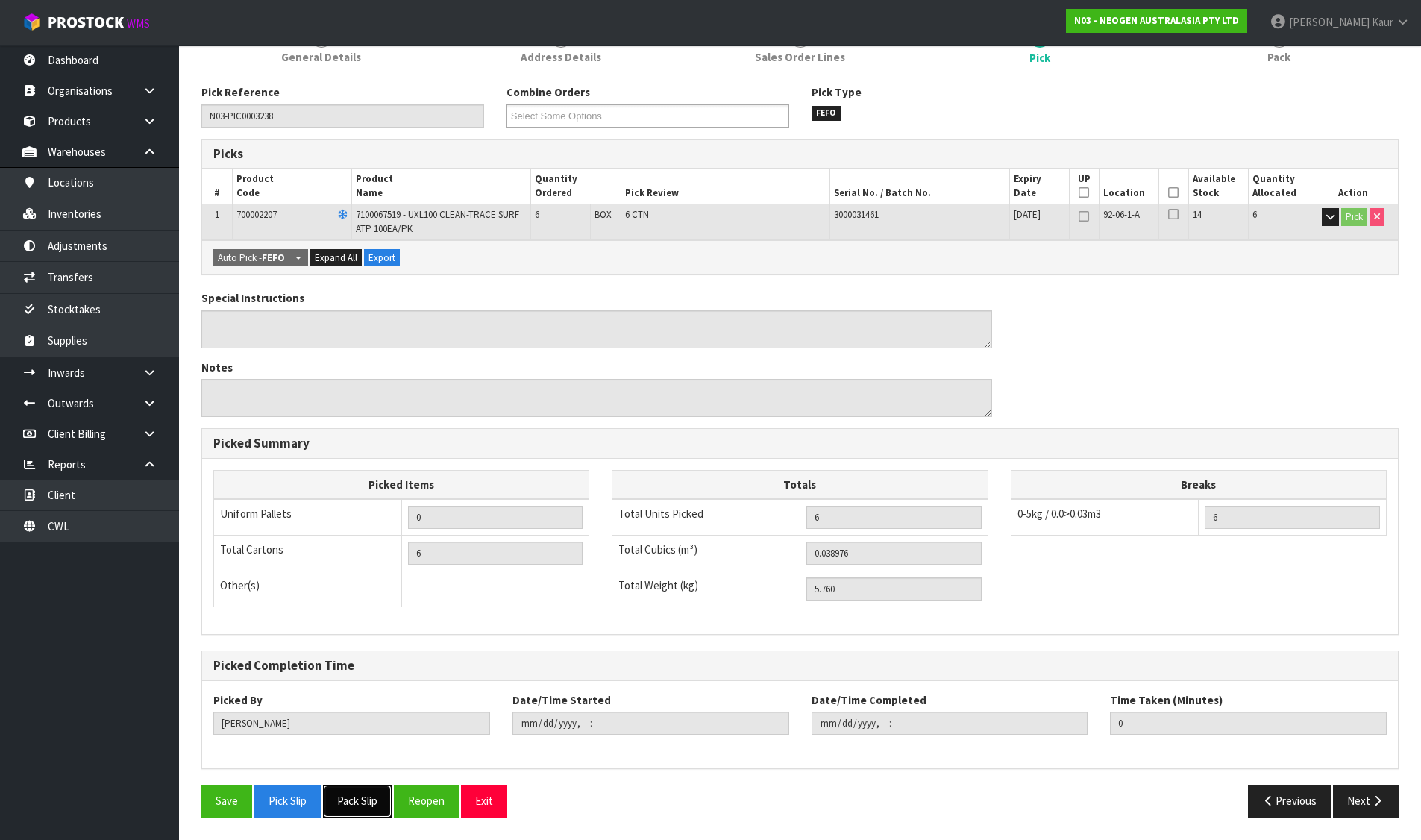
click at [371, 800] on button "Pack Slip" at bounding box center [357, 801] width 68 height 32
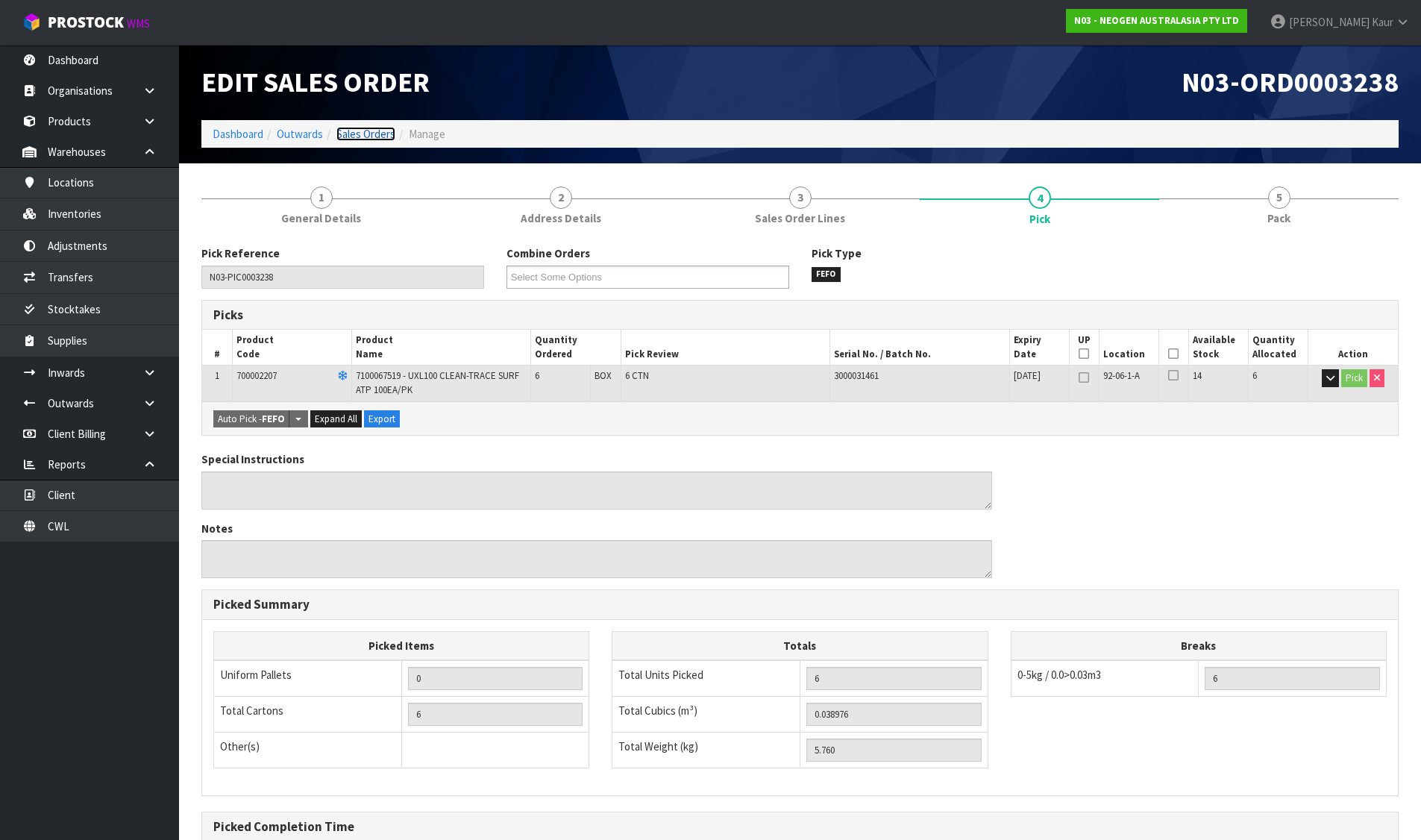
click at [358, 128] on link "Sales Orders" at bounding box center [365, 134] width 59 height 14
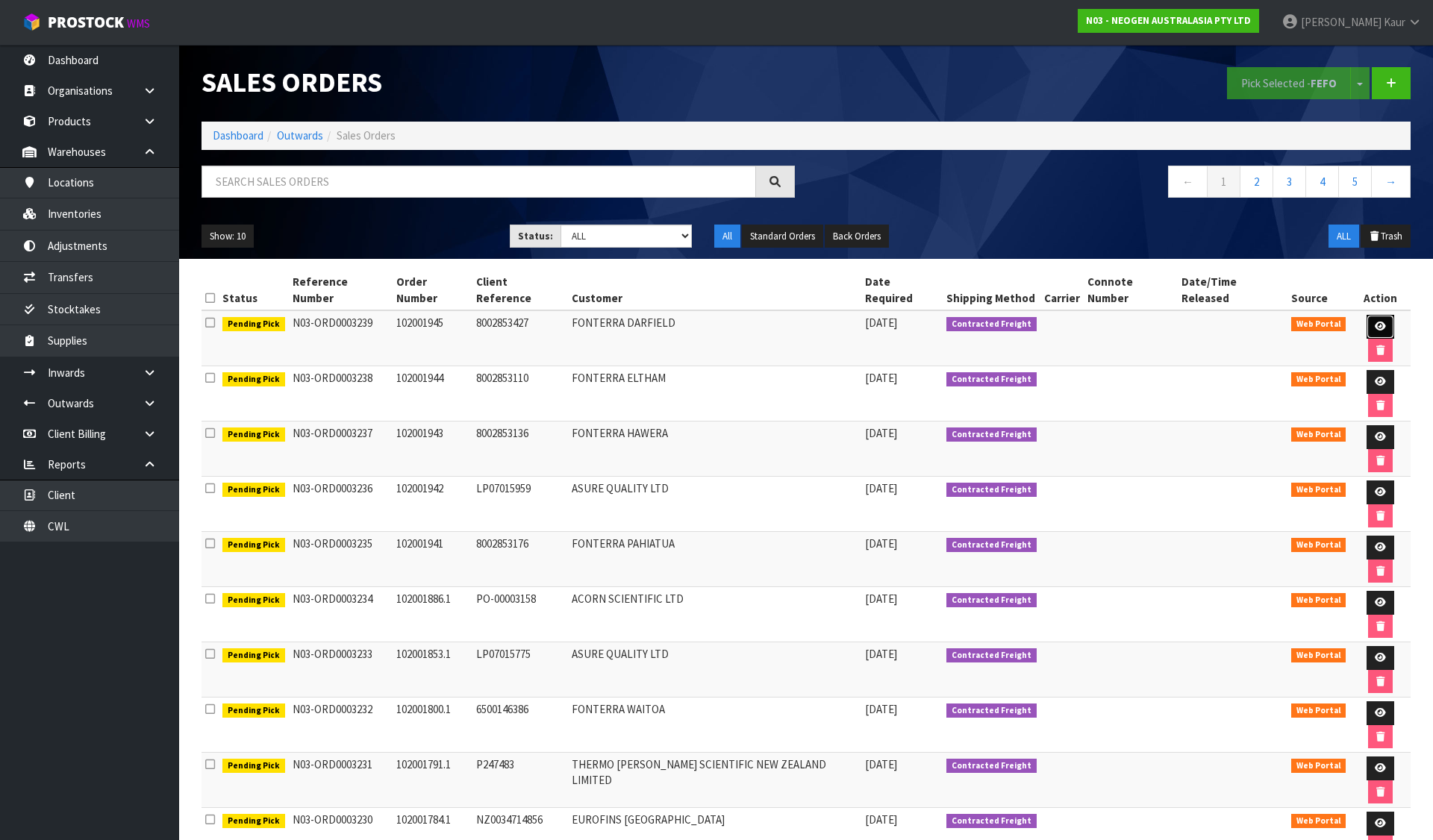
click at [1374, 322] on icon at bounding box center [1380, 326] width 12 height 10
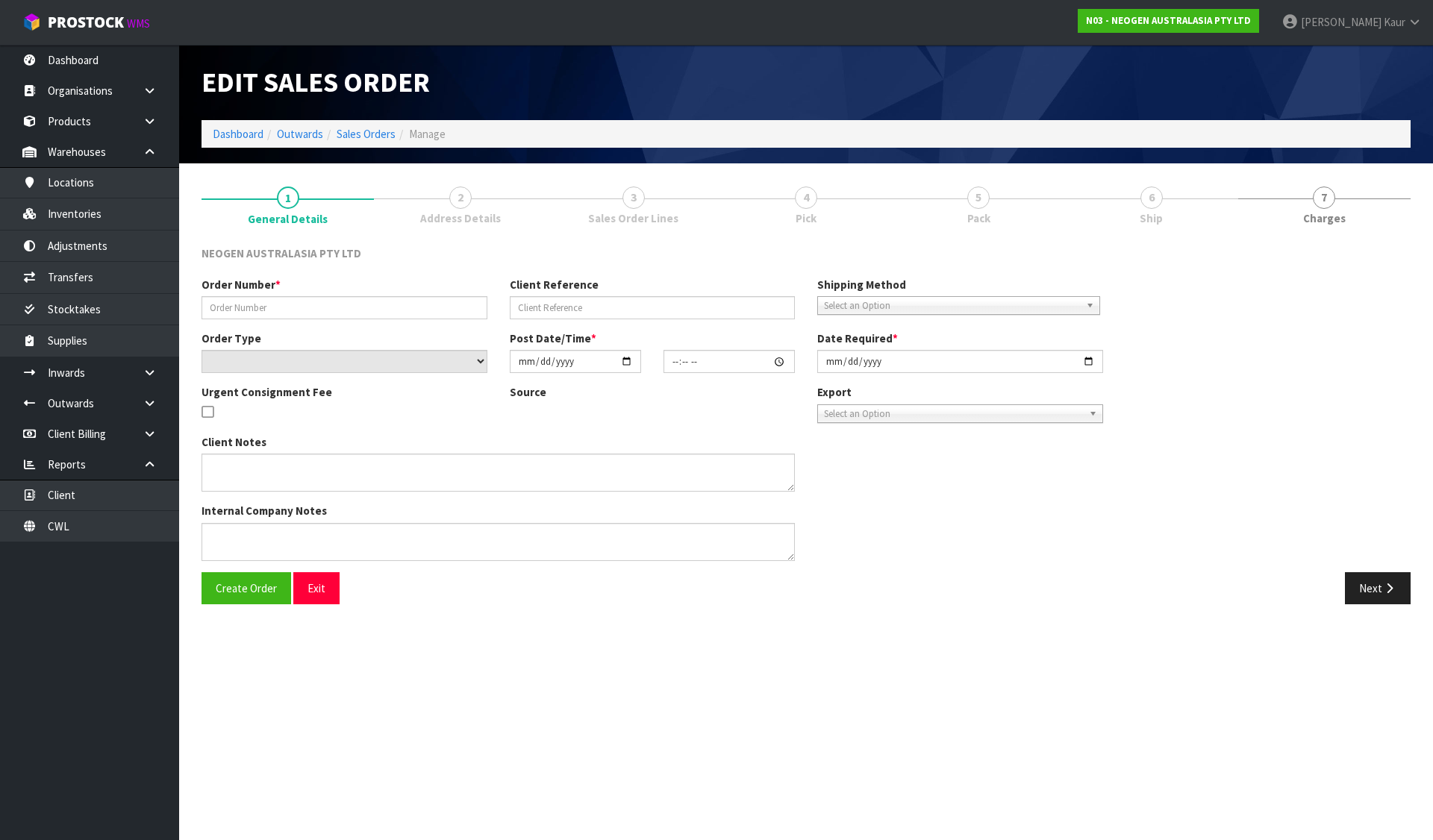
type input "102001945"
type input "8002853427"
select select "number:0"
type input "[DATE]"
type input "11:29:00.000"
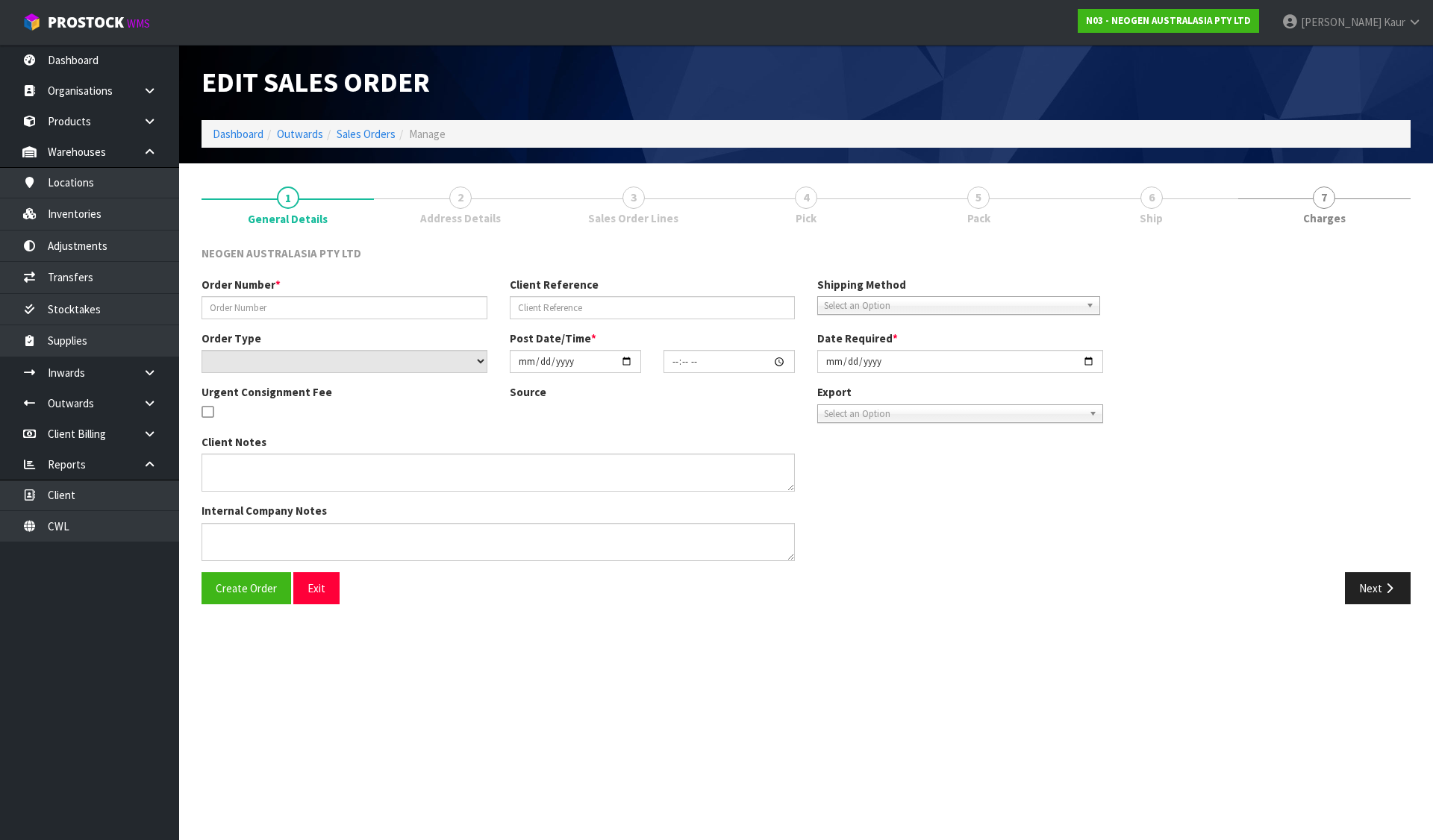
type input "[DATE]"
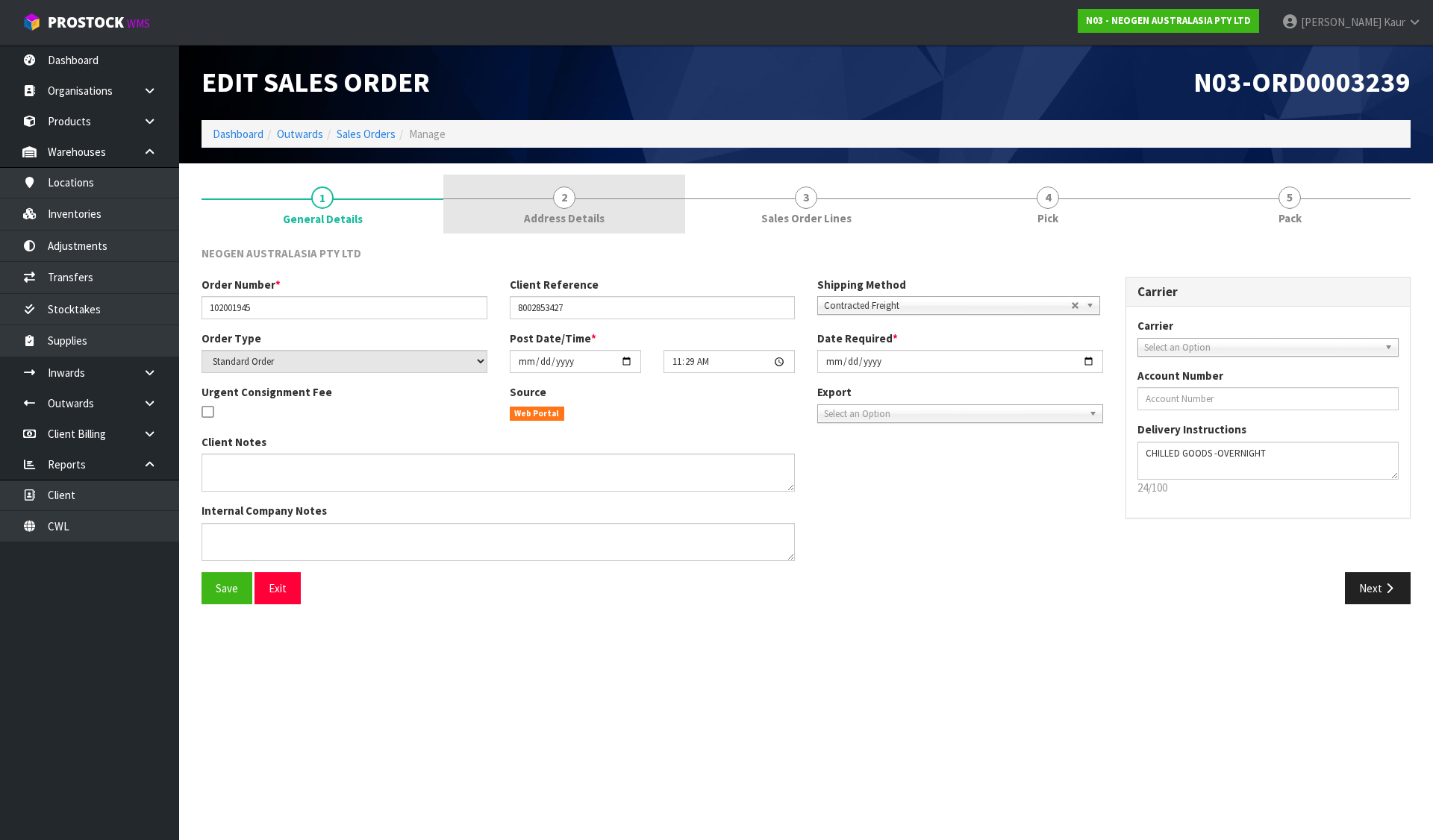
click at [496, 203] on link "2 Address Details" at bounding box center [564, 204] width 242 height 59
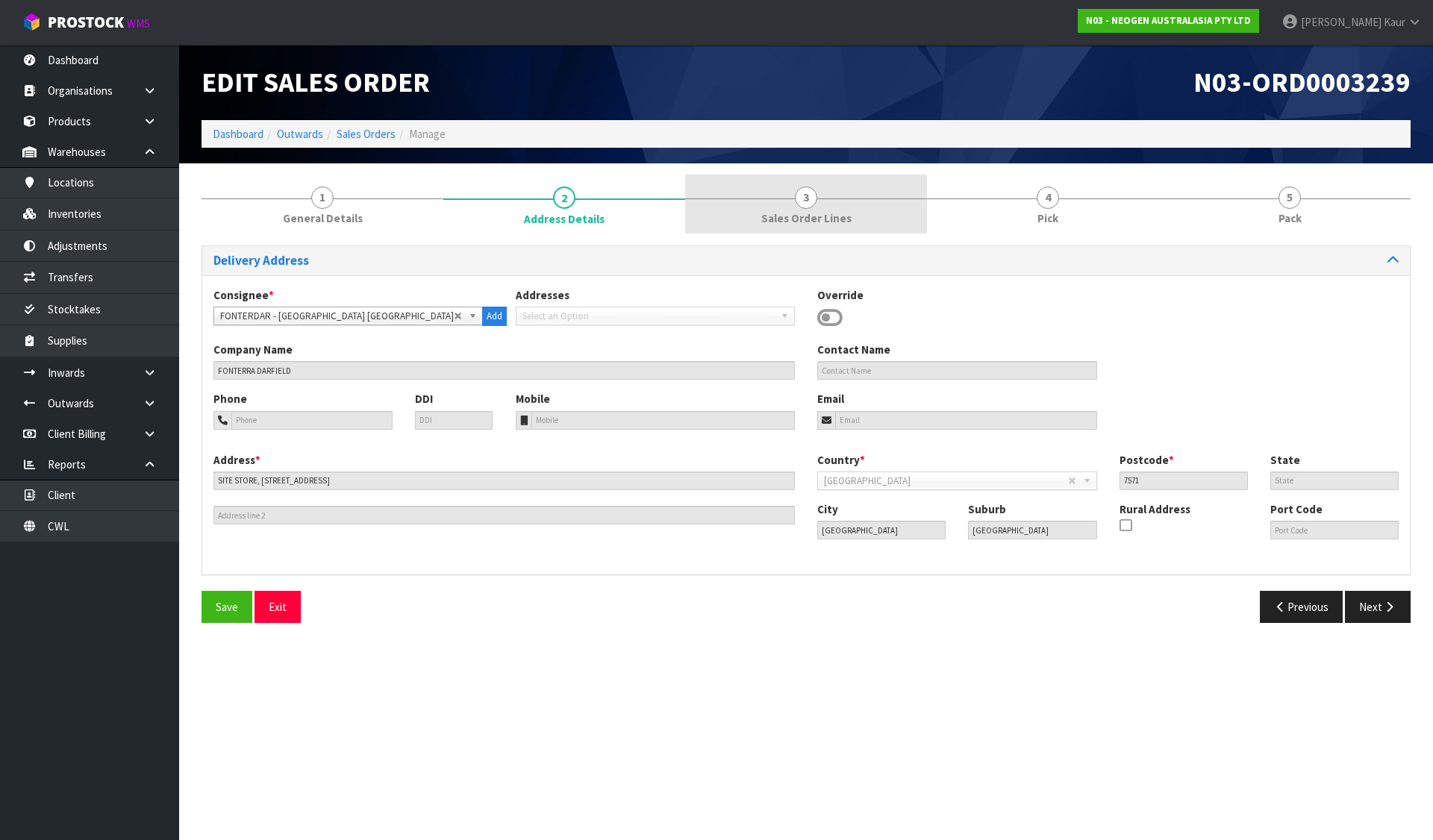
click at [807, 185] on link "3 Sales Order Lines" at bounding box center [806, 204] width 242 height 59
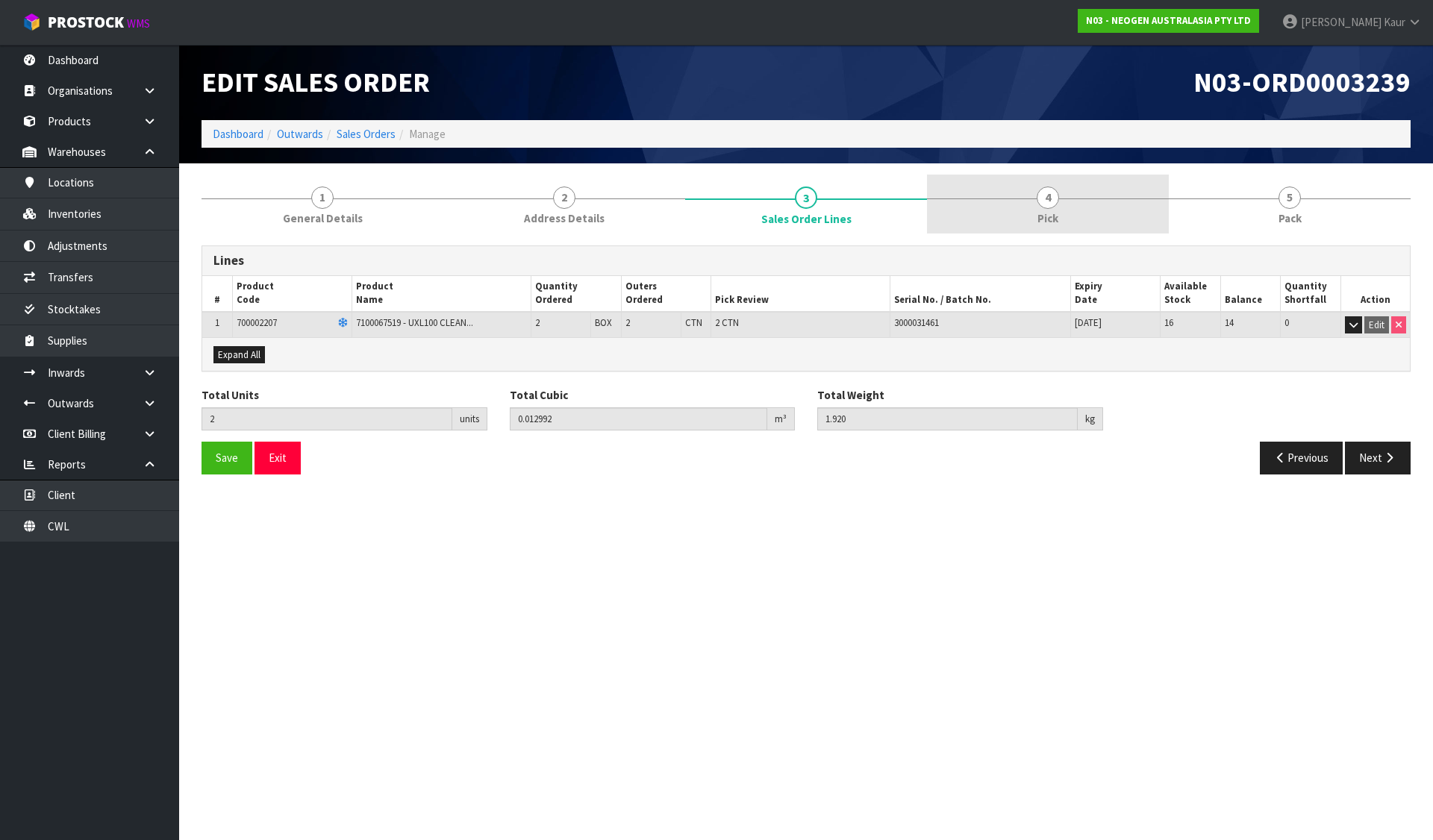
click at [1038, 177] on link "4 Pick" at bounding box center [1048, 204] width 242 height 59
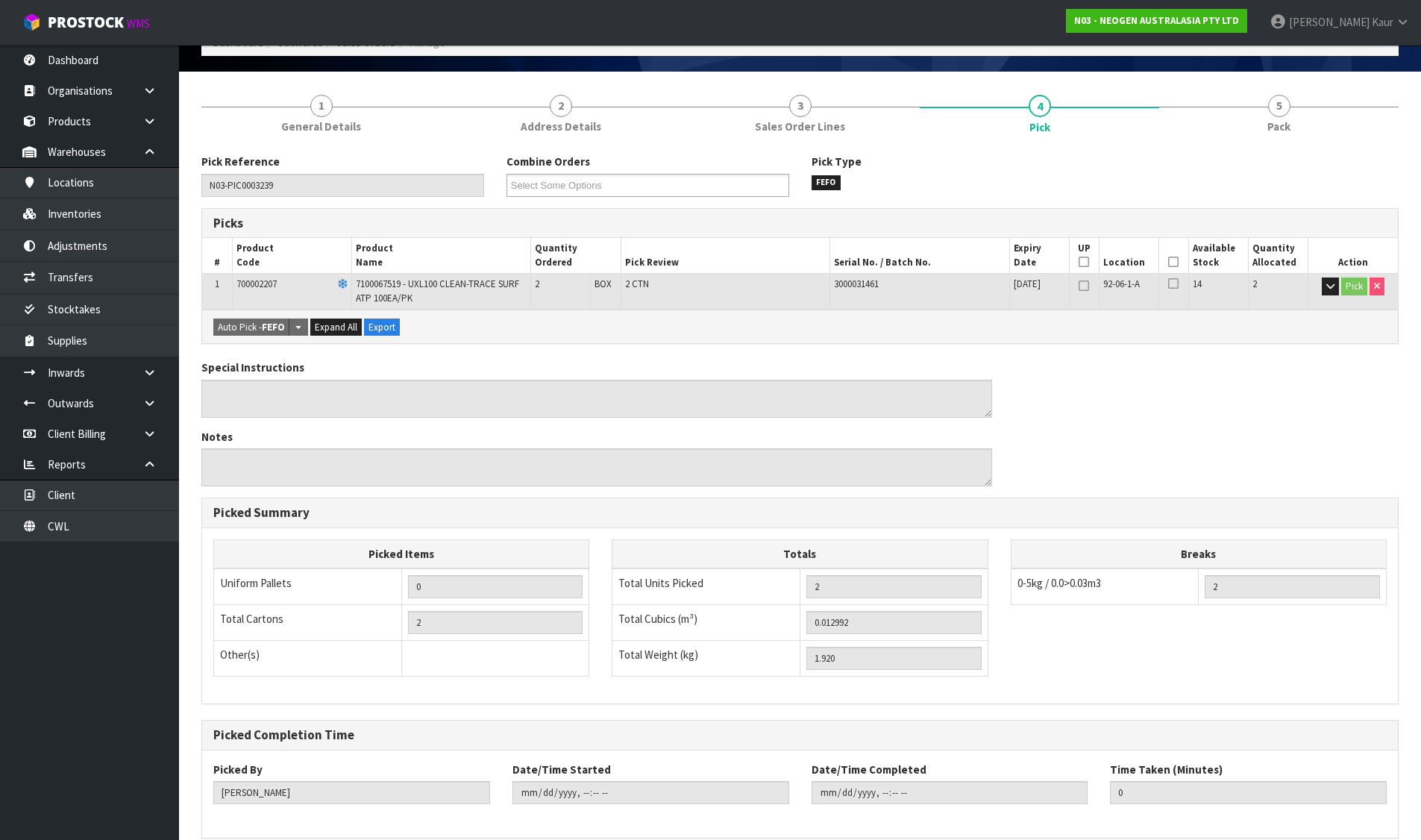
scroll to position [161, 0]
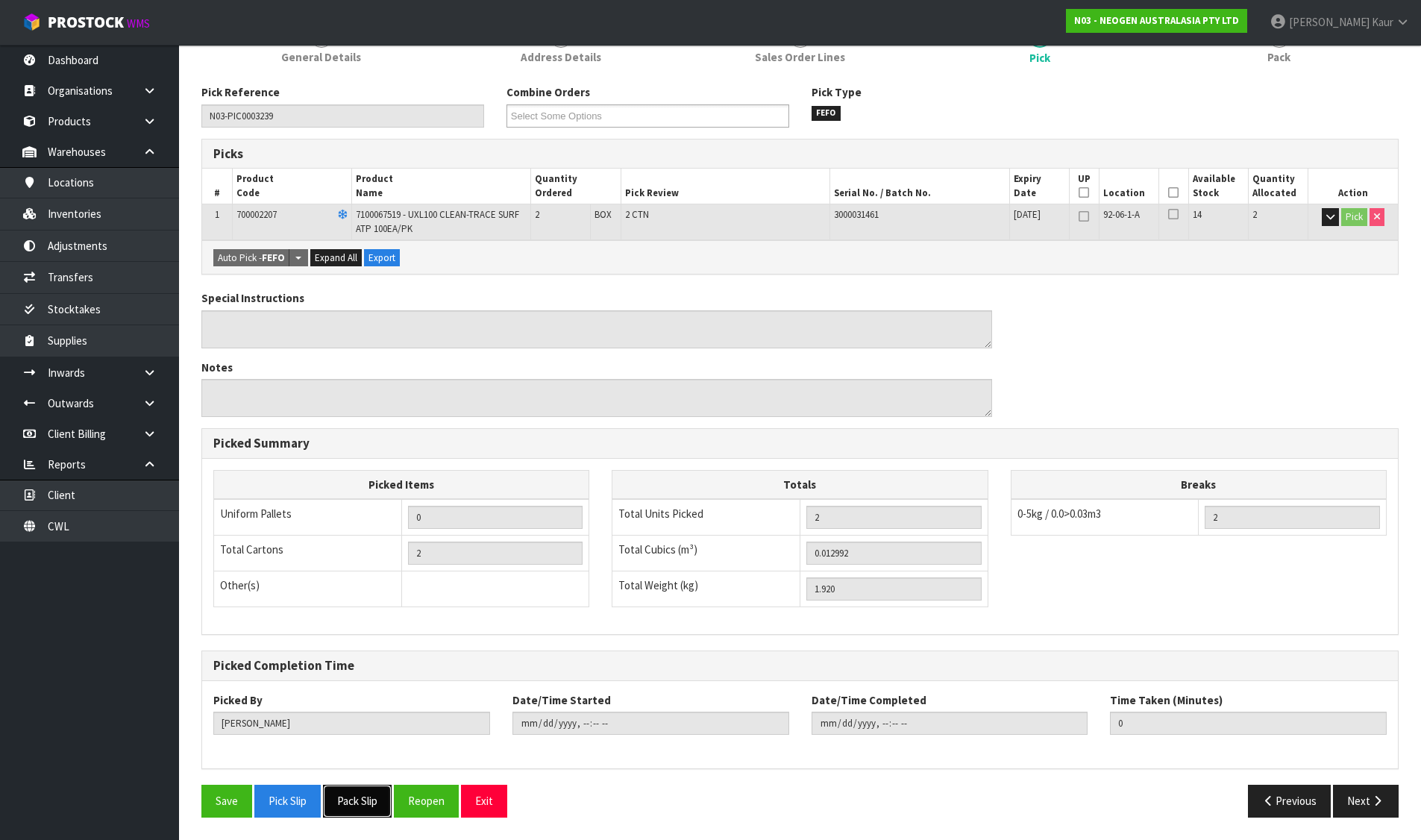
click at [357, 792] on button "Pack Slip" at bounding box center [357, 801] width 68 height 32
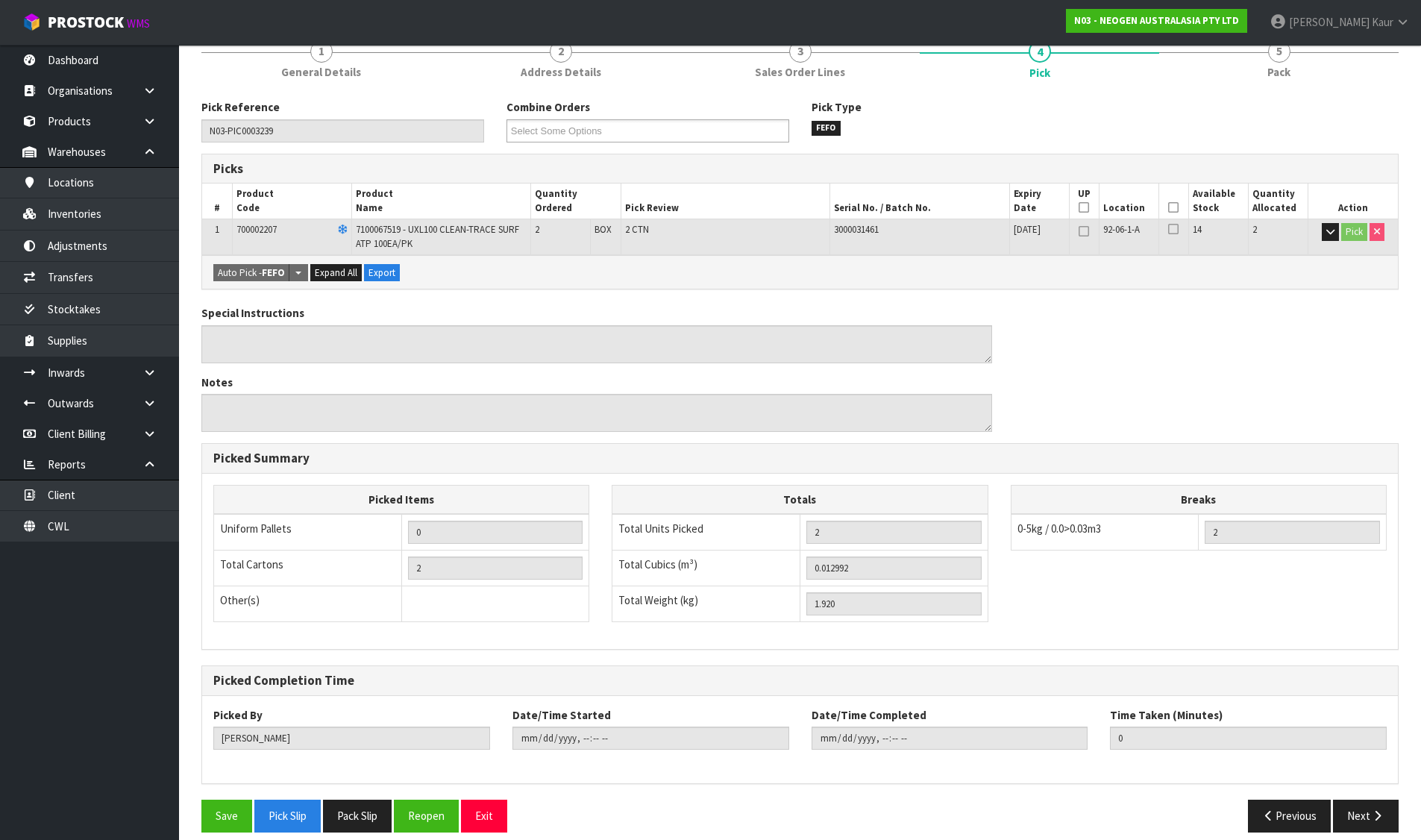
scroll to position [0, 0]
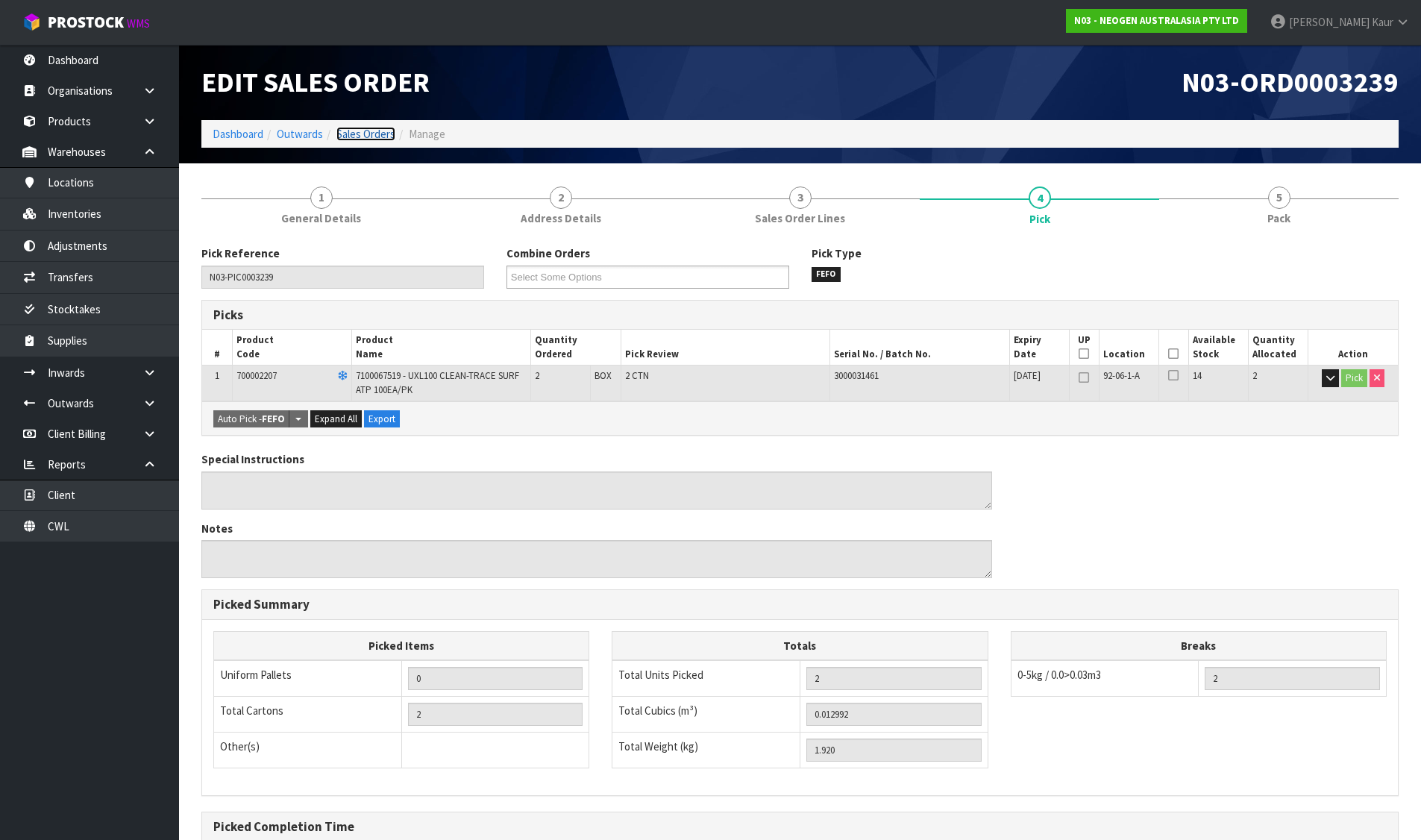
click at [378, 136] on link "Sales Orders" at bounding box center [365, 134] width 59 height 14
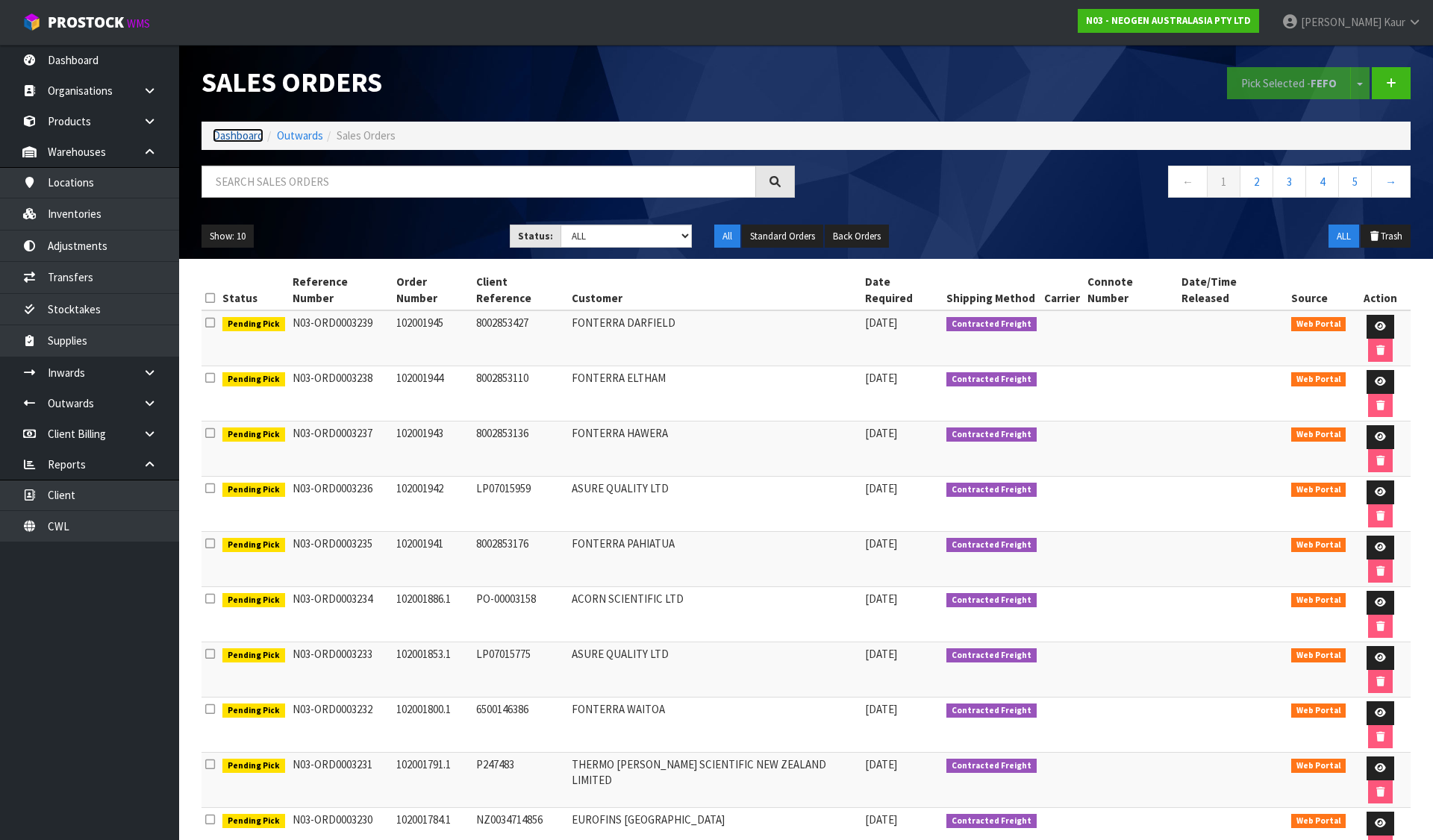
click at [235, 136] on link "Dashboard" at bounding box center [238, 136] width 51 height 14
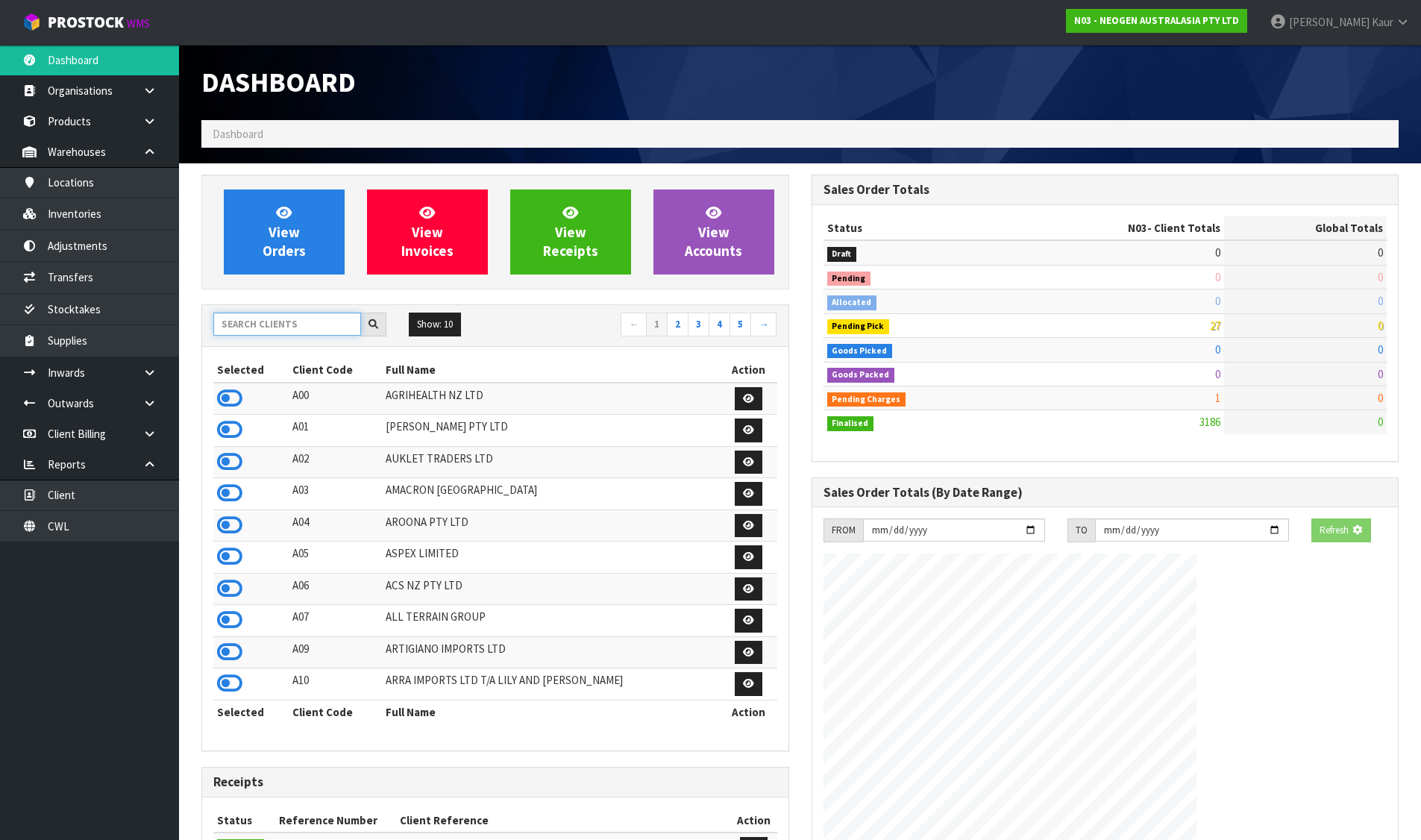
click at [287, 322] on input "text" at bounding box center [287, 324] width 148 height 23
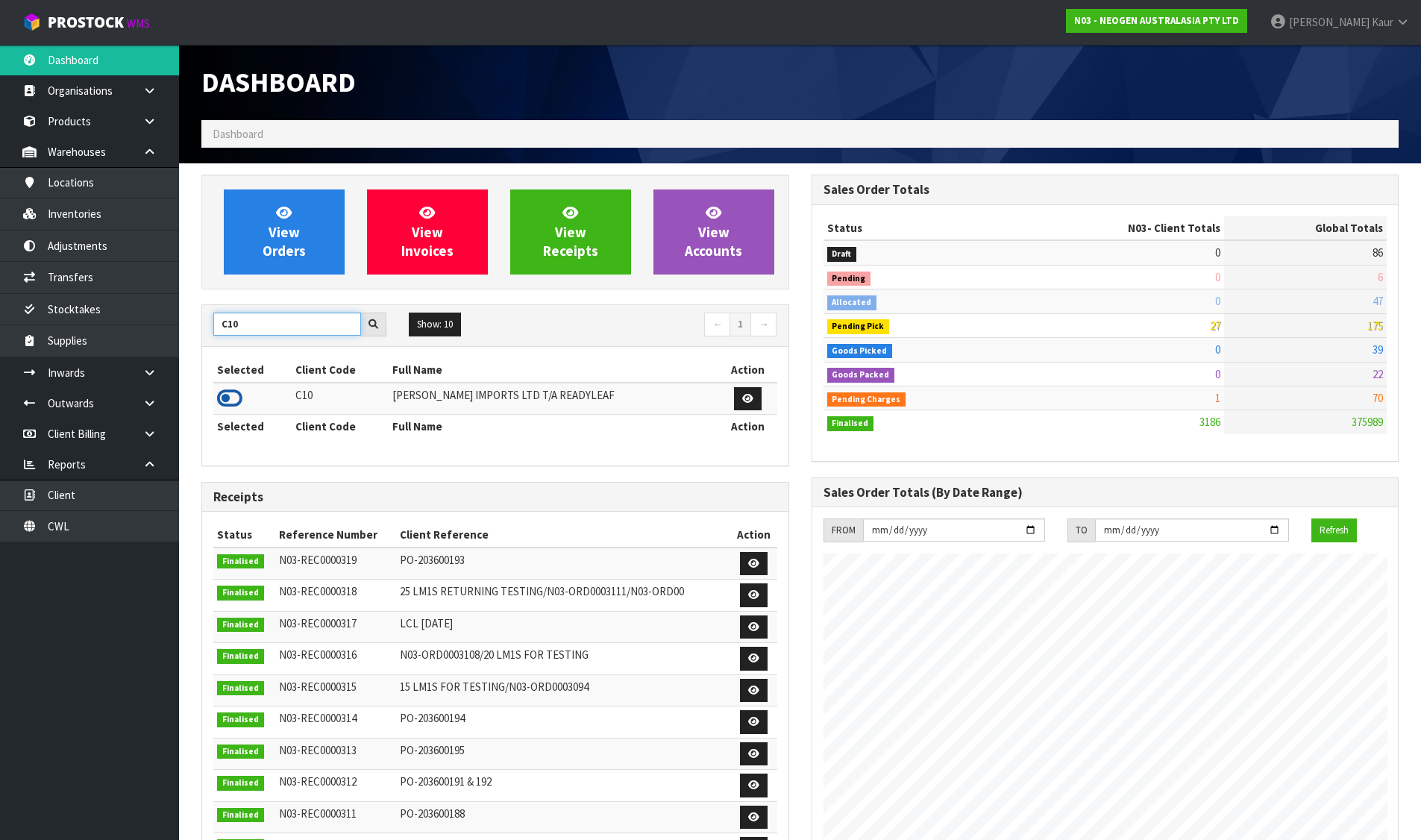
type input "C10"
click at [232, 397] on icon at bounding box center [230, 398] width 26 height 22
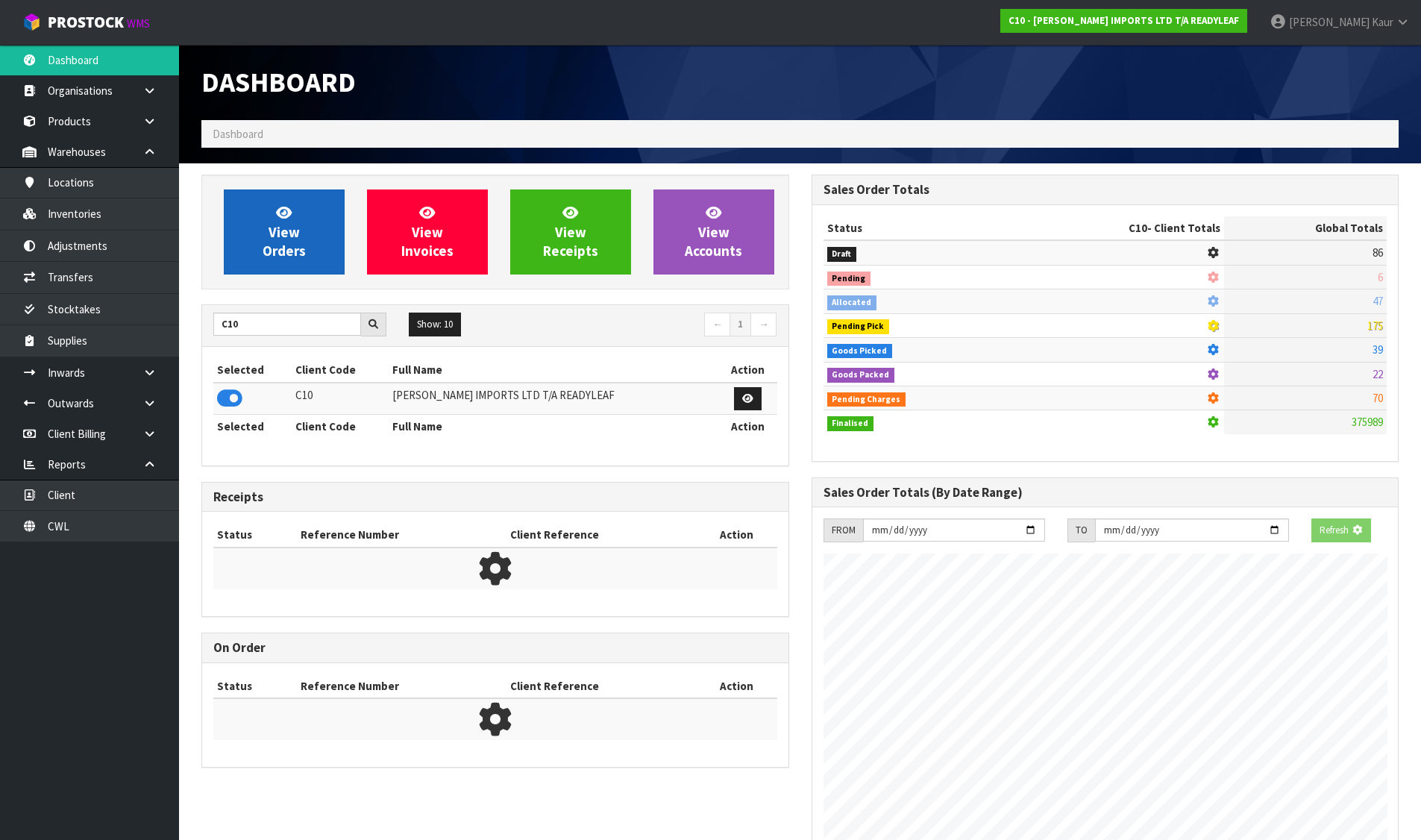
scroll to position [937, 609]
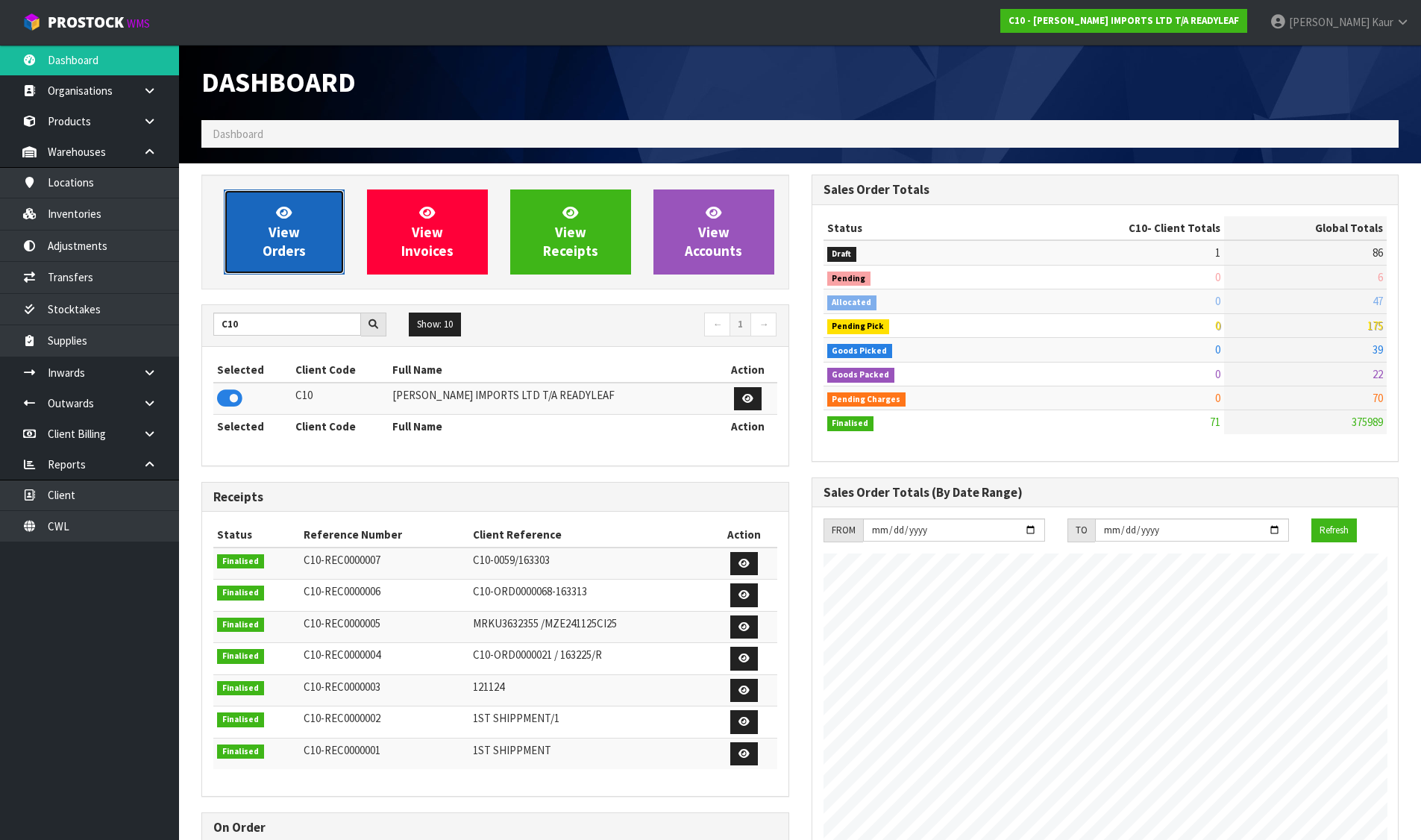
click at [269, 232] on link "View Orders" at bounding box center [284, 232] width 121 height 85
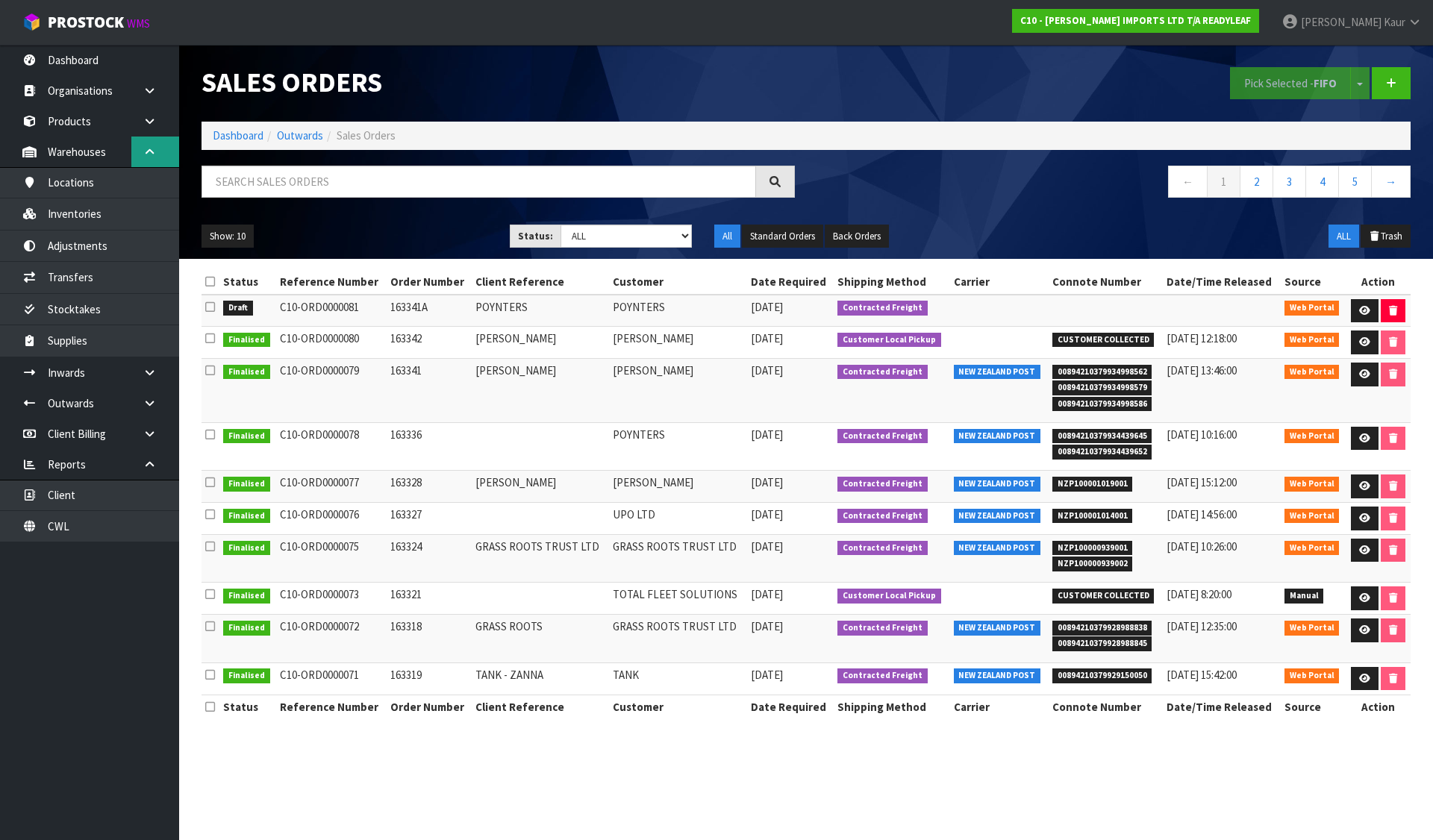
click at [167, 149] on link at bounding box center [155, 152] width 48 height 30
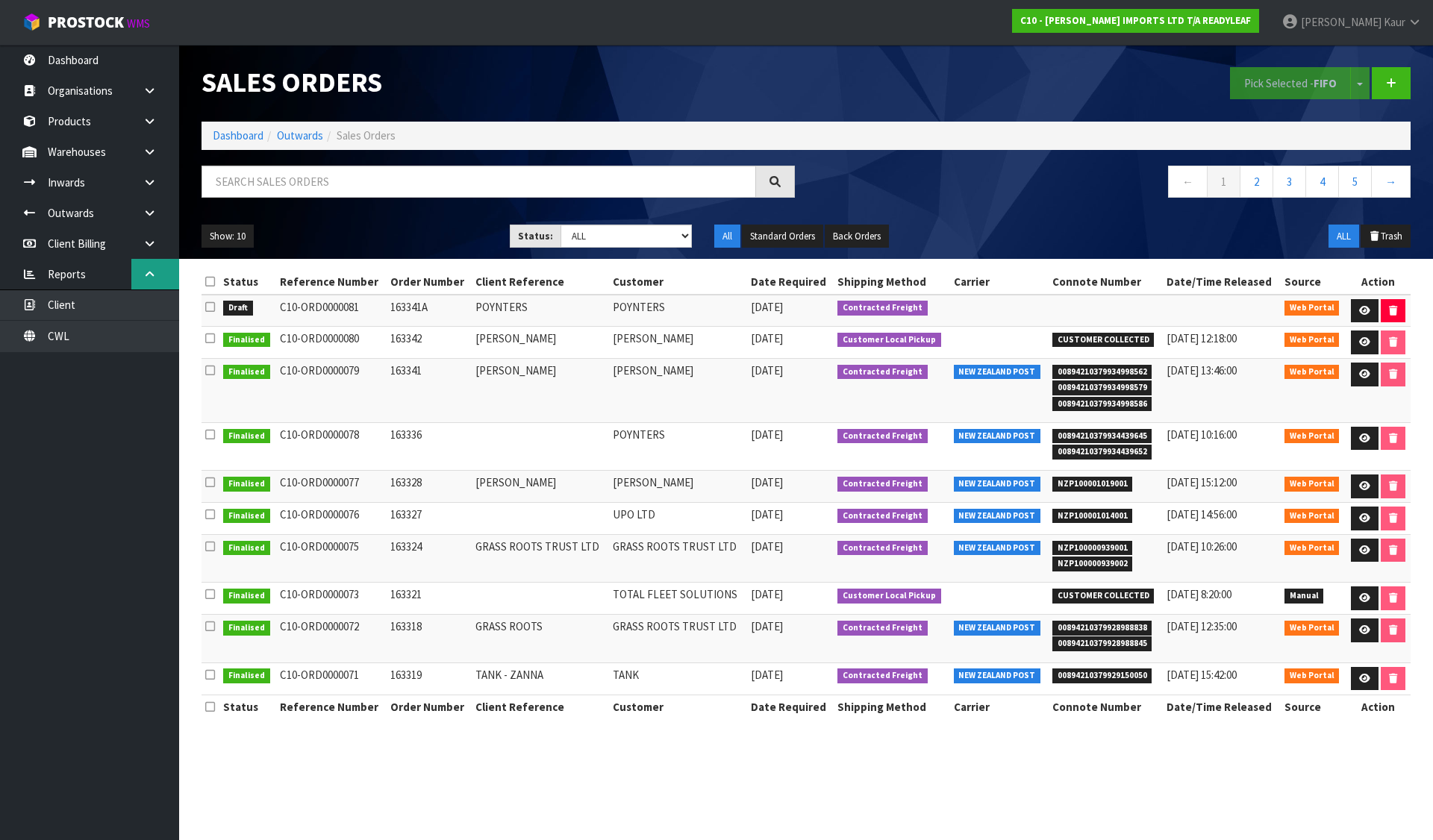
click at [151, 282] on link at bounding box center [155, 274] width 48 height 30
click at [213, 308] on icon at bounding box center [209, 307] width 10 height 12
click at [0, 0] on input "checkbox" at bounding box center [0, 0] width 0 height 0
click at [1274, 83] on button "Pick Selected - FIFO" at bounding box center [1290, 83] width 121 height 32
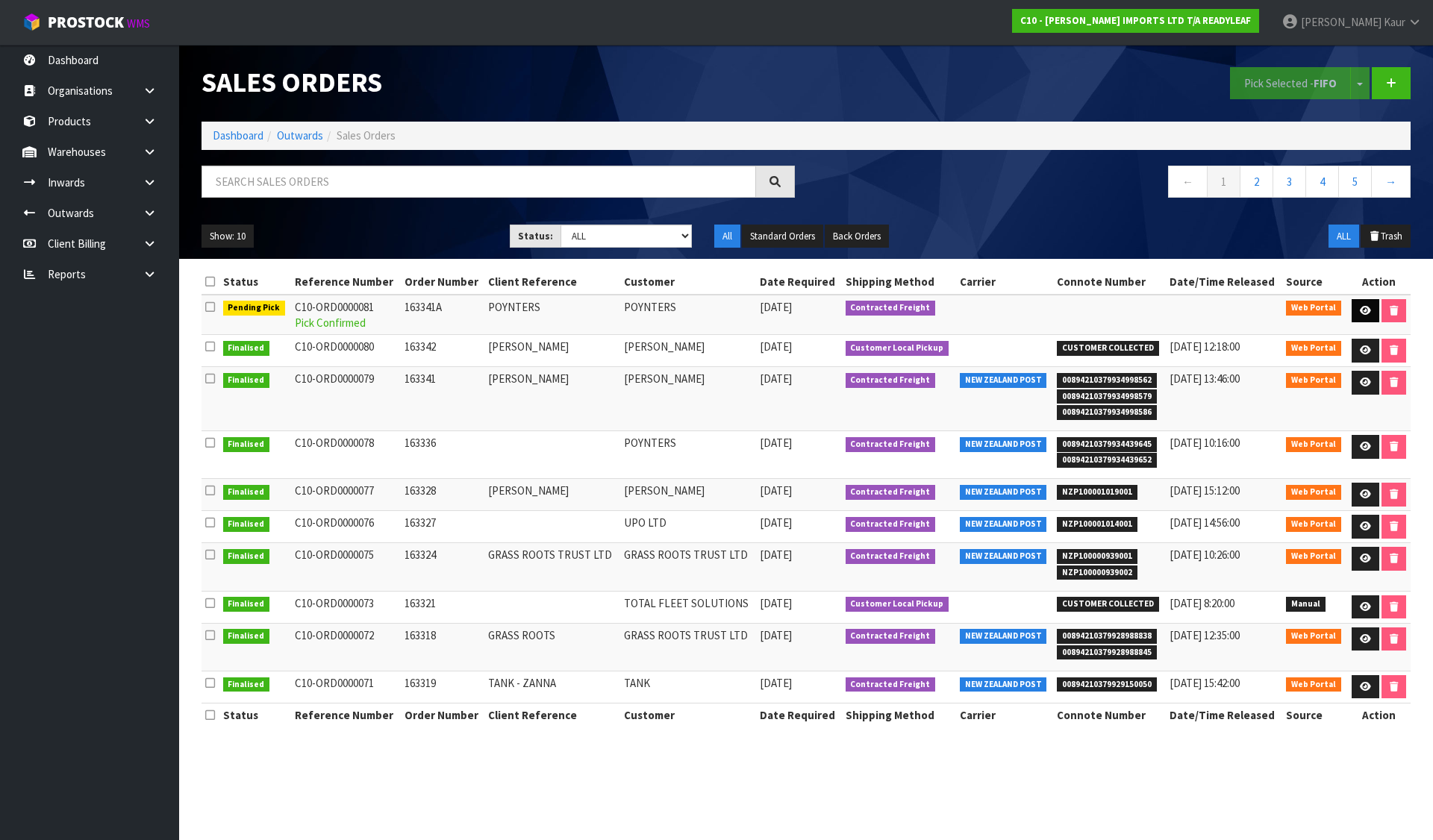
click at [1368, 309] on icon at bounding box center [1365, 310] width 12 height 10
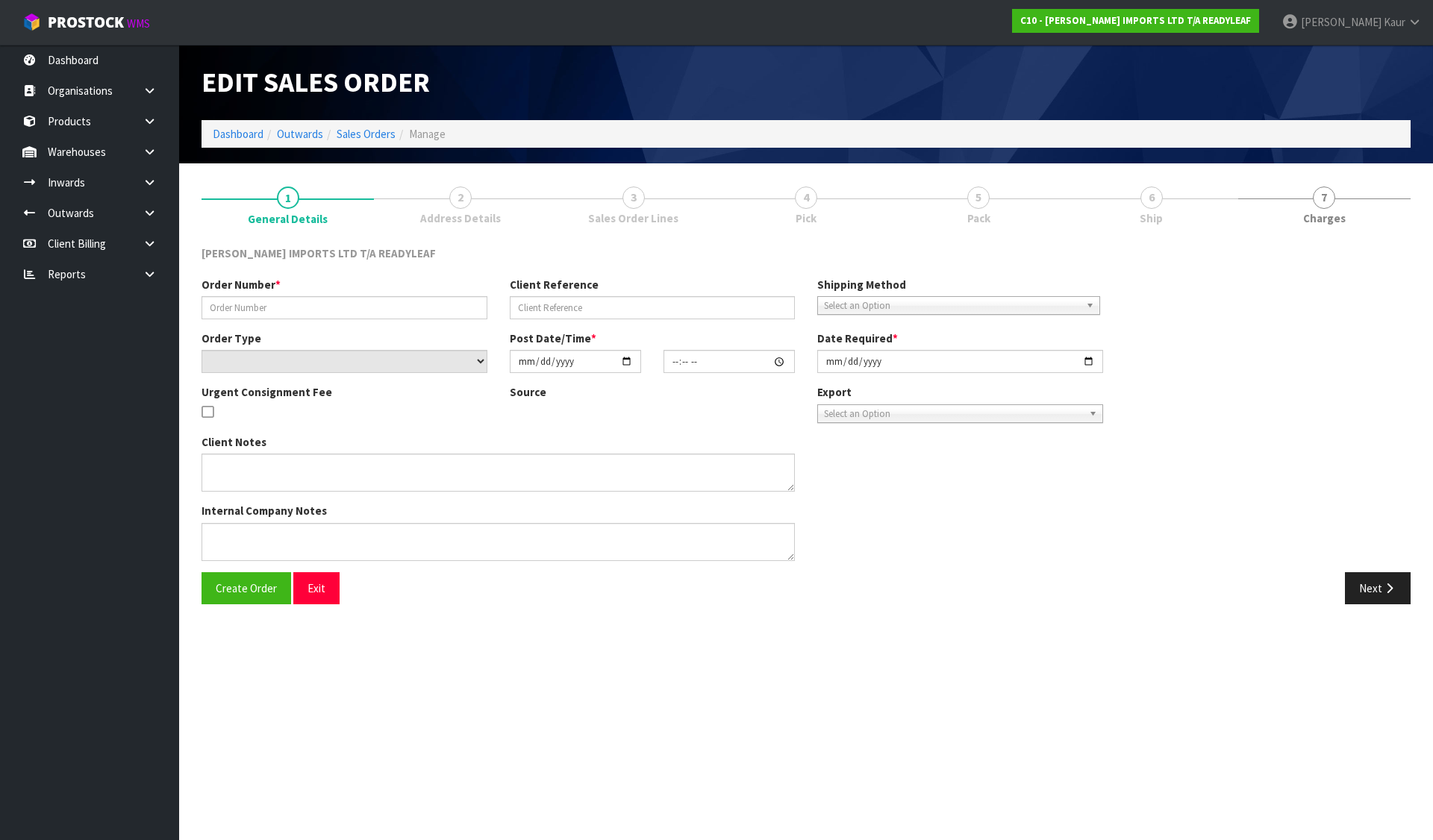
type input "163341A"
type input "POYNTERS"
select select "number:0"
type input "[DATE]"
type input "11:19:00.000"
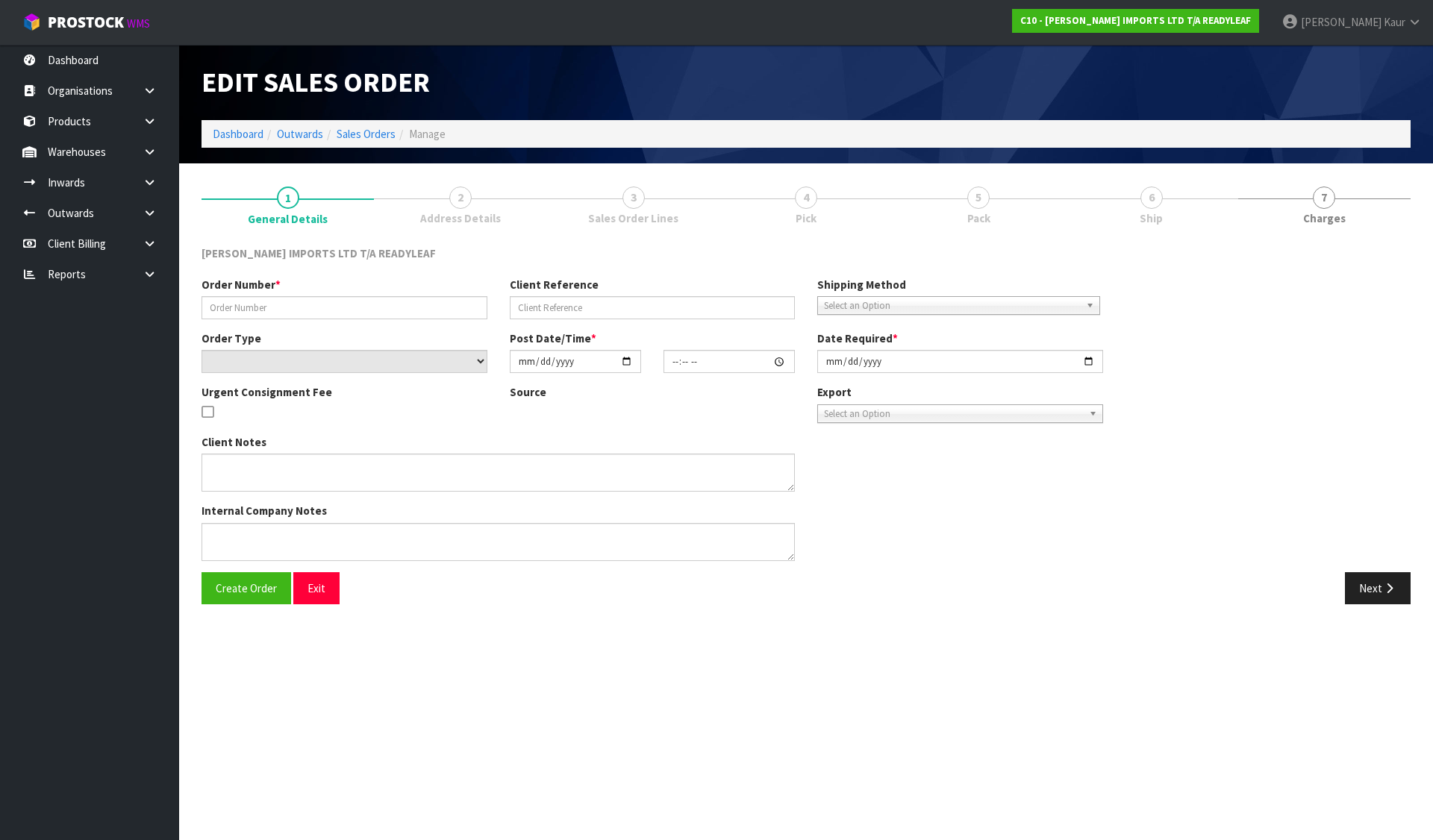
type input "[DATE]"
type textarea "WHEN THE REPLACEMENT CARTONS ARE DELIVERED PLEASE HAVE READY THE 3 CARTONS YOU …"
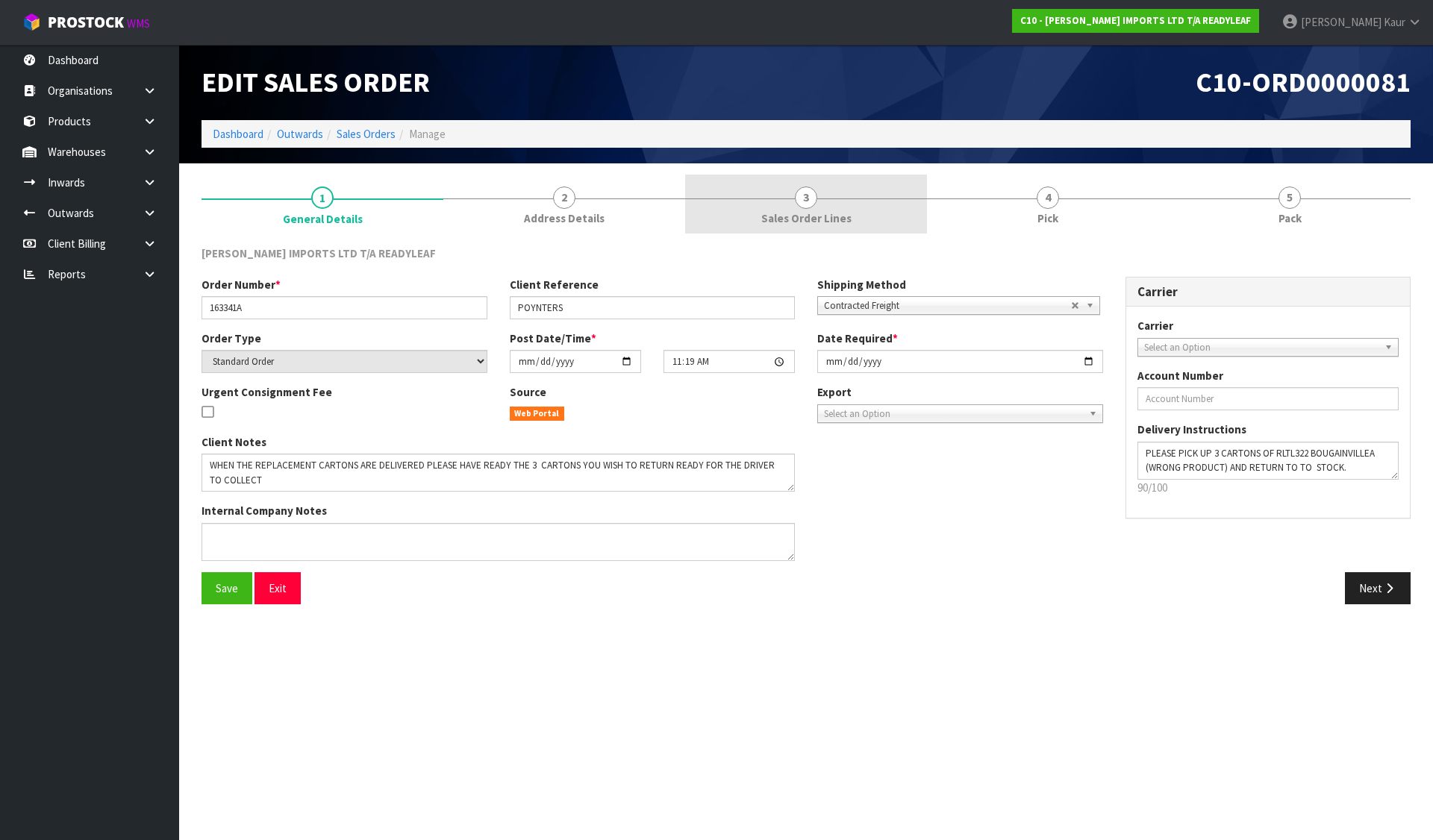
click at [782, 214] on span "Sales Order Lines" at bounding box center [807, 218] width 91 height 16
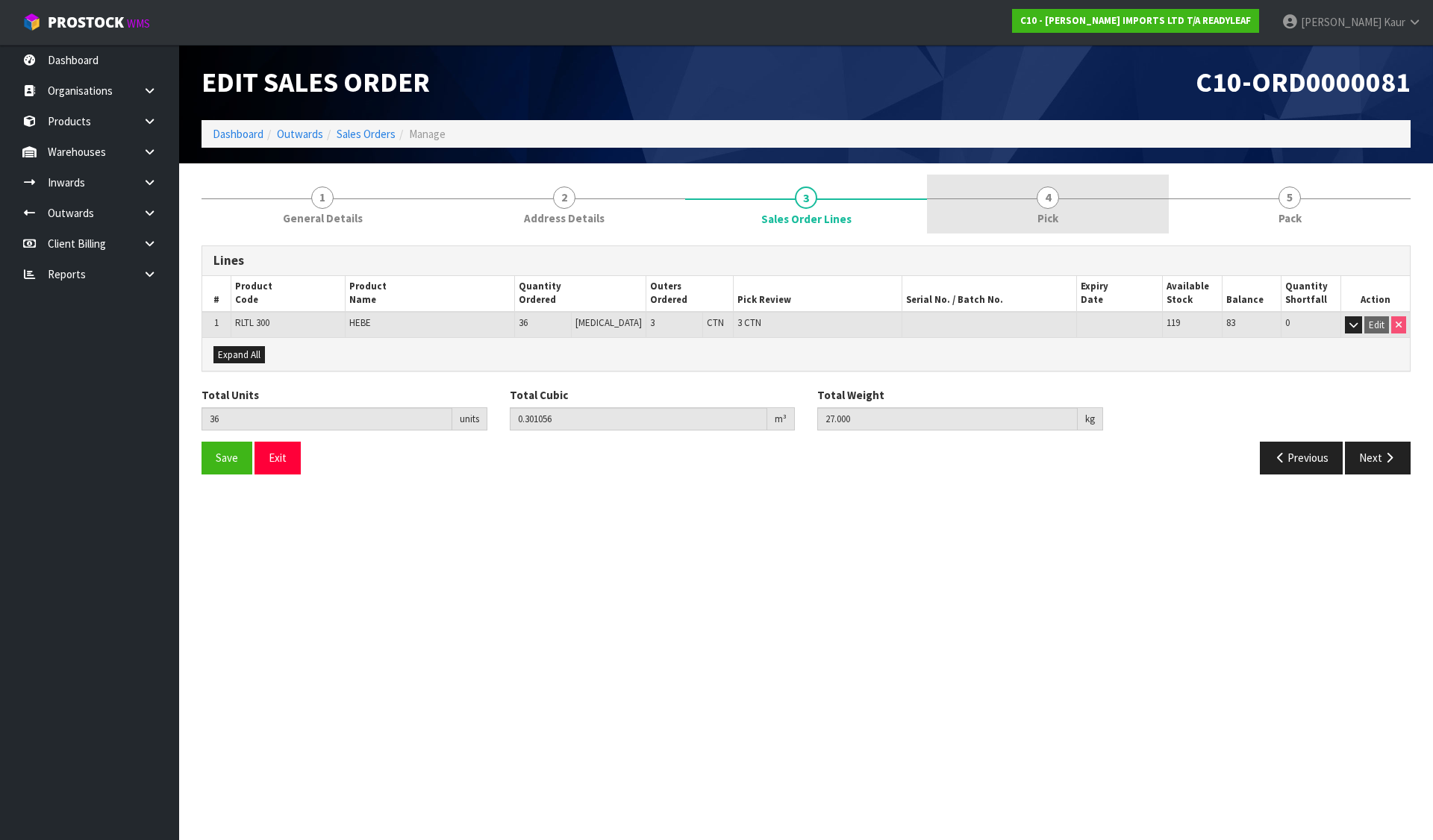
click at [1077, 192] on link "4 Pick" at bounding box center [1048, 204] width 242 height 59
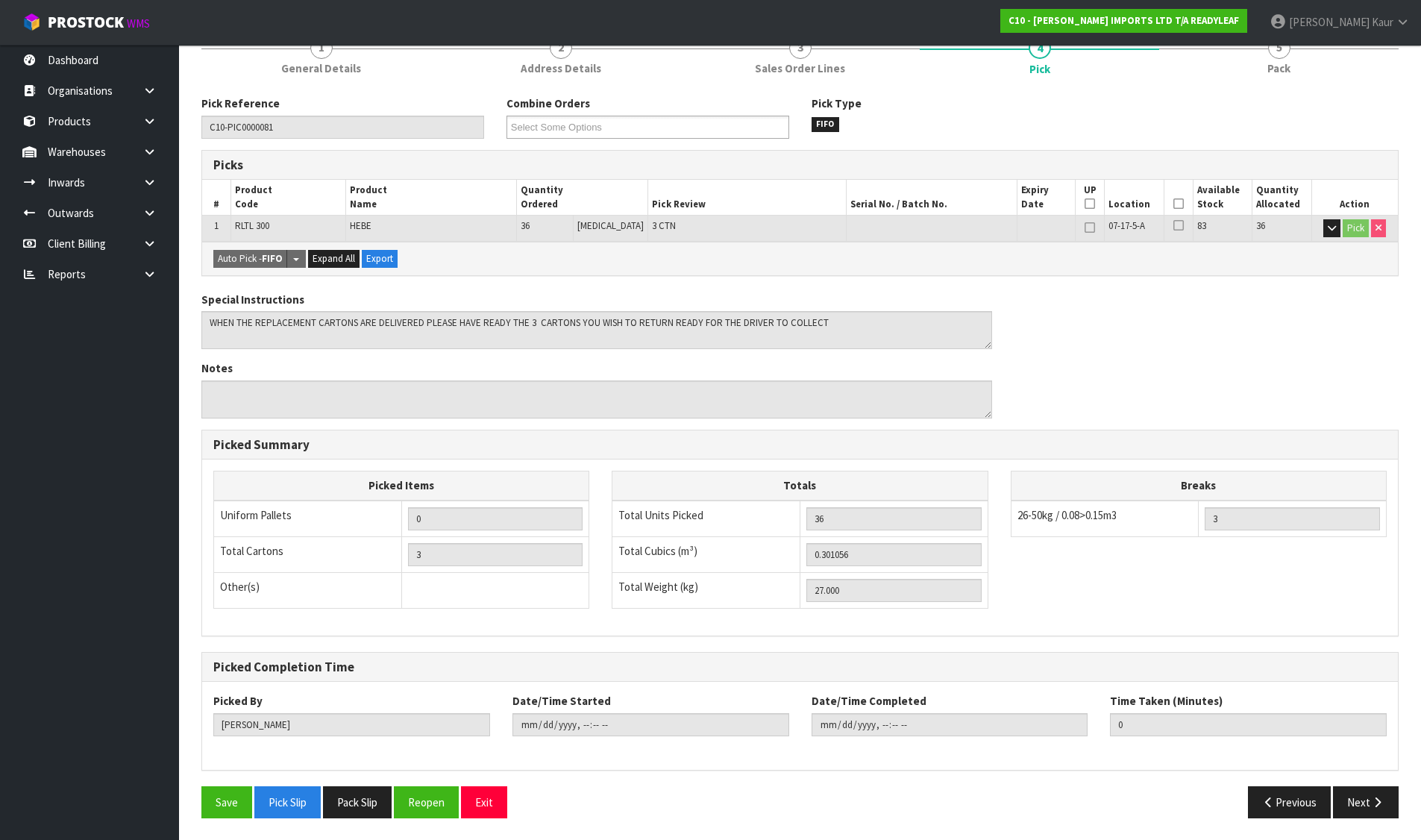
scroll to position [151, 0]
click at [342, 798] on button "Pack Slip" at bounding box center [357, 802] width 68 height 32
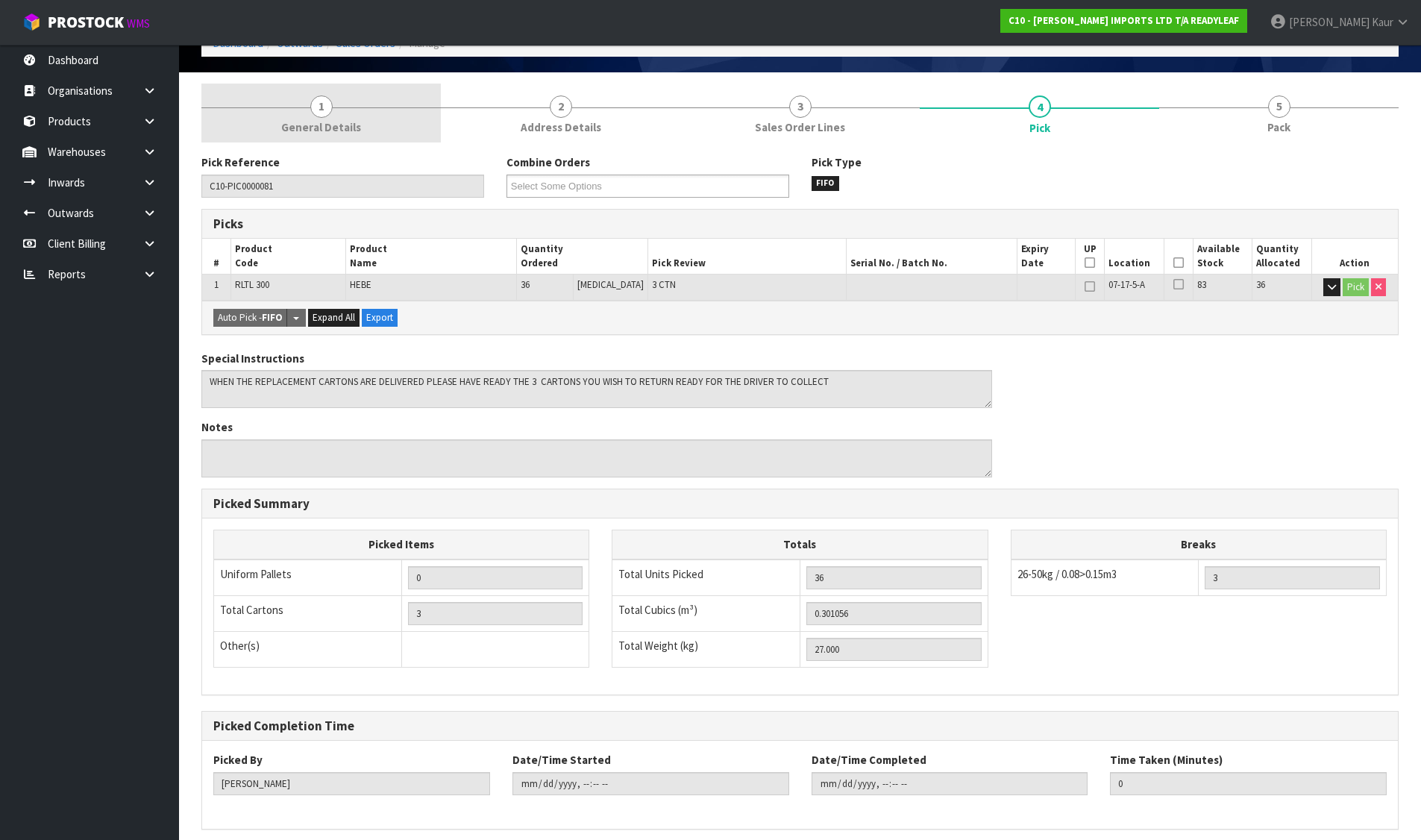
scroll to position [0, 0]
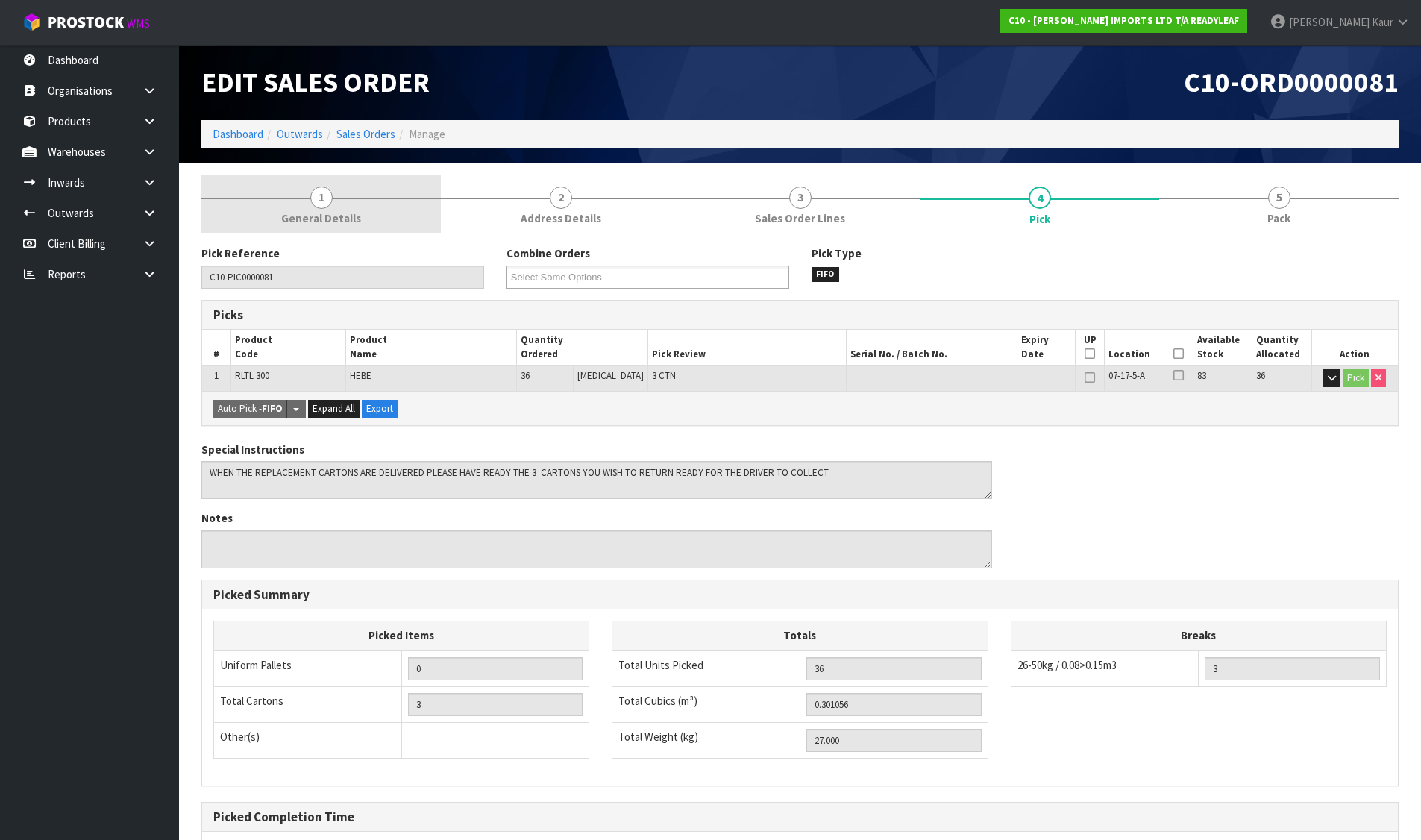
click at [332, 206] on link "1 General Details" at bounding box center [321, 204] width 239 height 59
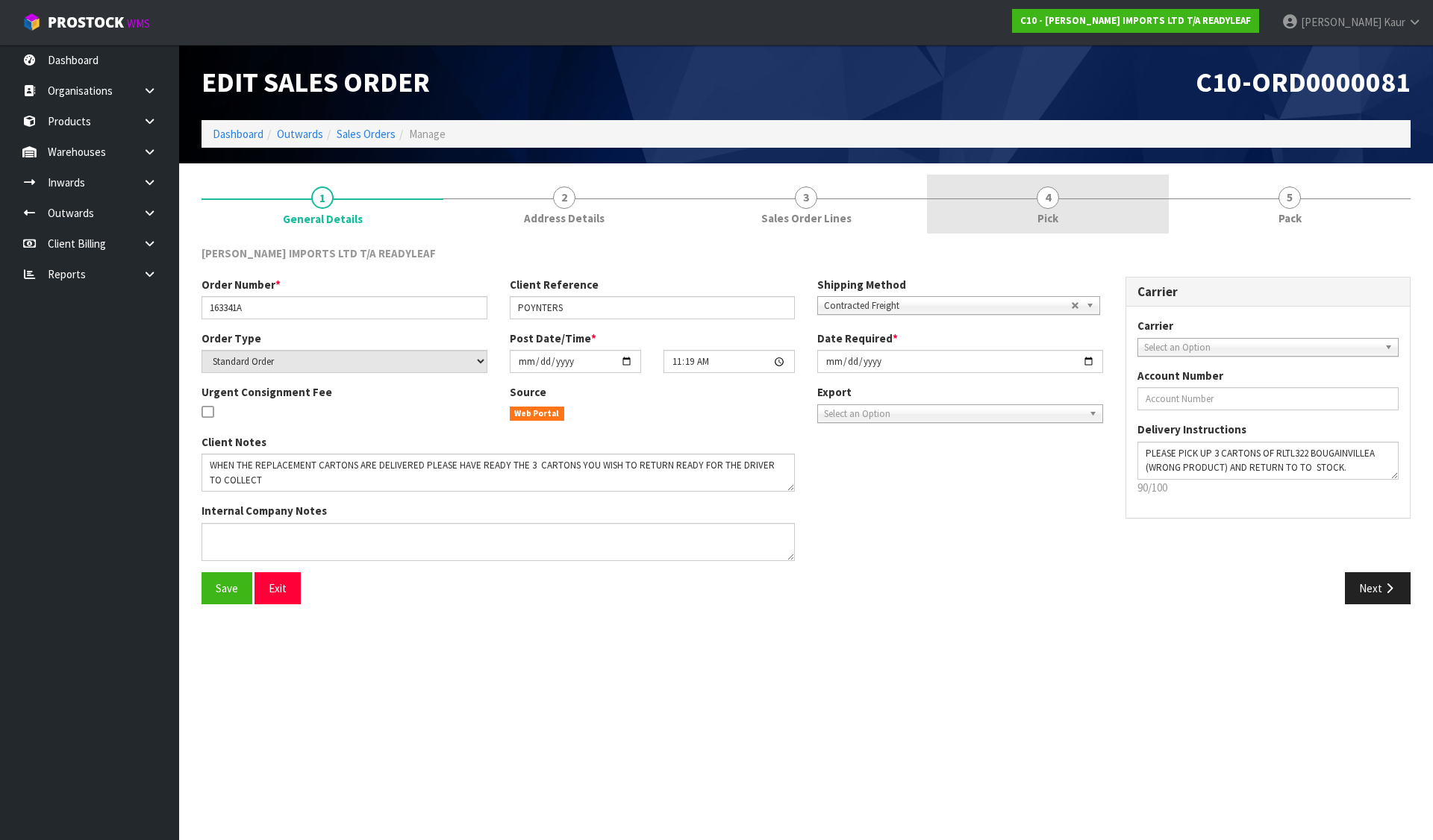
click at [1067, 201] on link "4 Pick" at bounding box center [1048, 204] width 242 height 59
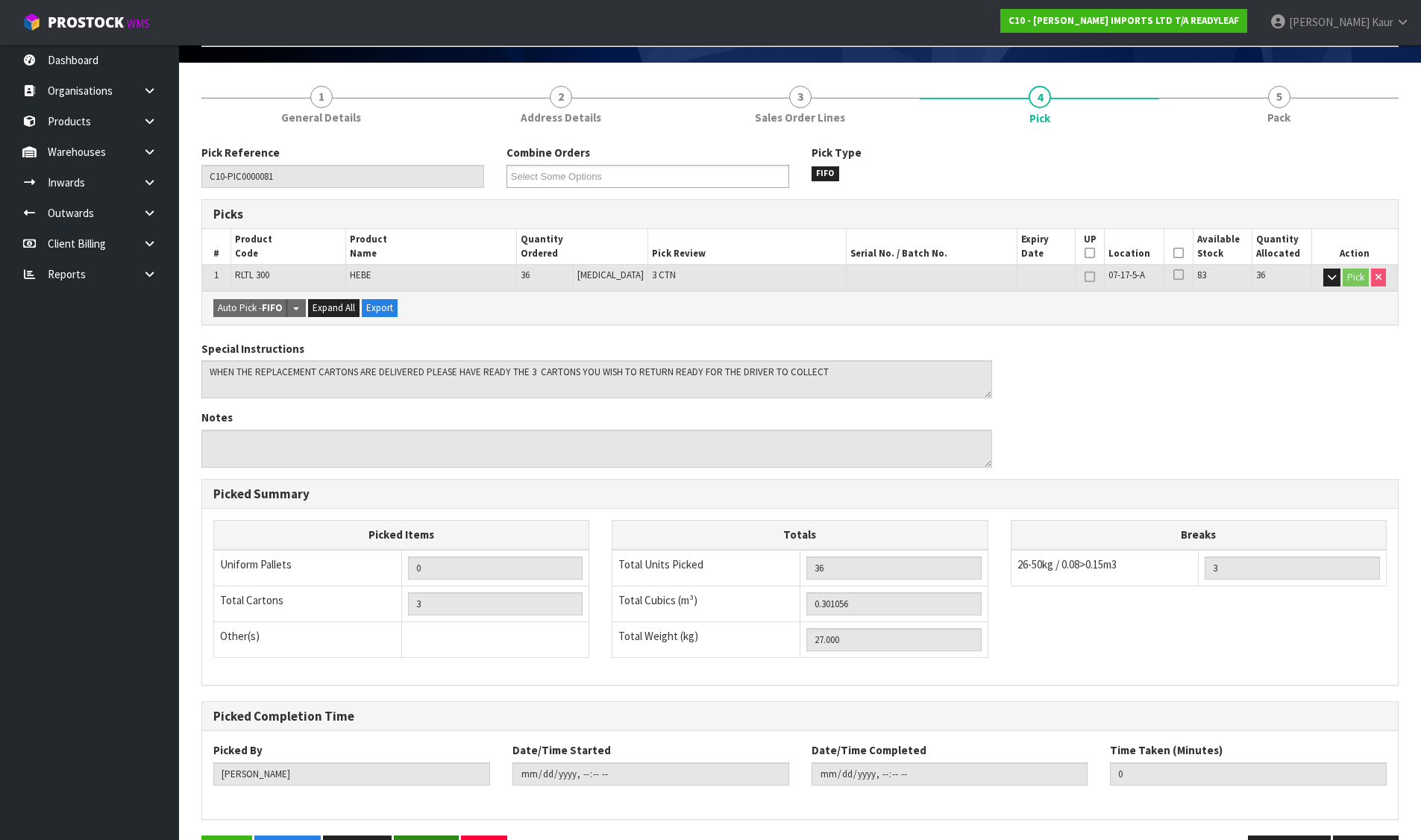
scroll to position [151, 0]
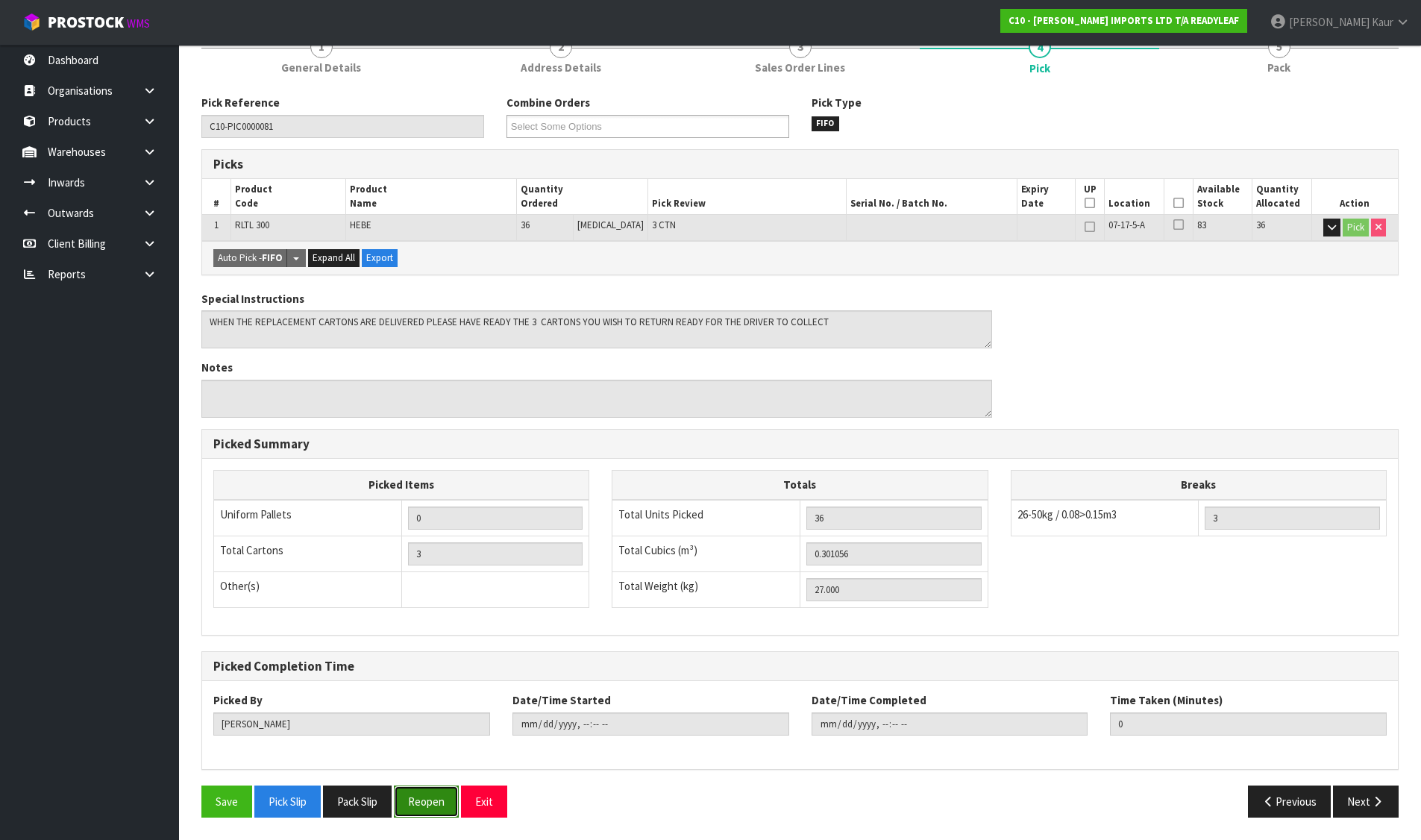
click at [437, 814] on button "Reopen" at bounding box center [426, 802] width 65 height 32
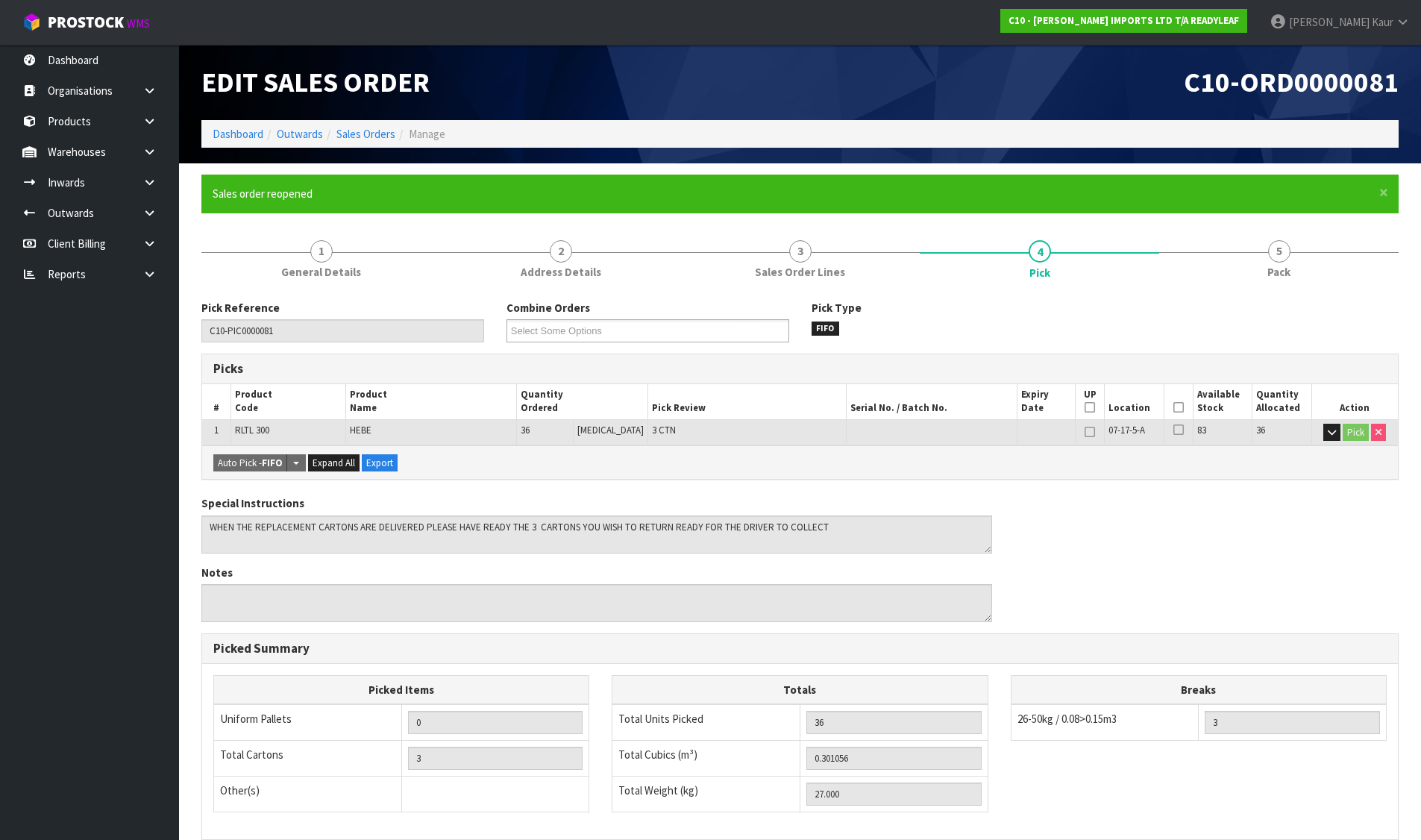
type input "3"
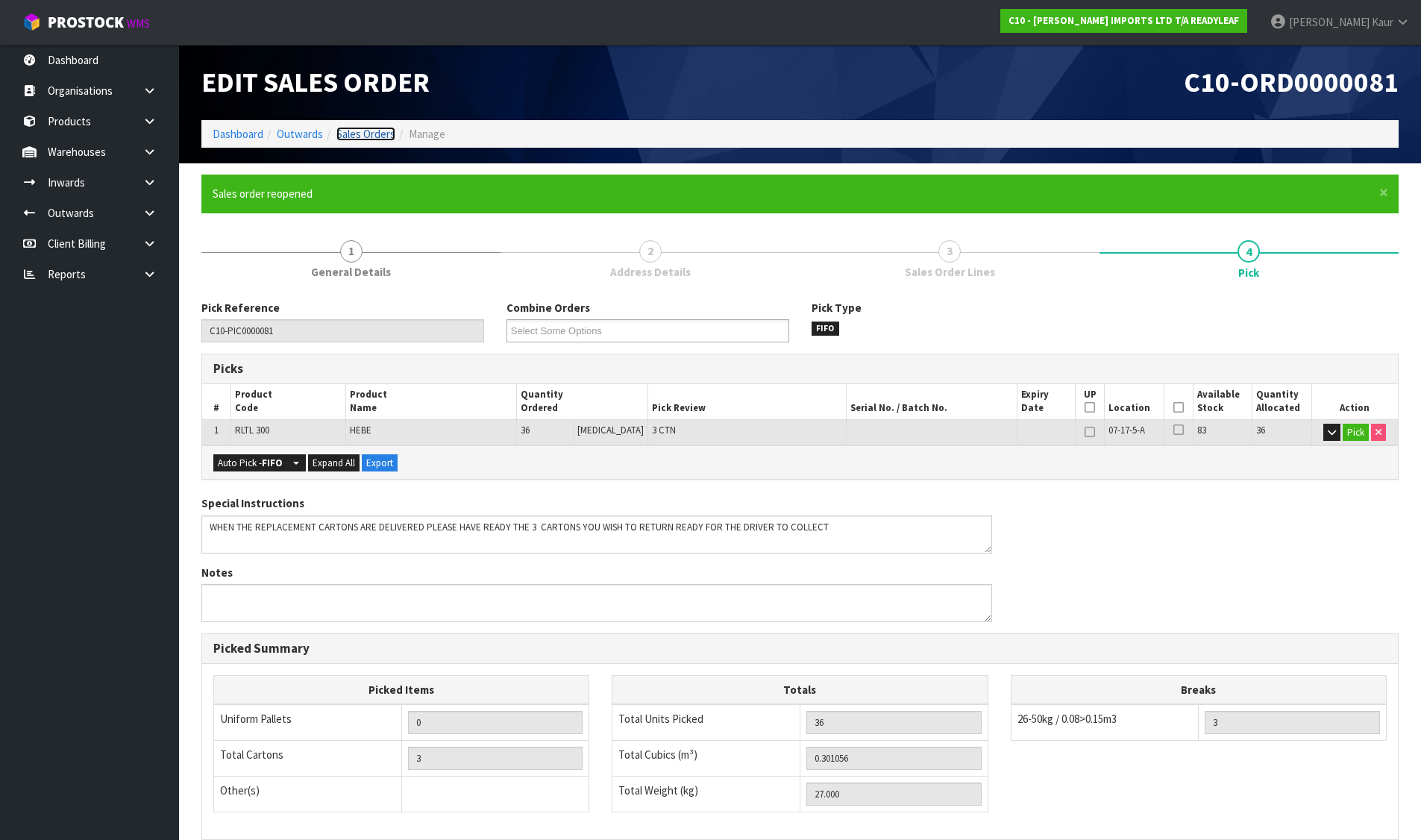
click at [353, 134] on link "Sales Orders" at bounding box center [365, 134] width 59 height 14
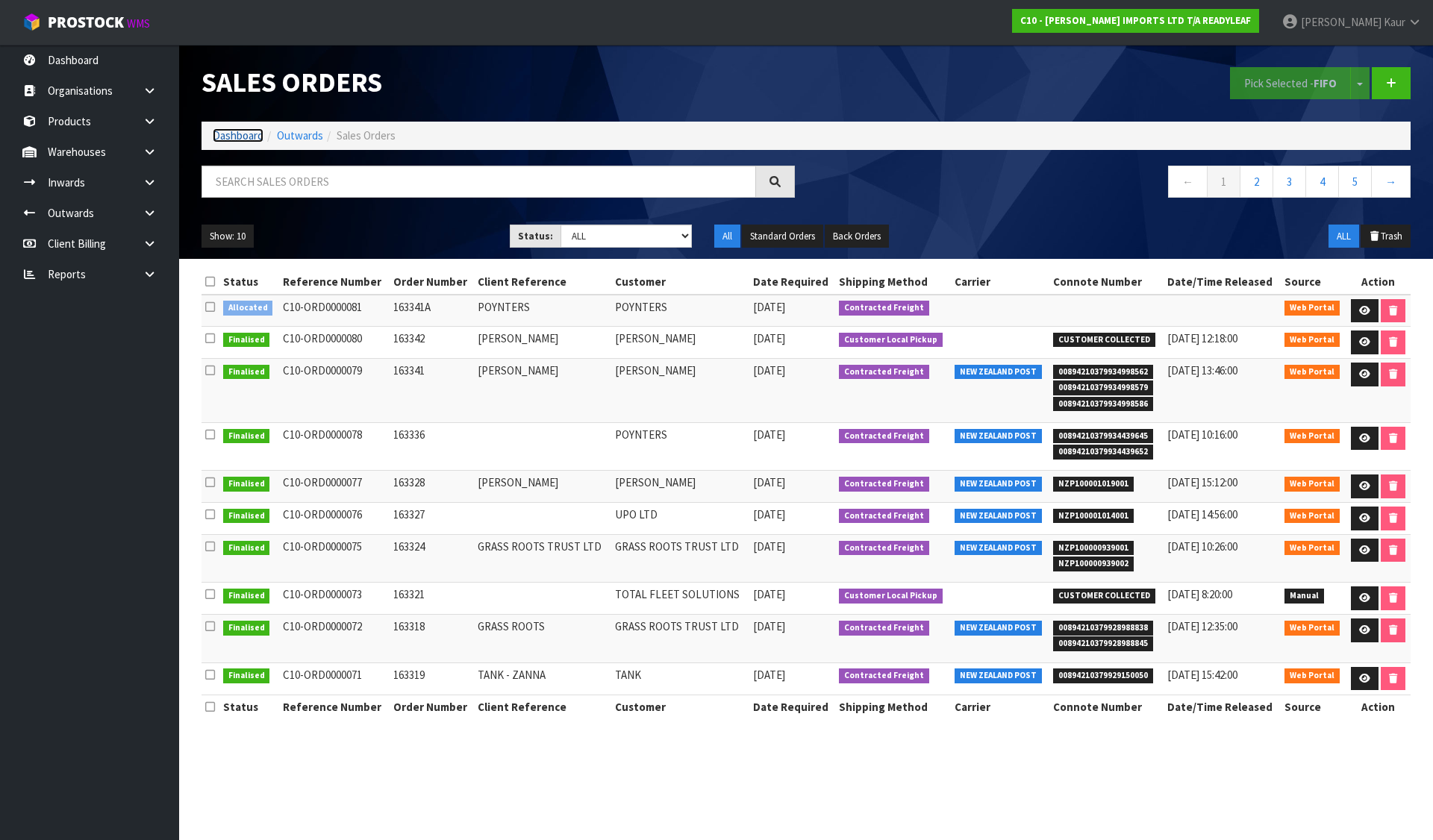
click at [222, 137] on link "Dashboard" at bounding box center [238, 136] width 51 height 14
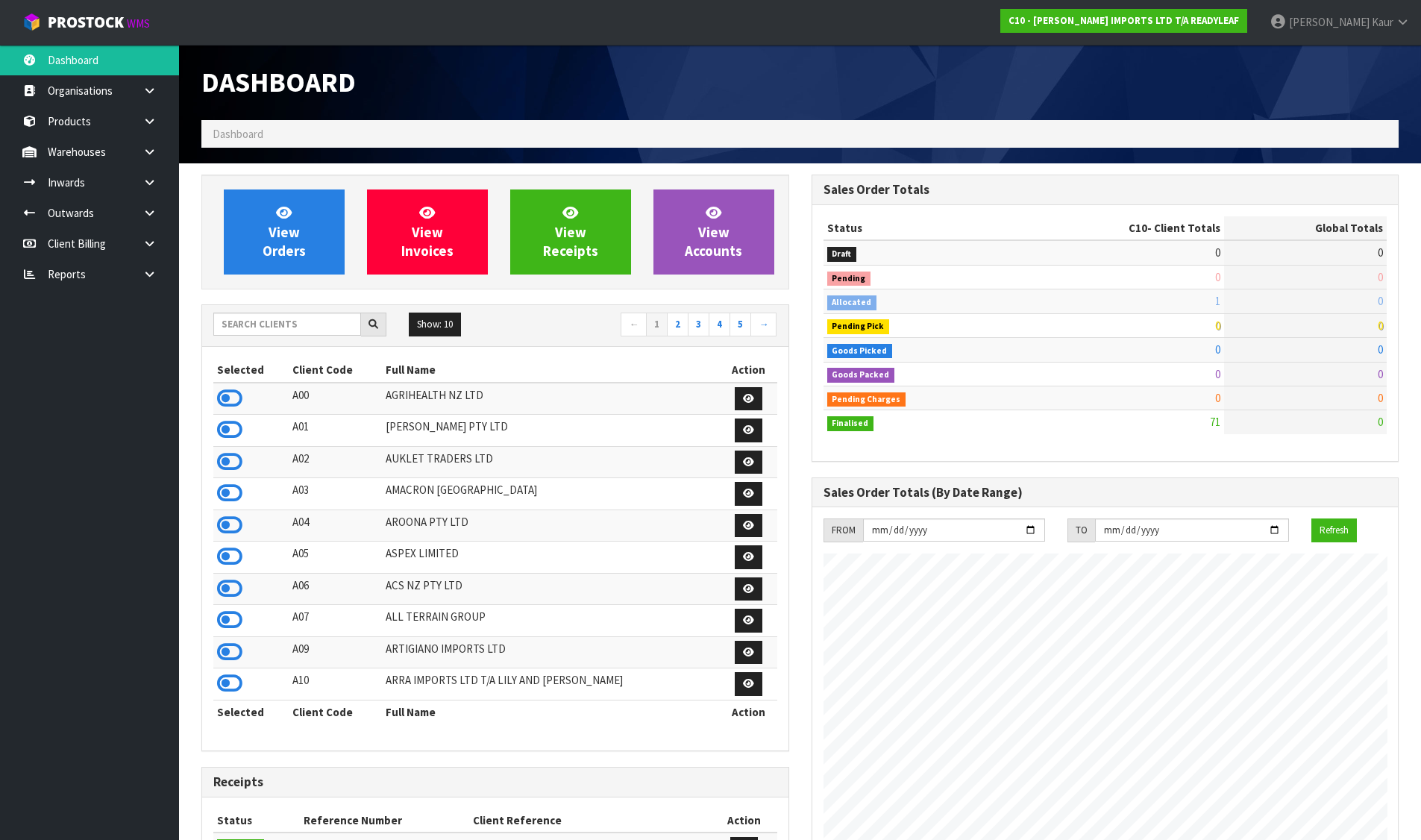
scroll to position [937, 609]
click at [273, 326] on input "text" at bounding box center [287, 324] width 148 height 23
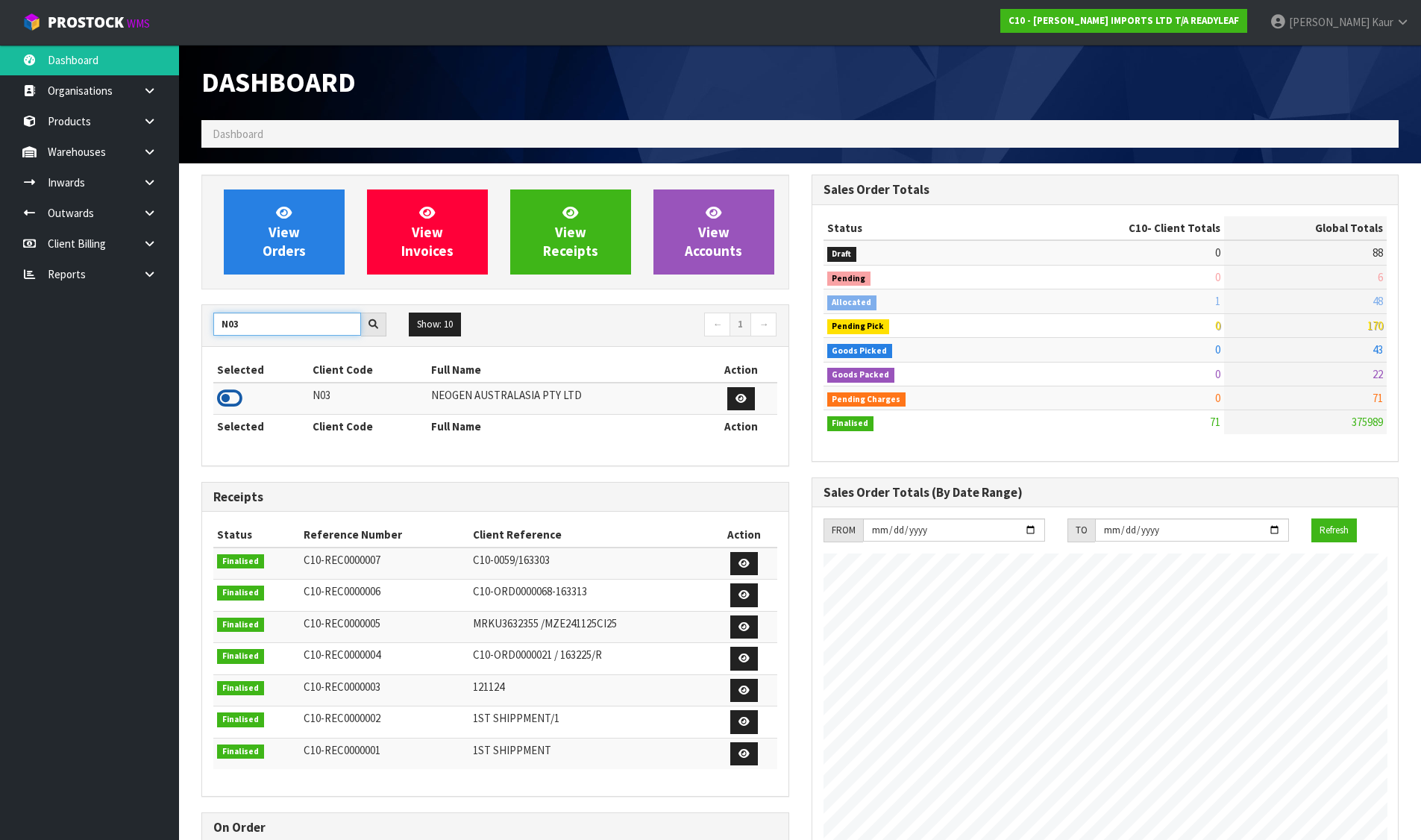
type input "N03"
click at [232, 398] on icon at bounding box center [230, 398] width 26 height 22
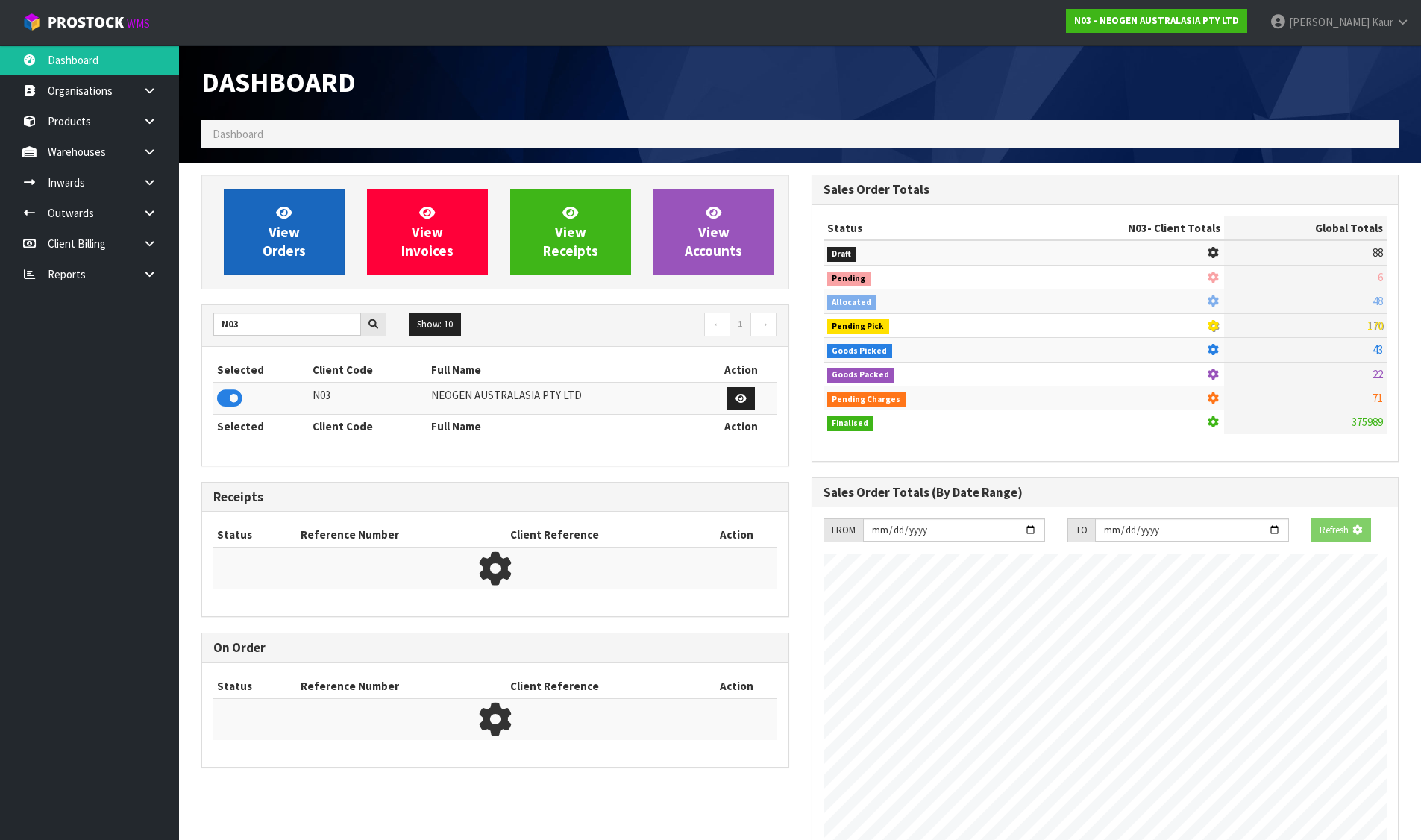
scroll to position [930, 609]
click at [284, 232] on span "View Orders" at bounding box center [284, 232] width 43 height 56
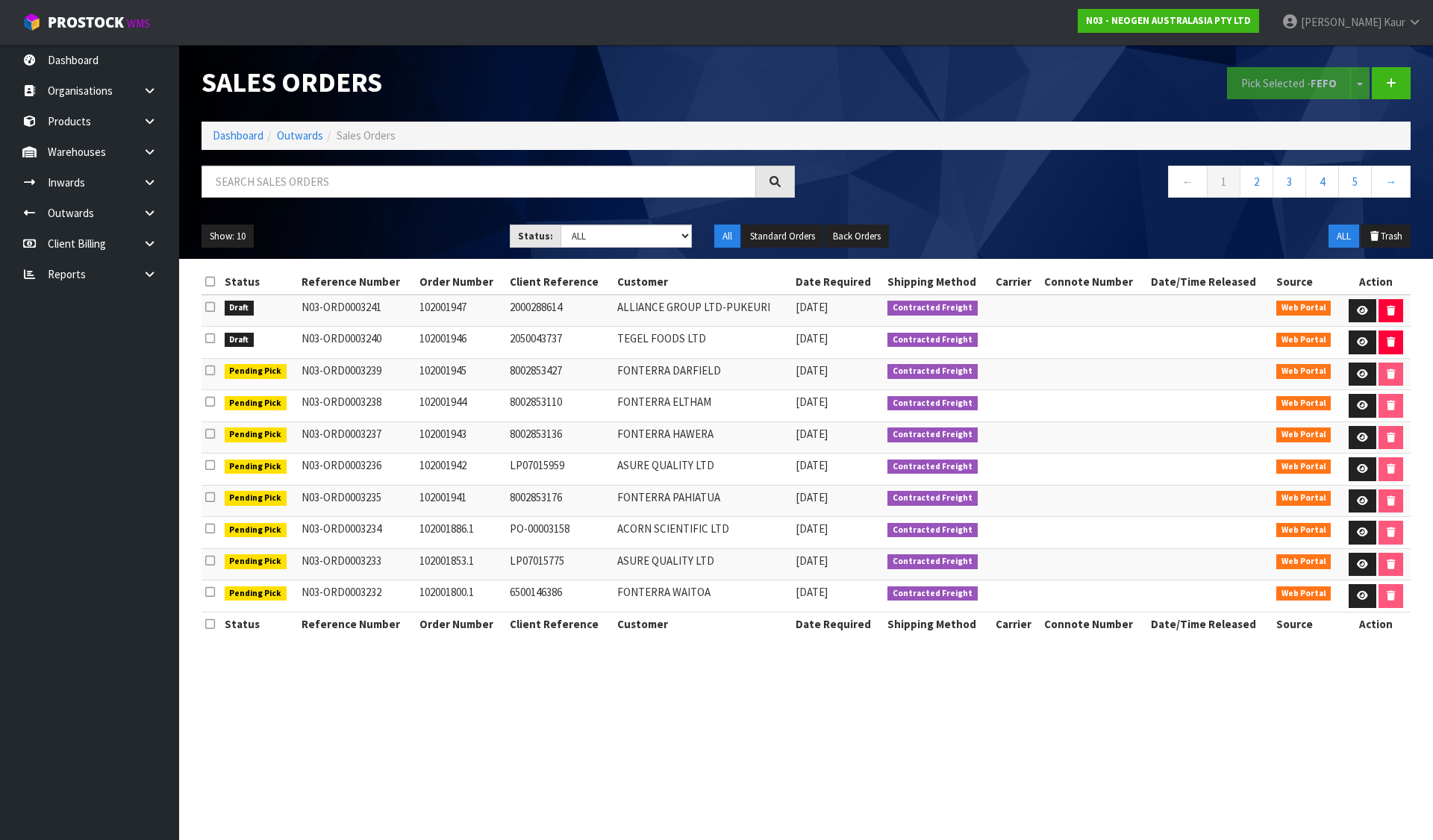
click at [209, 281] on icon at bounding box center [209, 281] width 10 height 12
click at [1261, 75] on button "Pick Selected - FEFO" at bounding box center [1289, 83] width 124 height 32
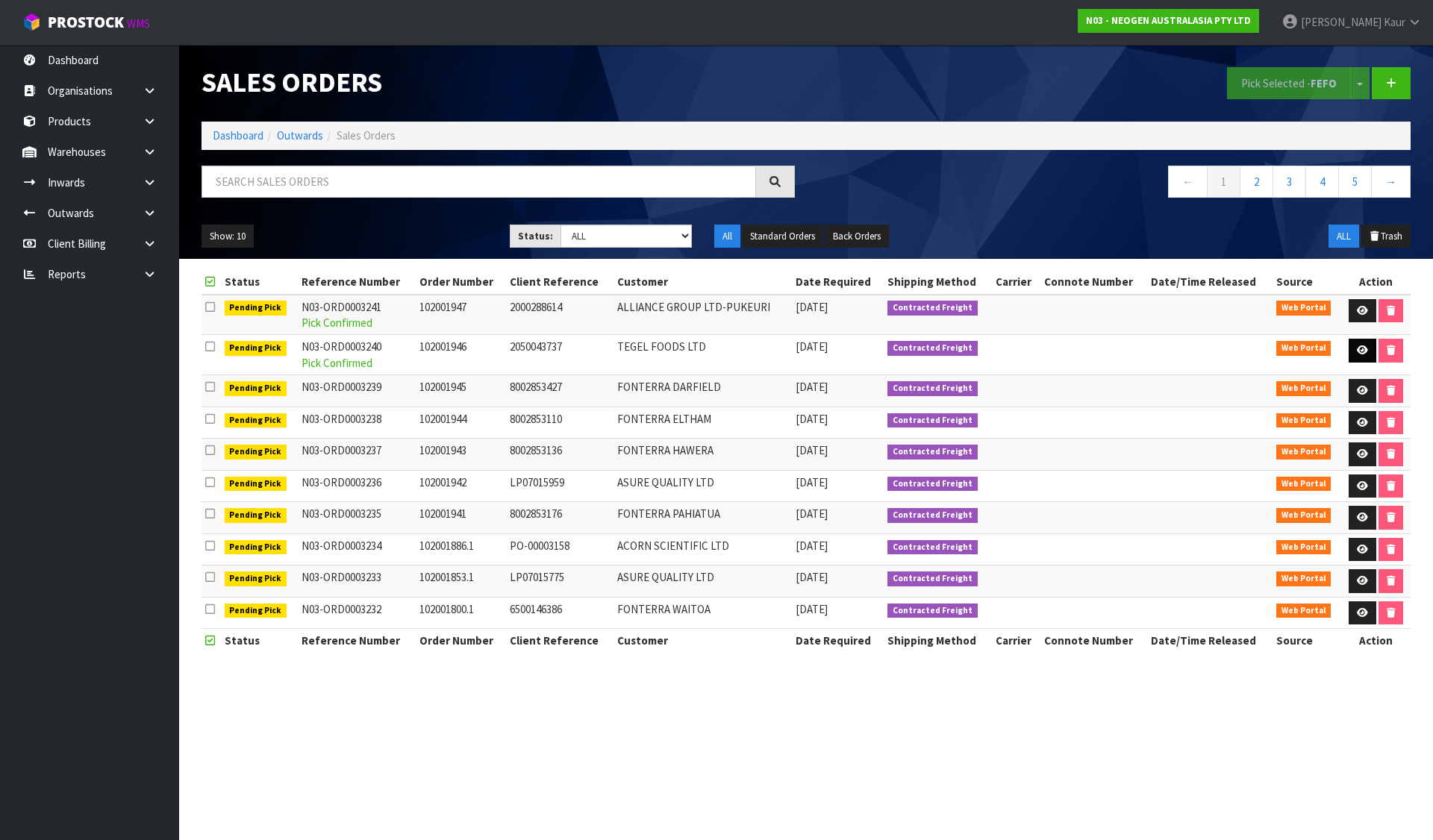
click at [1362, 345] on link at bounding box center [1362, 350] width 28 height 24
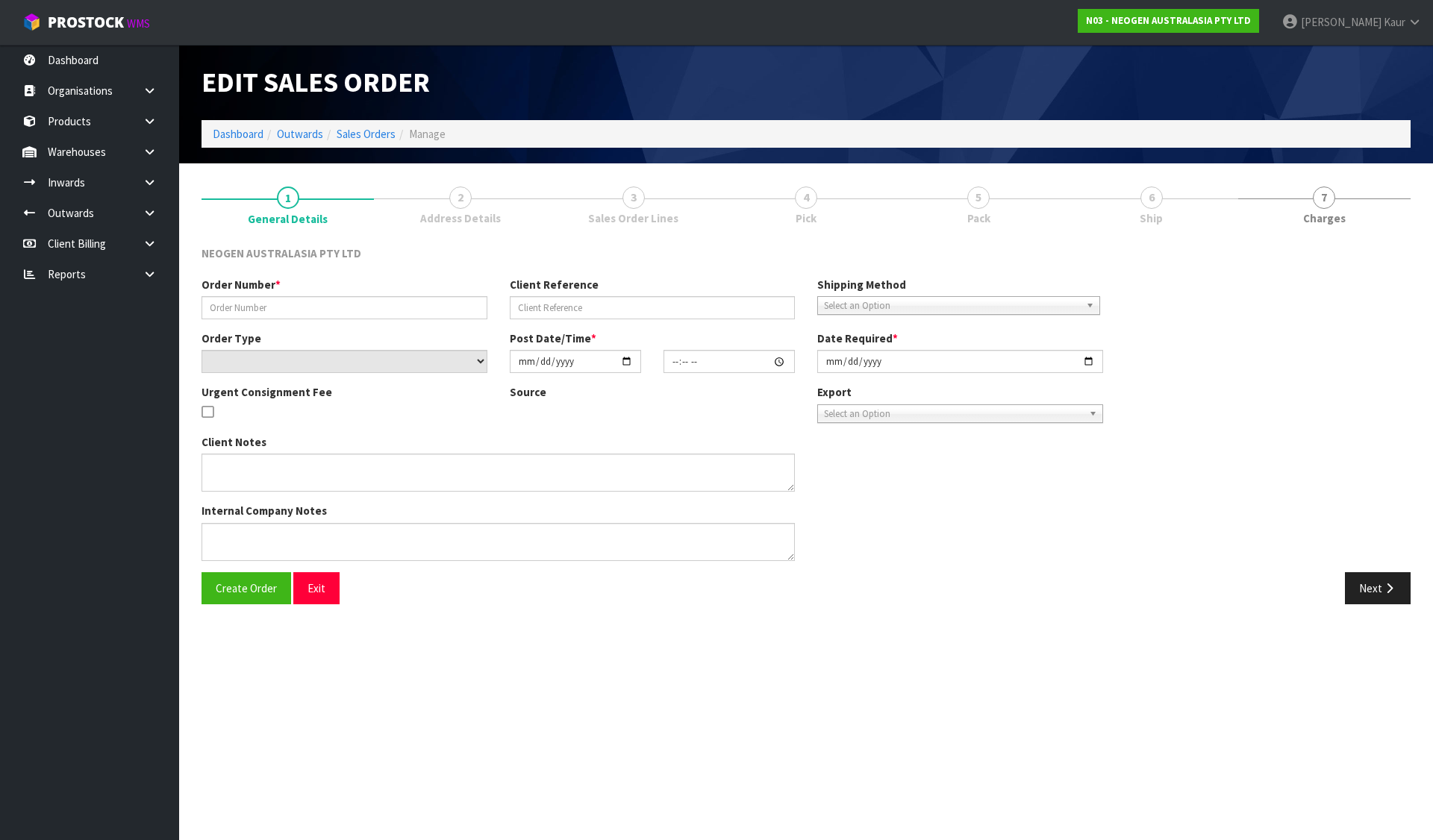
type input "102001946"
type input "2050043737"
select select "number:0"
type input "[DATE]"
type input "11:31:00.000"
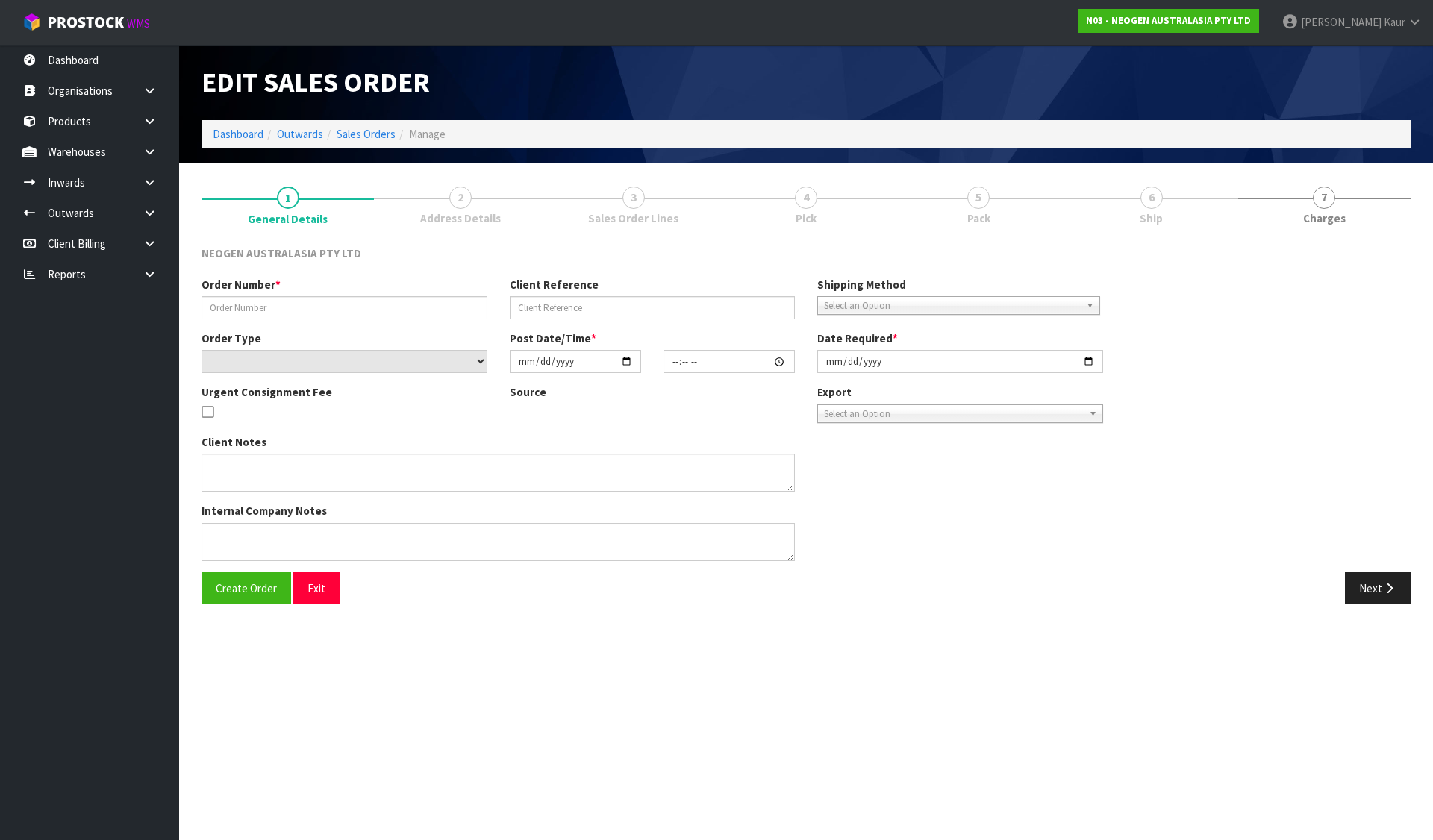
type input "[DATE]"
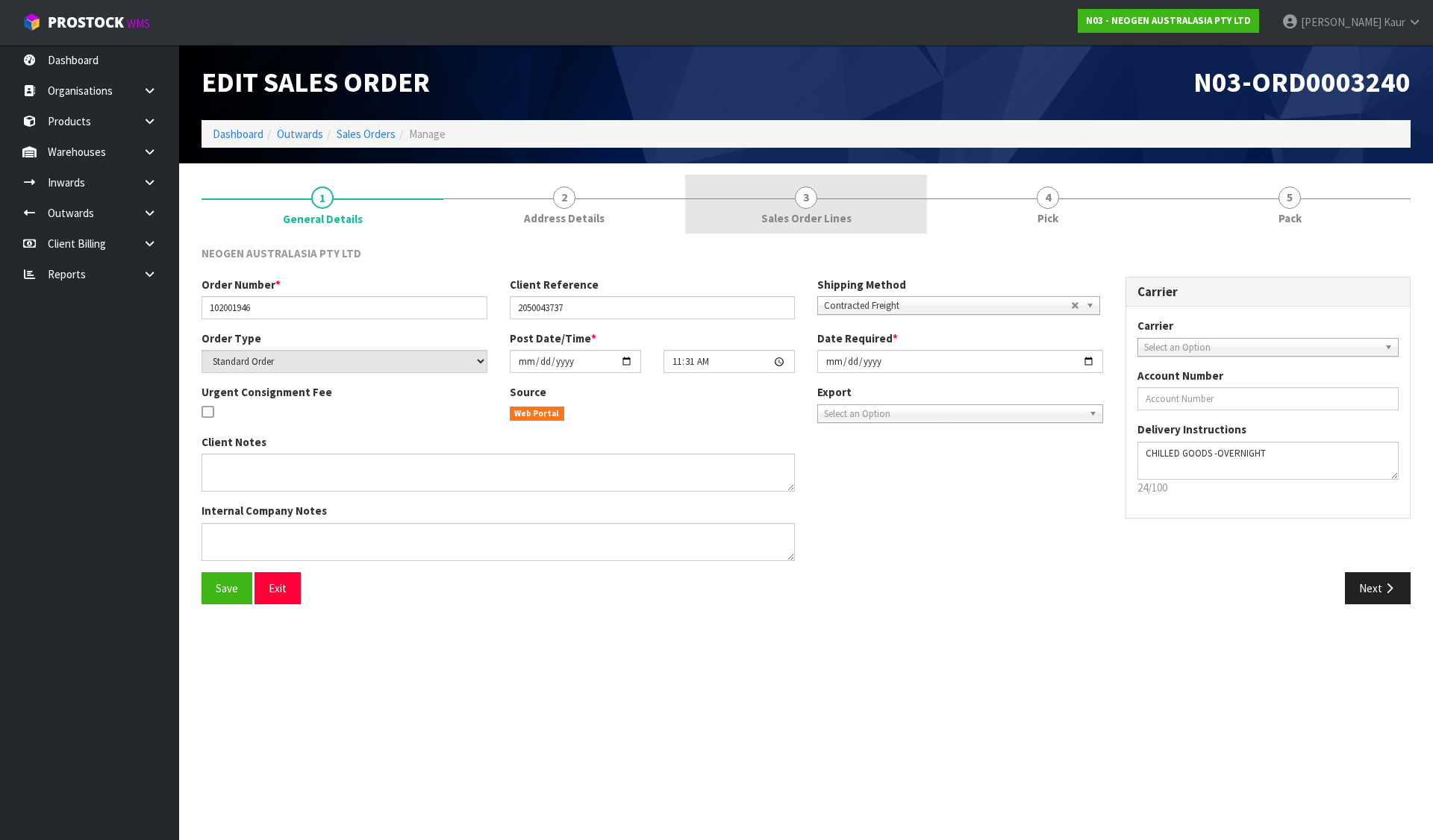
click at [792, 216] on span "Sales Order Lines" at bounding box center [807, 218] width 91 height 16
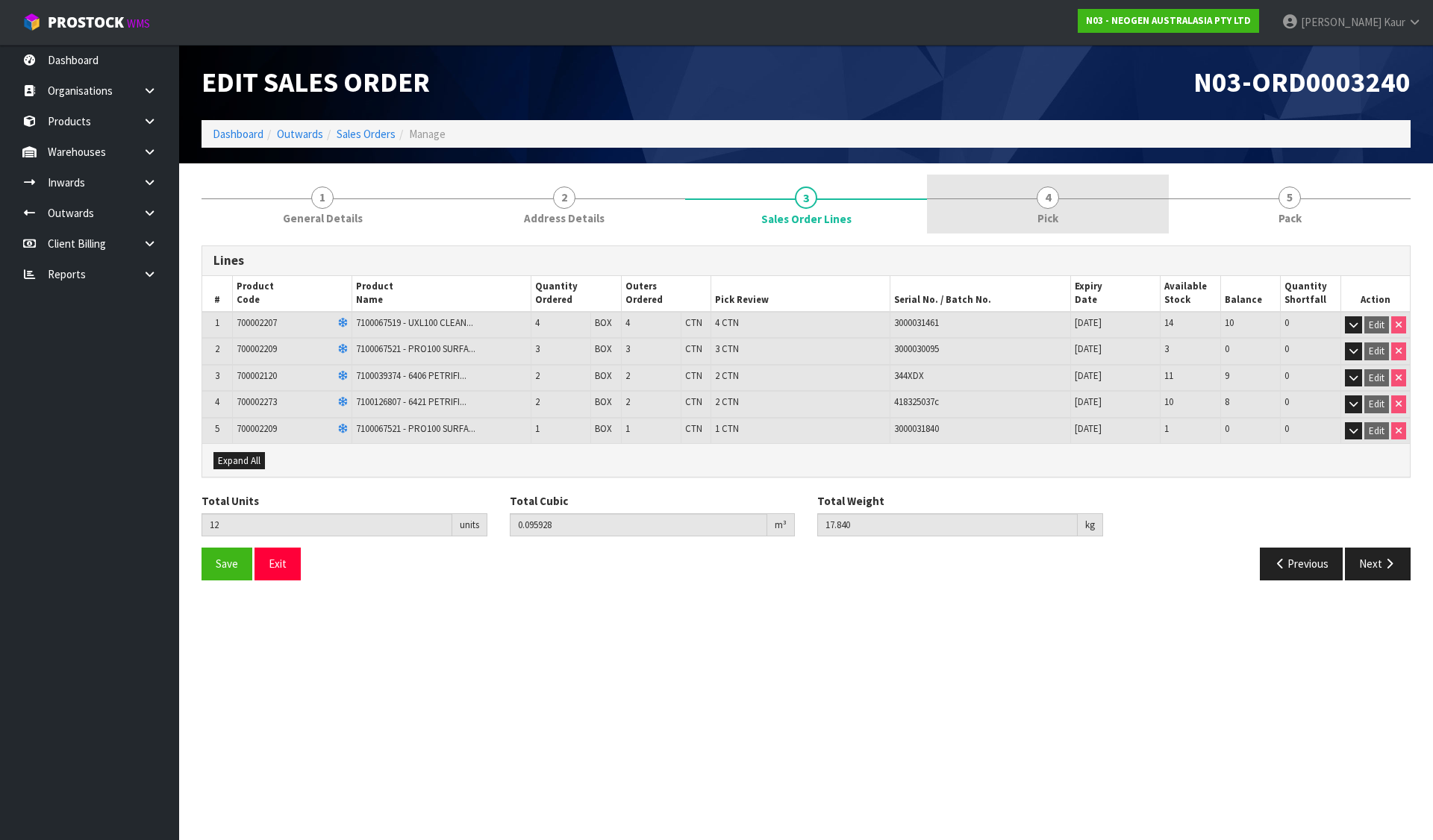
click at [995, 200] on link "4 Pick" at bounding box center [1048, 204] width 242 height 59
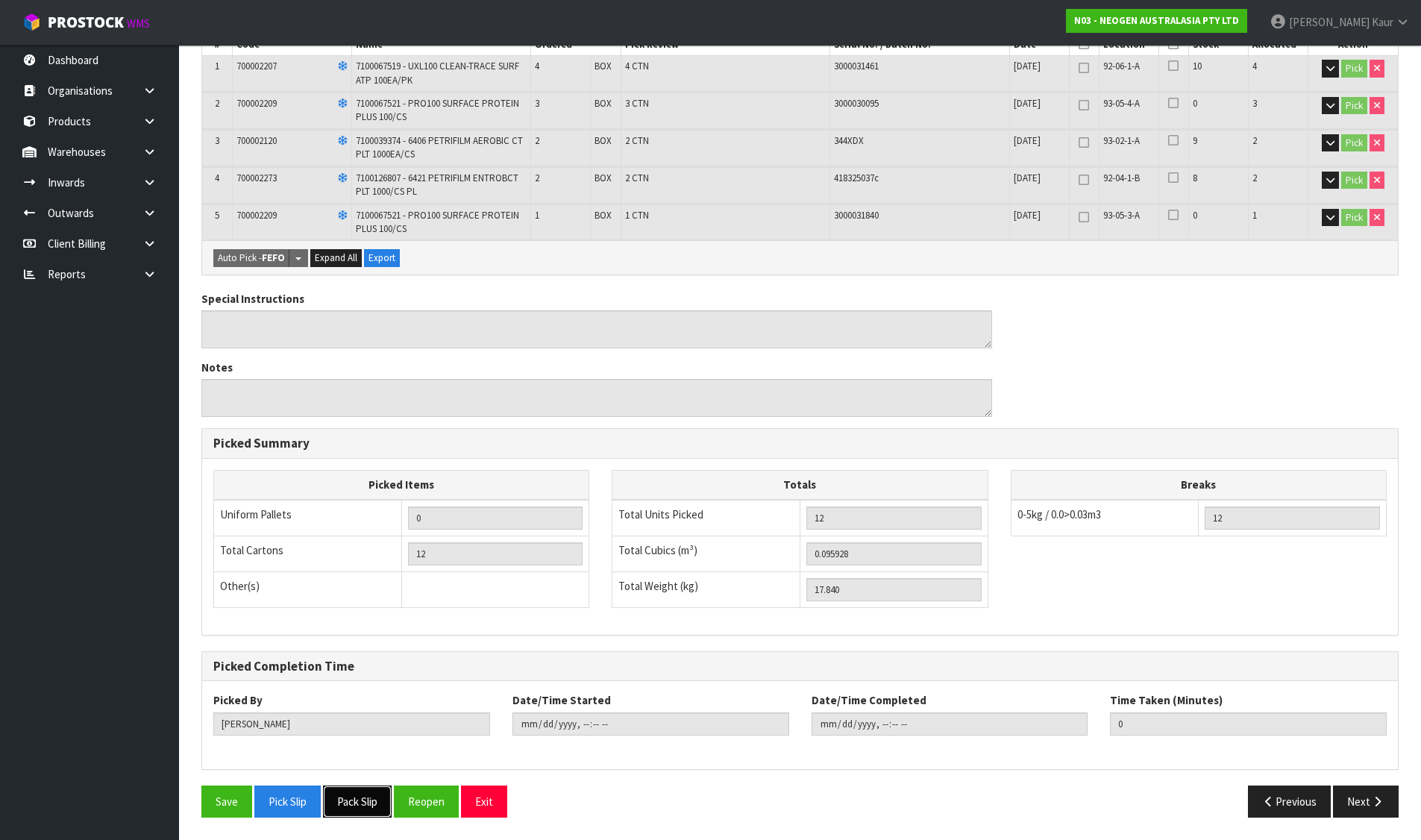
click at [380, 798] on button "Pack Slip" at bounding box center [357, 802] width 68 height 32
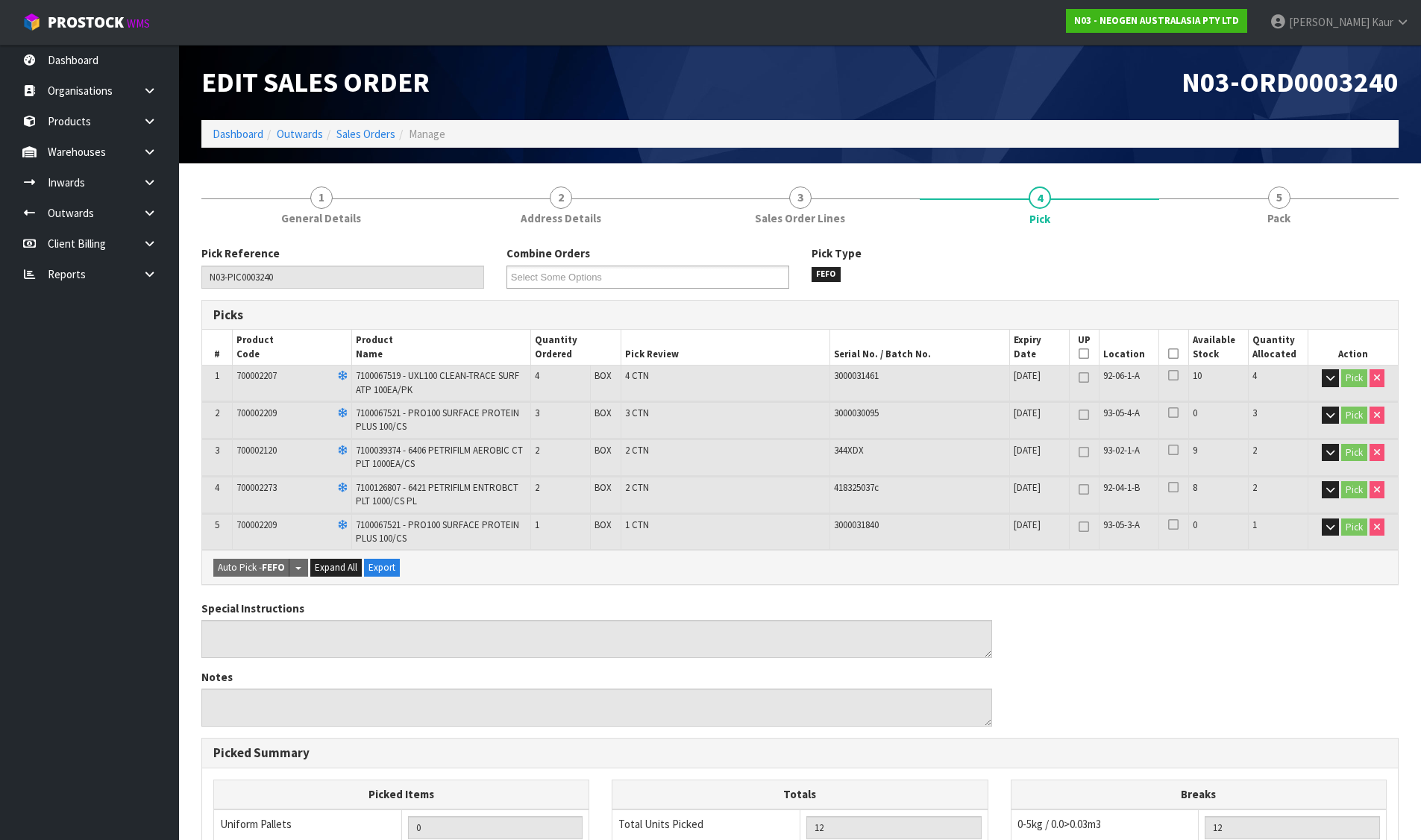
click at [362, 124] on ol "Dashboard Outwards Sales Orders Manage" at bounding box center [800, 133] width 1197 height 27
click at [360, 137] on link "Sales Orders" at bounding box center [365, 134] width 59 height 14
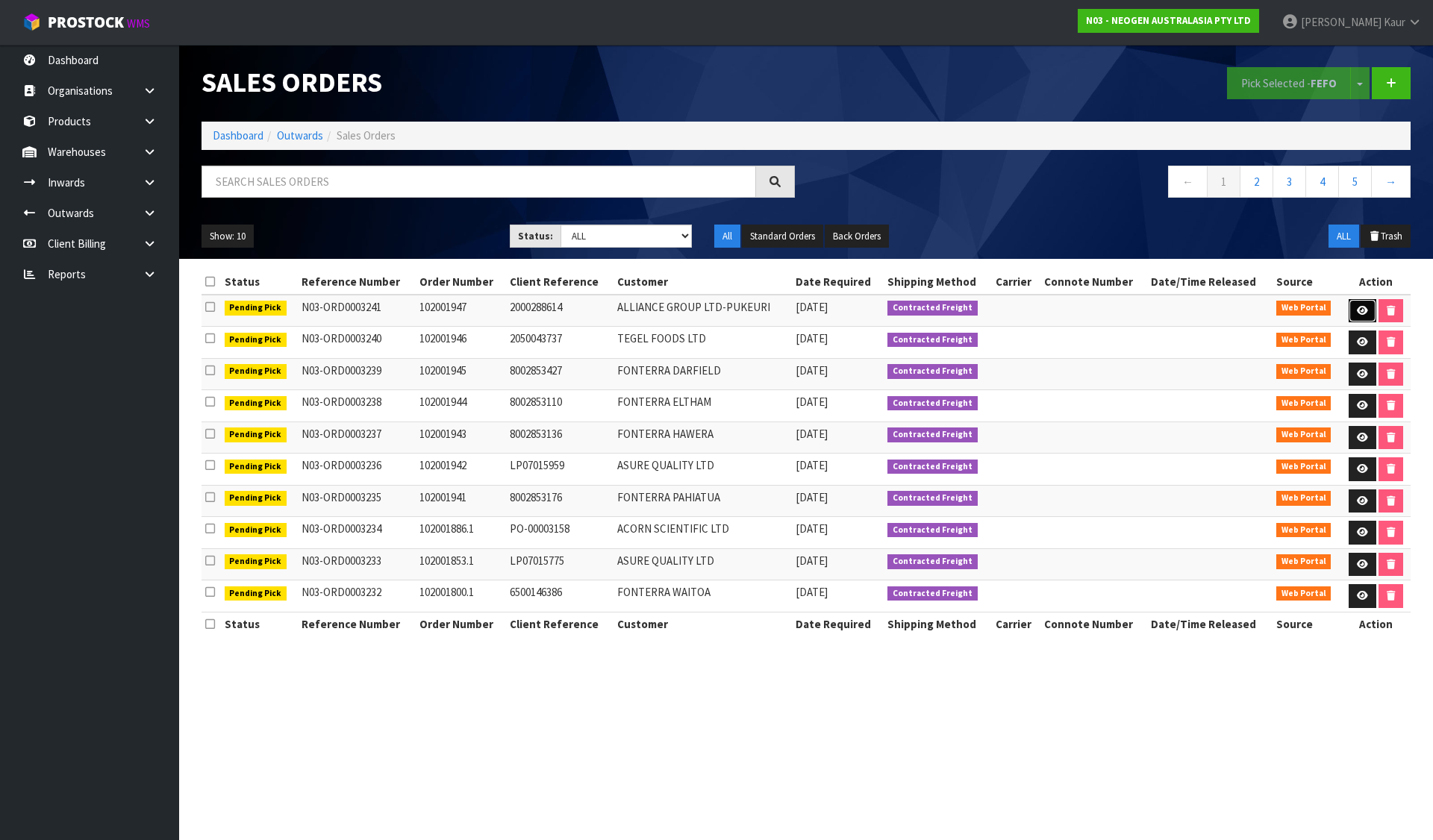
click at [1350, 304] on link at bounding box center [1362, 310] width 28 height 24
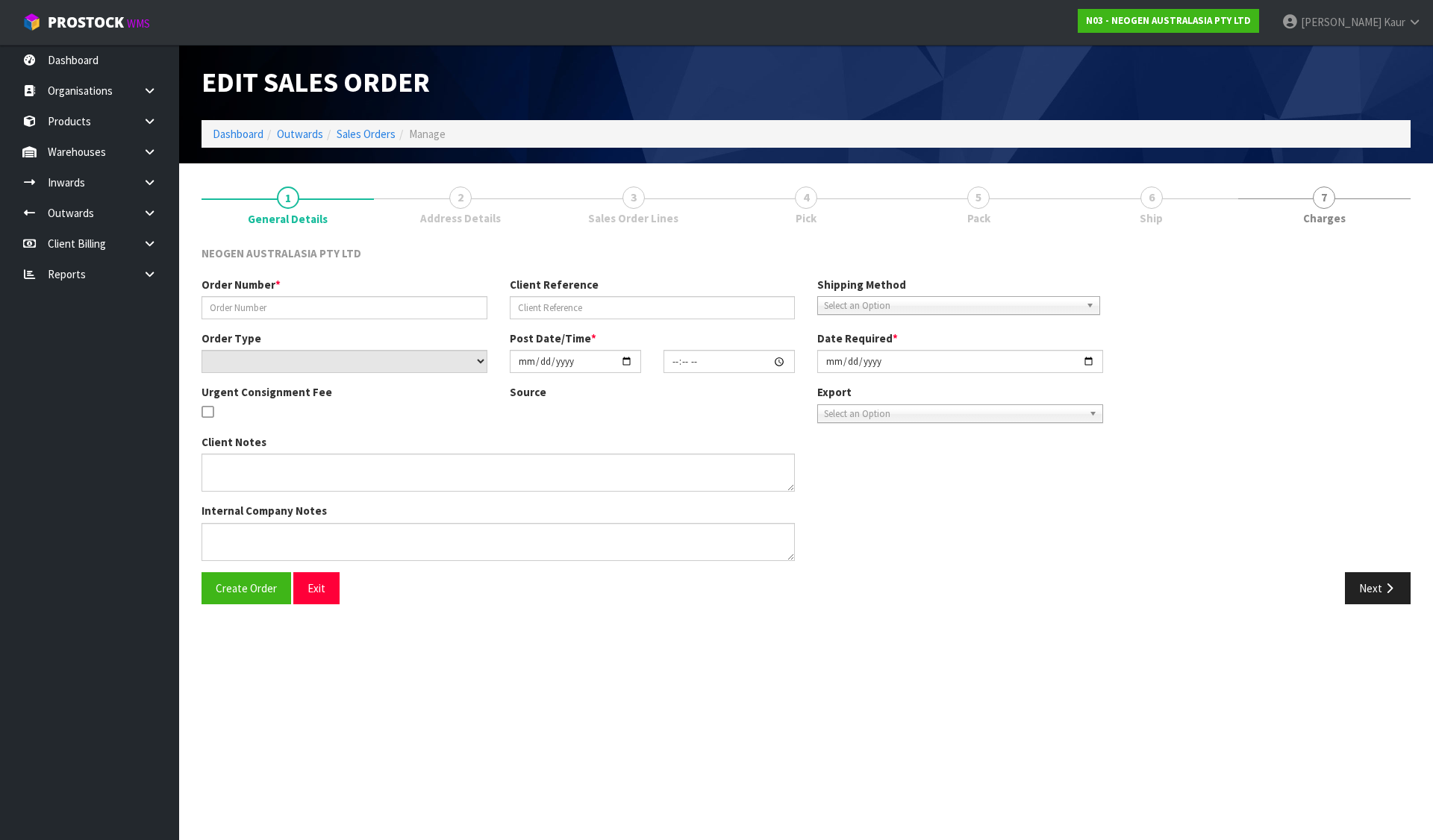
type input "102001947"
type input "2000288614"
select select "number:0"
type input "[DATE]"
type input "11:38:00.000"
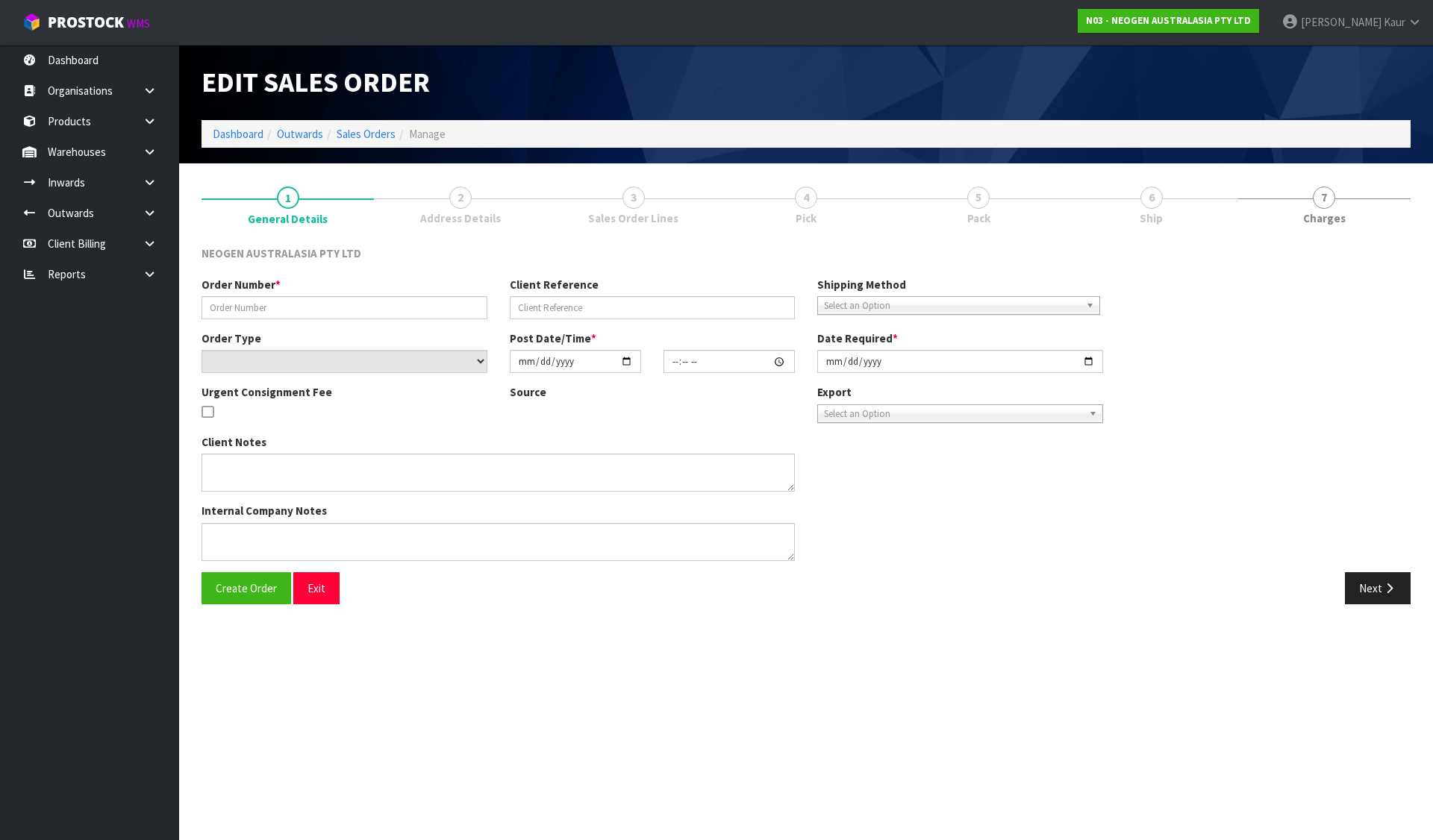
type input "[DATE]"
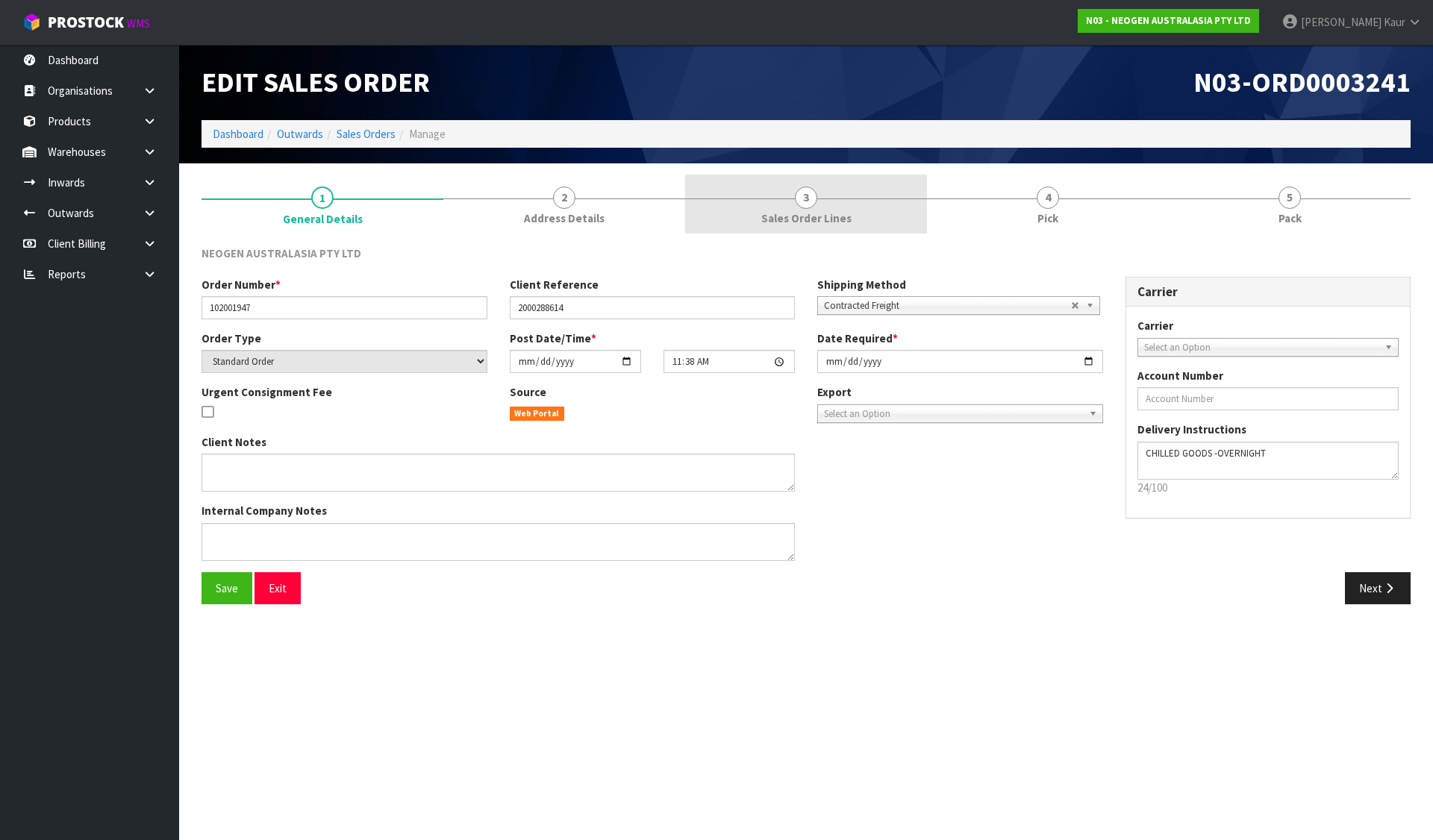
click at [843, 191] on link "3 Sales Order Lines" at bounding box center [806, 204] width 242 height 59
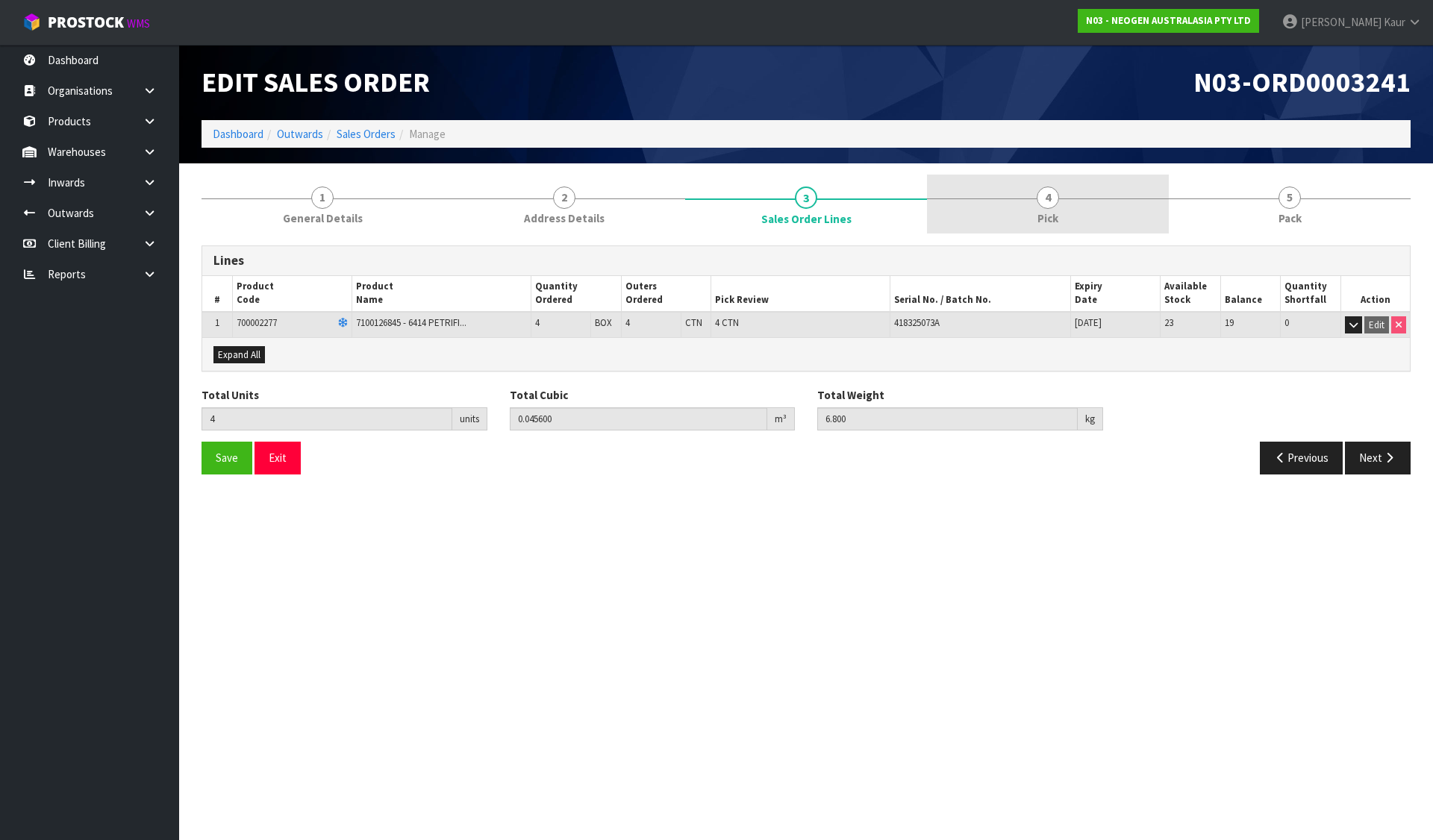
click at [998, 209] on link "4 Pick" at bounding box center [1048, 204] width 242 height 59
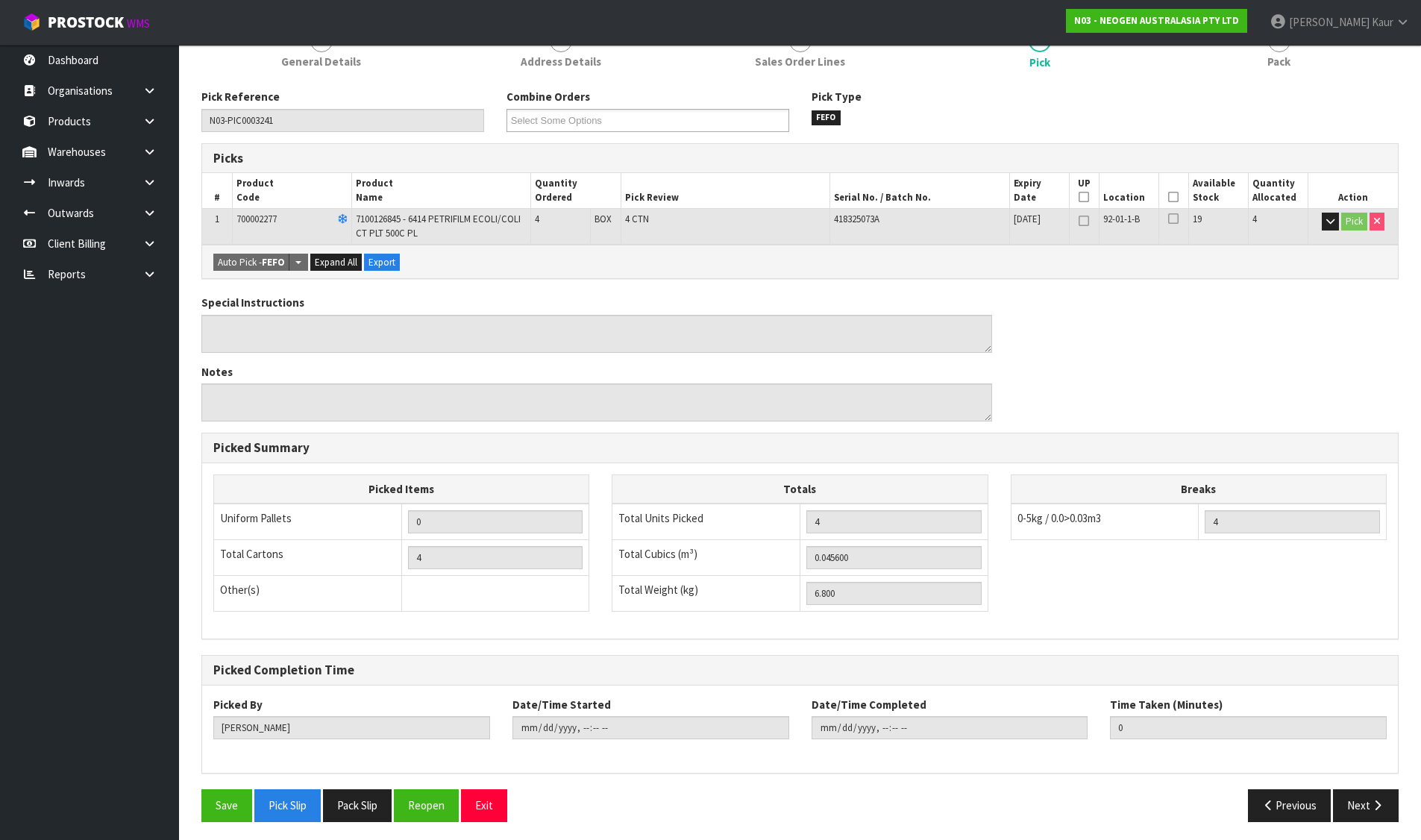
scroll to position [161, 0]
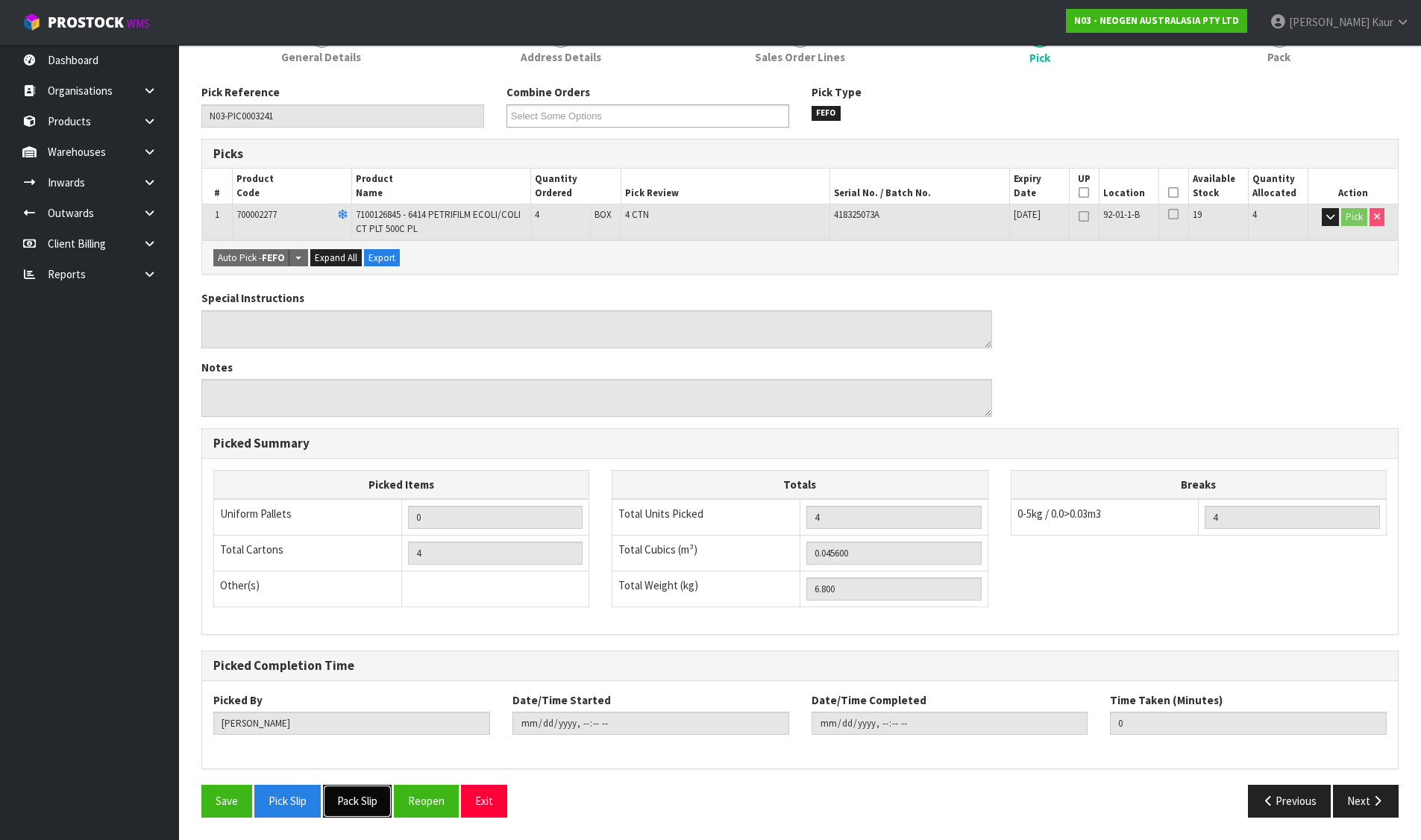
click at [356, 800] on button "Pack Slip" at bounding box center [357, 801] width 68 height 32
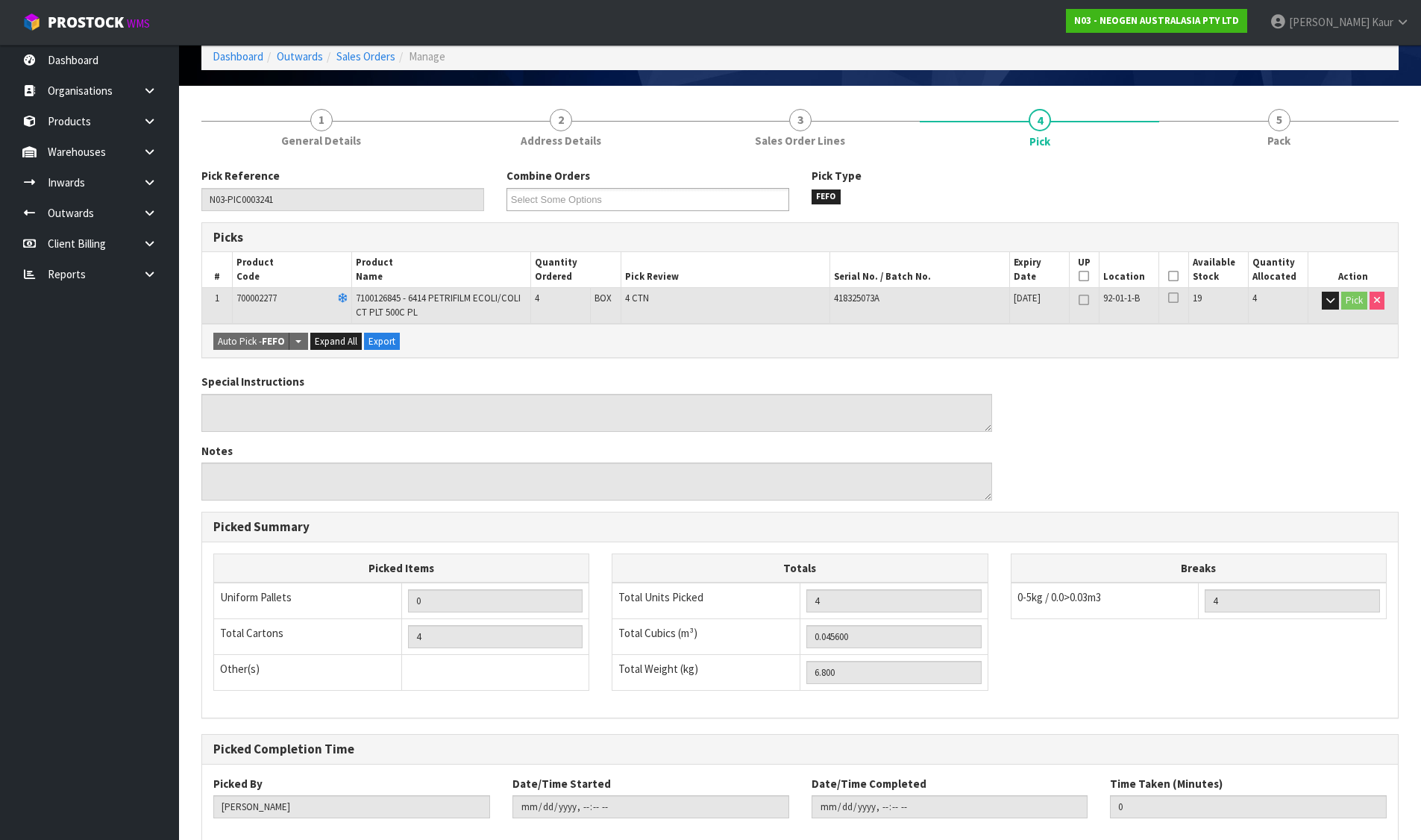
scroll to position [0, 0]
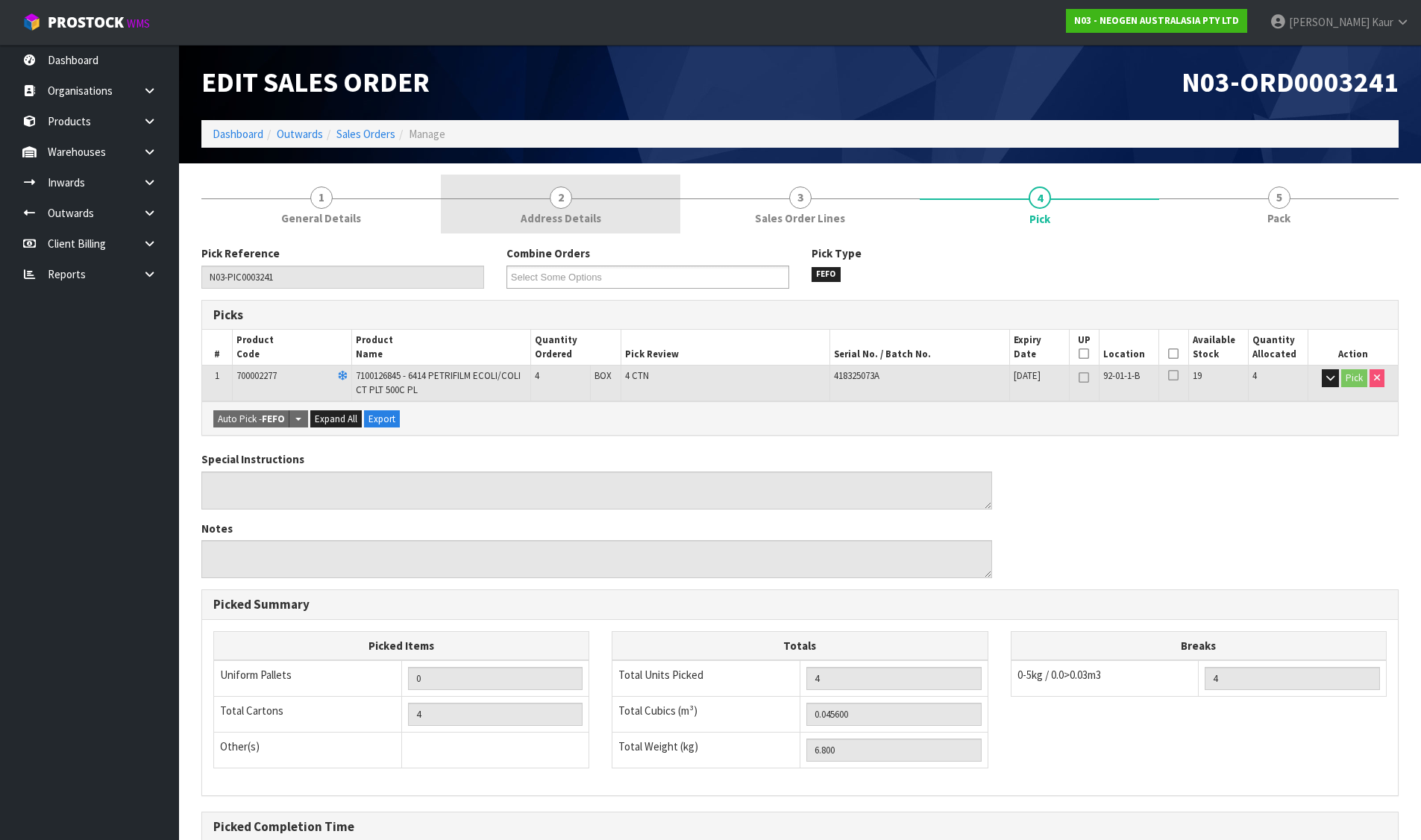
click at [547, 194] on link "2 Address Details" at bounding box center [561, 204] width 239 height 59
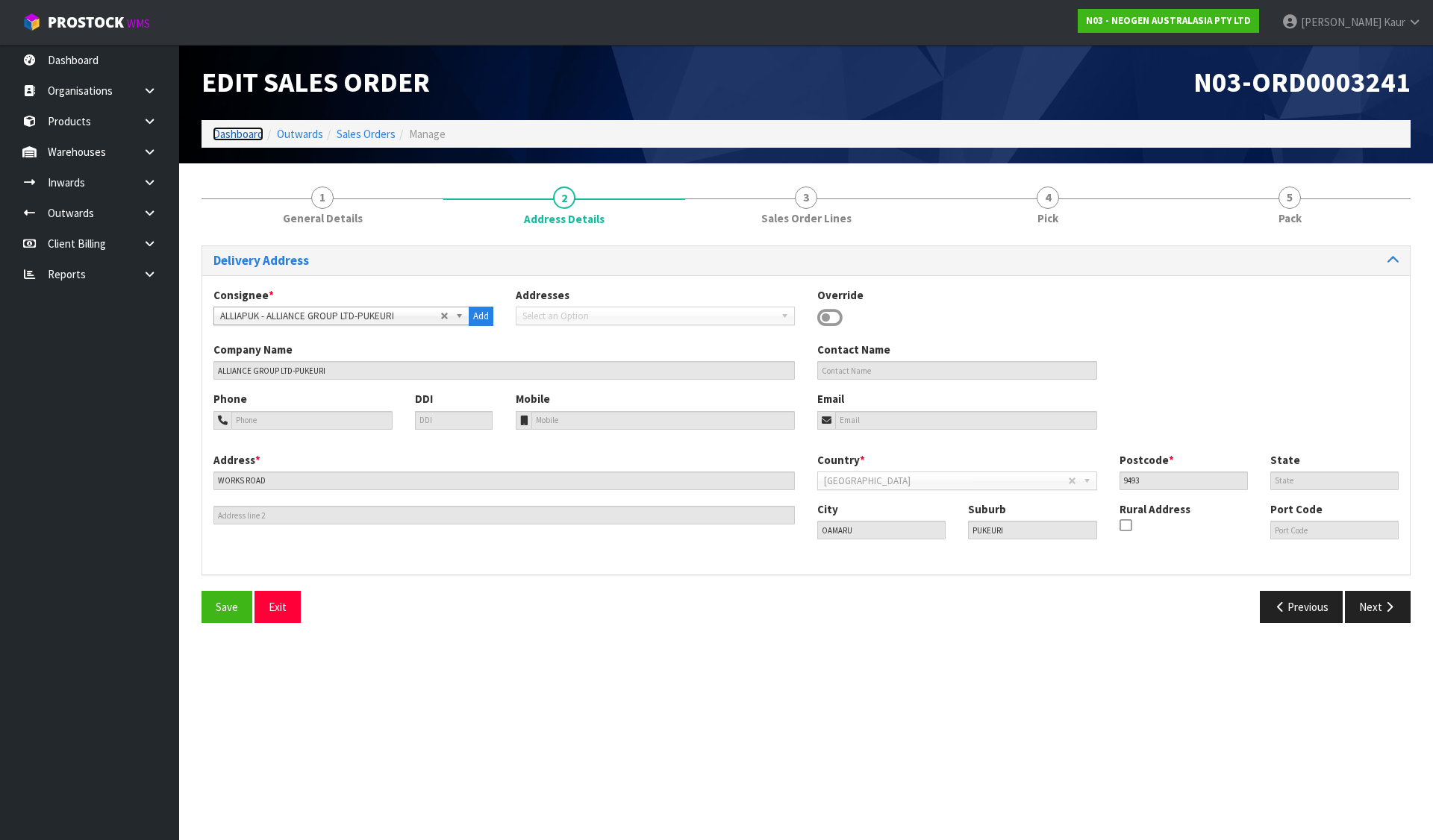
click at [256, 131] on link "Dashboard" at bounding box center [238, 134] width 51 height 14
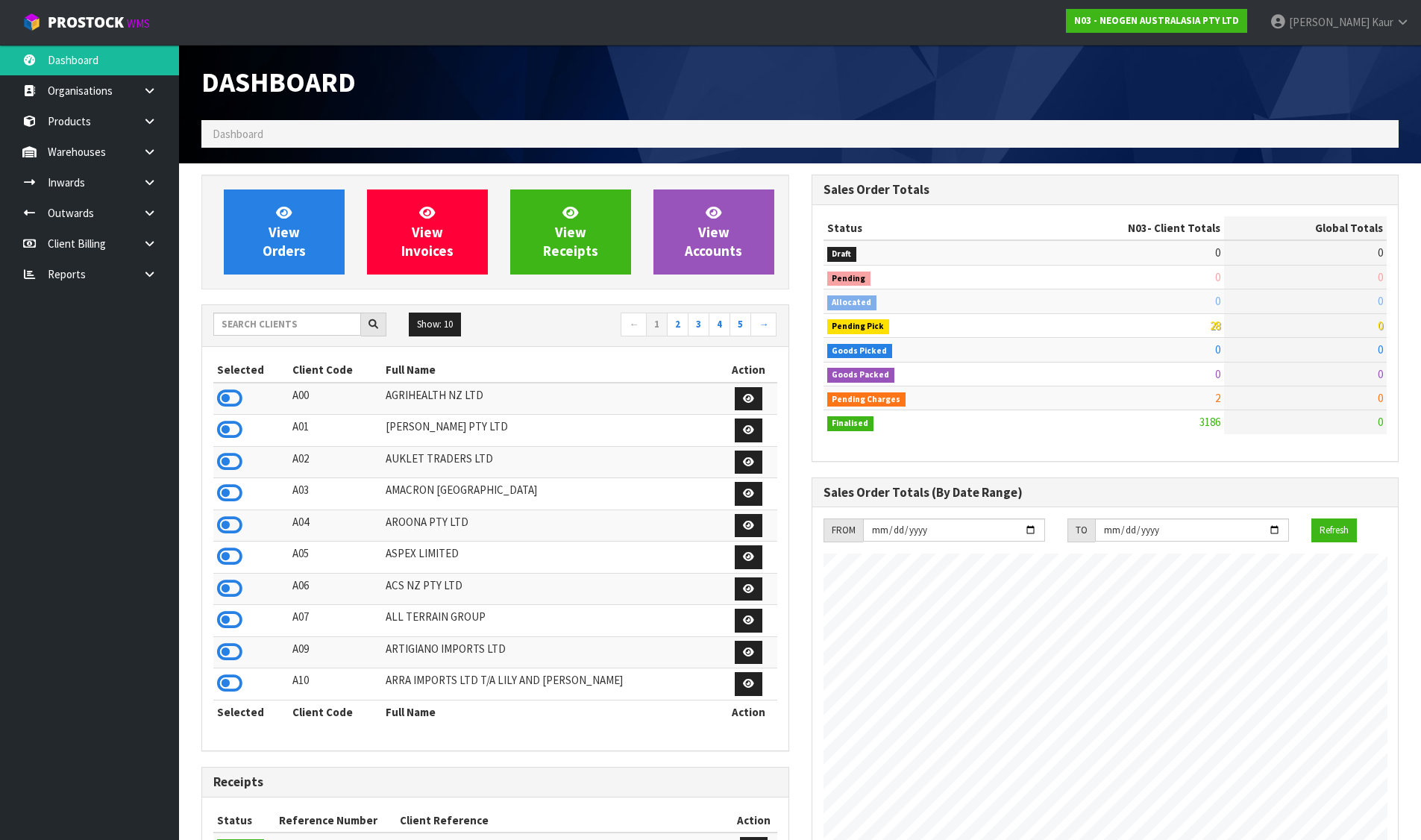
scroll to position [1130, 609]
click at [287, 326] on input "text" at bounding box center [287, 324] width 148 height 23
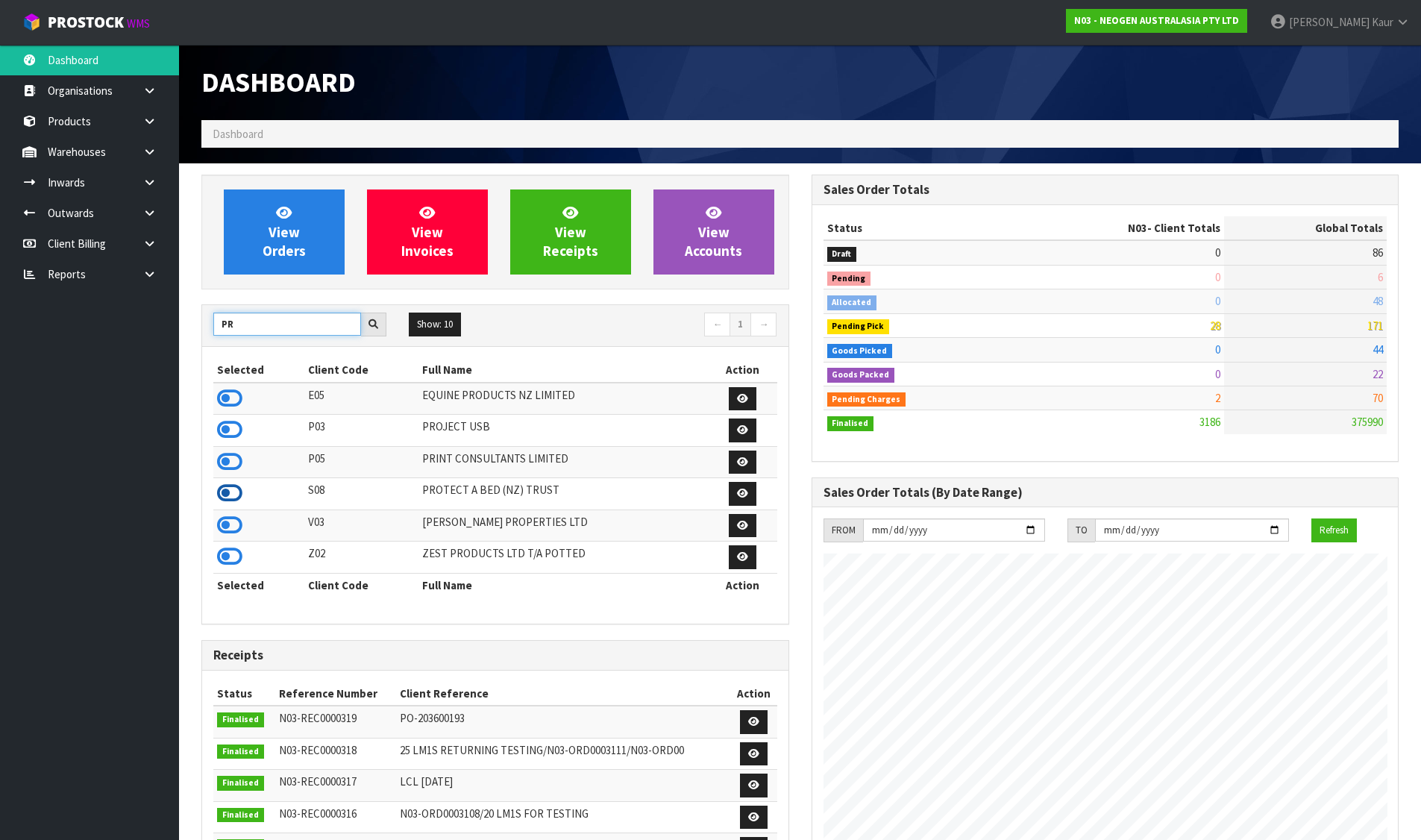
type input "PR"
click at [224, 495] on icon at bounding box center [230, 492] width 26 height 22
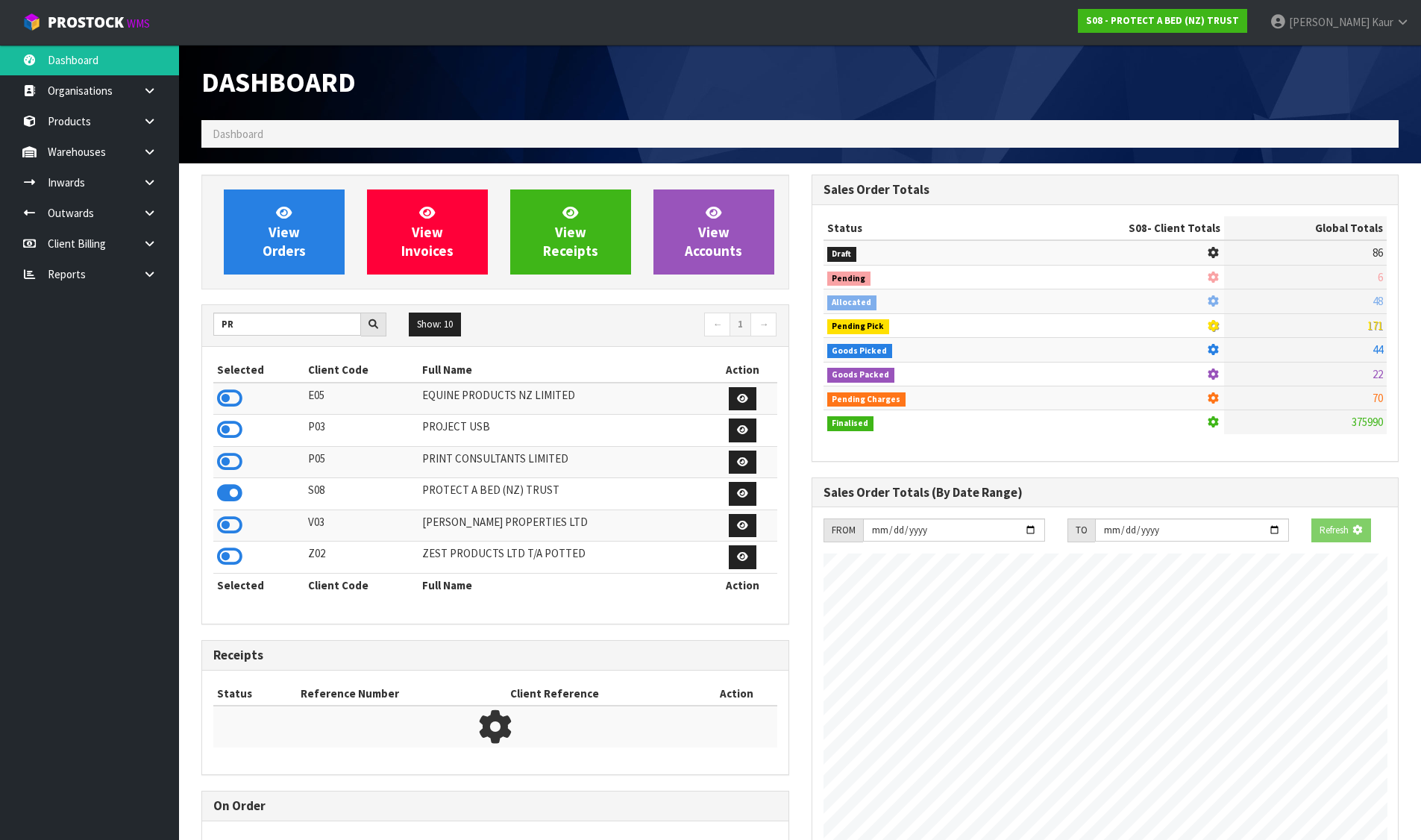
scroll to position [745117, 745441]
click at [296, 217] on link "View Orders" at bounding box center [284, 232] width 121 height 85
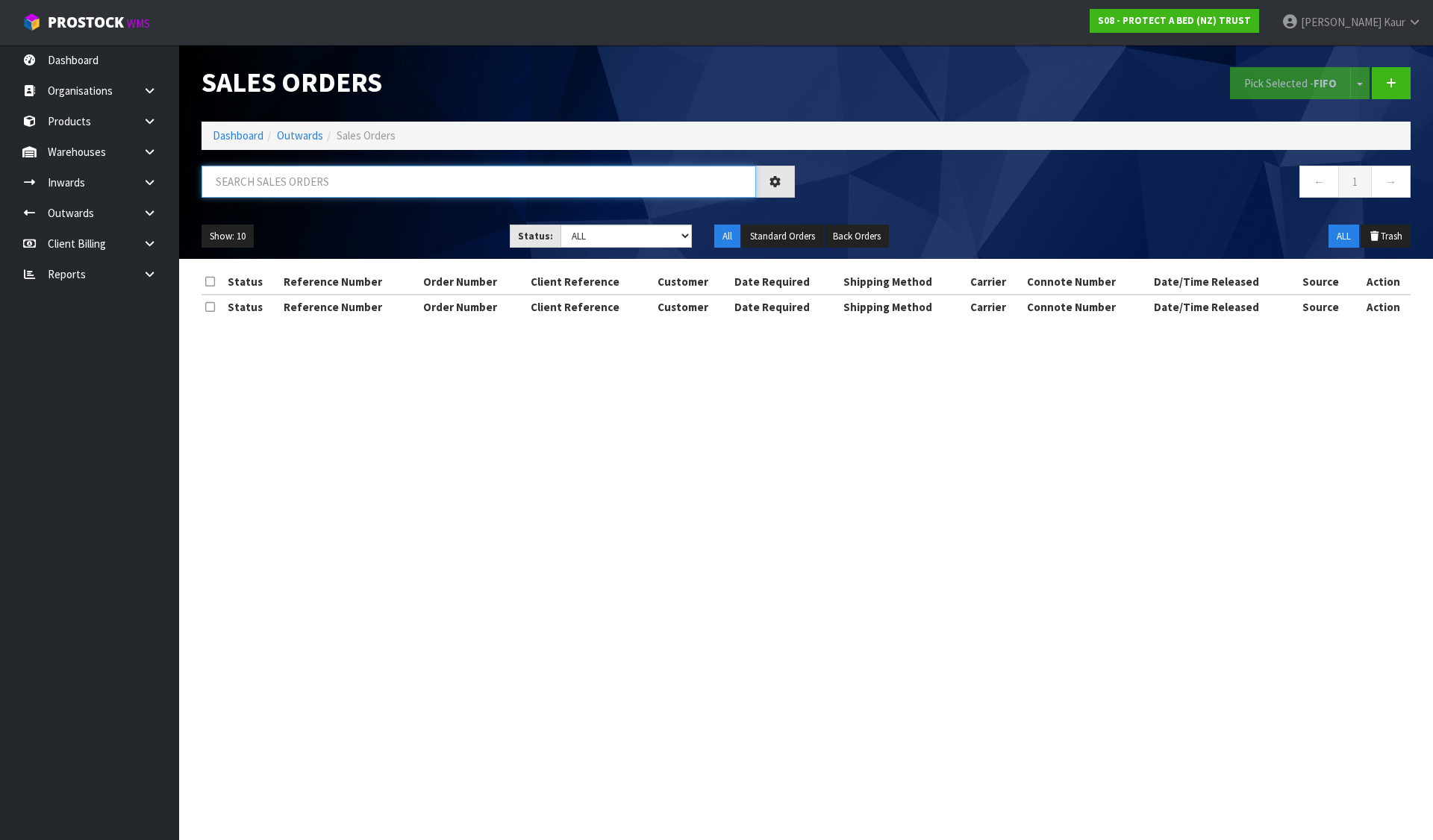
click at [392, 183] on input "text" at bounding box center [478, 182] width 555 height 32
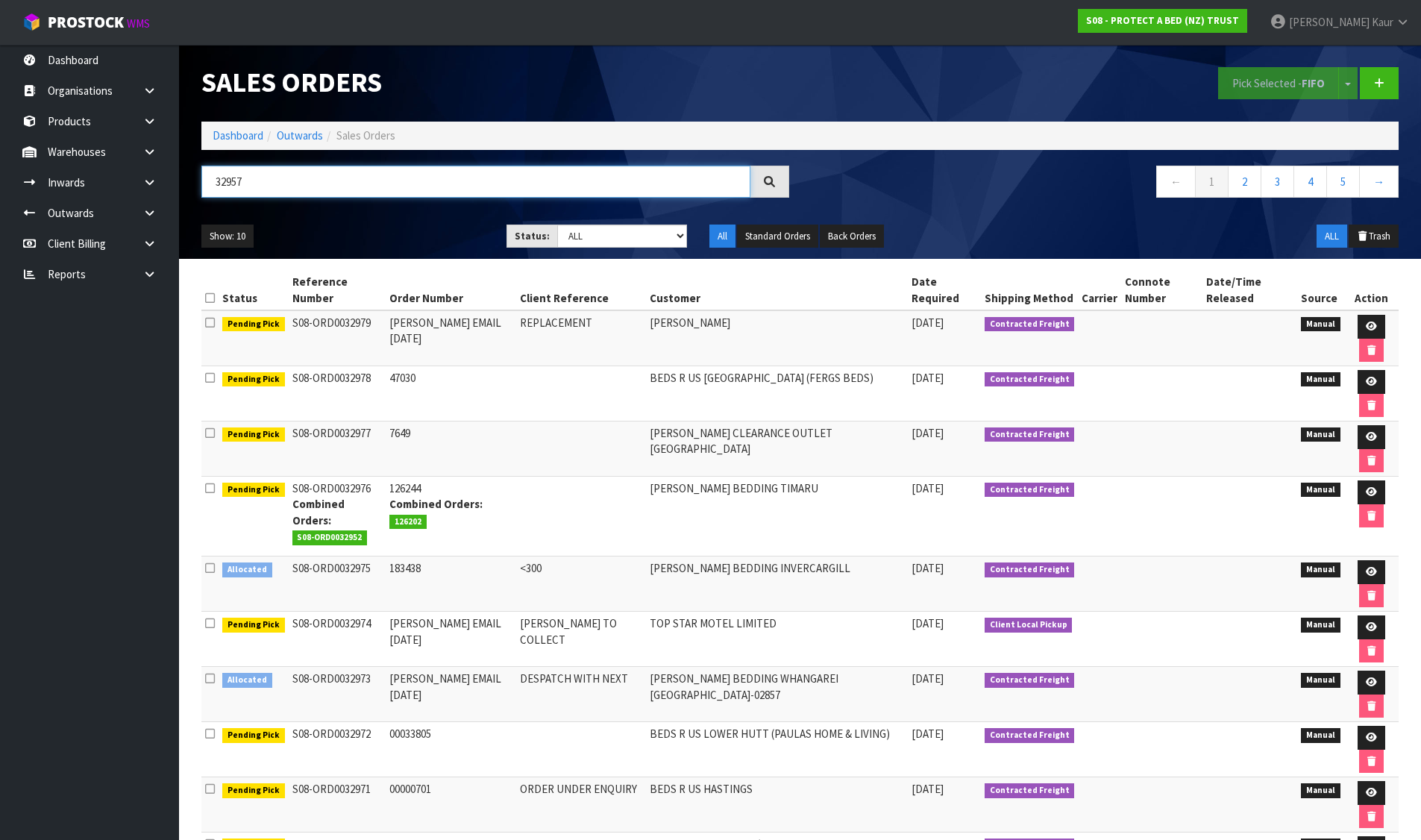
click at [214, 183] on input "32957" at bounding box center [475, 182] width 549 height 32
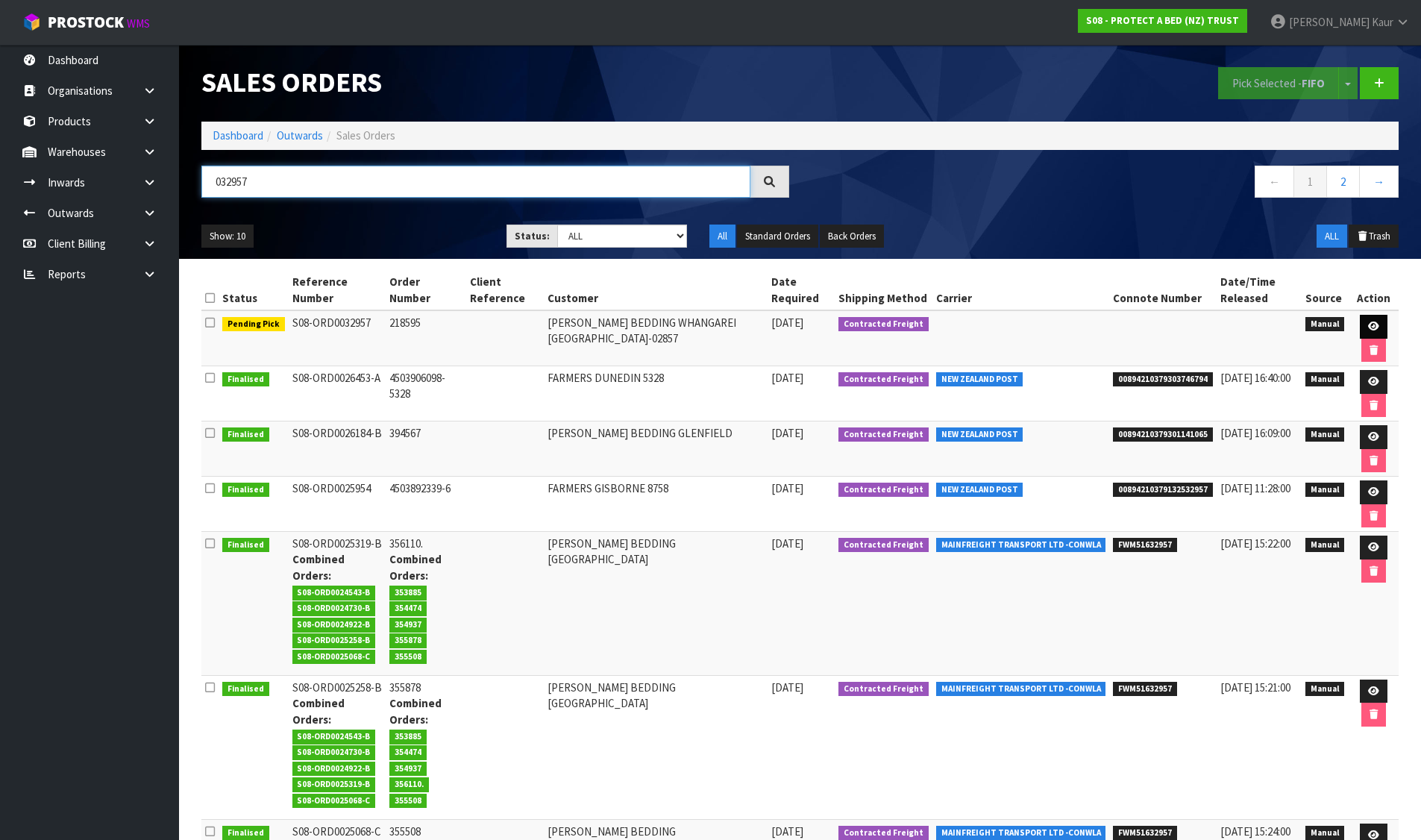
type input "032957"
click at [1373, 326] on icon at bounding box center [1374, 326] width 12 height 10
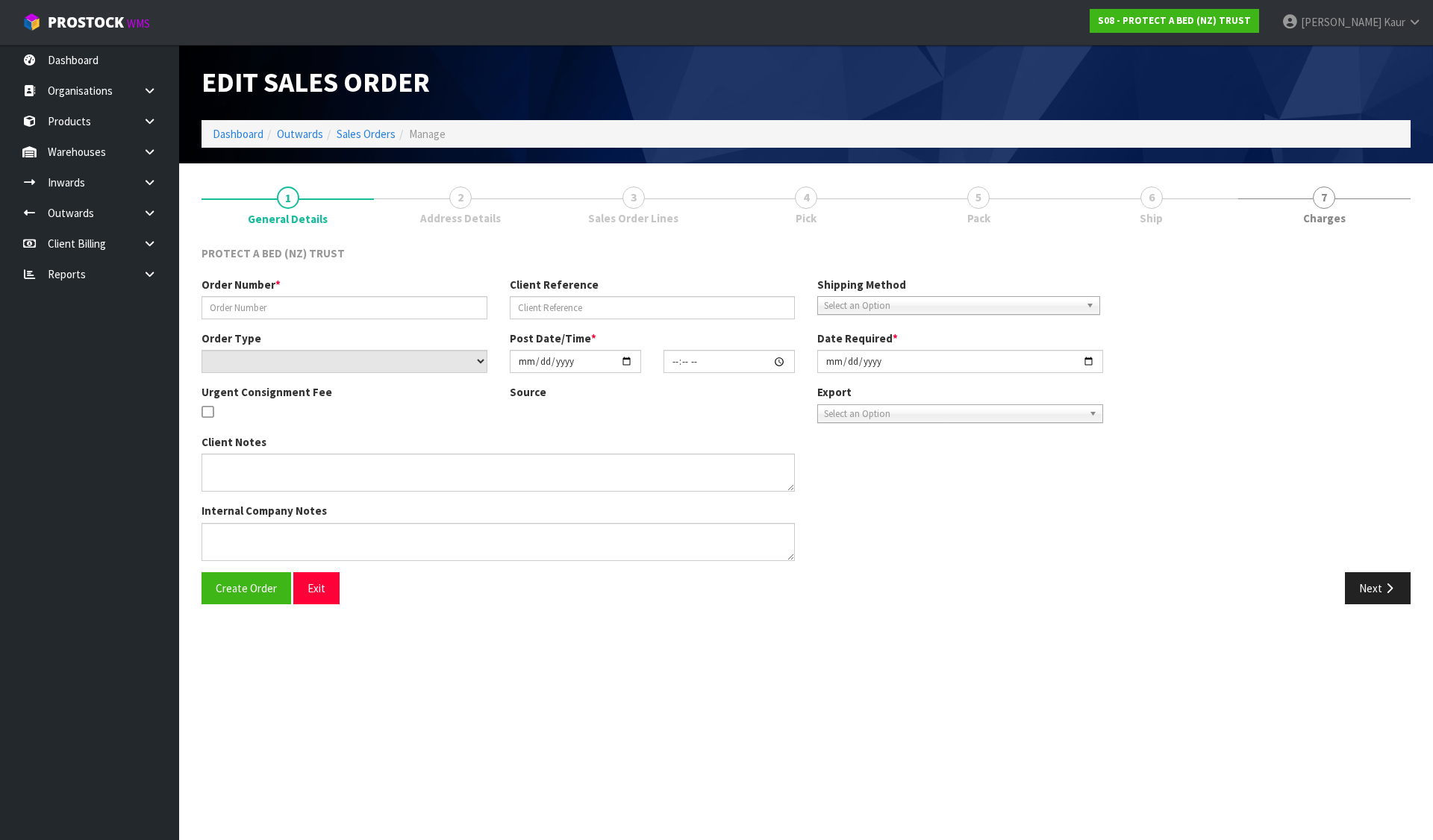
type input "218595"
select select "number:0"
type input "2025-08-08"
type input "09:01:00.000"
type input "2025-08-08"
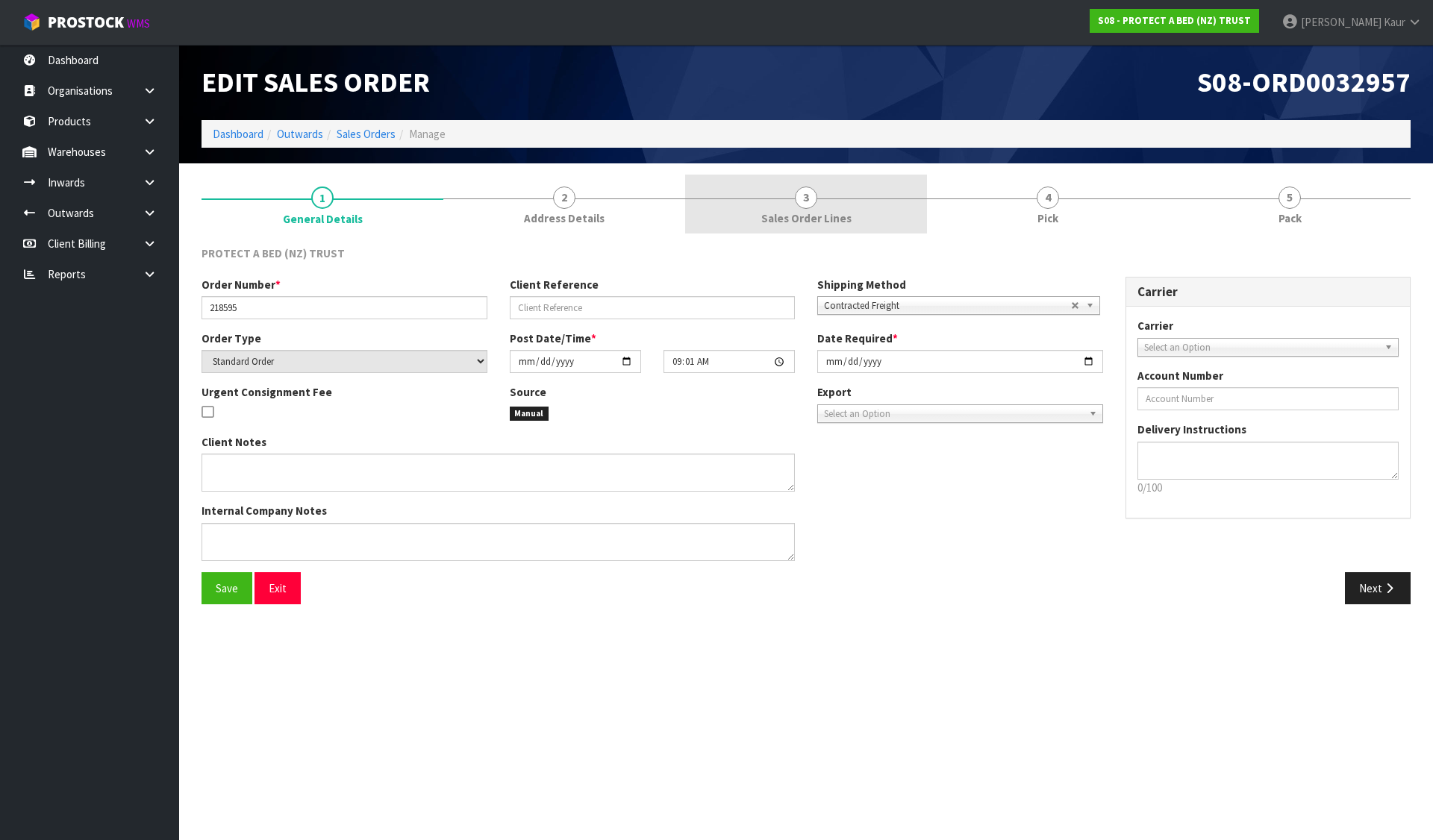
click at [862, 213] on link "3 Sales Order Lines" at bounding box center [806, 204] width 242 height 59
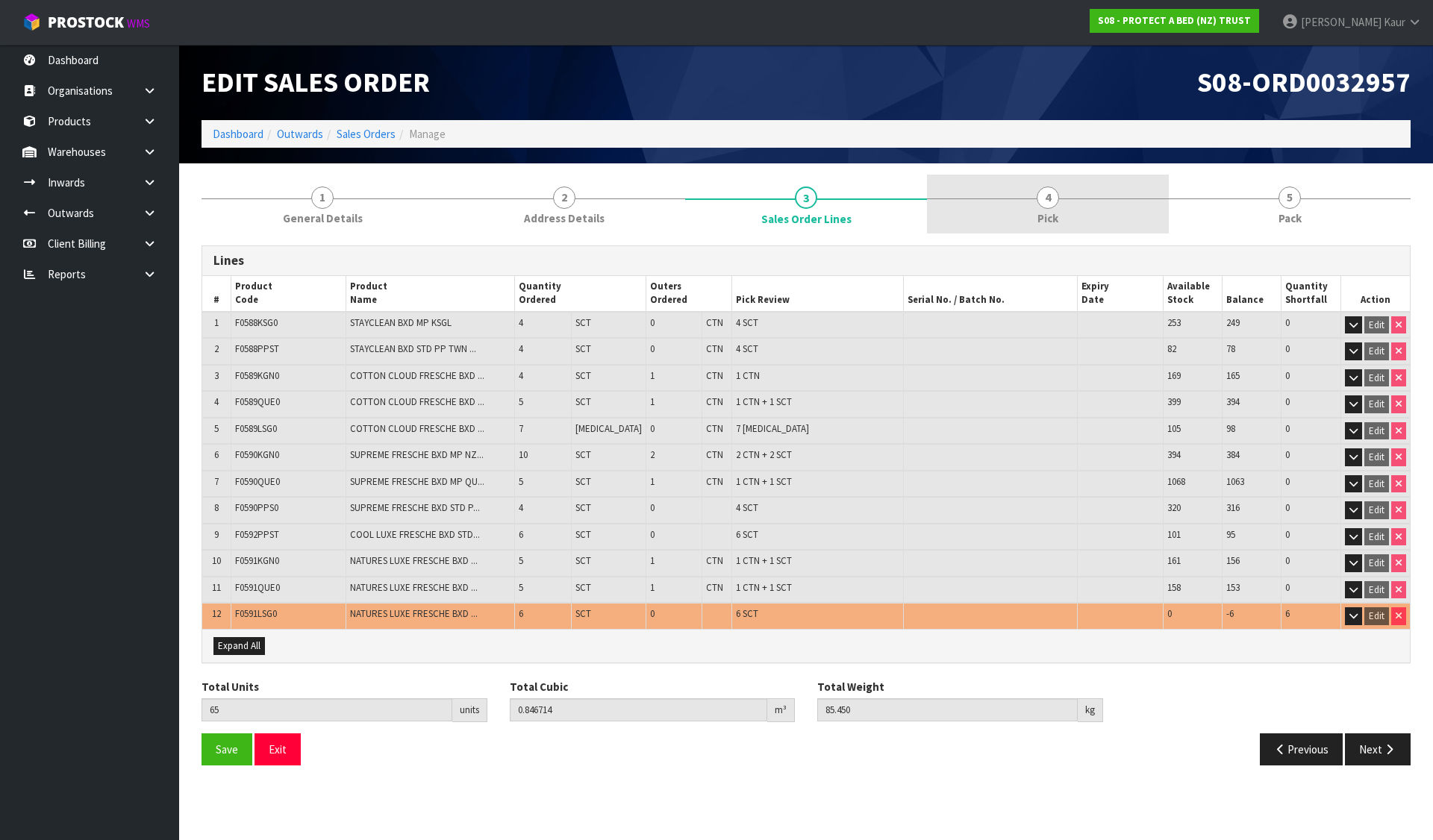
click at [1060, 195] on link "4 Pick" at bounding box center [1048, 204] width 242 height 59
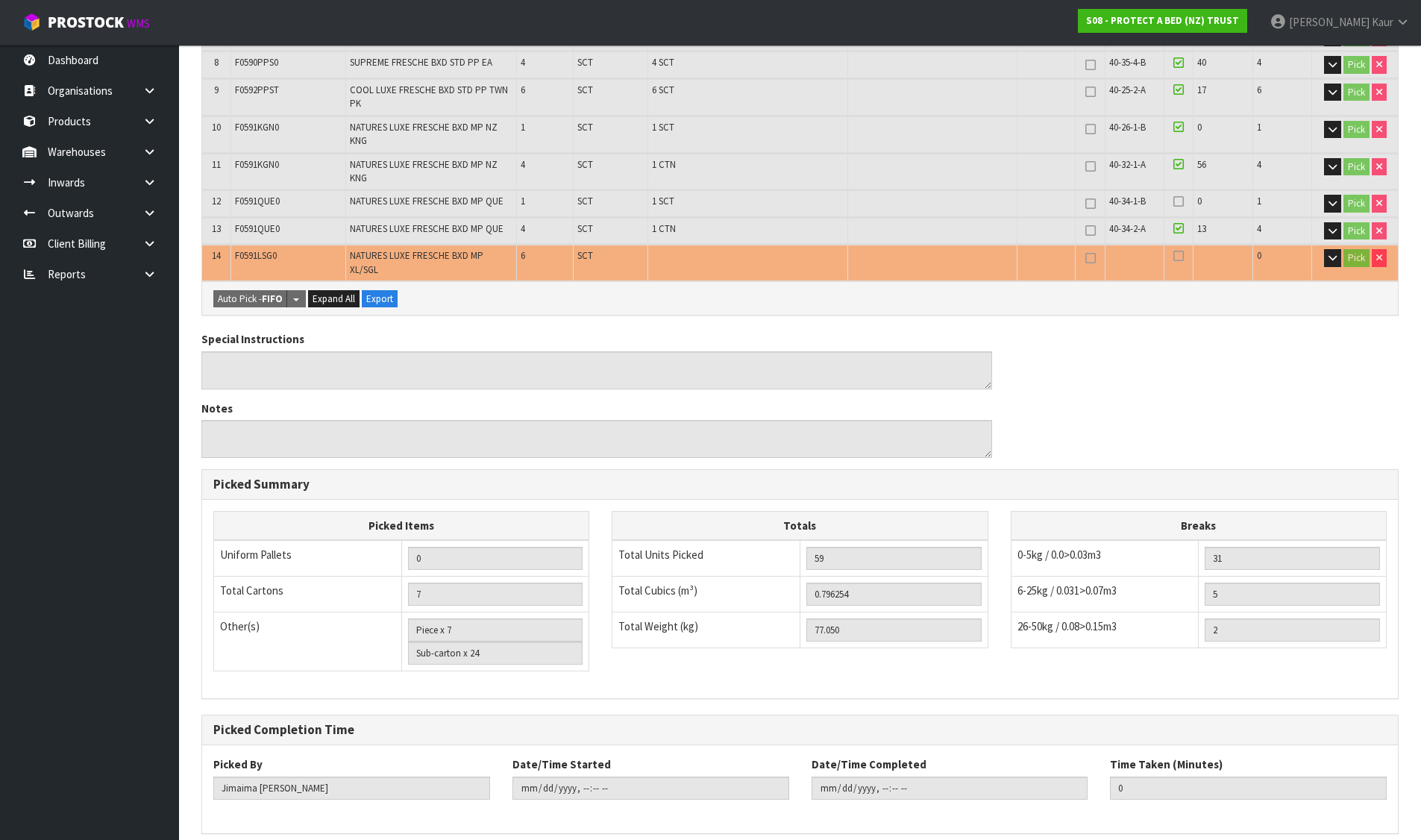
scroll to position [528, 0]
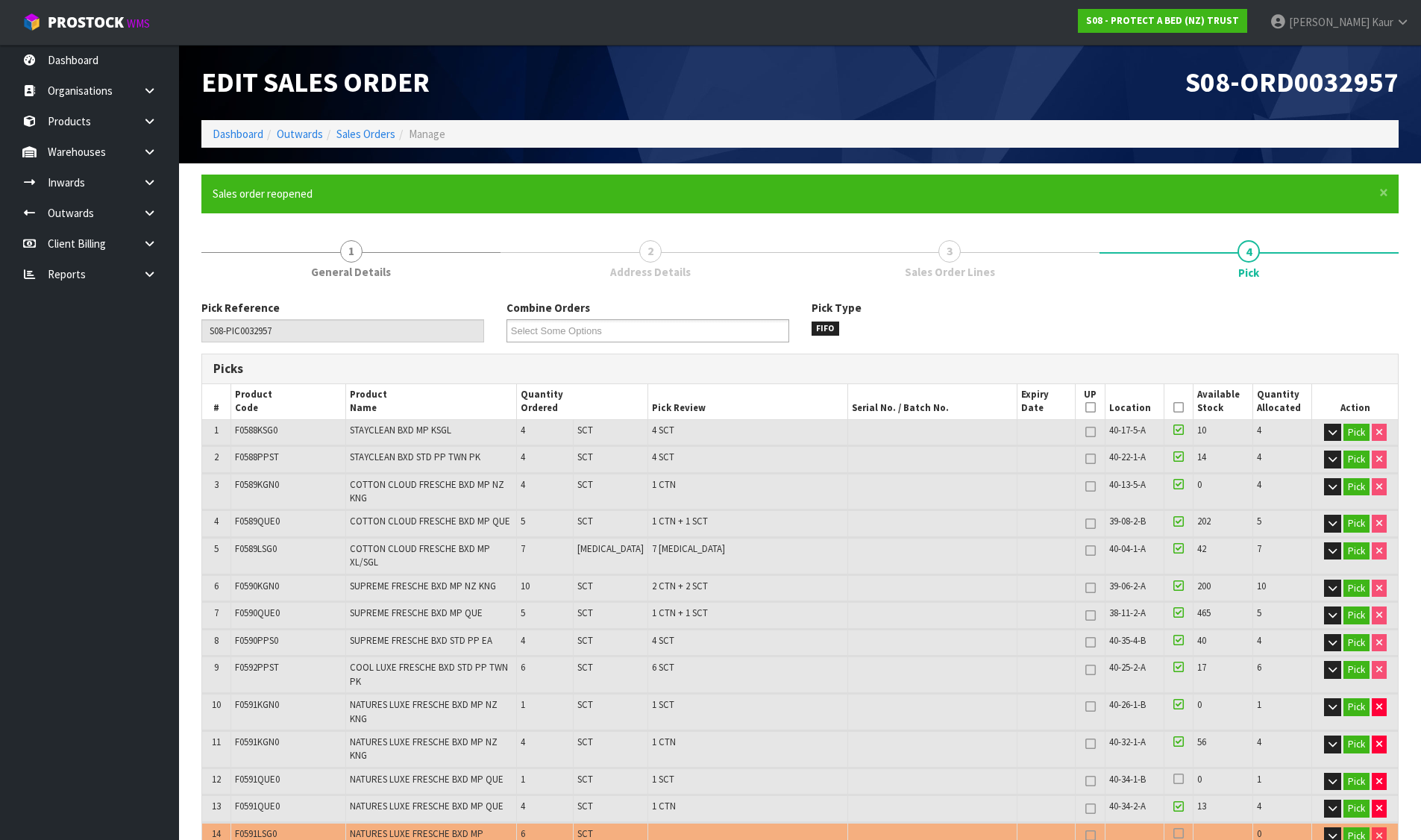
click at [955, 74] on h1 "S08-ORD0032957" at bounding box center [1105, 82] width 588 height 30
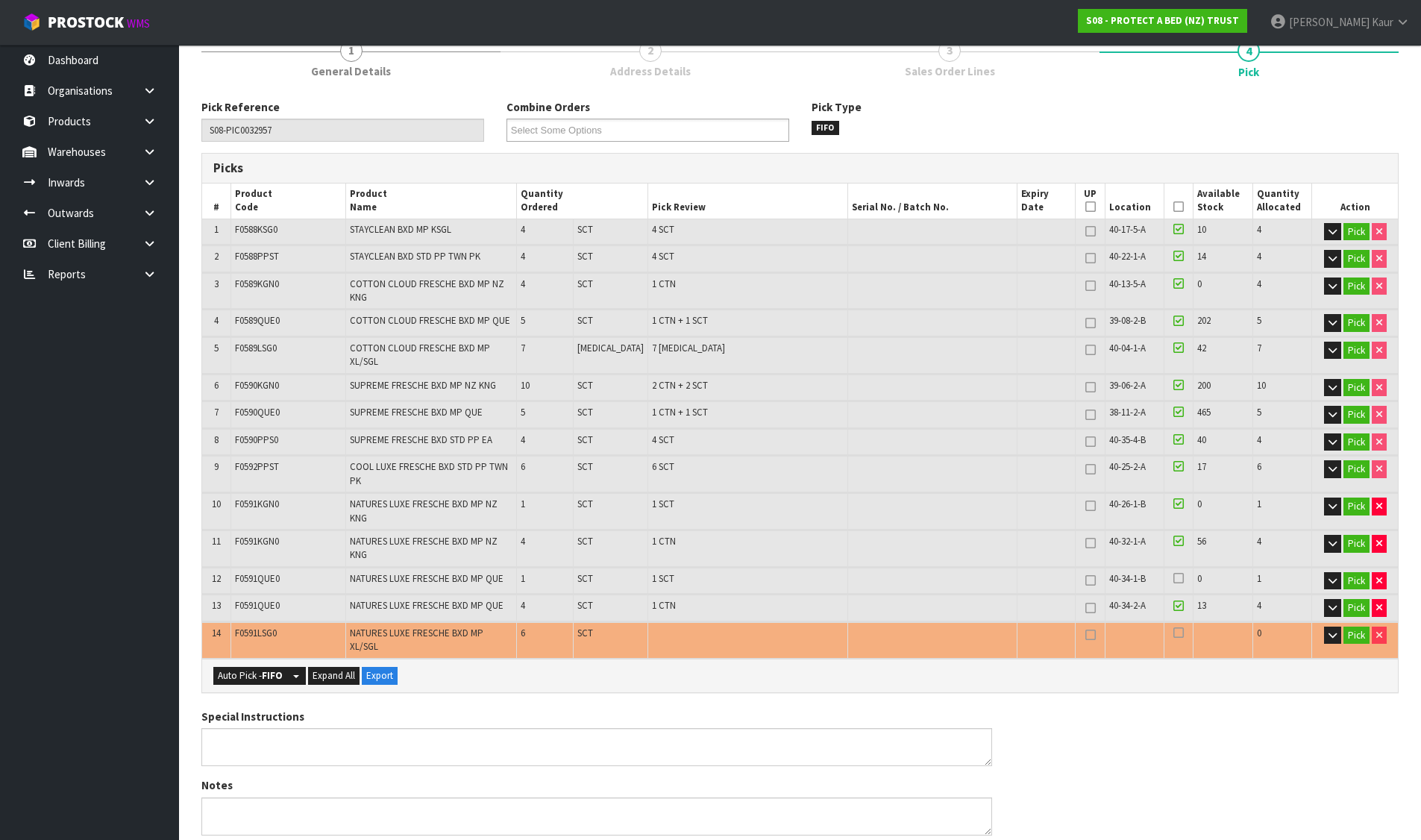
scroll to position [224, 0]
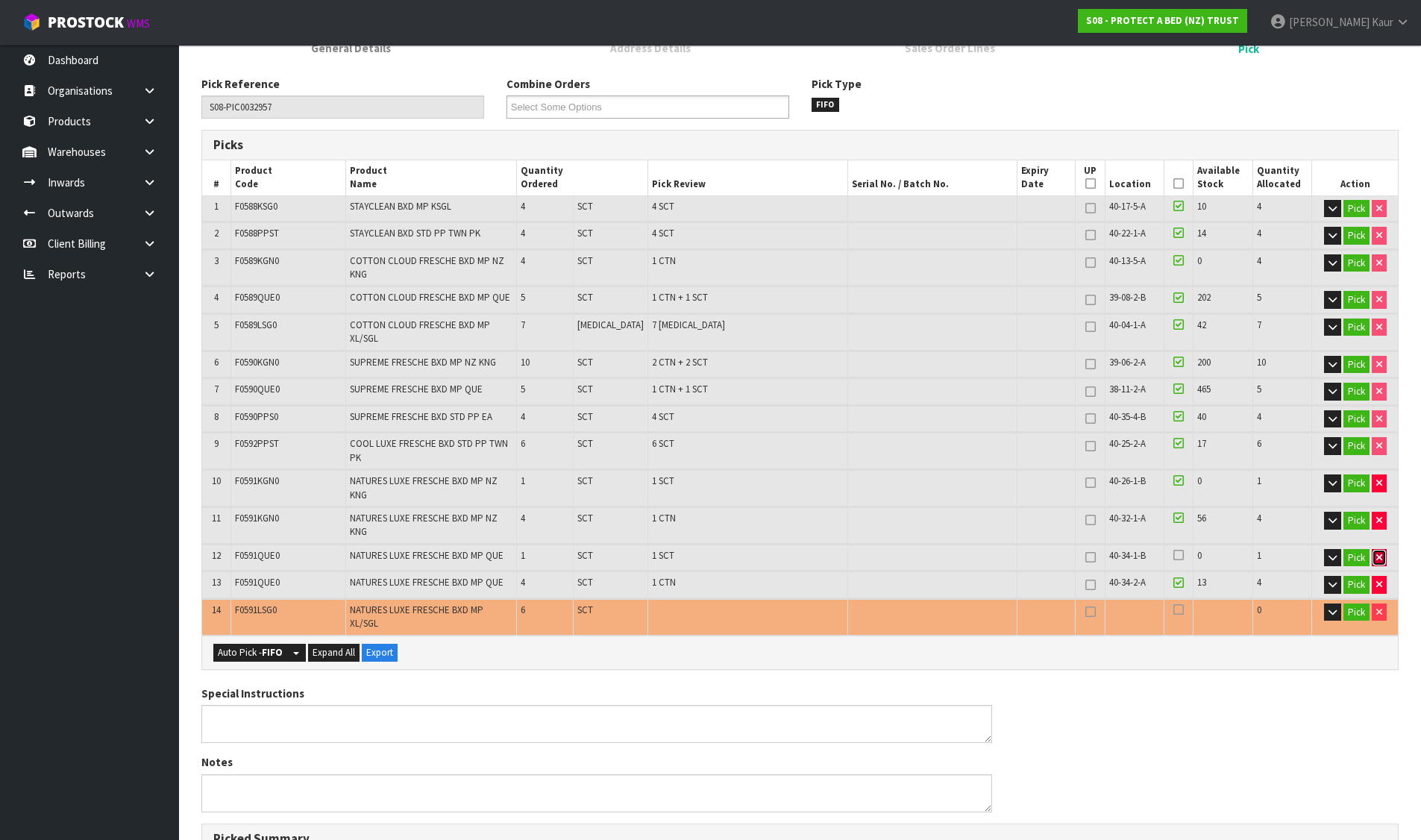
click at [1373, 549] on button "button" at bounding box center [1379, 558] width 15 height 18
type input "58"
type input "0.783222"
type input "75.15"
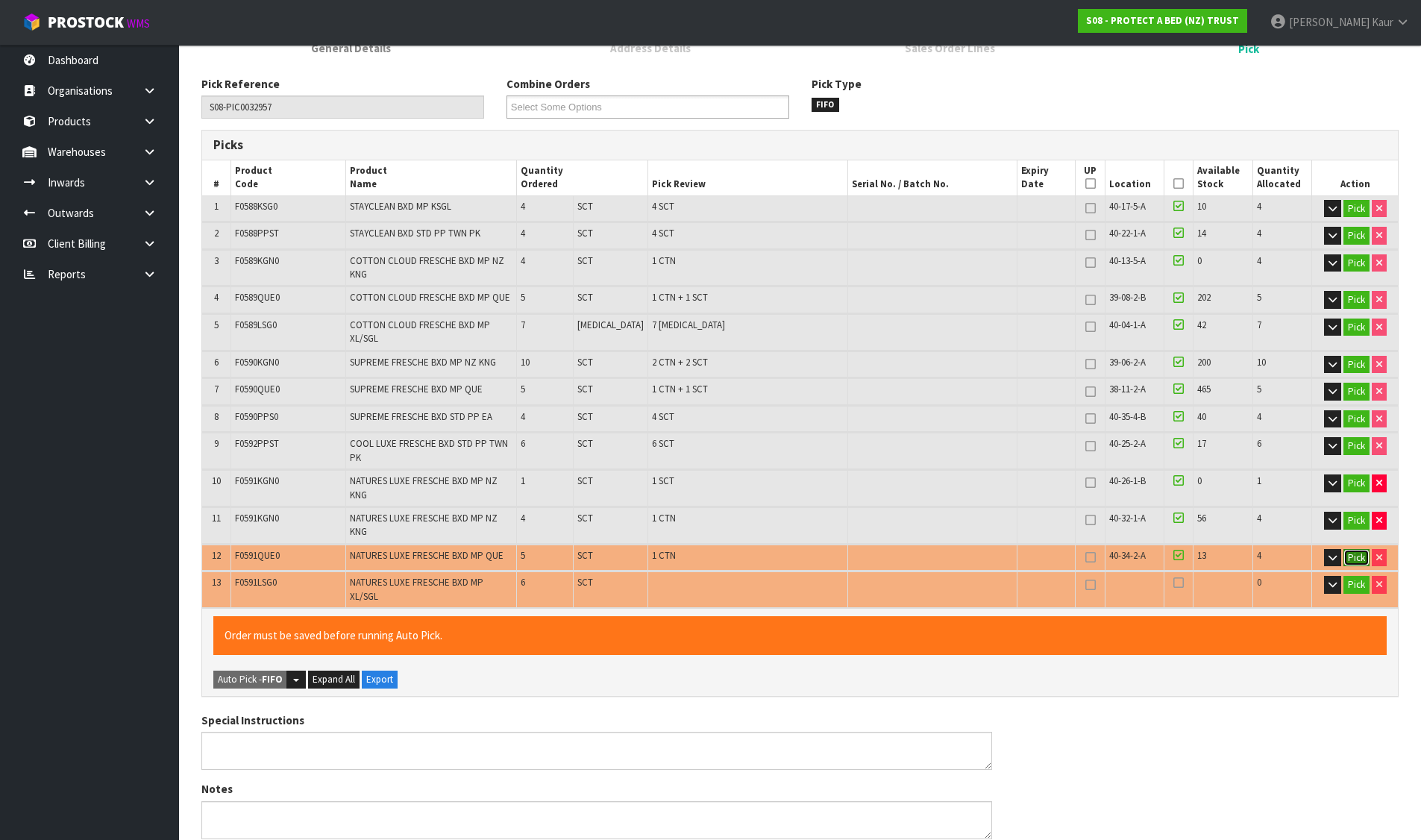
click at [1359, 549] on button "Pick" at bounding box center [1356, 558] width 26 height 18
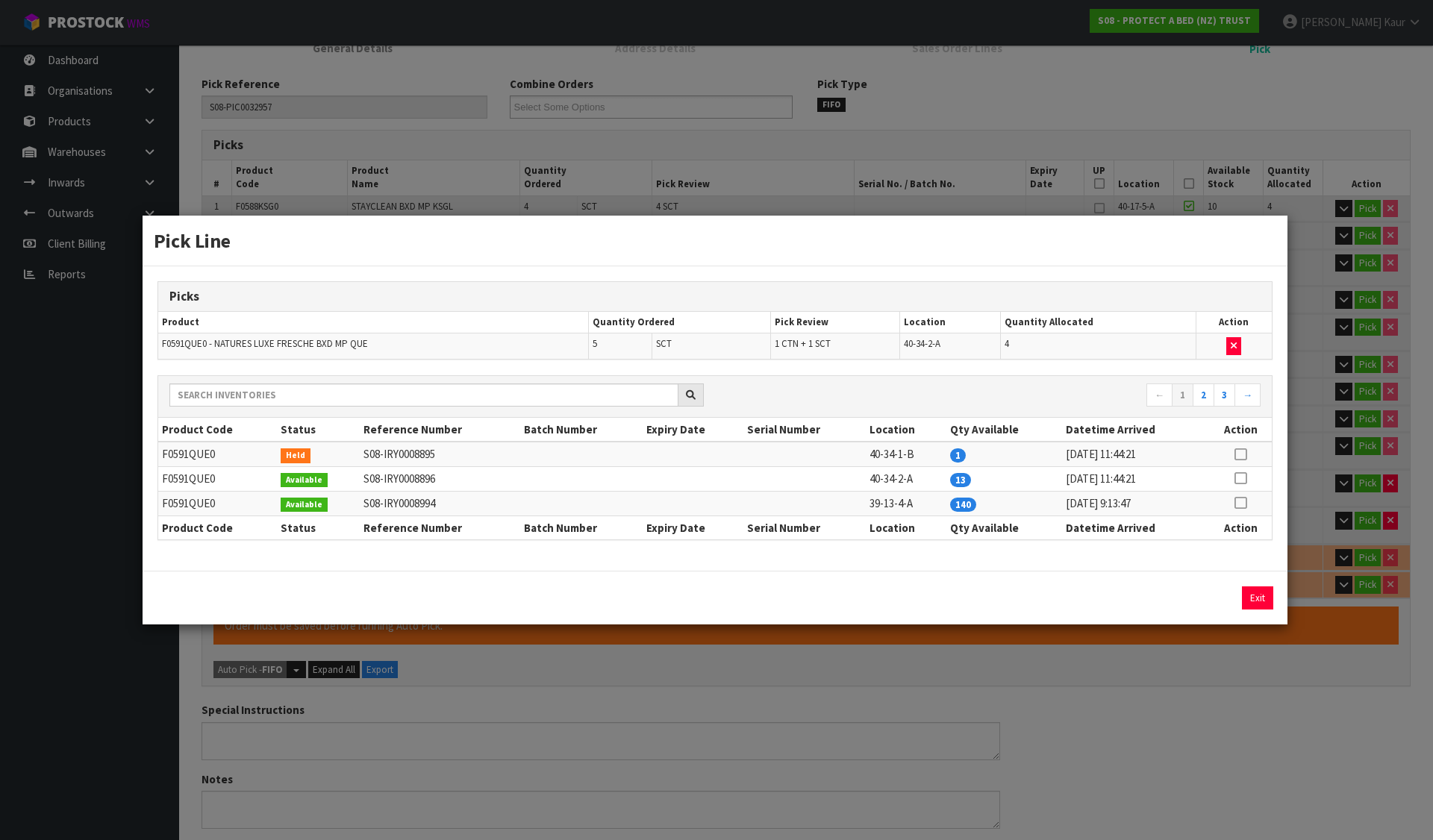
click at [1241, 478] on icon at bounding box center [1240, 478] width 12 height 1
click at [1220, 590] on button "Assign Pick" at bounding box center [1207, 598] width 61 height 23
type input "Sub-carton x 25"
type input "59"
type input "0.796254"
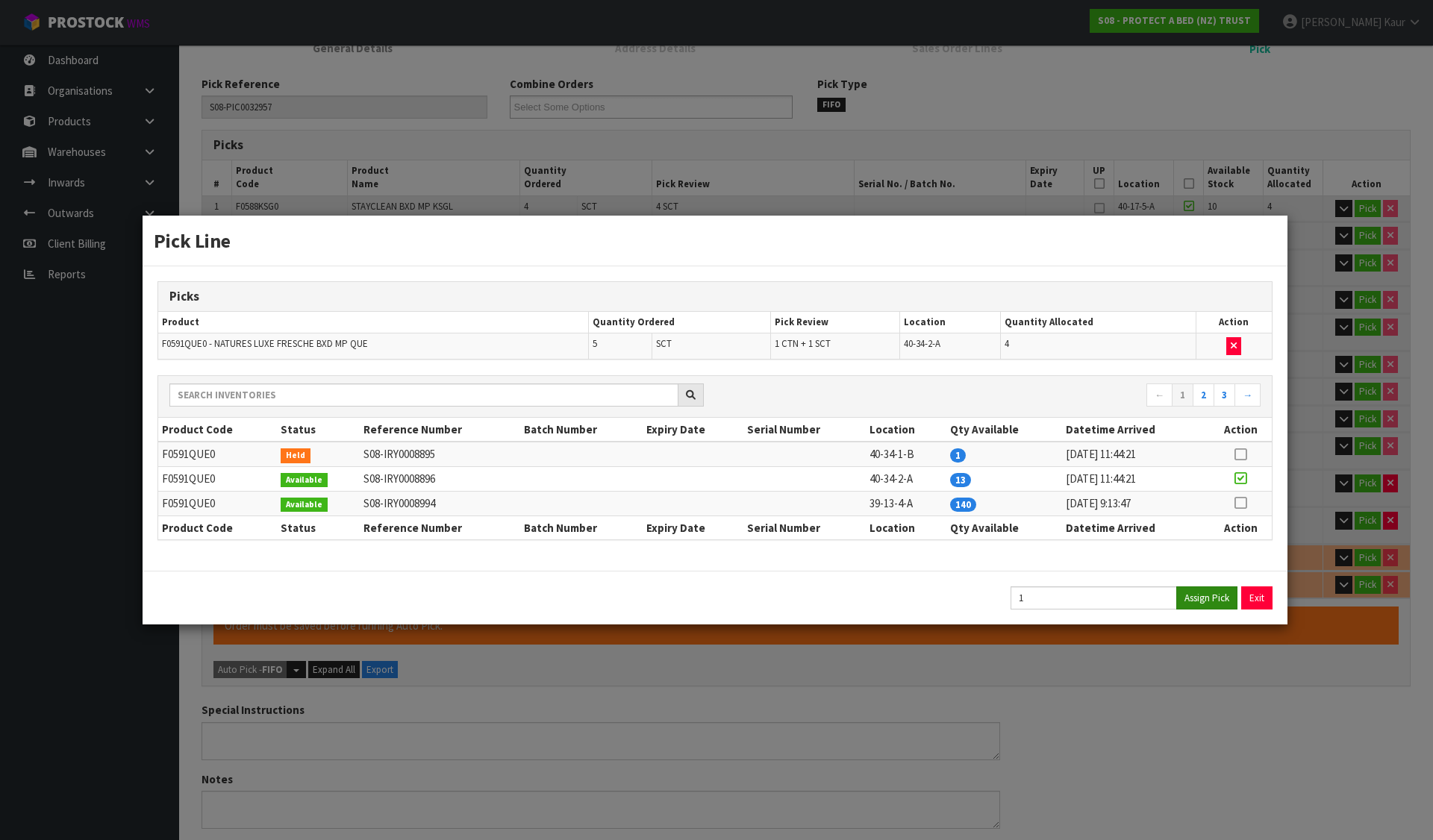
type input "77.05"
click at [1249, 593] on button "Exit" at bounding box center [1257, 598] width 31 height 23
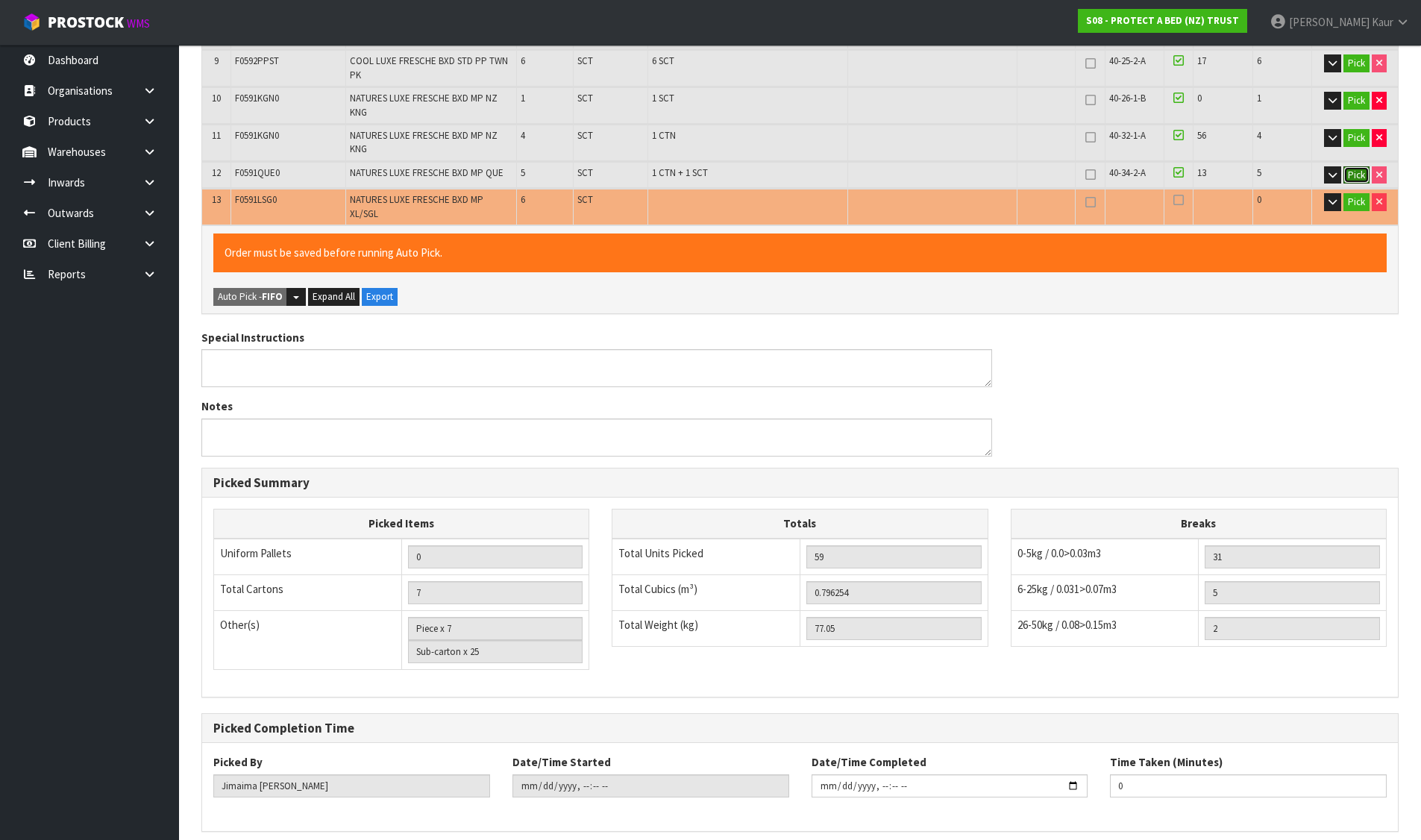
scroll to position [608, 0]
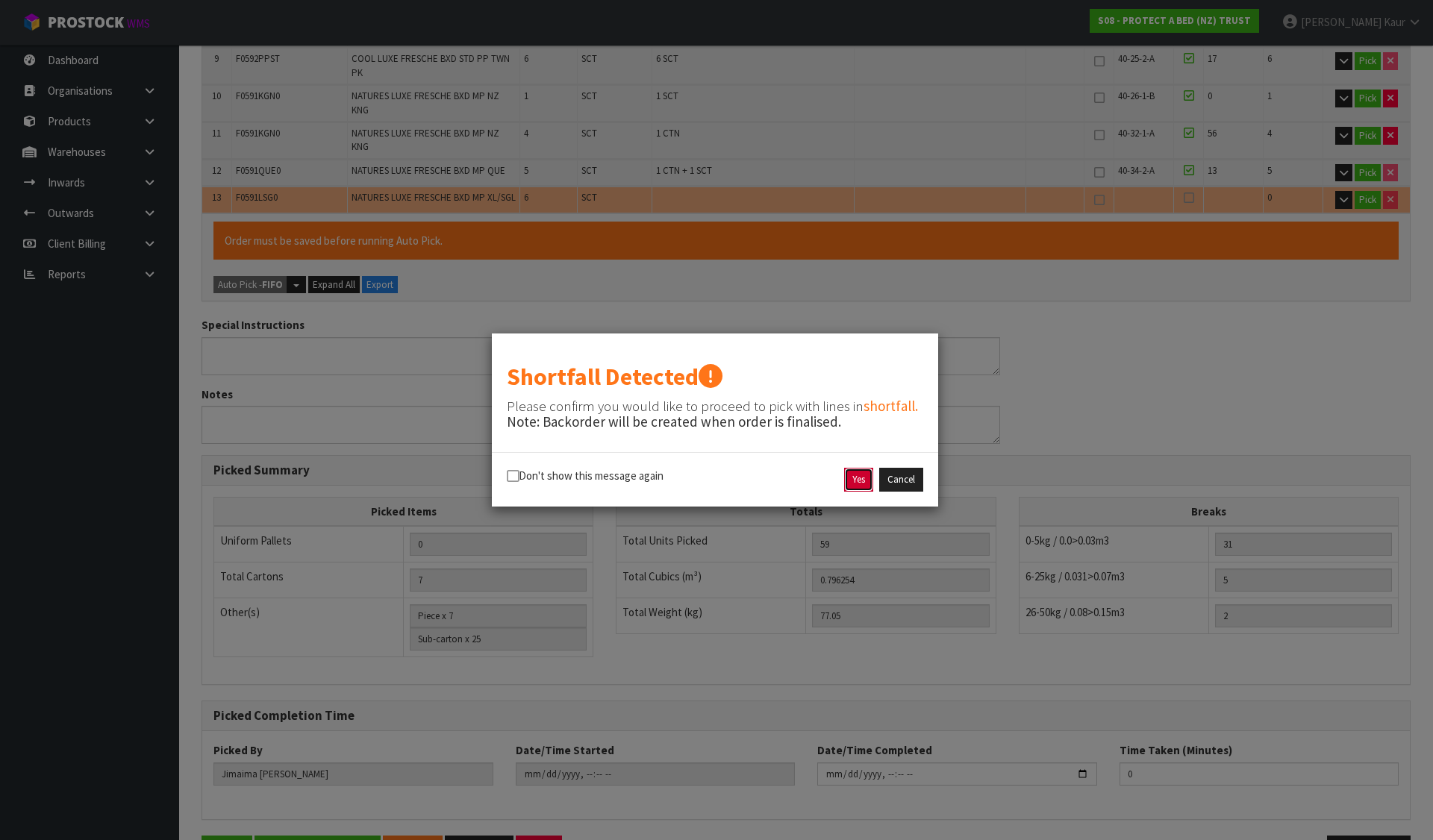
click at [861, 481] on button "Yes" at bounding box center [858, 479] width 29 height 24
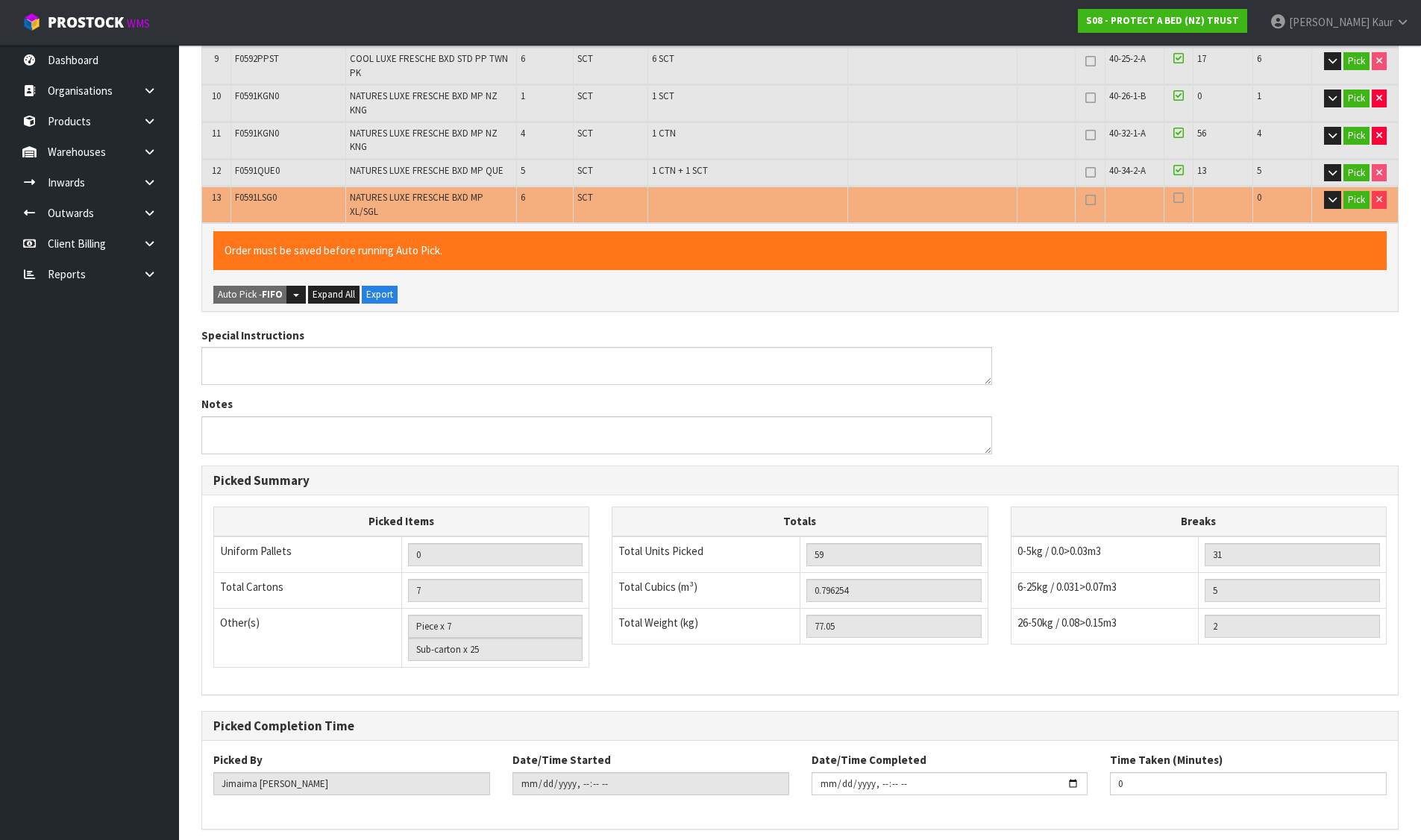
scroll to position [0, 0]
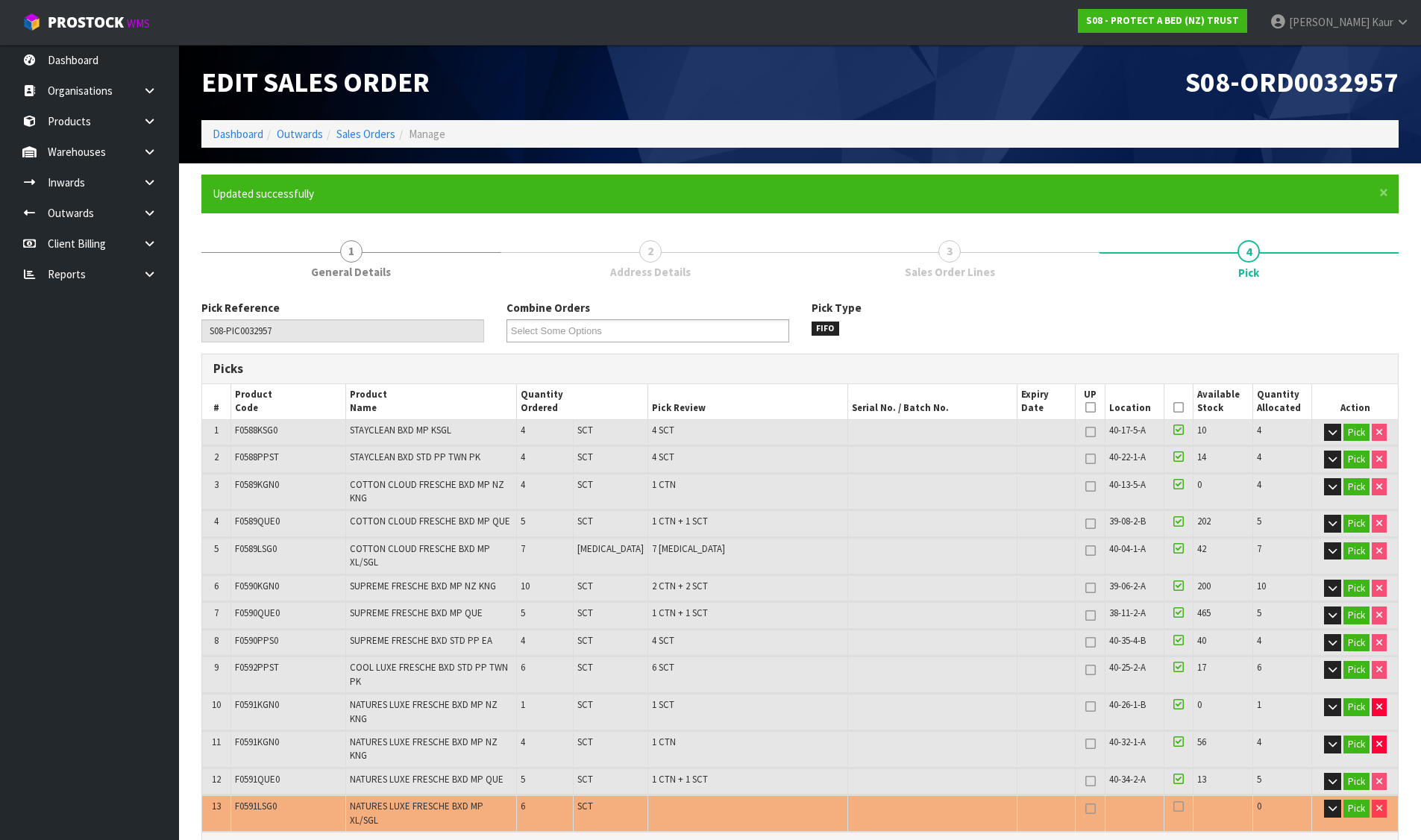
type input "Sub-carton x 24"
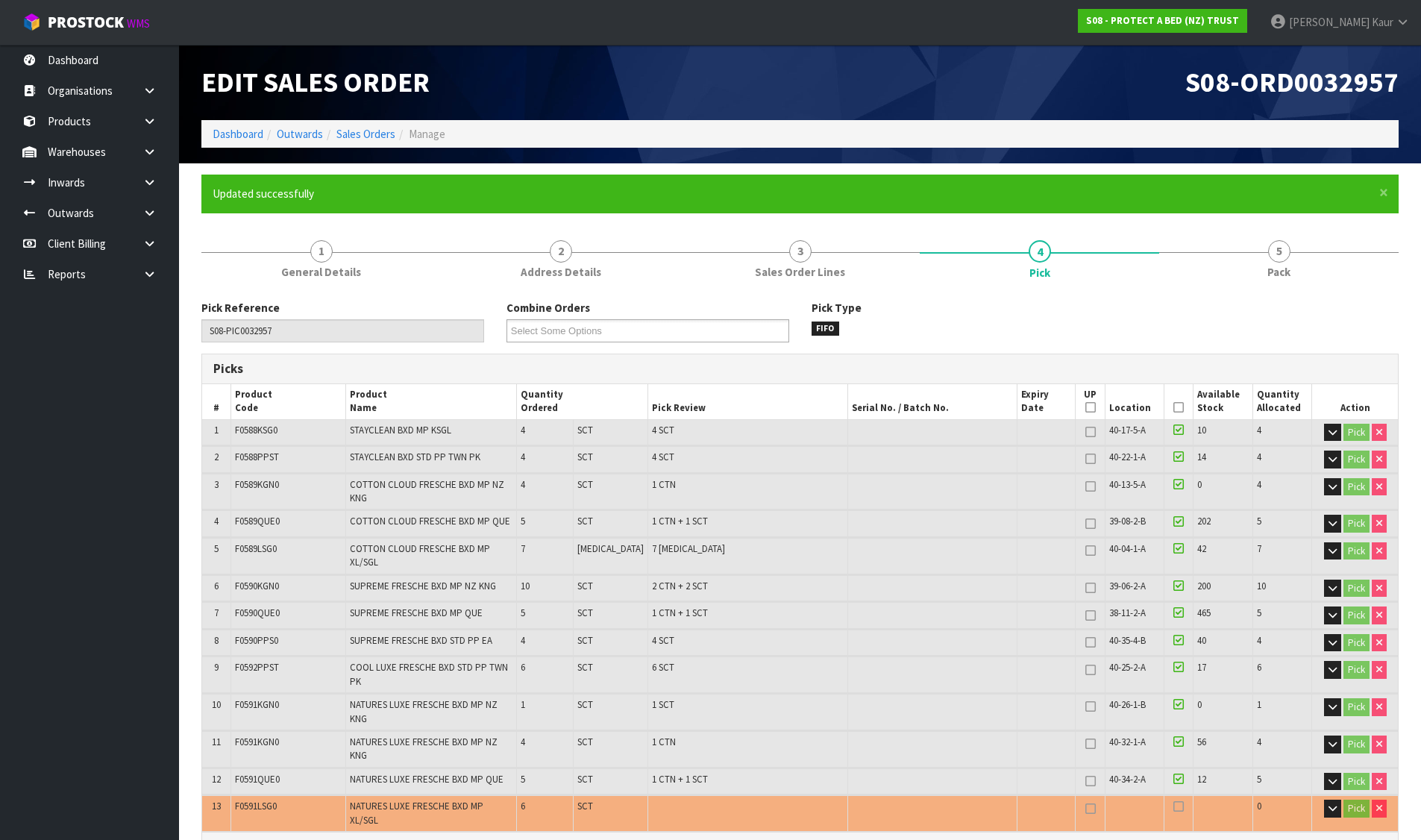
click at [263, 773] on span "F0591QUE0" at bounding box center [257, 779] width 44 height 12
copy span "F0591QUE0"
drag, startPoint x: 153, startPoint y: 143, endPoint x: 138, endPoint y: 185, distance: 44.6
click at [152, 144] on link at bounding box center [155, 152] width 48 height 30
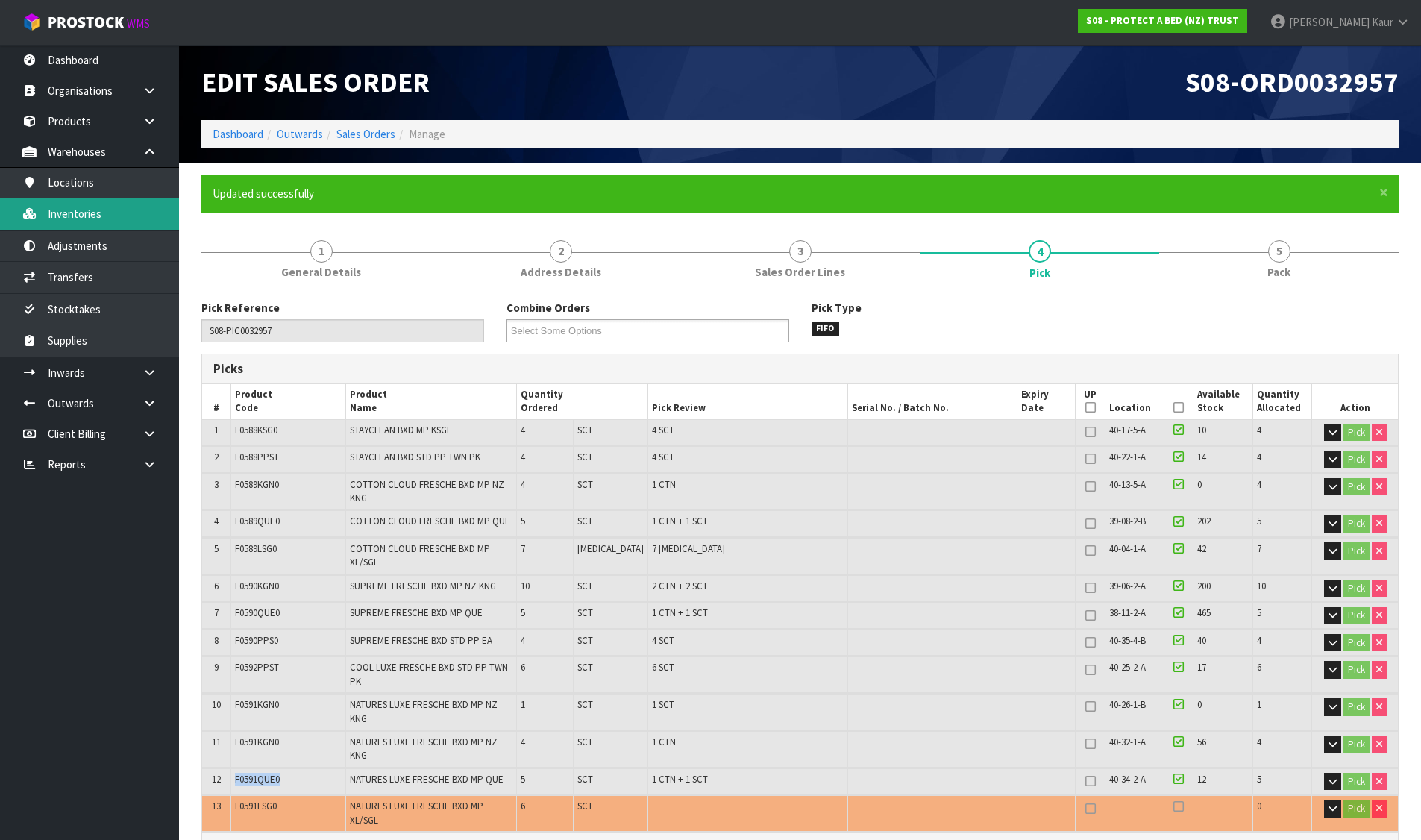
drag, startPoint x: 116, startPoint y: 217, endPoint x: 209, endPoint y: 167, distance: 105.6
click at [116, 217] on link "Inventories" at bounding box center [90, 214] width 179 height 30
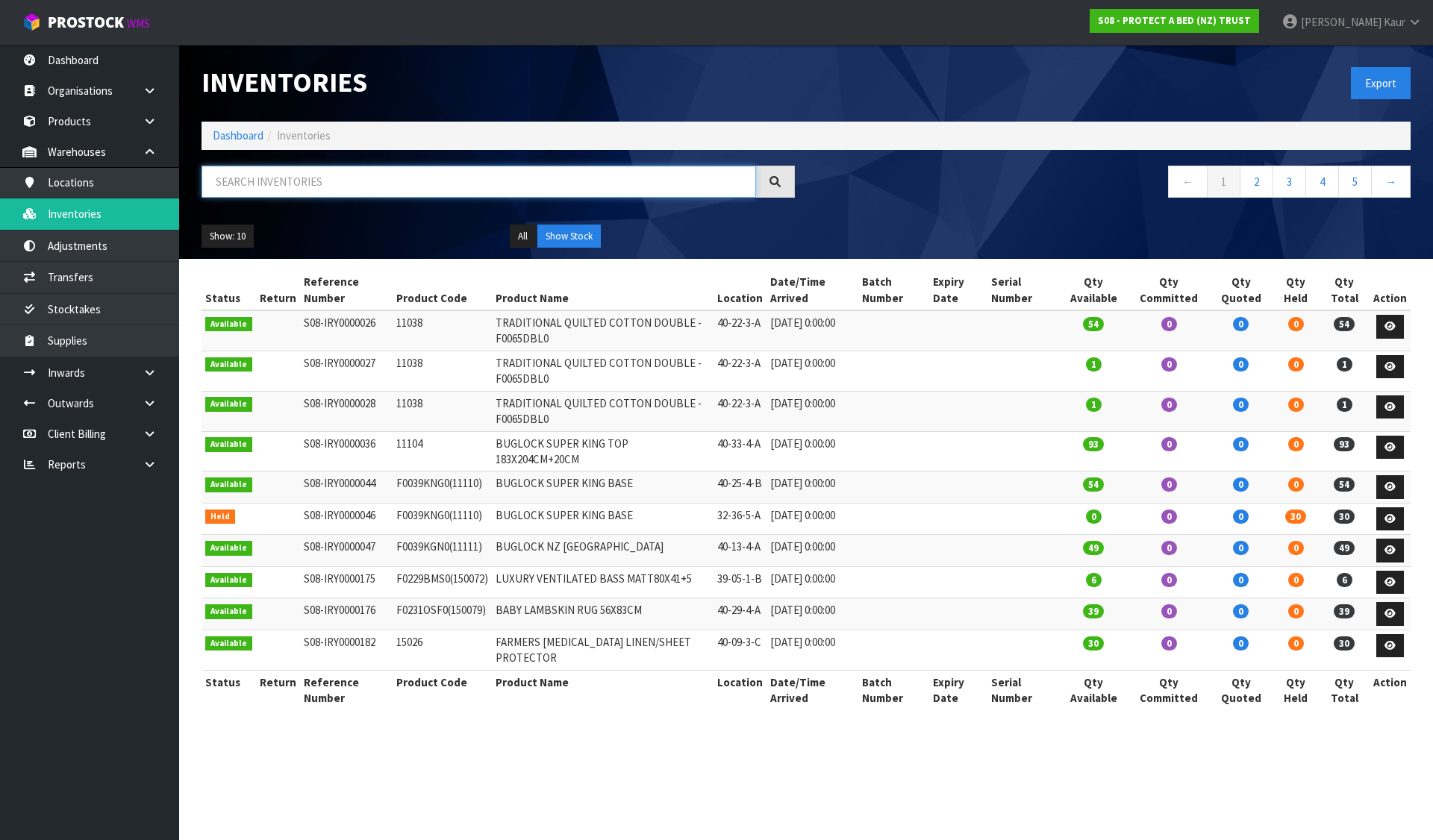
click at [314, 172] on input "text" at bounding box center [478, 182] width 555 height 32
paste input "F0591QUE0"
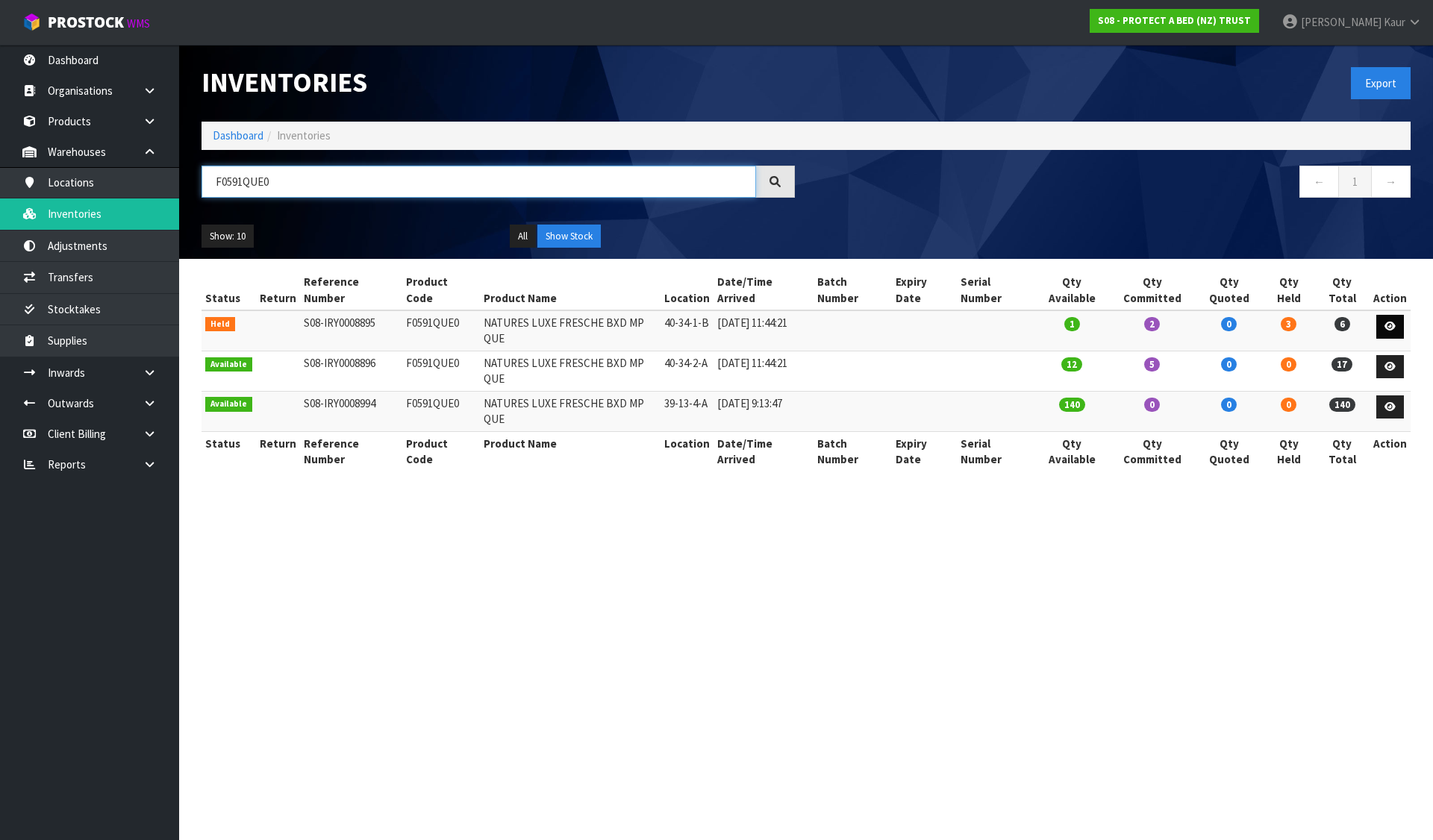
type input "F0591QUE0"
click at [1388, 322] on icon at bounding box center [1390, 326] width 12 height 10
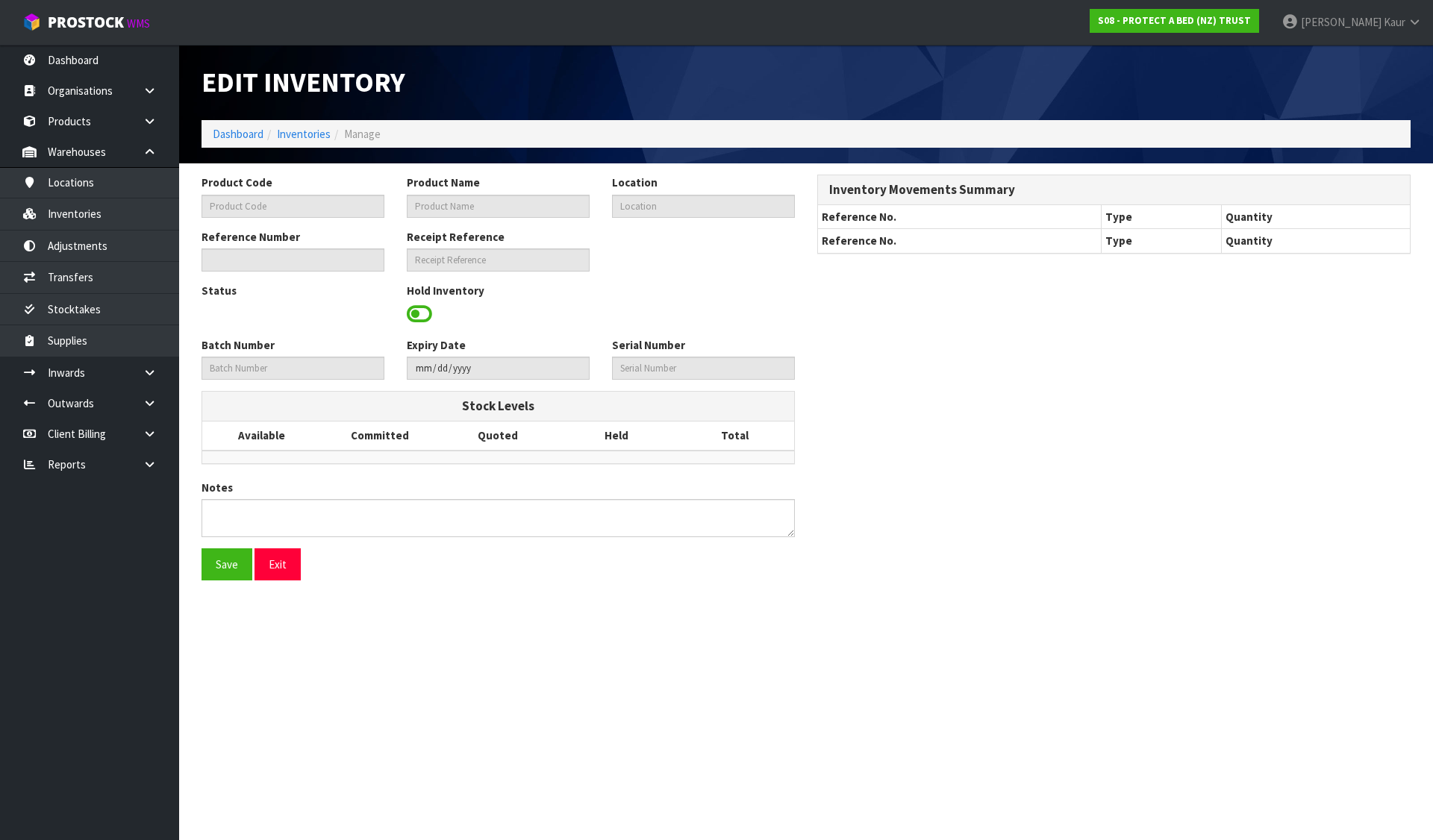
type input "F0591QUE0"
type input "NATURES LUXE FRESCHE BXD MP QUE"
type input "40-34-1-B"
type input "S08-IRY0008895"
type input "S08-REC0000697"
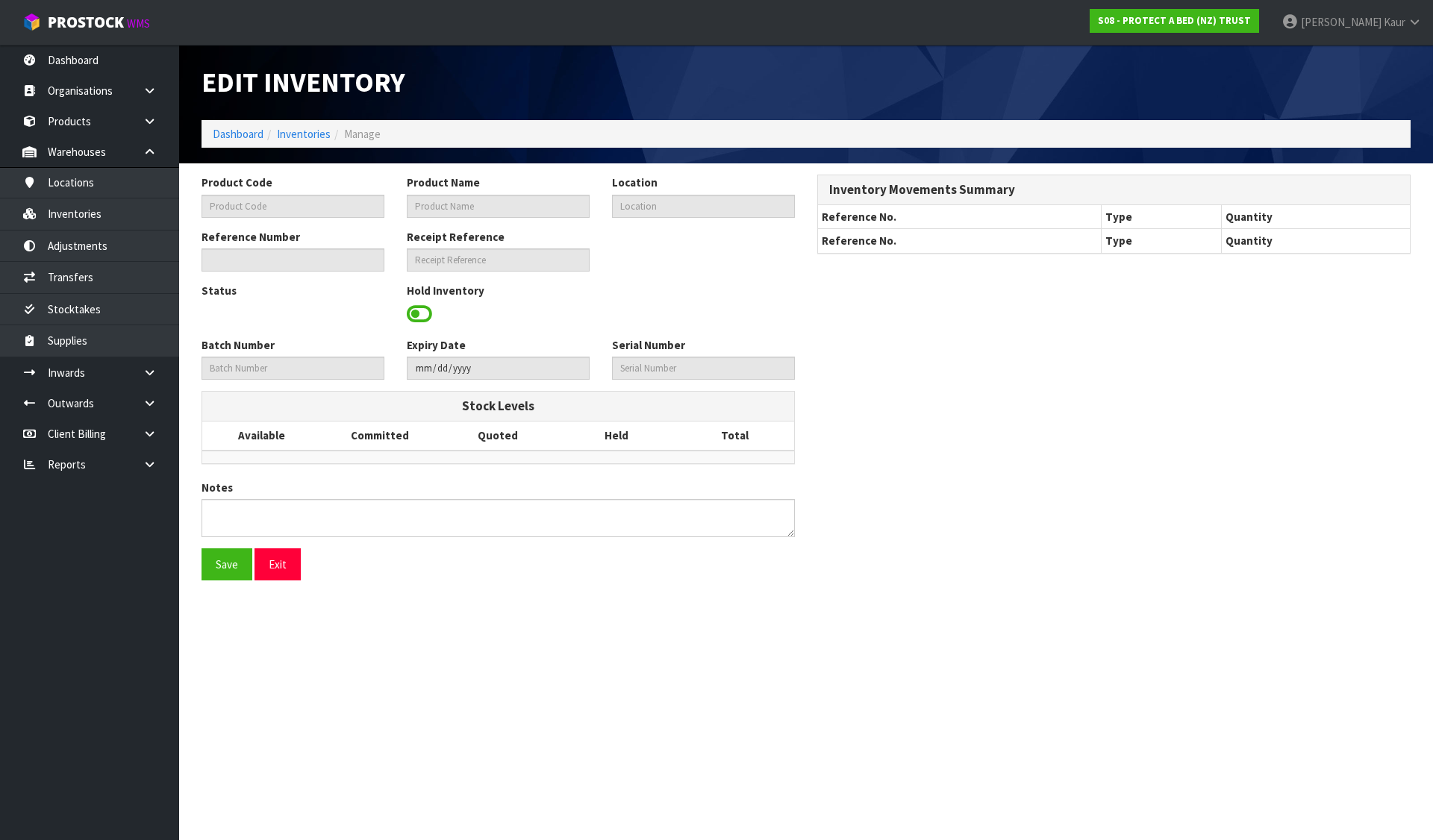
type textarea "PICKER COULD NOT LOCATE"
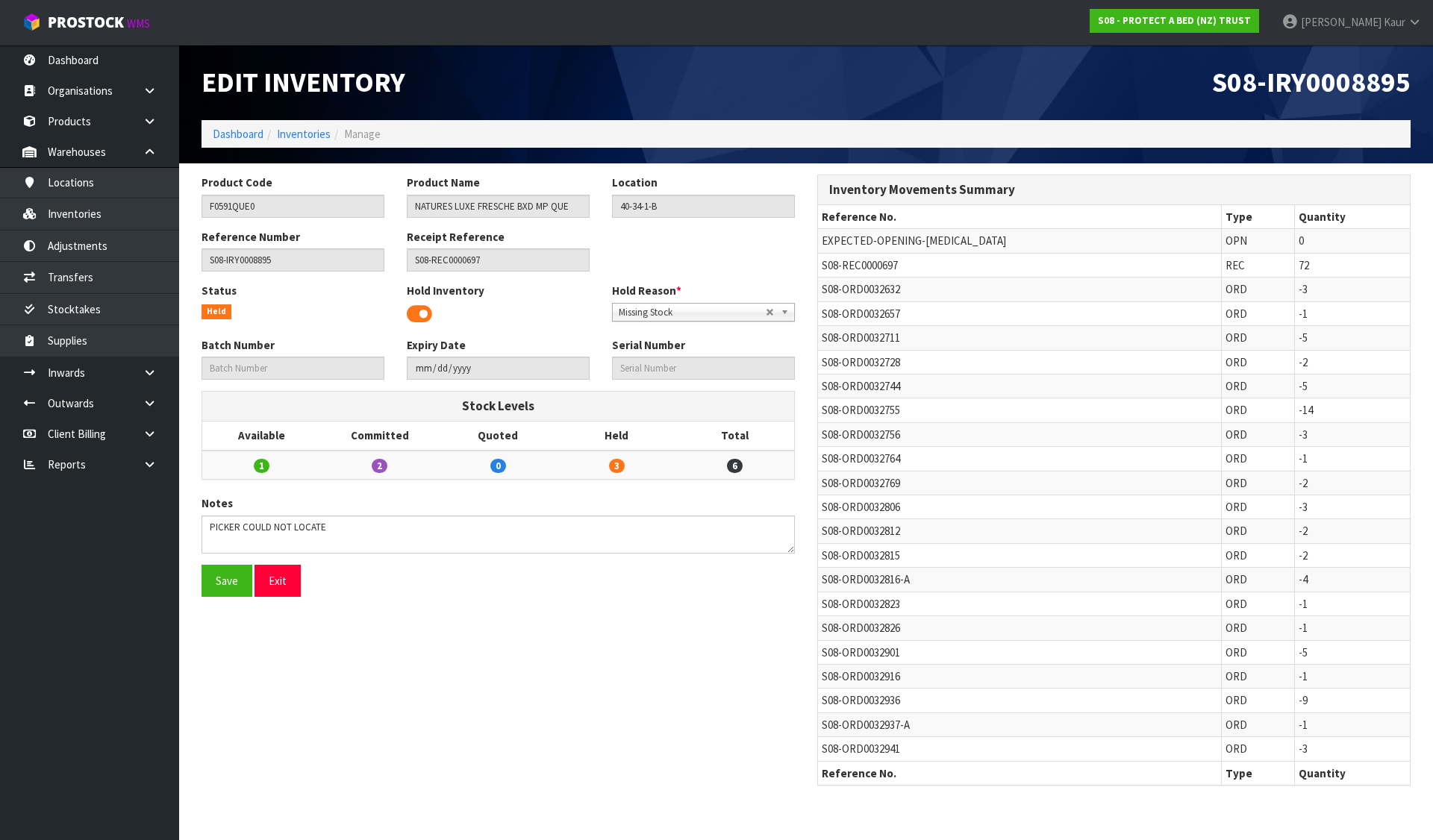
click at [423, 311] on span at bounding box center [419, 313] width 26 height 22
click at [423, 310] on span at bounding box center [419, 313] width 26 height 22
click at [654, 312] on span "Select an Option" at bounding box center [697, 312] width 156 height 18
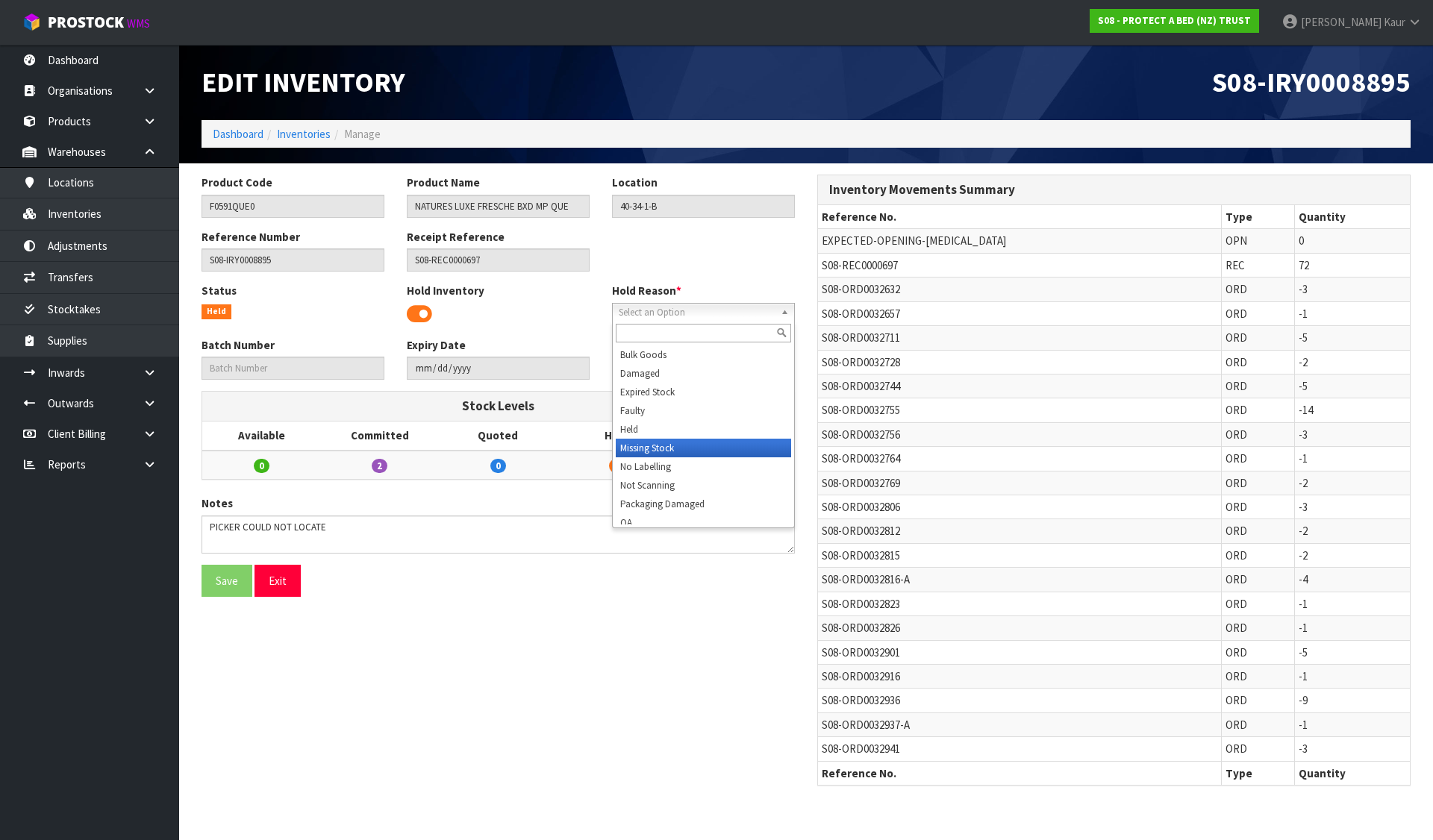
click at [626, 444] on li "Missing Stock" at bounding box center [704, 448] width 176 height 19
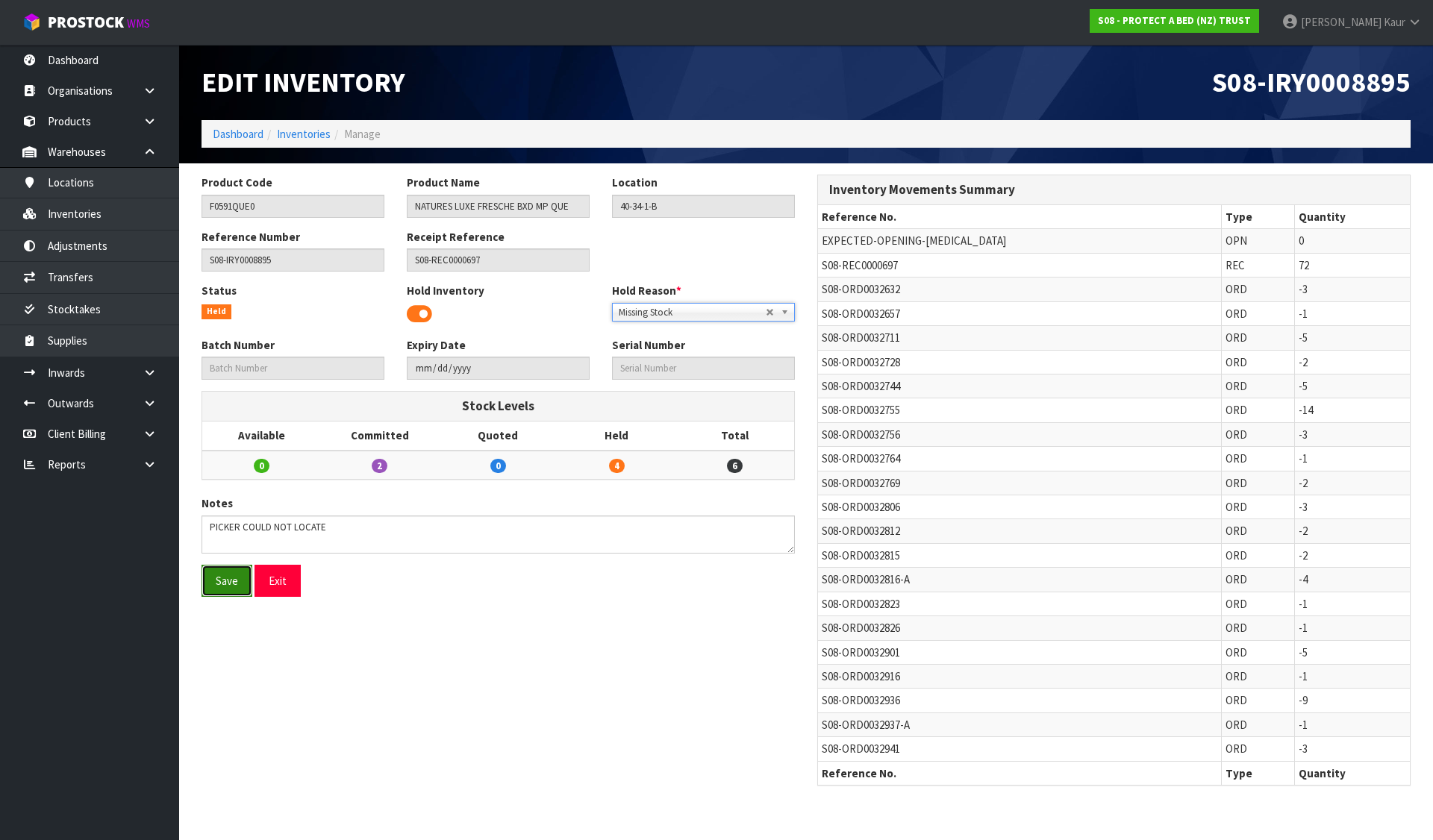
click at [216, 580] on button "Save" at bounding box center [226, 581] width 51 height 32
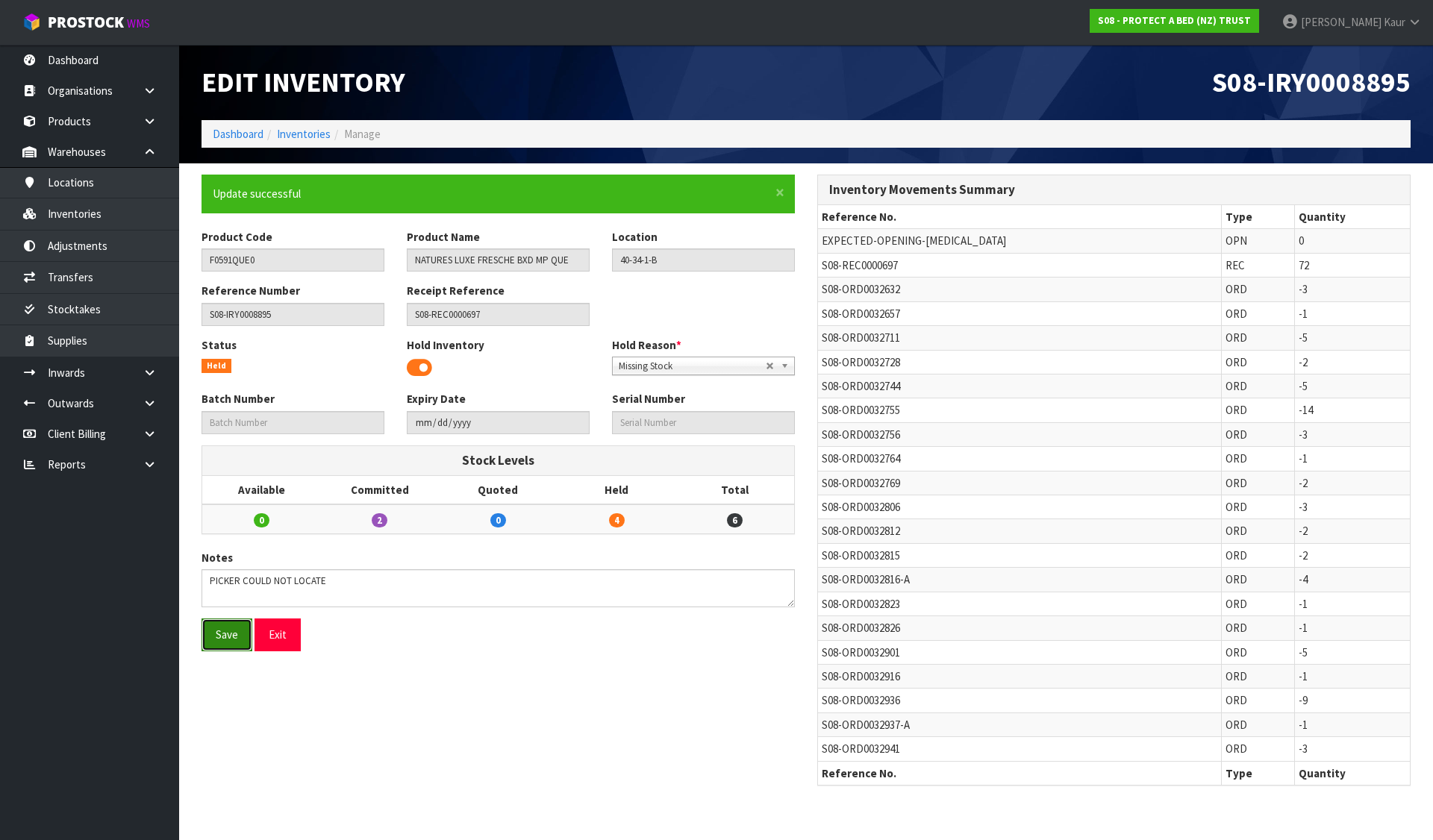
click at [231, 623] on button "Save" at bounding box center [226, 634] width 51 height 32
click at [223, 130] on link "Dashboard" at bounding box center [238, 134] width 51 height 14
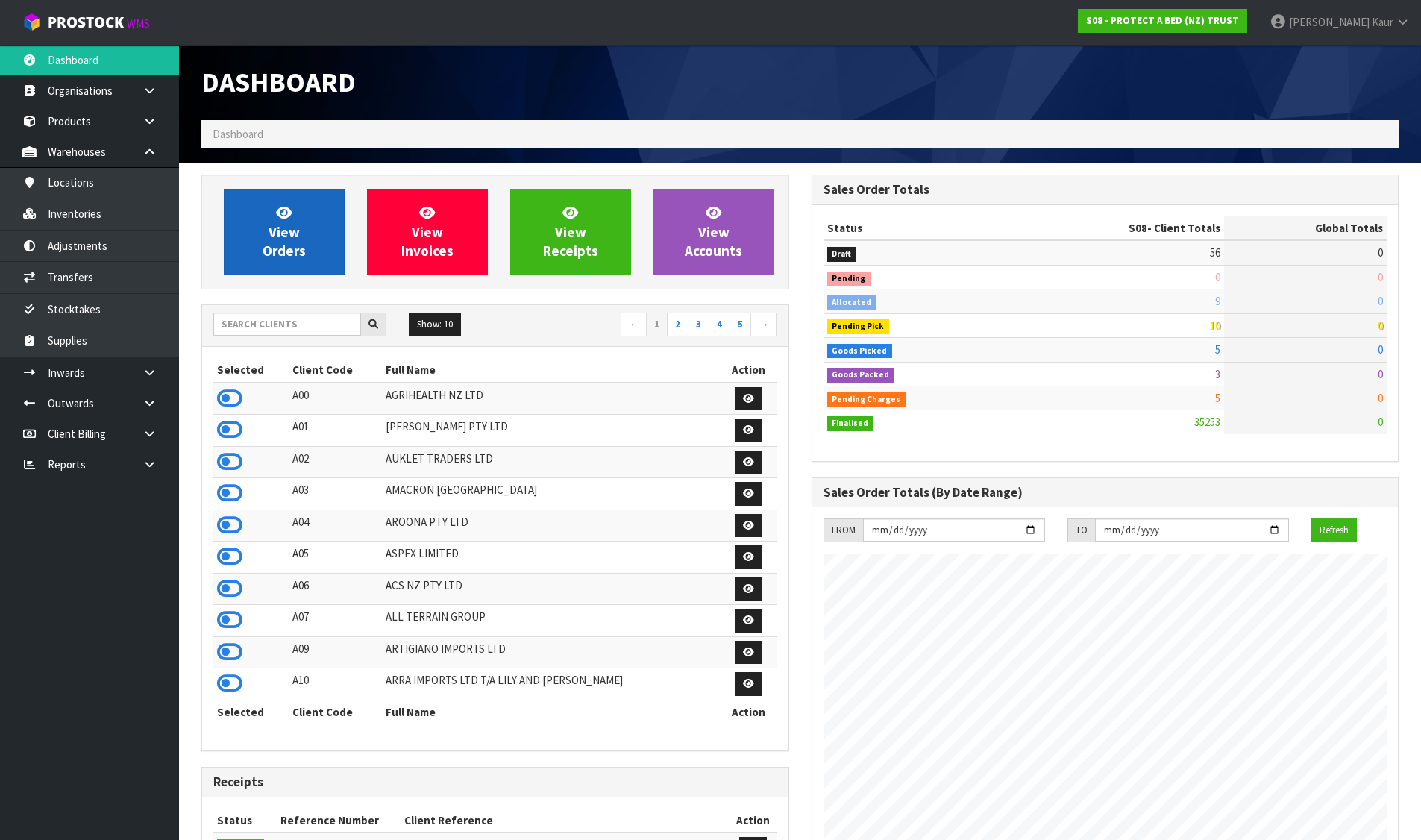
scroll to position [1130, 609]
click at [274, 328] on input "text" at bounding box center [287, 324] width 148 height 23
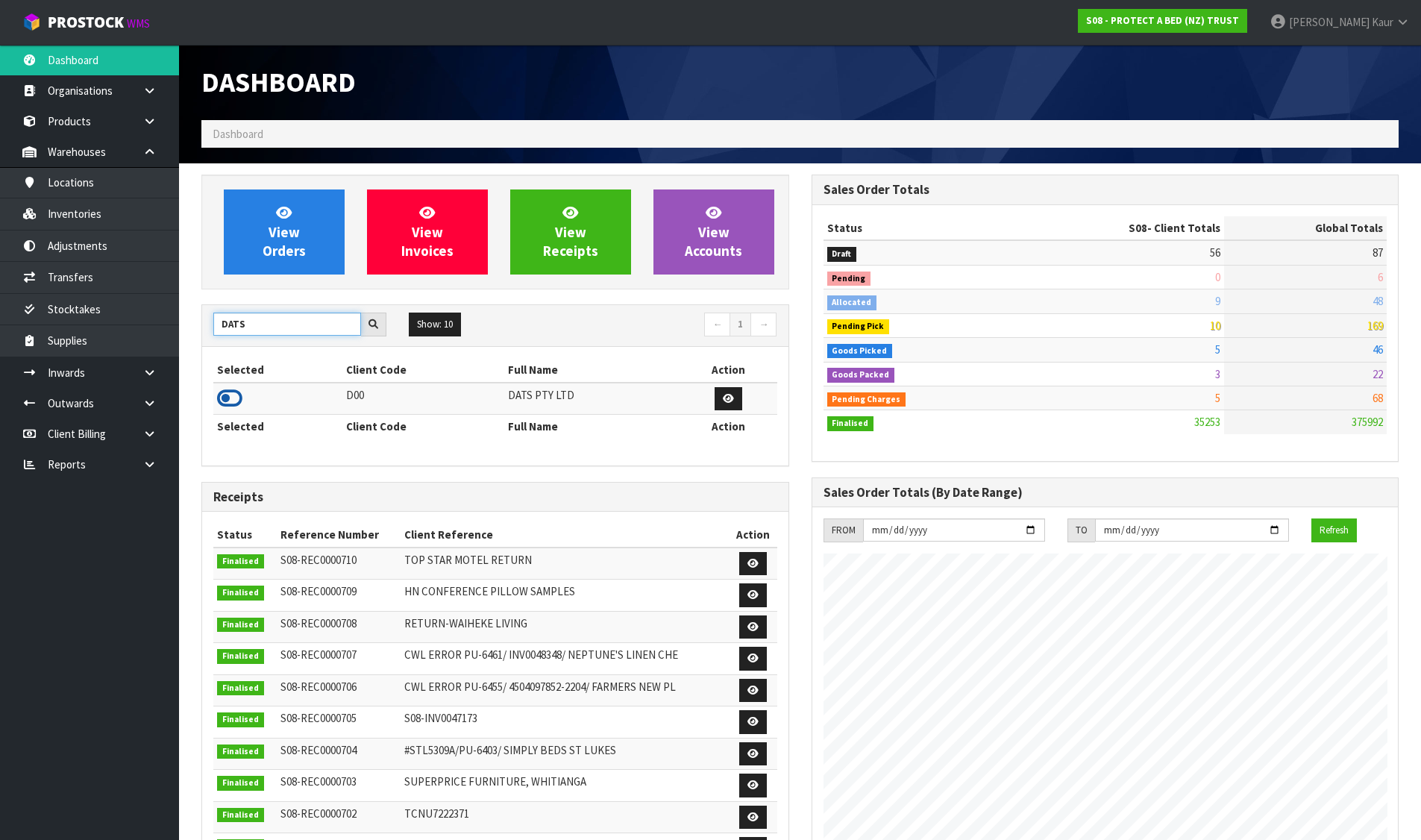
type input "DATS"
click at [239, 395] on icon at bounding box center [230, 398] width 26 height 22
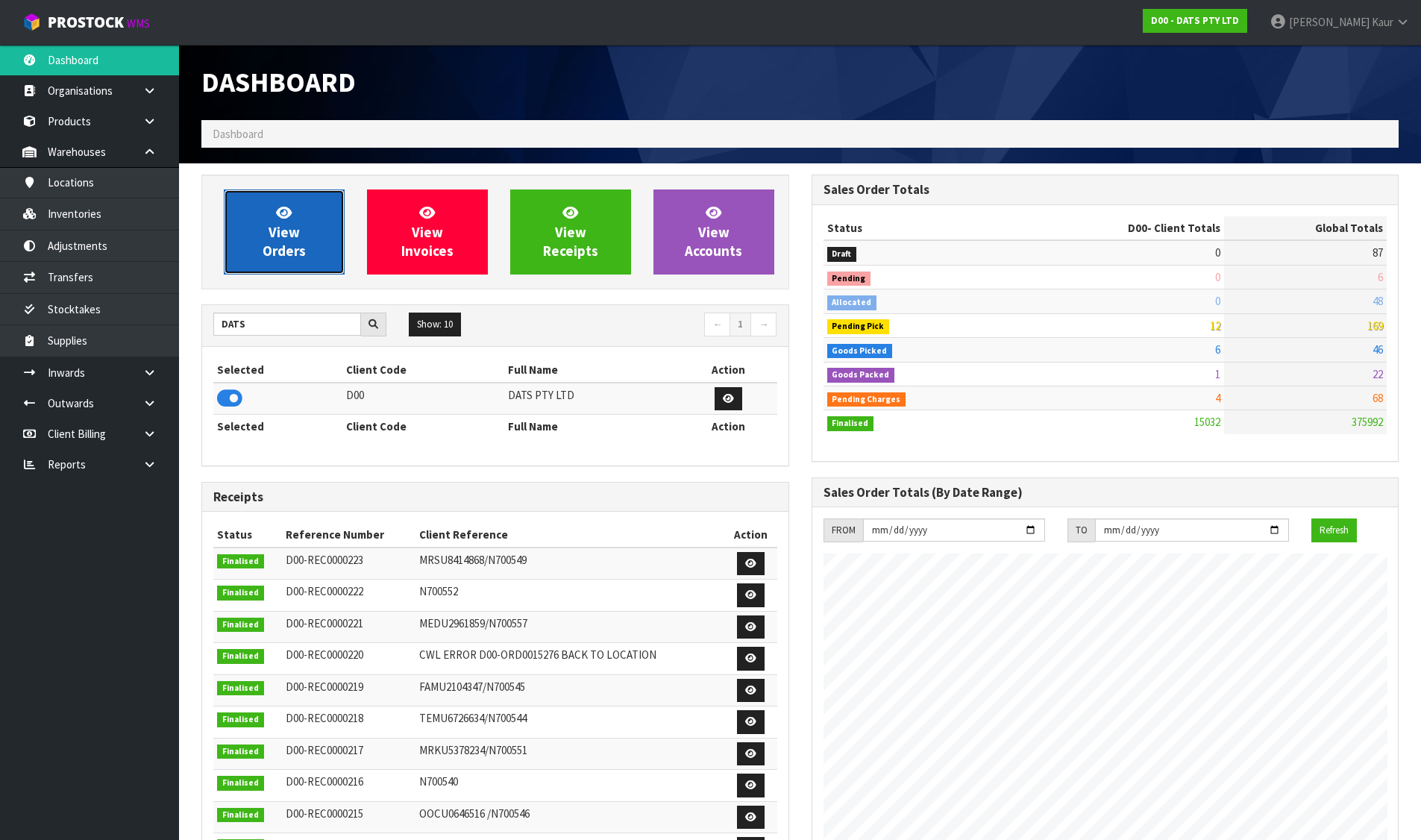
click at [262, 227] on link "View Orders" at bounding box center [284, 232] width 121 height 85
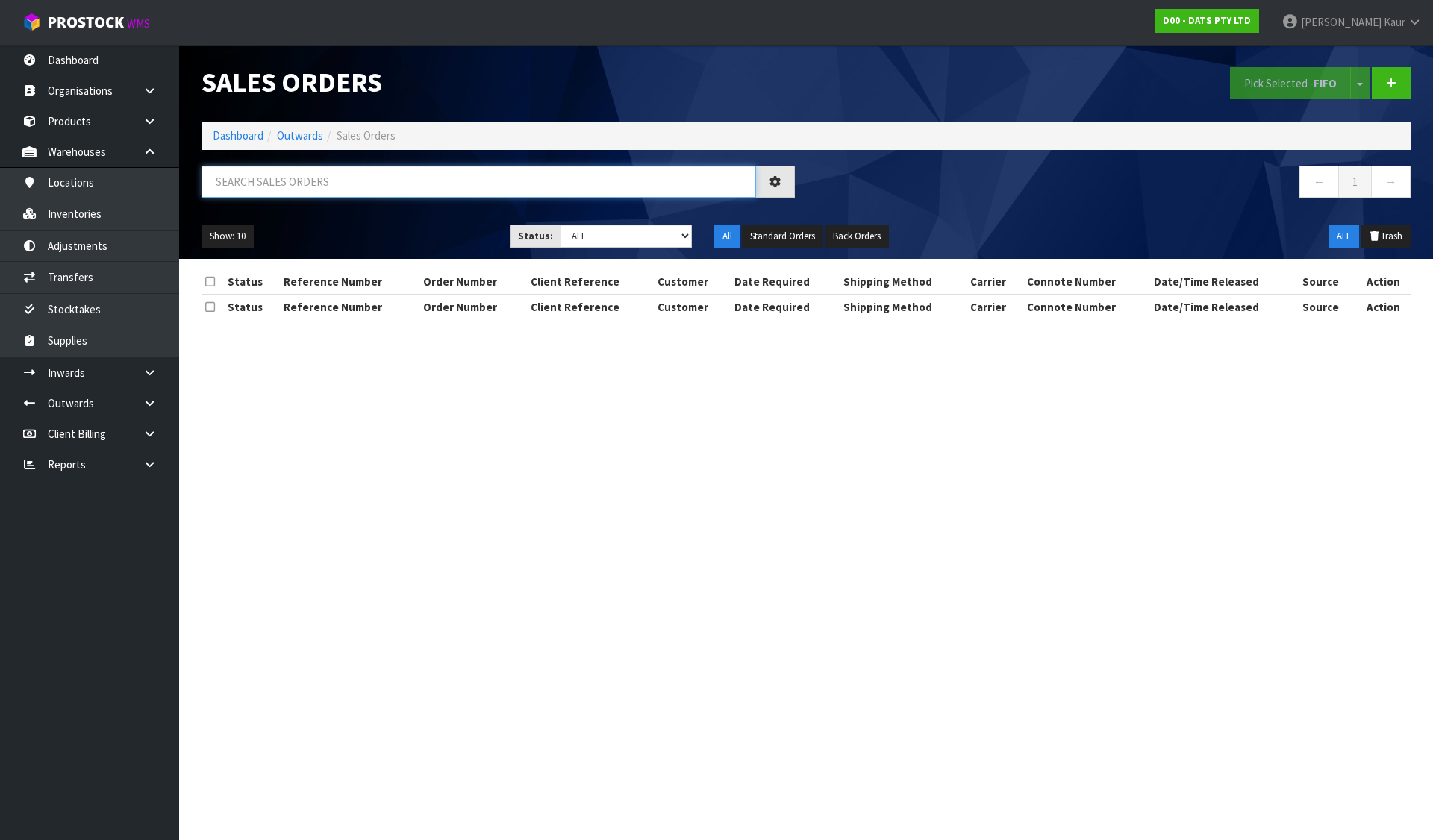
click at [366, 176] on input "text" at bounding box center [478, 182] width 555 height 32
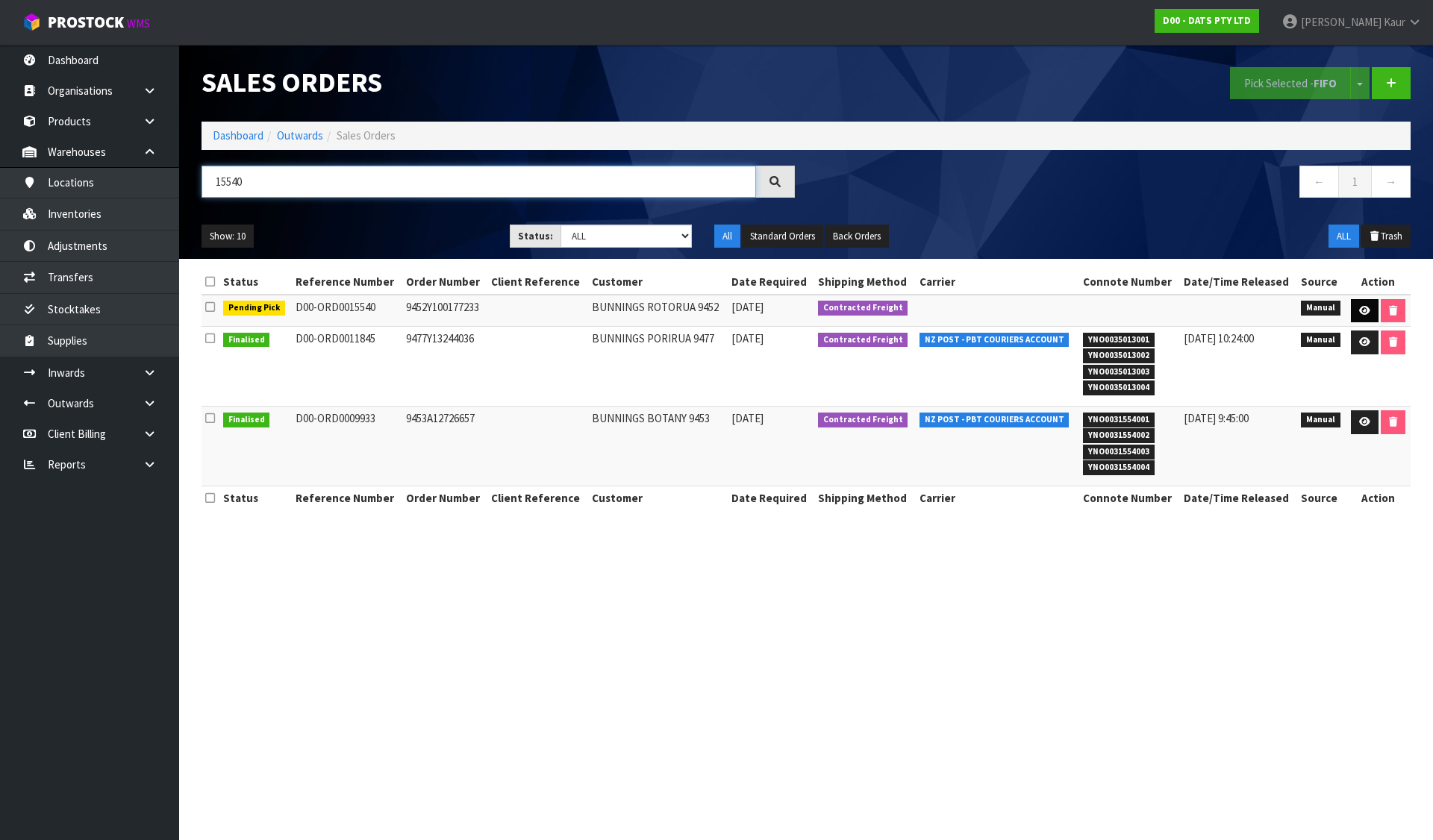
type input "15540"
click at [1361, 310] on icon at bounding box center [1365, 310] width 12 height 10
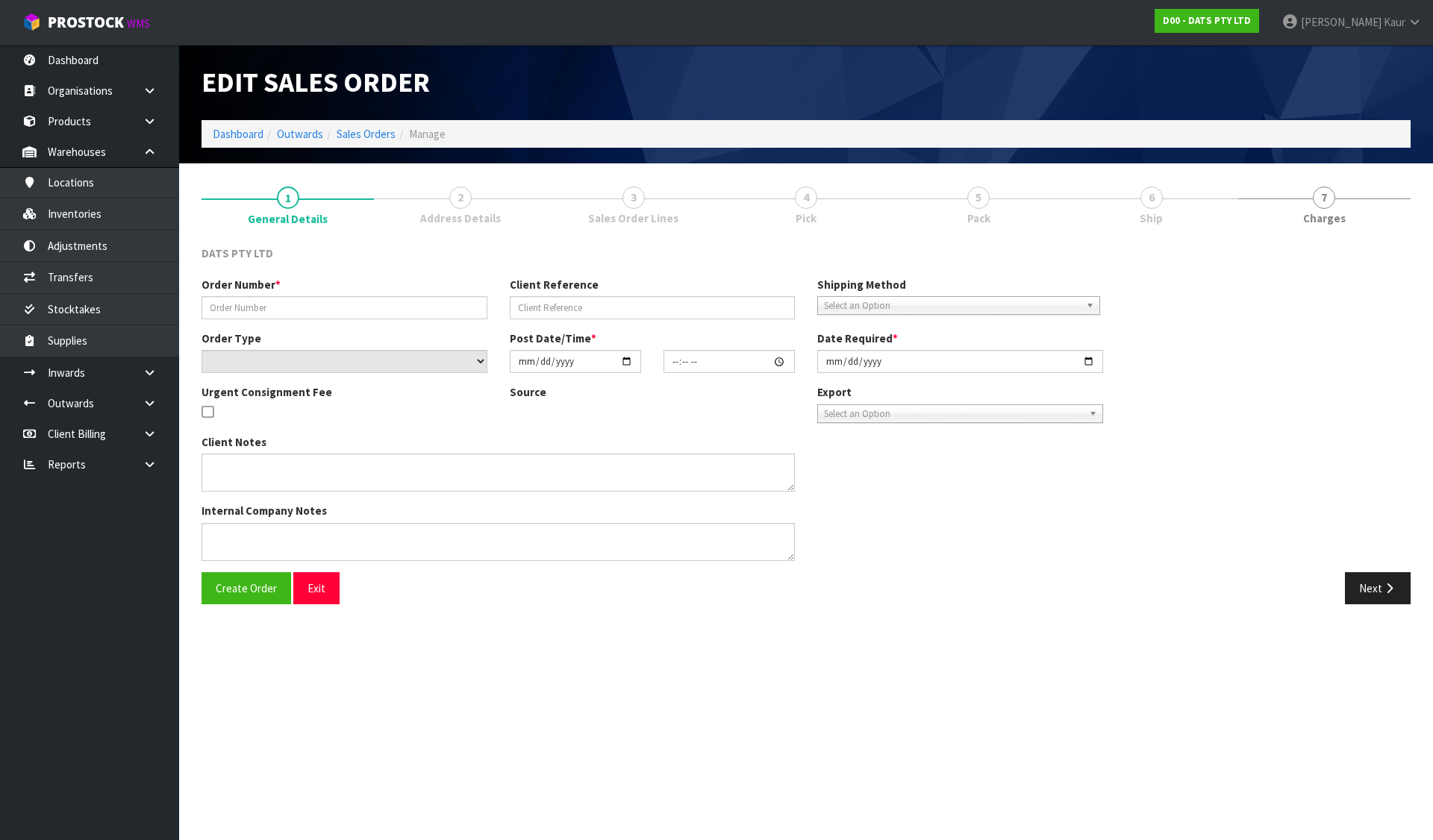
type input "9452Y100177233"
select select "number:0"
type input "2025-08-07"
type input "10:49:00.000"
type input "2025-08-07"
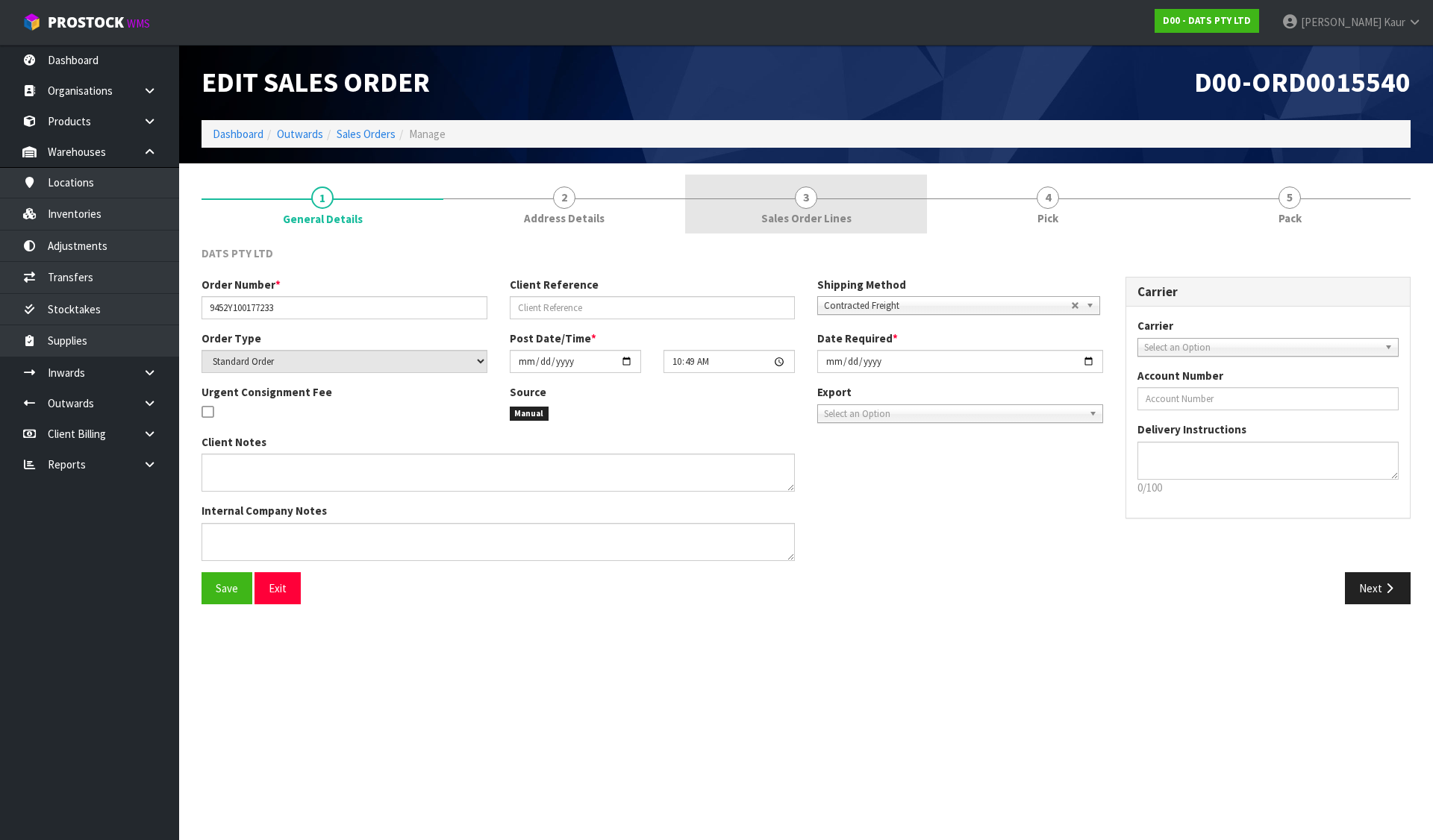
click at [823, 214] on span "Sales Order Lines" at bounding box center [807, 218] width 91 height 16
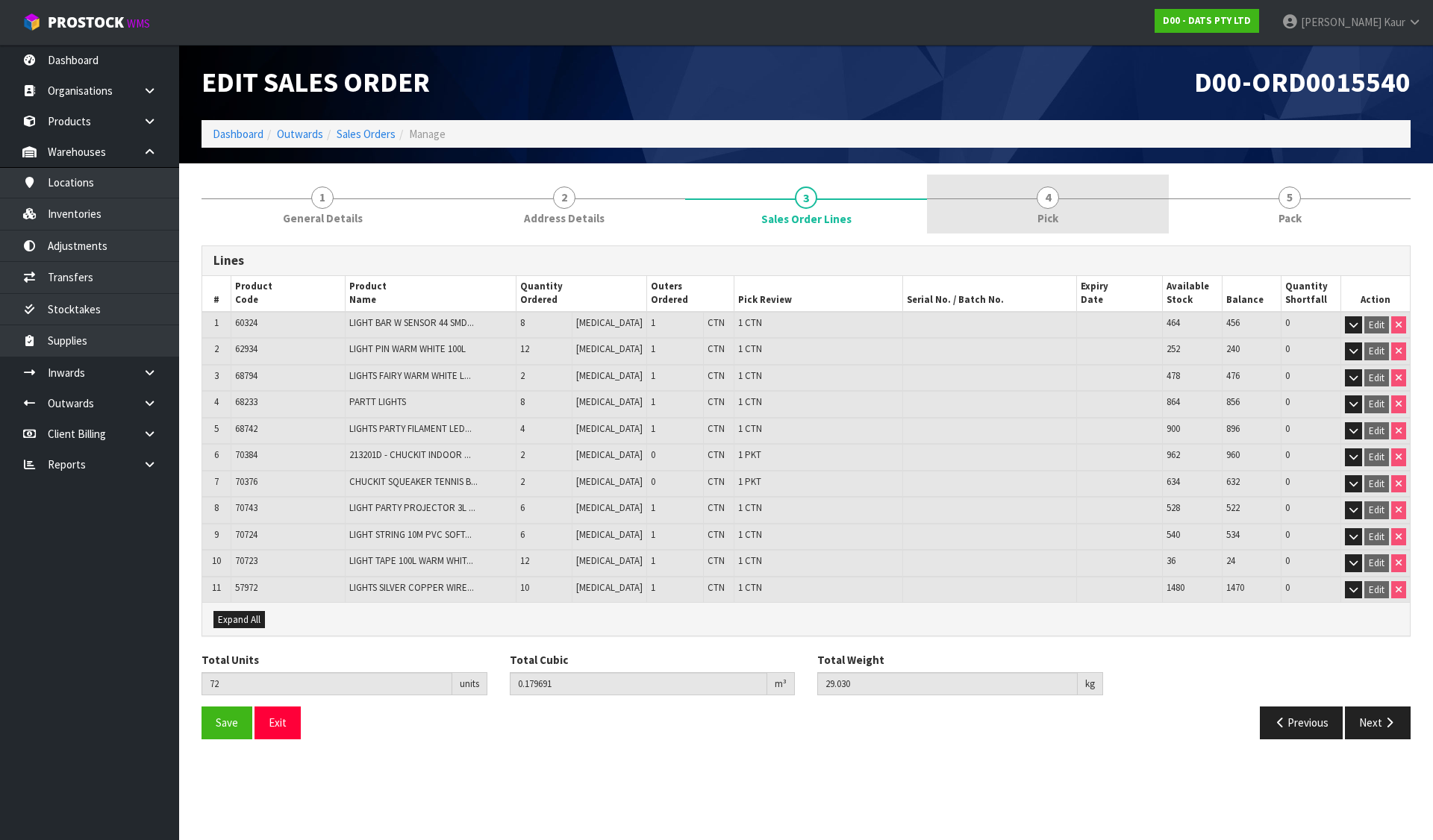
click at [1033, 194] on link "4 Pick" at bounding box center [1048, 204] width 242 height 59
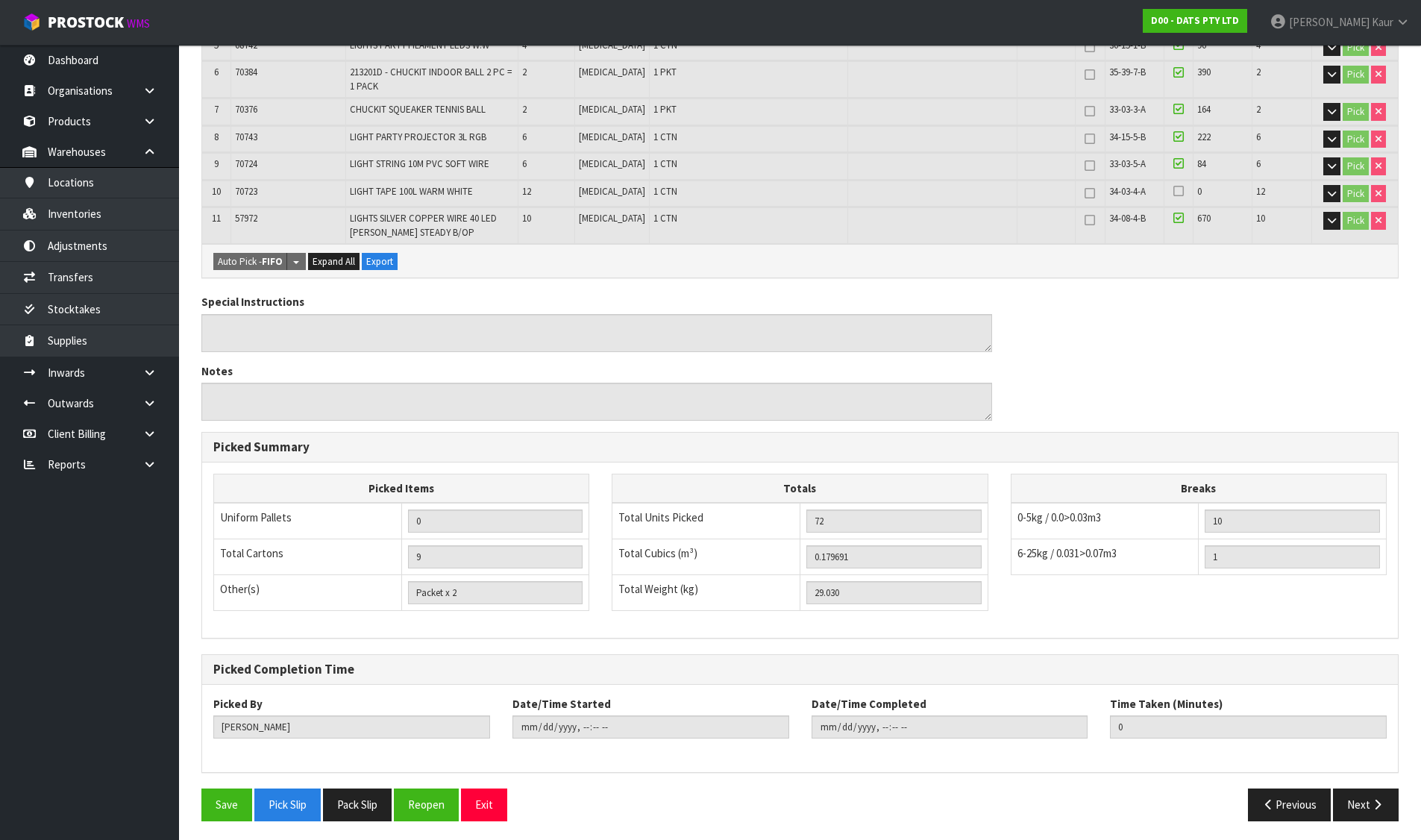
scroll to position [463, 0]
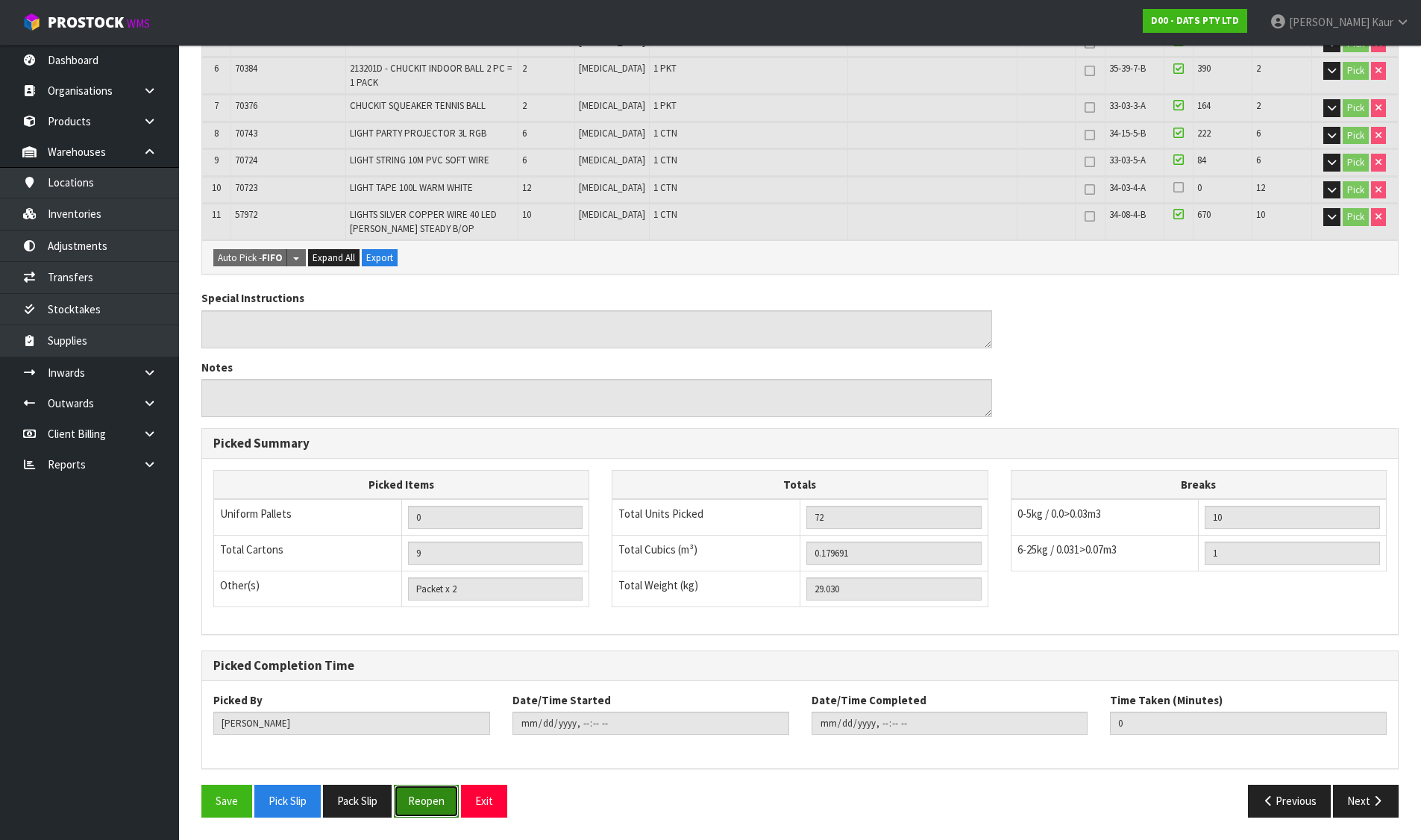
click at [425, 797] on button "Reopen" at bounding box center [426, 801] width 65 height 32
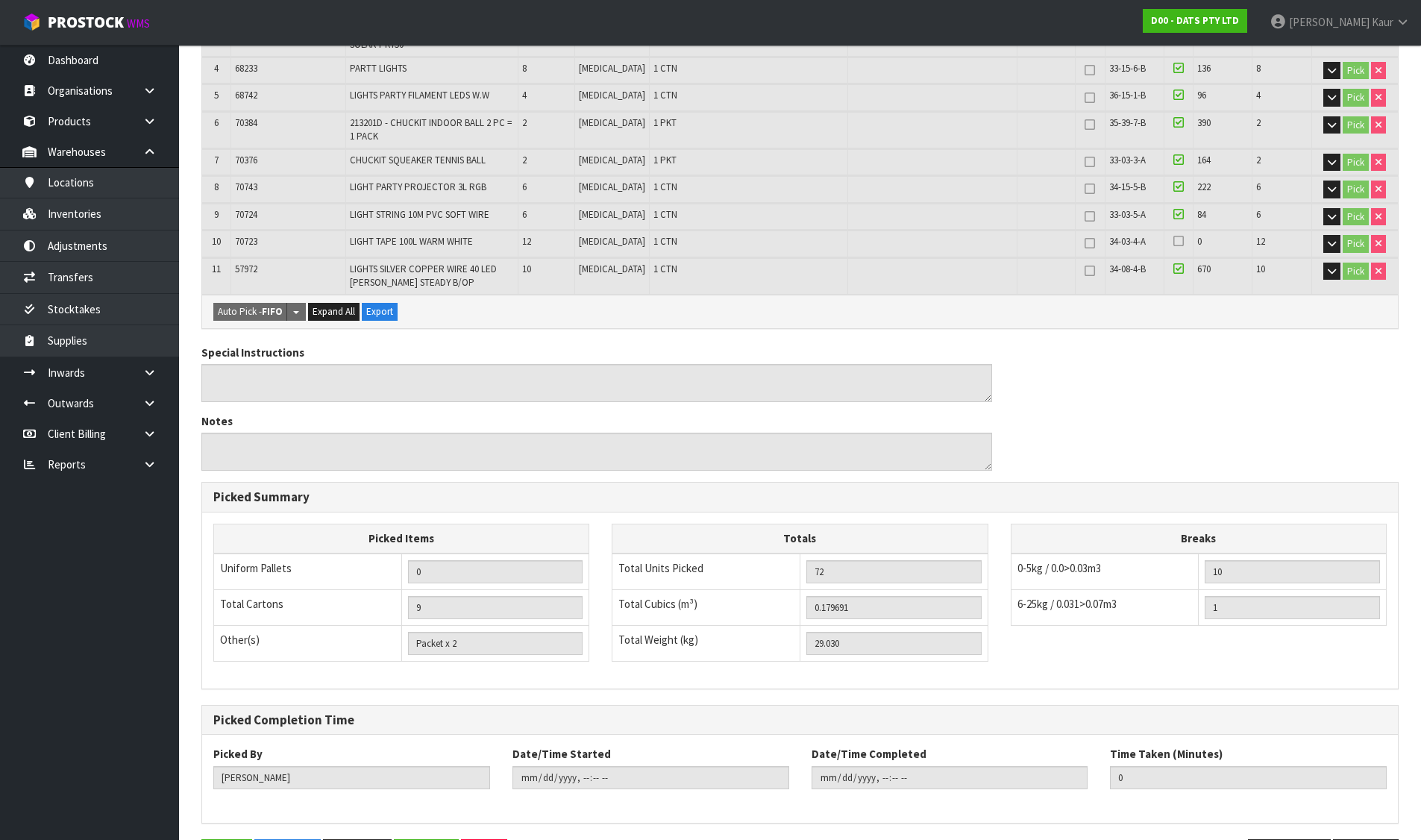
scroll to position [0, 0]
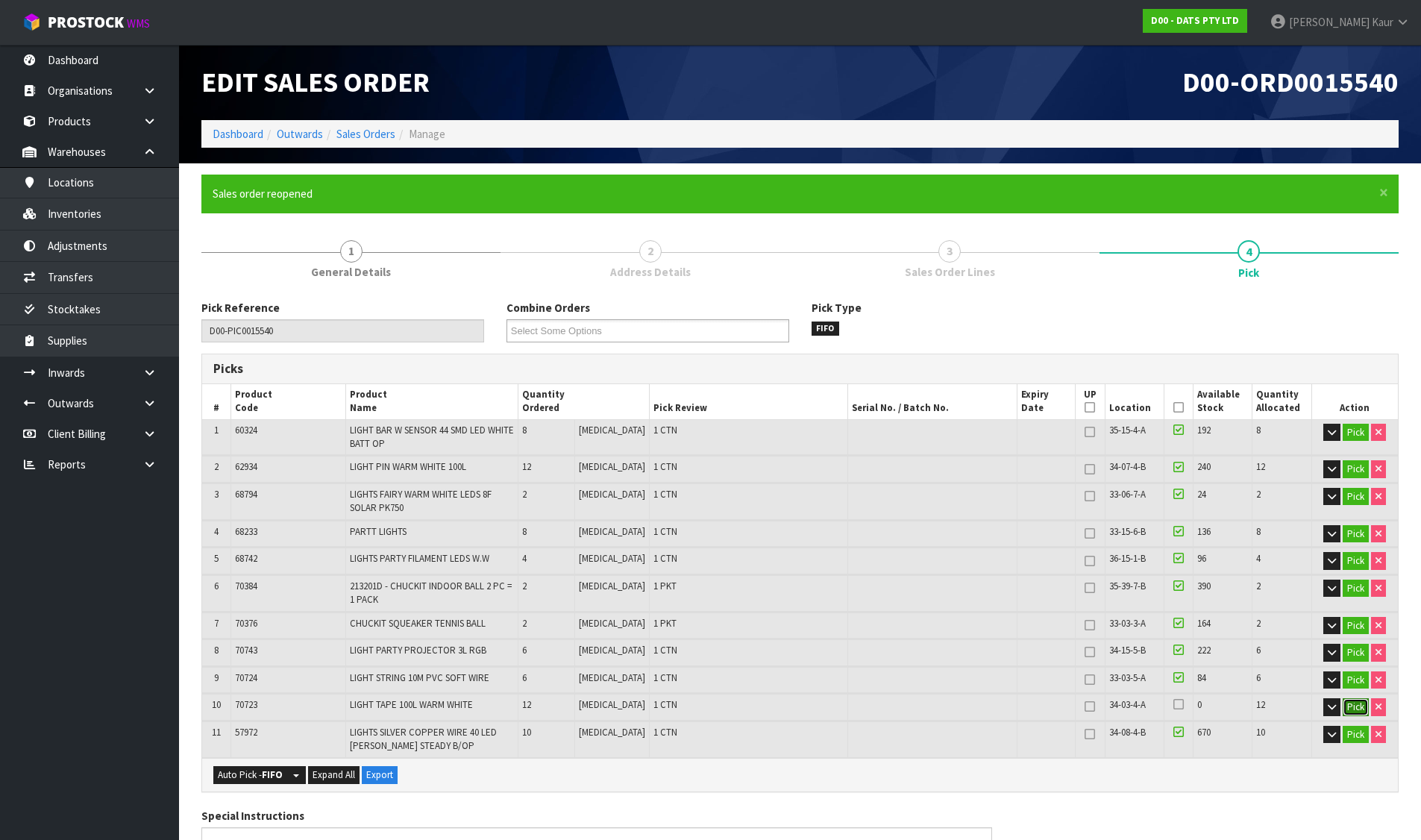
click at [1351, 709] on button "Pick" at bounding box center [1355, 707] width 26 height 18
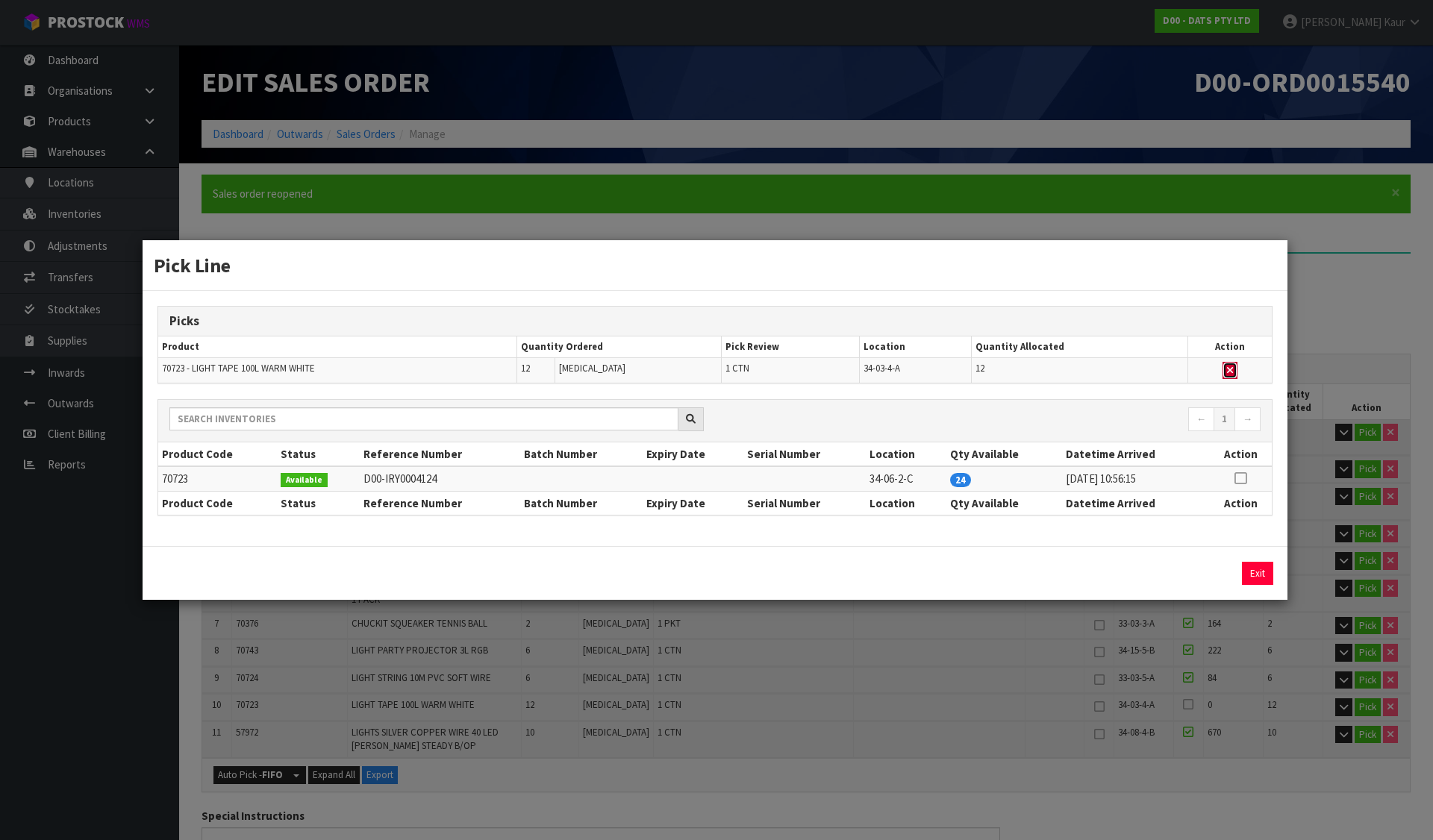
click at [1228, 369] on icon "button" at bounding box center [1230, 370] width 6 height 10
type input "8"
type input "60"
type input "0.172887"
type input "26.53"
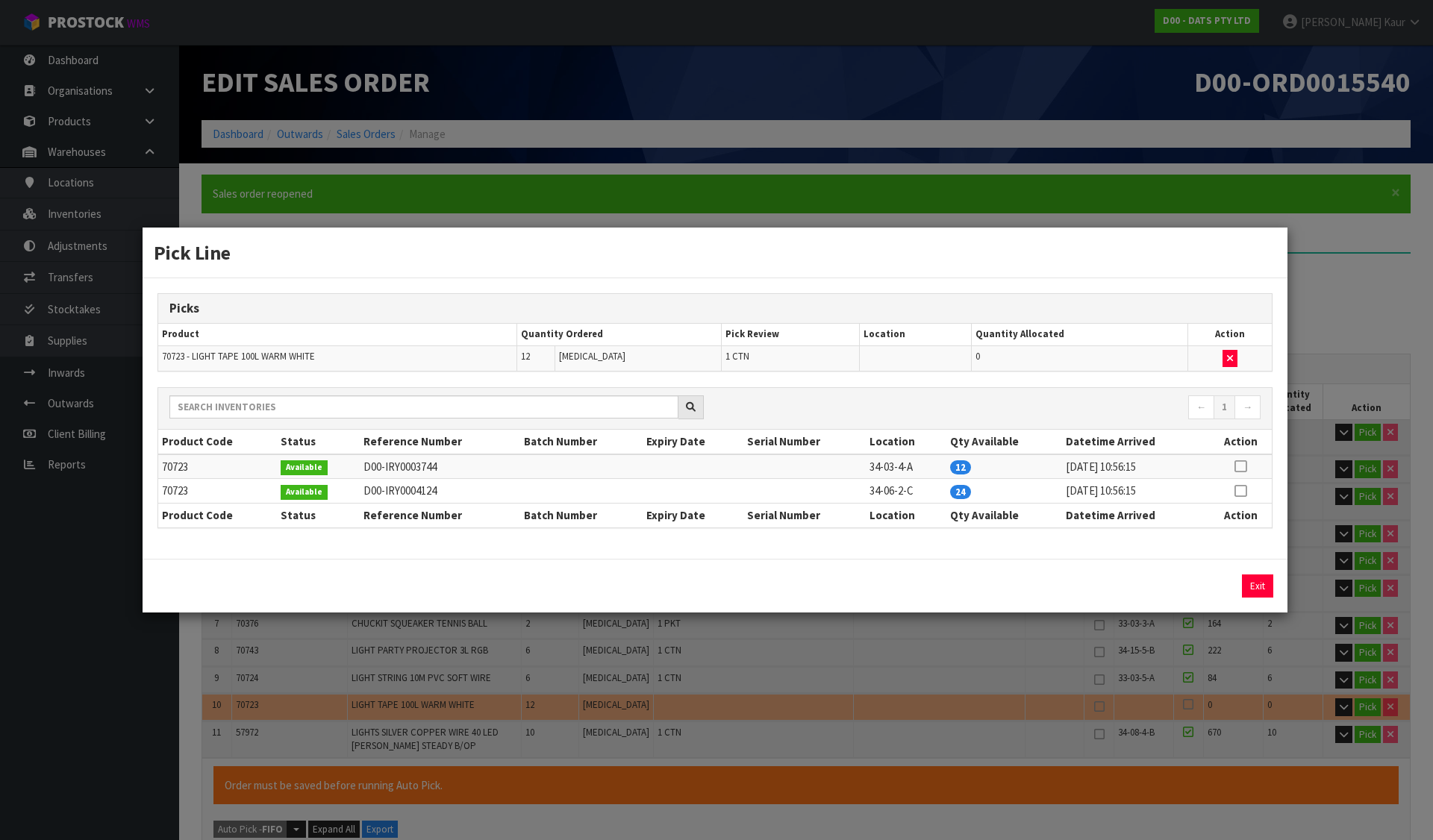
click at [1241, 491] on icon at bounding box center [1240, 491] width 12 height 1
click at [1212, 586] on button "Assign Pick" at bounding box center [1207, 586] width 61 height 23
type input "9"
type input "72"
type input "0.179691"
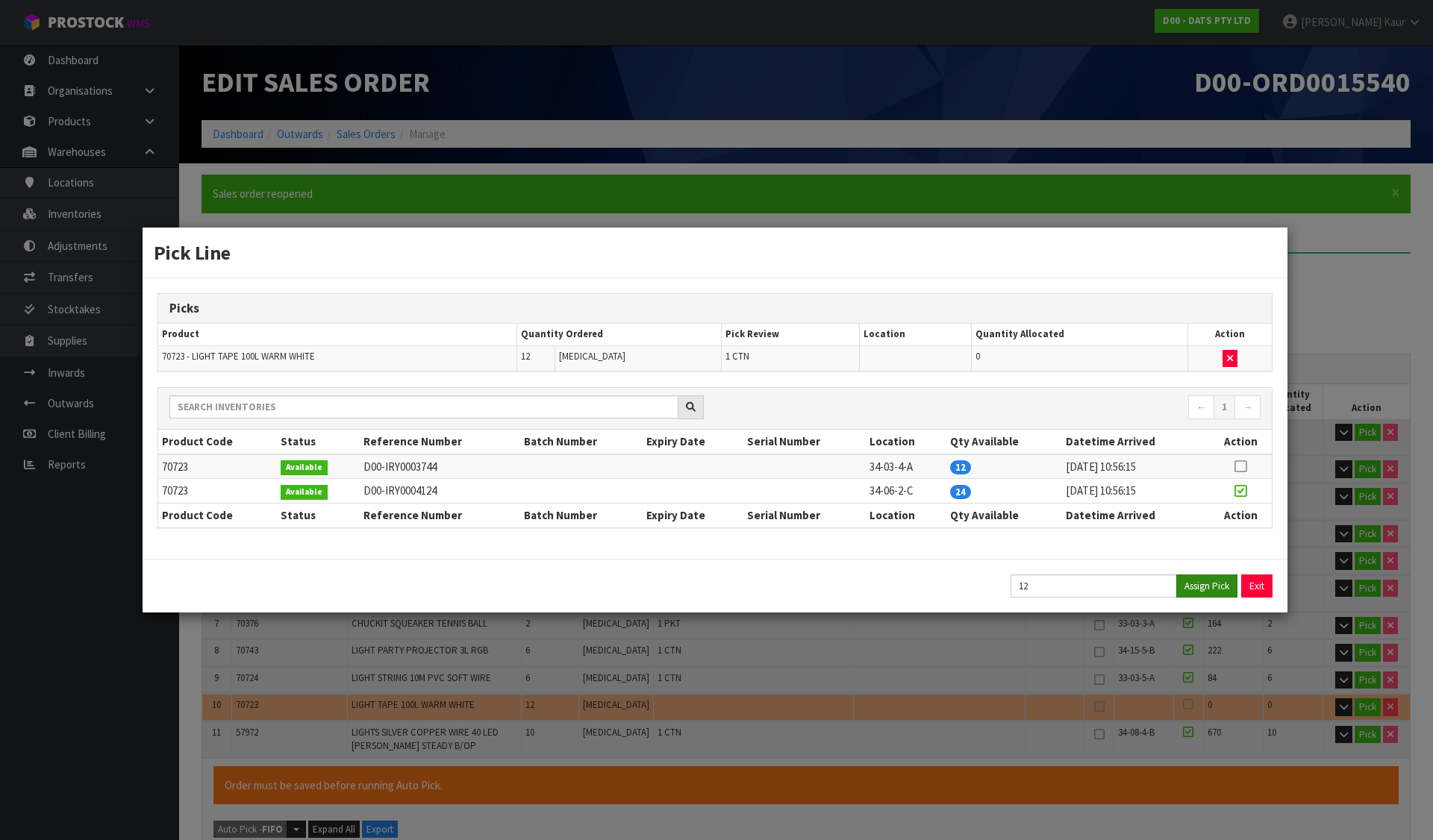
type input "29.03"
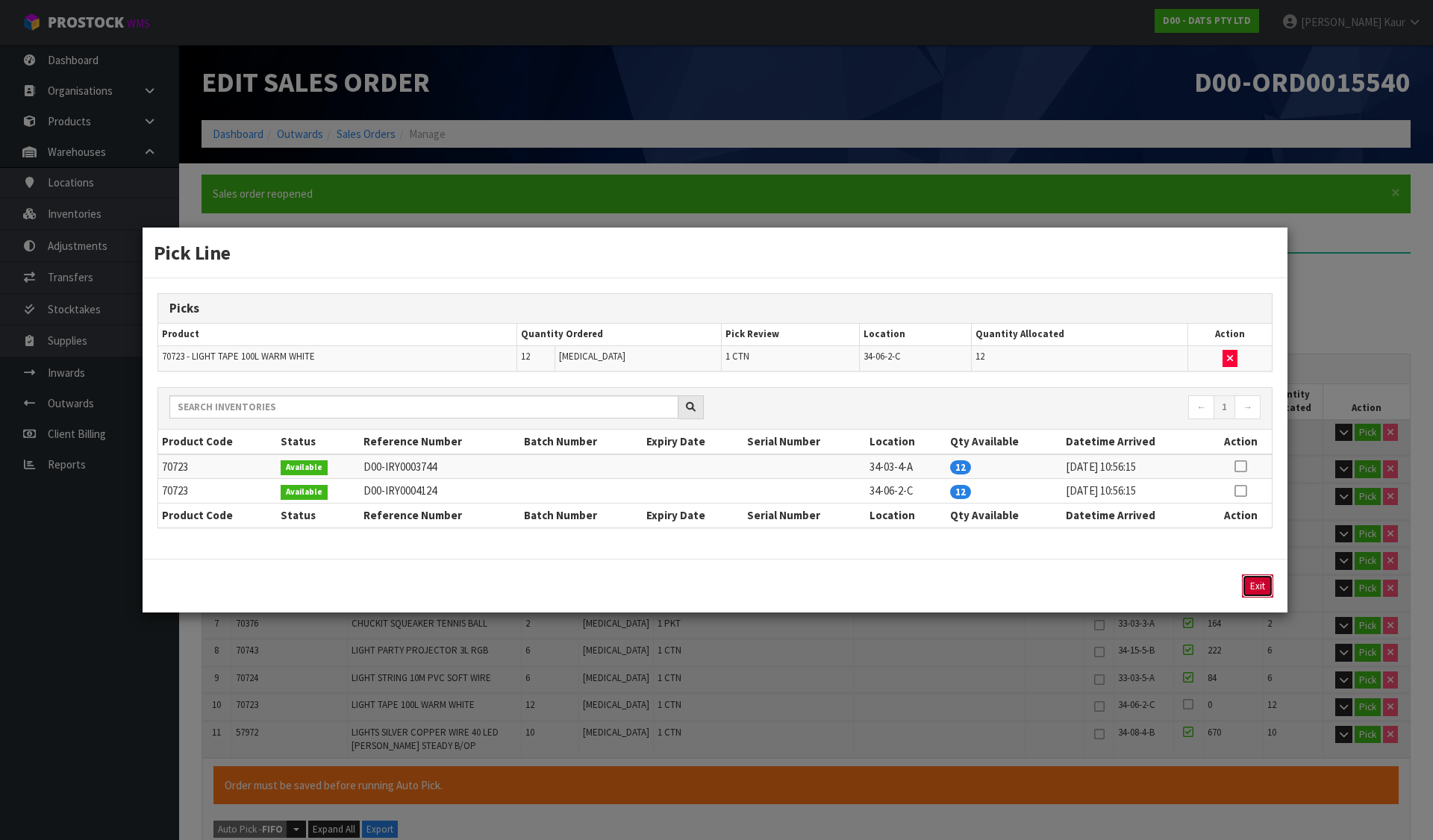
click at [1253, 585] on button "Exit" at bounding box center [1257, 586] width 31 height 23
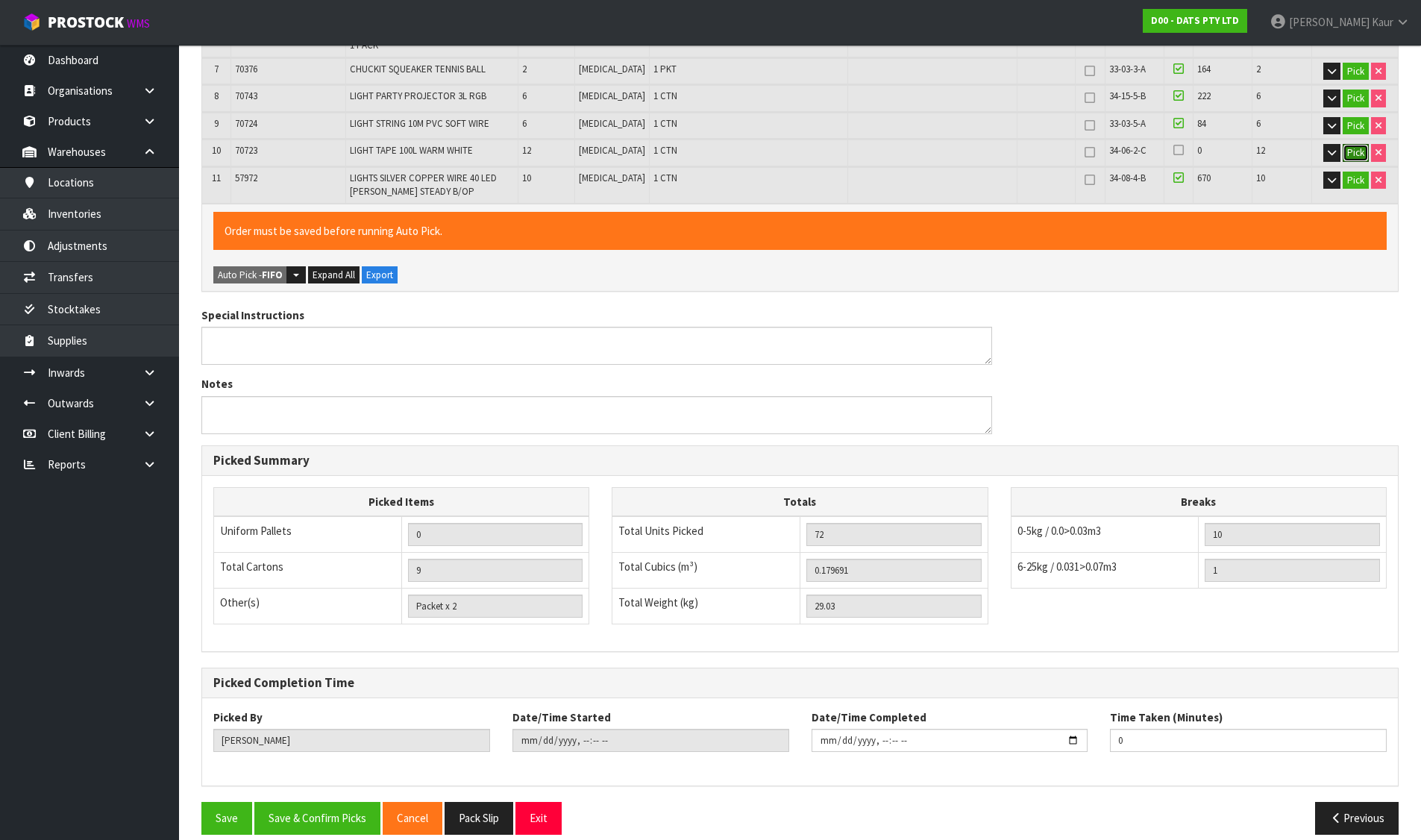
scroll to position [571, 0]
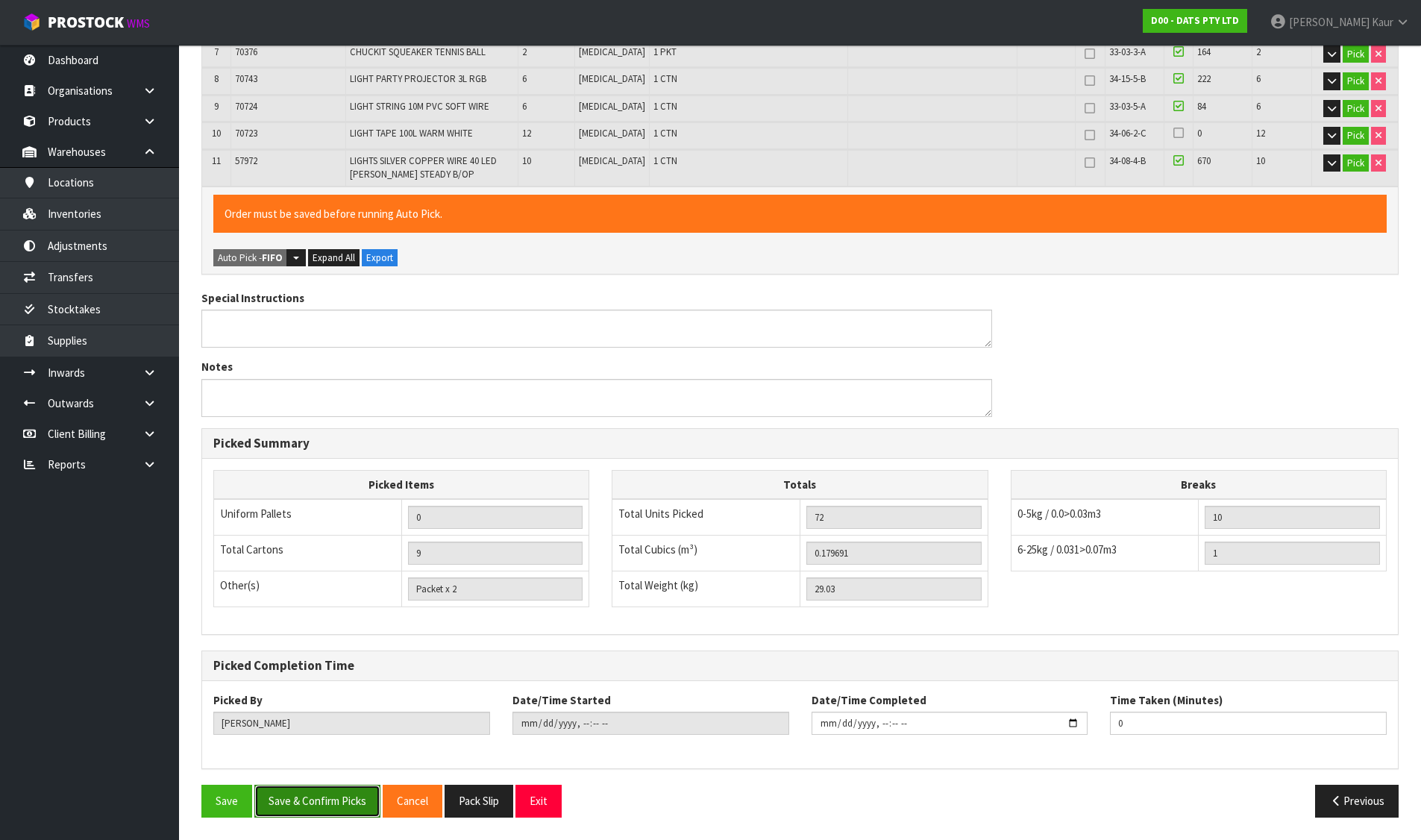
click at [313, 797] on button "Save & Confirm Picks" at bounding box center [318, 801] width 126 height 32
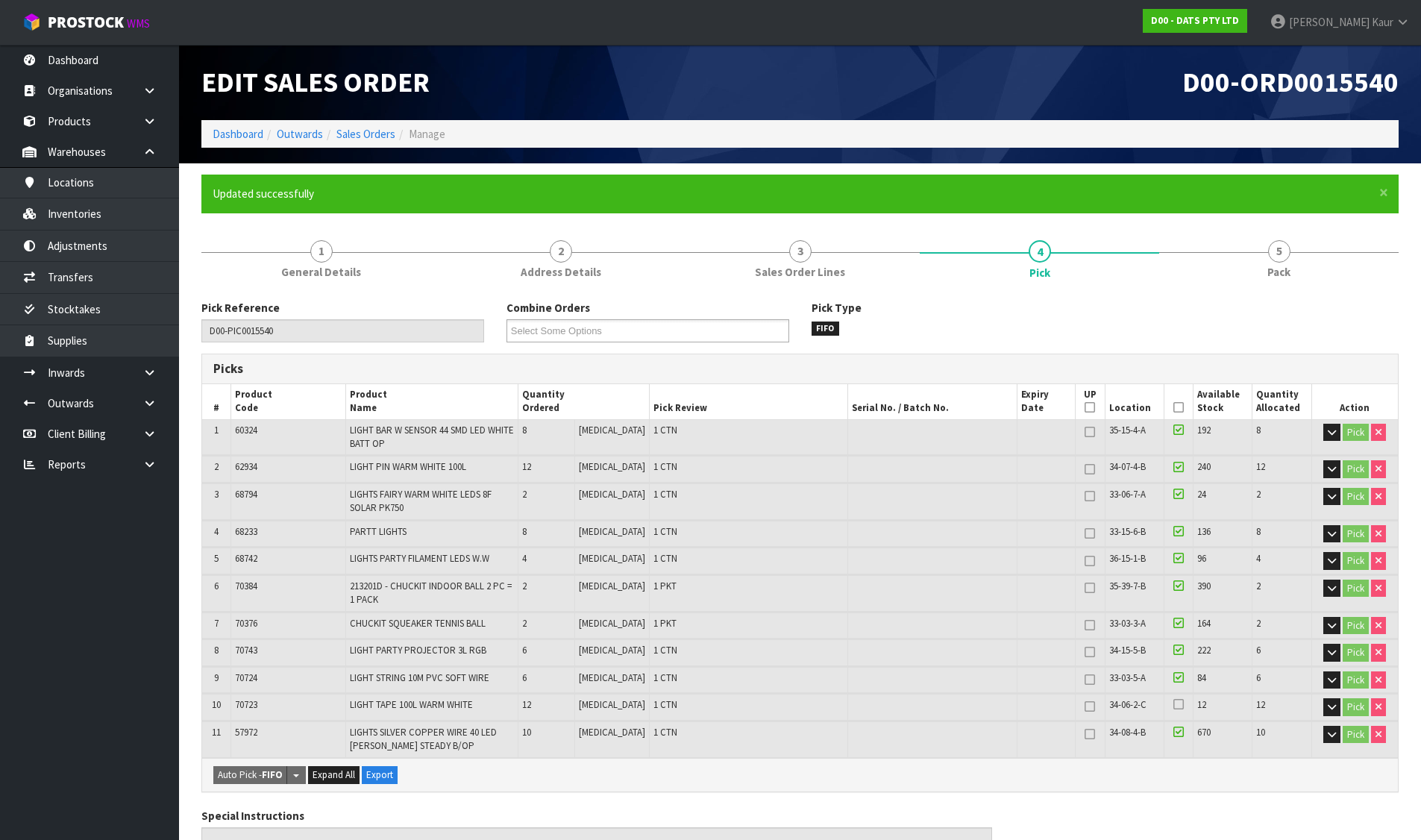
click at [249, 707] on span "70723" at bounding box center [246, 704] width 22 height 12
click at [247, 709] on span "70723" at bounding box center [246, 704] width 22 height 12
click at [242, 710] on span "70723" at bounding box center [246, 704] width 22 height 12
copy span "70723"
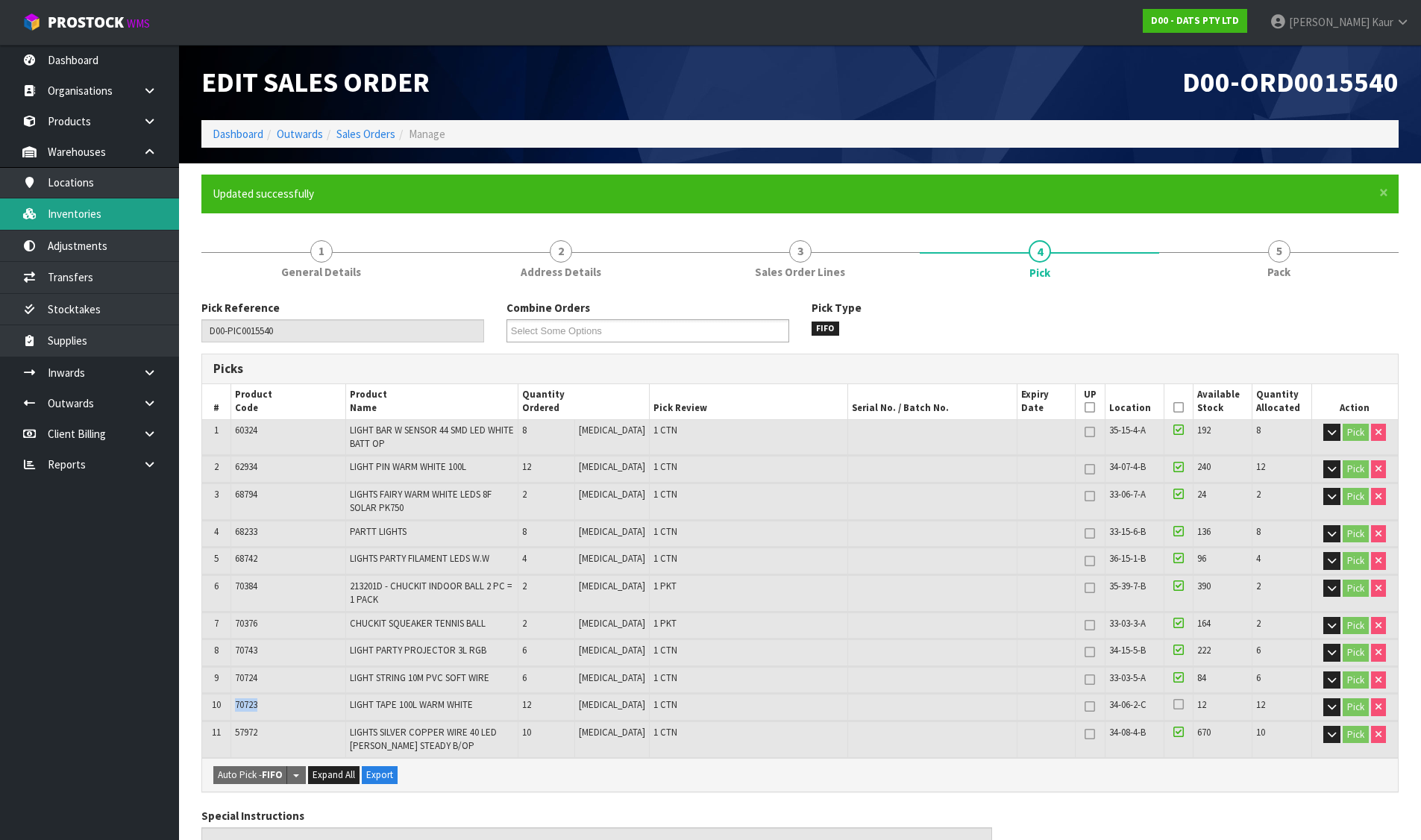
click at [130, 223] on link "Inventories" at bounding box center [90, 214] width 179 height 30
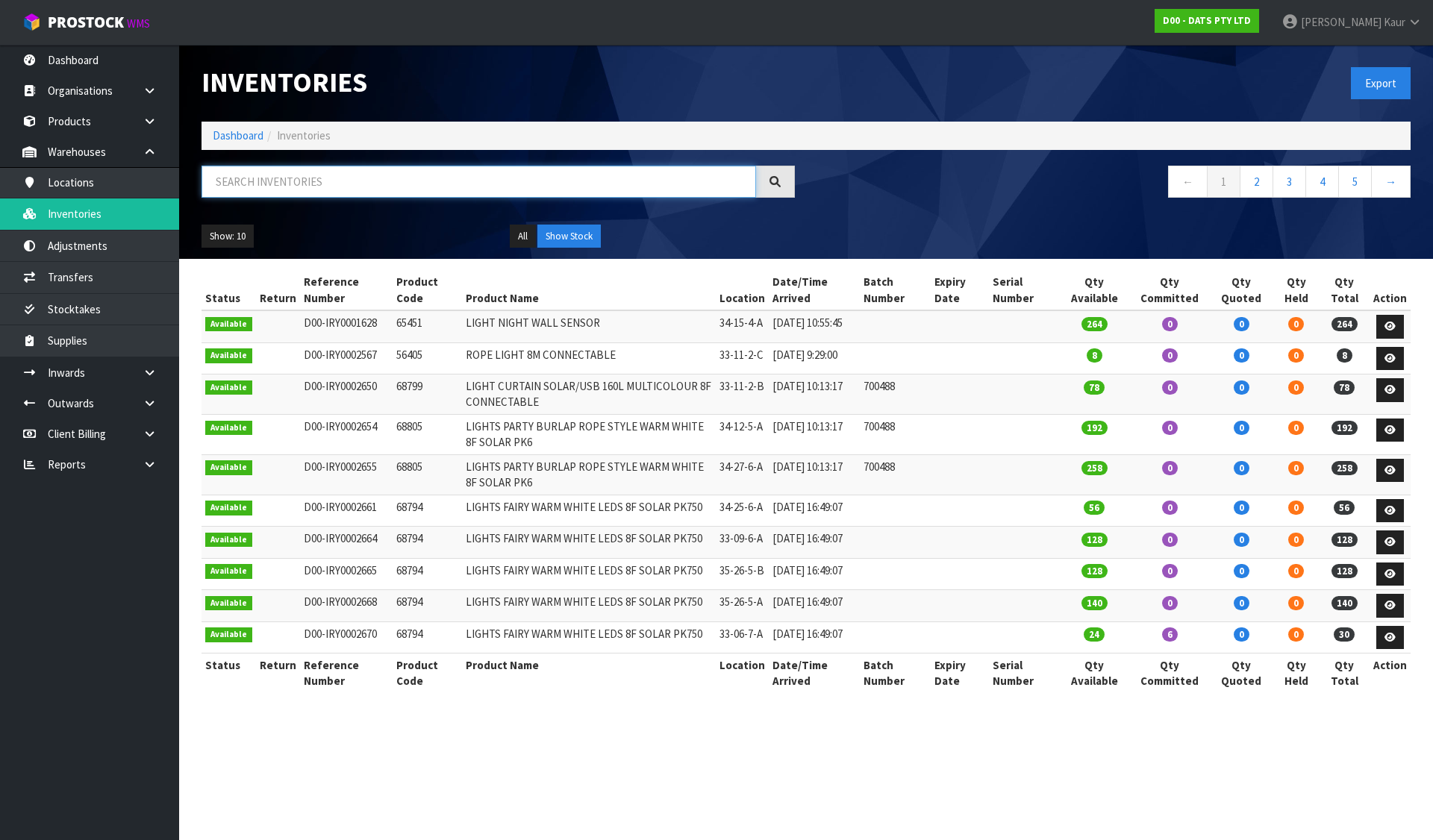
click at [253, 175] on input "text" at bounding box center [478, 182] width 555 height 32
paste input "70723"
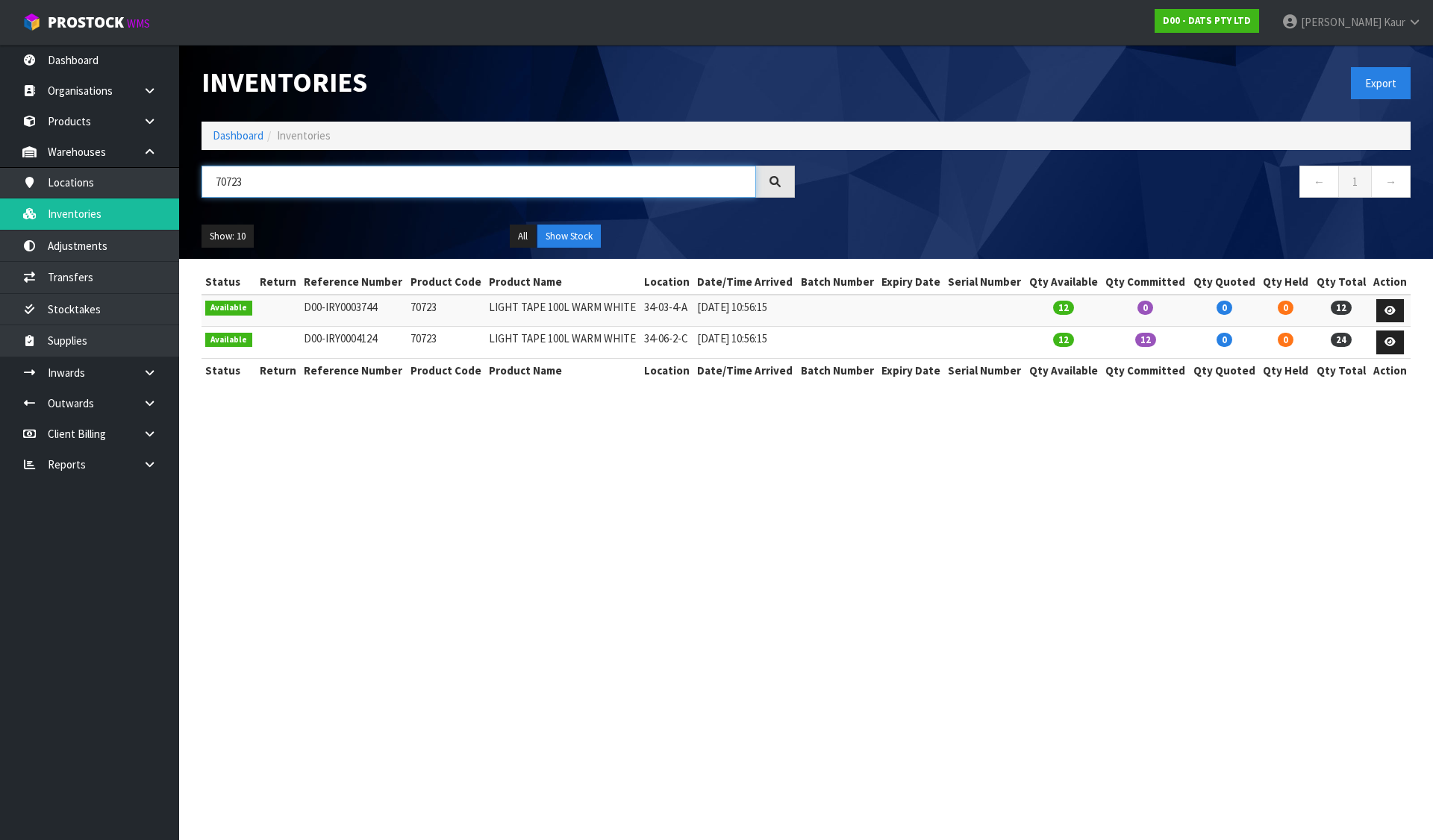
type input "70723"
click at [1404, 312] on td at bounding box center [1390, 310] width 41 height 32
click at [1393, 310] on icon at bounding box center [1390, 310] width 12 height 10
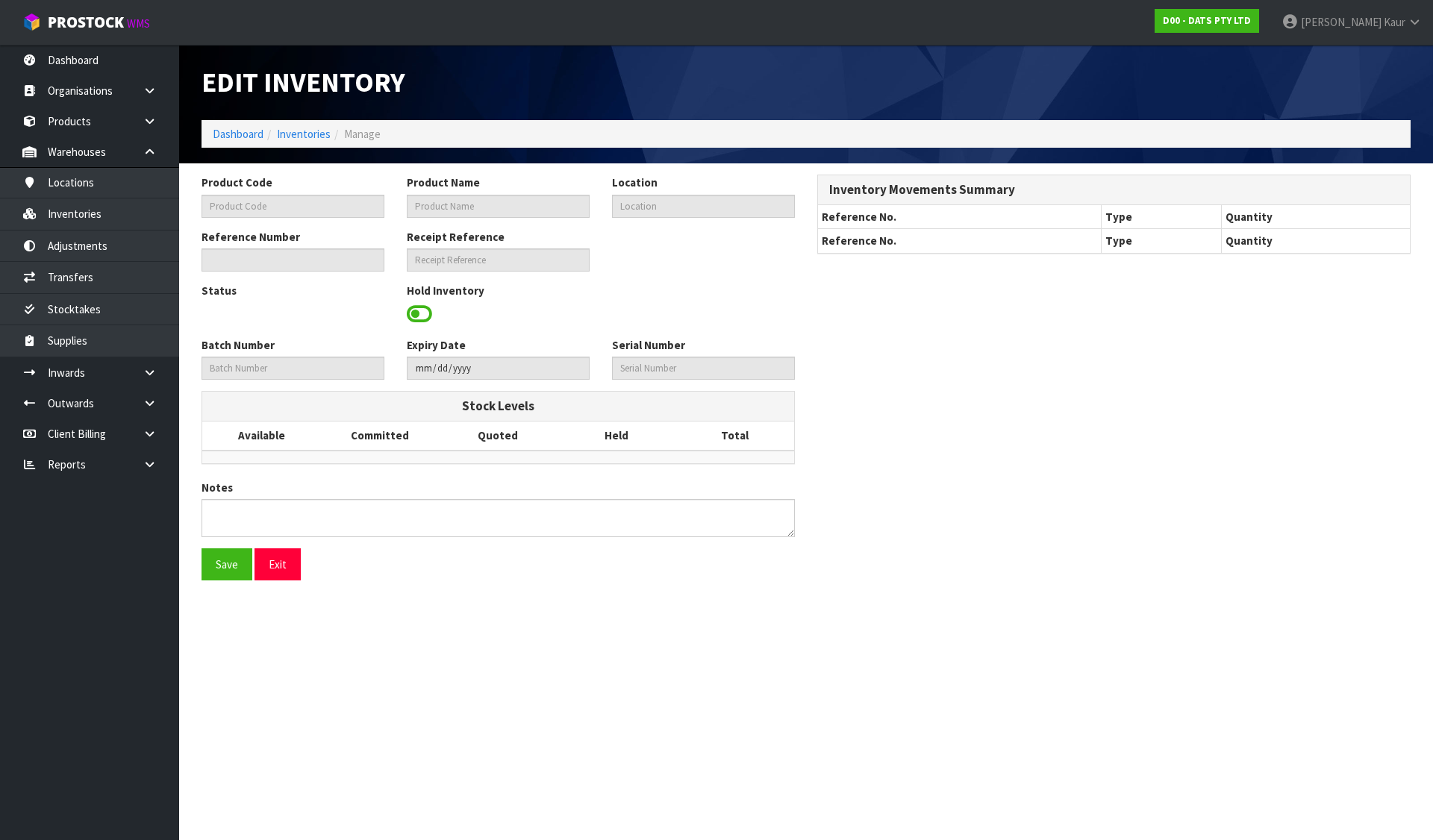
type input "70723"
type input "LIGHT TAPE 100L WARM WHITE"
type input "34-03-4-A"
type input "D00-IRY0003744"
type input "D00-REC0000210"
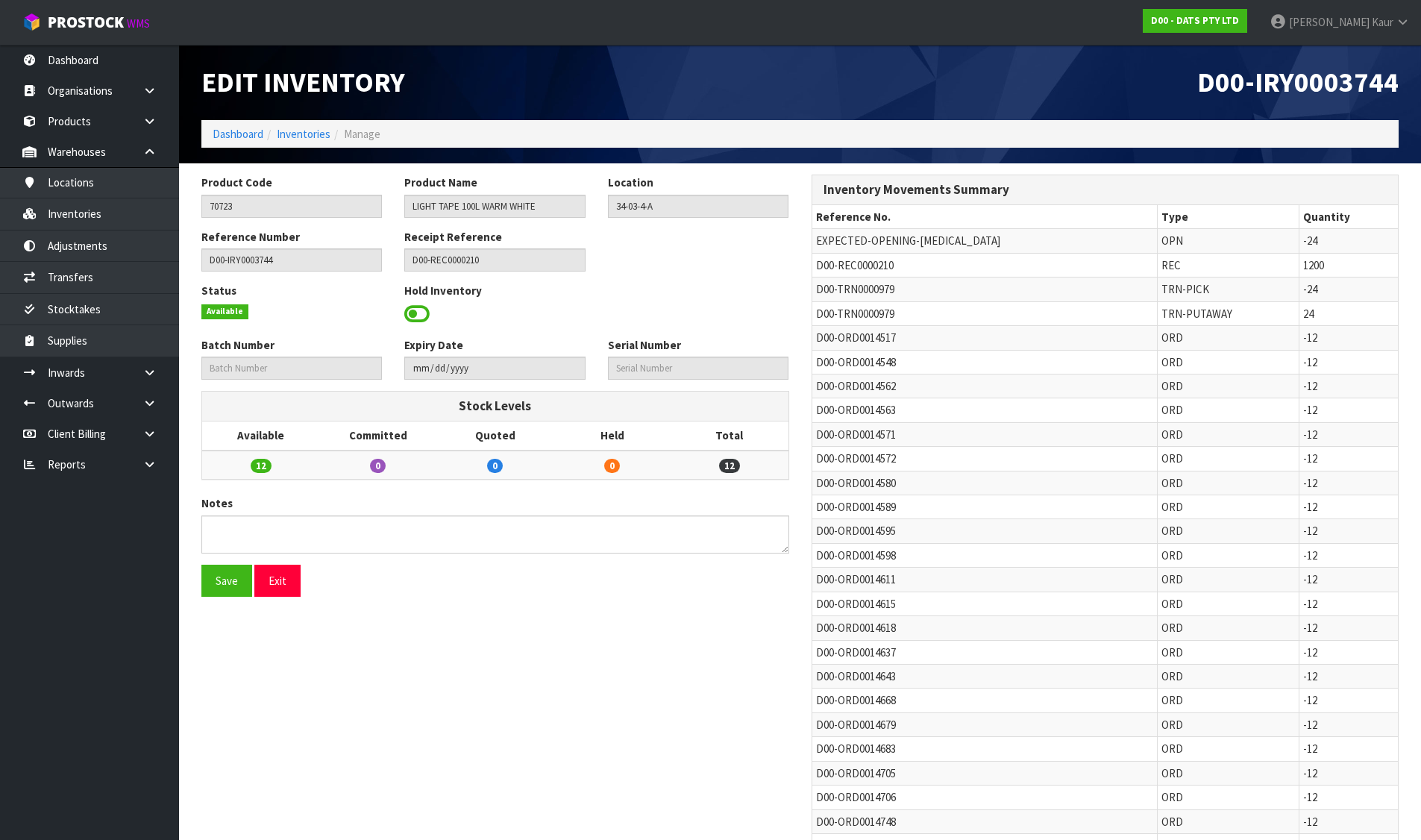
click at [430, 312] on div at bounding box center [495, 314] width 181 height 23
click at [423, 310] on span at bounding box center [417, 313] width 26 height 22
click at [637, 314] on span "Select an Option" at bounding box center [691, 312] width 153 height 18
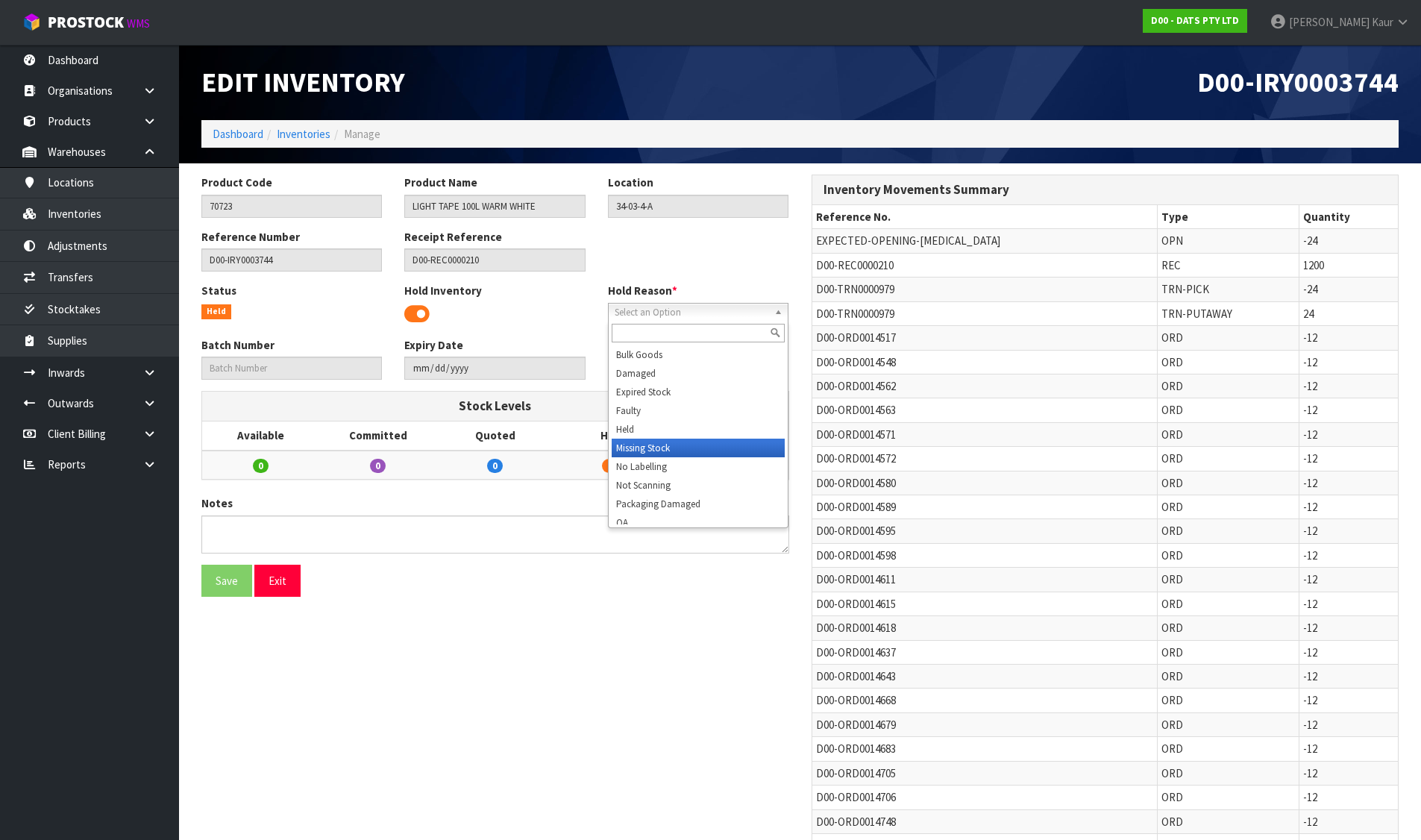
click at [664, 445] on li "Missing Stock" at bounding box center [698, 448] width 173 height 19
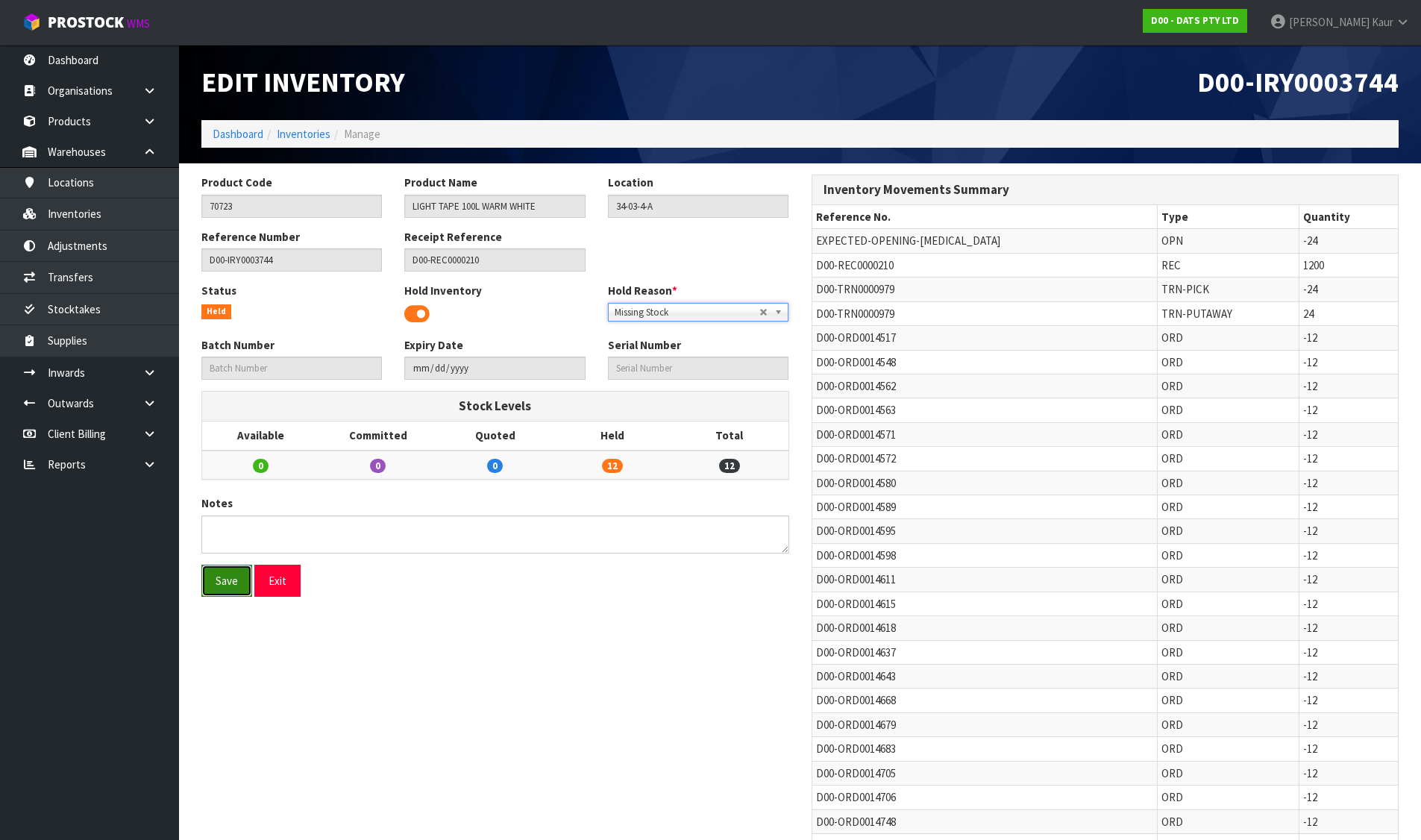
click at [224, 587] on button "Save" at bounding box center [226, 581] width 51 height 32
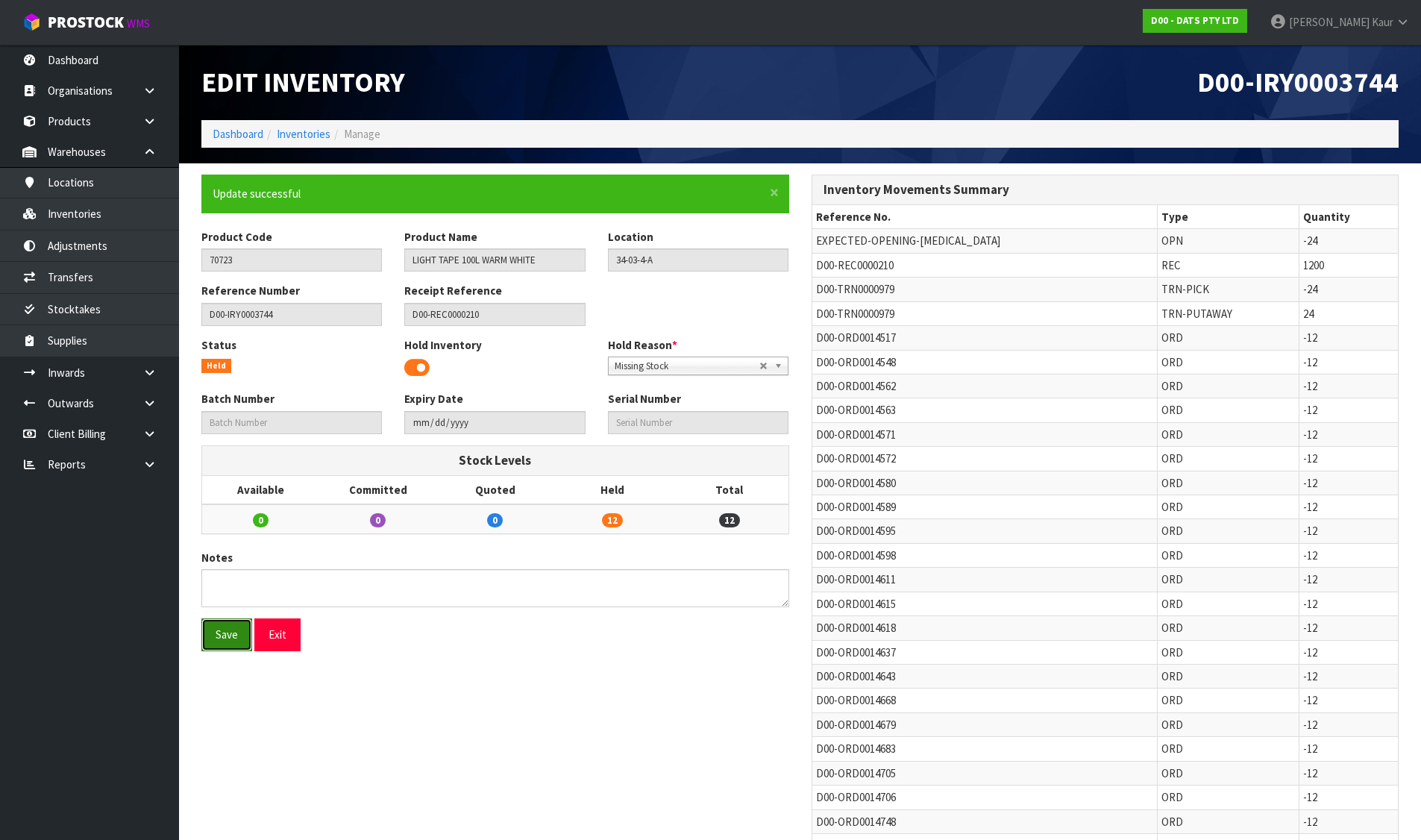
click at [232, 627] on button "Save" at bounding box center [226, 634] width 51 height 32
click at [242, 134] on link "Dashboard" at bounding box center [238, 134] width 51 height 14
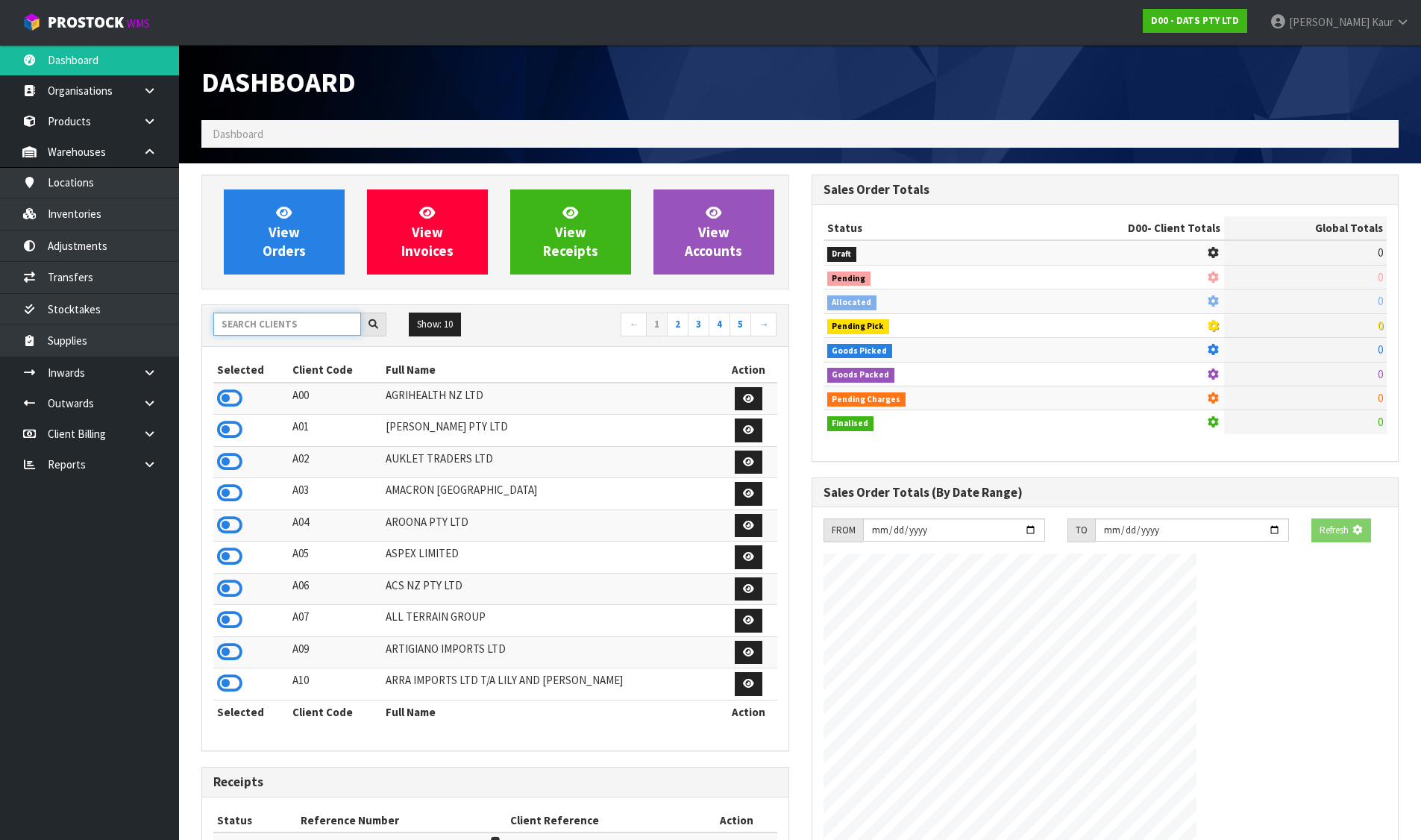
drag, startPoint x: 254, startPoint y: 331, endPoint x: 258, endPoint y: 313, distance: 18.4
click at [255, 332] on input "text" at bounding box center [287, 324] width 148 height 23
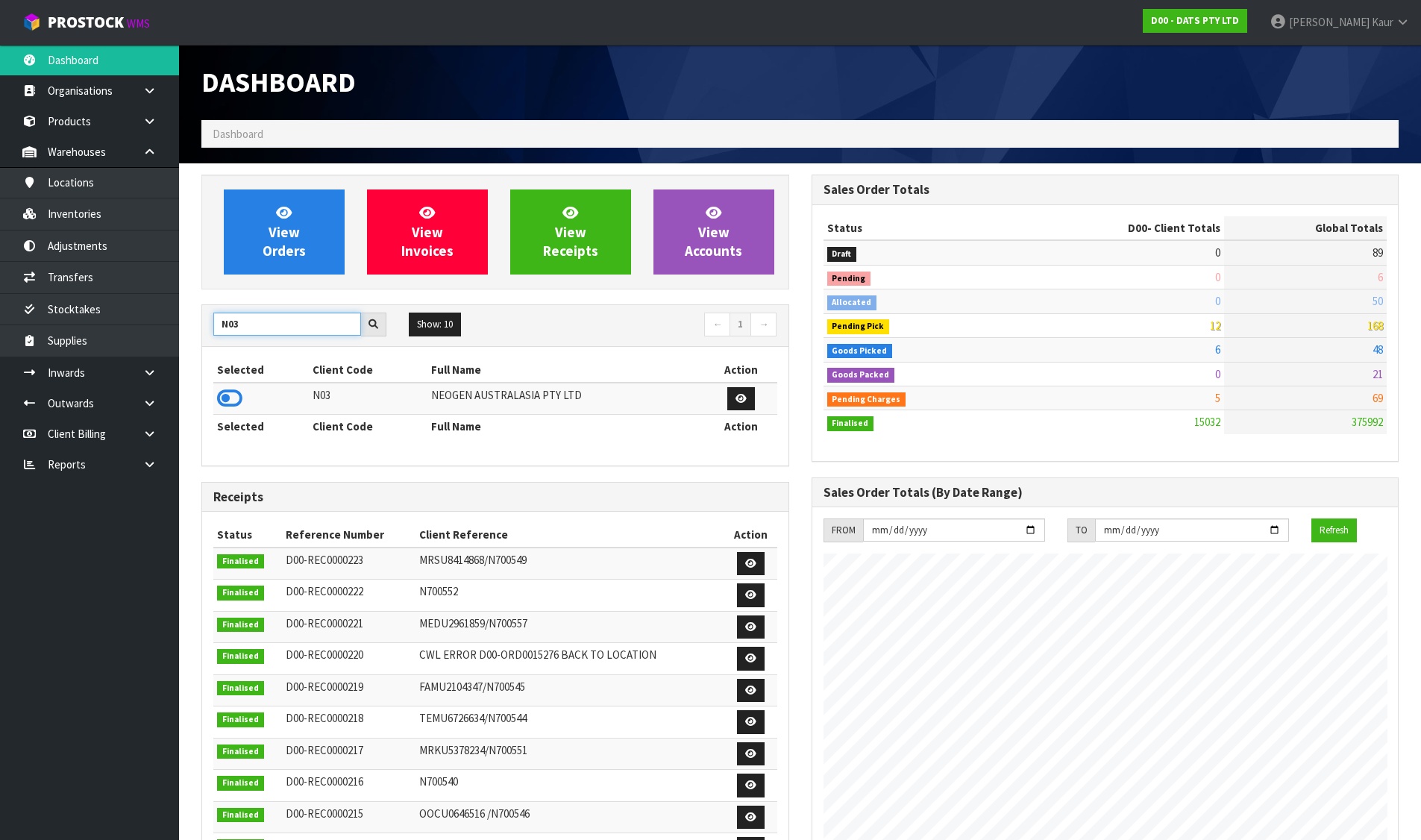
type input "N03"
click at [210, 403] on div "Selected Client Code Full Name Action N03 NEOGEN AUSTRALASIA PTY LTD Selected C…" at bounding box center [495, 405] width 586 height 118
click at [242, 397] on icon at bounding box center [230, 398] width 26 height 22
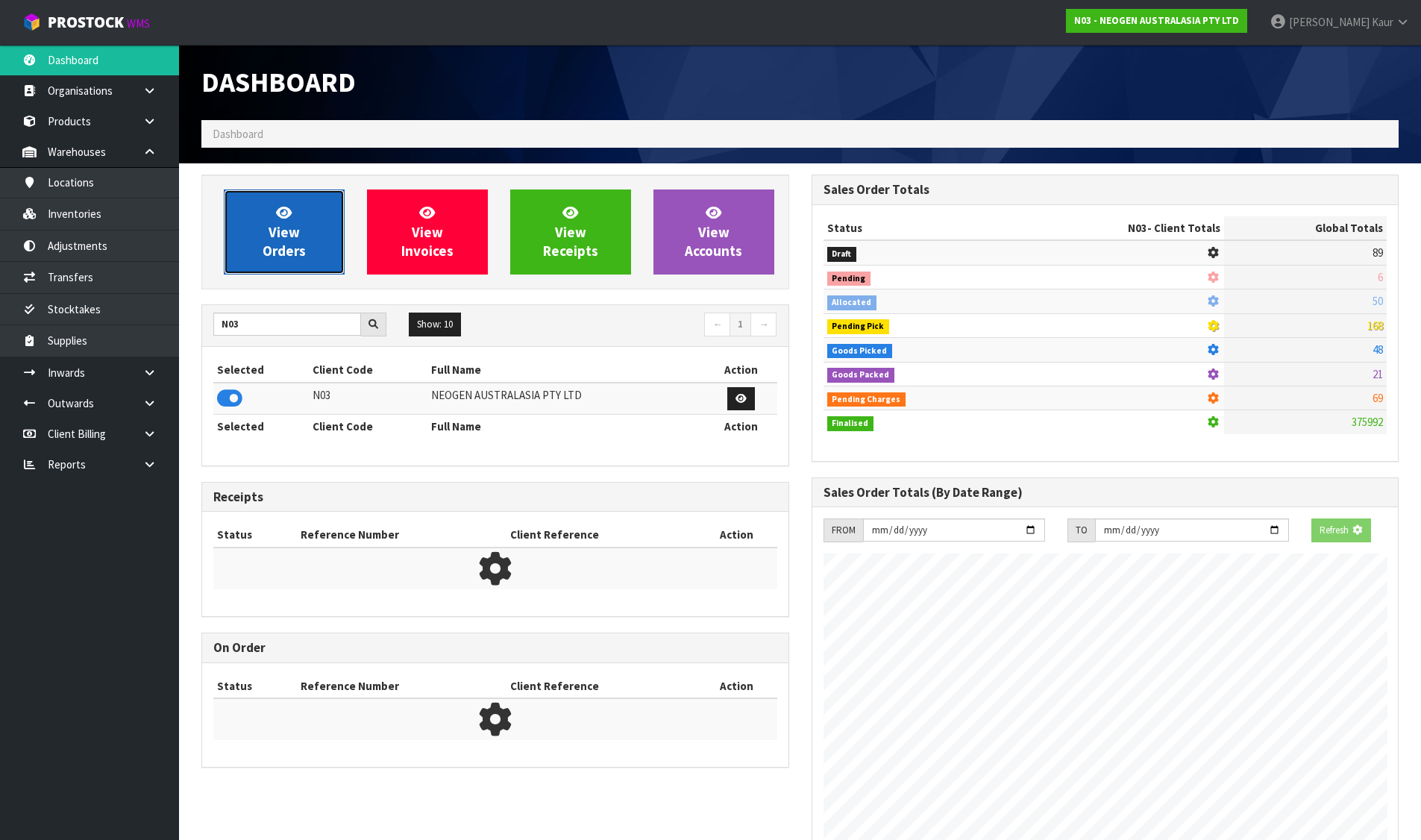
click at [268, 213] on link "View Orders" at bounding box center [284, 232] width 121 height 85
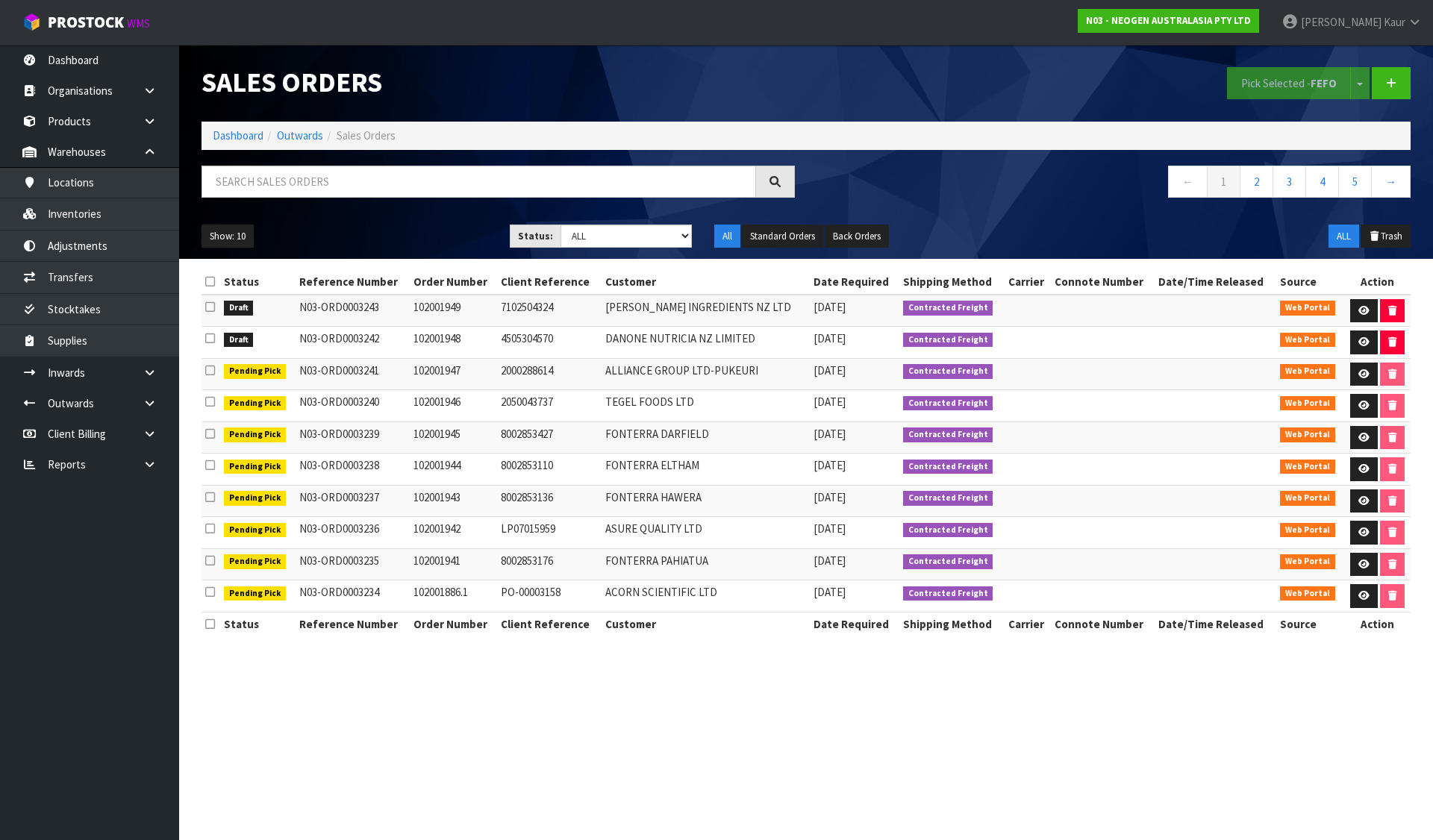
click at [210, 279] on icon at bounding box center [209, 281] width 10 height 12
click at [206, 309] on icon at bounding box center [209, 307] width 10 height 12
click at [0, 0] on input "checkbox" at bounding box center [0, 0] width 0 height 0
click at [1239, 80] on button "Pick Selected - FEFO" at bounding box center [1289, 83] width 124 height 32
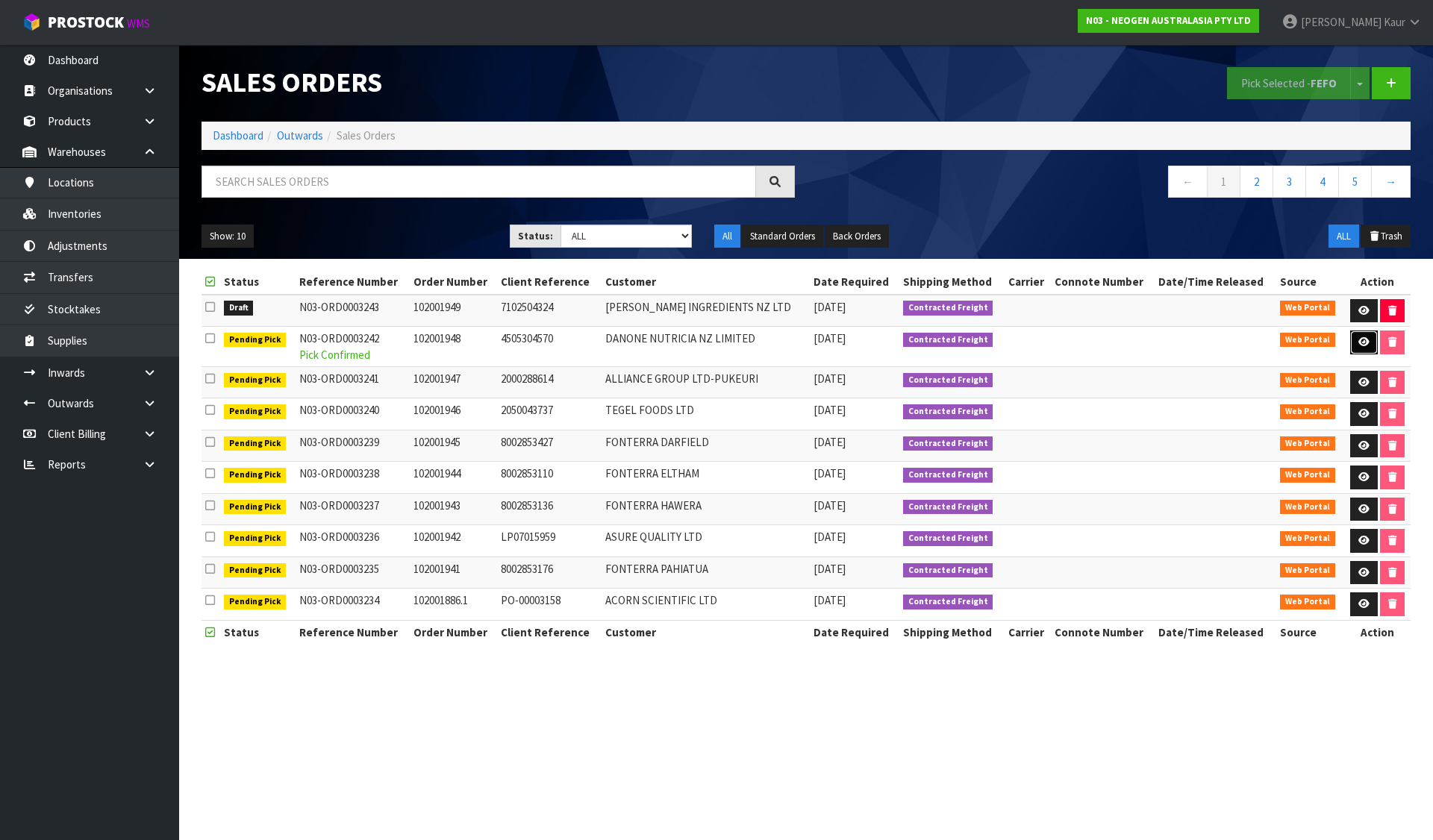
click at [1366, 344] on icon at bounding box center [1364, 341] width 12 height 10
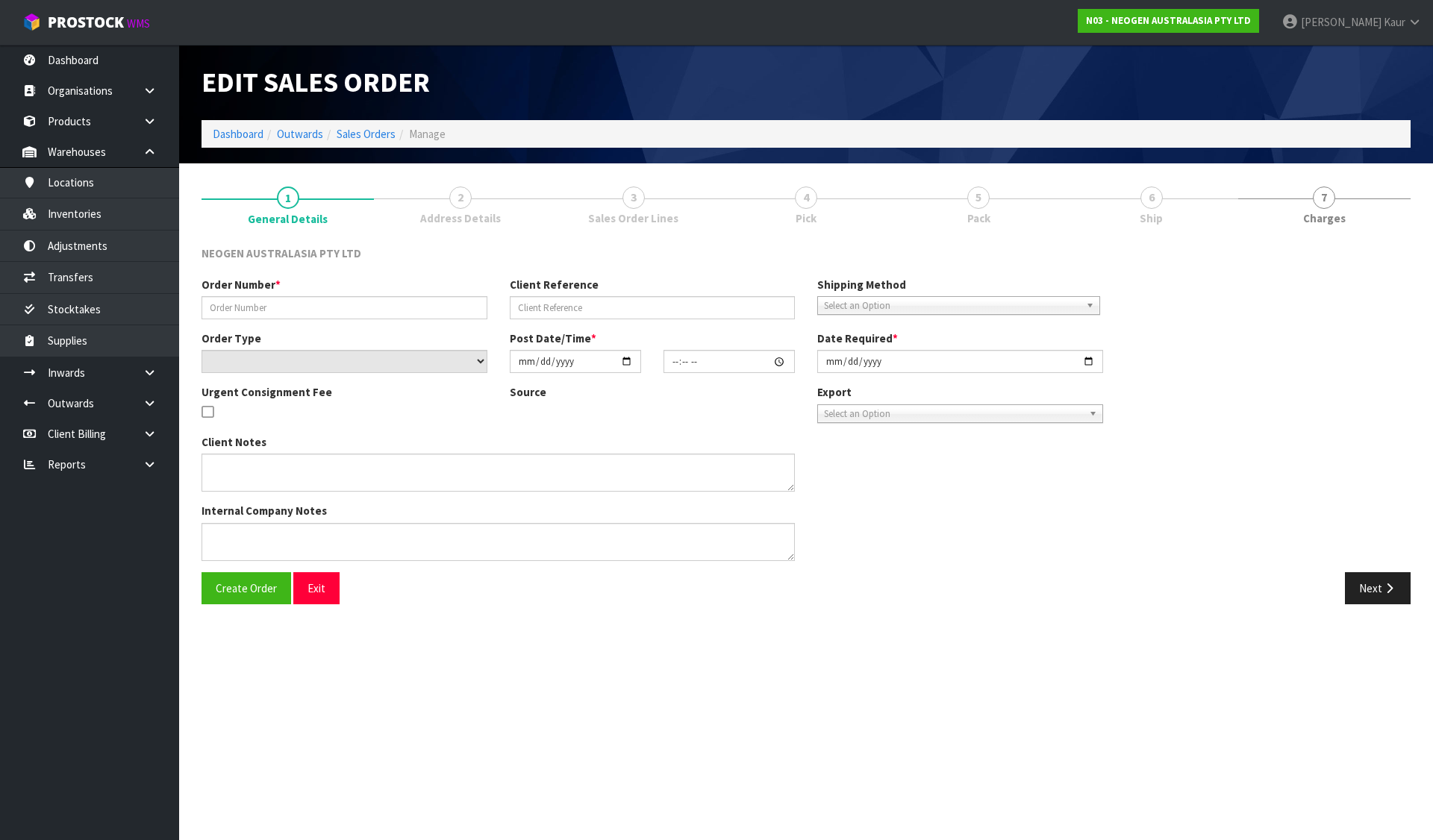
type input "102001948"
type input "4505304570"
select select "number:0"
type input "[DATE]"
type input "11:40:00.000"
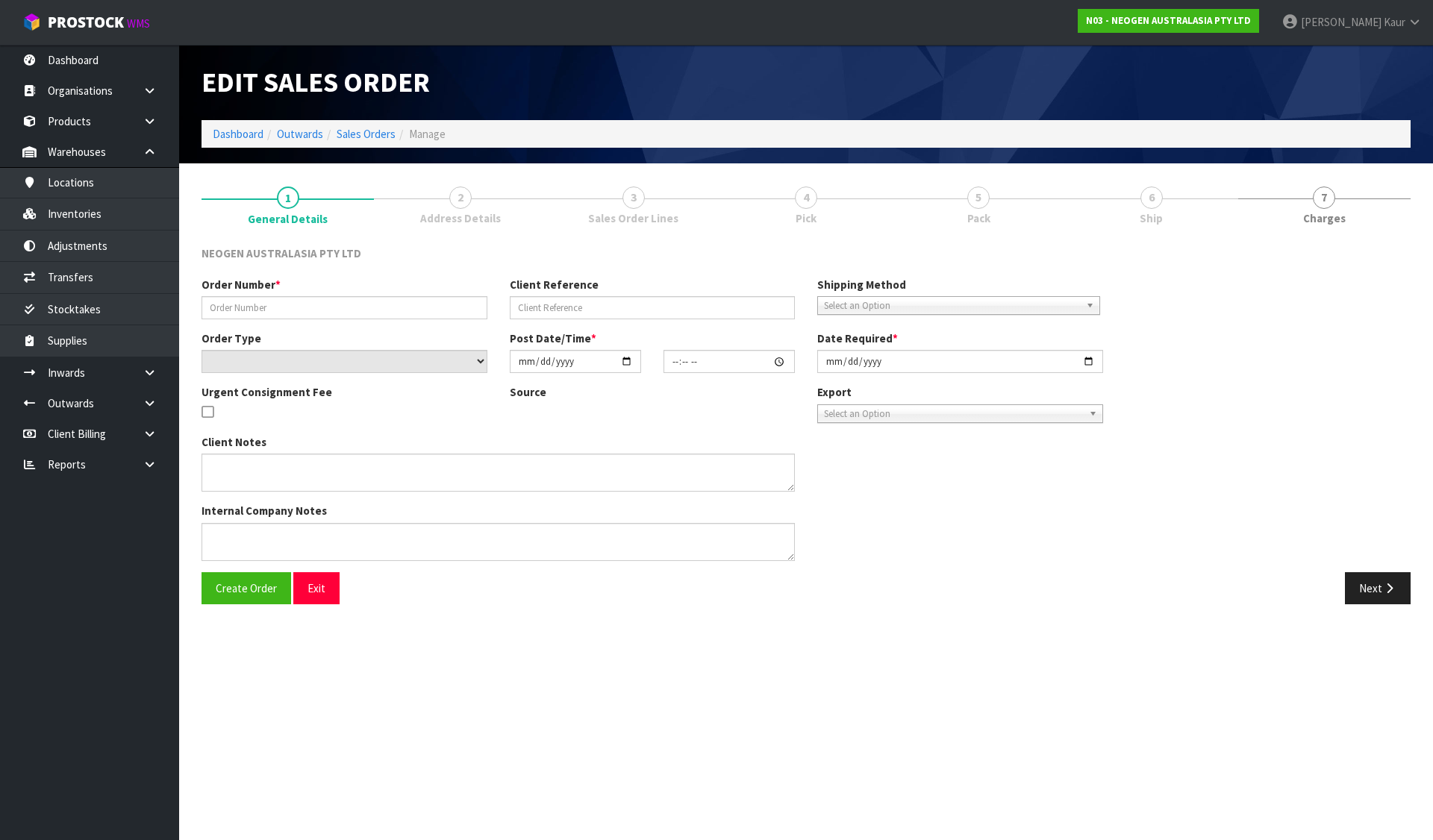
type input "[DATE]"
type textarea "ATTN: LOUISE JOHNS"
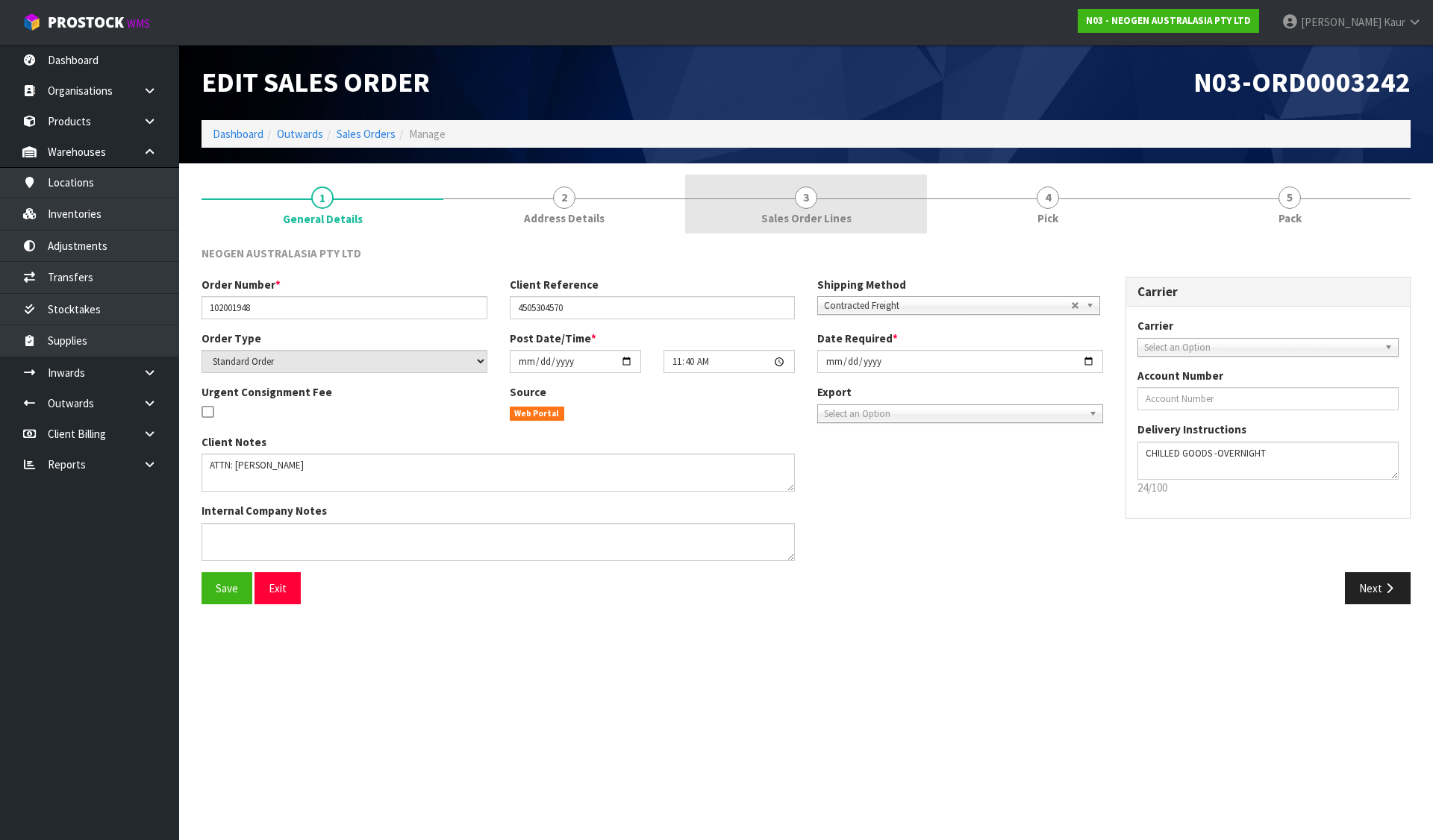
drag, startPoint x: 588, startPoint y: 209, endPoint x: 786, endPoint y: 195, distance: 198.5
click at [588, 210] on span "Address Details" at bounding box center [563, 218] width 81 height 16
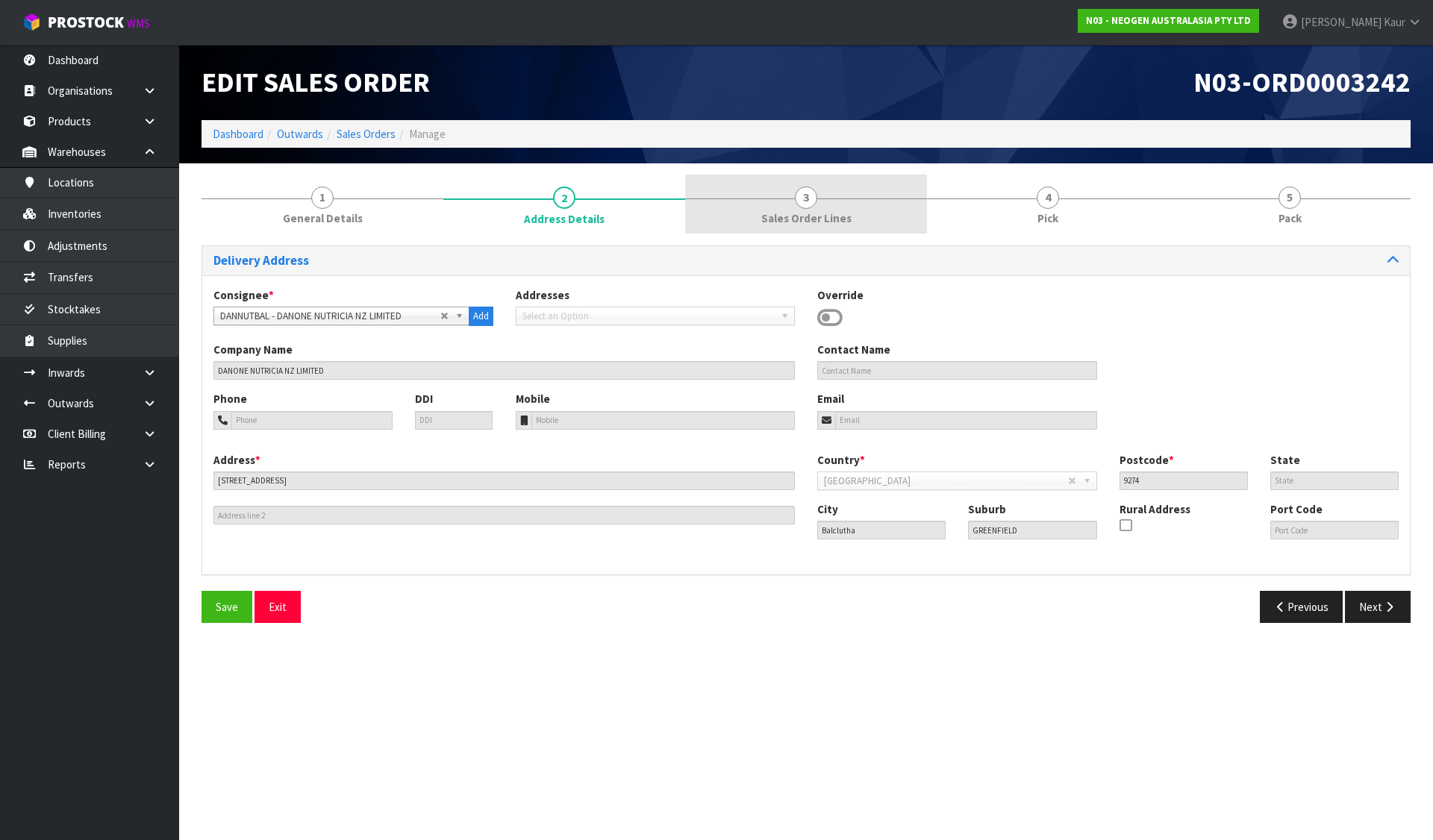
click at [799, 195] on span "3" at bounding box center [806, 197] width 22 height 22
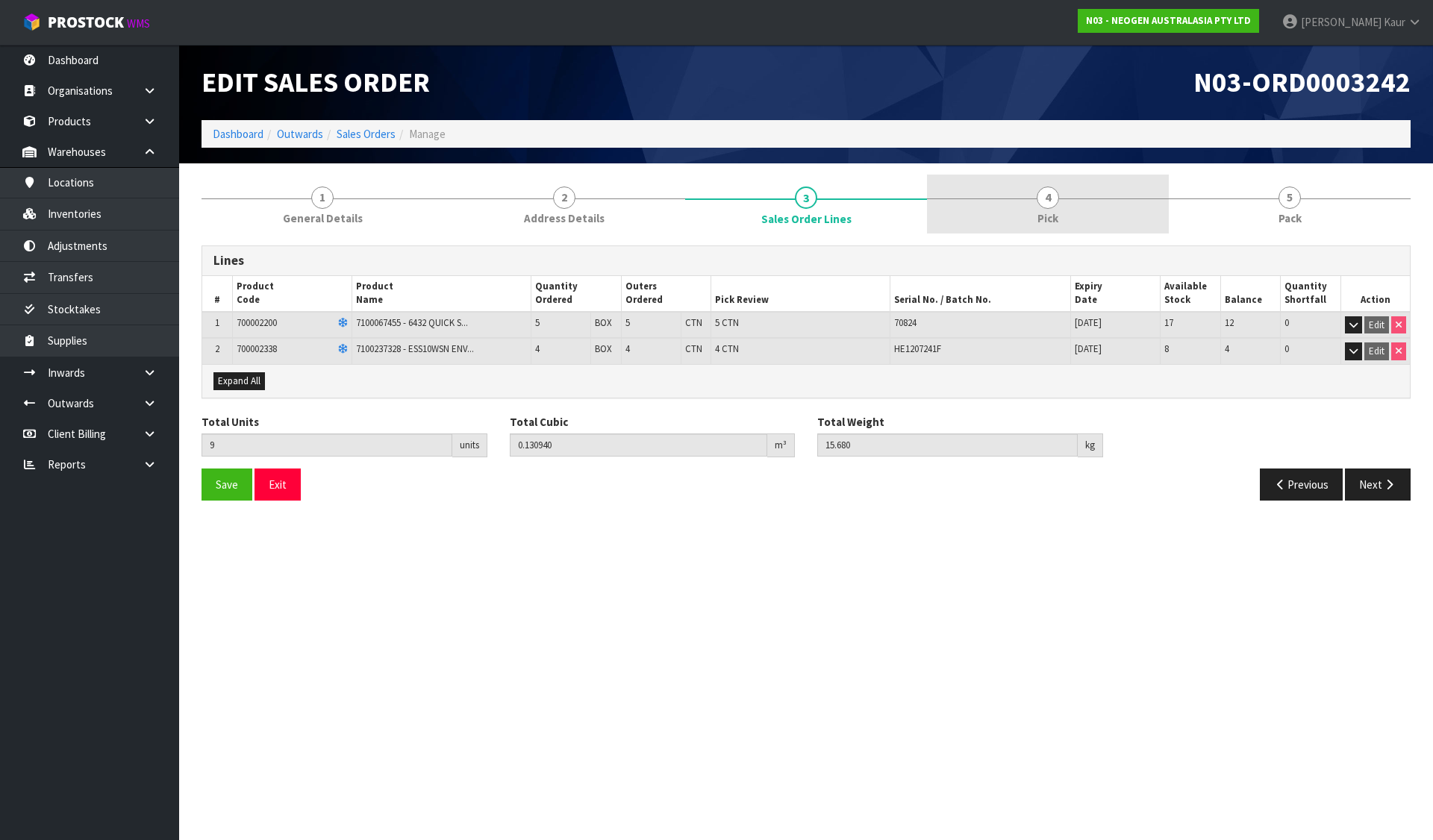
click at [1096, 205] on link "4 Pick" at bounding box center [1048, 204] width 242 height 59
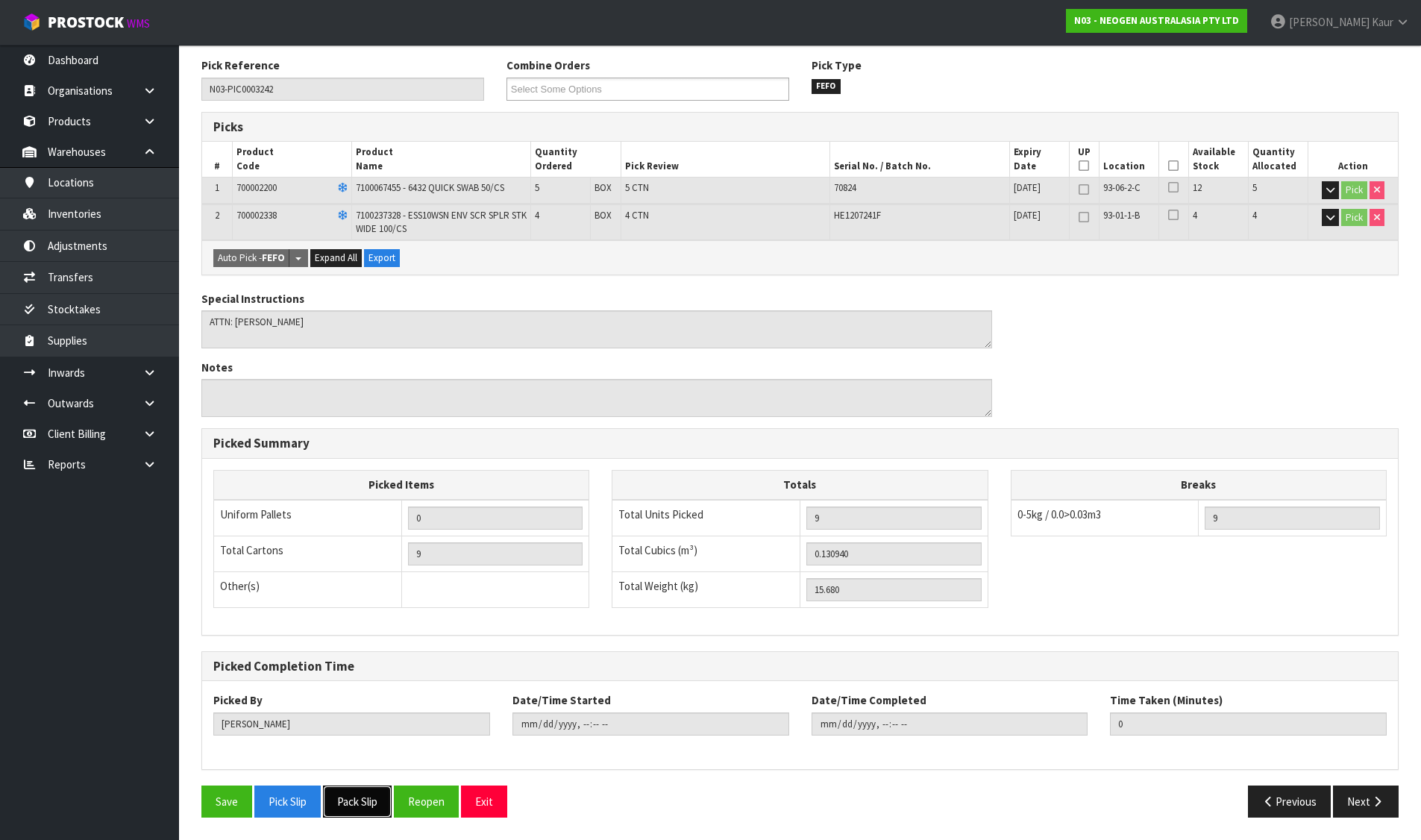
click at [360, 804] on button "Pack Slip" at bounding box center [357, 802] width 68 height 32
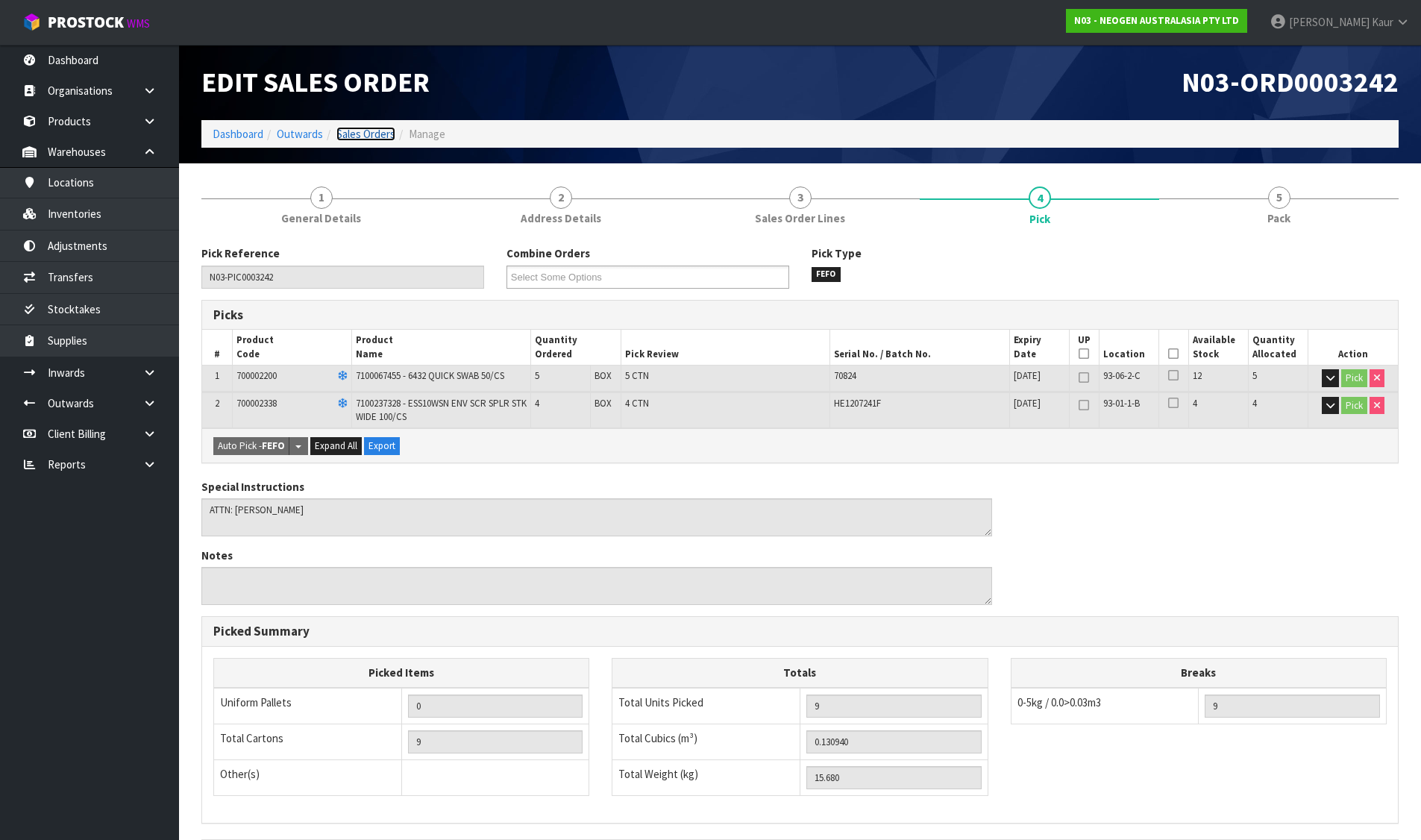
click at [361, 133] on link "Sales Orders" at bounding box center [365, 134] width 59 height 14
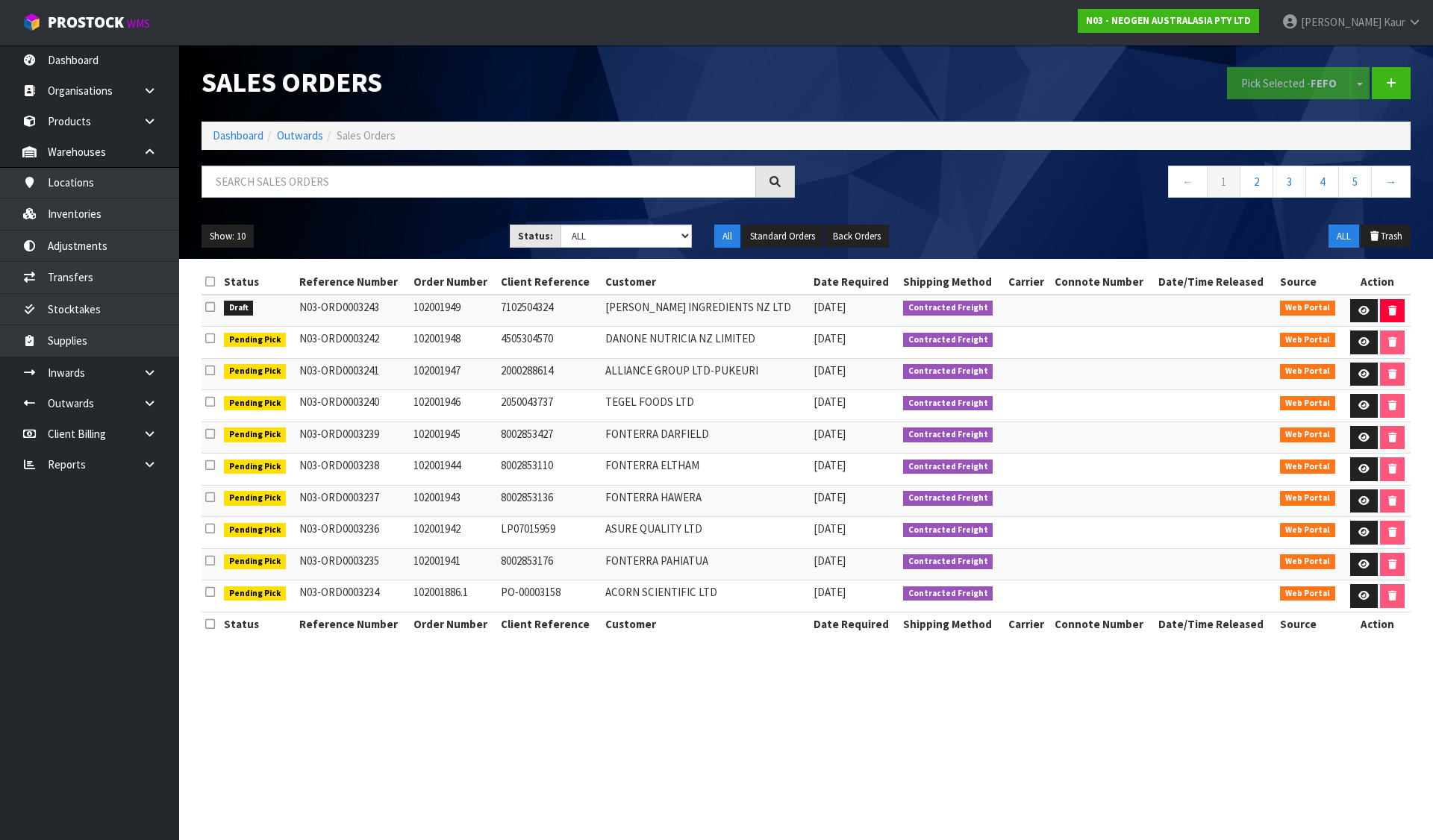
click at [209, 303] on icon at bounding box center [209, 307] width 10 height 12
click at [0, 0] on input "checkbox" at bounding box center [0, 0] width 0 height 0
click at [1306, 82] on button "Pick Selected - FEFO" at bounding box center [1289, 83] width 124 height 32
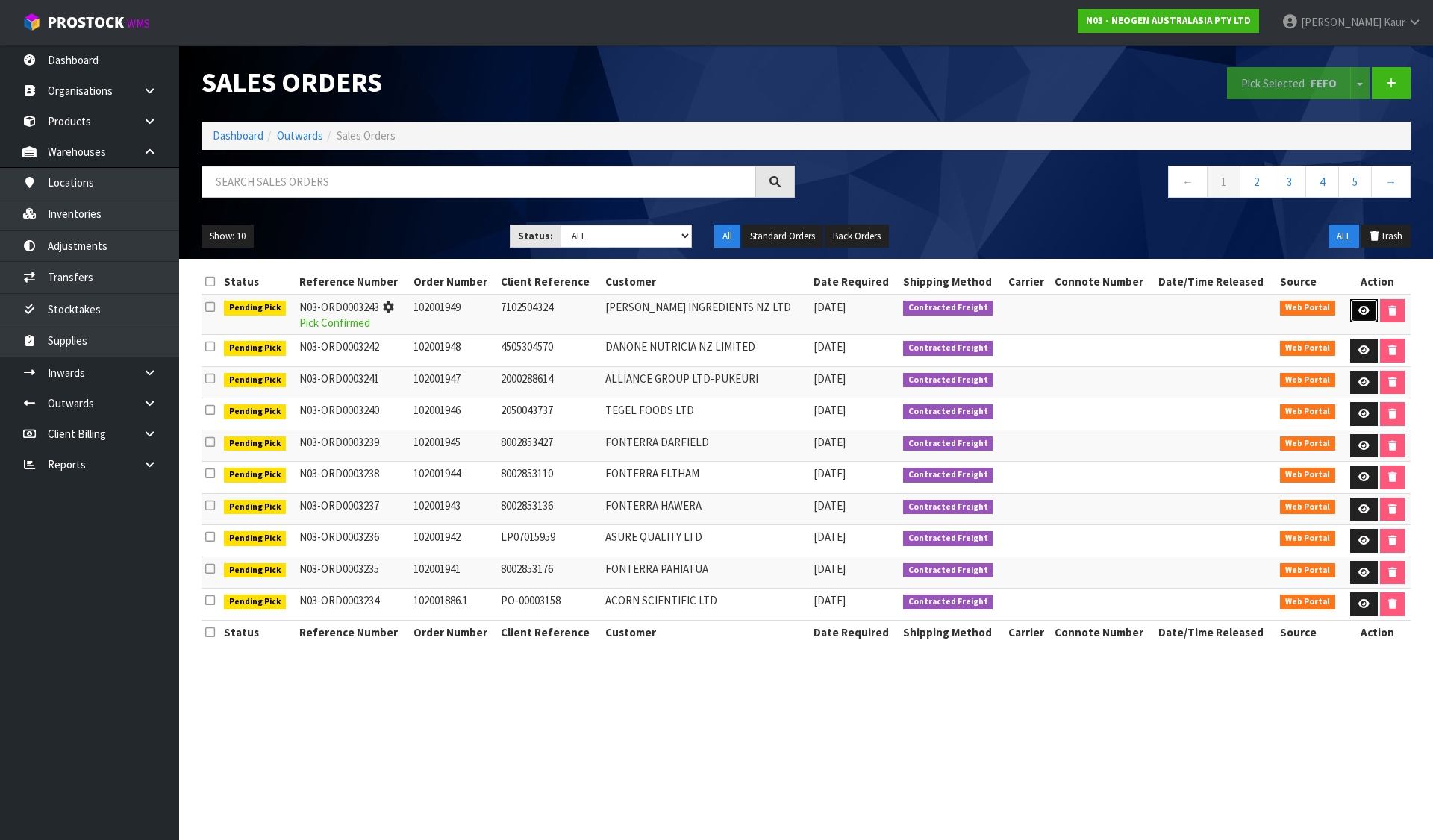
click at [1352, 309] on link at bounding box center [1364, 310] width 28 height 24
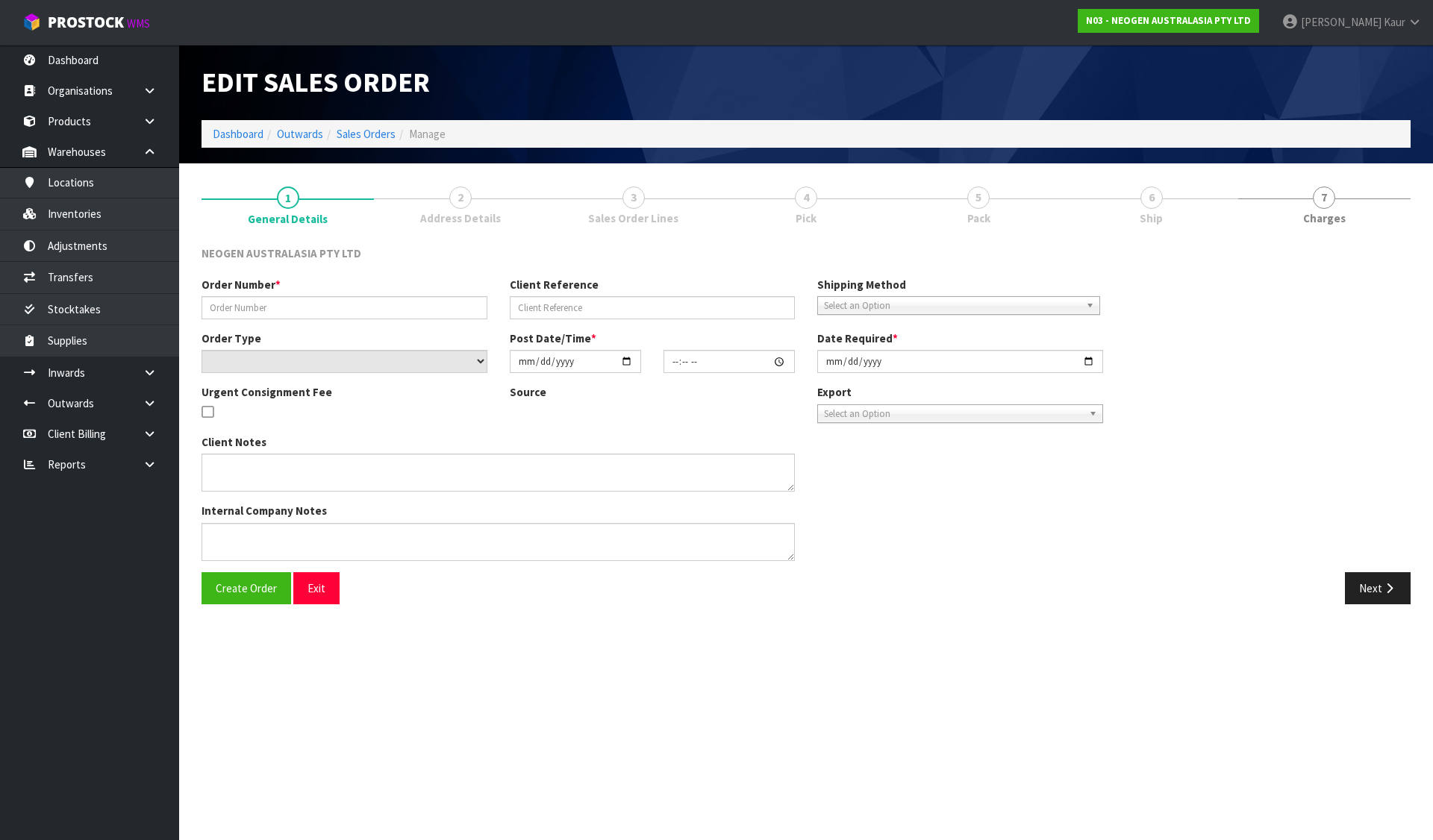
type input "102001949"
type input "7102504324"
select select "number:0"
type input "[DATE]"
type input "11:43:00.000"
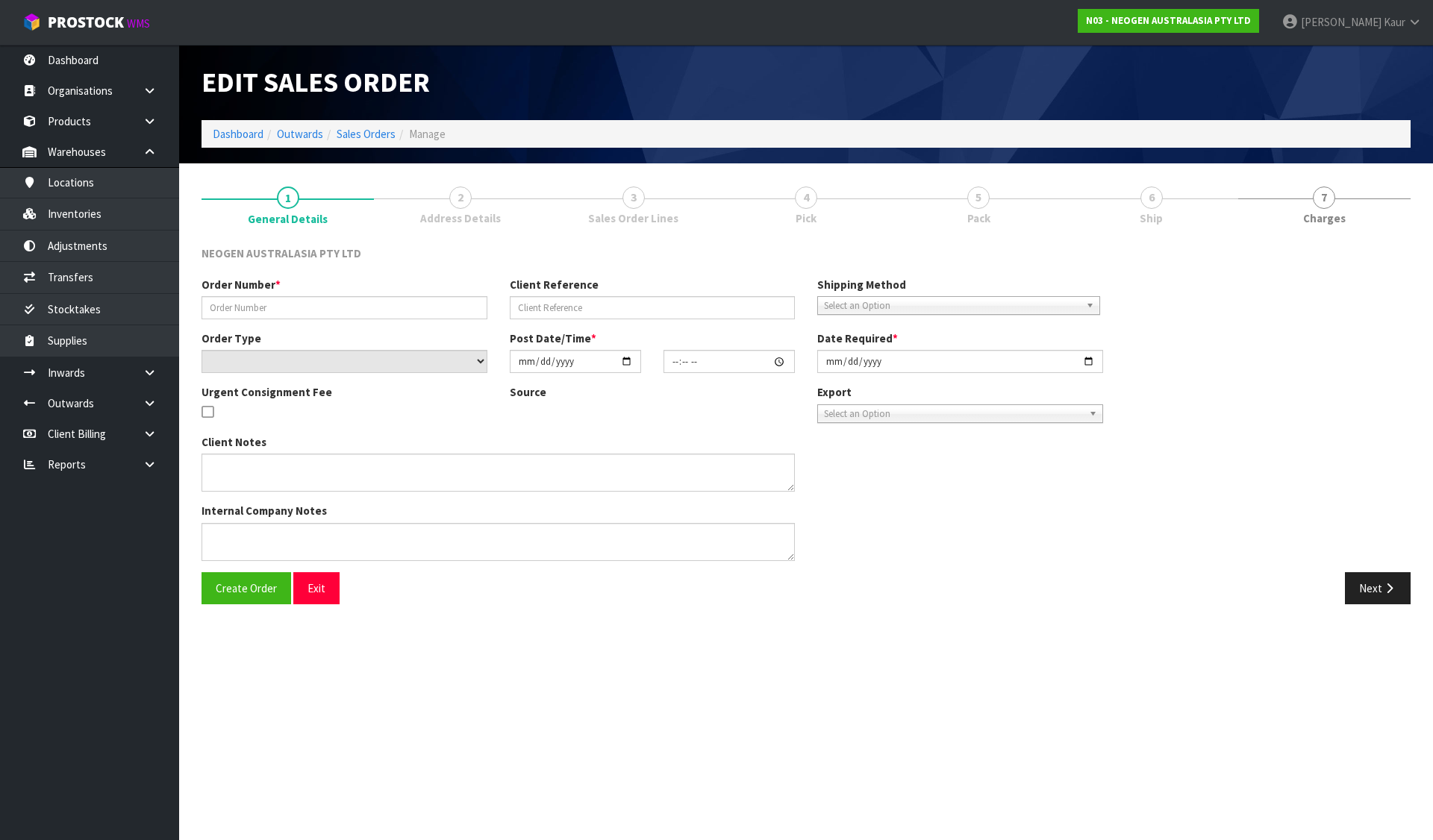
type input "[DATE]"
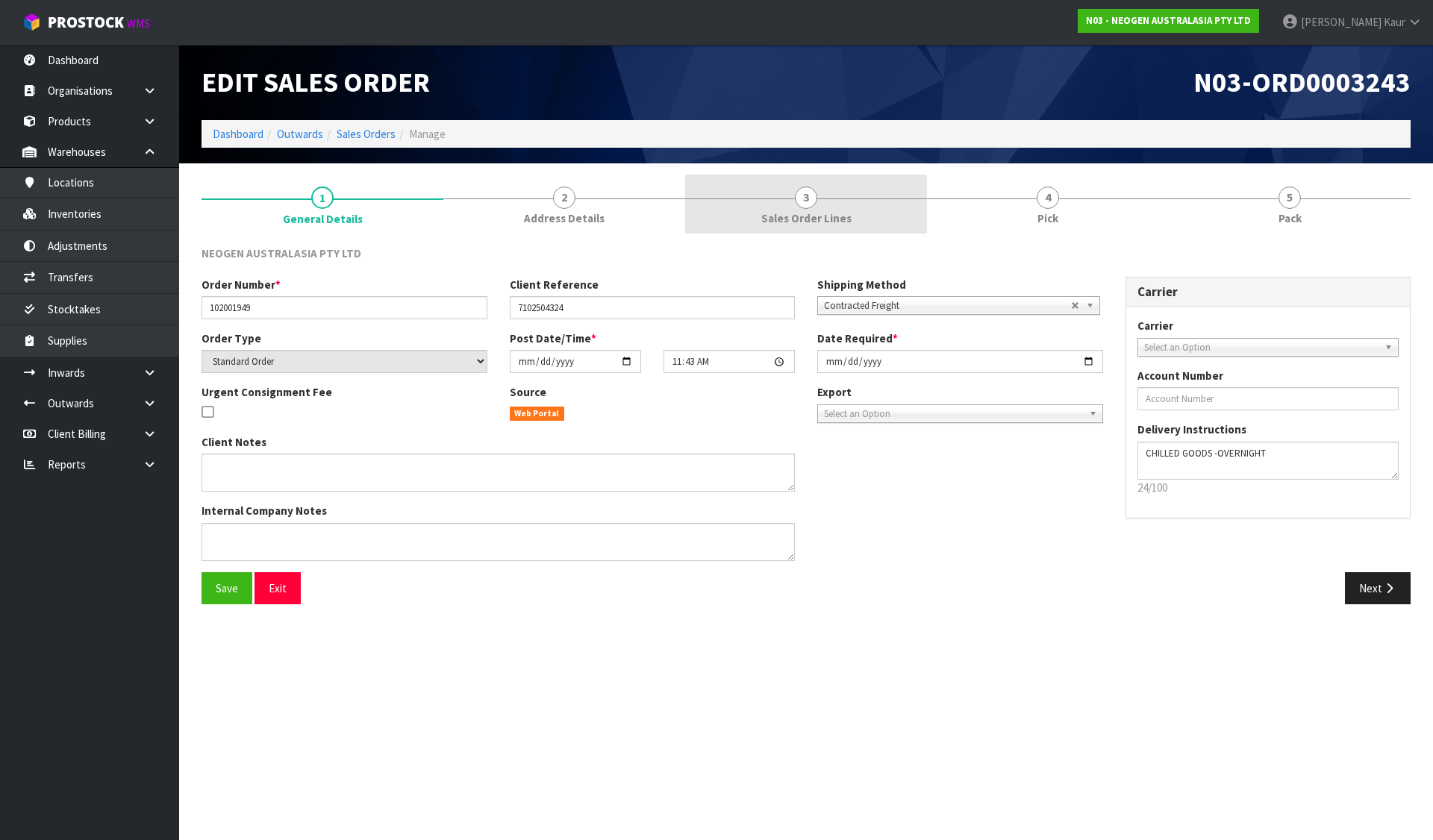
drag, startPoint x: 600, startPoint y: 202, endPoint x: 909, endPoint y: 205, distance: 309.0
click at [600, 202] on link "2 Address Details" at bounding box center [564, 204] width 242 height 59
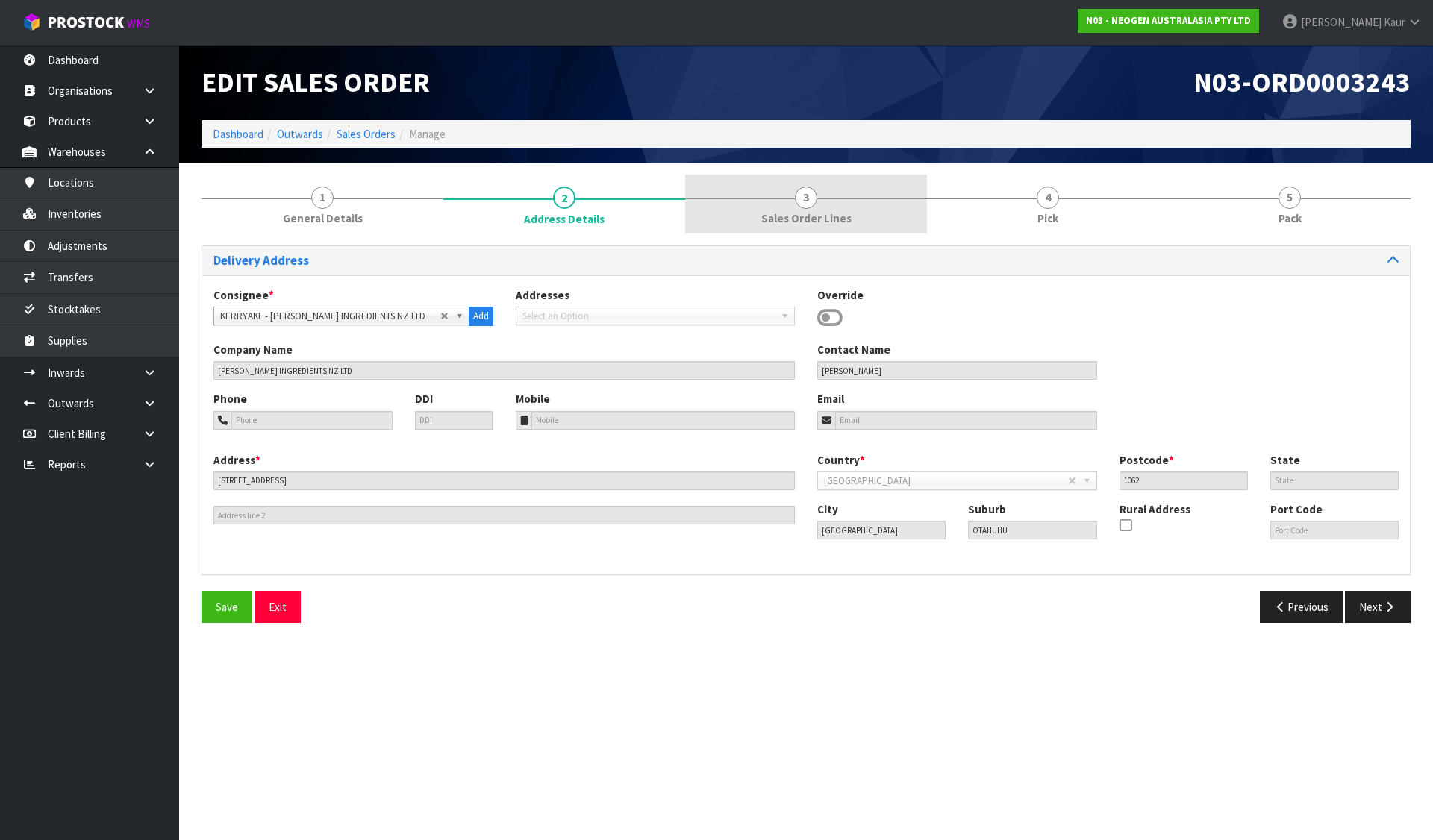
click at [821, 206] on link "3 Sales Order Lines" at bounding box center [806, 204] width 242 height 59
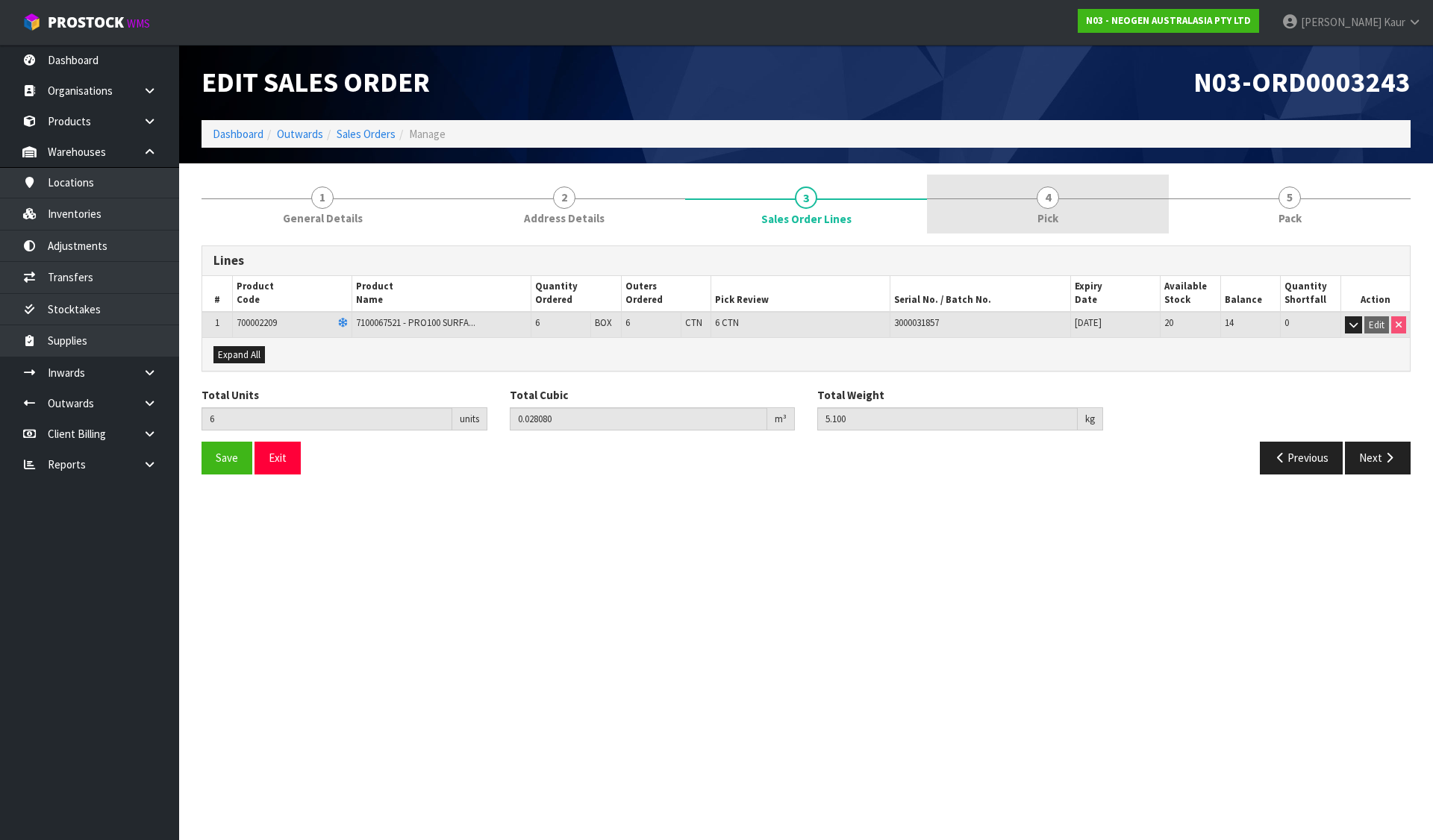
click at [1025, 195] on link "4 Pick" at bounding box center [1048, 204] width 242 height 59
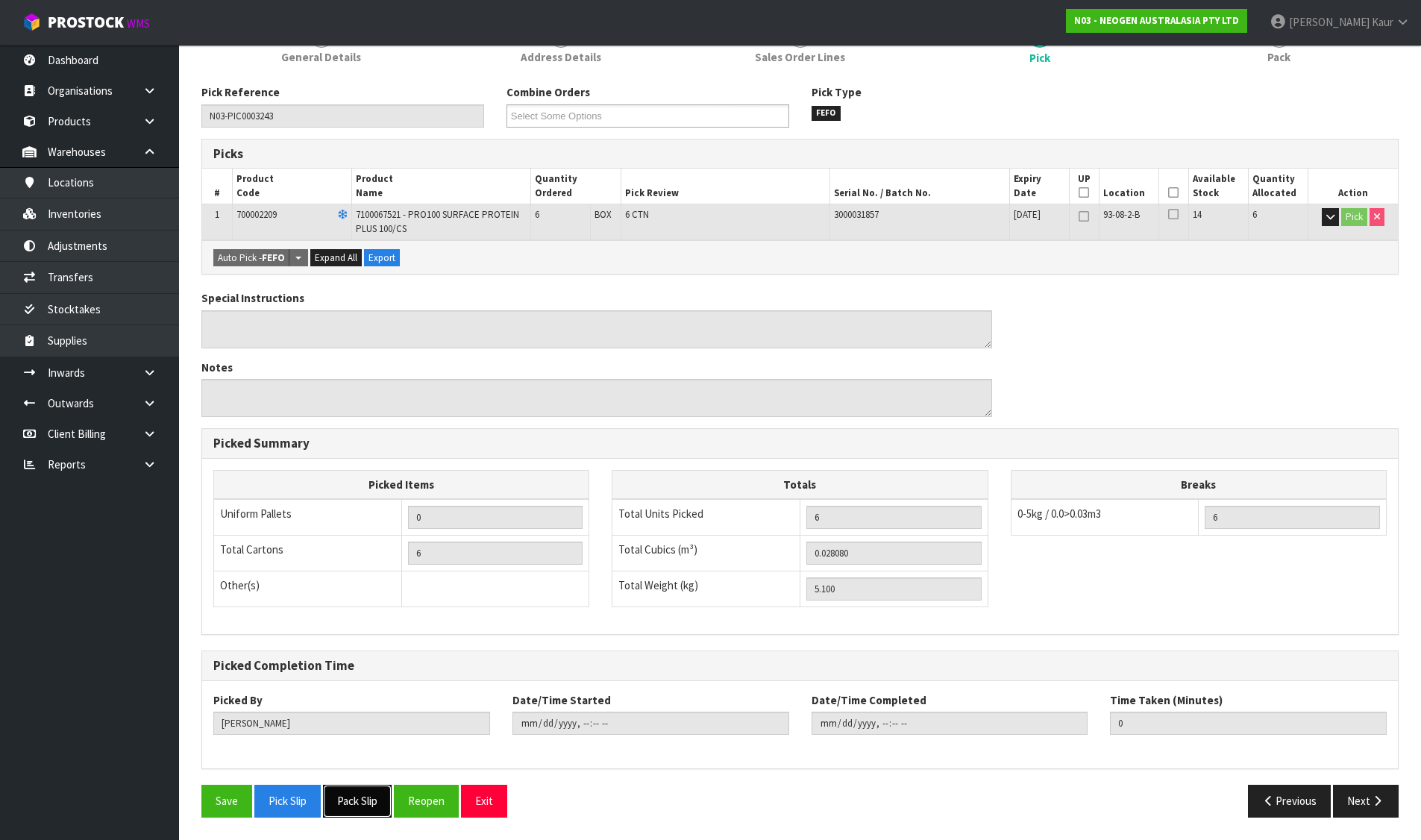
click at [365, 802] on button "Pack Slip" at bounding box center [357, 801] width 68 height 32
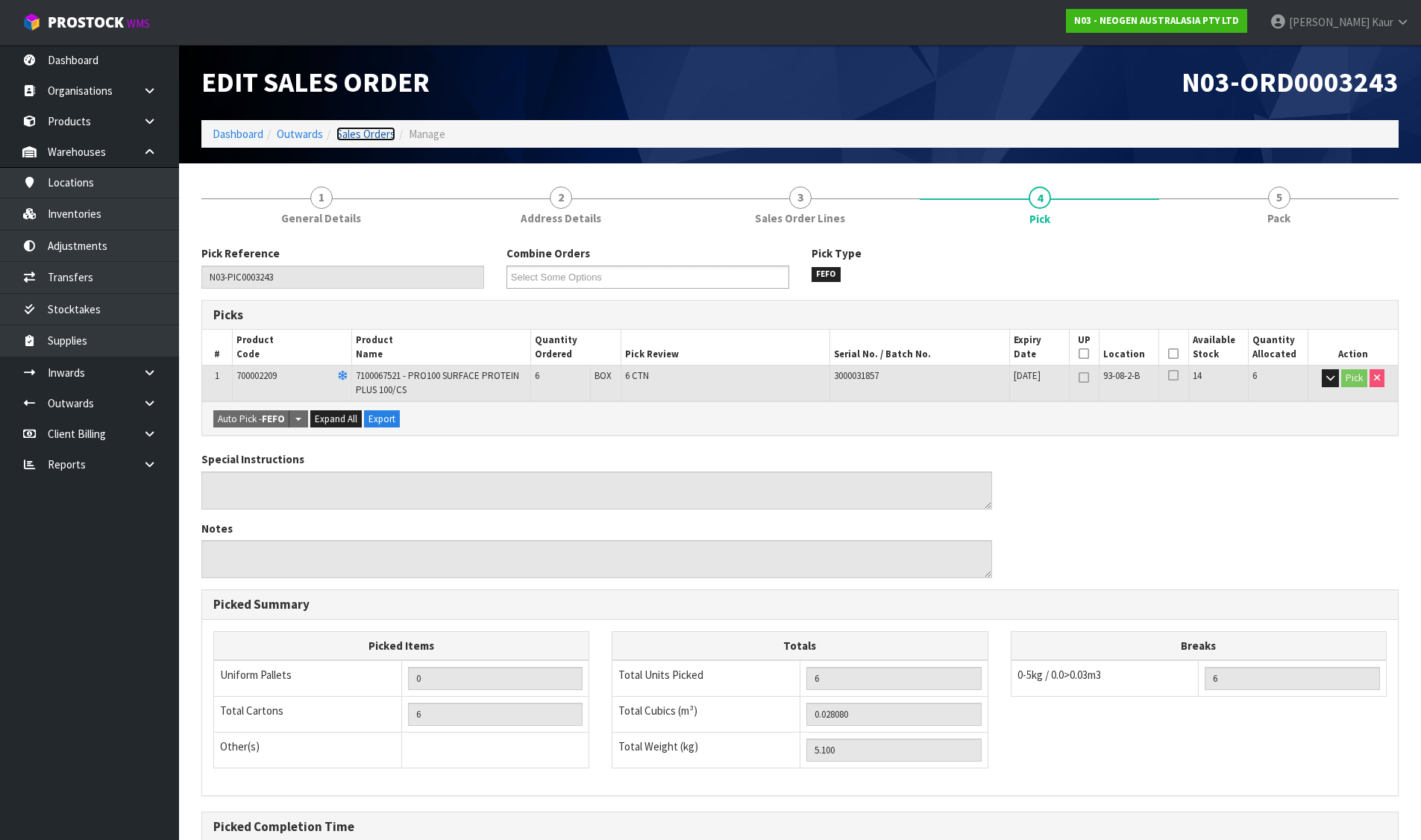
click at [373, 134] on link "Sales Orders" at bounding box center [365, 134] width 59 height 14
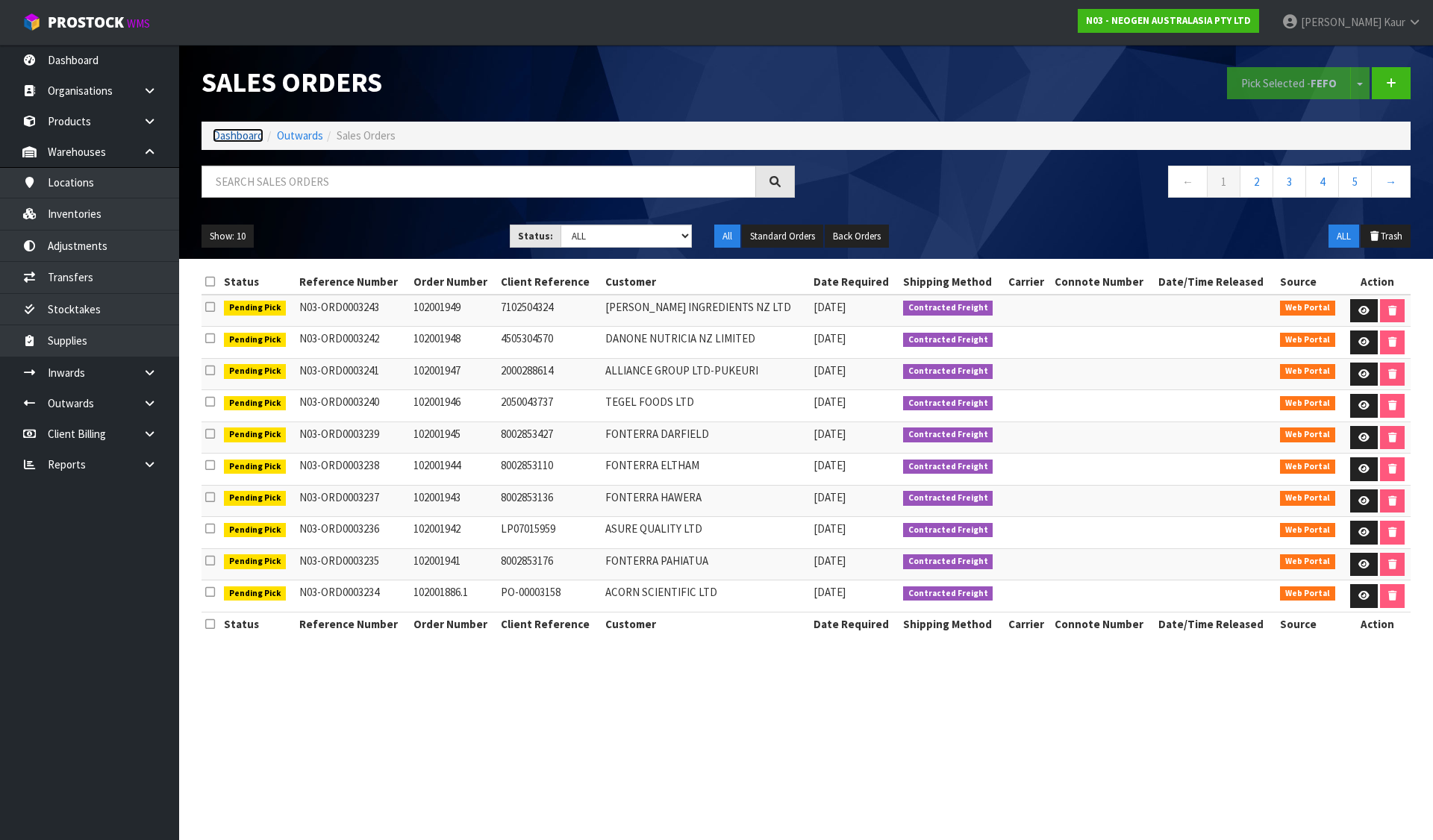
click at [238, 136] on link "Dashboard" at bounding box center [238, 136] width 51 height 14
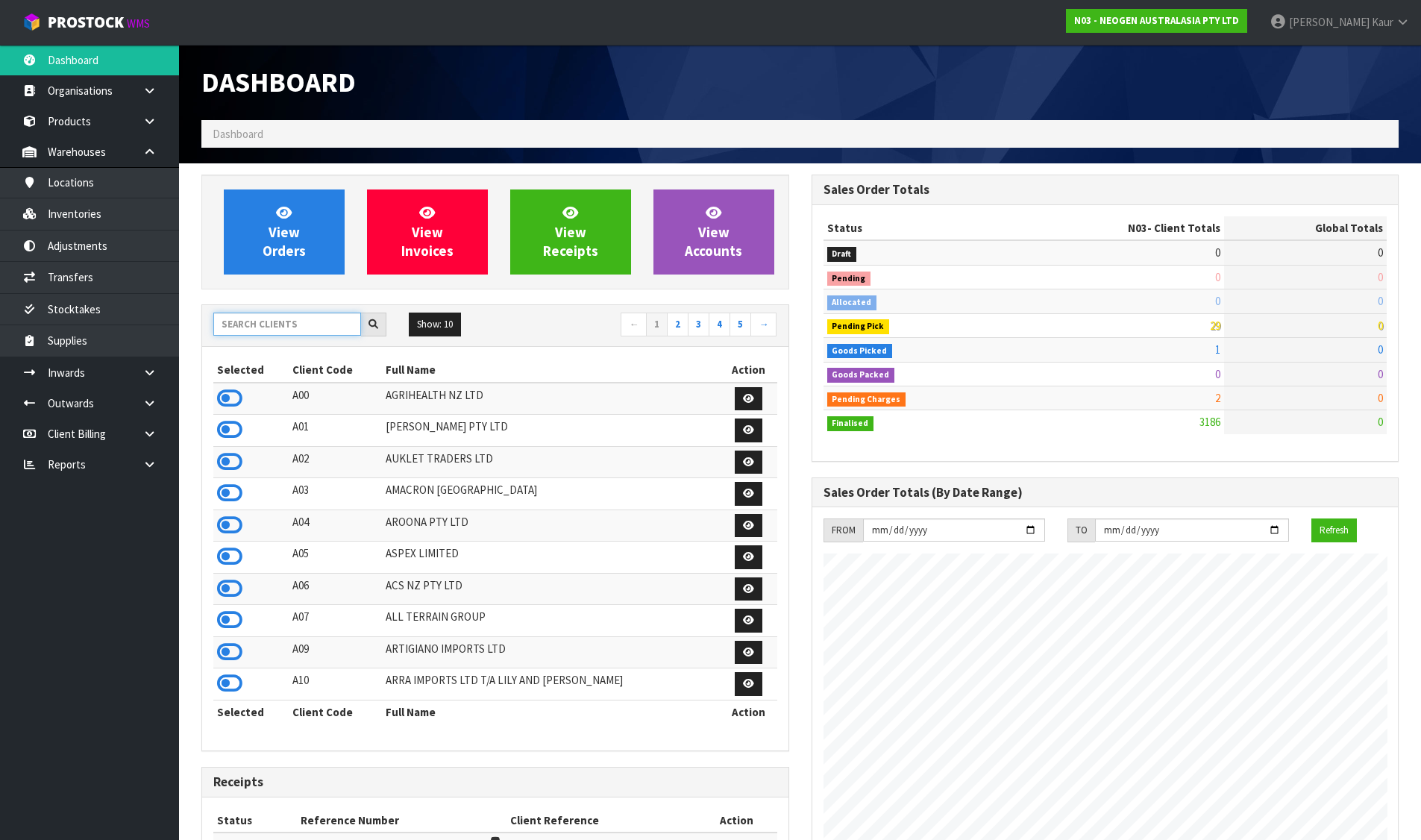
scroll to position [1130, 609]
click at [299, 325] on input "text" at bounding box center [287, 324] width 148 height 23
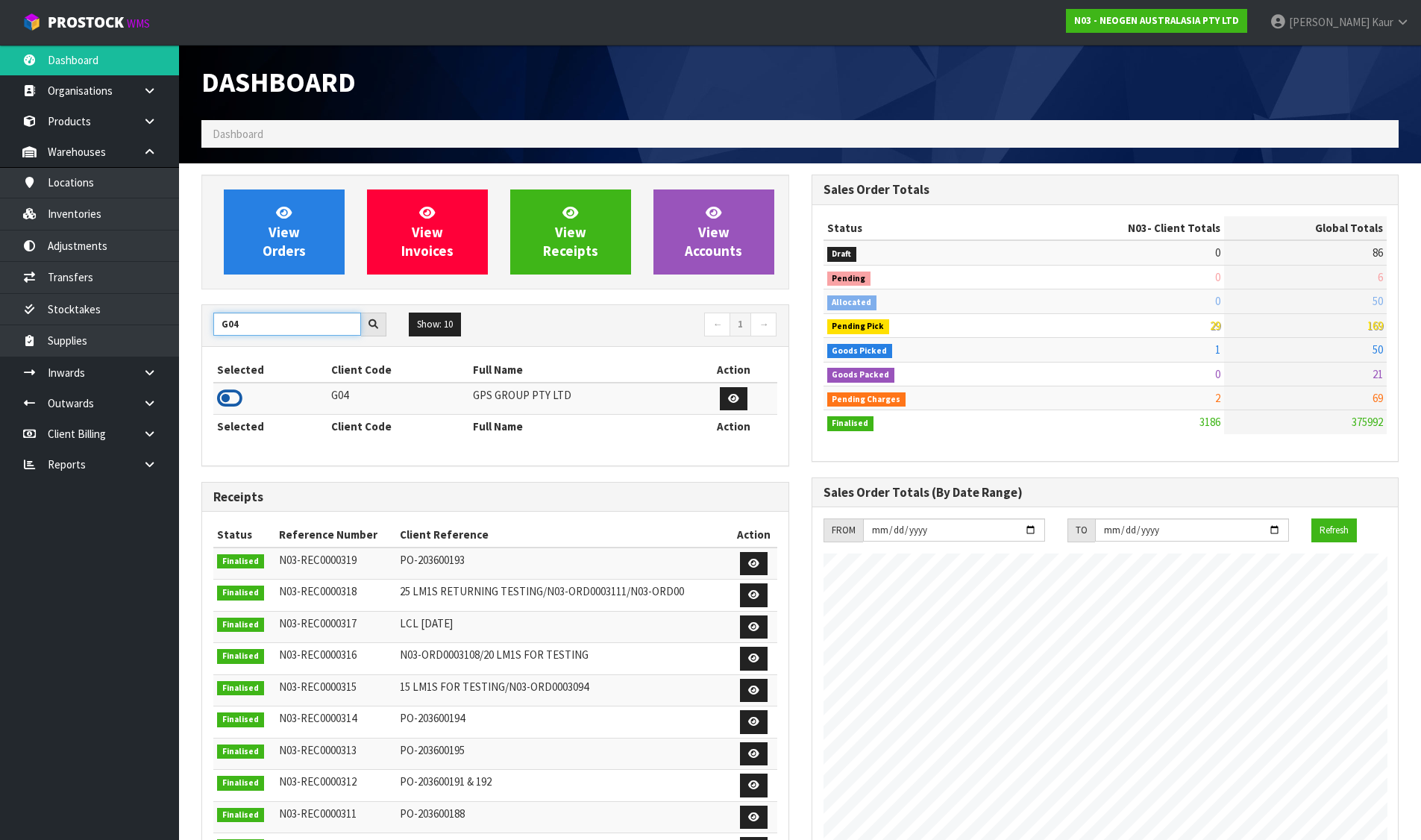
type input "G04"
click at [225, 403] on icon at bounding box center [230, 398] width 26 height 22
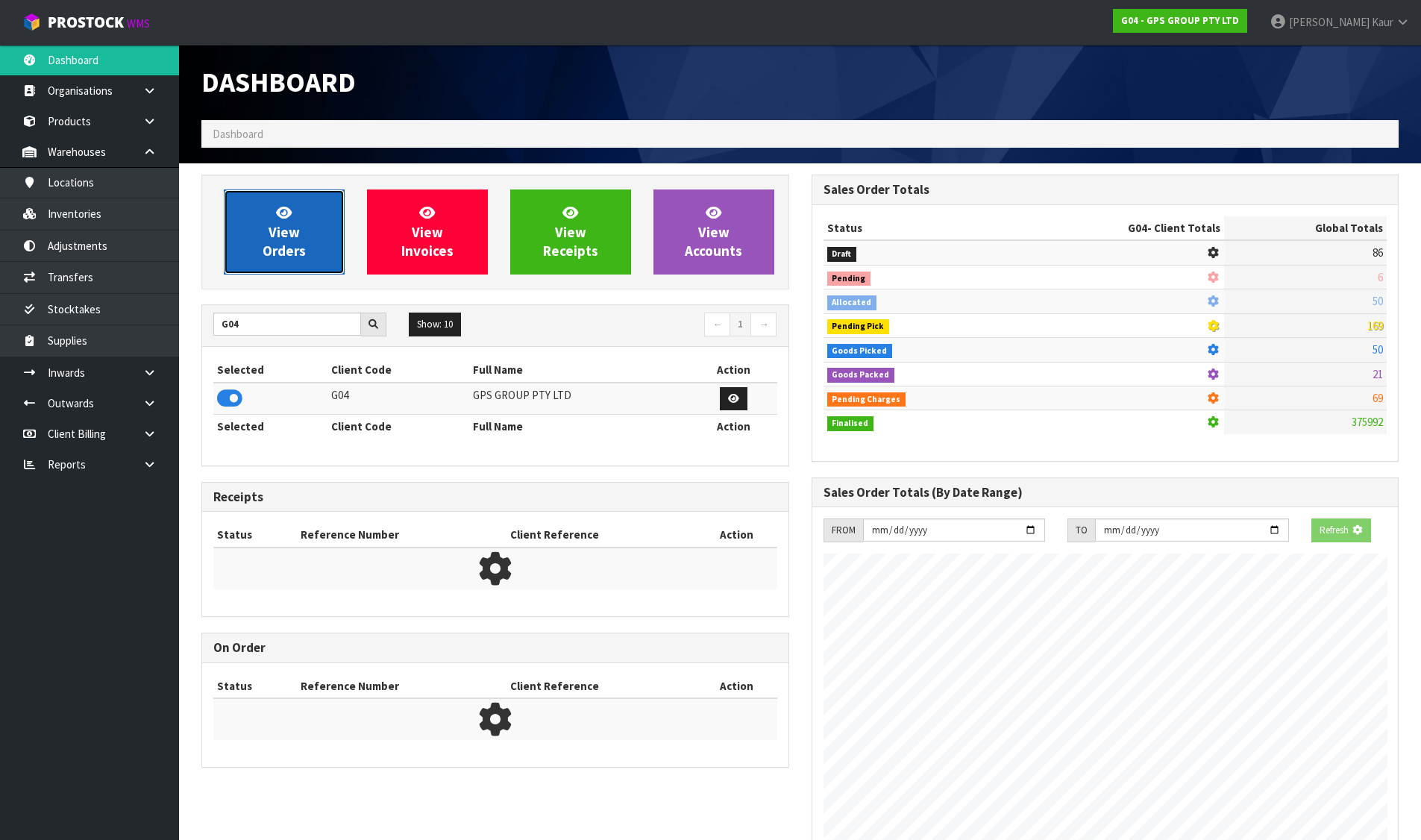
click at [258, 251] on link "View Orders" at bounding box center [284, 232] width 121 height 85
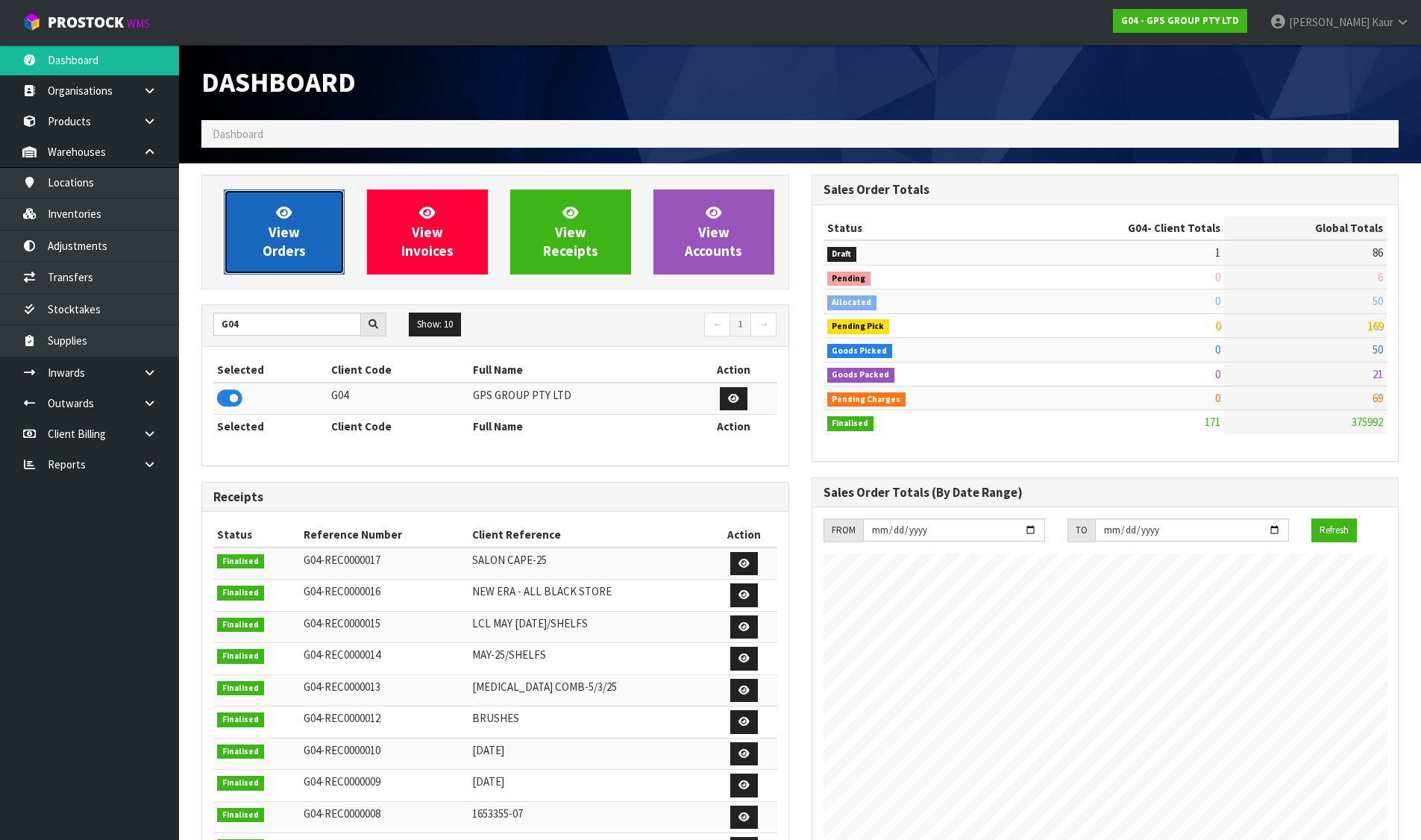
scroll to position [745135, 745441]
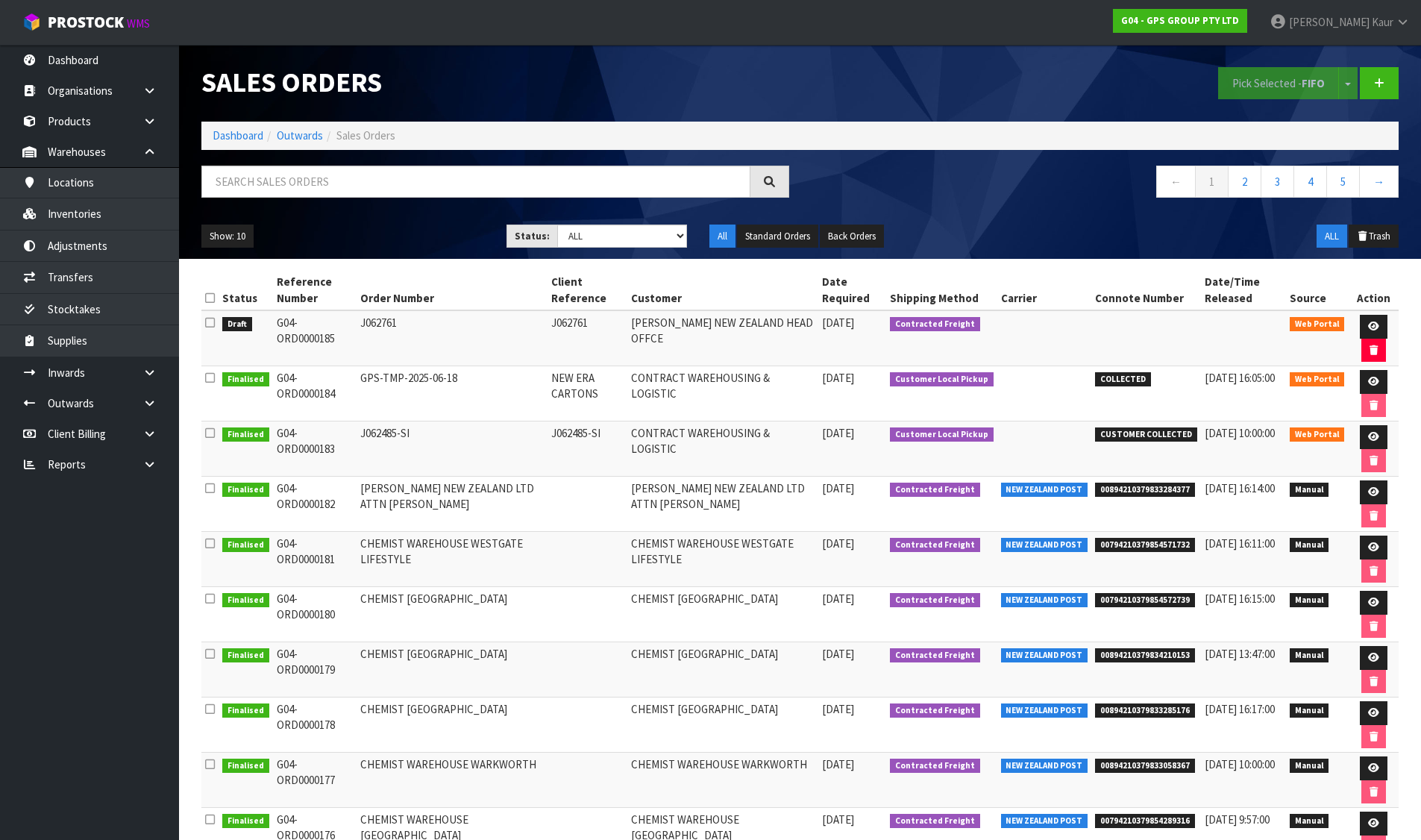
click at [207, 327] on icon at bounding box center [209, 322] width 10 height 12
click at [0, 0] on input "checkbox" at bounding box center [0, 0] width 0 height 0
click at [1245, 82] on button "Pick Selected - FIFO" at bounding box center [1278, 83] width 121 height 32
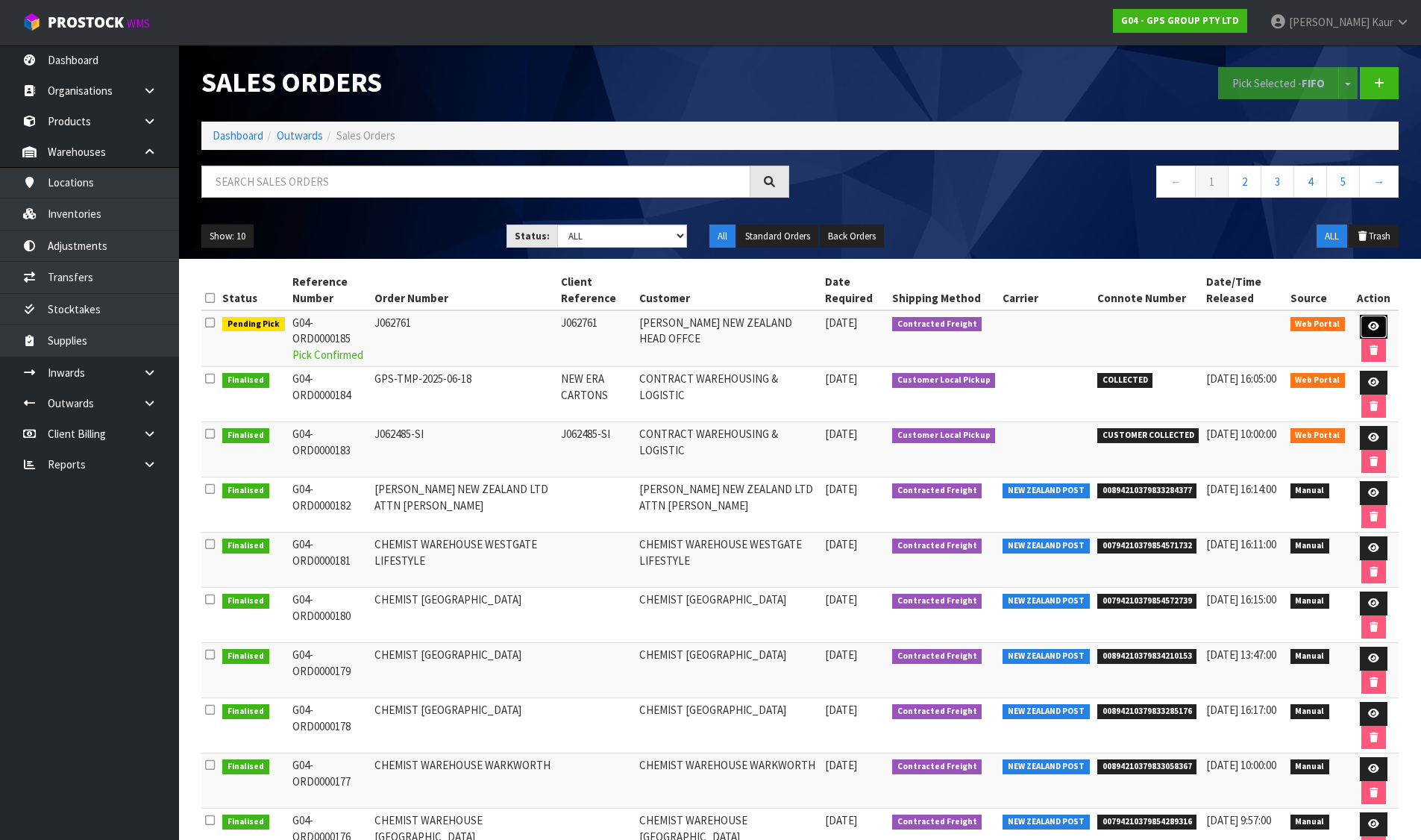
click at [1360, 318] on link at bounding box center [1373, 326] width 27 height 24
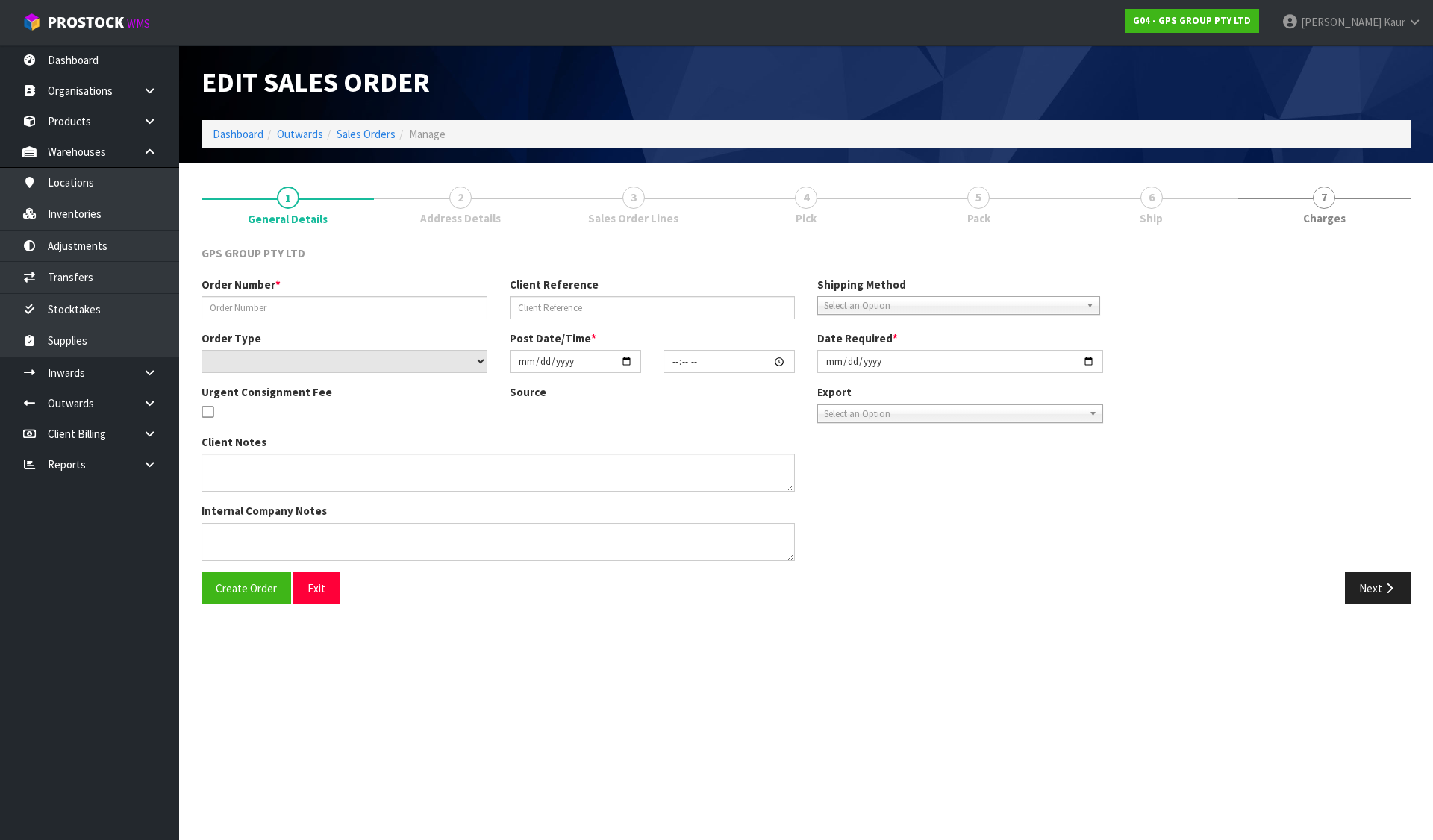
type input "J062761"
select select "number:0"
type input "[DATE]"
type input "13:35:00.000"
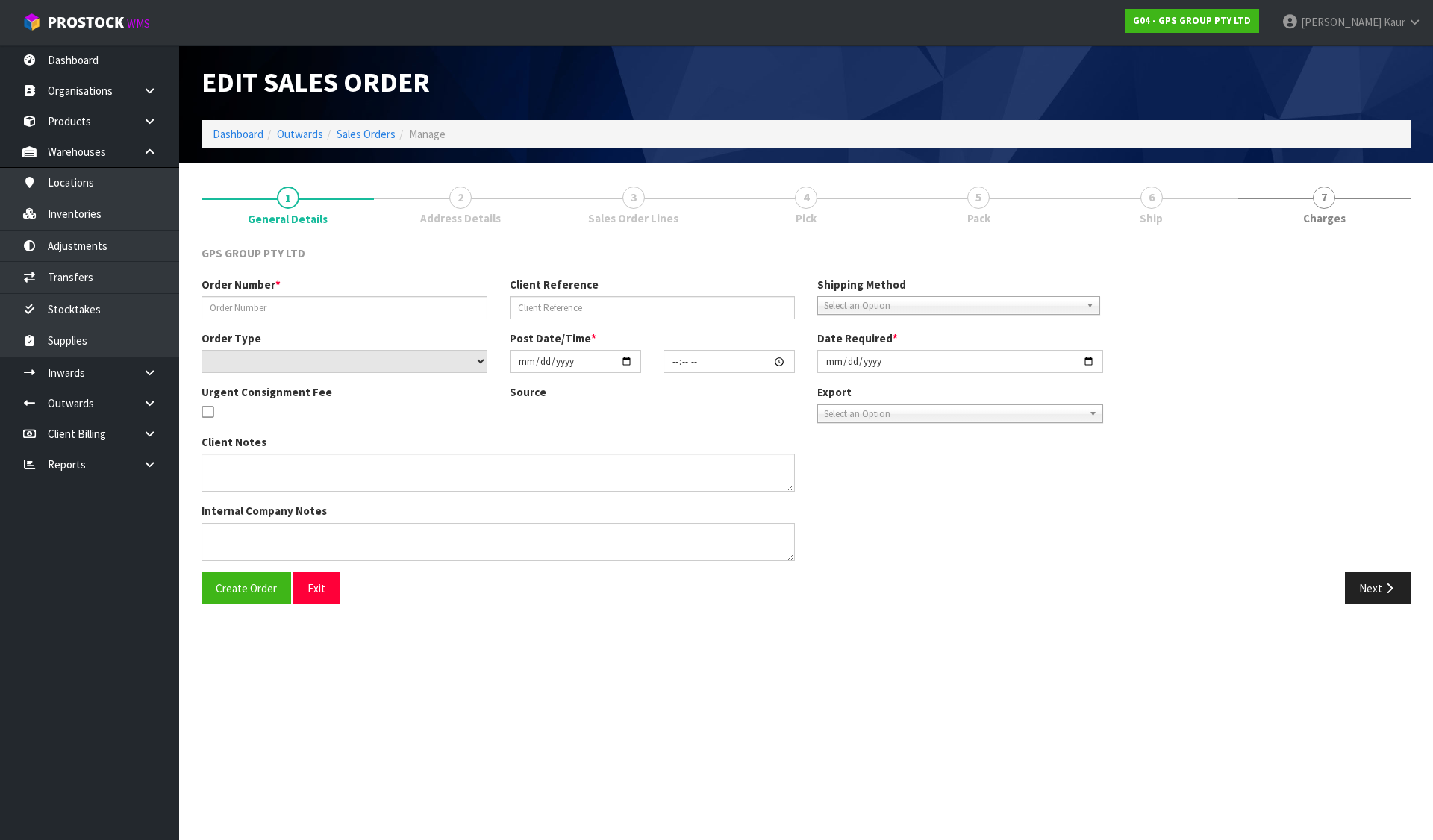
type input "[DATE]"
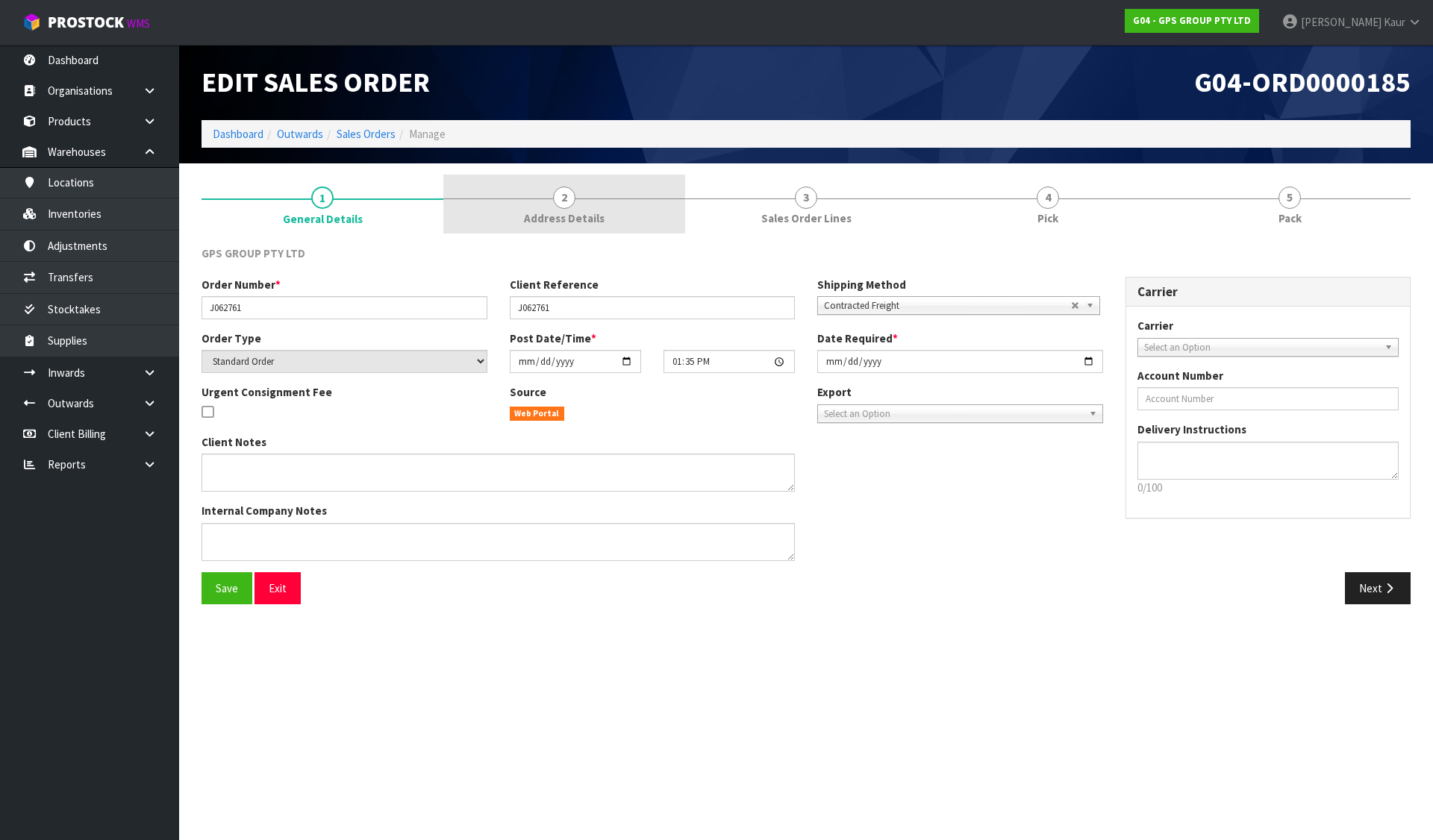
click at [604, 208] on link "2 Address Details" at bounding box center [564, 204] width 242 height 59
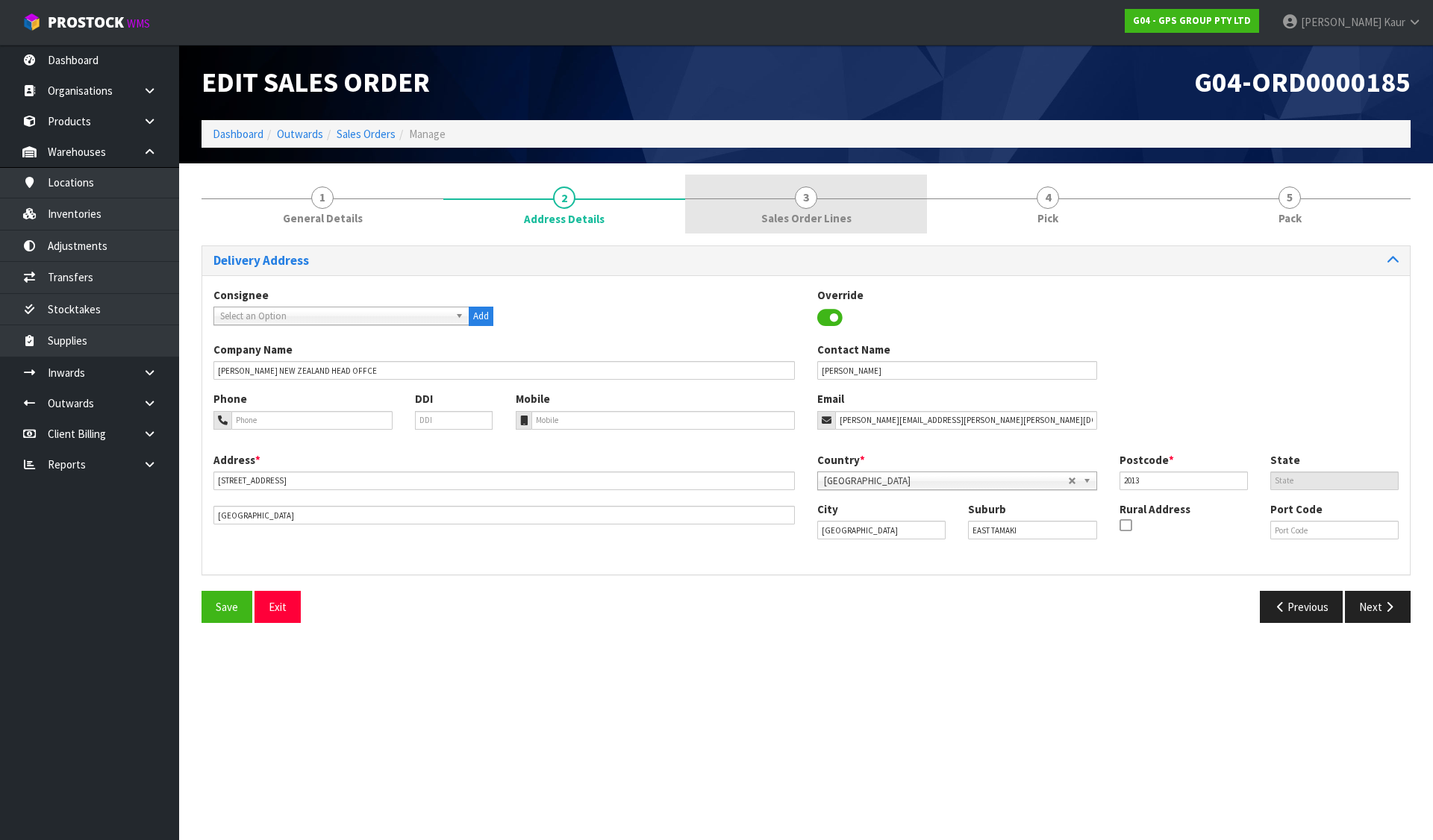
click at [815, 193] on span "3" at bounding box center [806, 197] width 22 height 22
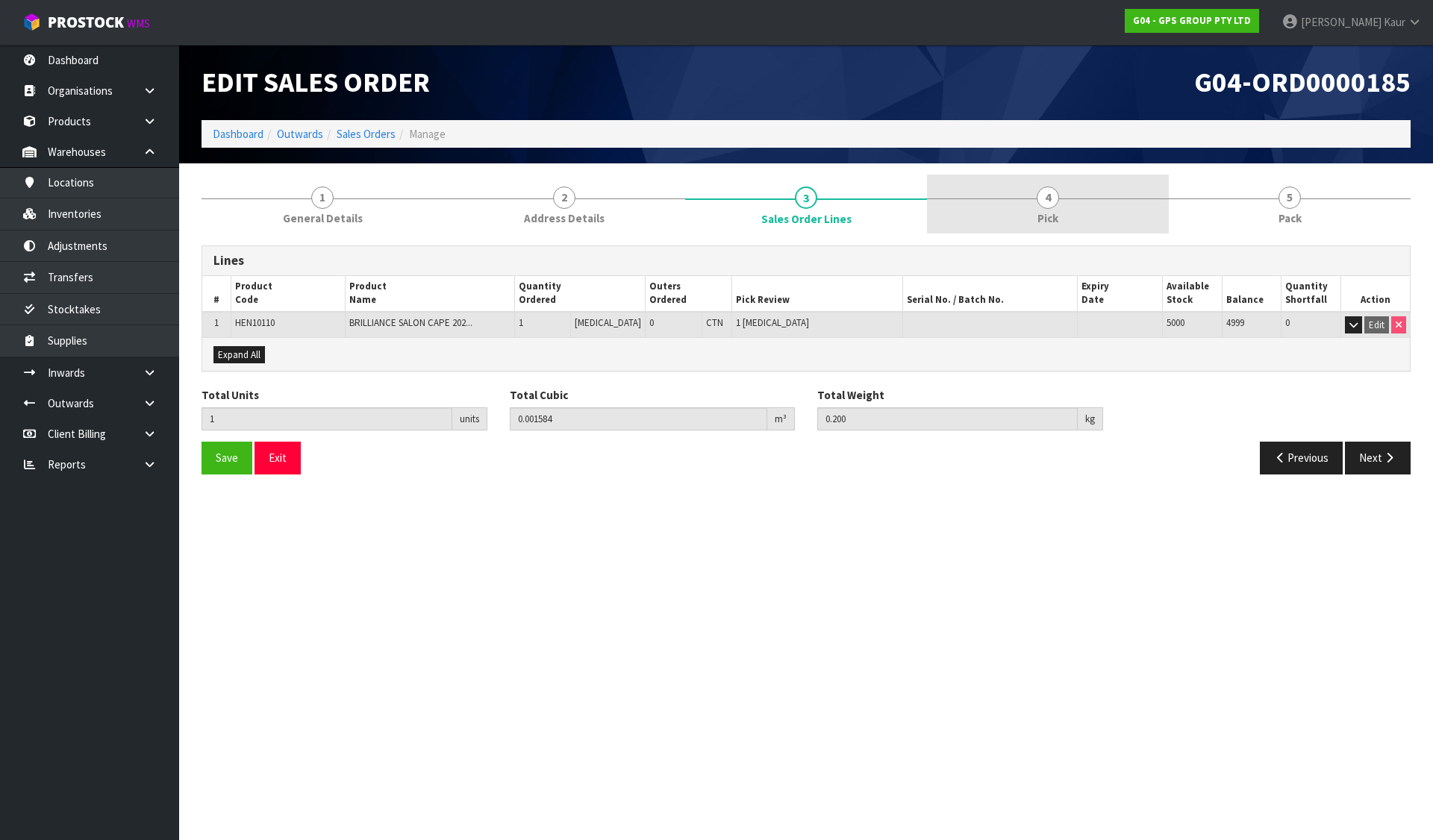
click at [1073, 200] on link "4 Pick" at bounding box center [1048, 204] width 242 height 59
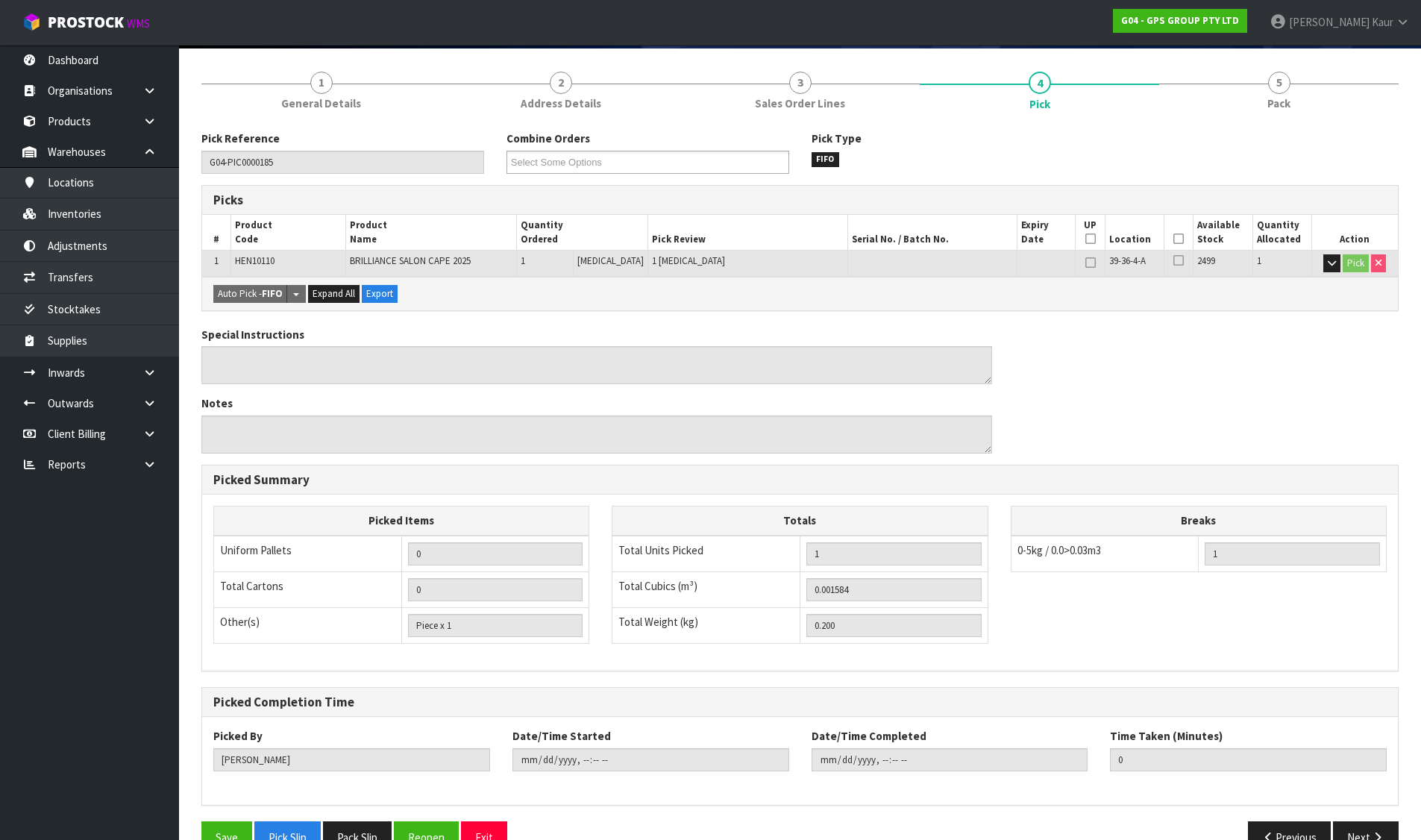
scroll to position [151, 0]
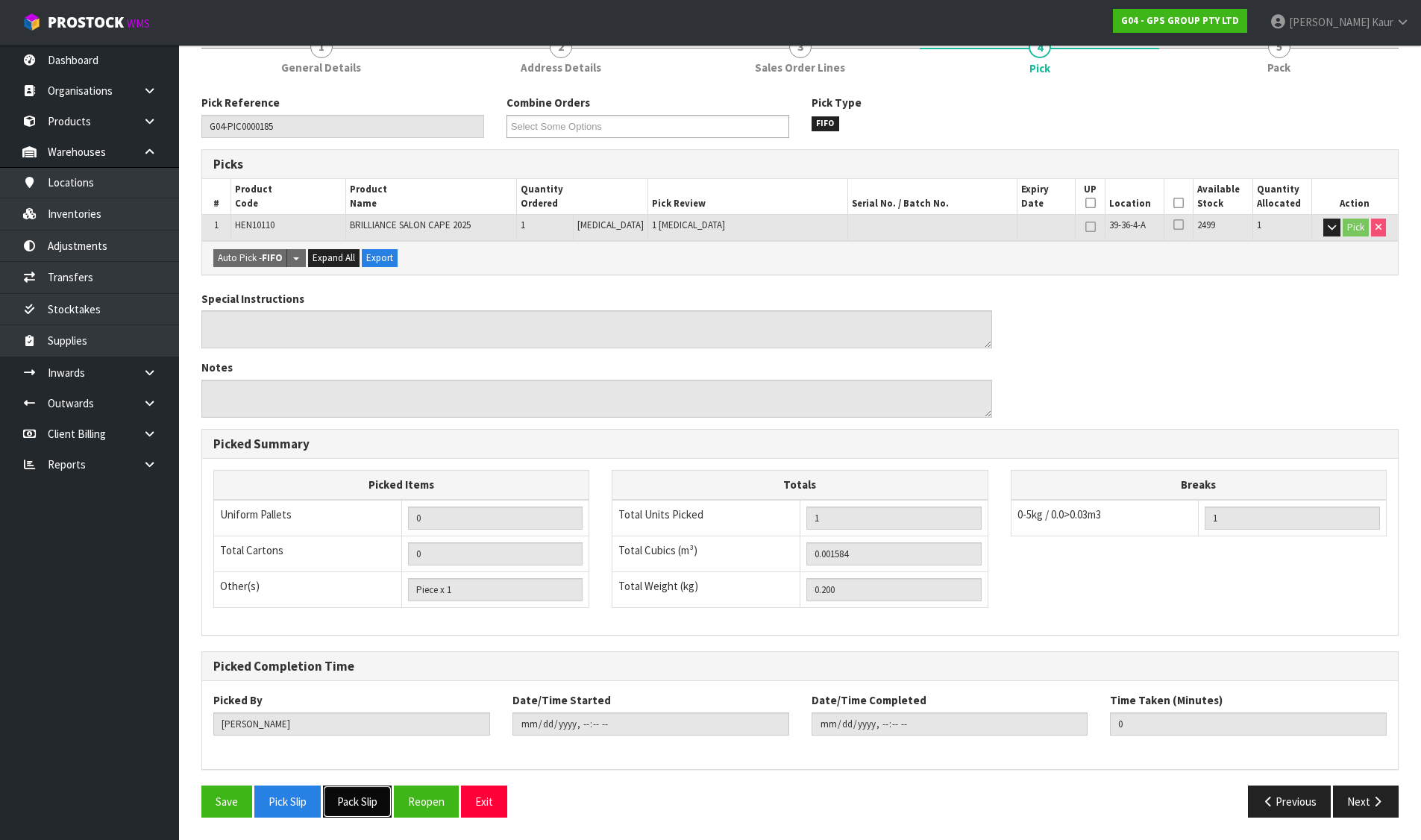
click at [365, 798] on button "Pack Slip" at bounding box center [357, 802] width 68 height 32
click at [433, 805] on button "Reopen" at bounding box center [426, 802] width 65 height 32
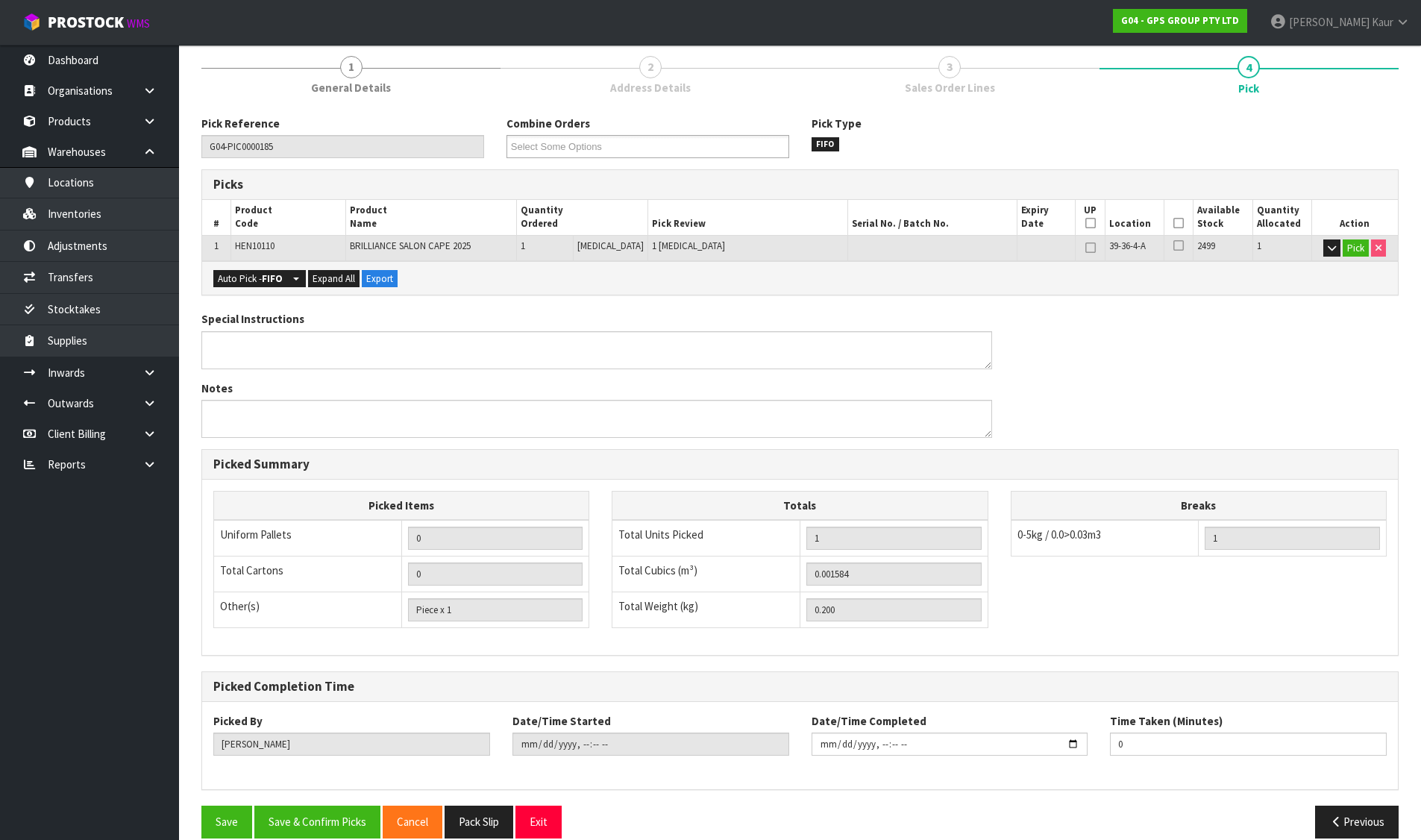
scroll to position [205, 0]
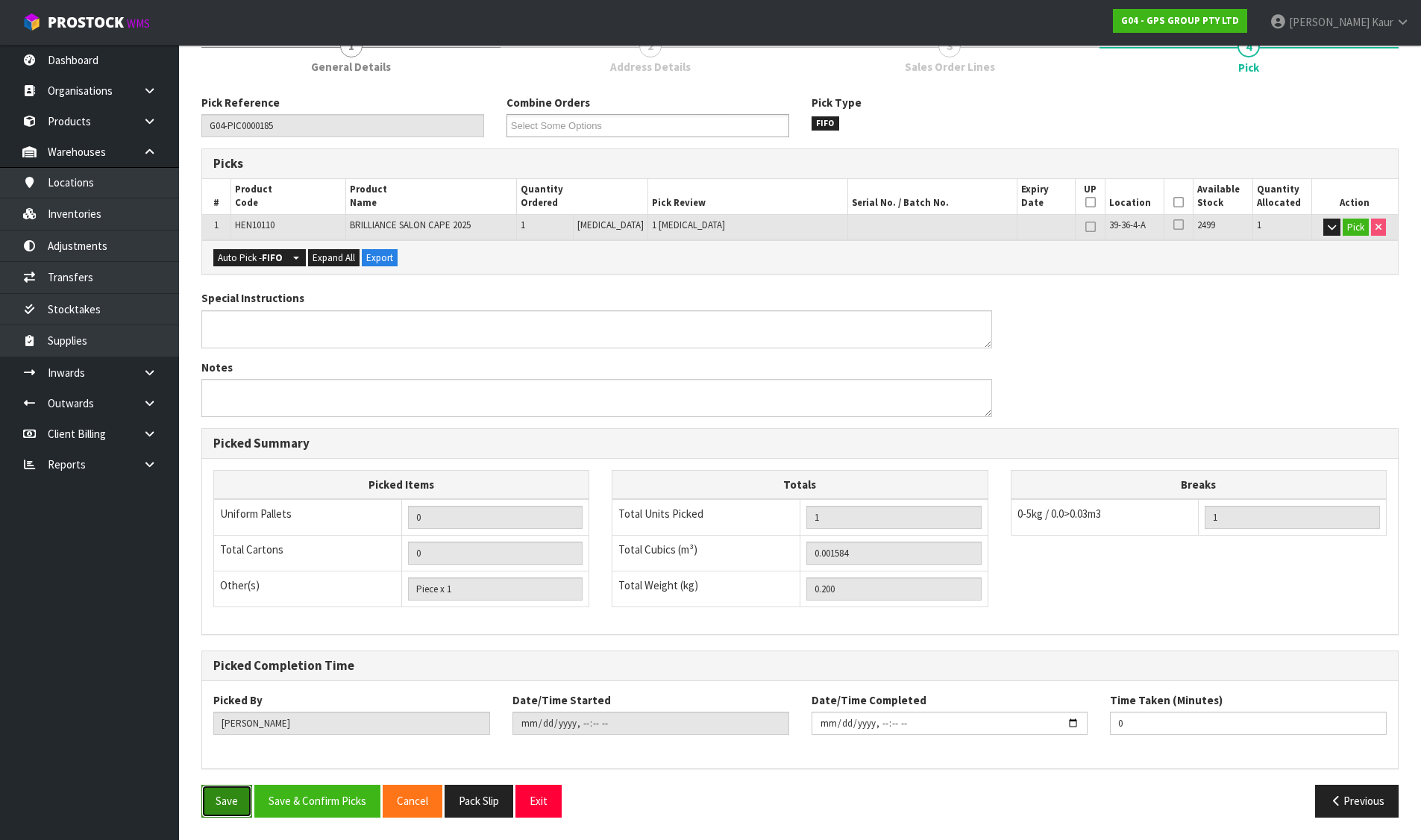
click at [230, 802] on button "Save" at bounding box center [226, 801] width 51 height 32
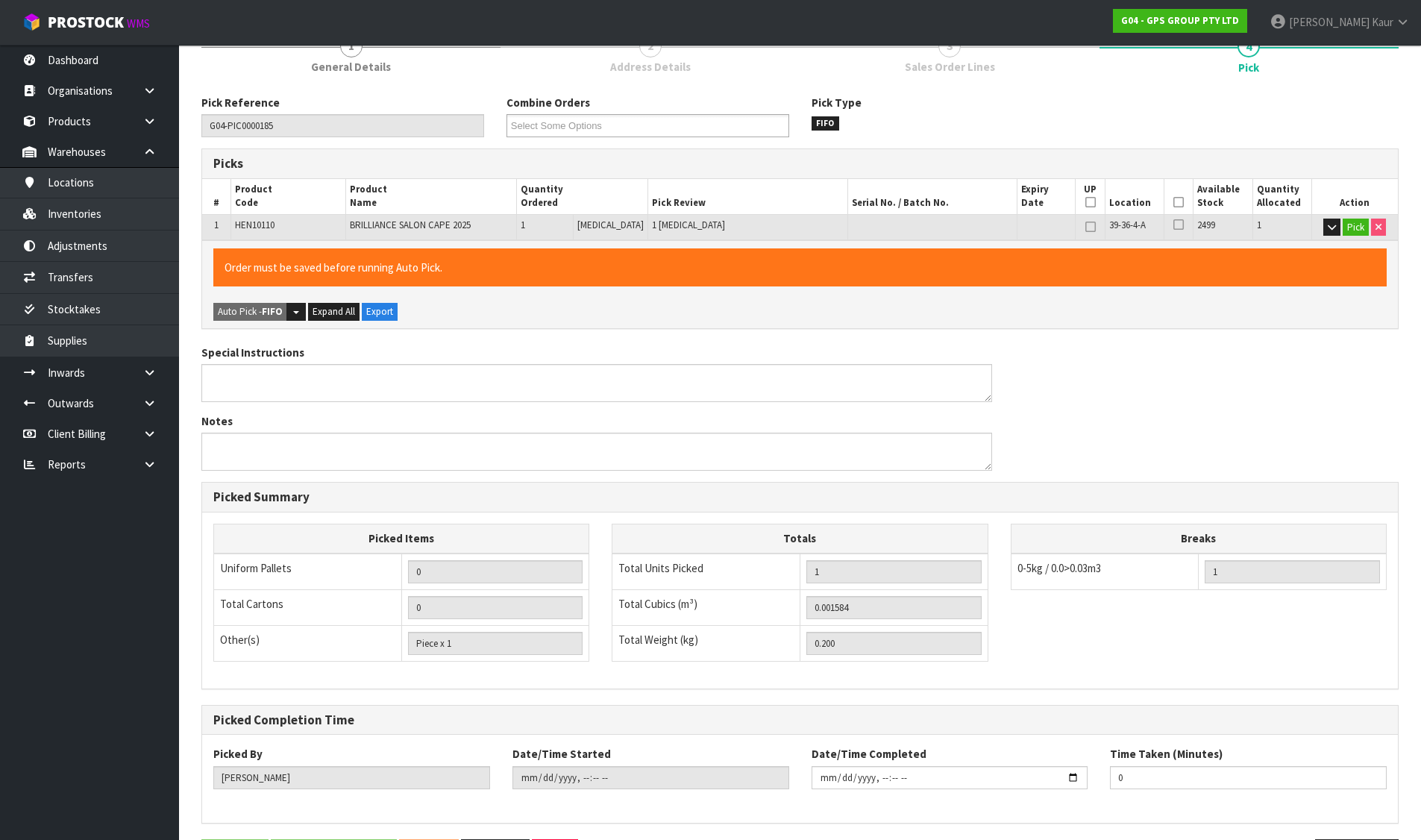
scroll to position [0, 0]
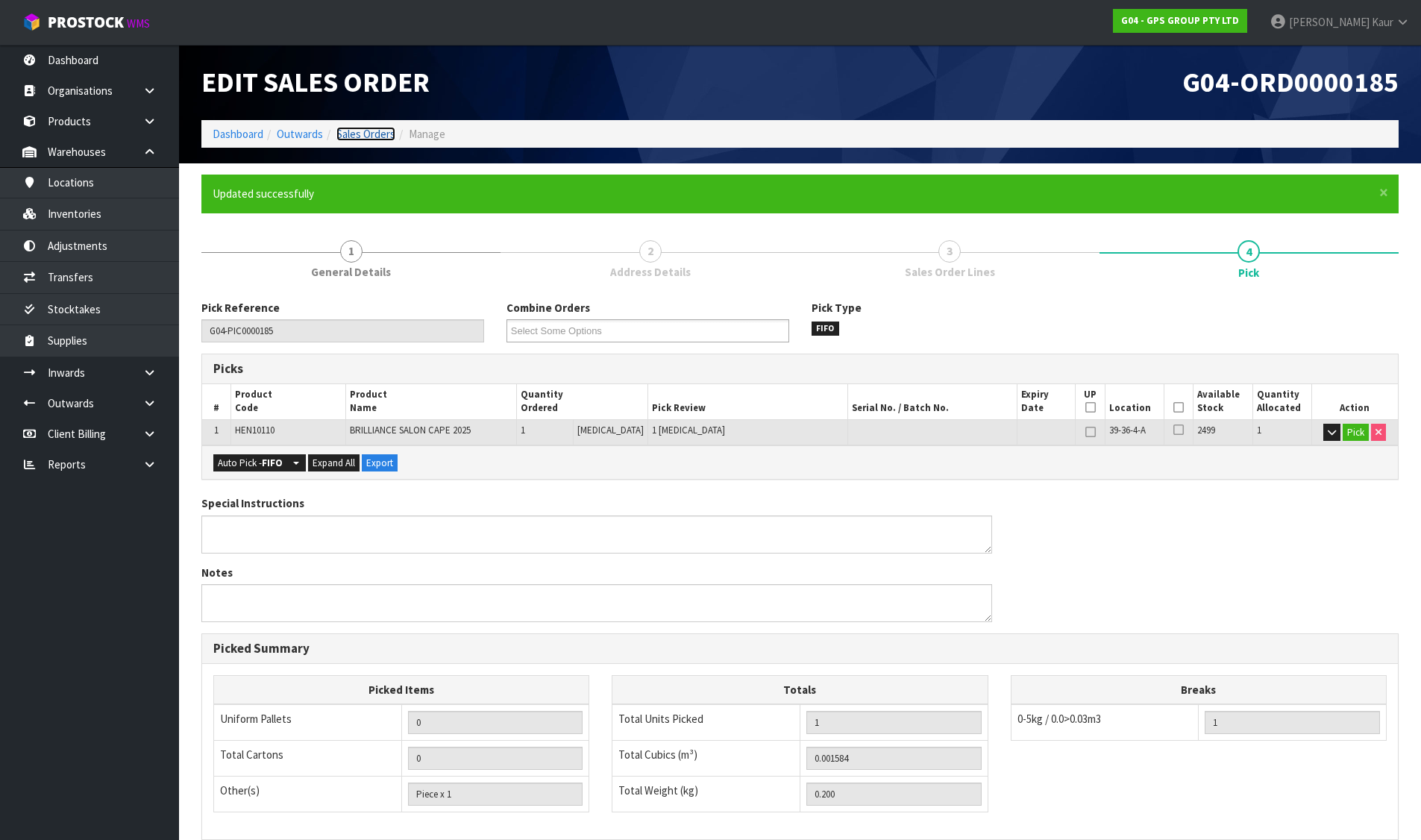
click at [362, 131] on link "Sales Orders" at bounding box center [365, 134] width 59 height 14
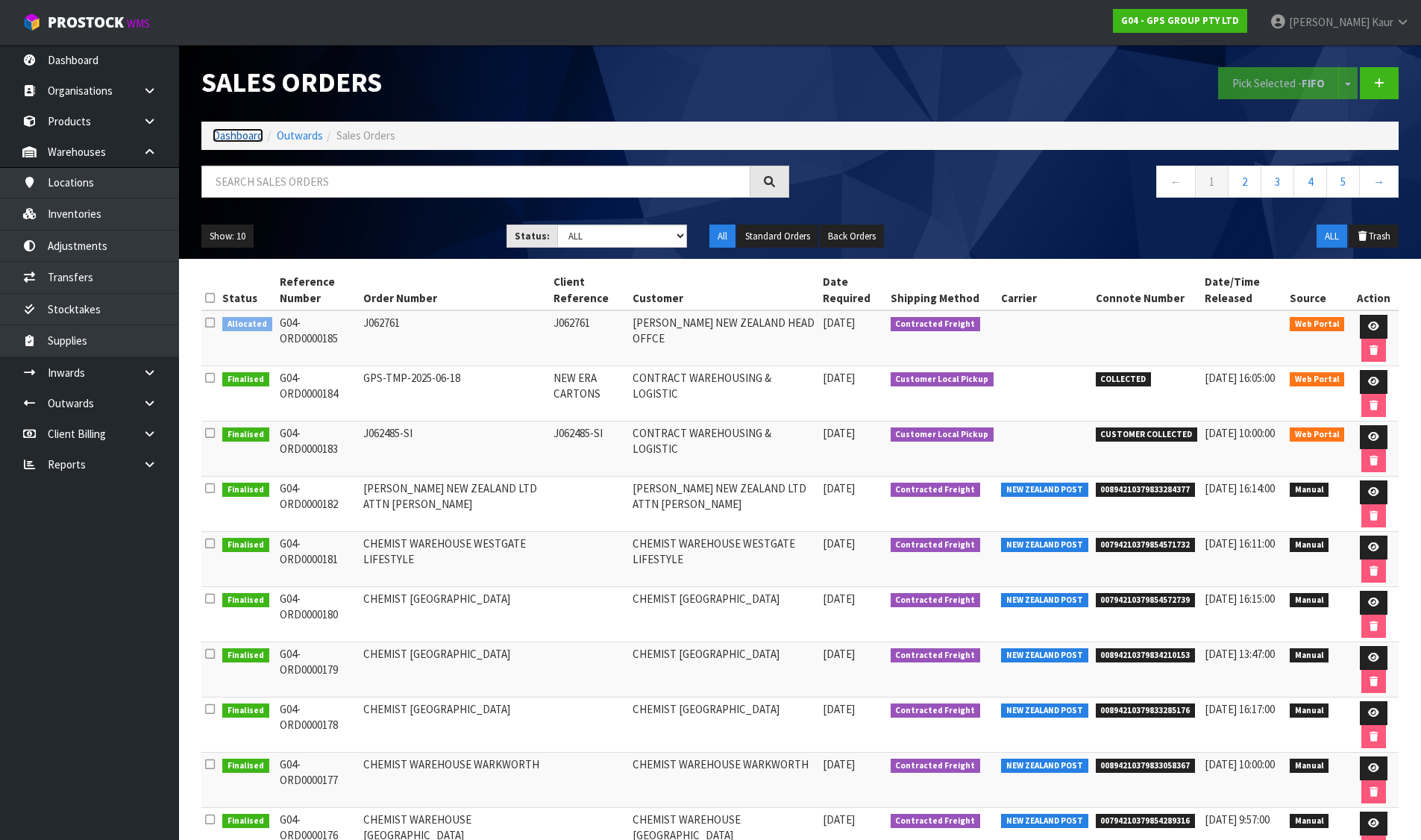
click at [232, 130] on link "Dashboard" at bounding box center [238, 136] width 51 height 14
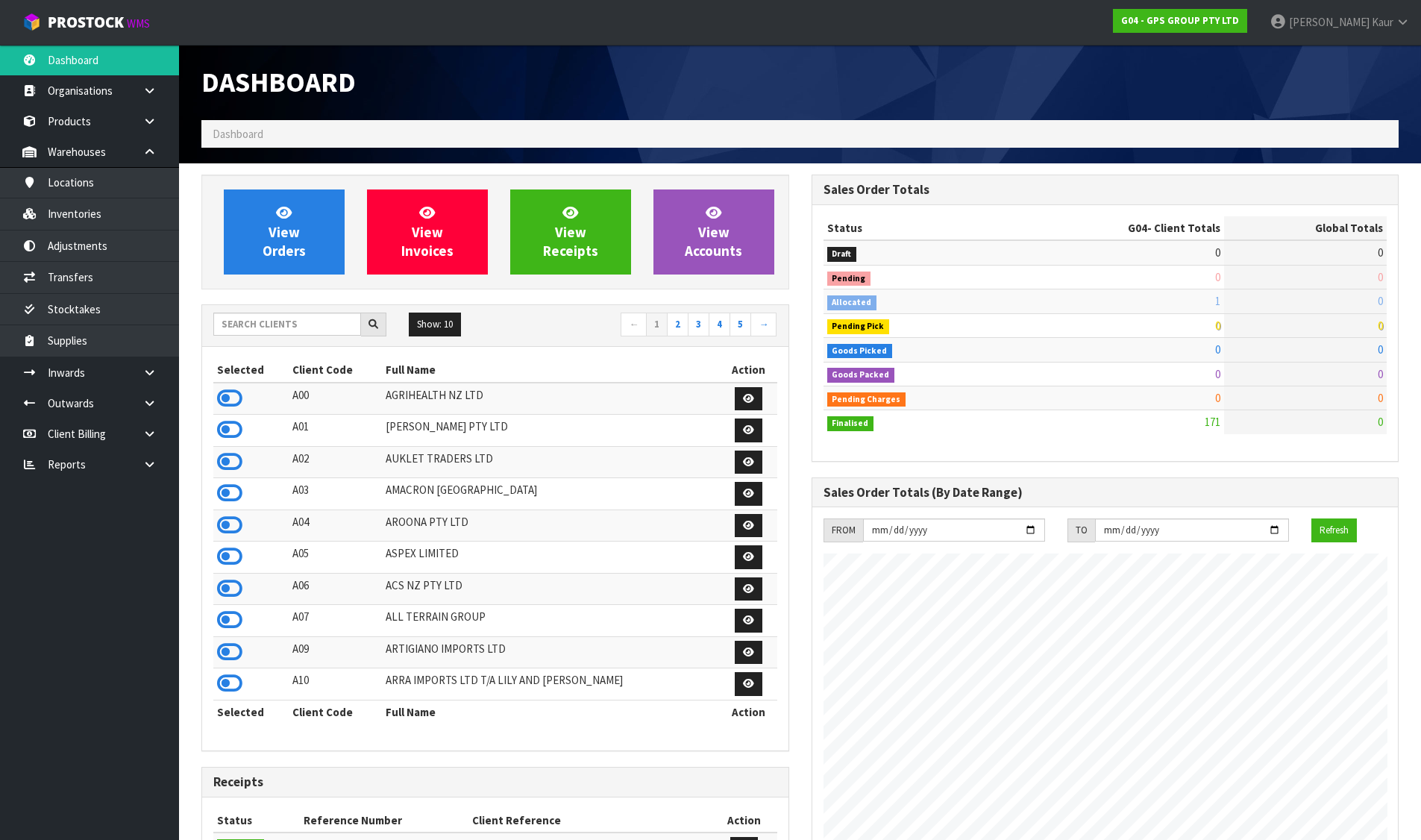
scroll to position [913, 609]
click at [337, 323] on input "text" at bounding box center [287, 324] width 148 height 23
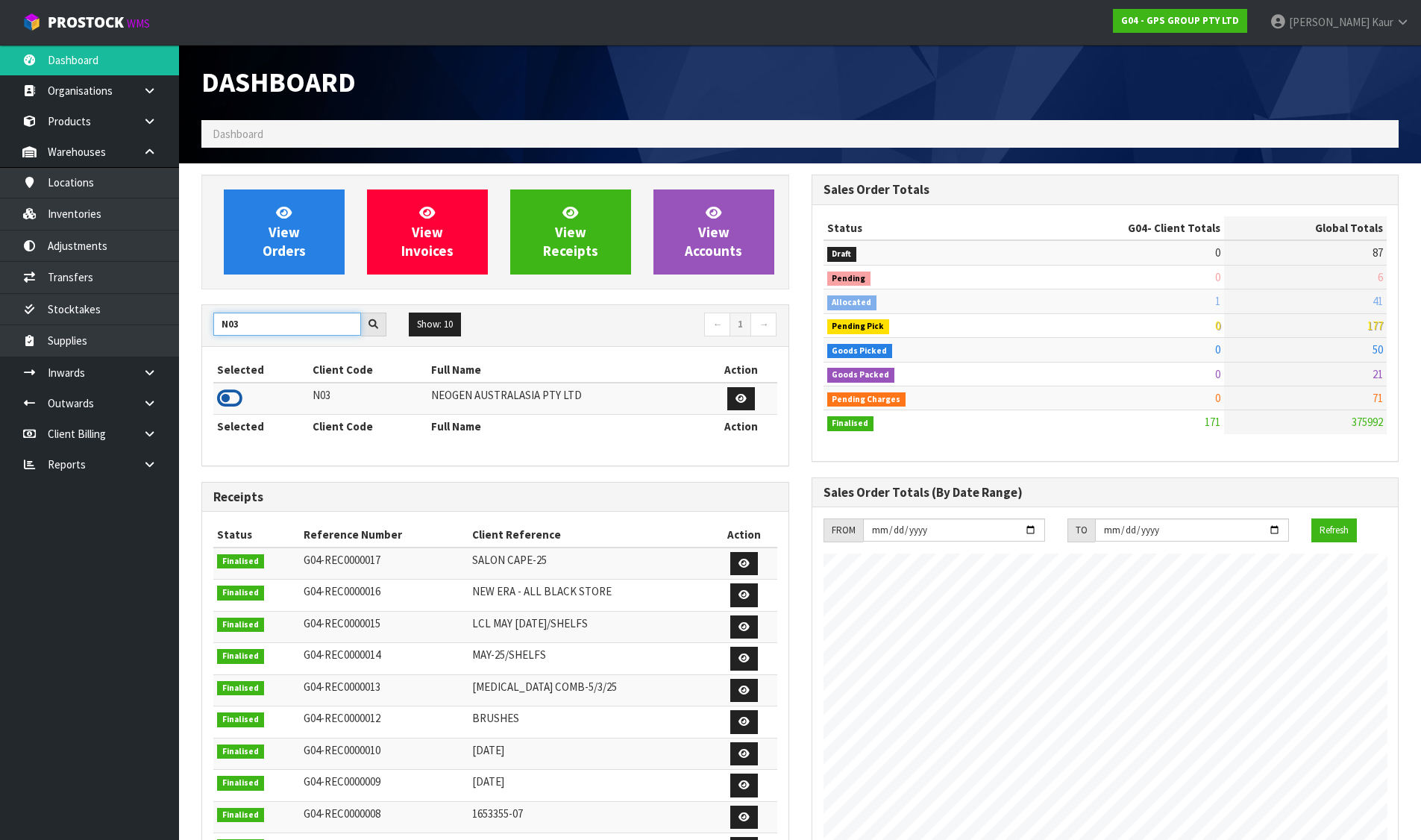
type input "N03"
click at [232, 392] on icon at bounding box center [230, 398] width 26 height 22
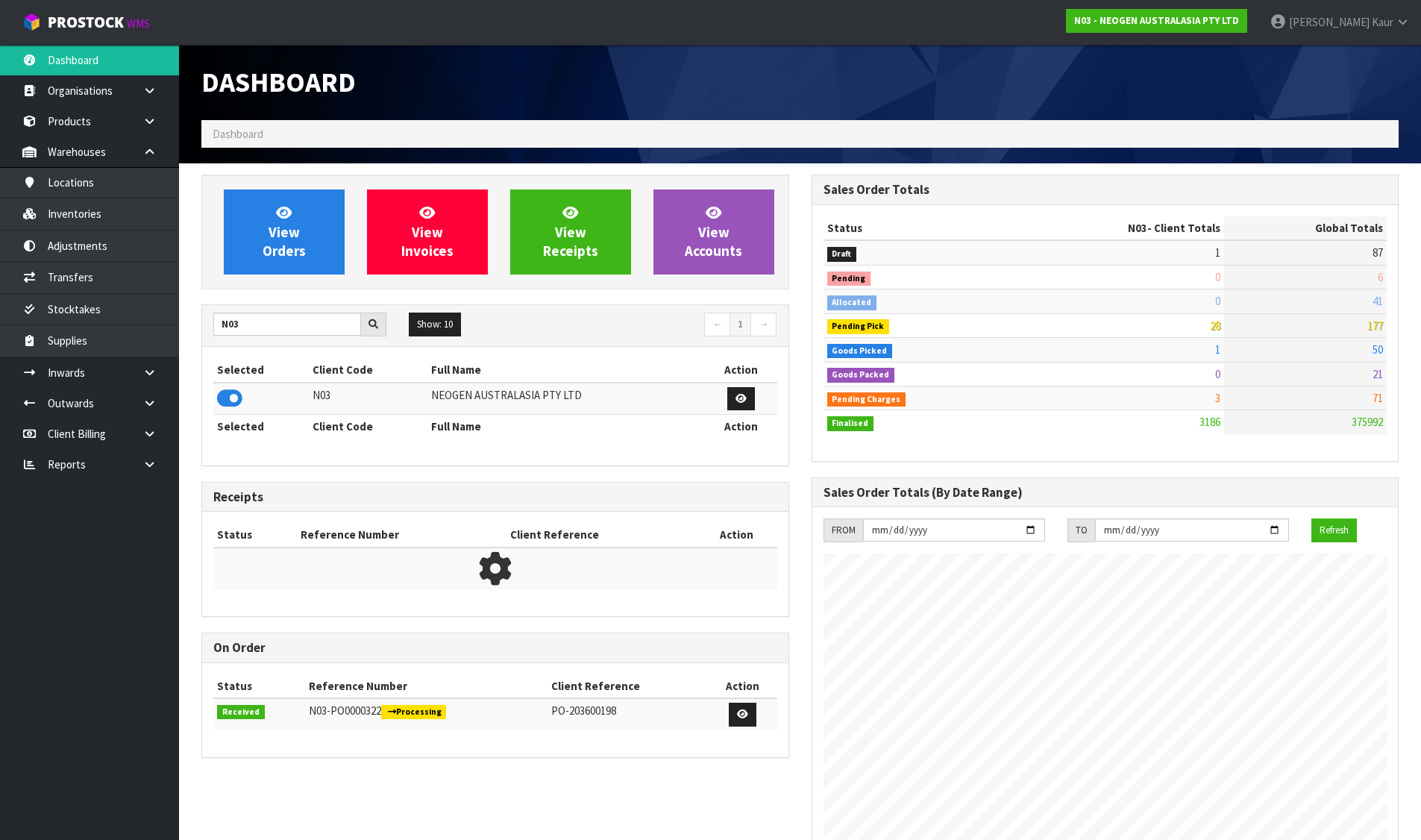
scroll to position [1130, 609]
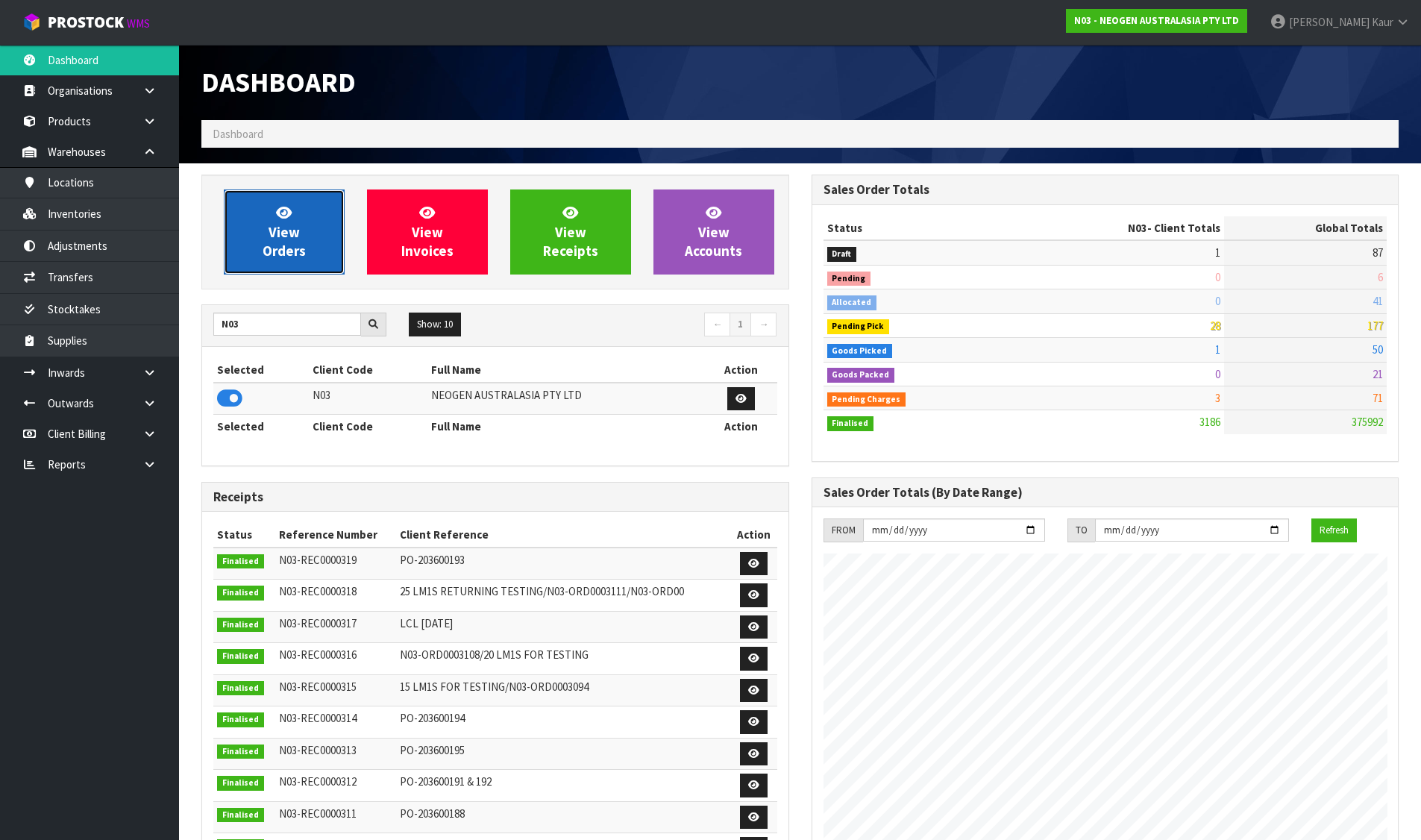
click at [298, 233] on span "View Orders" at bounding box center [284, 232] width 43 height 56
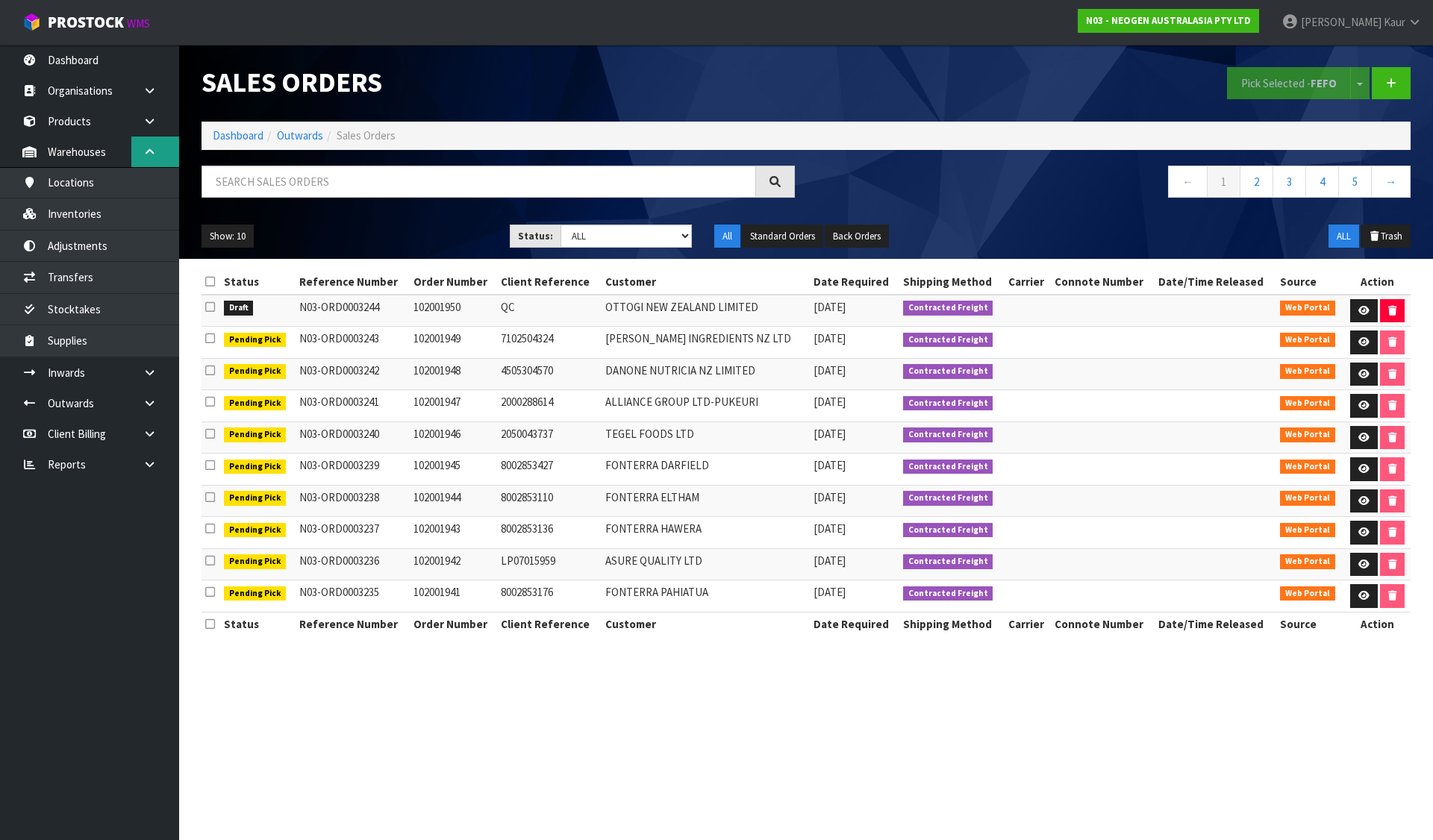
click at [156, 155] on icon at bounding box center [150, 152] width 14 height 12
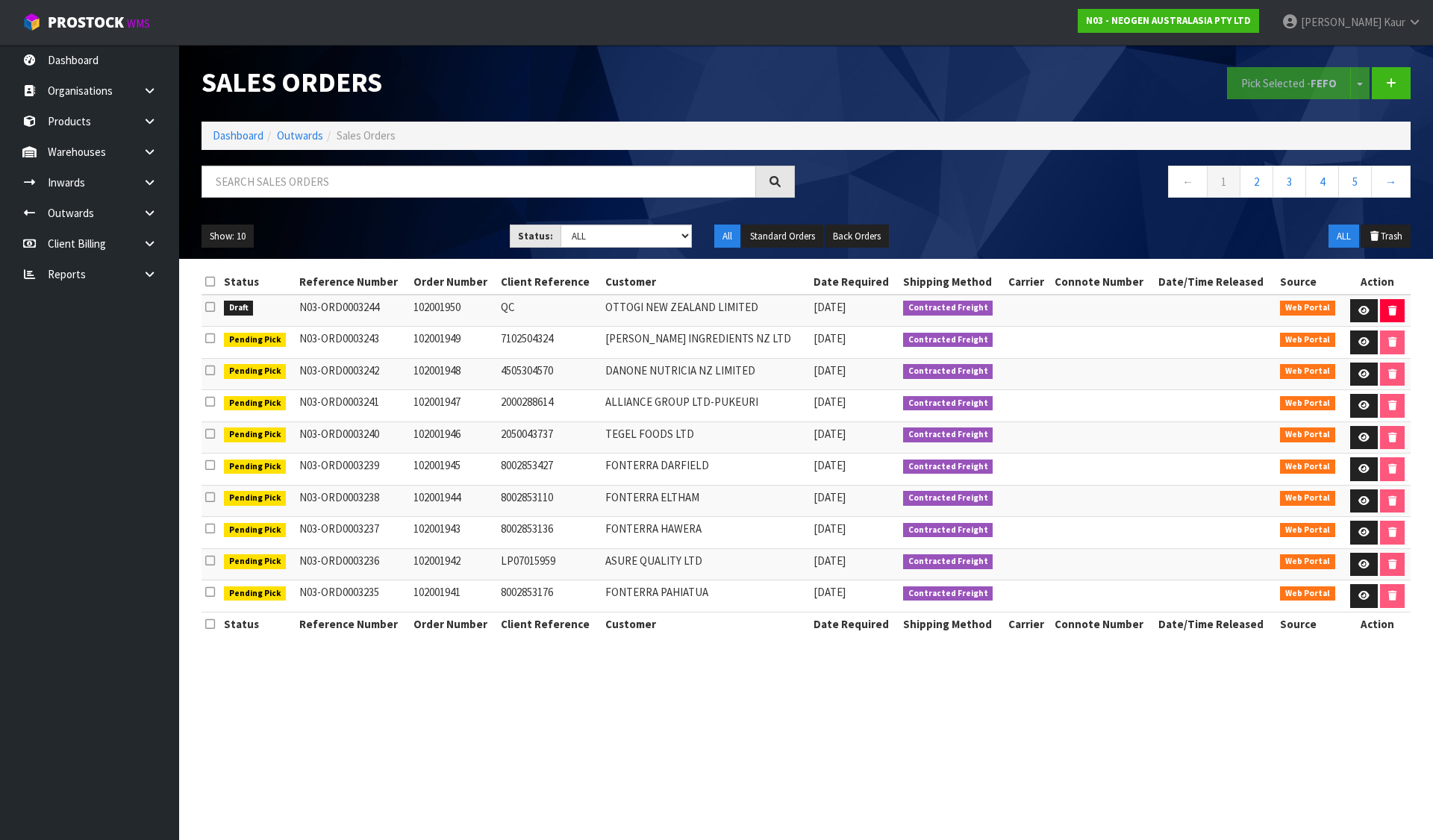
click at [209, 305] on icon at bounding box center [209, 307] width 10 height 12
click at [0, 0] on input "checkbox" at bounding box center [0, 0] width 0 height 0
click at [1295, 84] on button "Pick Selected - FEFO" at bounding box center [1289, 83] width 124 height 32
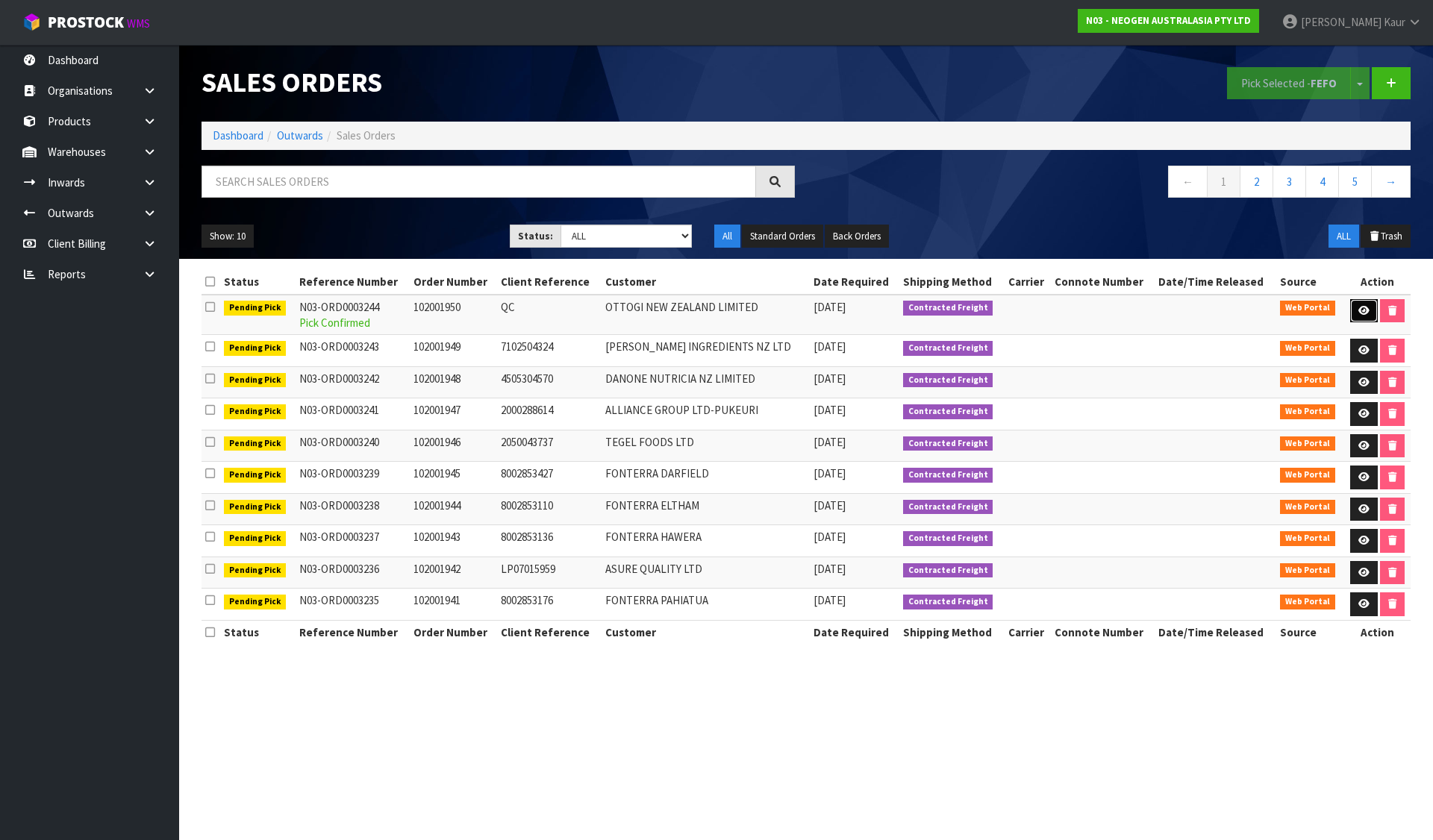
click at [1358, 312] on icon at bounding box center [1364, 310] width 12 height 10
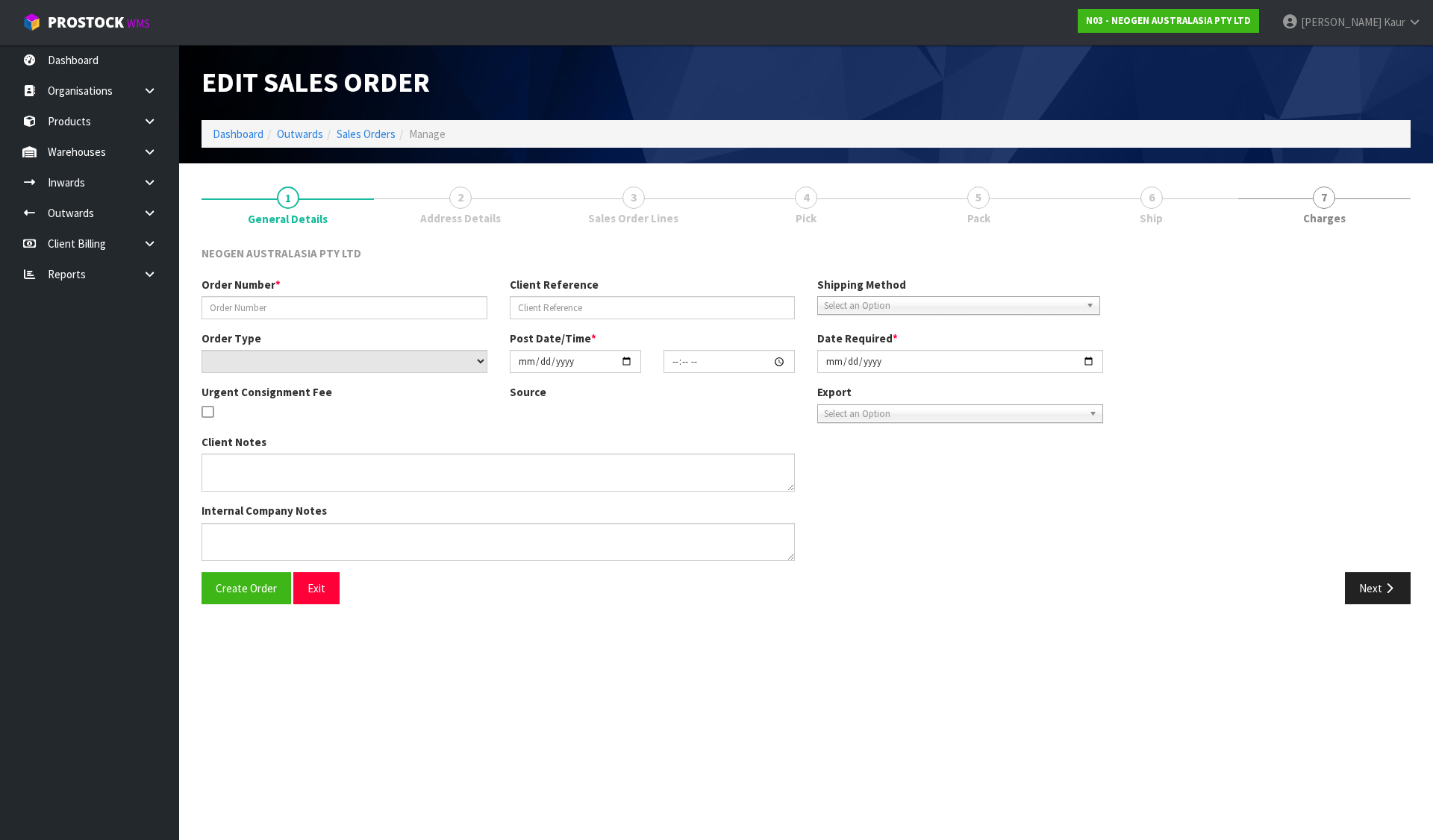
type input "102001950"
type input "QC"
select select "number:0"
type input "[DATE]"
type input "11:46:00.000"
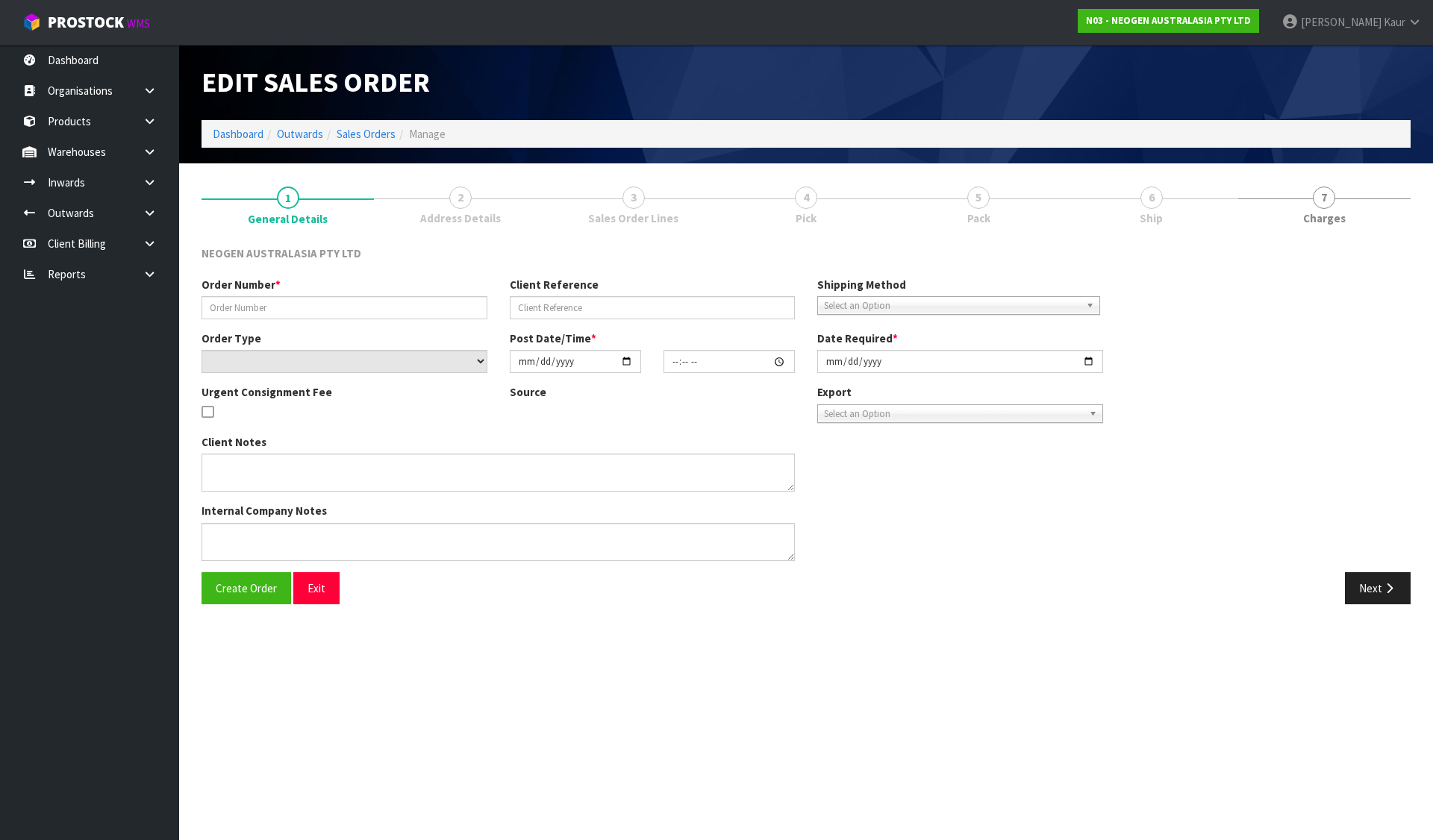
type input "[DATE]"
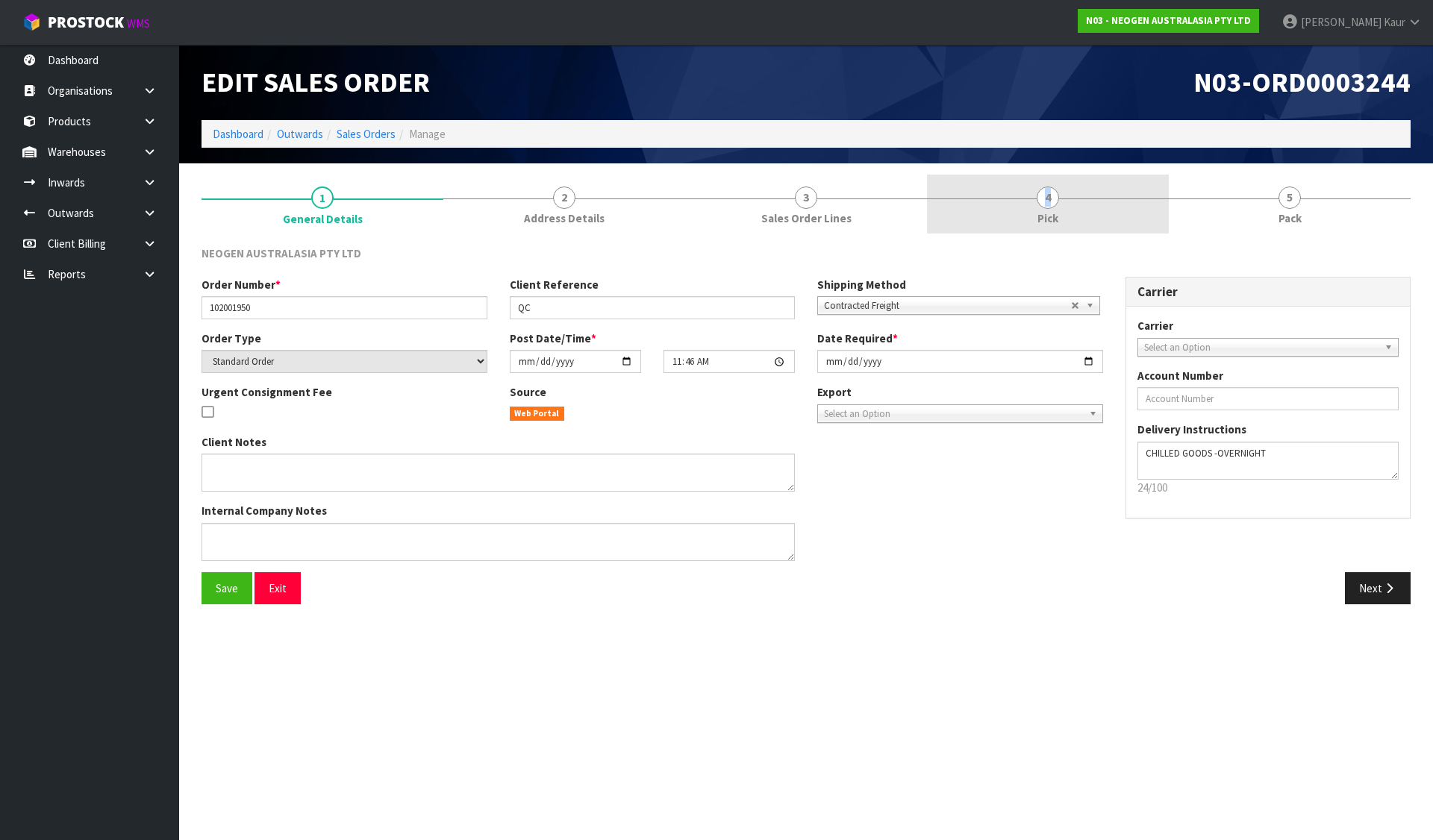
click at [1006, 197] on link "4 Pick" at bounding box center [1048, 204] width 242 height 59
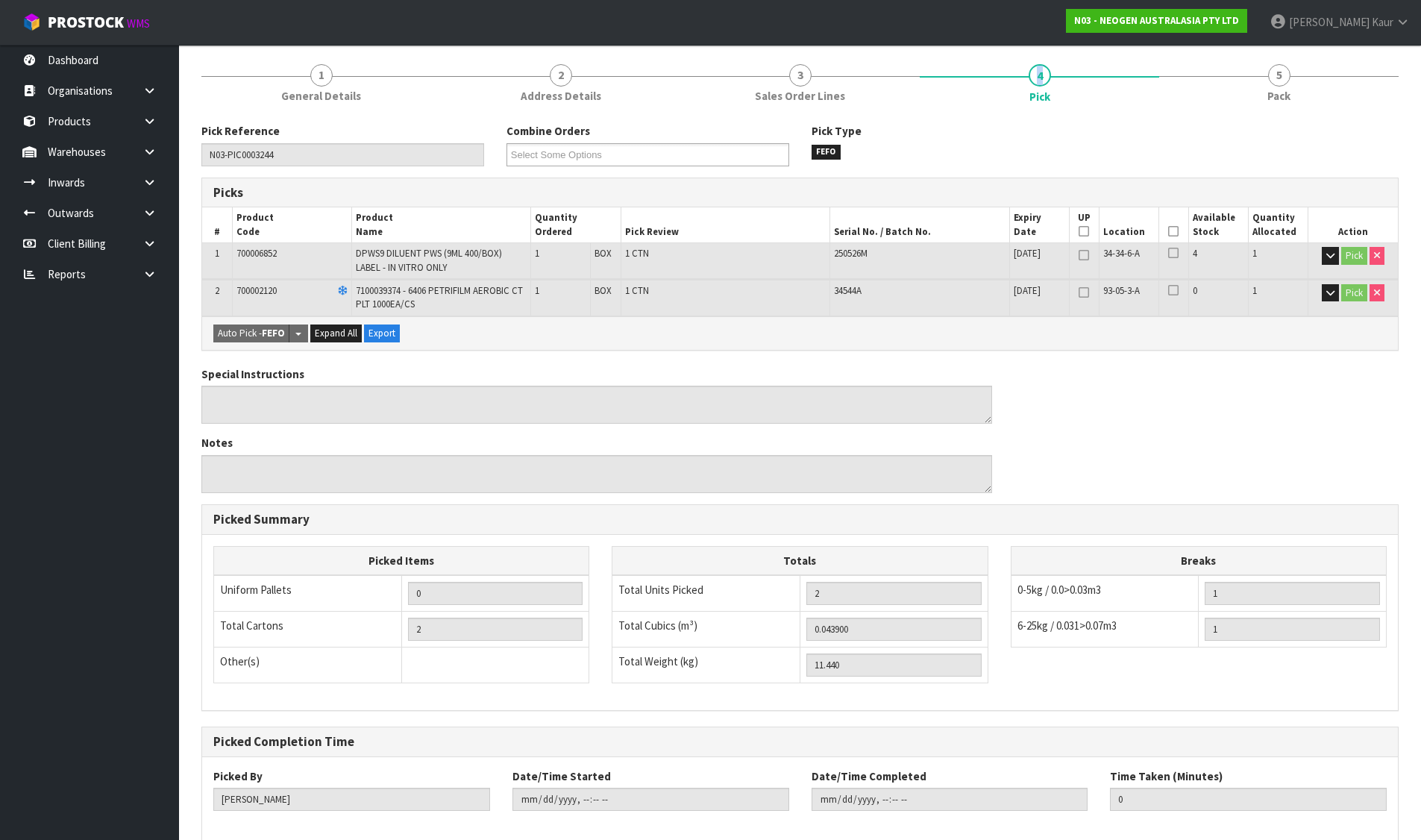
scroll to position [198, 0]
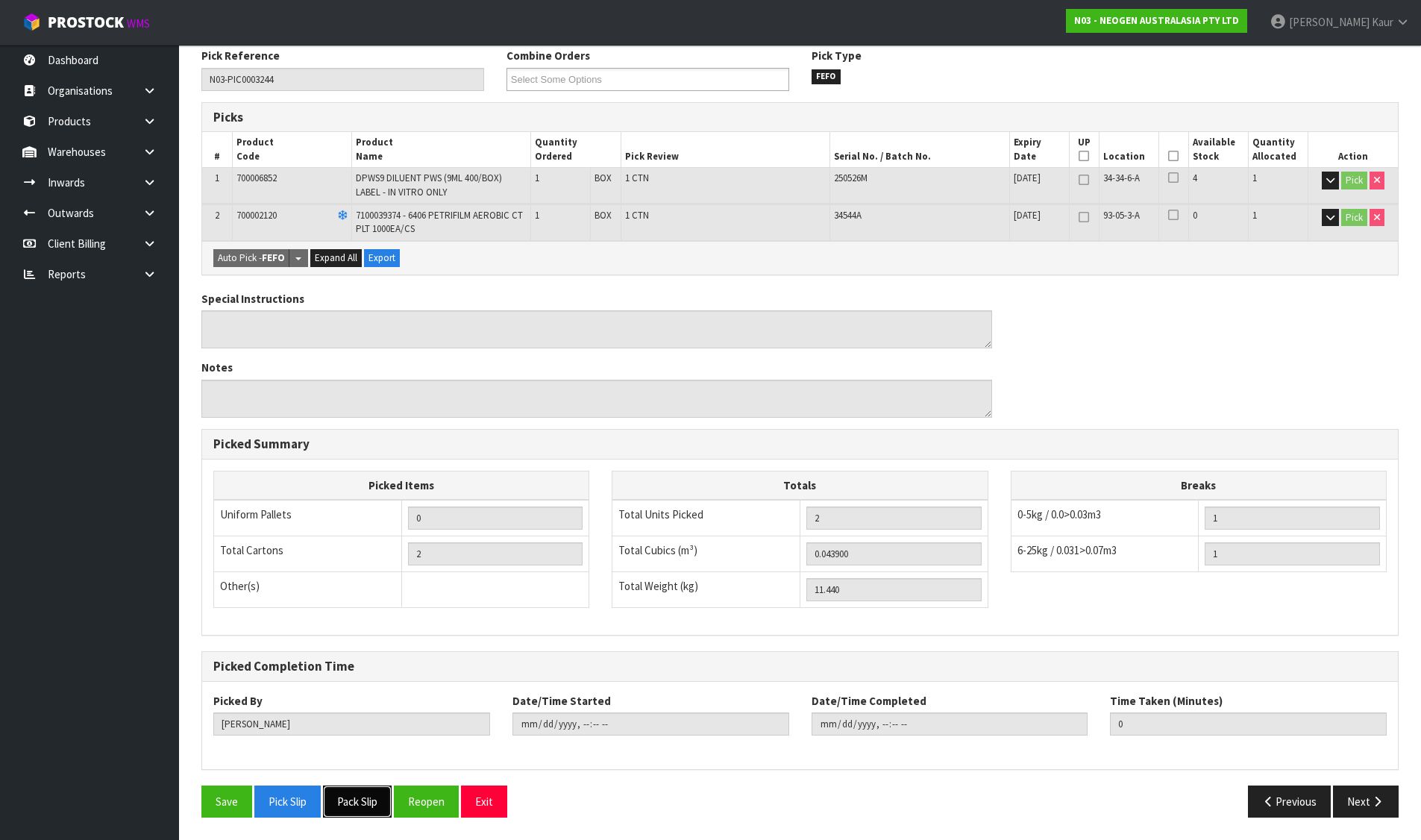
click at [362, 800] on button "Pack Slip" at bounding box center [357, 802] width 68 height 32
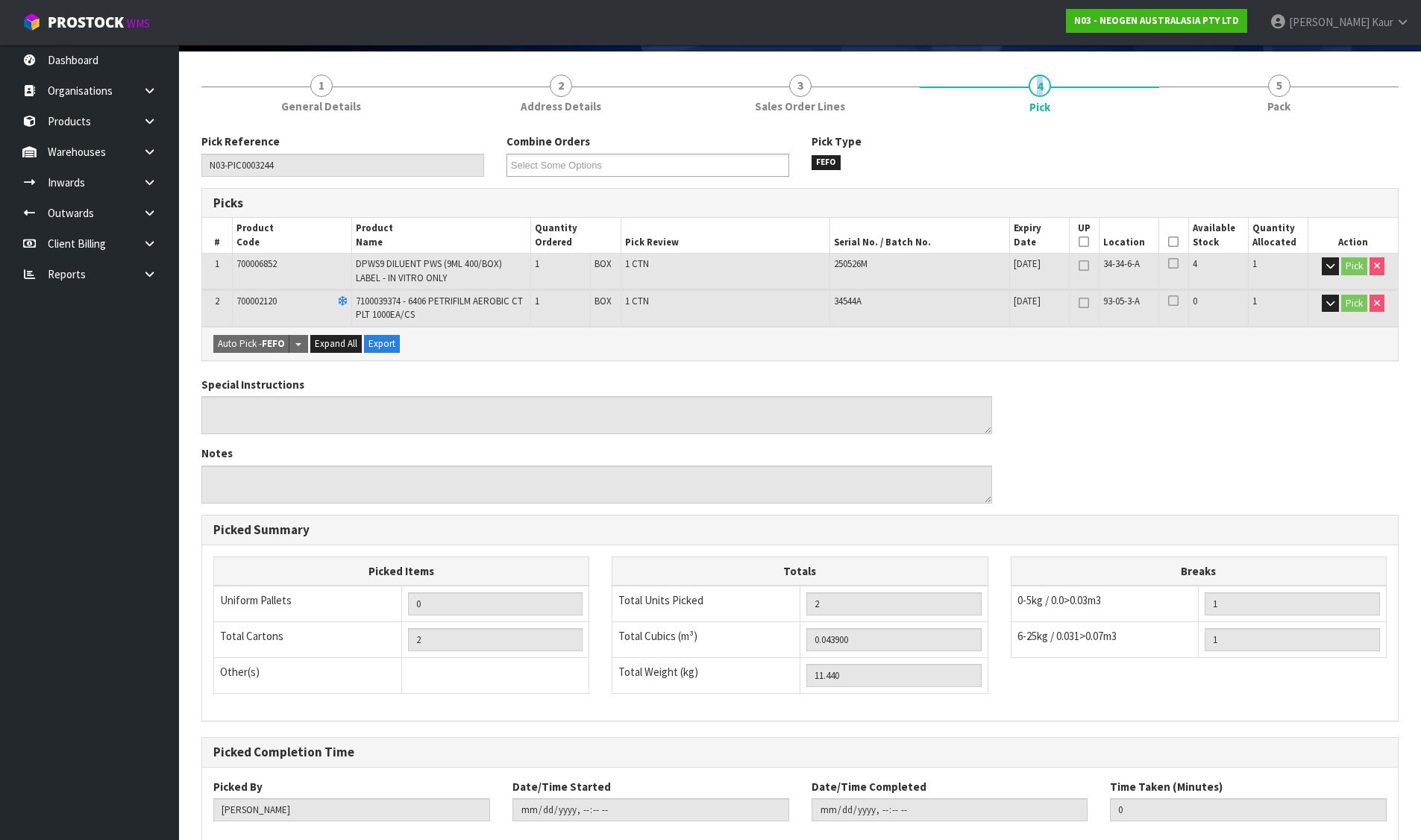
scroll to position [0, 0]
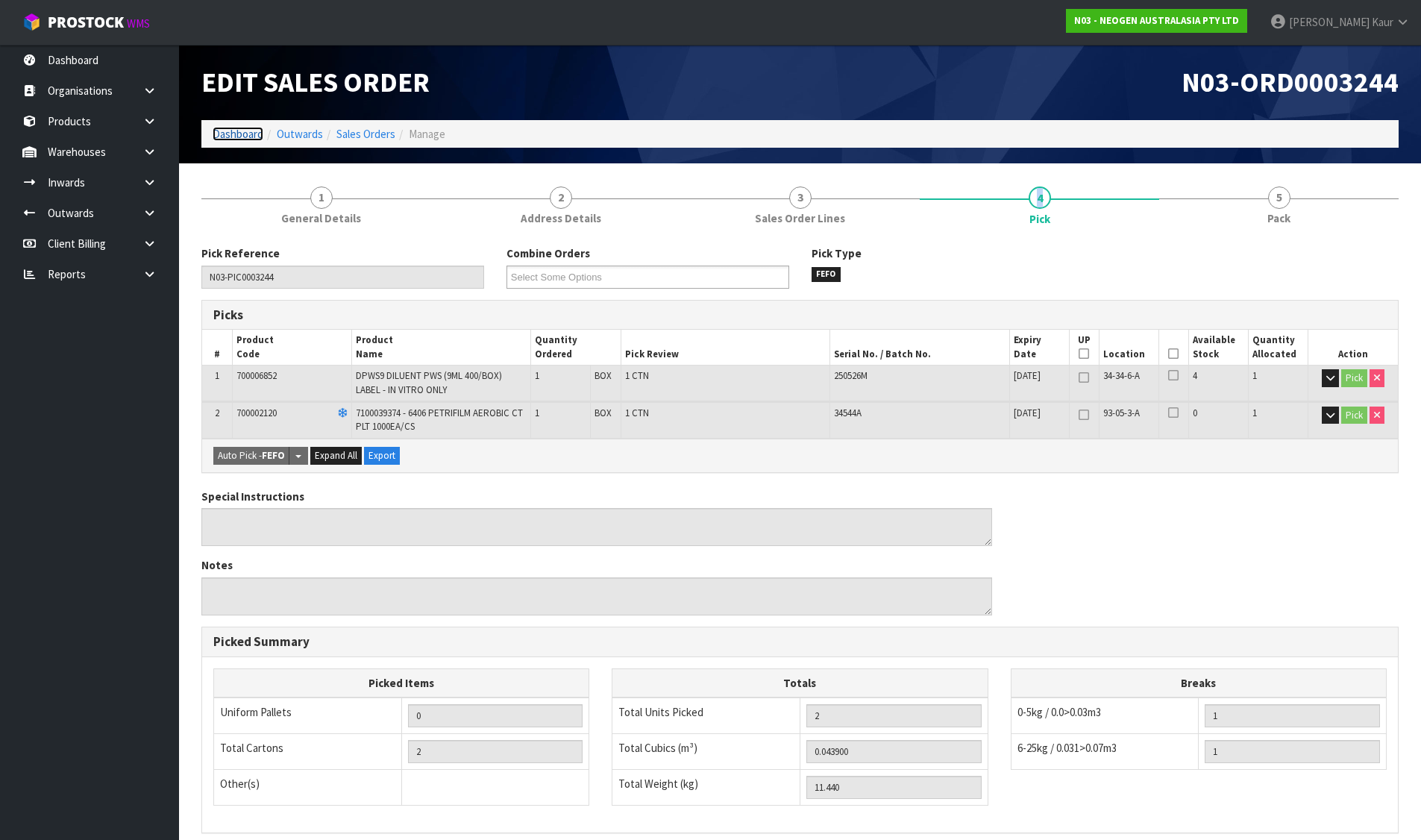
click at [214, 135] on link "Dashboard" at bounding box center [238, 134] width 51 height 14
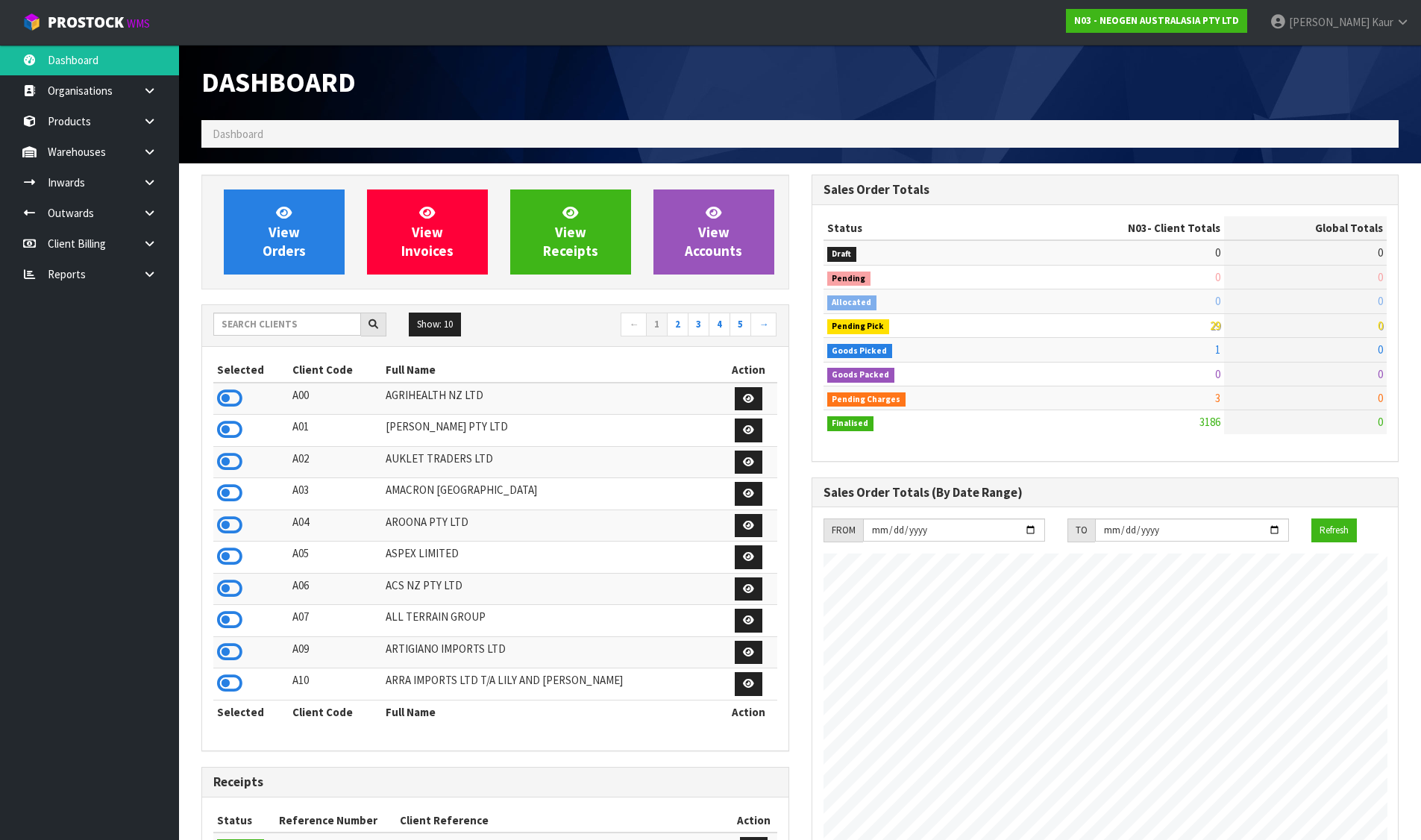
scroll to position [1130, 609]
click at [289, 326] on input "text" at bounding box center [287, 324] width 148 height 23
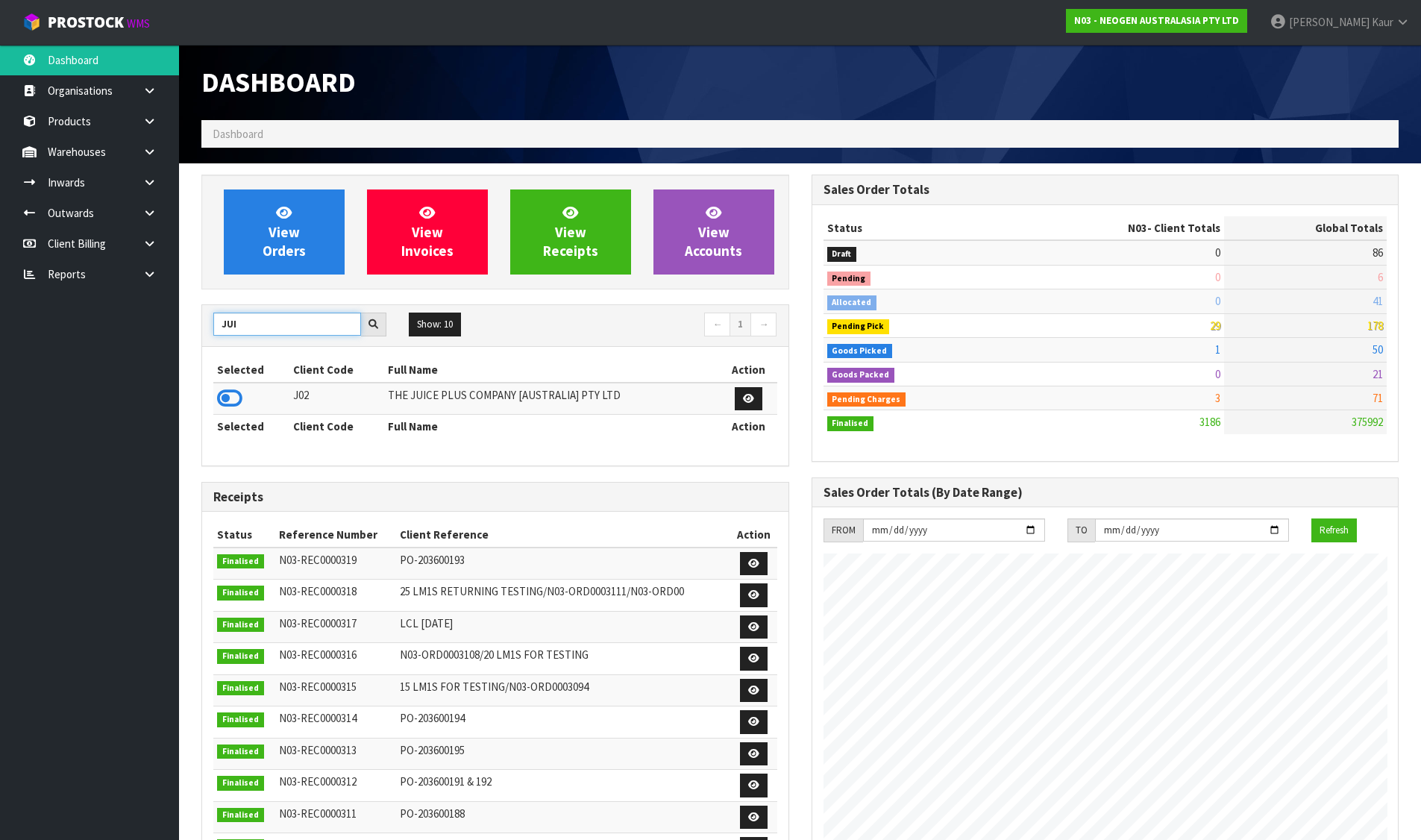
type input "JUI"
click at [231, 400] on icon at bounding box center [230, 398] width 26 height 22
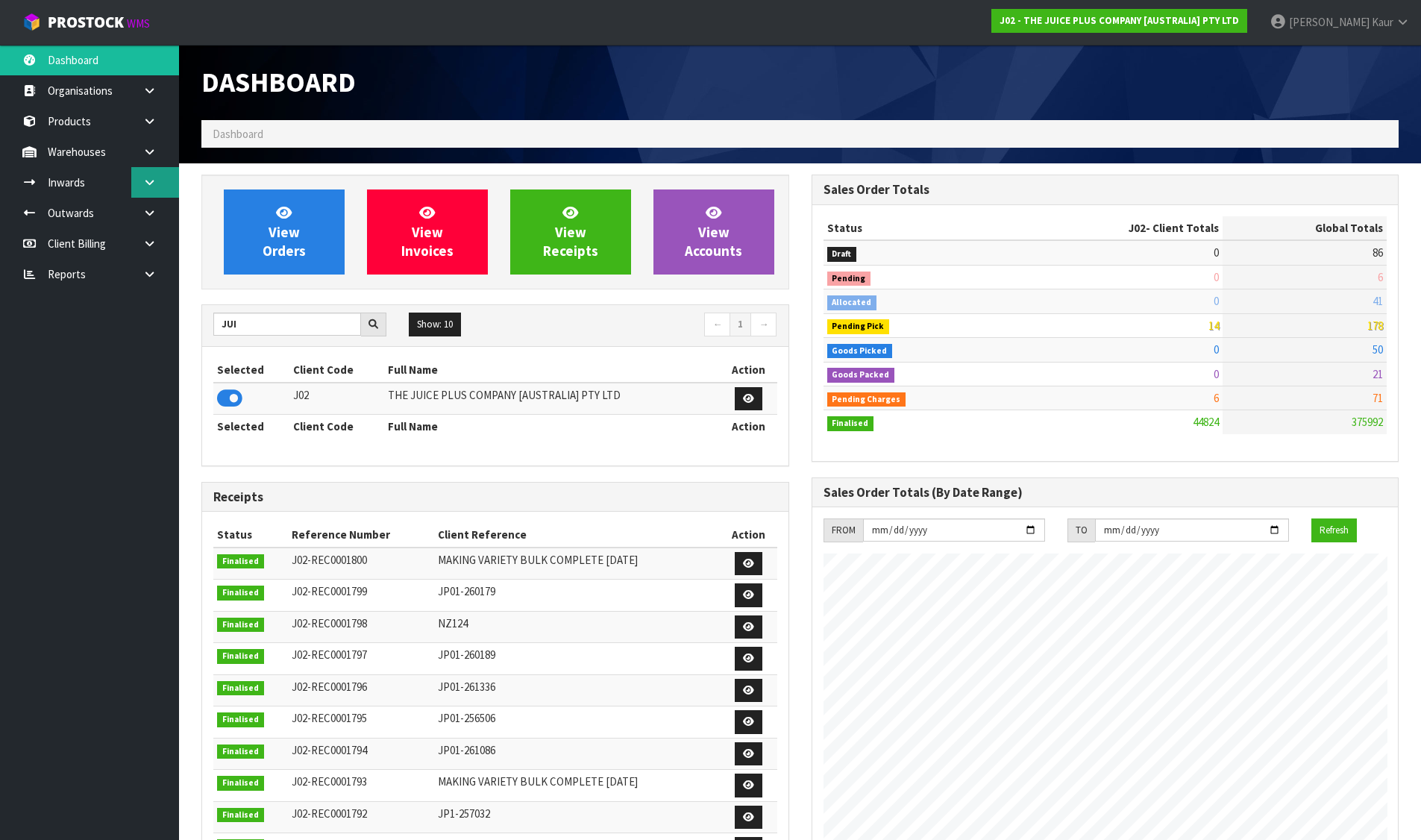
click at [153, 175] on link at bounding box center [155, 182] width 48 height 30
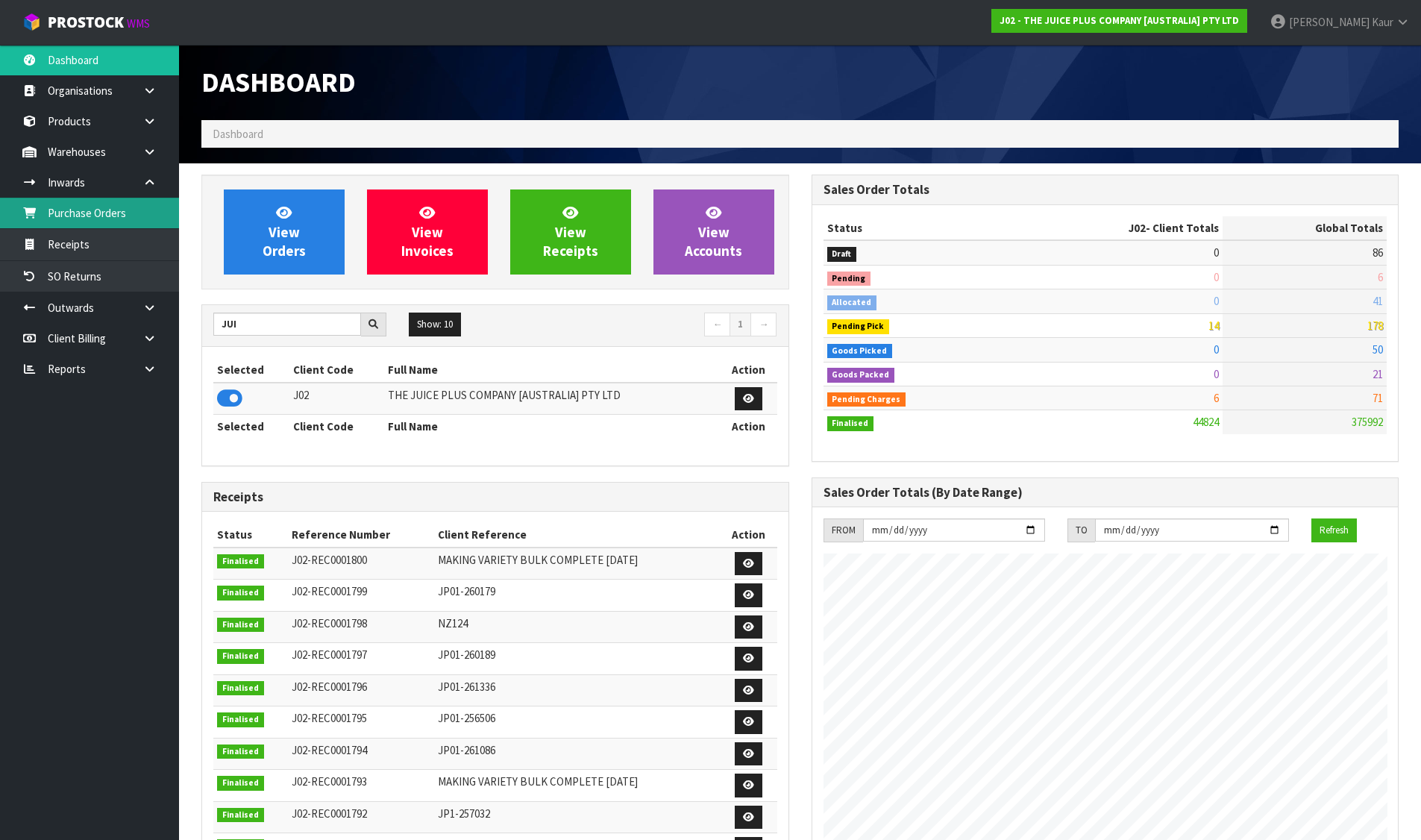
click at [115, 222] on link "Purchase Orders" at bounding box center [90, 213] width 179 height 30
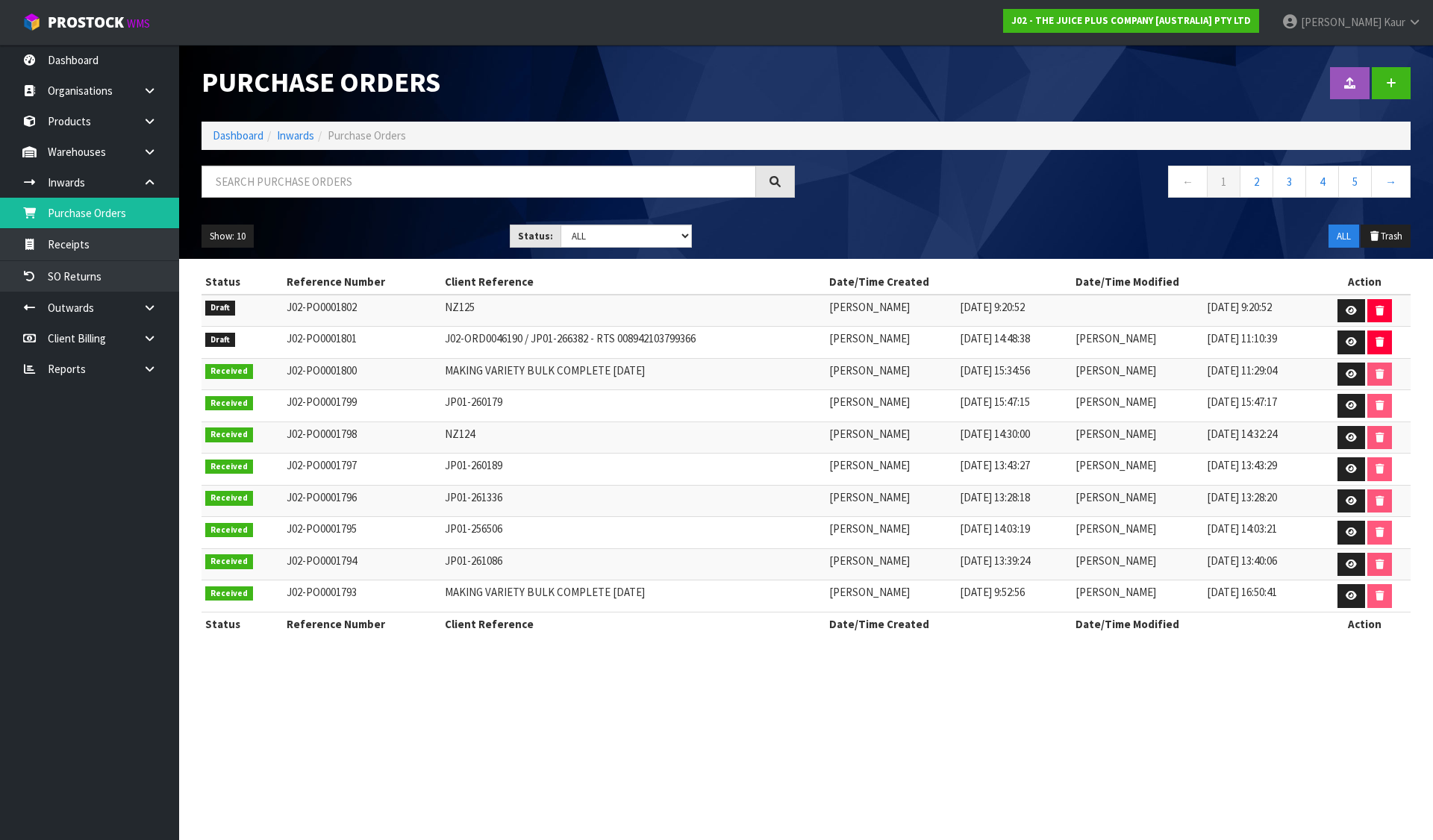
click at [647, 334] on td "J02-ORD0046190 / JP01-266382 - RTS 008942103799366" at bounding box center [633, 342] width 384 height 32
copy td "008942103799366"
click at [249, 134] on link "Dashboard" at bounding box center [238, 136] width 51 height 14
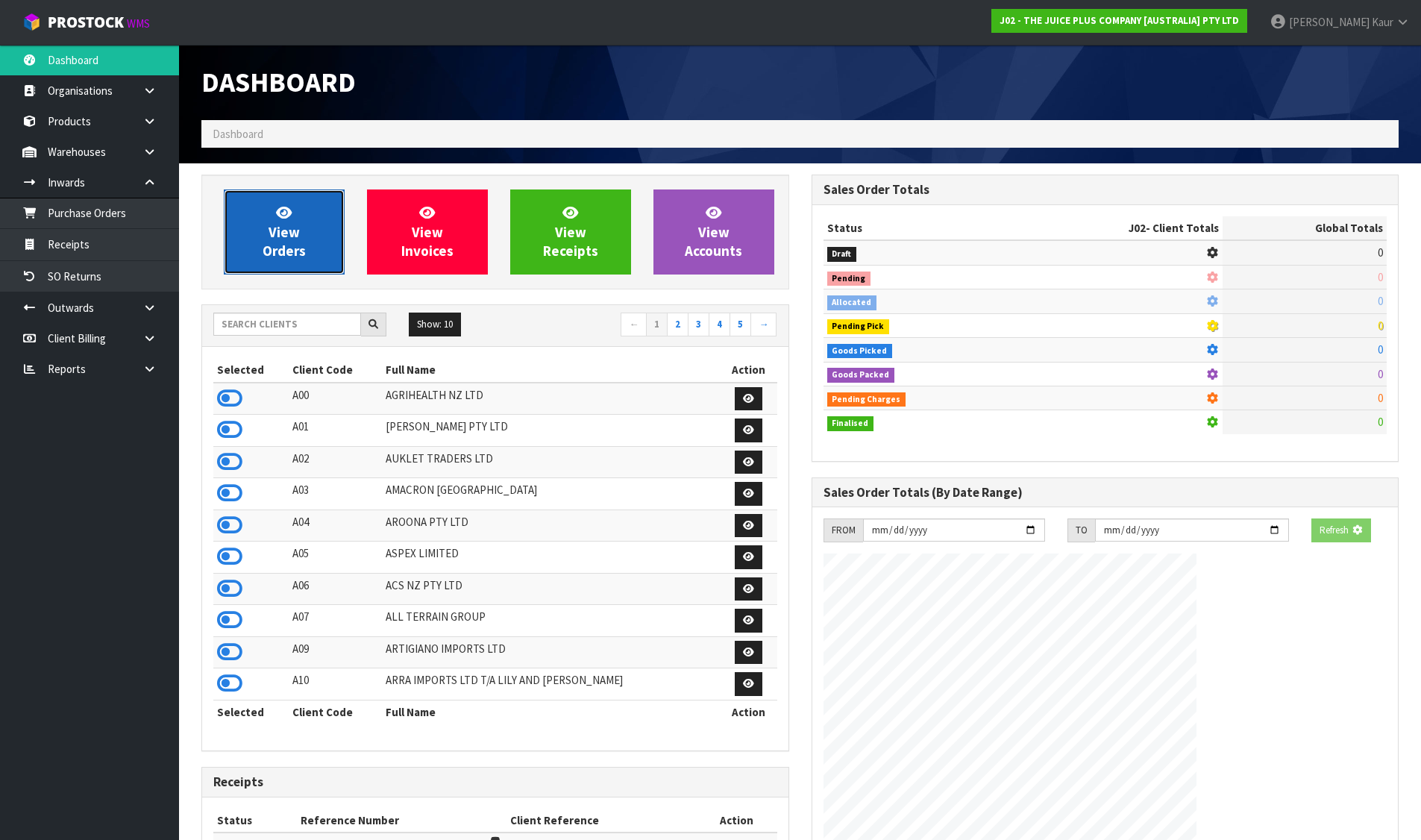
click at [265, 215] on link "View Orders" at bounding box center [284, 232] width 121 height 85
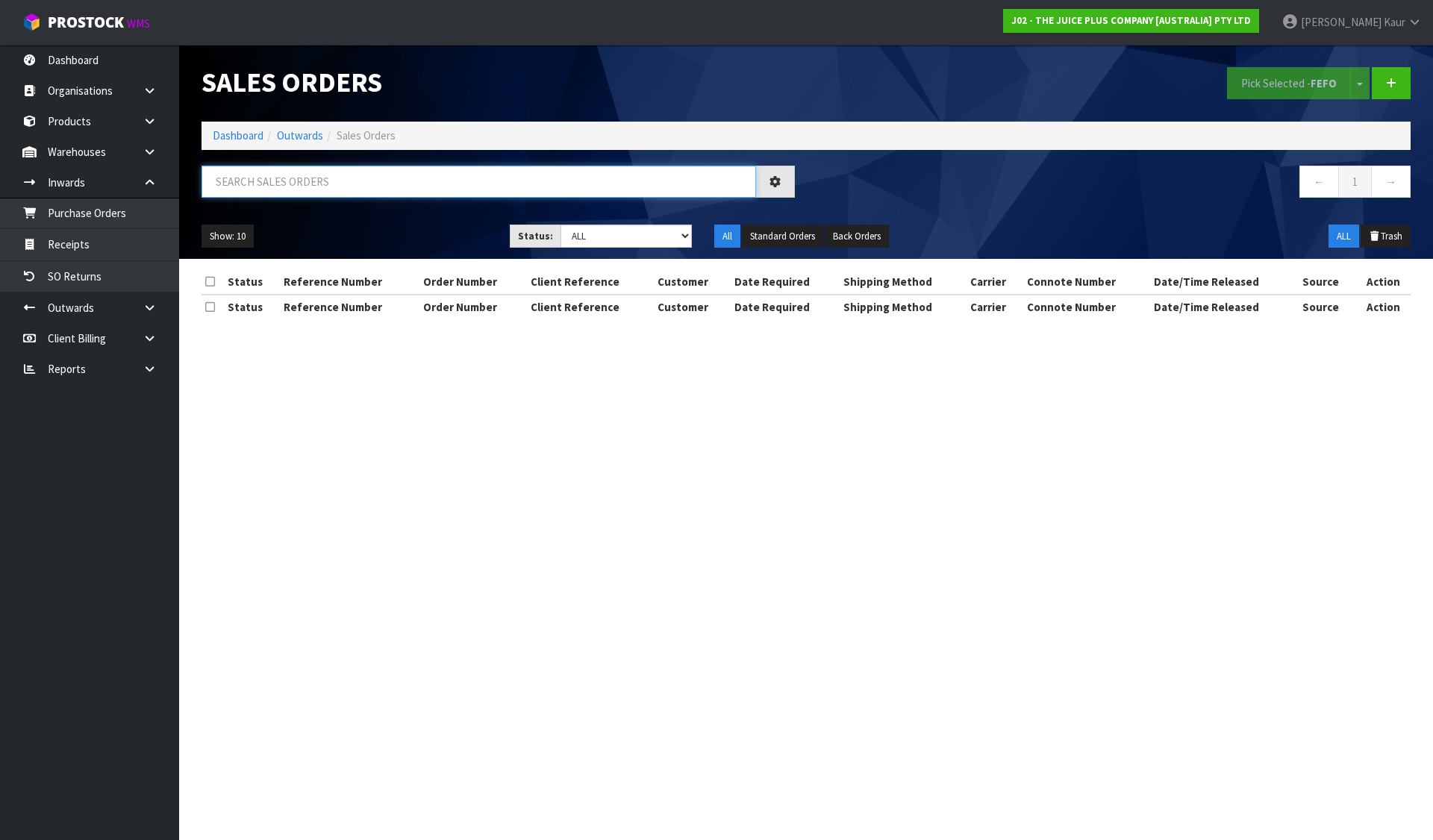
click at [261, 183] on input "text" at bounding box center [478, 182] width 555 height 32
paste input "008942103799366"
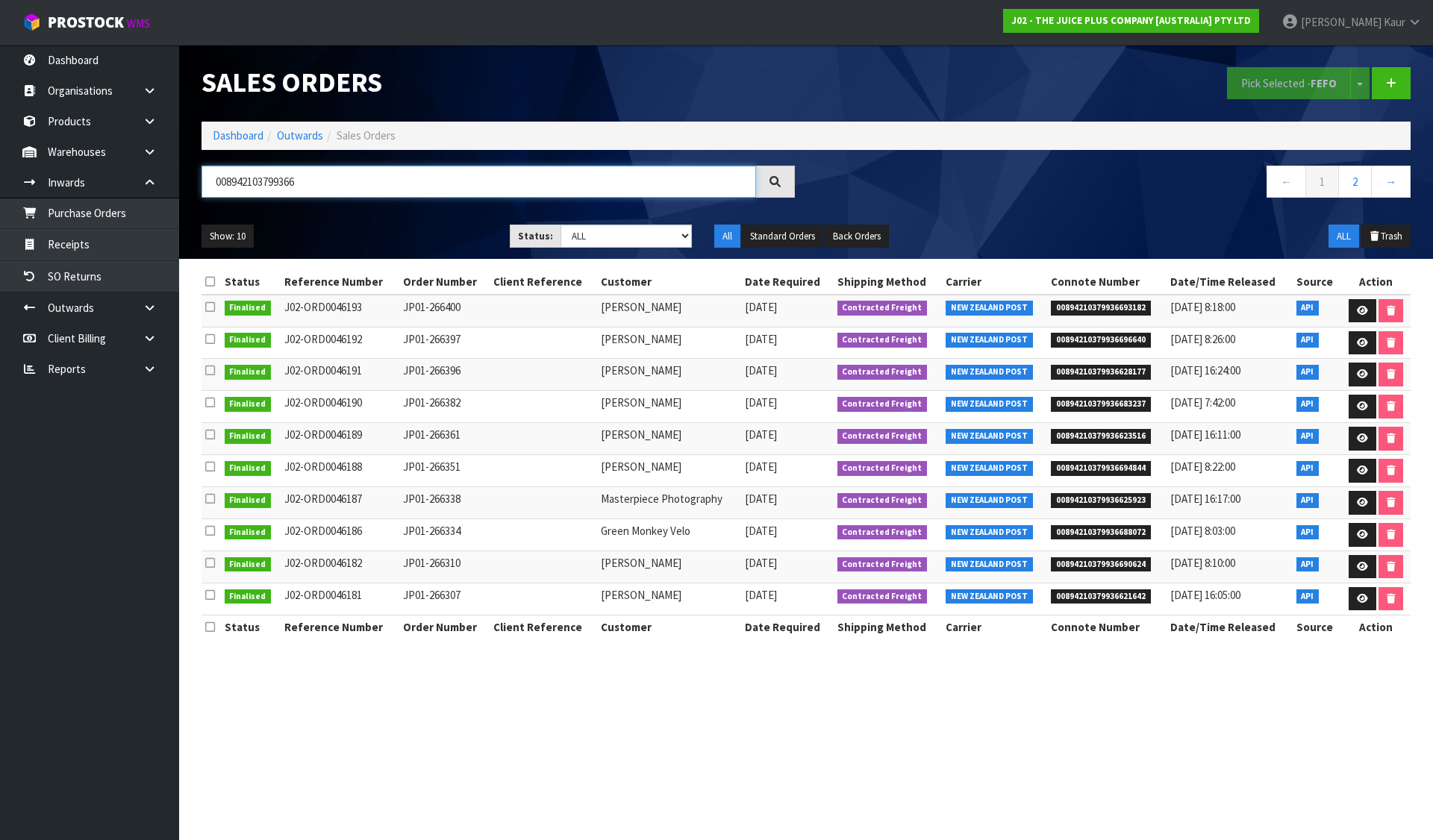
click at [374, 177] on input "008942103799366" at bounding box center [478, 182] width 555 height 32
click at [276, 183] on input "008942103799366" at bounding box center [478, 182] width 555 height 32
paste input "266382"
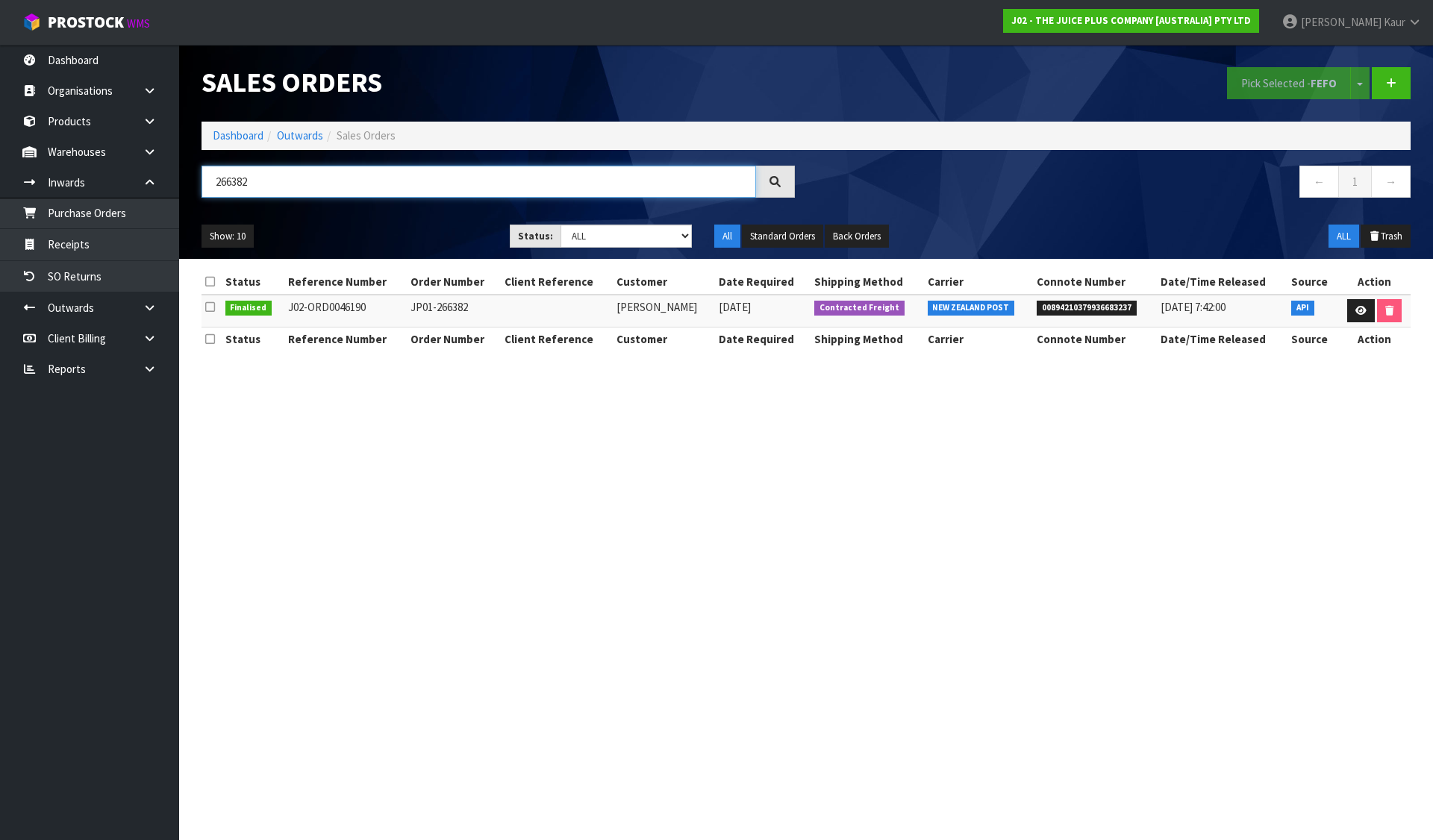
type input "266382"
click at [1111, 308] on span "00894210379936683237" at bounding box center [1086, 308] width 100 height 15
copy span "00894210379936683237"
click at [238, 137] on link "Dashboard" at bounding box center [238, 136] width 51 height 14
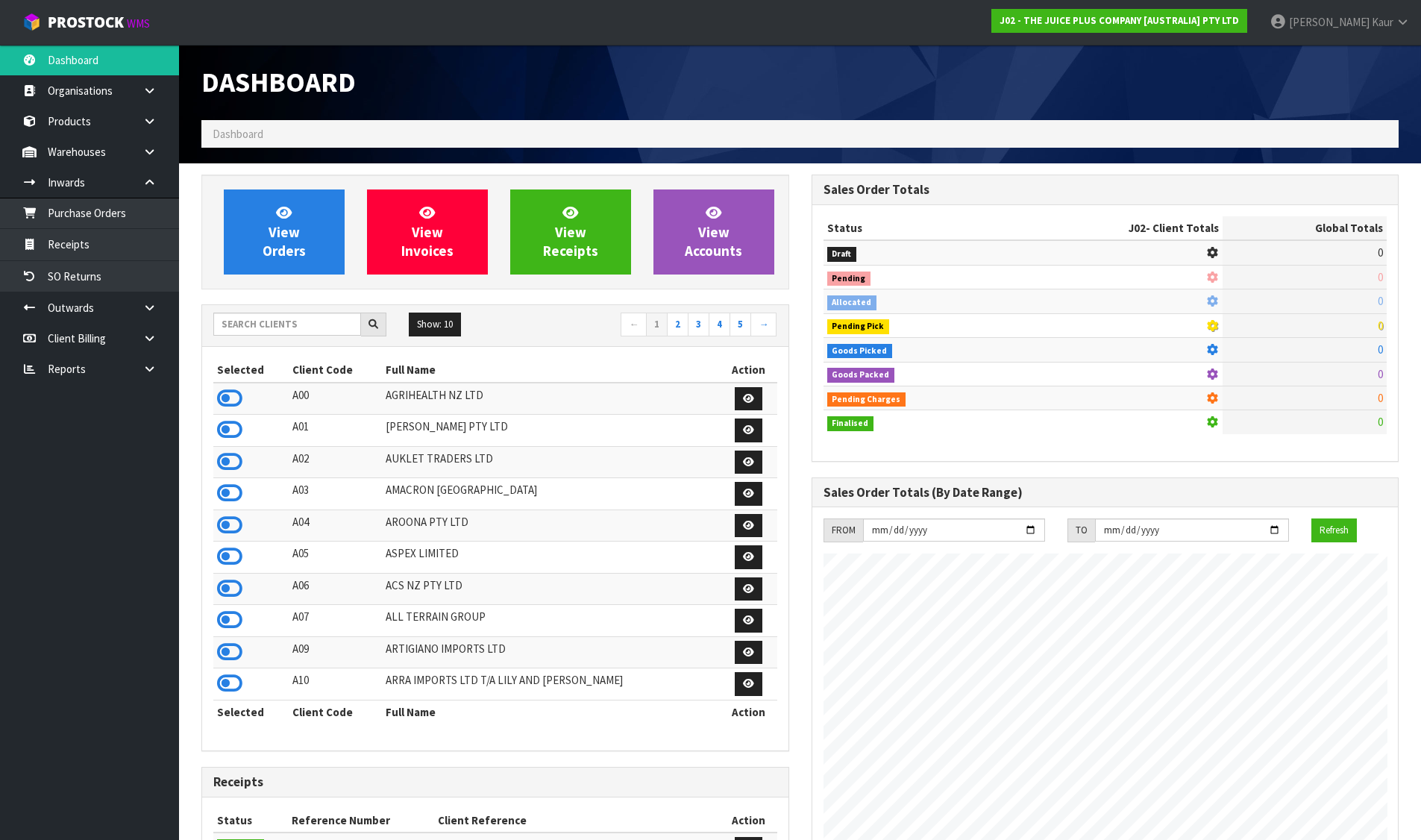
scroll to position [1130, 609]
click at [324, 325] on input "text" at bounding box center [287, 324] width 148 height 23
type input "V04"
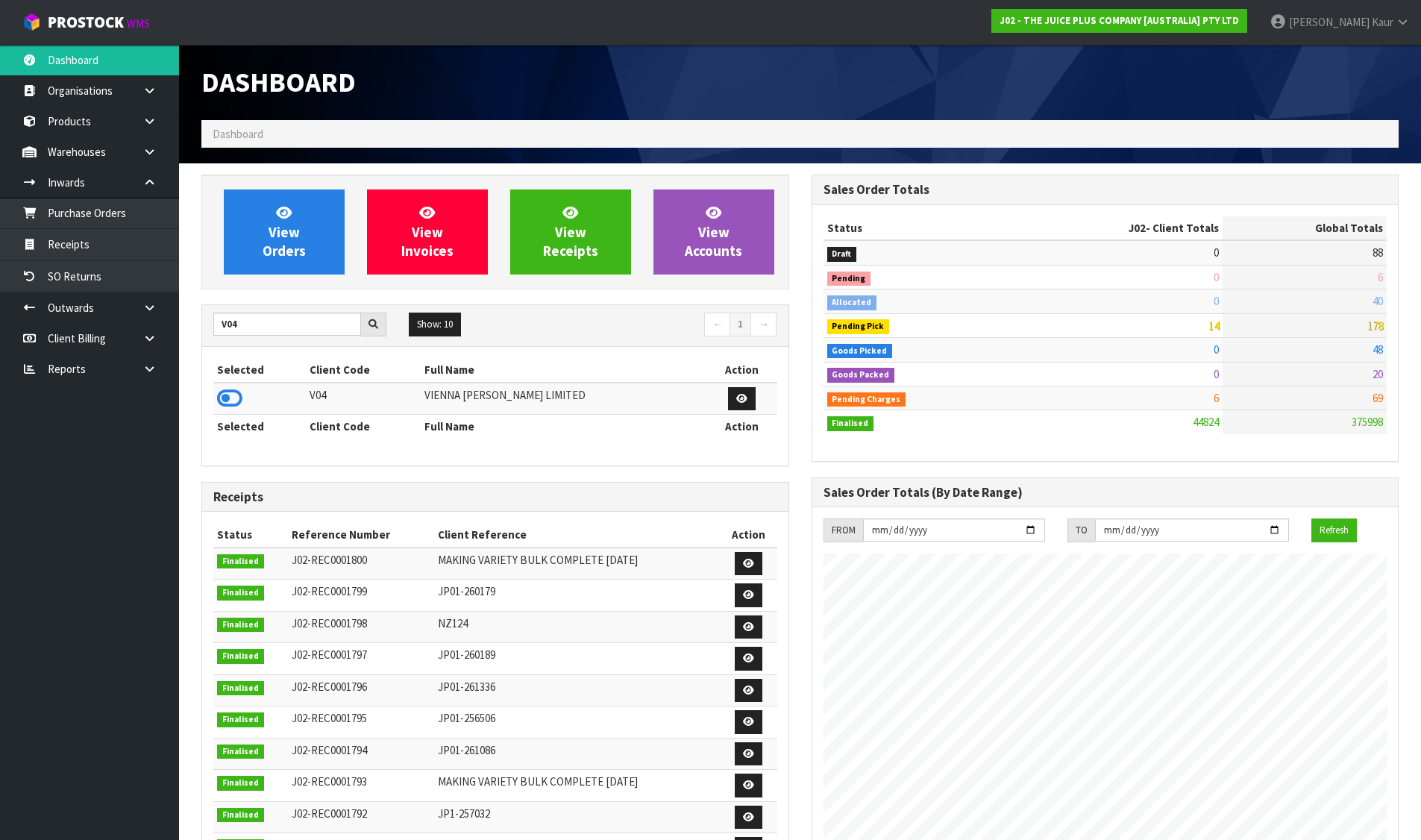
click at [237, 396] on icon at bounding box center [230, 398] width 26 height 22
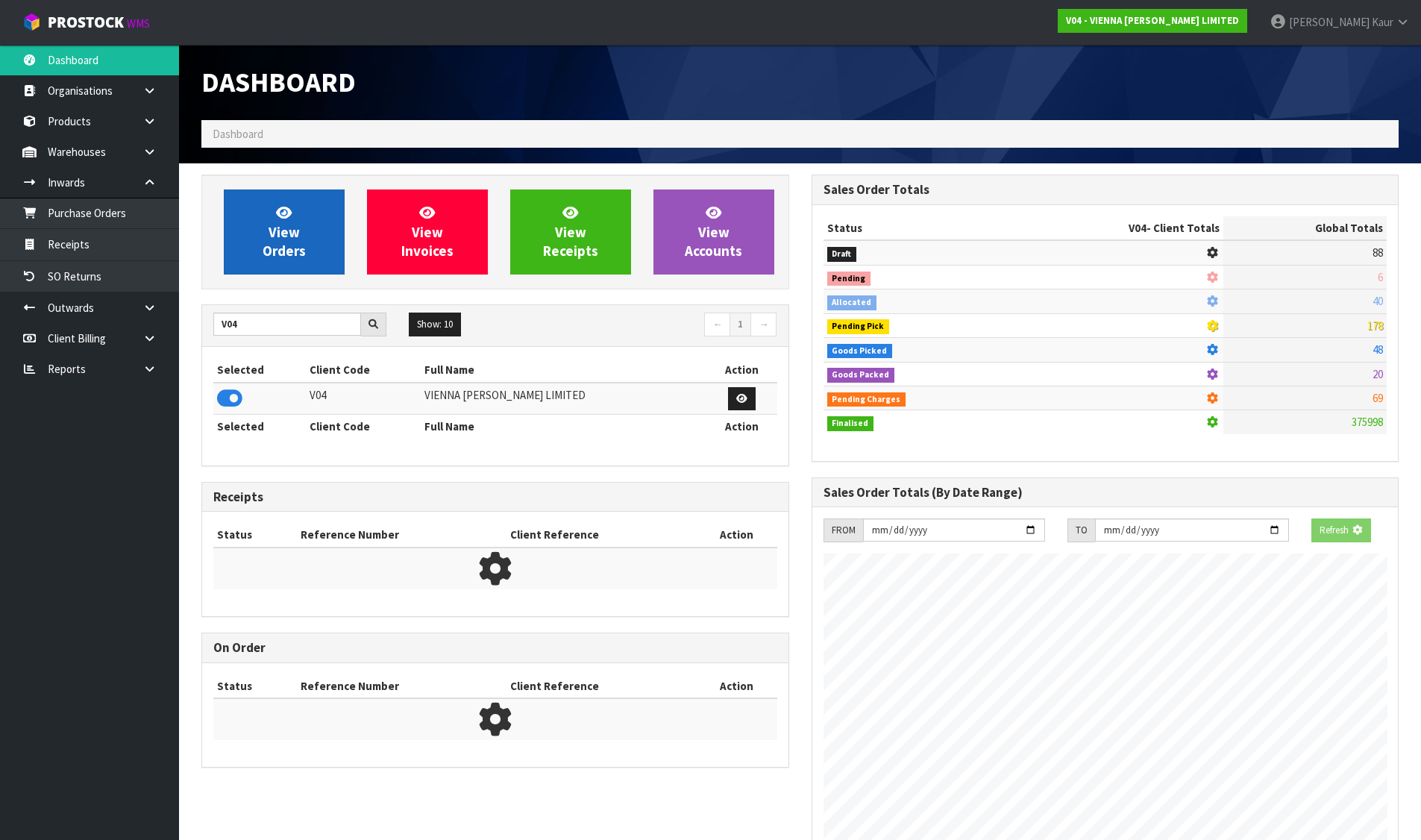
scroll to position [745117, 745441]
click at [272, 242] on span "View Orders" at bounding box center [284, 232] width 43 height 56
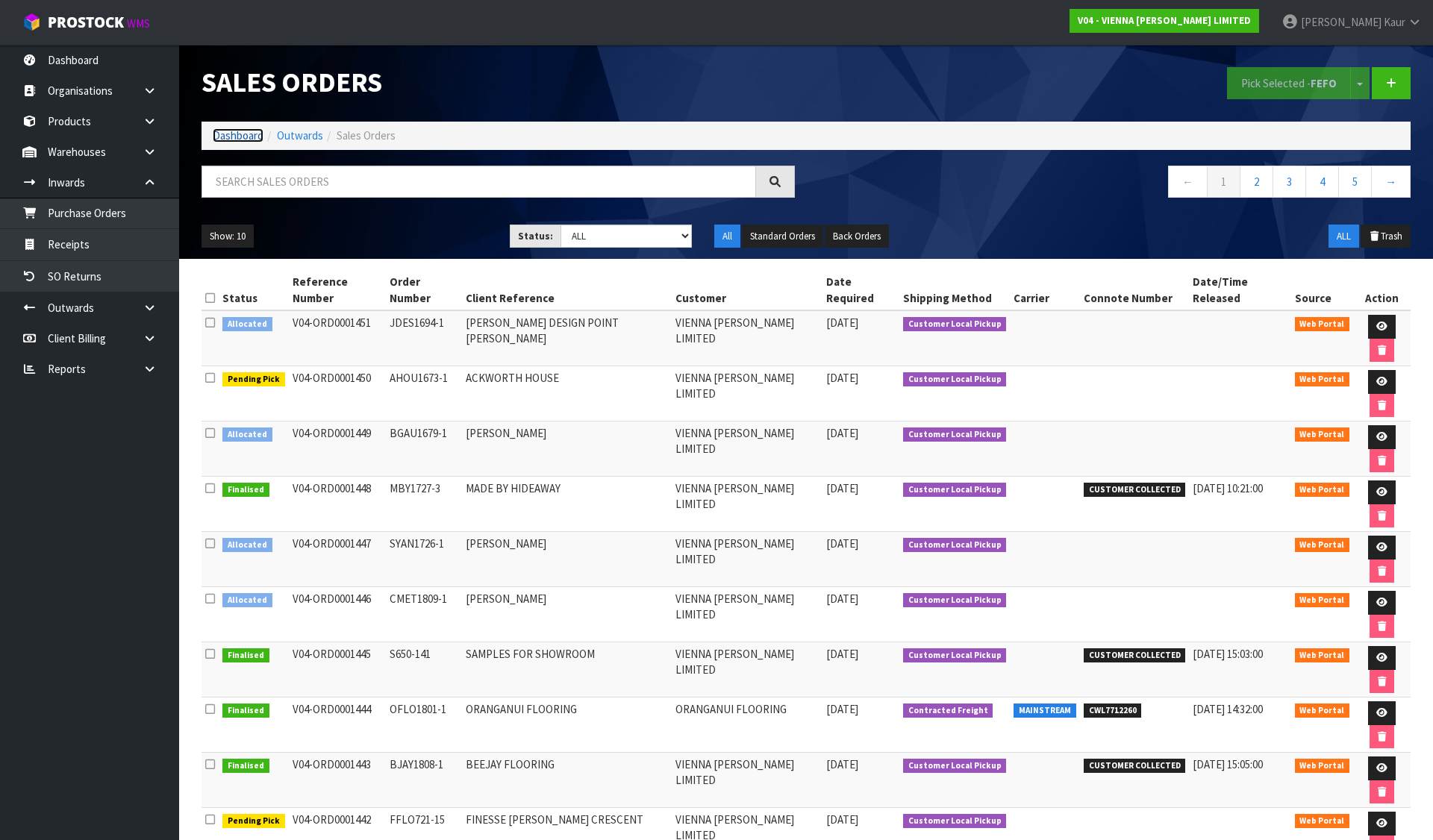
click at [227, 130] on link "Dashboard" at bounding box center [238, 136] width 51 height 14
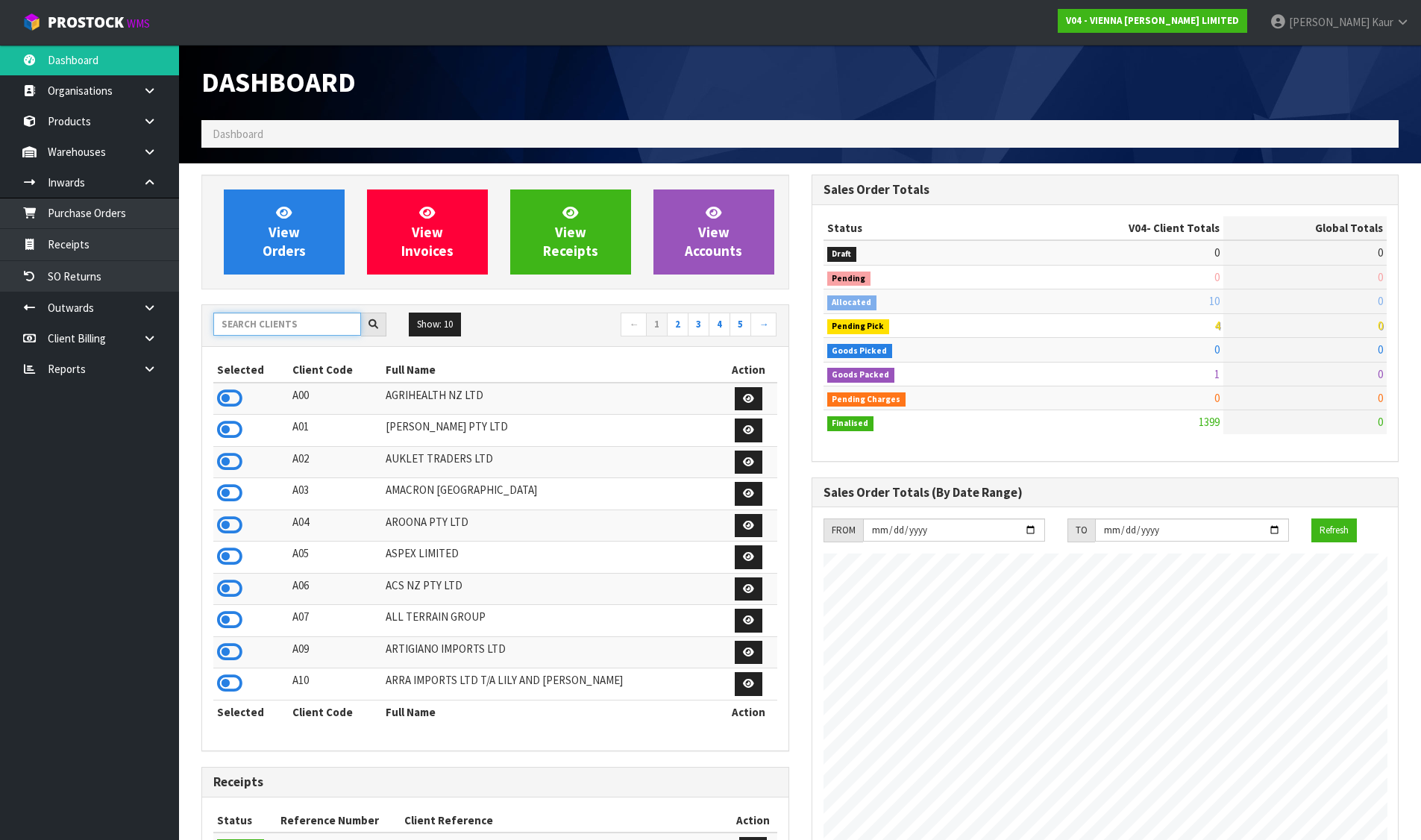
click at [274, 319] on input "text" at bounding box center [287, 324] width 148 height 23
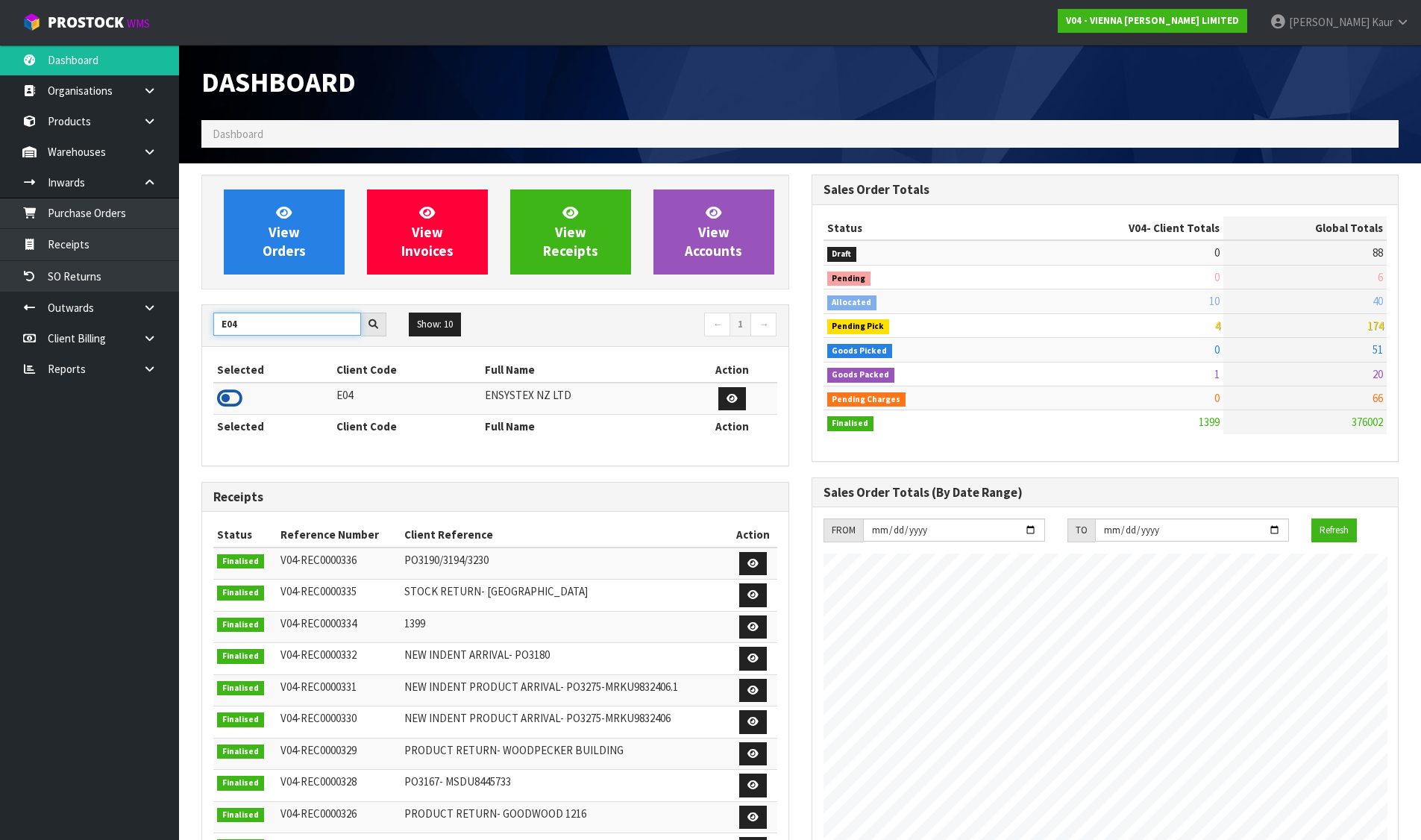
type input "E04"
click at [232, 393] on icon at bounding box center [230, 398] width 26 height 22
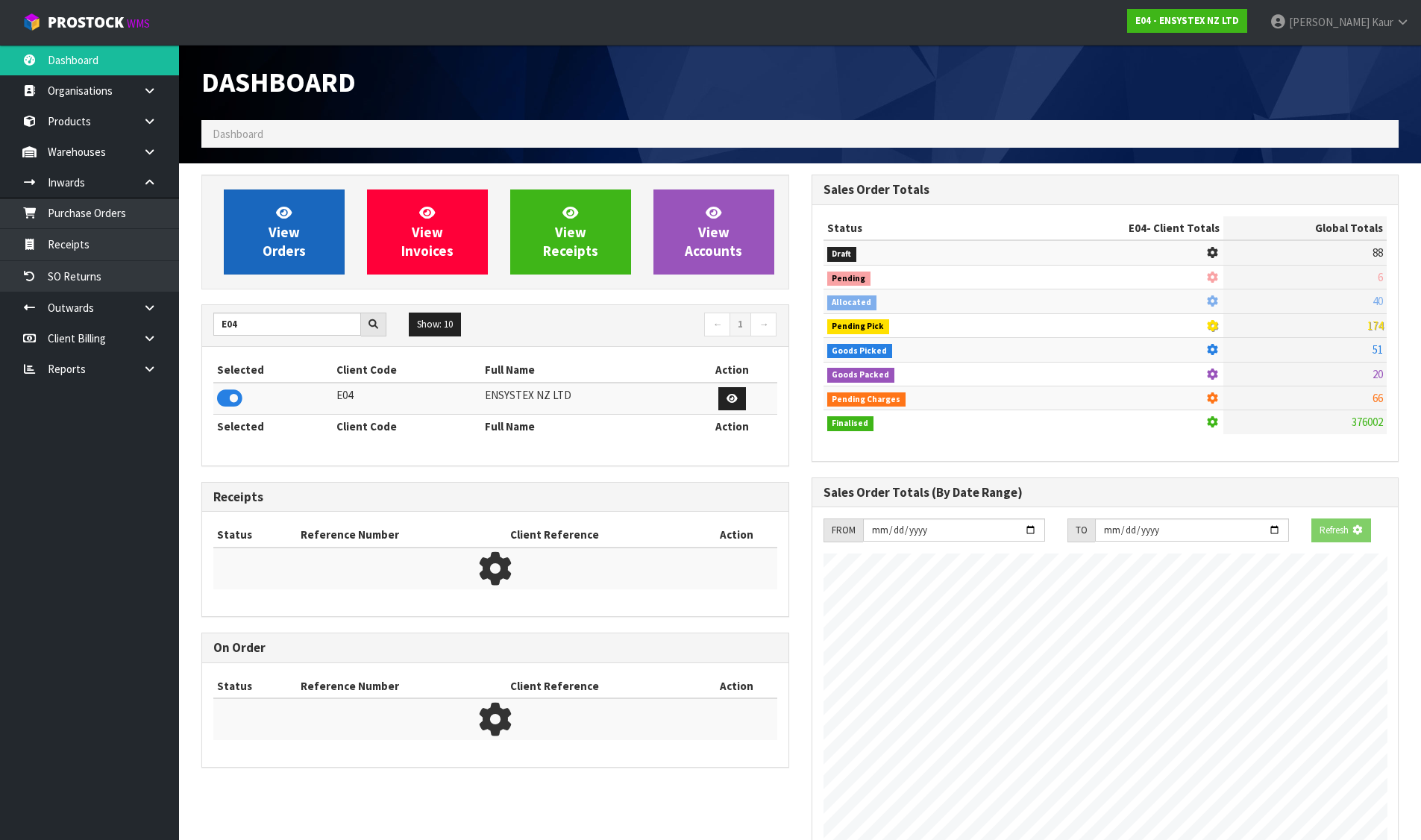
scroll to position [930, 609]
click at [297, 240] on span "View Orders" at bounding box center [284, 232] width 43 height 56
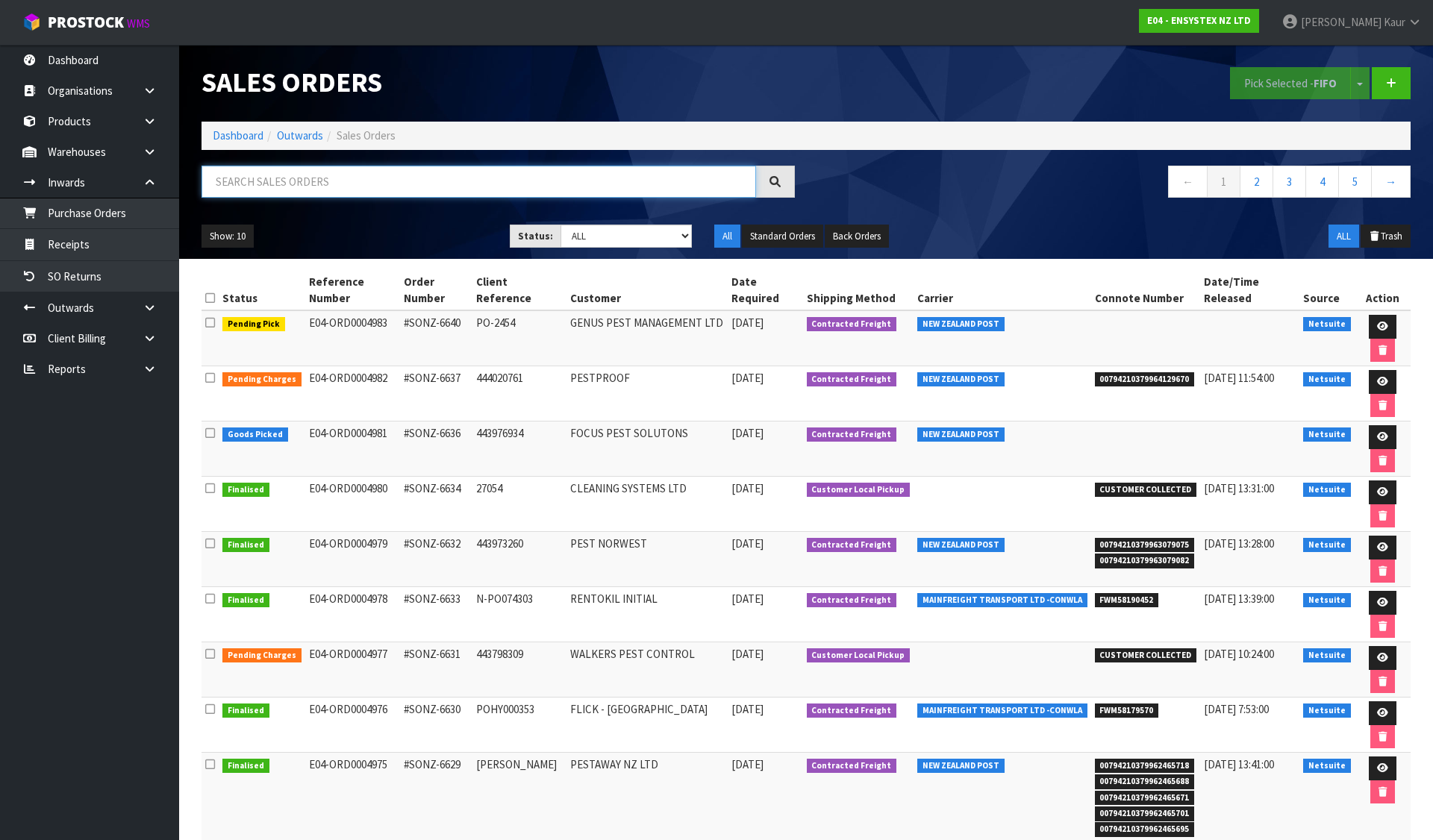
click at [406, 181] on input "text" at bounding box center [478, 182] width 555 height 32
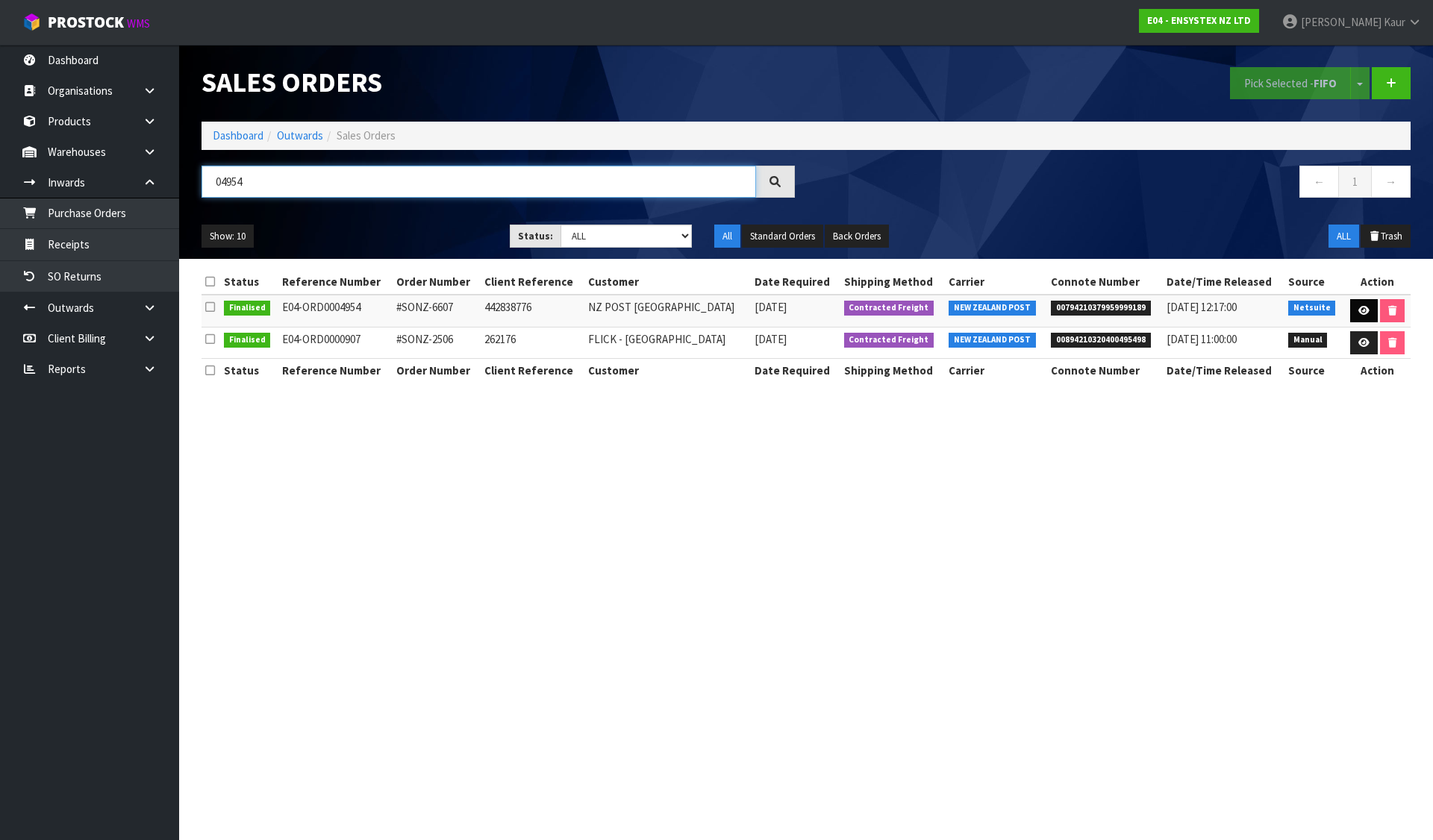
type input "04954"
click at [1366, 310] on icon at bounding box center [1364, 310] width 12 height 10
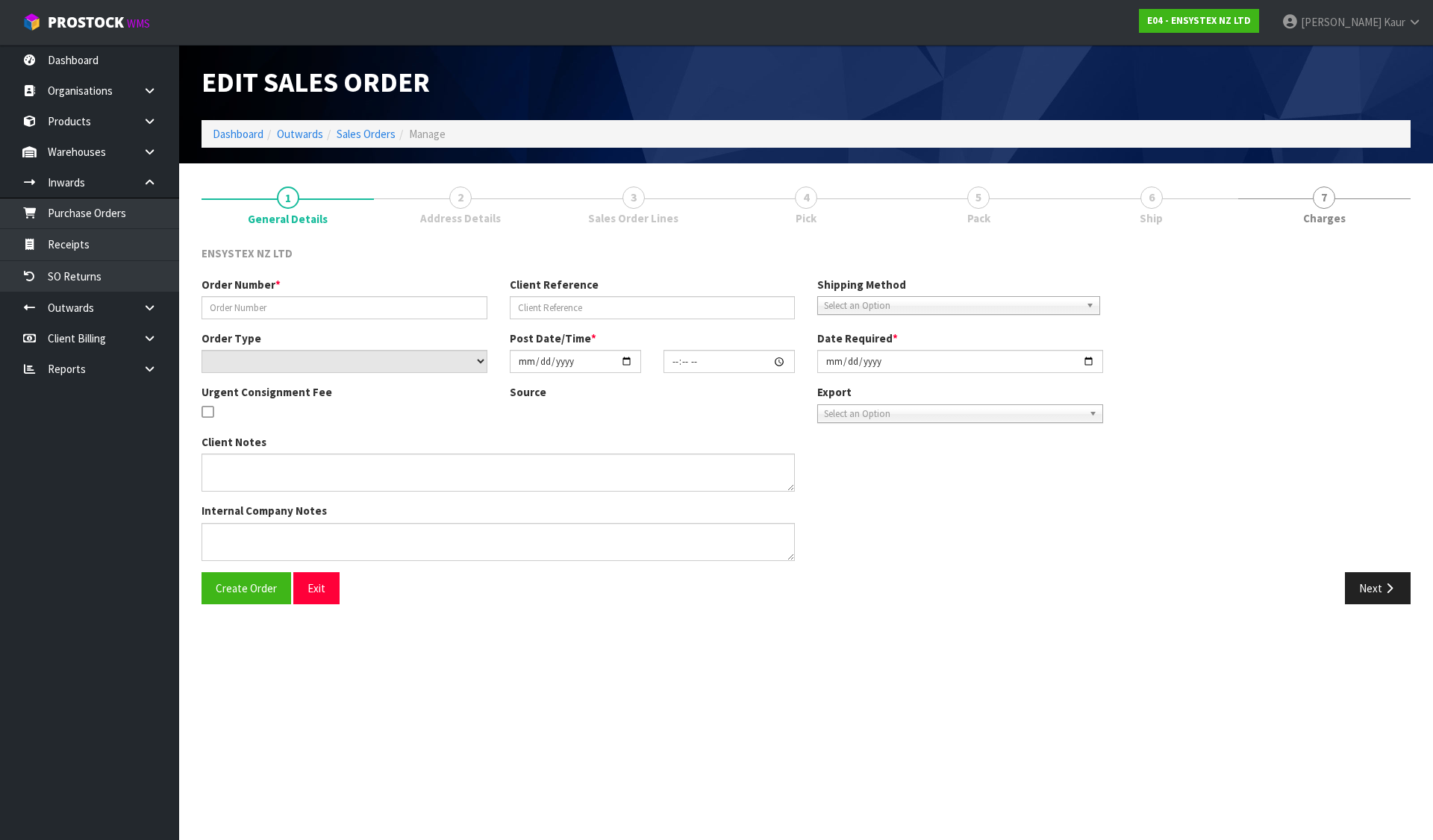
type input "#SONZ-6607"
type input "442838776"
select select "number:0"
type input "[DATE]"
type input "12:15:11.000"
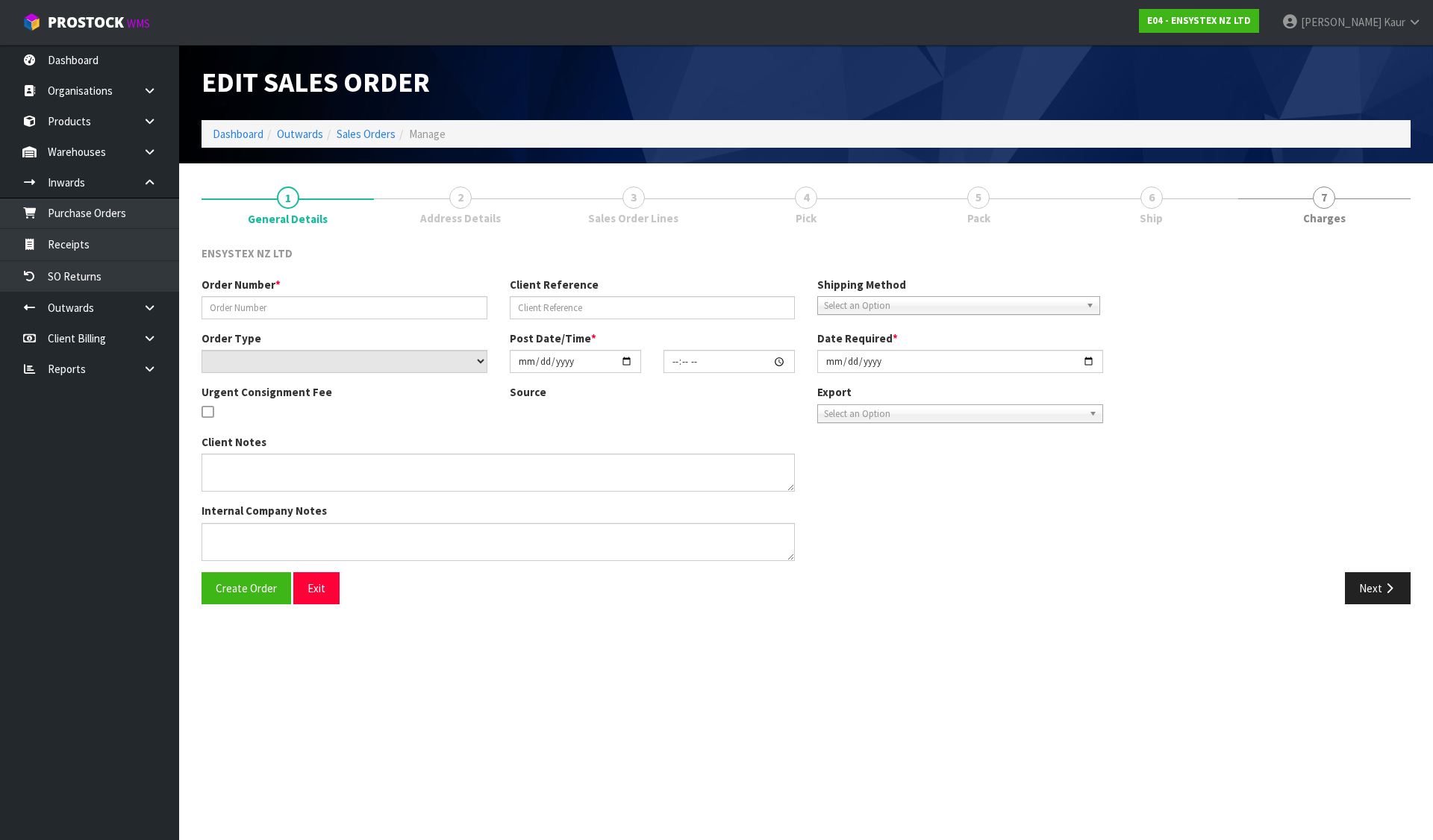
type input "[DATE]"
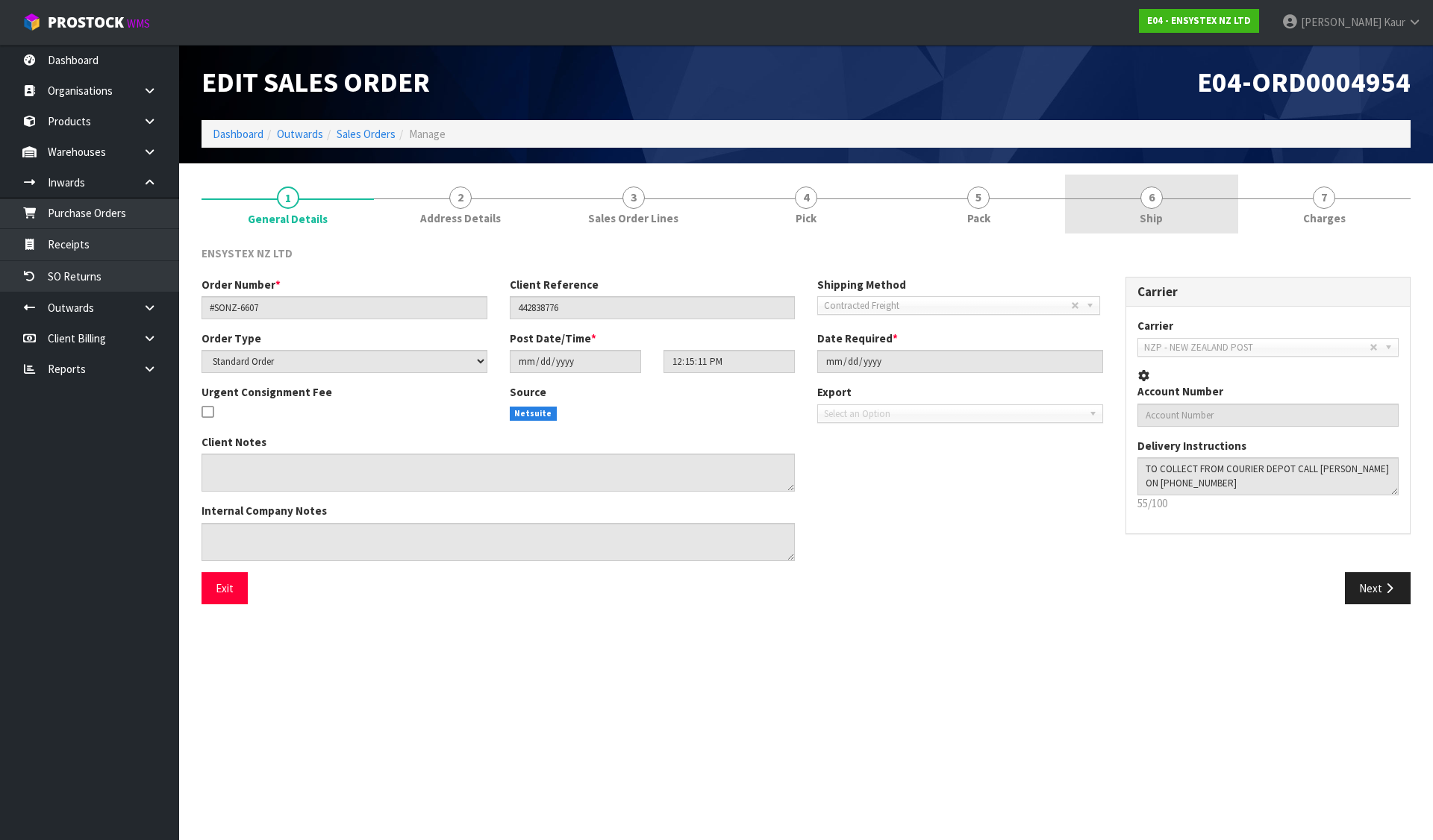
click at [1150, 190] on span "6" at bounding box center [1151, 197] width 22 height 22
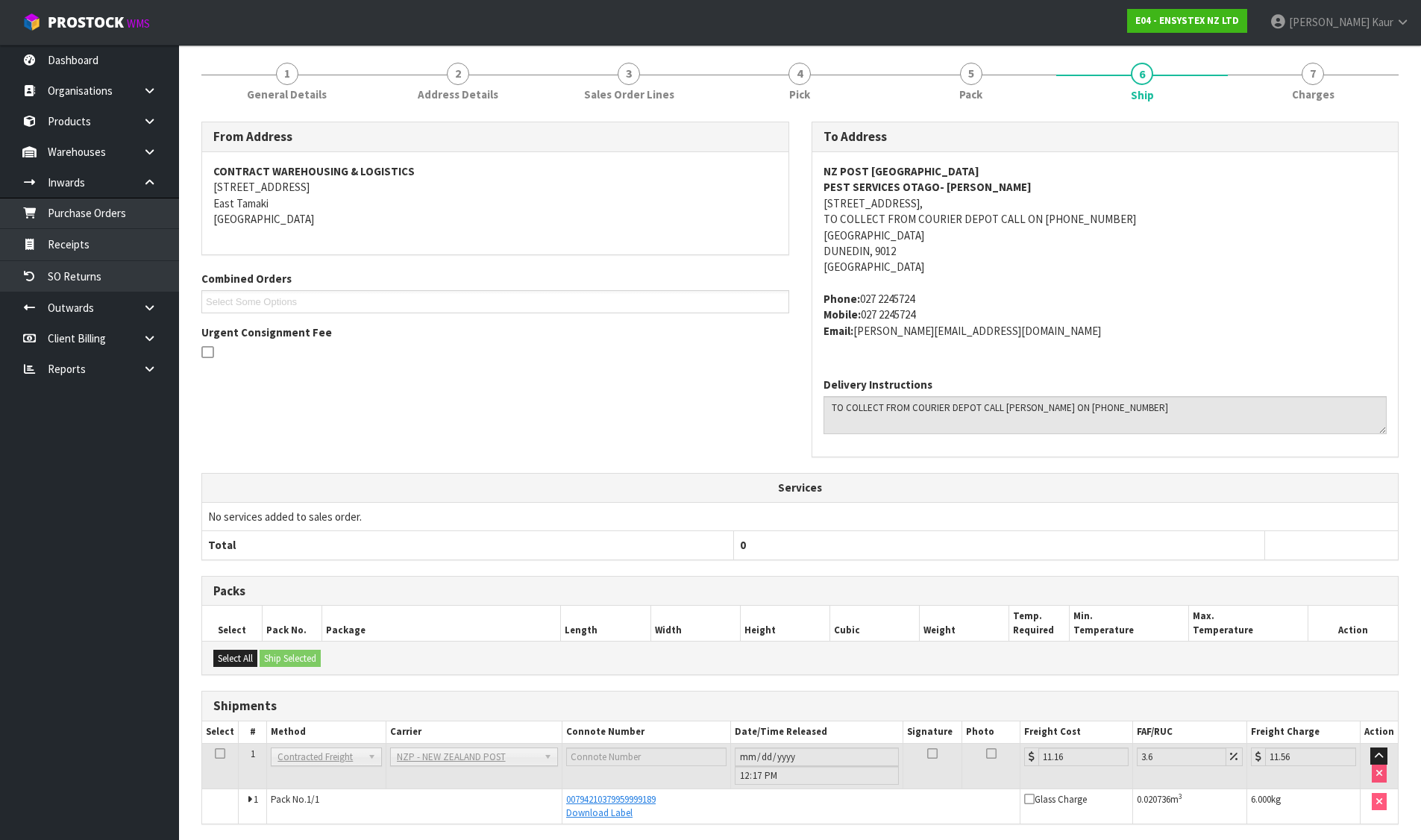
scroll to position [179, 0]
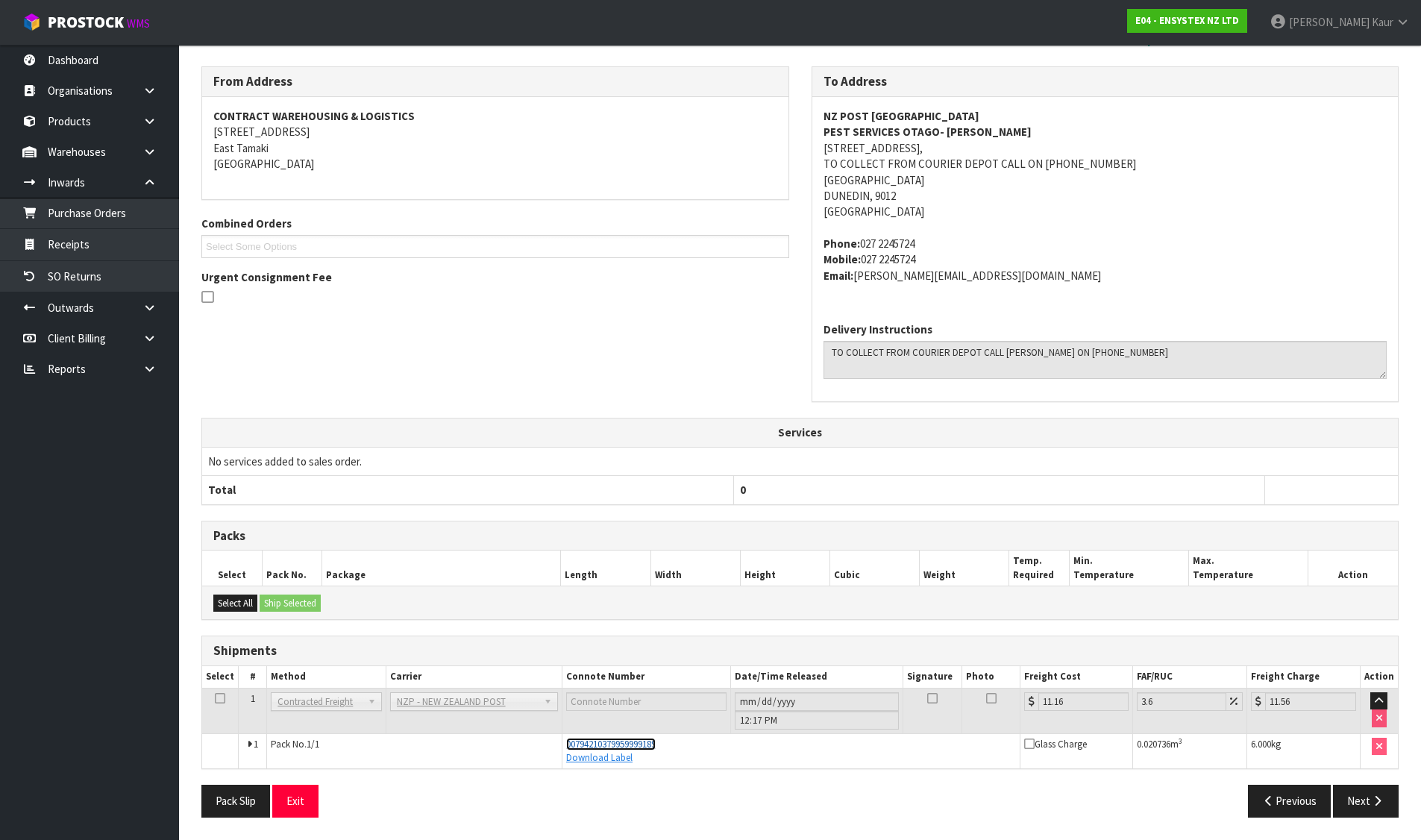
click at [645, 746] on span "00794210379959999189" at bounding box center [610, 744] width 90 height 12
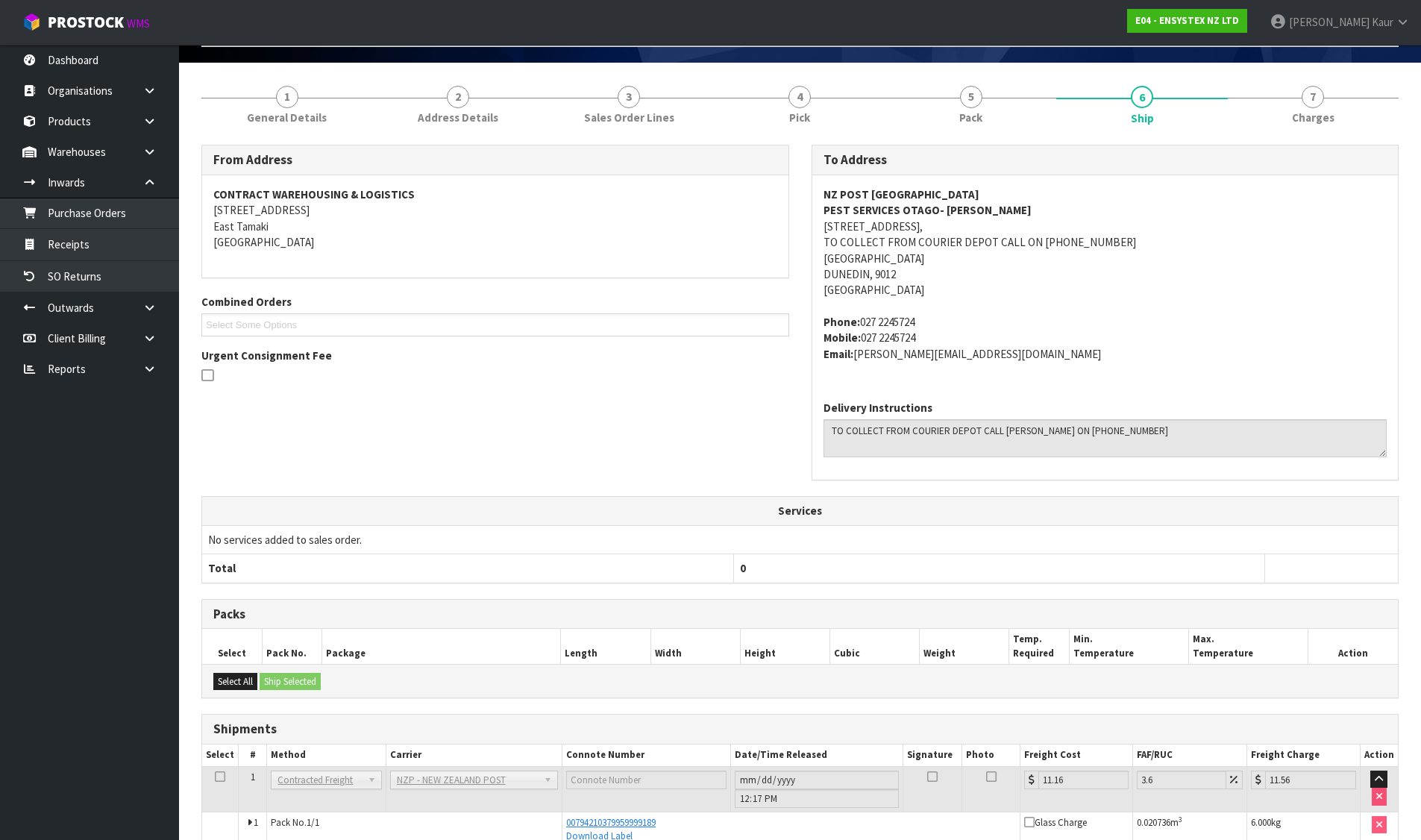
scroll to position [0, 0]
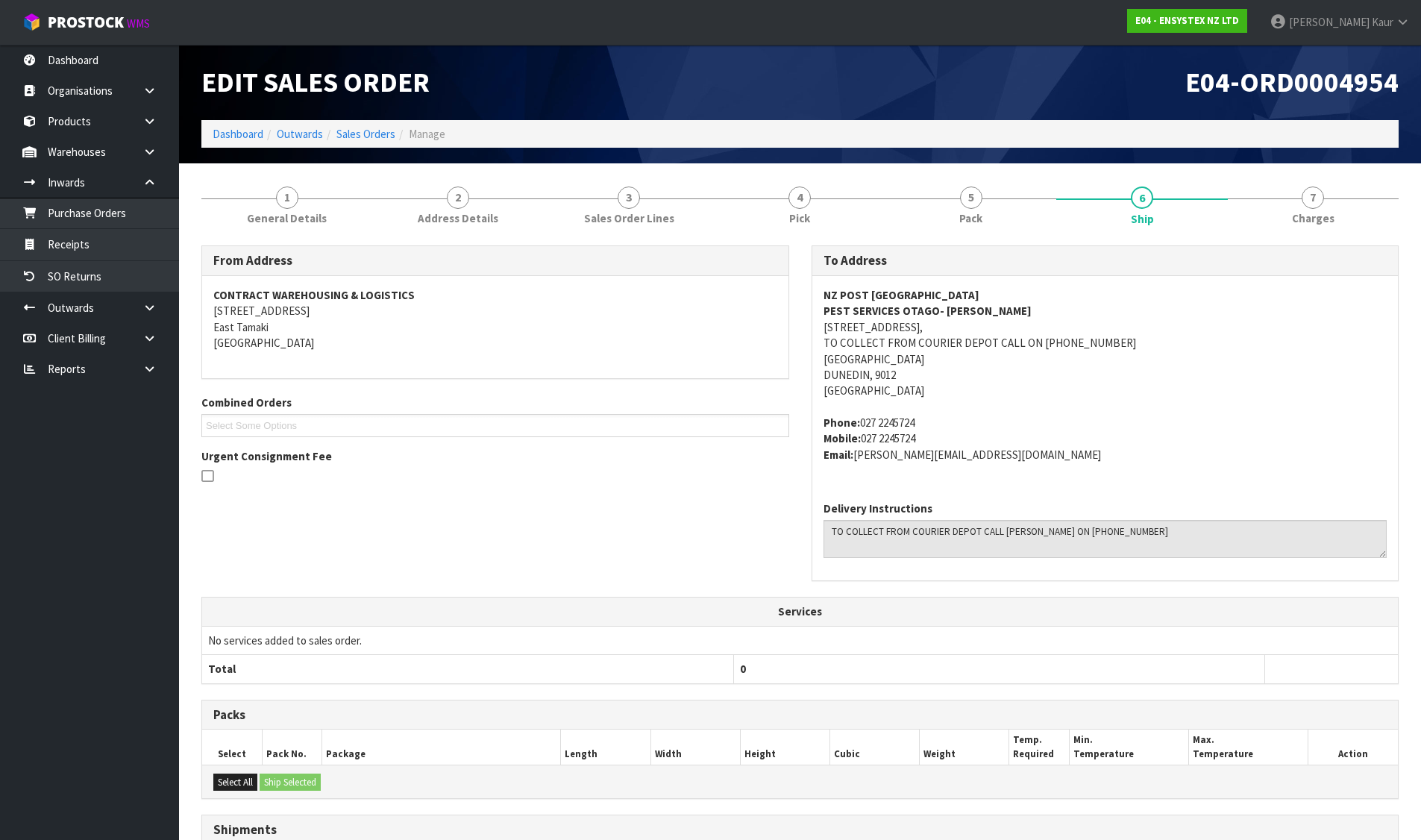
click at [1313, 80] on span "E04-ORD0004954" at bounding box center [1291, 82] width 214 height 35
copy span "ORD0004954"
click at [366, 134] on link "Sales Orders" at bounding box center [365, 134] width 59 height 14
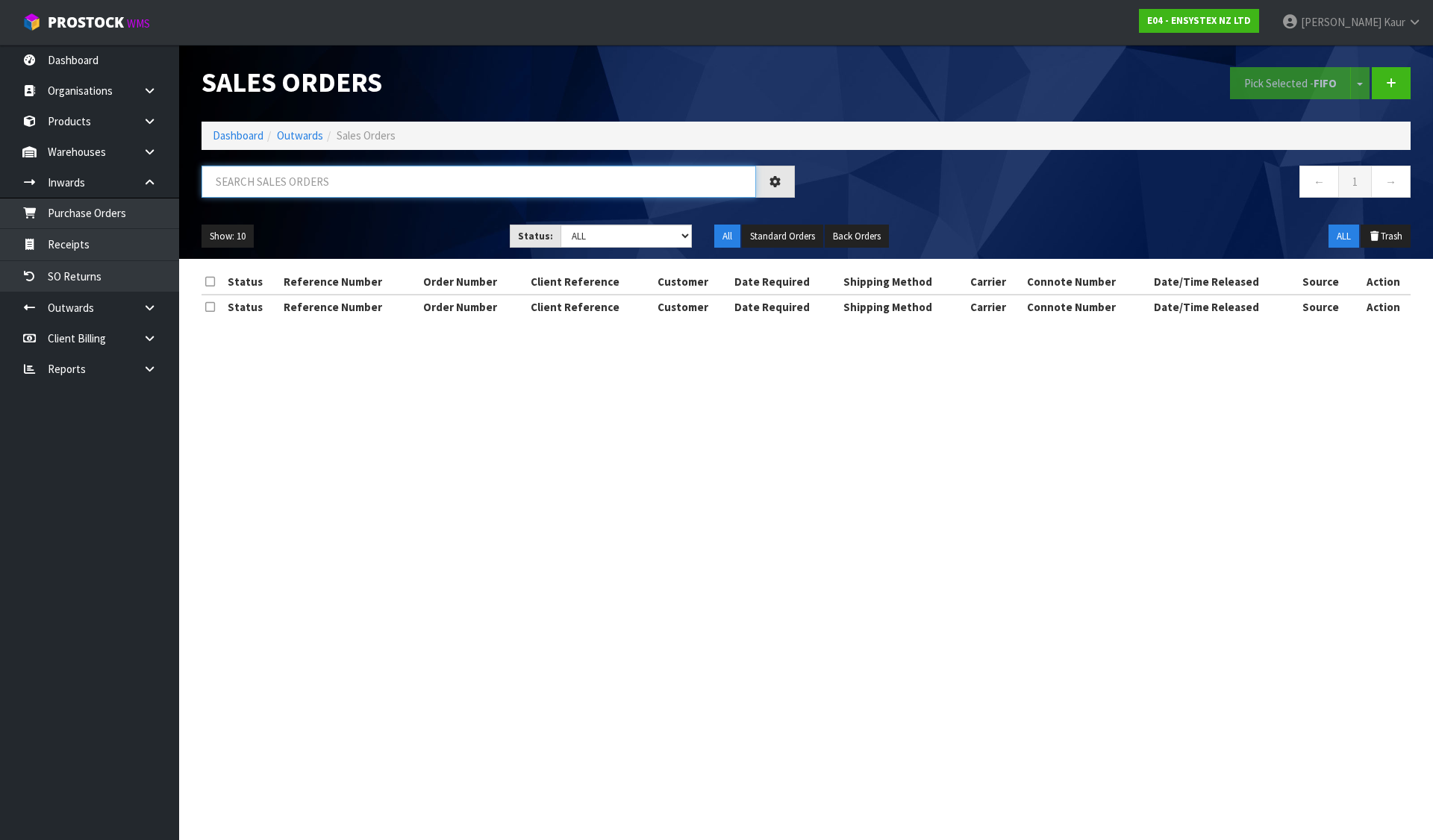
click at [361, 179] on input "text" at bounding box center [478, 182] width 555 height 32
paste input "ORD0004954"
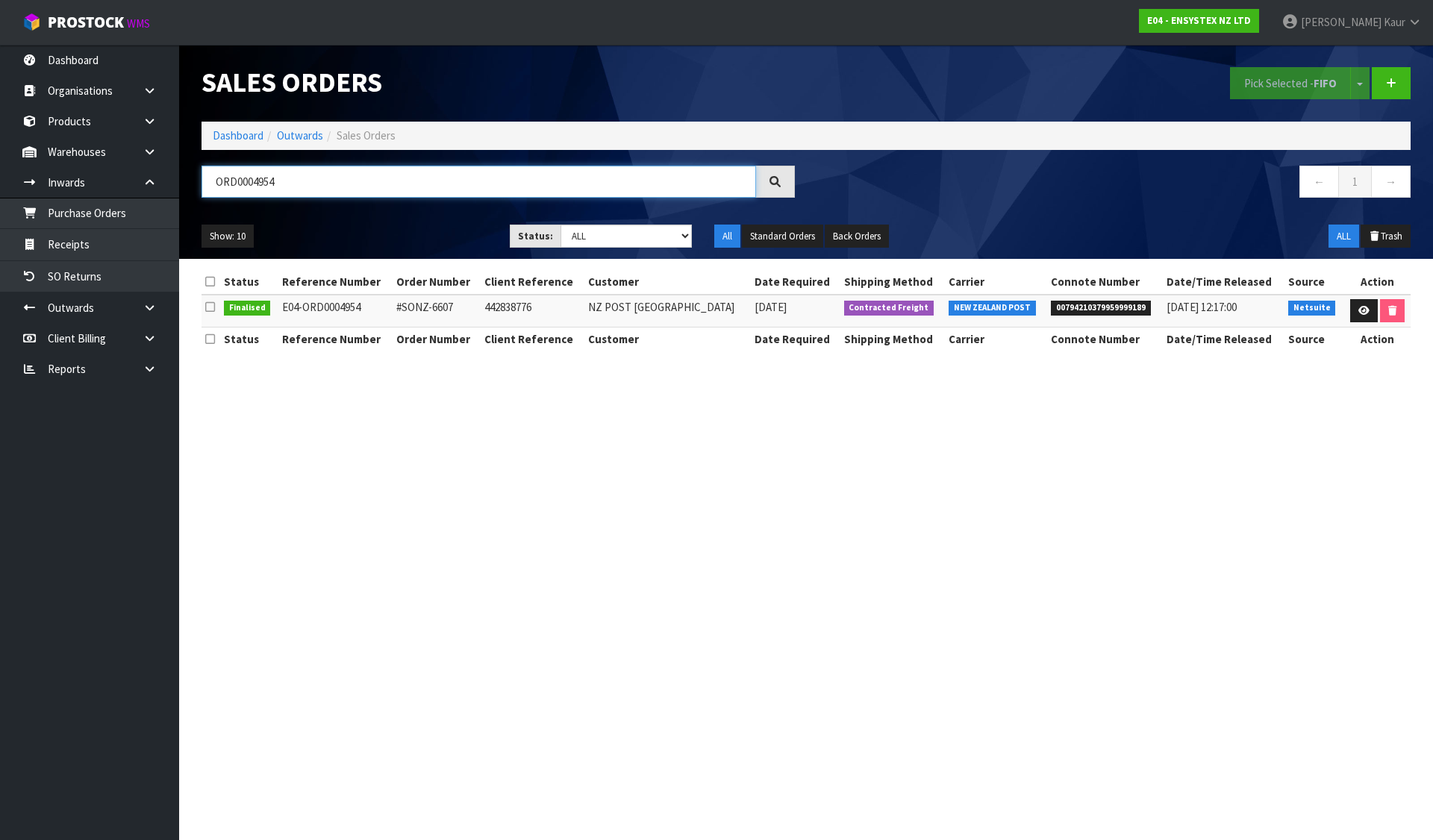
type input "ORD0004954"
drag, startPoint x: 404, startPoint y: 306, endPoint x: 735, endPoint y: 306, distance: 331.0
click at [735, 306] on tr "Finalised E04-ORD0004954 #SONZ-6607 442838776 NZ POST DUNEDIN DEPOT 04/08/2025 …" at bounding box center [806, 310] width 1209 height 32
copy tr "SONZ-6607 442838776 NZ POST DUNEDIN DEPOT"
drag, startPoint x: 278, startPoint y: 378, endPoint x: 674, endPoint y: 736, distance: 533.8
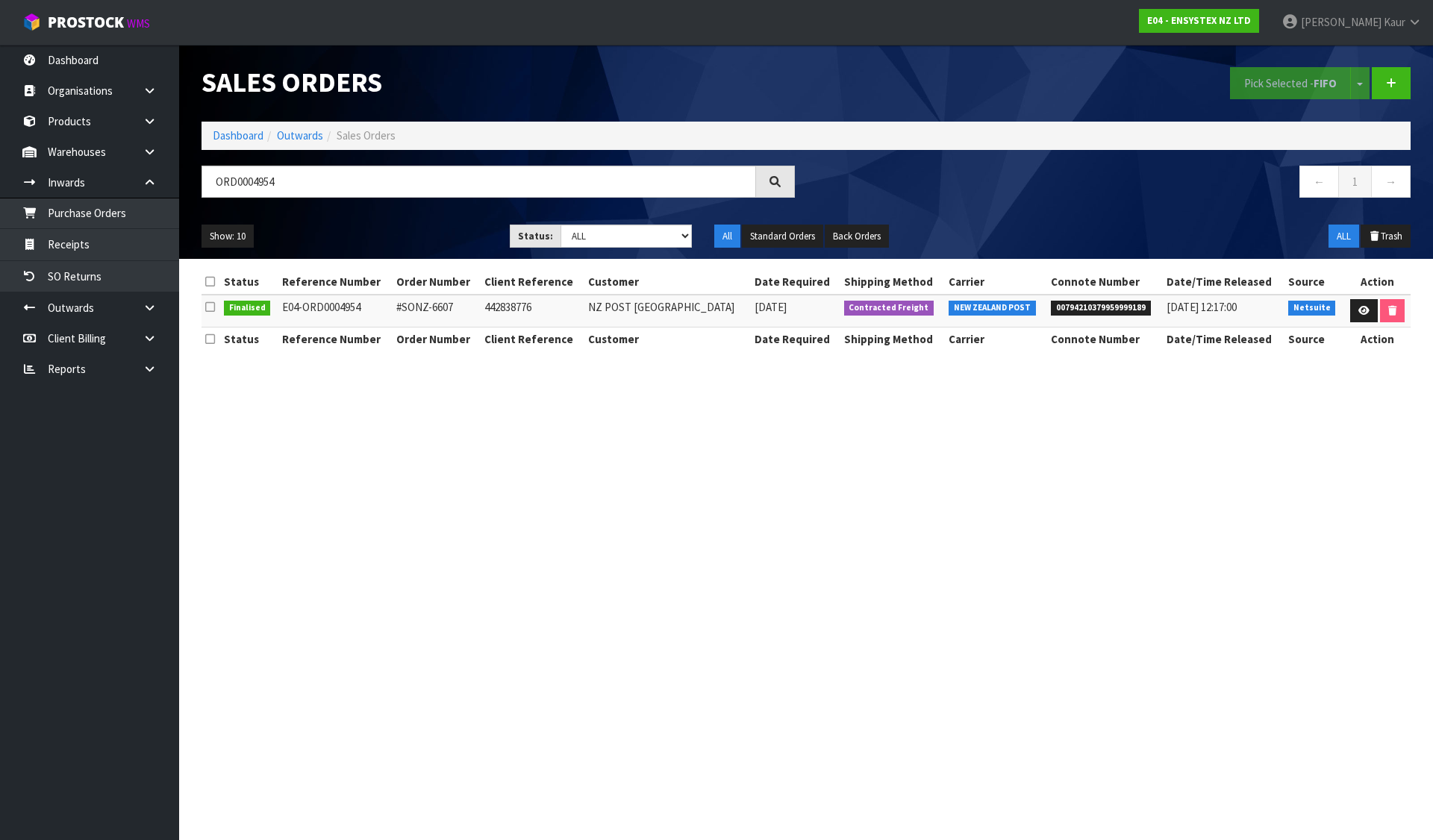
click at [289, 392] on section "Sales Orders Pick Selected - FIFO Split button! FIFO - First In First Out FEFO …" at bounding box center [716, 420] width 1433 height 840
click at [237, 135] on link "Dashboard" at bounding box center [238, 136] width 51 height 14
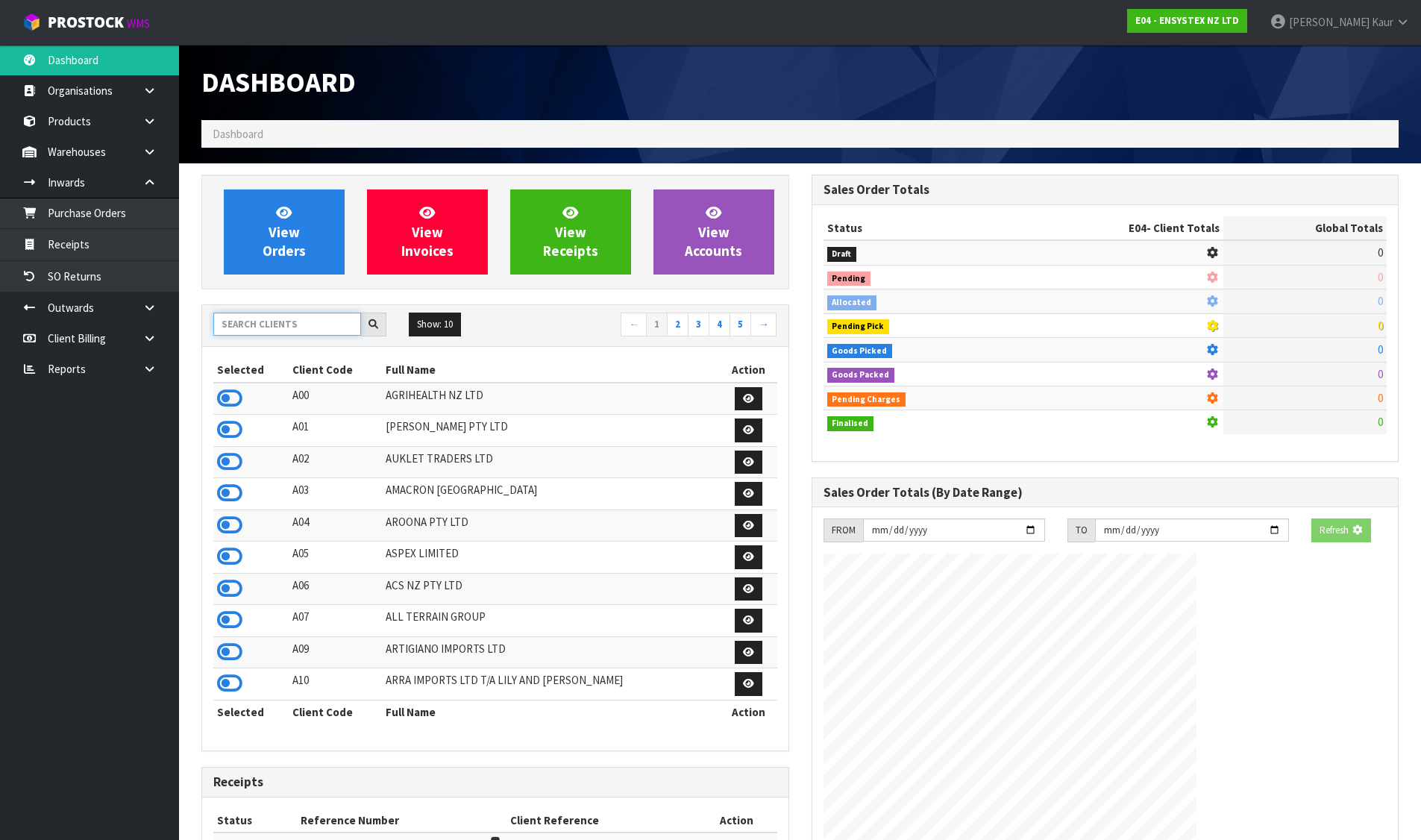
click at [244, 318] on input "text" at bounding box center [287, 324] width 148 height 23
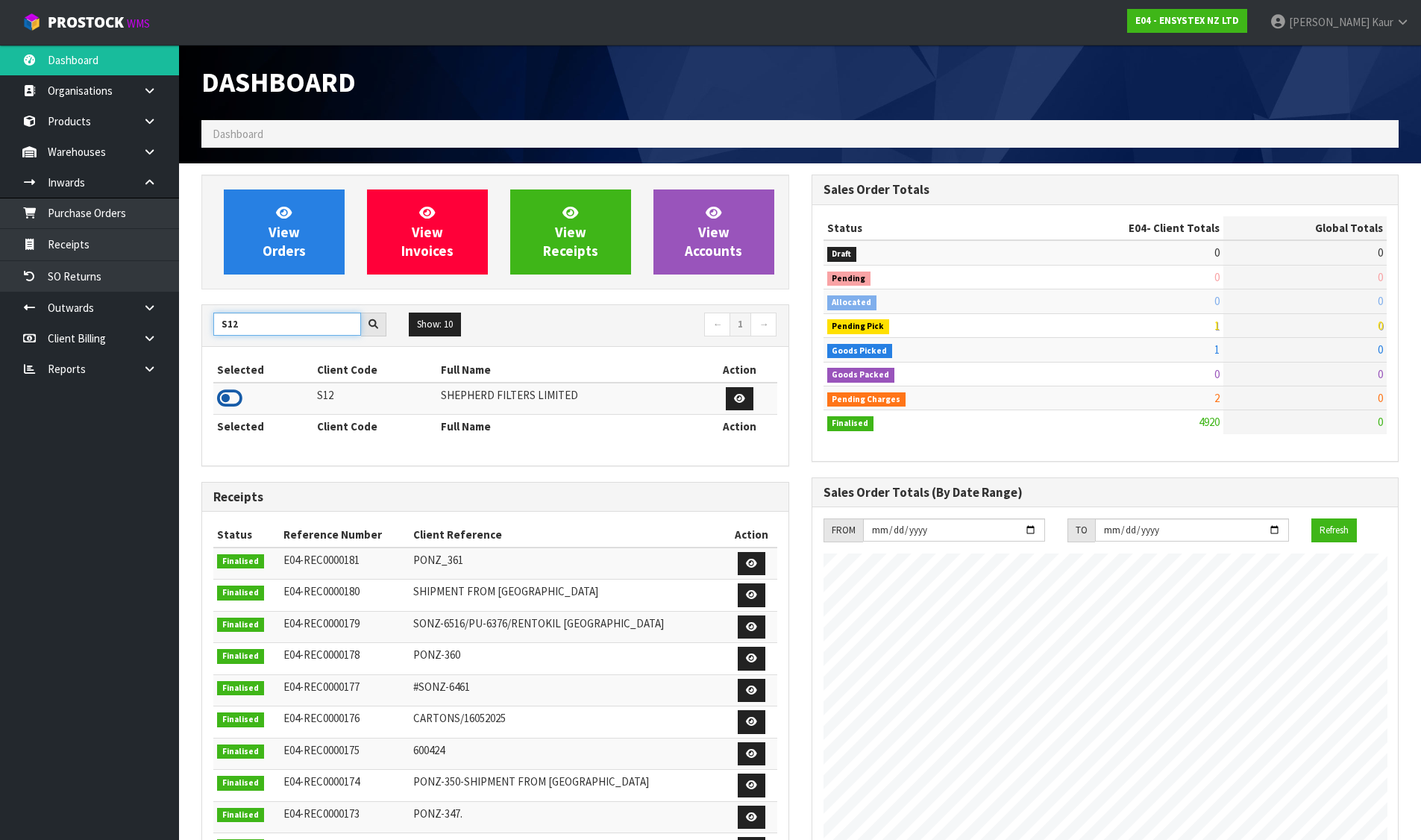
type input "S12"
click at [220, 402] on icon at bounding box center [230, 398] width 26 height 22
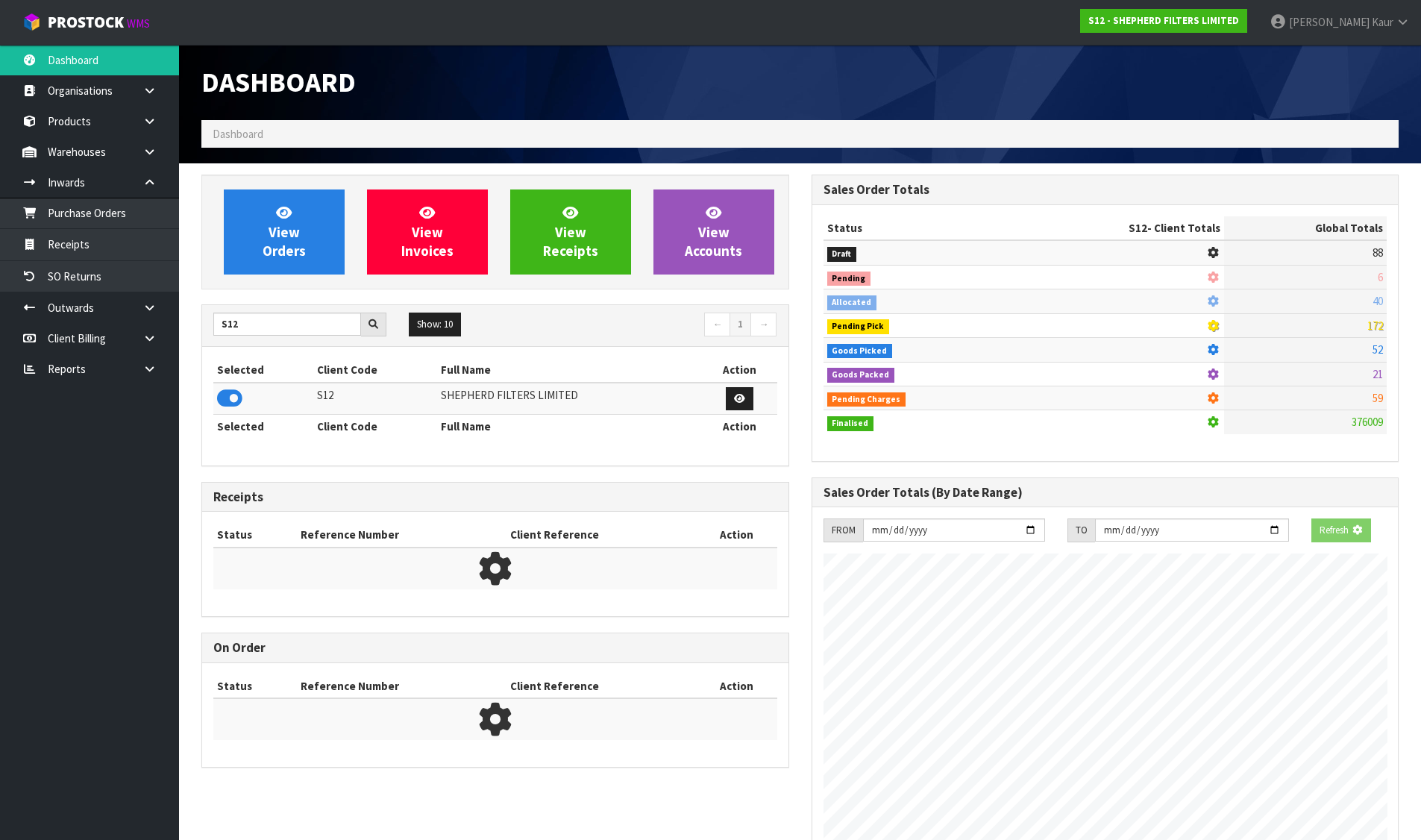
click at [256, 187] on div "View Orders View Invoices View Receipts View Accounts" at bounding box center [495, 232] width 588 height 115
click at [262, 215] on link "View Orders" at bounding box center [284, 232] width 121 height 85
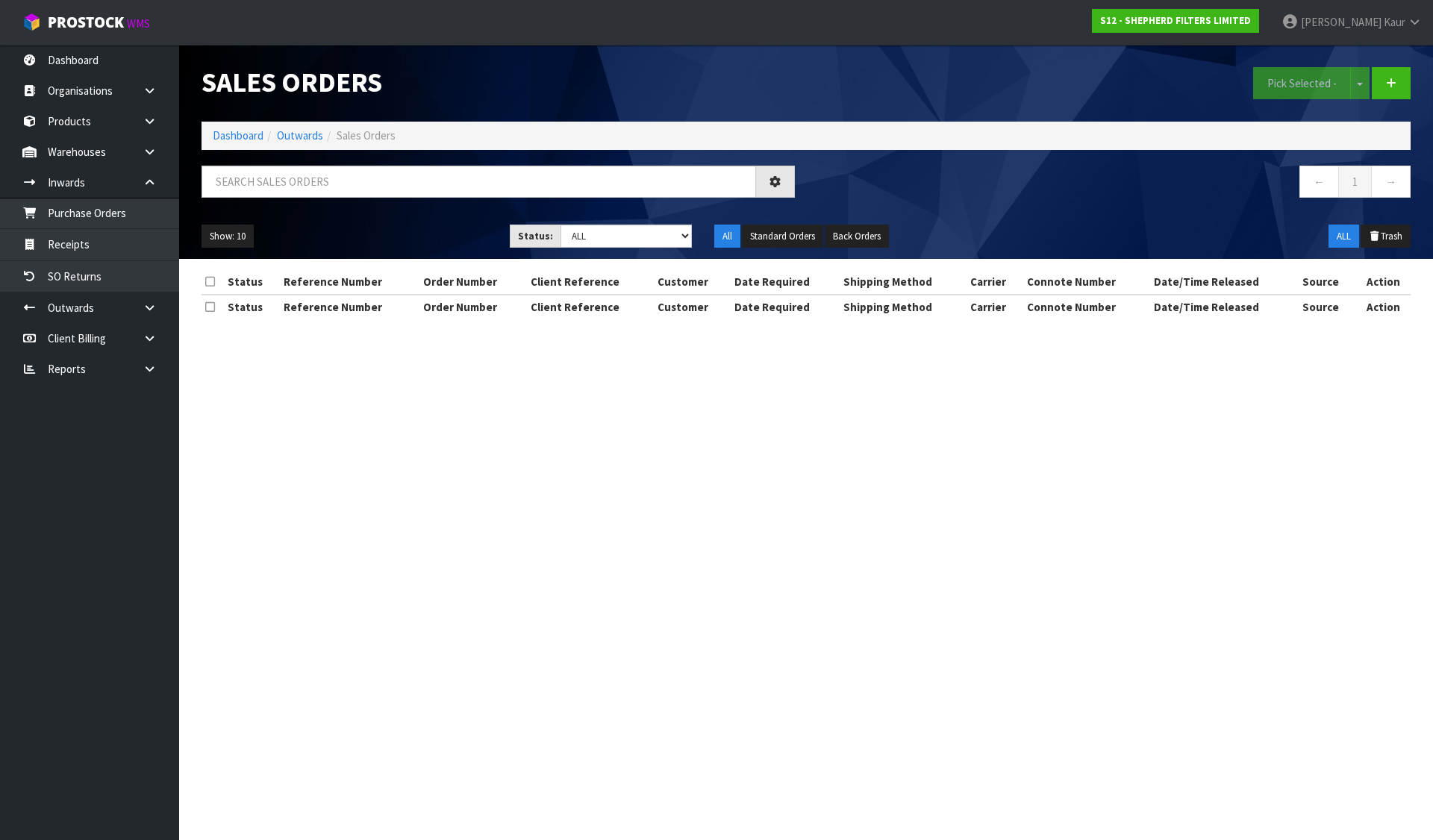
click at [276, 171] on input "text" at bounding box center [478, 182] width 555 height 32
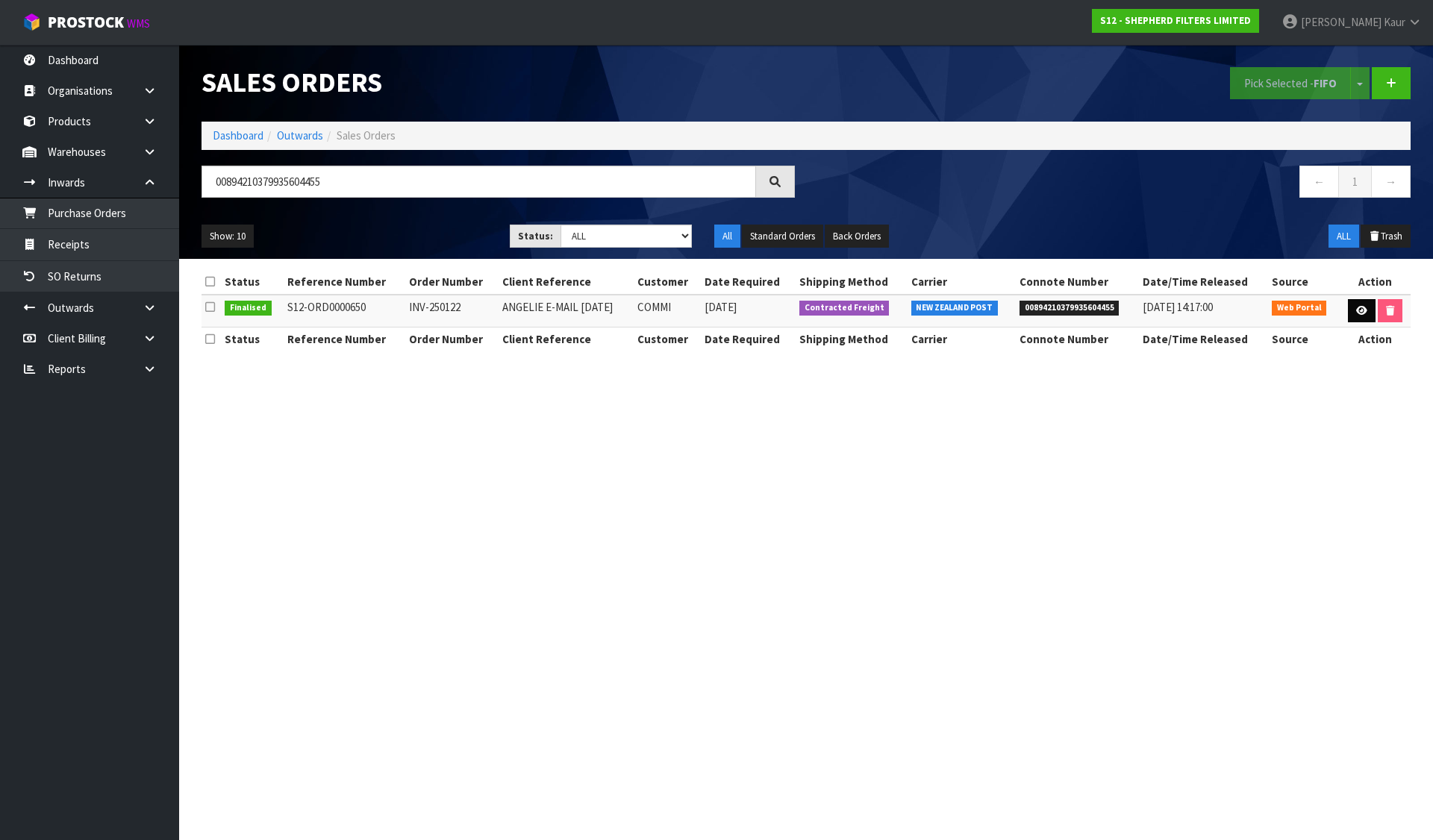
type input "00894210379935604455"
click at [1364, 310] on icon at bounding box center [1361, 310] width 12 height 10
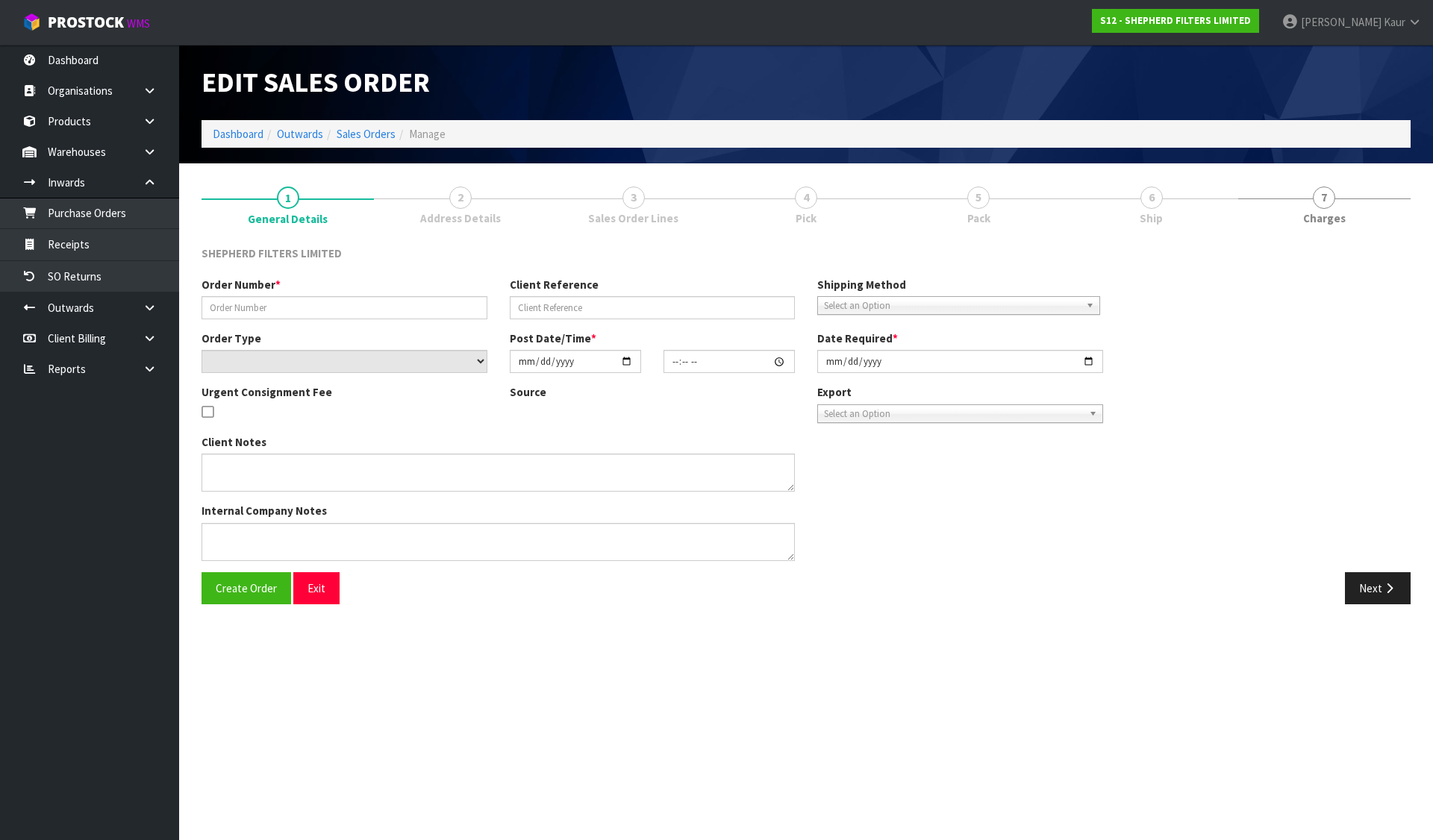
type input "INV-250122"
type input "ANGELIE E-MAIL 03.08.25"
select select "number:0"
type input "[DATE]"
type input "17:31:00.000"
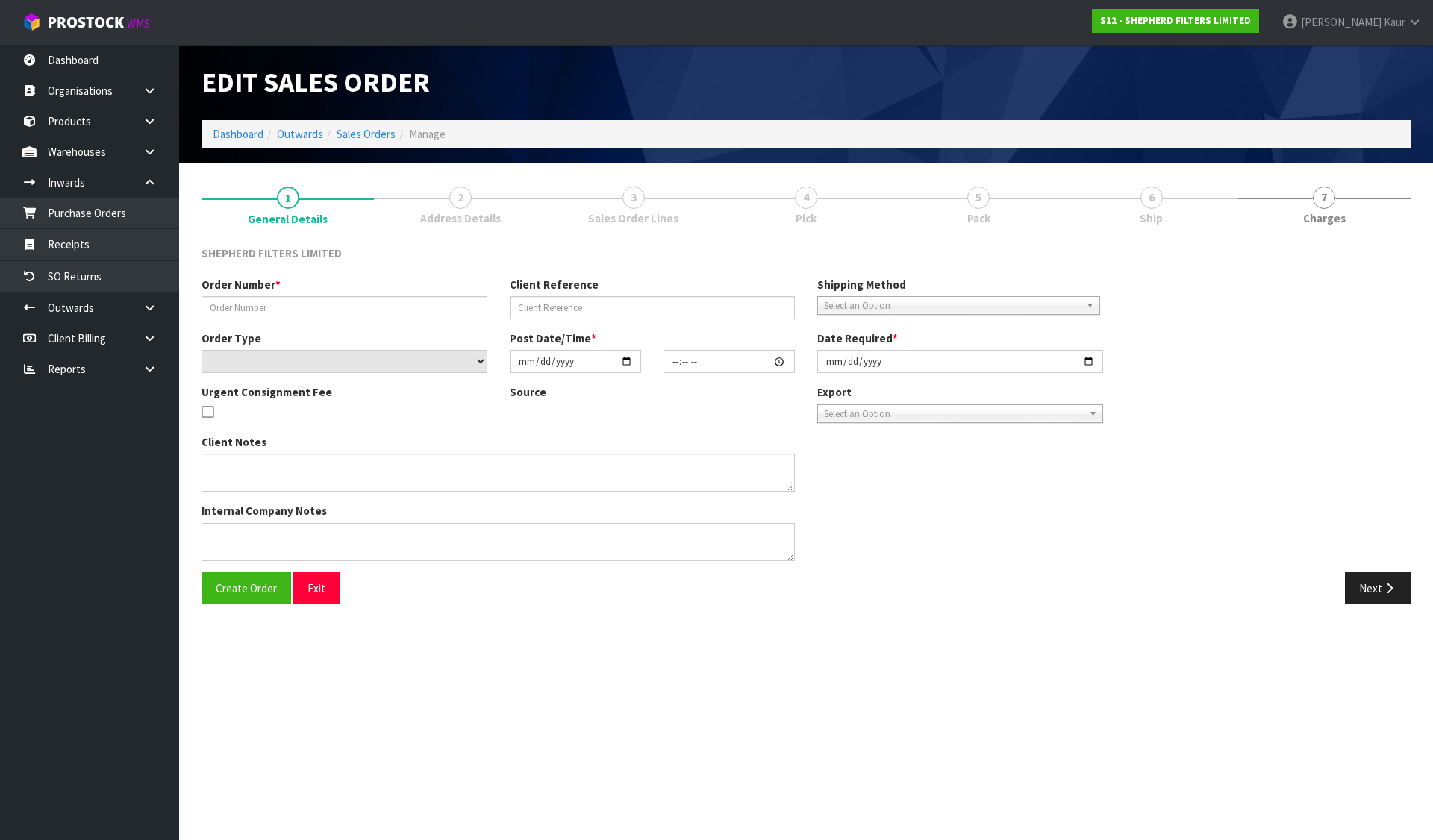
type input "[DATE]"
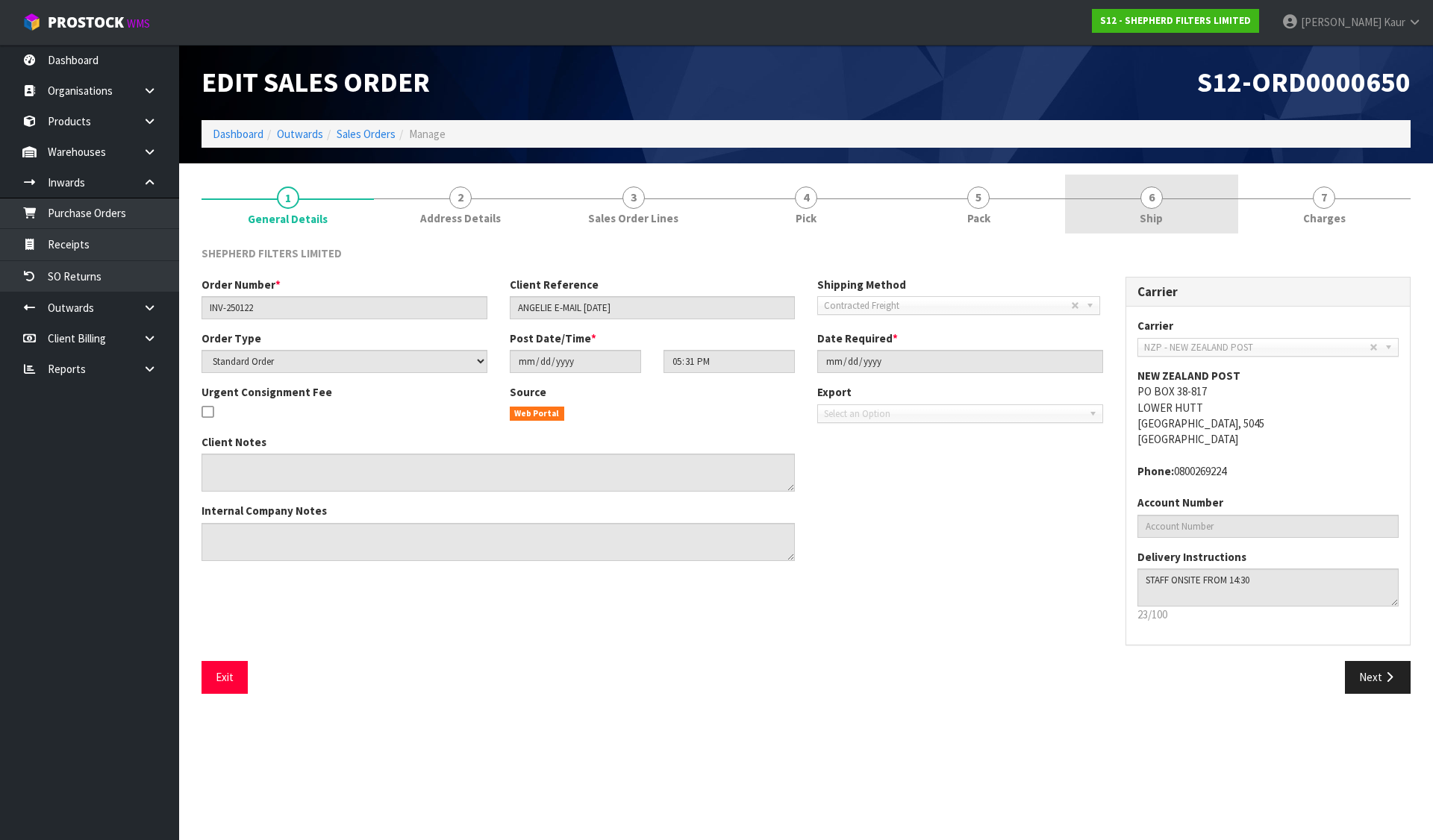
click at [1172, 184] on link "6 Ship" at bounding box center [1151, 204] width 172 height 59
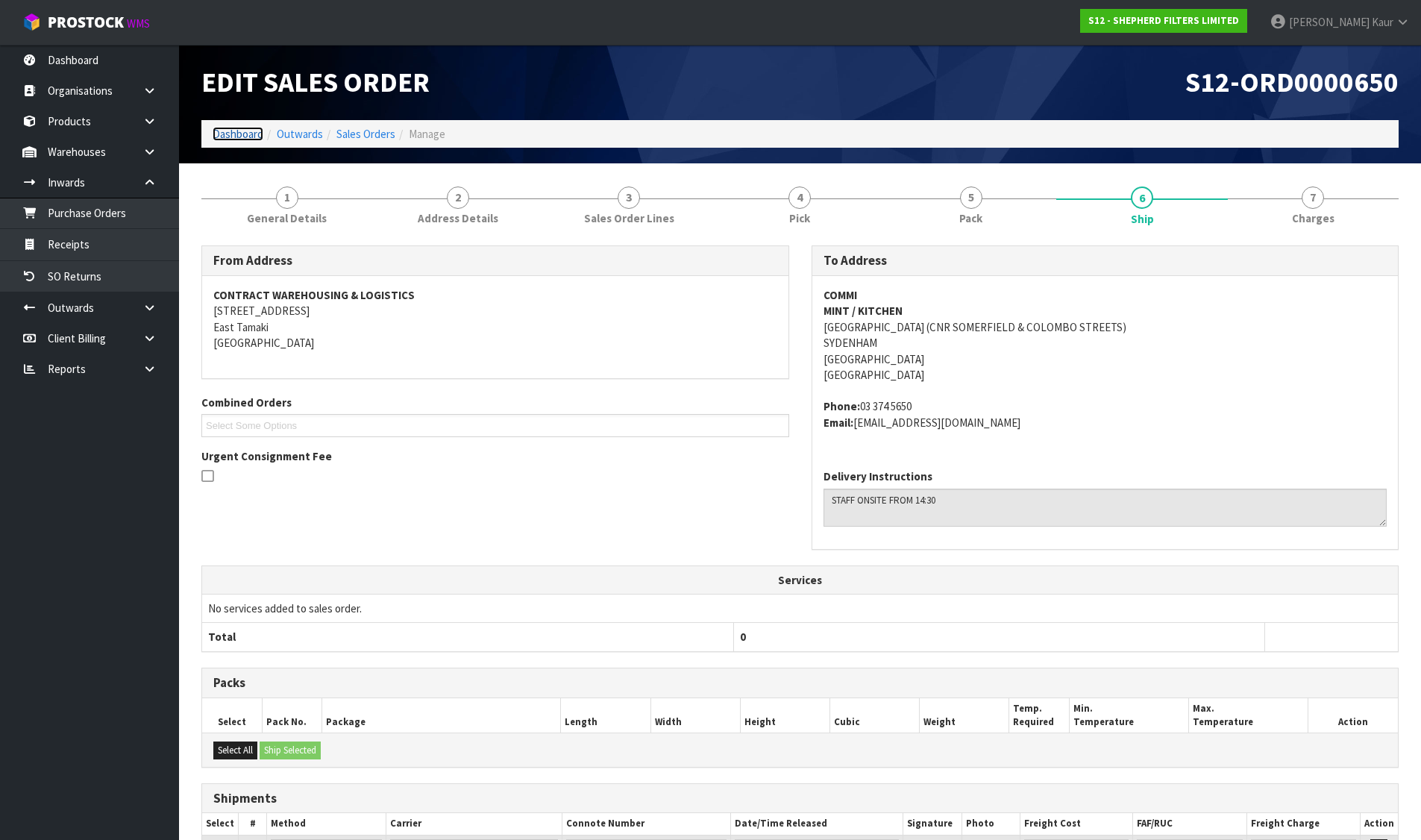
click at [249, 132] on link "Dashboard" at bounding box center [238, 134] width 51 height 14
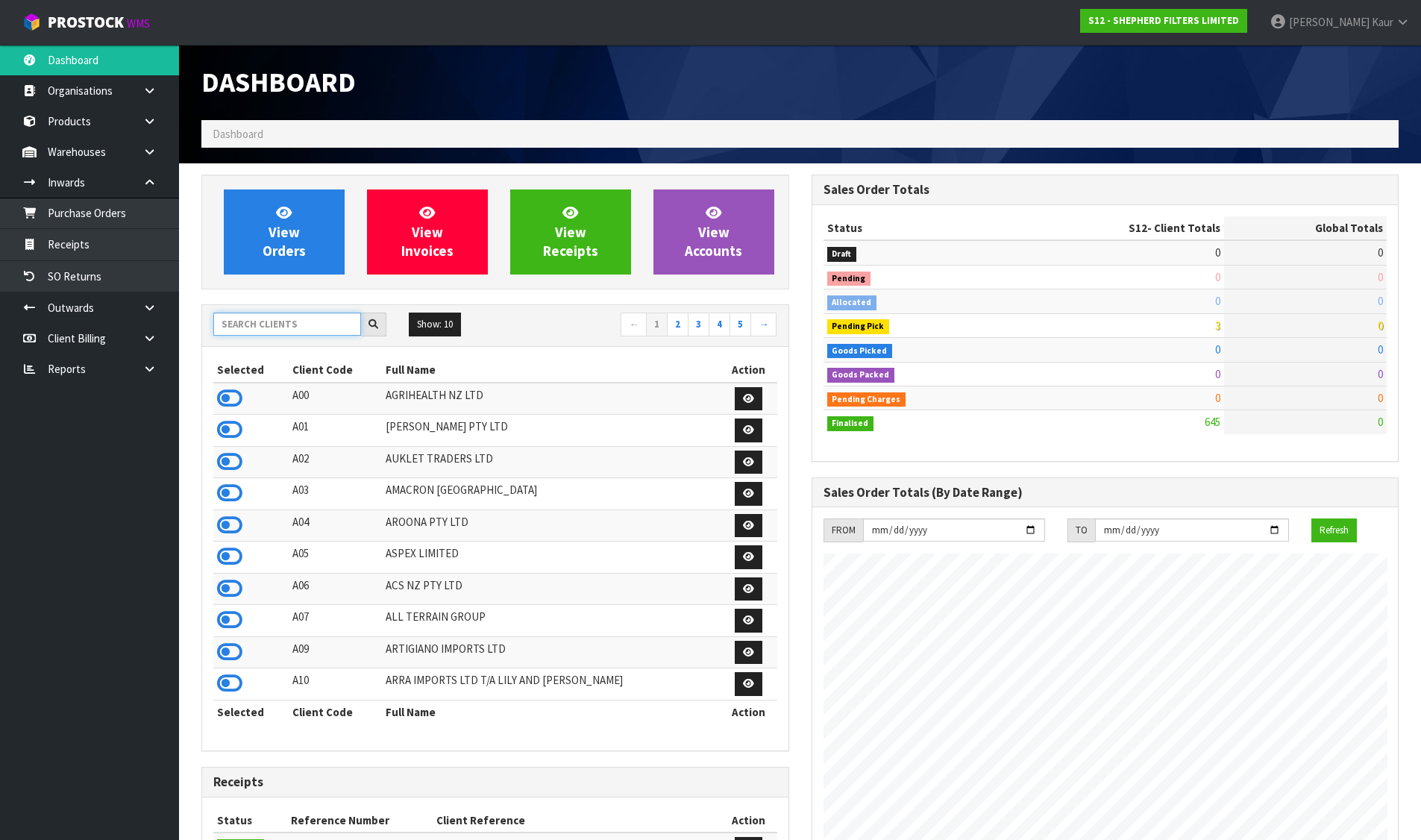
click at [264, 316] on input "text" at bounding box center [287, 324] width 148 height 23
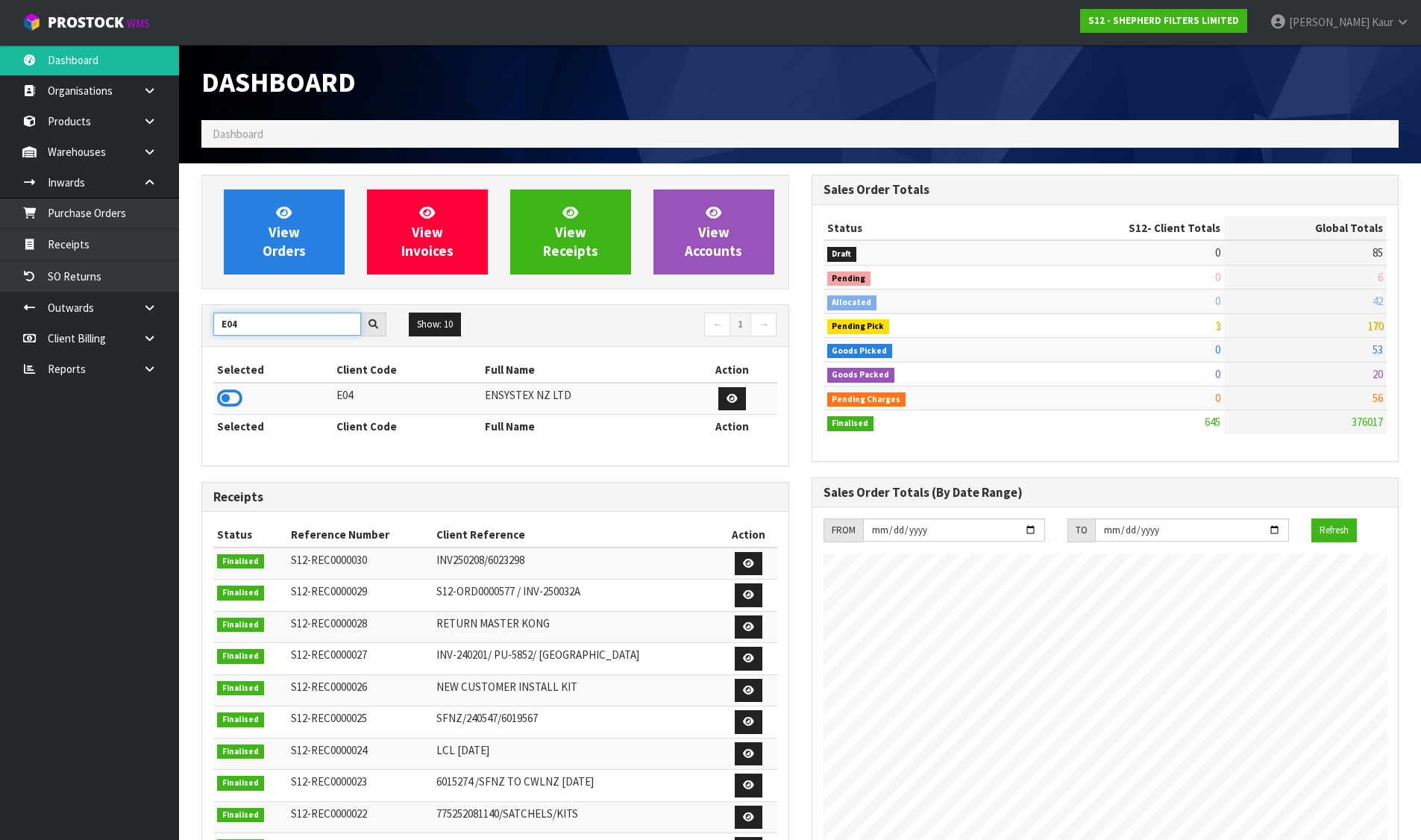
type input "E04"
click at [231, 392] on icon at bounding box center [230, 398] width 26 height 22
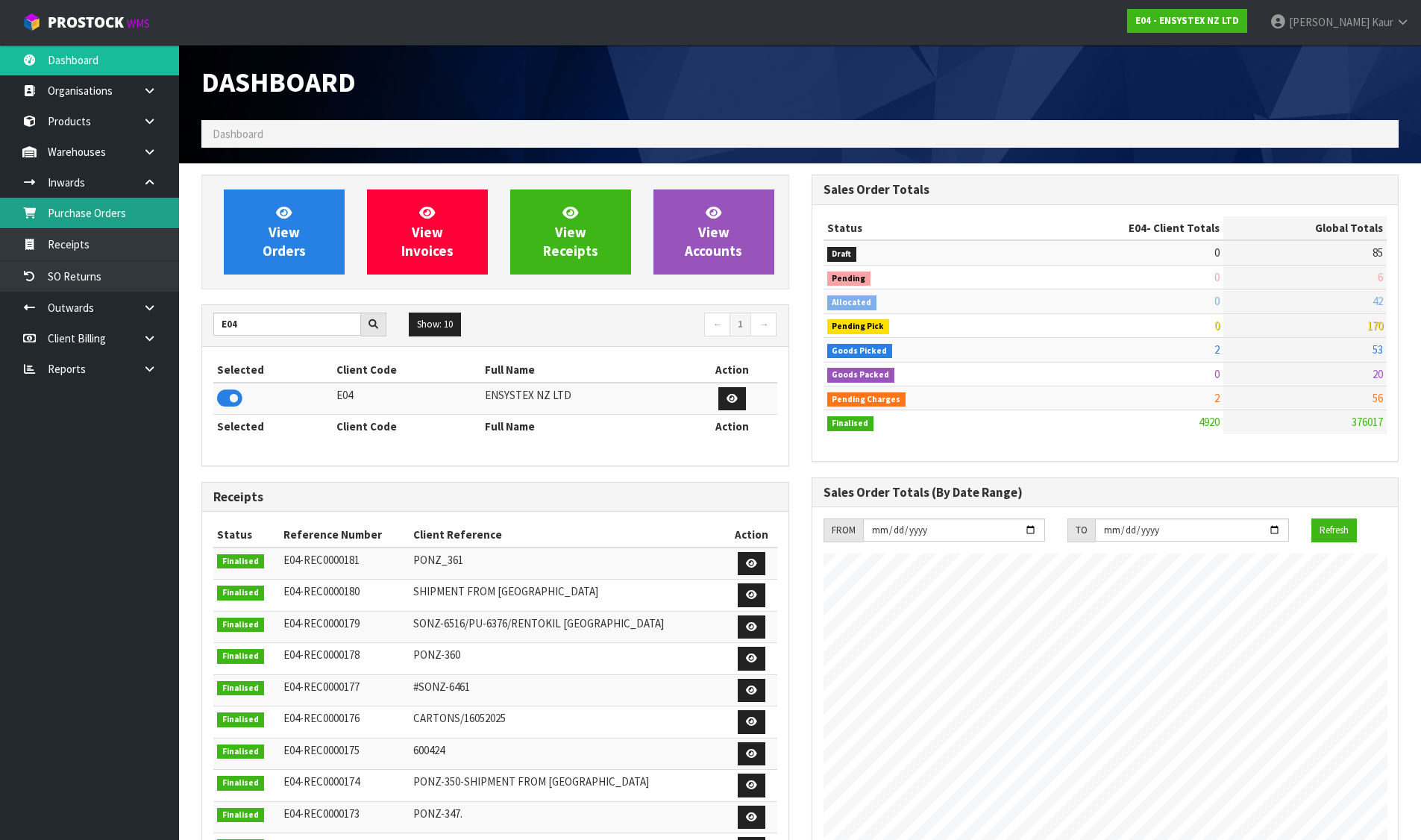
click at [102, 205] on link "Purchase Orders" at bounding box center [90, 213] width 179 height 30
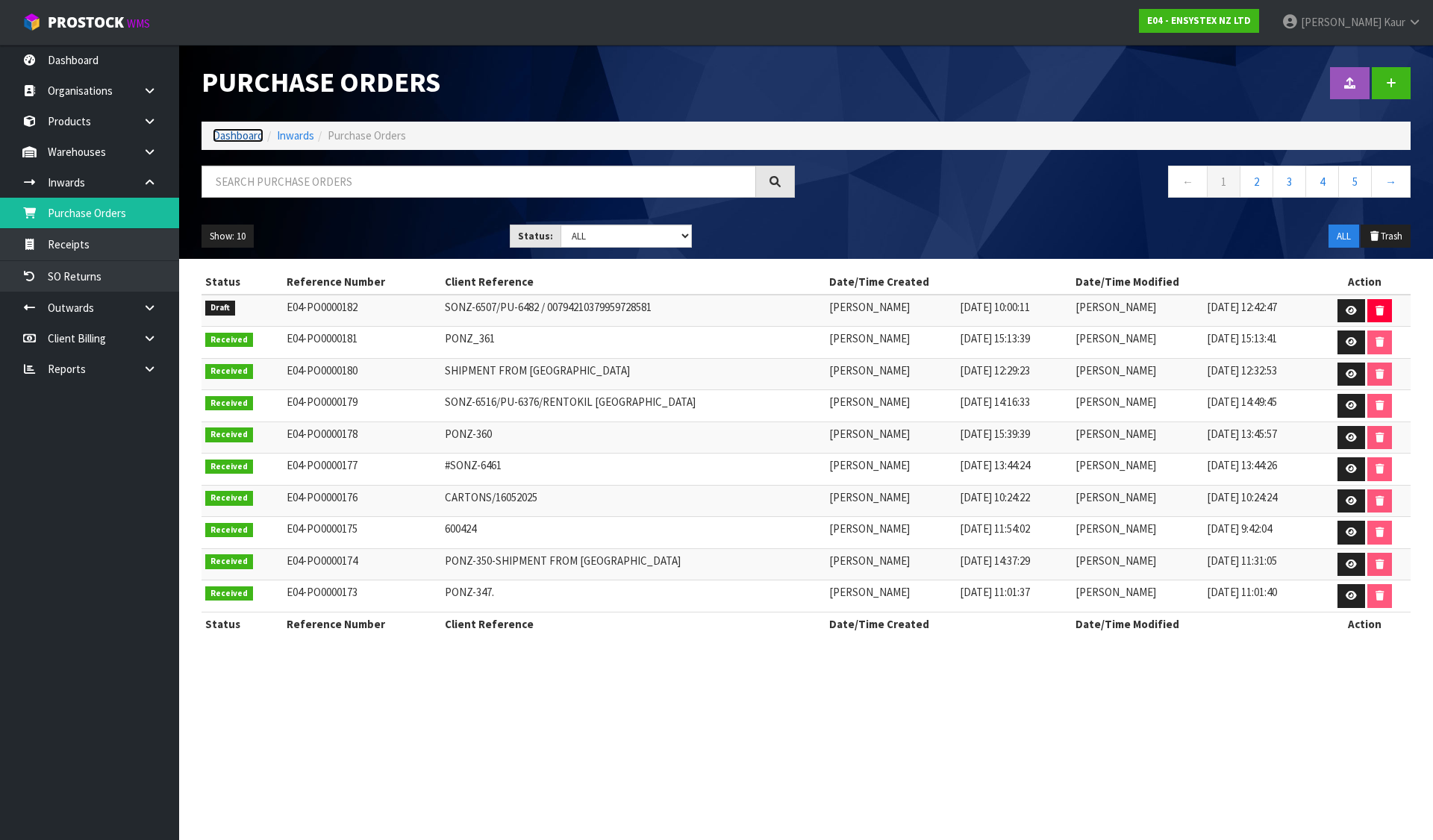
click at [230, 130] on link "Dashboard" at bounding box center [238, 136] width 51 height 14
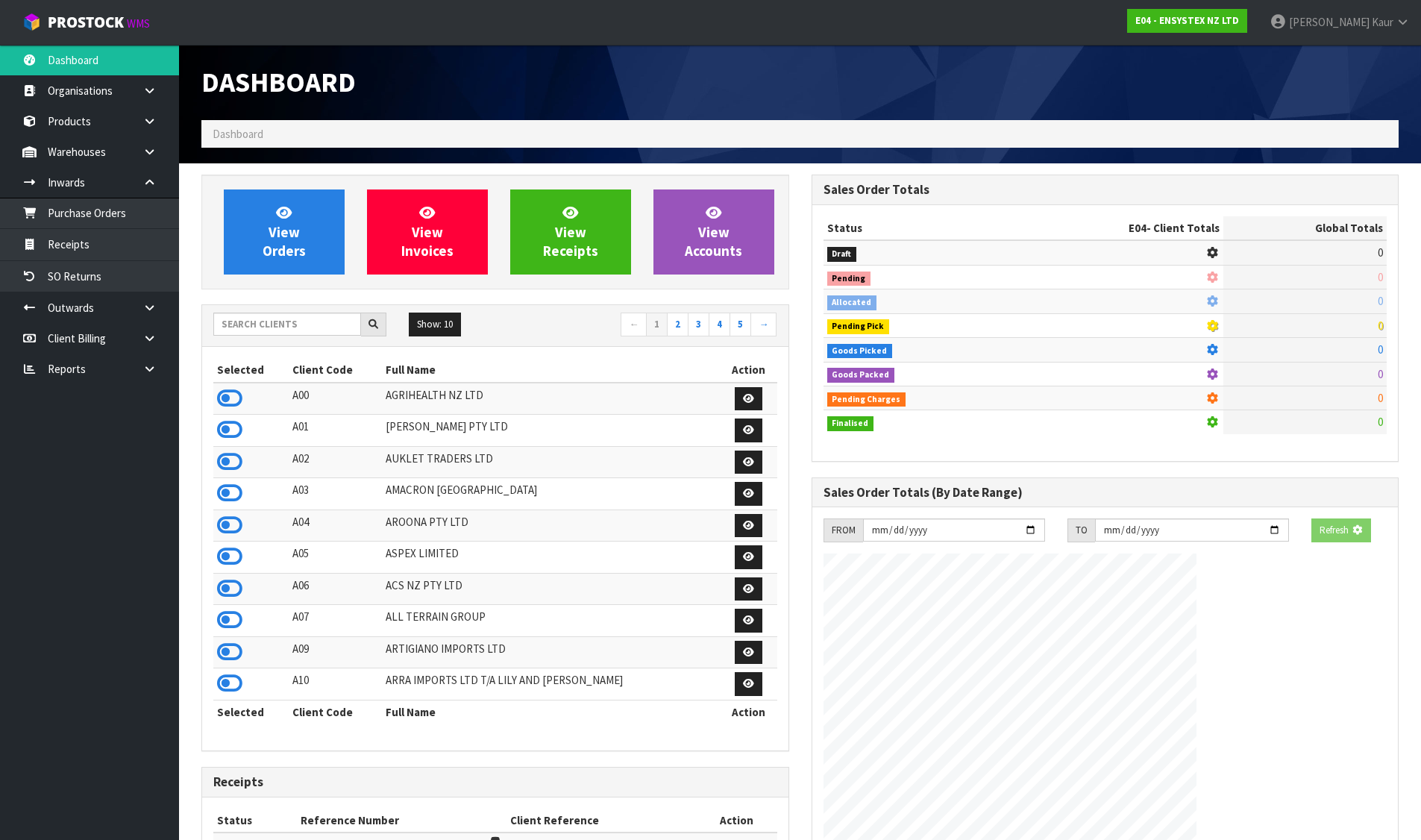
click at [308, 311] on div "Show: 10 5 10 25 50 ← 1 2 3 4 5 →" at bounding box center [495, 326] width 586 height 42
click at [308, 318] on input "text" at bounding box center [287, 324] width 148 height 23
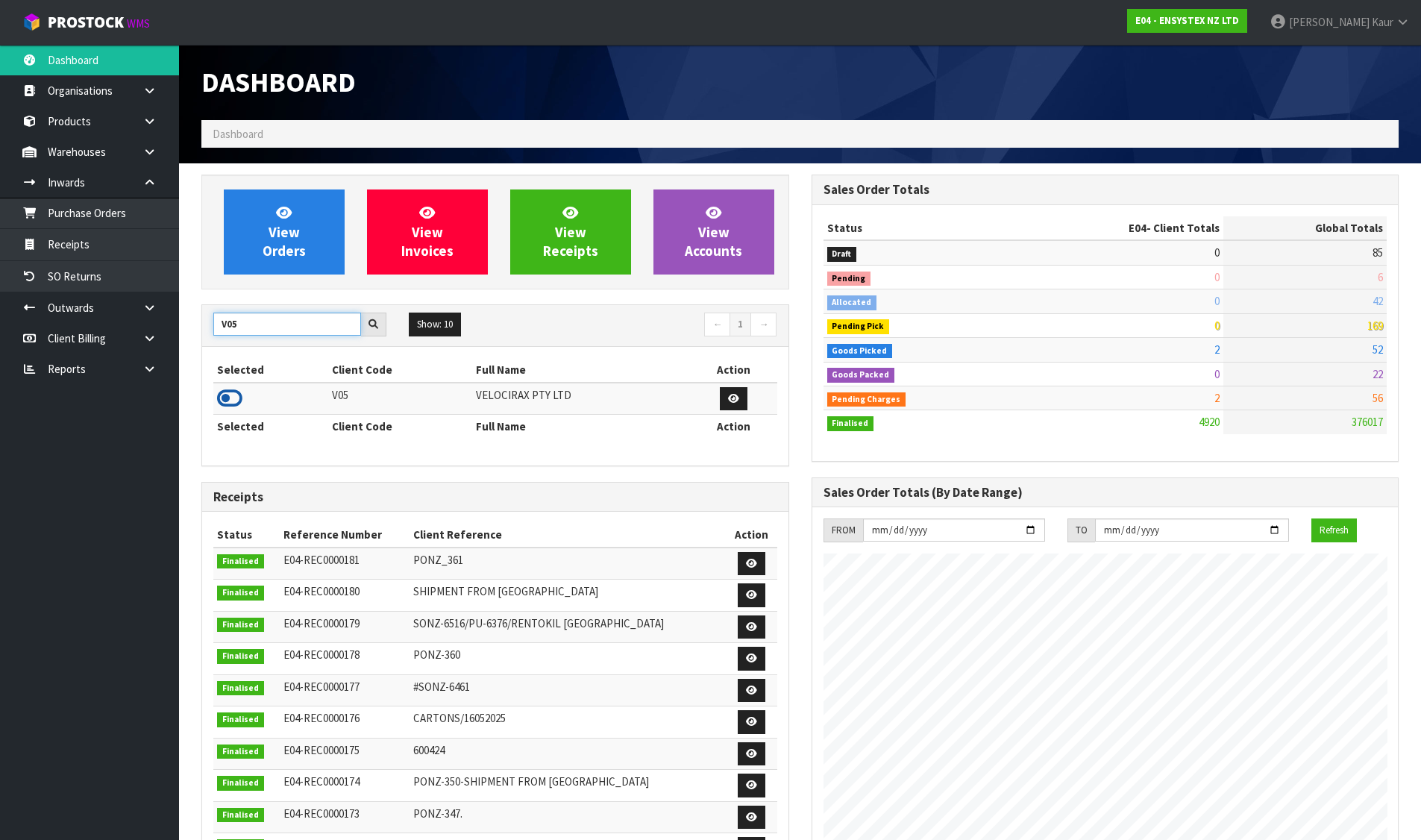
type input "V05"
click at [226, 398] on icon at bounding box center [230, 398] width 26 height 22
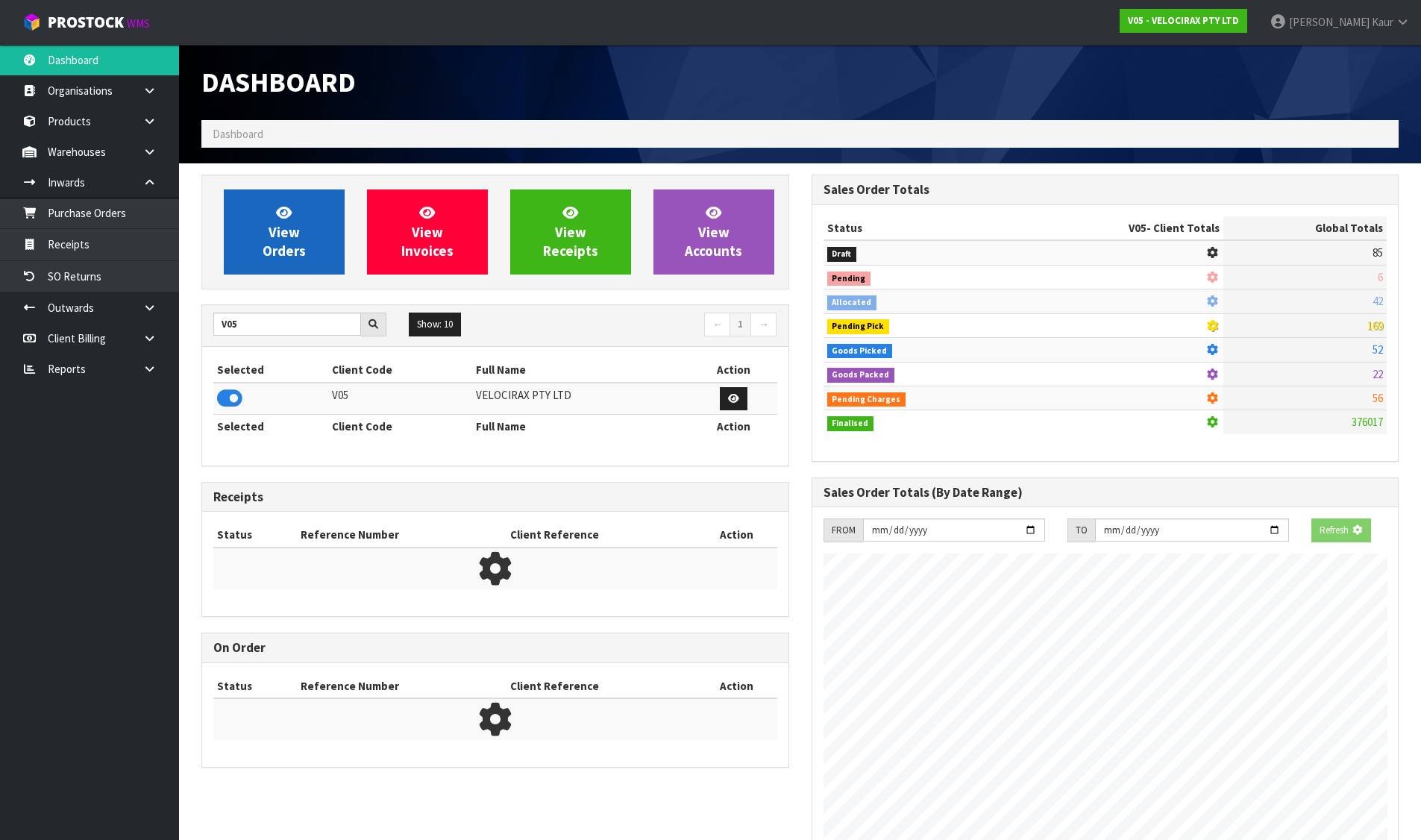
scroll to position [930, 609]
click at [289, 240] on span "View Orders" at bounding box center [284, 232] width 43 height 56
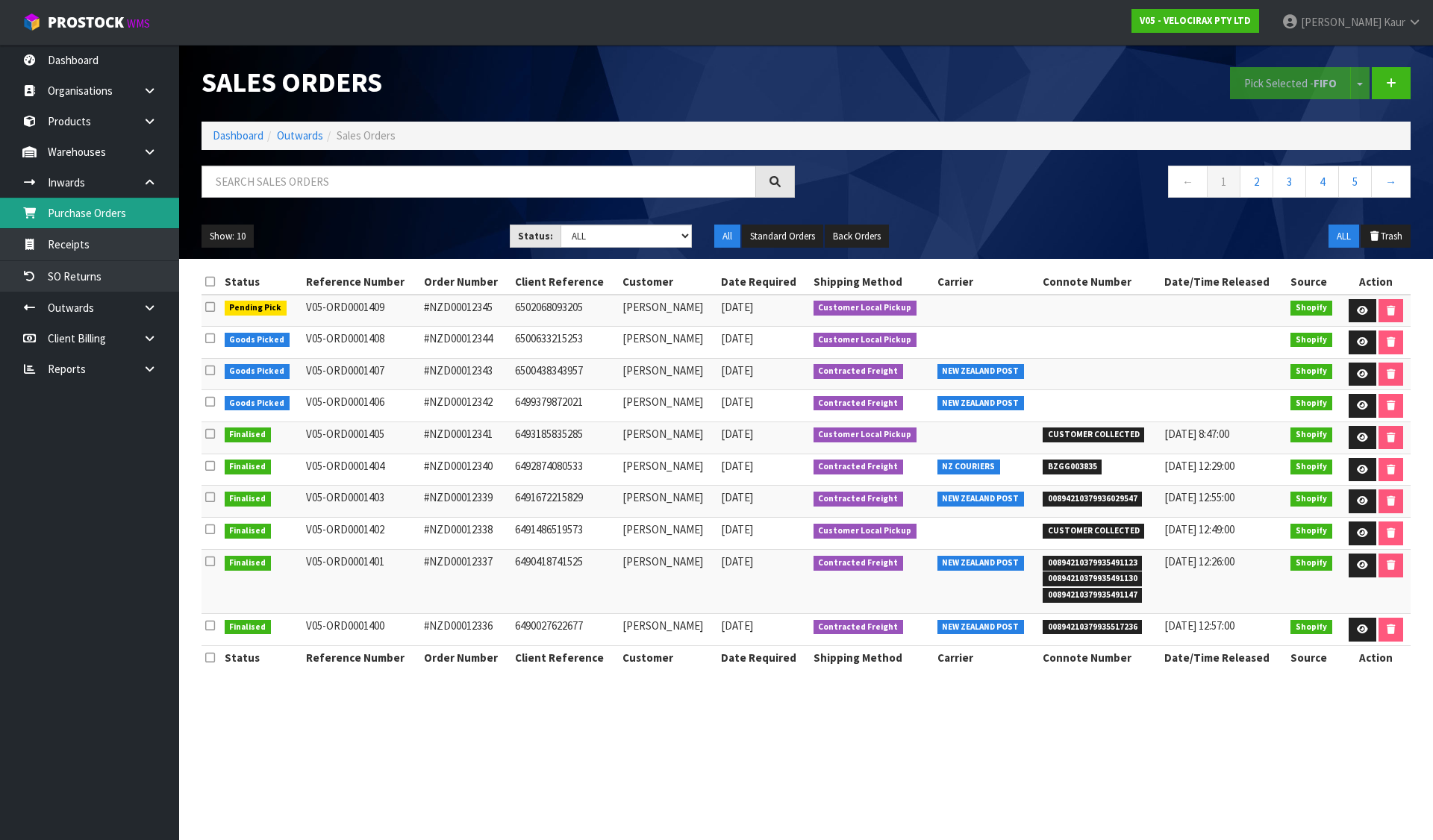
click at [83, 218] on link "Purchase Orders" at bounding box center [90, 213] width 179 height 30
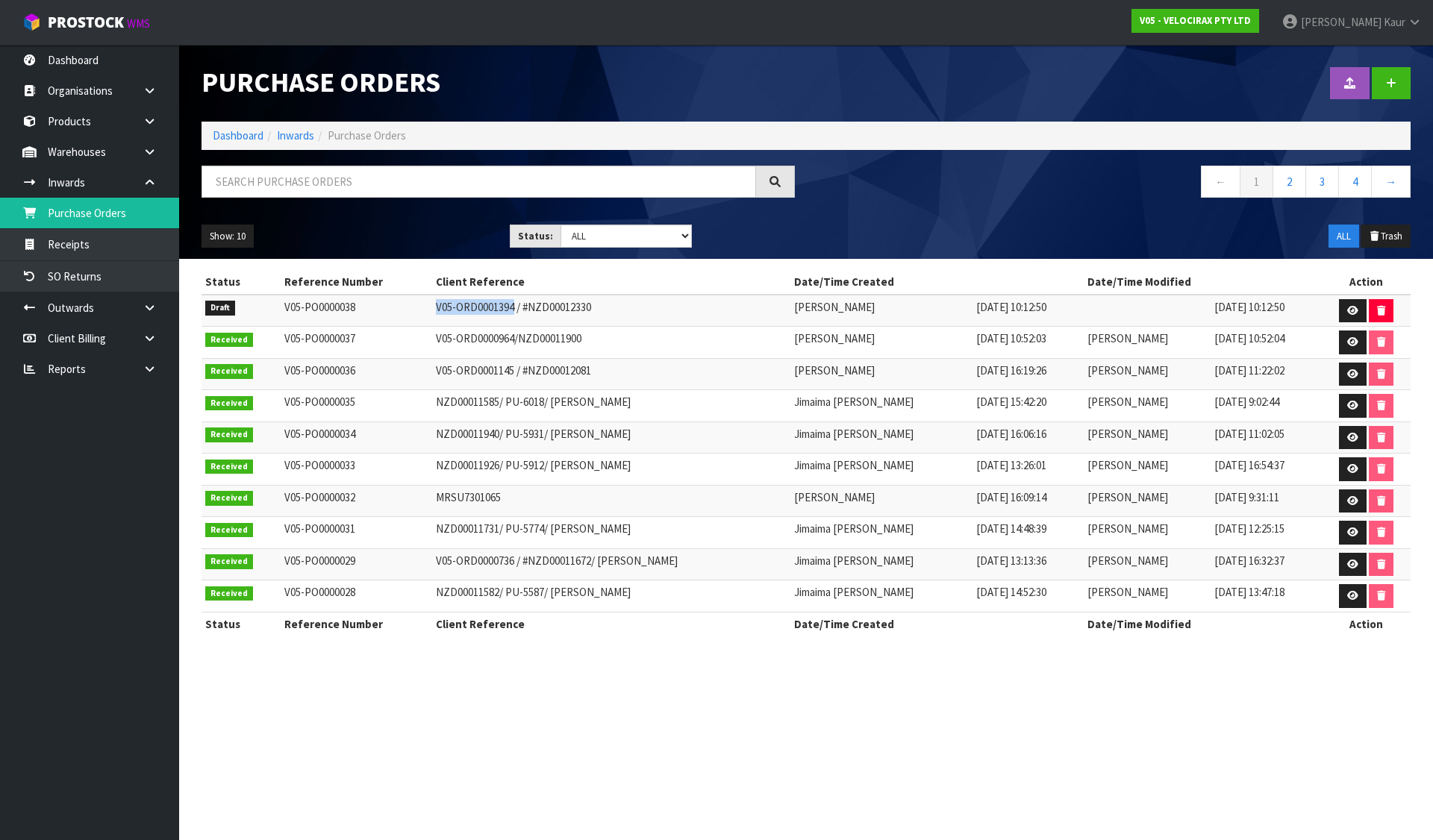
drag, startPoint x: 422, startPoint y: 310, endPoint x: 500, endPoint y: 308, distance: 78.0
click at [500, 308] on td "V05-ORD0001394 / #NZD00012330" at bounding box center [610, 310] width 358 height 32
copy td "V05-ORD0001394"
click at [553, 306] on td "V05-ORD0001394 / #NZD00012330" at bounding box center [610, 310] width 358 height 32
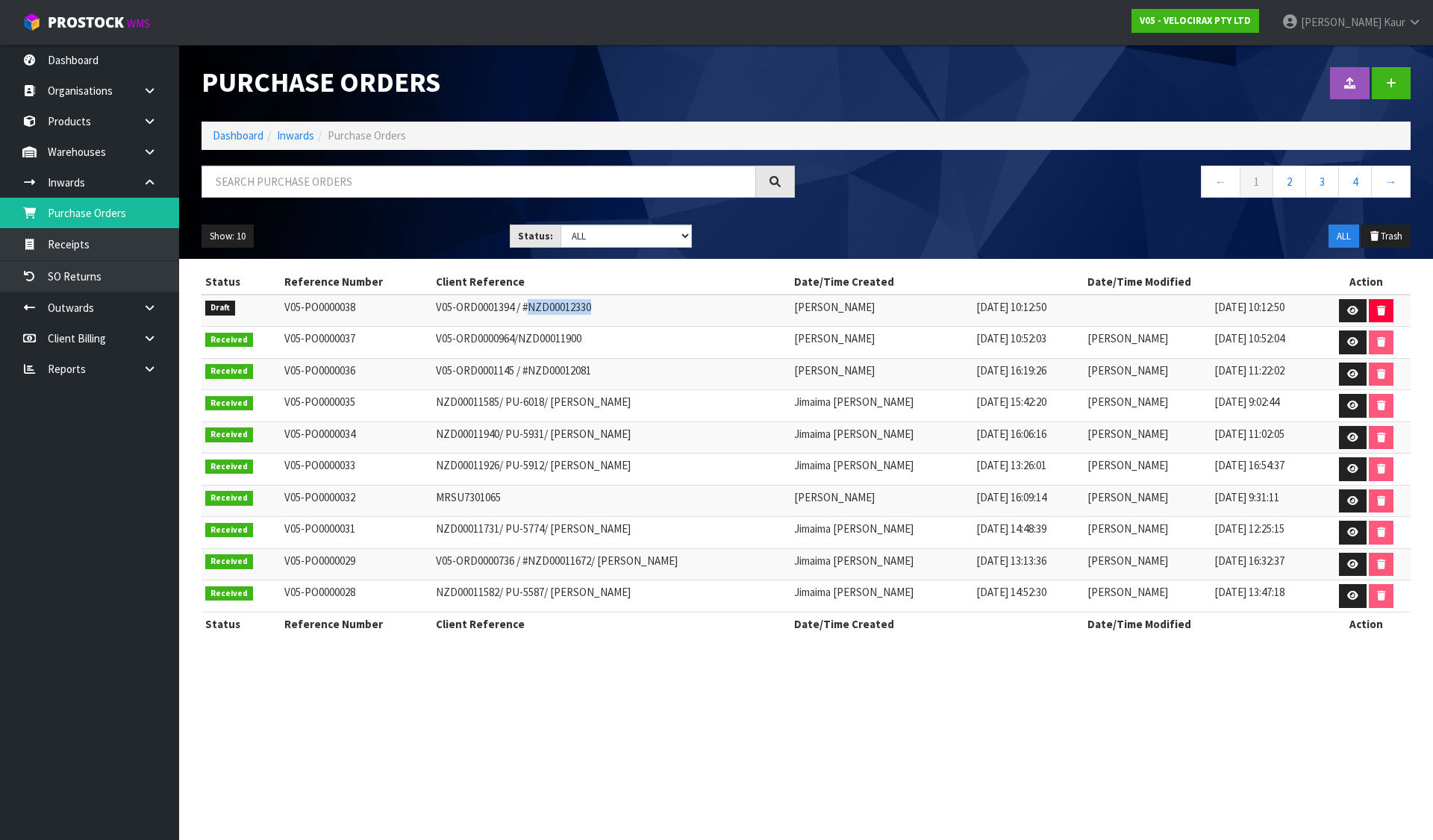
copy td "NZD00012330"
drag, startPoint x: 728, startPoint y: 643, endPoint x: 743, endPoint y: 763, distance: 120.9
click at [728, 643] on div "Status Reference Number Client Reference Date/Time Created Date/Time Modified A…" at bounding box center [806, 460] width 1209 height 381
click at [234, 128] on li "Dashboard" at bounding box center [238, 136] width 51 height 16
click at [232, 134] on link "Dashboard" at bounding box center [238, 136] width 51 height 14
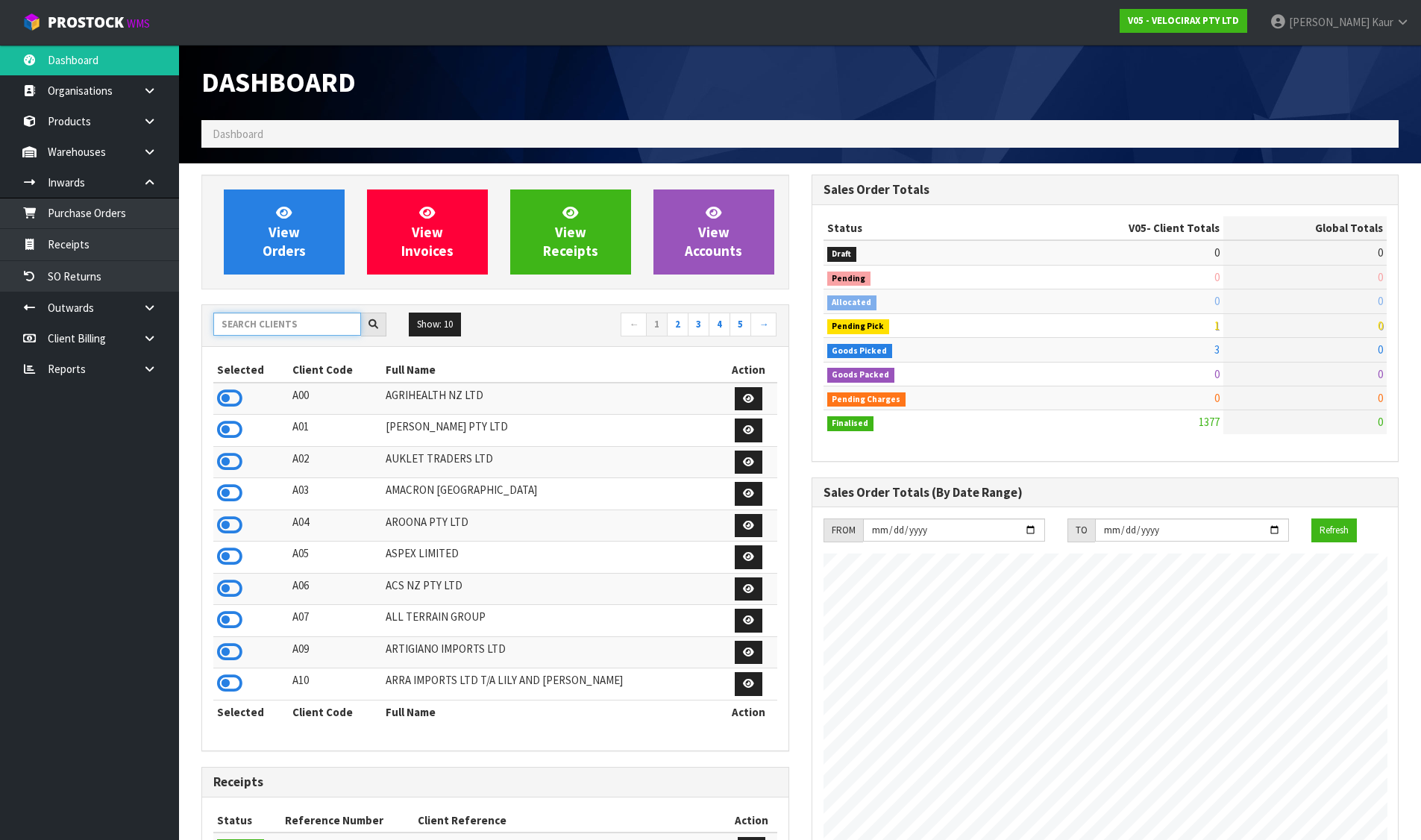
scroll to position [1162, 609]
click at [314, 314] on input "text" at bounding box center [287, 324] width 148 height 23
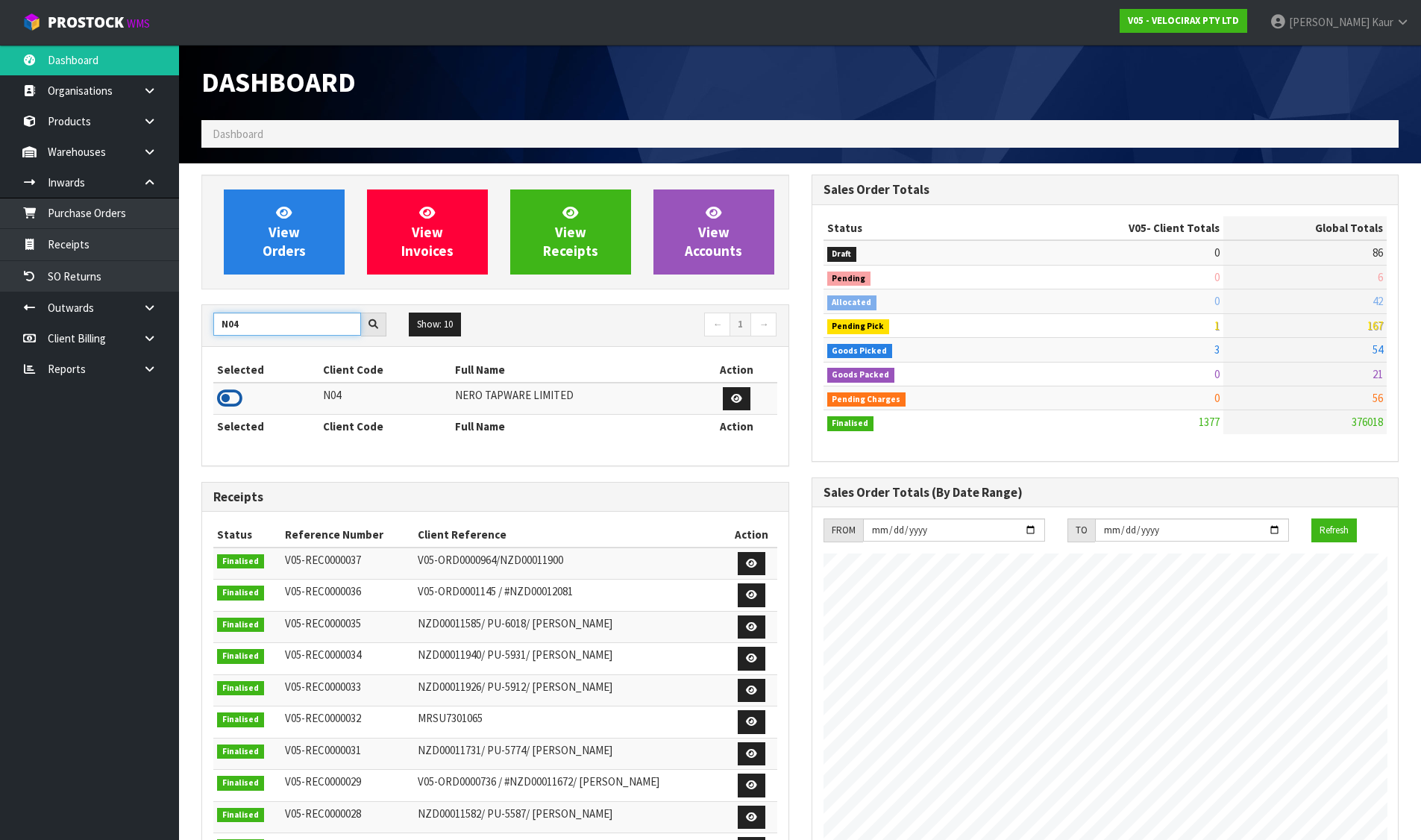
type input "N04"
drag, startPoint x: 227, startPoint y: 398, endPoint x: 259, endPoint y: 302, distance: 101.2
click at [227, 397] on icon at bounding box center [230, 398] width 26 height 22
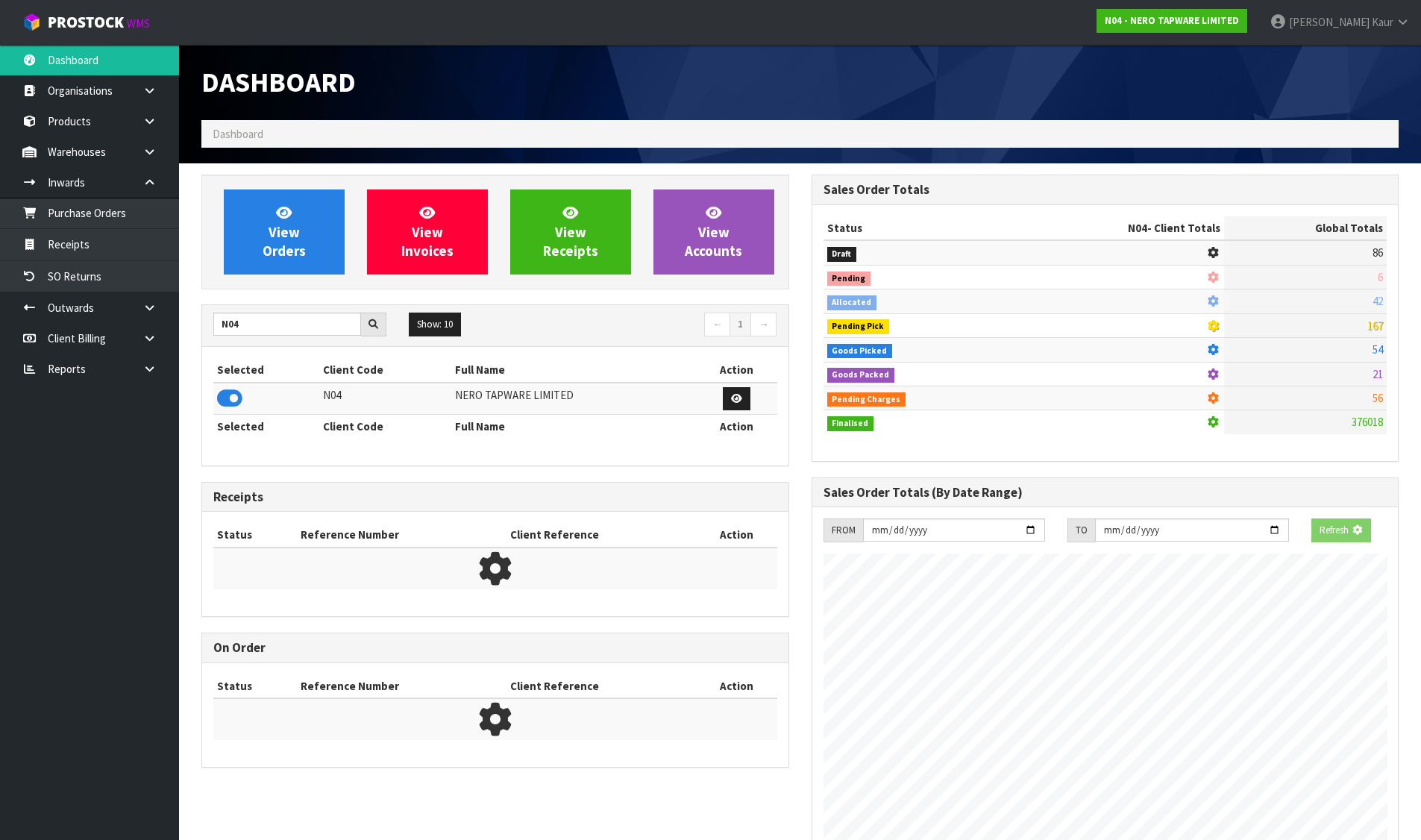
scroll to position [930, 609]
click at [260, 252] on link "View Orders" at bounding box center [284, 232] width 121 height 85
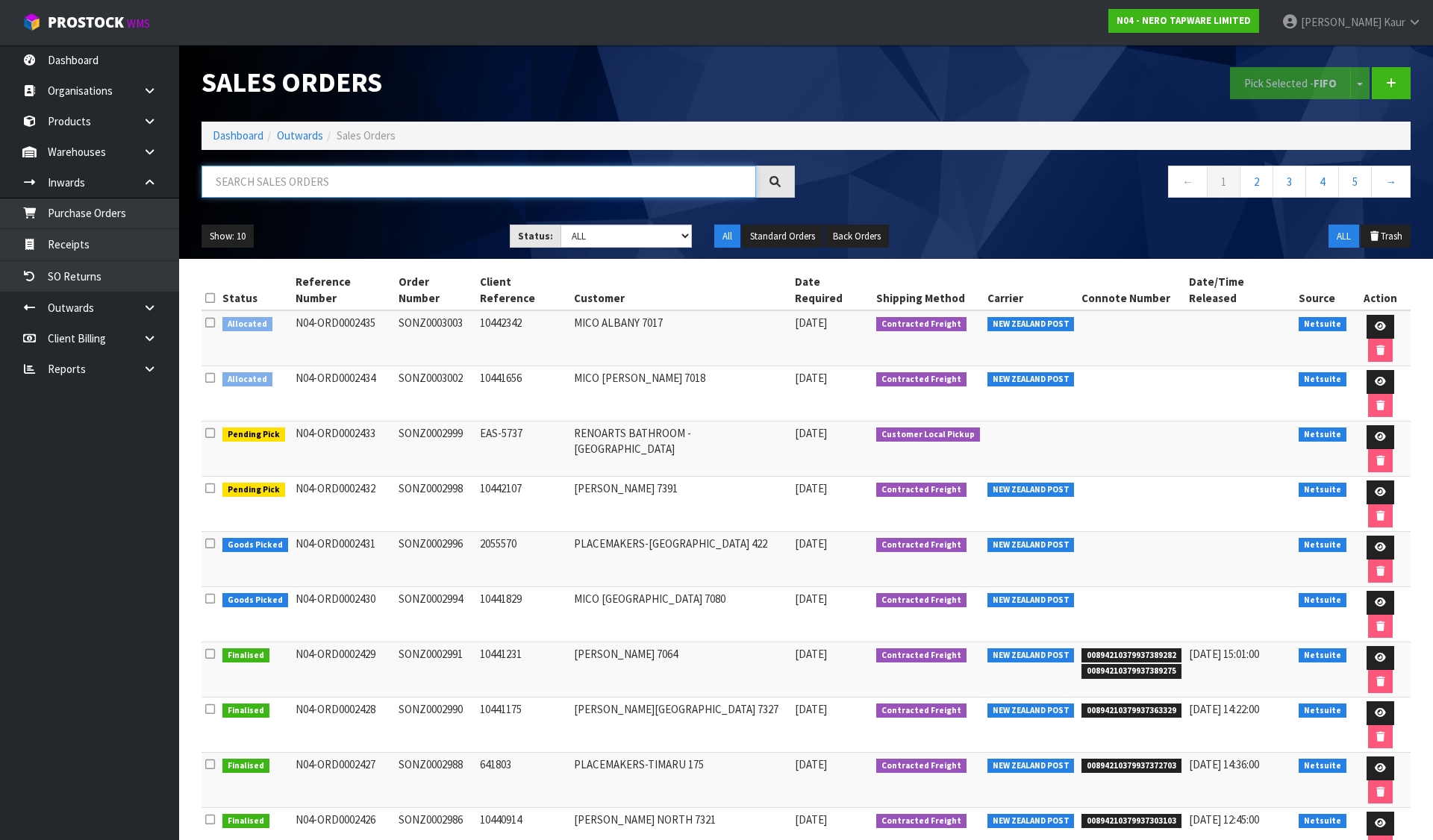
click at [335, 180] on input "text" at bounding box center [478, 182] width 555 height 32
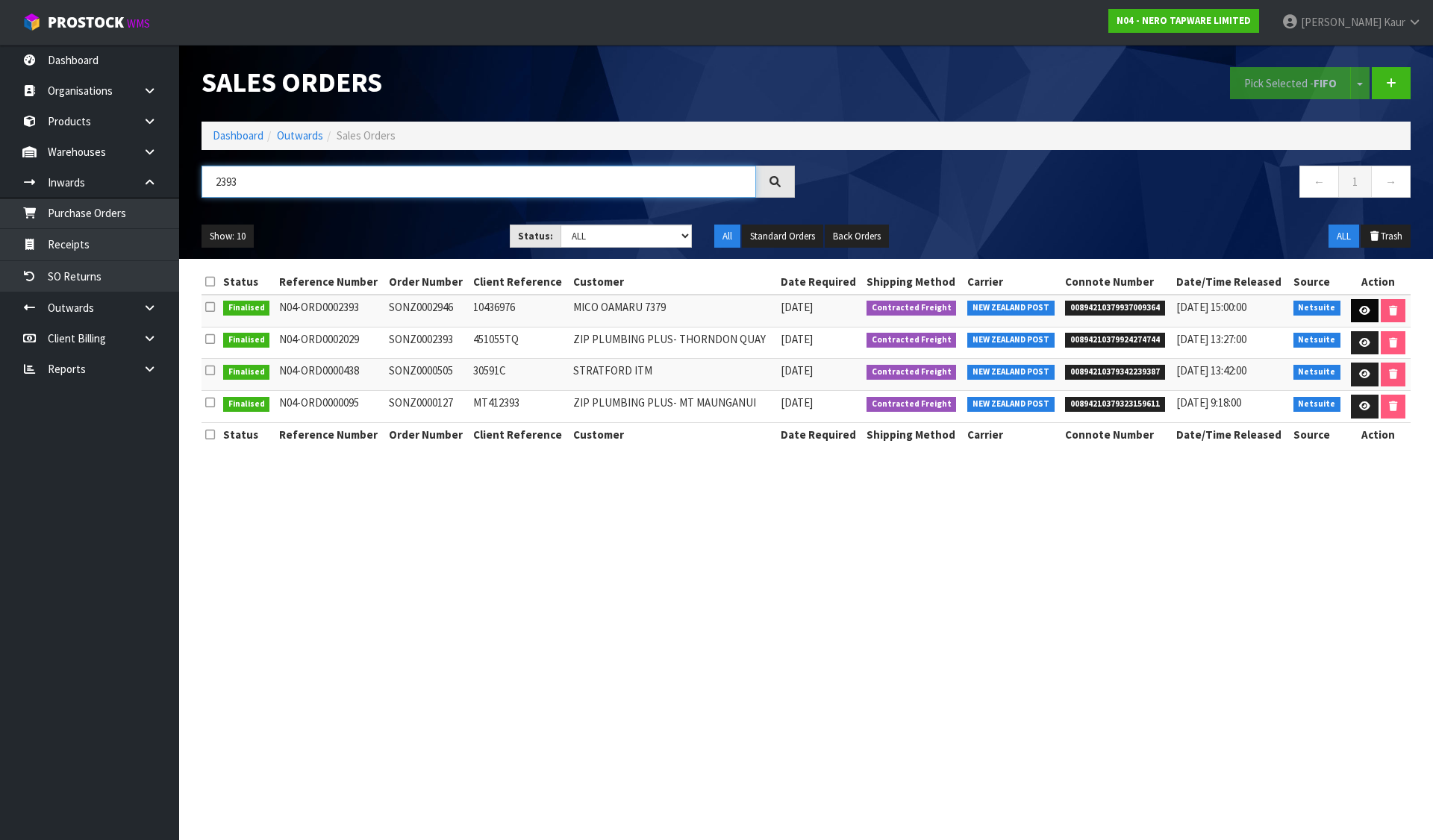
type input "2393"
click at [1356, 302] on link at bounding box center [1364, 310] width 28 height 24
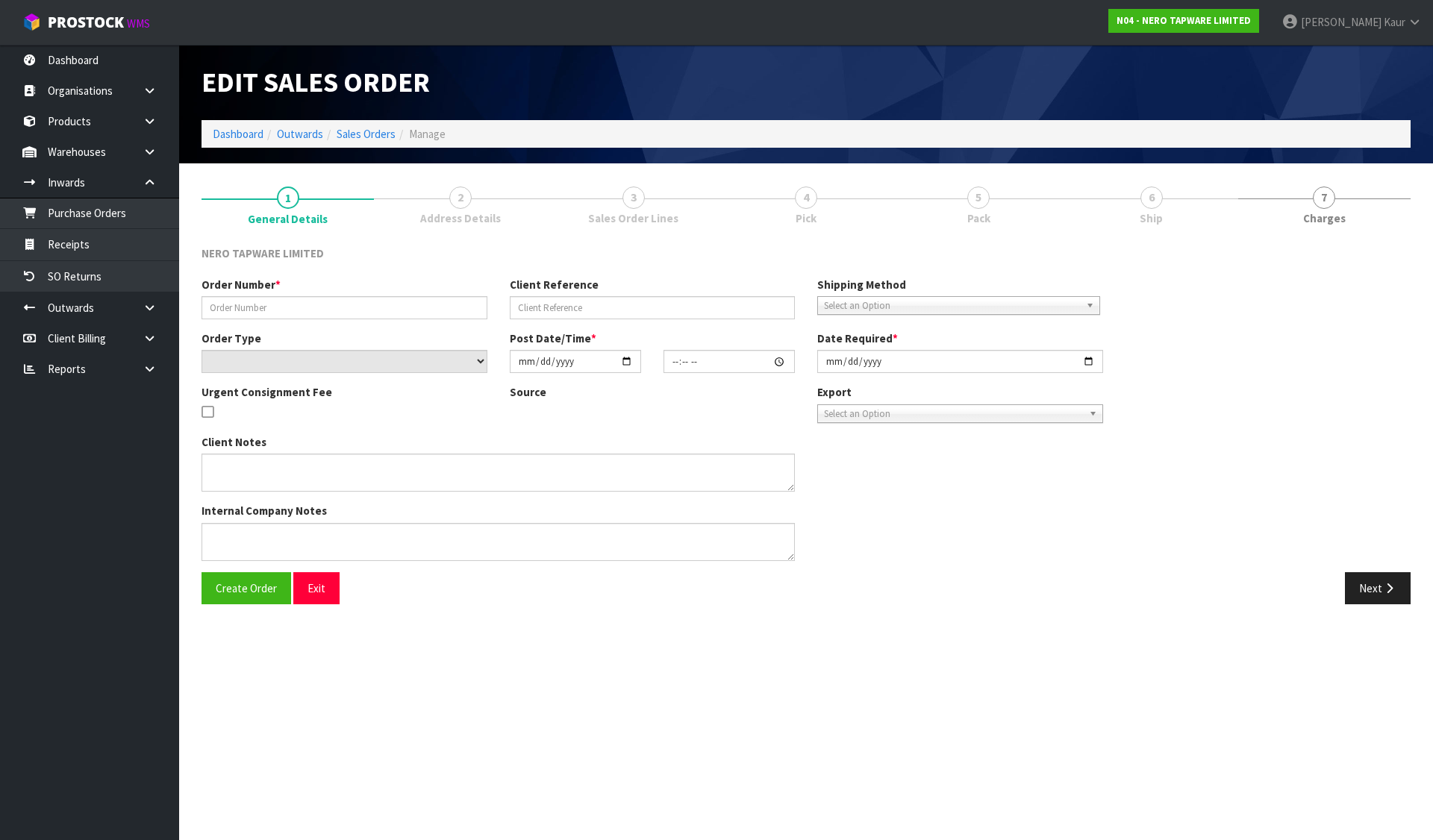
type input "SONZ0002946"
type input "10436976"
select select "number:0"
type input "2025-08-06"
type input "10:30:06.000"
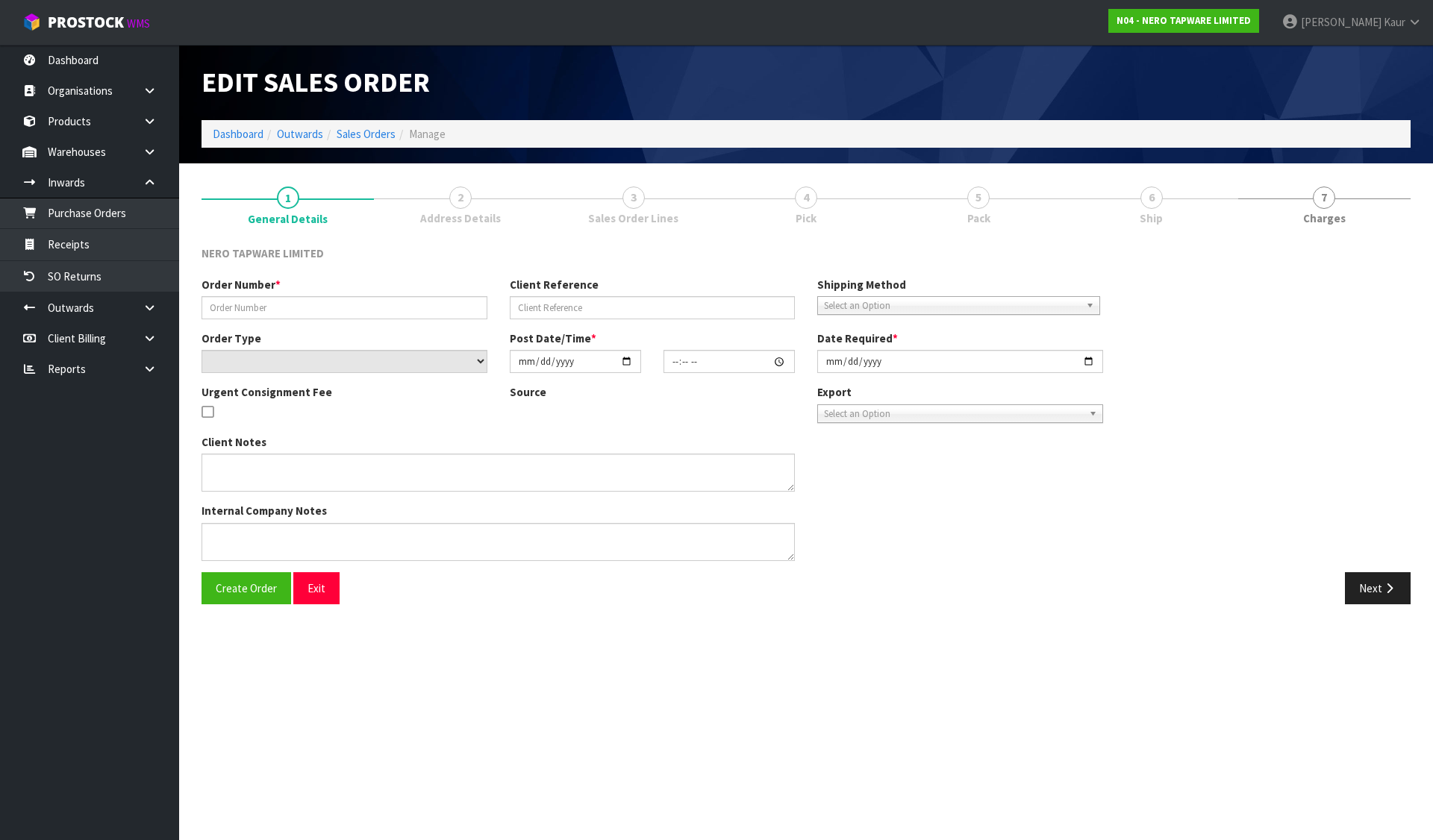
type input "2025-08-06"
type textarea "pls dispatch today"
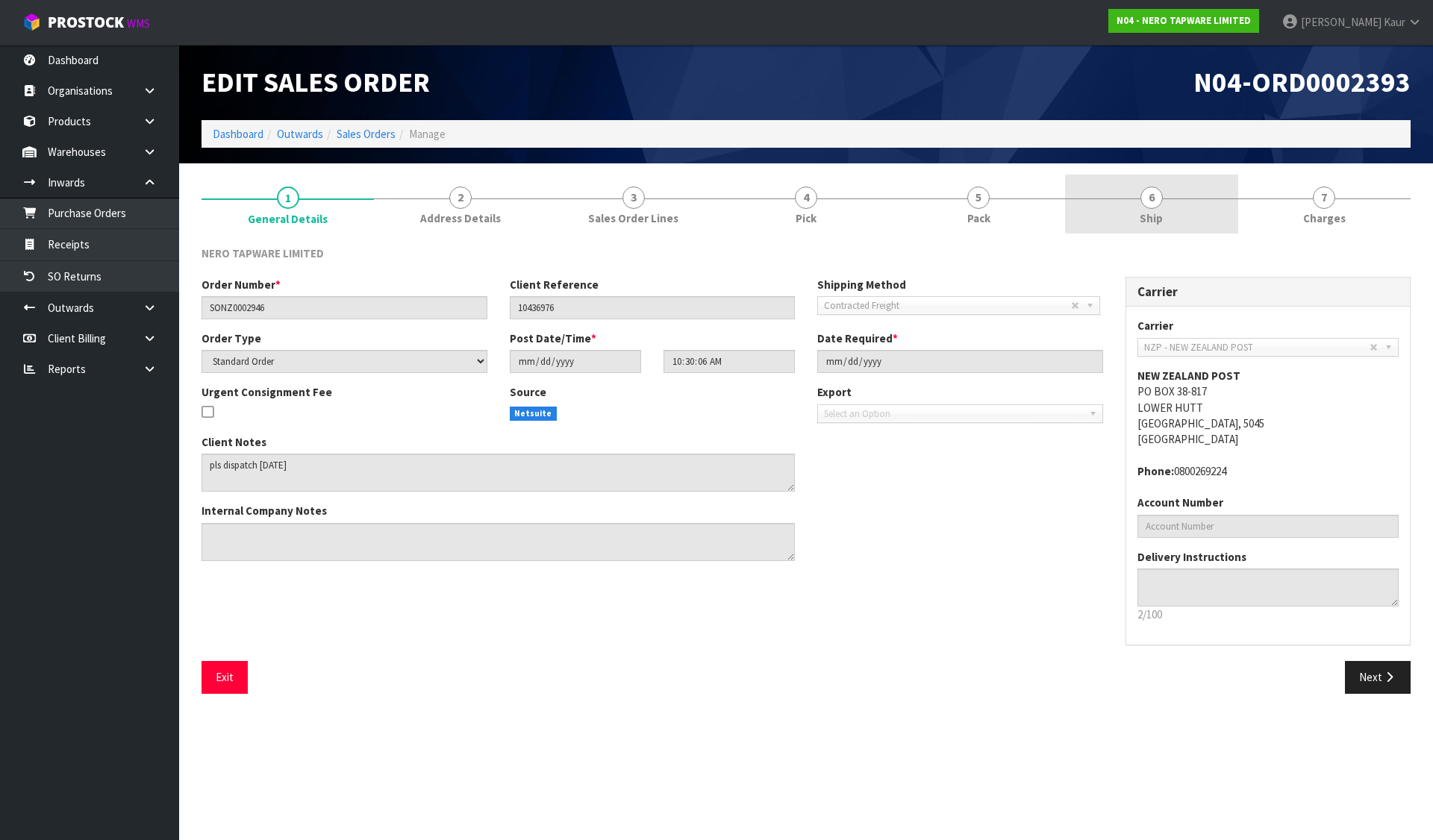
click at [1150, 202] on span "6" at bounding box center [1151, 197] width 22 height 22
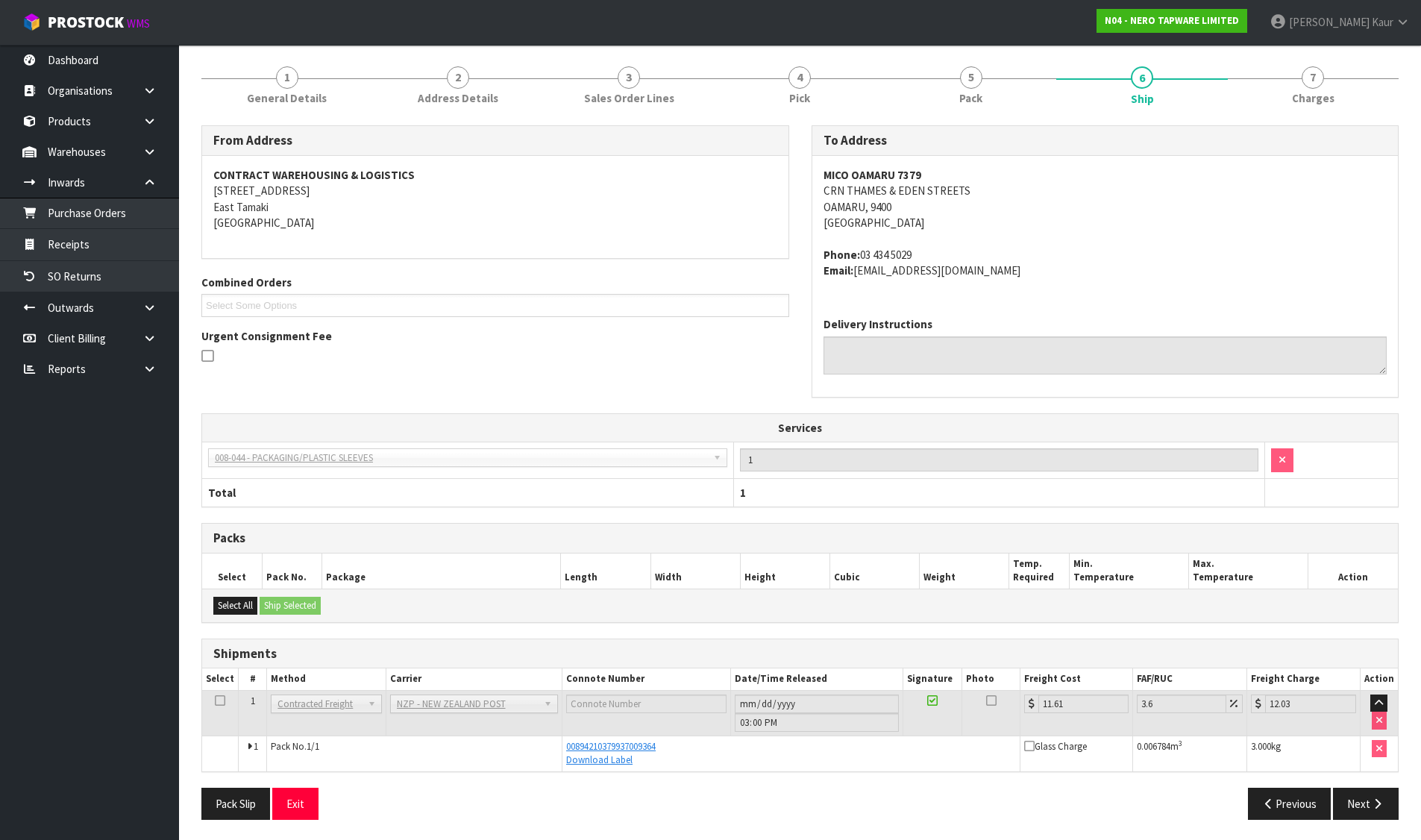
scroll to position [122, 0]
click at [603, 742] on span "00894210379937009364" at bounding box center [610, 744] width 90 height 12
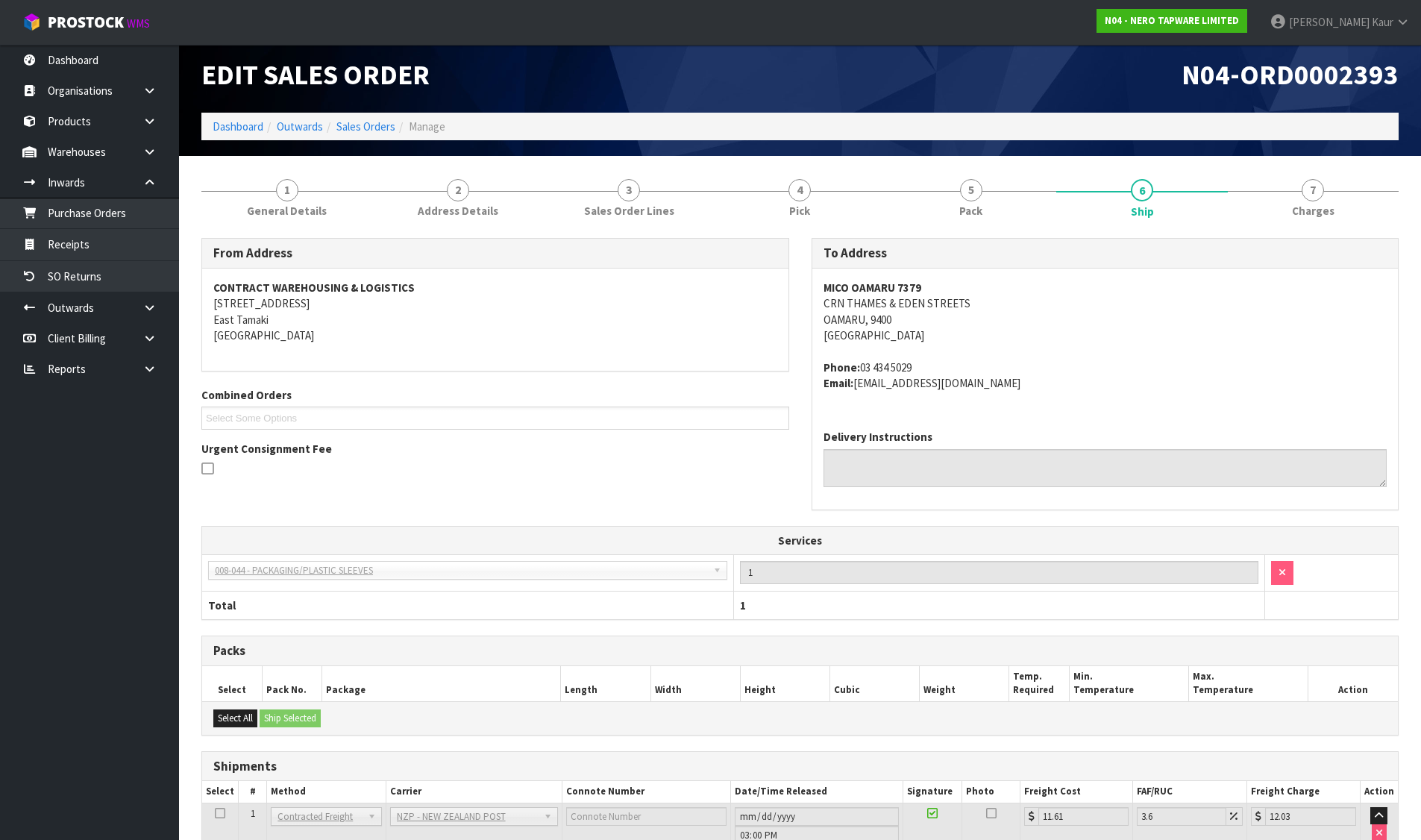
scroll to position [0, 0]
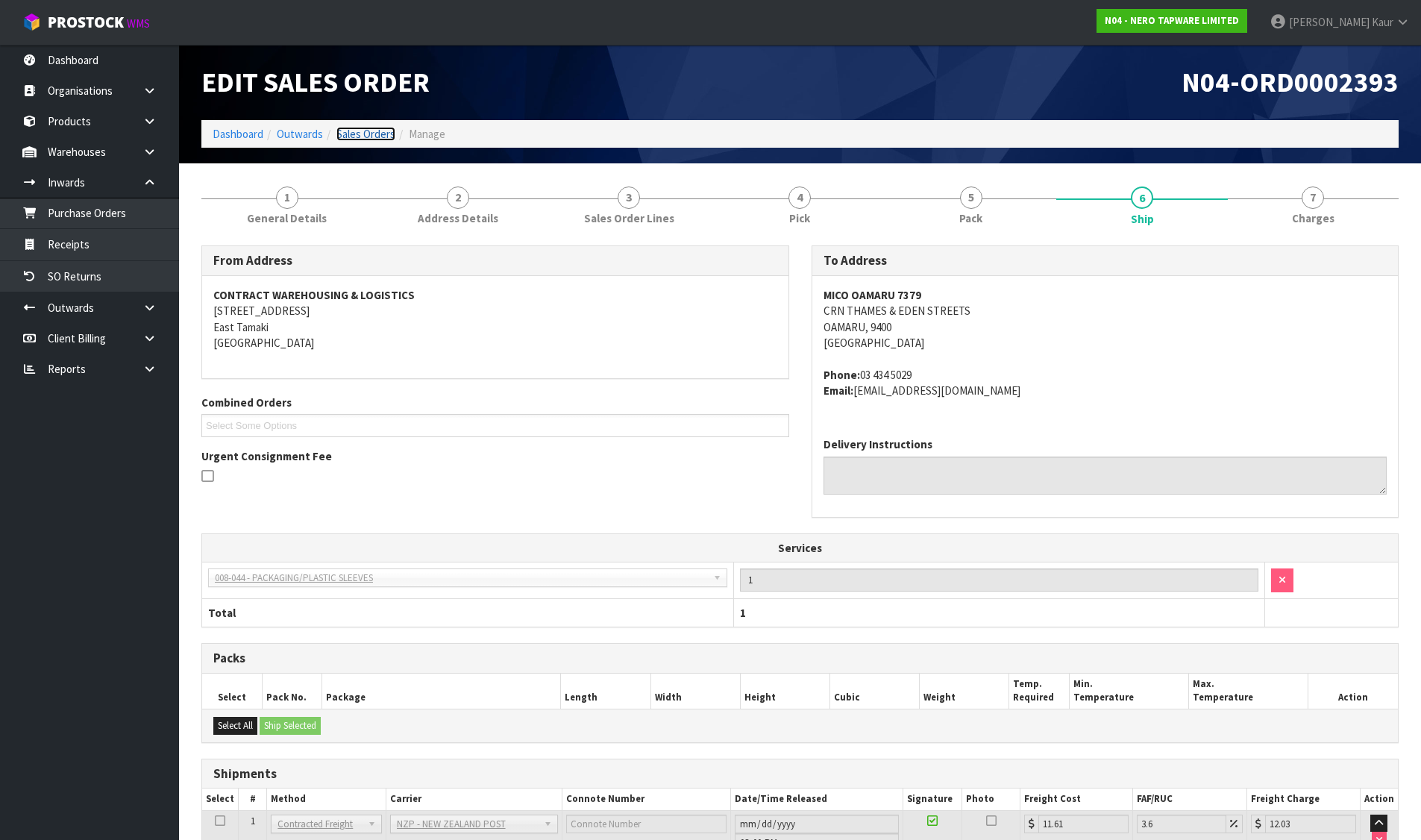
click at [382, 137] on link "Sales Orders" at bounding box center [365, 134] width 59 height 14
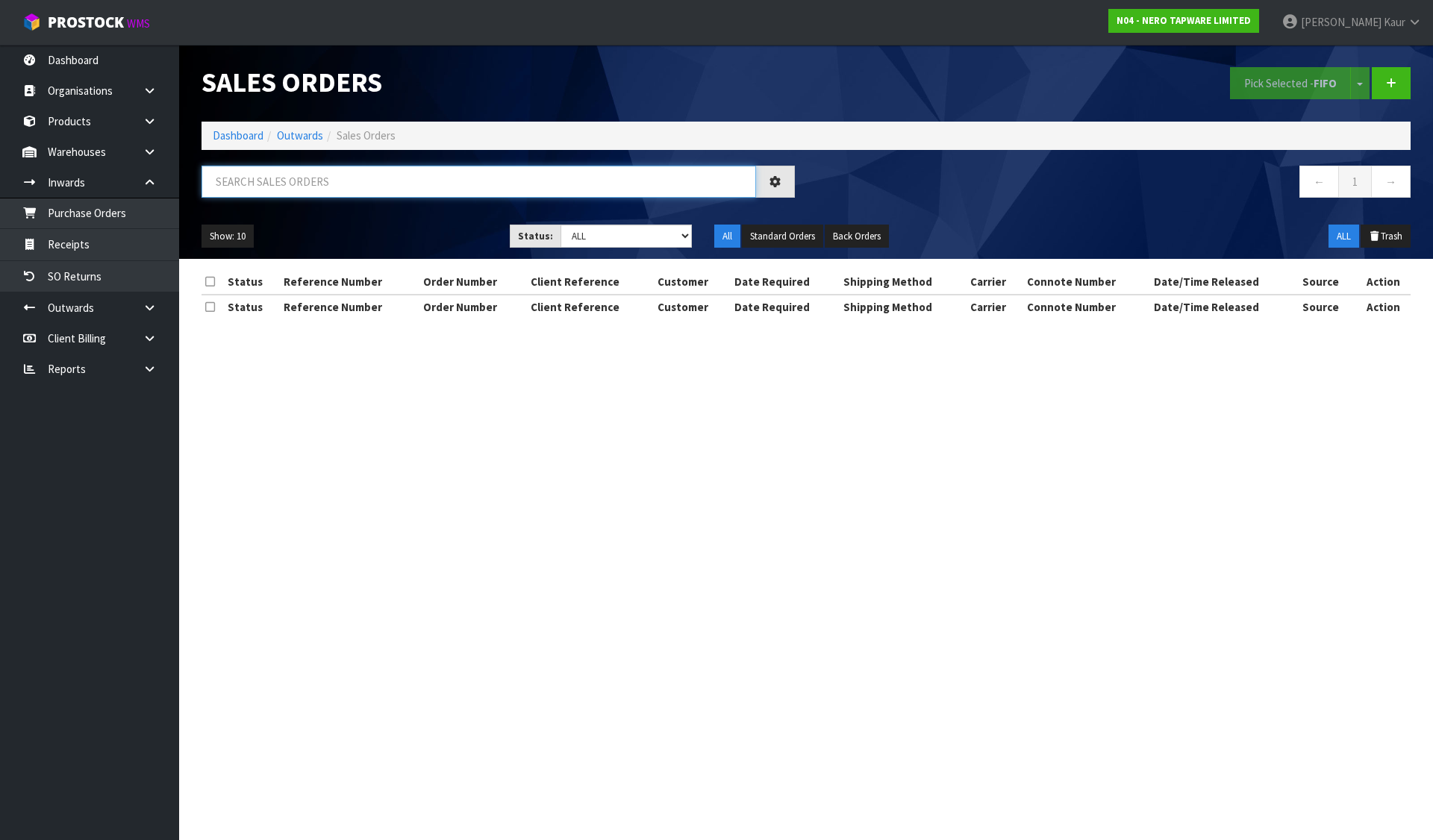
click at [455, 181] on input "text" at bounding box center [478, 182] width 555 height 32
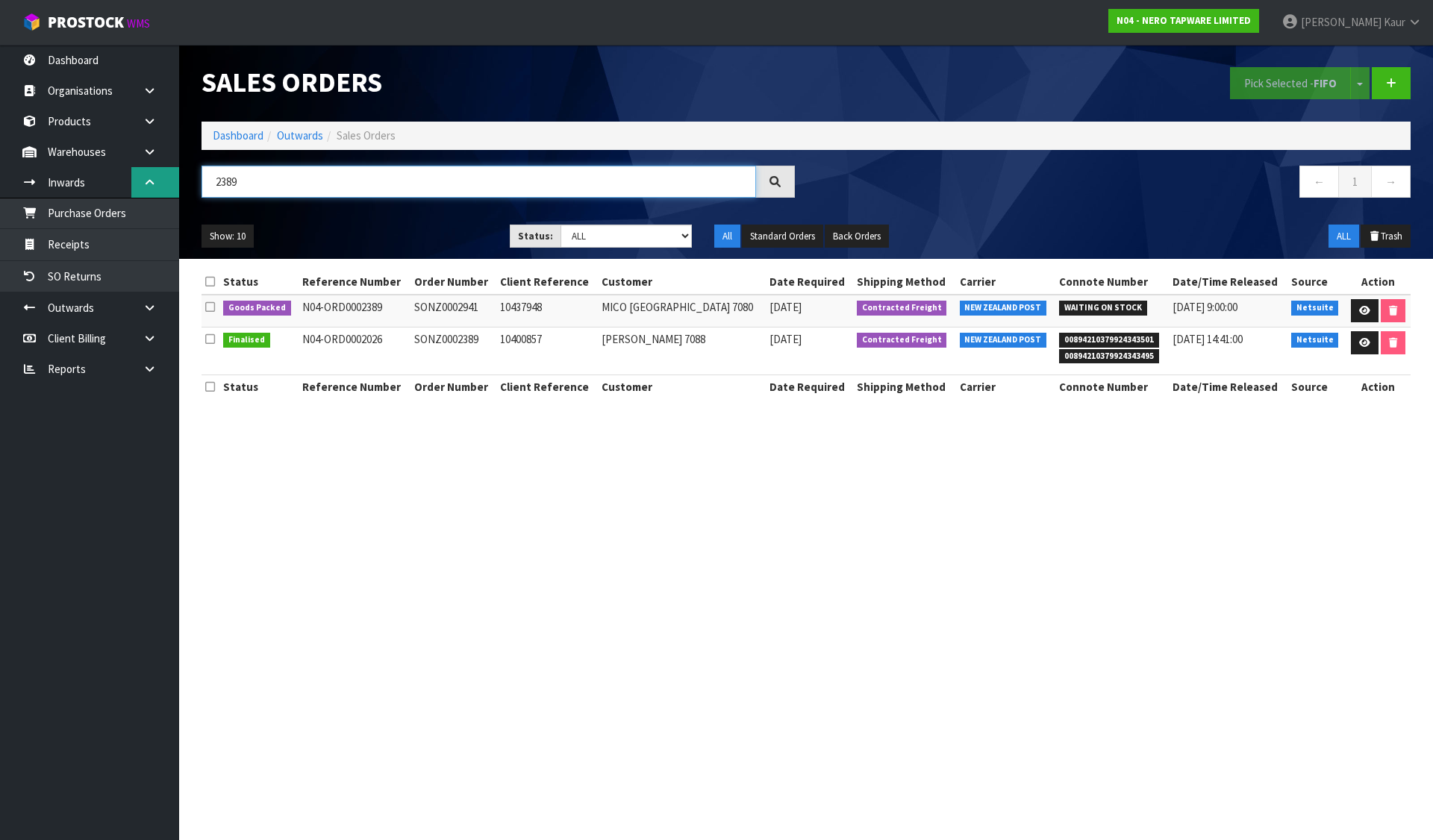
drag, startPoint x: 280, startPoint y: 190, endPoint x: 164, endPoint y: 181, distance: 116.3
click at [164, 181] on body "Toggle navigation ProStock WMS N04 - NERO TAPWARE LIMITED Divjot Kaur Logout Da…" at bounding box center [716, 420] width 1433 height 840
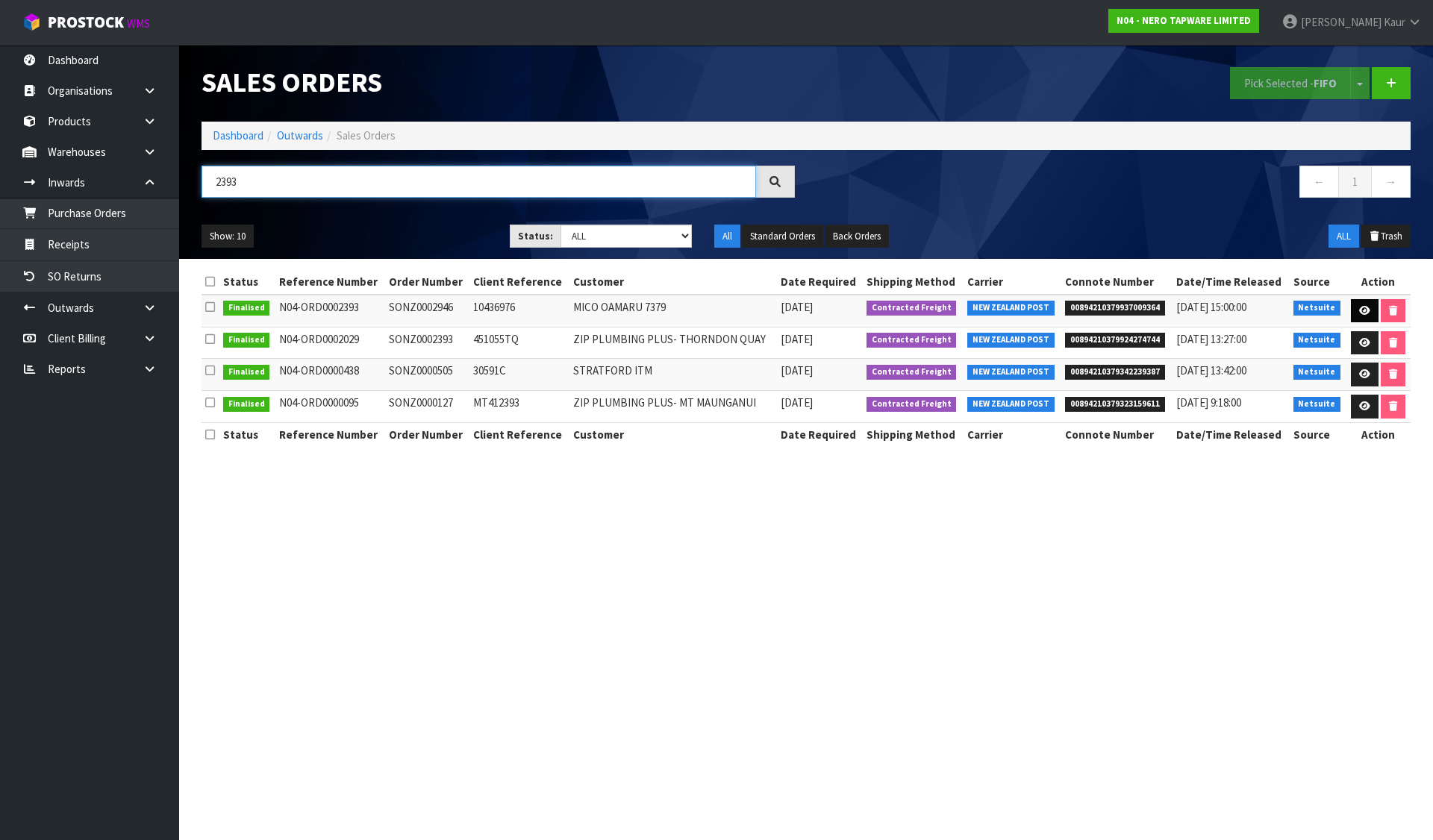
type input "2393"
click at [1370, 307] on link at bounding box center [1364, 310] width 28 height 24
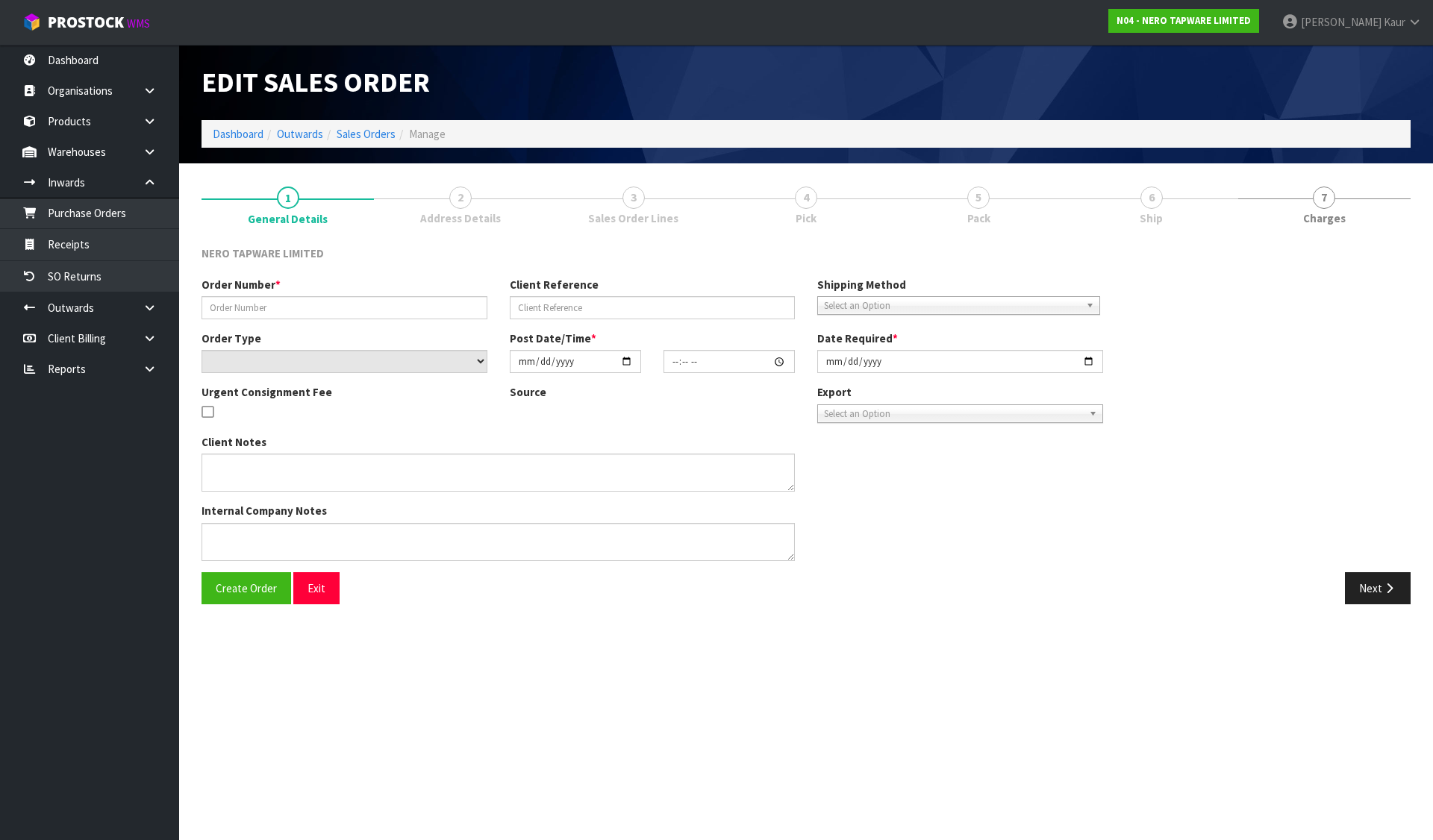
type input "SONZ0002946"
type input "10436976"
select select "number:0"
type input "2025-08-06"
type input "10:30:06.000"
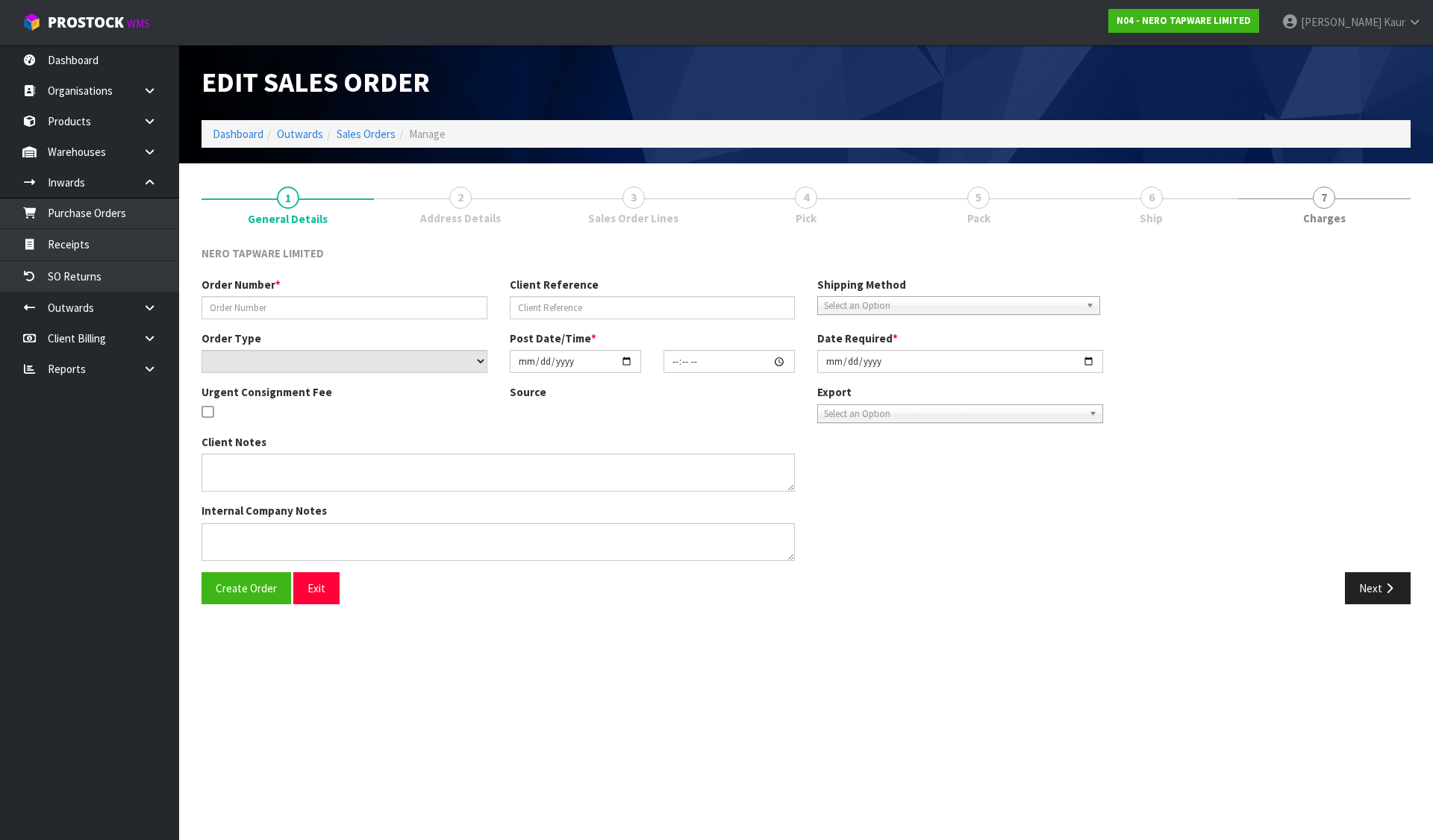
type input "2025-08-06"
type textarea "pls dispatch today"
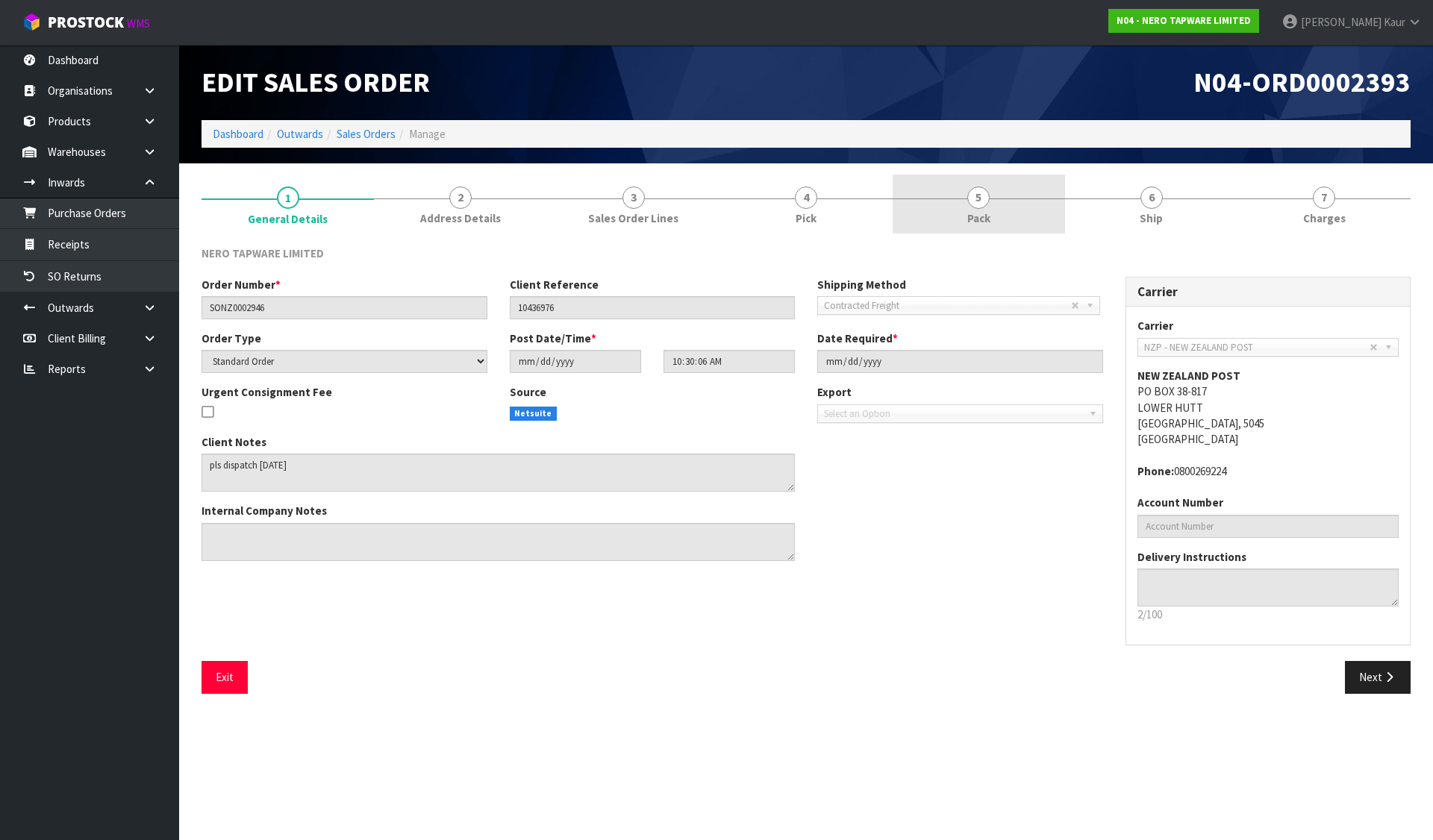
click at [984, 204] on span "5" at bounding box center [978, 197] width 22 height 22
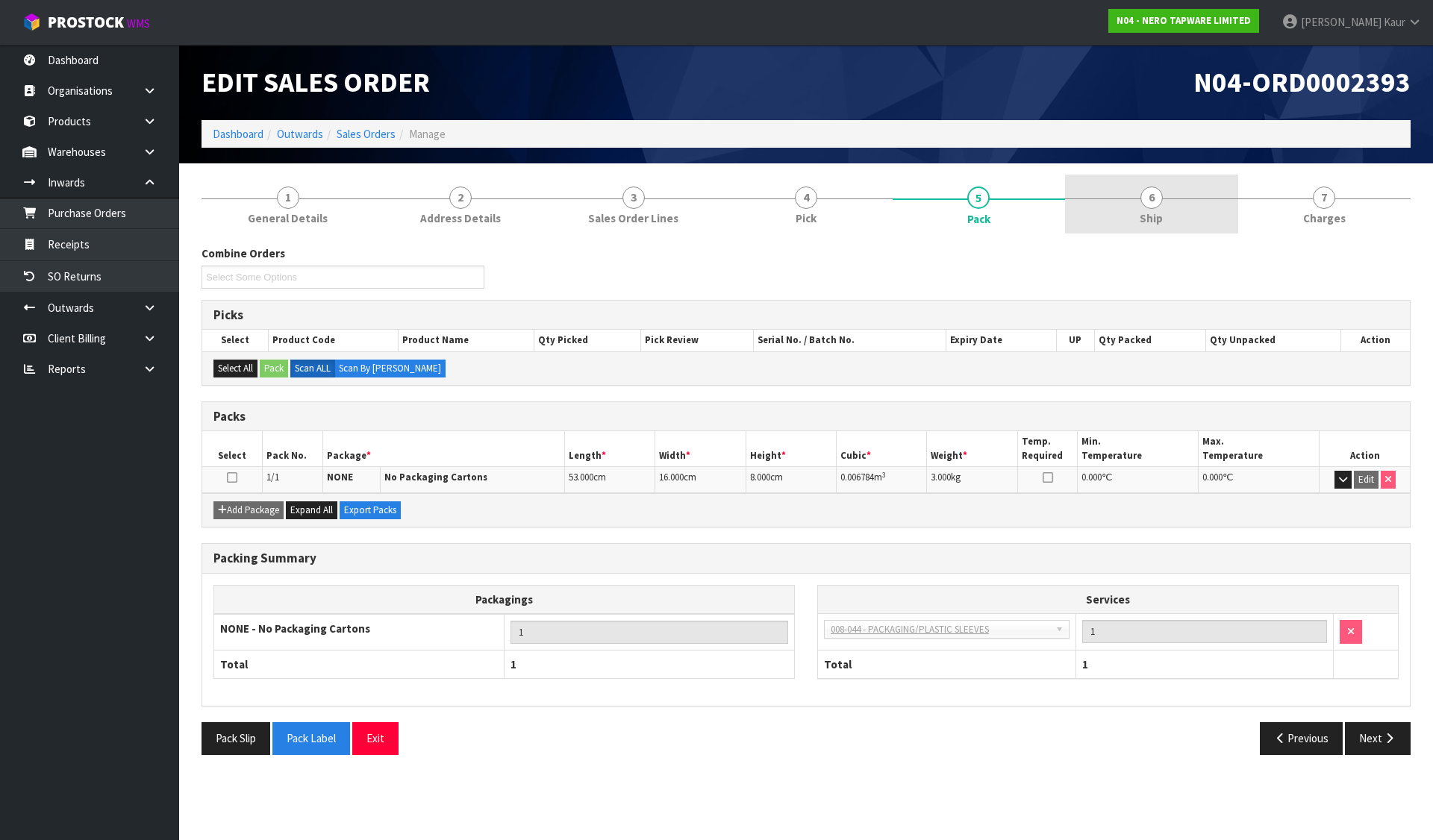
click at [1138, 200] on link "6 Ship" at bounding box center [1151, 204] width 172 height 59
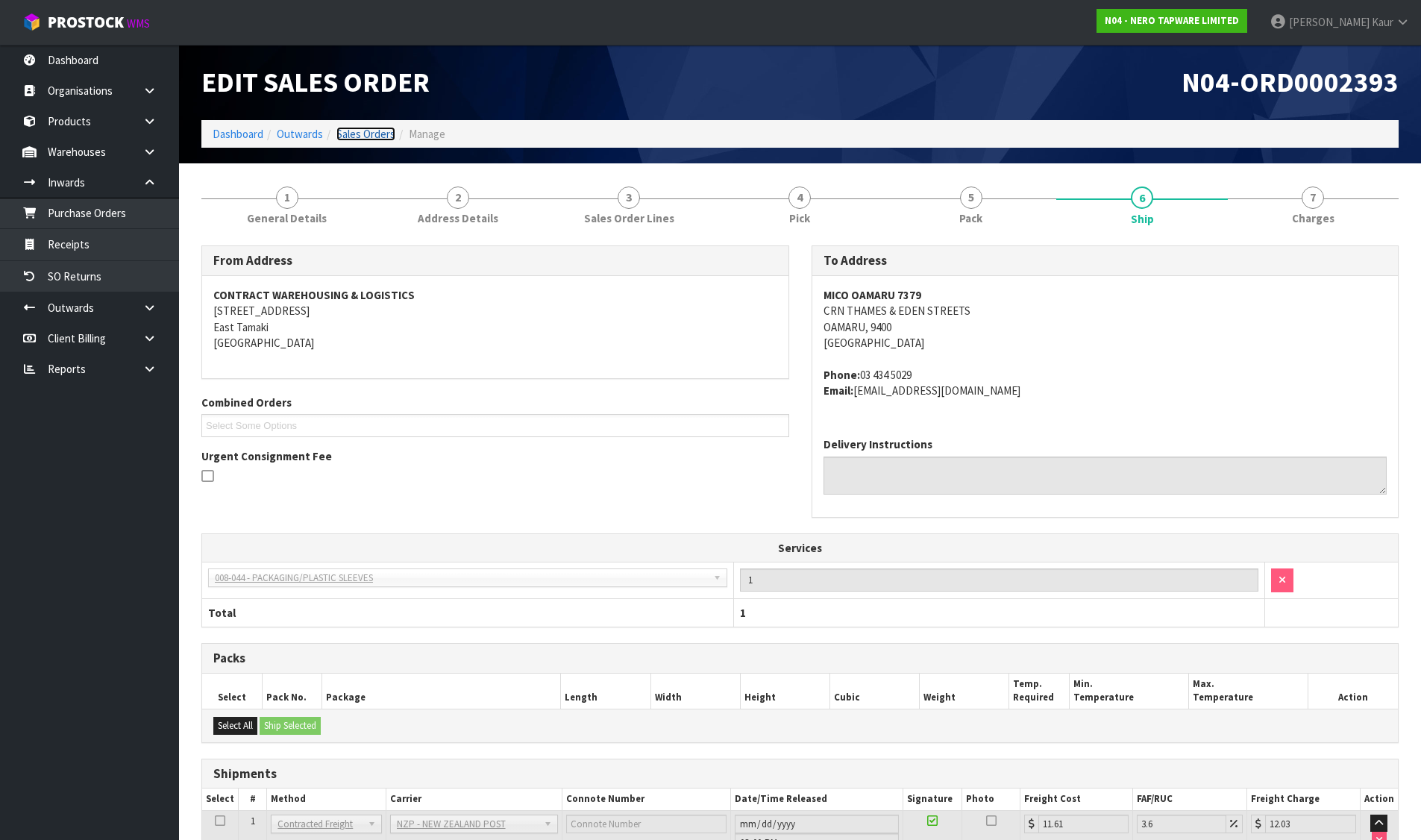
click at [349, 130] on link "Sales Orders" at bounding box center [365, 134] width 59 height 14
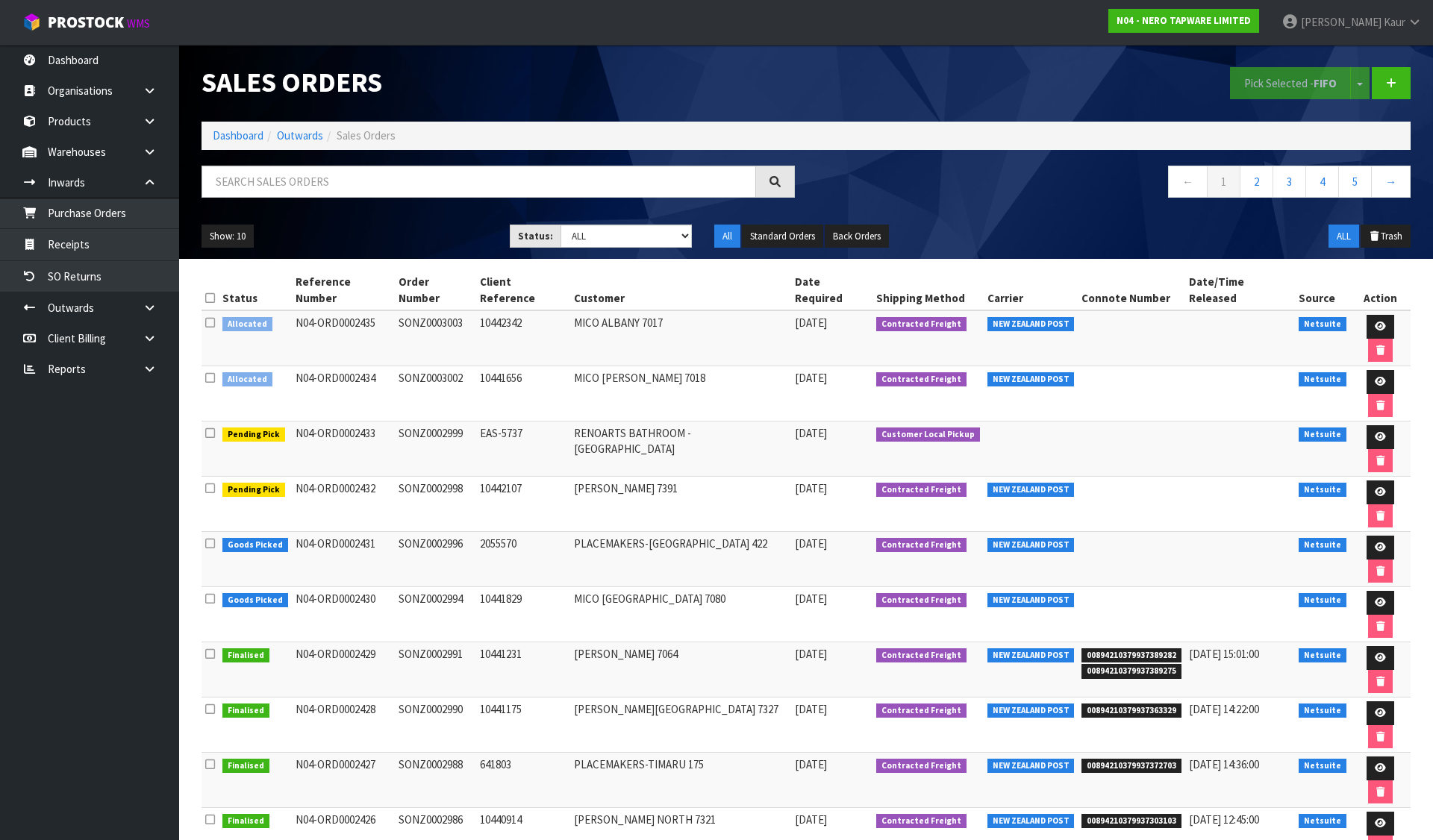
click at [209, 293] on icon at bounding box center [209, 298] width 10 height 12
click at [1251, 89] on button "Pick Selected - FIFO" at bounding box center [1290, 83] width 121 height 32
click at [1366, 370] on link at bounding box center [1380, 381] width 28 height 24
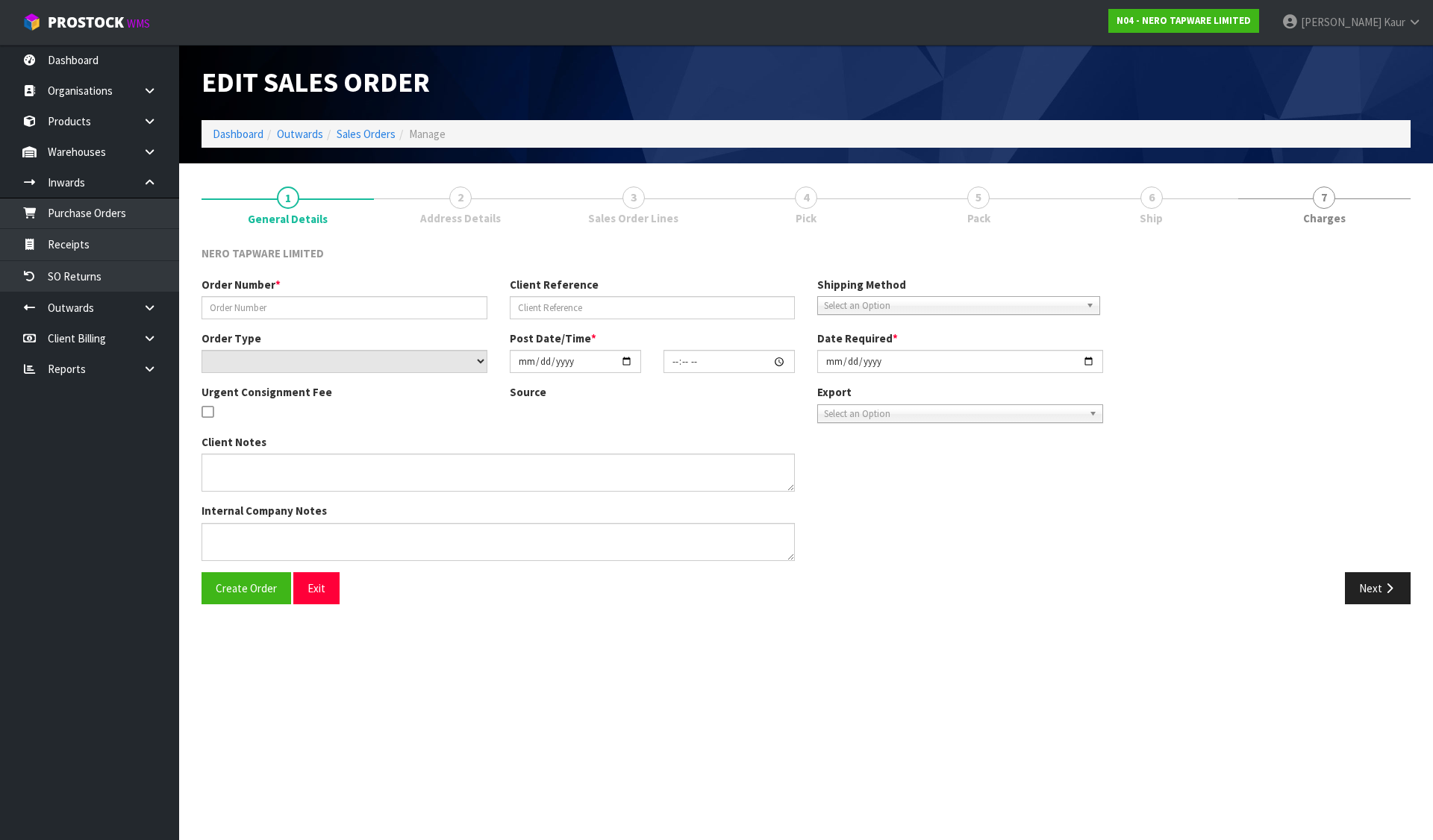
type input "SONZ0003002"
type input "10441656"
select select "number:0"
type input "[DATE]"
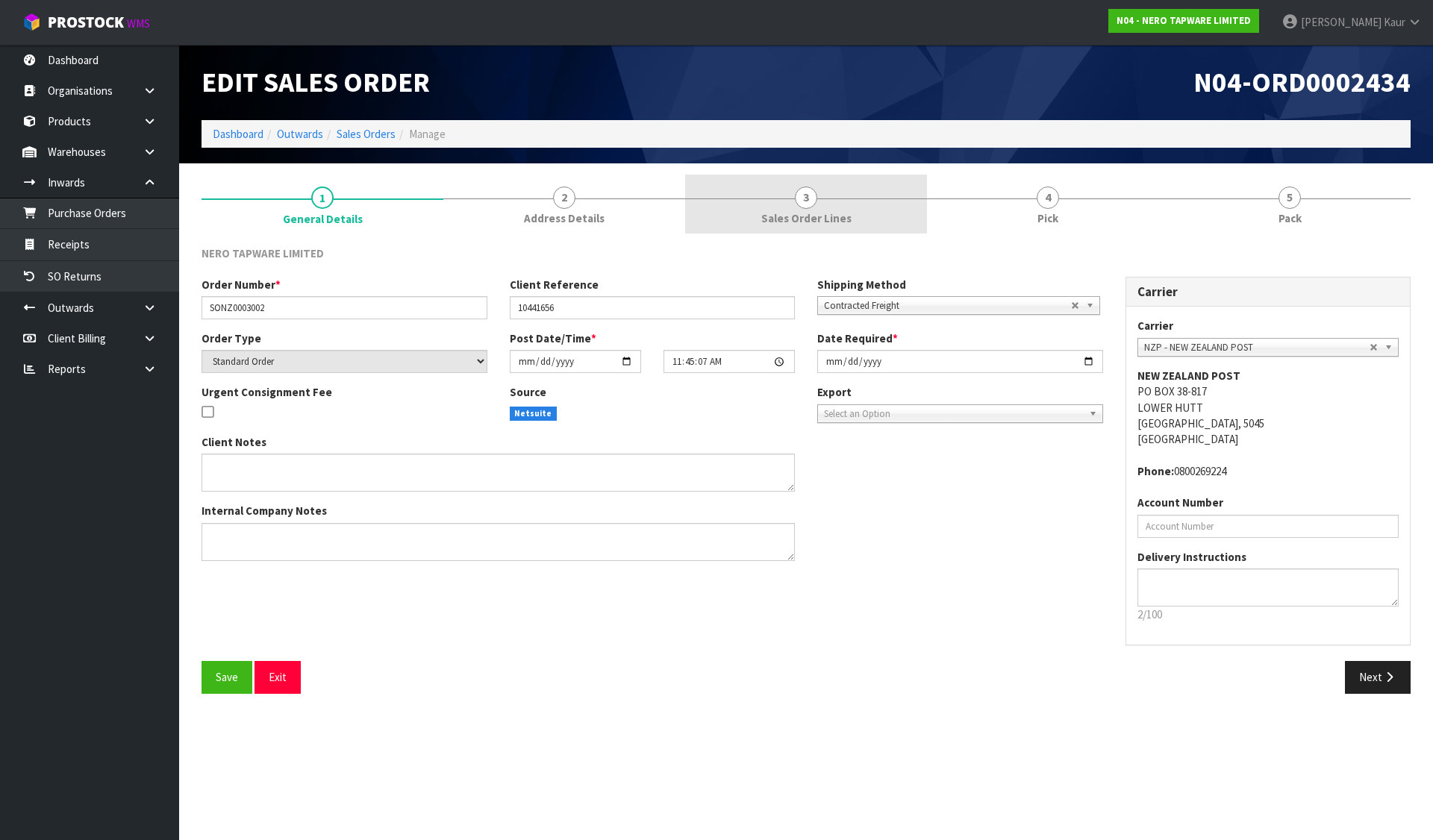
drag, startPoint x: 839, startPoint y: 208, endPoint x: 904, endPoint y: 197, distance: 65.9
click at [839, 208] on link "3 Sales Order Lines" at bounding box center [806, 204] width 242 height 59
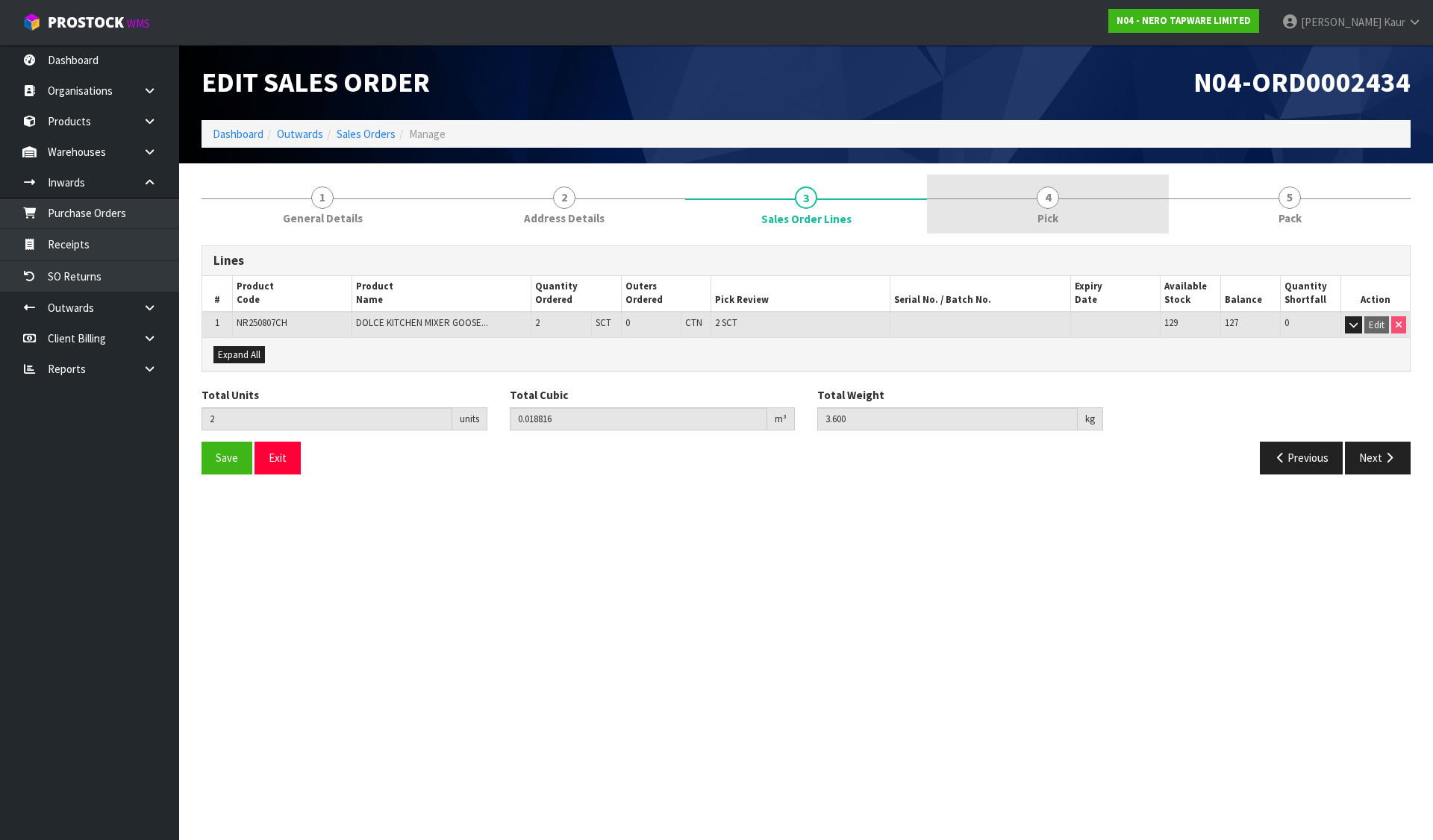
click at [1085, 208] on link "4 Pick" at bounding box center [1048, 204] width 242 height 59
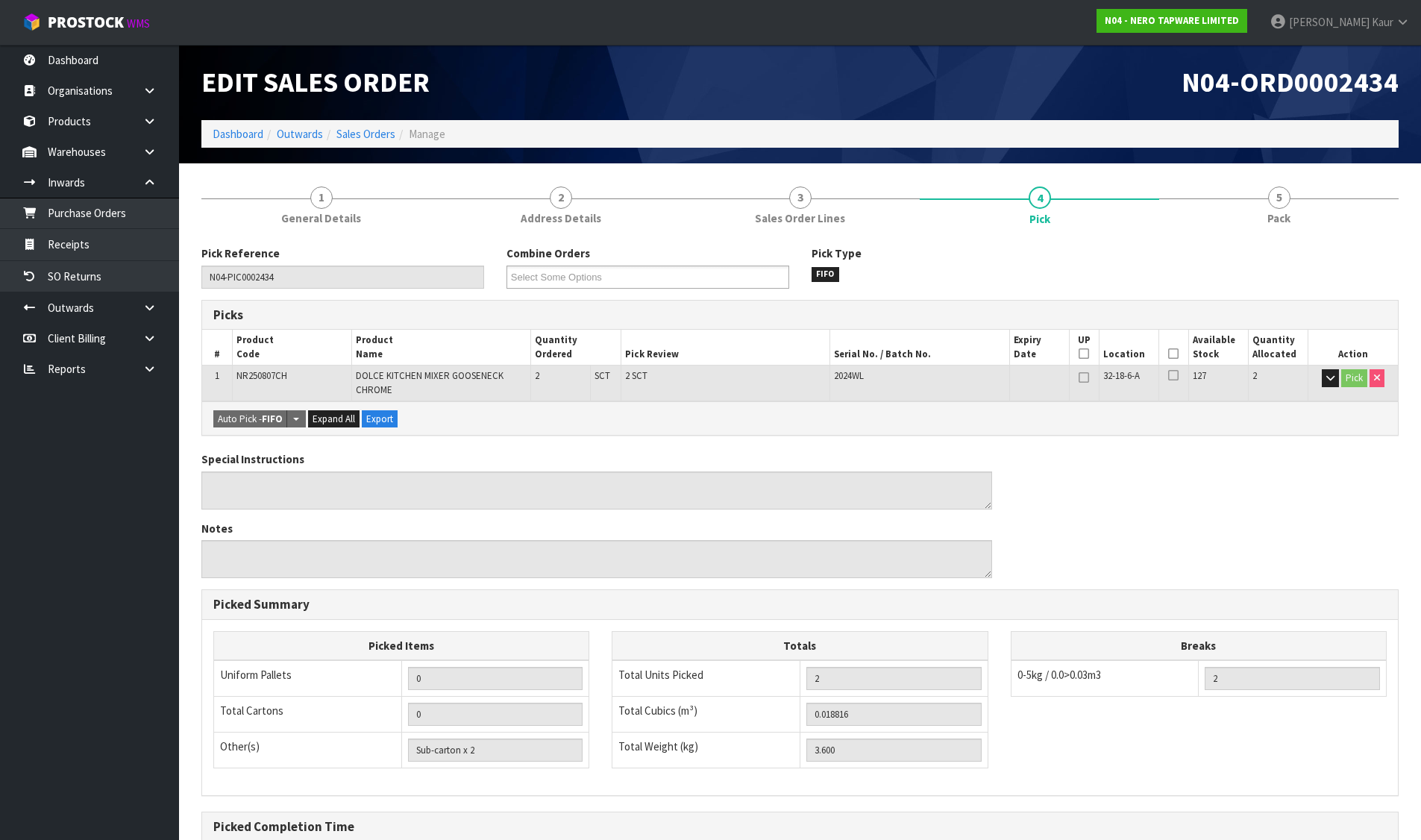
scroll to position [161, 0]
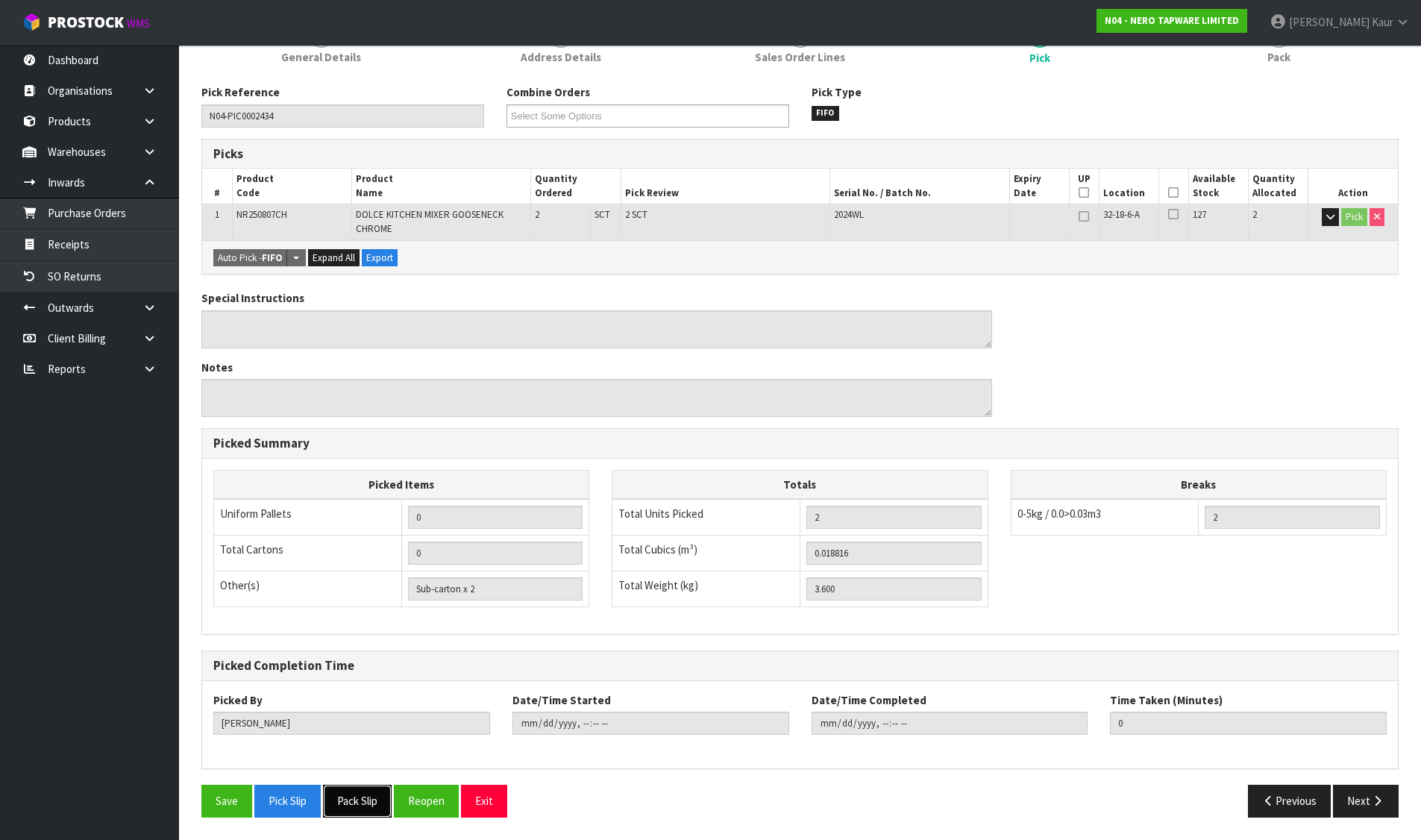
click at [342, 802] on button "Pack Slip" at bounding box center [357, 801] width 68 height 32
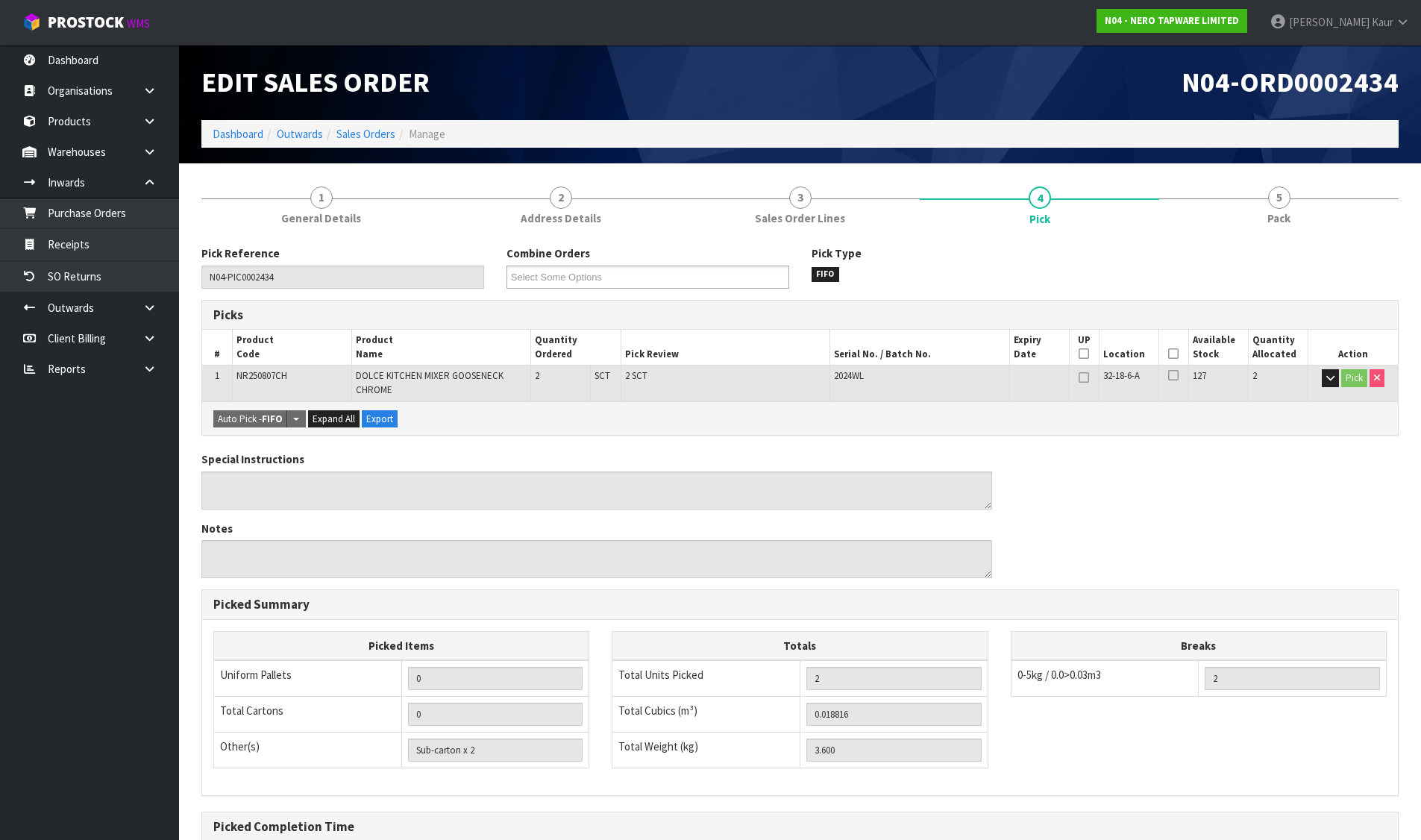
drag, startPoint x: 588, startPoint y: 214, endPoint x: 325, endPoint y: 107, distance: 283.9
click at [588, 214] on span "Address Details" at bounding box center [561, 218] width 81 height 16
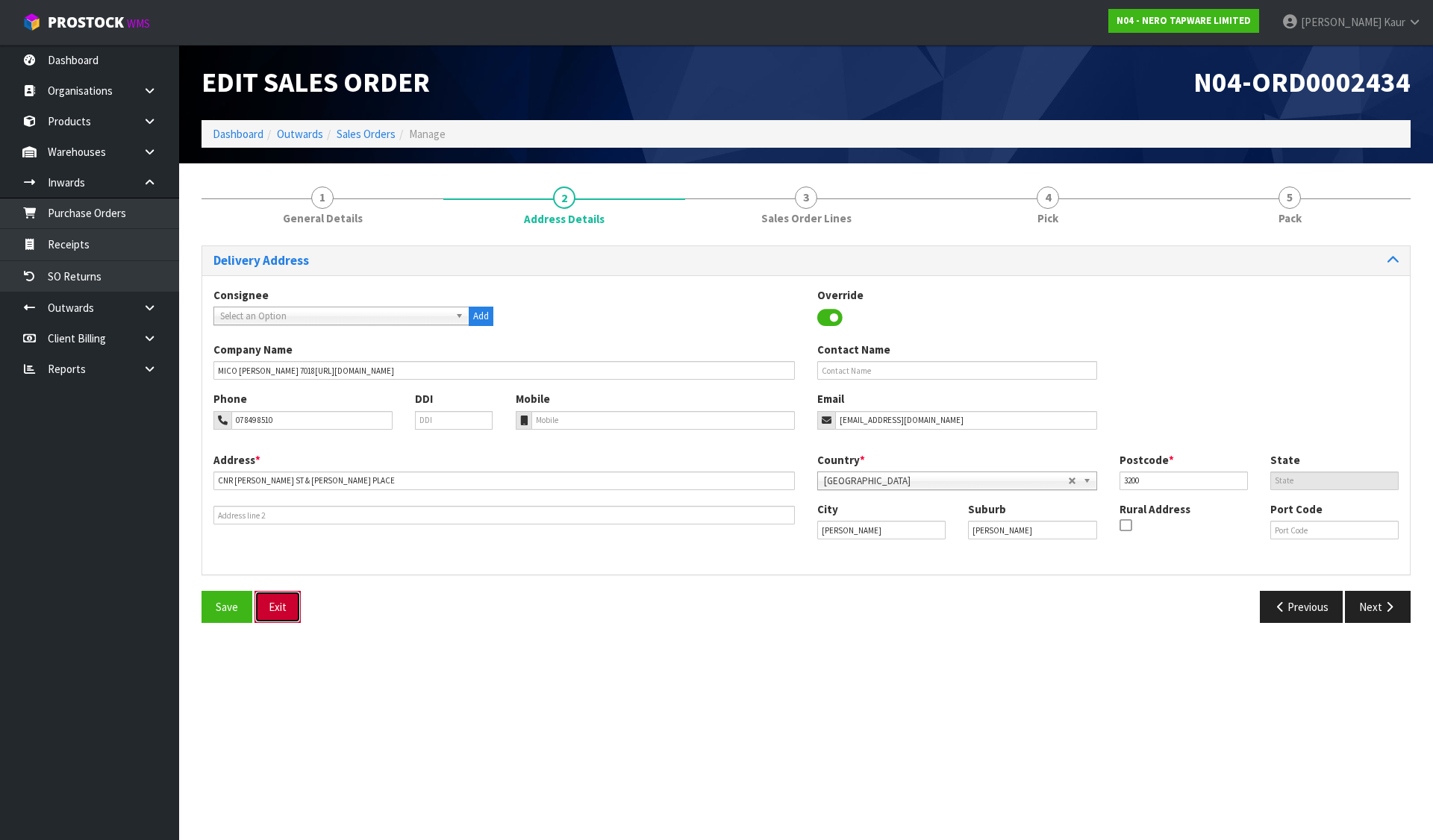
click at [267, 603] on button "Exit" at bounding box center [278, 607] width 46 height 32
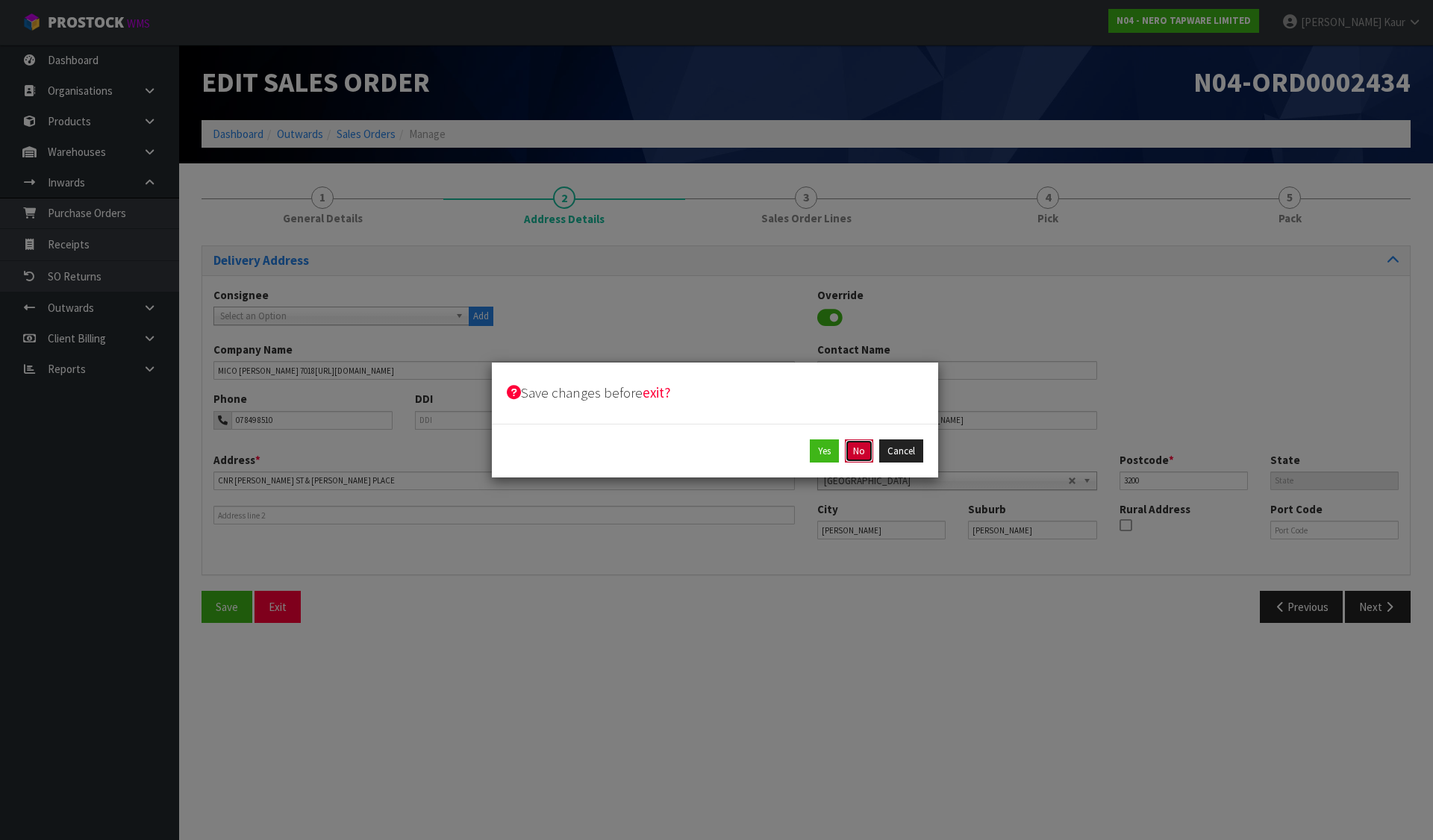
click at [859, 452] on button "No" at bounding box center [859, 451] width 28 height 24
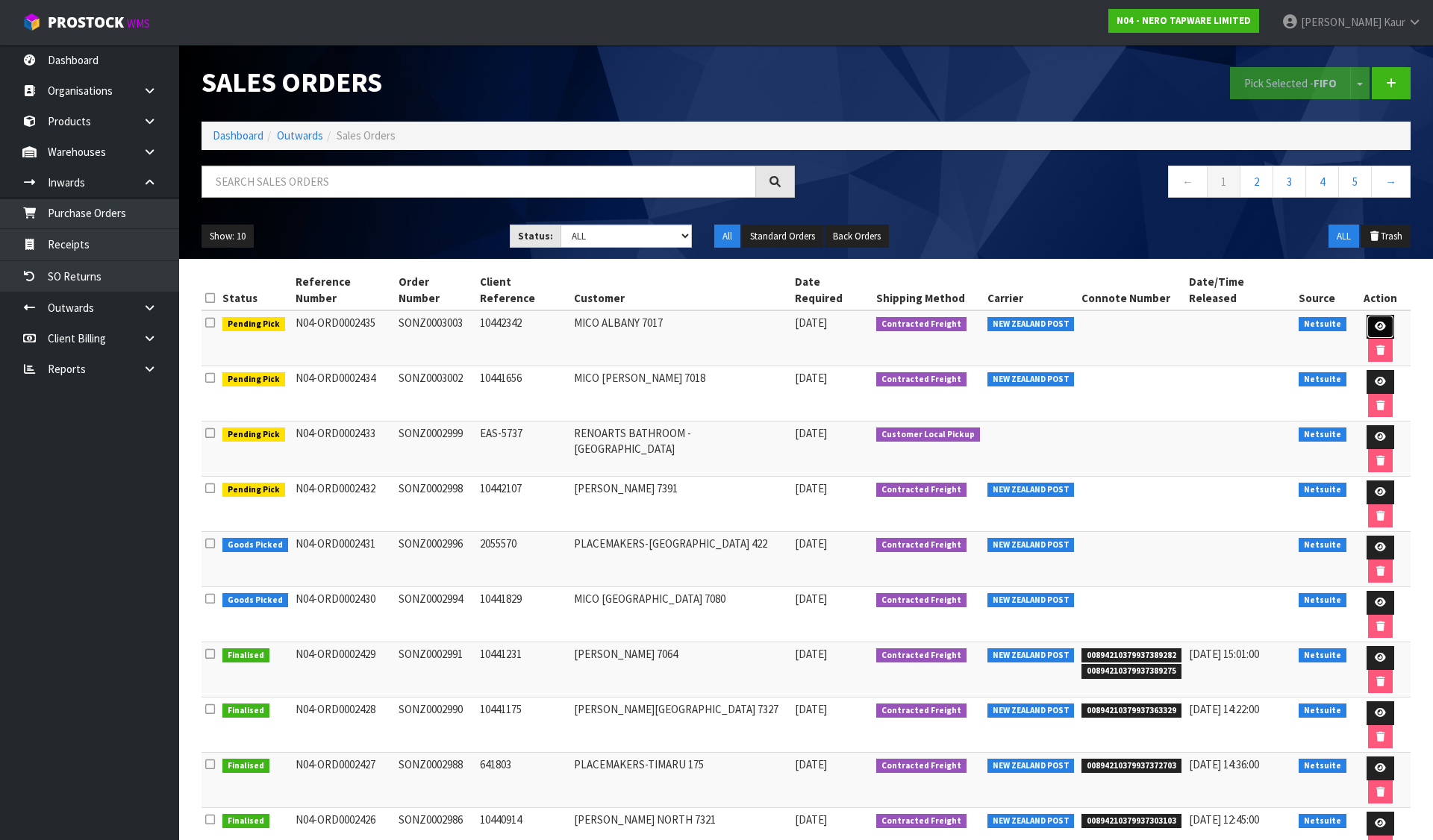
click at [1370, 315] on link at bounding box center [1380, 326] width 28 height 24
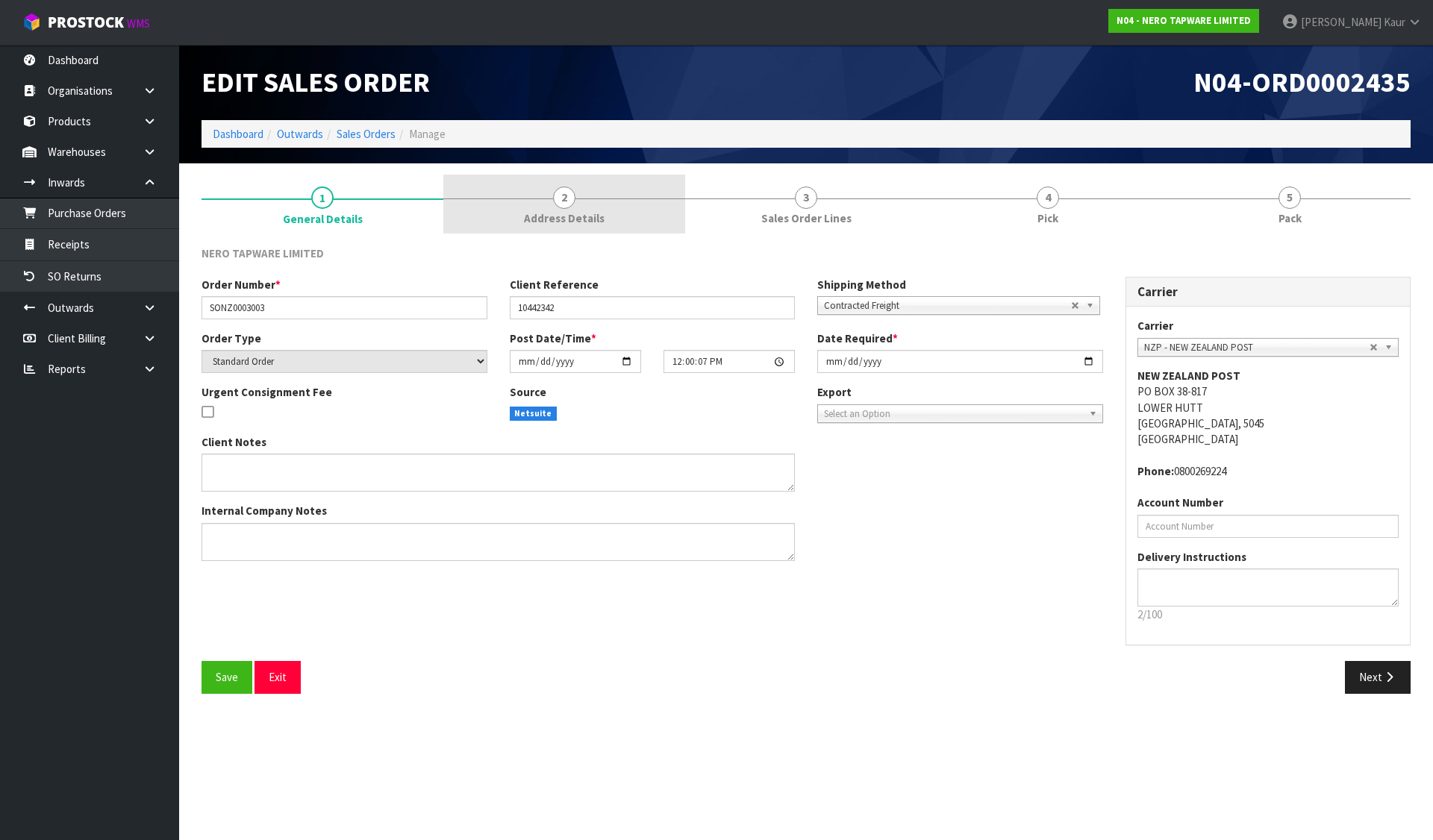
click at [611, 203] on link "2 Address Details" at bounding box center [564, 204] width 242 height 59
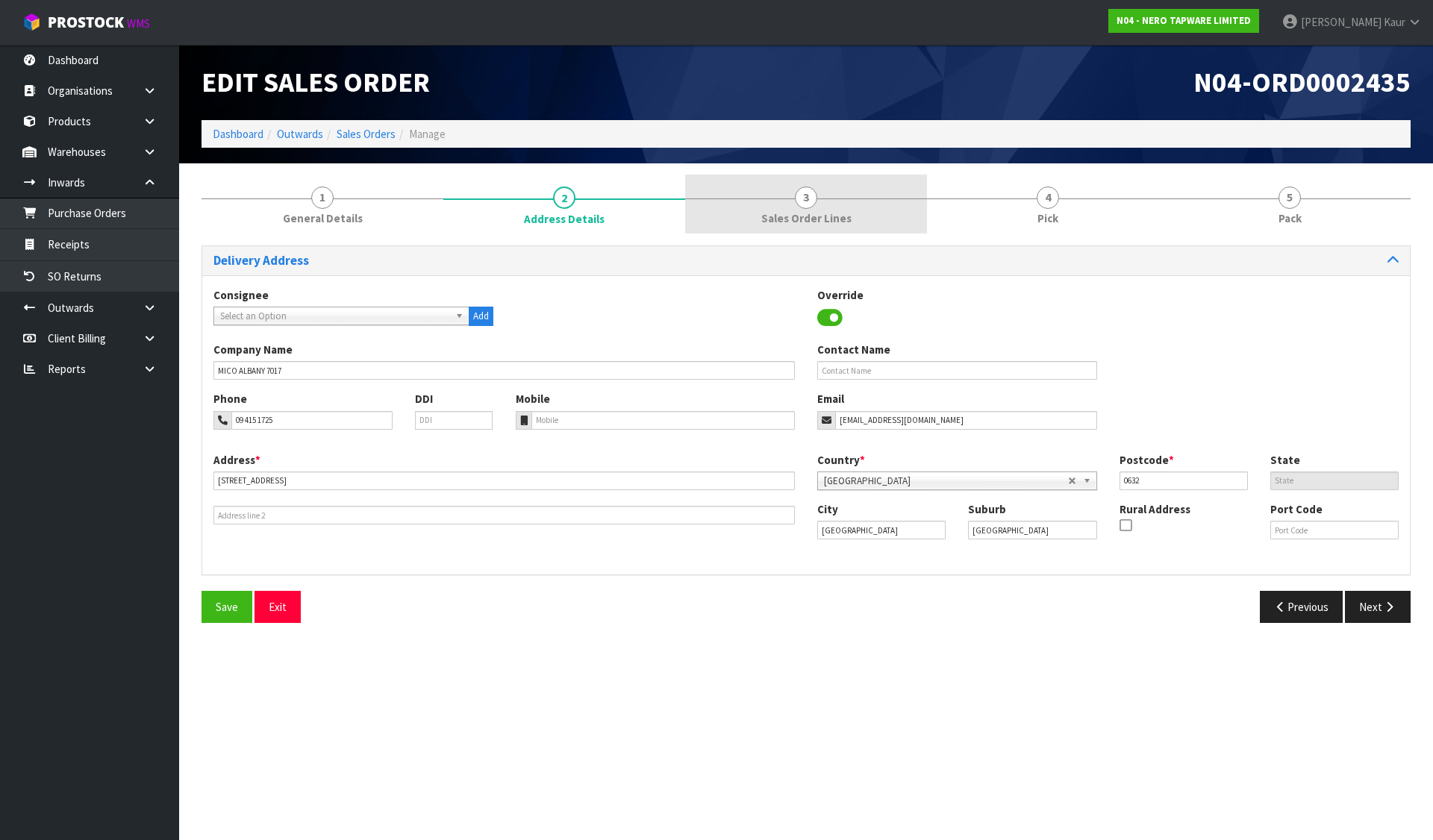
click at [765, 208] on link "3 Sales Order Lines" at bounding box center [806, 204] width 242 height 59
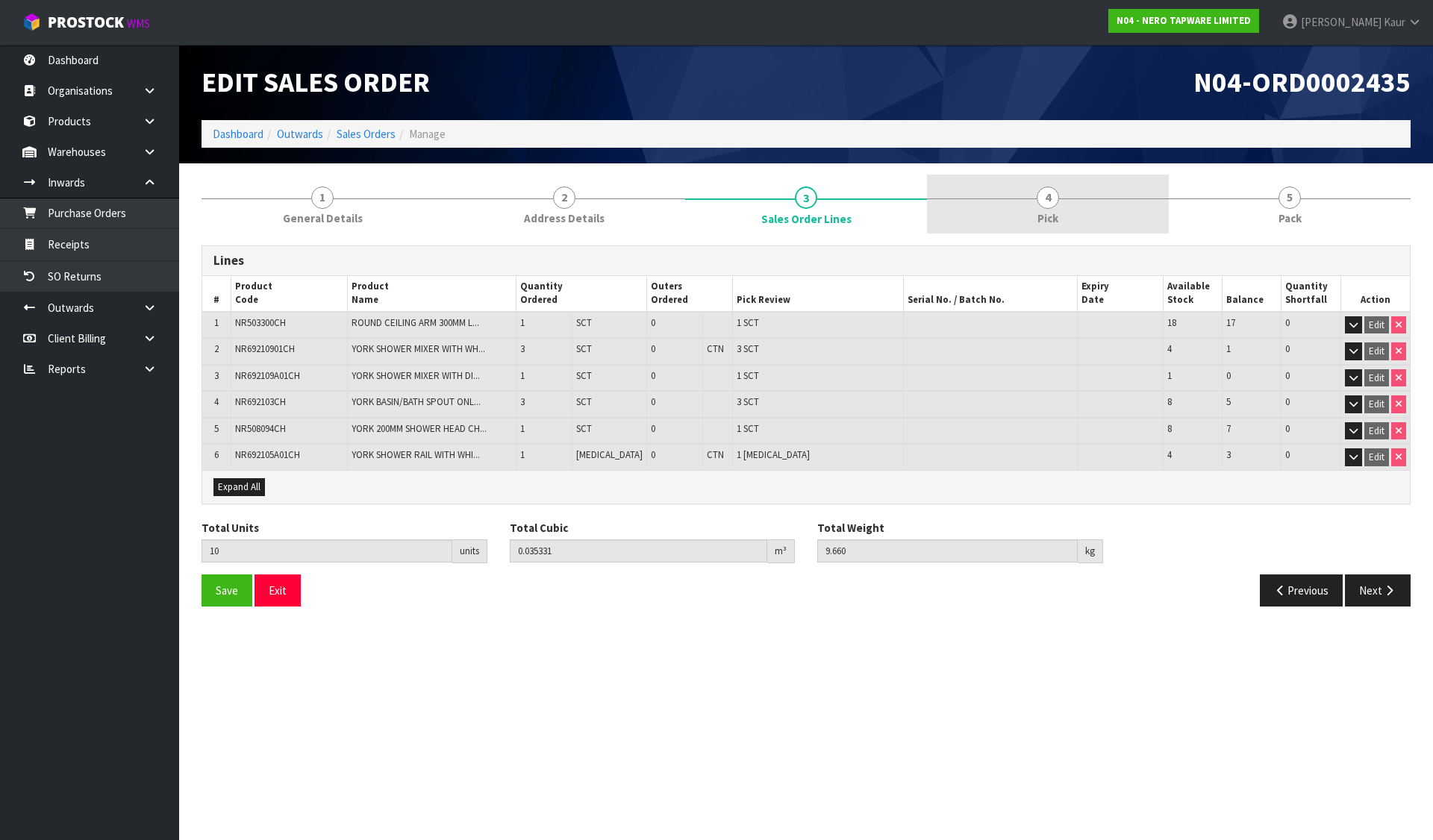
click at [1013, 192] on link "4 Pick" at bounding box center [1048, 204] width 242 height 59
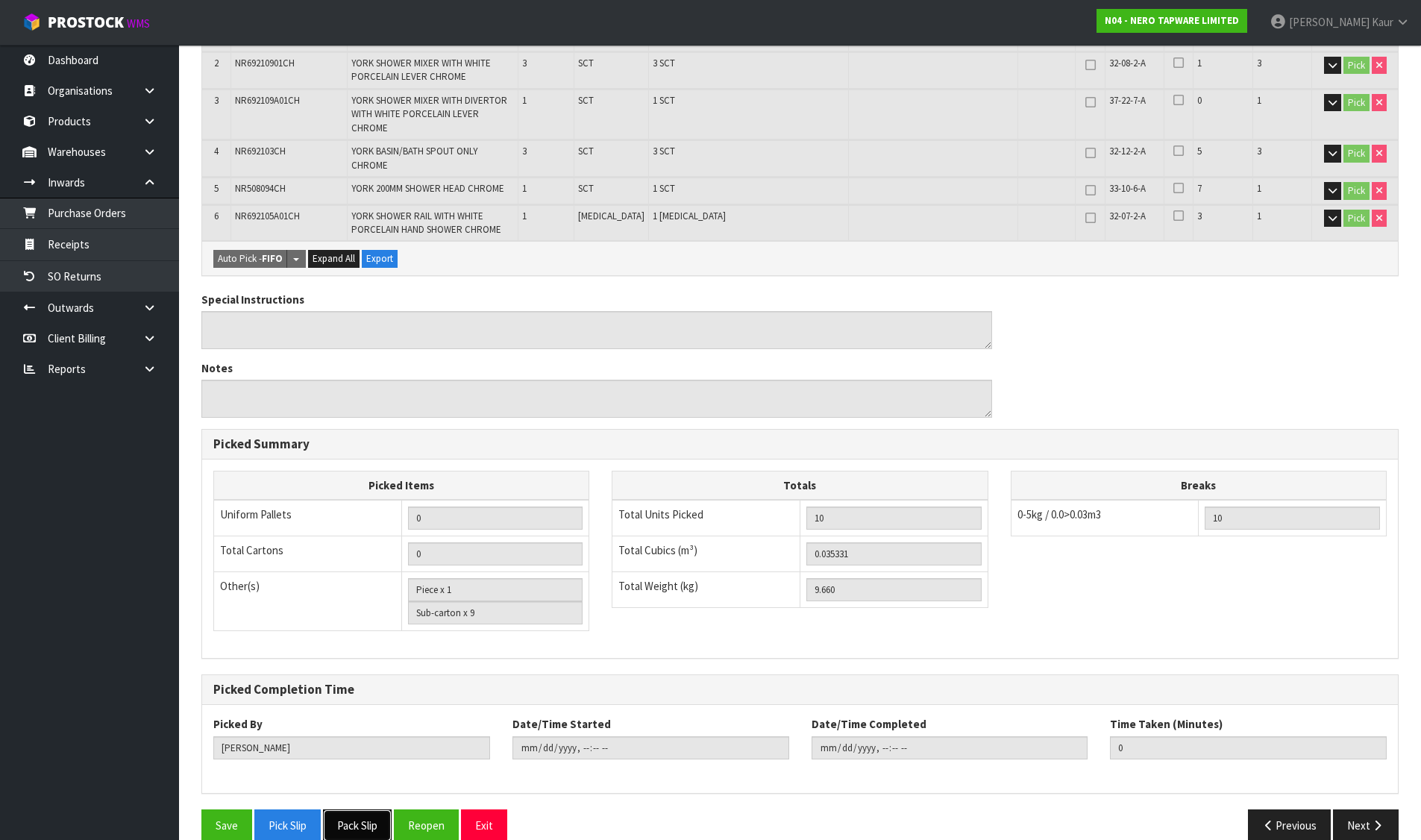
click at [364, 810] on button "Pack Slip" at bounding box center [357, 826] width 68 height 32
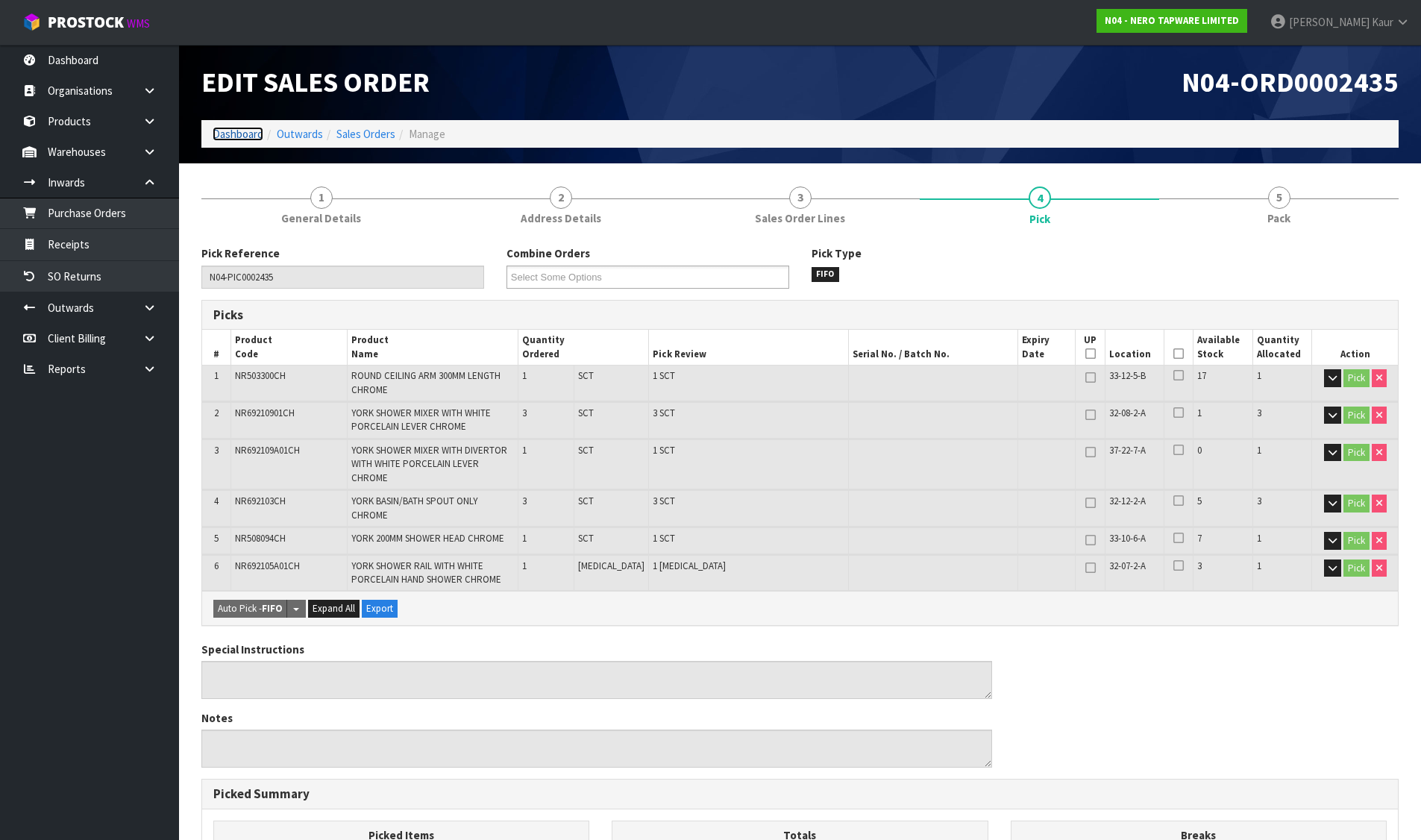
click at [244, 129] on link "Dashboard" at bounding box center [238, 134] width 51 height 14
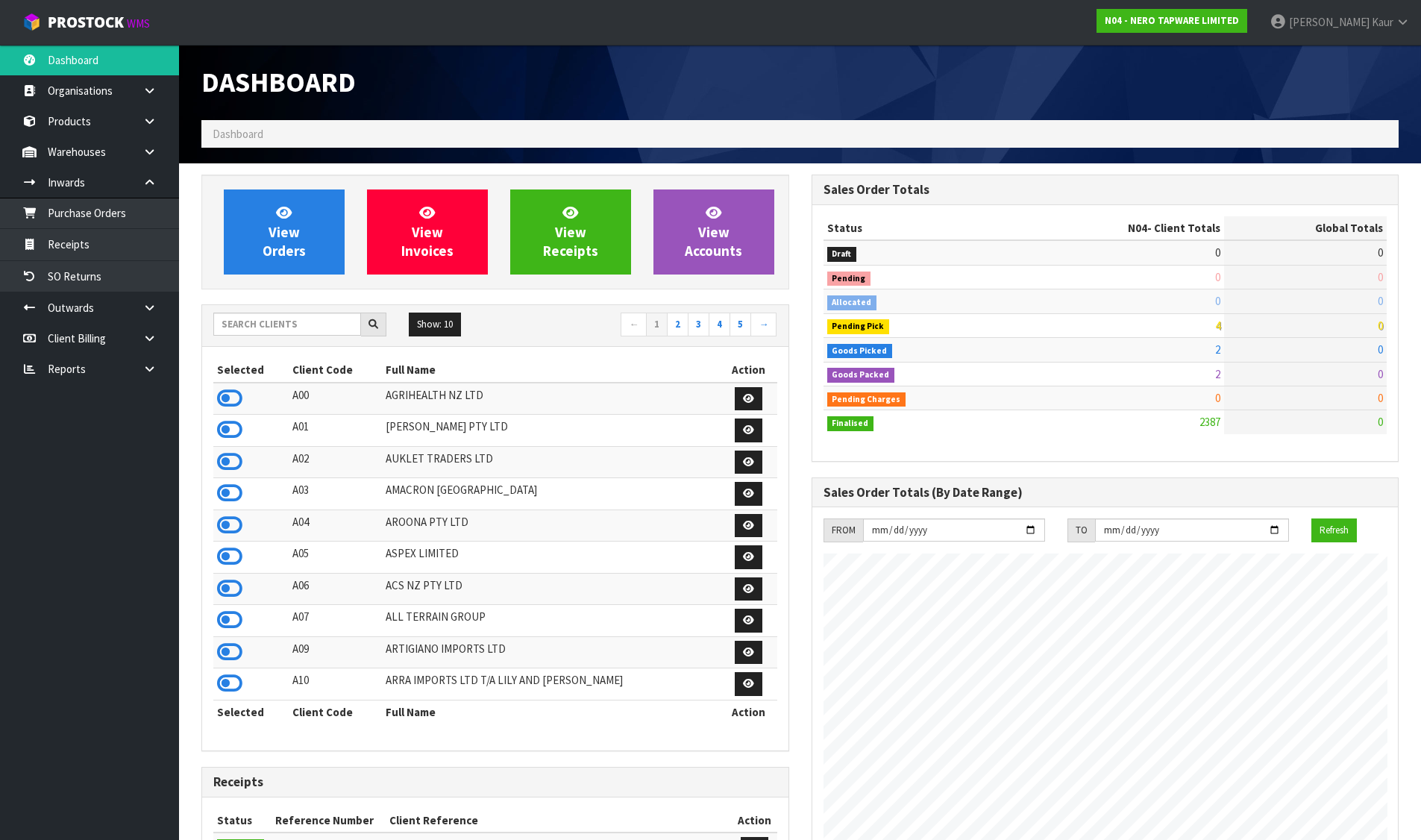
scroll to position [1162, 609]
click at [149, 365] on icon at bounding box center [150, 369] width 14 height 12
click at [92, 429] on link "CWL" at bounding box center [90, 431] width 179 height 30
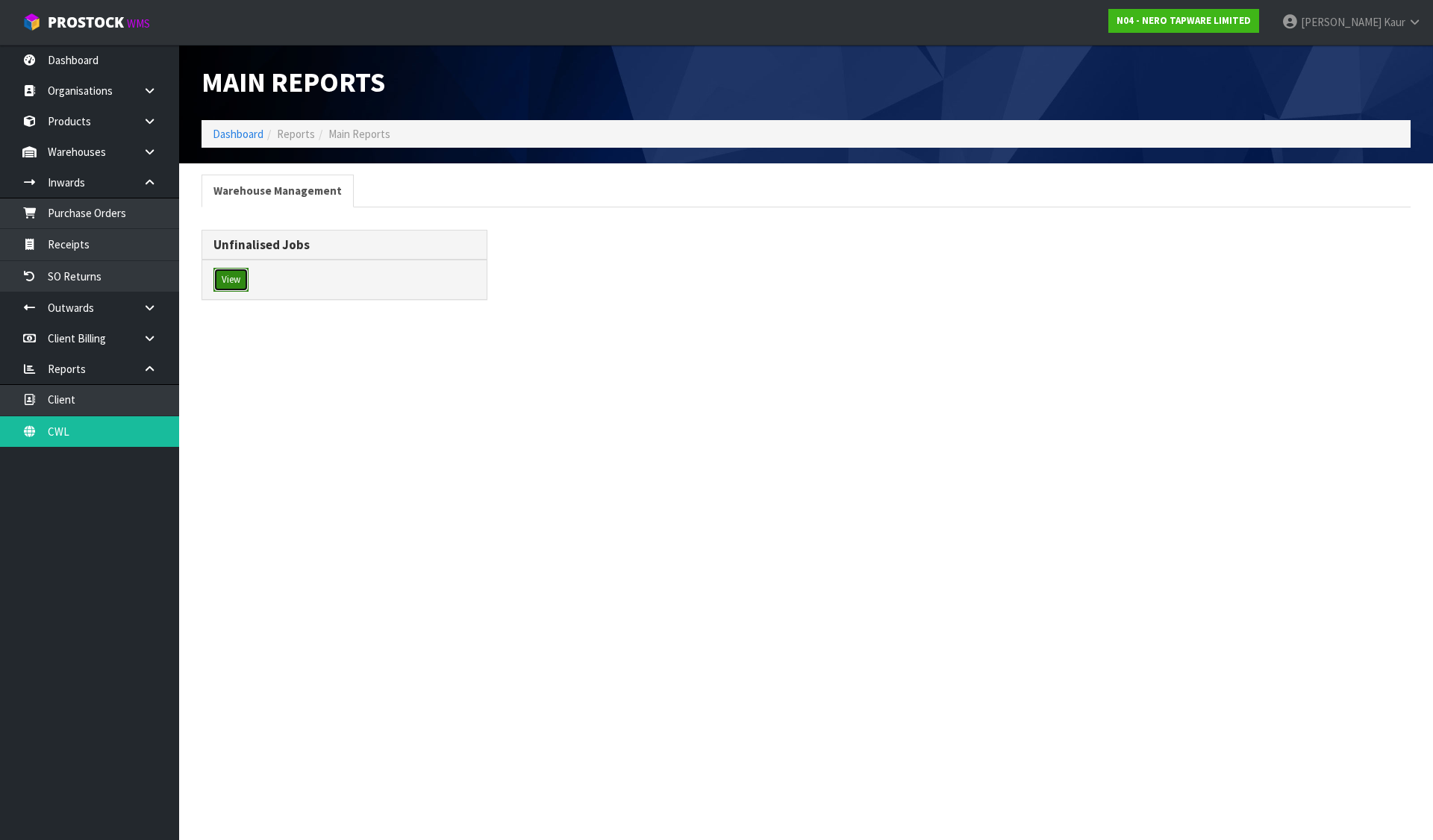
click at [232, 275] on button "View" at bounding box center [232, 279] width 35 height 24
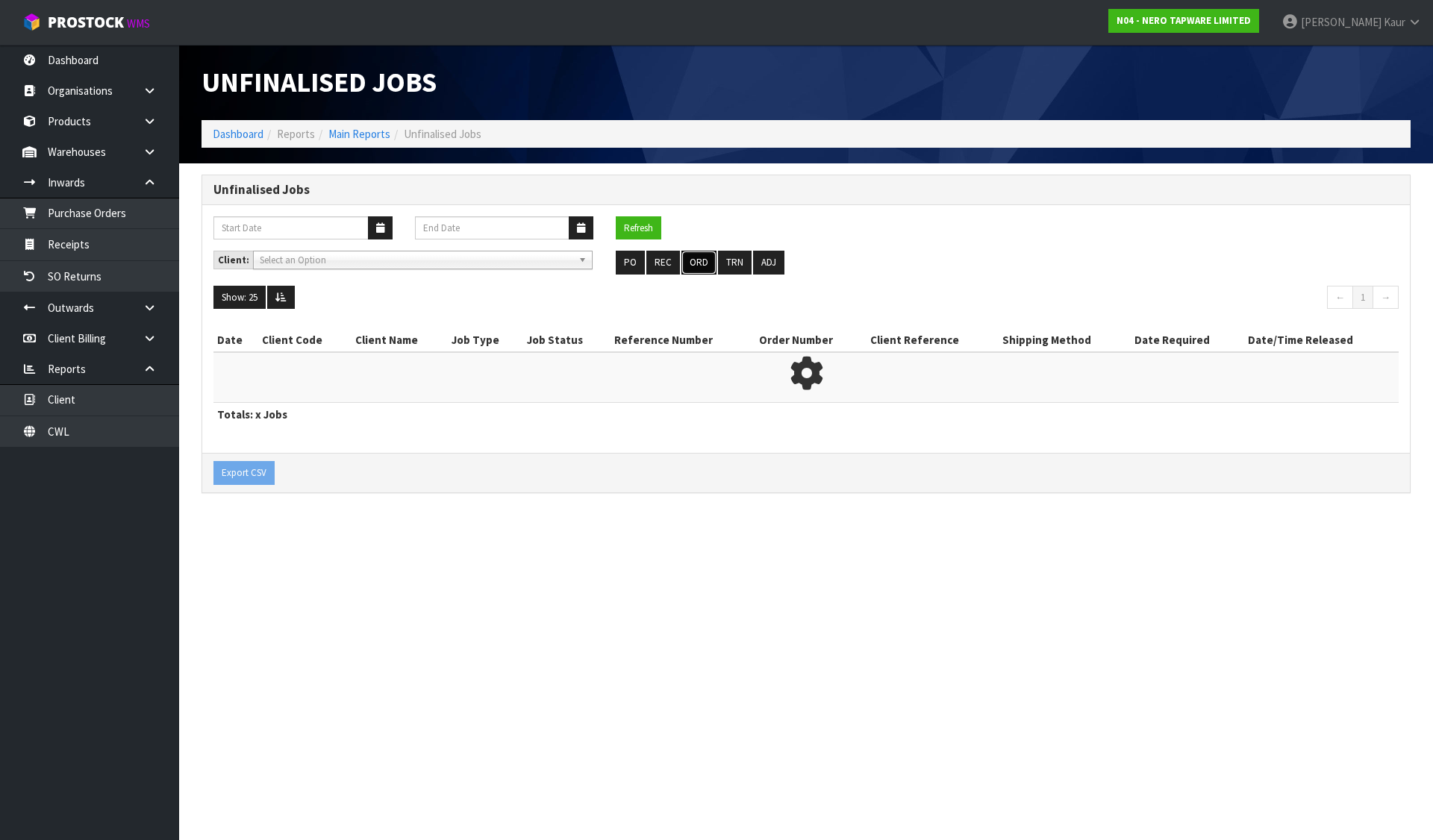
click at [693, 259] on button "ORD" at bounding box center [699, 263] width 35 height 24
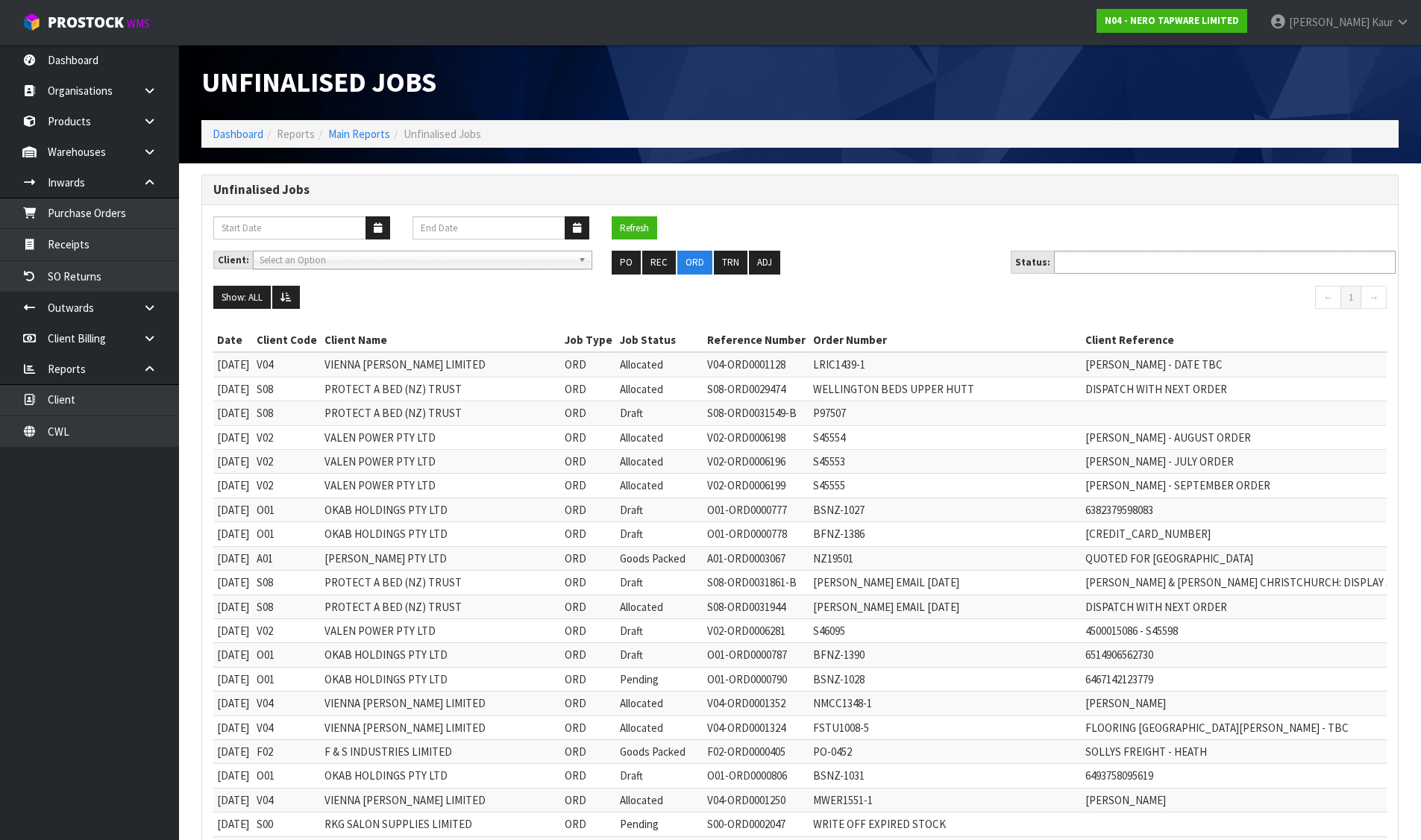
click at [1122, 258] on input "text" at bounding box center [1113, 262] width 110 height 19
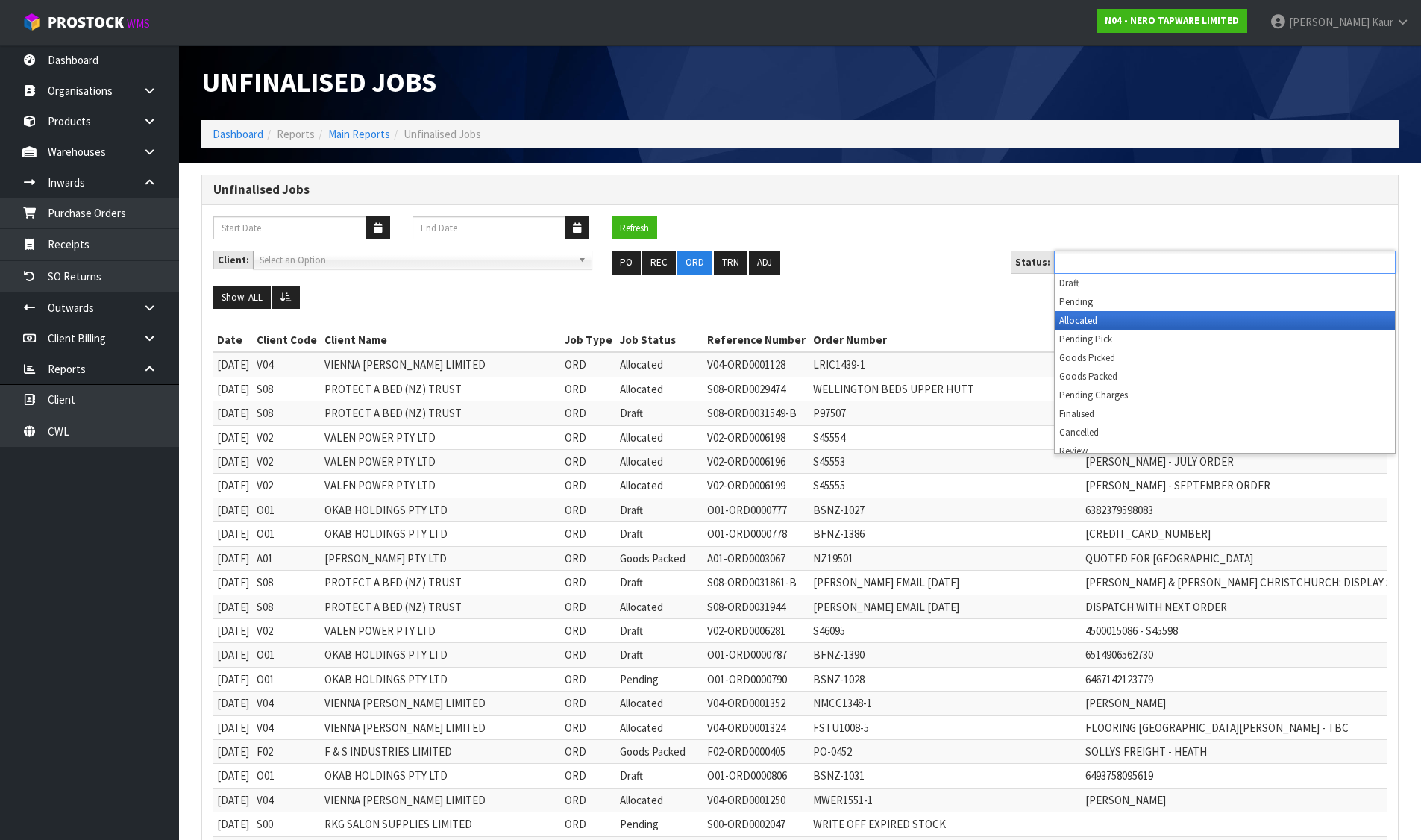
click at [1091, 314] on li "Allocated" at bounding box center [1225, 320] width 341 height 19
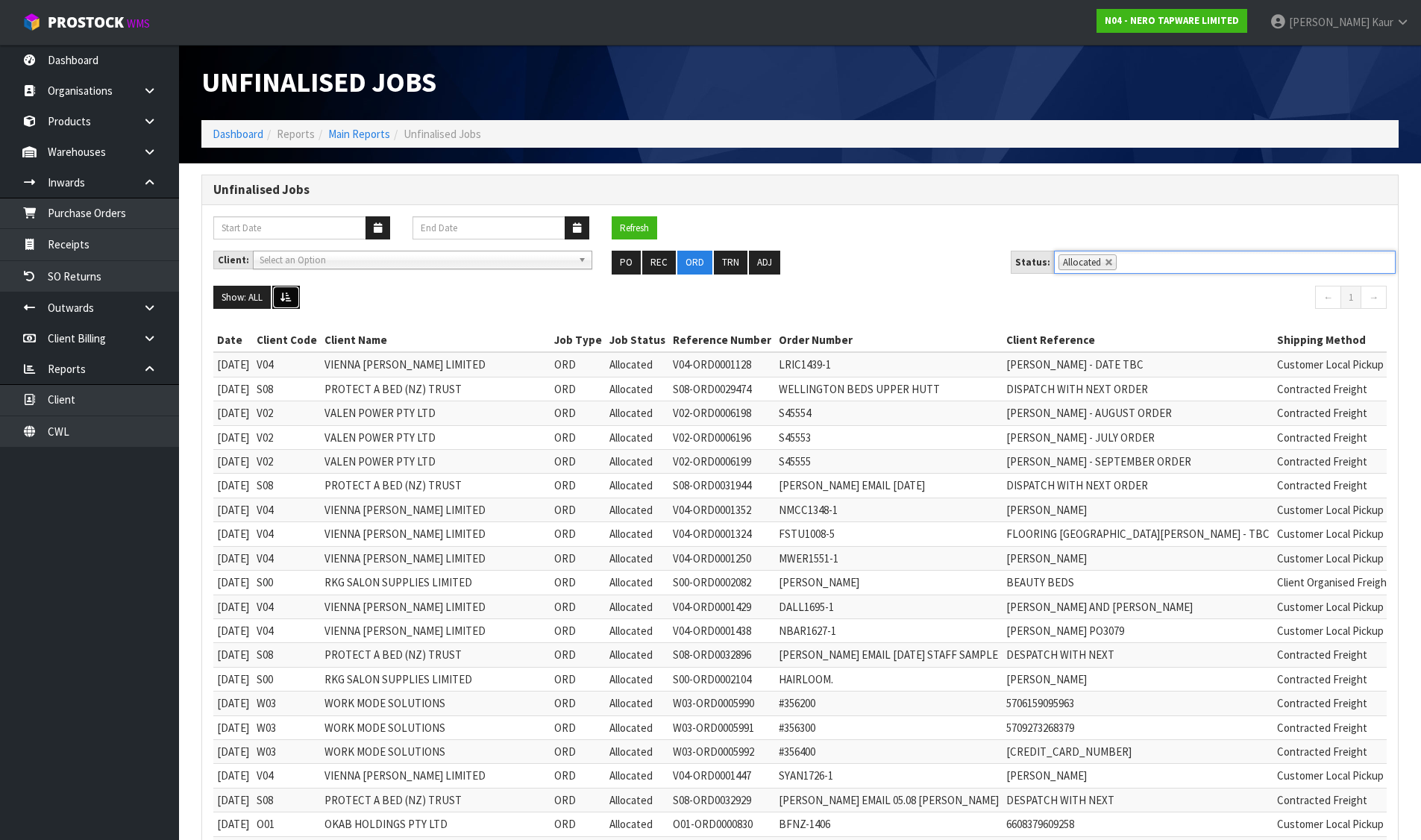
click at [284, 294] on icon at bounding box center [286, 297] width 12 height 10
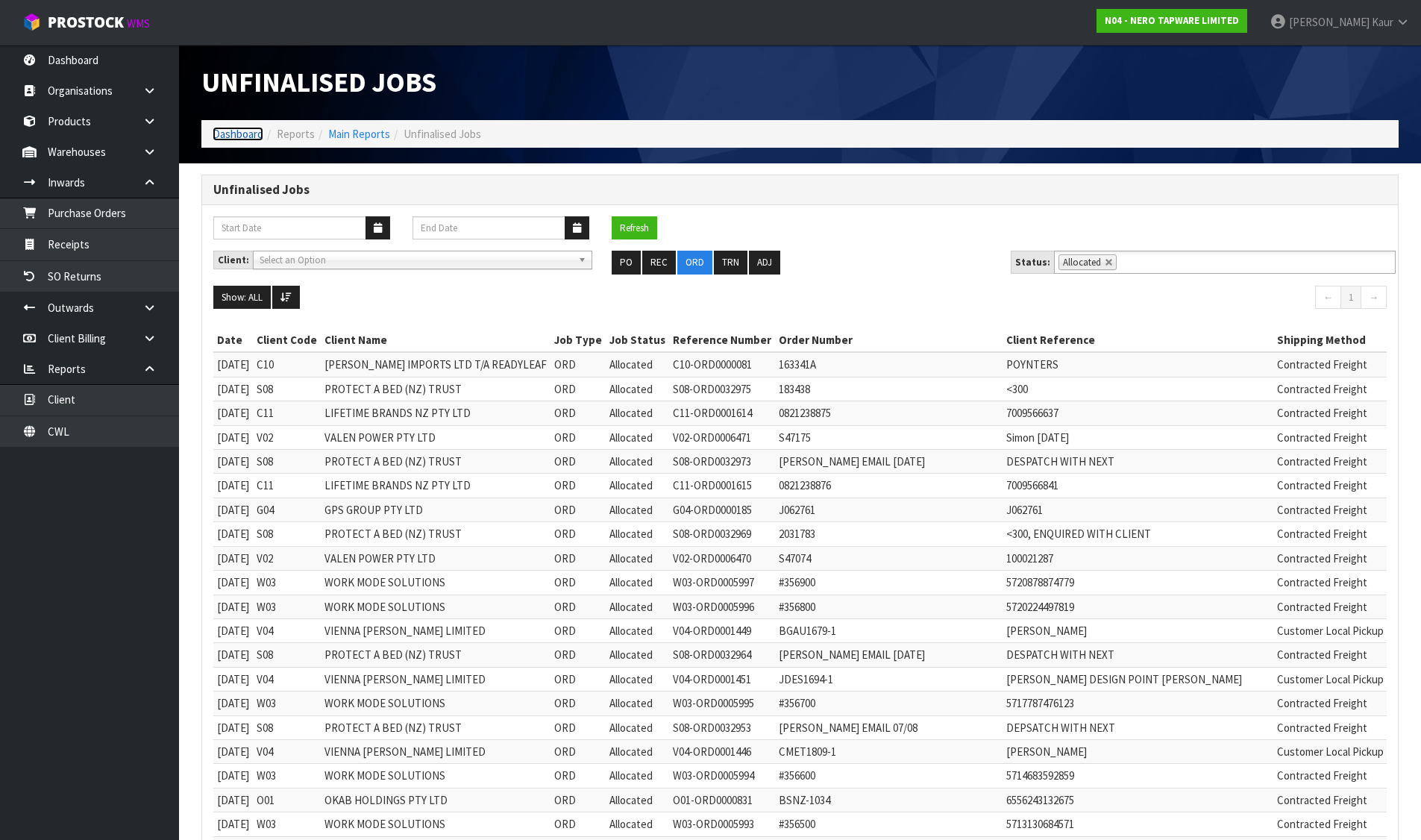
click at [253, 129] on link "Dashboard" at bounding box center [238, 134] width 51 height 14
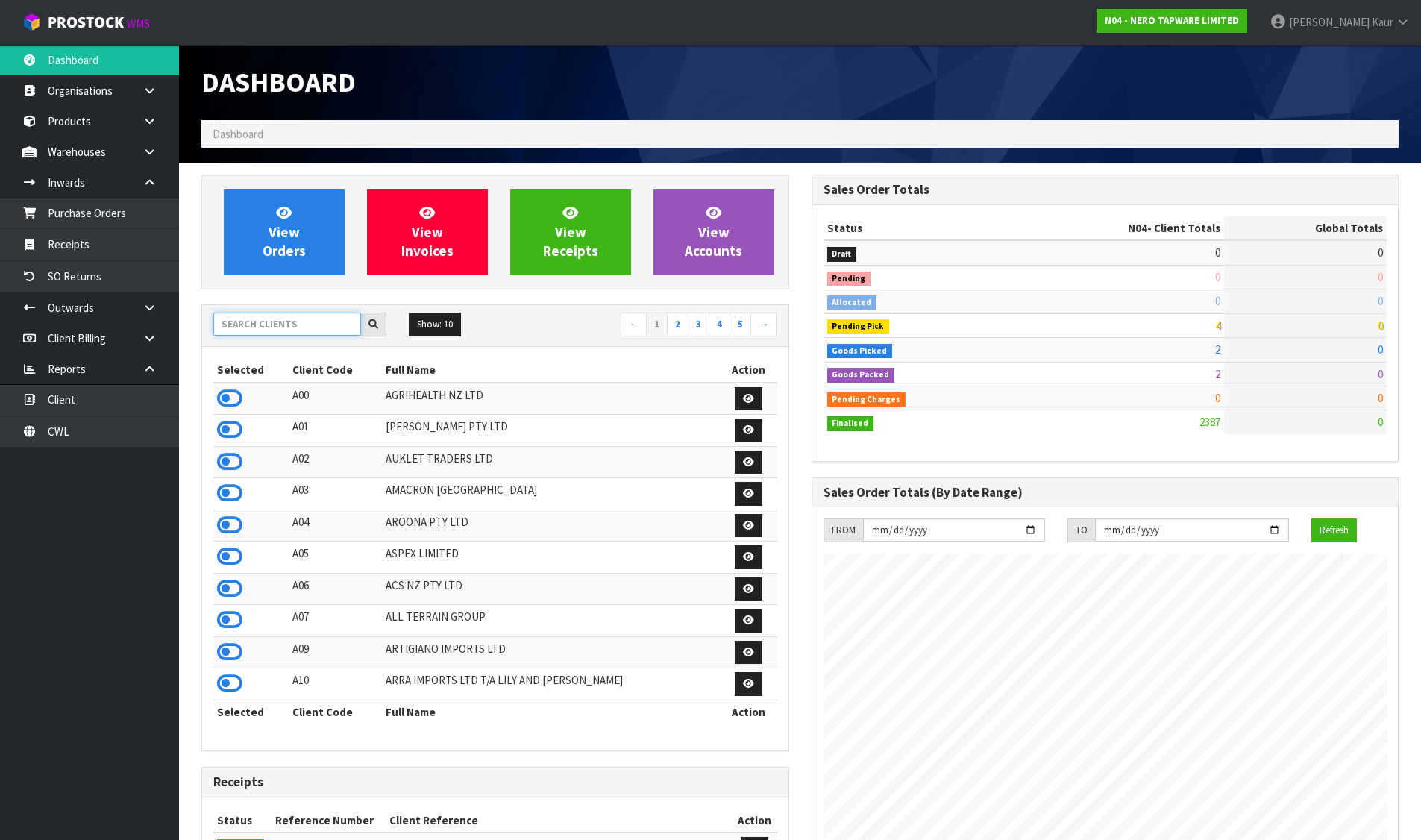
scroll to position [1162, 609]
click at [276, 328] on input "text" at bounding box center [287, 324] width 148 height 23
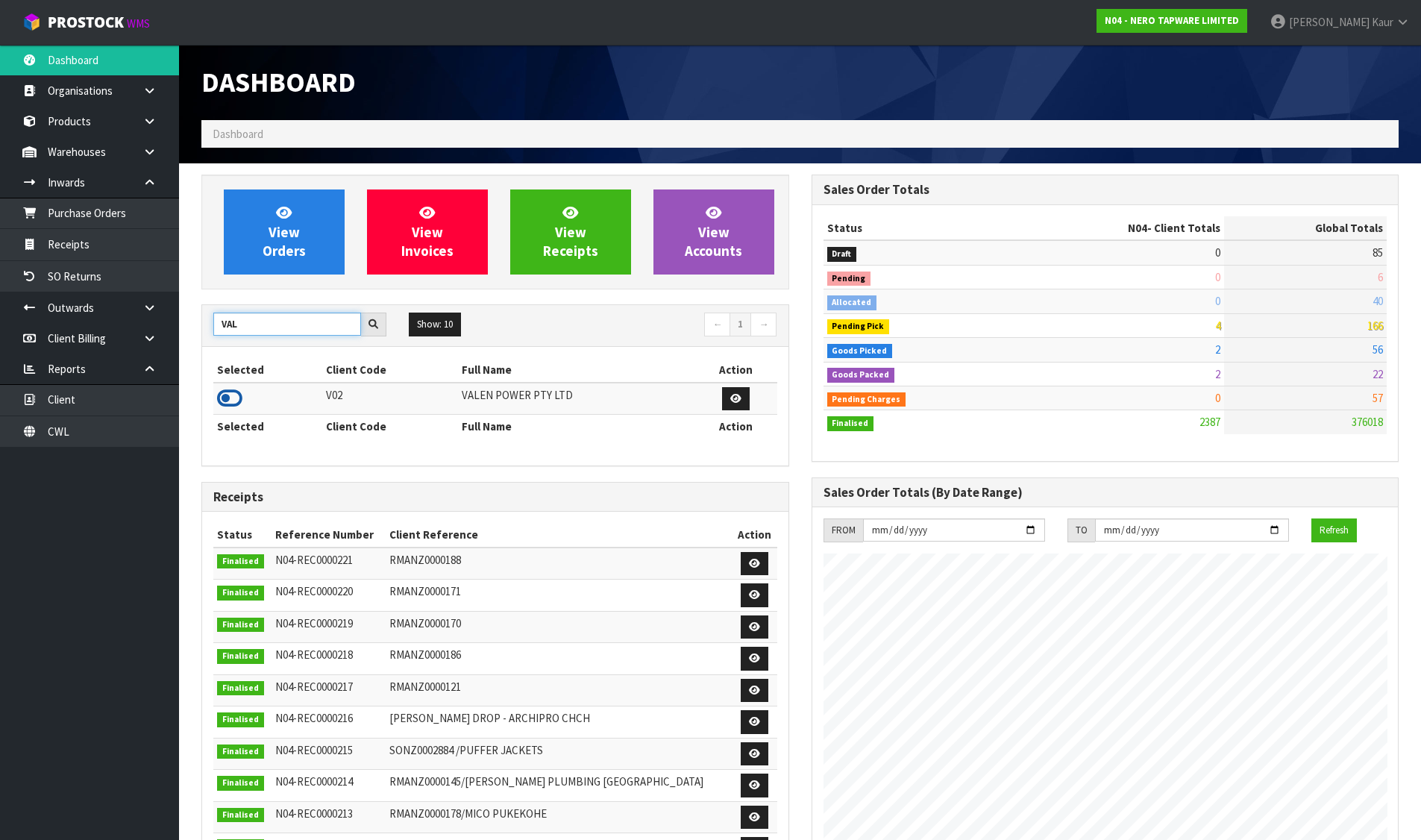
type input "VAL"
click at [230, 388] on icon at bounding box center [230, 398] width 26 height 22
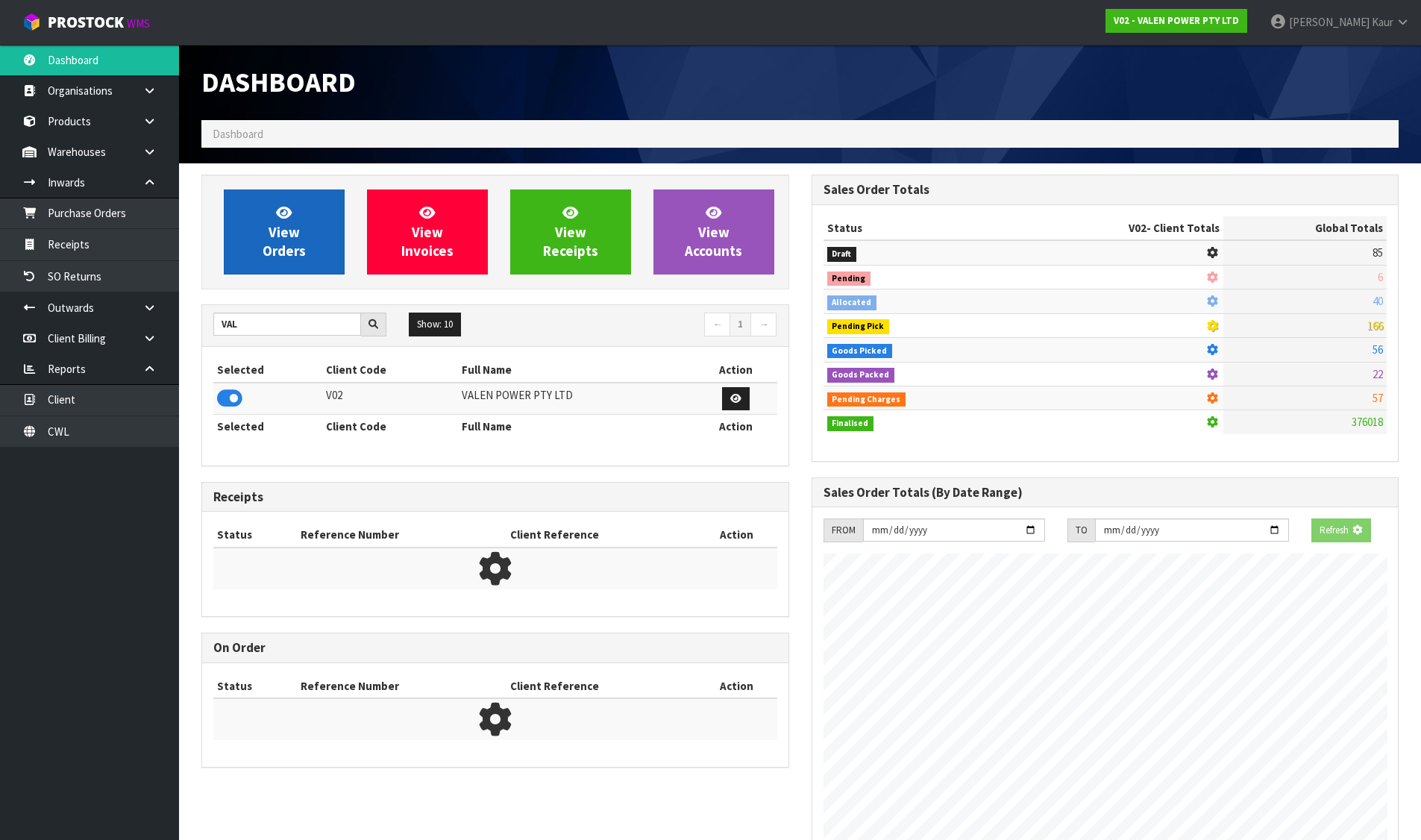
scroll to position [1130, 609]
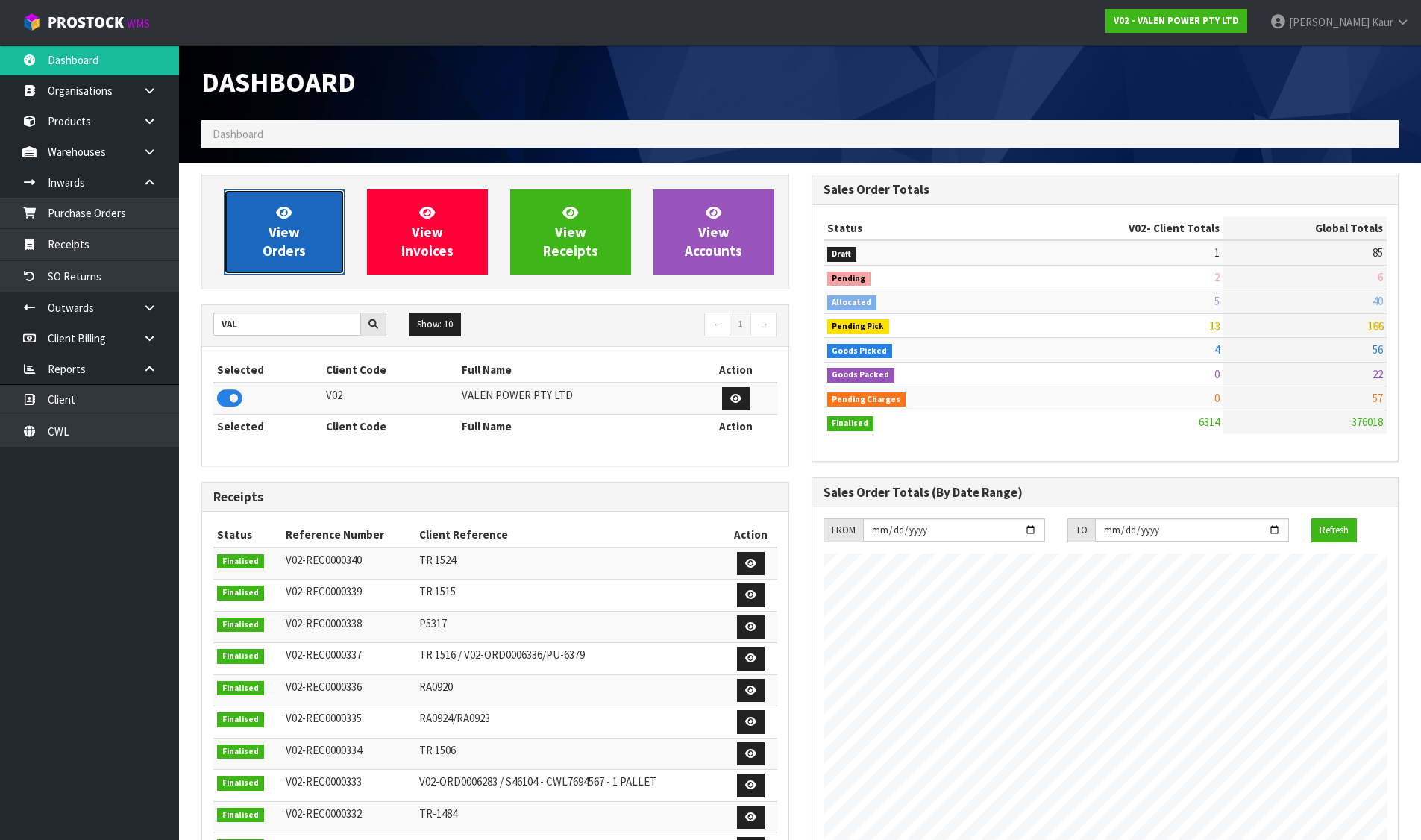
click at [285, 232] on span "View Orders" at bounding box center [284, 232] width 43 height 56
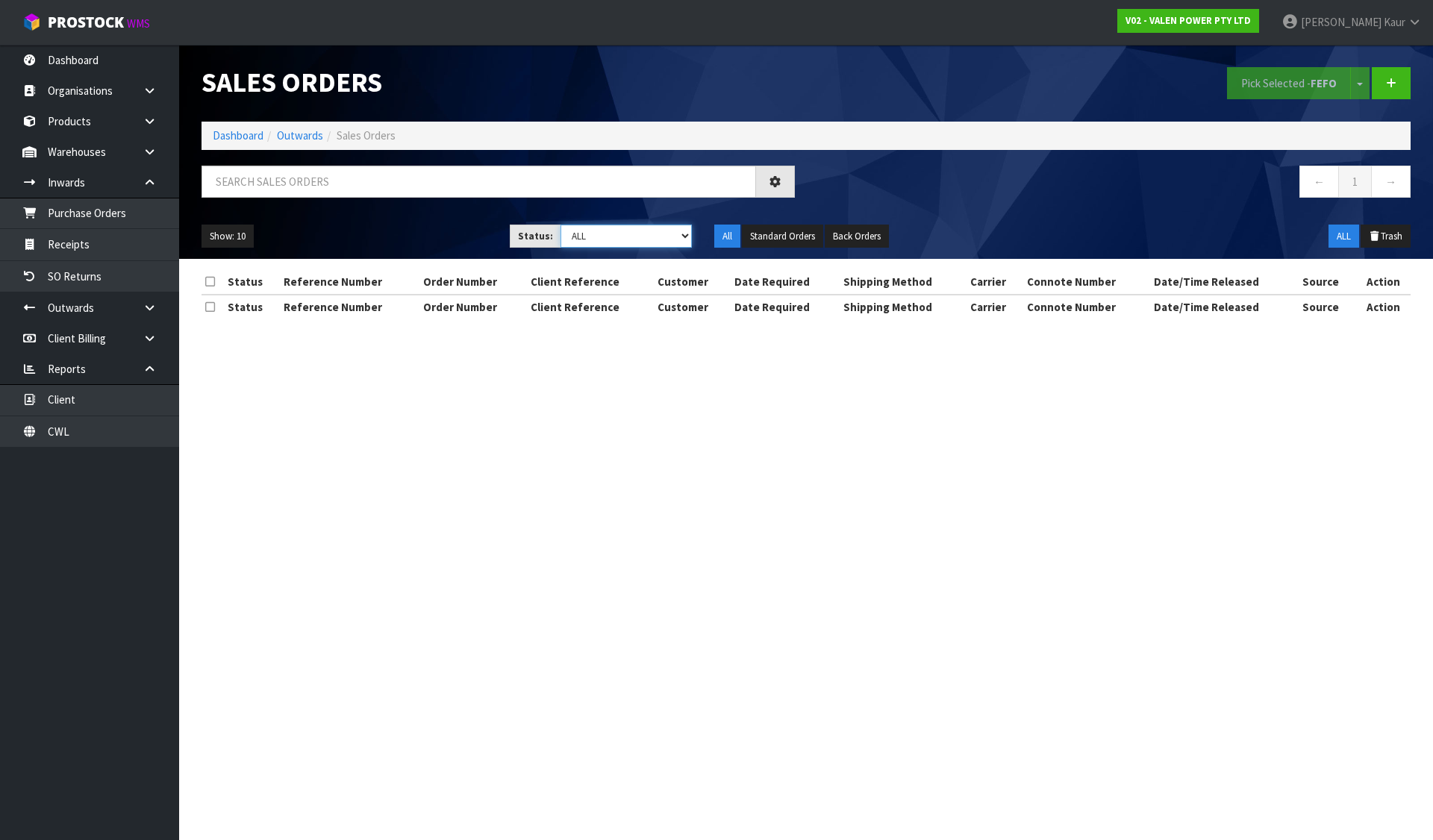
click at [616, 238] on select "Draft Pending Allocated Pending Pick Goods Picked Goods Packed Pending Charges …" at bounding box center [626, 236] width 132 height 23
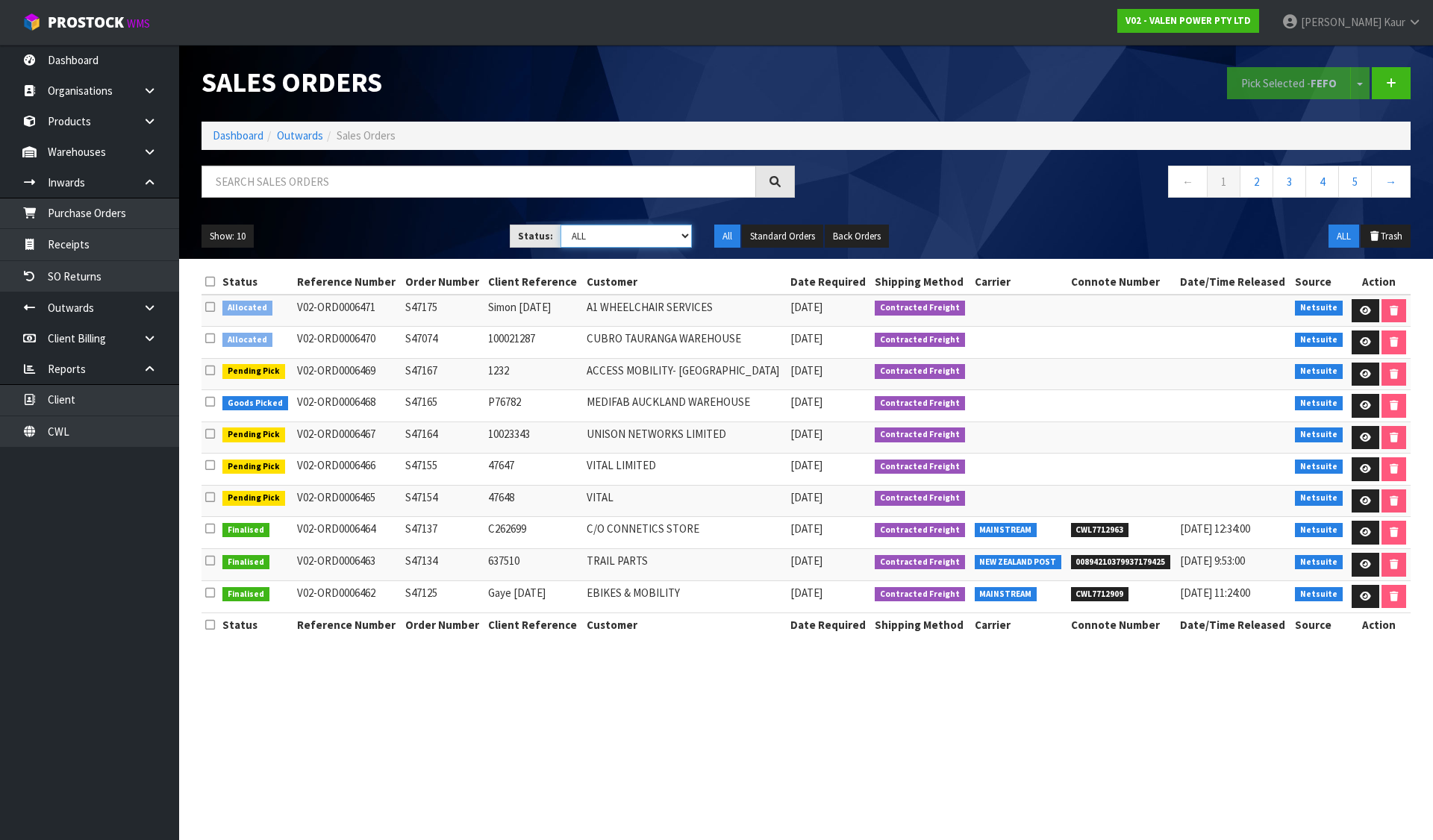
select select "string:2"
click at [561, 224] on select "Draft Pending Allocated Pending Pick Goods Picked Goods Packed Pending Charges …" at bounding box center [626, 236] width 132 height 23
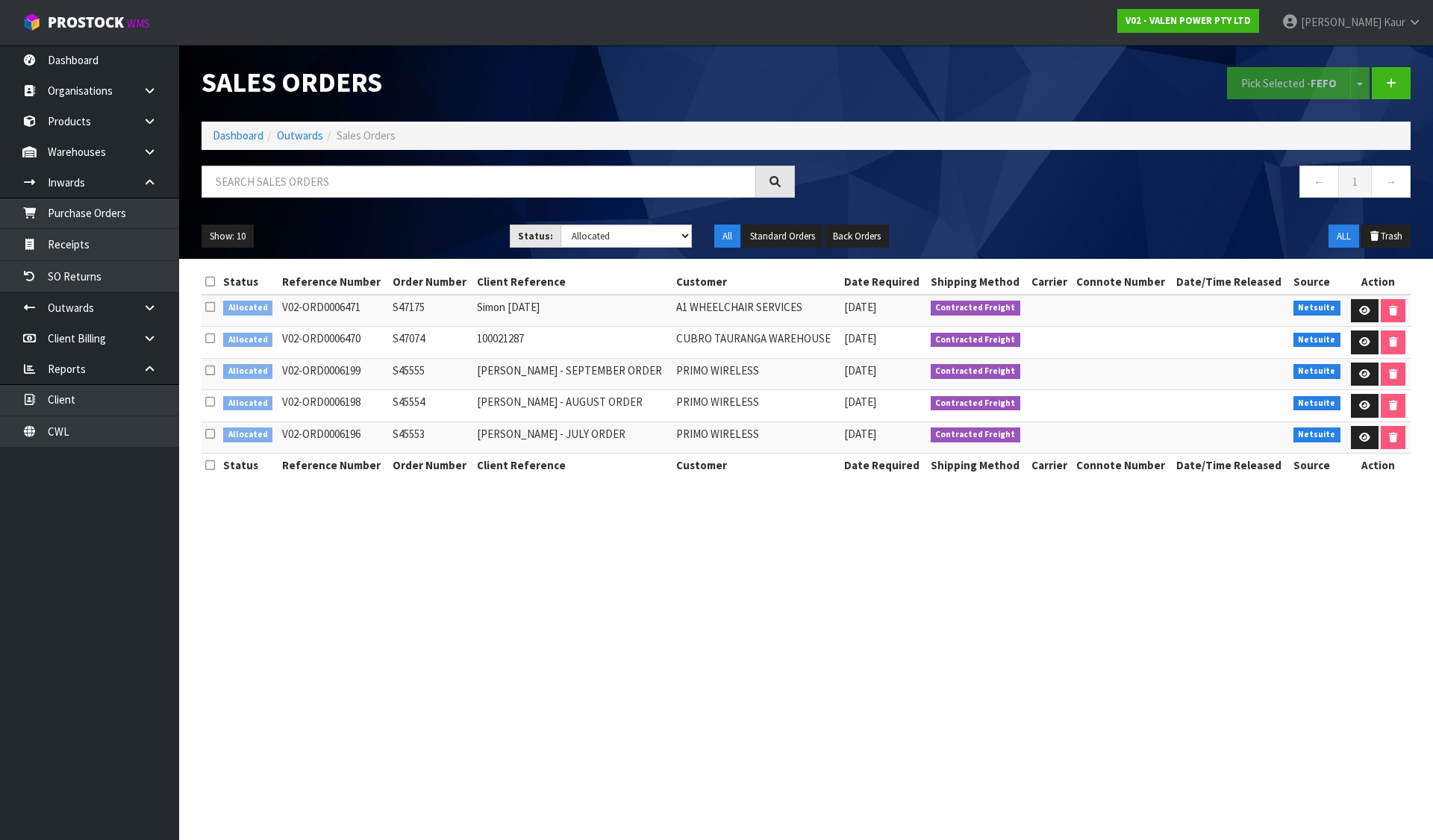
click at [214, 280] on icon at bounding box center [209, 281] width 10 height 12
click at [1273, 82] on button "Pick Selected - FEFO" at bounding box center [1289, 83] width 124 height 32
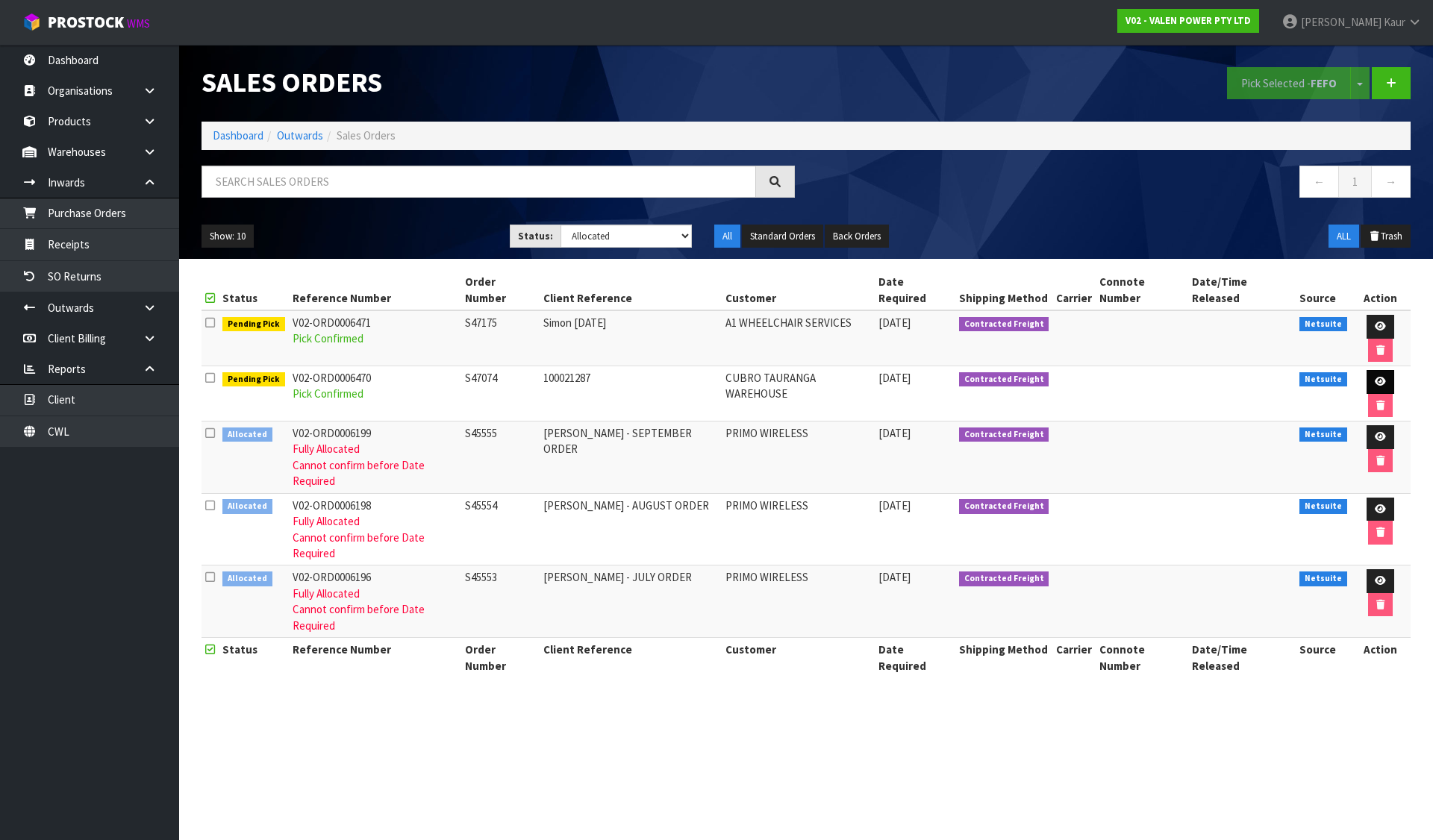
click at [1374, 377] on icon at bounding box center [1380, 381] width 12 height 10
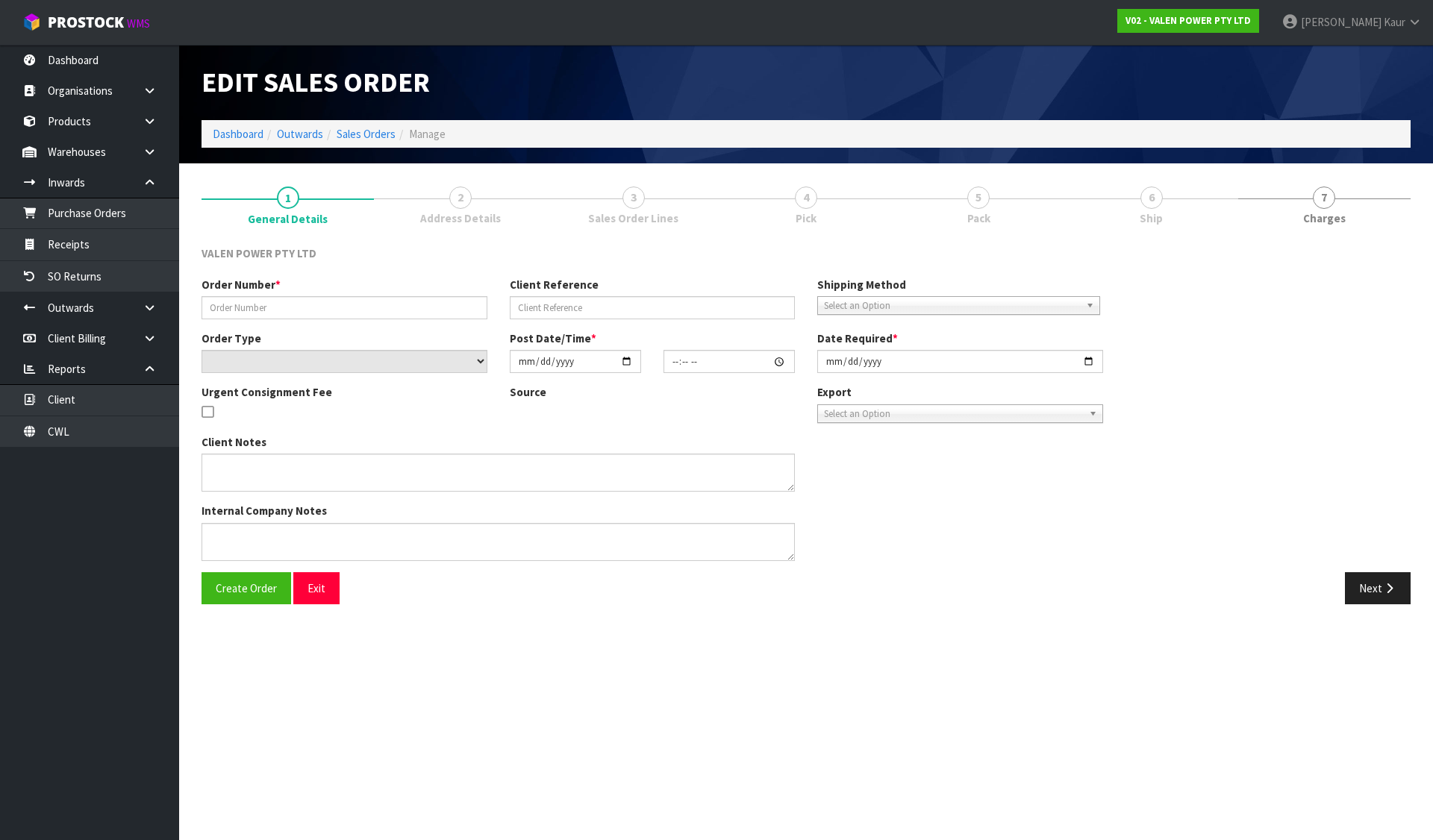
type input "S47074"
type input "100021287"
select select "number:0"
type input "[DATE]"
type input "11:45:08.000"
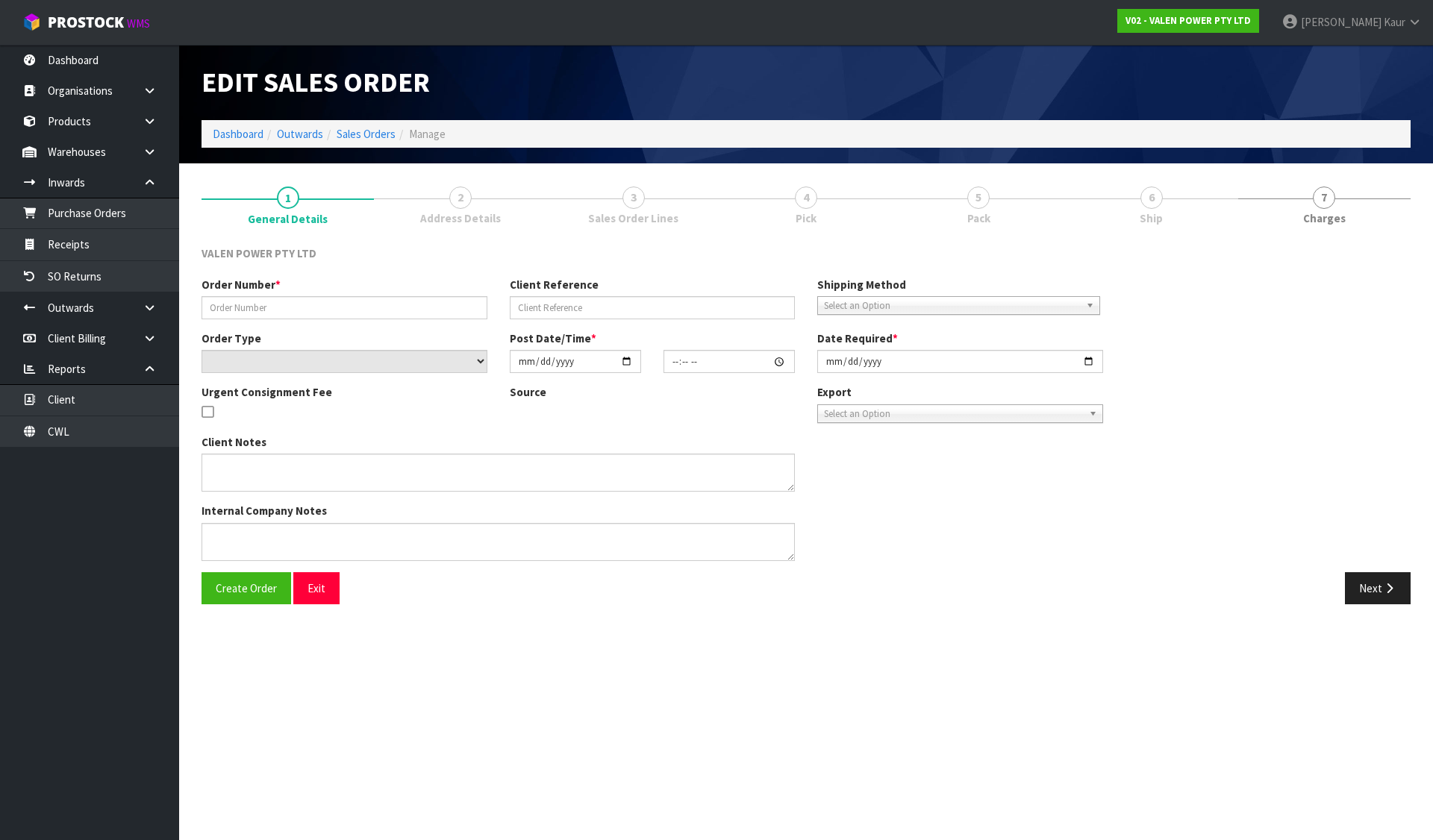
type input "[DATE]"
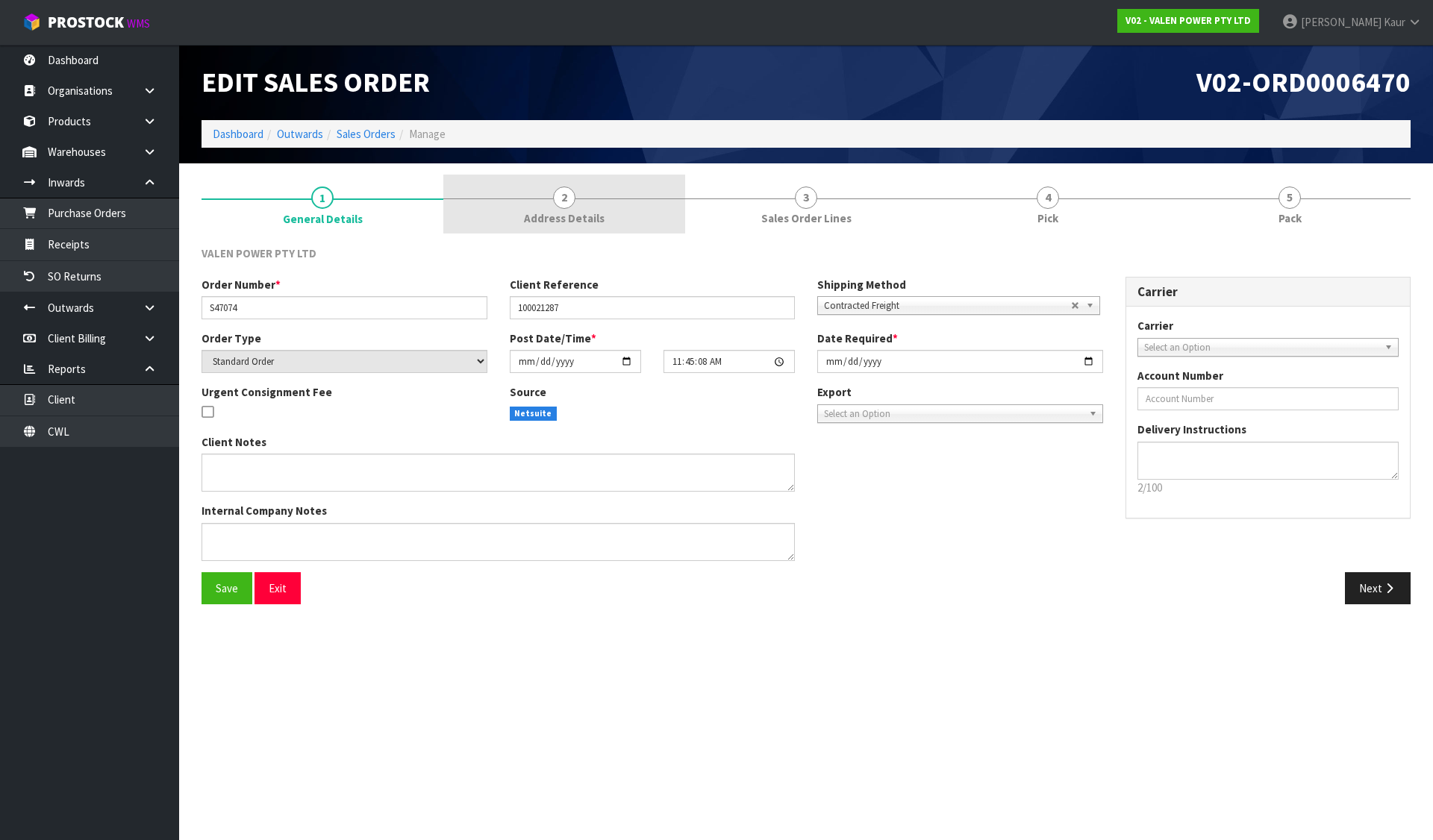
drag, startPoint x: 655, startPoint y: 185, endPoint x: 807, endPoint y: 207, distance: 153.6
click at [657, 185] on link "2 Address Details" at bounding box center [564, 204] width 242 height 59
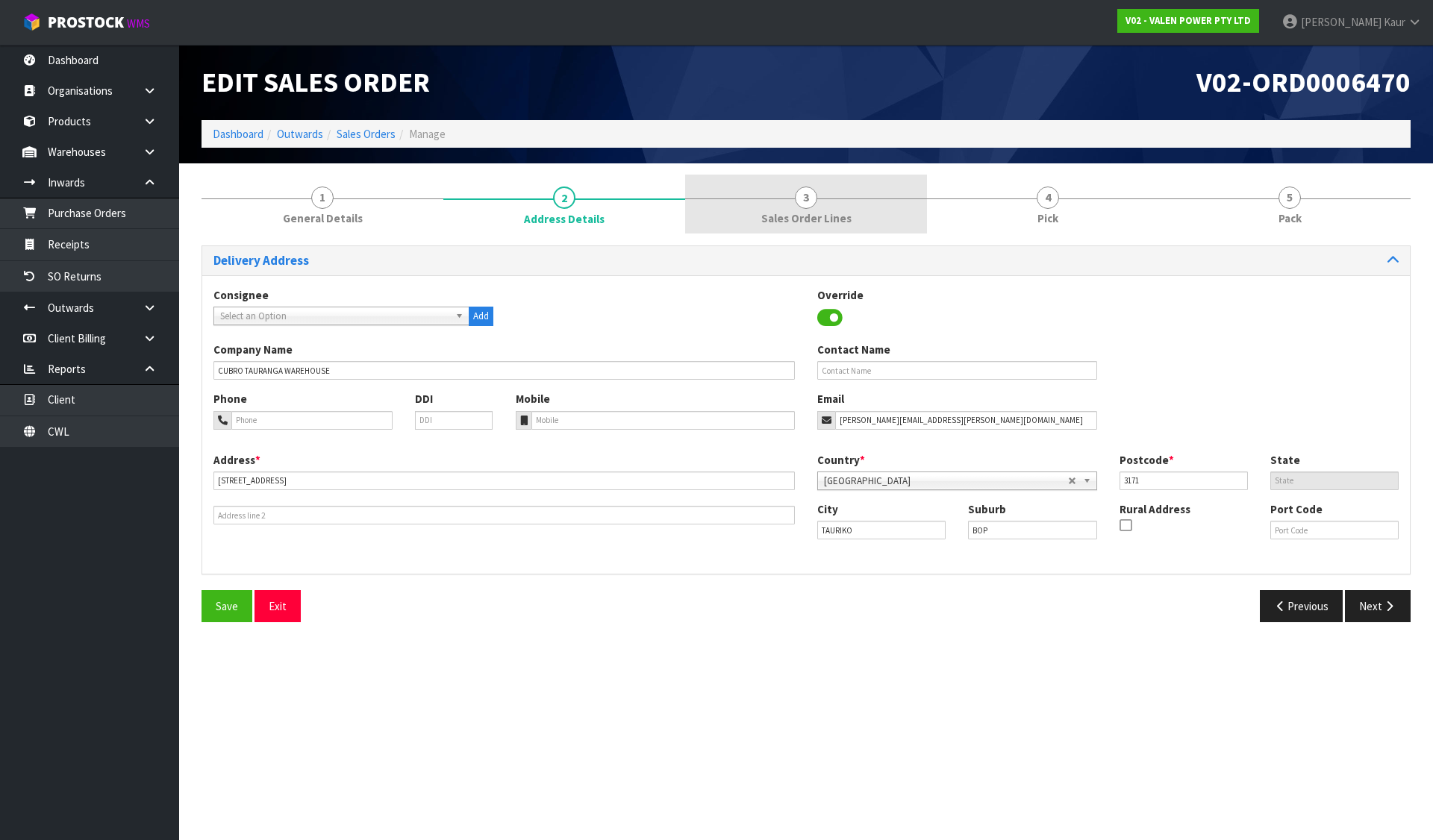
click at [808, 207] on span "3" at bounding box center [806, 197] width 22 height 22
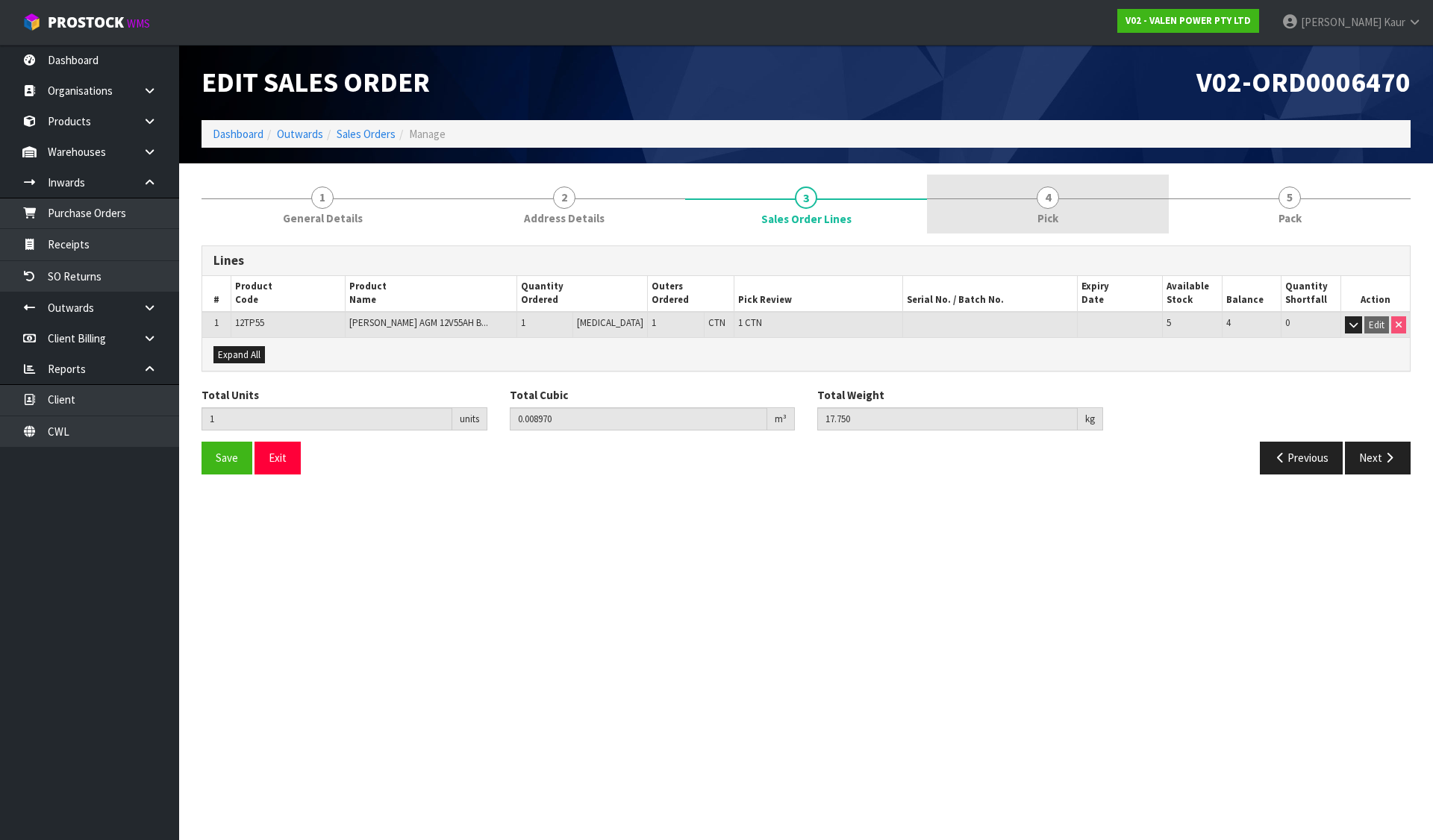
click at [1048, 202] on span "4" at bounding box center [1047, 197] width 22 height 22
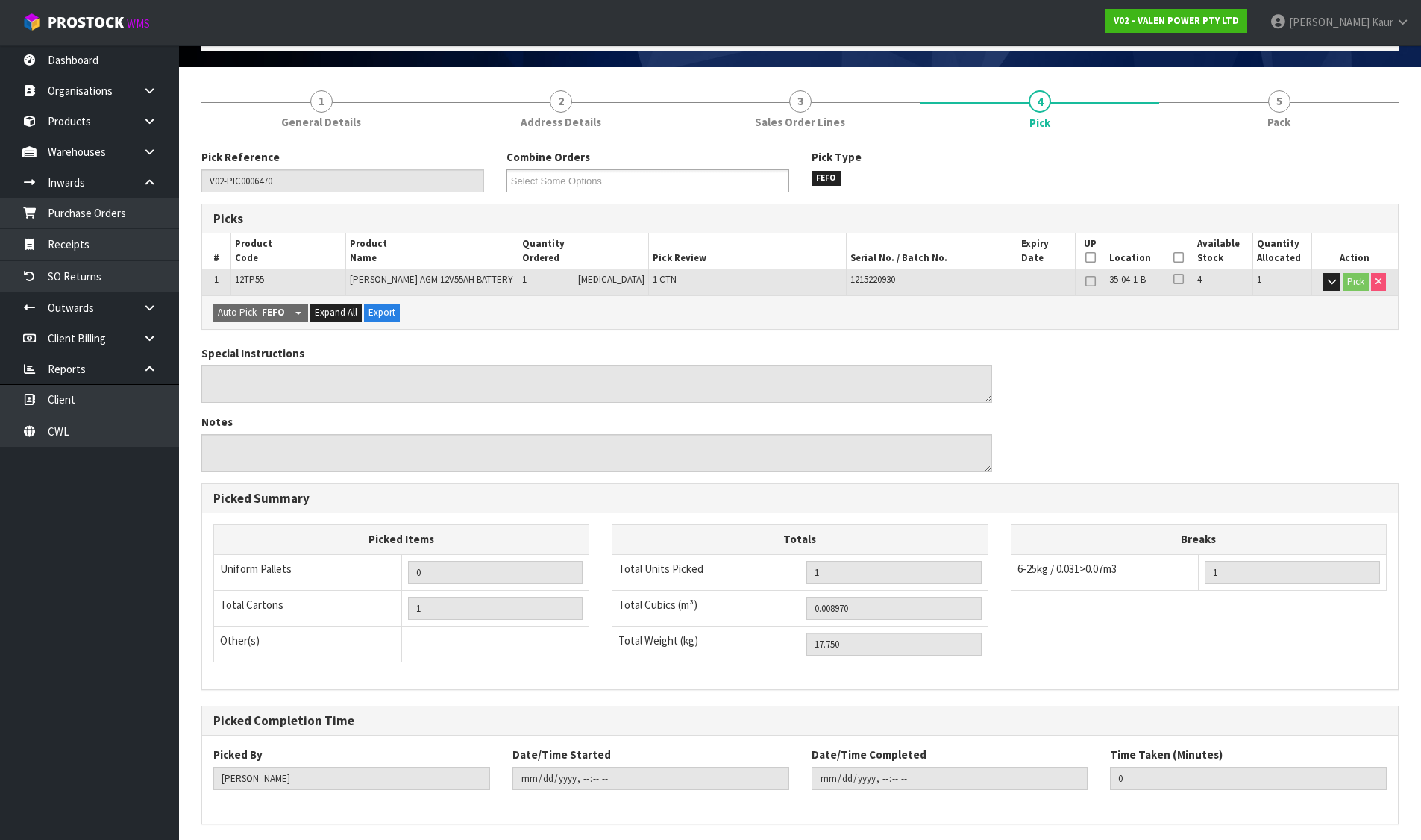
scroll to position [151, 0]
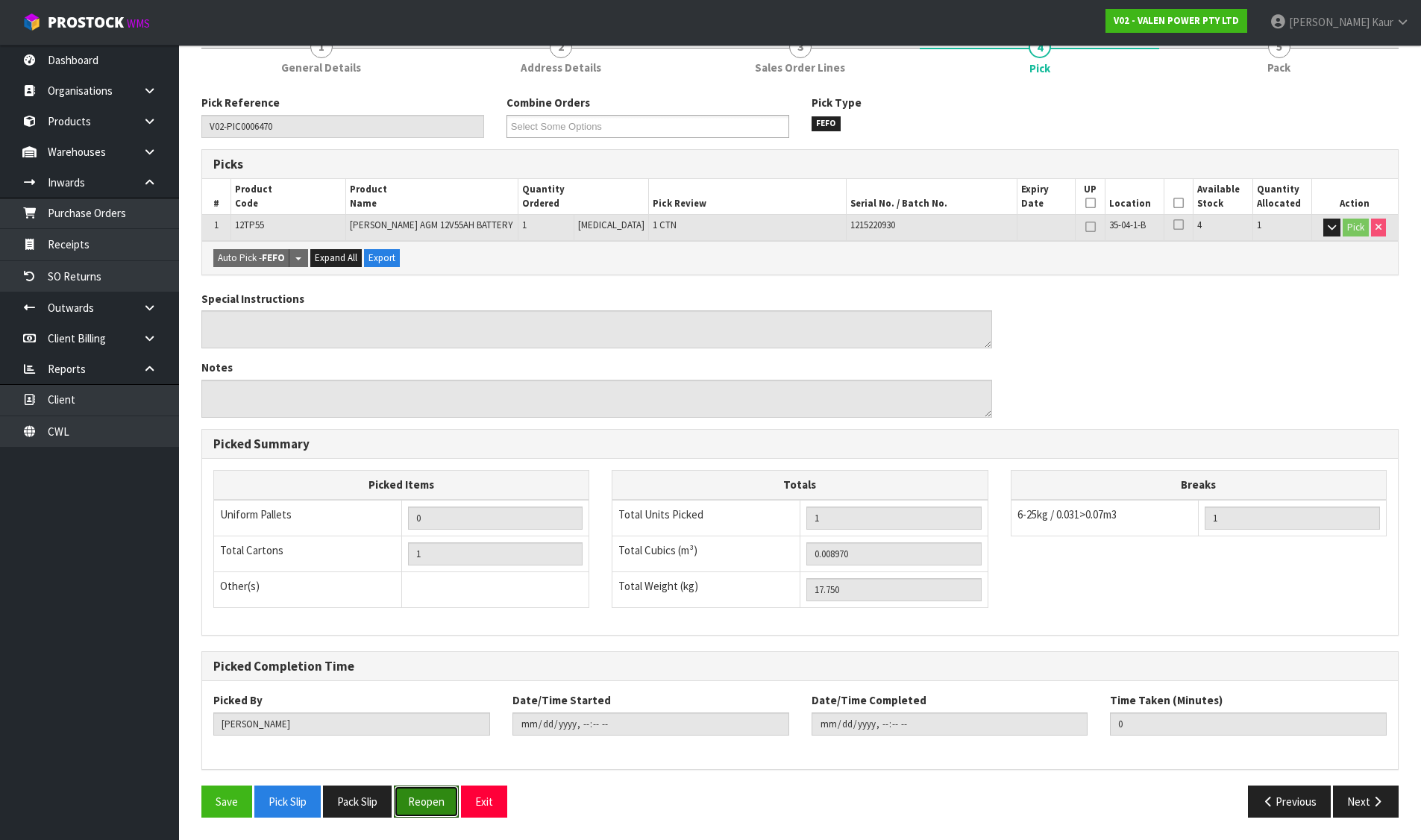
drag, startPoint x: 429, startPoint y: 793, endPoint x: 552, endPoint y: 774, distance: 124.5
click at [429, 793] on button "Reopen" at bounding box center [426, 802] width 65 height 32
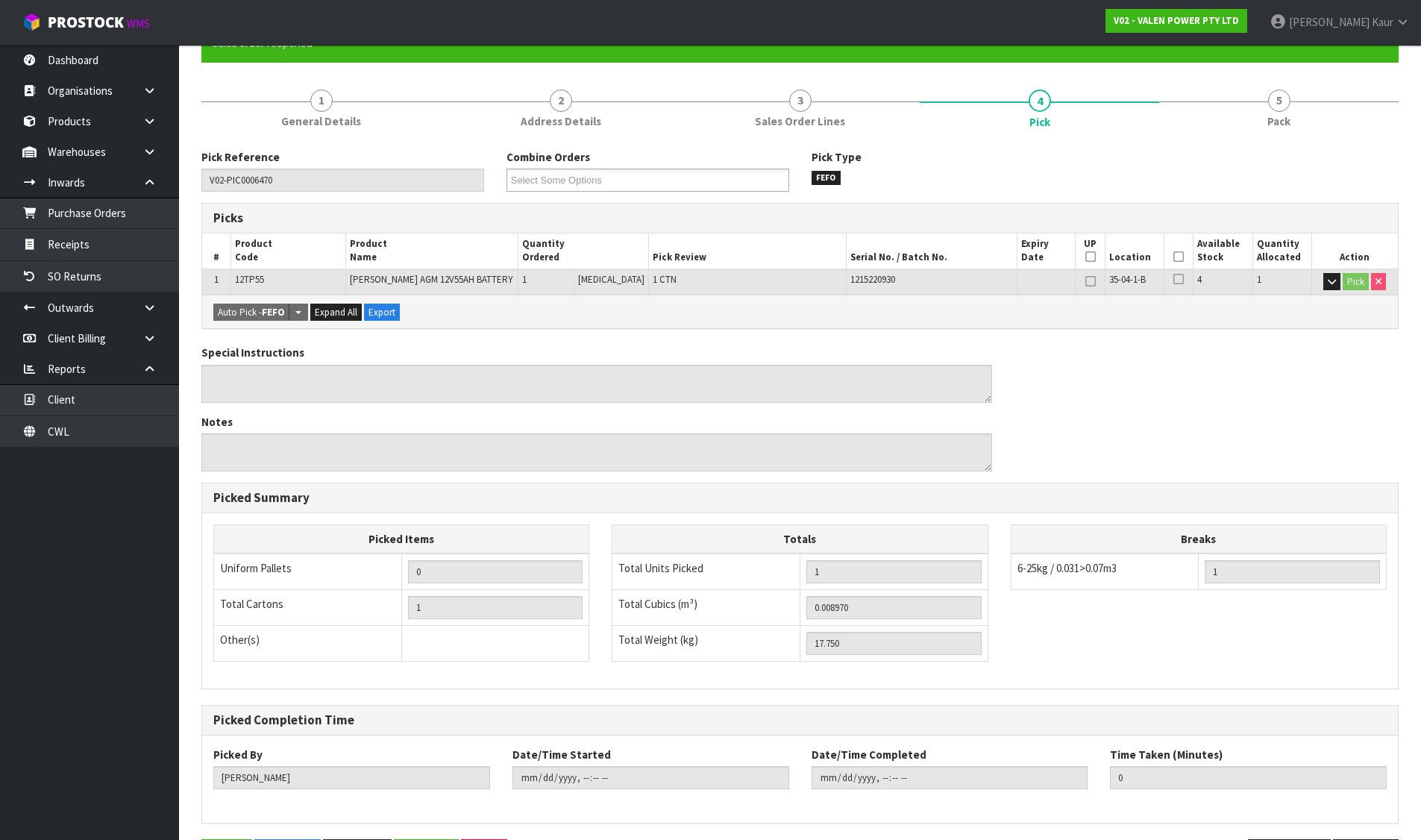
scroll to position [0, 0]
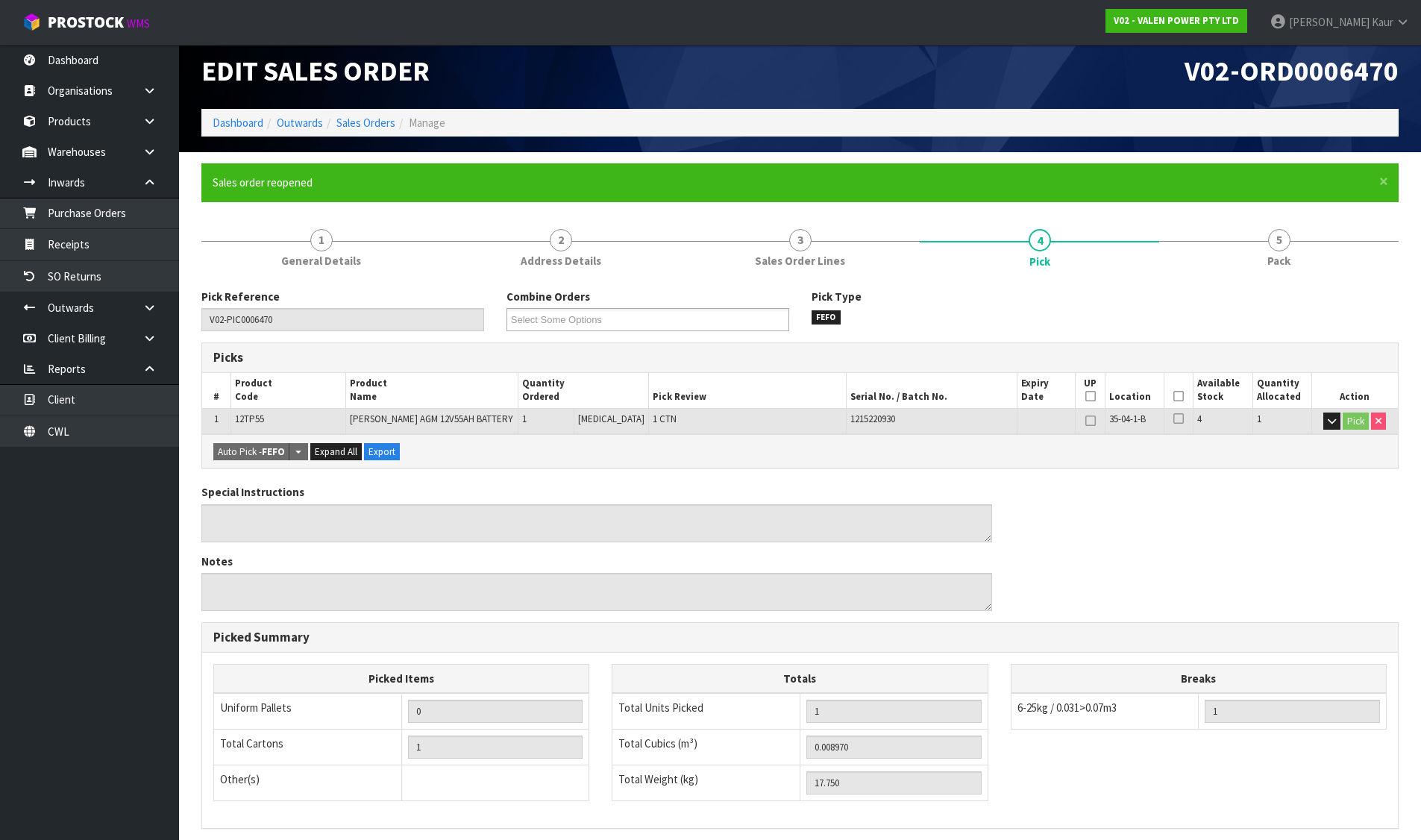
type input "1"
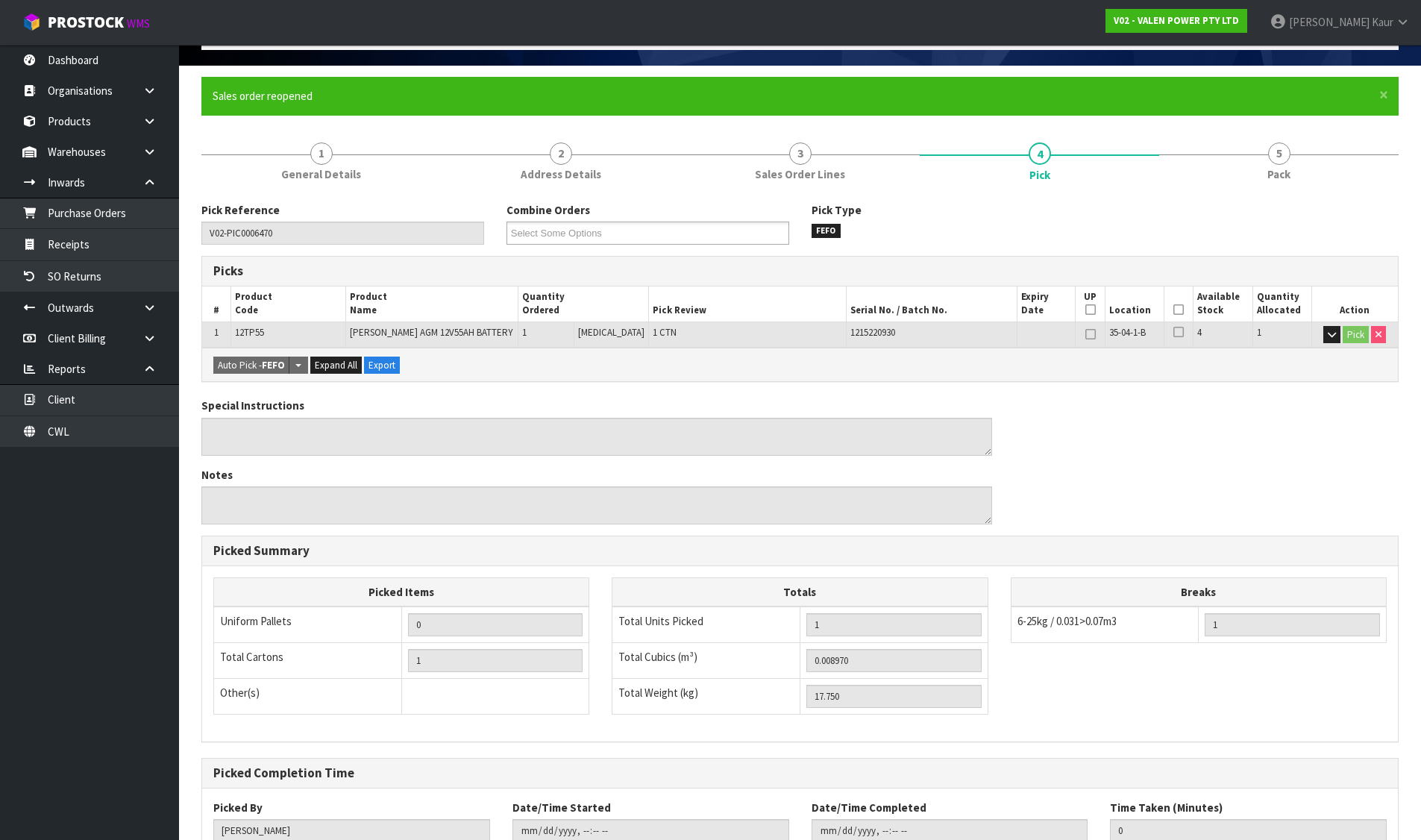
scroll to position [205, 0]
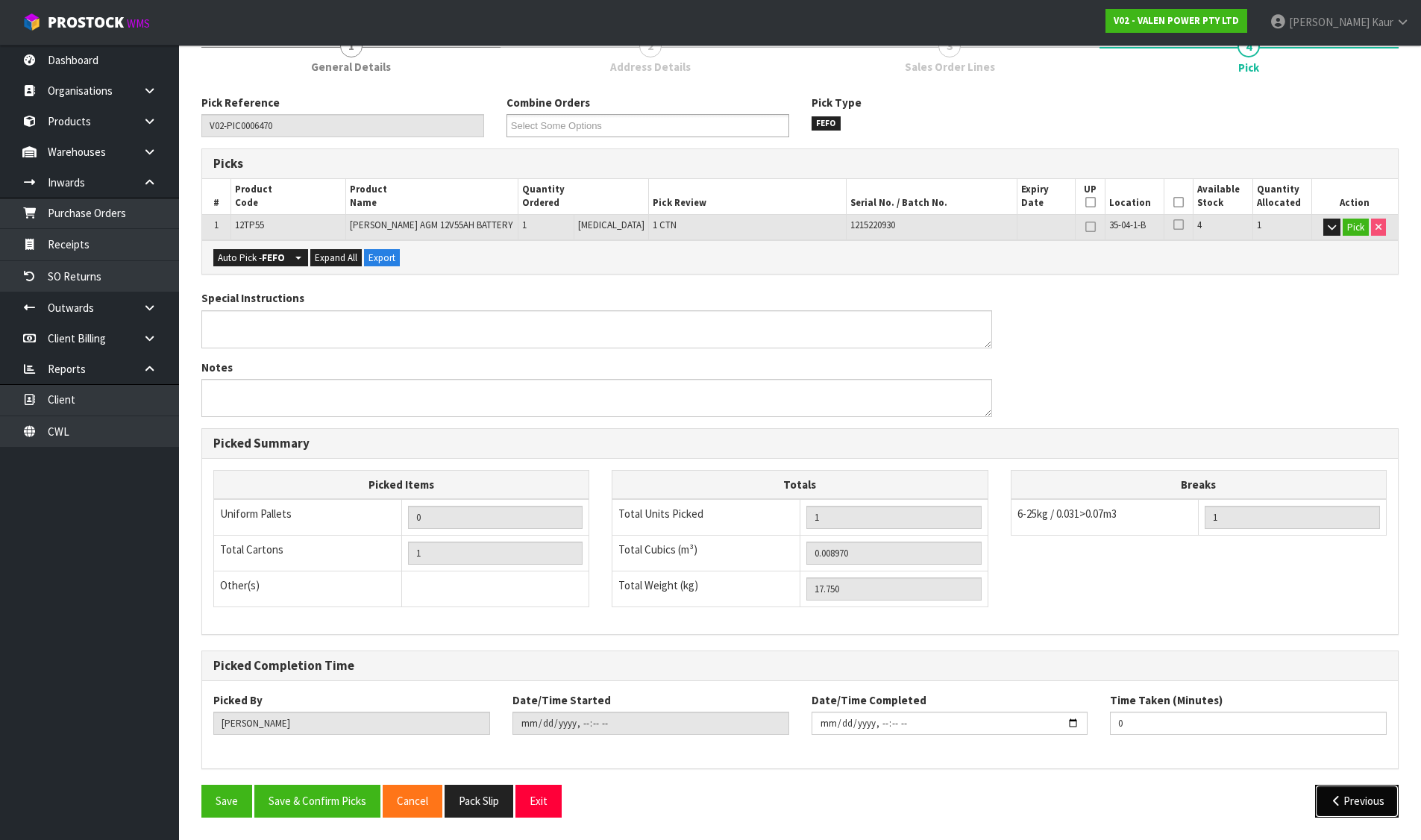
click at [1350, 794] on button "Previous" at bounding box center [1357, 801] width 83 height 32
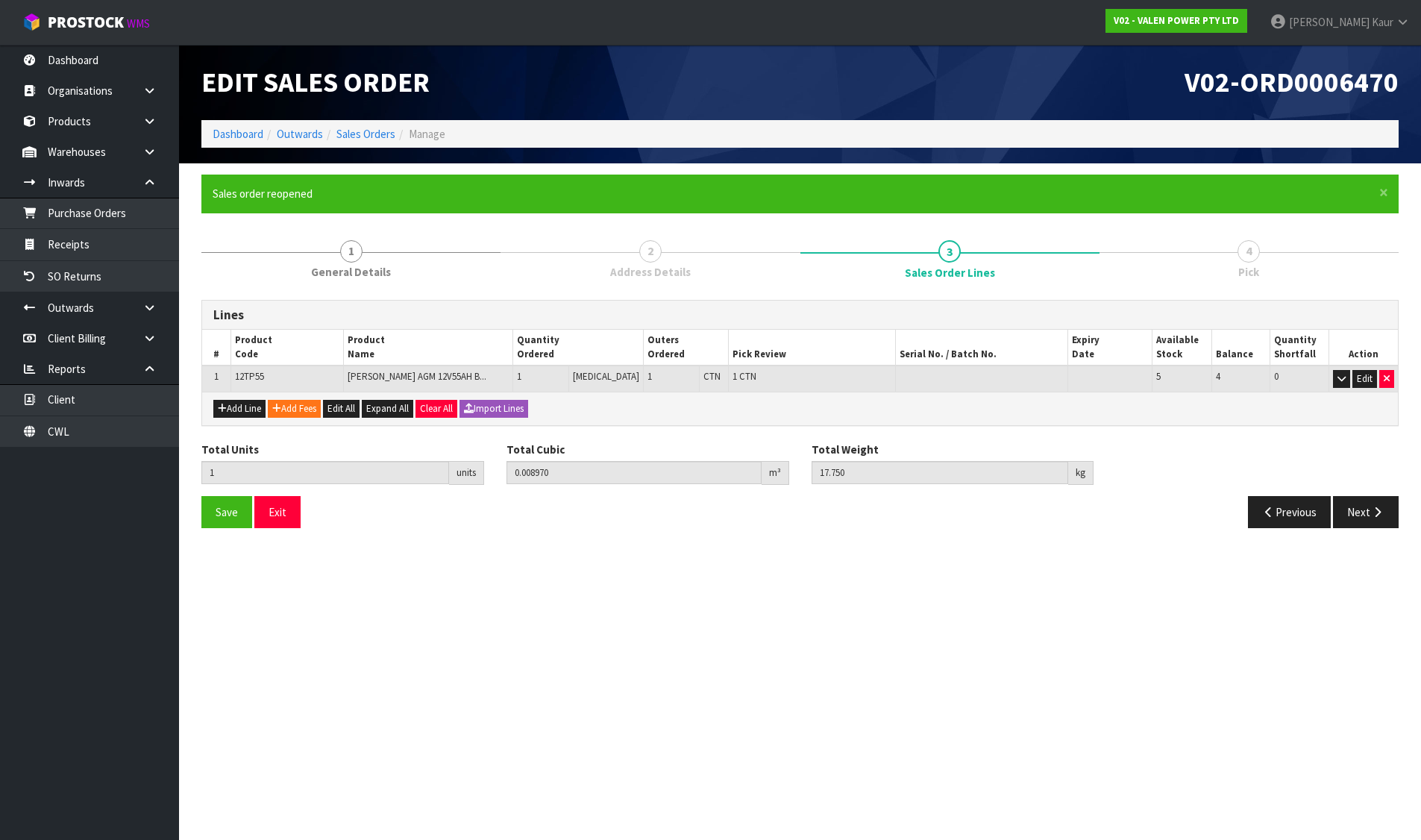
scroll to position [0, 0]
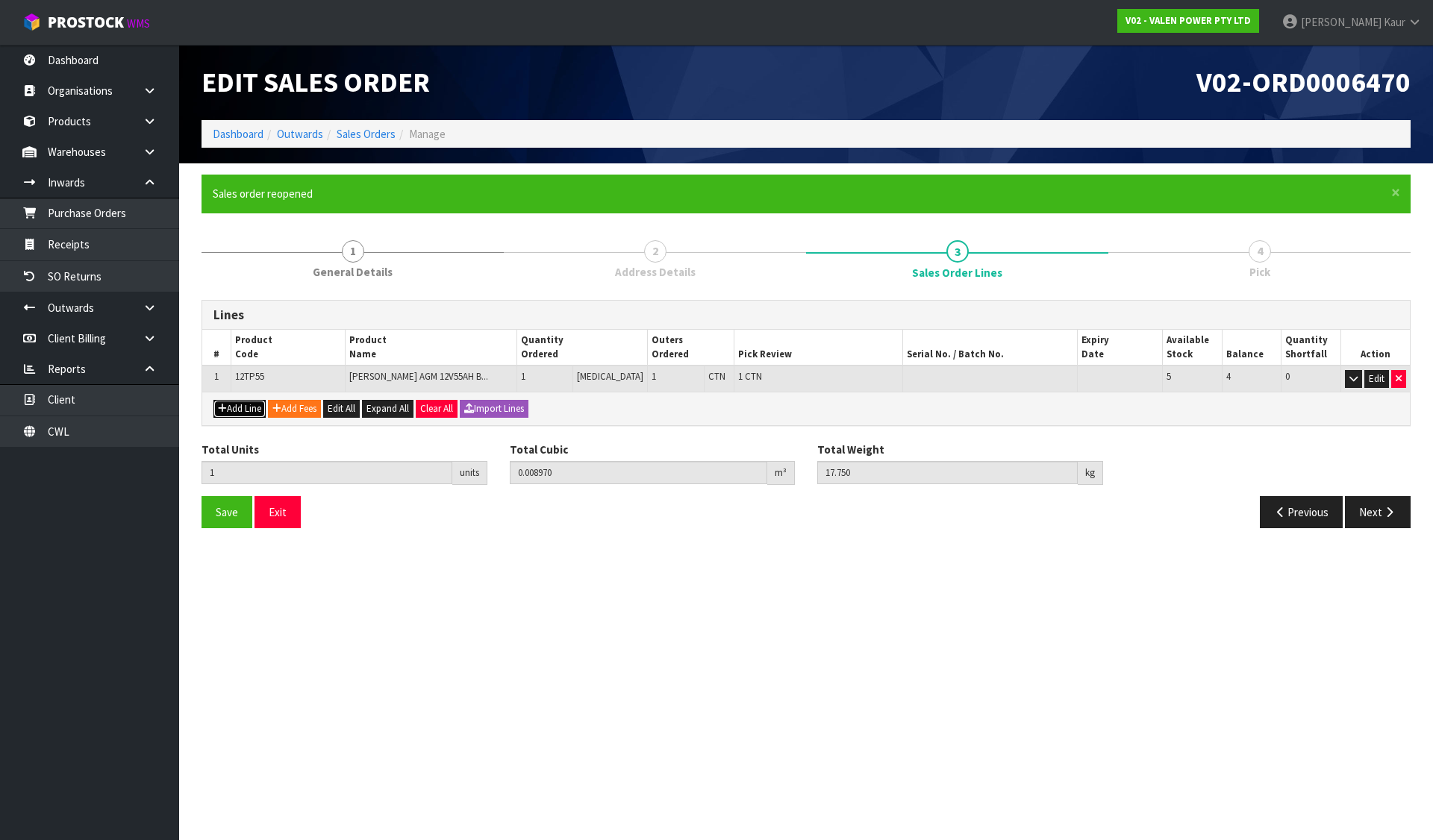
click at [236, 416] on button "Add Line" at bounding box center [240, 409] width 52 height 18
type input "0"
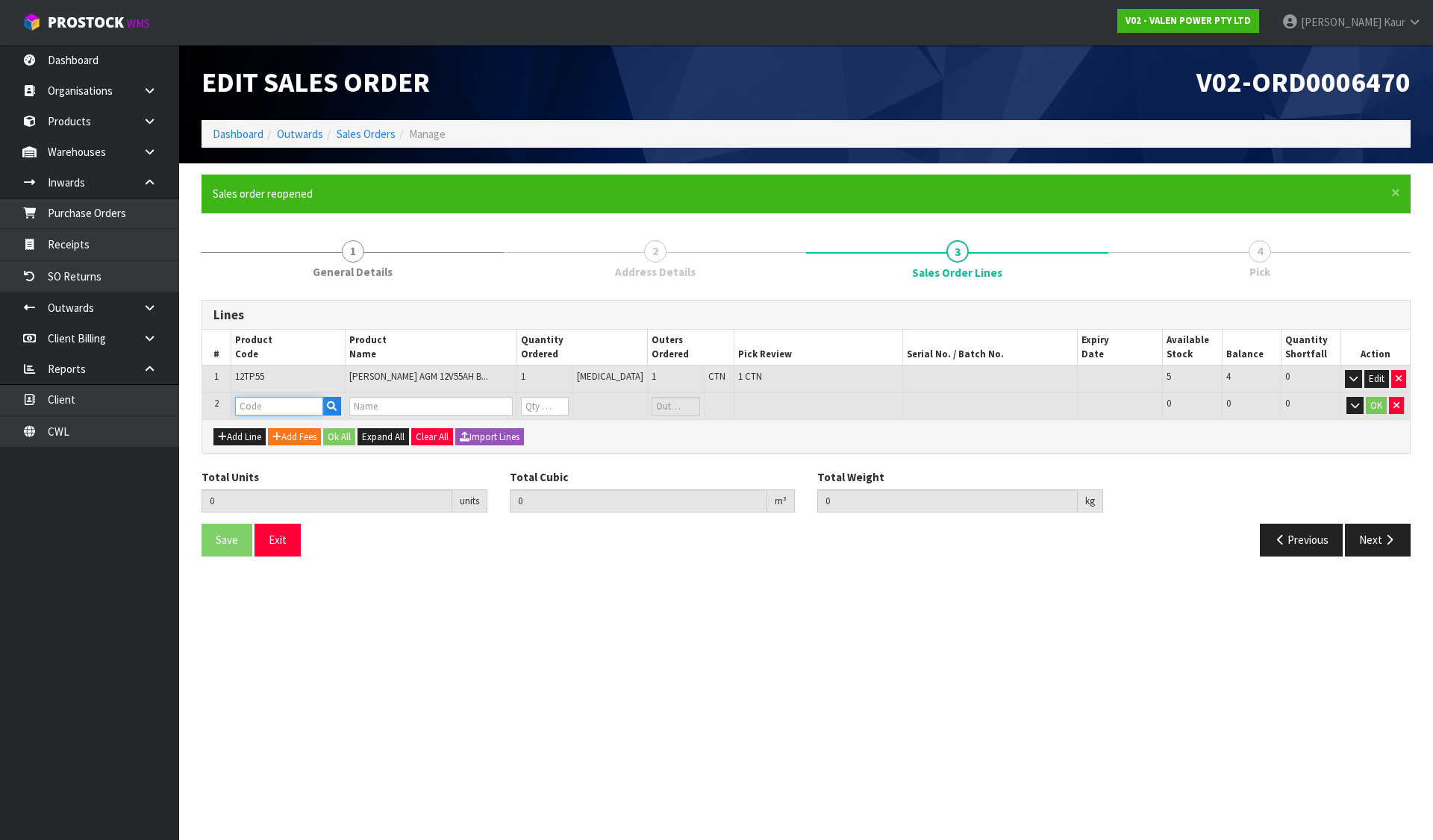
click at [275, 414] on input "text" at bounding box center [279, 405] width 88 height 19
type input "P-LOLLY"
type input "1"
type input "0.00897"
type input "17.75"
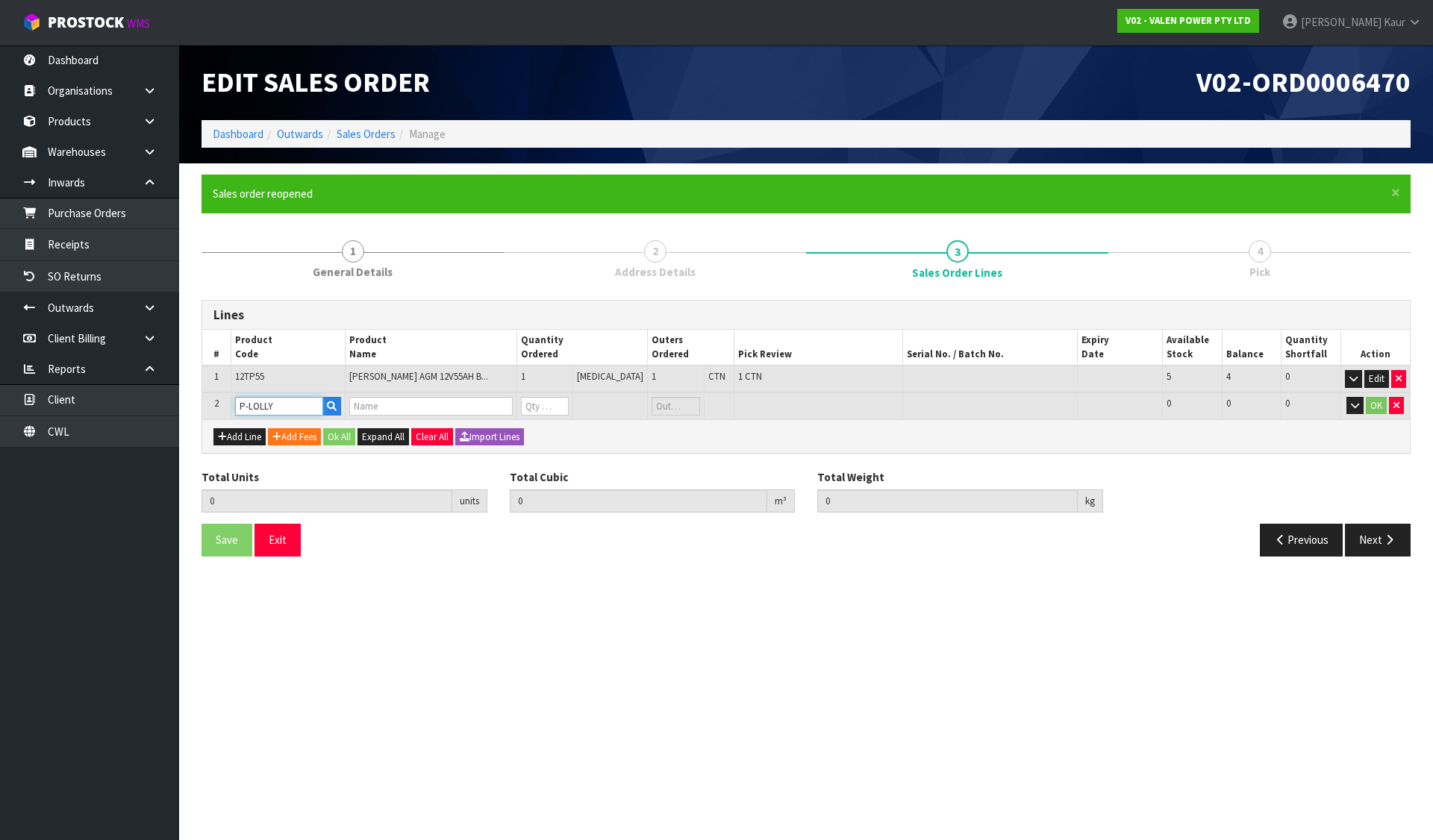
type input "PROMO LOLLIES"
type input "0"
type input "P-LOLLY"
type input "2"
type input "0.00987"
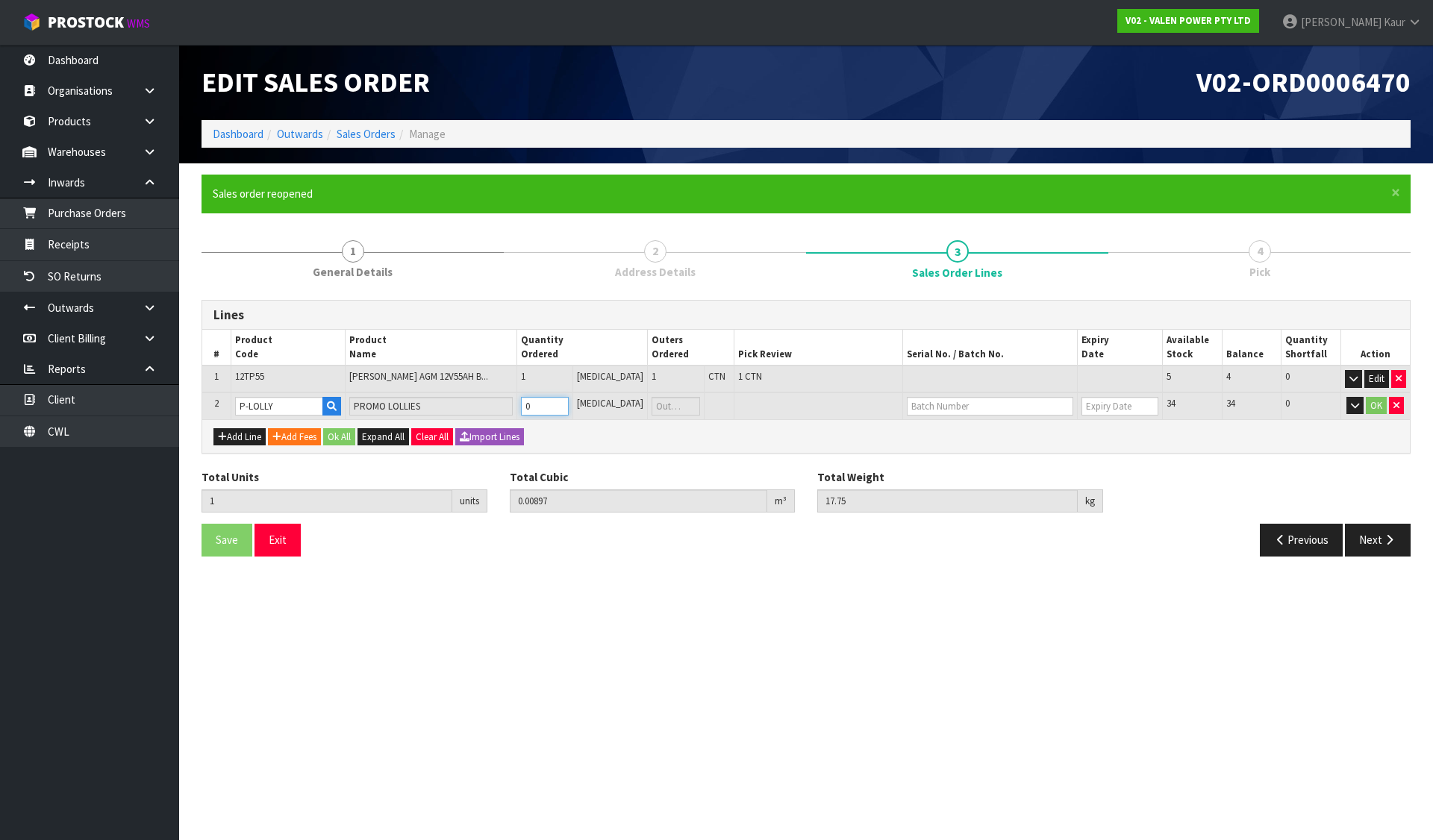
type input "17.95"
type input "1"
click at [343, 438] on button "Ok All" at bounding box center [339, 437] width 32 height 18
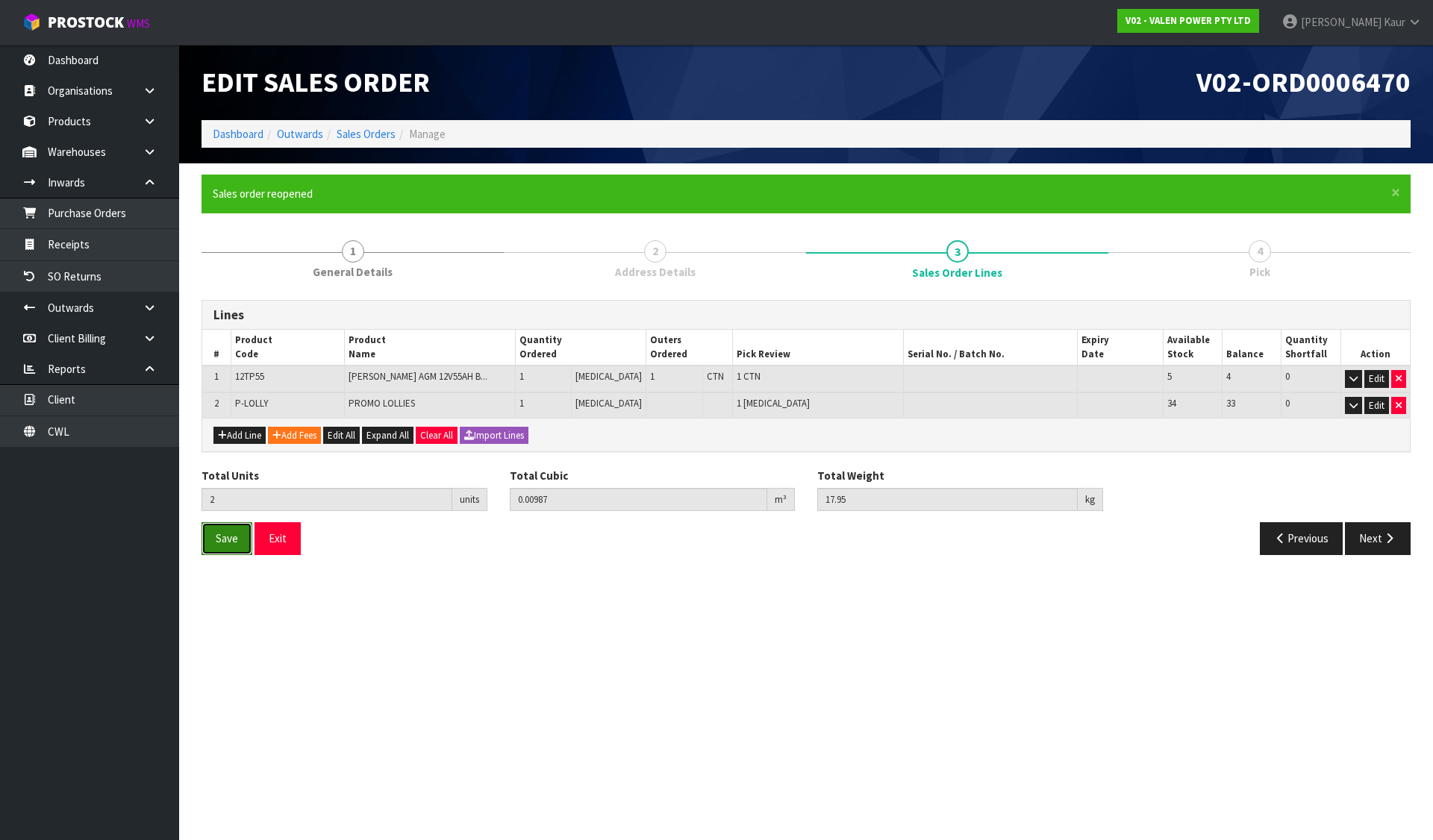
click at [228, 538] on span "Save" at bounding box center [226, 538] width 22 height 14
click at [1380, 535] on button "Next" at bounding box center [1378, 538] width 66 height 32
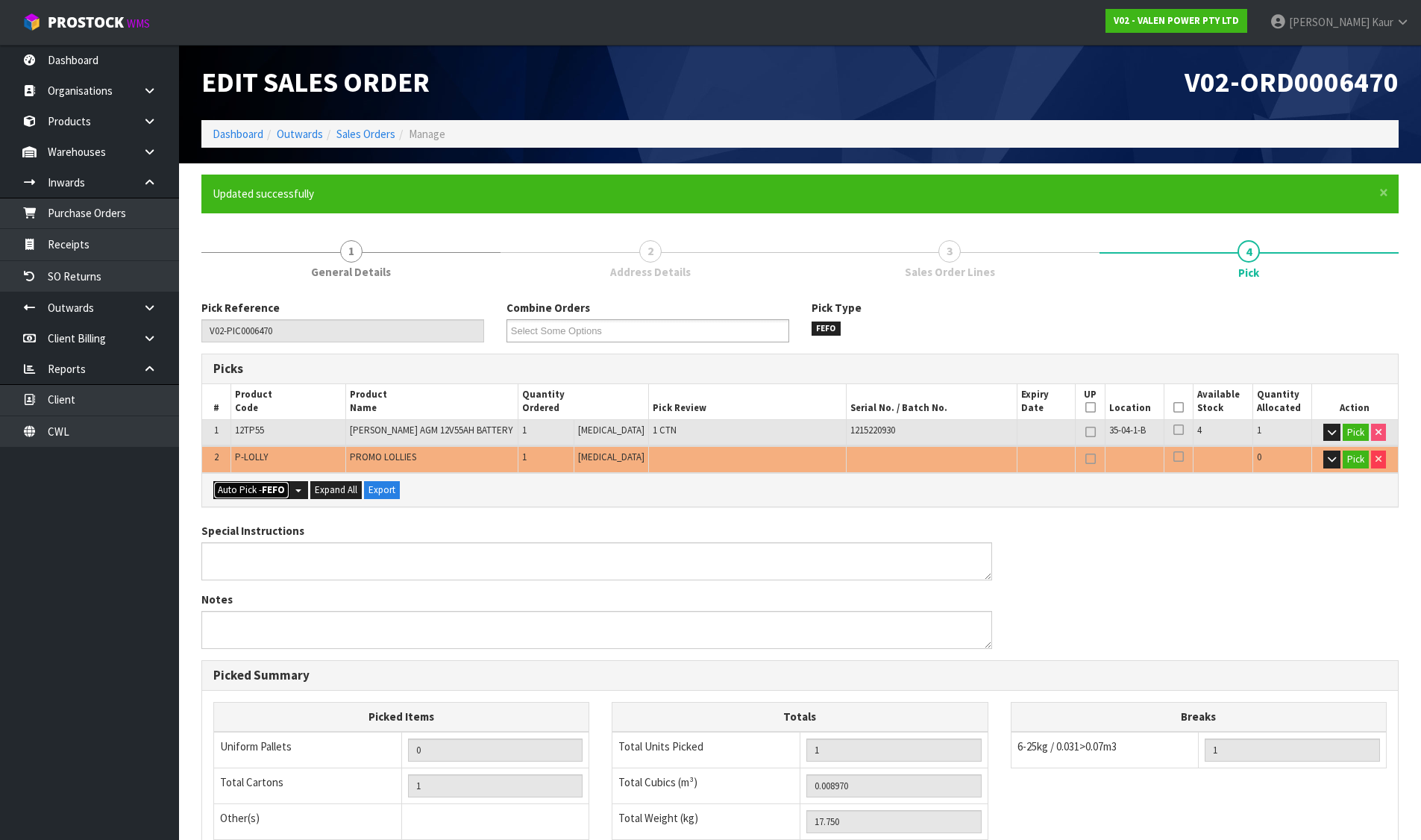
click at [224, 487] on button "Auto Pick - FEFO" at bounding box center [252, 490] width 76 height 18
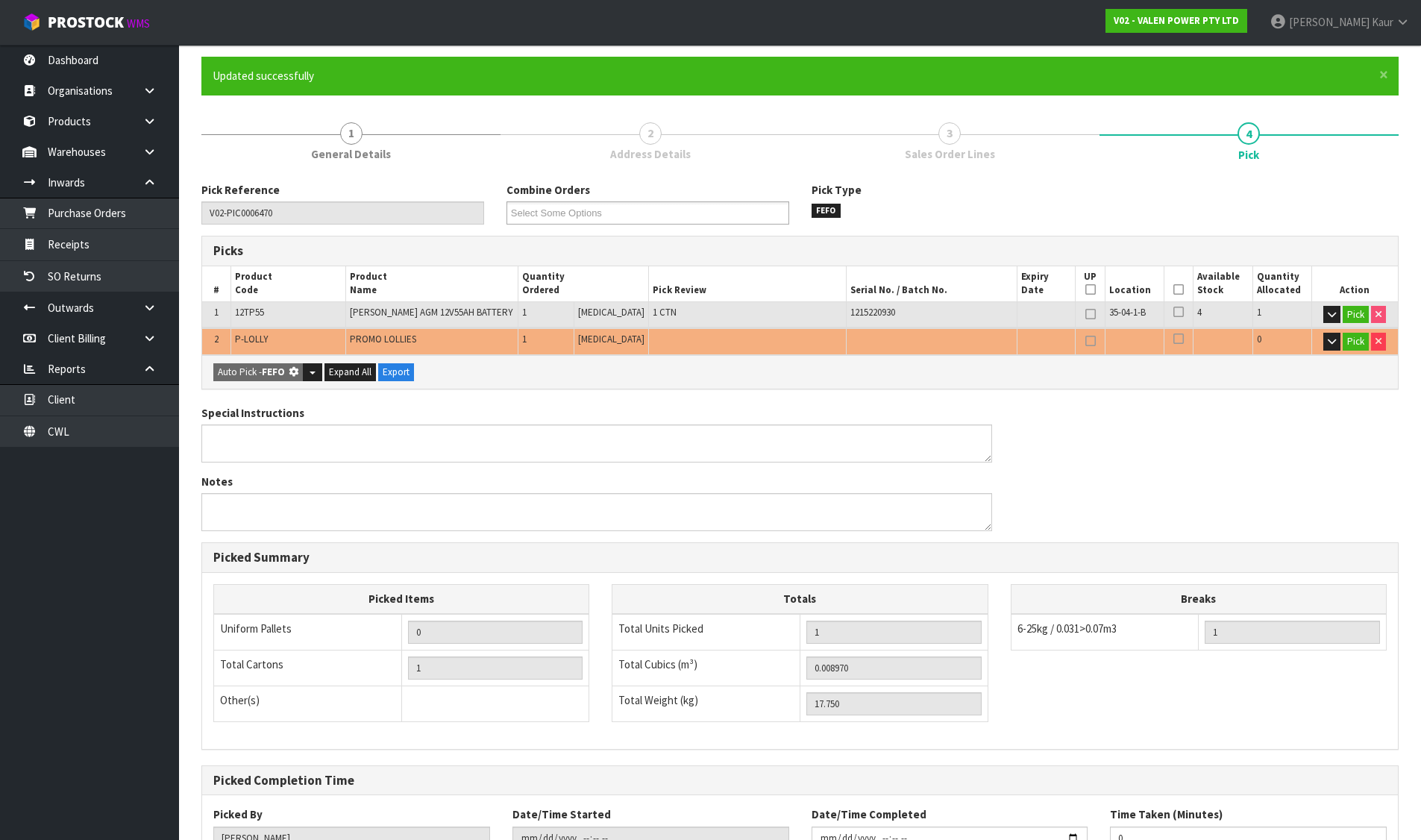
scroll to position [232, 0]
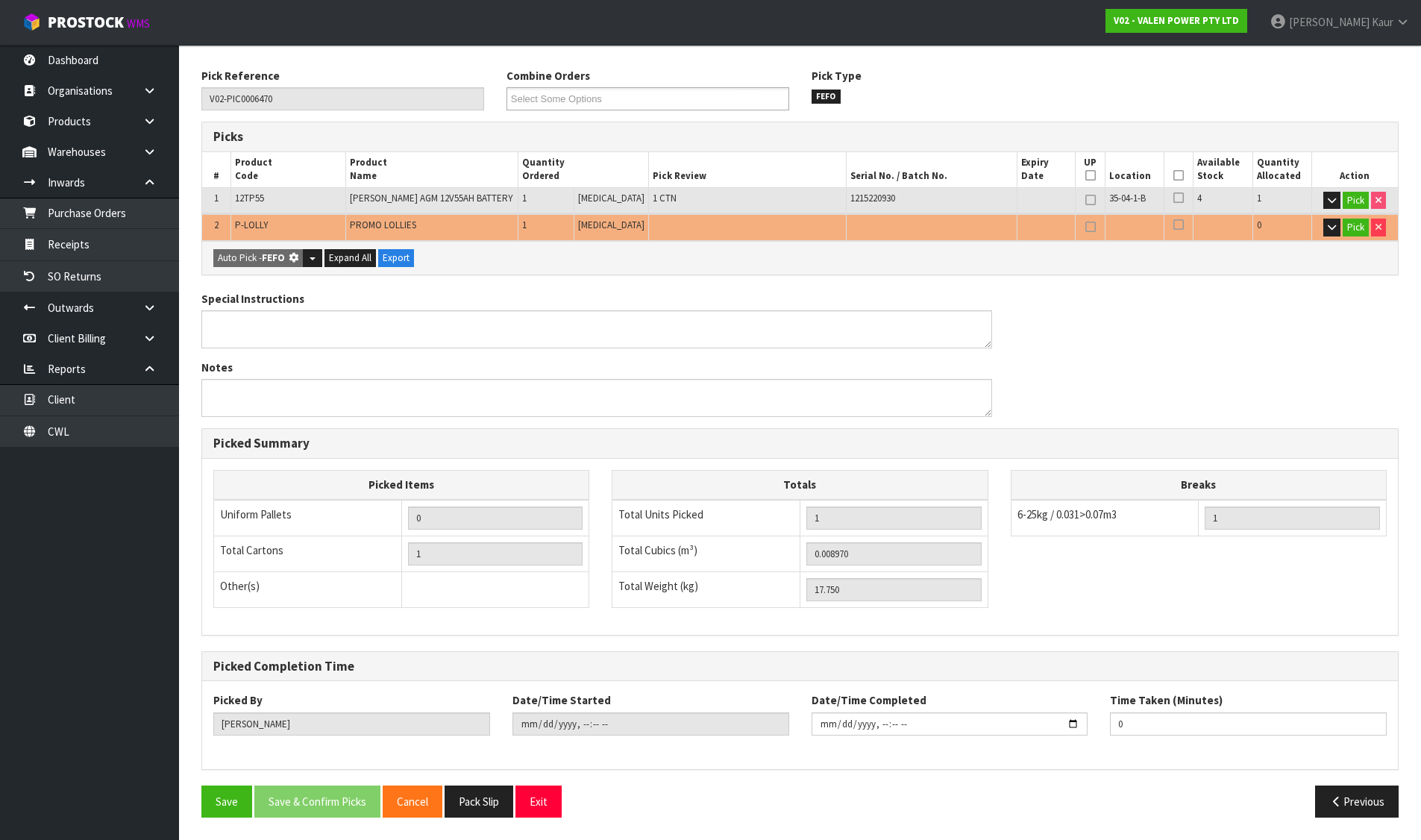
type input "Piece x 1"
type input "2"
type input "0.009870"
type input "17.950"
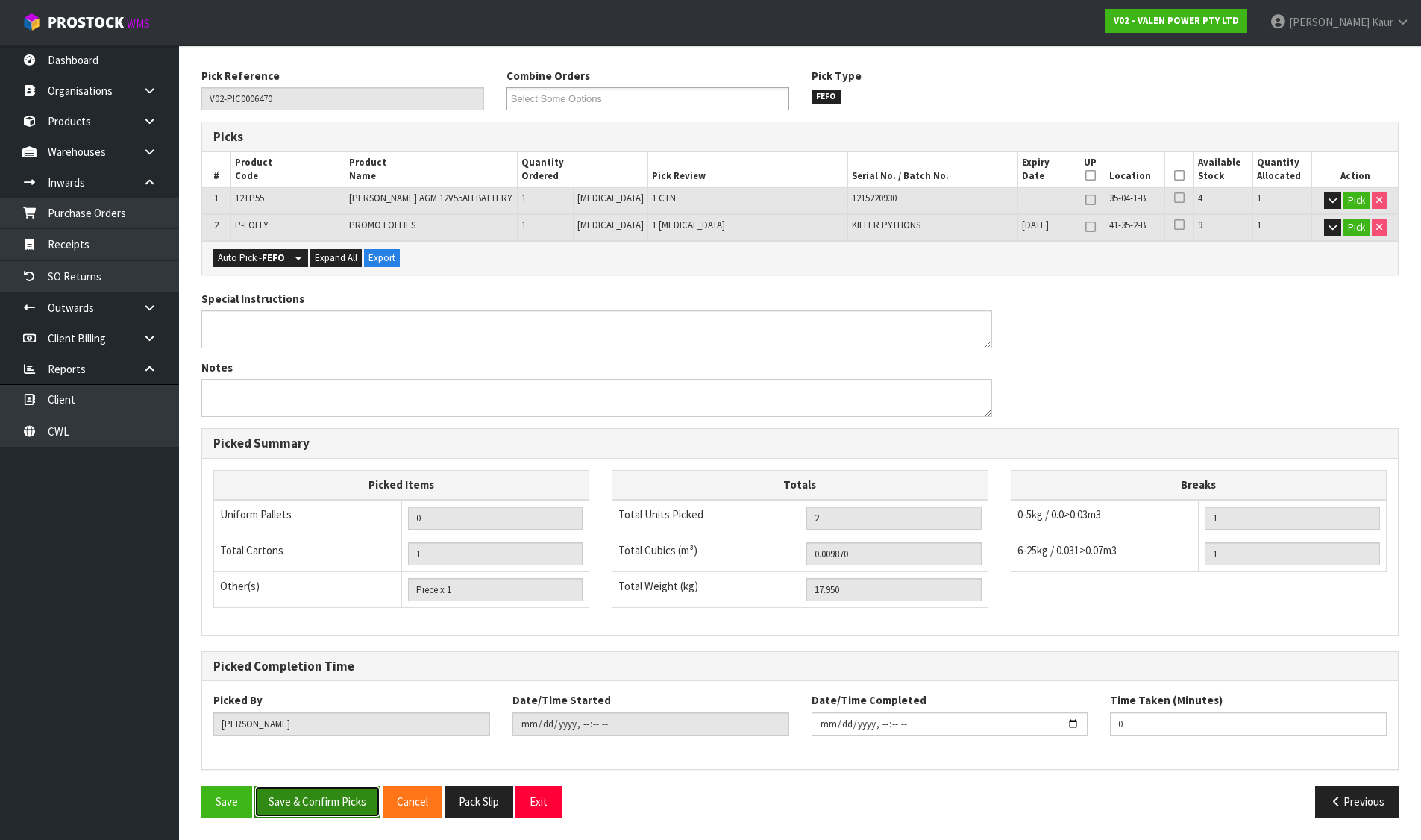
click at [324, 793] on button "Save & Confirm Picks" at bounding box center [318, 802] width 126 height 32
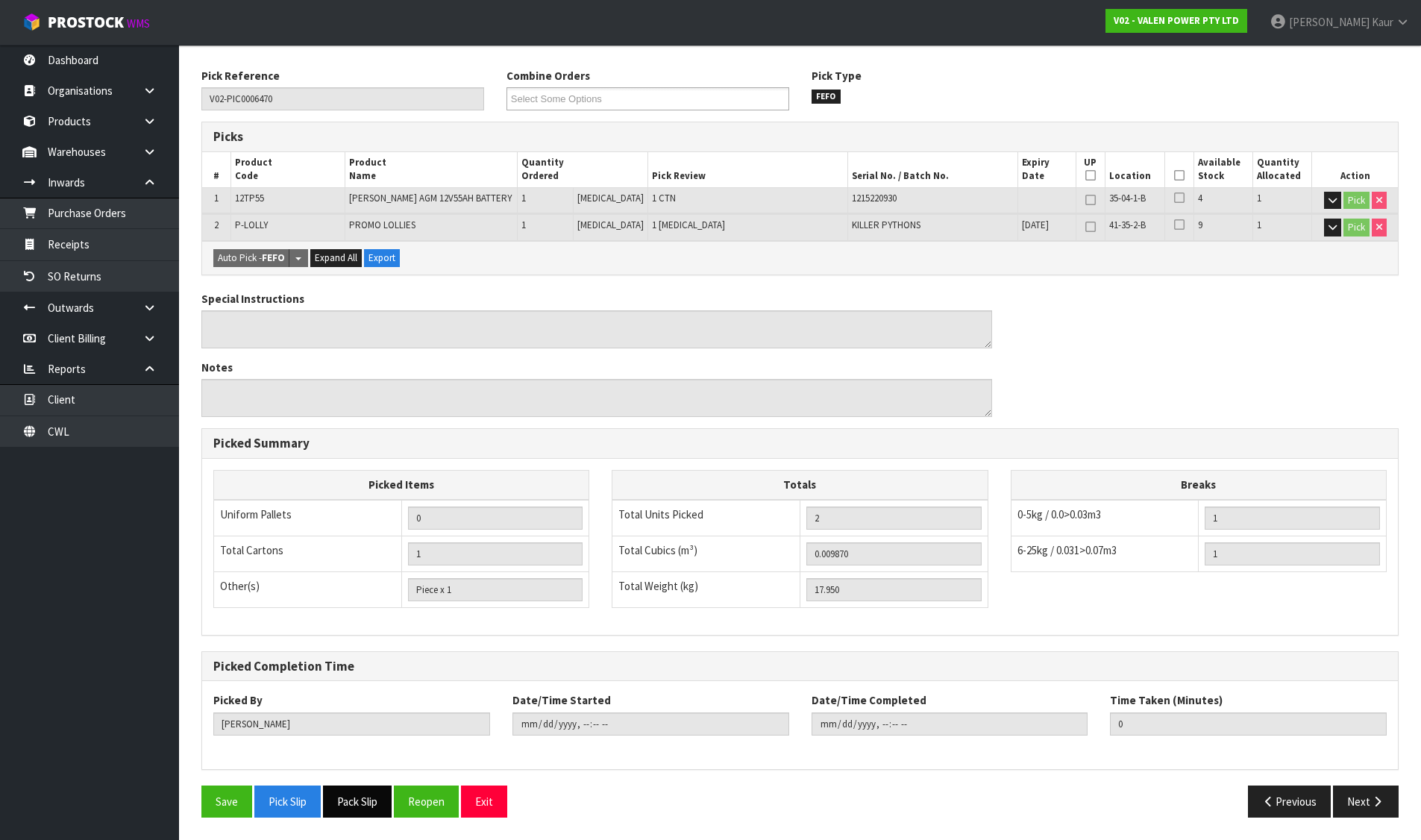
click at [345, 791] on button "Pack Slip" at bounding box center [357, 802] width 68 height 32
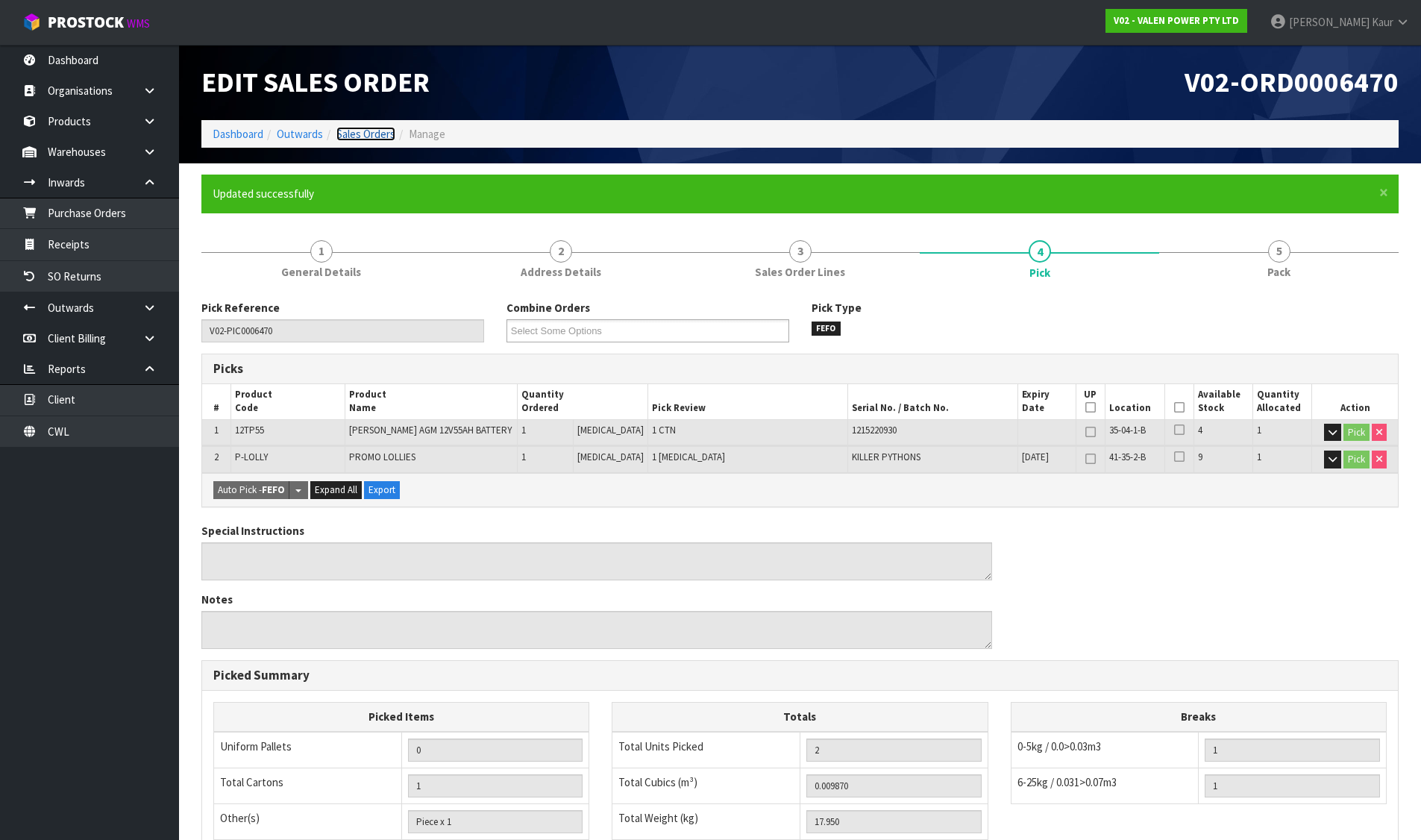
click at [359, 127] on link "Sales Orders" at bounding box center [365, 134] width 59 height 14
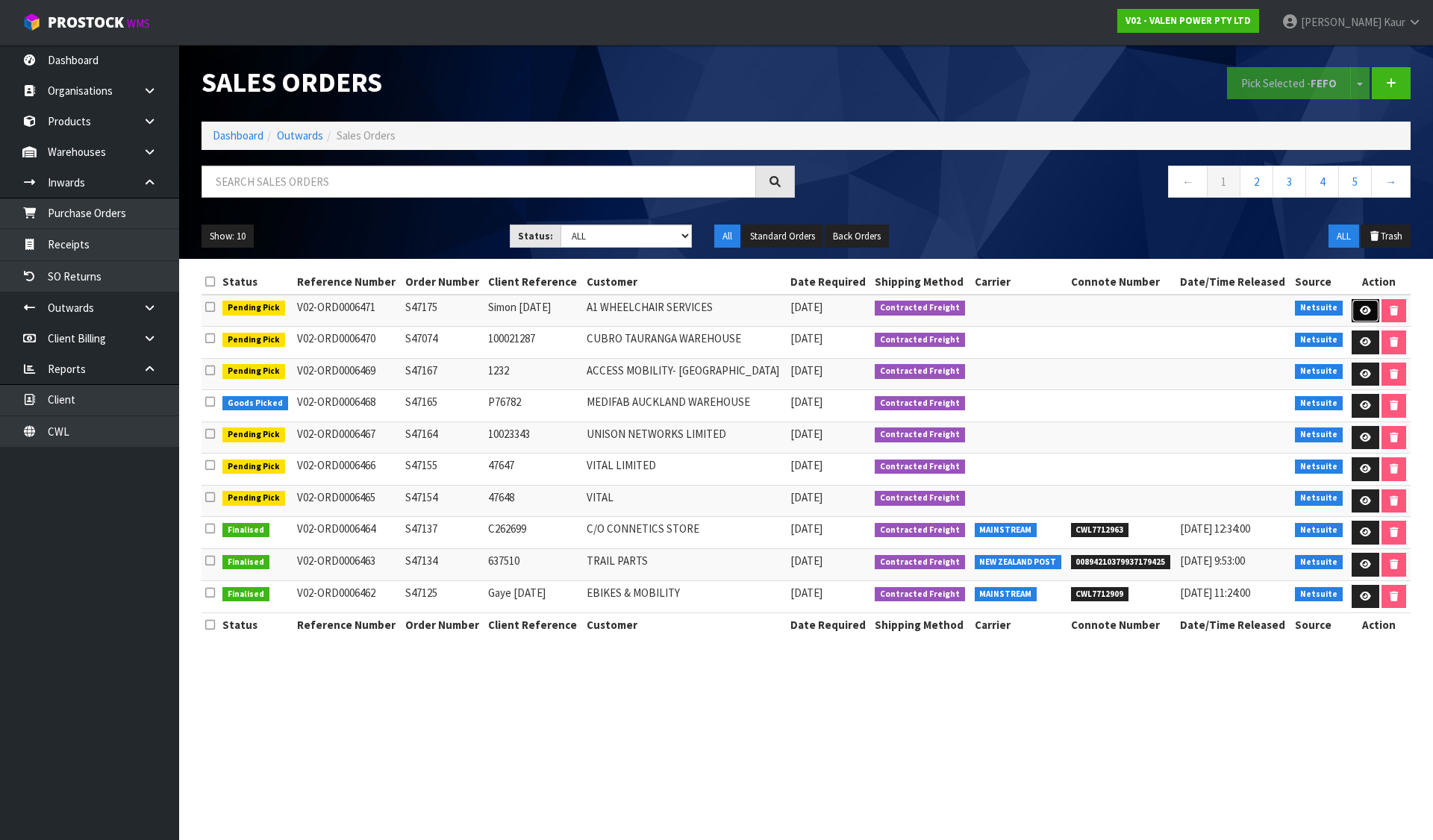
click at [1361, 306] on icon at bounding box center [1365, 310] width 12 height 10
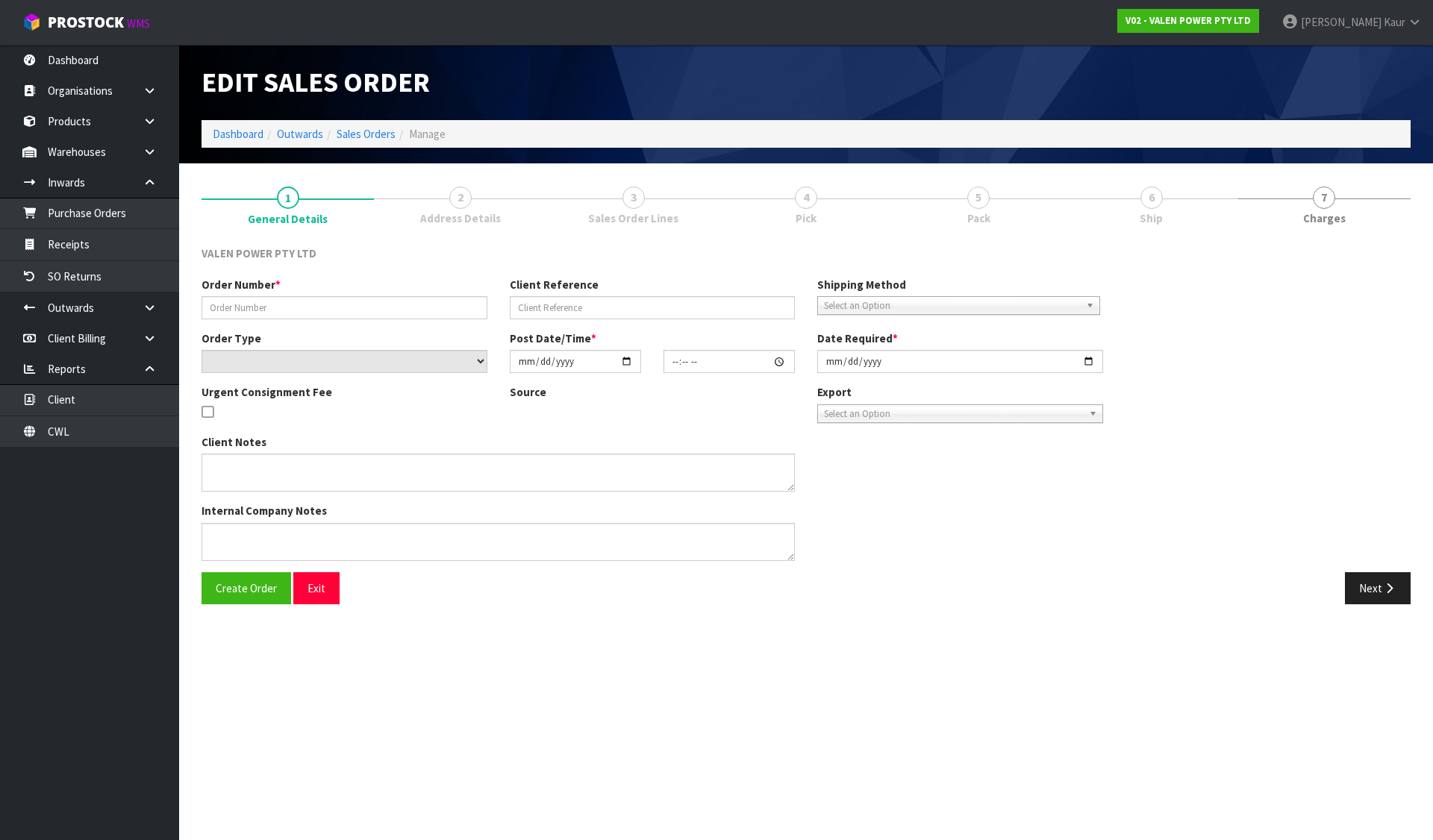
type input "S47175"
type input "Simon [DATE]"
select select "number:0"
type input "[DATE]"
type input "12:00:07.000"
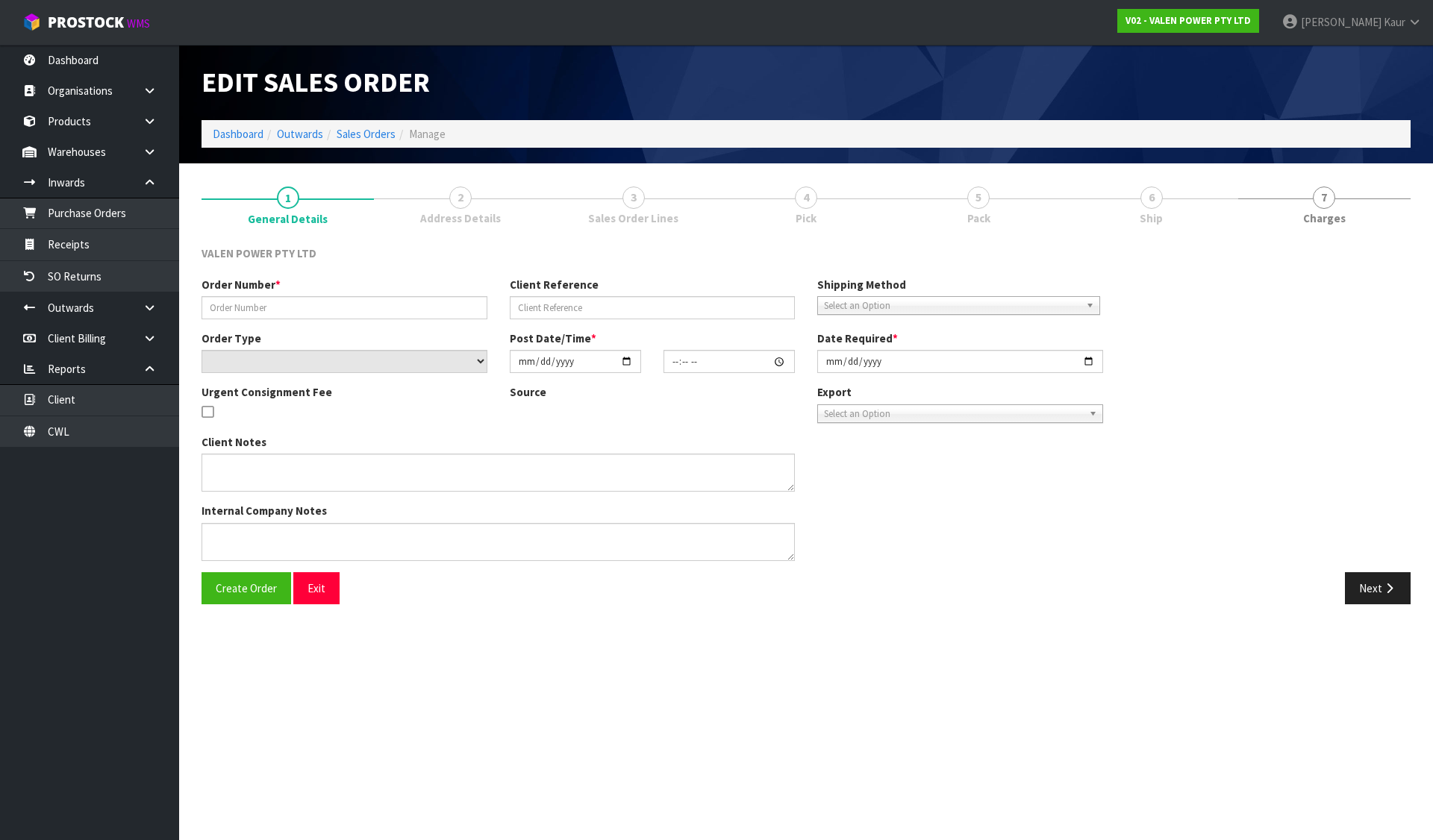
type input "[DATE]"
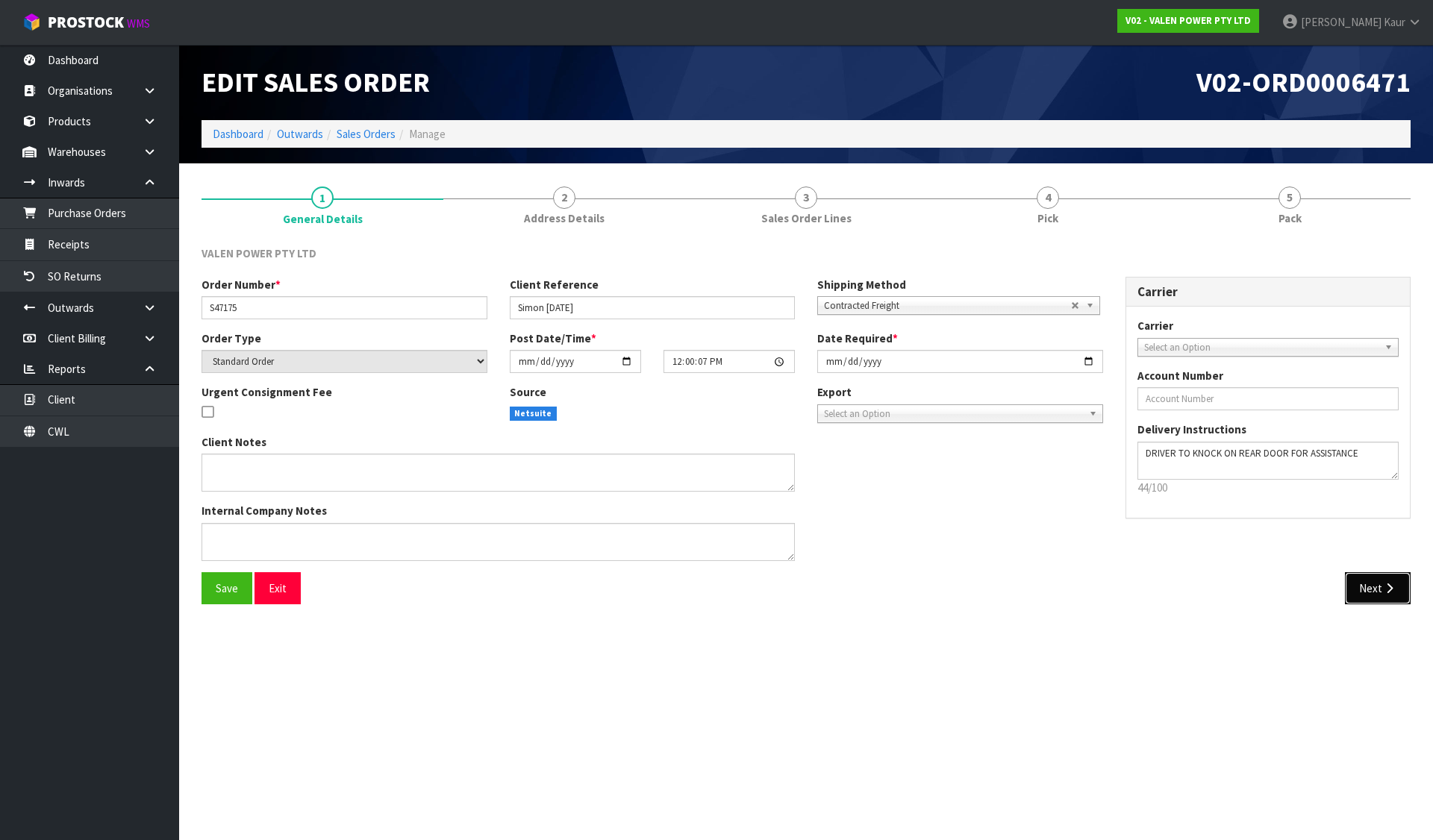
click at [1381, 599] on button "Next" at bounding box center [1378, 588] width 66 height 32
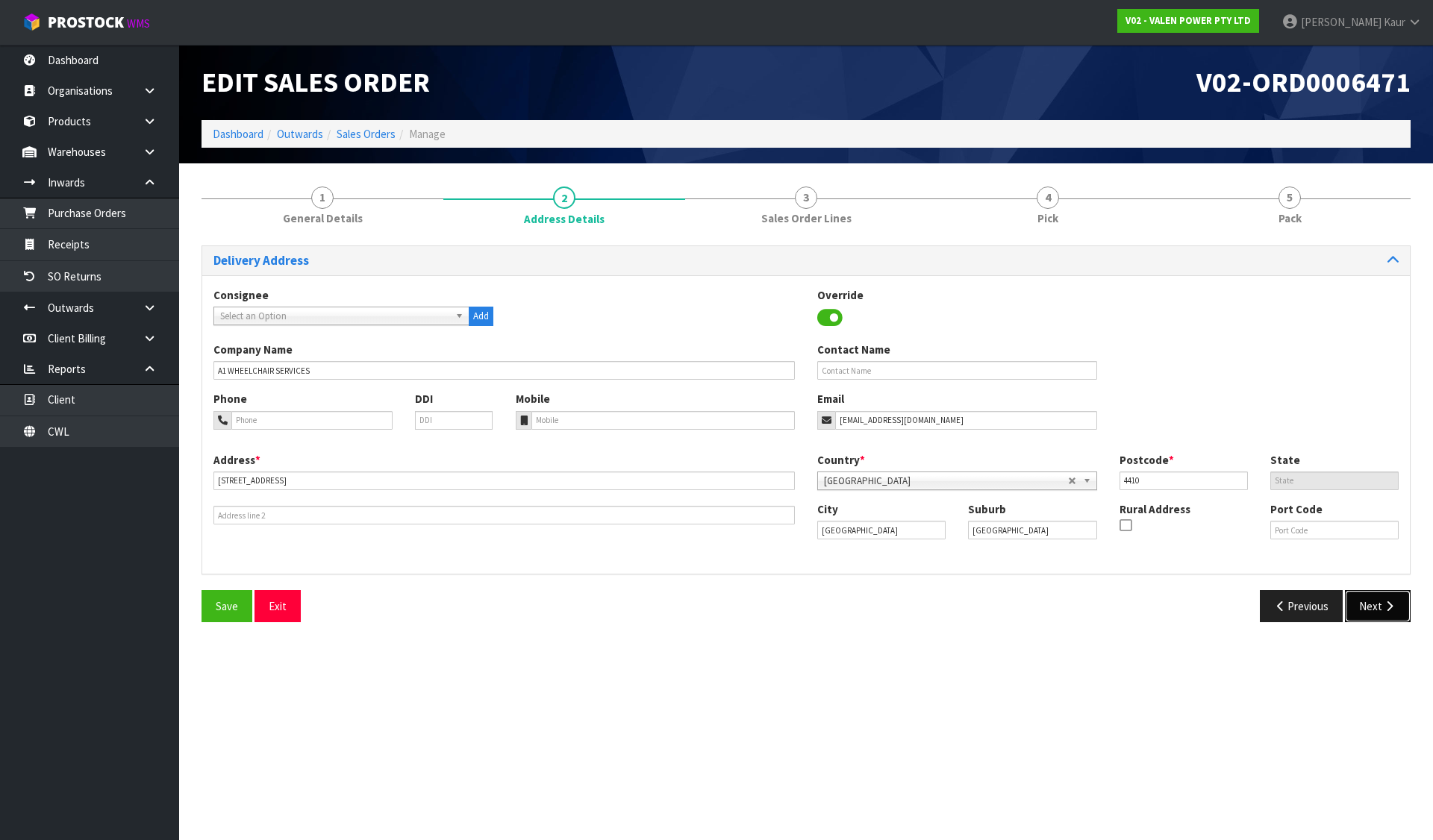
click at [1386, 617] on button "Next" at bounding box center [1378, 606] width 66 height 32
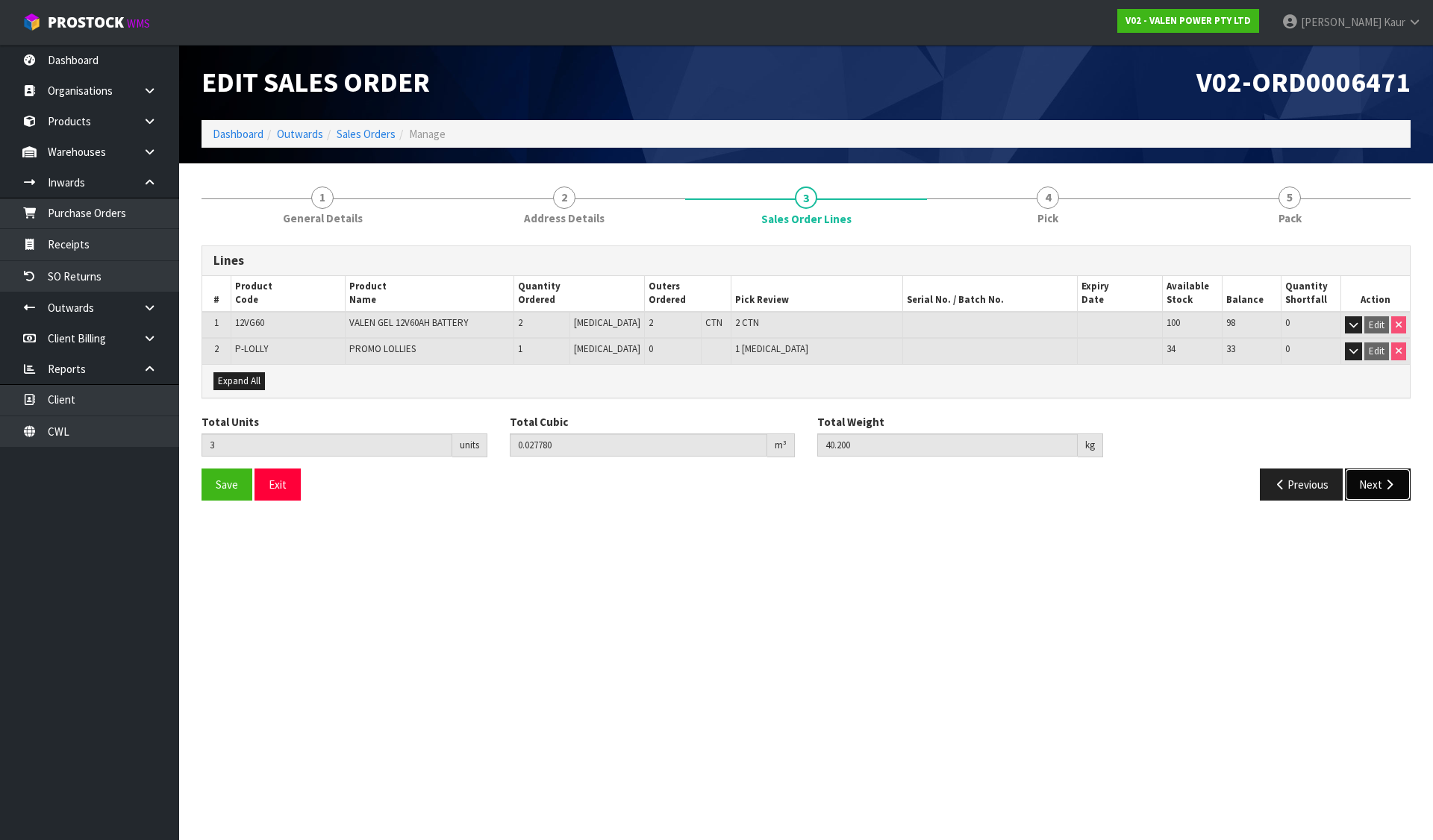
click at [1390, 488] on icon "button" at bounding box center [1390, 484] width 14 height 12
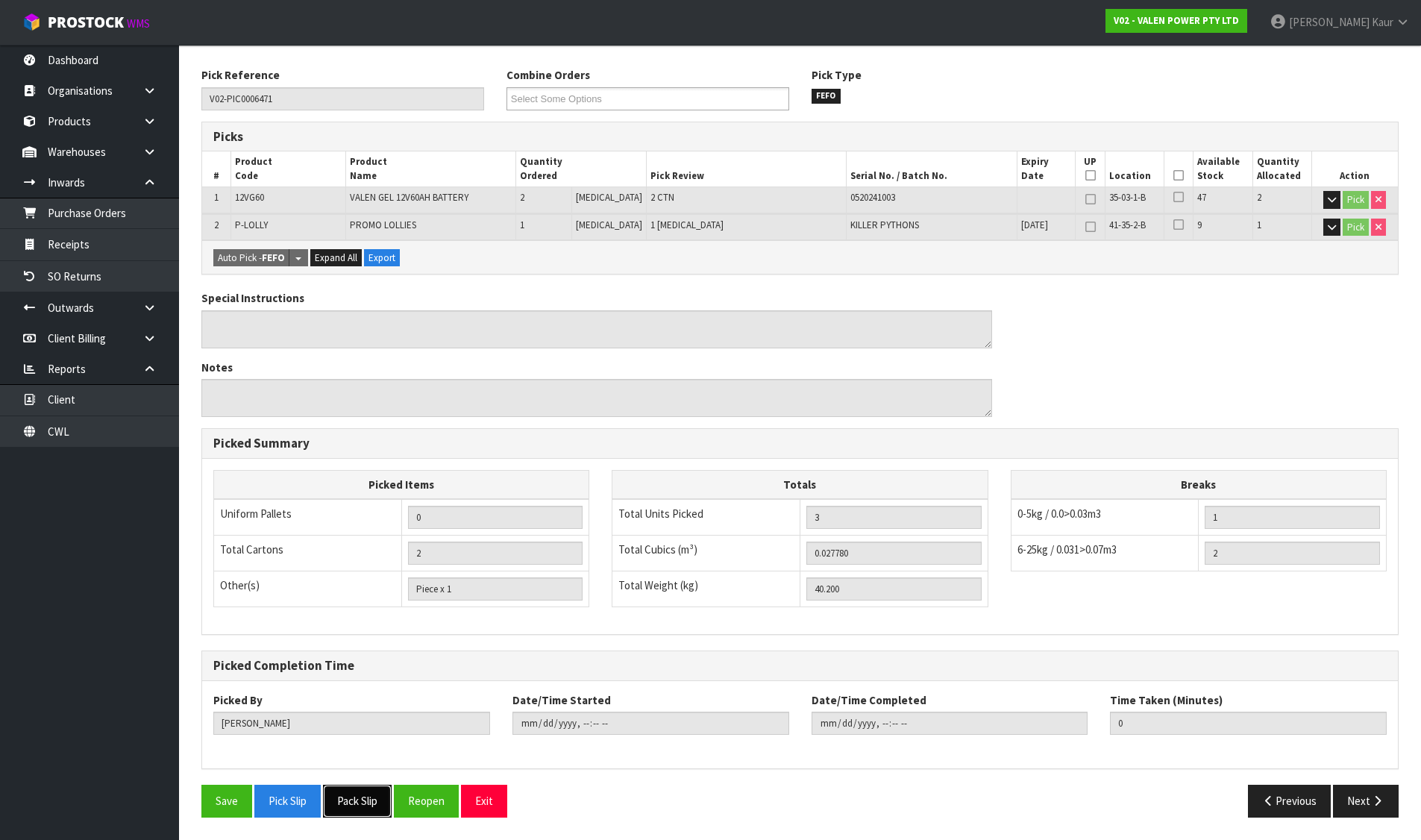
click at [364, 789] on button "Pack Slip" at bounding box center [357, 801] width 68 height 32
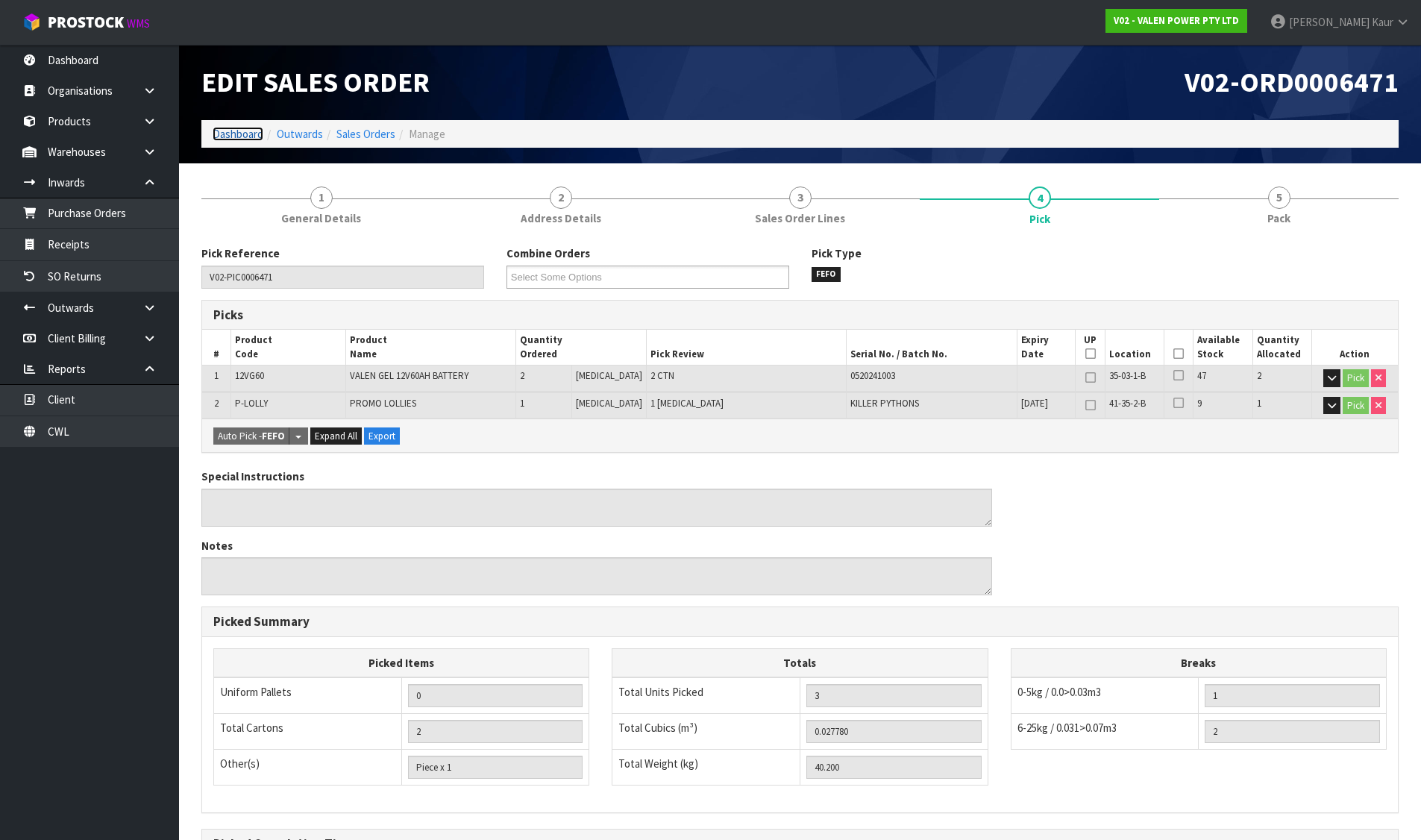
click at [232, 129] on link "Dashboard" at bounding box center [238, 134] width 51 height 14
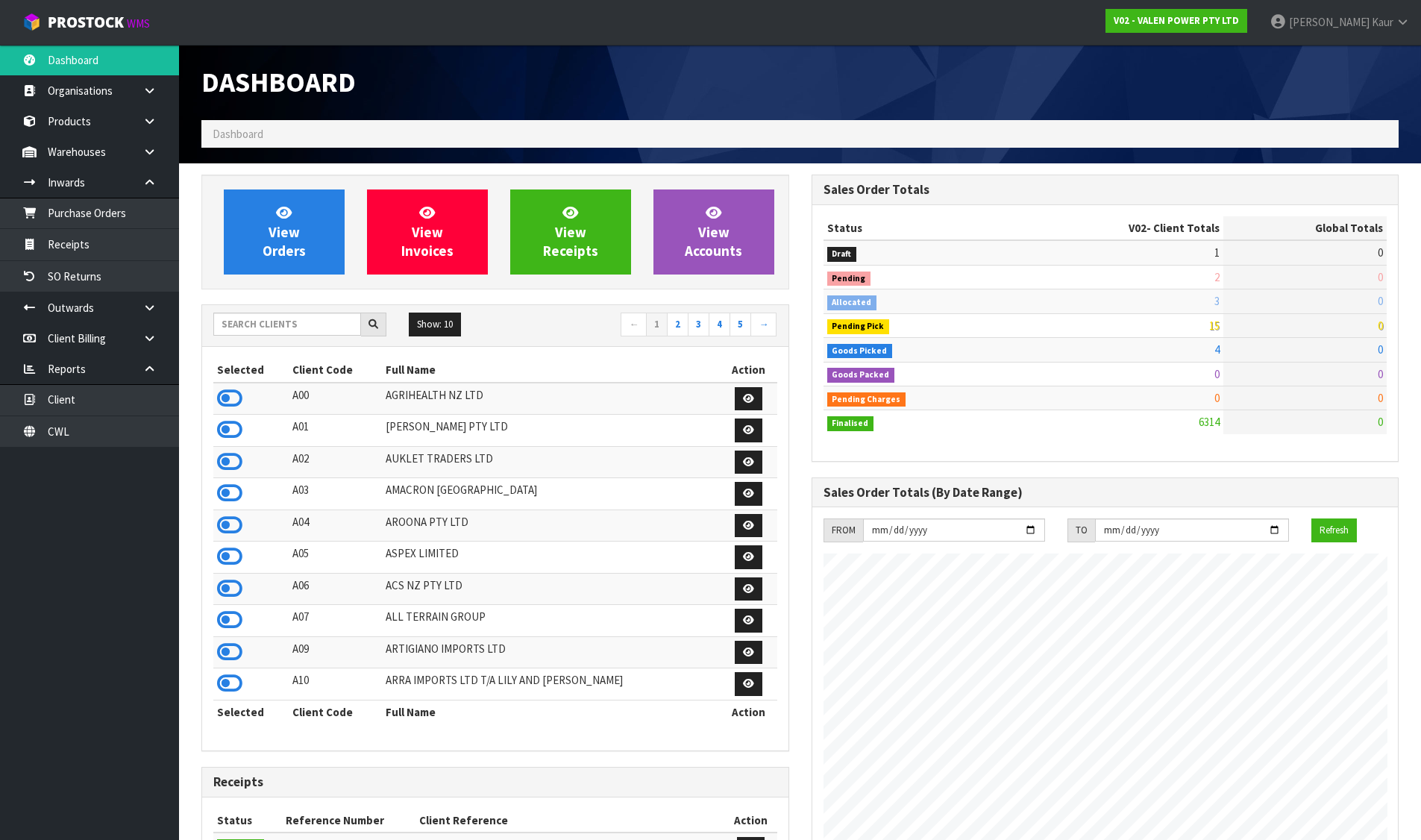
scroll to position [1130, 609]
click at [95, 425] on link "CWL" at bounding box center [90, 431] width 179 height 30
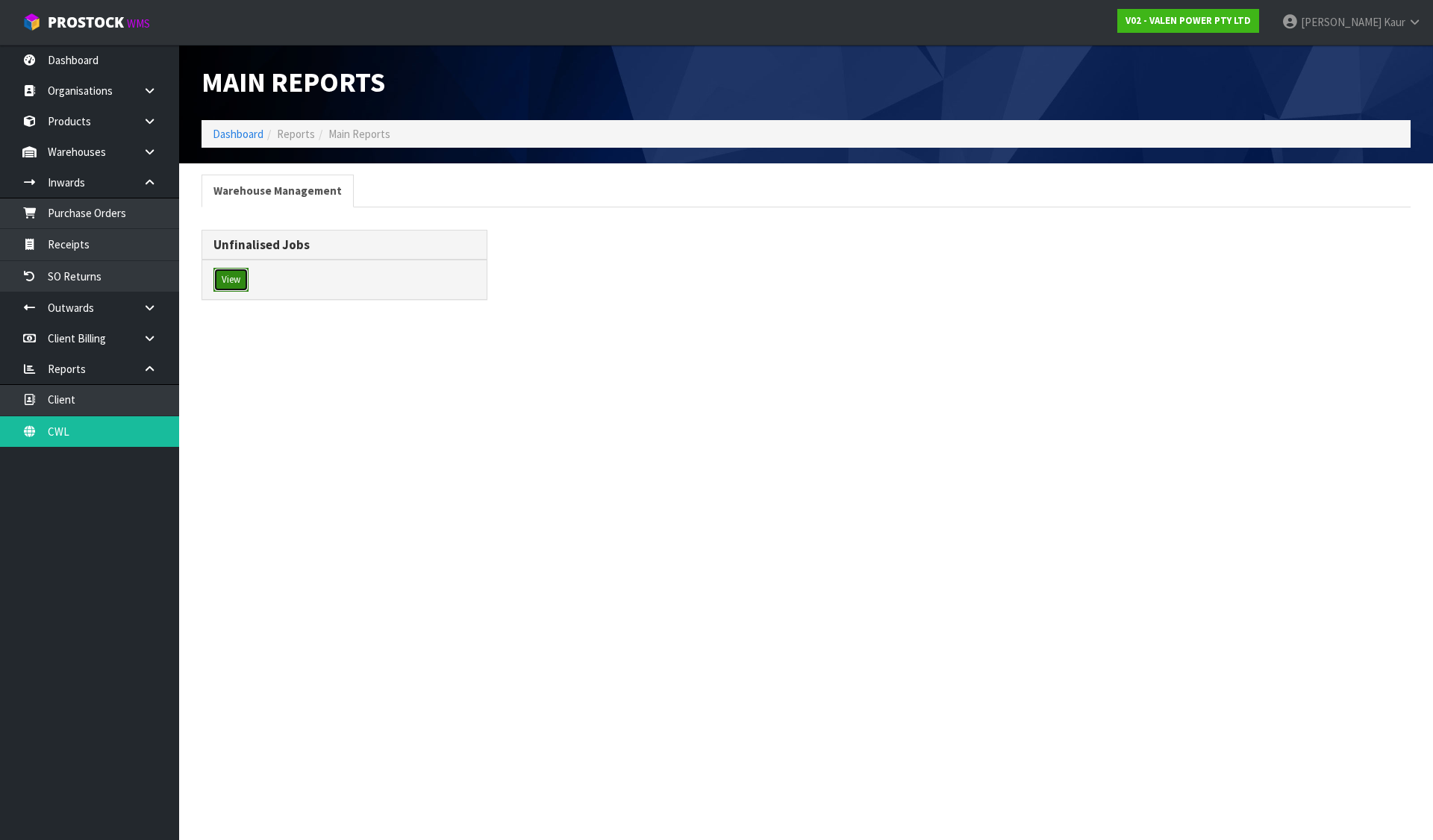
click at [228, 277] on button "View" at bounding box center [232, 279] width 35 height 24
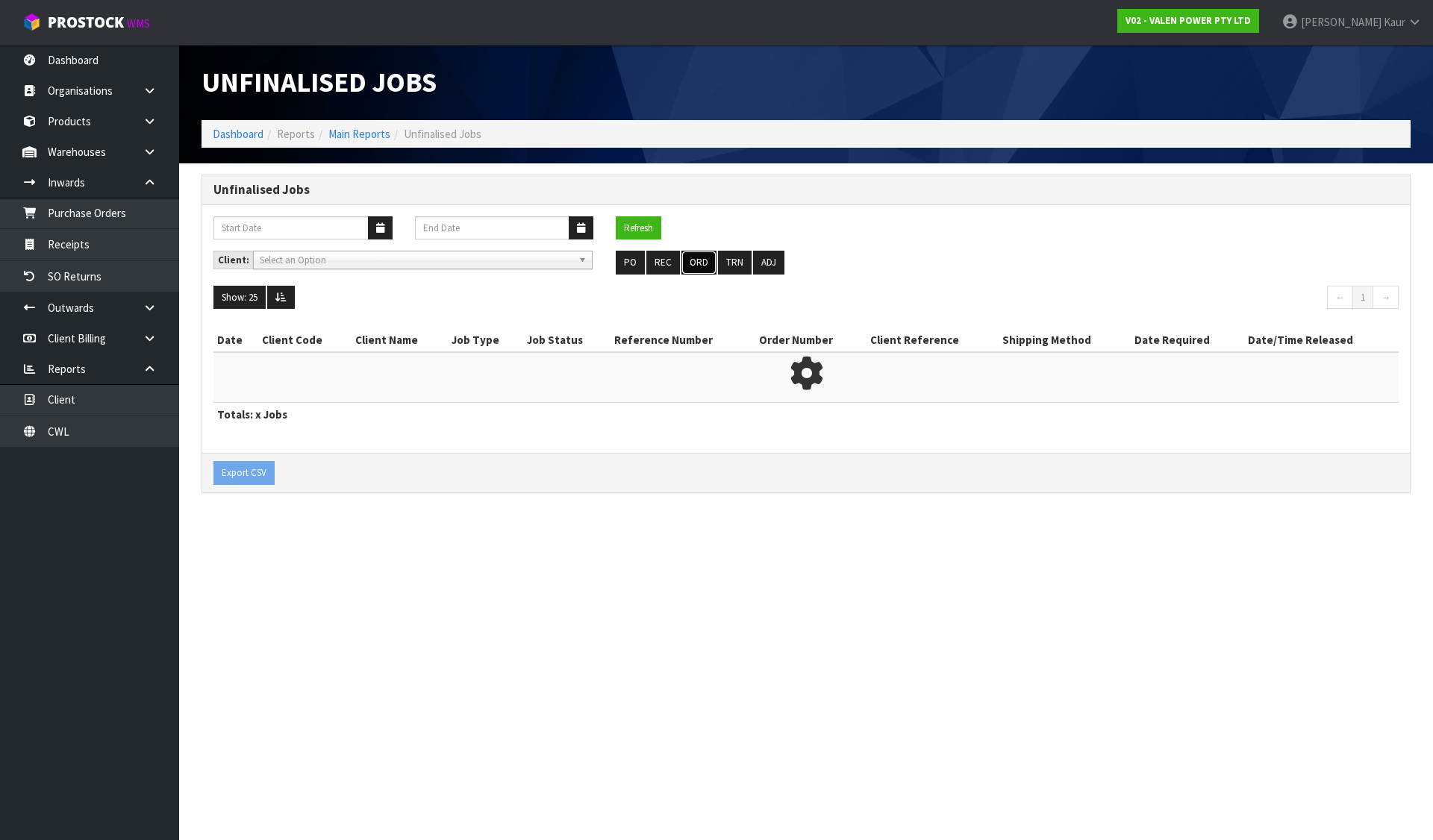
click at [697, 261] on button "ORD" at bounding box center [699, 263] width 35 height 24
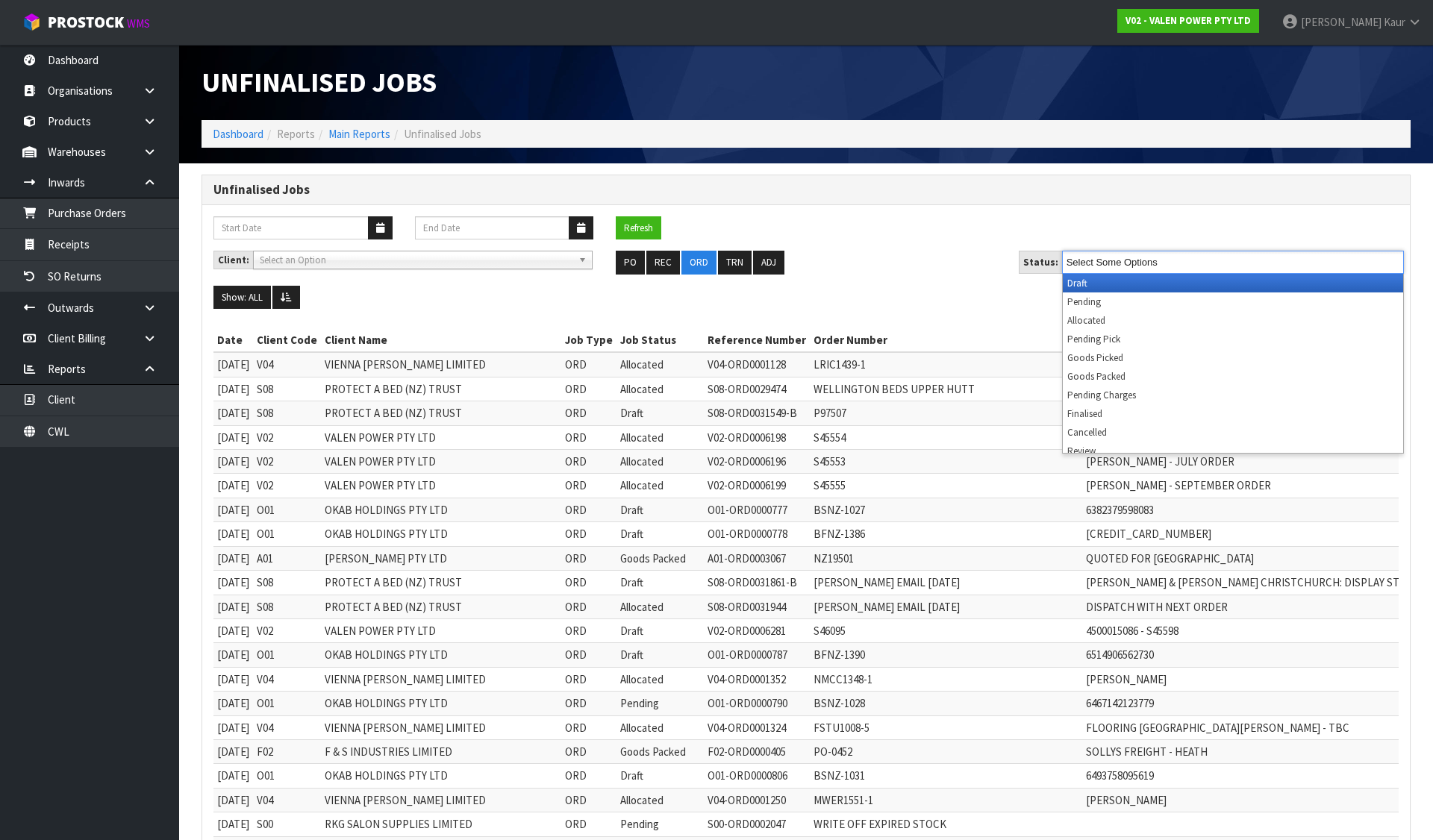
click at [1088, 256] on input "Select Some Options" at bounding box center [1122, 262] width 110 height 19
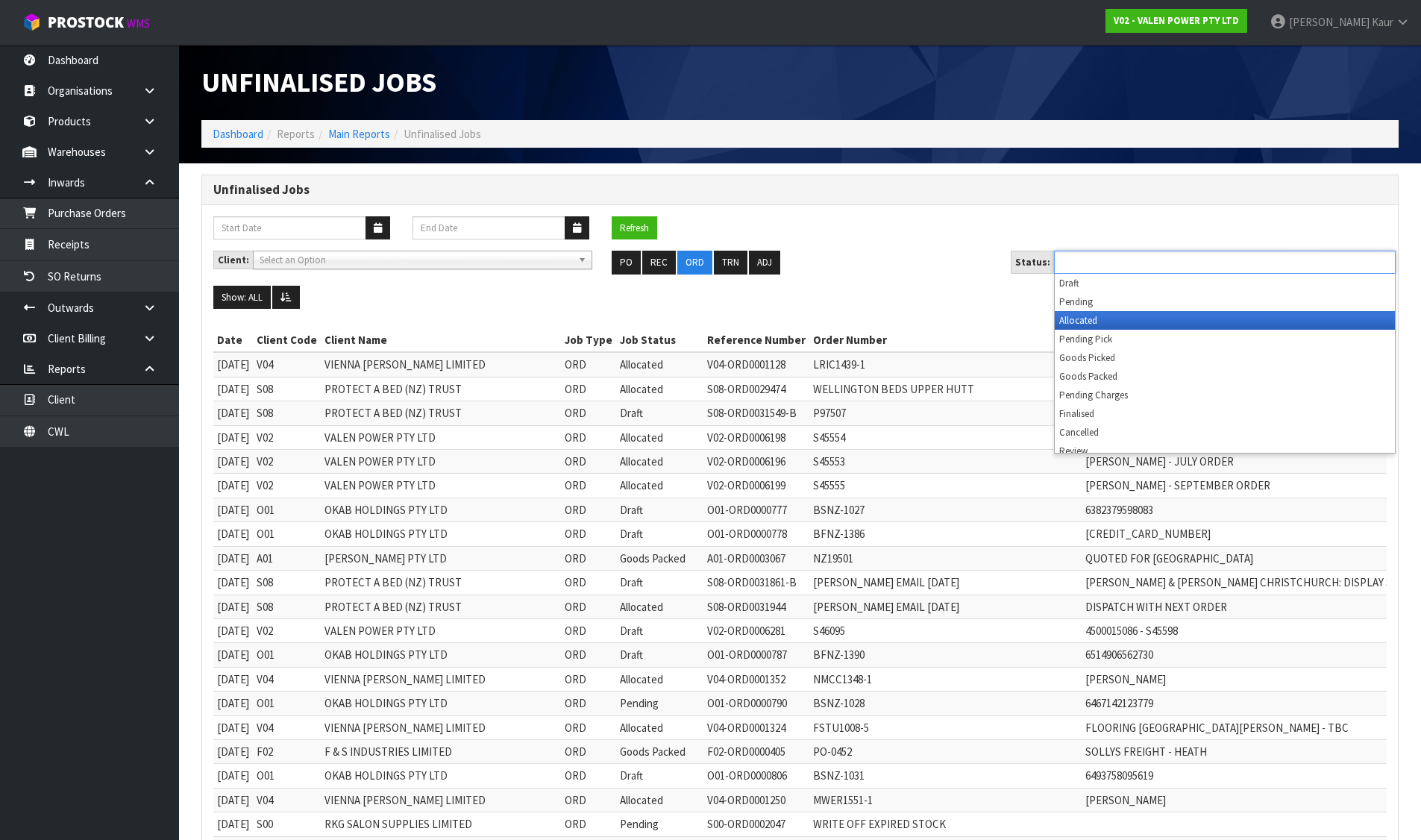
click at [1076, 313] on li "Allocated" at bounding box center [1225, 320] width 341 height 19
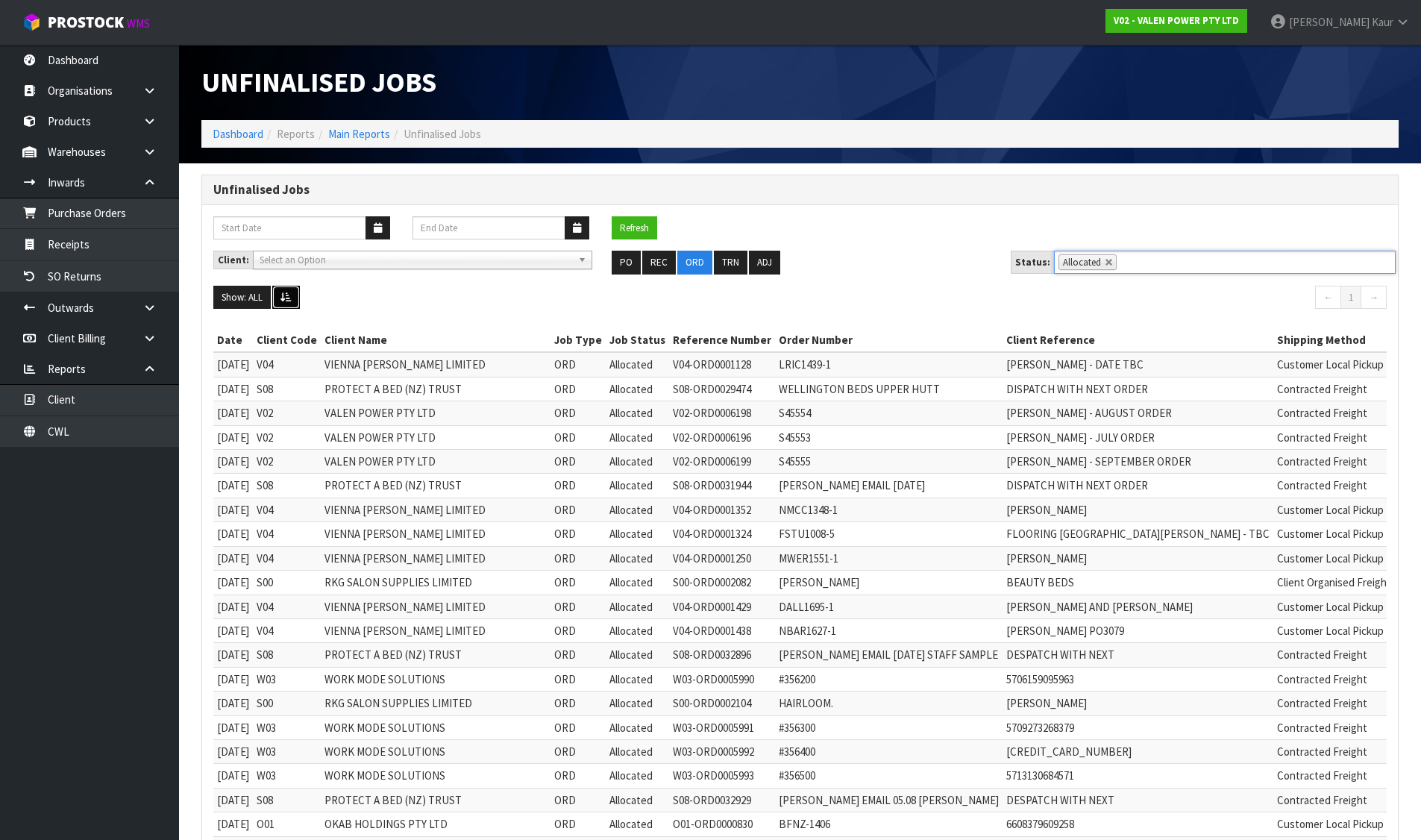
click at [288, 293] on icon at bounding box center [286, 297] width 12 height 10
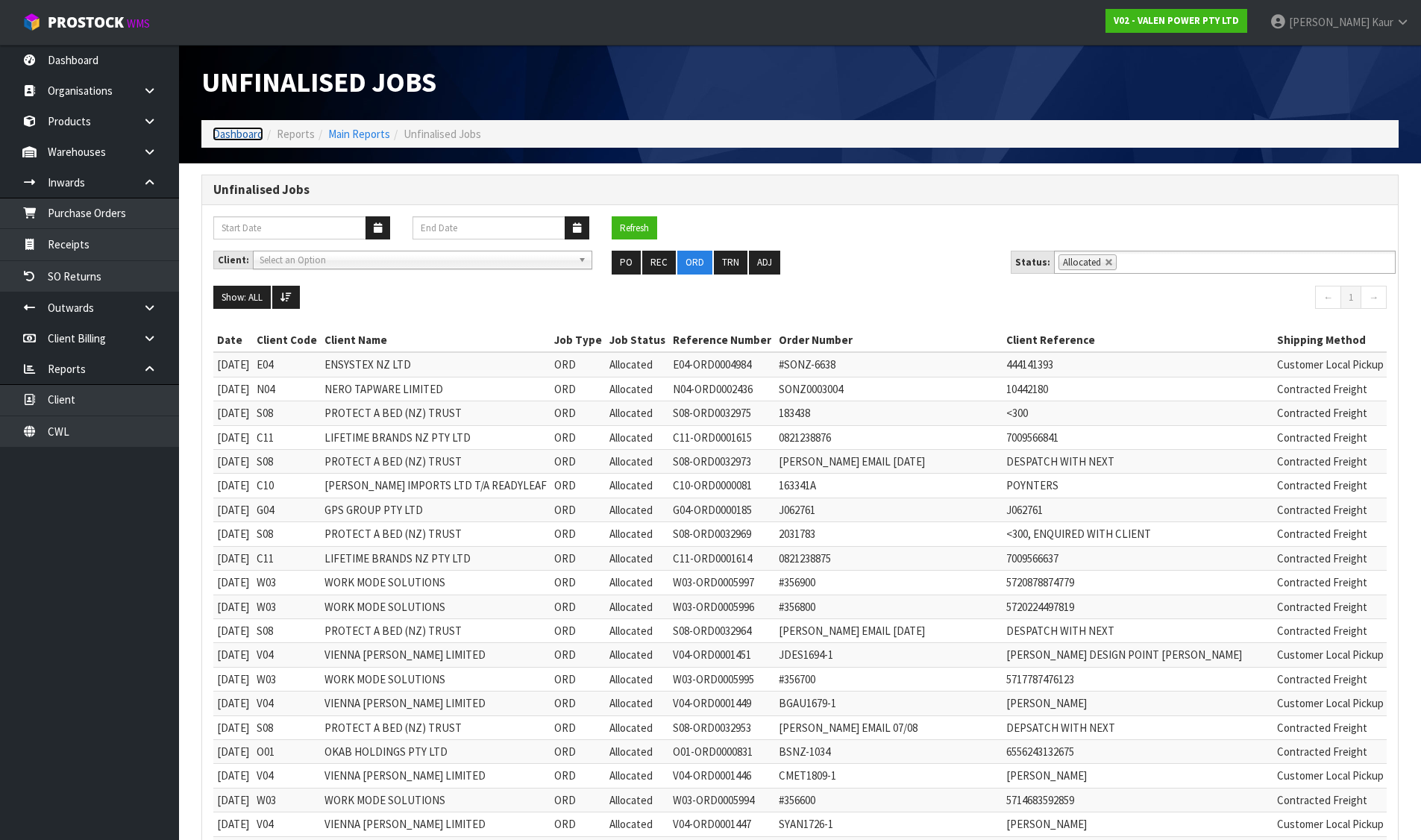
click at [234, 133] on link "Dashboard" at bounding box center [238, 134] width 51 height 14
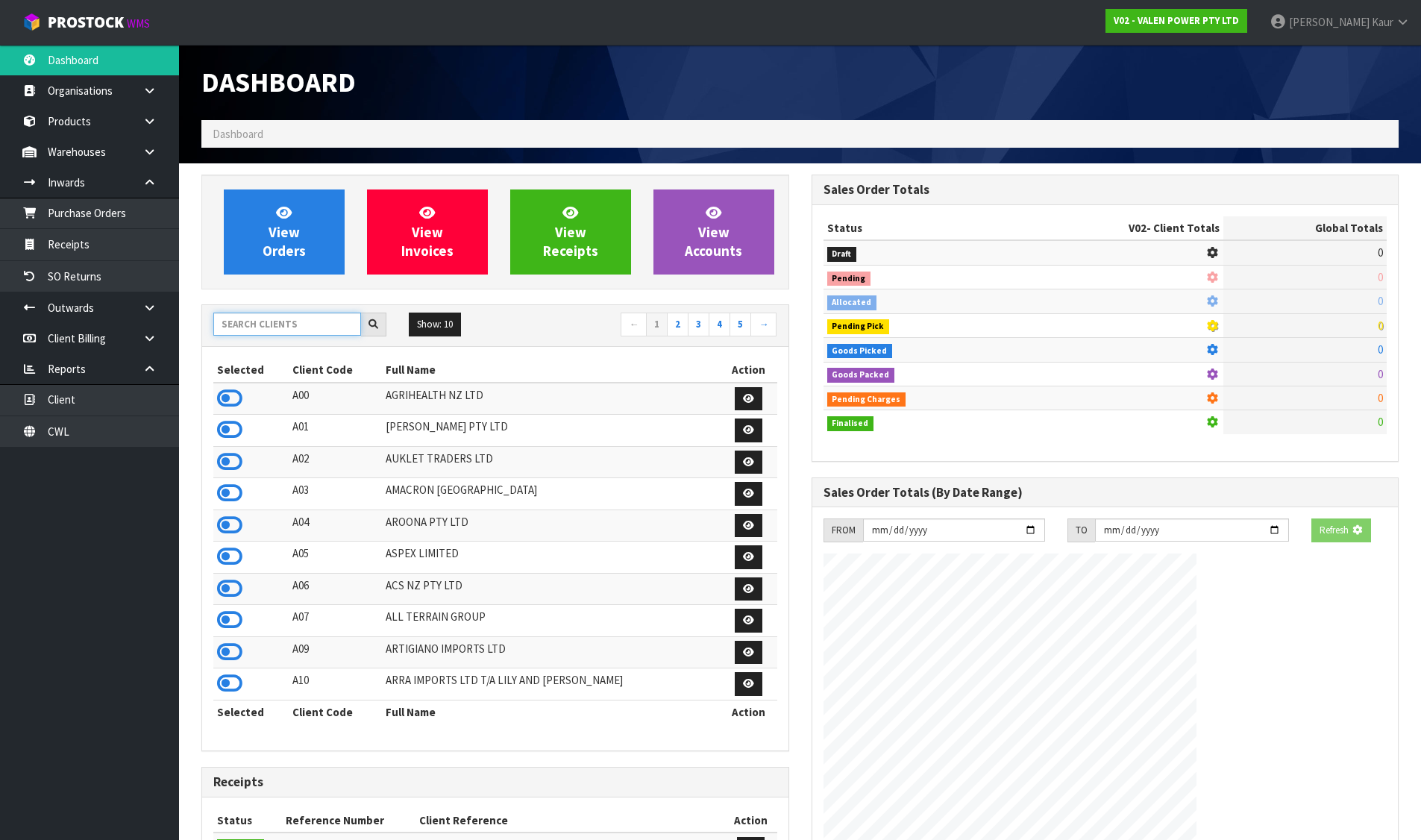
click at [297, 331] on input "text" at bounding box center [287, 324] width 148 height 23
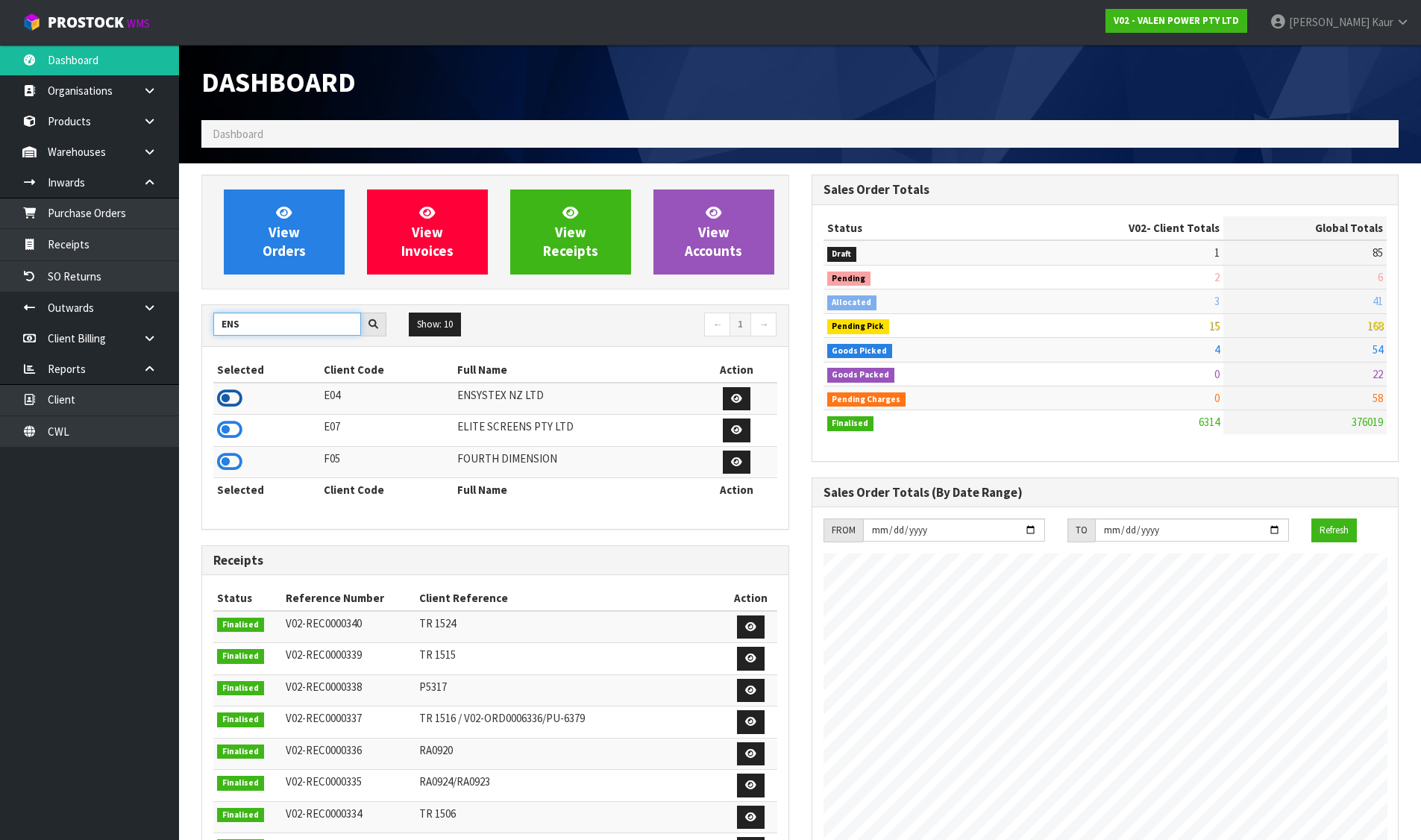
type input "ENS"
click at [231, 396] on icon at bounding box center [230, 398] width 26 height 22
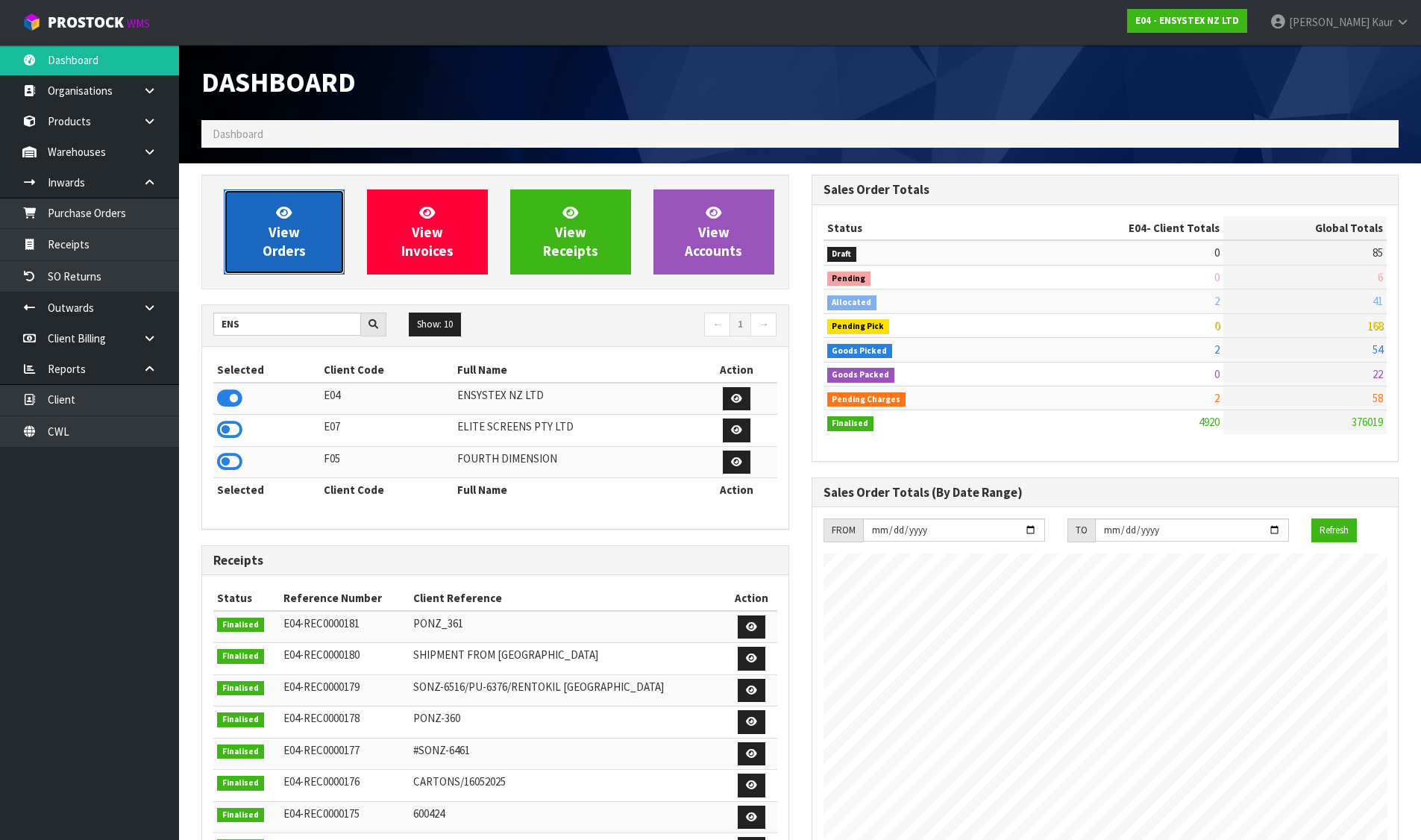
click at [270, 224] on span "View Orders" at bounding box center [284, 232] width 43 height 56
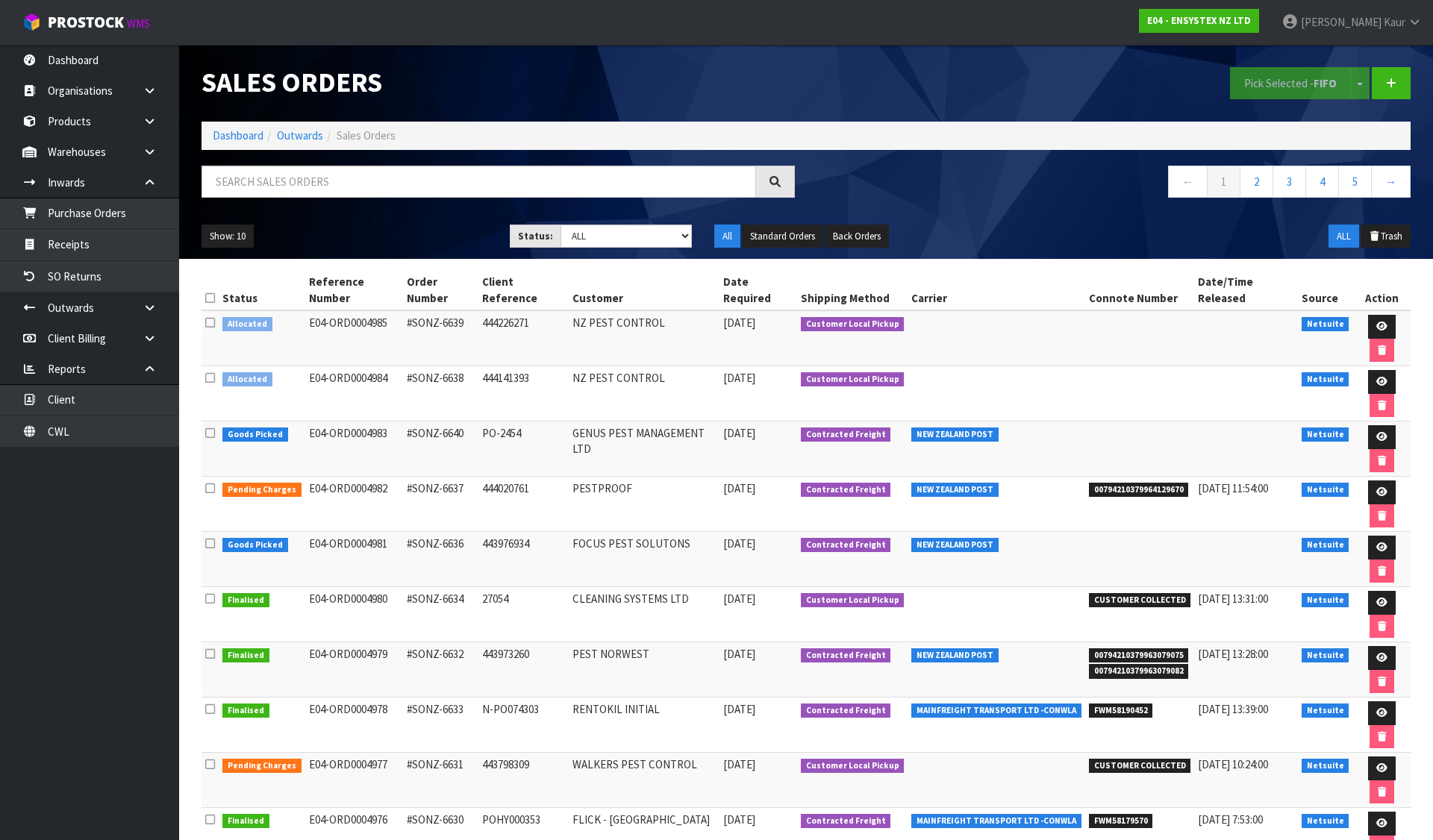
click at [209, 293] on icon at bounding box center [209, 298] width 10 height 12
click at [1268, 79] on button "Pick Selected - FIFO" at bounding box center [1290, 83] width 121 height 32
click at [1376, 377] on icon at bounding box center [1382, 381] width 12 height 10
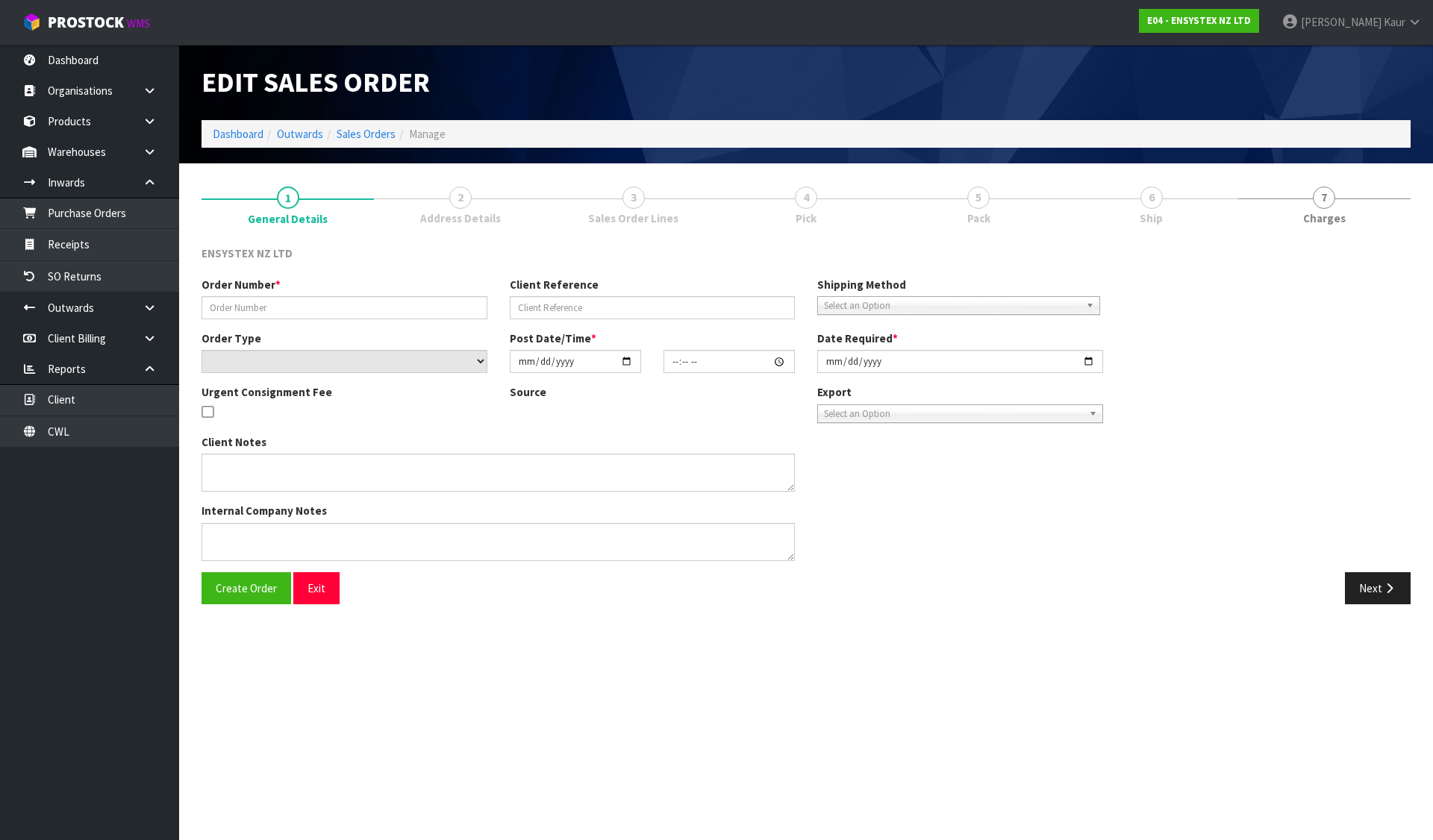
type input "#SONZ-6638"
type input "444141393"
select select "number:0"
type input "[DATE]"
type input "12:15:09.000"
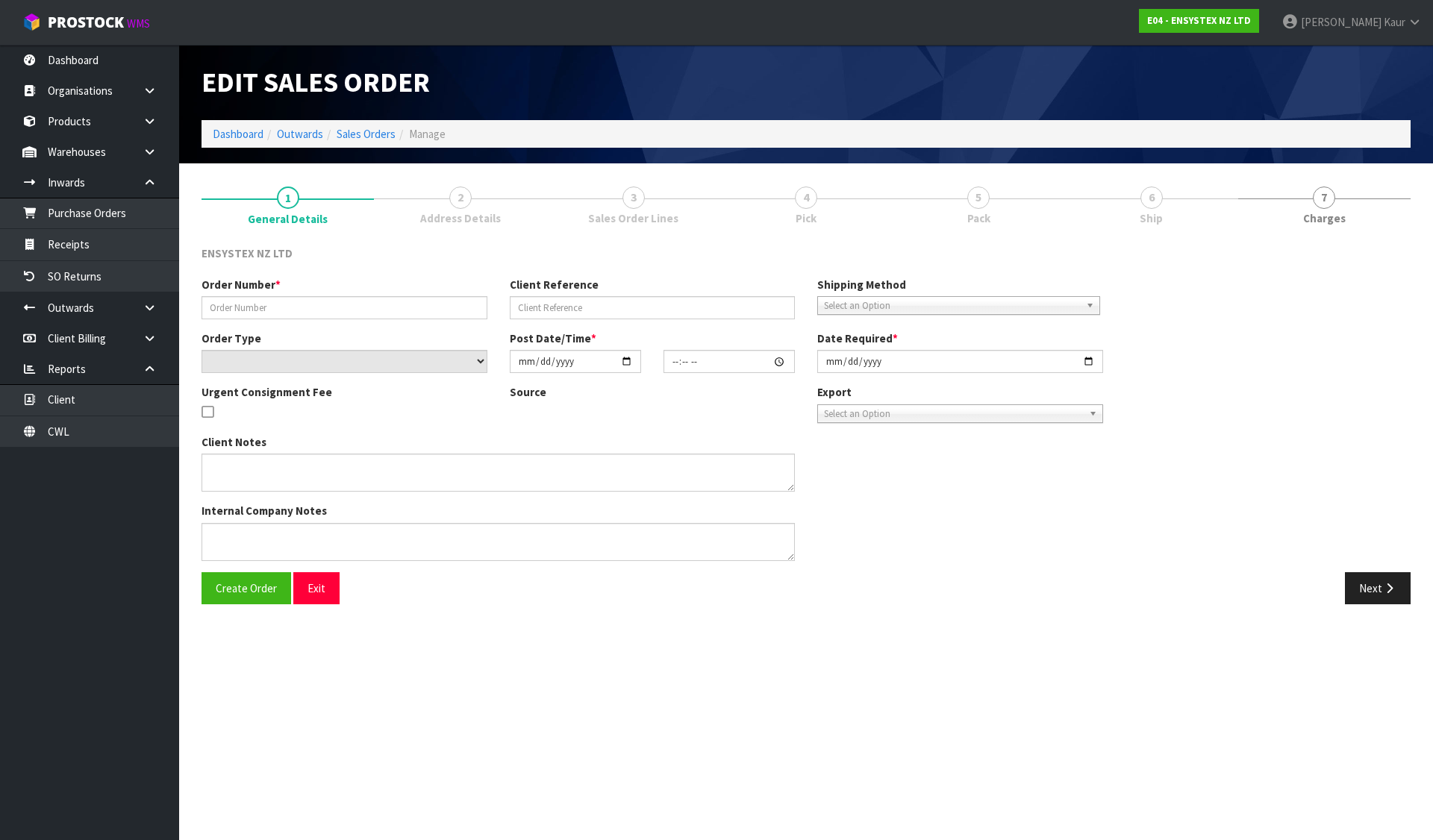
type input "[DATE]"
type textarea "LABELLED RODENT STATIONS PLEASE"
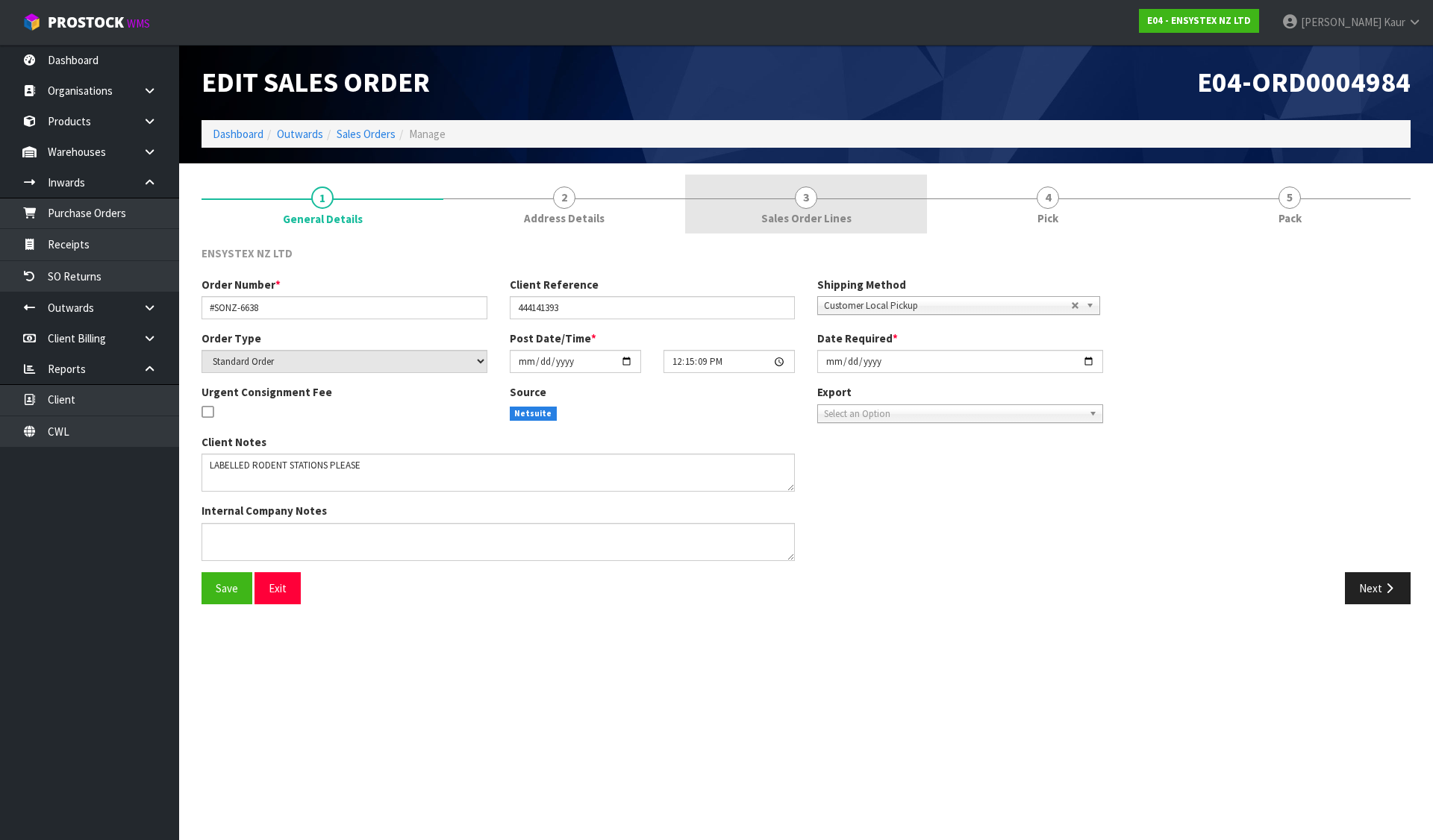
click at [800, 216] on span "Sales Order Lines" at bounding box center [807, 218] width 91 height 16
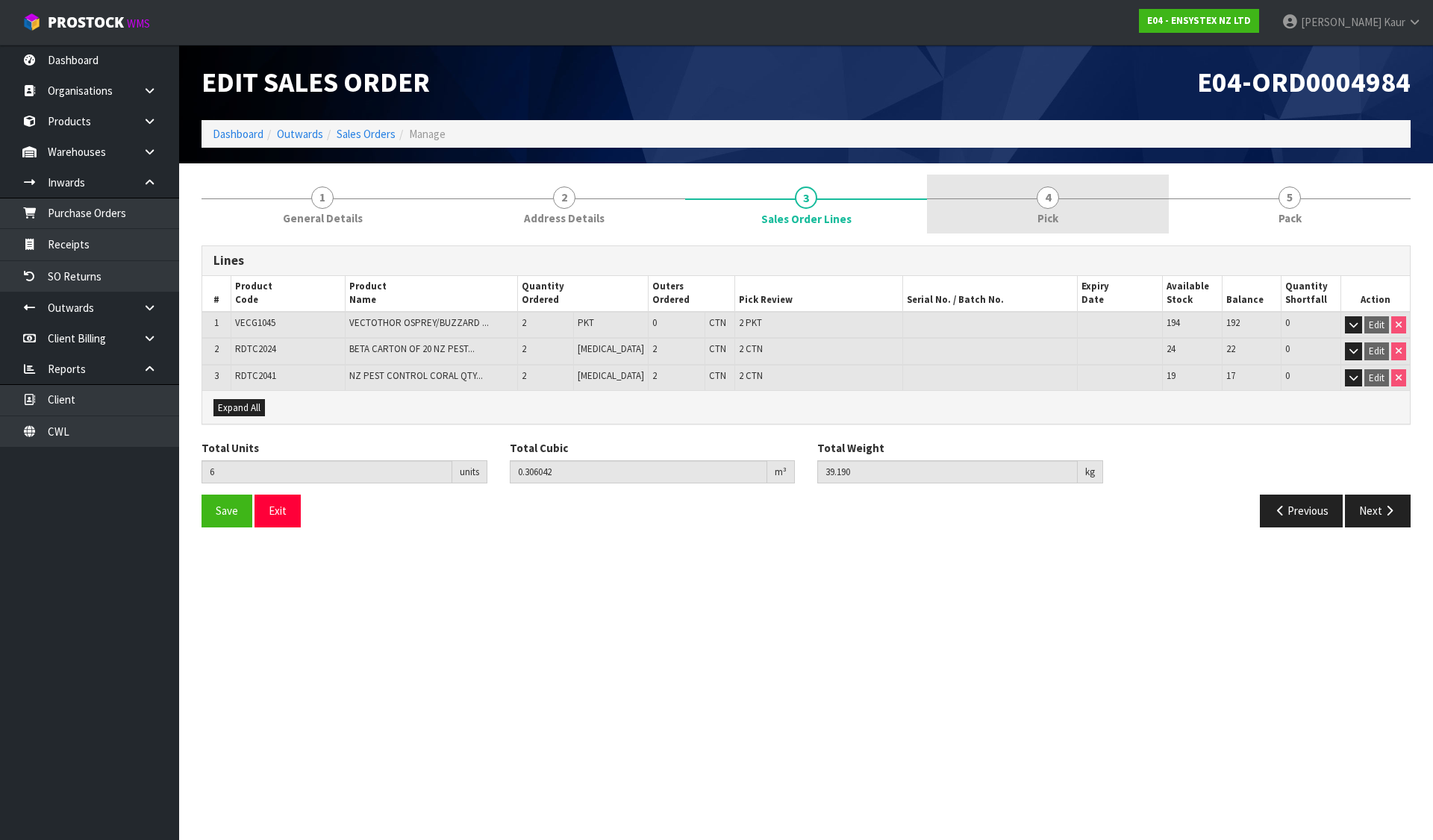
click at [988, 209] on link "4 Pick" at bounding box center [1048, 204] width 242 height 59
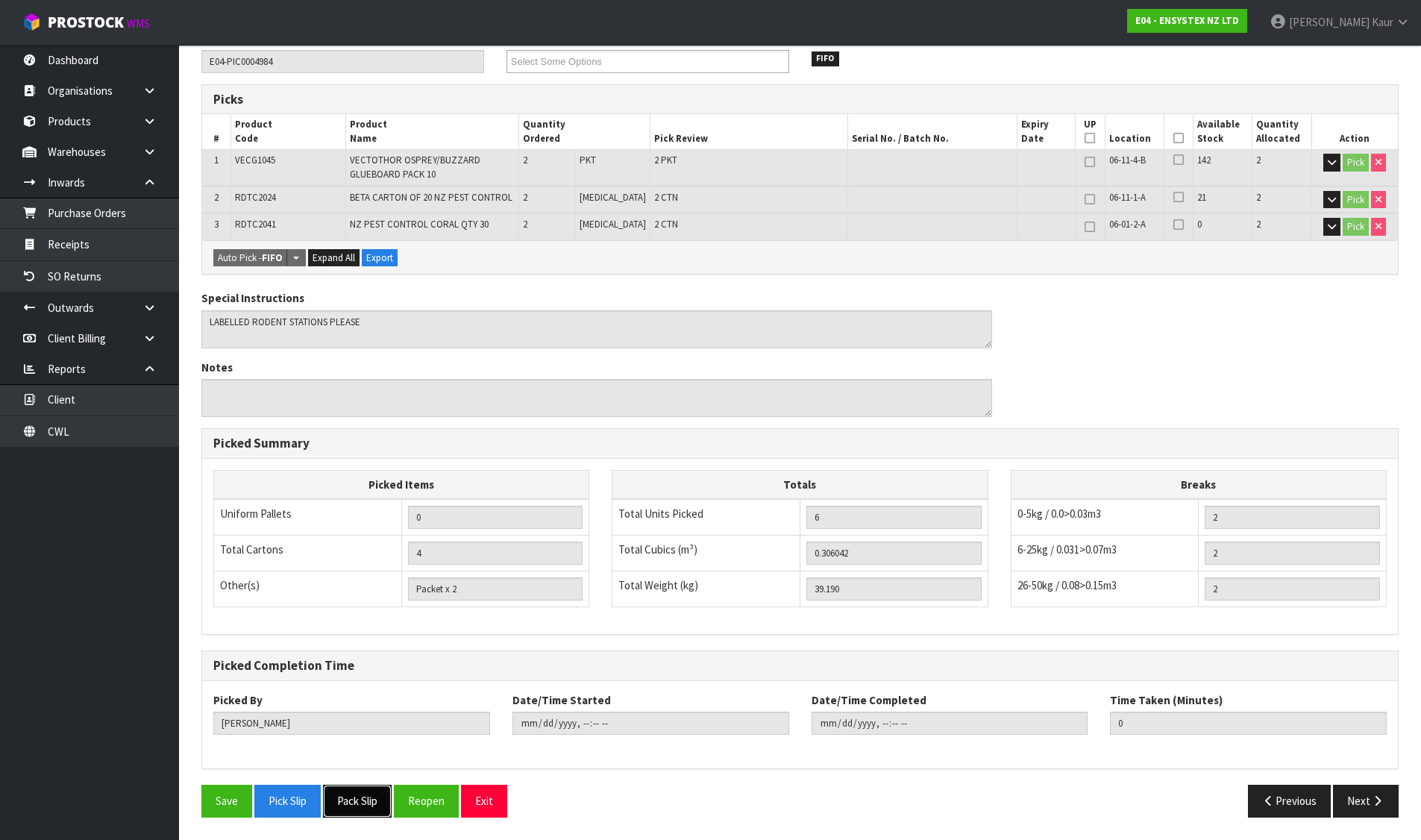
click at [365, 797] on button "Pack Slip" at bounding box center [357, 801] width 68 height 32
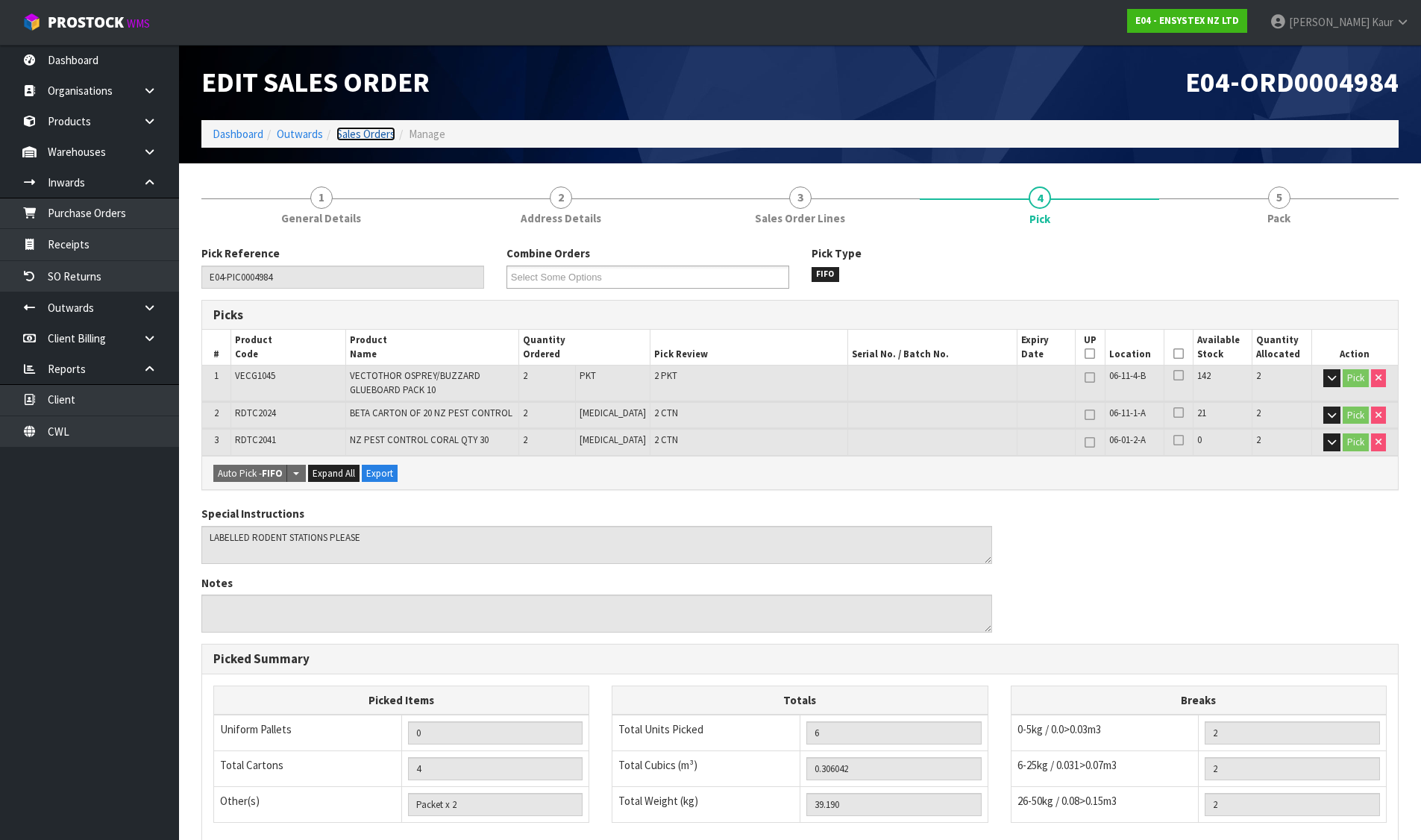
click at [373, 136] on link "Sales Orders" at bounding box center [365, 134] width 59 height 14
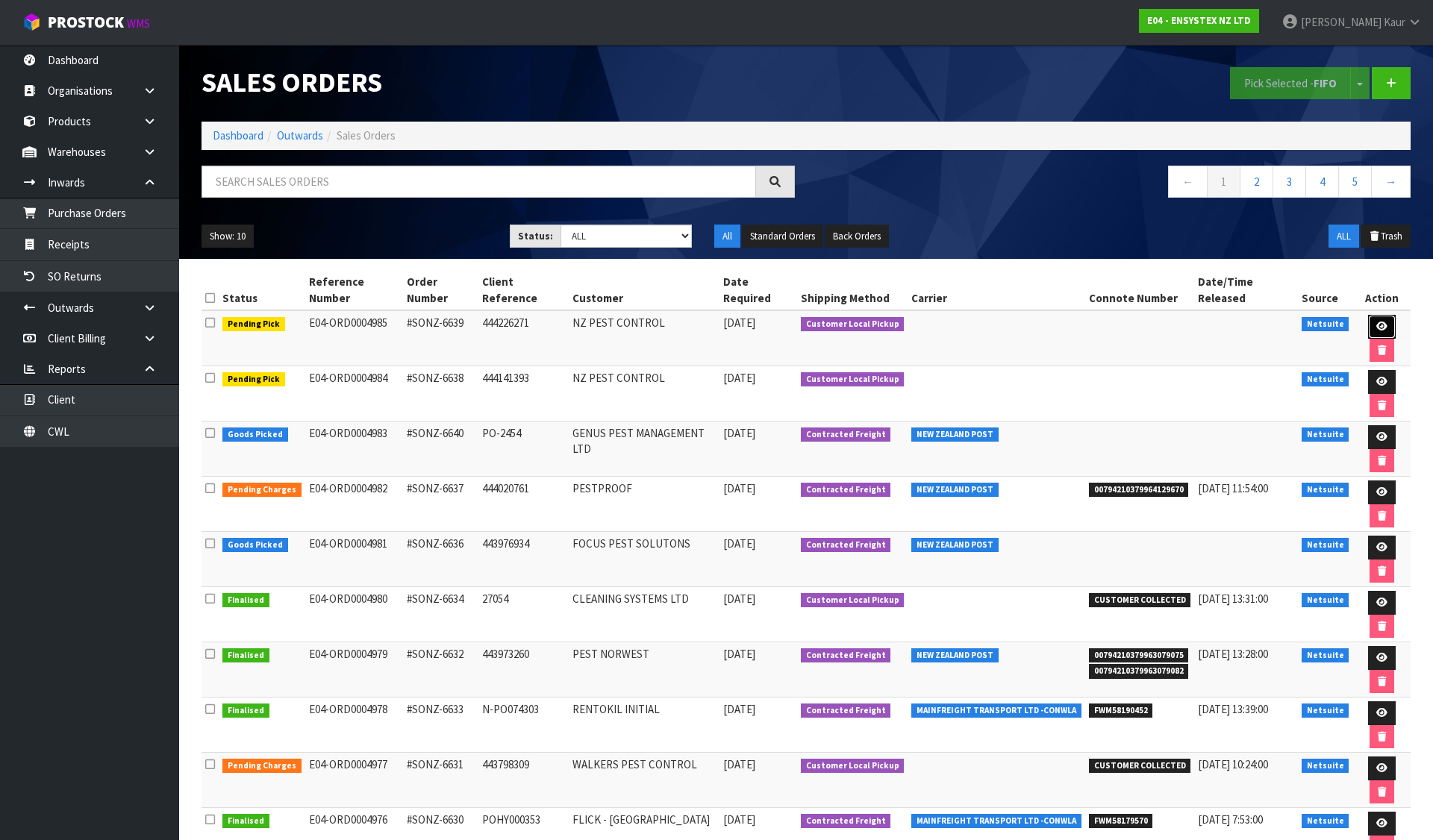
click at [1368, 315] on link at bounding box center [1382, 326] width 28 height 24
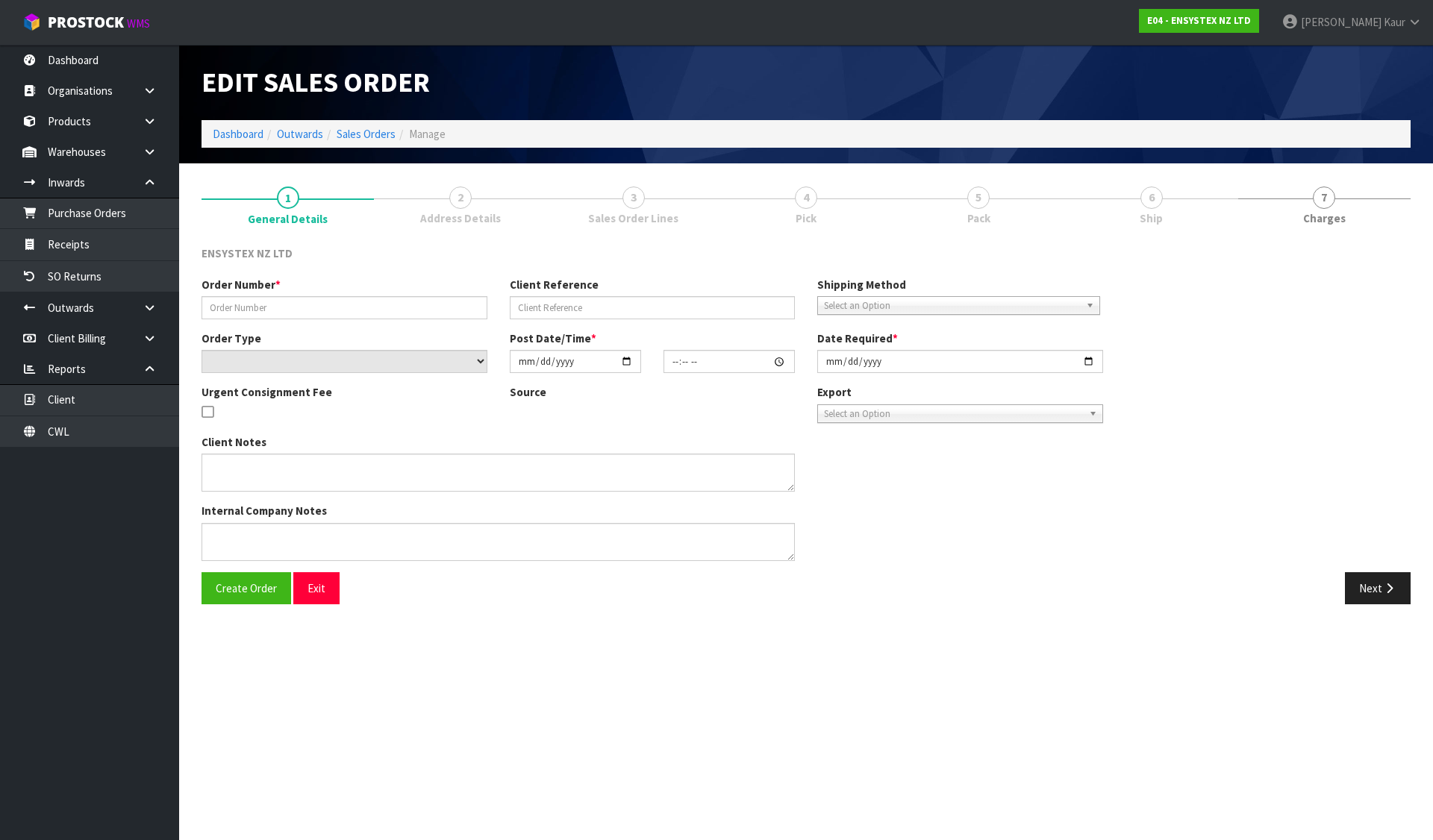
type input "#SONZ-6639"
type input "444226271"
select select "number:0"
type input "[DATE]"
type input "12:15:13.000"
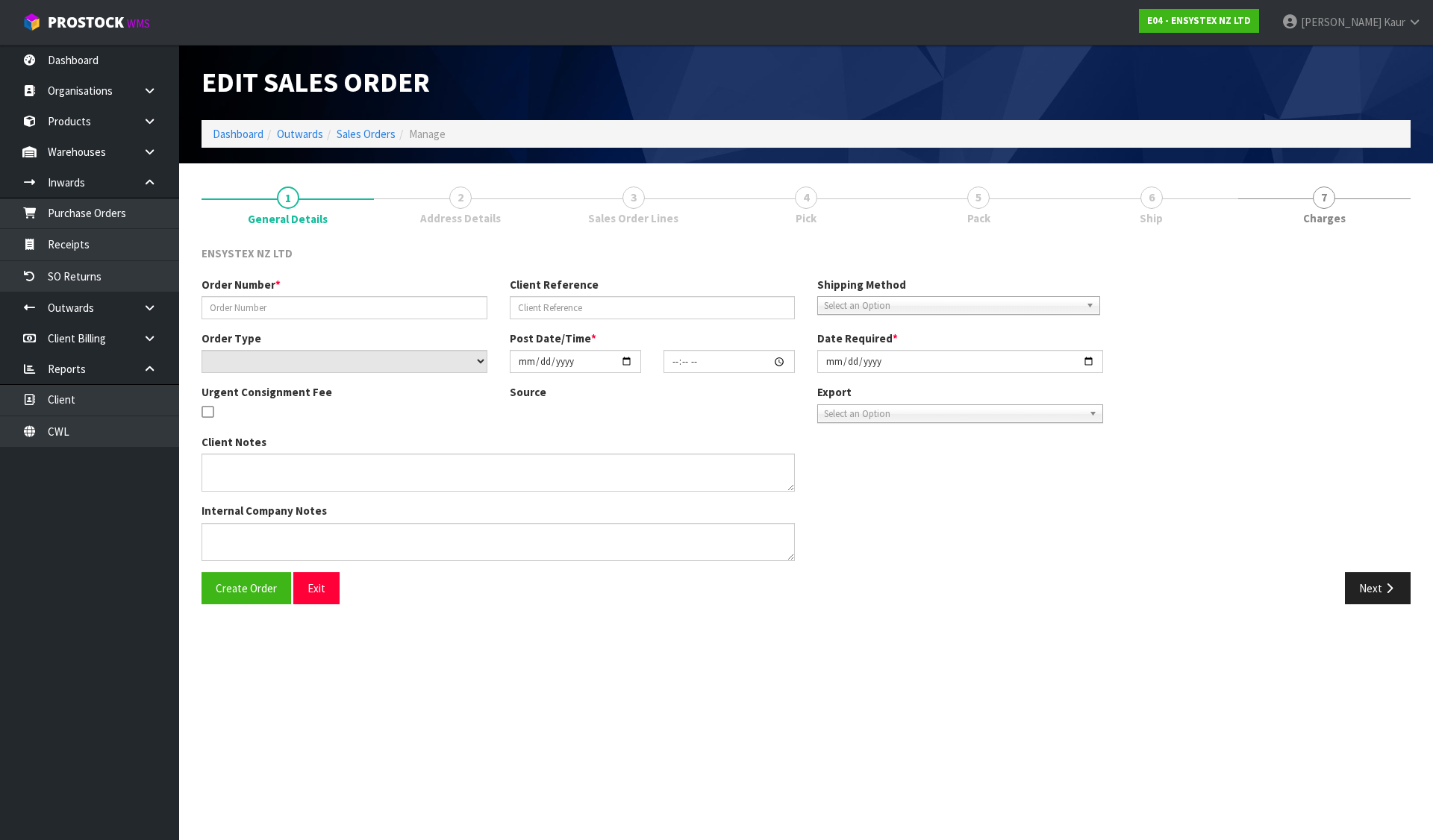
type input "[DATE]"
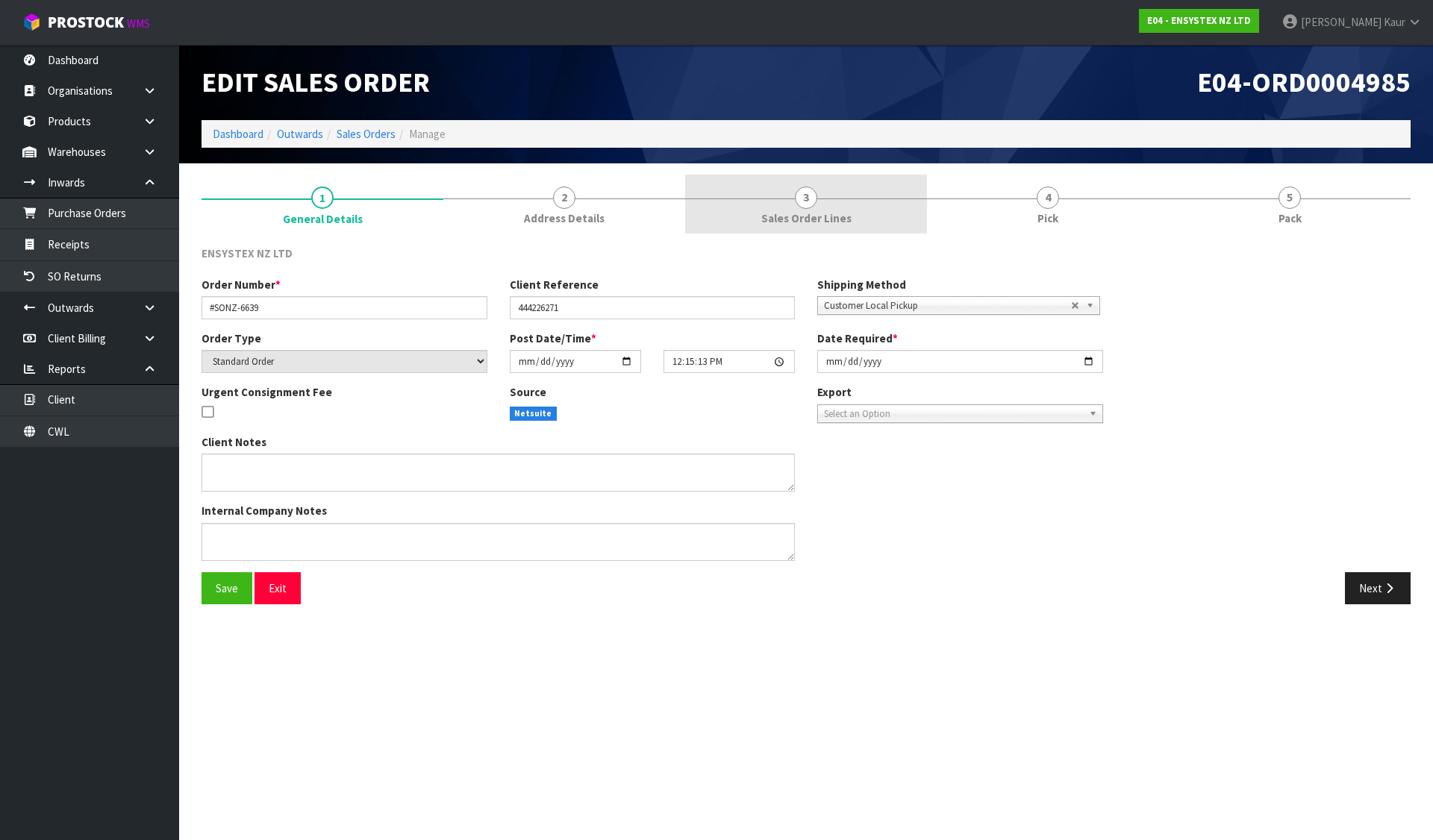
click at [806, 199] on span "3" at bounding box center [806, 197] width 22 height 22
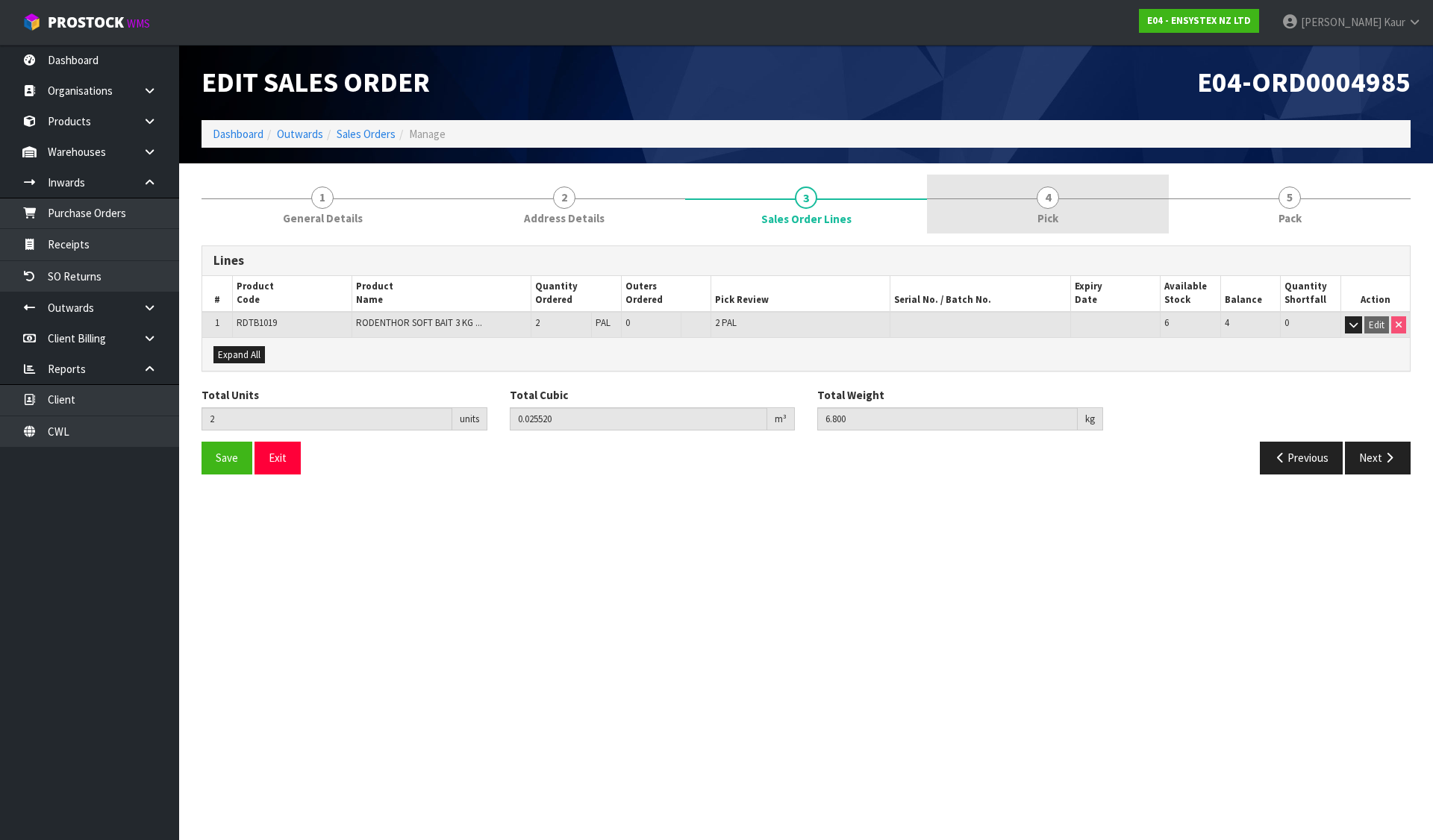
click at [1015, 204] on link "4 Pick" at bounding box center [1048, 204] width 242 height 59
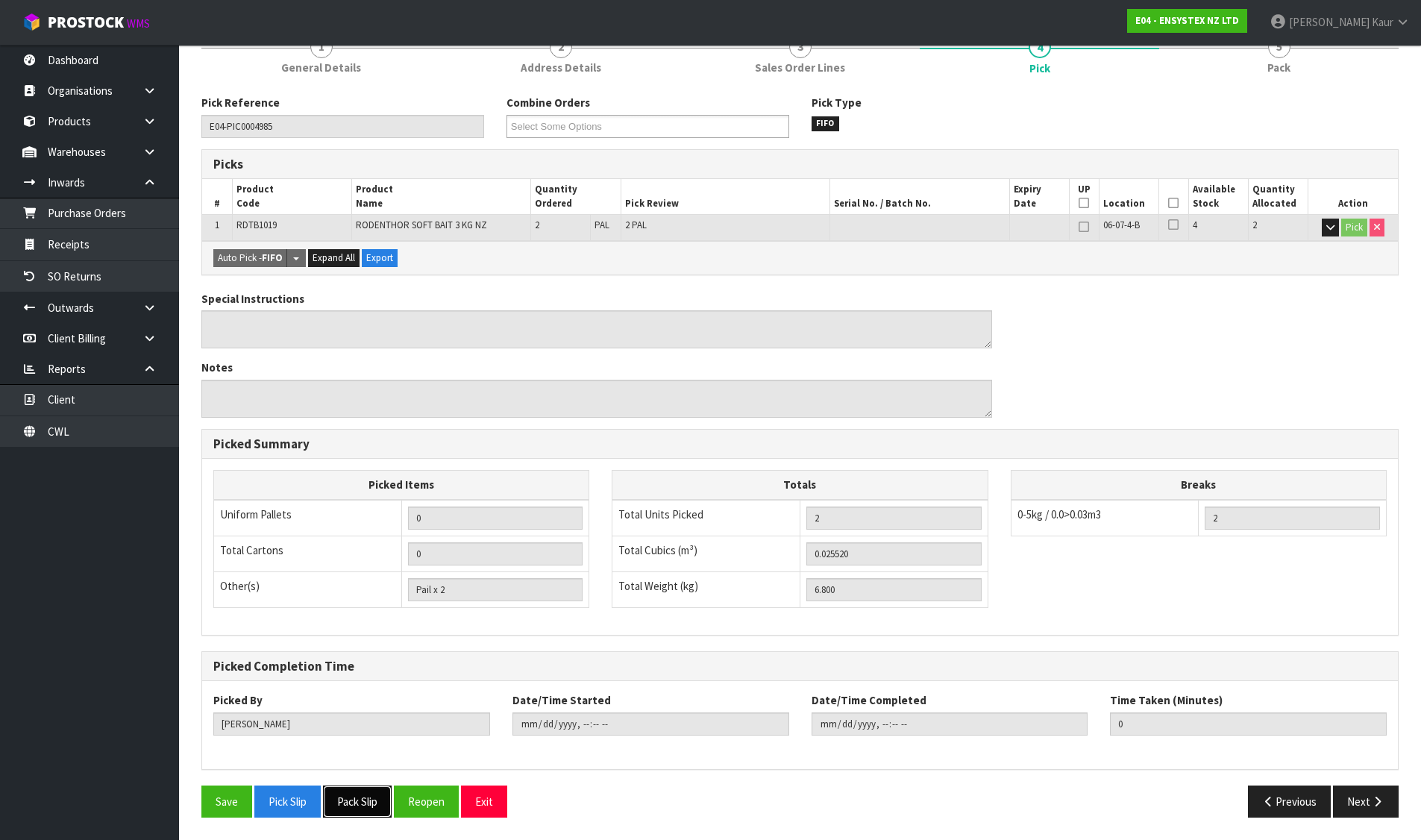
click at [364, 799] on button "Pack Slip" at bounding box center [357, 802] width 68 height 32
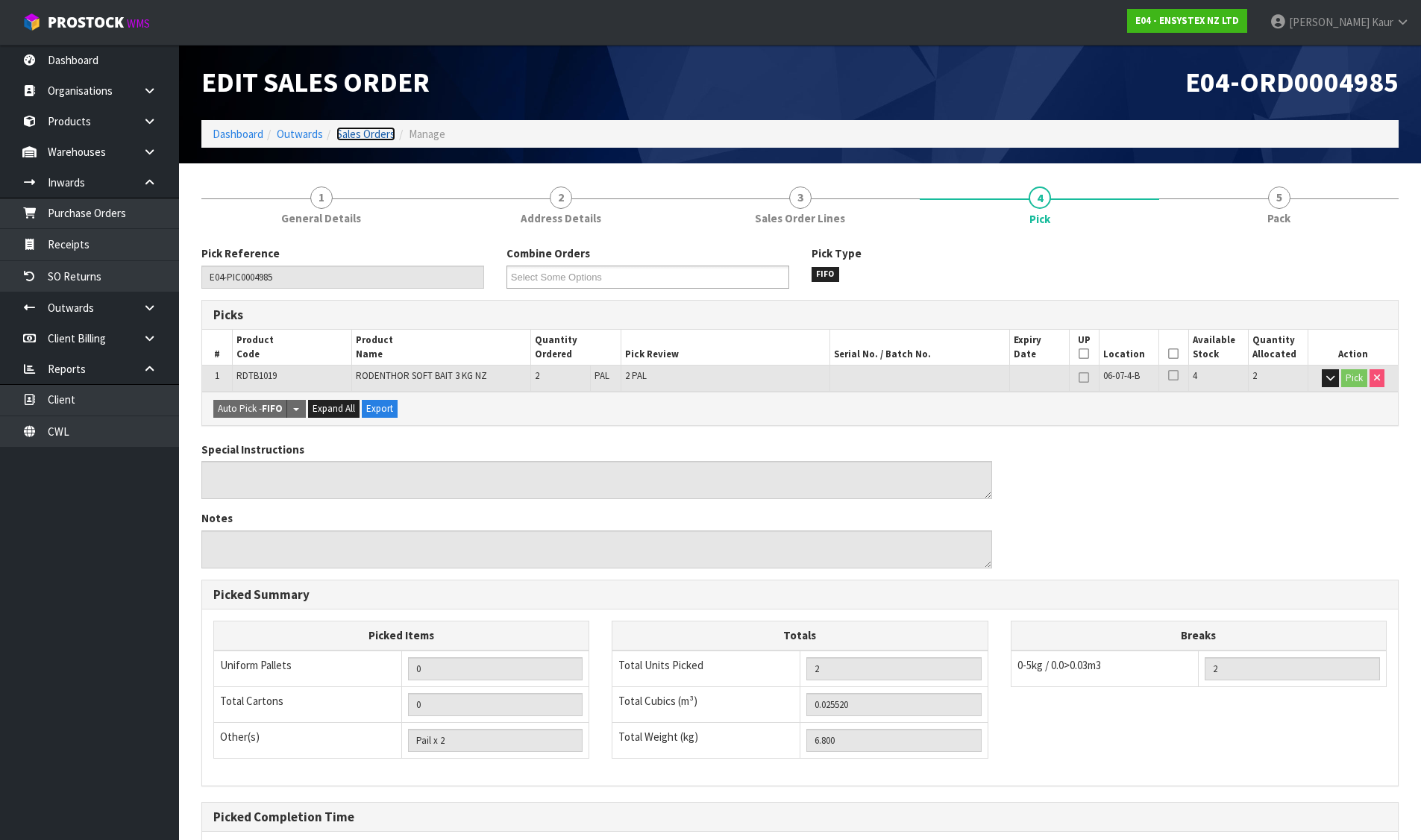
click at [355, 134] on link "Sales Orders" at bounding box center [365, 134] width 59 height 14
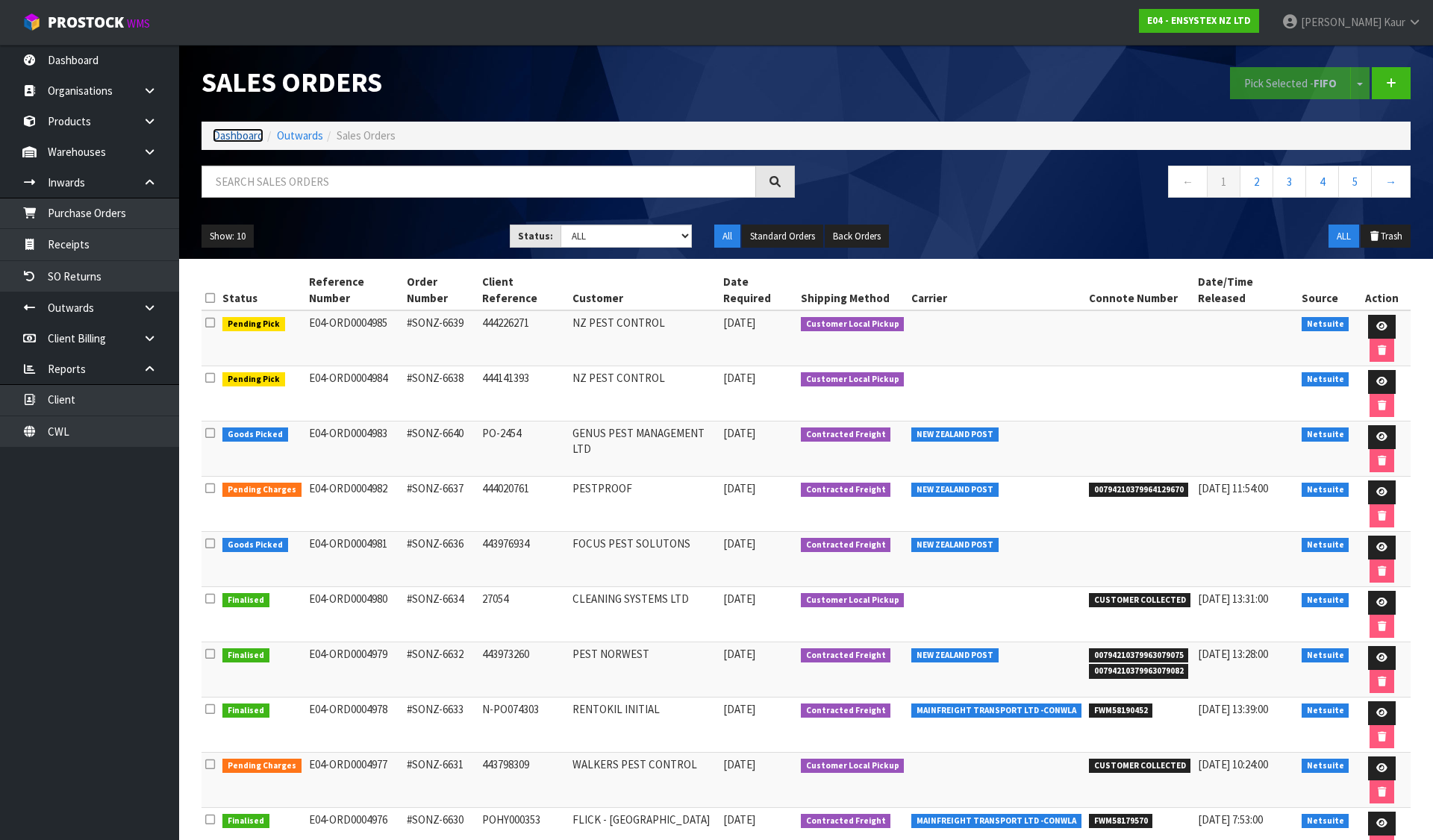
click at [248, 134] on link "Dashboard" at bounding box center [238, 136] width 51 height 14
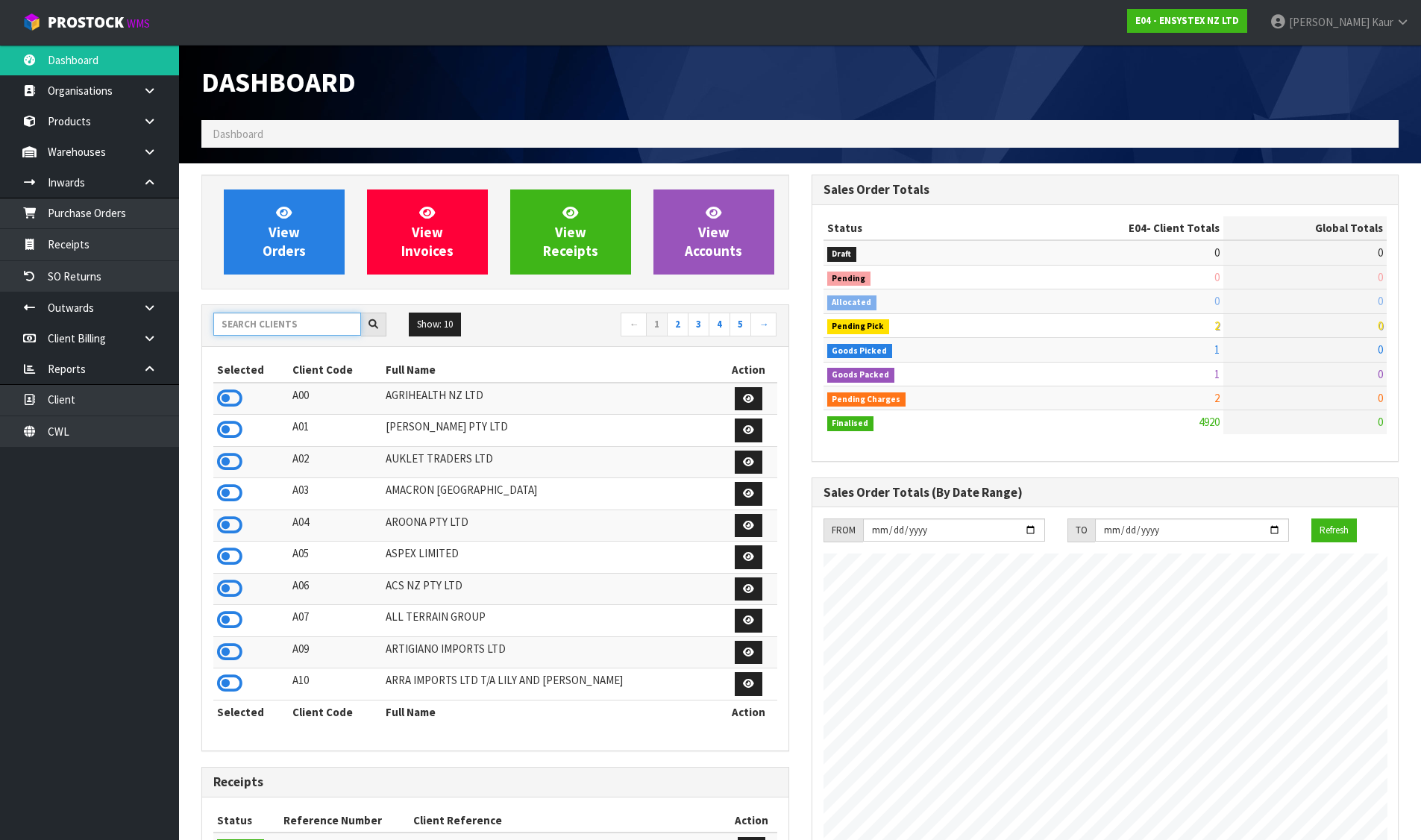
click at [358, 323] on input "text" at bounding box center [287, 324] width 148 height 23
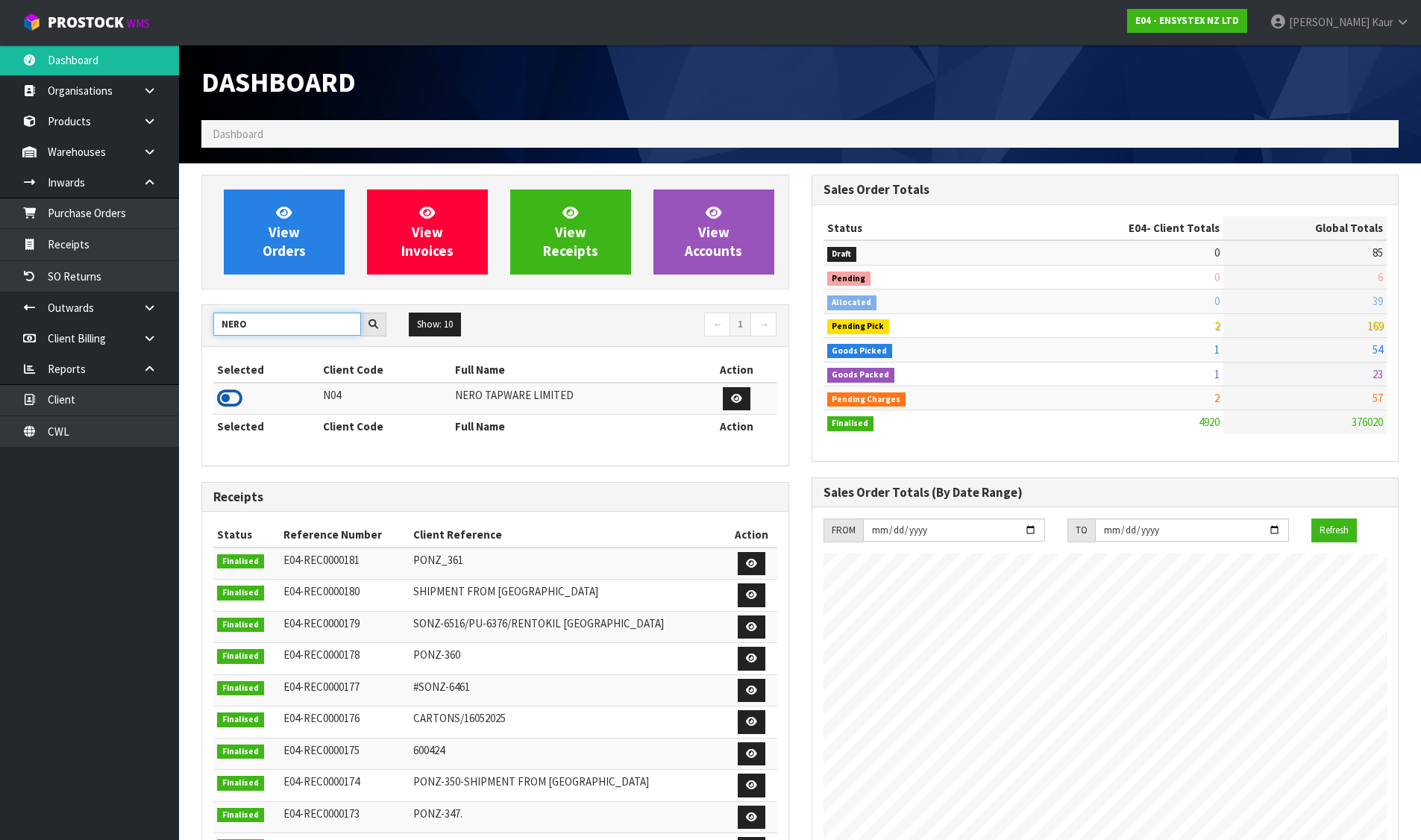
type input "NERO"
click at [233, 396] on icon at bounding box center [230, 398] width 26 height 22
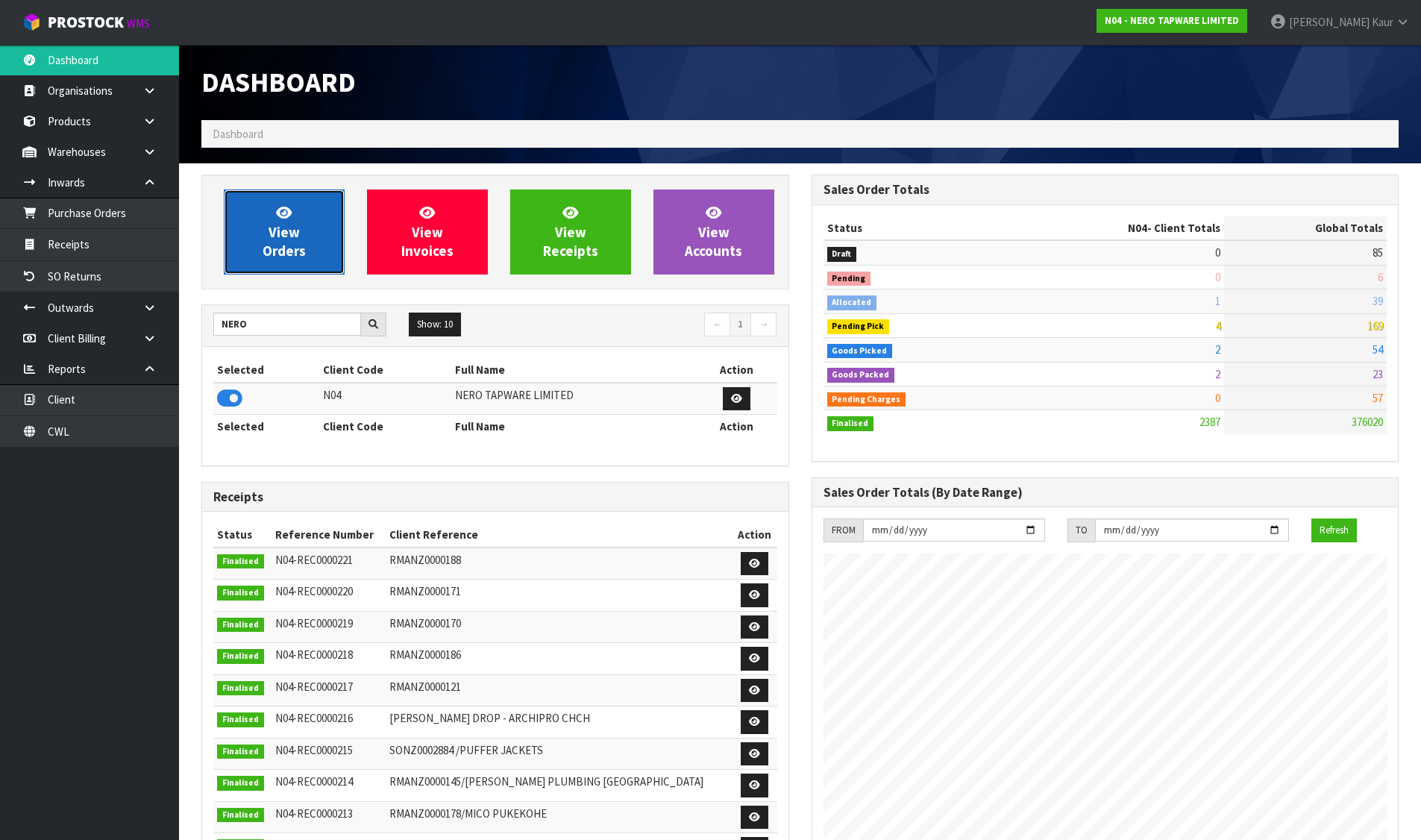
click at [275, 266] on link "View Orders" at bounding box center [284, 232] width 121 height 85
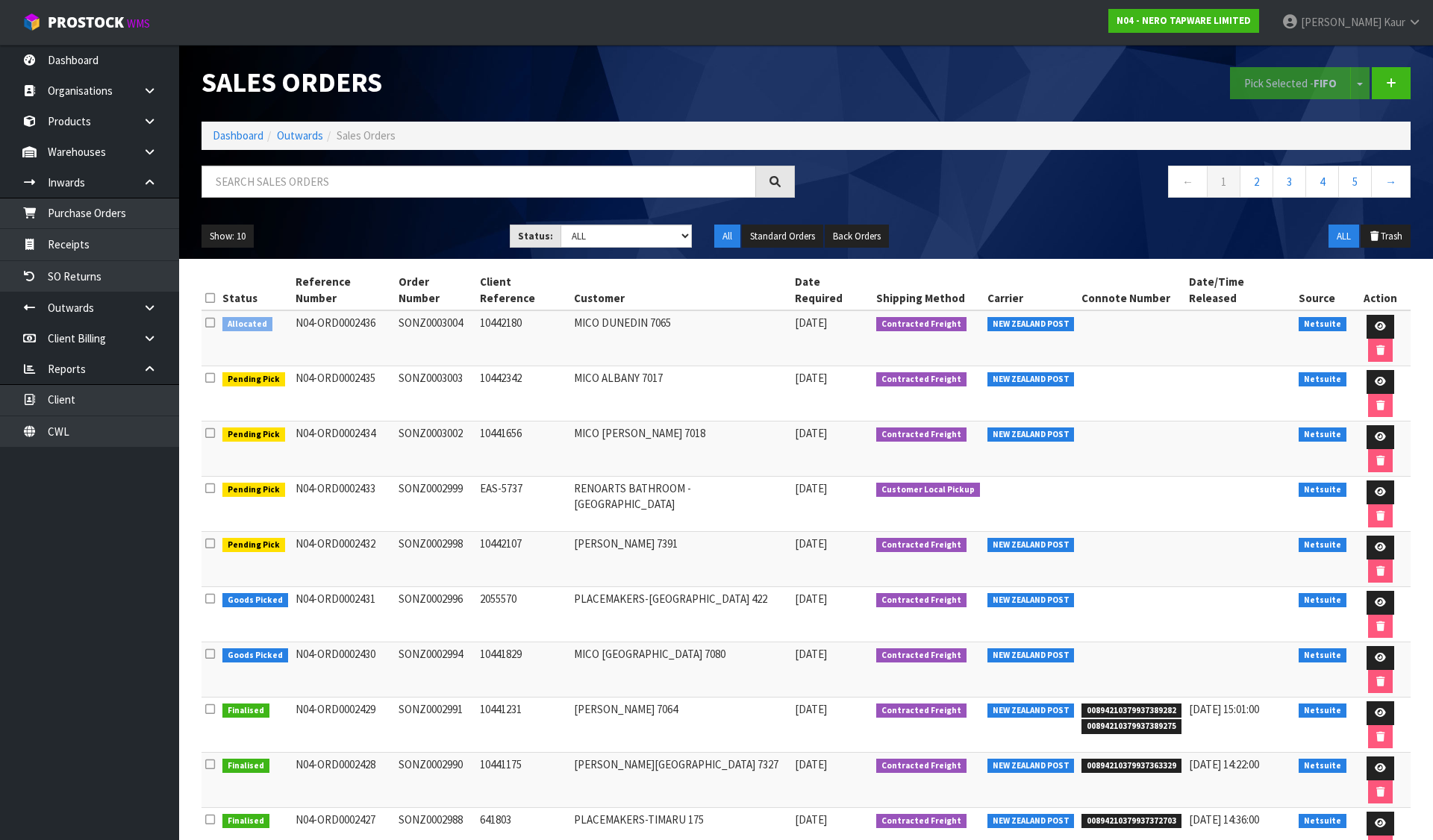
click at [209, 317] on icon at bounding box center [209, 322] width 10 height 12
click at [0, 0] on input "checkbox" at bounding box center [0, 0] width 0 height 0
click at [1247, 77] on button "Pick Selected - FIFO" at bounding box center [1290, 83] width 121 height 32
click at [1369, 315] on link at bounding box center [1380, 326] width 28 height 24
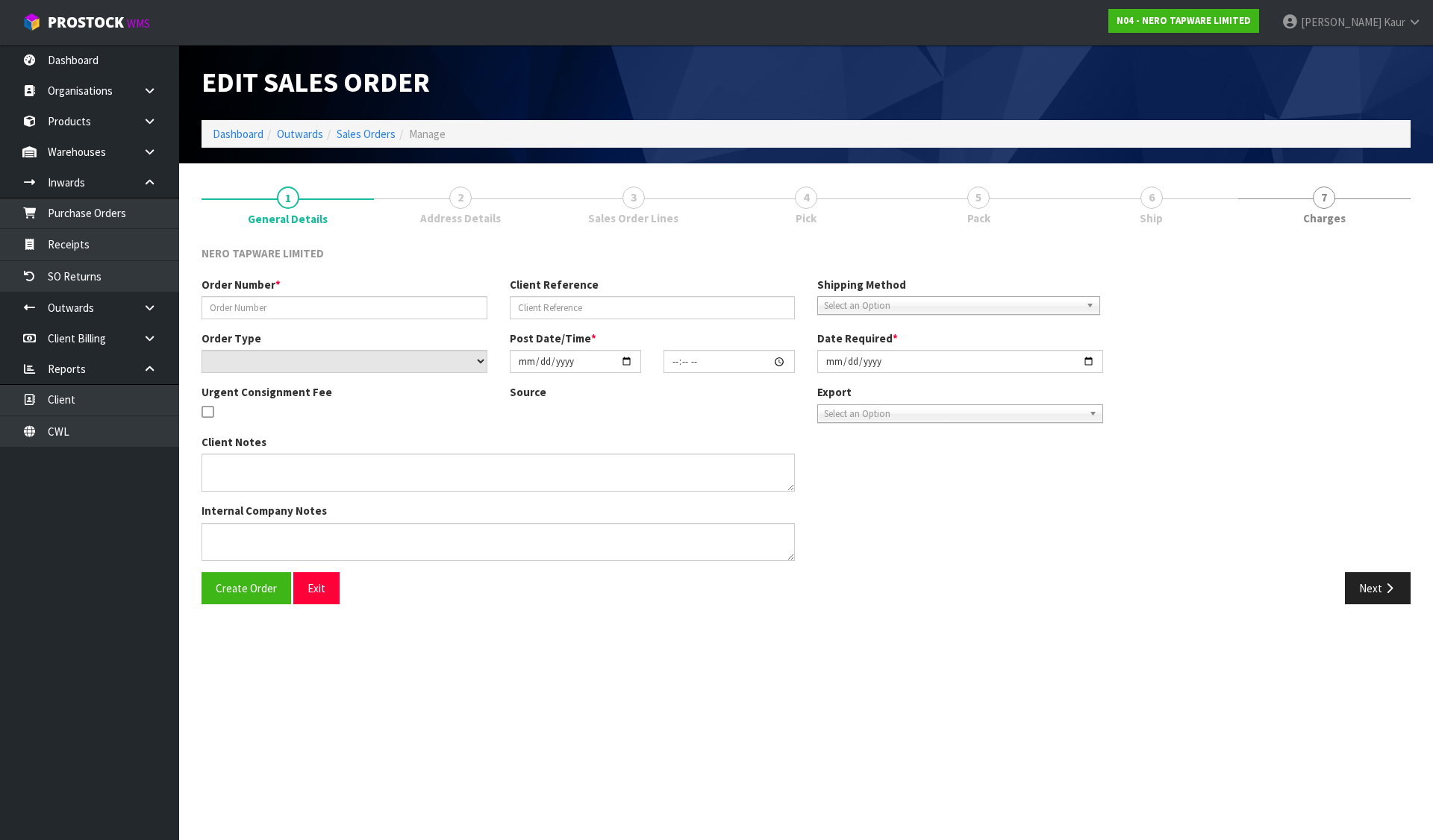
type input "SONZ0003004"
type input "10442180"
select select "number:0"
type input "[DATE]"
type input "12:15:05.000"
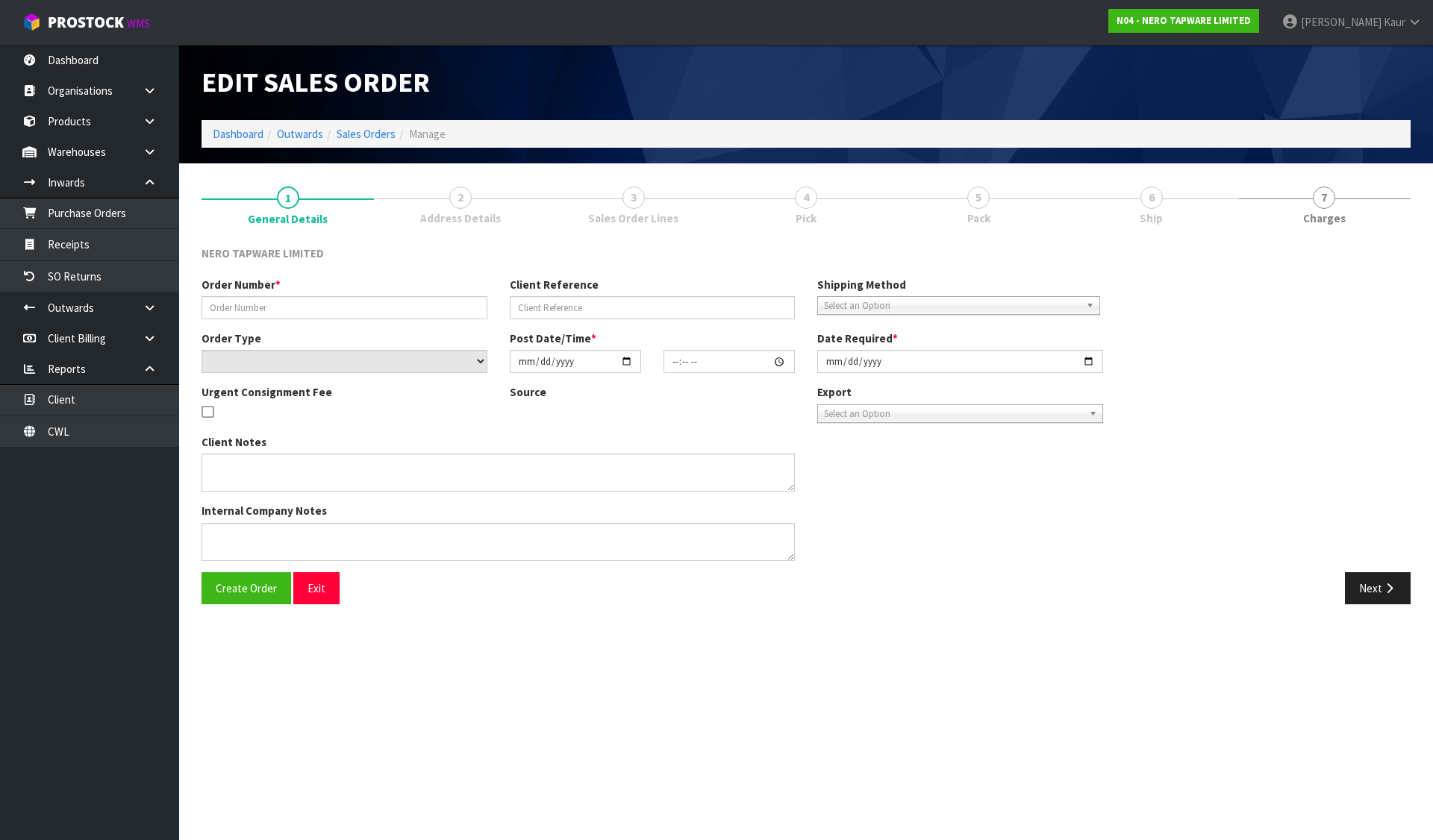
type input "[DATE]"
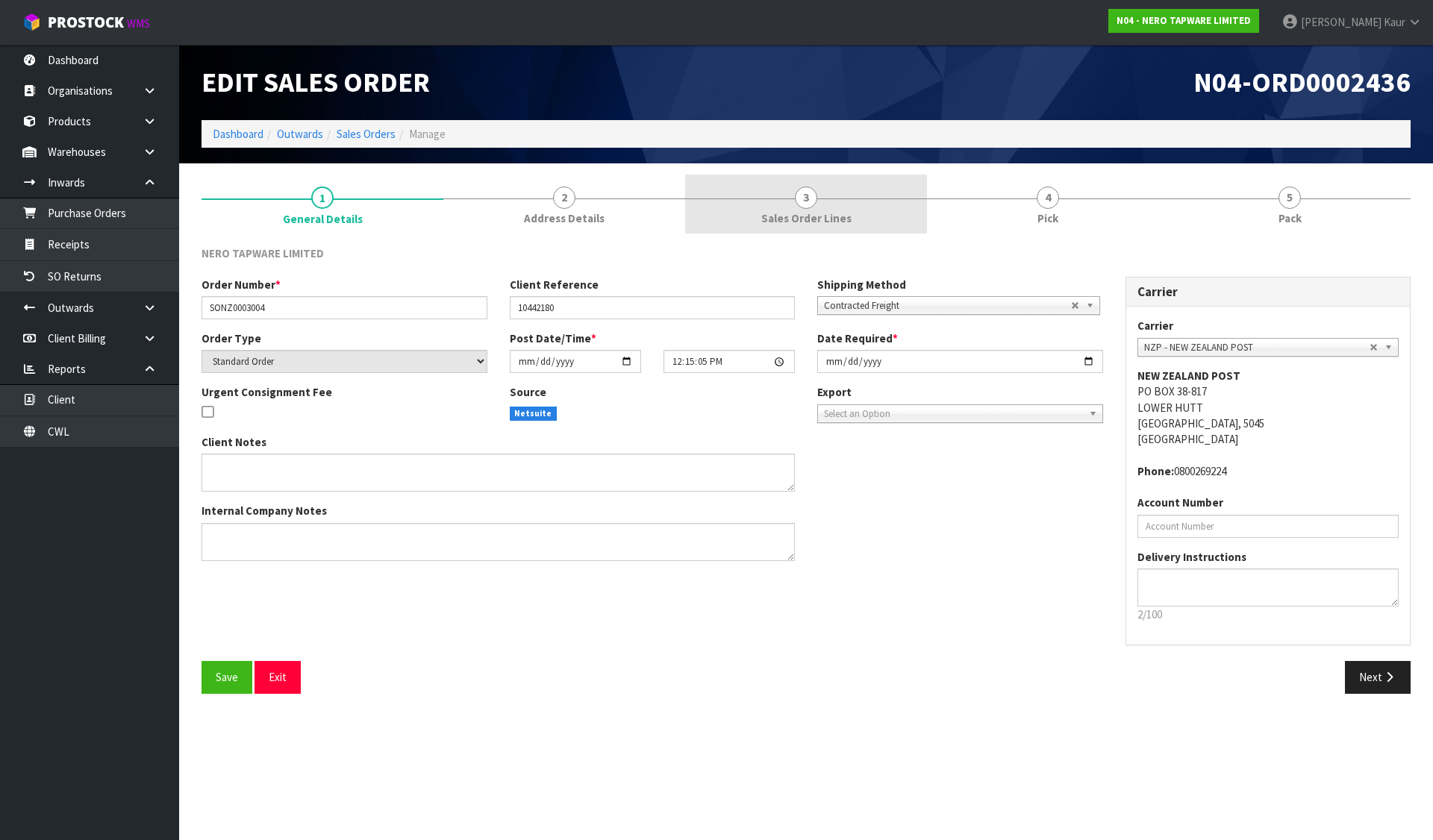
drag, startPoint x: 632, startPoint y: 216, endPoint x: 753, endPoint y: 209, distance: 121.2
click at [632, 216] on link "2 Address Details" at bounding box center [564, 204] width 242 height 59
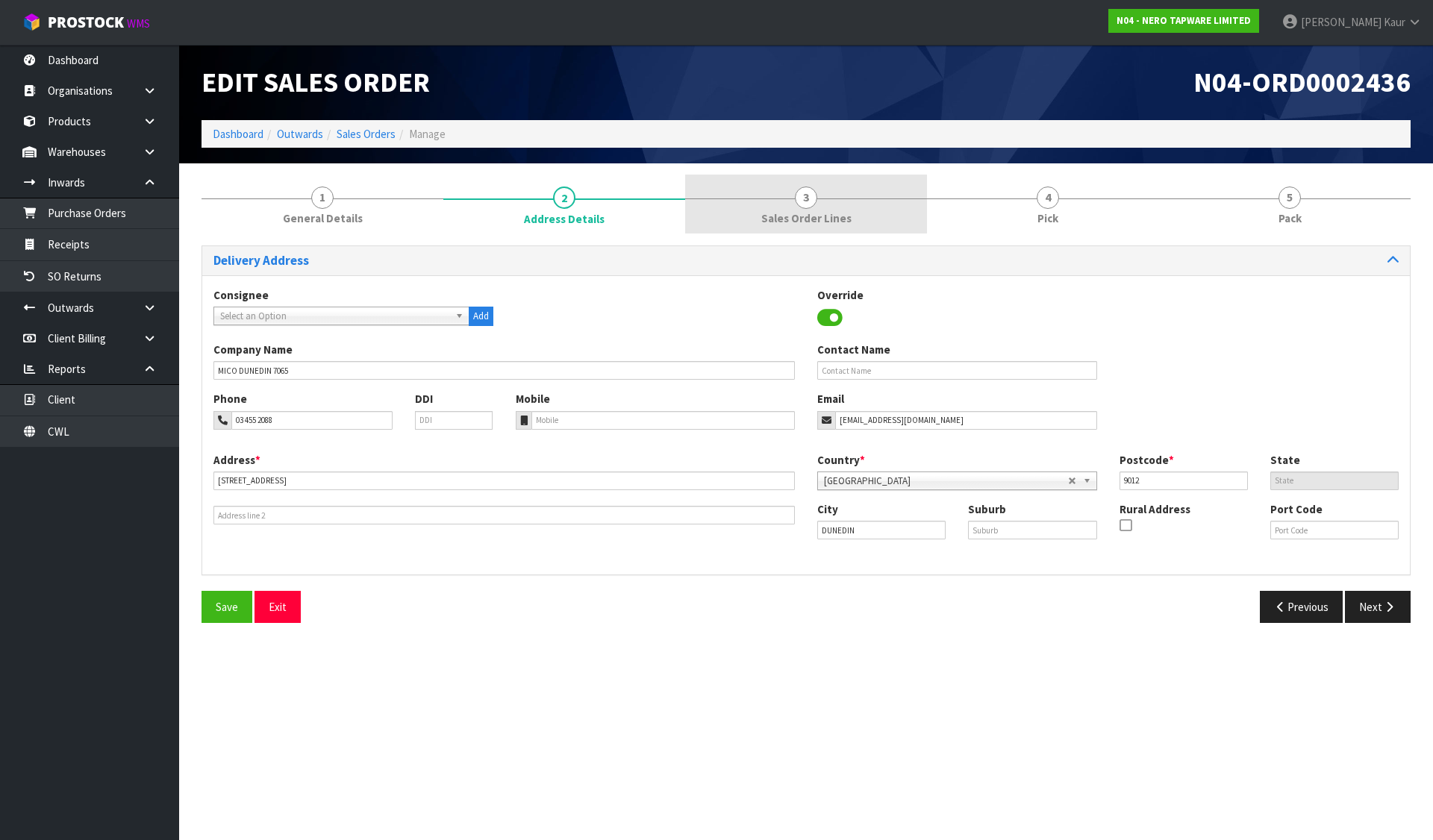
click at [824, 199] on link "3 Sales Order Lines" at bounding box center [806, 204] width 242 height 59
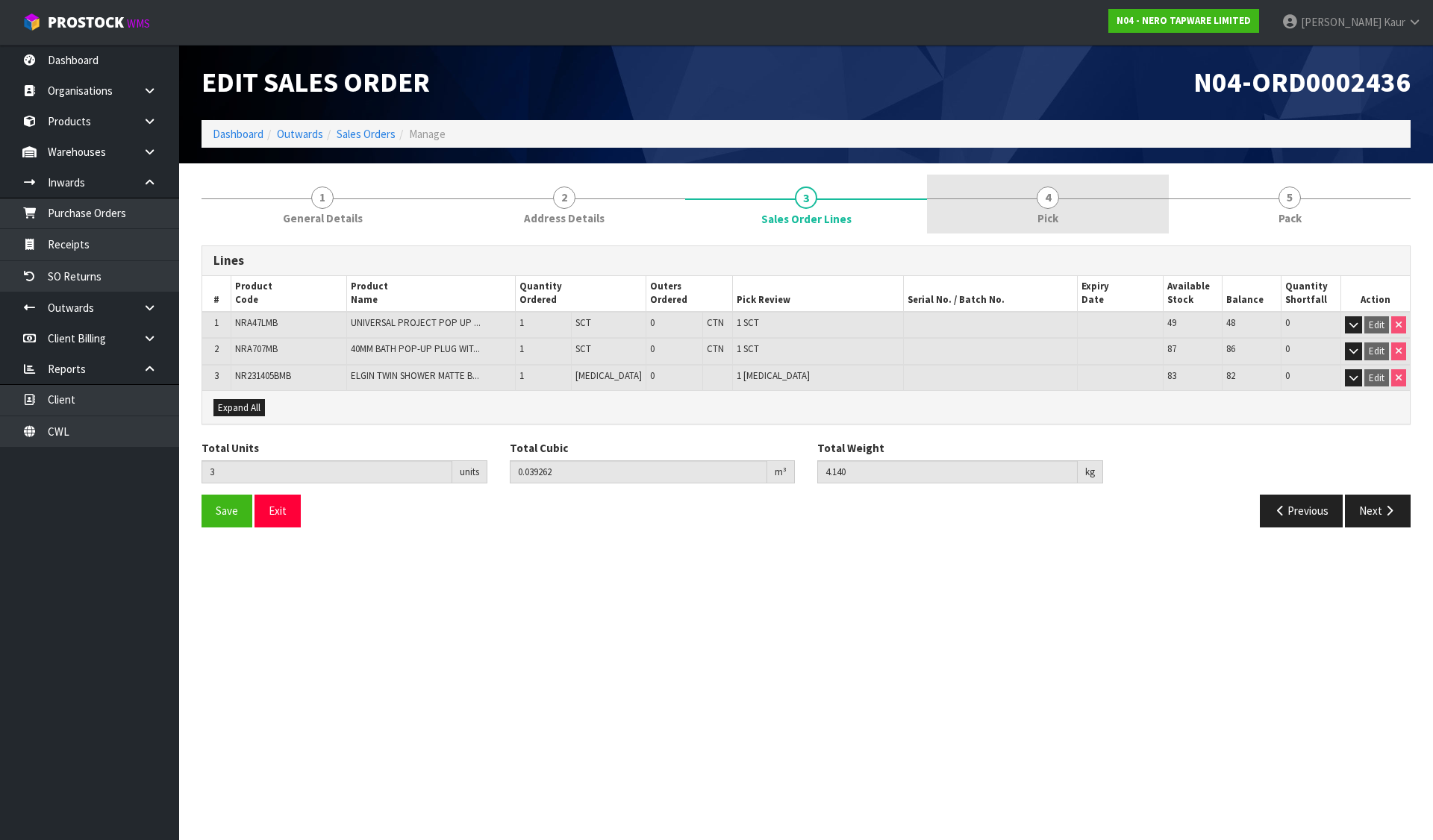
click at [1031, 191] on link "4 Pick" at bounding box center [1048, 204] width 242 height 59
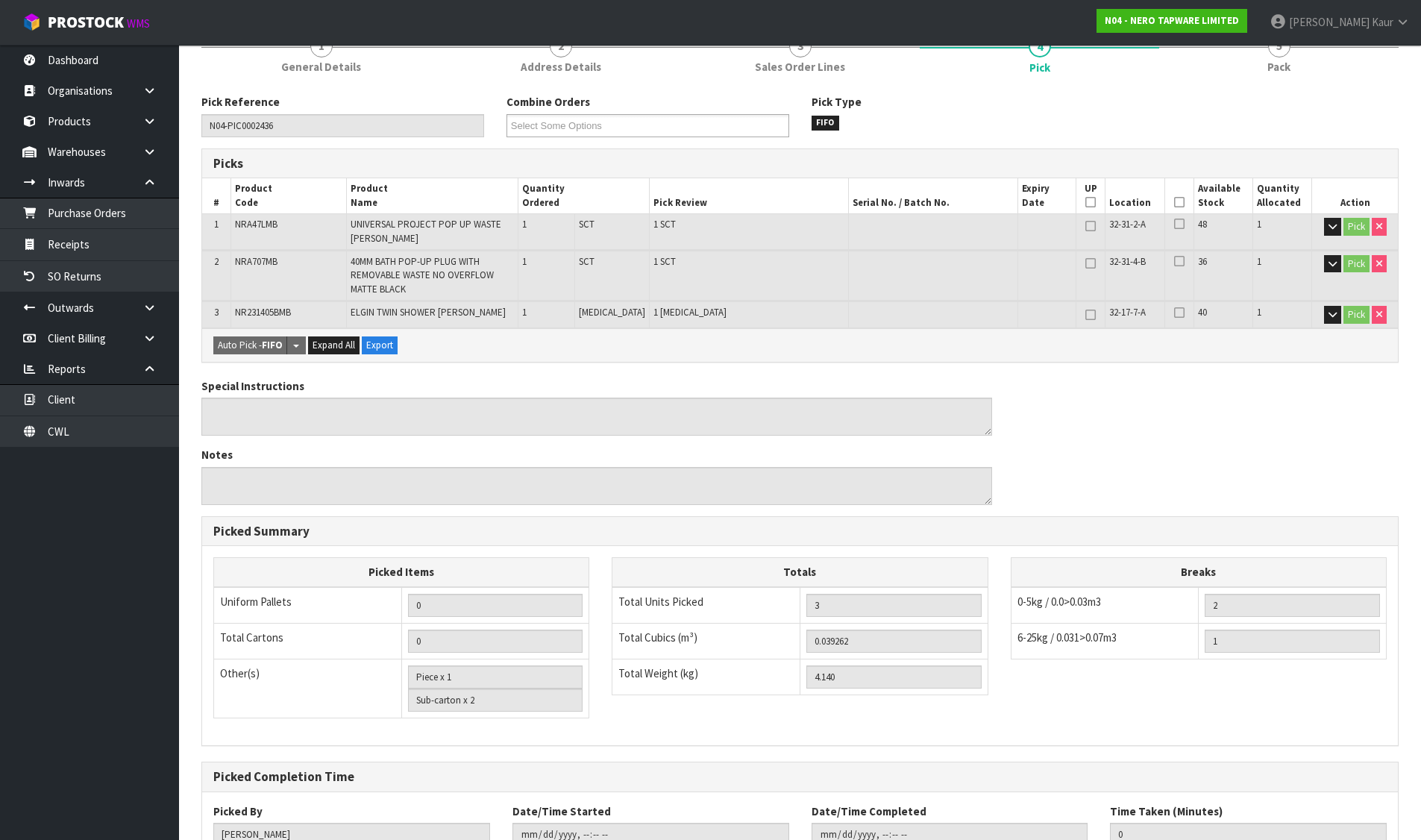
scroll to position [262, 0]
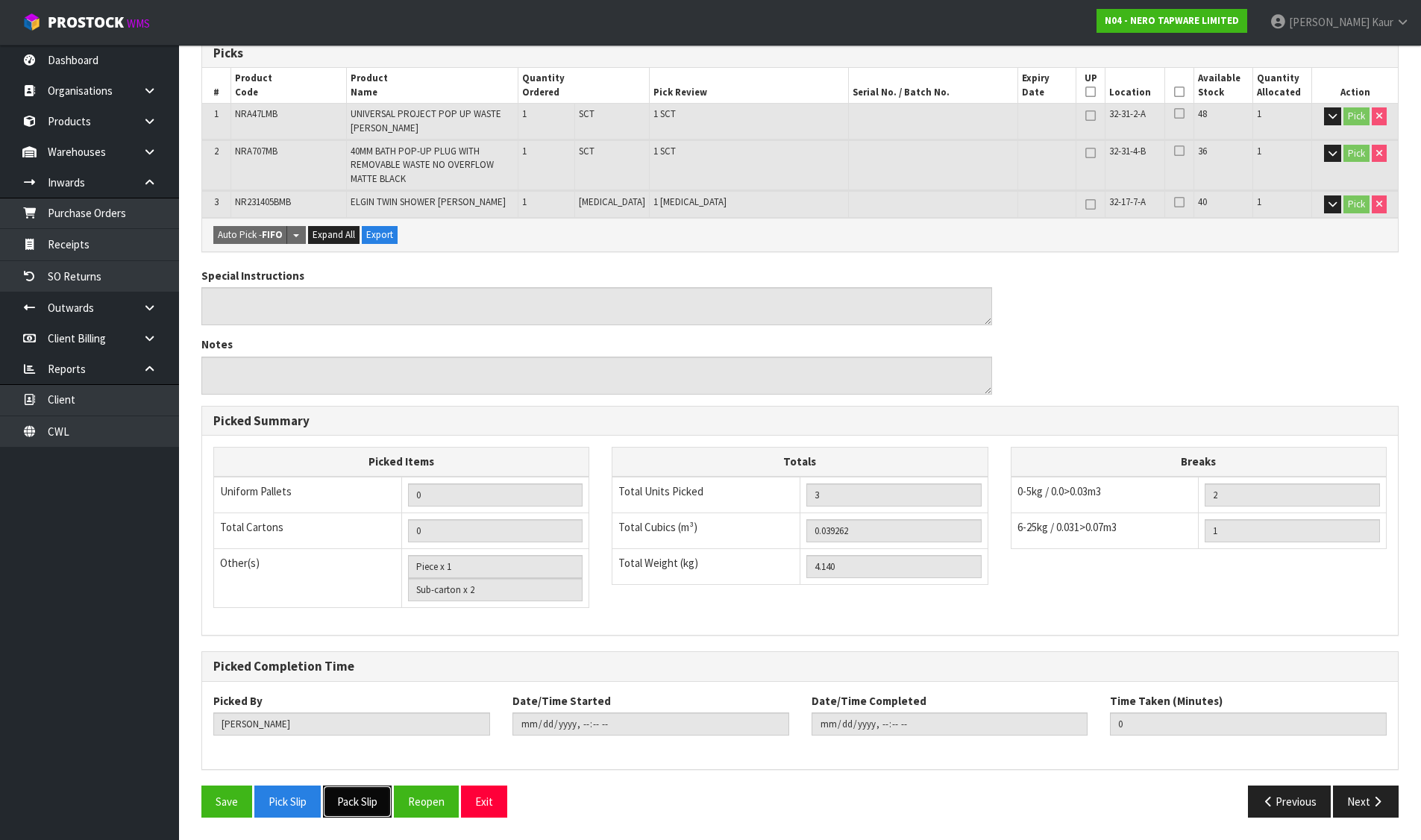
click at [361, 817] on button "Pack Slip" at bounding box center [357, 802] width 68 height 32
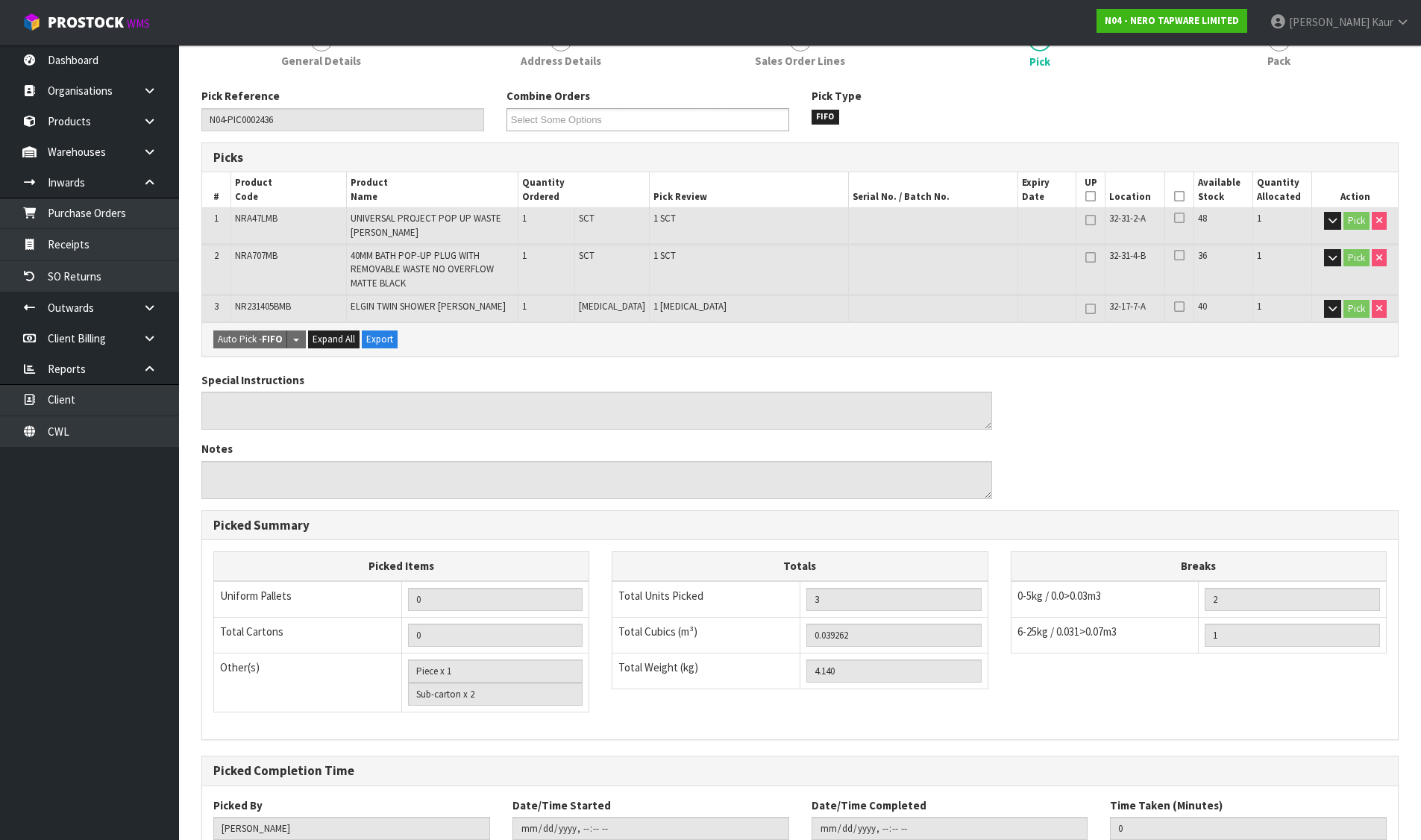
scroll to position [0, 0]
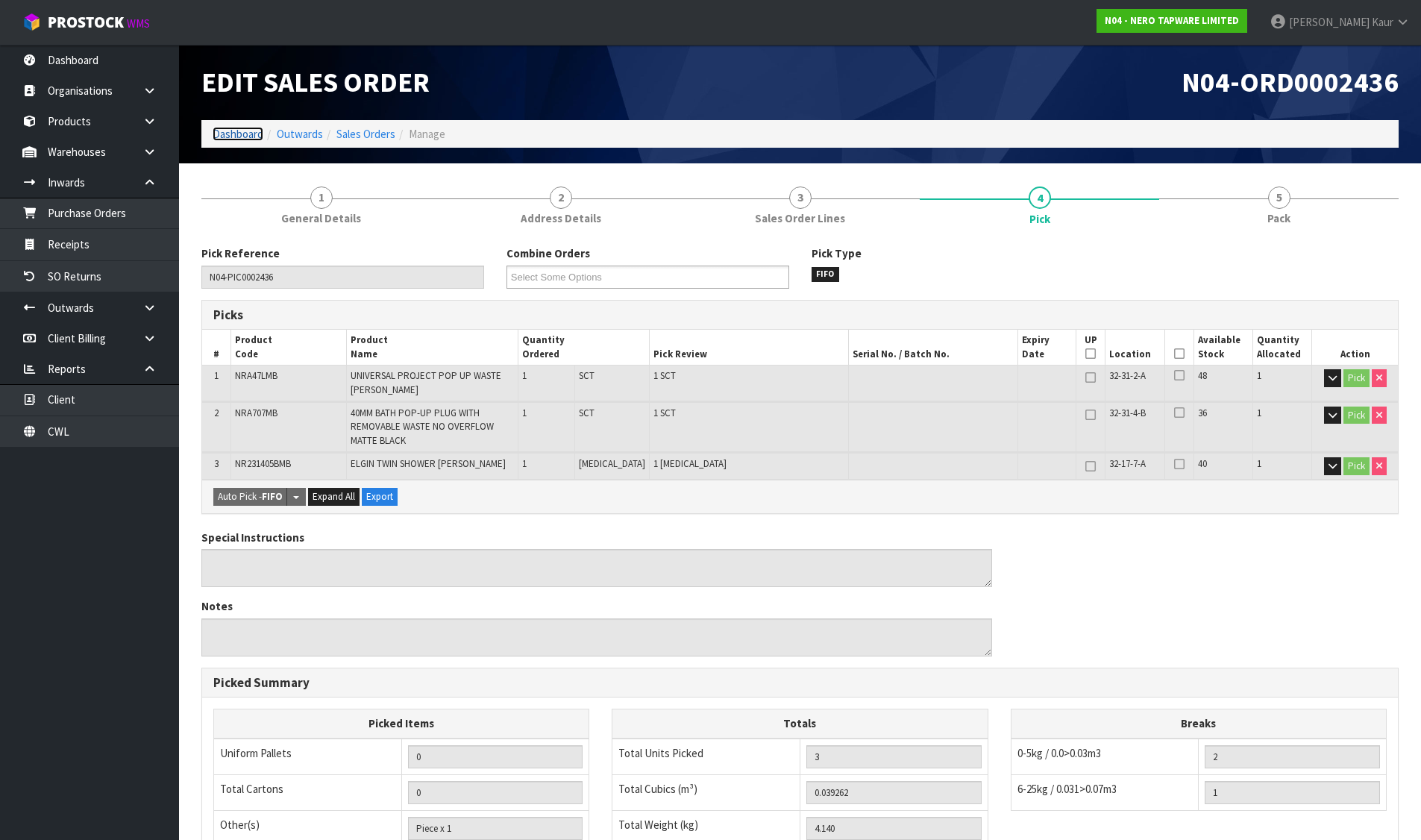
click at [230, 130] on link "Dashboard" at bounding box center [238, 134] width 51 height 14
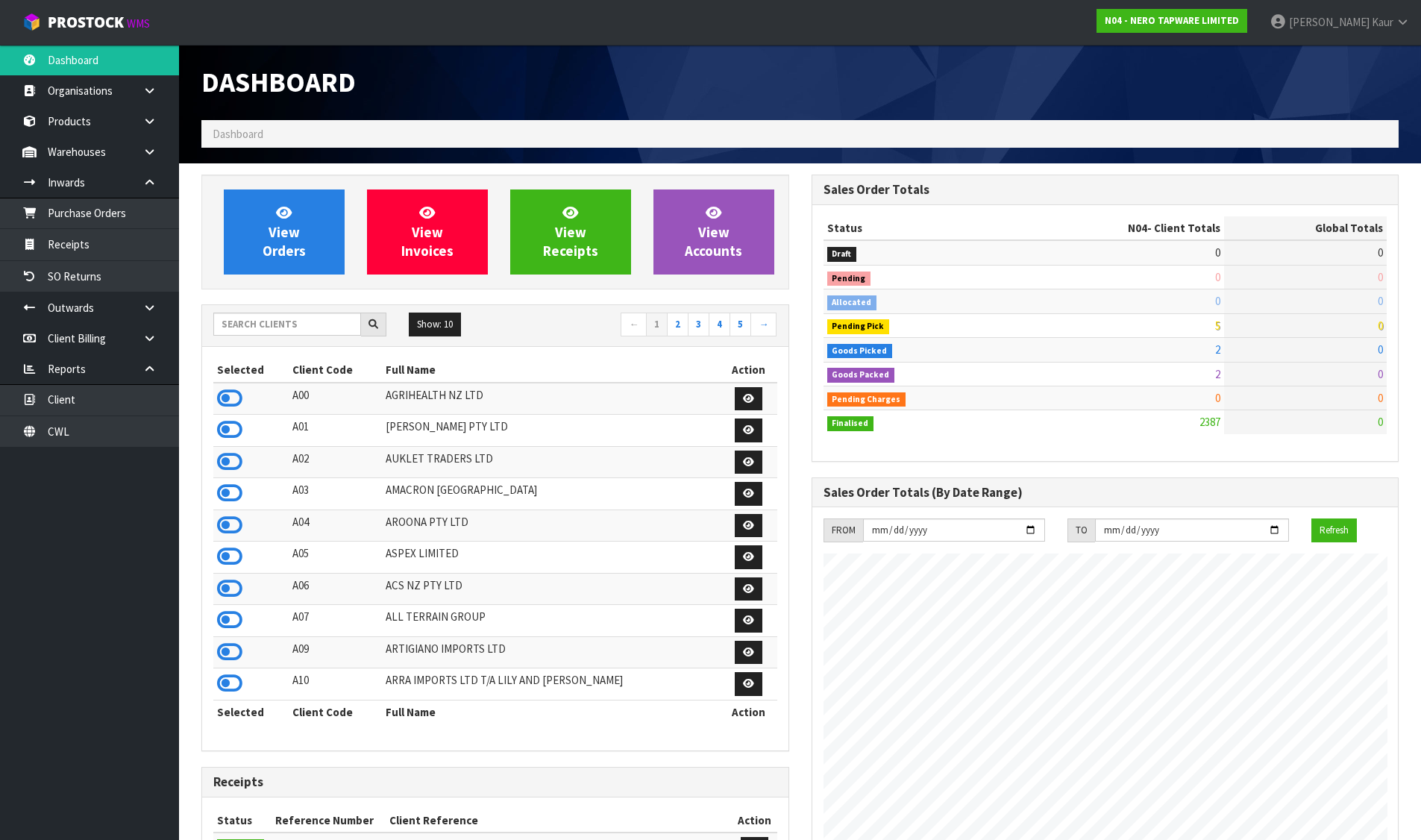
scroll to position [1162, 609]
click at [334, 321] on input "text" at bounding box center [287, 324] width 148 height 23
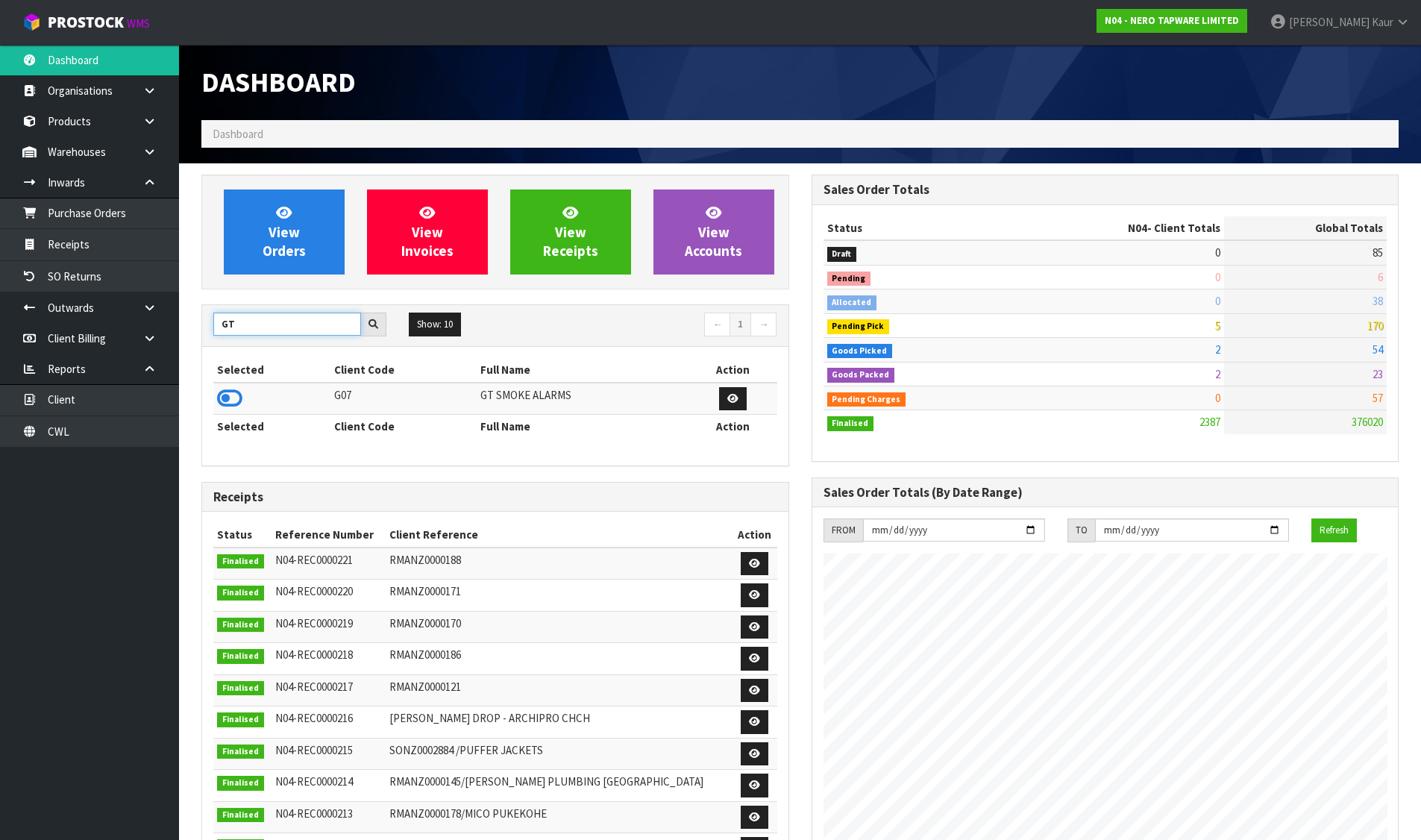
type input "GT"
click at [224, 400] on icon at bounding box center [230, 398] width 26 height 22
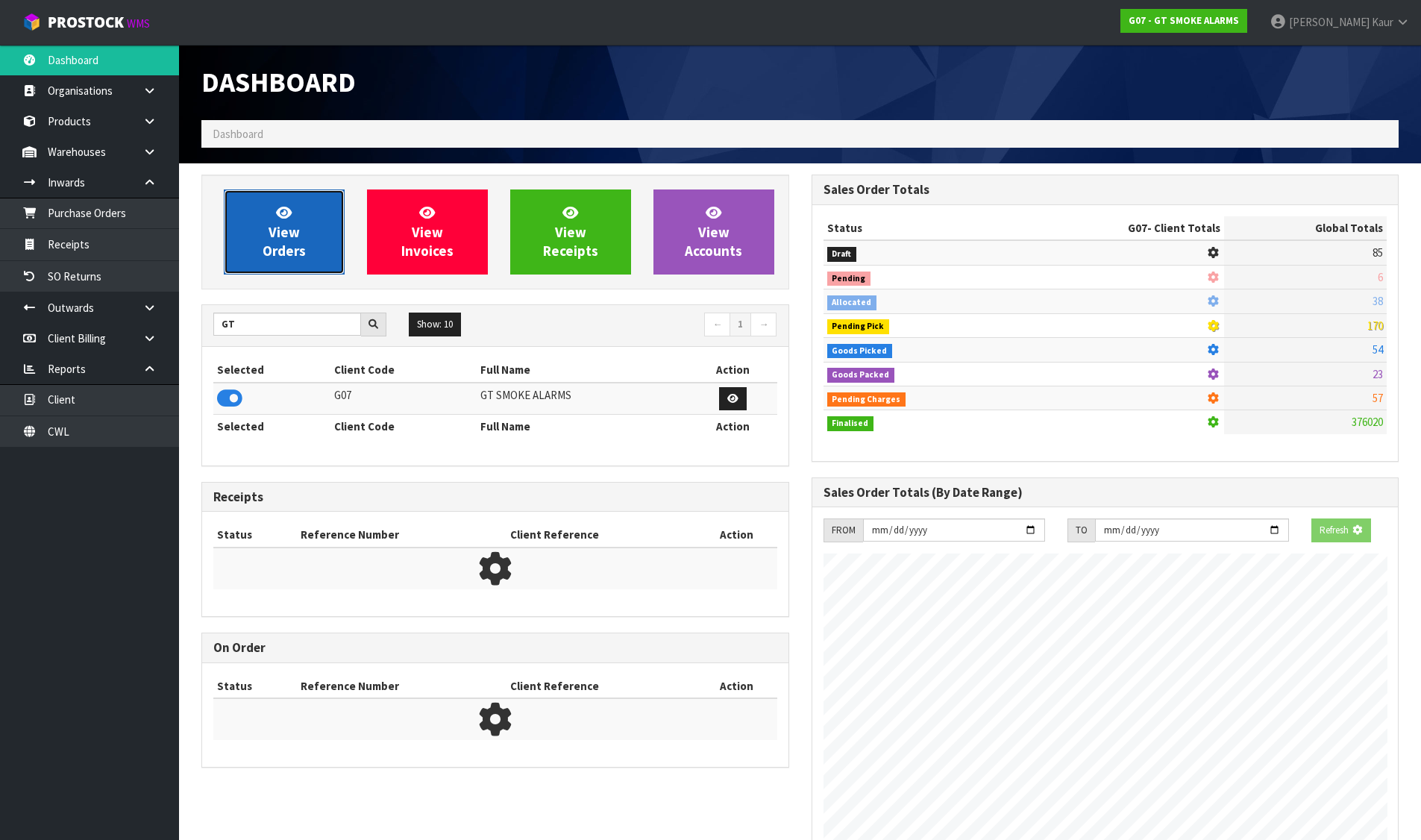
click at [306, 217] on link "View Orders" at bounding box center [284, 232] width 121 height 85
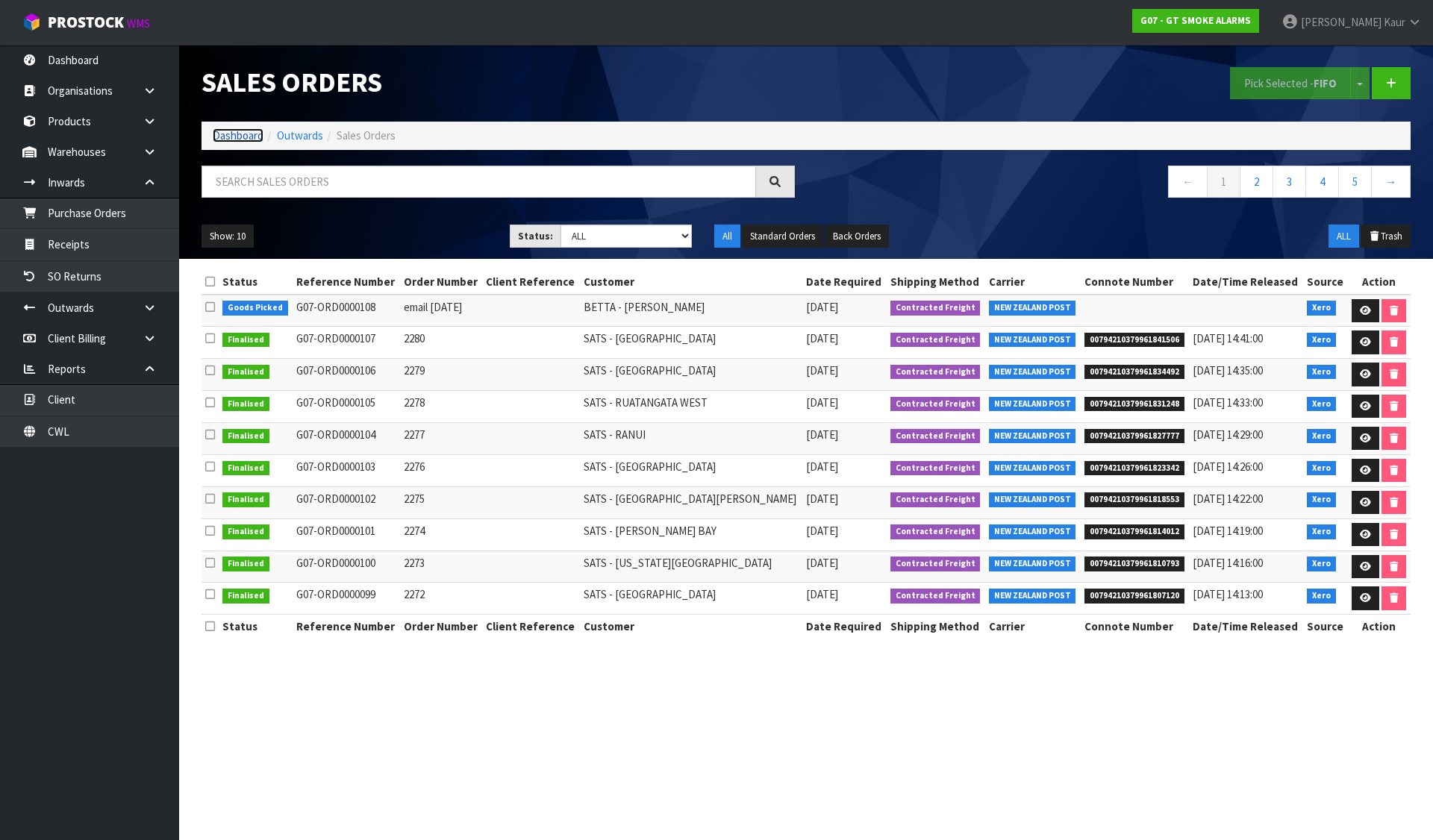
click at [228, 136] on link "Dashboard" at bounding box center [238, 136] width 51 height 14
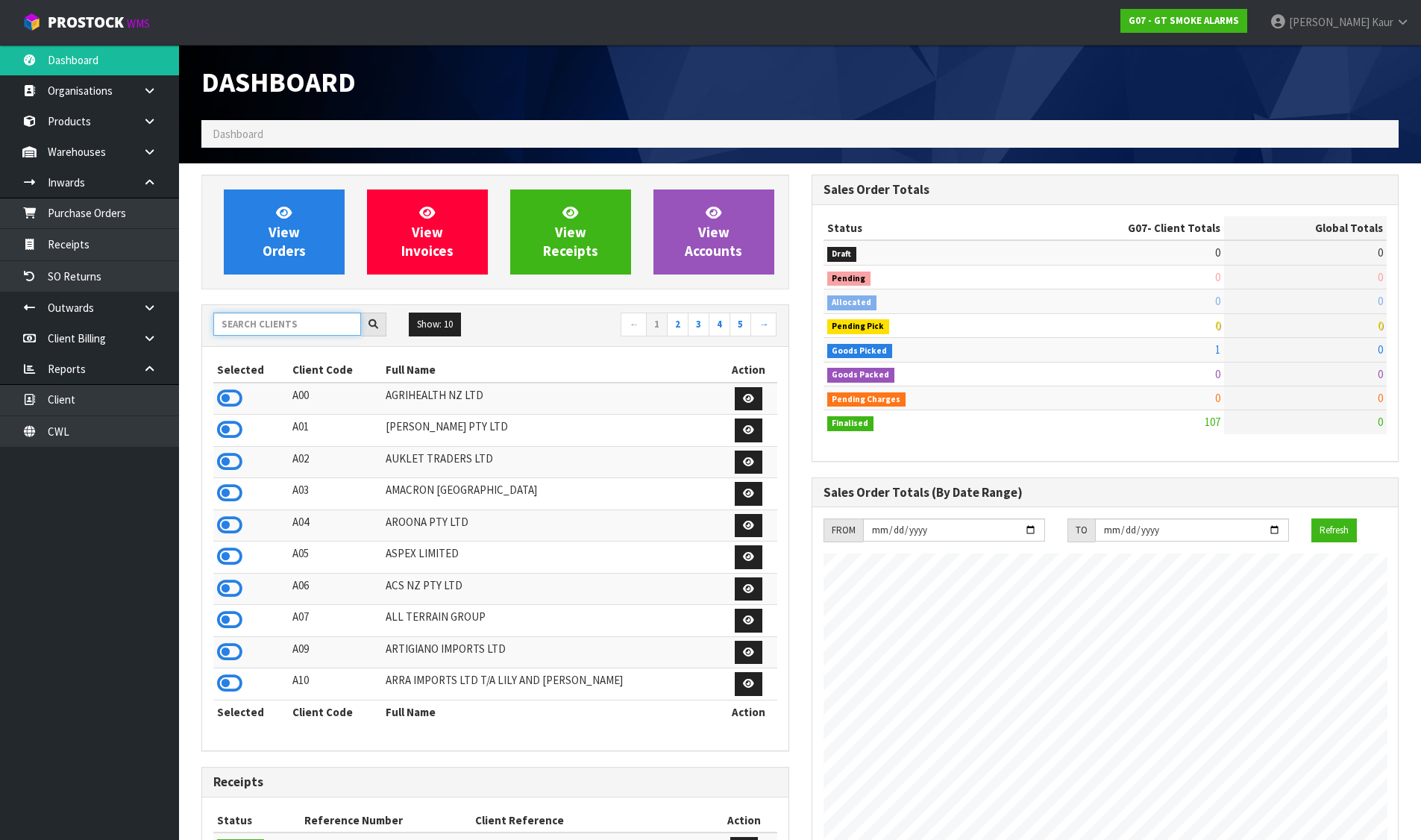
click at [301, 320] on input "text" at bounding box center [287, 324] width 148 height 23
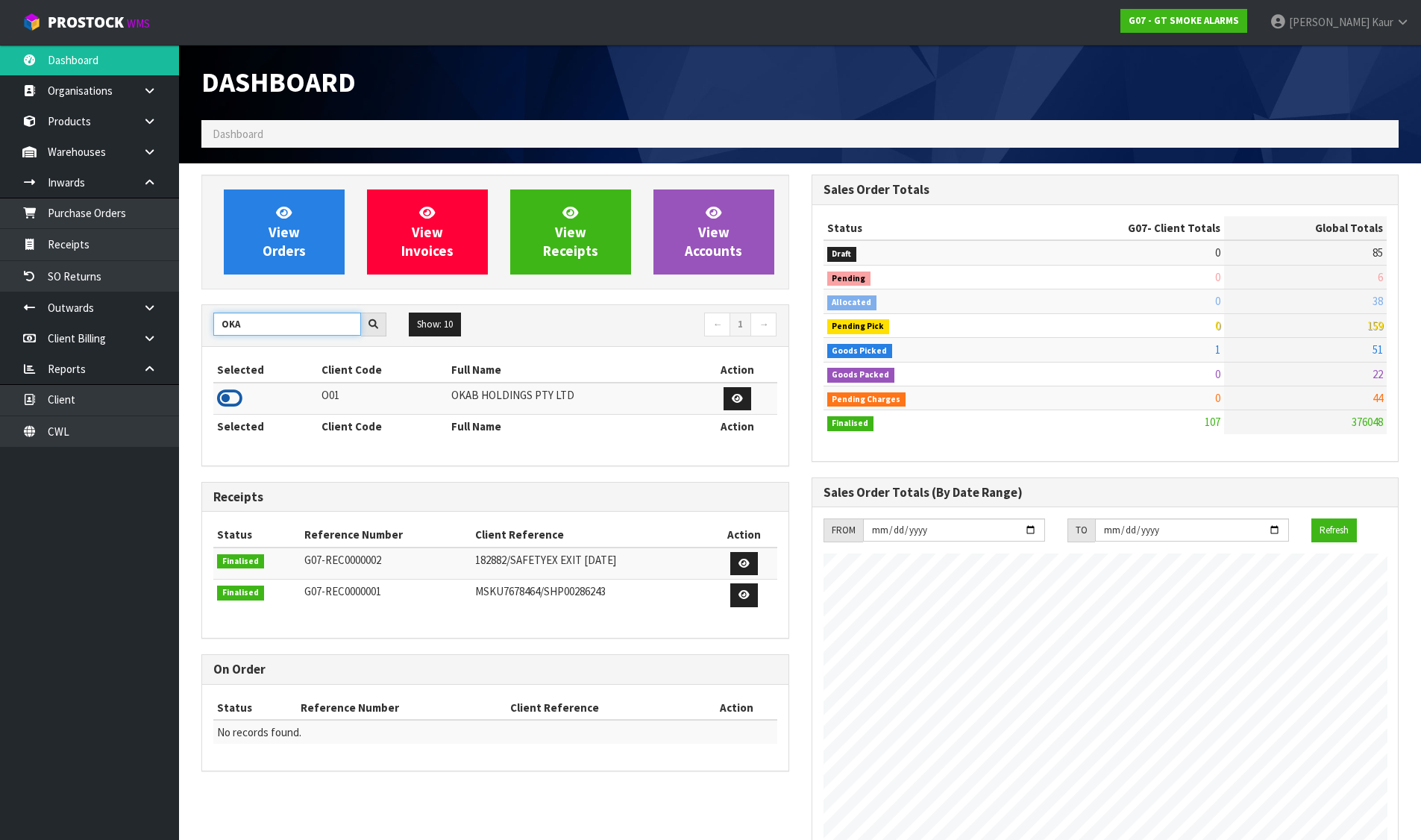
type input "OKA"
click at [232, 392] on icon at bounding box center [230, 398] width 26 height 22
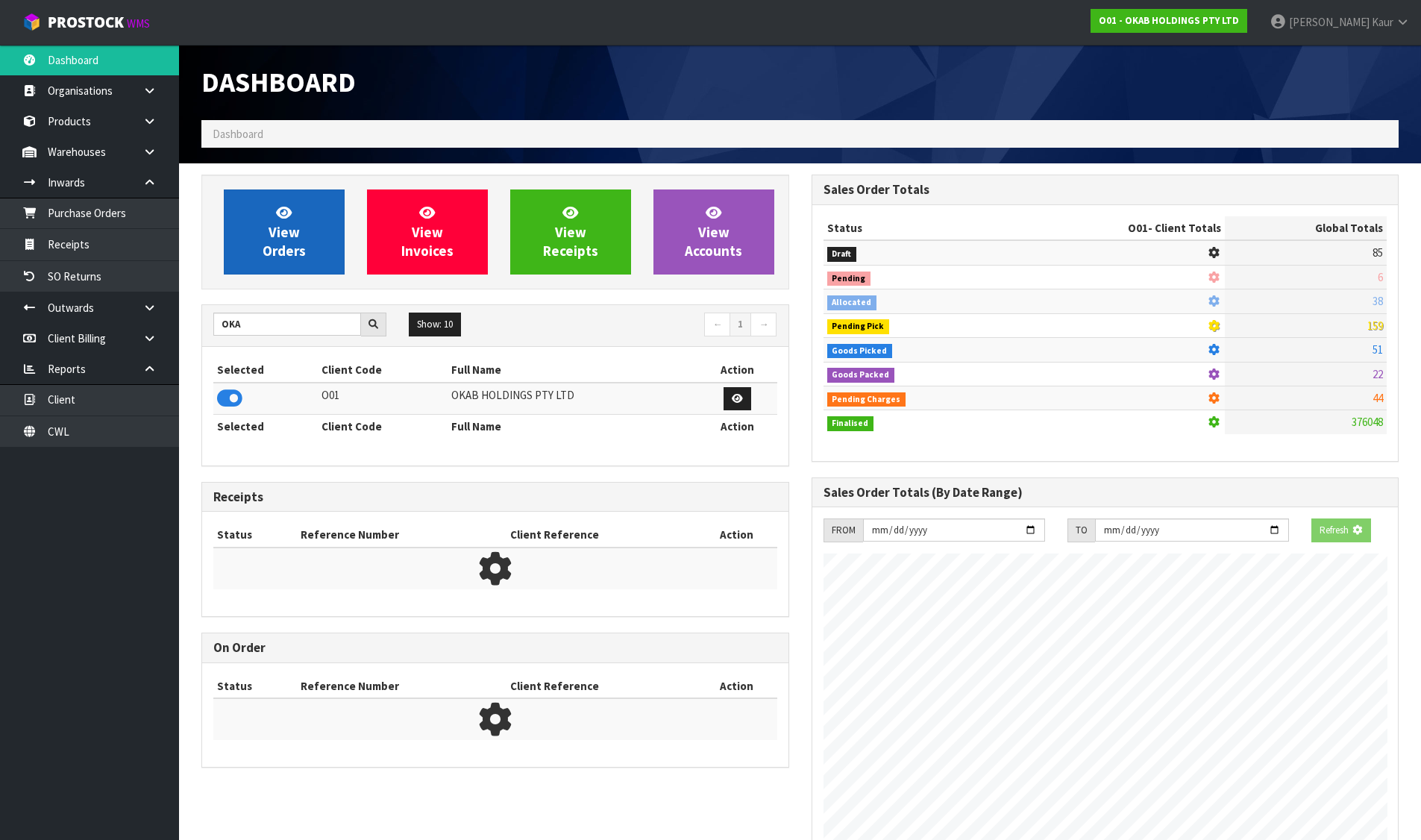
scroll to position [930, 609]
click at [251, 247] on link "View Orders" at bounding box center [284, 232] width 121 height 85
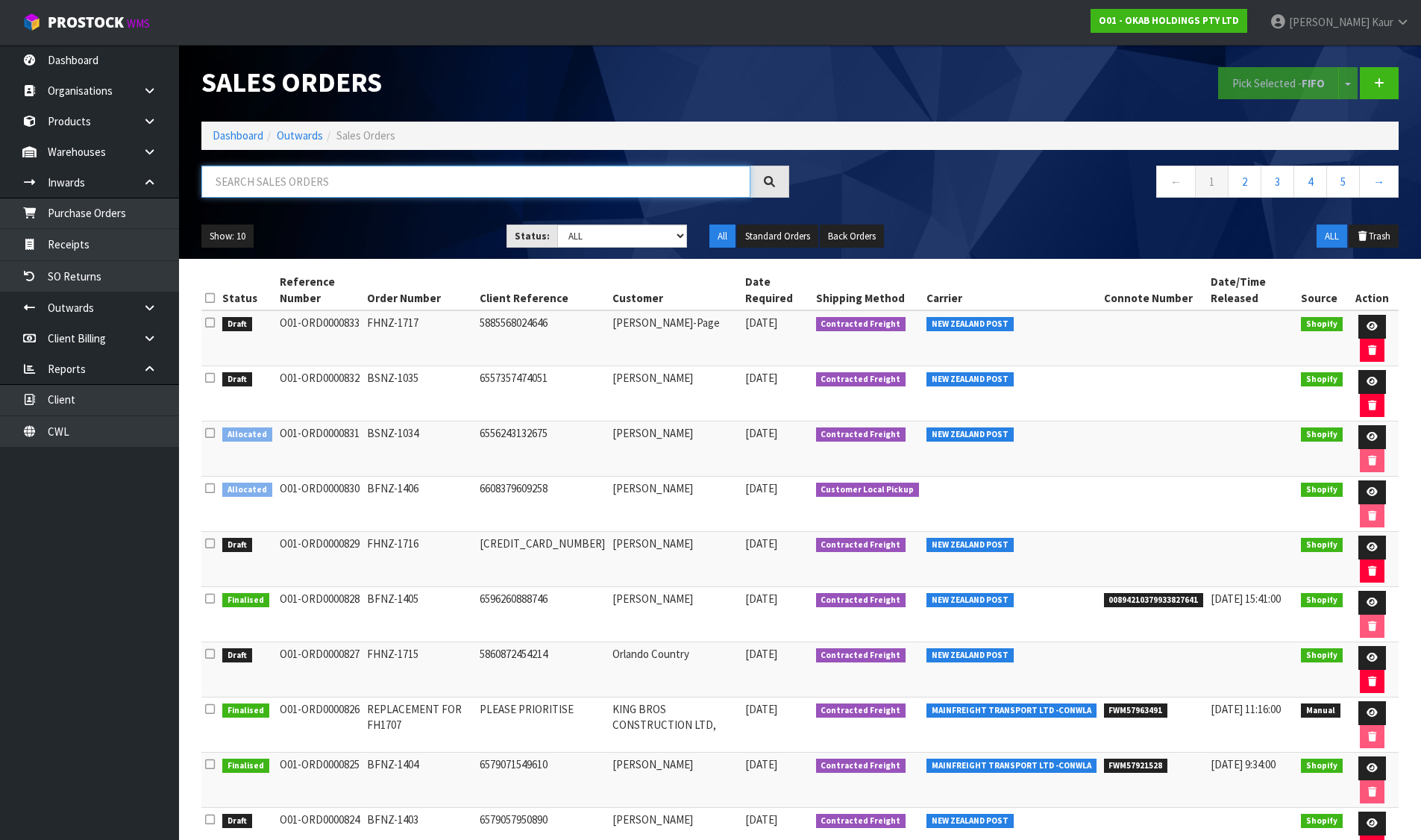
click at [265, 178] on input "text" at bounding box center [475, 182] width 549 height 32
paste input "FWM57881999"
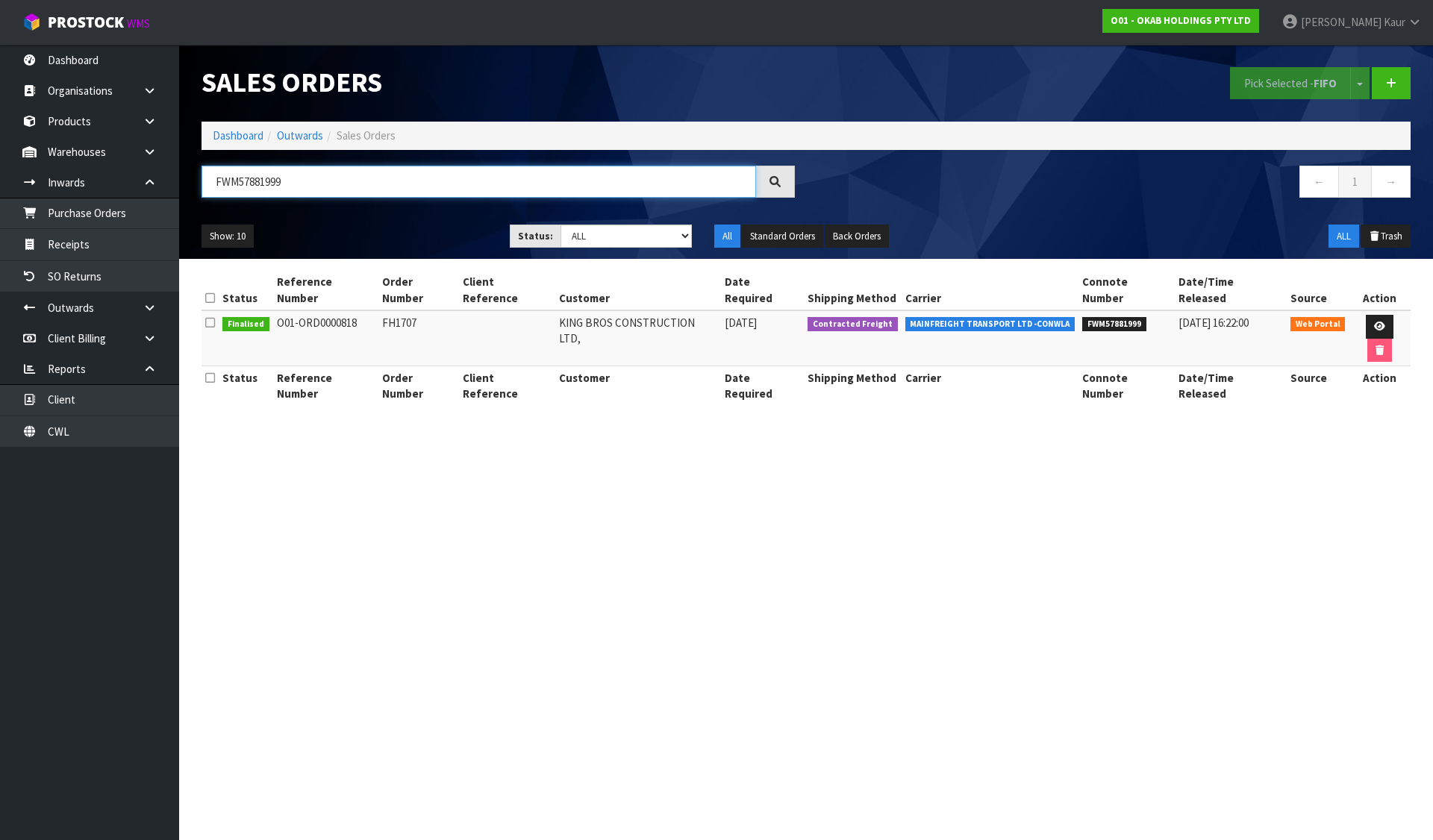
type input "FWM57881999"
click at [1374, 322] on icon at bounding box center [1379, 326] width 12 height 10
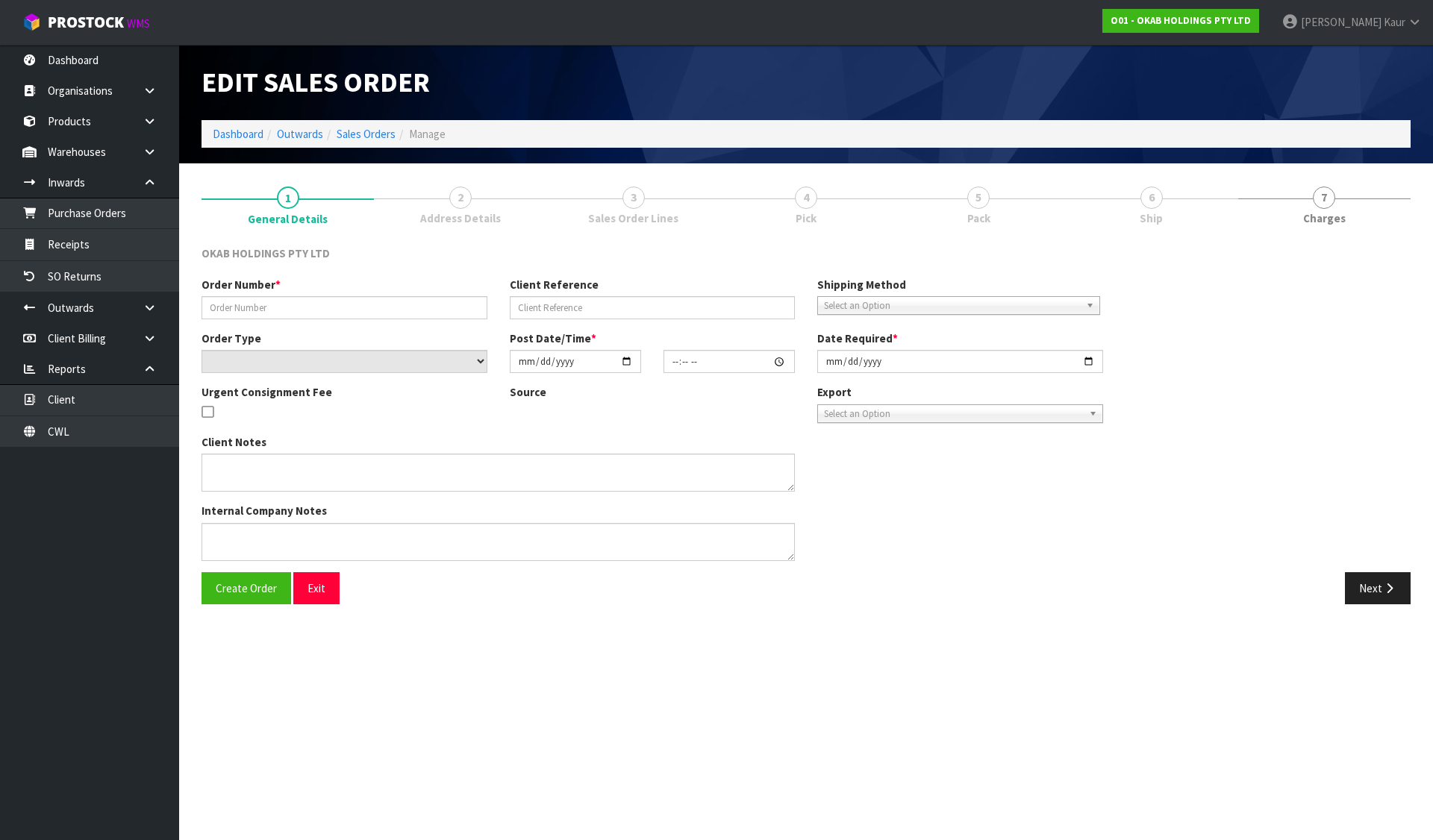
type input "FH1707"
select select "number:0"
type input "[DATE]"
type input "22:42:00.000"
type input "[DATE]"
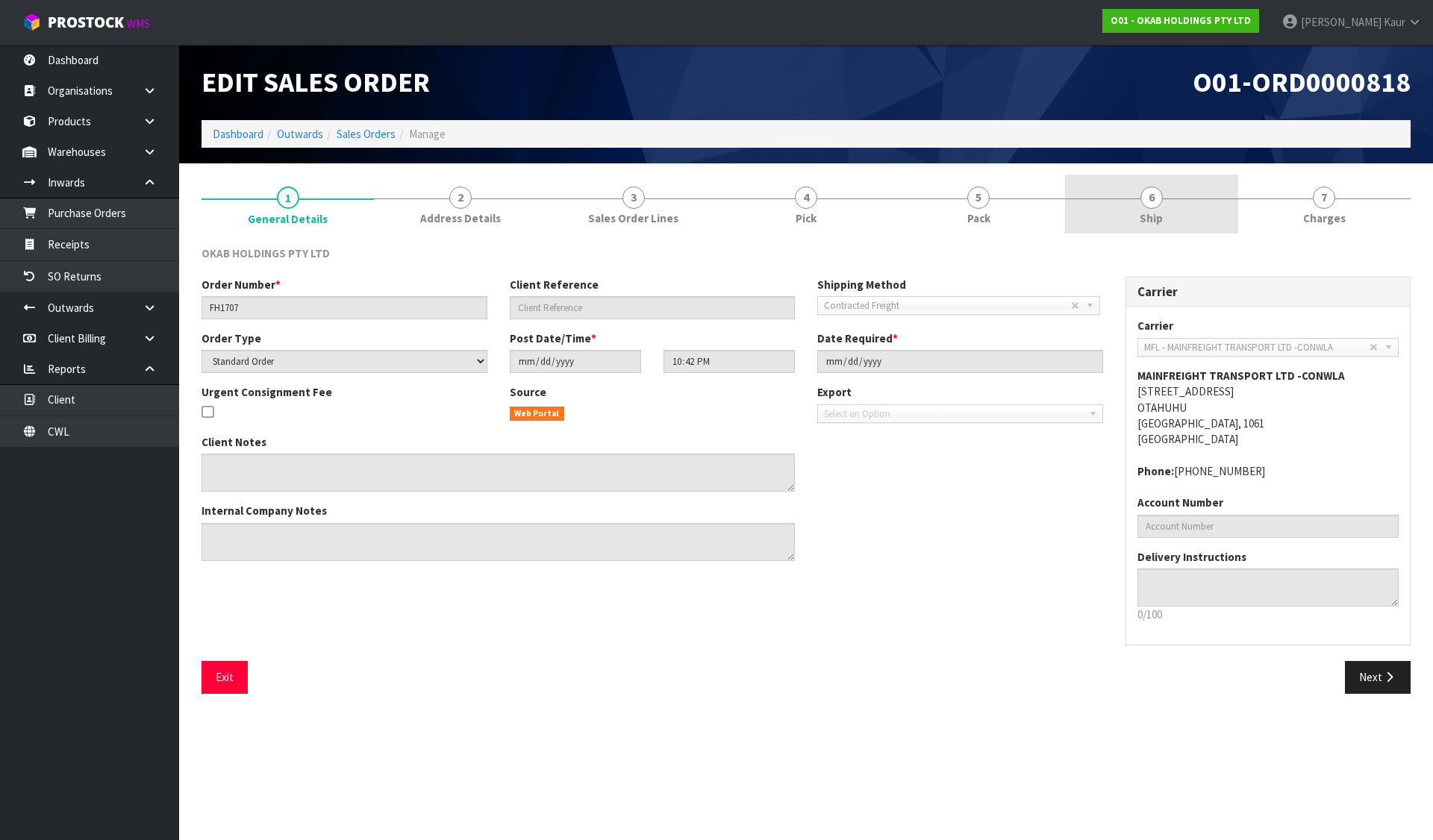
click at [1182, 211] on link "6 Ship" at bounding box center [1151, 204] width 172 height 59
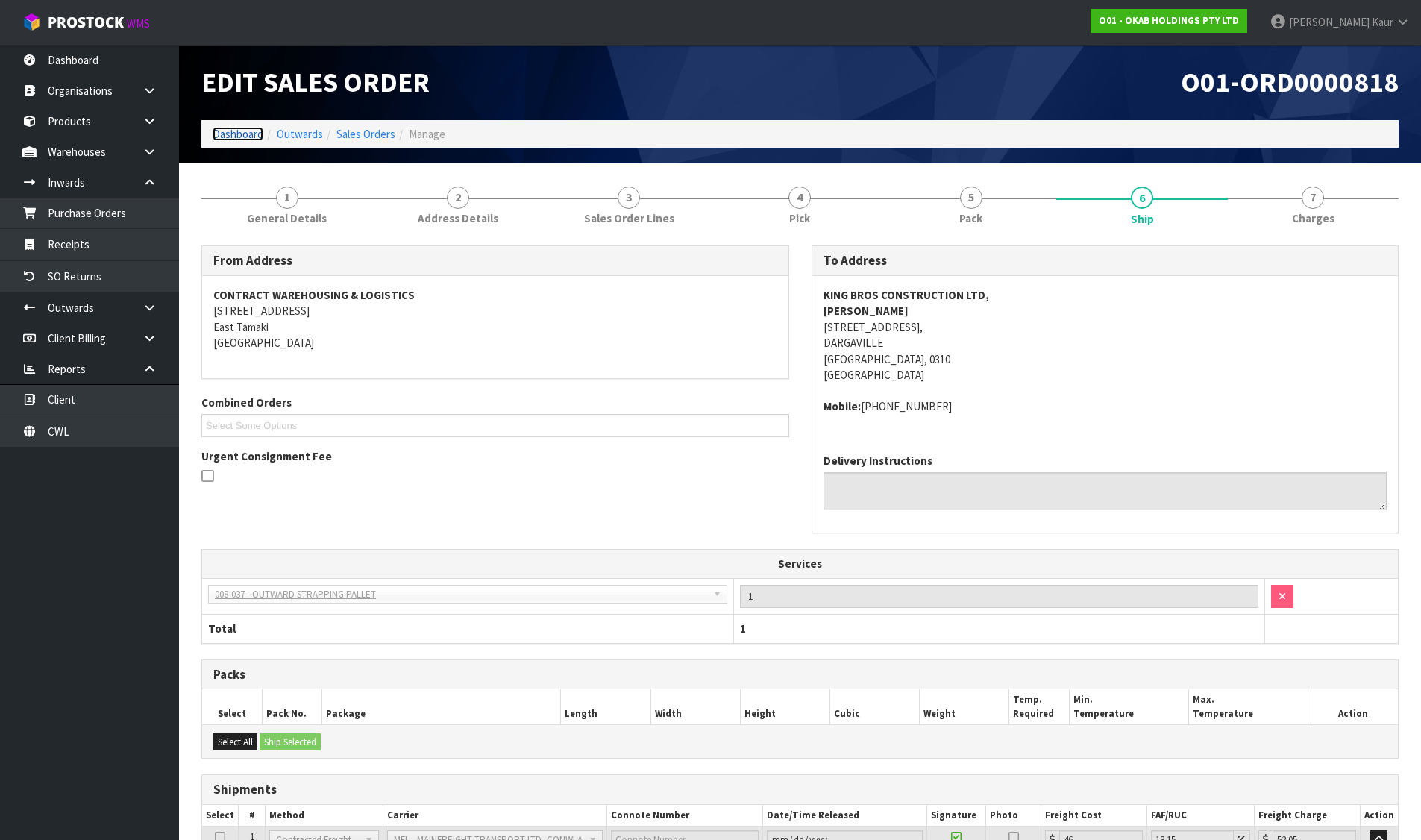
drag, startPoint x: 230, startPoint y: 132, endPoint x: 231, endPoint y: 139, distance: 7.1
click at [230, 132] on link "Dashboard" at bounding box center [238, 134] width 51 height 14
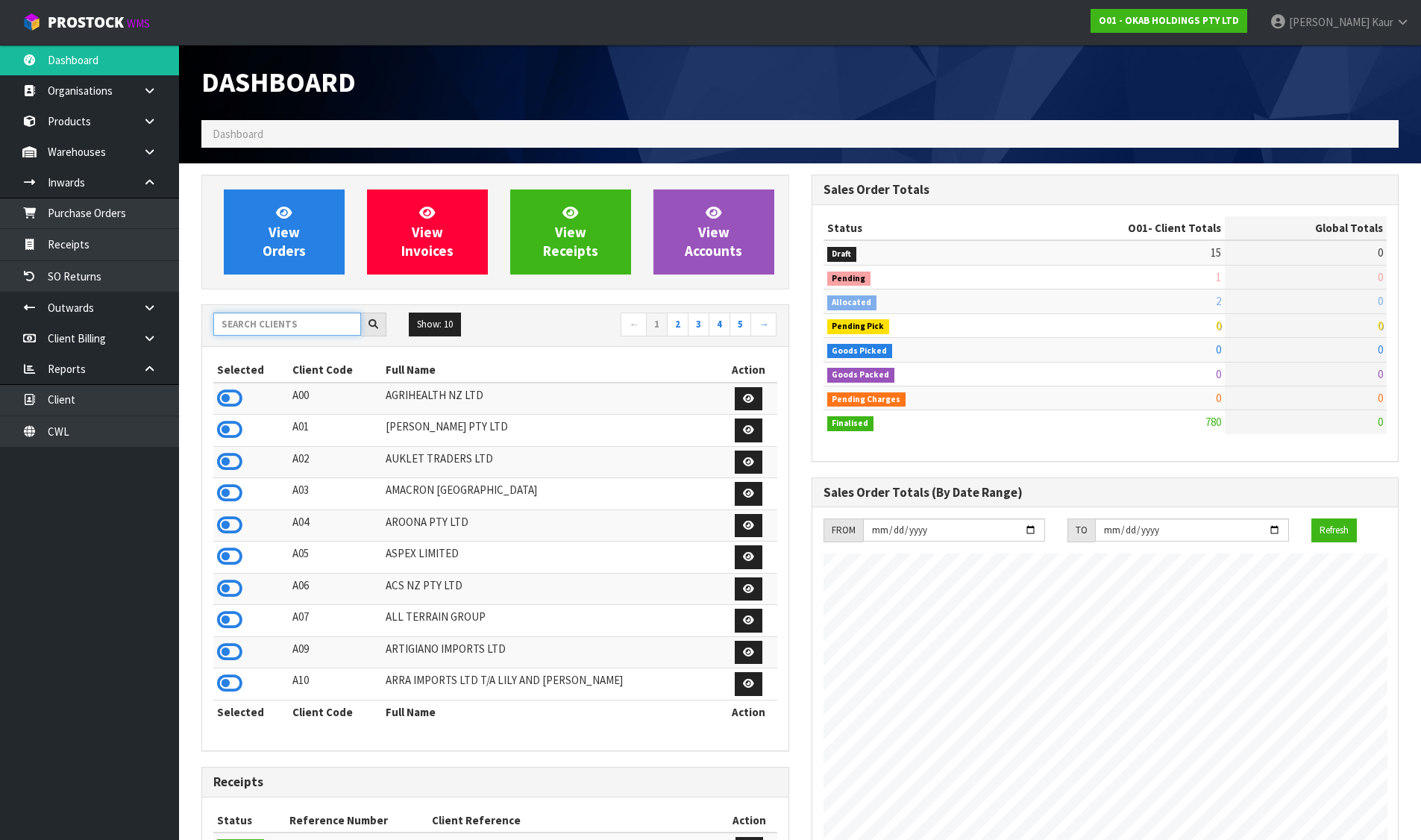
click at [244, 315] on input "text" at bounding box center [287, 324] width 148 height 23
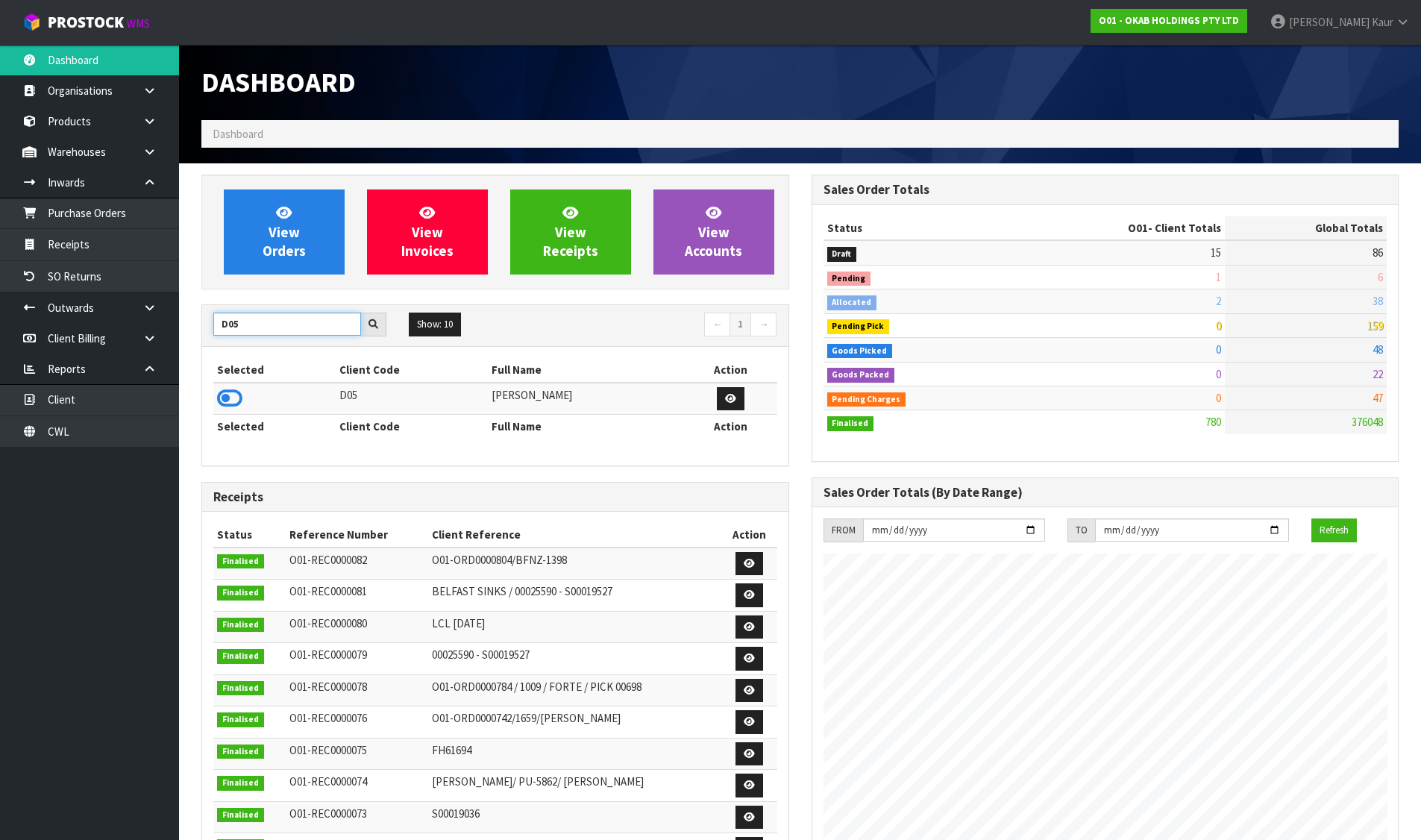
type input "D05"
click at [223, 395] on icon at bounding box center [230, 398] width 26 height 22
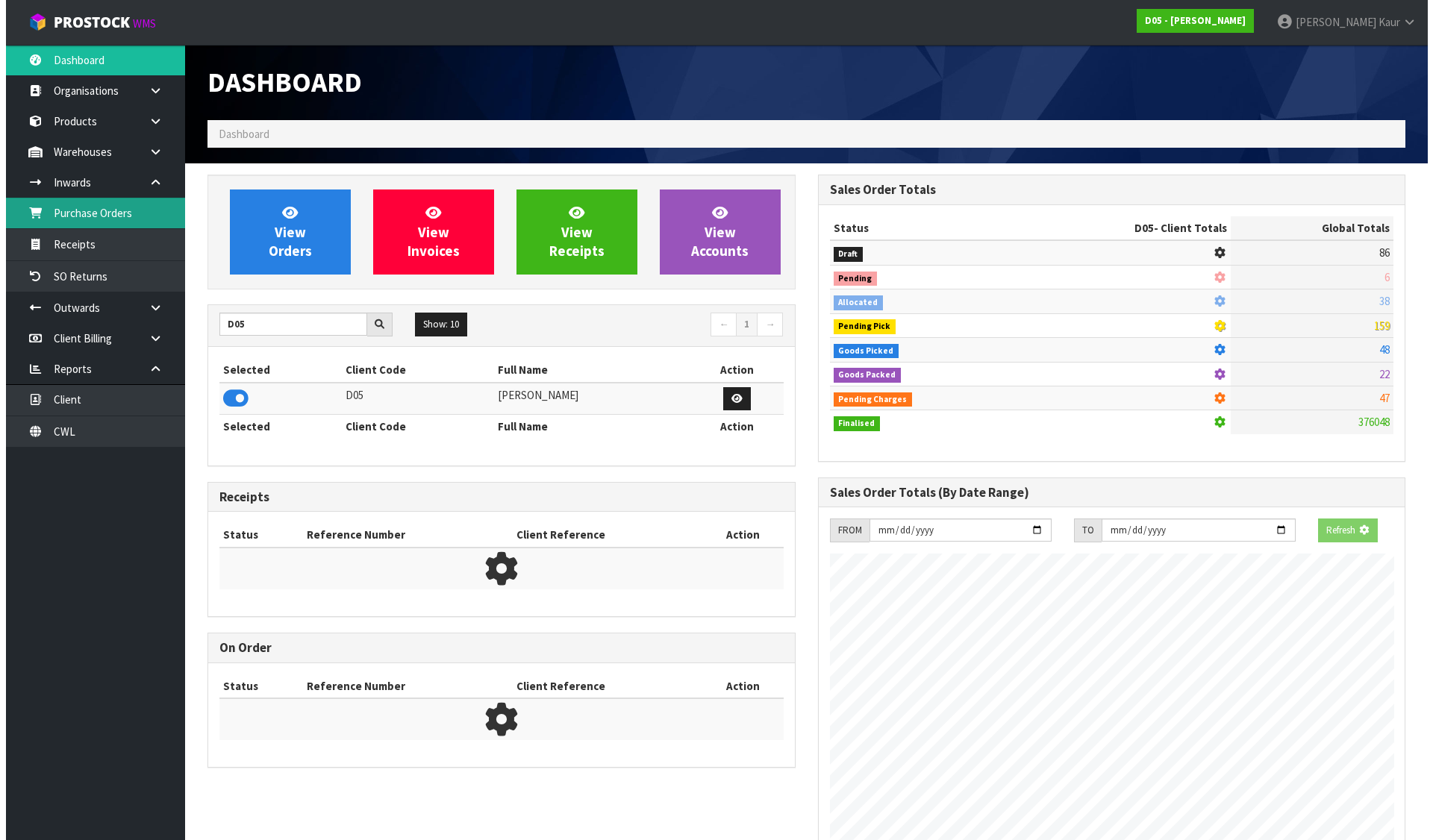
scroll to position [1179, 610]
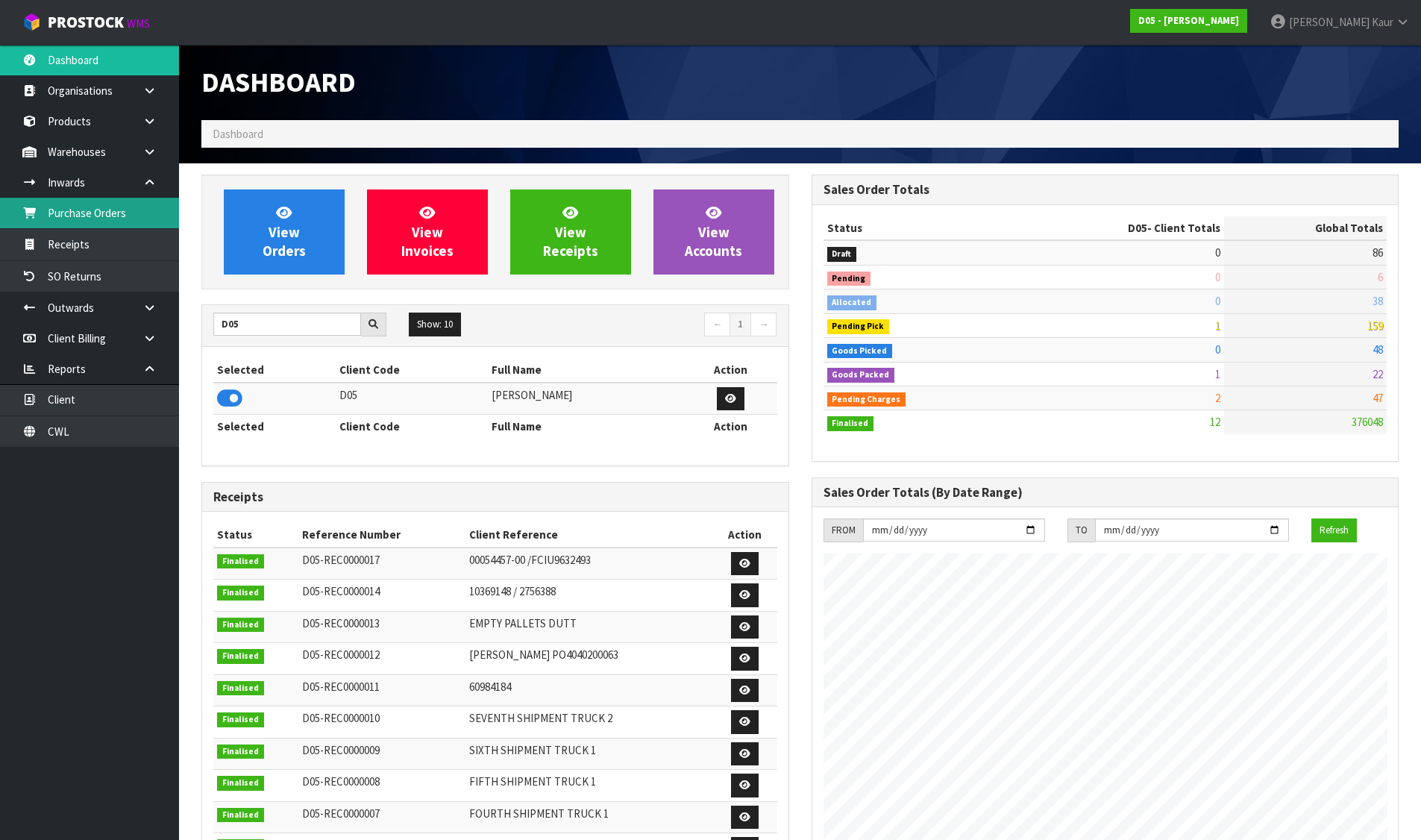
click at [110, 207] on link "Purchase Orders" at bounding box center [90, 213] width 179 height 30
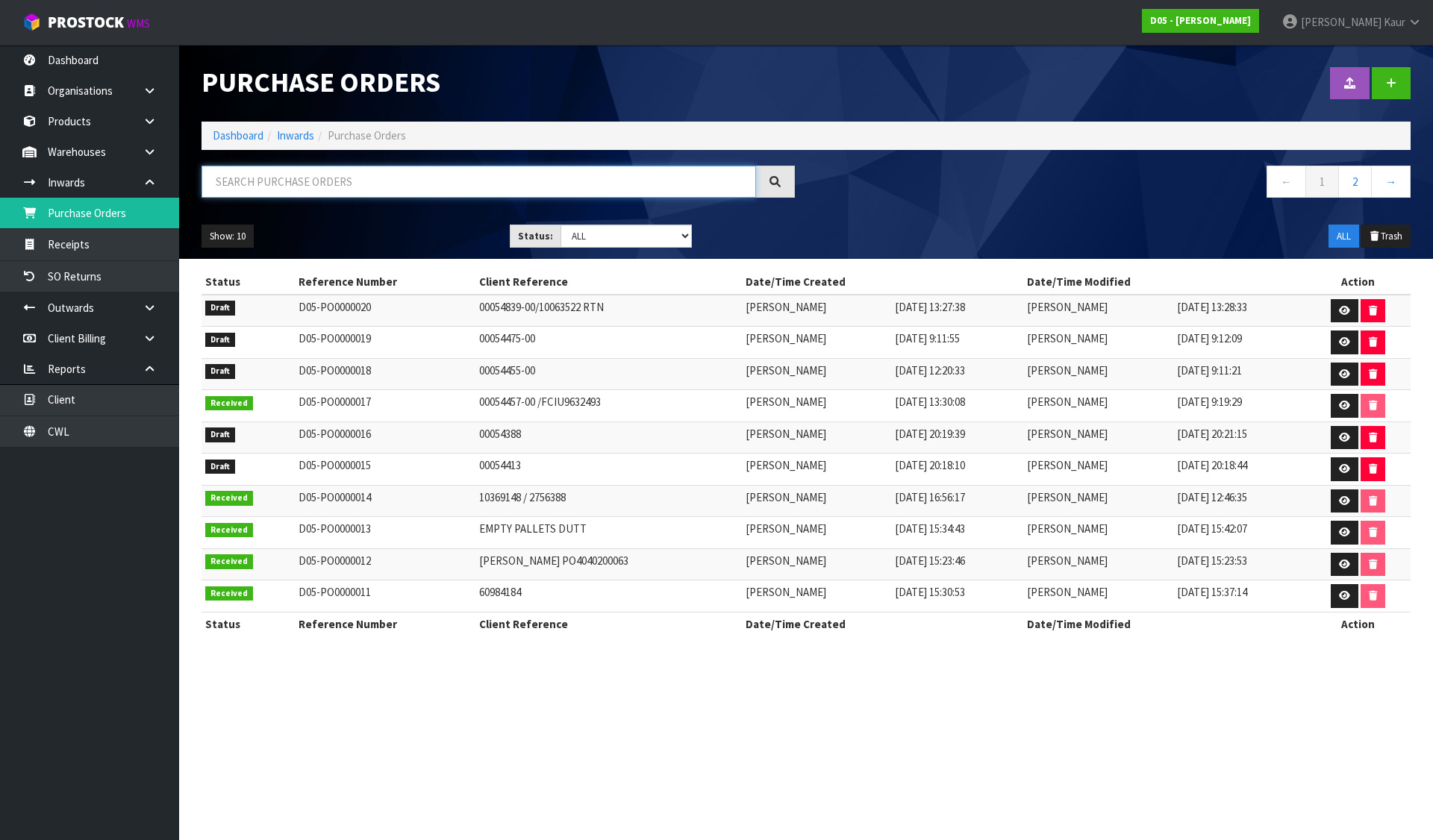
click at [283, 174] on input "text" at bounding box center [478, 182] width 555 height 32
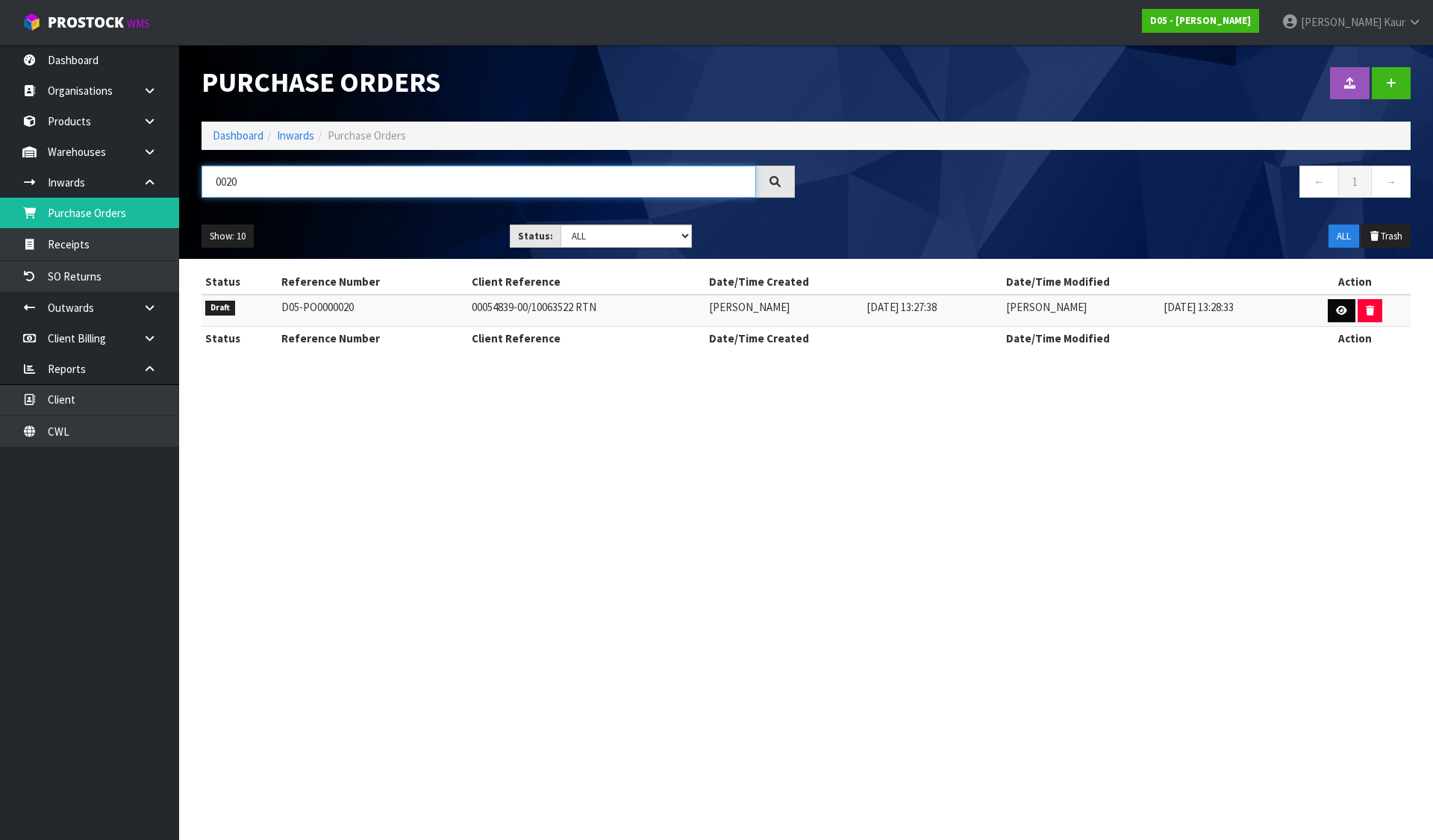
type input "0020"
click at [1335, 312] on link at bounding box center [1341, 310] width 28 height 24
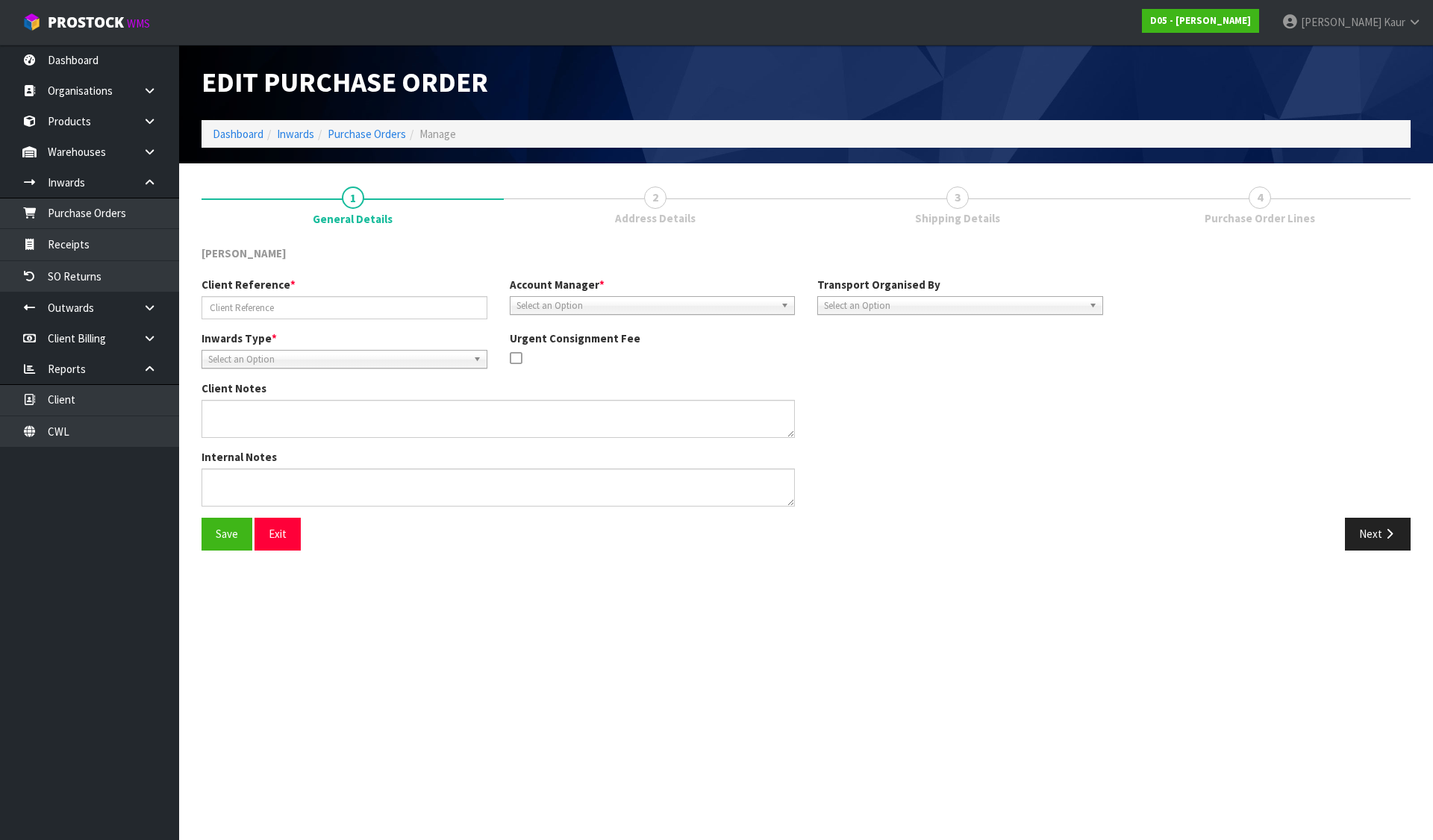
type input "00054839-00/10063522 RTN"
click at [1368, 529] on button "Next" at bounding box center [1378, 534] width 66 height 32
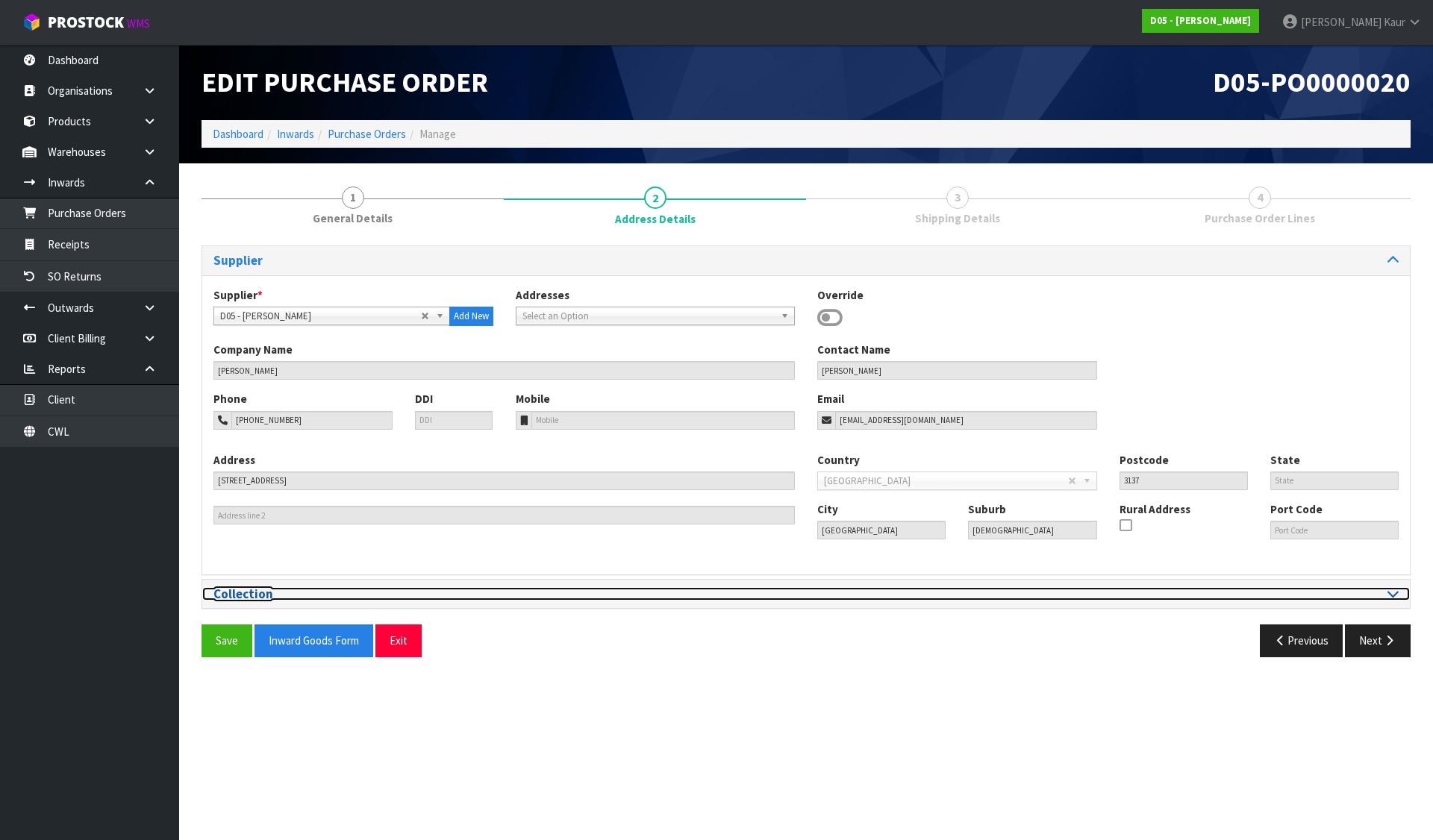
click at [665, 596] on h3 "Collection" at bounding box center [504, 594] width 581 height 14
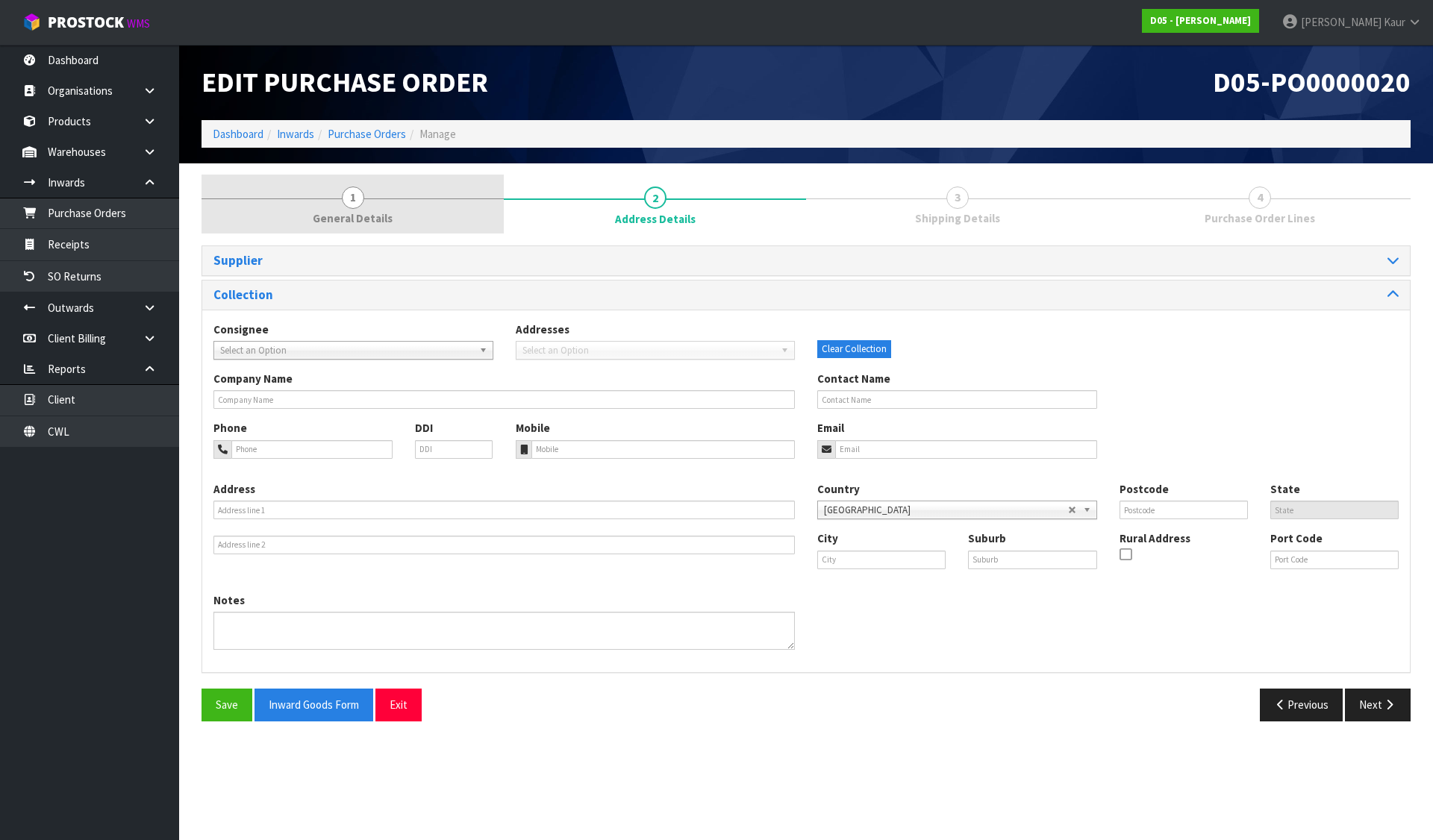
click at [364, 210] on span "General Details" at bounding box center [352, 218] width 80 height 16
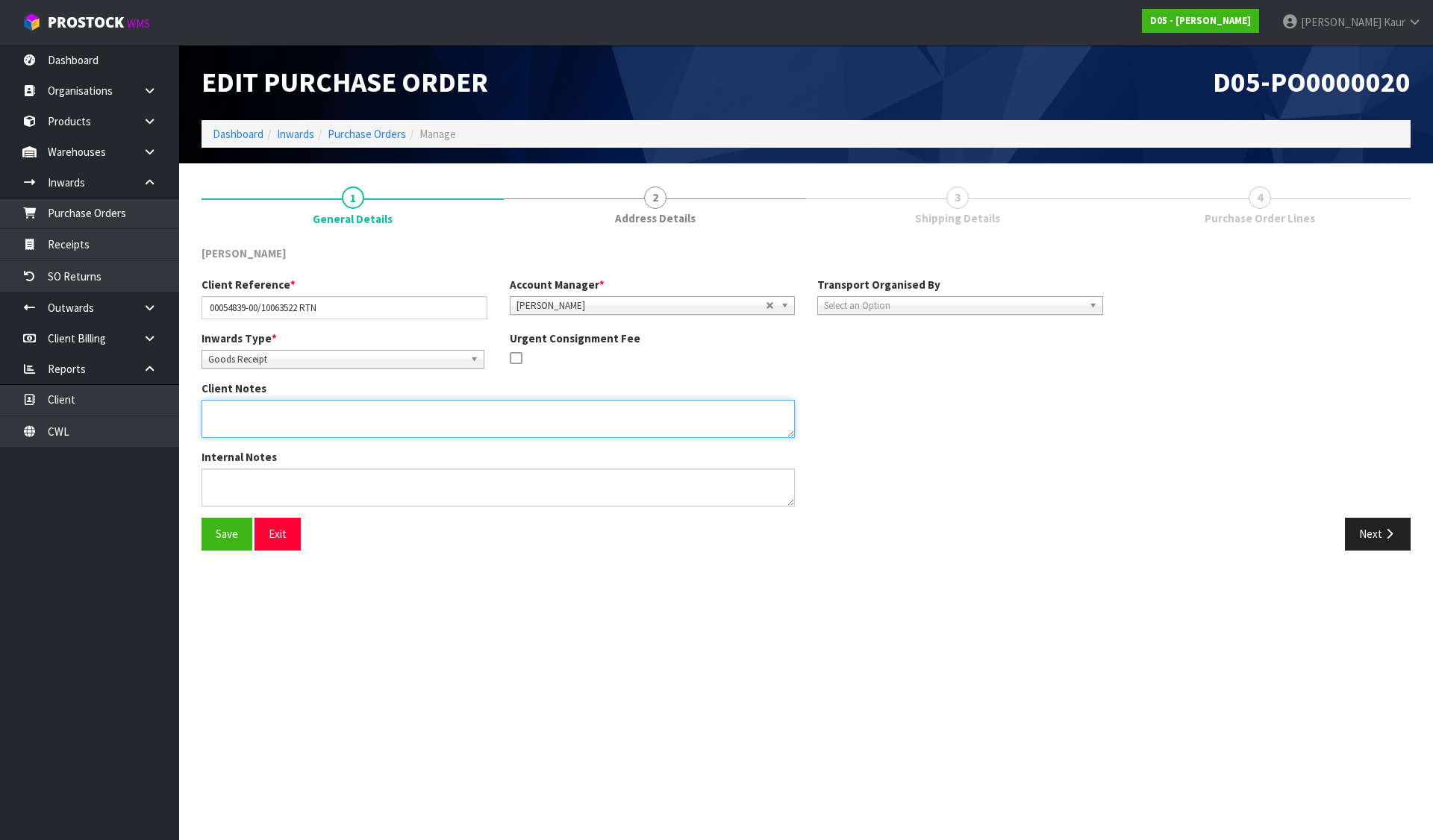
click at [330, 419] on textarea at bounding box center [498, 419] width 594 height 38
paste textarea "IT IS A SWAP FOR THE CORRECT GANTRY LIGHT PANEL THE PICKUP IS FOR A 2020500041-…"
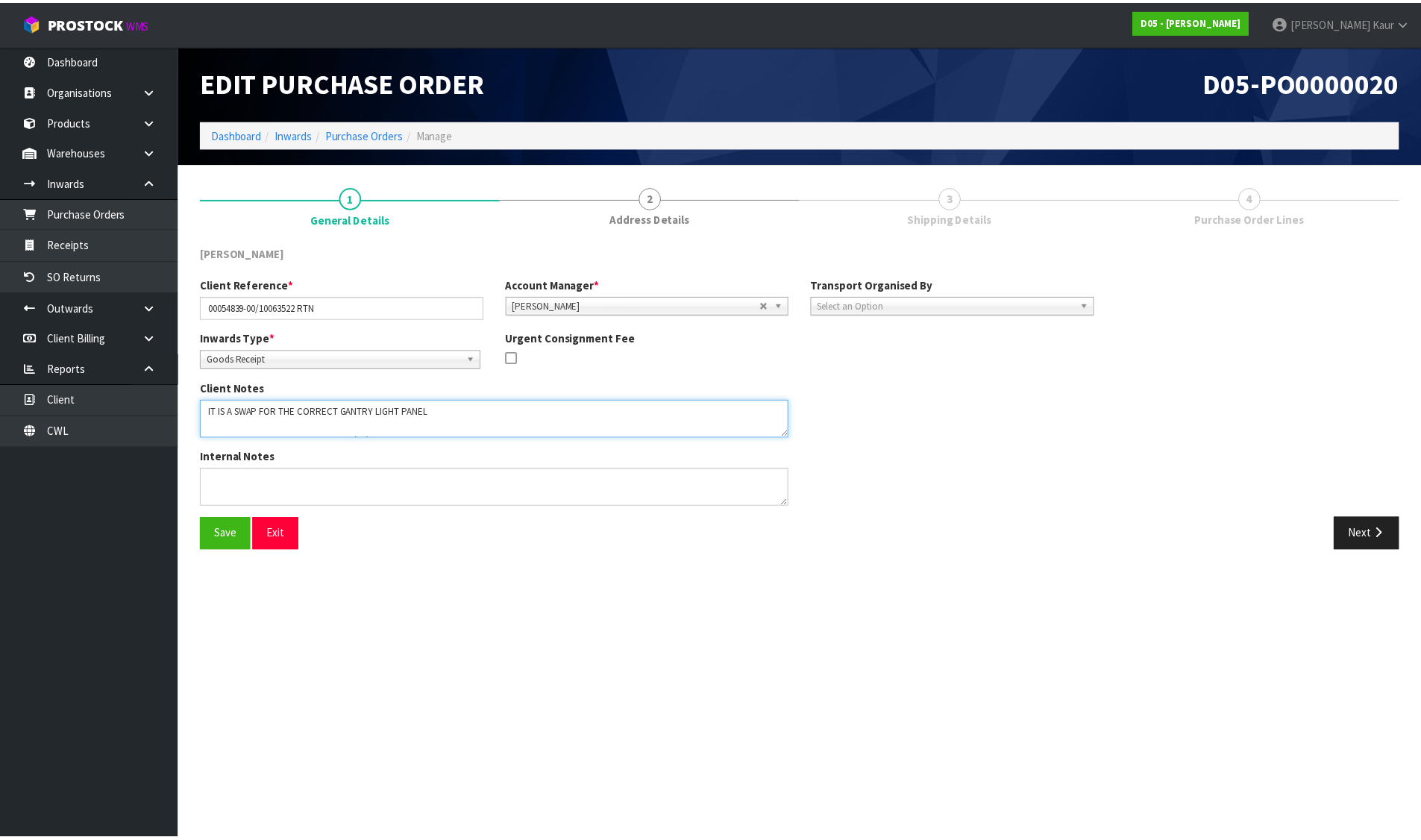
scroll to position [10, 0]
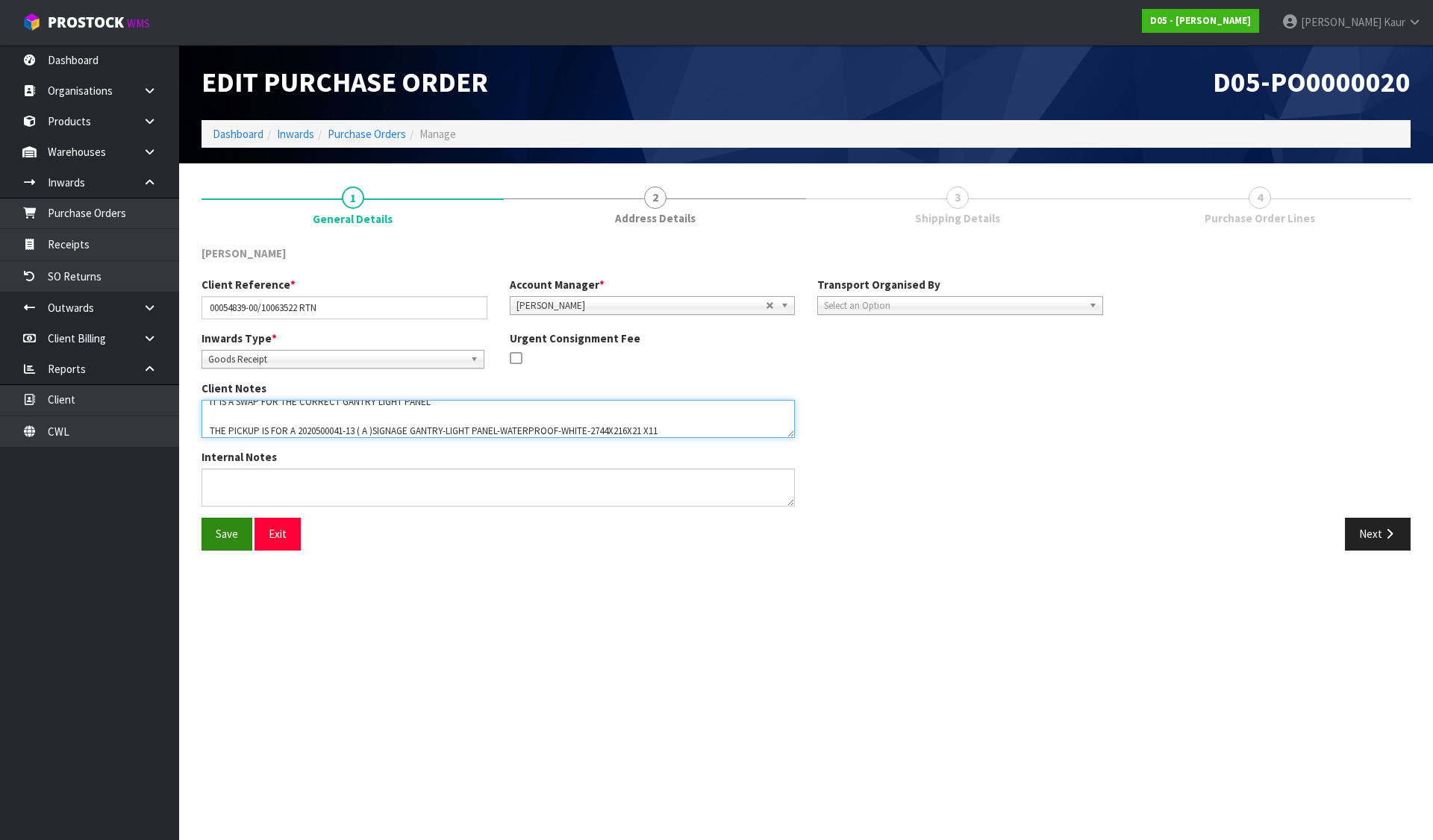
type textarea "IT IS A SWAP FOR THE CORRECT GANTRY LIGHT PANEL THE PICKUP IS FOR A 2020500041-…"
click at [225, 533] on button "Save" at bounding box center [226, 534] width 51 height 32
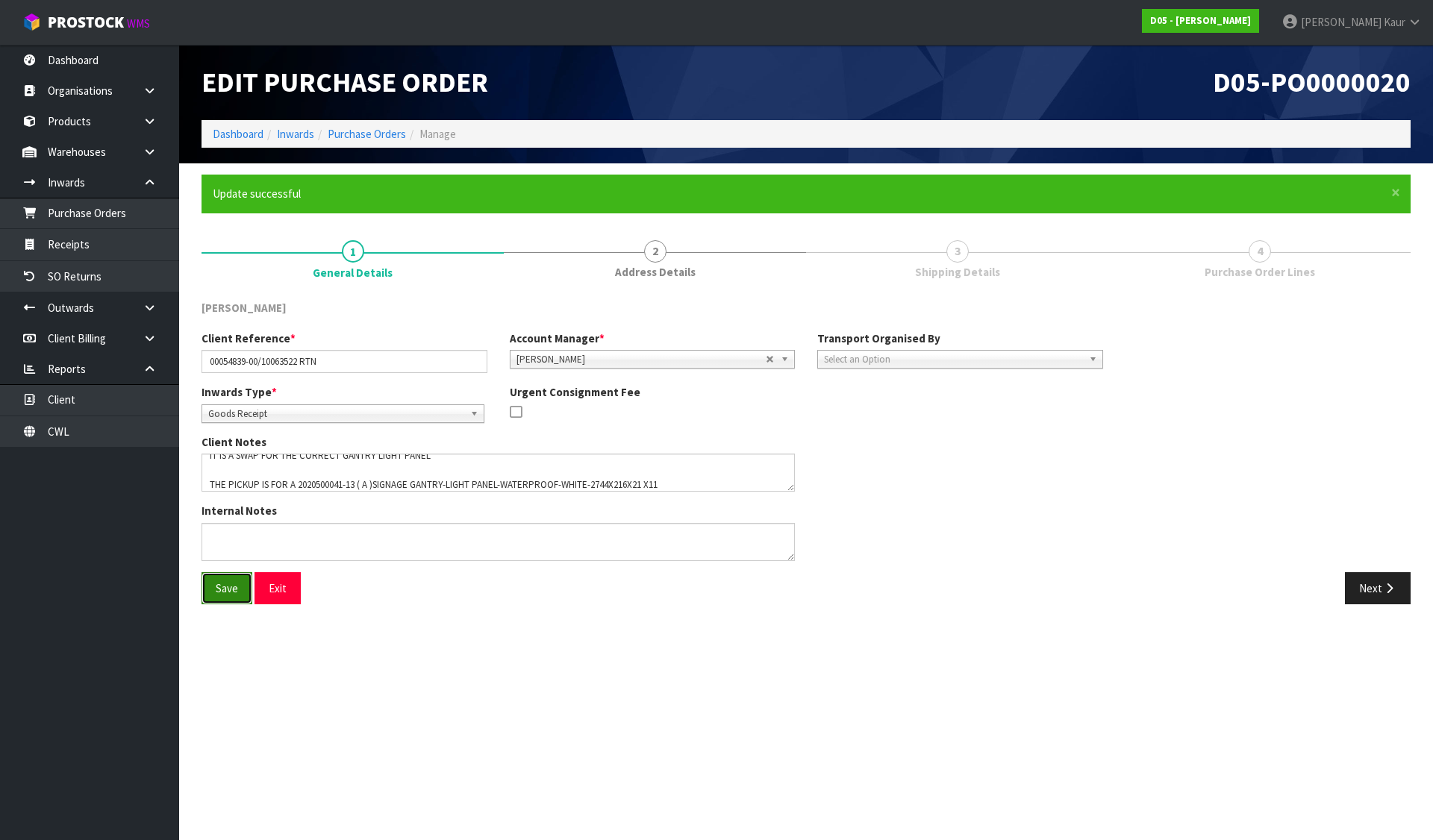
drag, startPoint x: 218, startPoint y: 588, endPoint x: 216, endPoint y: 574, distance: 14.1
click at [218, 588] on button "Save" at bounding box center [226, 588] width 51 height 32
click at [232, 130] on link "Dashboard" at bounding box center [238, 134] width 51 height 14
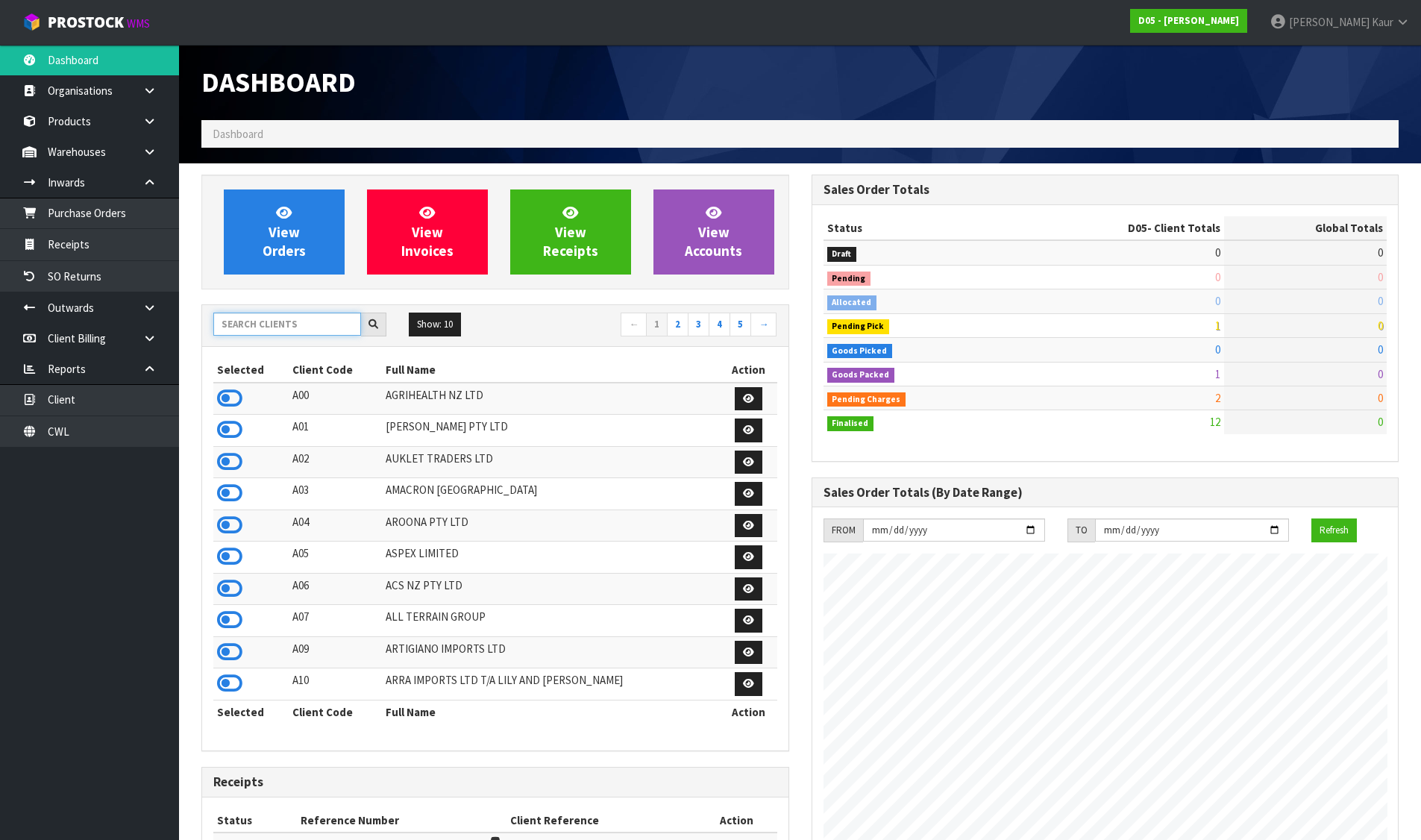
click at [259, 328] on input "text" at bounding box center [287, 324] width 148 height 23
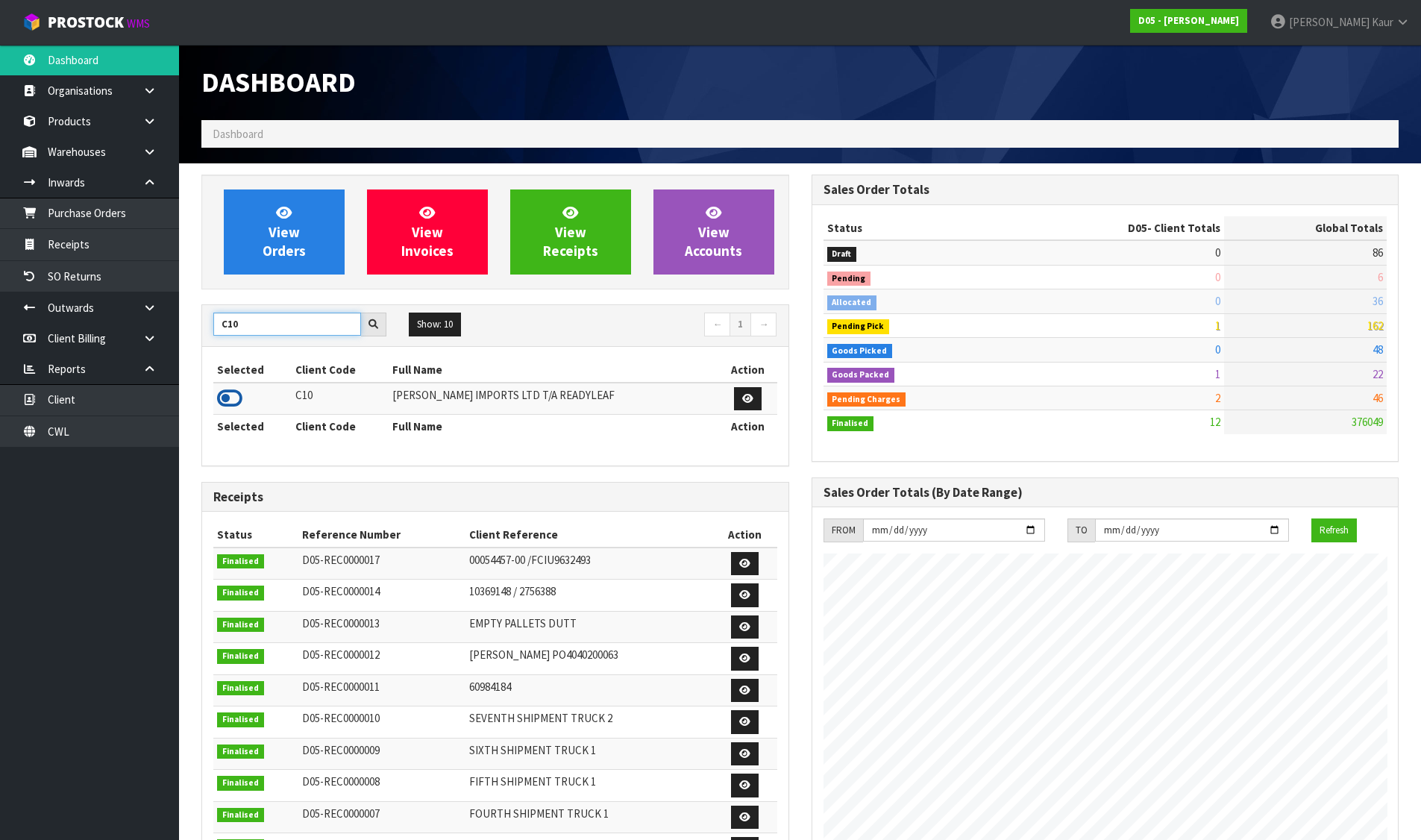
type input "C10"
click at [224, 392] on icon at bounding box center [230, 398] width 26 height 22
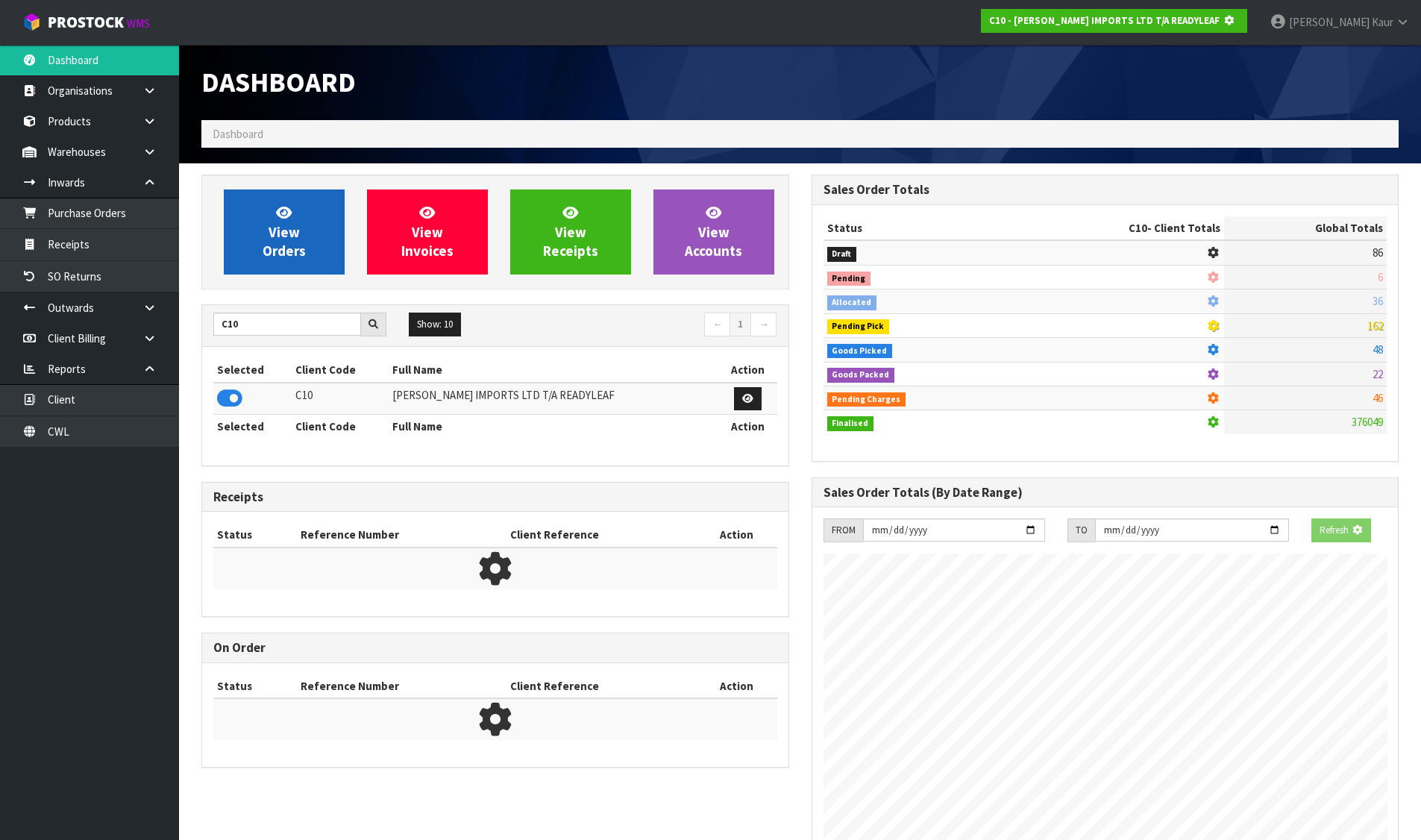
scroll to position [930, 609]
click at [290, 268] on link "View Orders" at bounding box center [284, 232] width 121 height 85
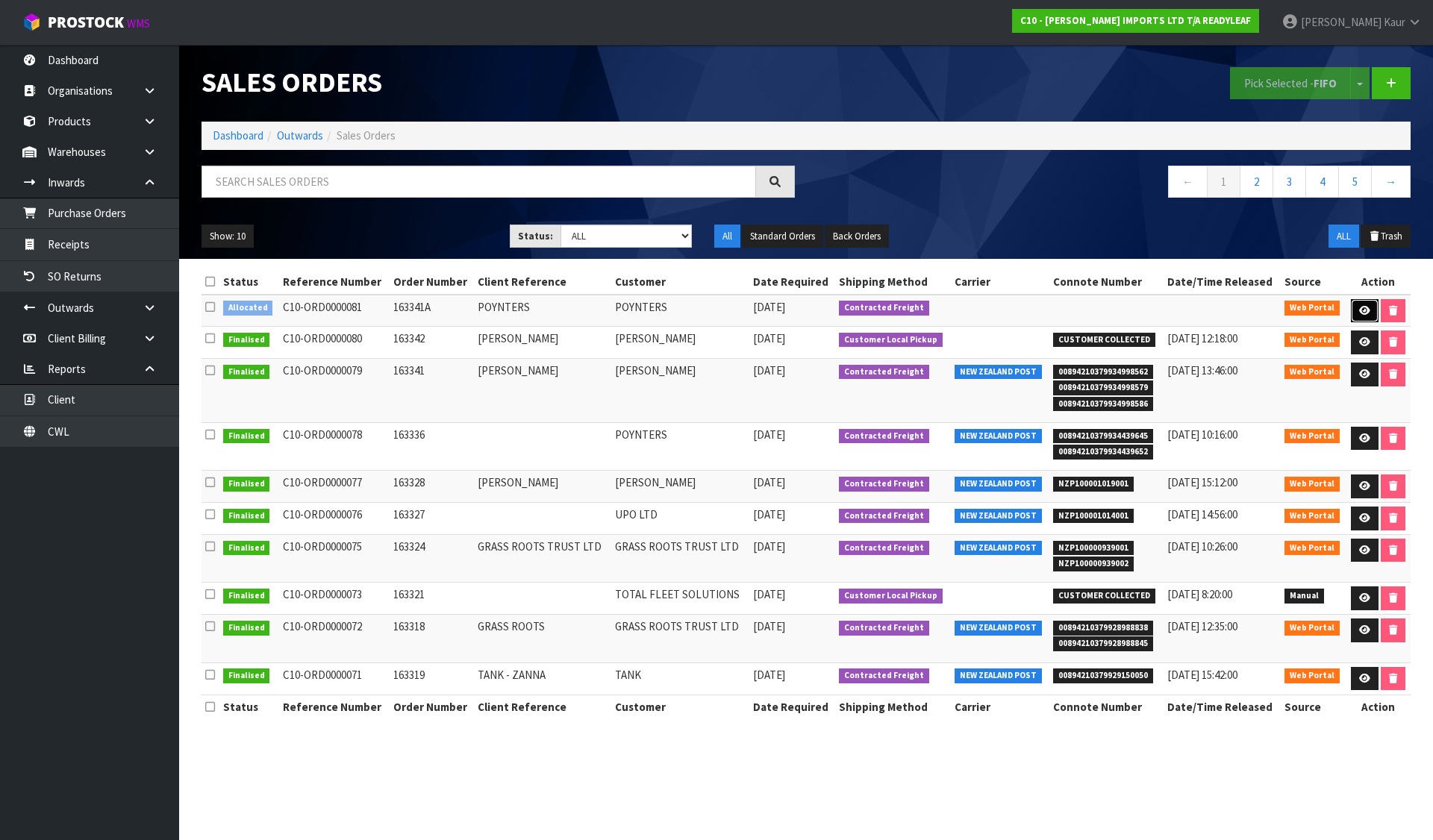
click at [1365, 312] on icon at bounding box center [1365, 310] width 12 height 10
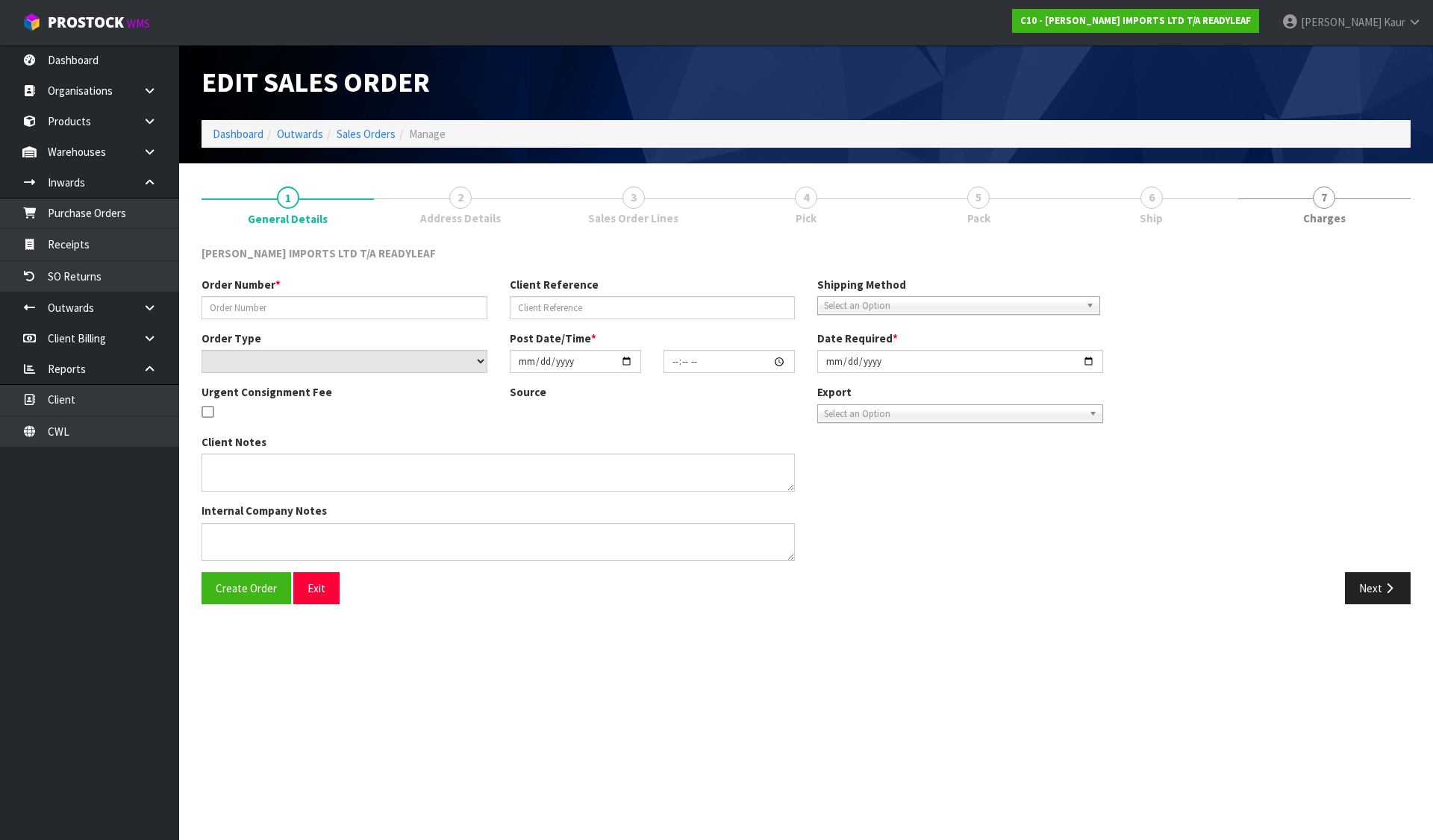
type input "163341A"
type input "POYNTERS"
select select "number:0"
type input "[DATE]"
type input "11:19:00.000"
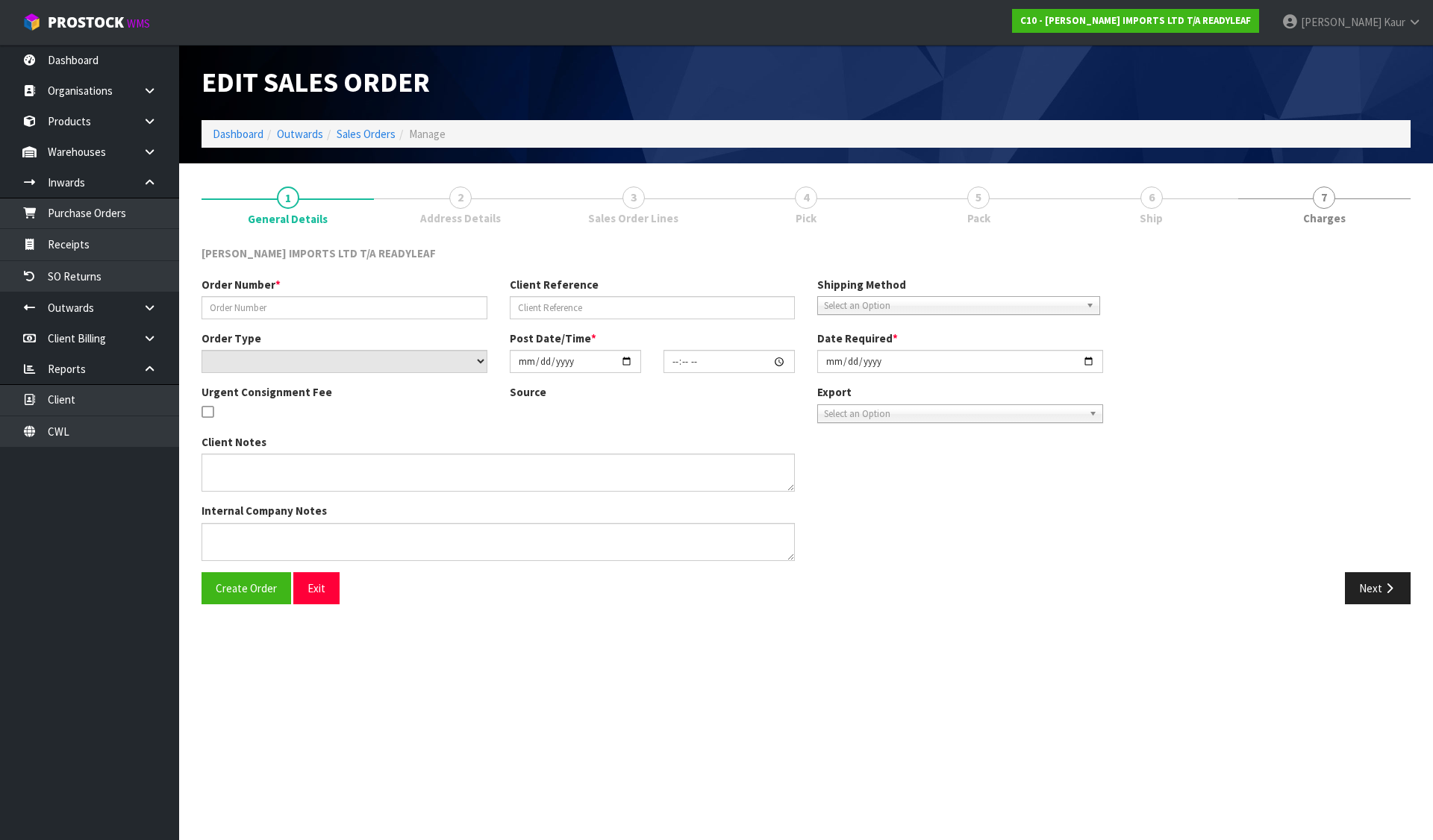
type input "[DATE]"
type textarea "WHEN THE REPLACEMENT CARTONS ARE DELIVERED PLEASE HAVE READY THE 3 CARTONS YOU …"
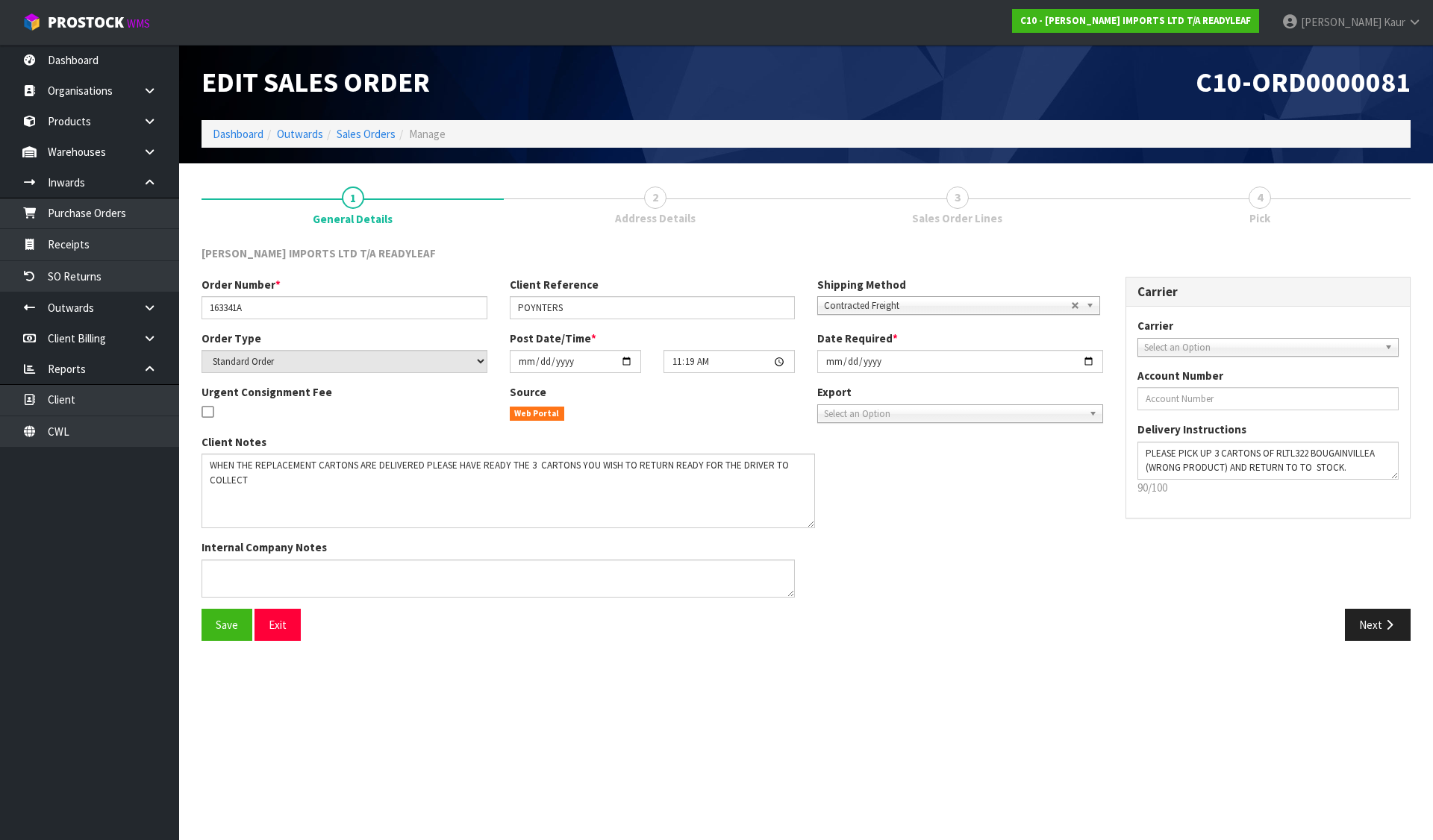
drag, startPoint x: 791, startPoint y: 487, endPoint x: 1016, endPoint y: 507, distance: 225.9
click at [811, 522] on textarea at bounding box center [508, 491] width 613 height 75
drag, startPoint x: 1392, startPoint y: 472, endPoint x: 1406, endPoint y: 502, distance: 33.1
click at [1399, 480] on textarea at bounding box center [1268, 460] width 262 height 38
drag, startPoint x: 200, startPoint y: 463, endPoint x: 260, endPoint y: 484, distance: 63.6
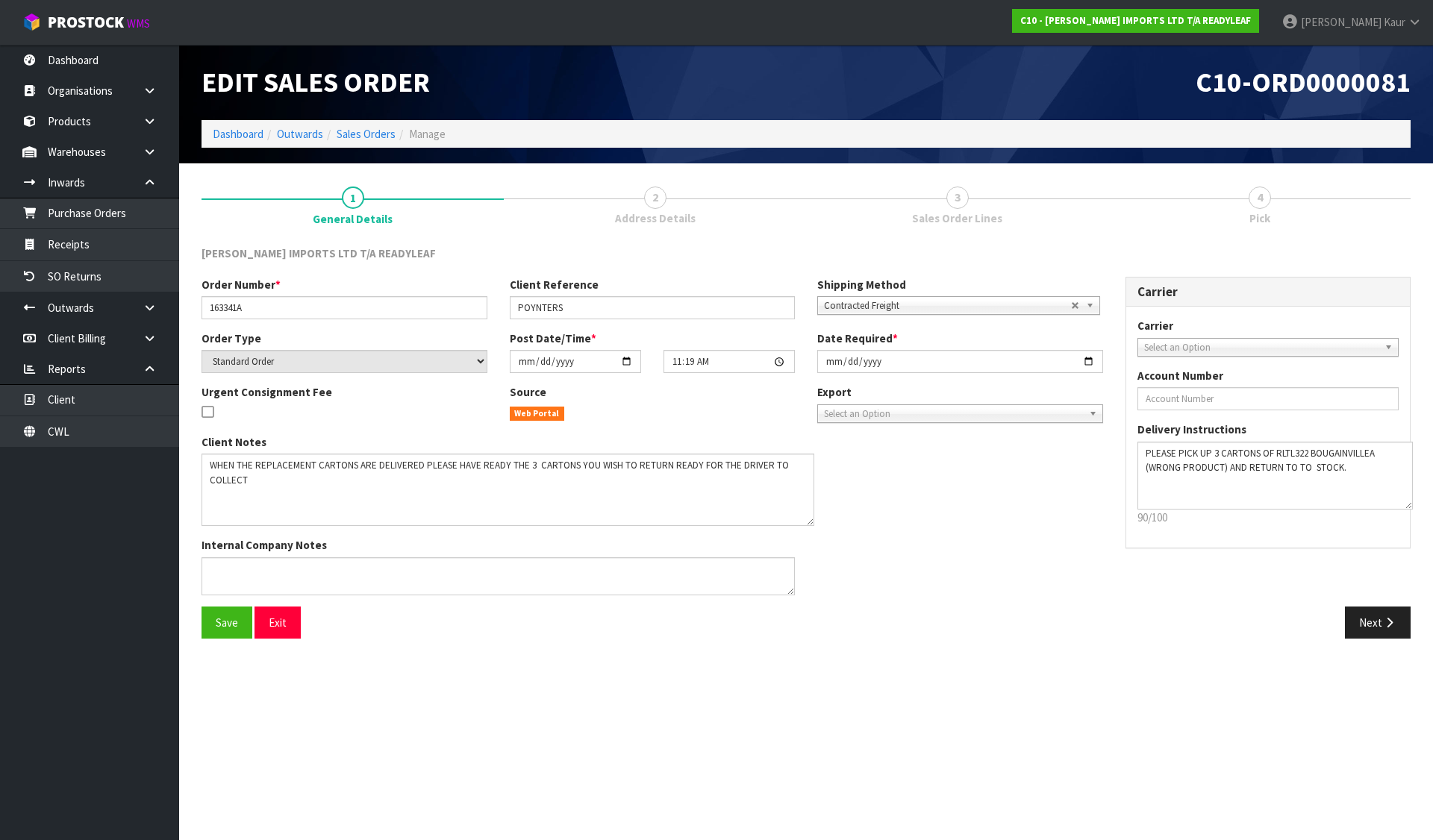
click at [260, 484] on div "Client Notes Internal Company Notes" at bounding box center [498, 521] width 616 height 172
click at [374, 135] on link "Sales Orders" at bounding box center [366, 134] width 59 height 14
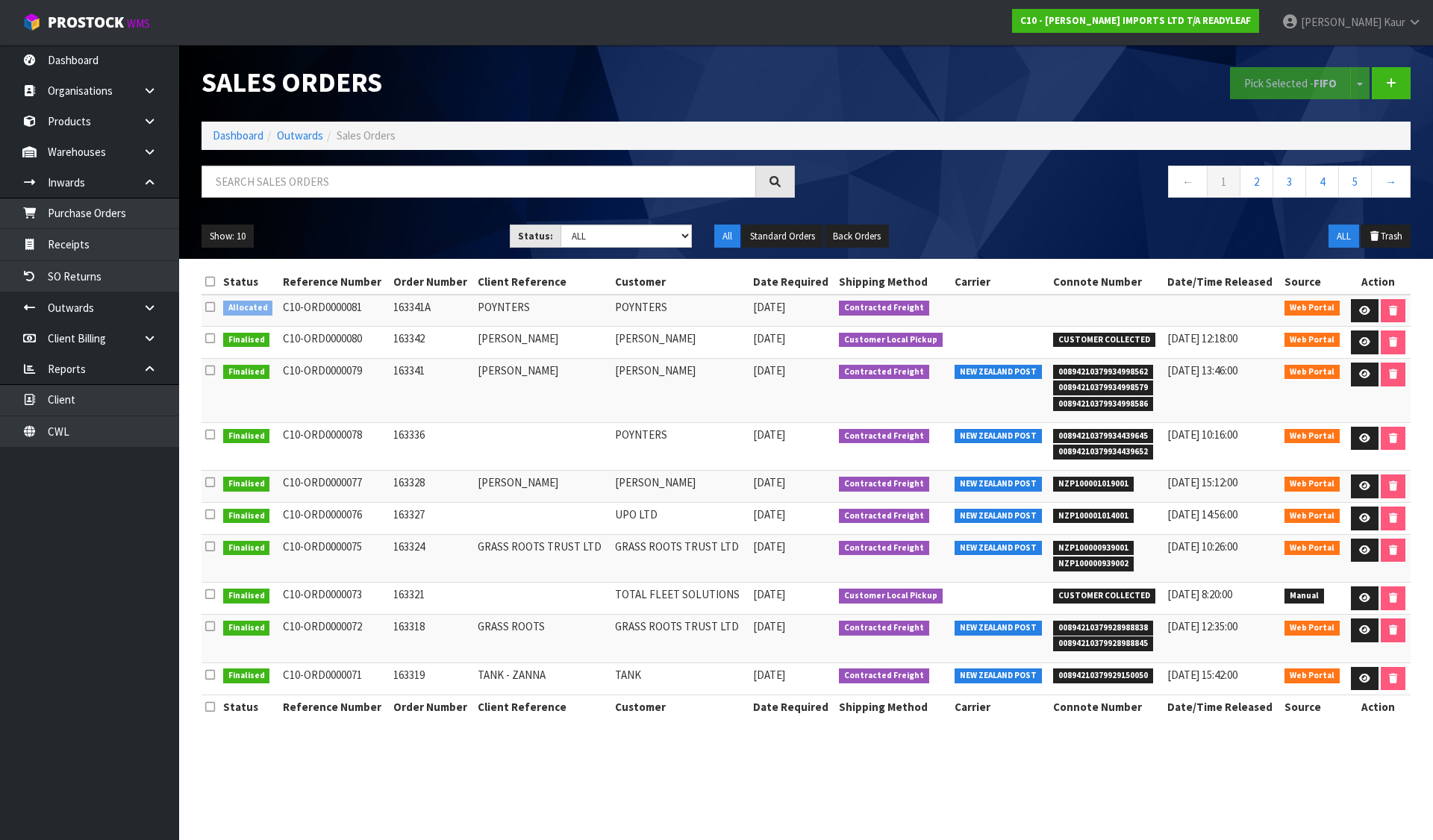
click at [654, 305] on td "POYNTERS" at bounding box center [681, 310] width 138 height 32
copy td "POYNTERS"
drag, startPoint x: 429, startPoint y: 170, endPoint x: 426, endPoint y: 177, distance: 7.6
click at [428, 171] on input "text" at bounding box center [478, 182] width 555 height 32
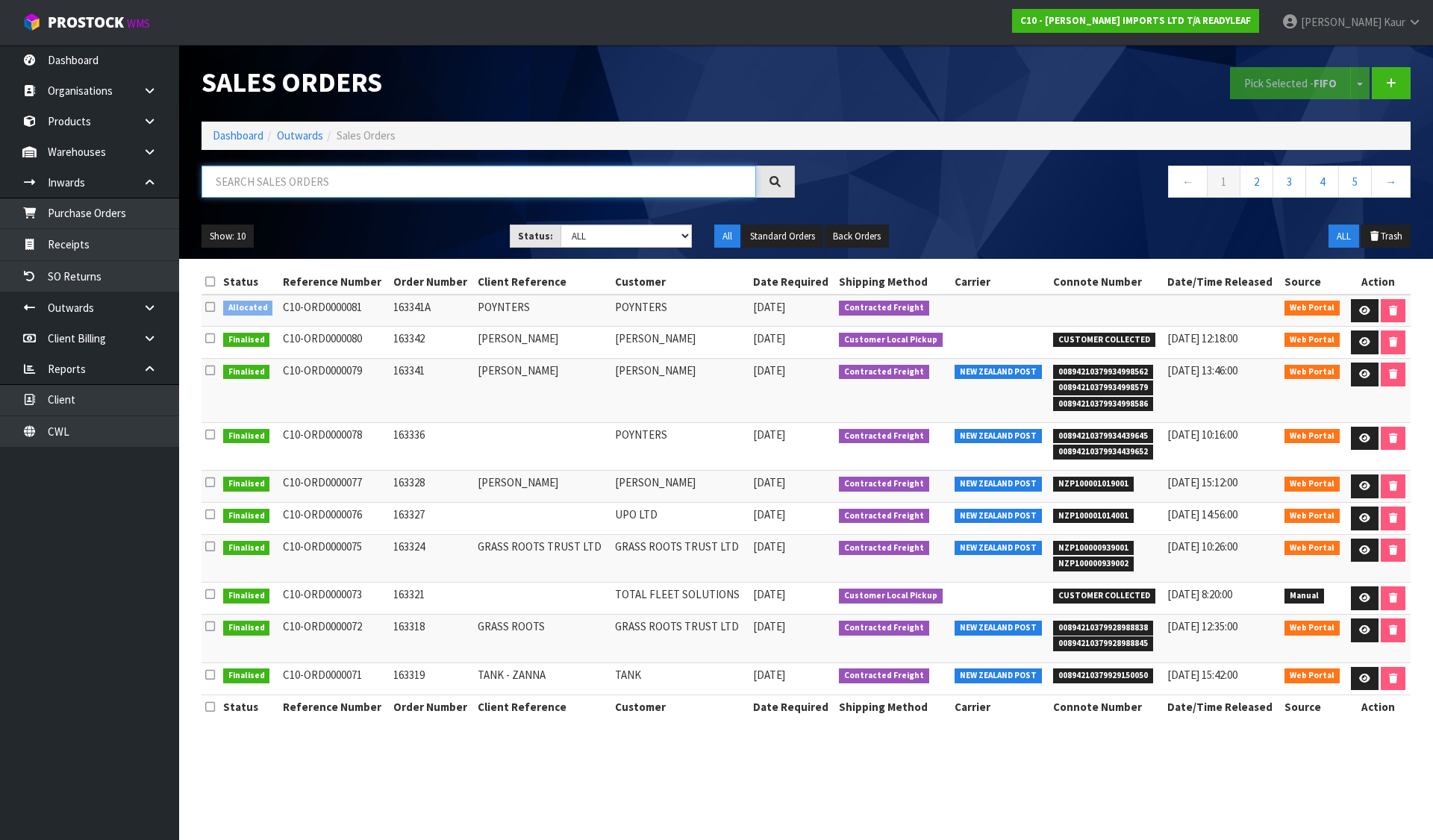
paste input "POYNTERS"
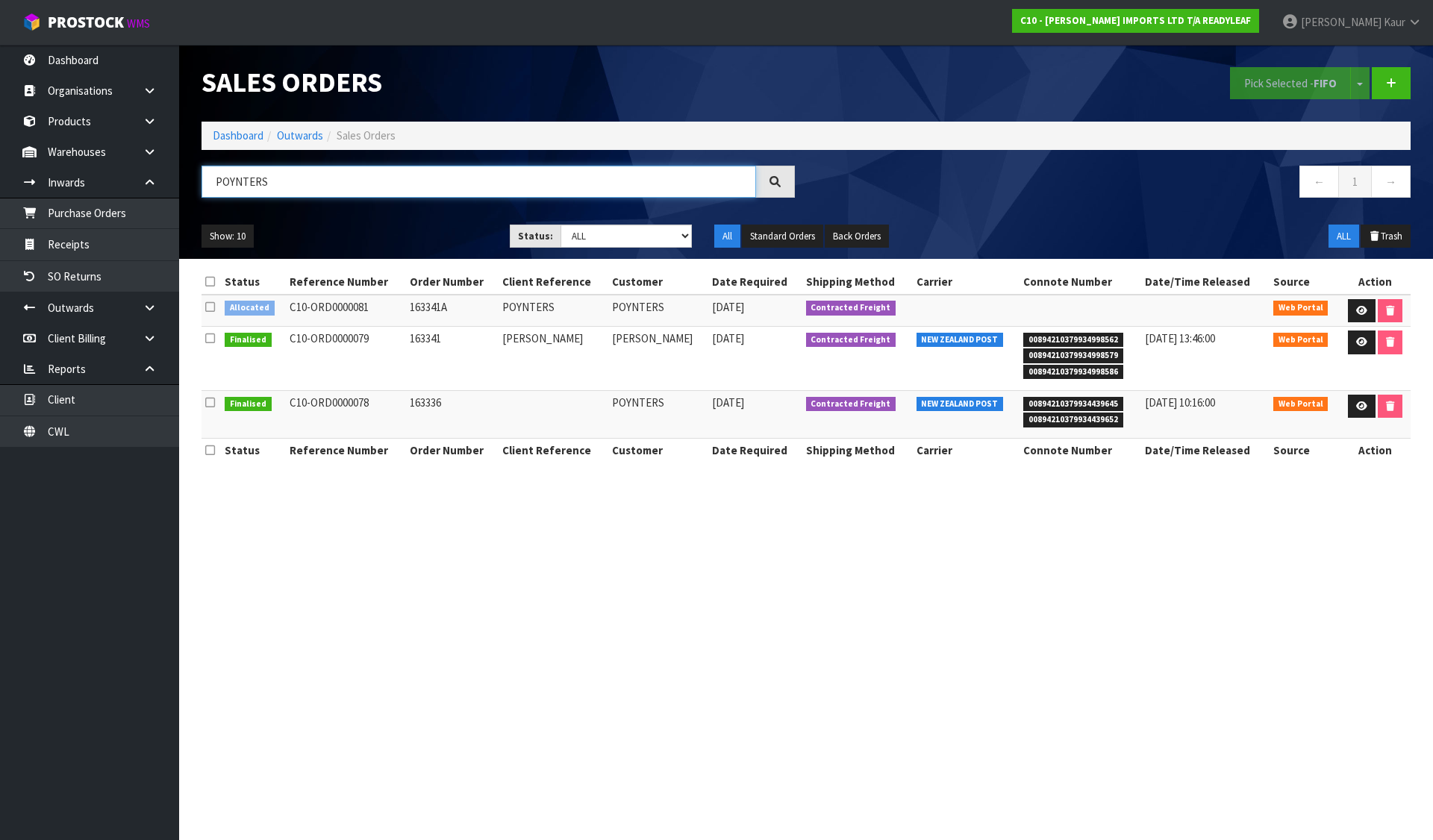
type input "POYNTERS"
drag, startPoint x: 283, startPoint y: 341, endPoint x: 377, endPoint y: 339, distance: 94.0
click at [368, 344] on td "C10-ORD0000079" at bounding box center [345, 358] width 120 height 64
copy td "C10-ORD0000079"
click at [226, 129] on link "Dashboard" at bounding box center [238, 136] width 51 height 14
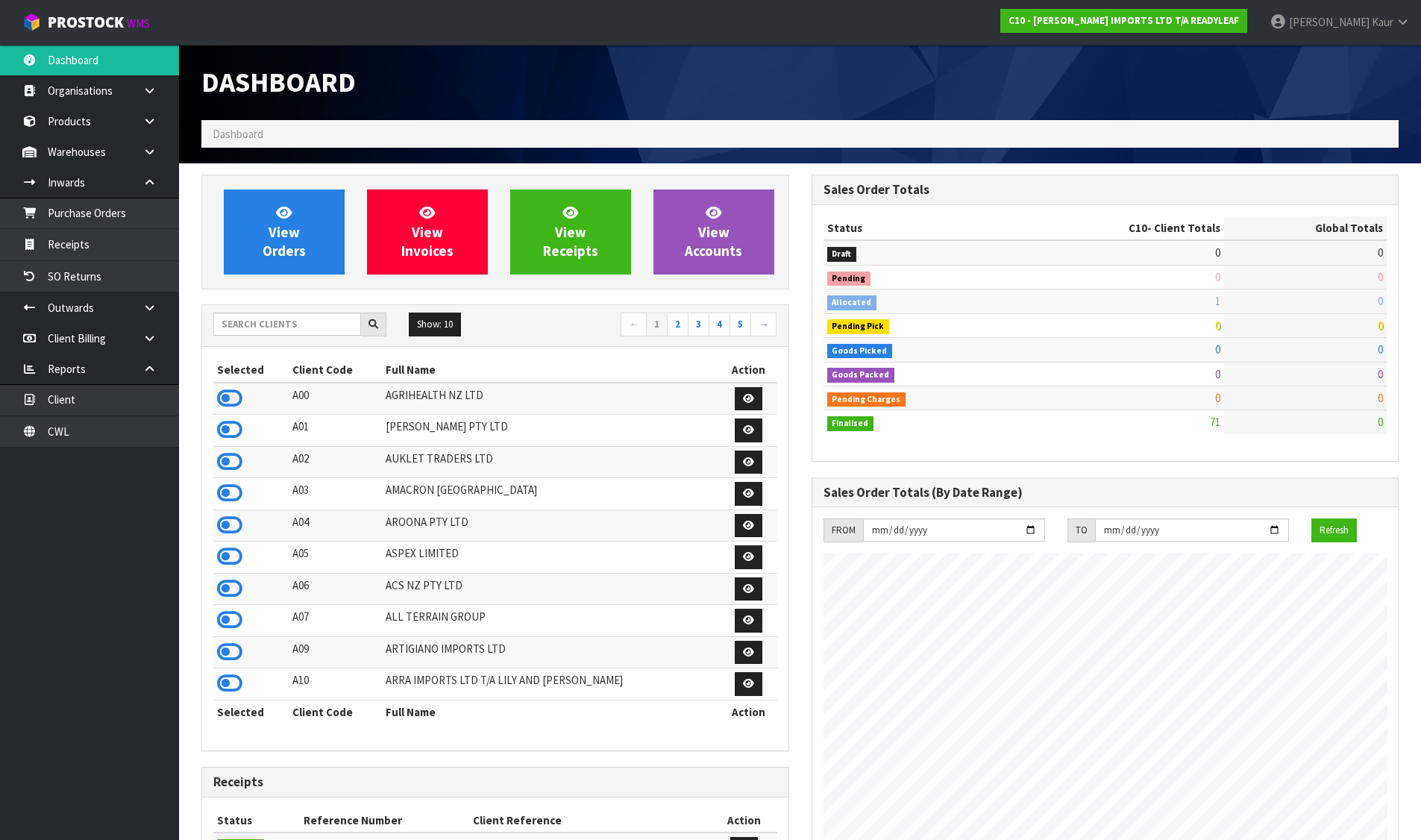
scroll to position [937, 609]
click at [293, 330] on input "text" at bounding box center [287, 324] width 148 height 23
click at [323, 332] on input "text" at bounding box center [287, 324] width 148 height 23
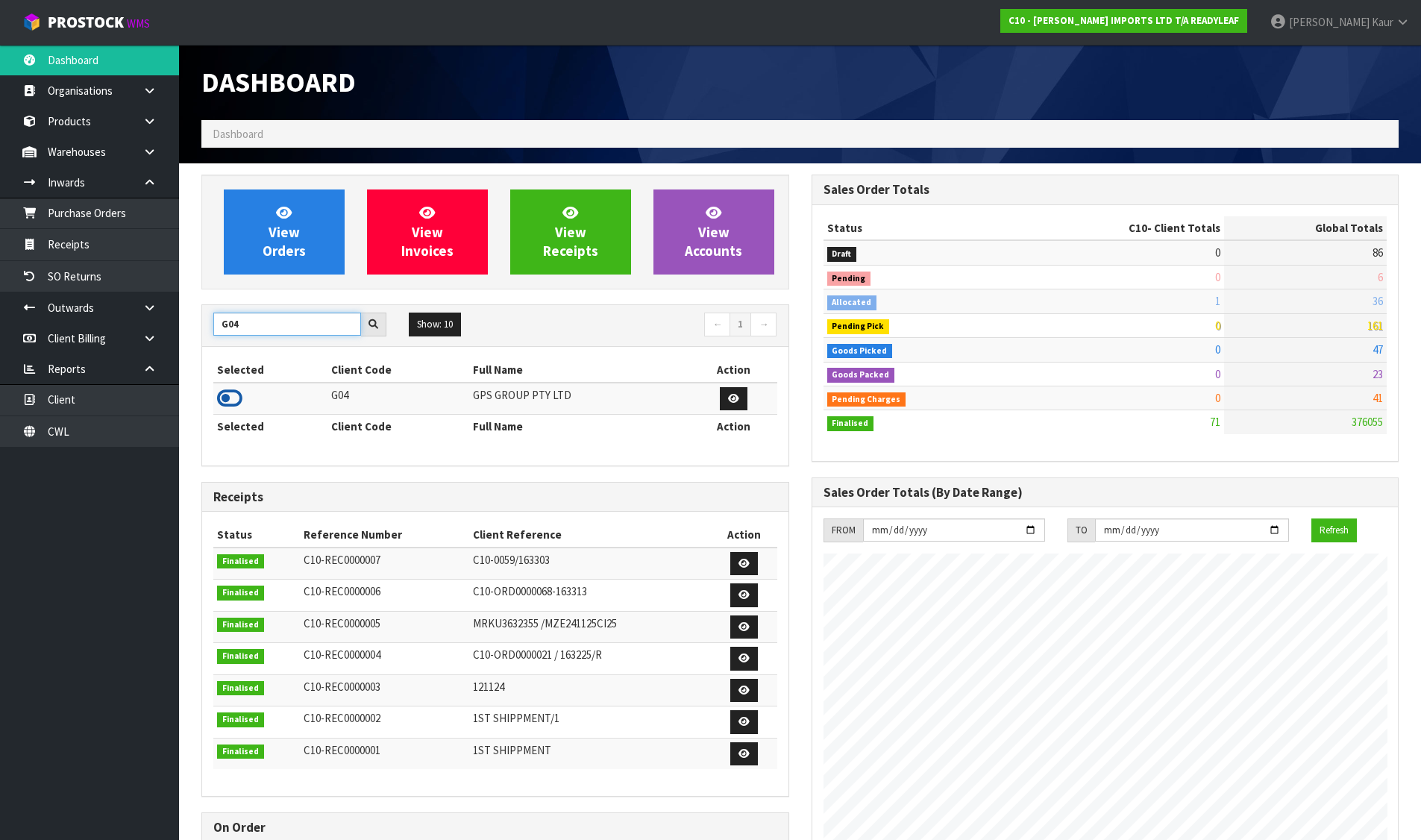
type input "G04"
click at [226, 397] on icon at bounding box center [230, 398] width 26 height 22
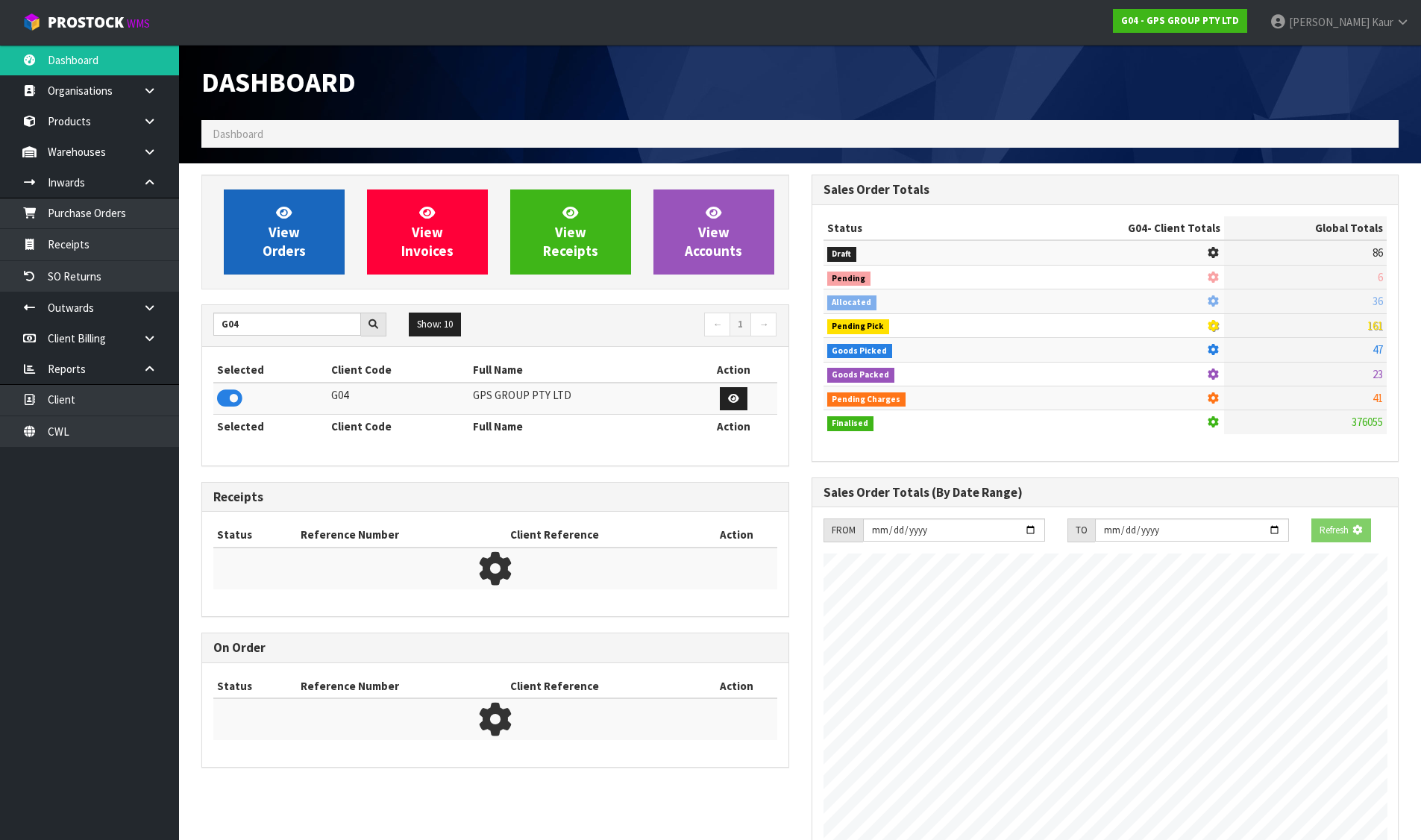
scroll to position [745135, 745441]
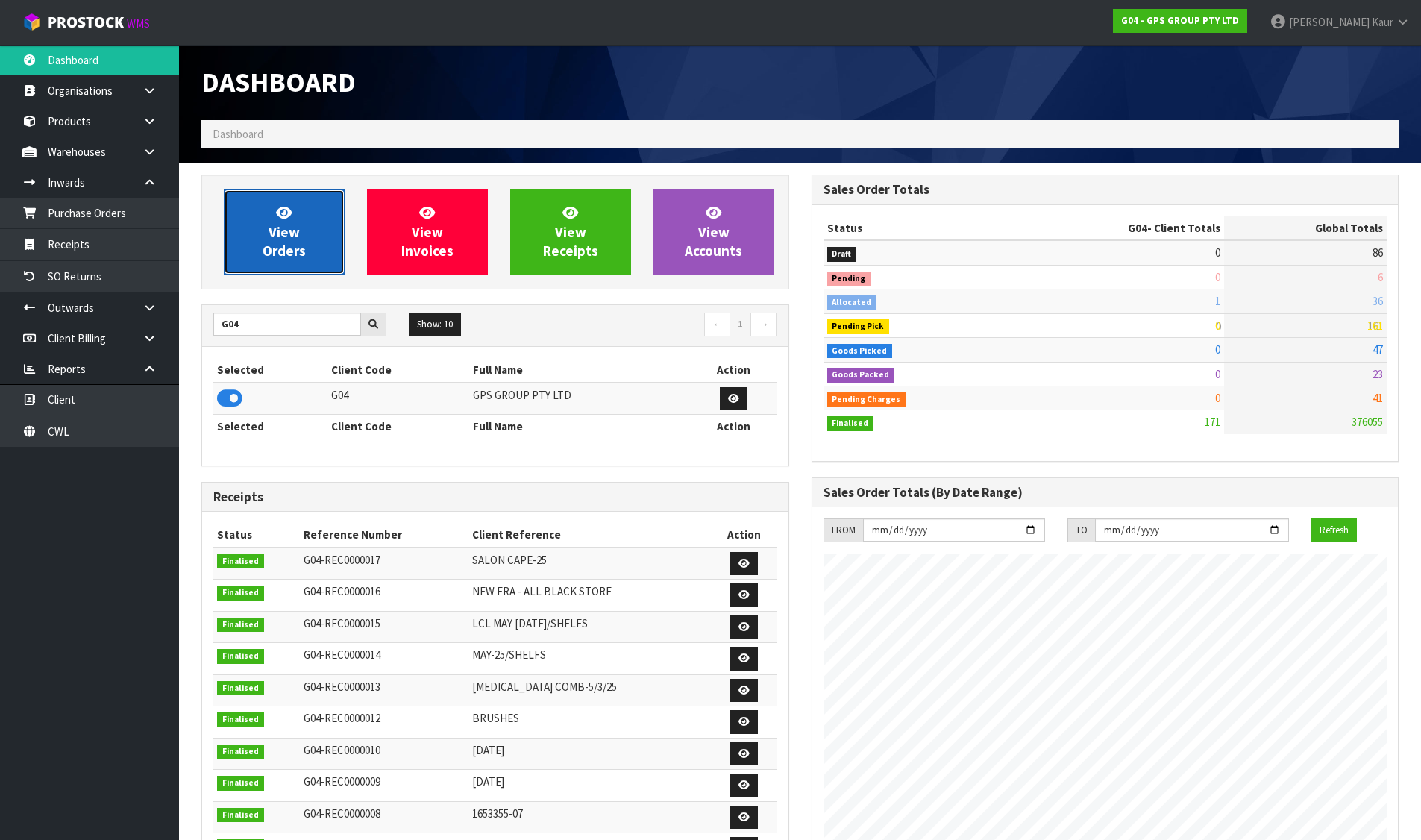
click at [252, 251] on link "View Orders" at bounding box center [284, 232] width 121 height 85
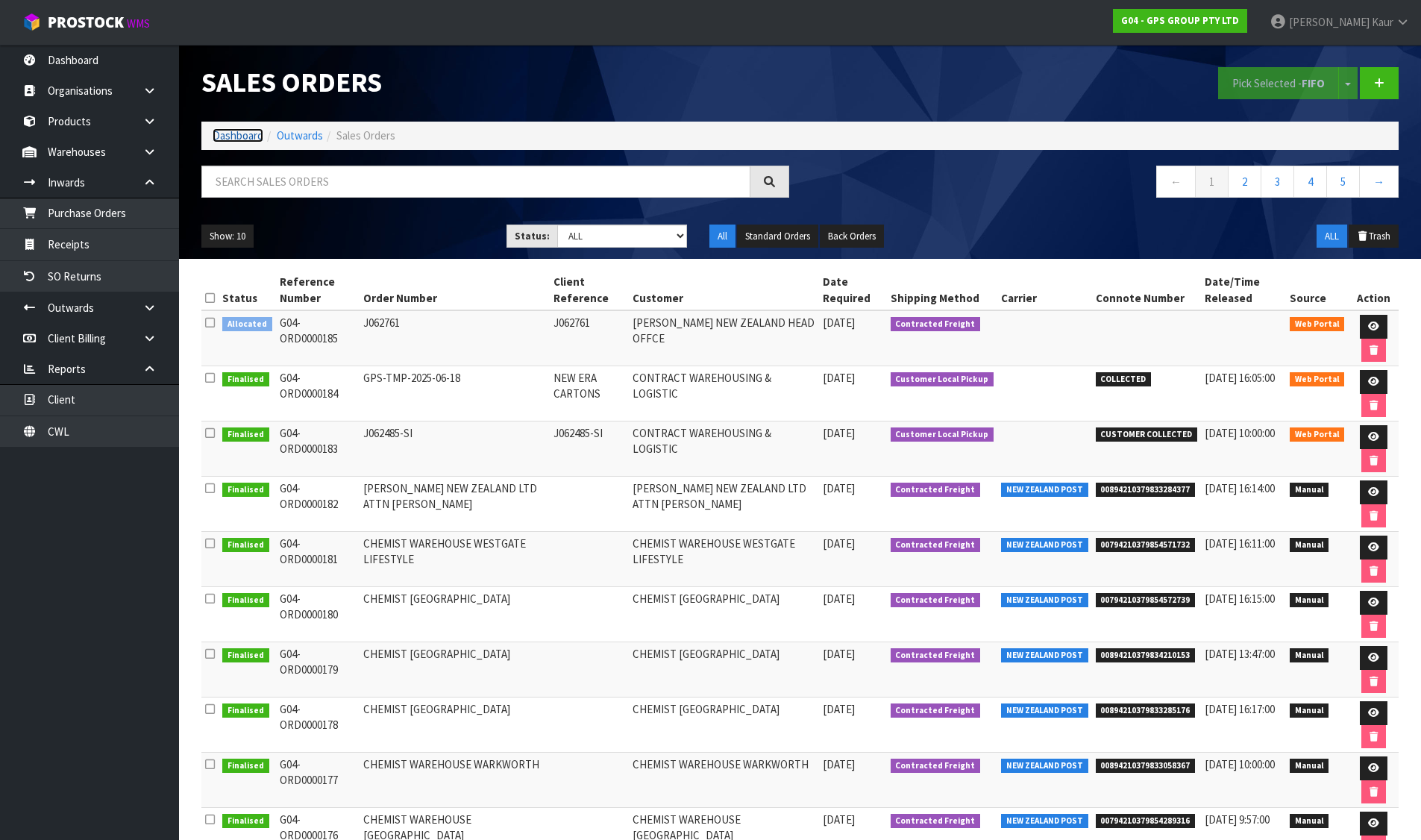
click at [246, 133] on link "Dashboard" at bounding box center [238, 136] width 51 height 14
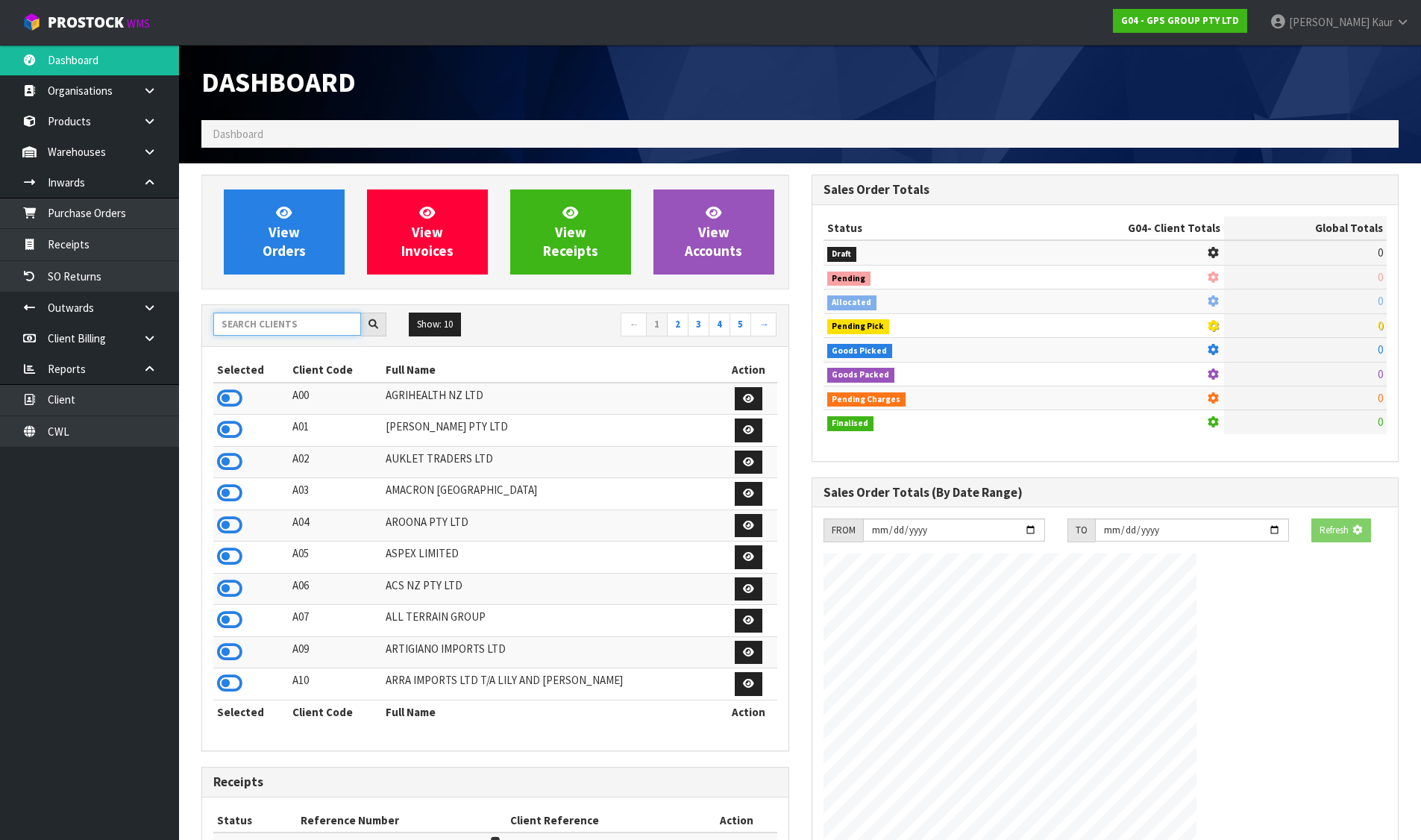
click at [300, 330] on input "text" at bounding box center [287, 324] width 148 height 23
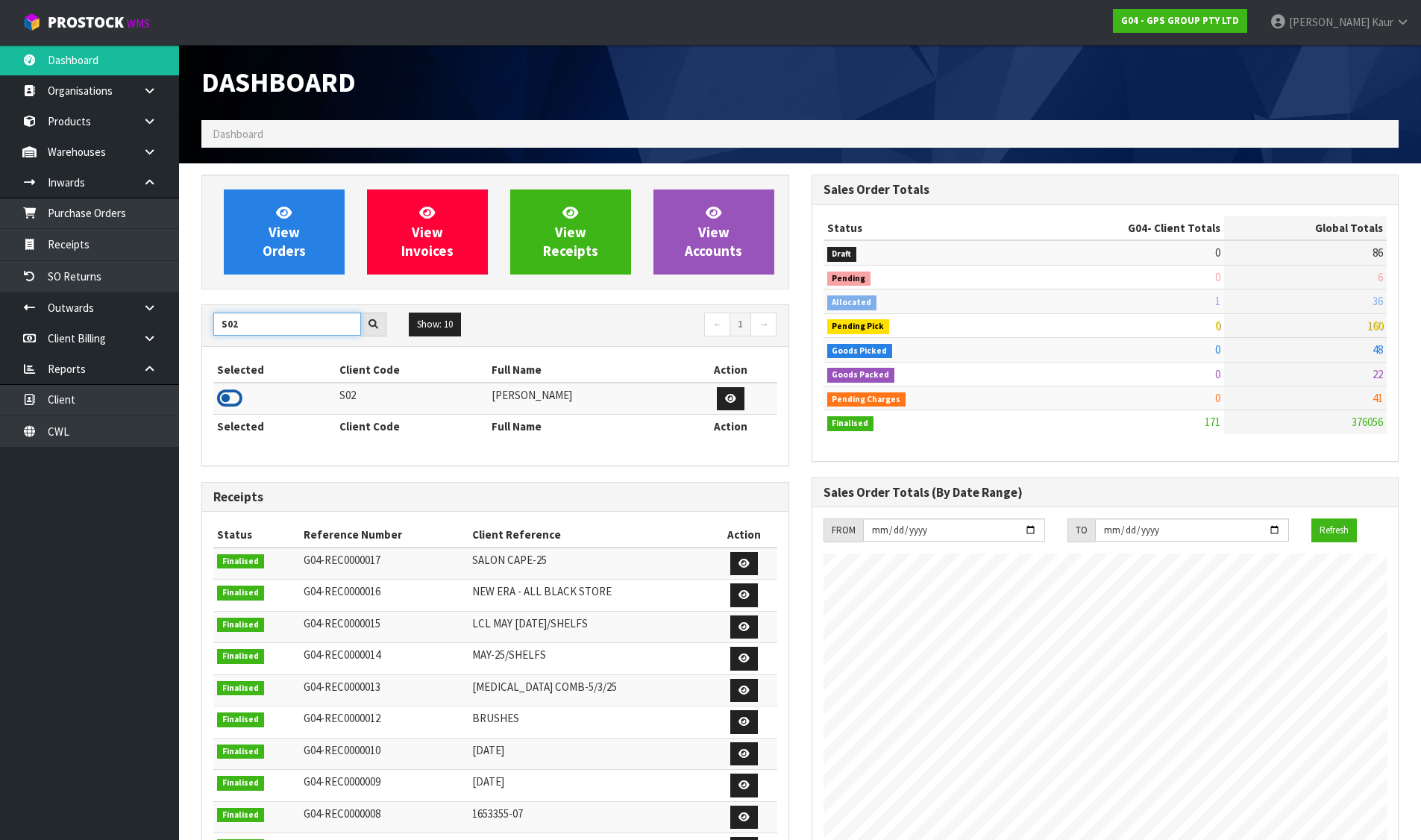
type input "S02"
click at [235, 389] on icon at bounding box center [230, 398] width 26 height 22
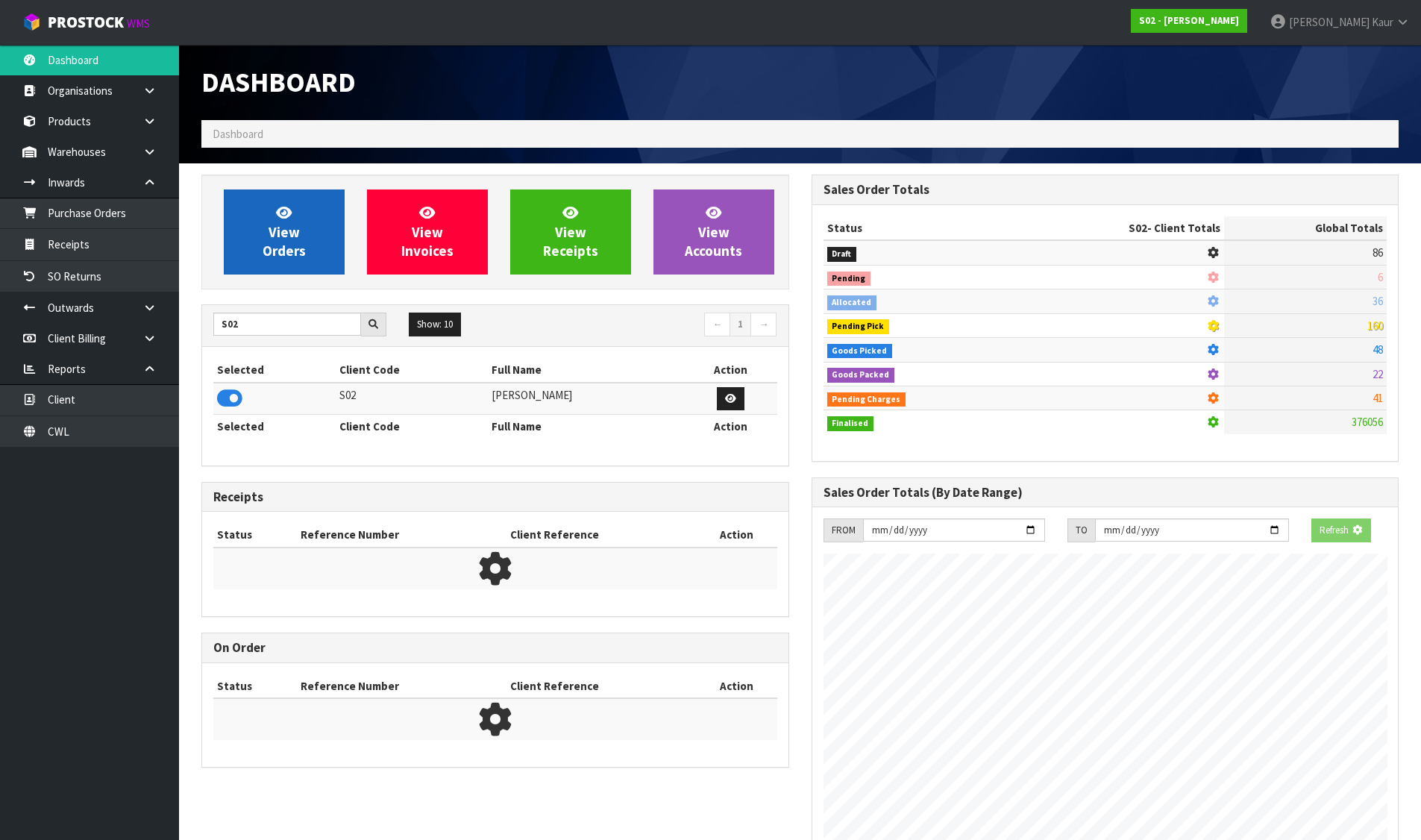
scroll to position [930, 609]
click at [306, 255] on link "View Orders" at bounding box center [284, 232] width 121 height 85
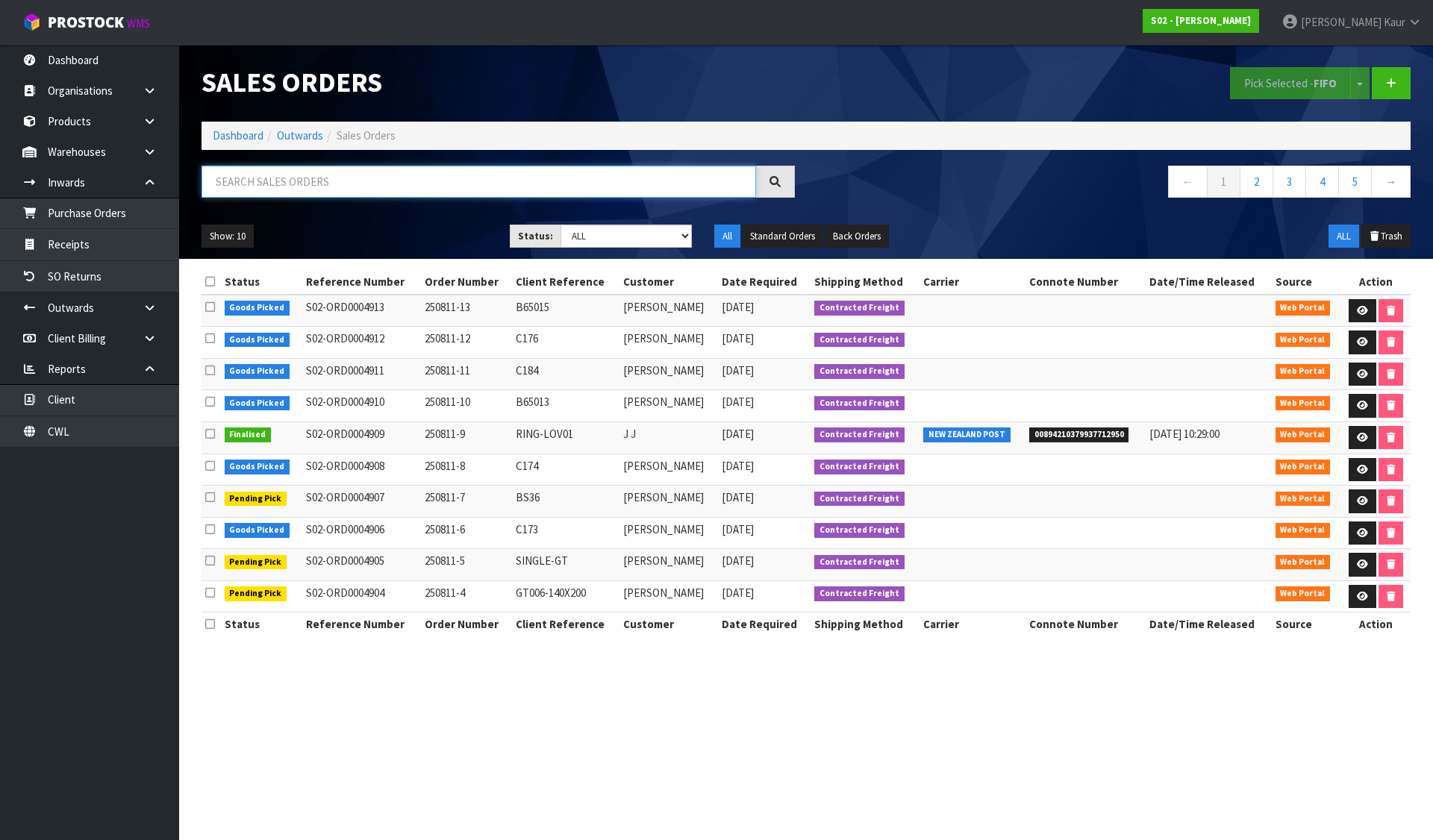
click at [553, 188] on input "text" at bounding box center [478, 182] width 555 height 32
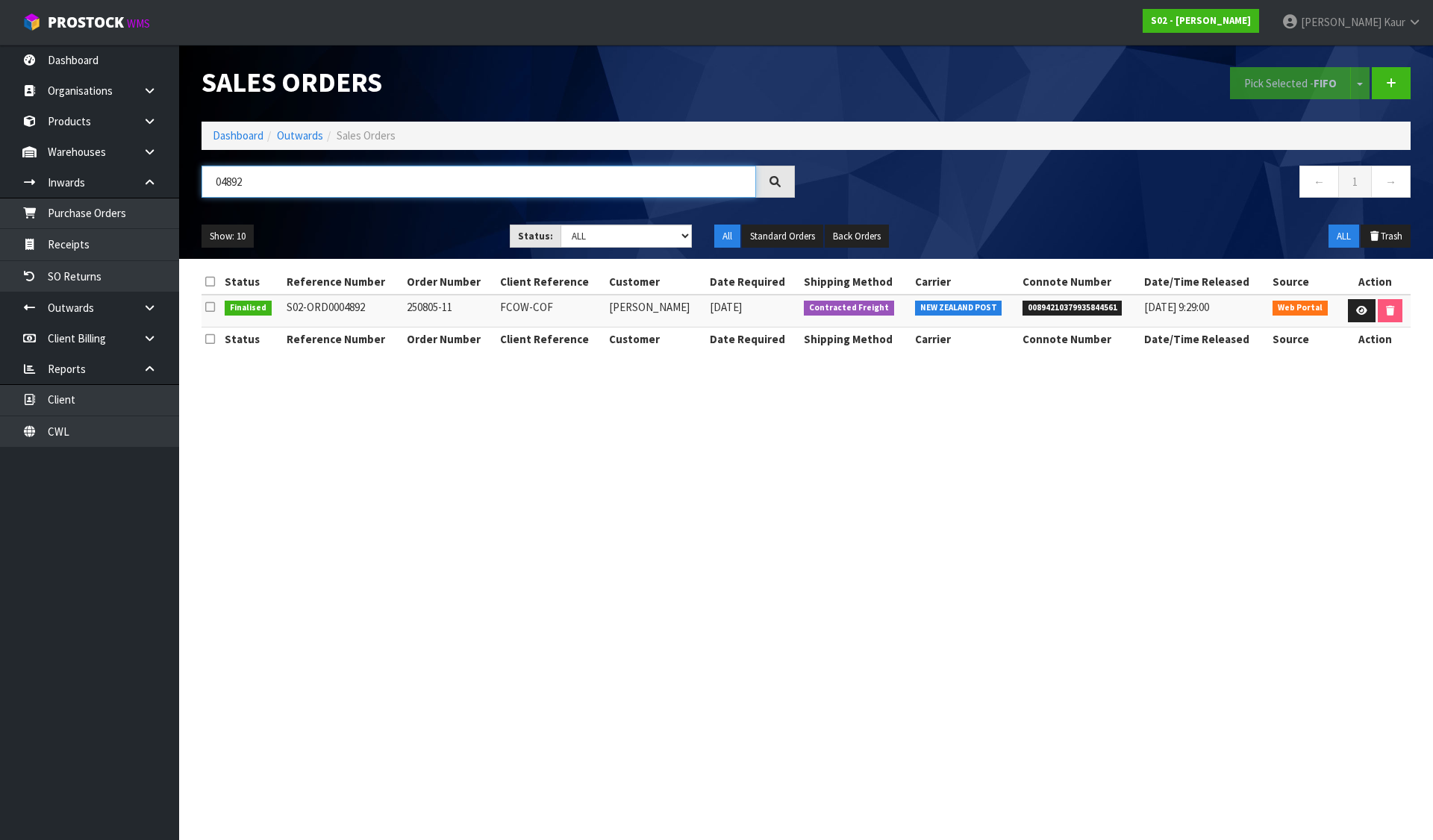
type input "04892"
click at [1076, 308] on span "00894210379935844561" at bounding box center [1072, 308] width 100 height 15
copy span "00894210379935844561"
click at [1361, 309] on icon at bounding box center [1361, 310] width 12 height 10
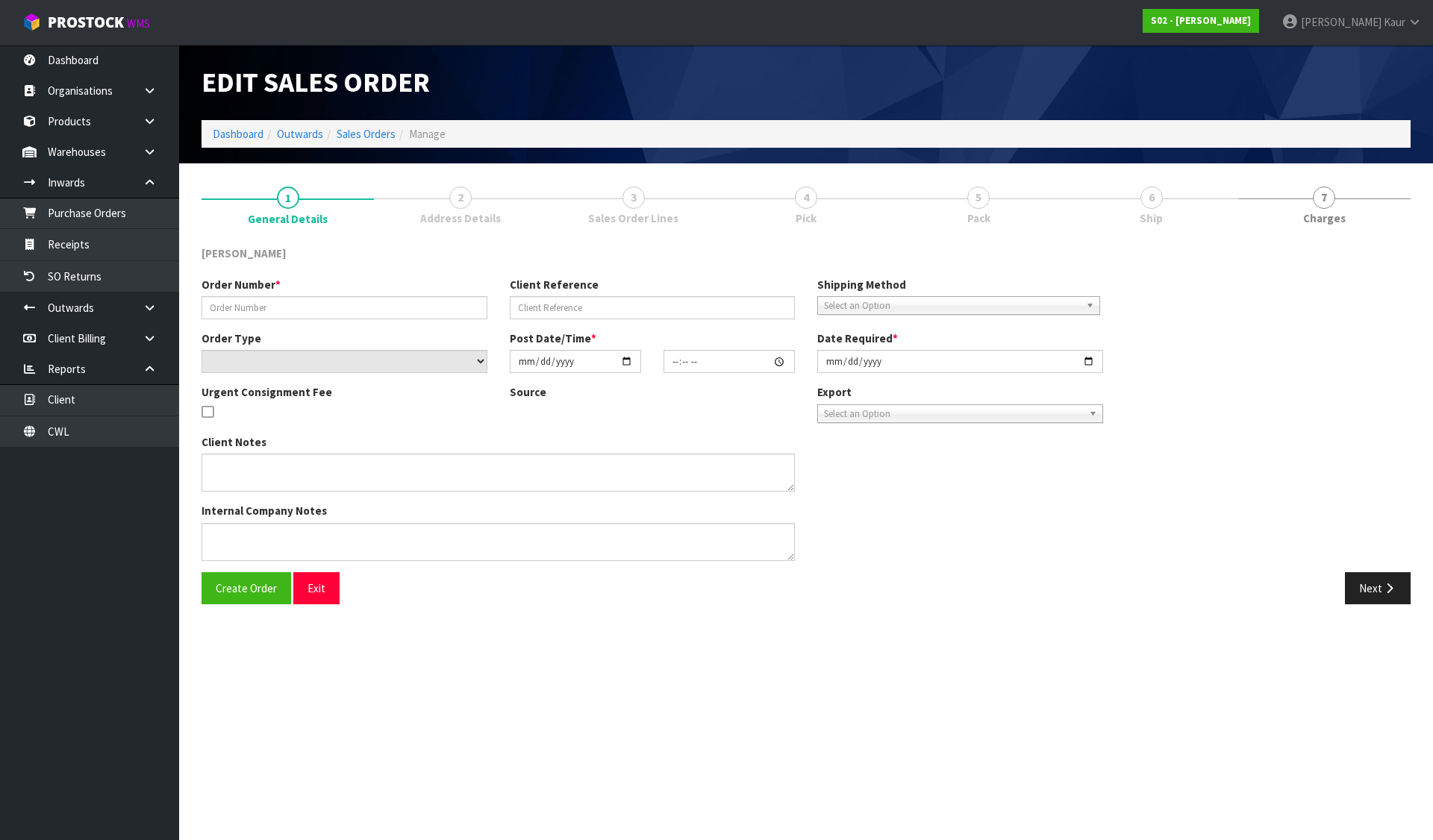
type input "250805-11"
type input "FCOW-COF"
select select "number:0"
type input "[DATE]"
type input "22:48:00.000"
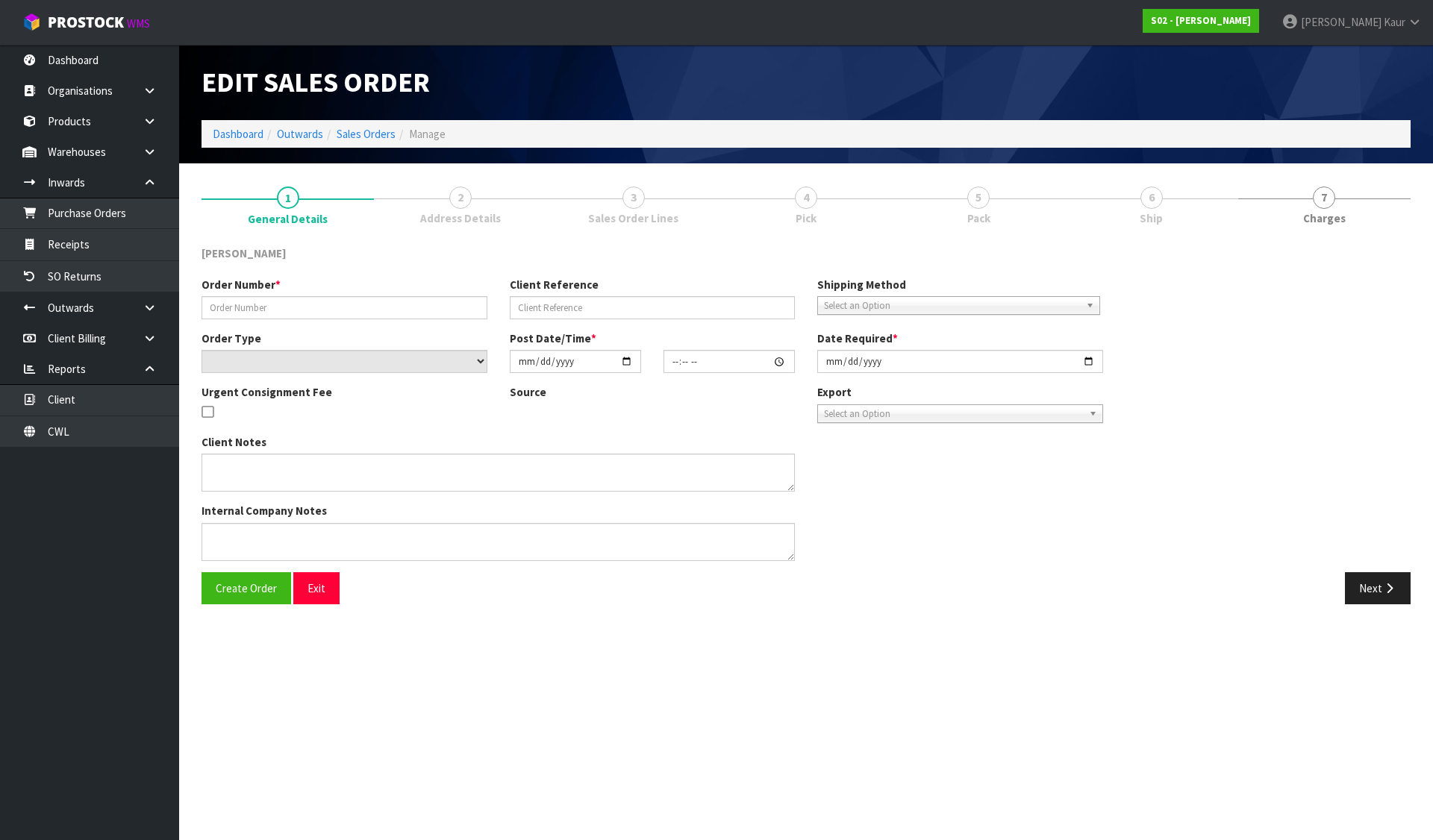
type input "[DATE]"
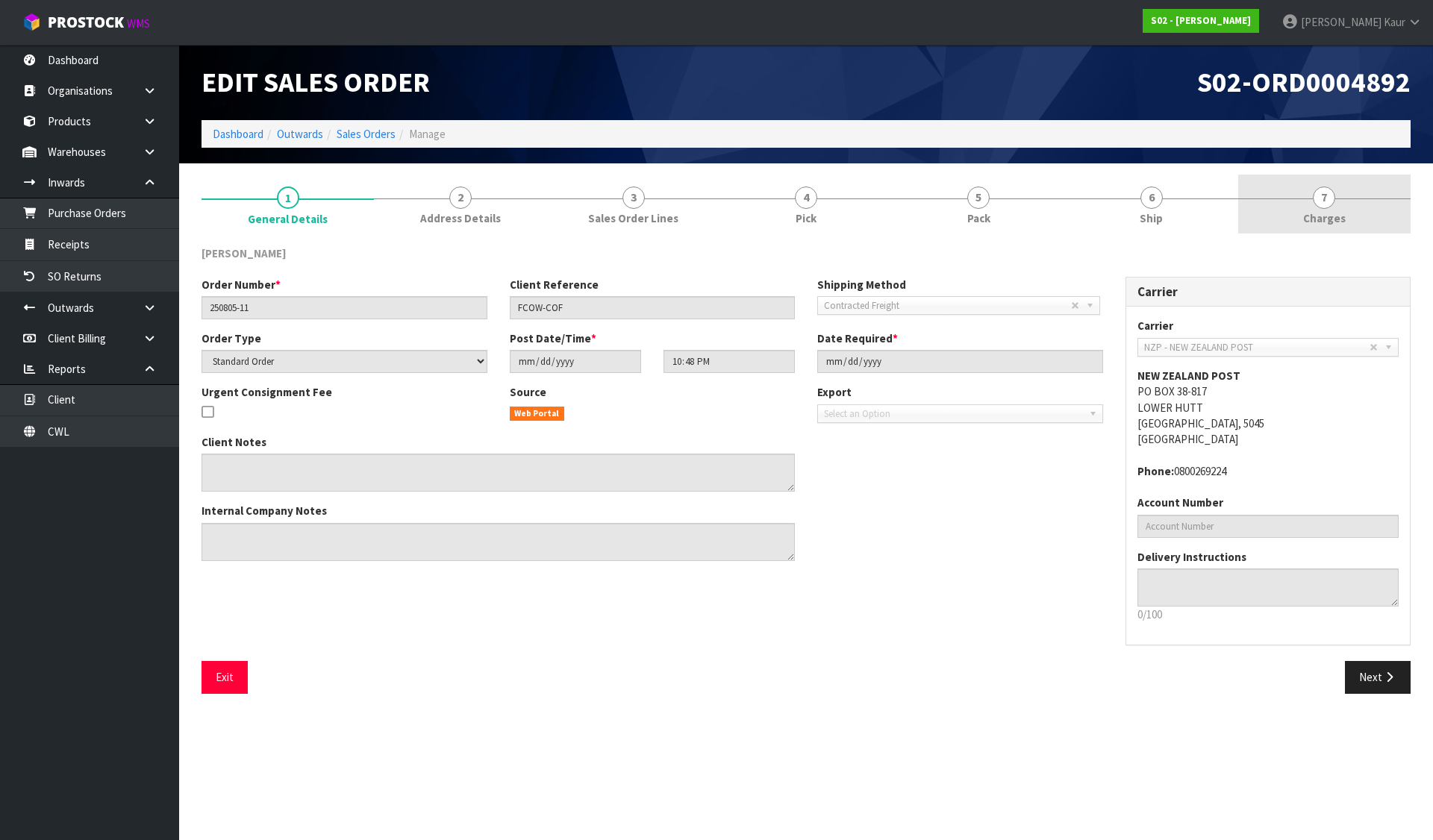
click at [1303, 200] on link "7 [GEOGRAPHIC_DATA]" at bounding box center [1324, 204] width 172 height 59
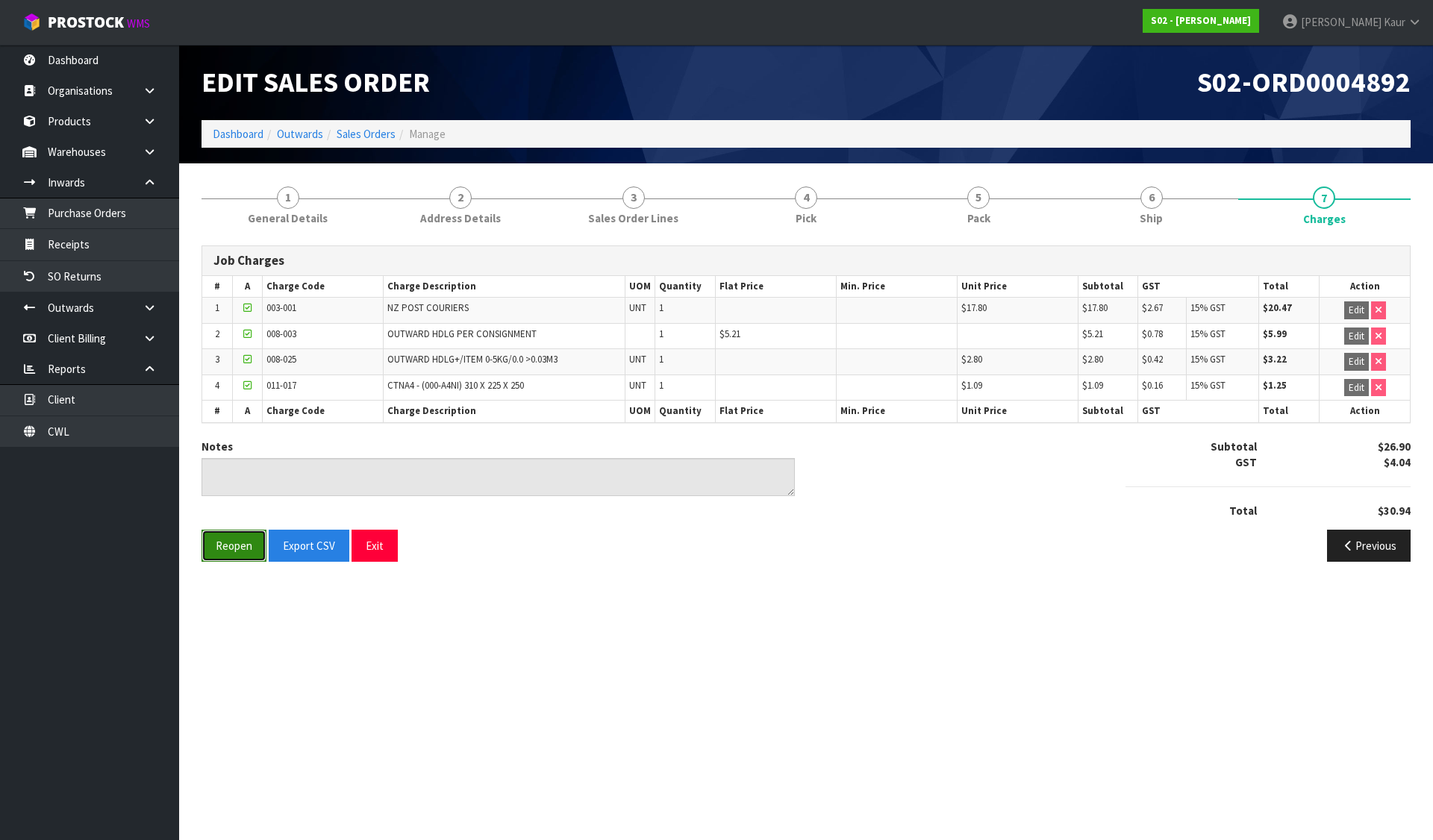
click at [233, 542] on button "Reopen" at bounding box center [233, 546] width 65 height 32
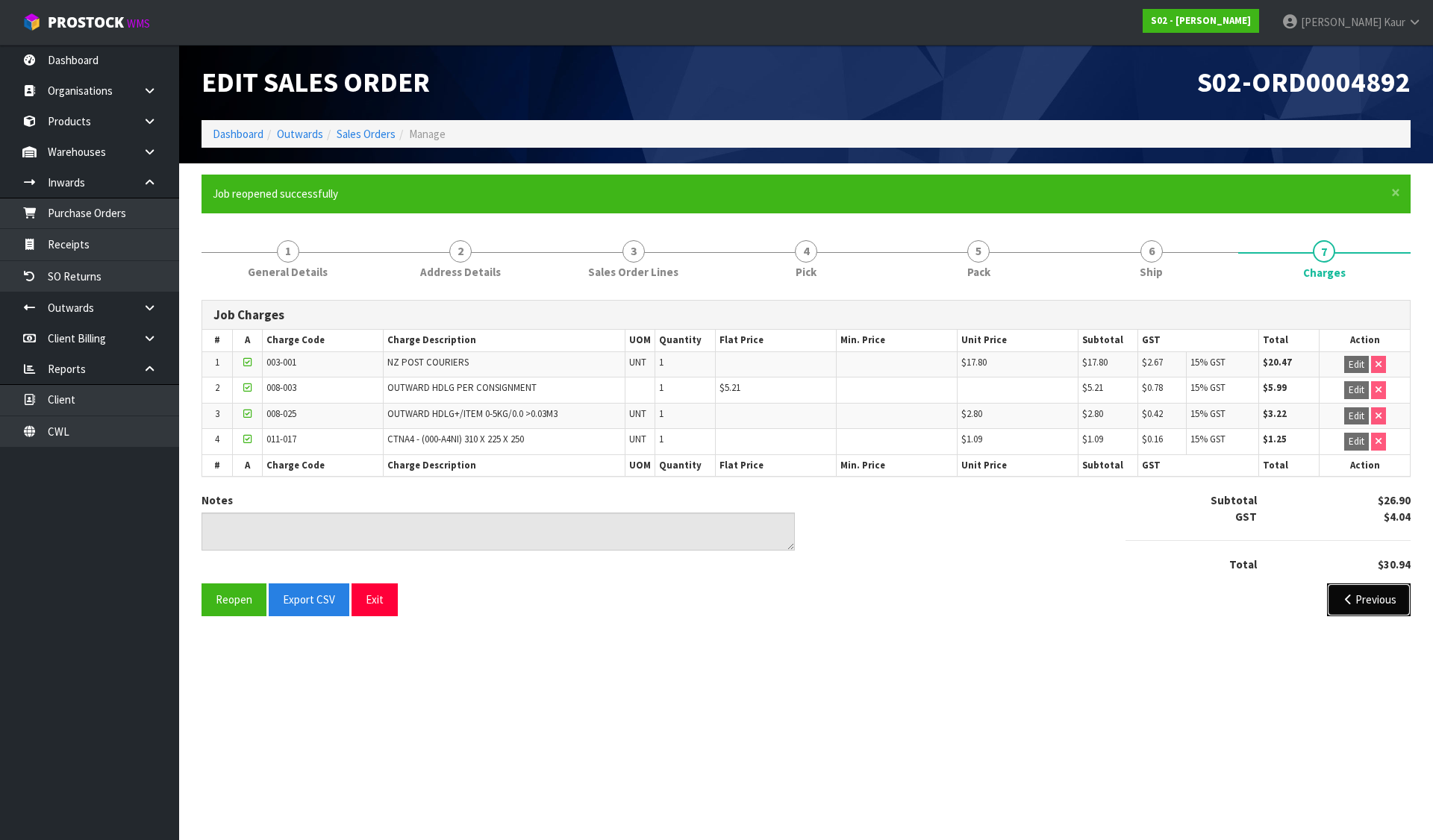
click at [1327, 585] on button "Previous" at bounding box center [1368, 600] width 83 height 32
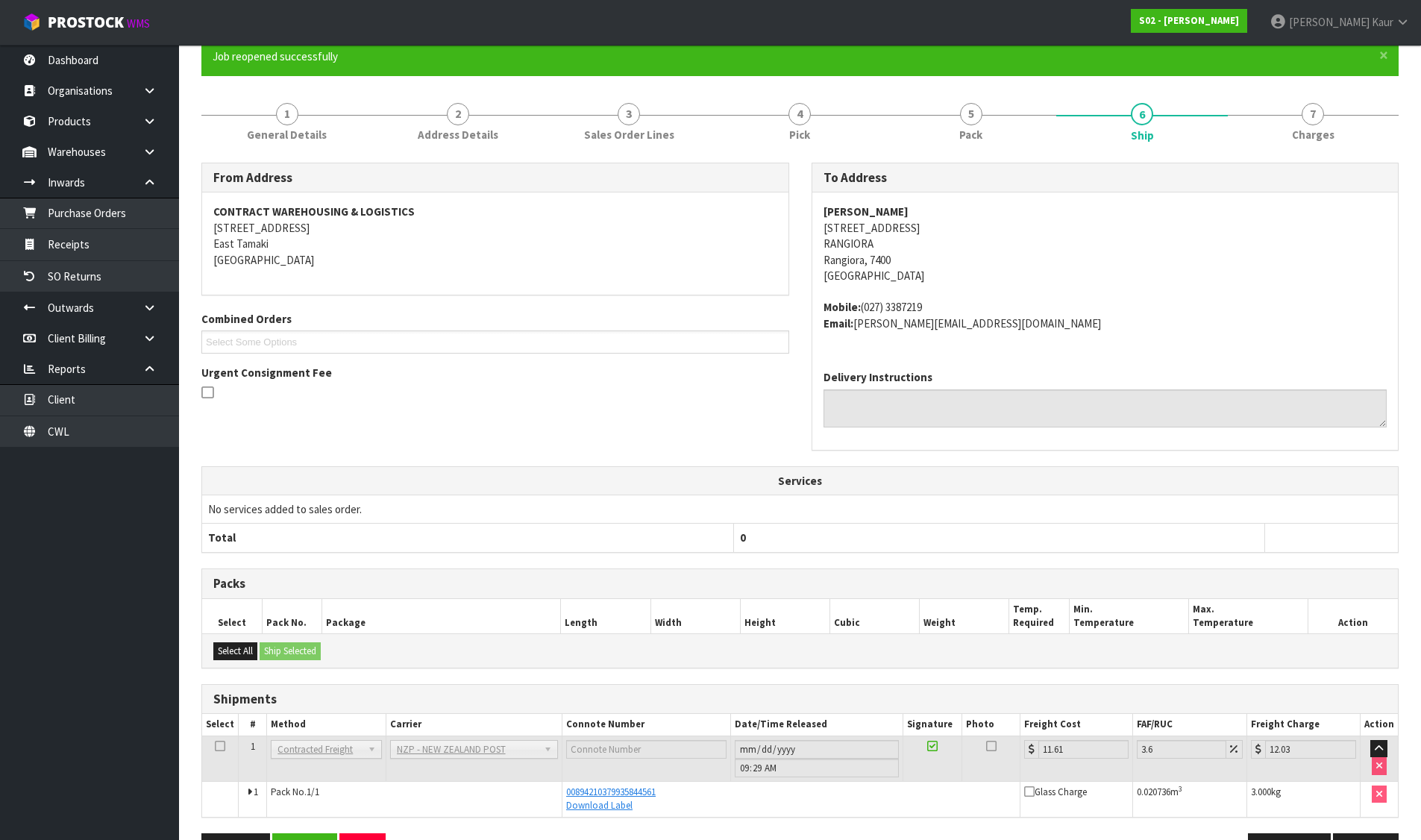
scroll to position [185, 0]
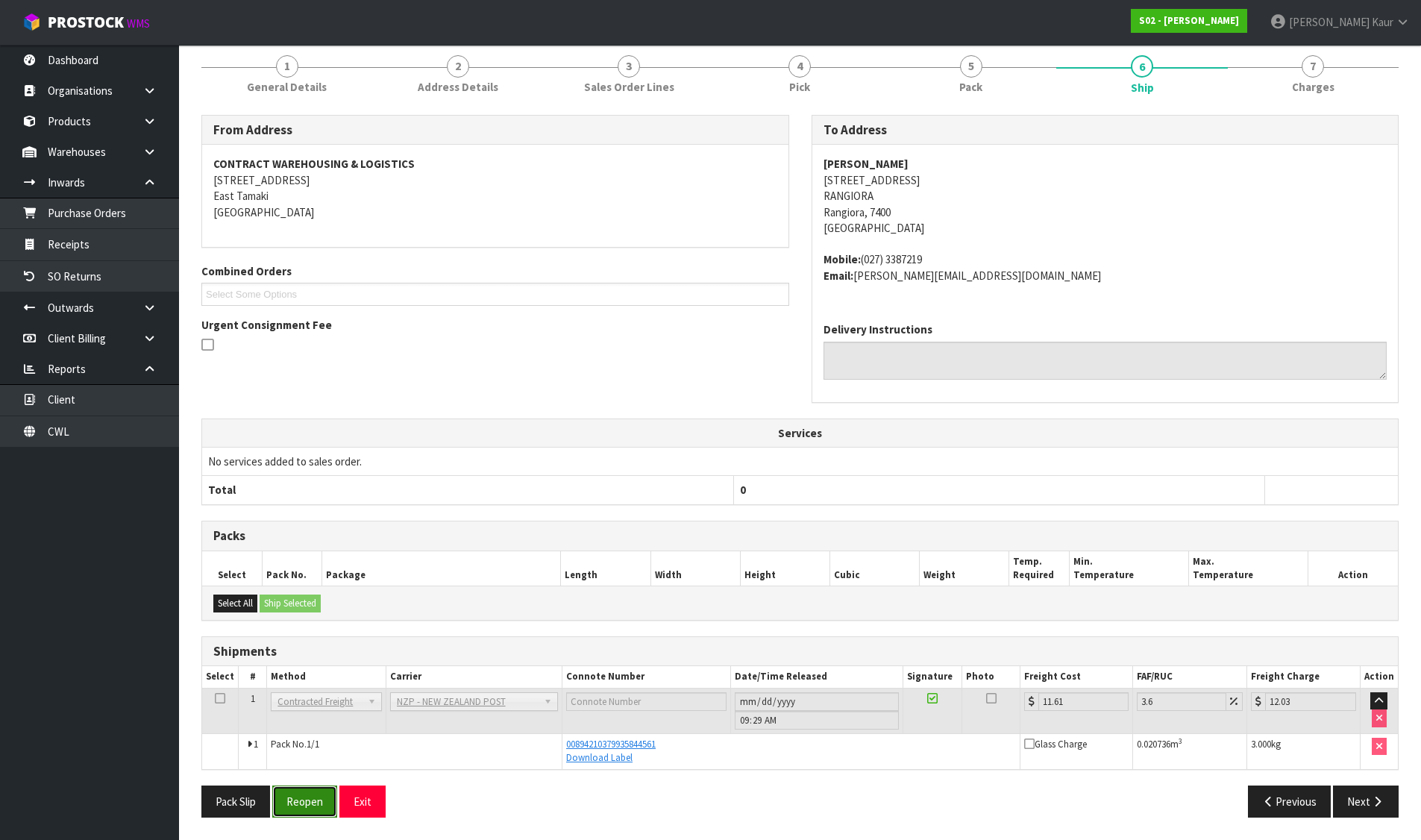
click at [315, 796] on button "Reopen" at bounding box center [304, 802] width 65 height 32
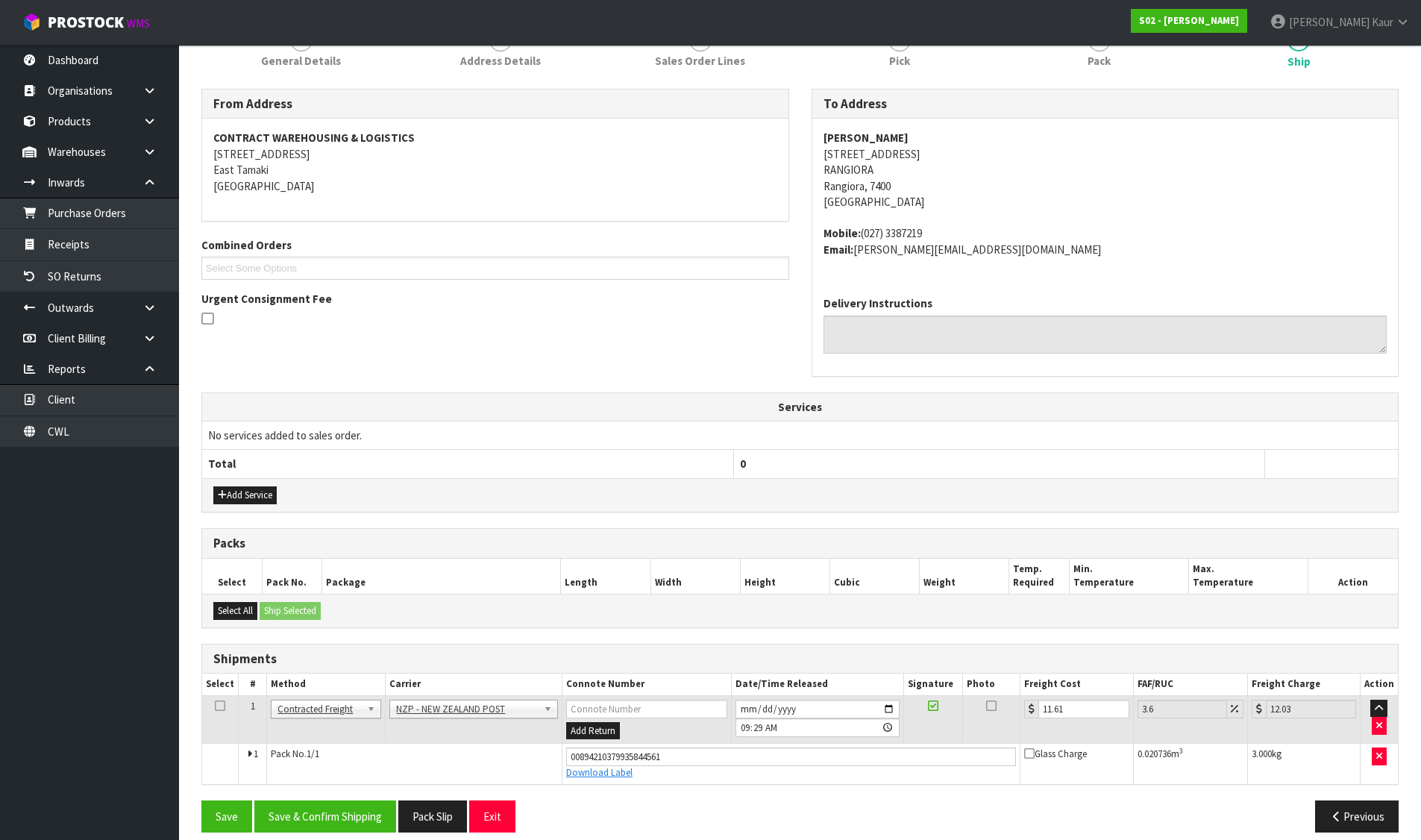
scroll to position [226, 0]
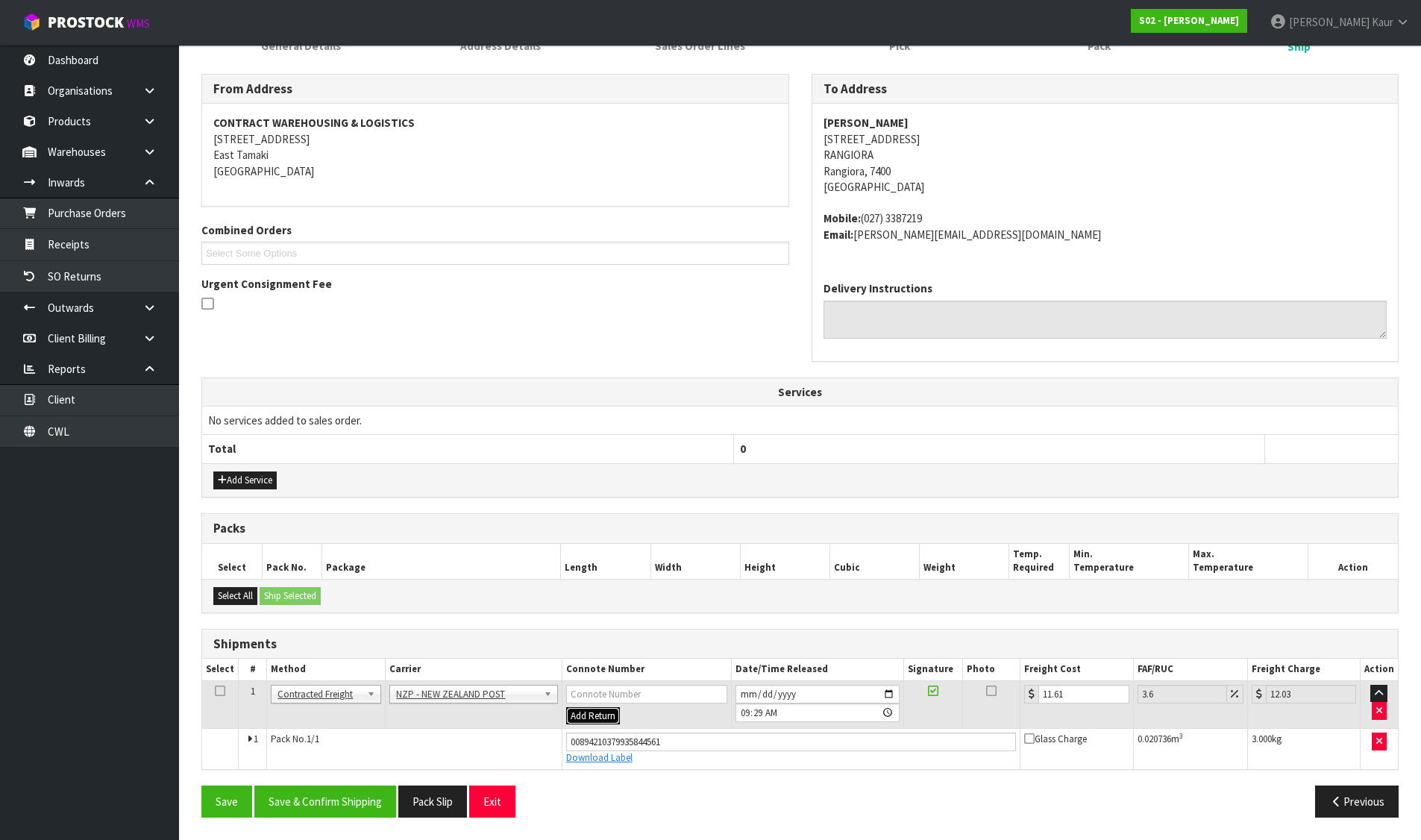
drag, startPoint x: 593, startPoint y: 716, endPoint x: 601, endPoint y: 700, distance: 17.9
click at [594, 715] on button "Add Return" at bounding box center [593, 716] width 54 height 18
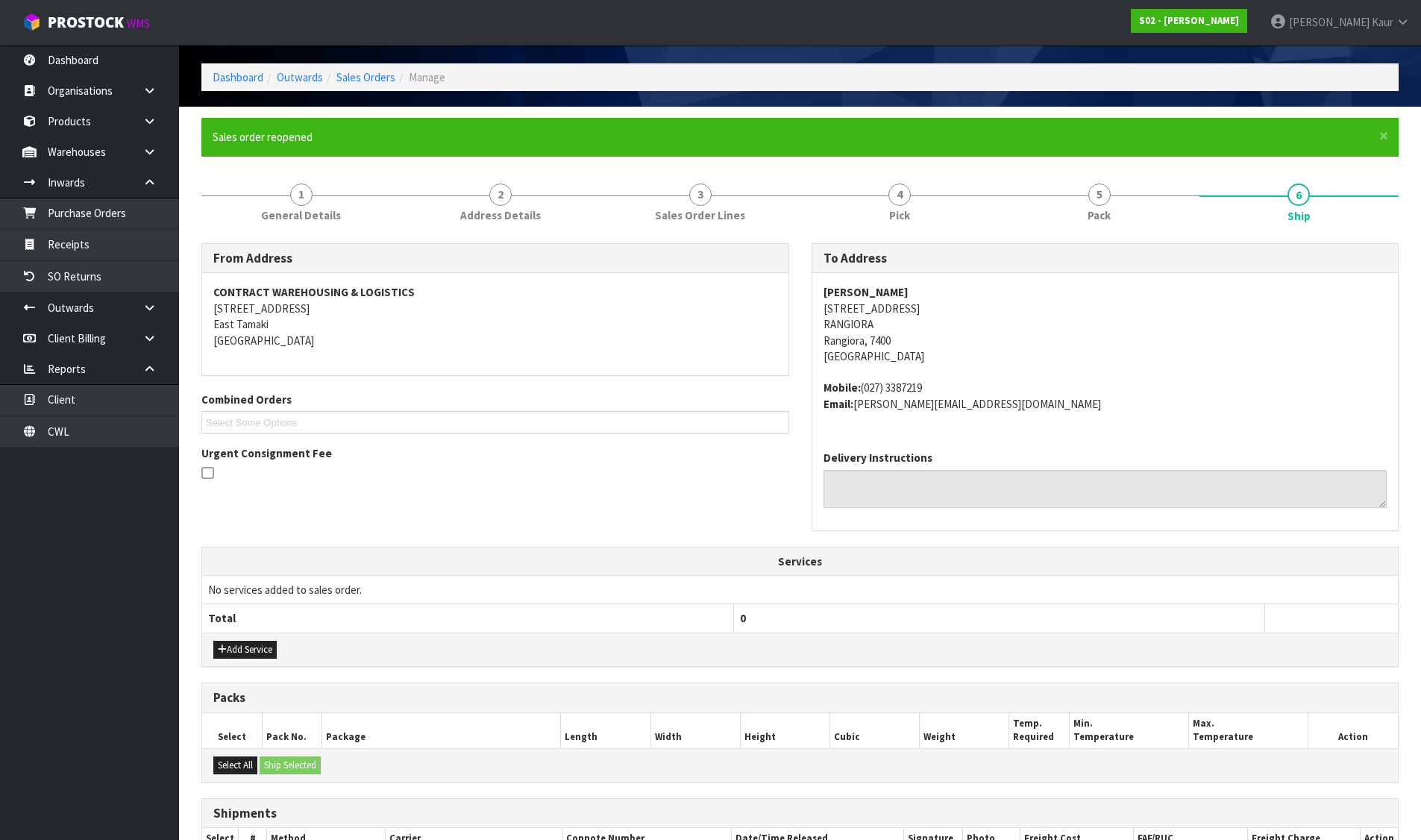
scroll to position [0, 0]
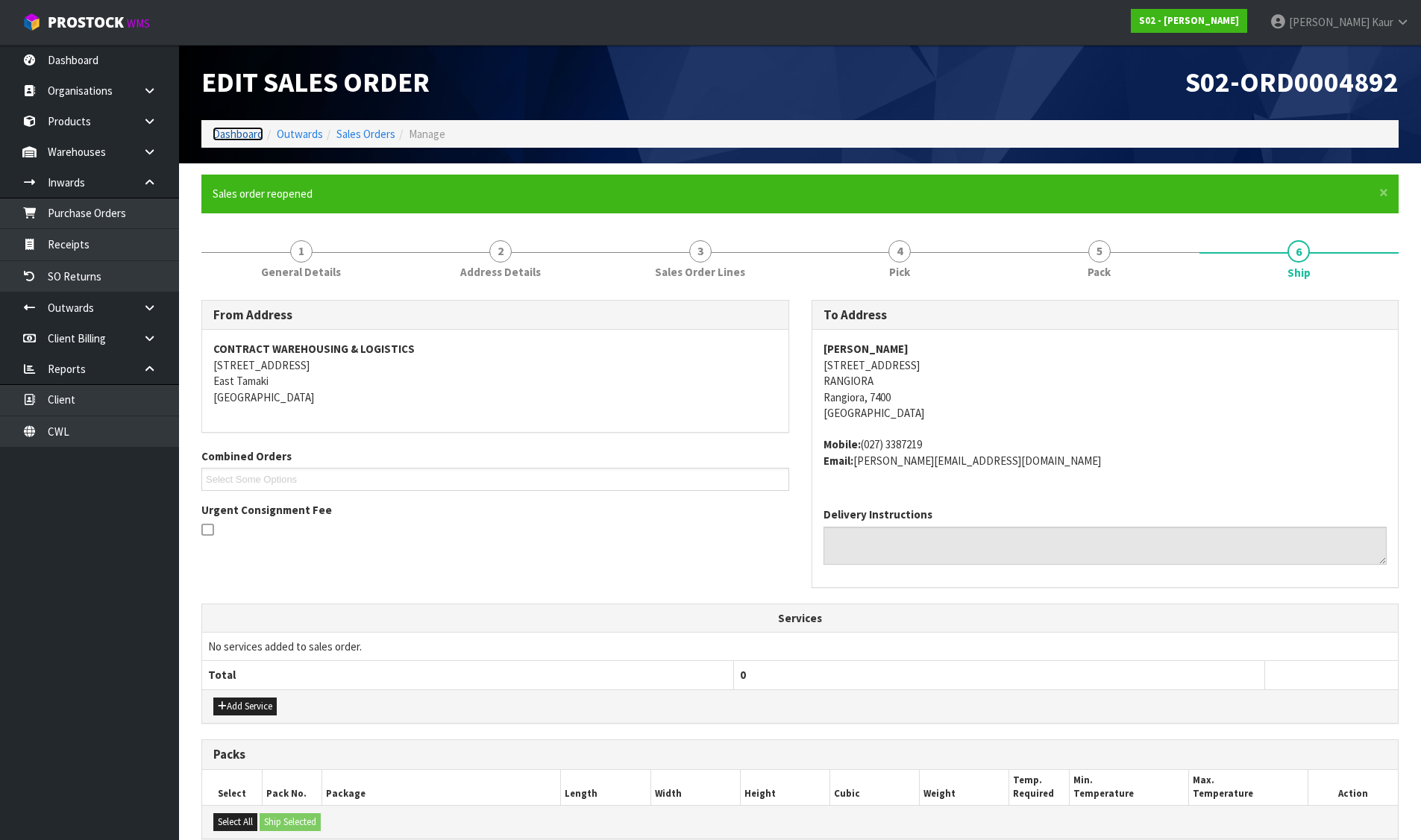
click at [232, 130] on link "Dashboard" at bounding box center [238, 134] width 51 height 14
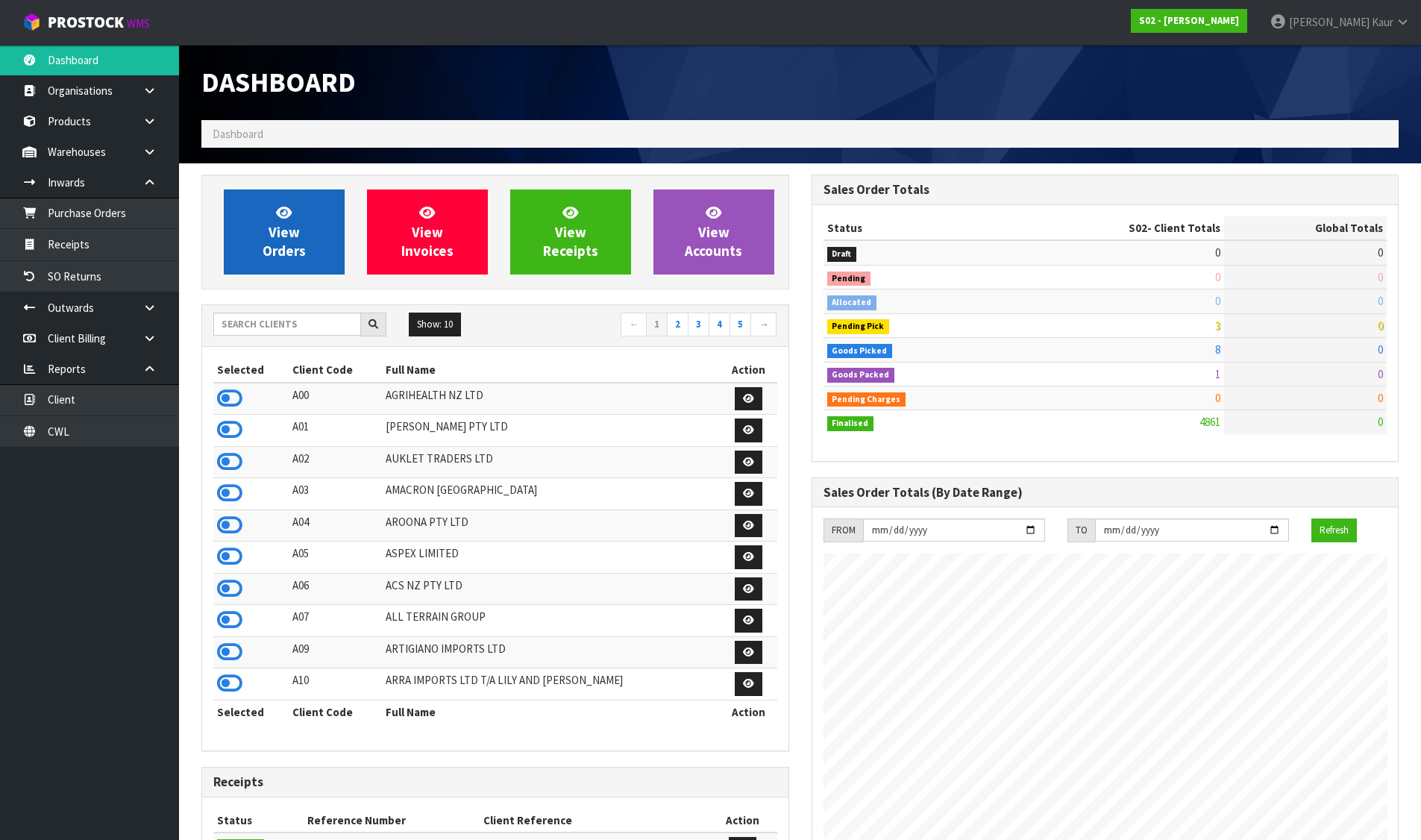
scroll to position [1130, 609]
click at [287, 248] on span "View Orders" at bounding box center [284, 232] width 43 height 56
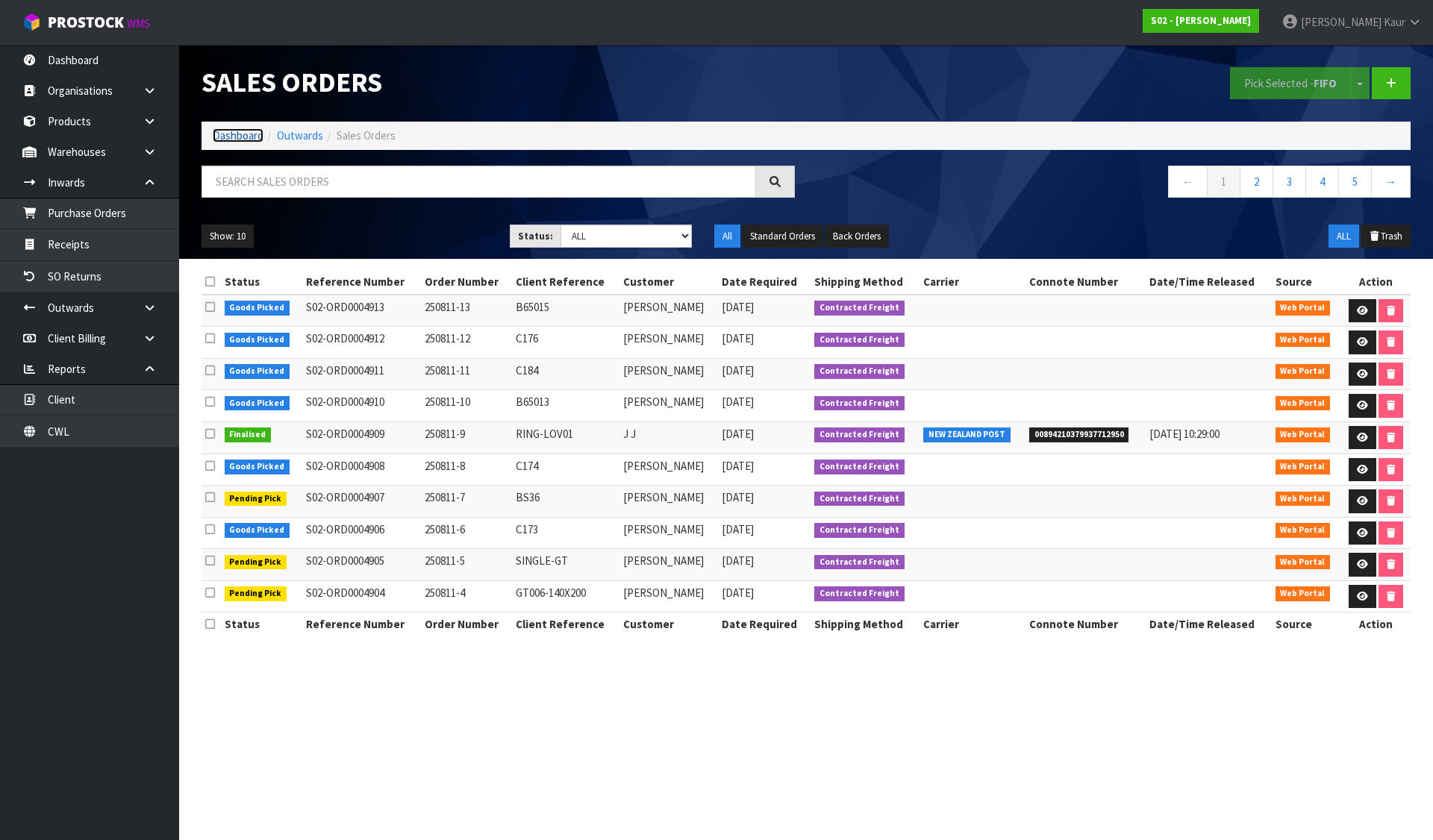
click at [239, 132] on link "Dashboard" at bounding box center [238, 136] width 51 height 14
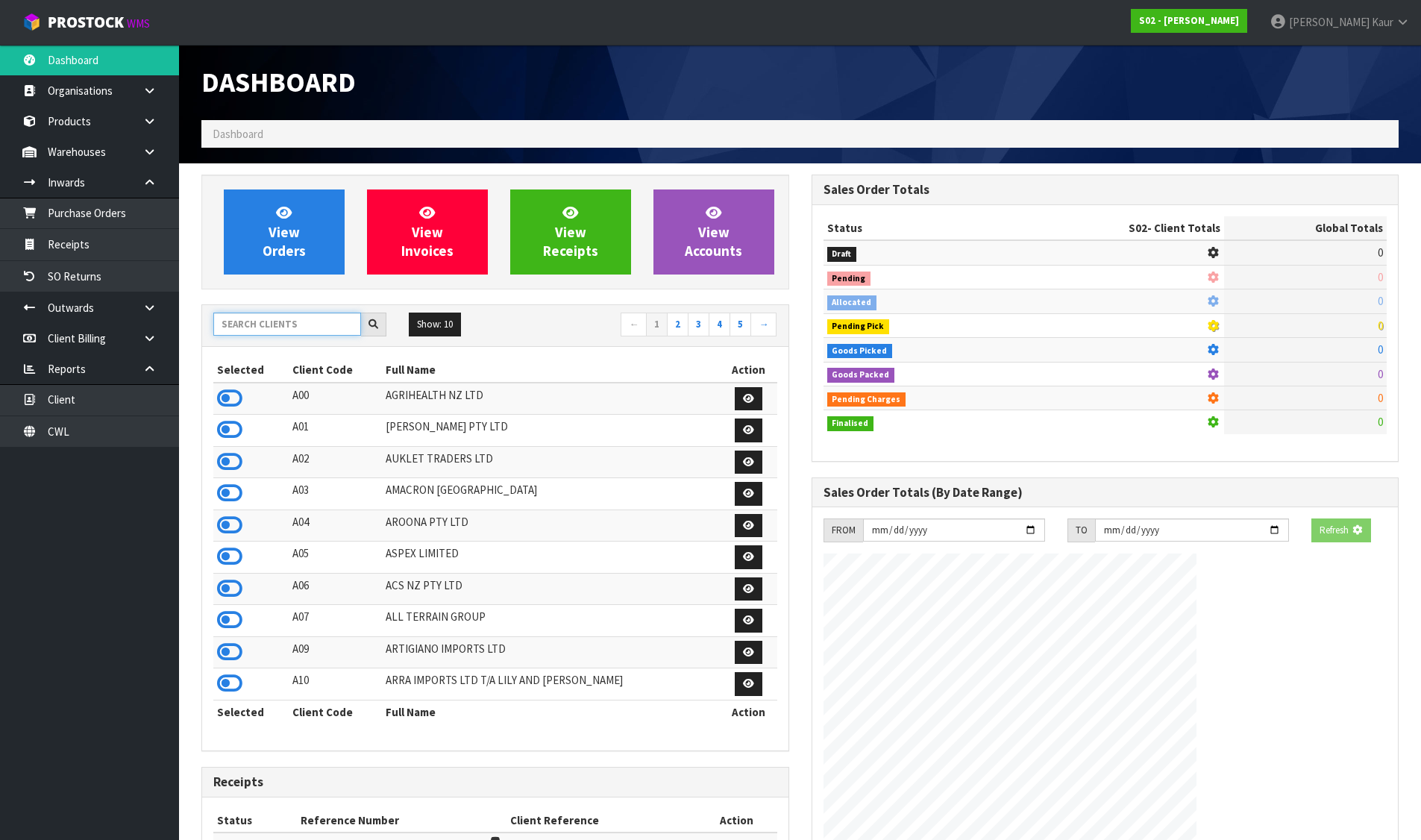
click at [274, 317] on input "text" at bounding box center [287, 324] width 148 height 23
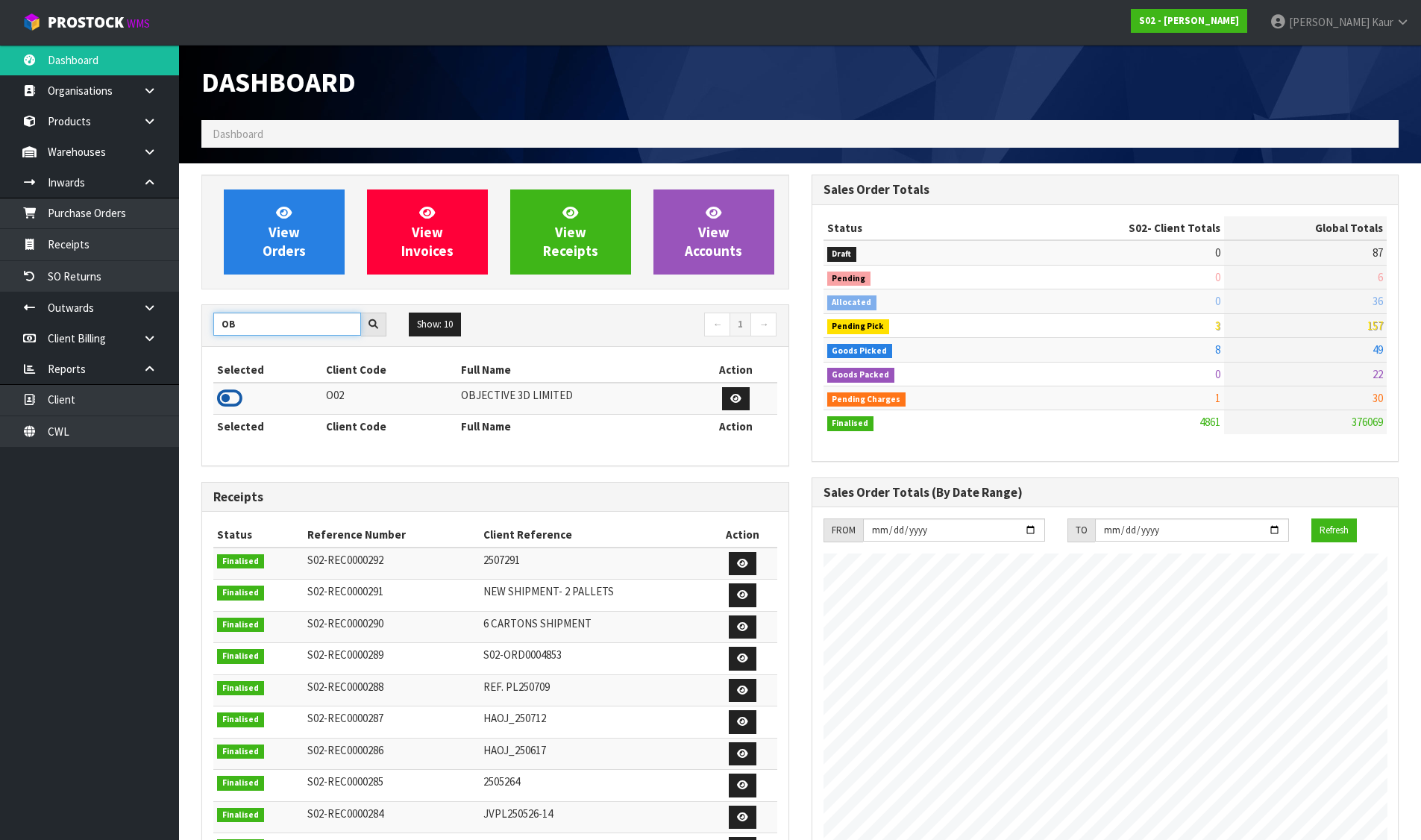
type input "OB"
click at [239, 396] on icon at bounding box center [230, 398] width 26 height 22
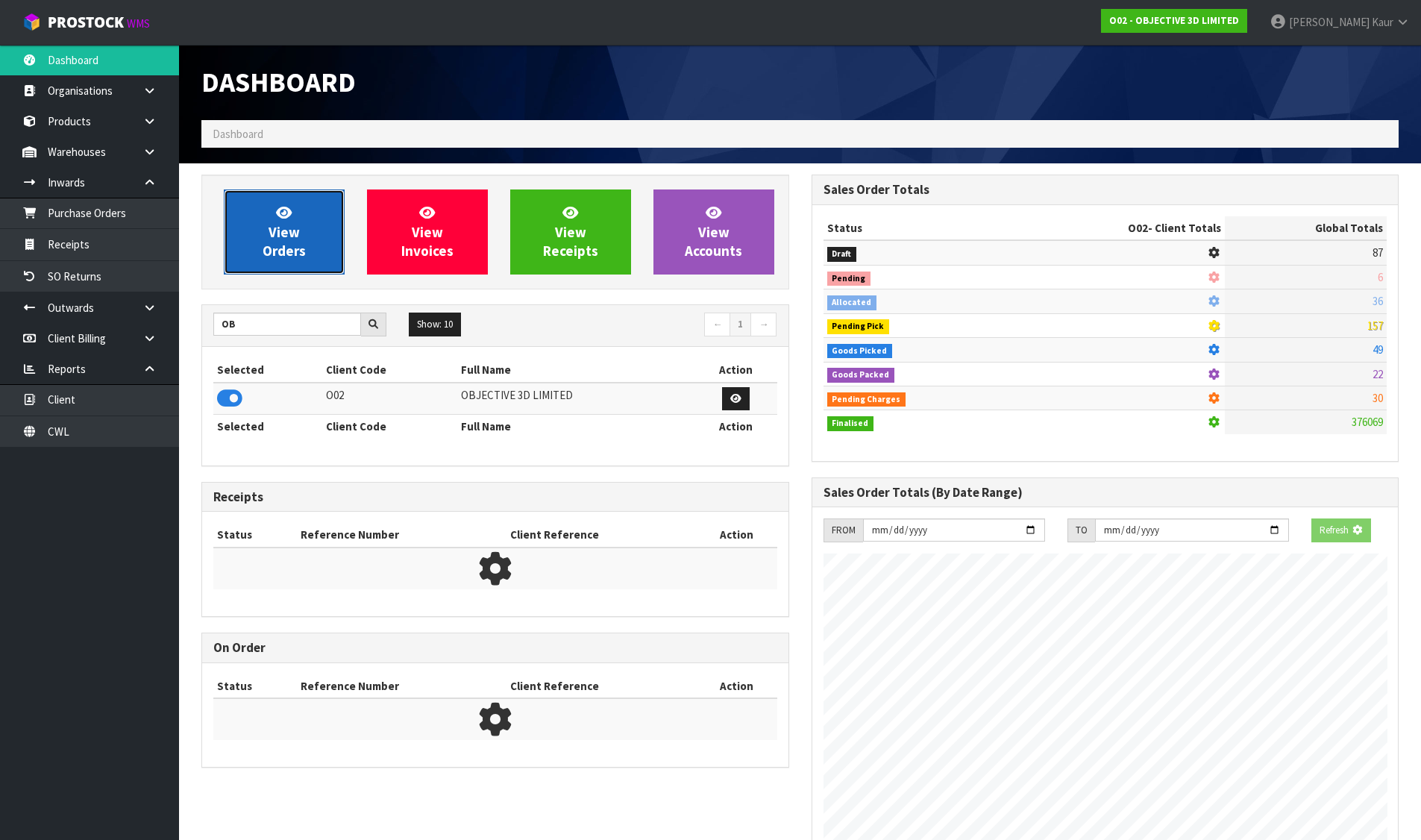
scroll to position [745117, 745441]
click at [261, 263] on link "View Orders" at bounding box center [284, 232] width 121 height 85
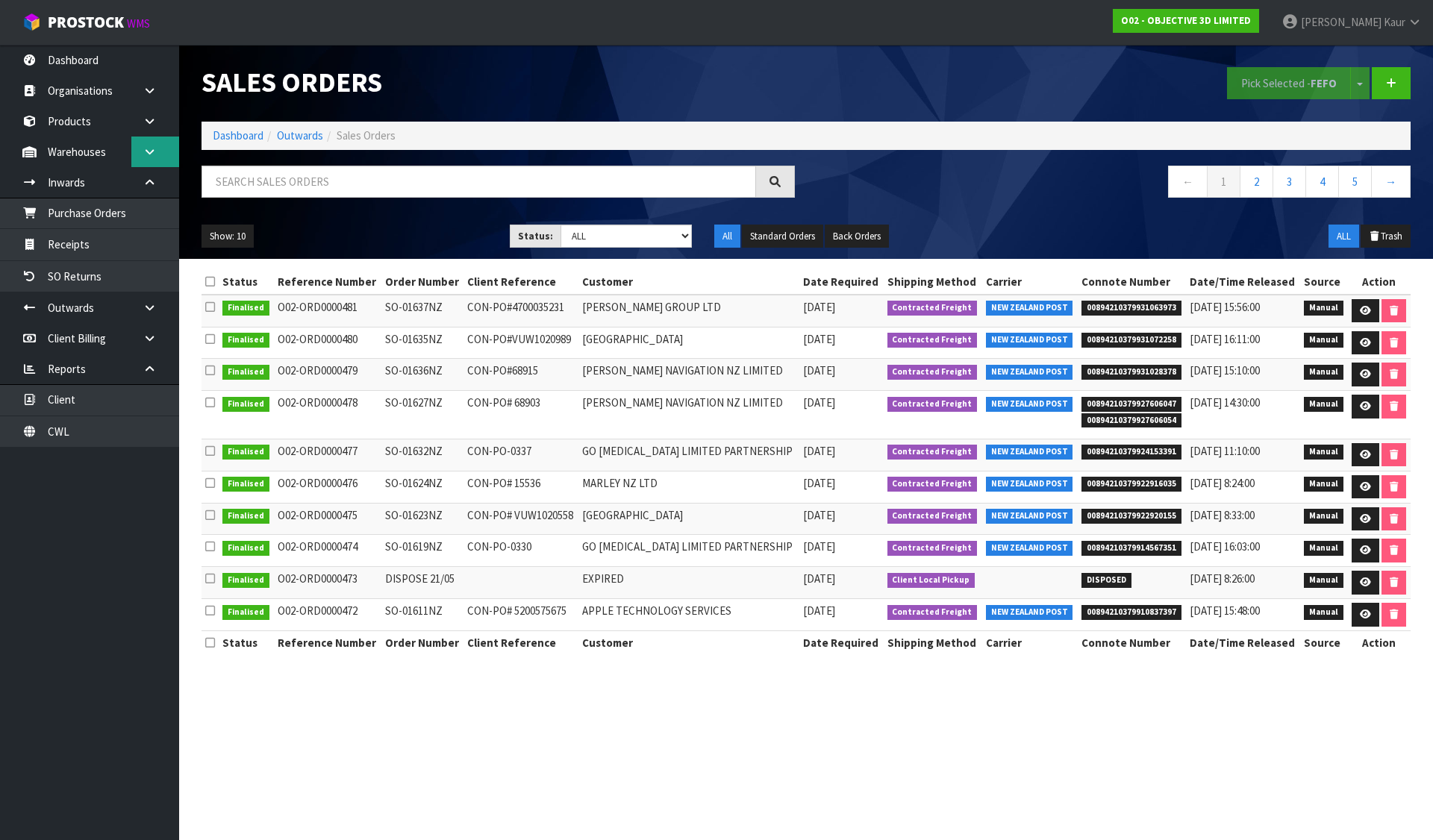
click at [160, 156] on link at bounding box center [155, 152] width 48 height 30
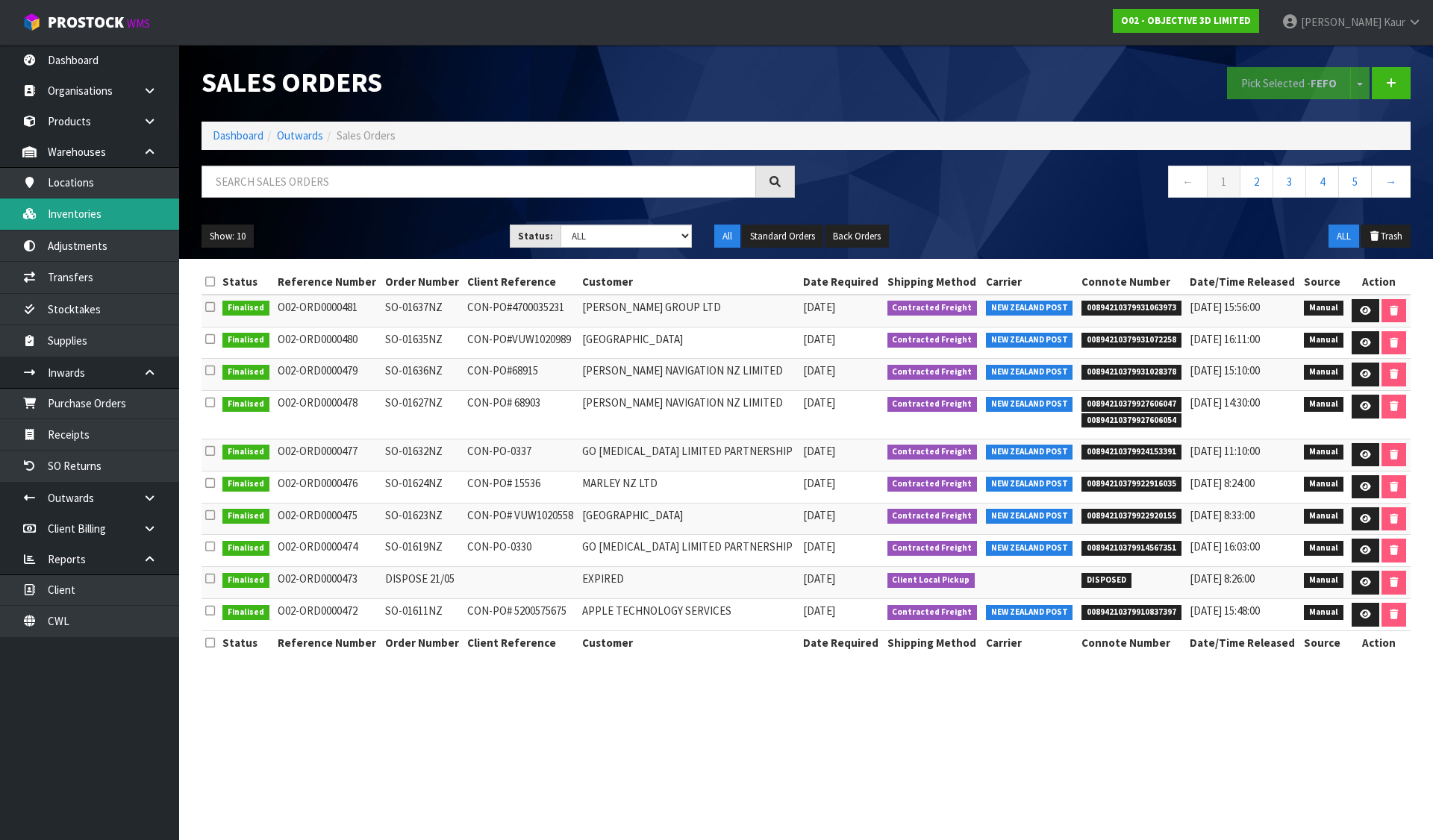
click at [109, 209] on link "Inventories" at bounding box center [90, 214] width 179 height 30
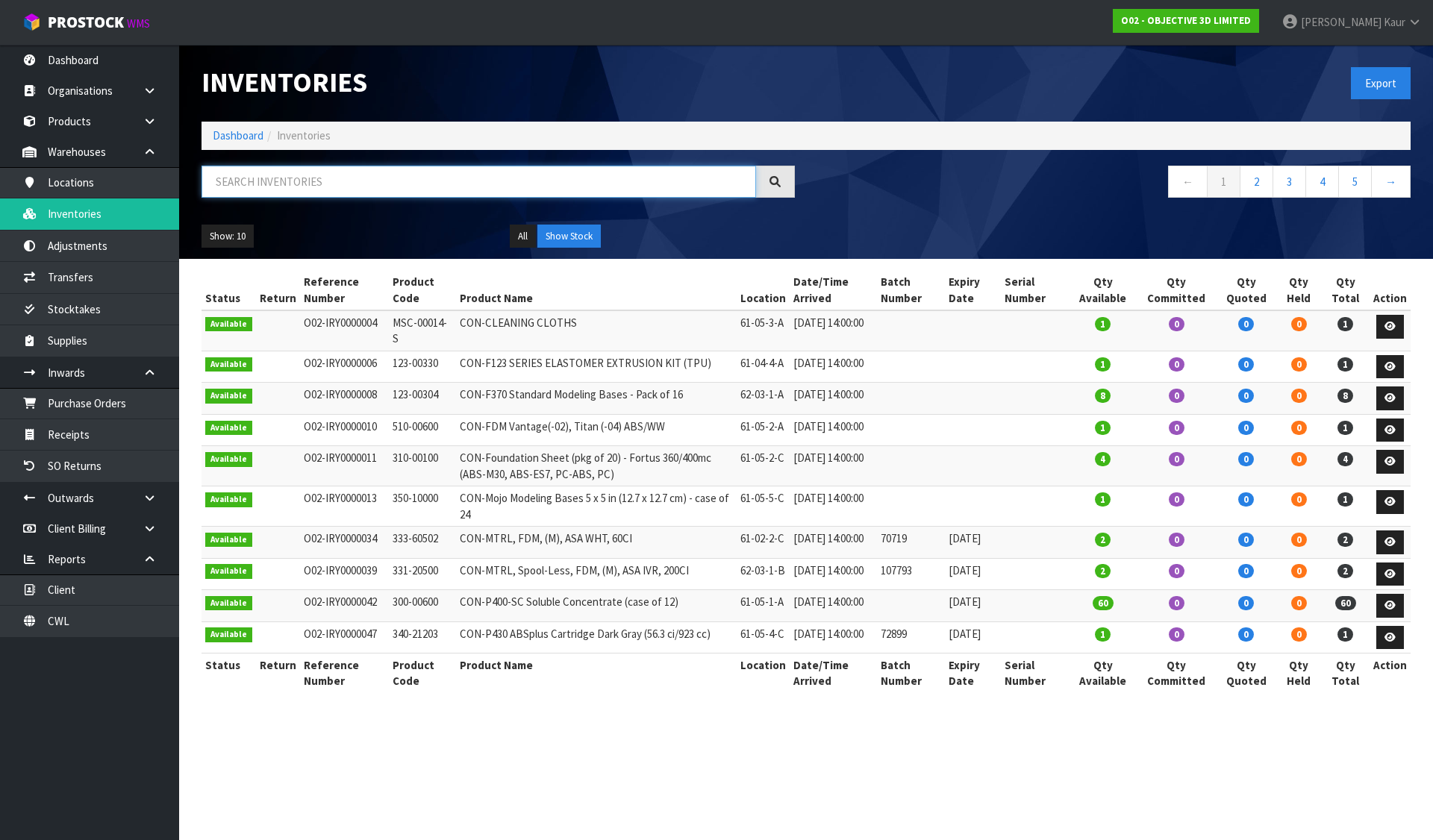
click at [452, 185] on input "text" at bounding box center [478, 182] width 555 height 32
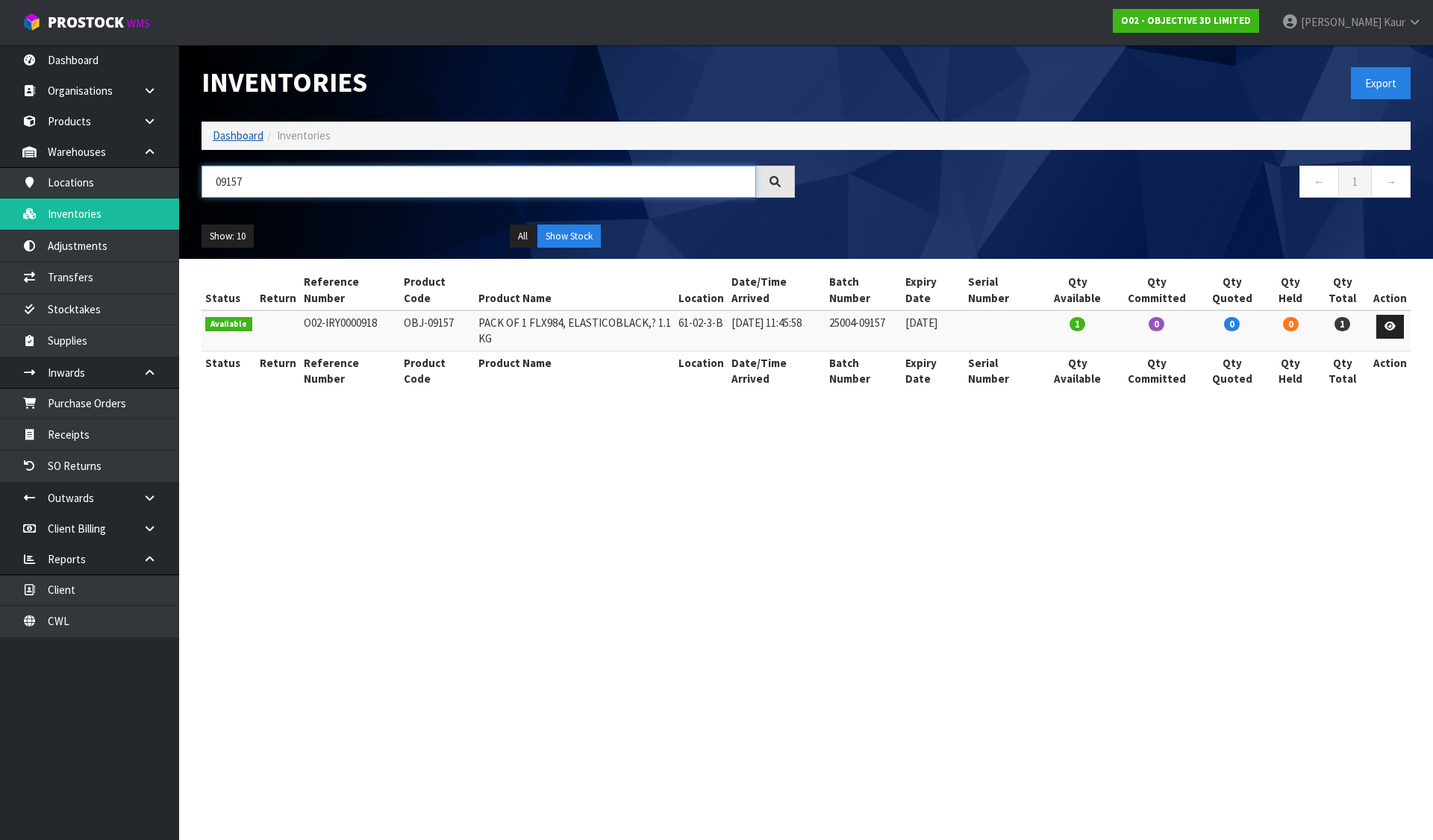
type input "09157"
click at [231, 131] on link "Dashboard" at bounding box center [238, 136] width 51 height 14
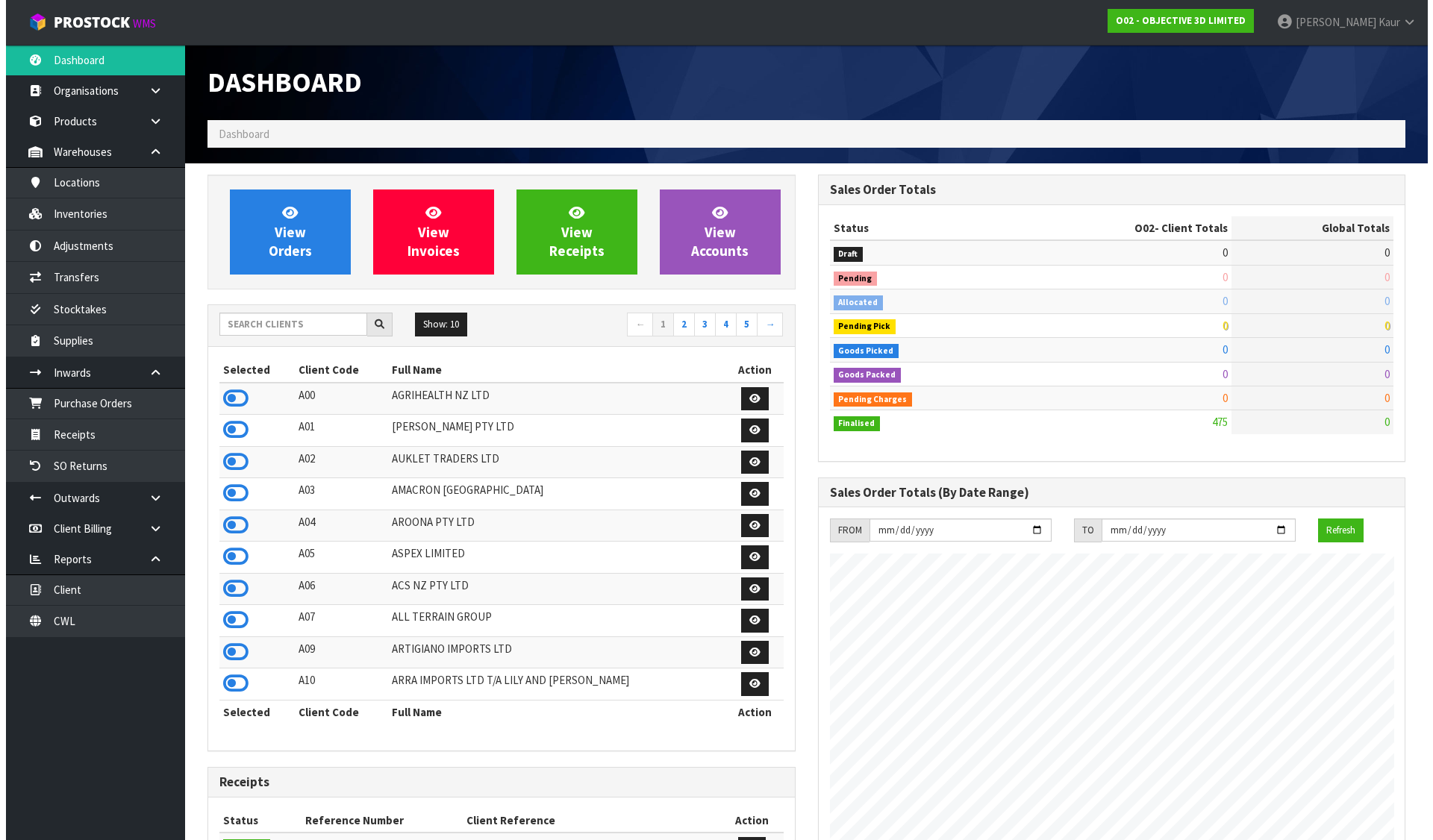
scroll to position [913, 610]
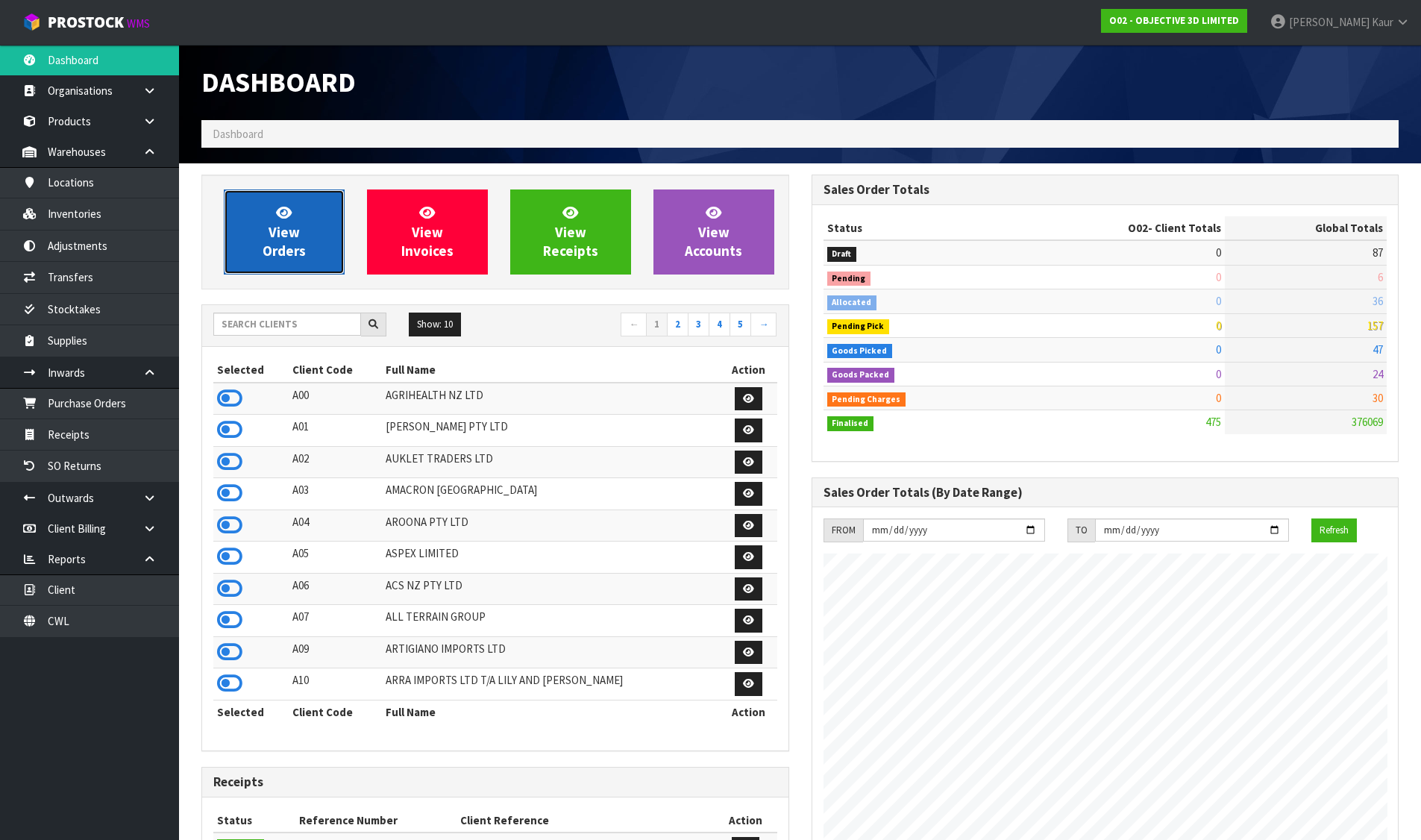
click at [301, 214] on link "View Orders" at bounding box center [284, 232] width 121 height 85
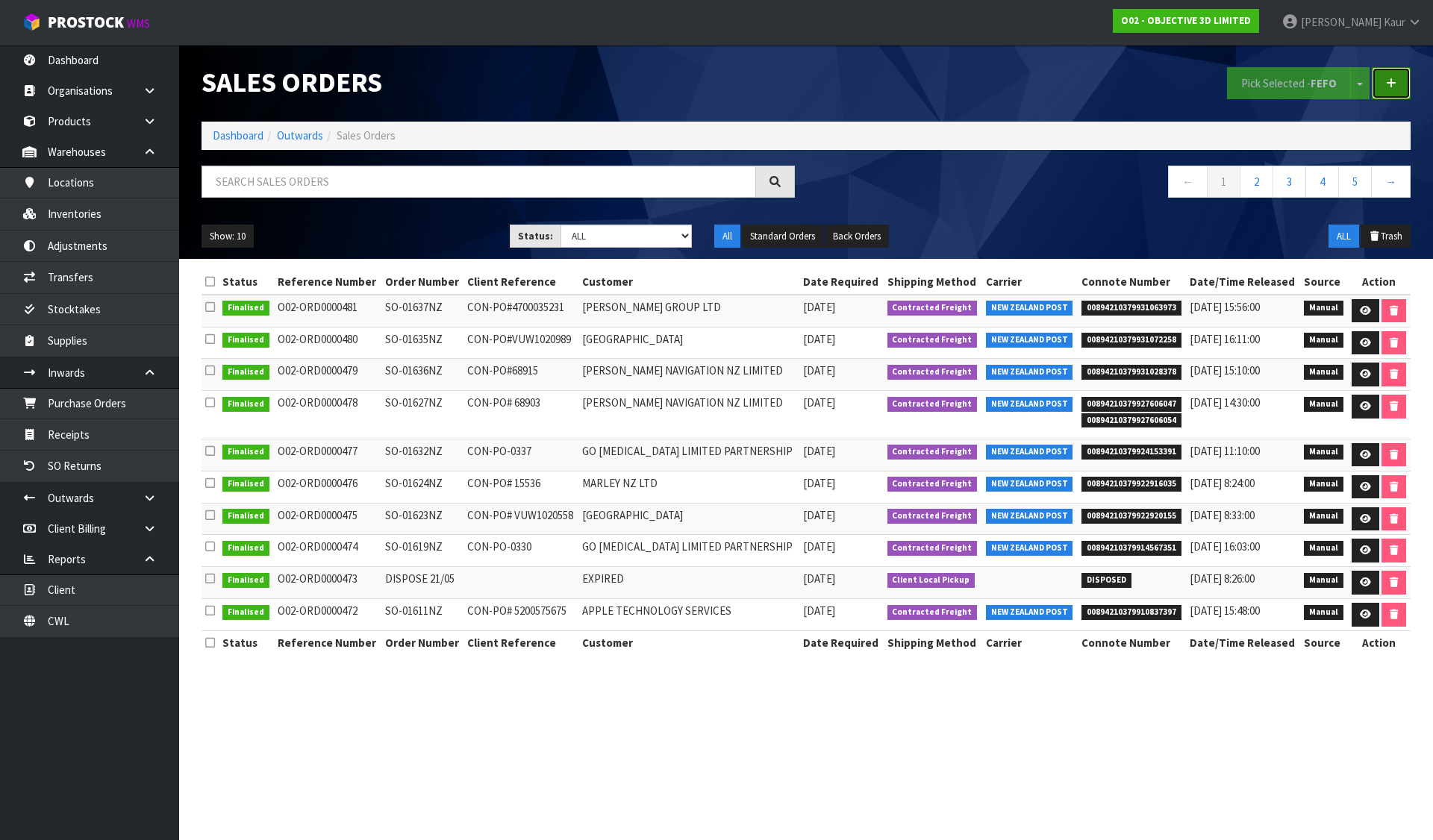
click at [1400, 74] on link at bounding box center [1391, 83] width 39 height 32
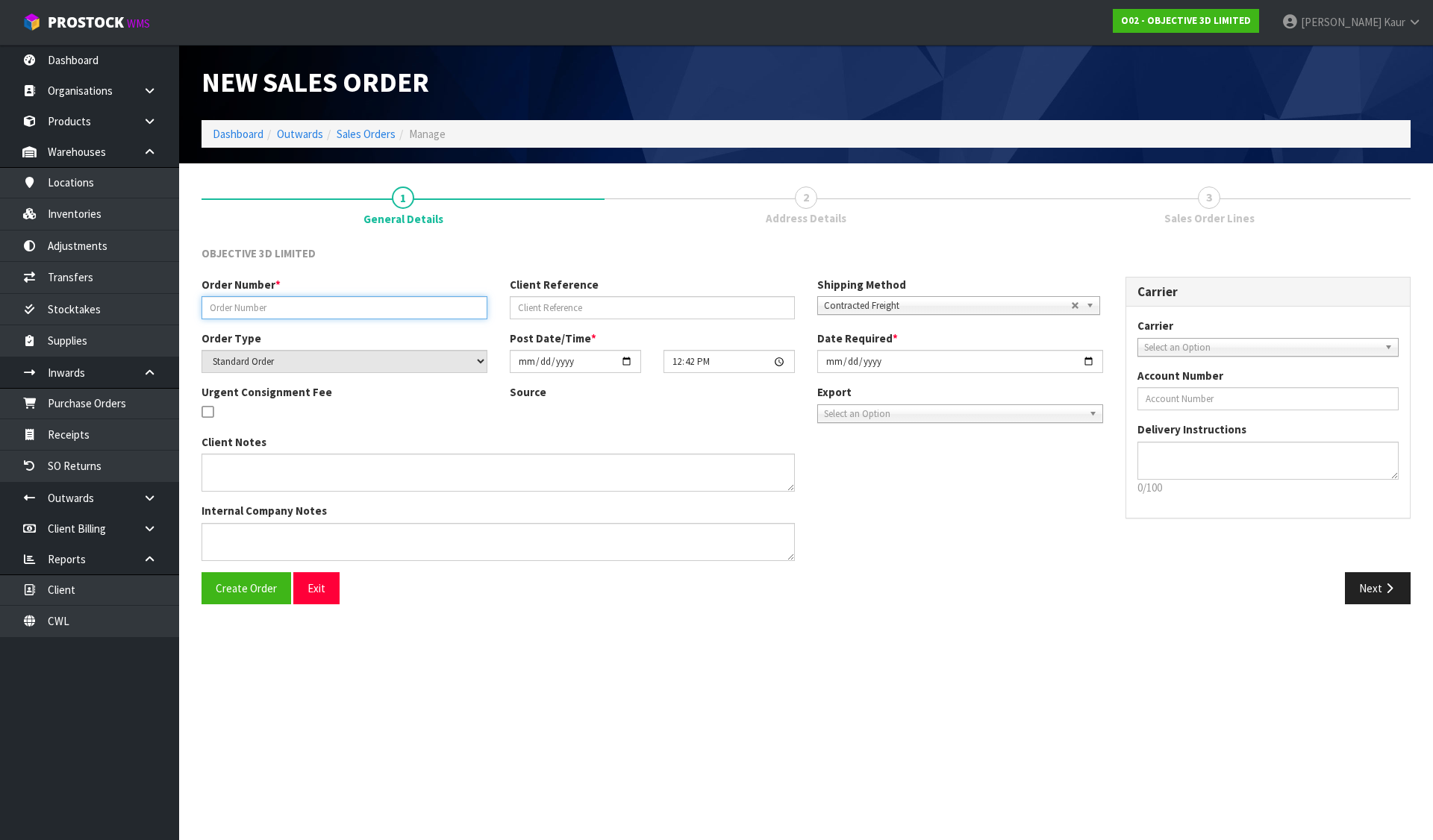
click at [266, 317] on input "text" at bounding box center [344, 308] width 286 height 23
paste input "SO-01644NZ"
type input "SO-01644NZ"
click at [610, 306] on input "text" at bounding box center [652, 308] width 286 height 23
paste input "INV-01661NZ"
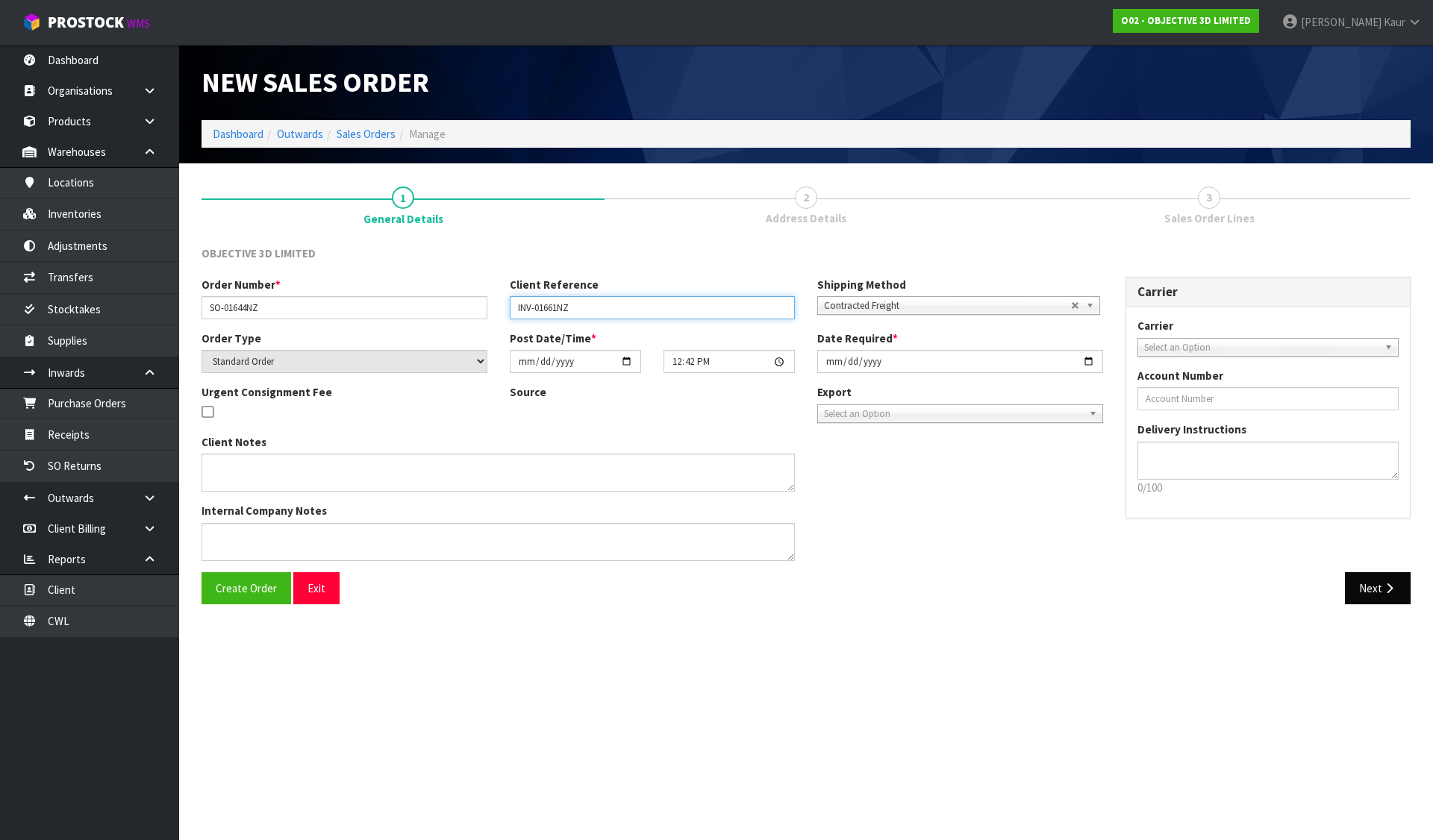
type input "INV-01661NZ"
click at [1369, 578] on button "Next" at bounding box center [1378, 588] width 66 height 32
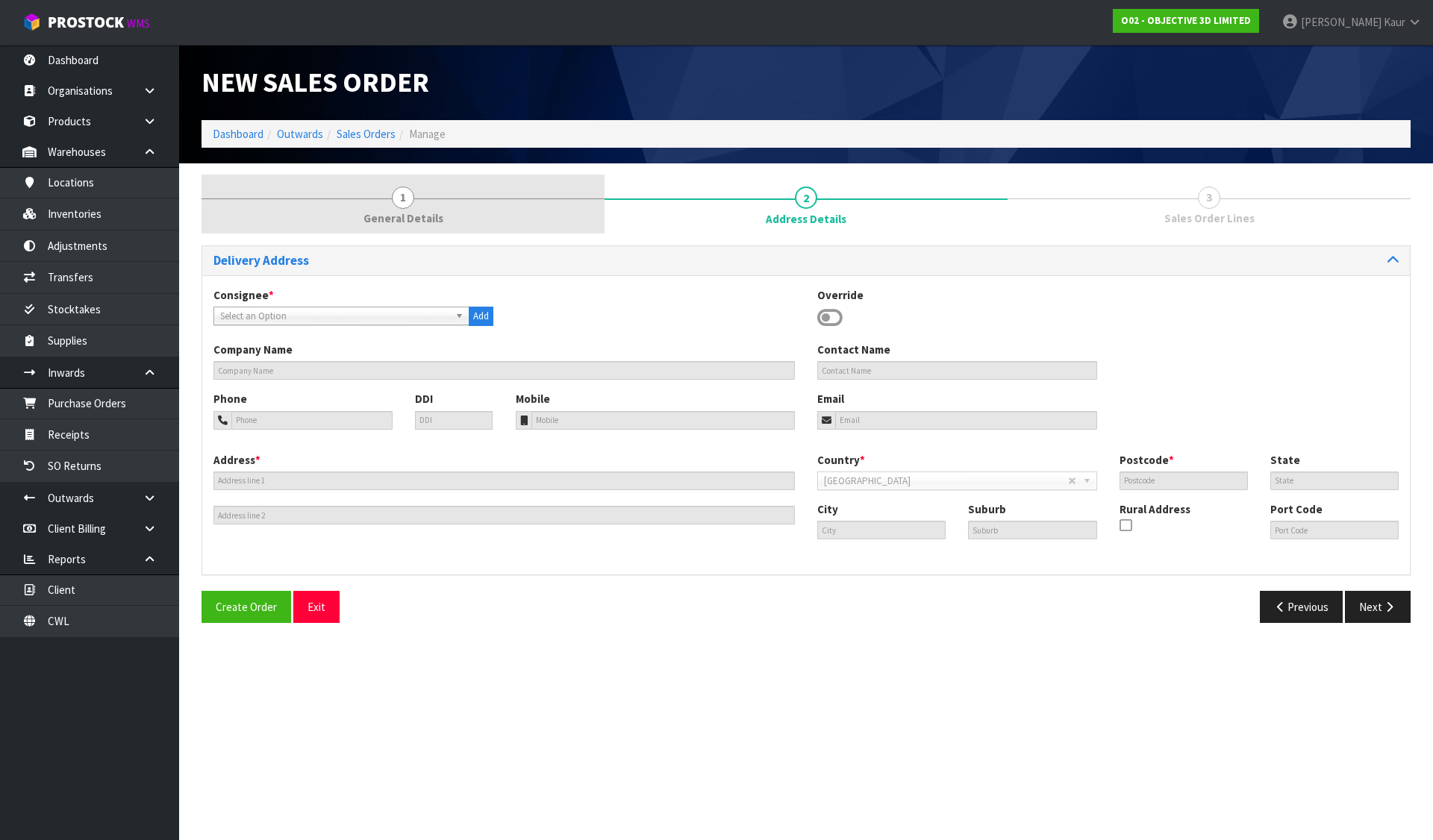
click at [420, 205] on link "1 General Details" at bounding box center [403, 204] width 403 height 59
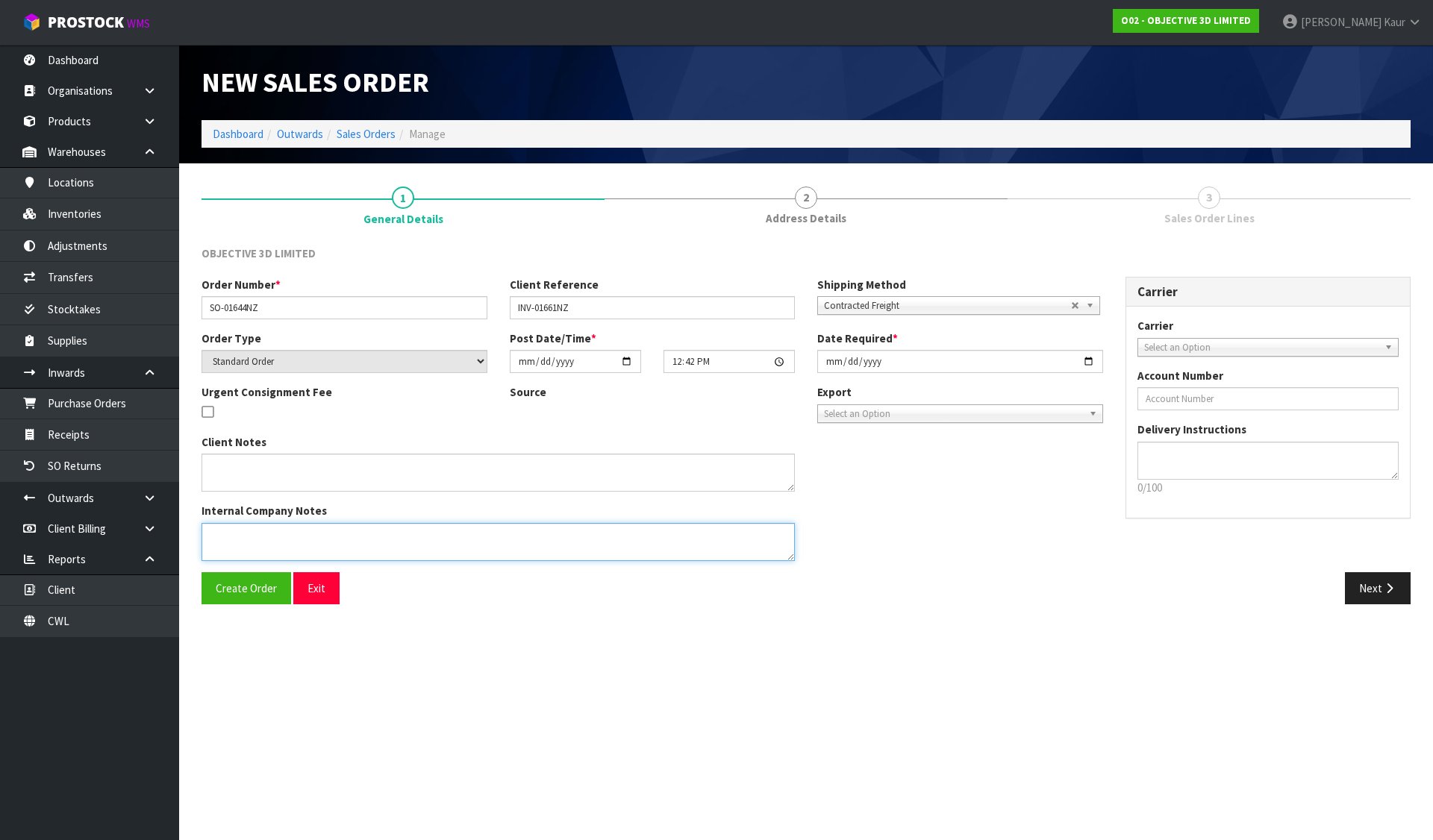
click at [297, 536] on textarea at bounding box center [498, 542] width 594 height 38
paste textarea "CAN YOU PLEASE SHIP THE 1 X OBJ-09157 WHICH HAS BEEN NOW RECEIVED TO OUR BELOW …"
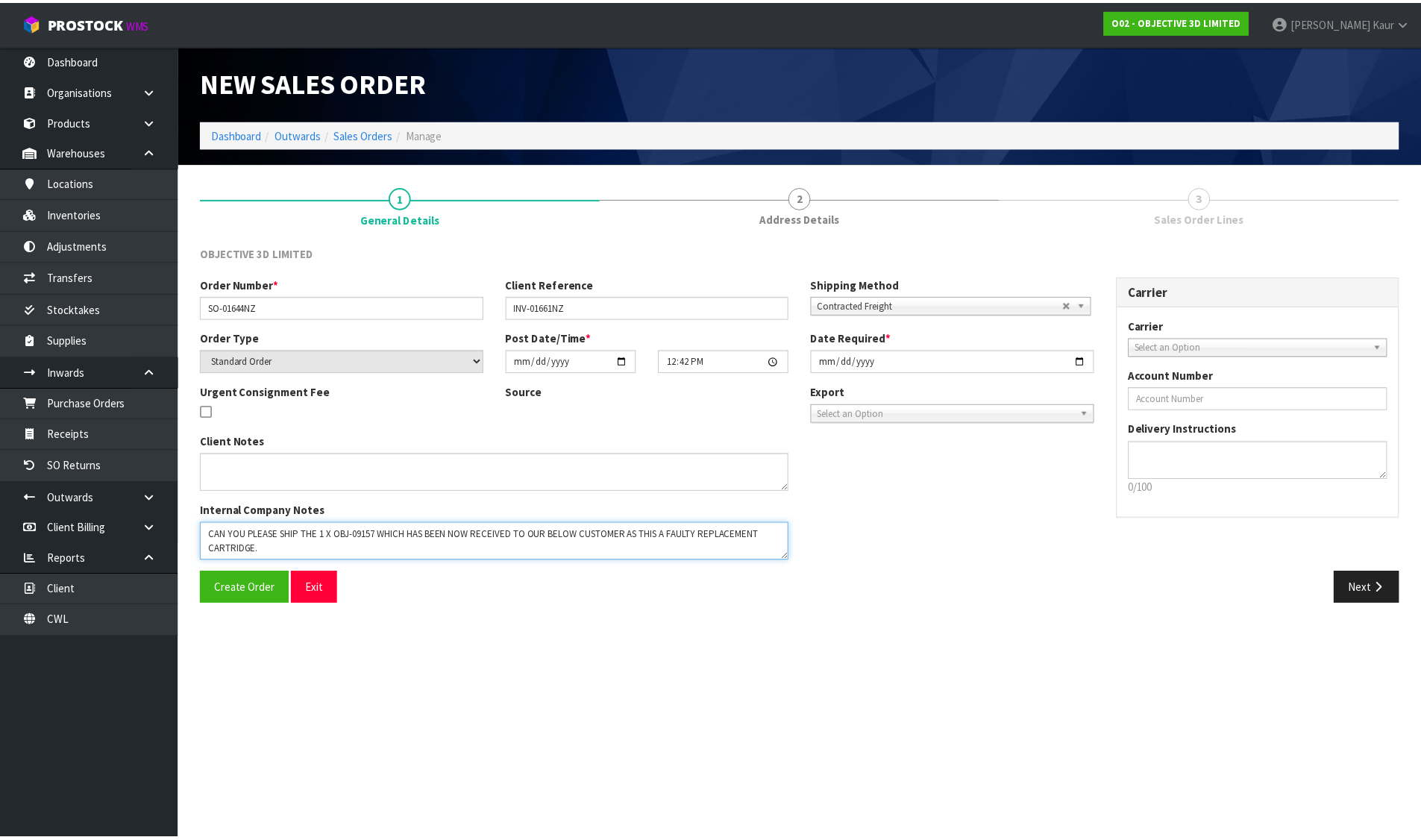
scroll to position [155, 0]
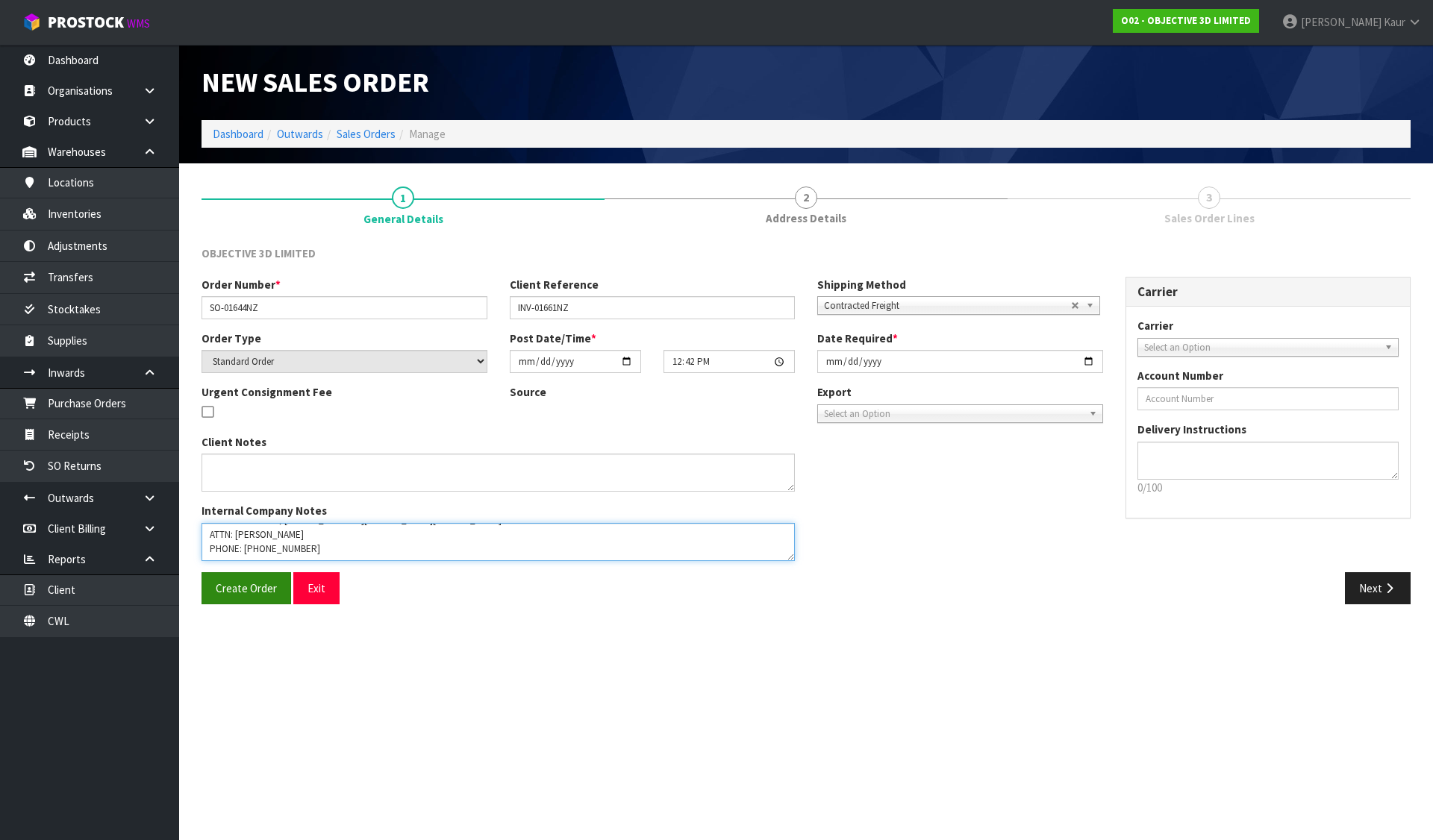
type textarea "CAN YOU PLEASE SHIP THE 1 X OBJ-09157 WHICH HAS BEEN NOW RECEIVED TO OUR BELOW …"
click at [257, 591] on span "Create Order" at bounding box center [246, 588] width 61 height 14
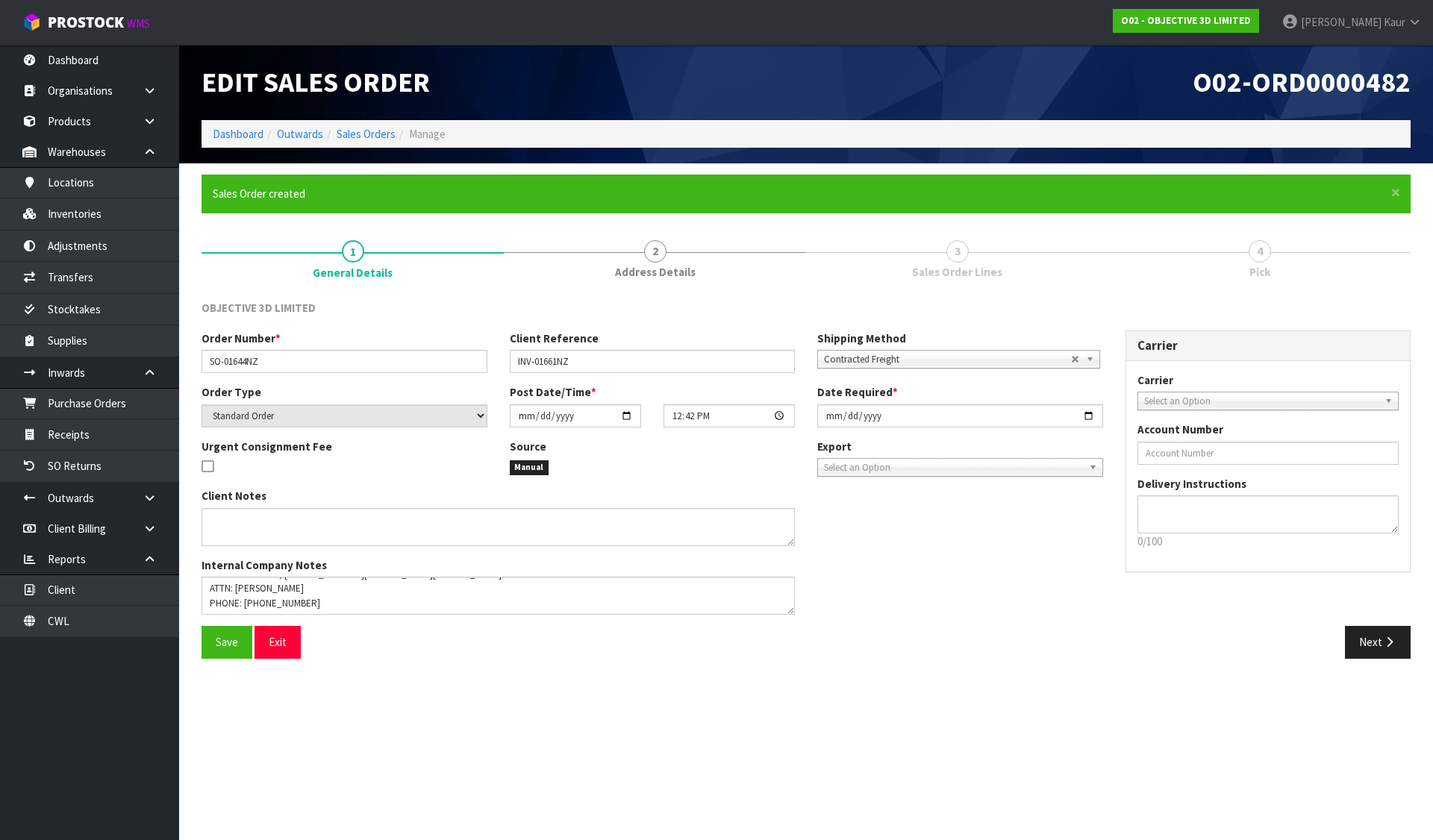
click at [806, 257] on link "3 Sales Order Lines" at bounding box center [957, 258] width 303 height 59
click at [681, 247] on link "2 Address Details" at bounding box center [655, 258] width 303 height 59
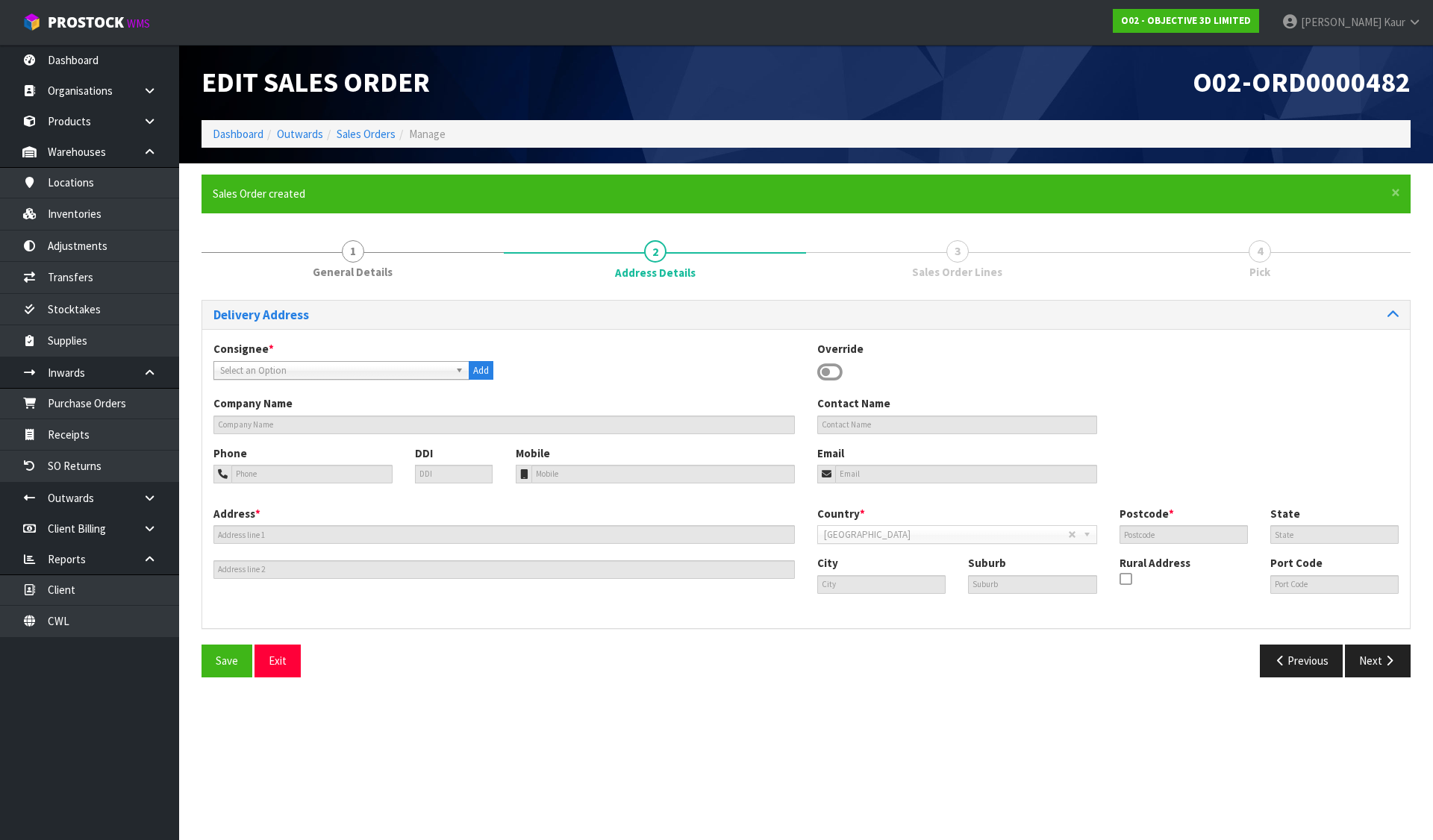
click at [829, 376] on icon at bounding box center [830, 372] width 26 height 22
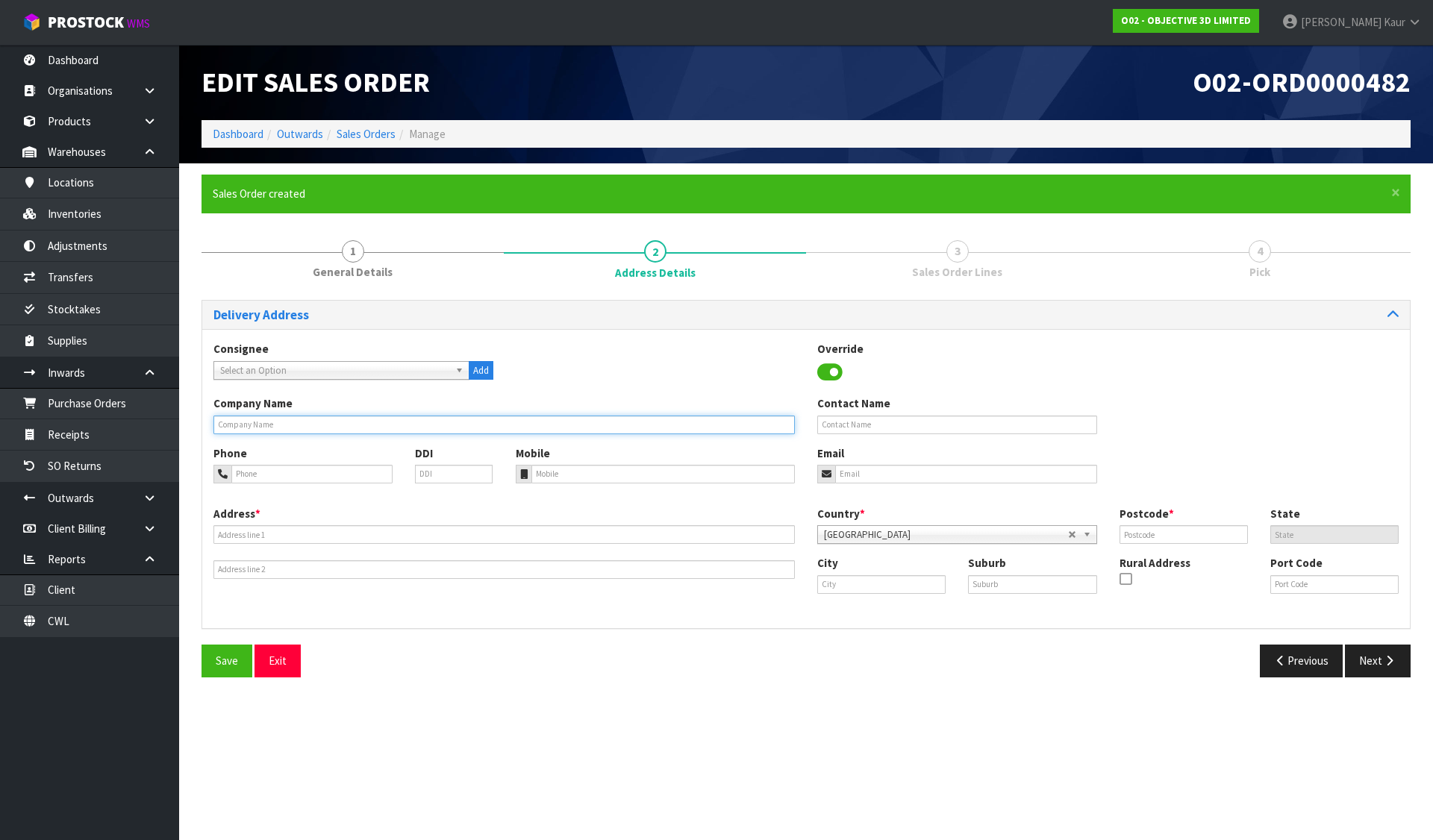
click at [754, 428] on input "text" at bounding box center [504, 424] width 581 height 19
paste input "[PERSON_NAME] GROUP LTD"
type input "[PERSON_NAME] GROUP LTD"
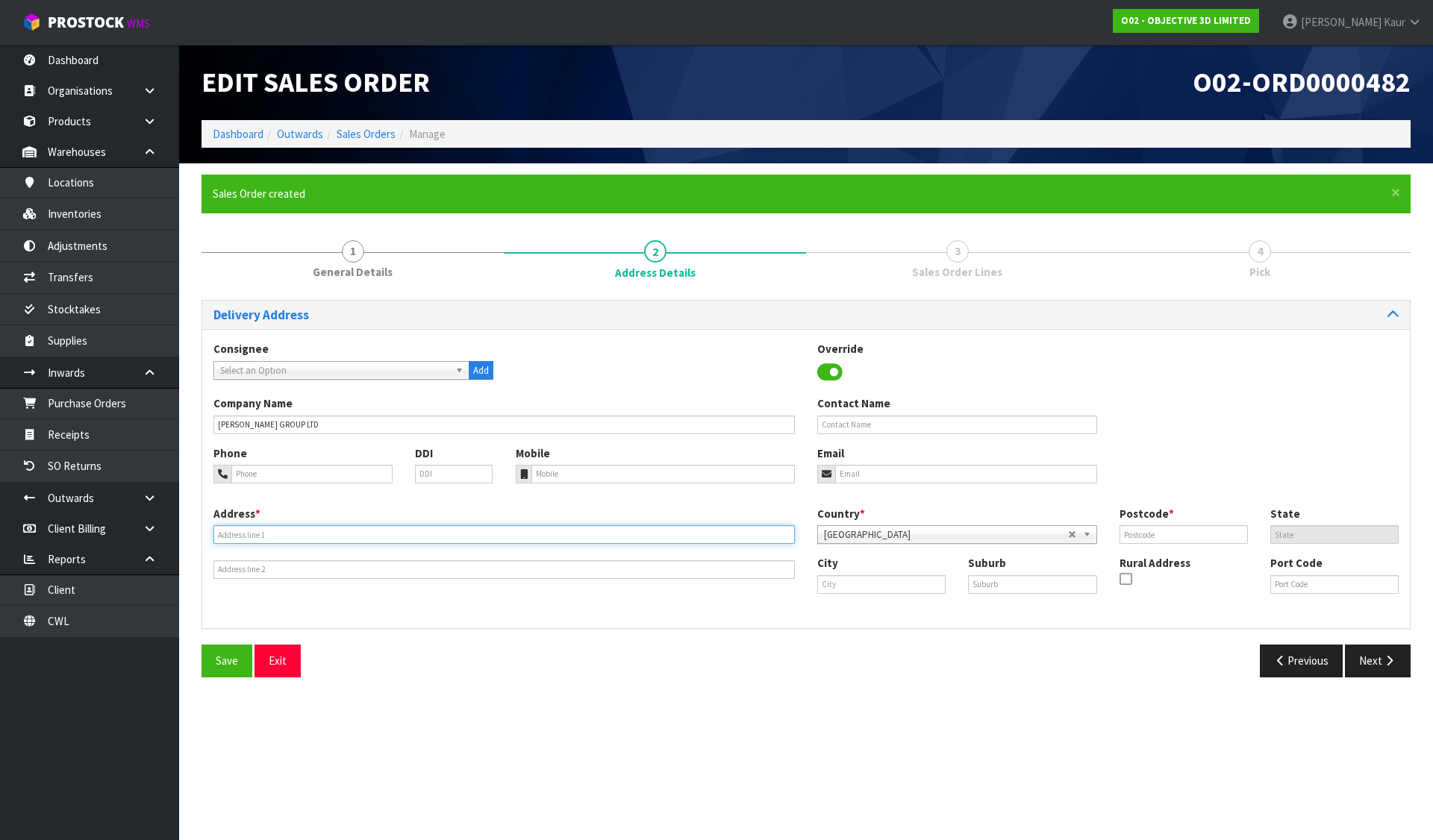
click at [698, 529] on input "text" at bounding box center [504, 534] width 581 height 19
paste input "INWARDS GOODS, [GEOGRAPHIC_DATA][PERSON_NAME]"
type input "INWARDS GOODS, [GEOGRAPHIC_DATA][PERSON_NAME]"
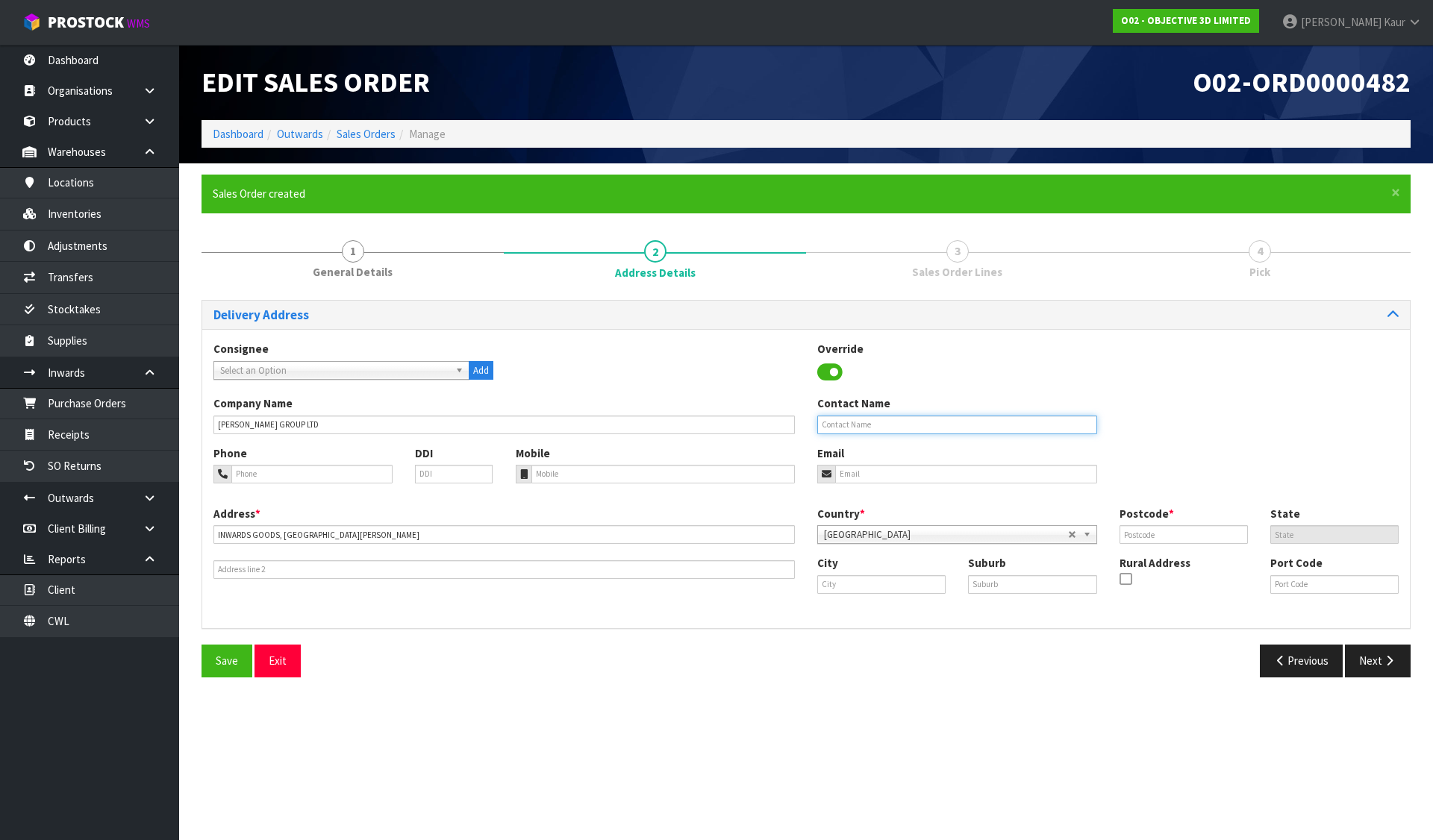
click at [909, 417] on input "text" at bounding box center [957, 424] width 280 height 19
paste input "ATTN: [PERSON_NAME]"
type input "ATTN: [PERSON_NAME]"
click at [910, 585] on input "text" at bounding box center [881, 584] width 129 height 19
paste input "[PERSON_NAME]"
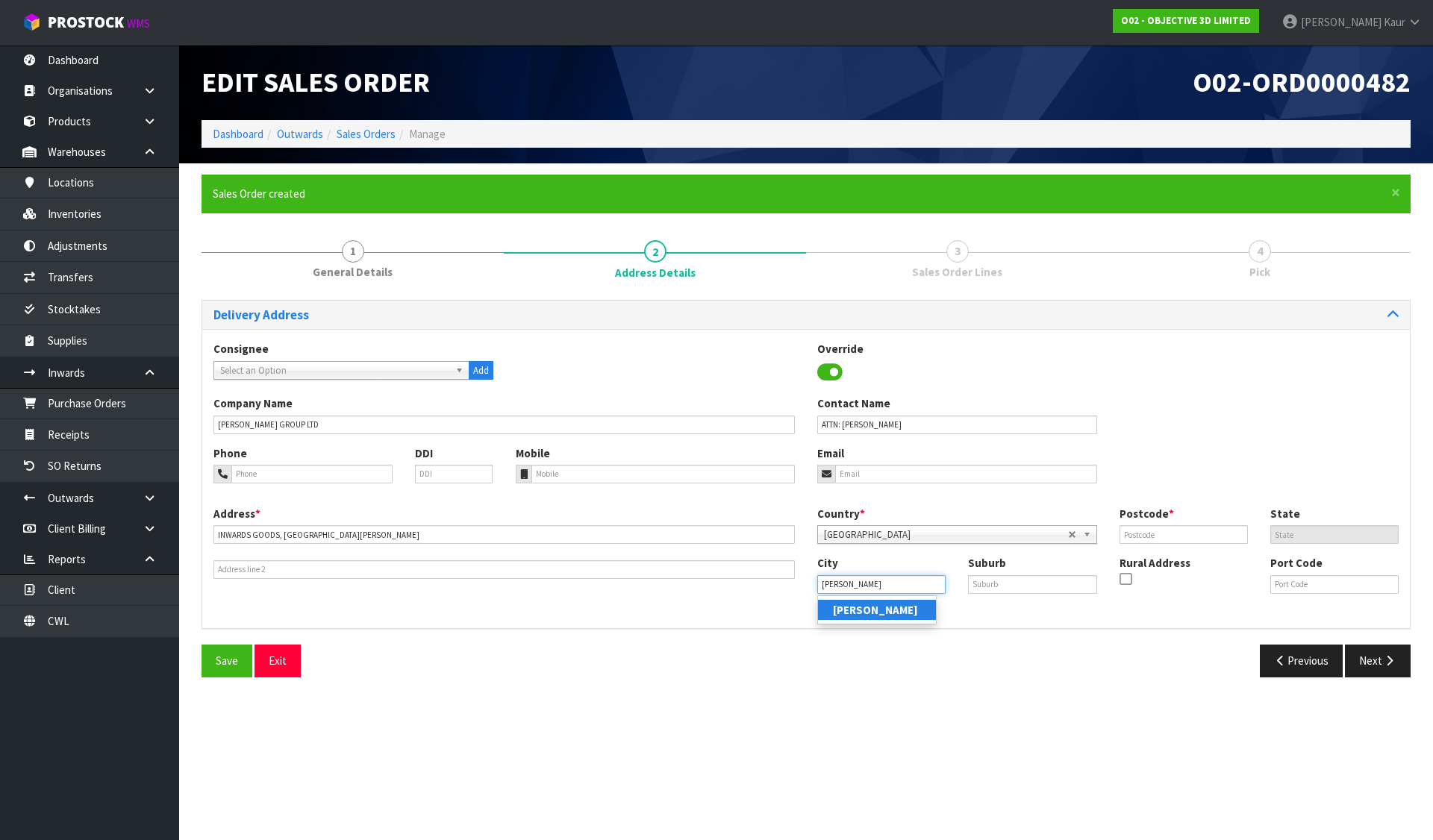
type input "[PERSON_NAME]"
drag, startPoint x: 1164, startPoint y: 538, endPoint x: 1167, endPoint y: 519, distance: 19.2
click at [1164, 536] on input "text" at bounding box center [1184, 534] width 129 height 19
type input "3206"
click at [592, 468] on input "tel" at bounding box center [664, 474] width 264 height 19
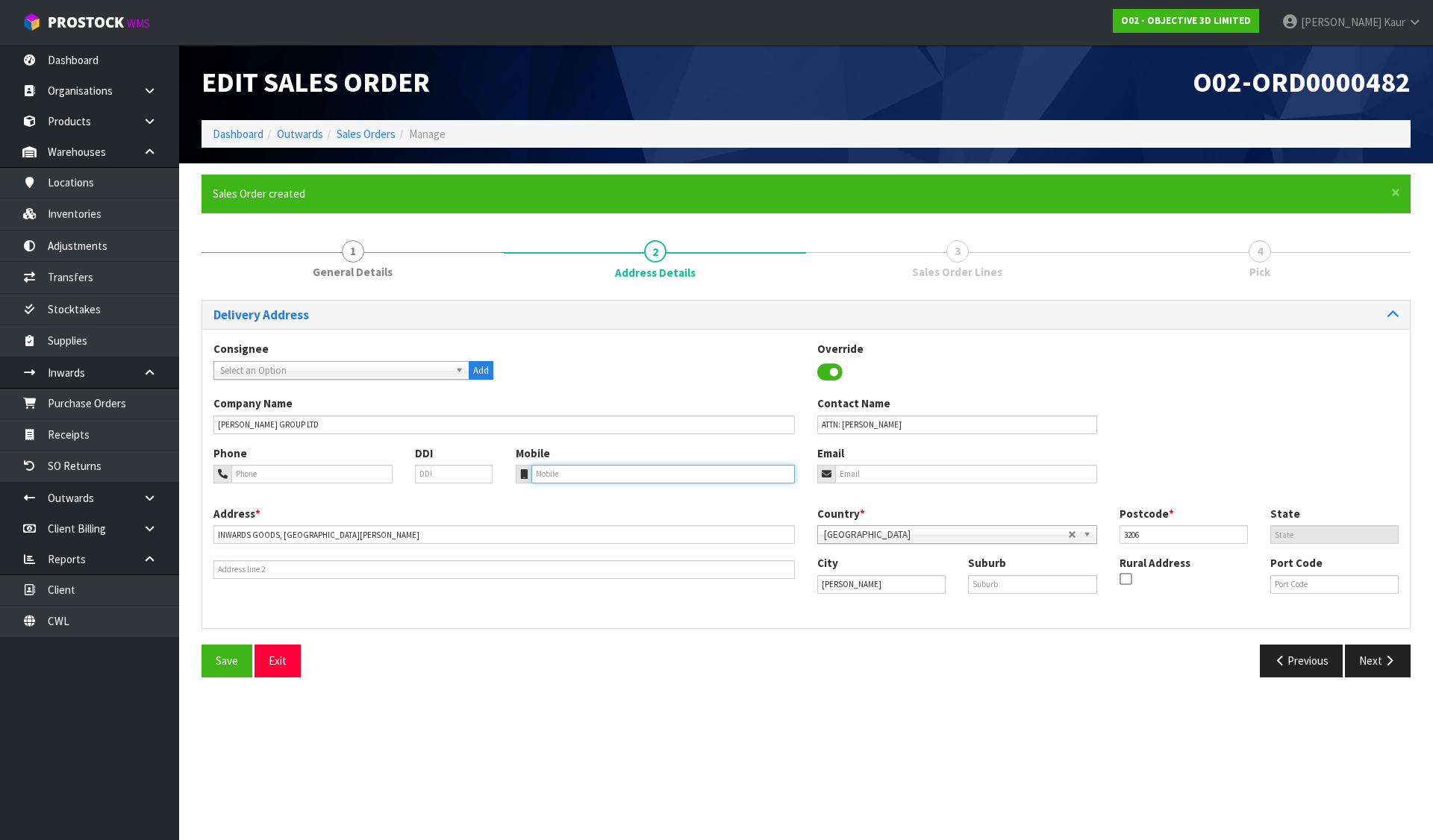
paste input "[PHONE_NUMBER]"
type input "[PHONE_NUMBER]"
click at [229, 668] on span "Save" at bounding box center [226, 661] width 22 height 14
click at [1397, 665] on button "Next" at bounding box center [1378, 661] width 66 height 32
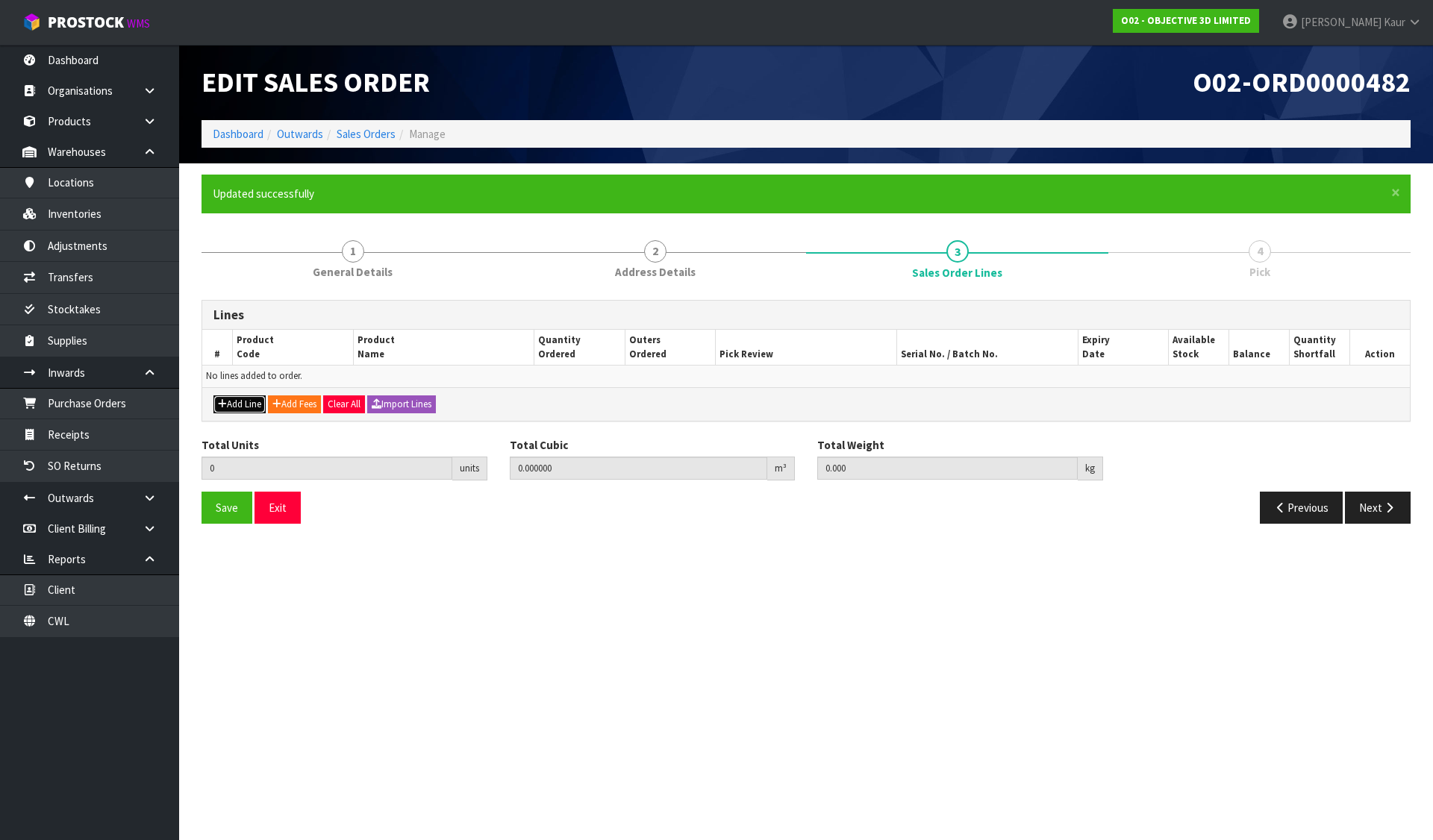
click at [242, 406] on button "Add Line" at bounding box center [240, 404] width 52 height 18
type input "0"
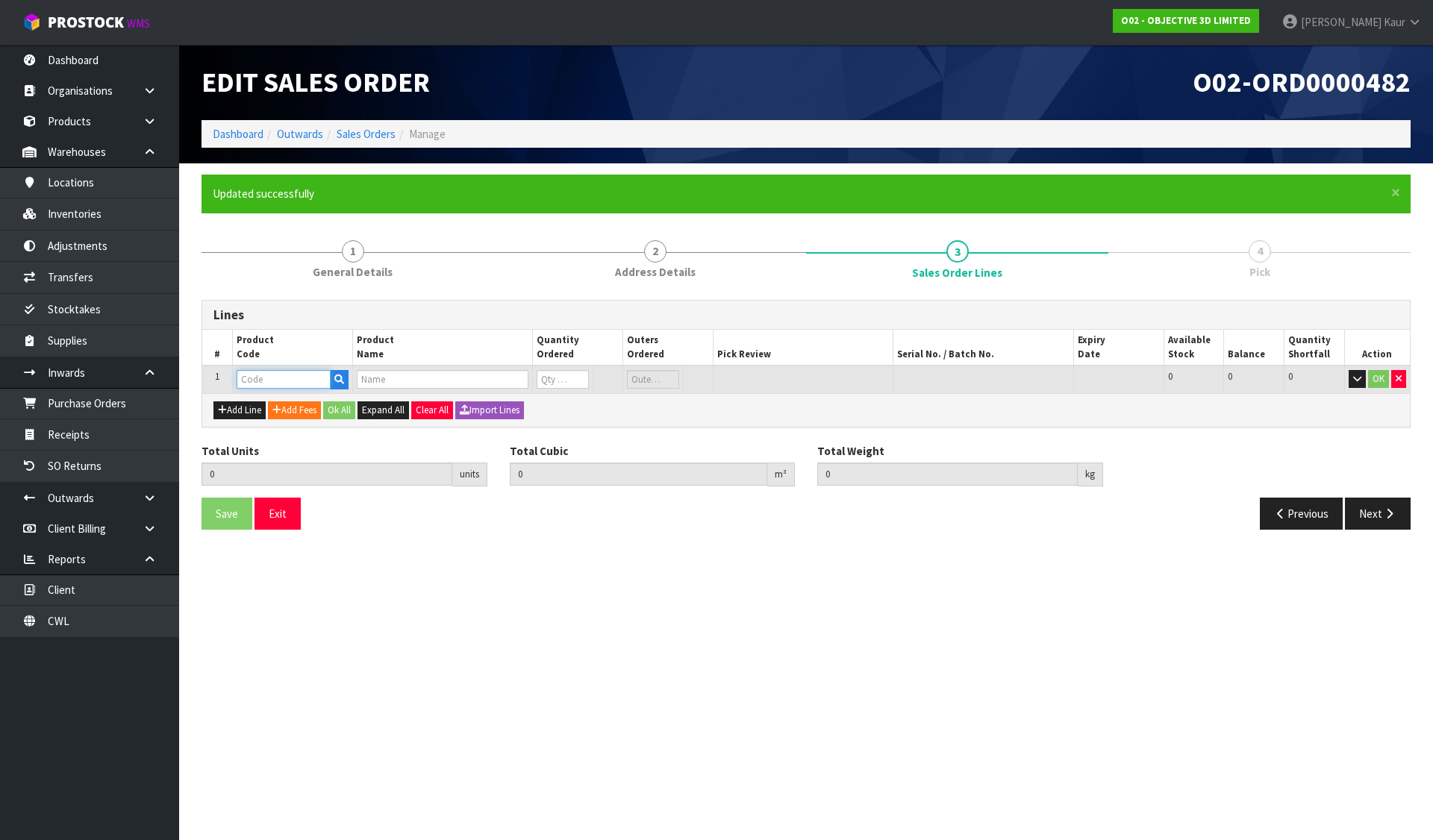
click at [288, 378] on input "text" at bounding box center [284, 379] width 94 height 19
paste input "OBJ-09157"
type input "OBJ-09157"
type input "0.000000"
type input "0.000"
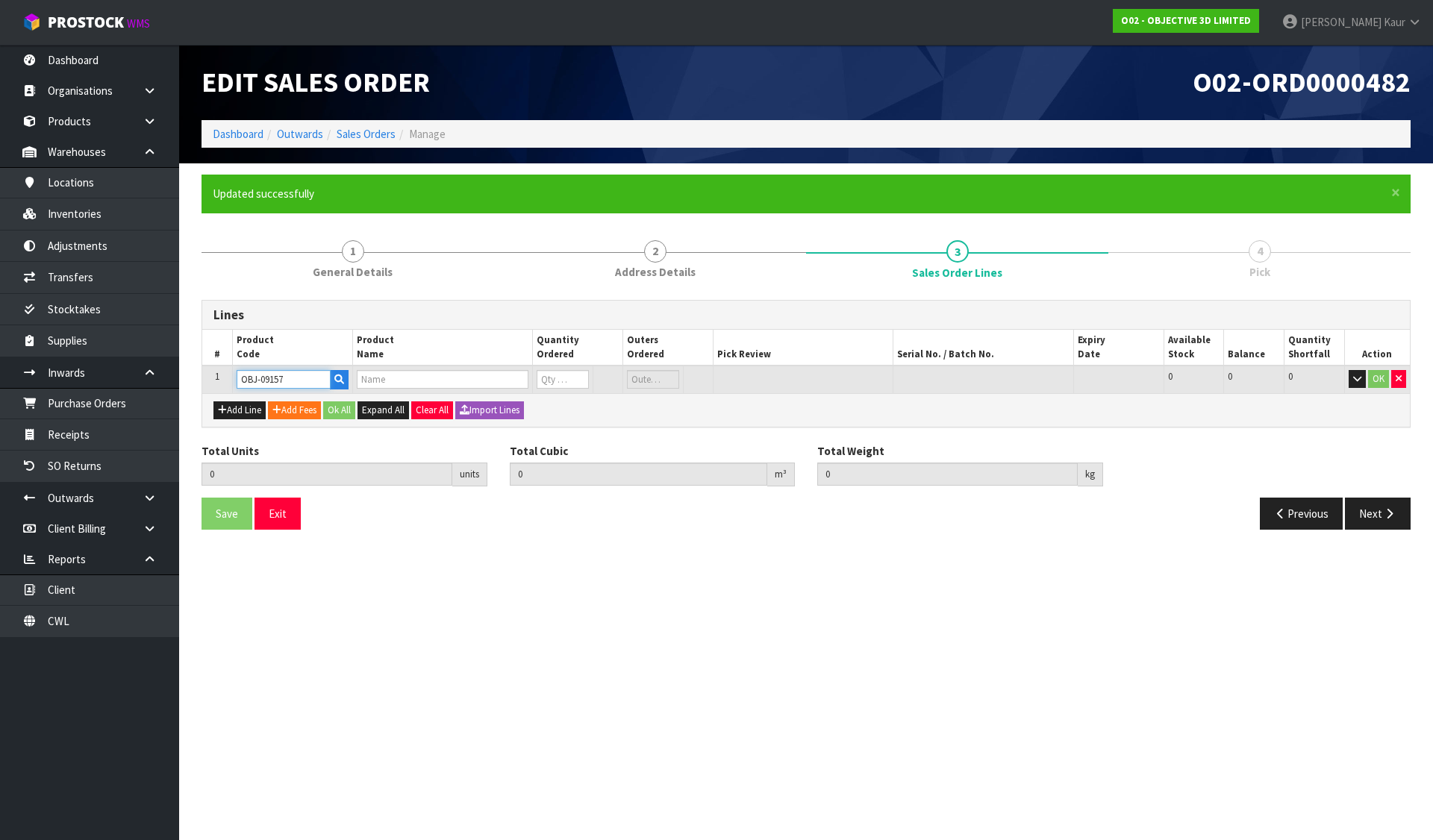
type input "PACK OF 1 FLX984, ELASTICOBLACK,? 1.1 KG"
type input "0"
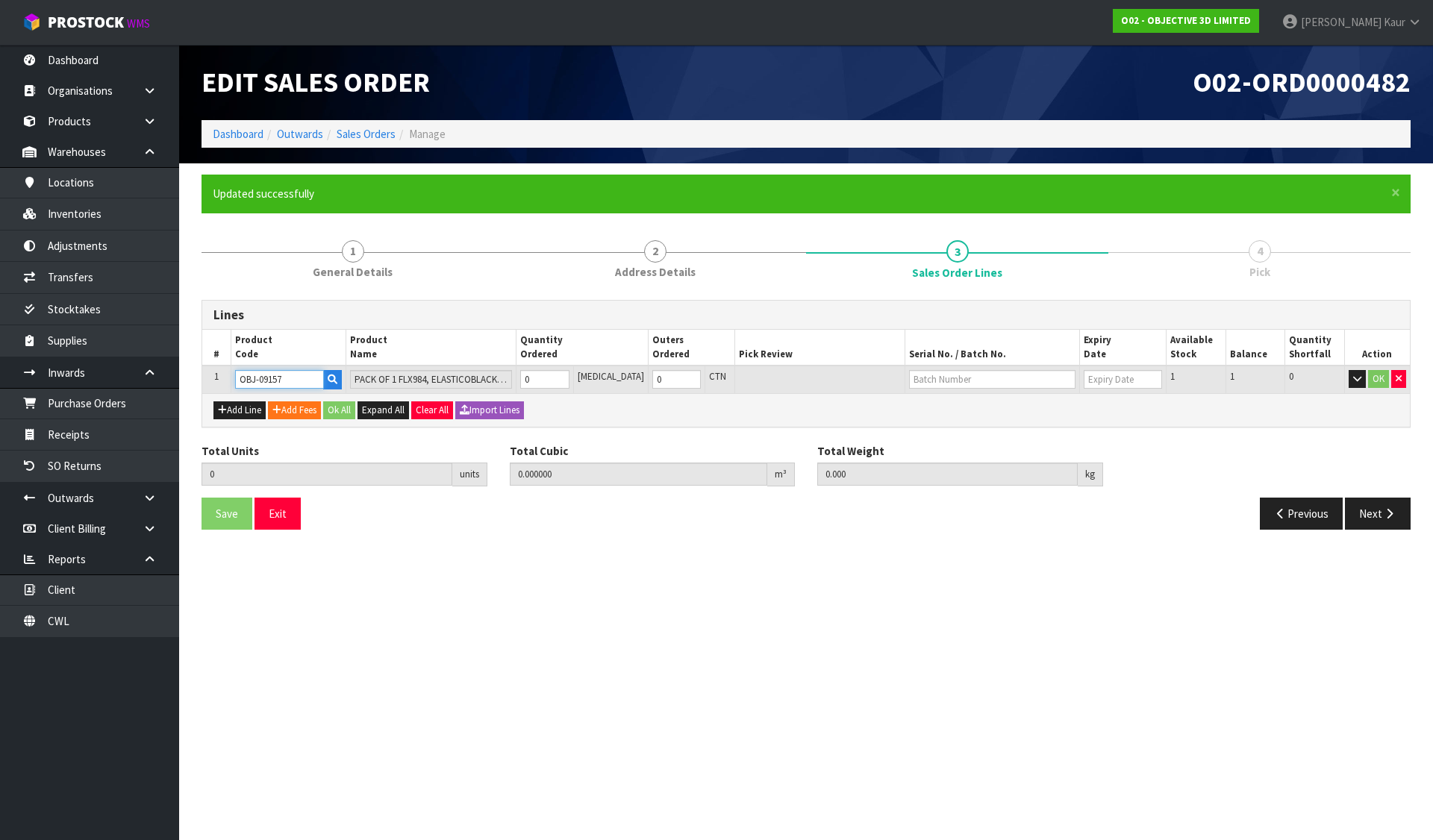
type input "OBJ-09157"
type input "1"
type input "0.00203"
type input "1.42"
type input "1"
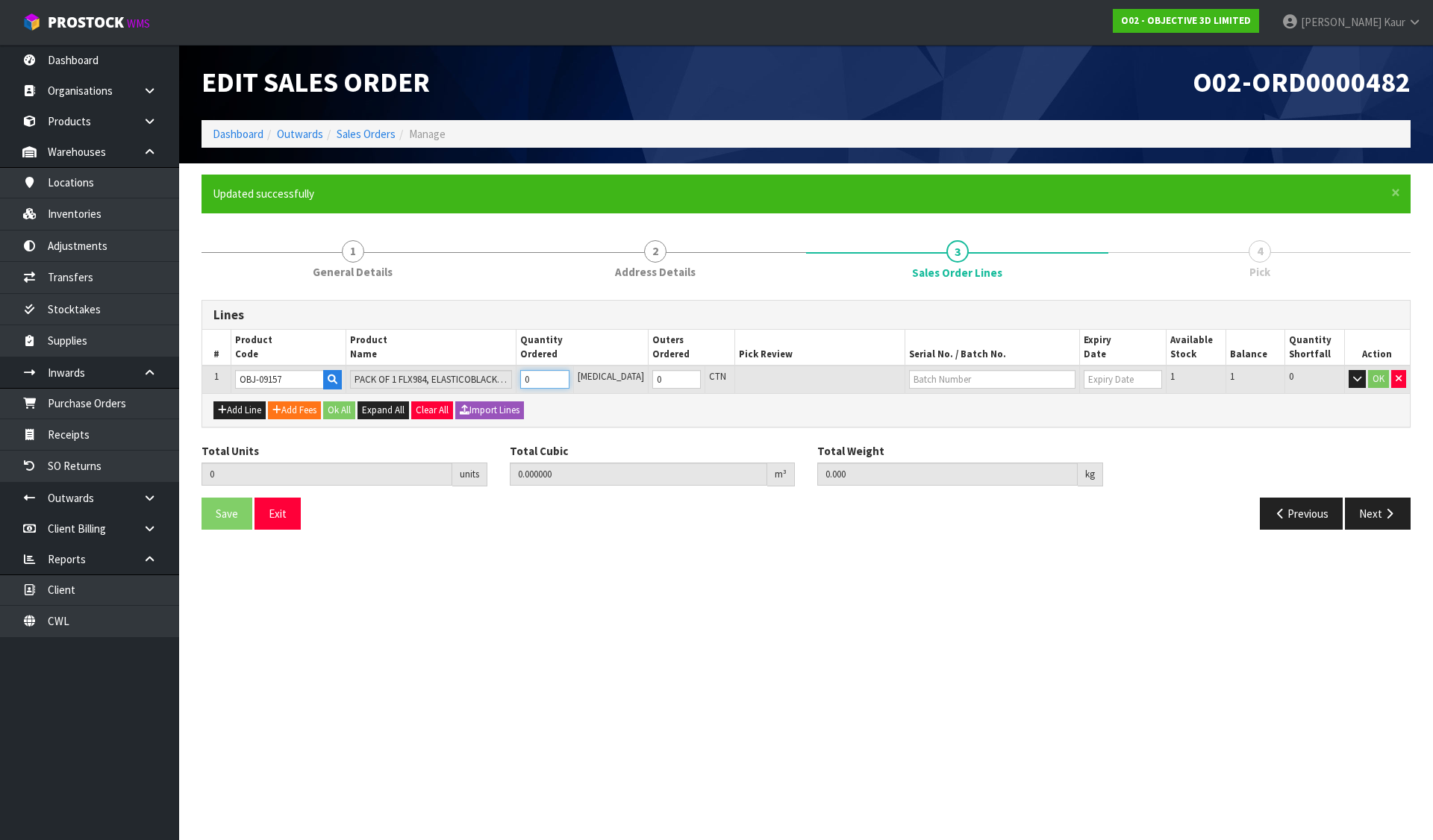
type input "1"
click at [930, 381] on input "text" at bounding box center [992, 379] width 167 height 19
paste input "25004-09157"
type input "25004-09157"
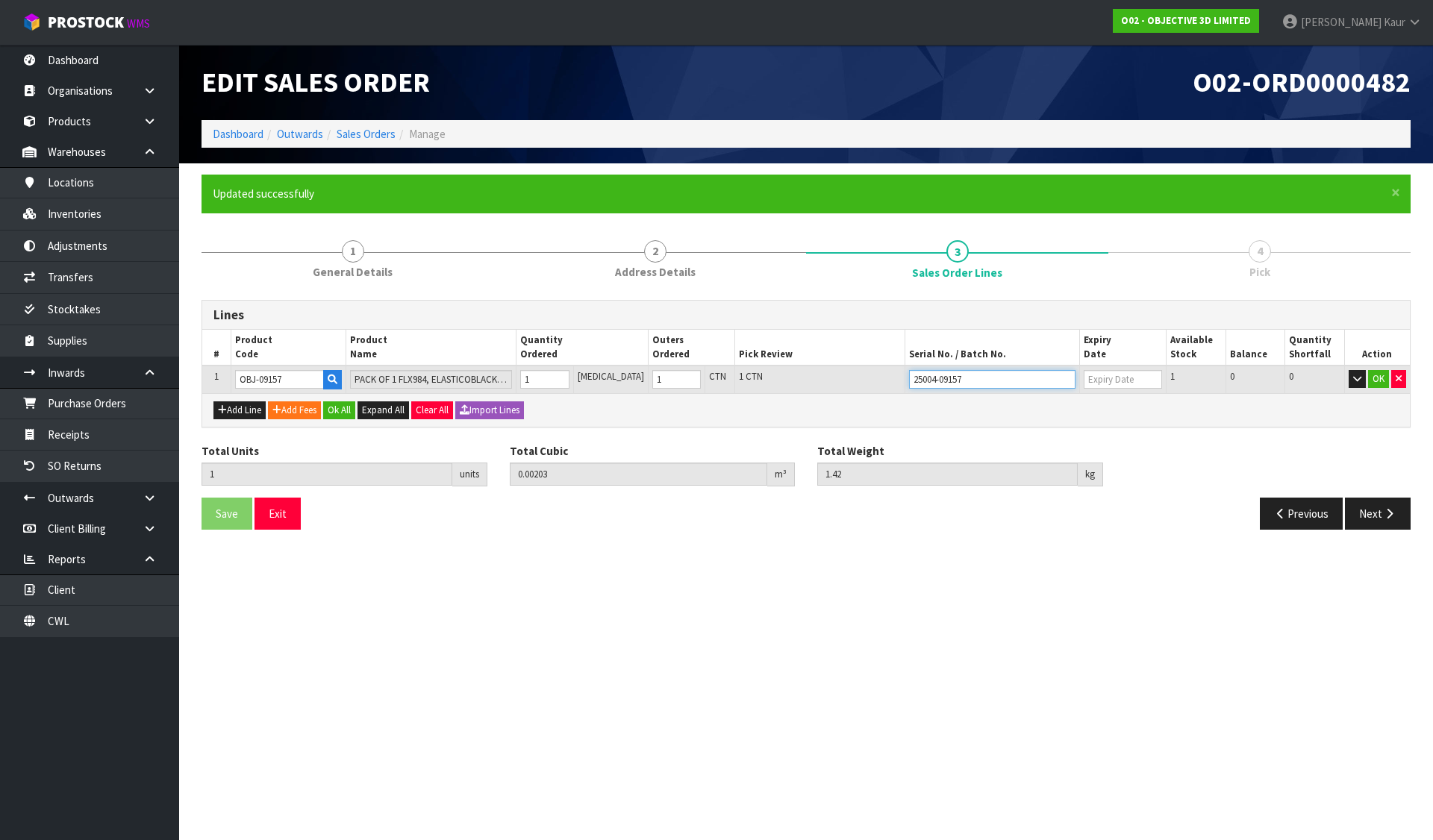
type input "[DATE]"
type input "25004-09157"
click at [336, 406] on button "Ok All" at bounding box center [339, 411] width 32 height 18
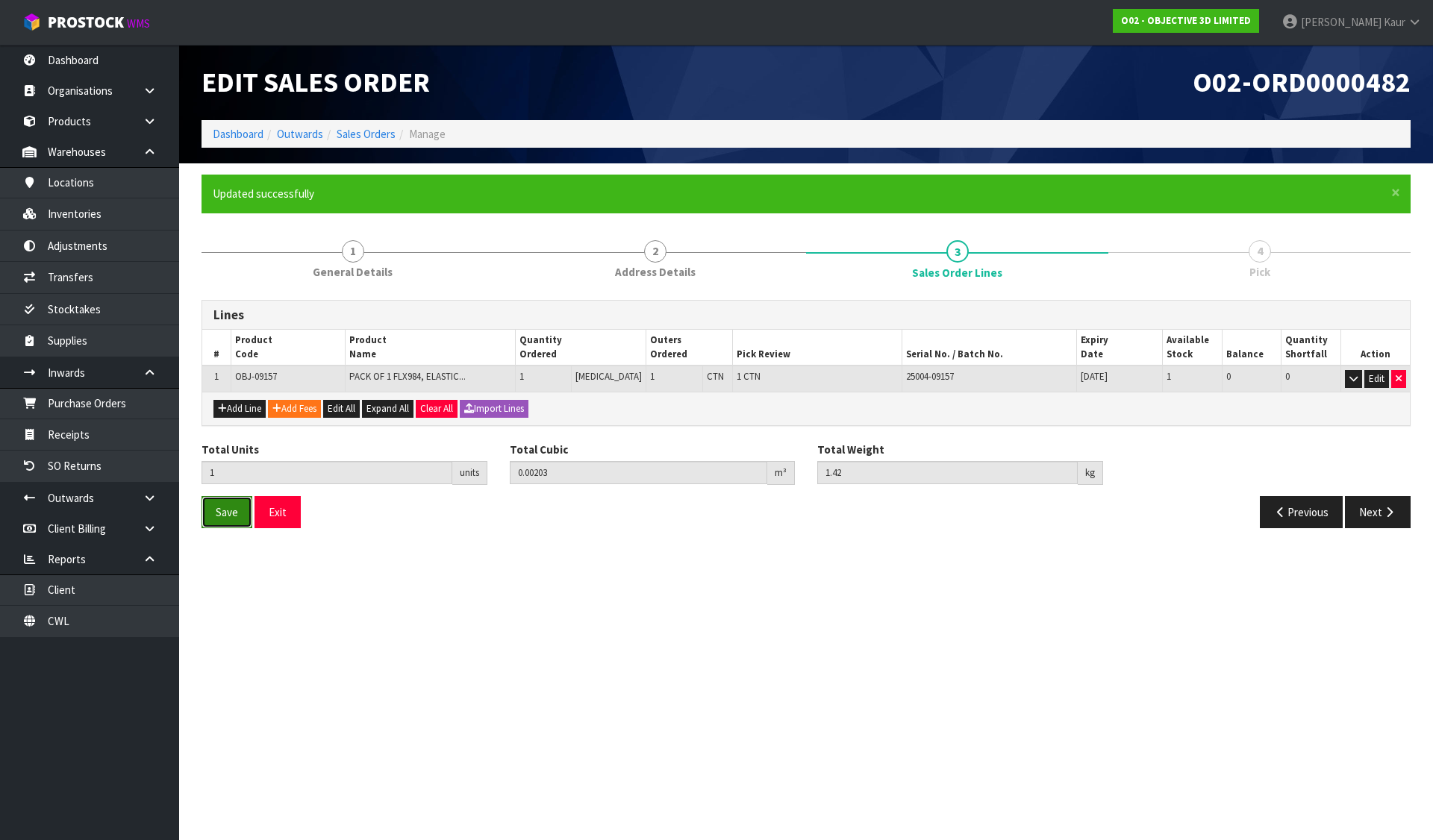
click at [232, 501] on button "Save" at bounding box center [226, 512] width 51 height 32
click at [1389, 518] on button "Next" at bounding box center [1378, 512] width 66 height 32
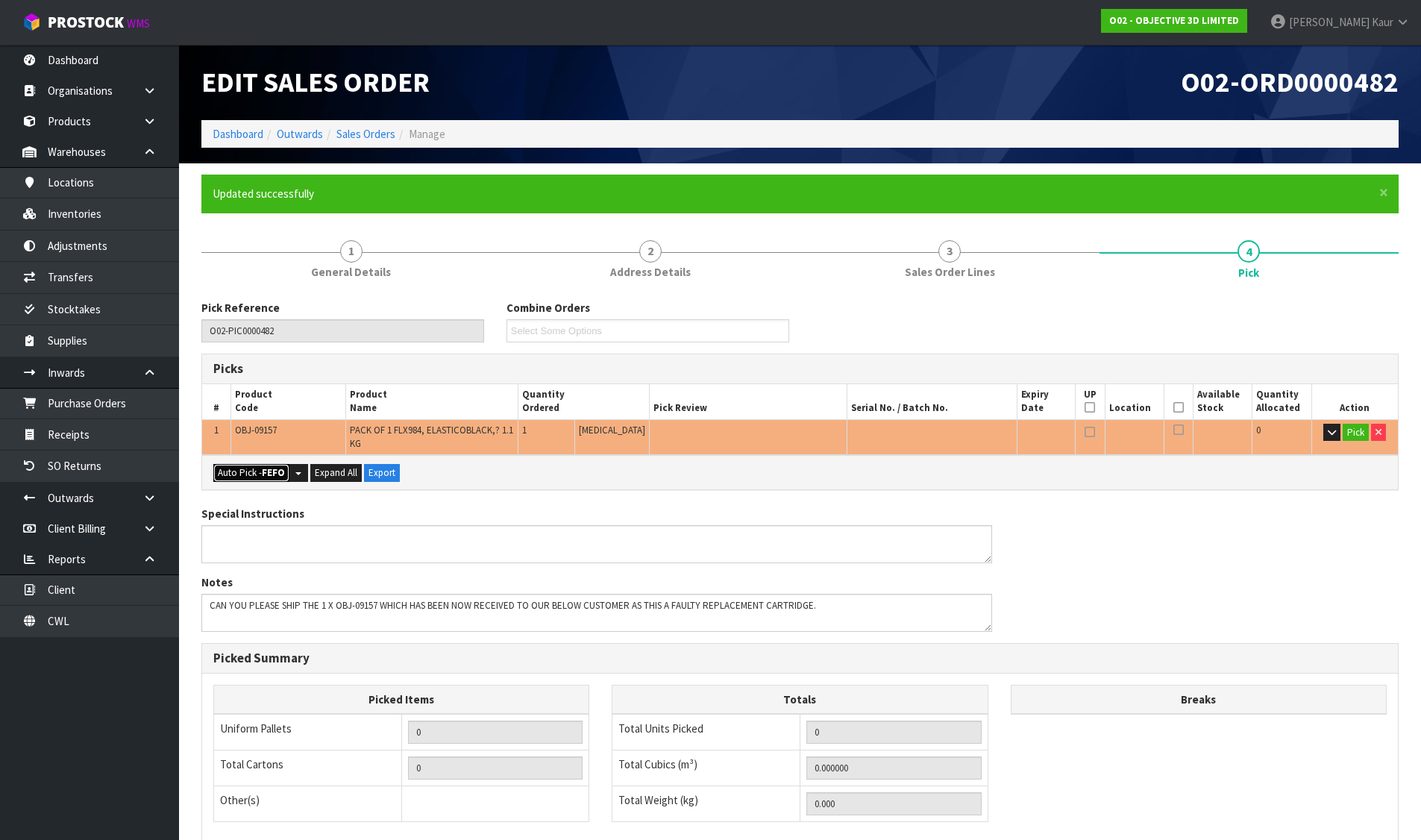
click at [254, 468] on button "Auto Pick - FEFO" at bounding box center [252, 473] width 76 height 18
type input "1"
type input "0.002030"
type input "1.420"
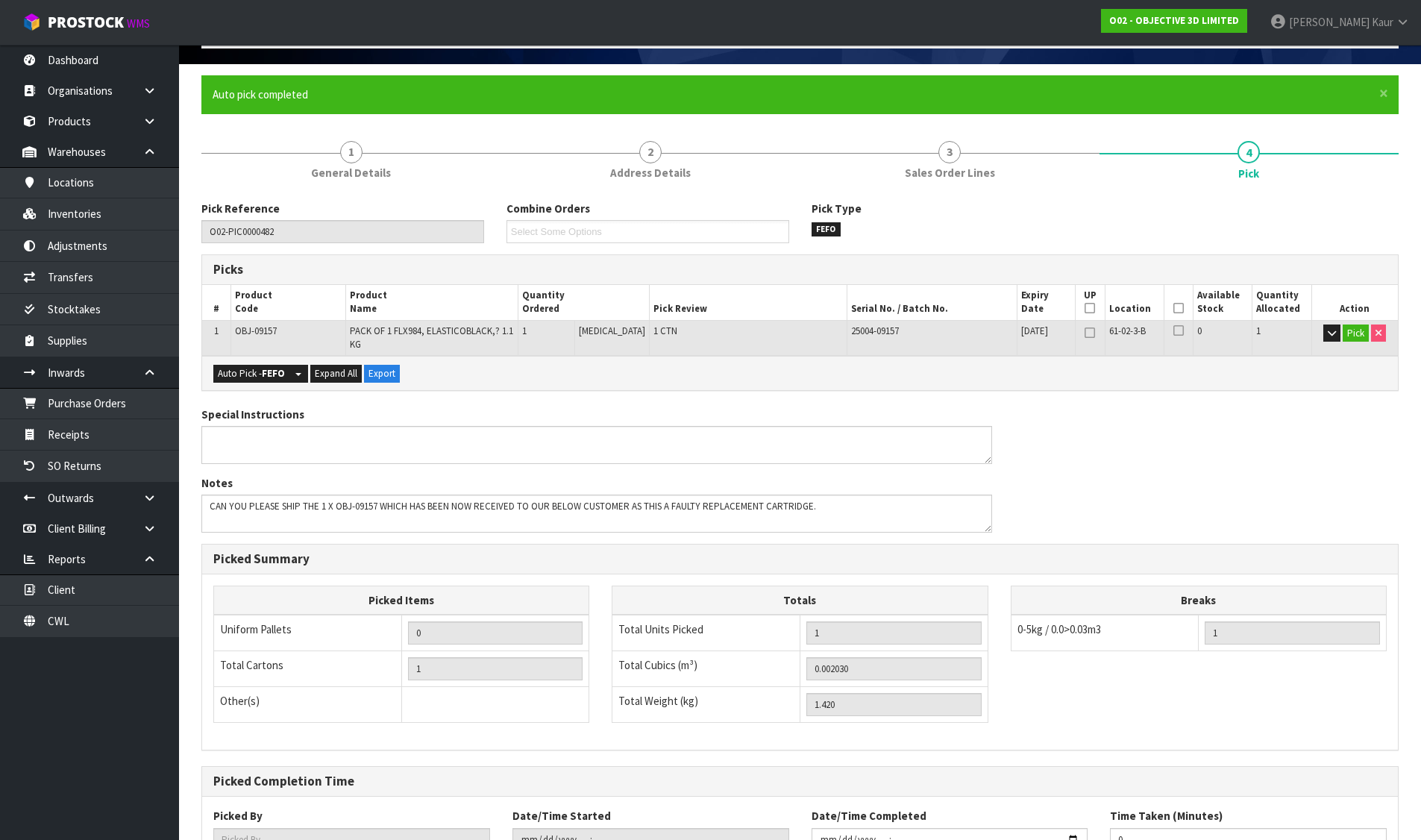
scroll to position [215, 0]
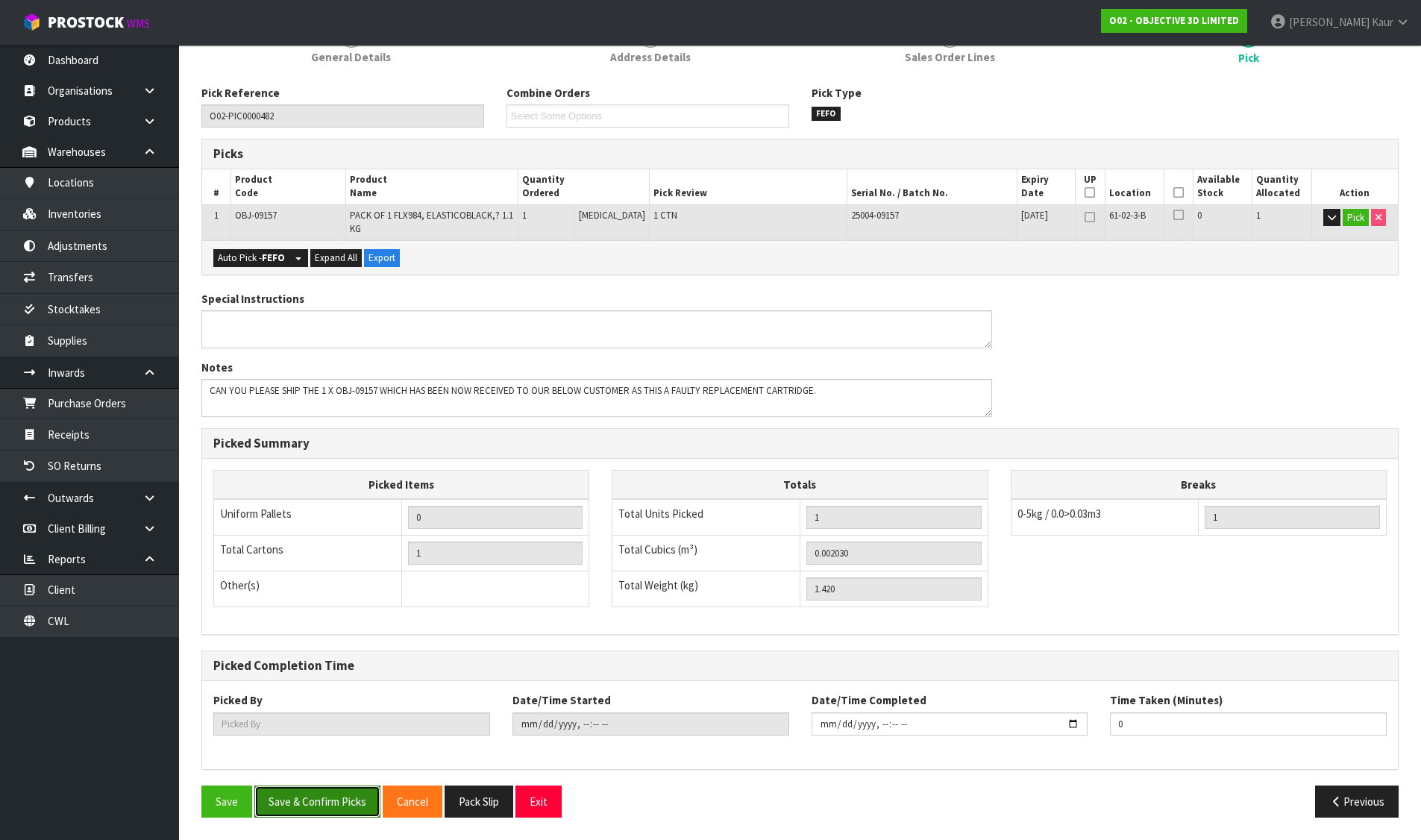
click at [334, 792] on button "Save & Confirm Picks" at bounding box center [318, 802] width 126 height 32
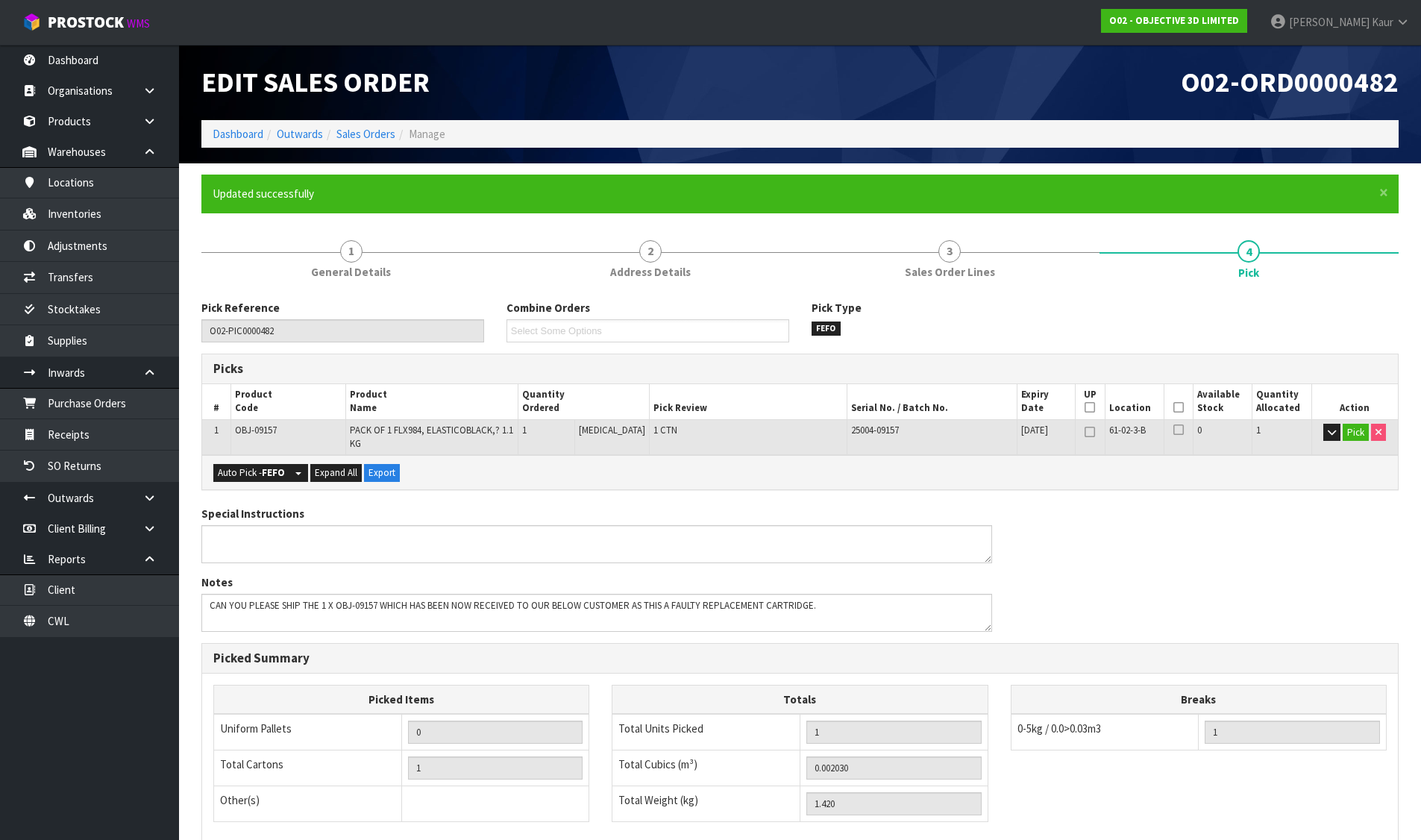
type input "[PERSON_NAME]"
type input "[DATE]T12:43:35"
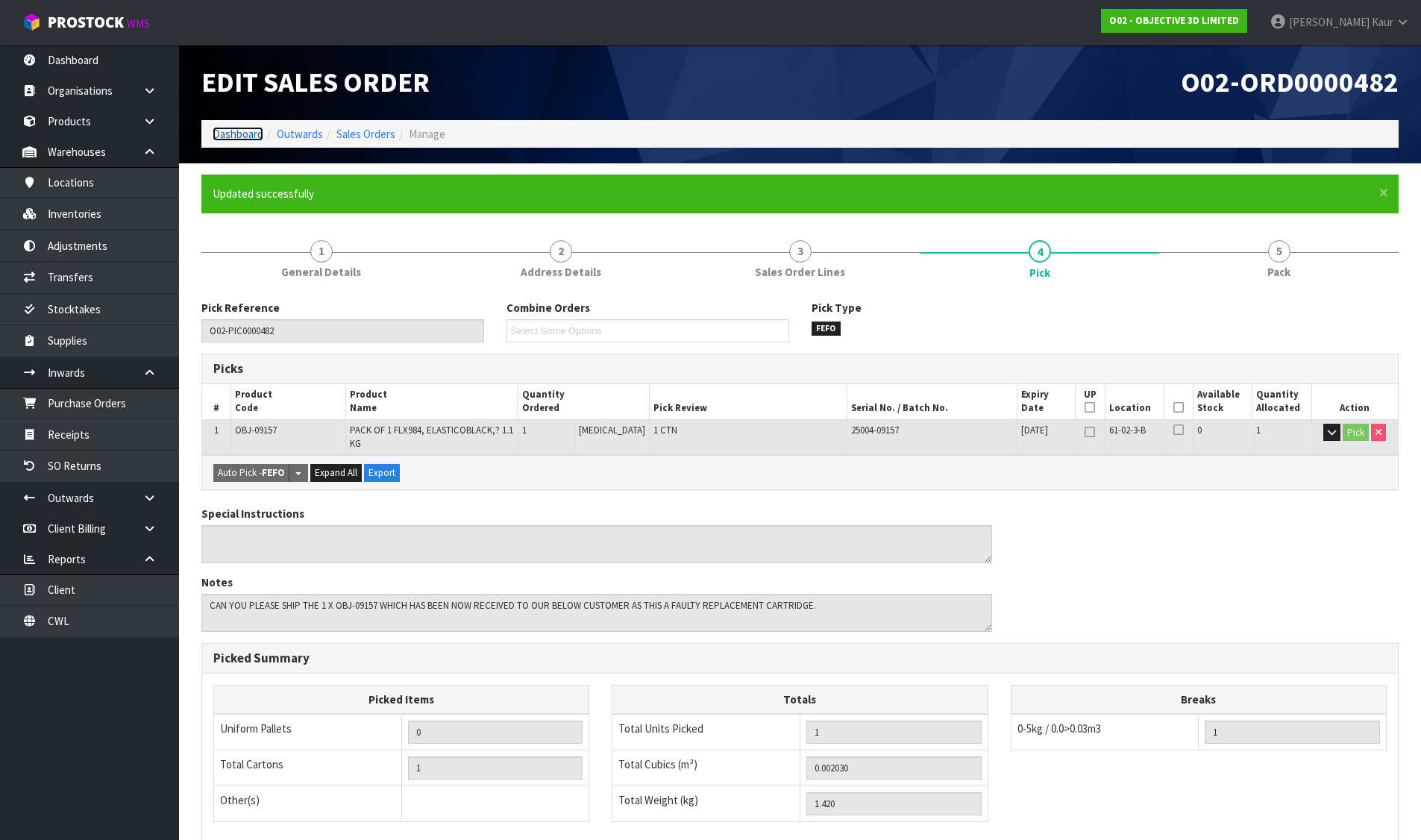
click at [227, 132] on link "Dashboard" at bounding box center [238, 134] width 51 height 14
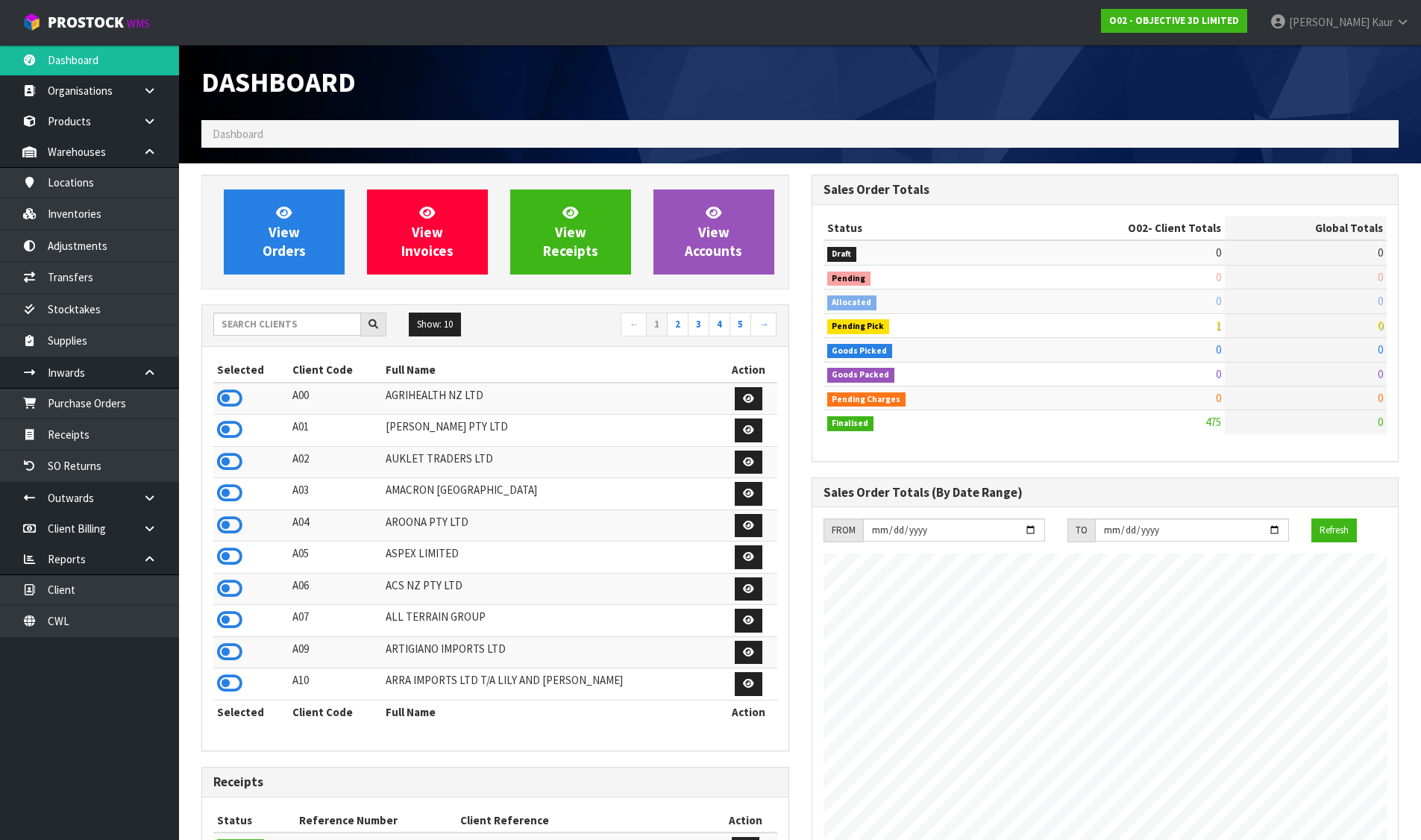
scroll to position [913, 609]
click at [313, 328] on input "text" at bounding box center [287, 324] width 148 height 23
click at [152, 375] on icon at bounding box center [150, 373] width 14 height 12
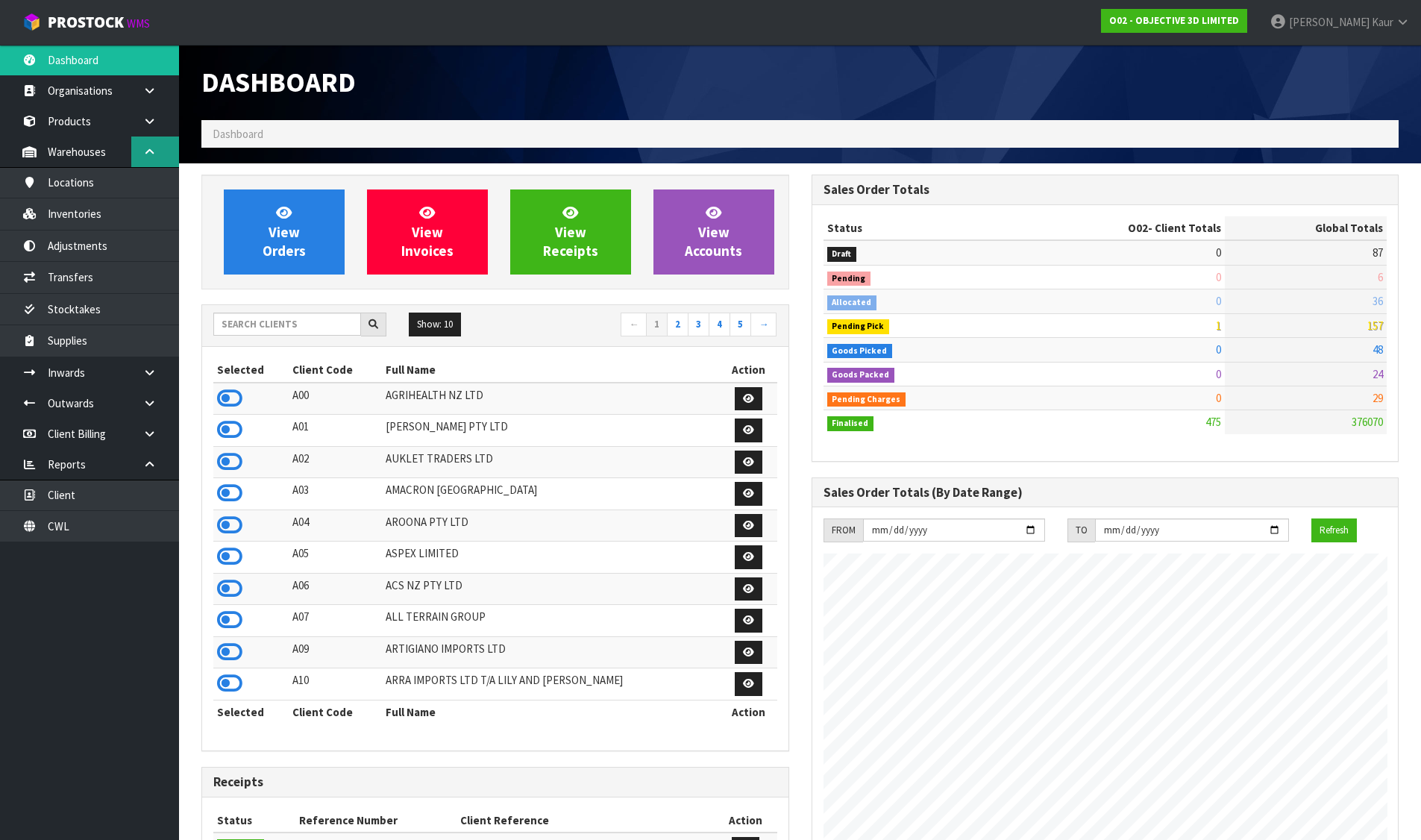
click at [139, 143] on link at bounding box center [155, 152] width 48 height 30
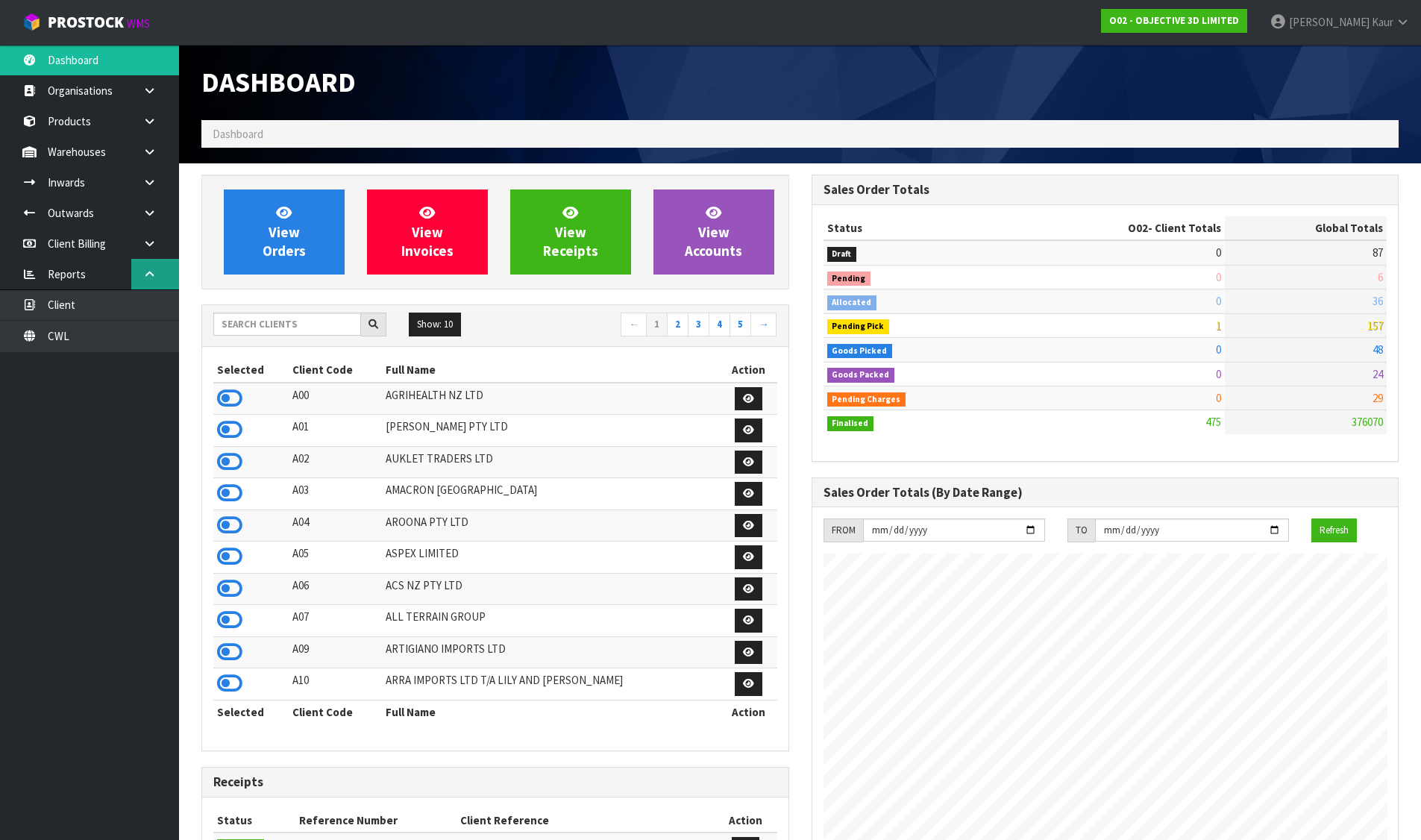
click at [155, 271] on icon at bounding box center [150, 274] width 14 height 12
click at [341, 333] on input "text" at bounding box center [287, 324] width 148 height 23
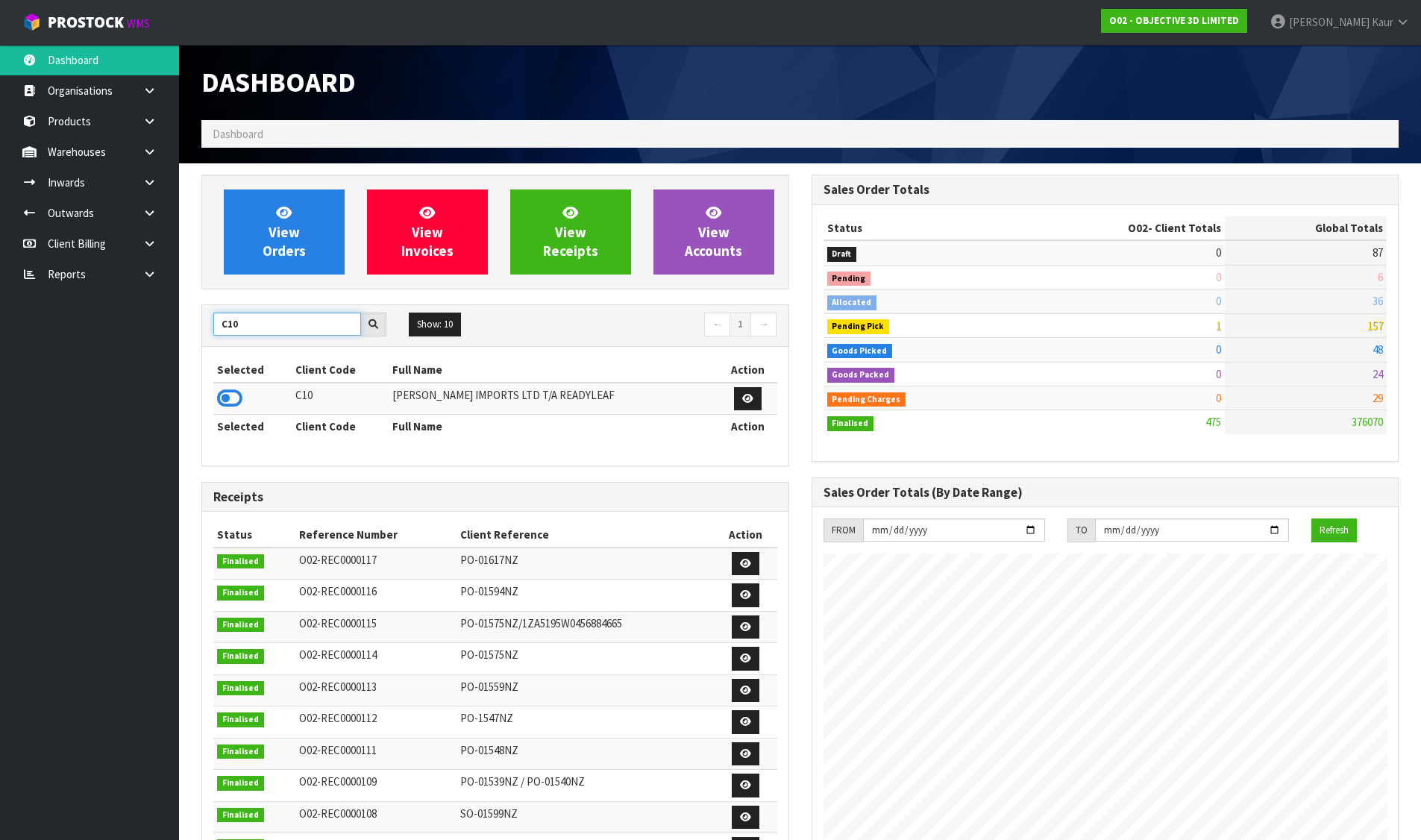
type input "C10"
click at [224, 391] on icon at bounding box center [230, 398] width 26 height 22
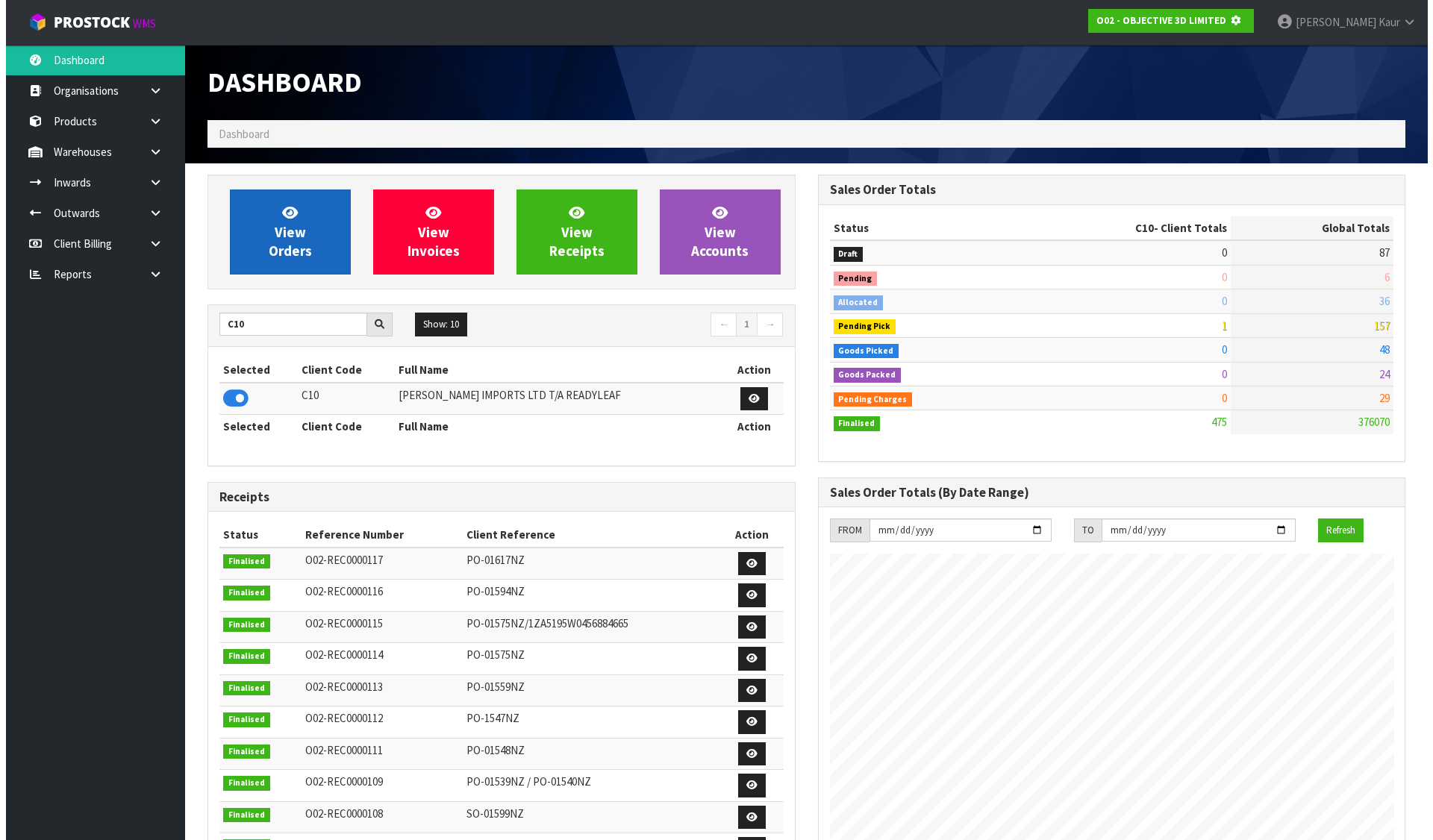
scroll to position [930, 610]
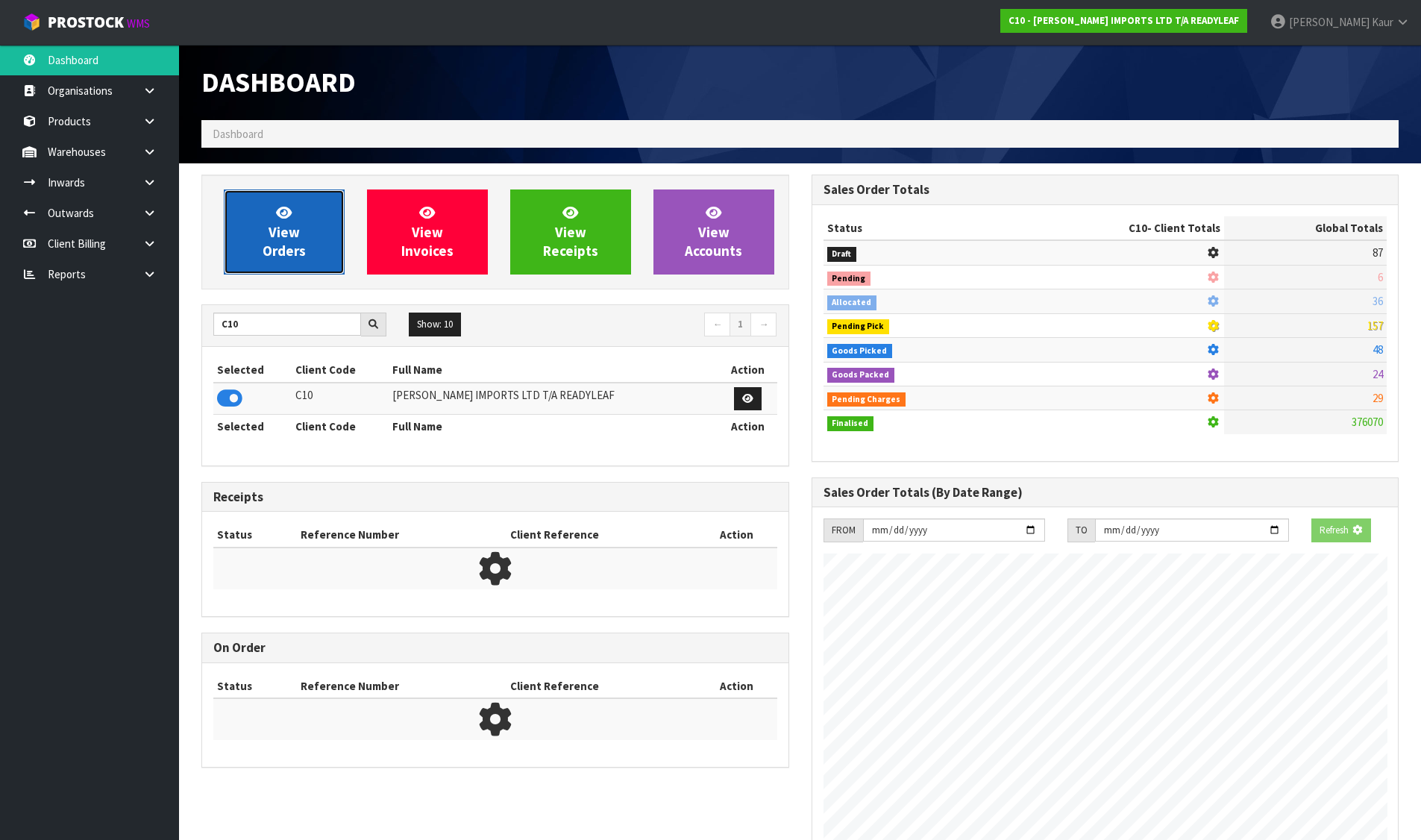
click at [307, 192] on link "View Orders" at bounding box center [284, 232] width 121 height 85
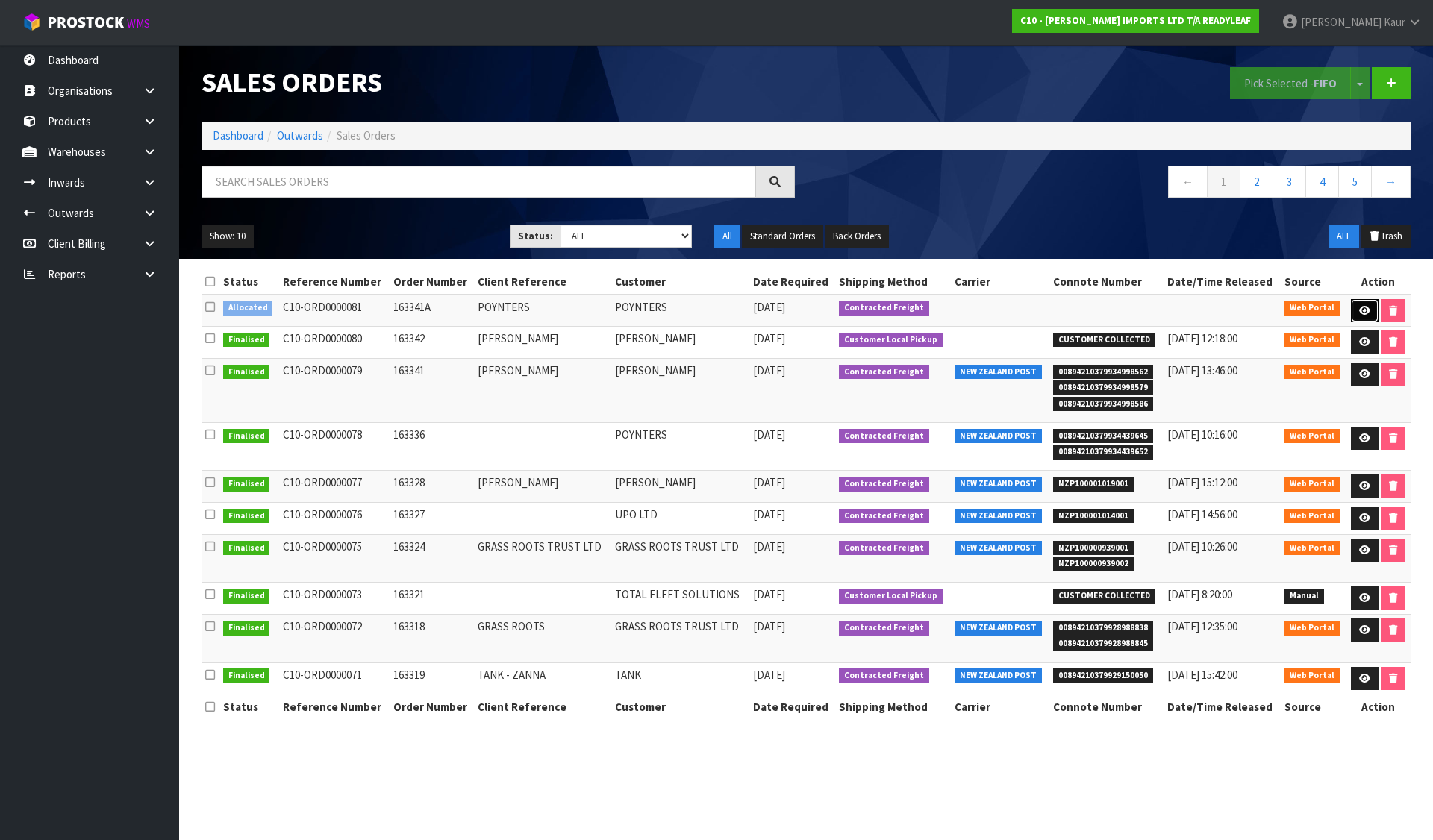
click at [1368, 303] on link at bounding box center [1364, 310] width 28 height 24
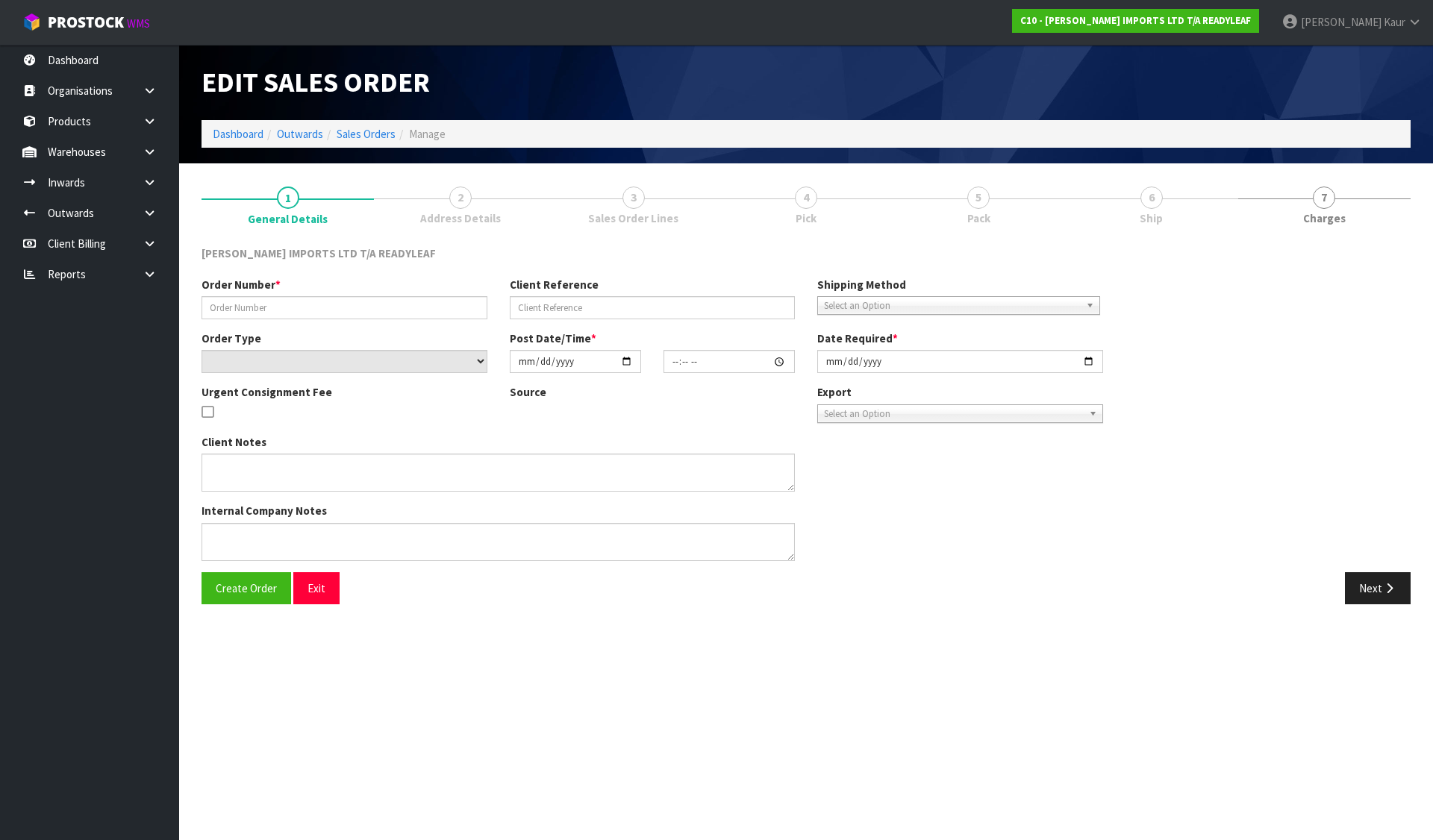
type input "163341A"
type input "POYNTERS"
select select "number:0"
type input "[DATE]"
type input "11:19:00.000"
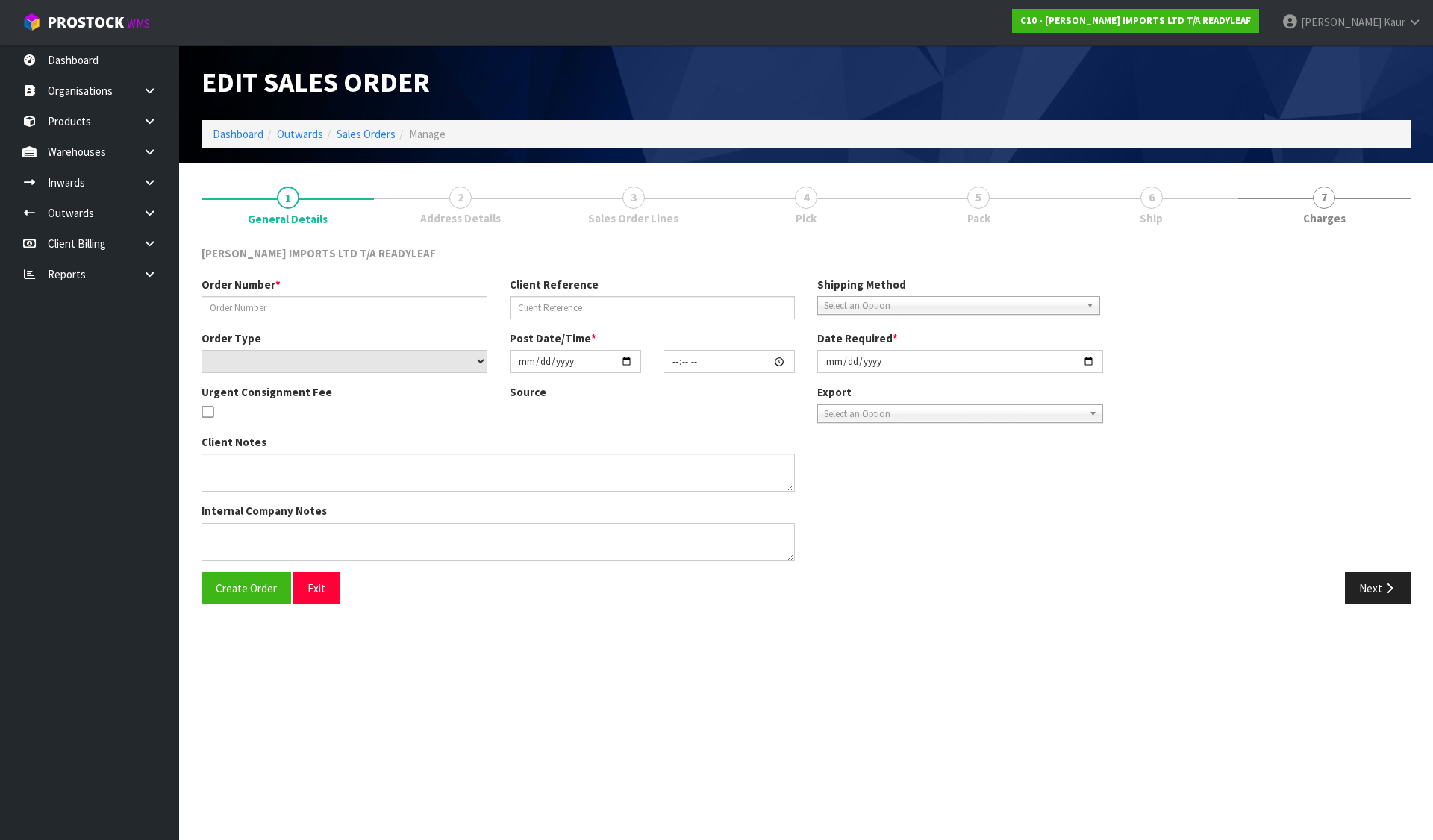
type input "[DATE]"
type textarea "WHEN THE REPLACEMENT CARTONS ARE DELIVERED PLEASE HAVE READY THE 3 CARTONS YOU …"
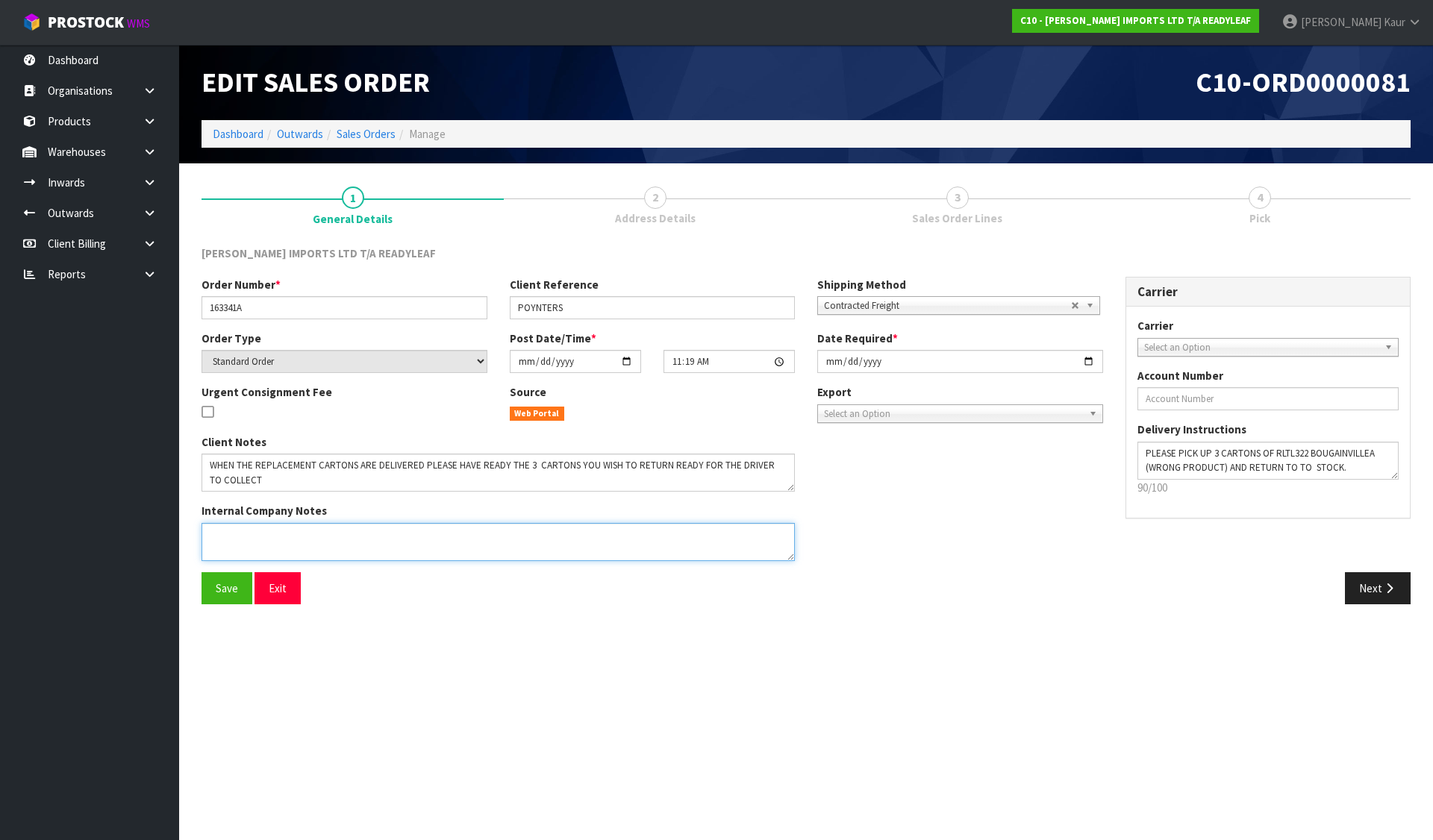
click at [245, 556] on textarea at bounding box center [498, 542] width 594 height 38
paste textarea "THIS IS JUST TO NOTIFY YOU THAT I'VE PLACED AN ORDER (163341A) TO DELIVER 3 CAR…"
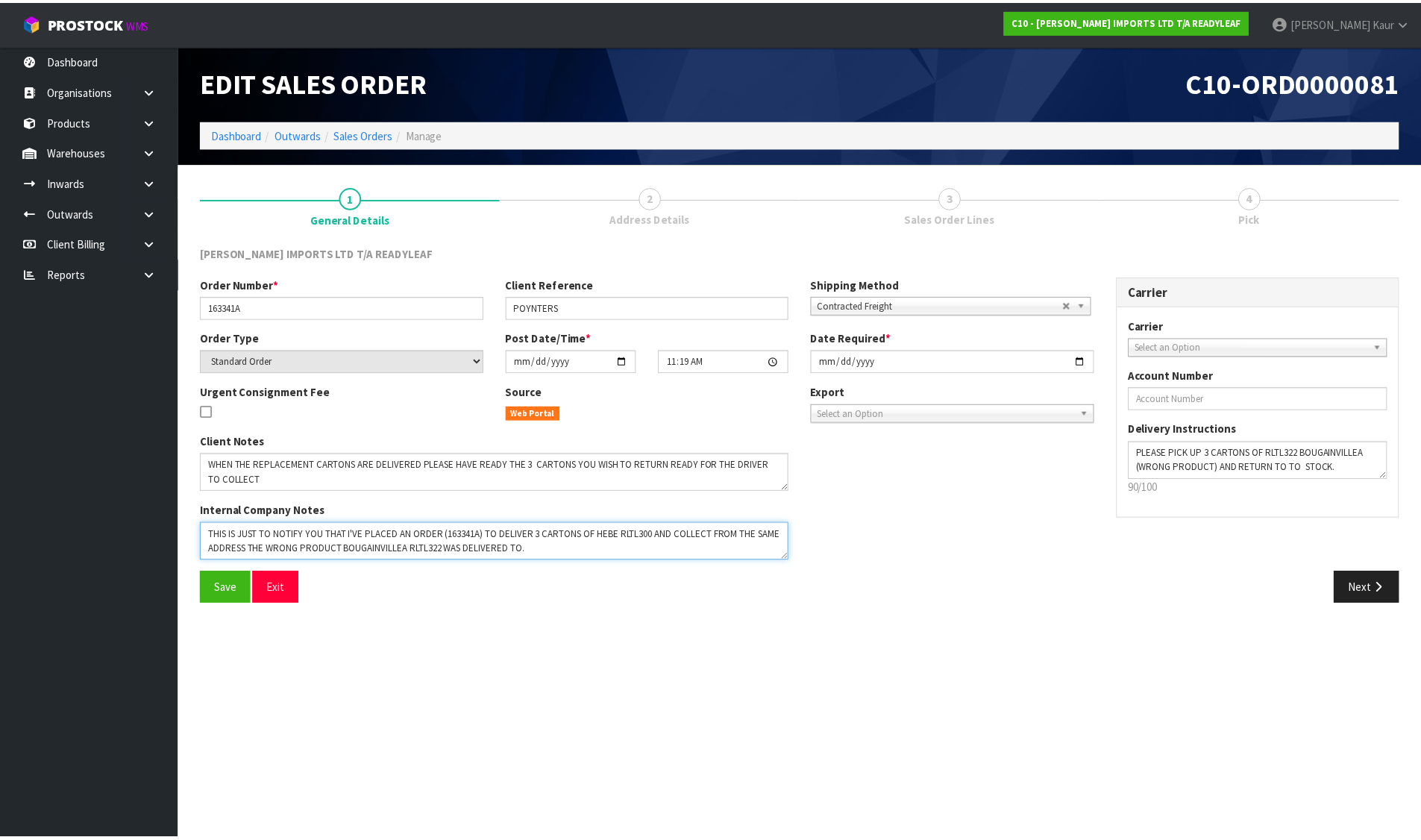
scroll to position [68, 0]
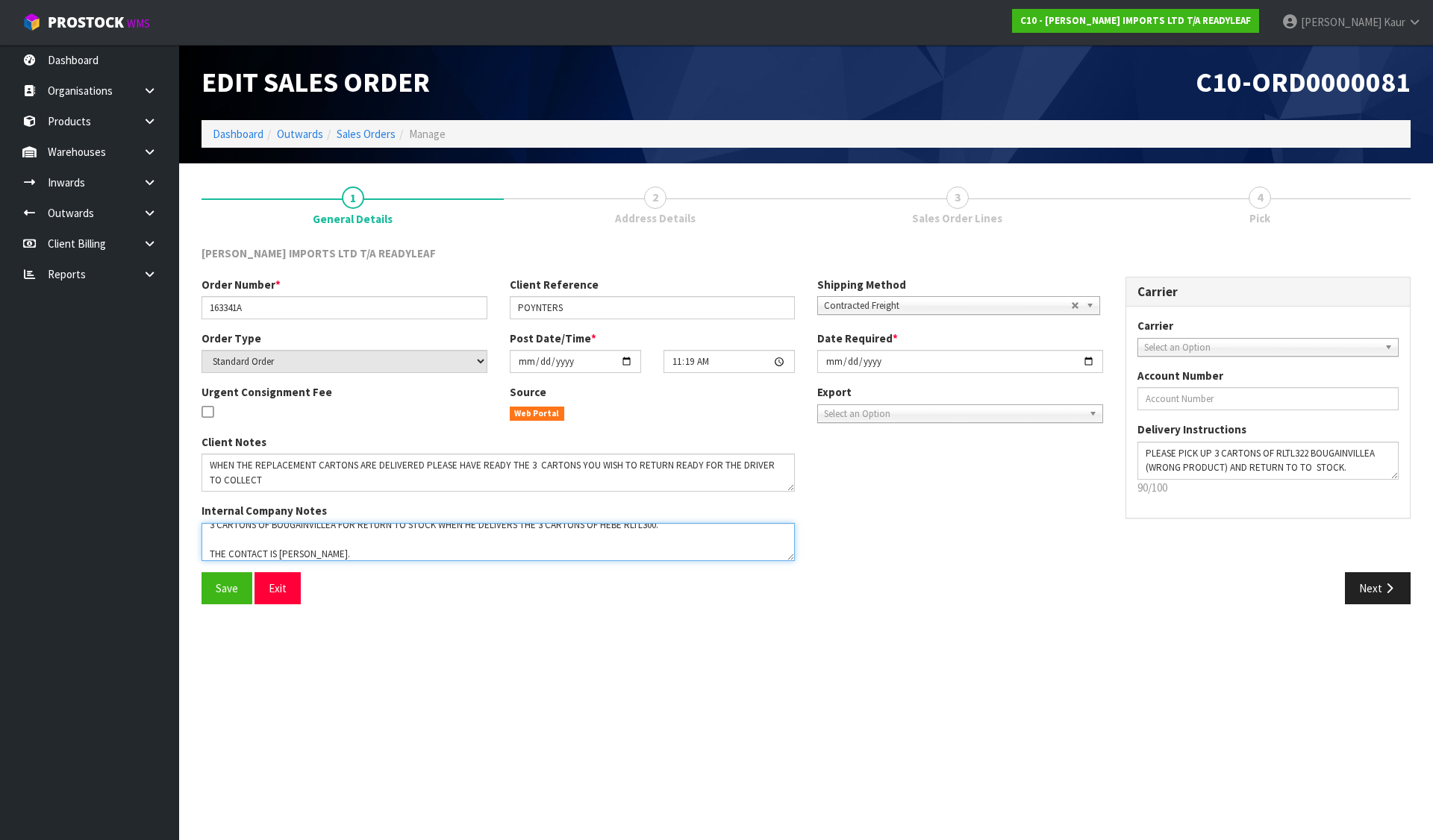
type textarea "THIS IS JUST TO NOTIFY YOU THAT I'VE PLACED AN ORDER (163341A) TO DELIVER 3 CAR…"
click at [214, 593] on button "Save" at bounding box center [226, 588] width 51 height 32
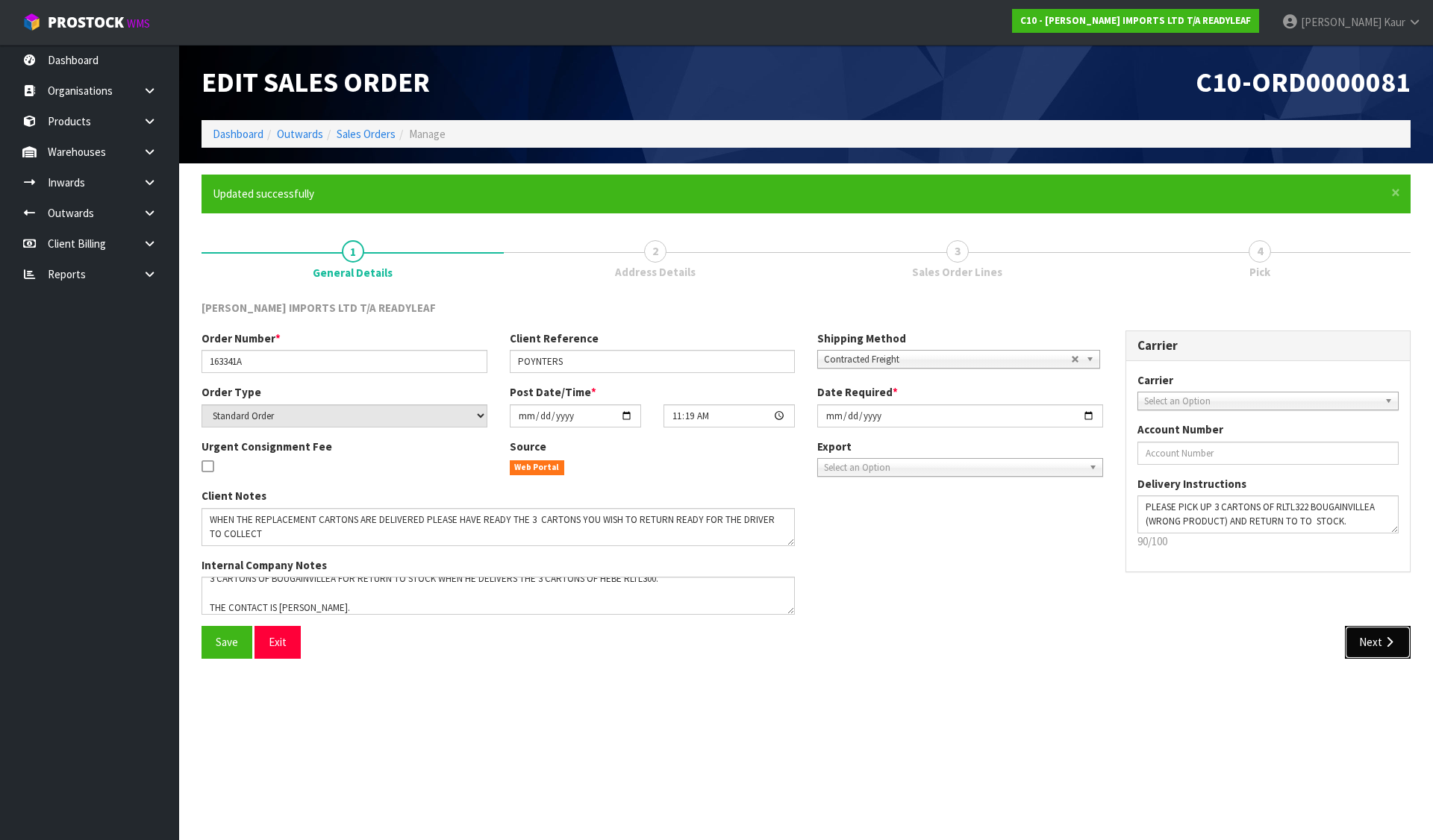
click at [1374, 641] on button "Next" at bounding box center [1378, 642] width 66 height 32
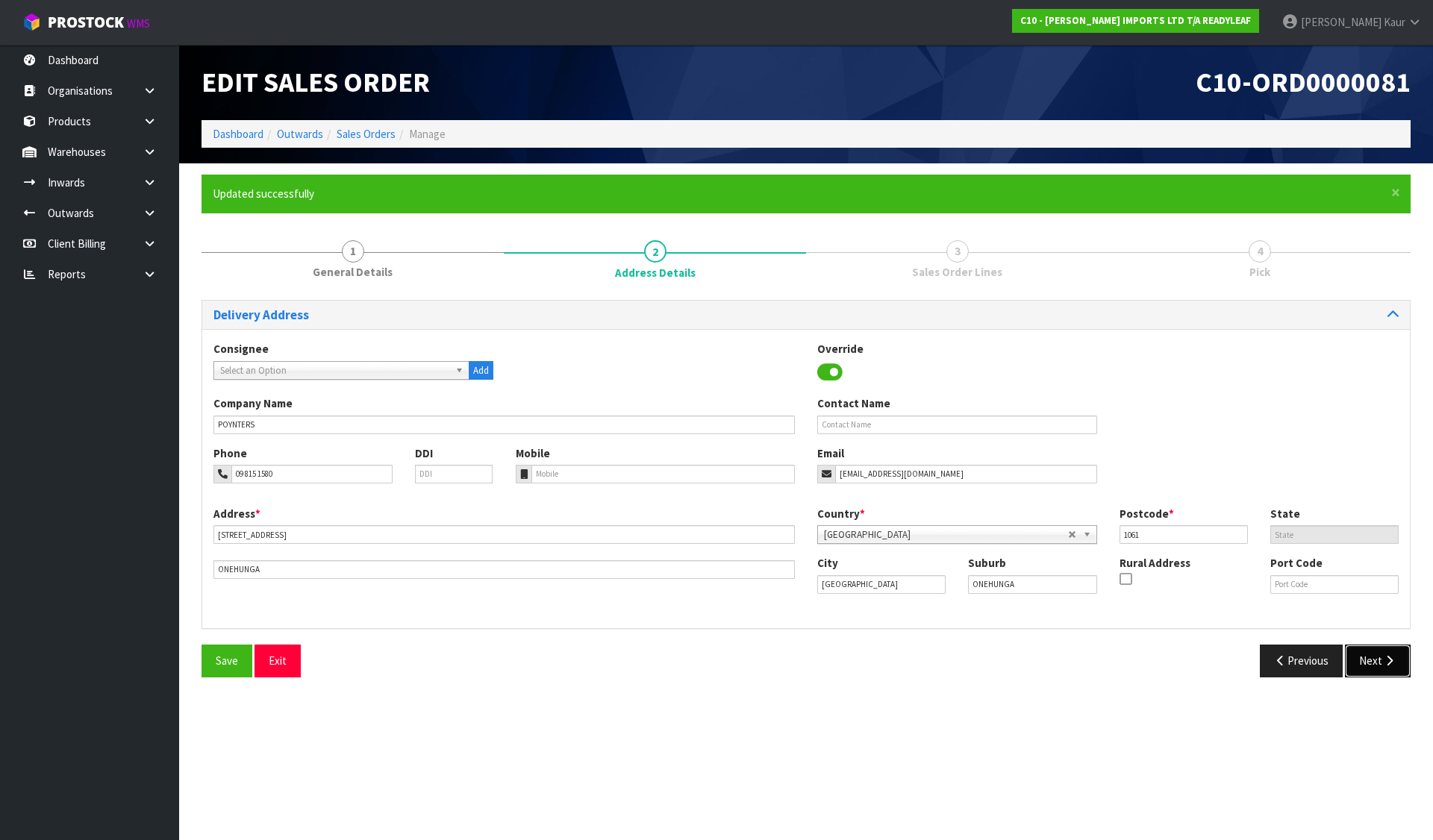
click at [1389, 653] on button "Next" at bounding box center [1378, 661] width 66 height 32
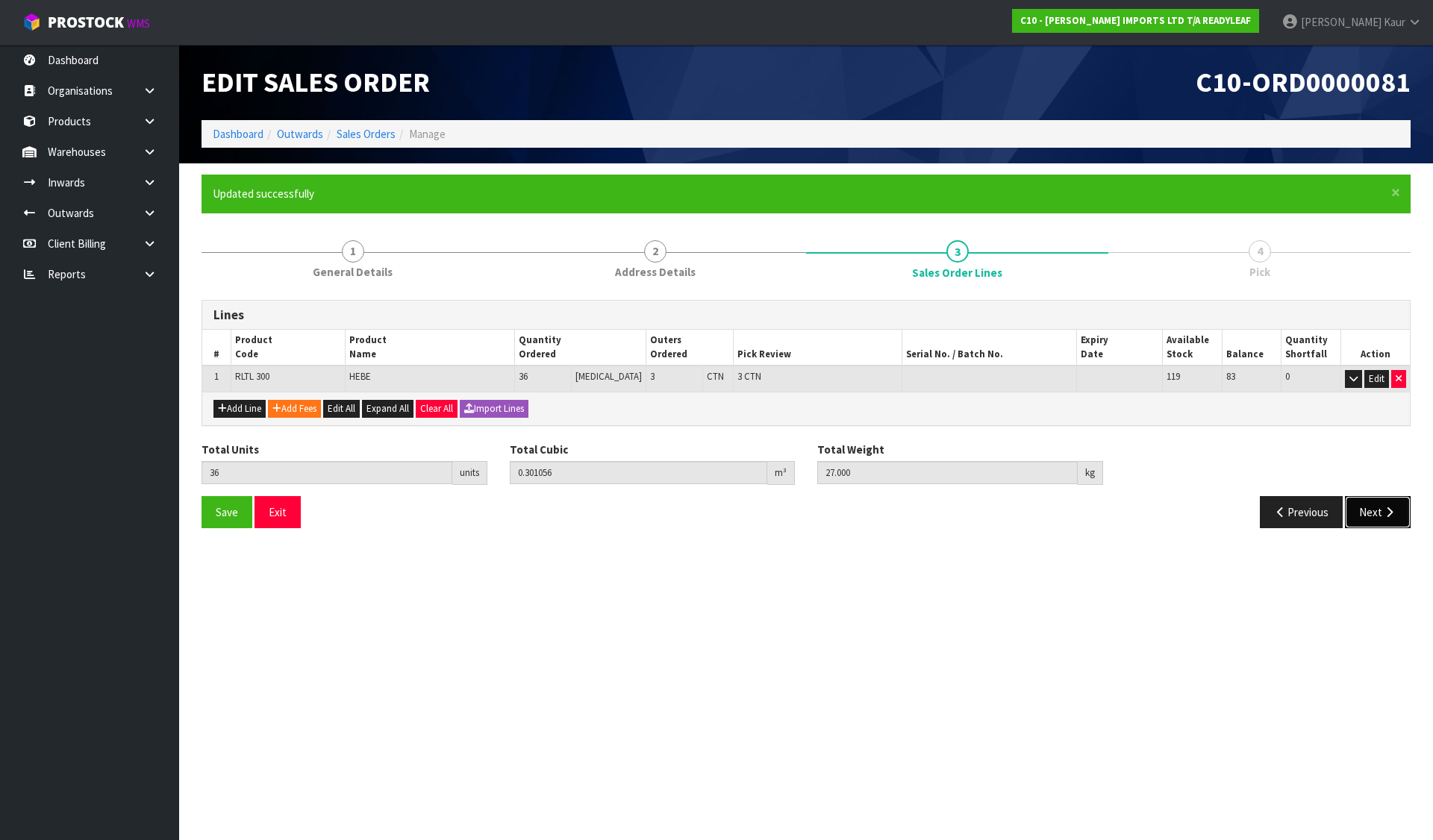
click at [1390, 514] on icon "button" at bounding box center [1390, 512] width 14 height 12
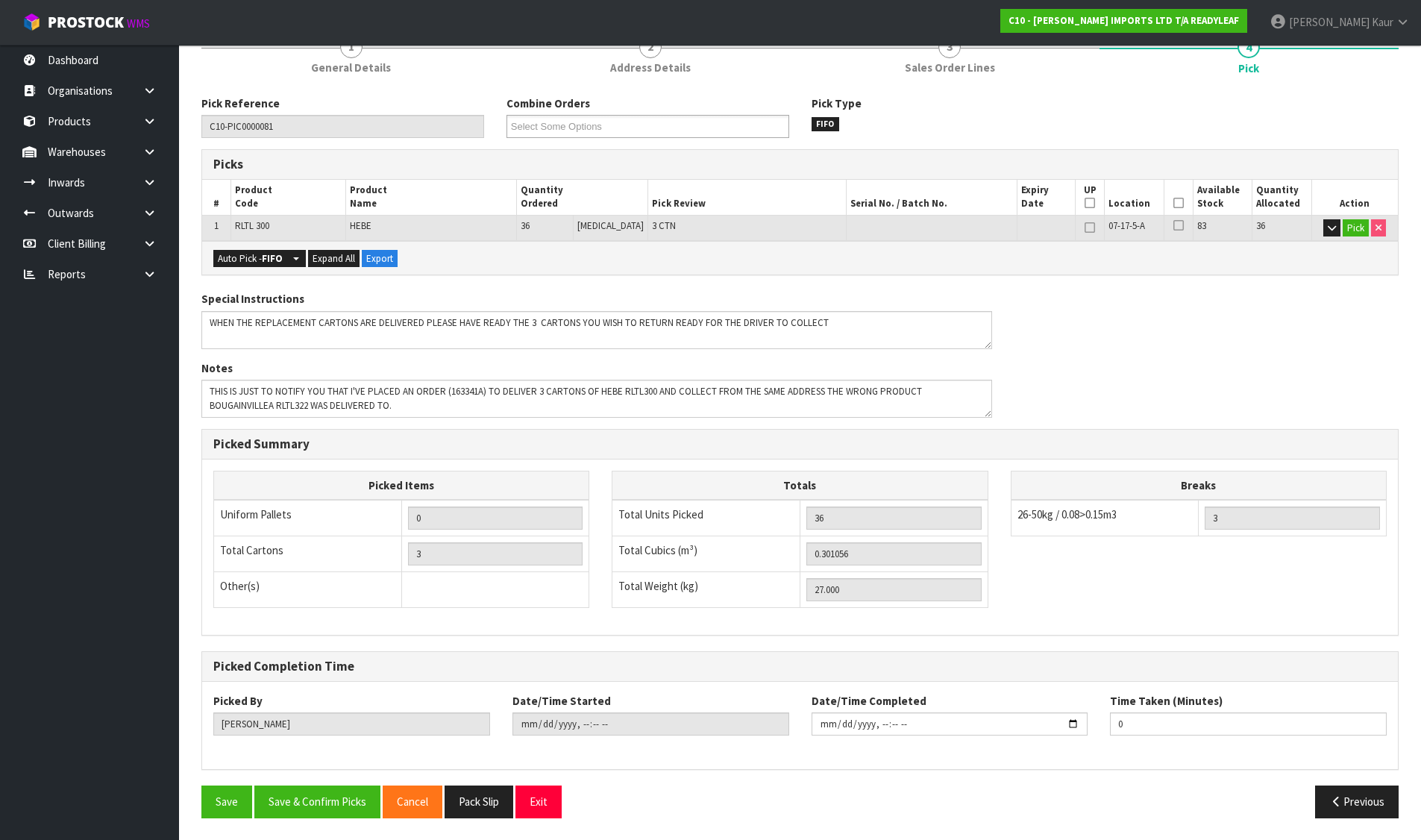
scroll to position [205, 0]
click at [312, 786] on button "Save & Confirm Picks" at bounding box center [318, 801] width 126 height 32
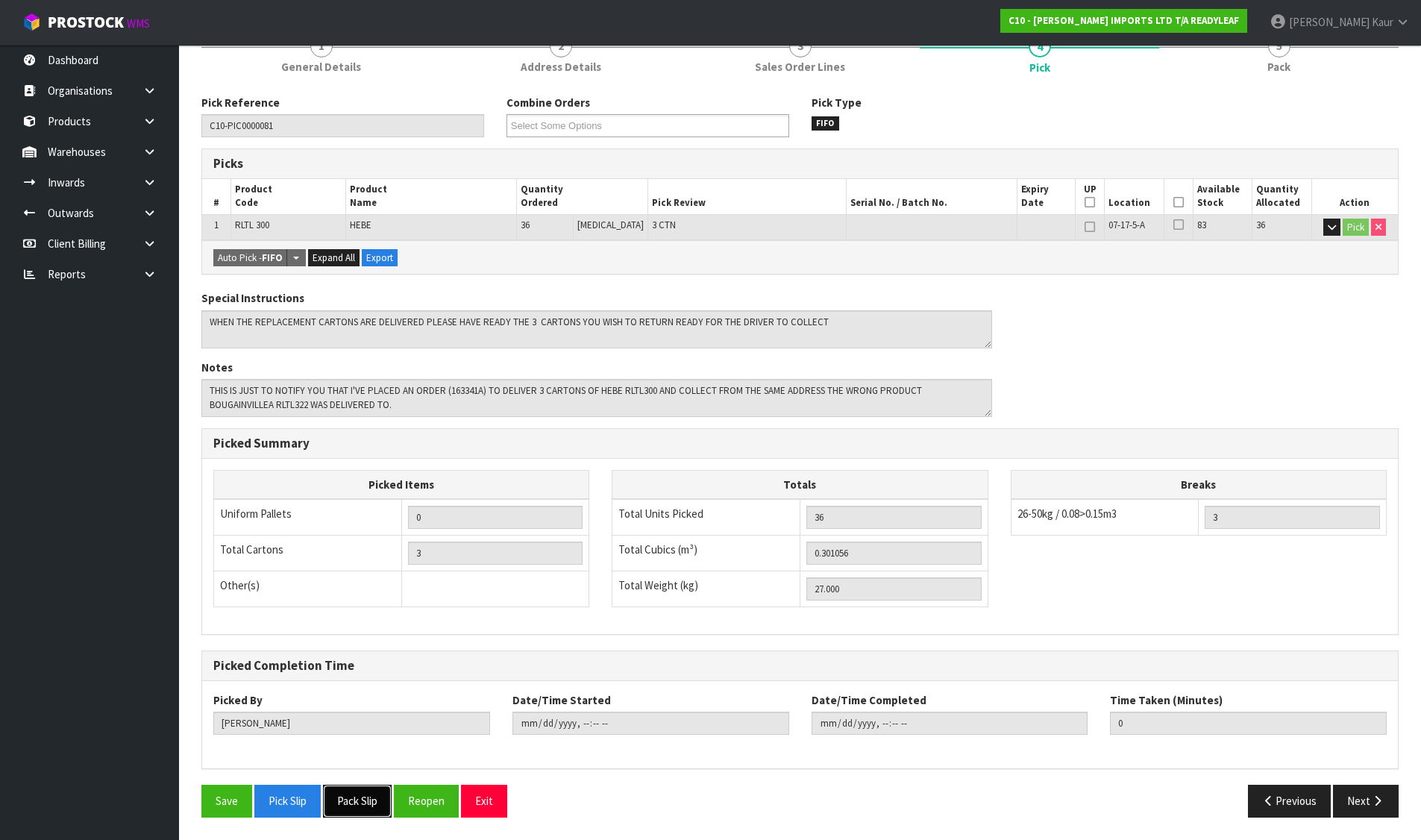
click at [345, 810] on button "Pack Slip" at bounding box center [357, 801] width 68 height 32
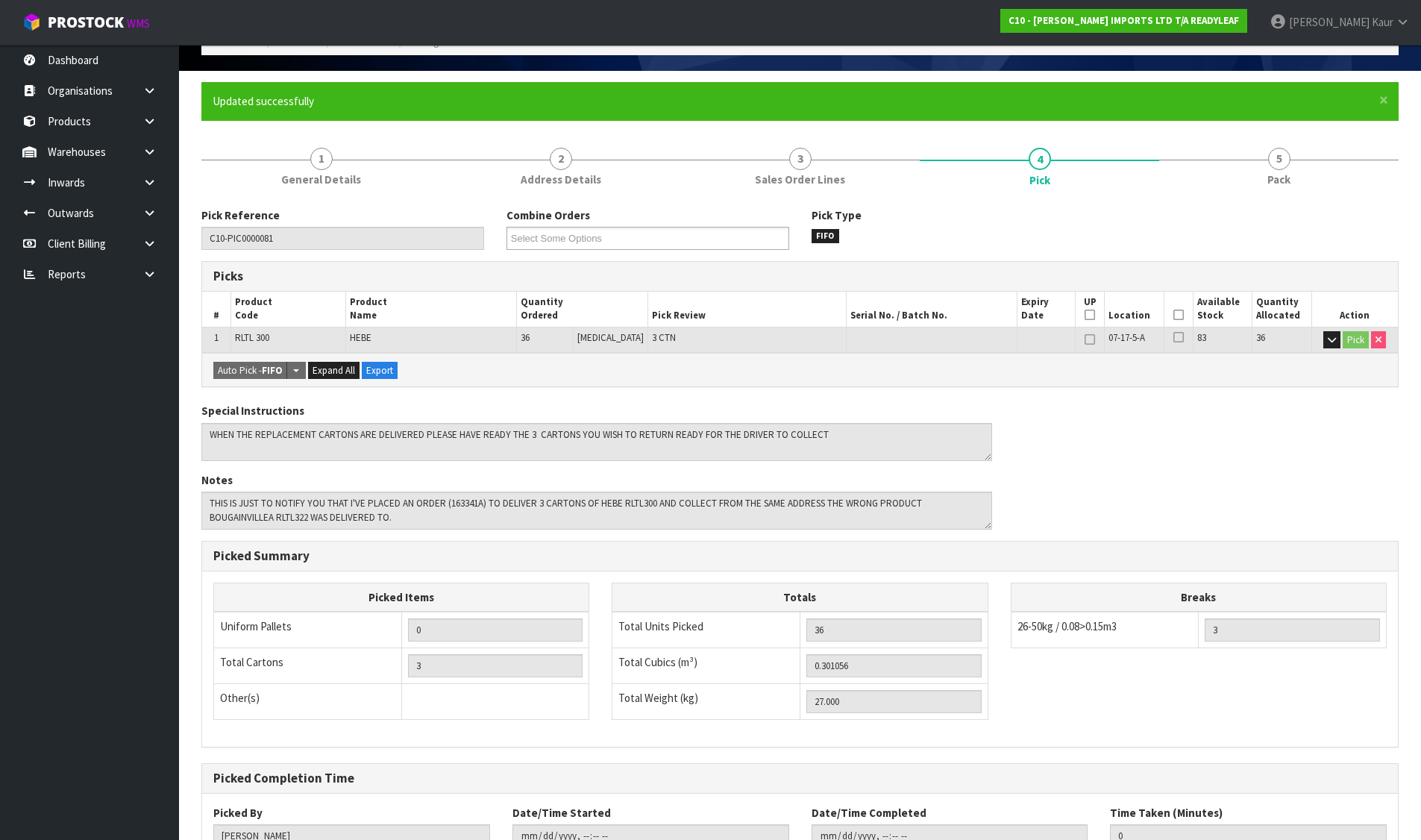
scroll to position [0, 0]
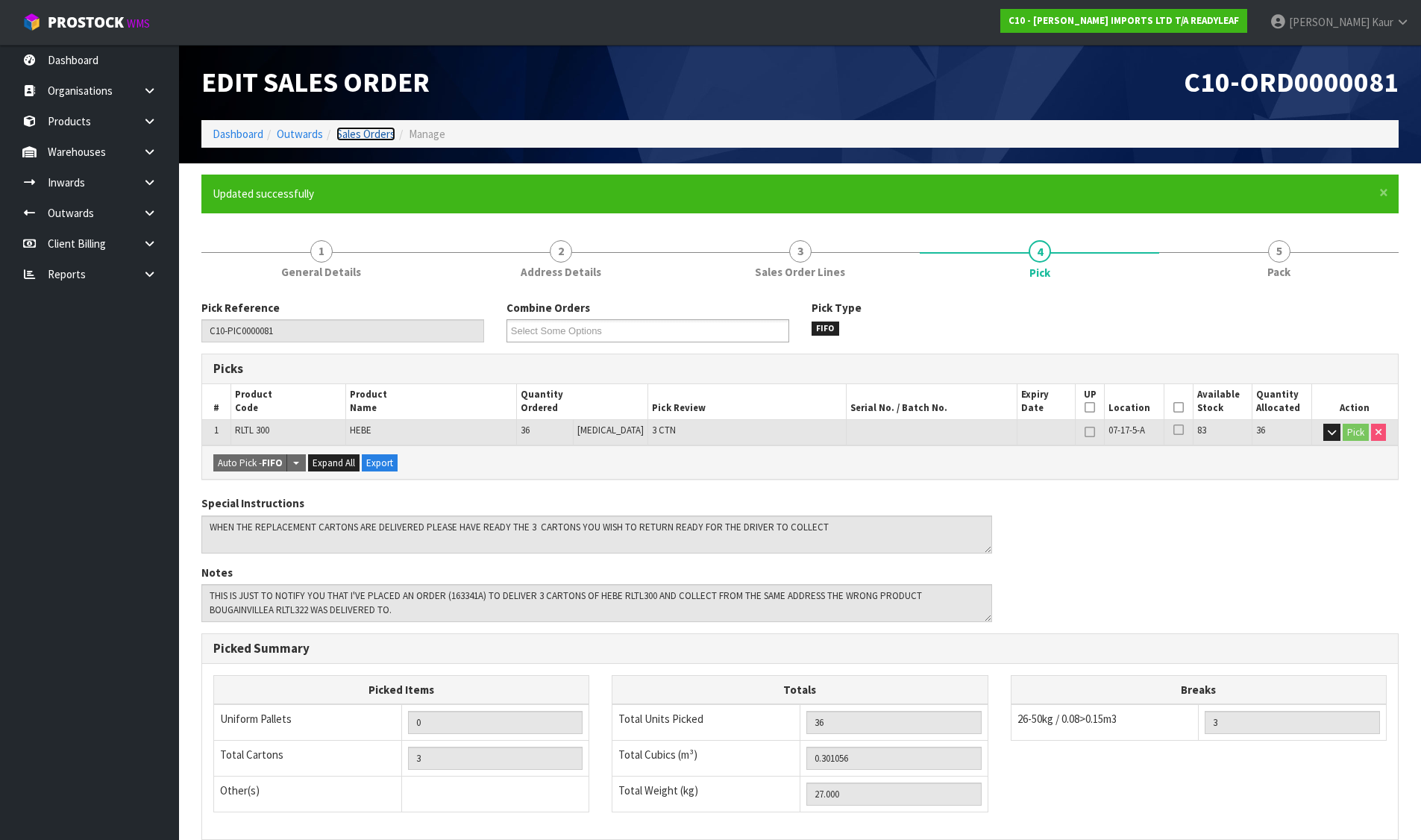
click at [362, 129] on link "Sales Orders" at bounding box center [365, 134] width 59 height 14
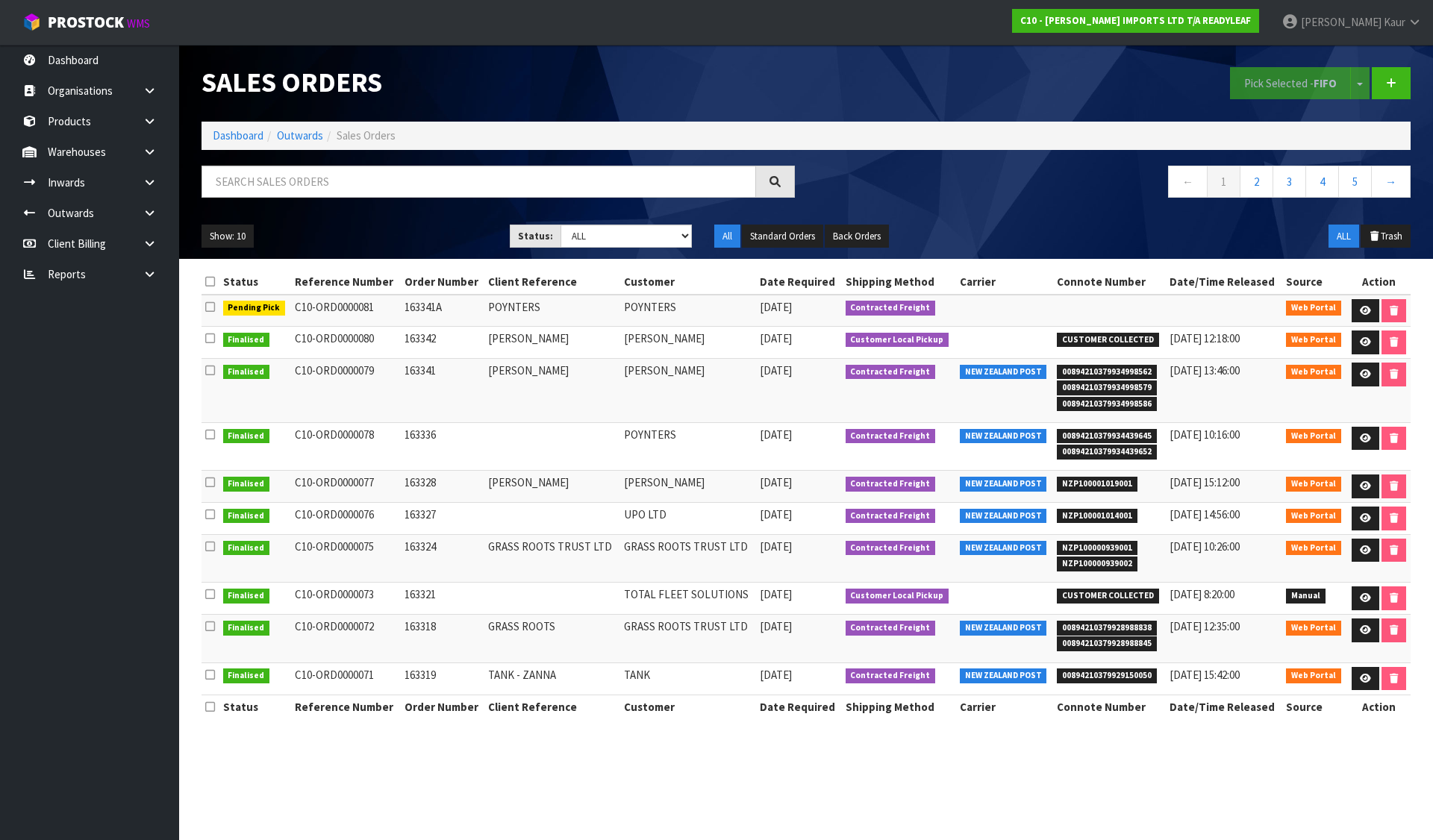
click at [664, 302] on td "POYNTERS" at bounding box center [689, 310] width 137 height 32
copy td "POYNTERS"
click at [492, 184] on input "text" at bounding box center [478, 182] width 555 height 32
paste input "POYNTERS"
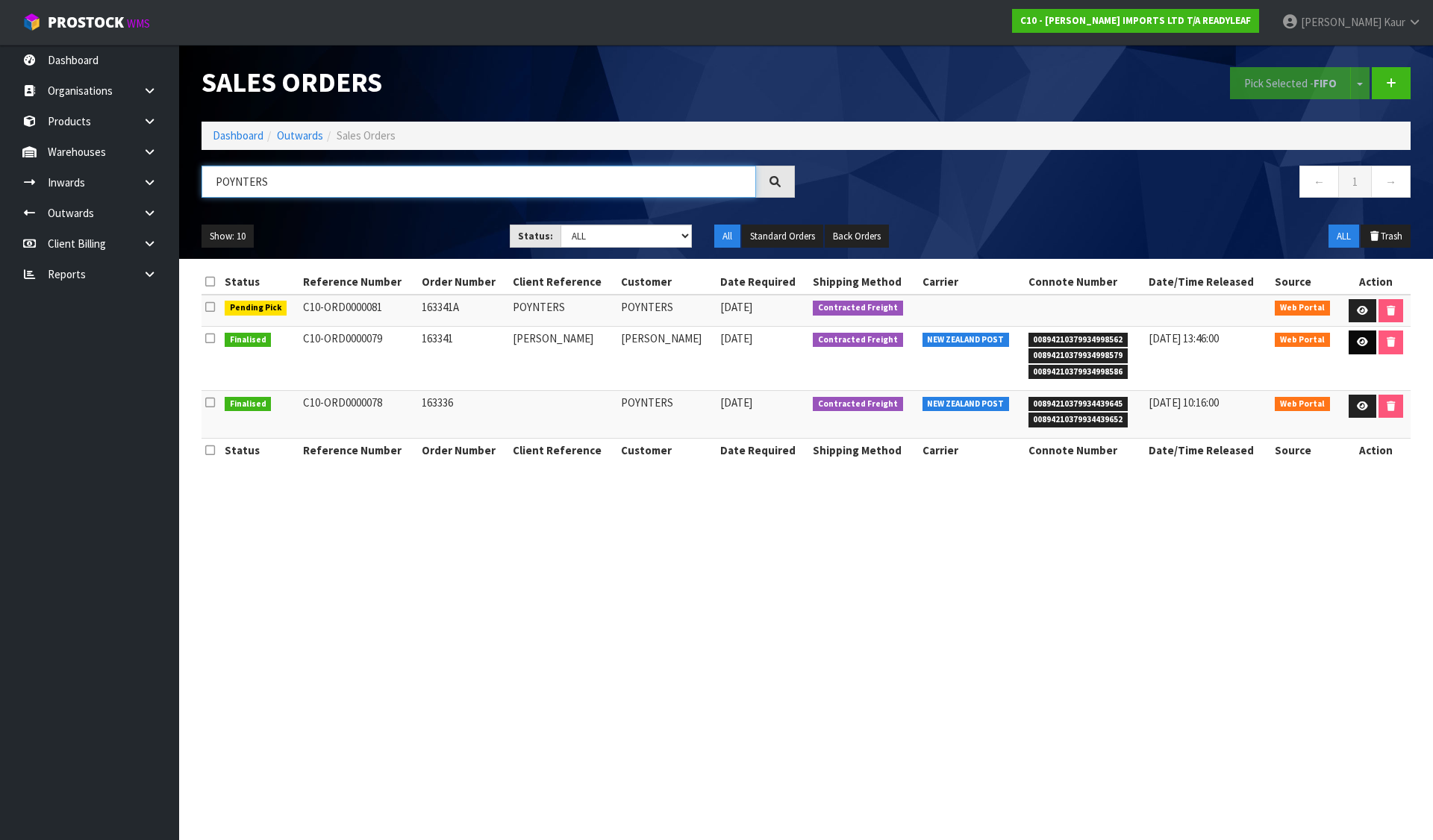
type input "POYNTERS"
click at [1362, 334] on link at bounding box center [1362, 342] width 28 height 24
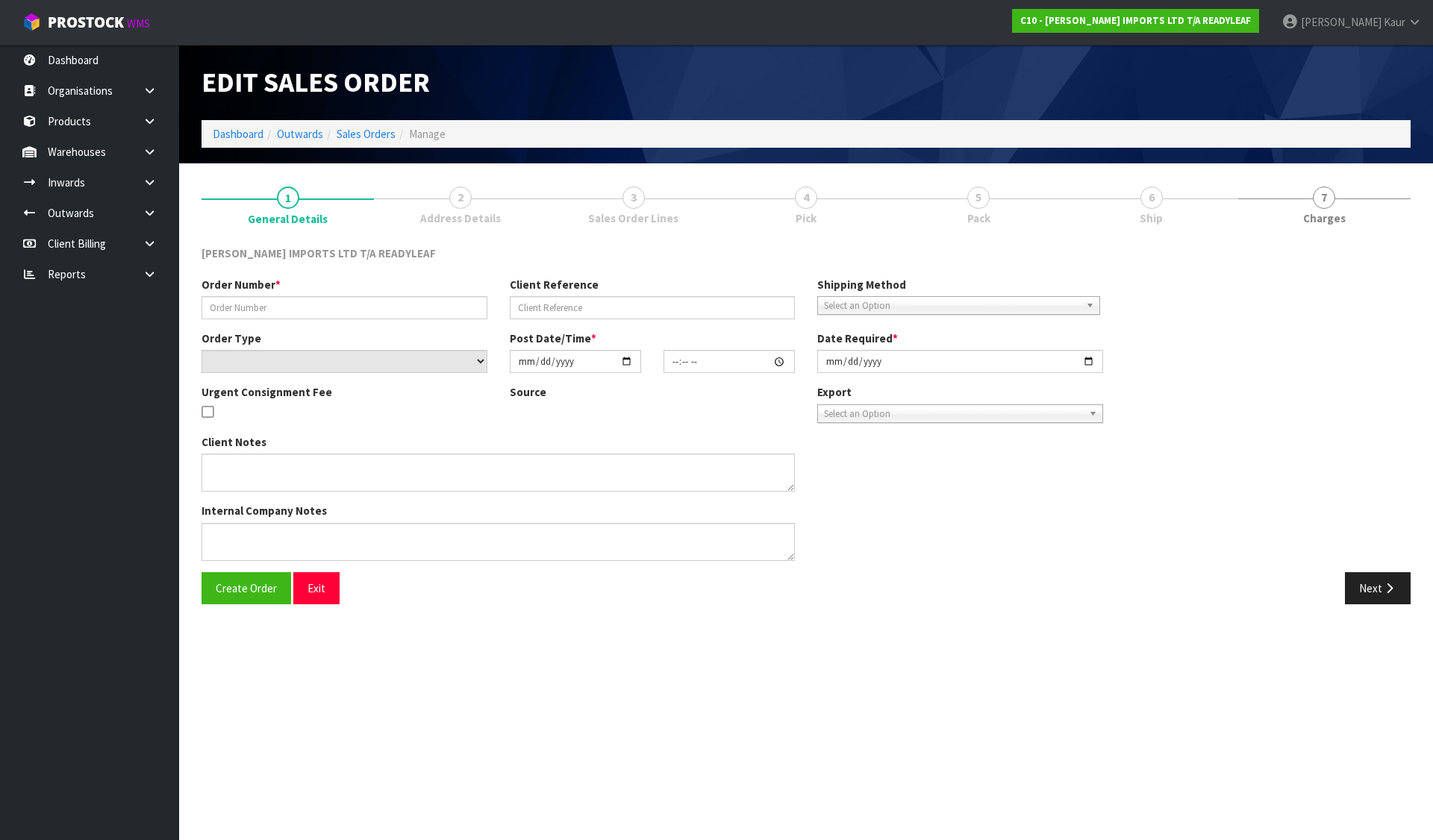
type input "163341"
type input "[PERSON_NAME]"
select select "number:0"
type input "[DATE]"
type input "11:47:00.000"
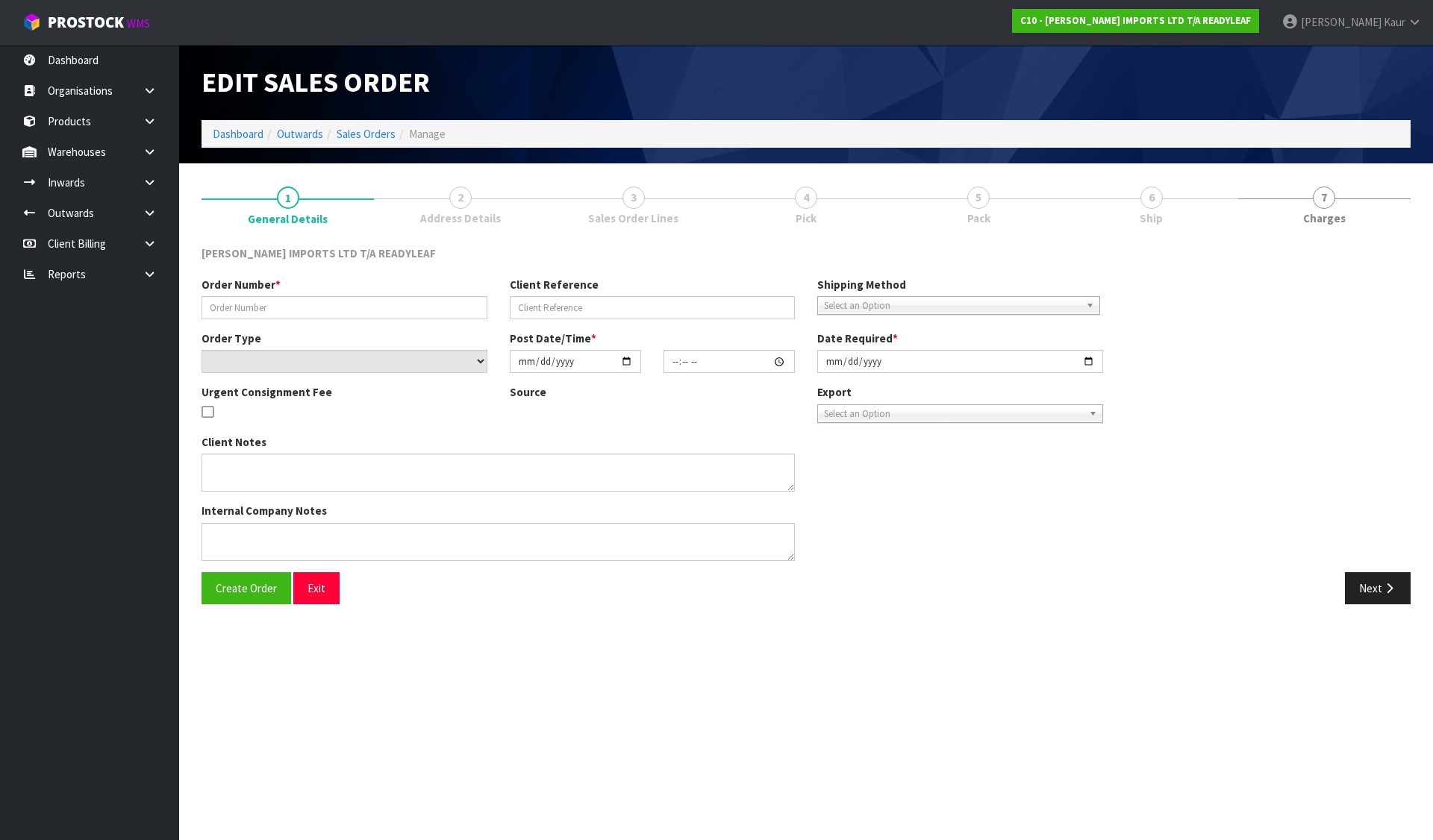
type input "[DATE]"
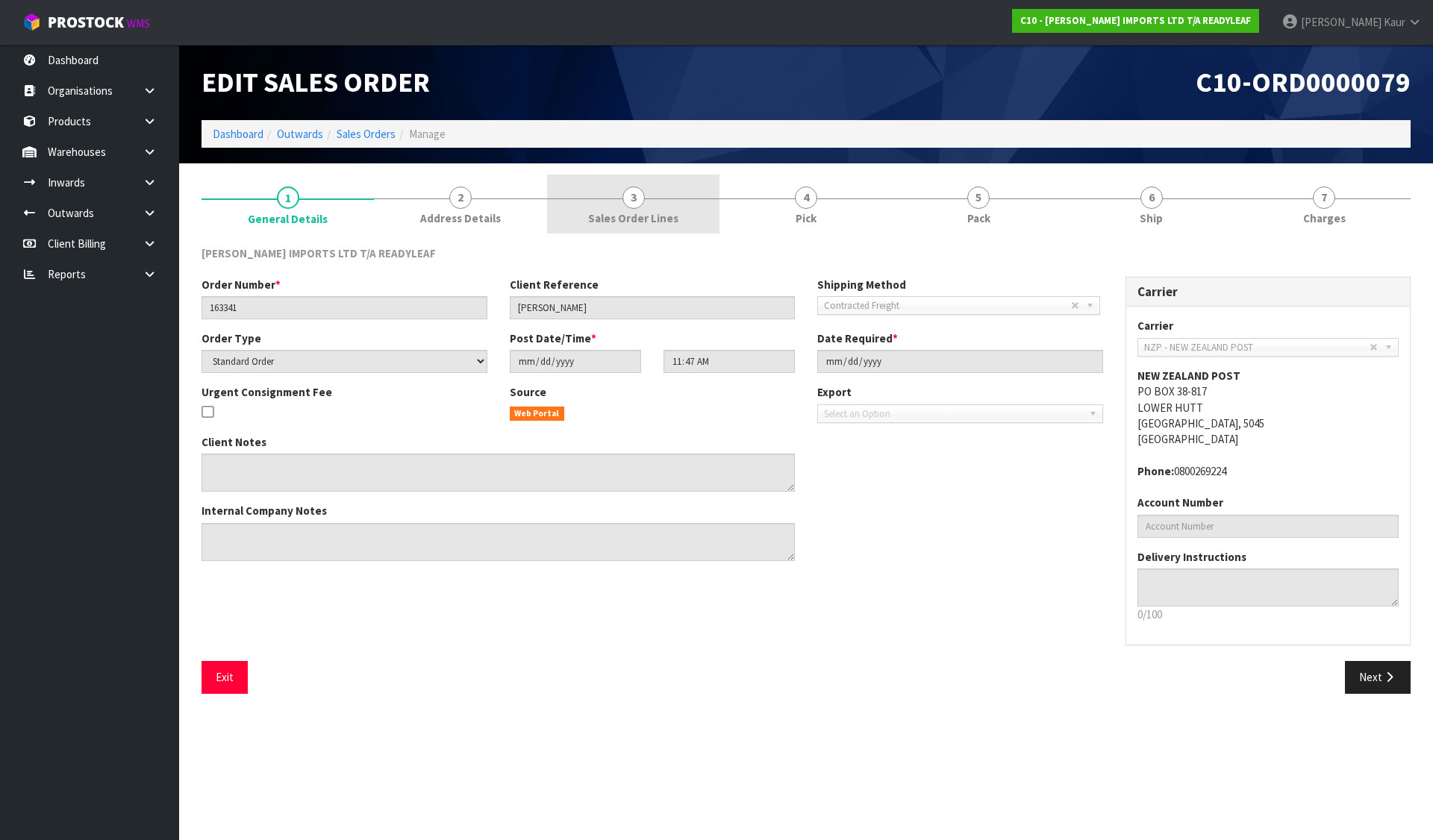
click at [686, 195] on link "3 Sales Order Lines" at bounding box center [634, 204] width 172 height 59
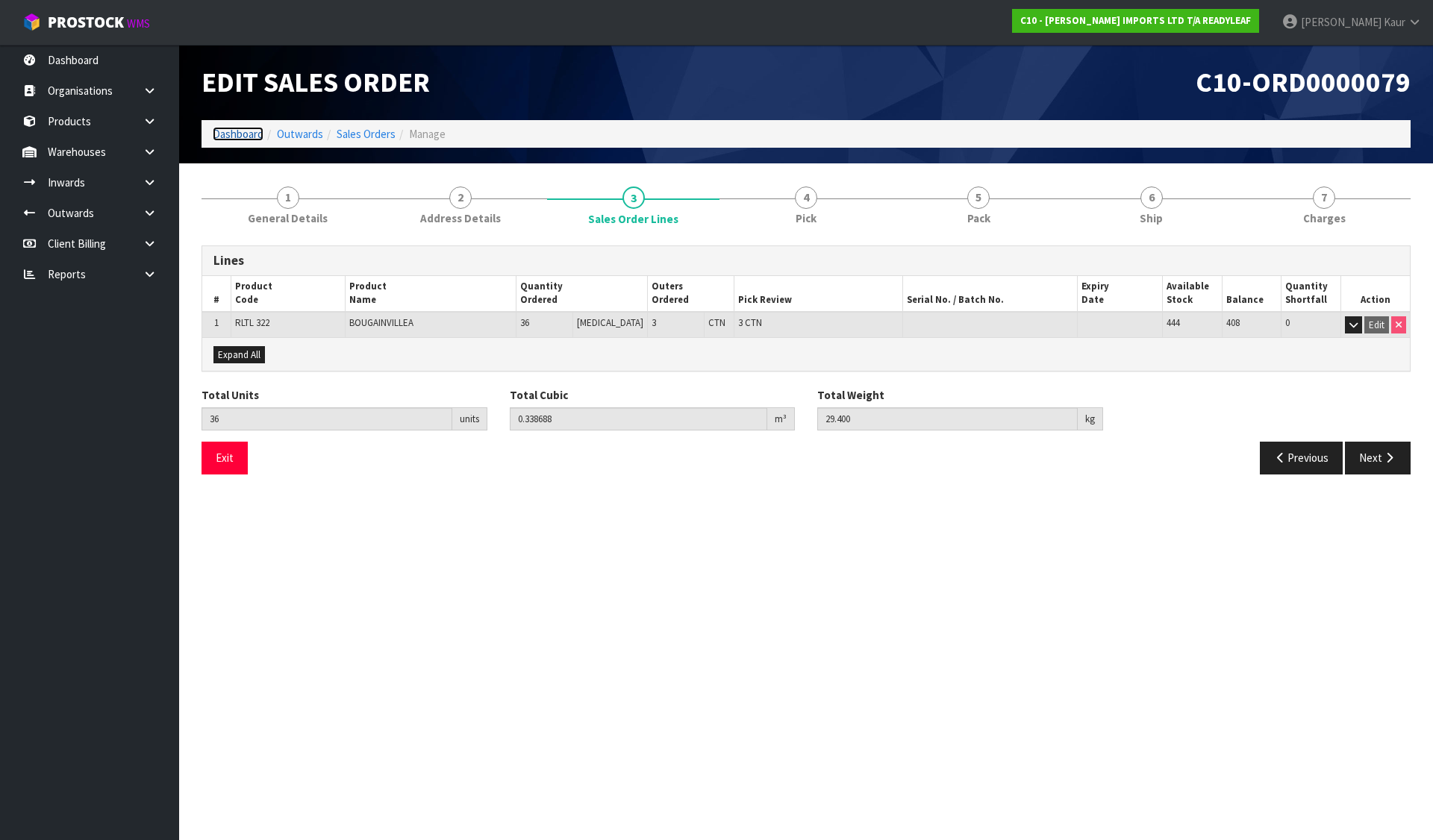
click at [223, 130] on link "Dashboard" at bounding box center [238, 134] width 51 height 14
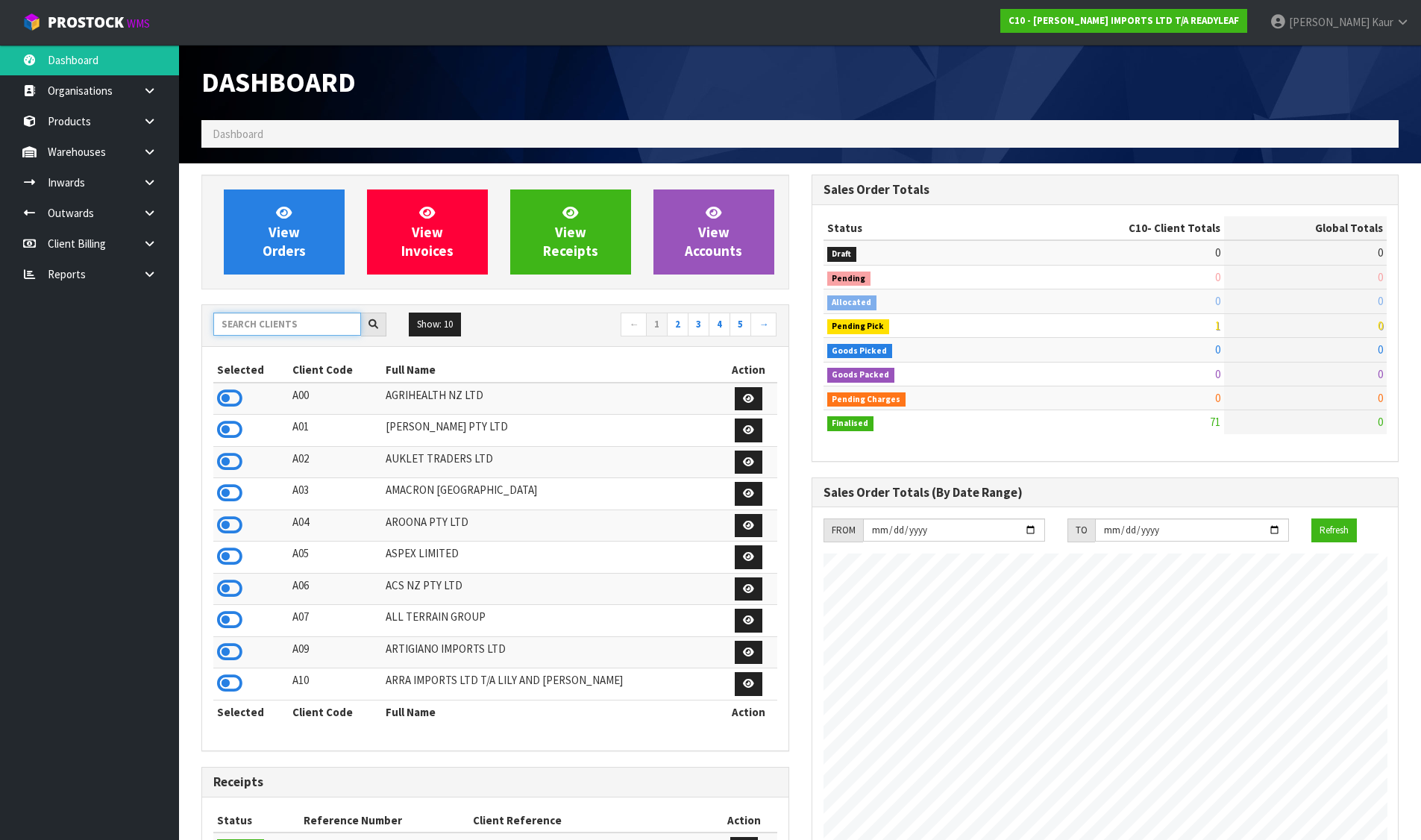
click at [290, 334] on input "text" at bounding box center [287, 324] width 148 height 23
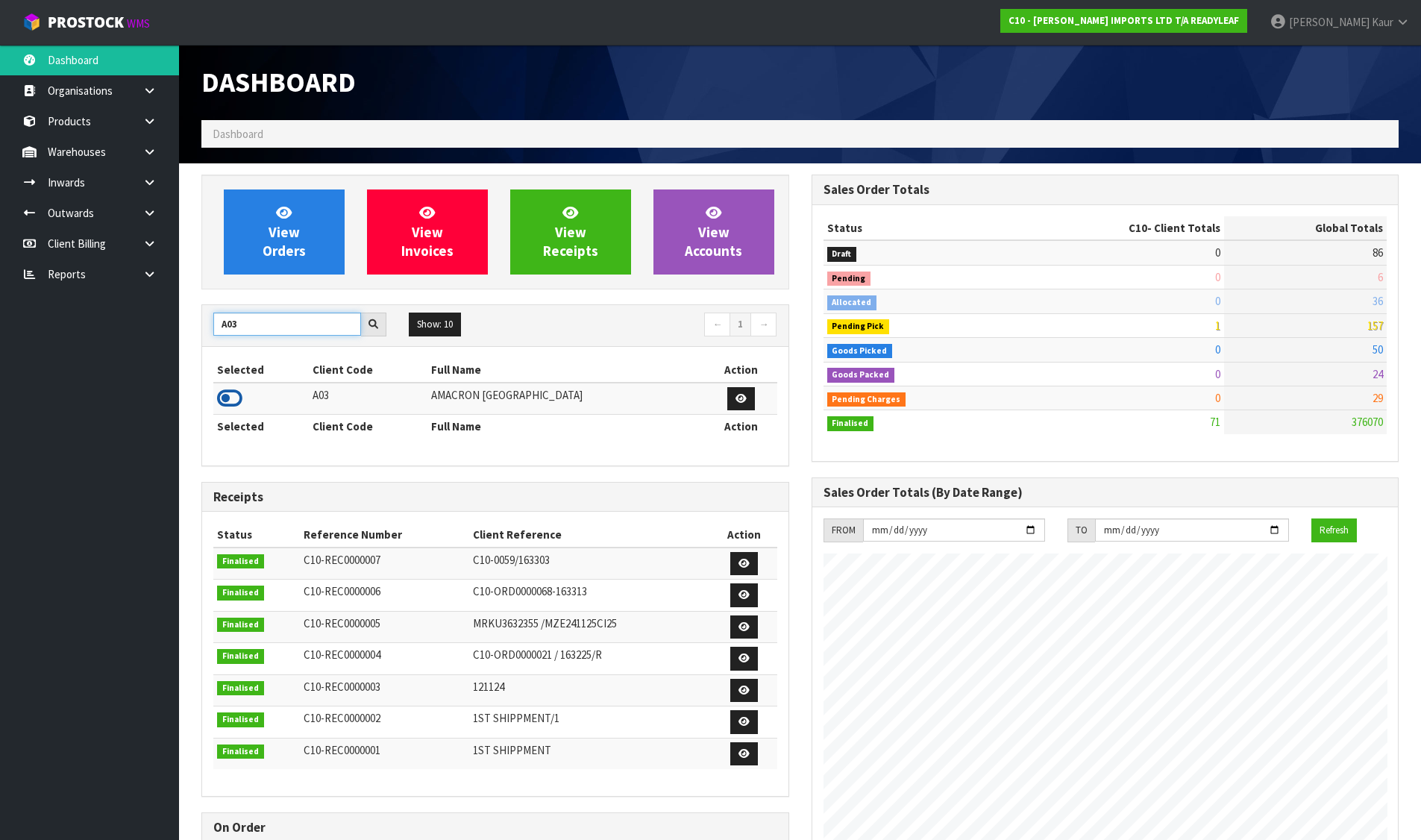
type input "A03"
click at [239, 396] on icon at bounding box center [230, 398] width 26 height 22
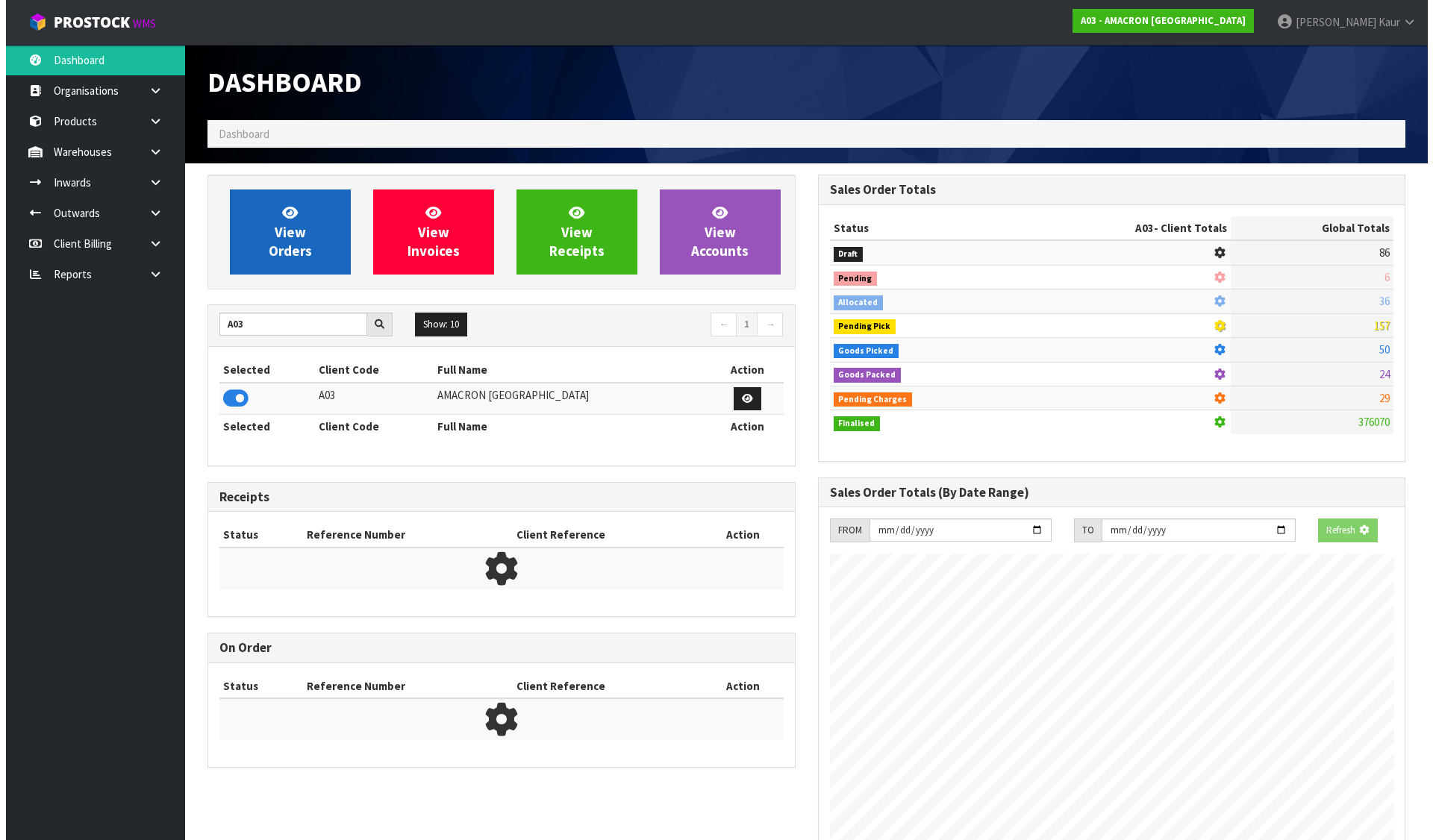
scroll to position [745117, 745685]
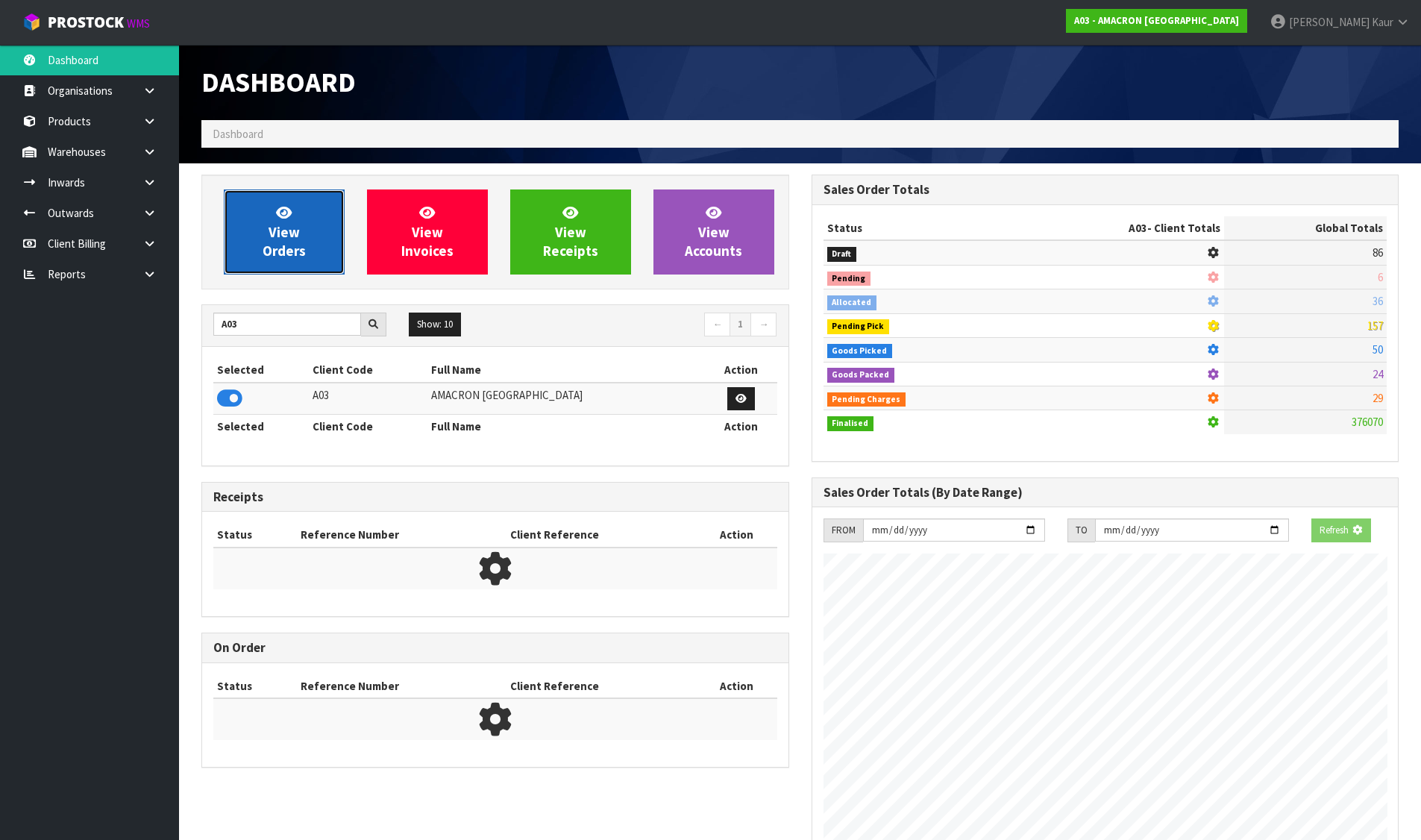
click at [261, 252] on link "View Orders" at bounding box center [284, 232] width 121 height 85
